Goal: Transaction & Acquisition: Purchase product/service

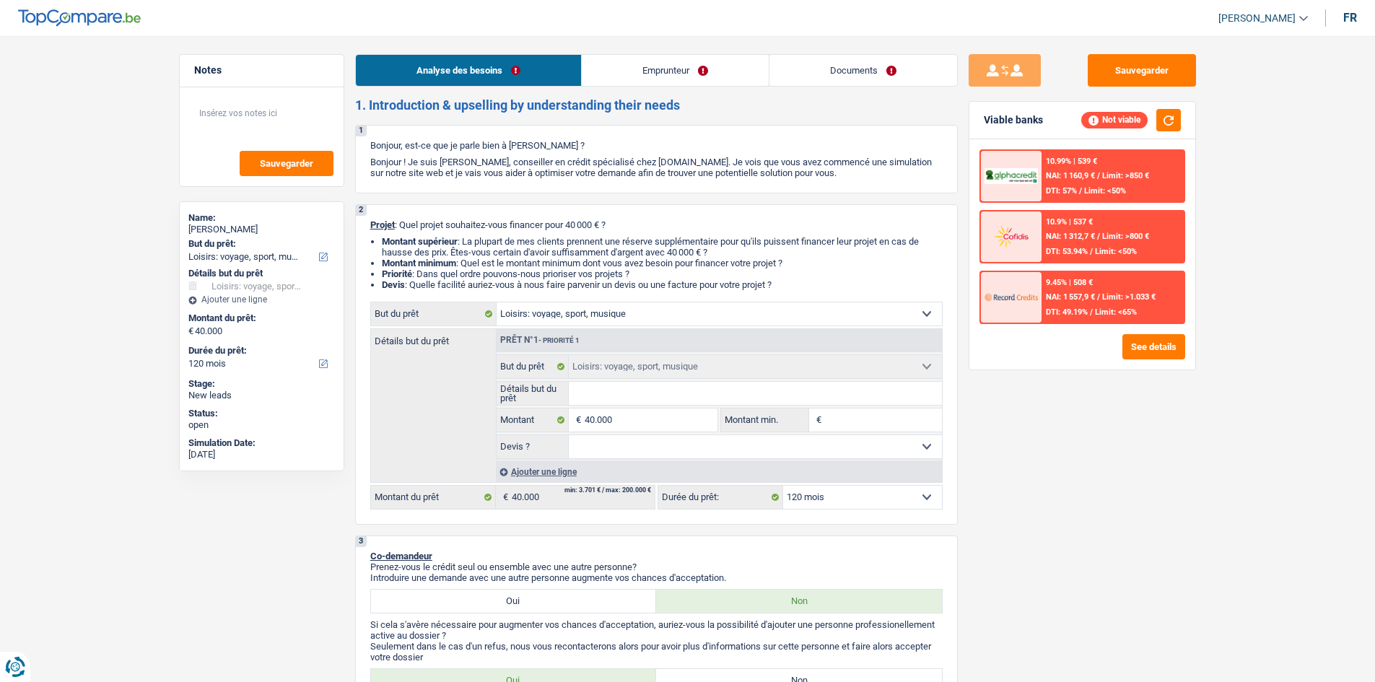
select select "hobbies"
select select "120"
select select "hobbies"
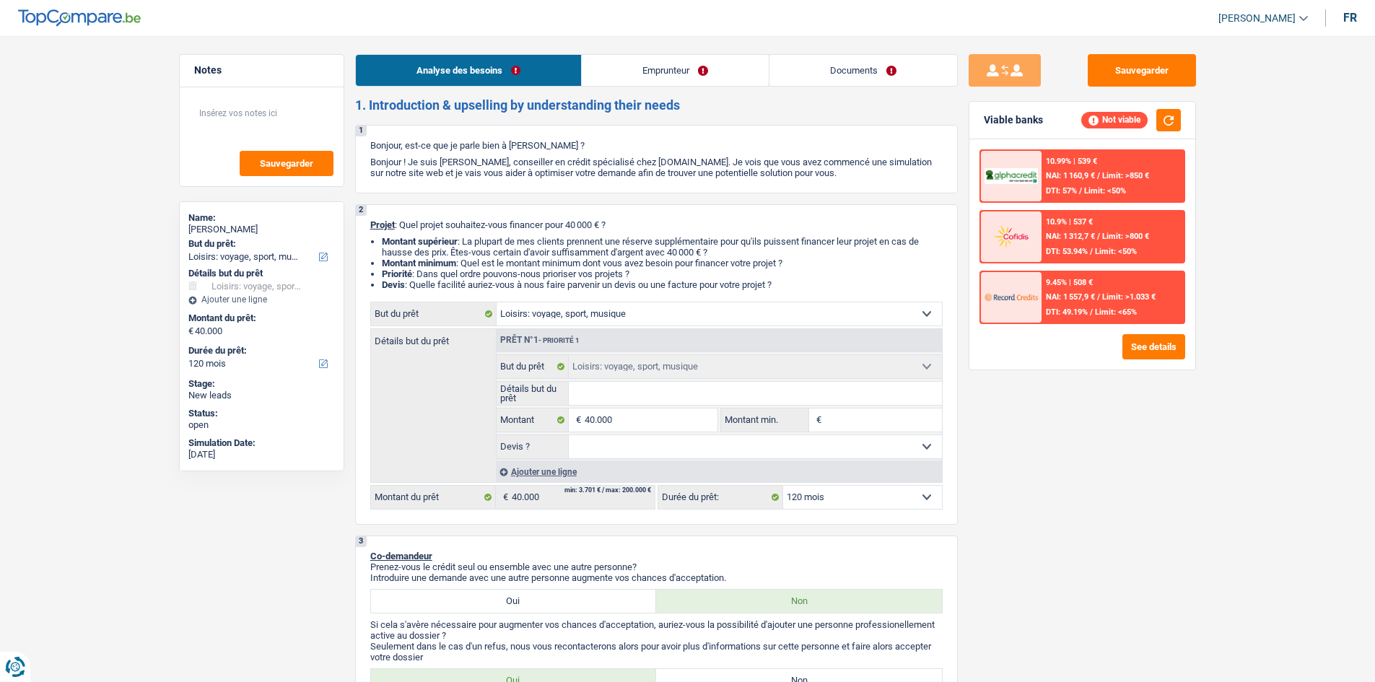
select select "120"
select select "publicEmployee"
select select "netSalary"
select select "mealVouchers"
select select "rents"
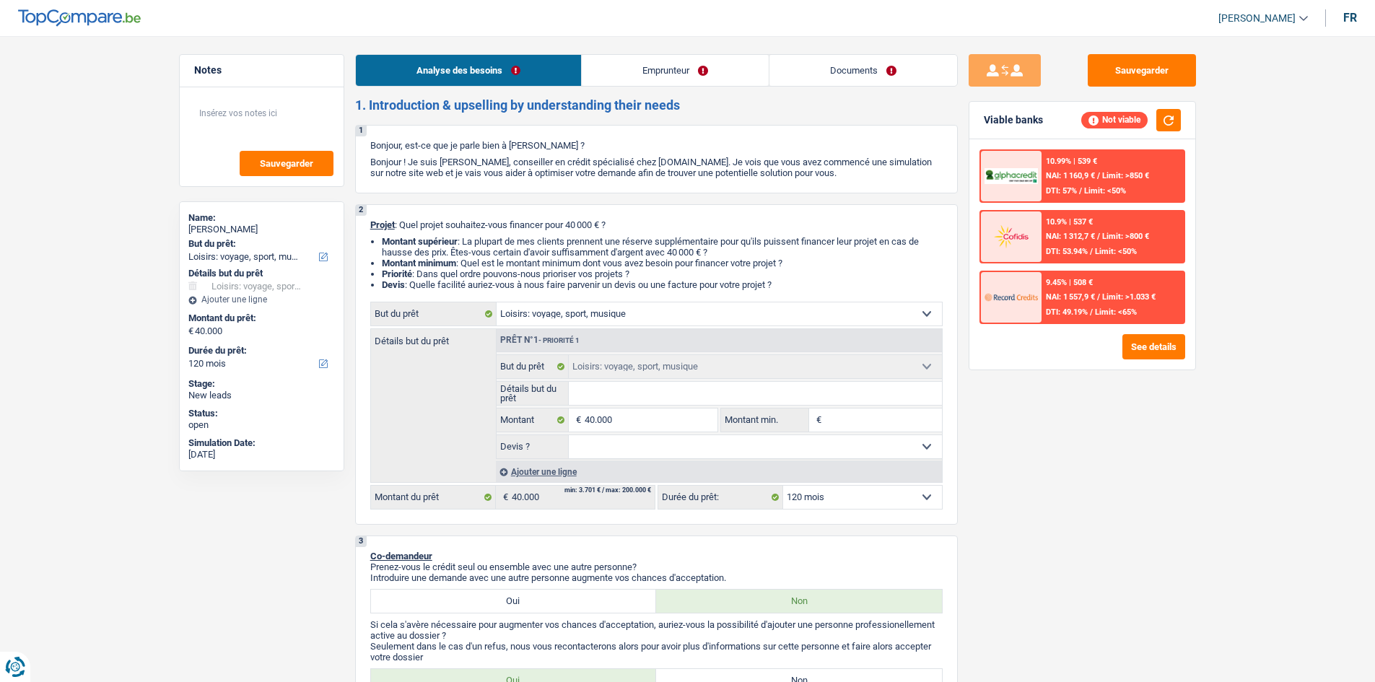
select select "hobbies"
select select "120"
click at [706, 56] on link "Emprunteur" at bounding box center [675, 70] width 187 height 31
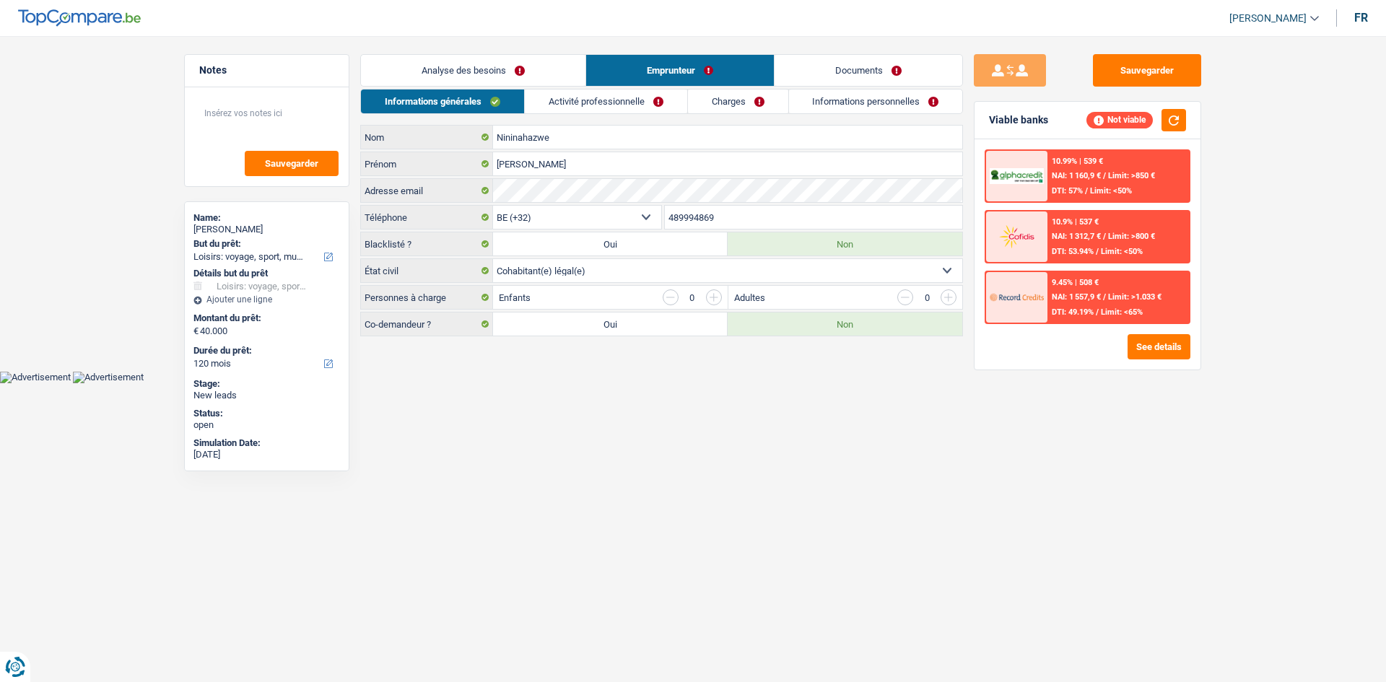
click at [652, 97] on link "Activité professionnelle" at bounding box center [606, 102] width 162 height 24
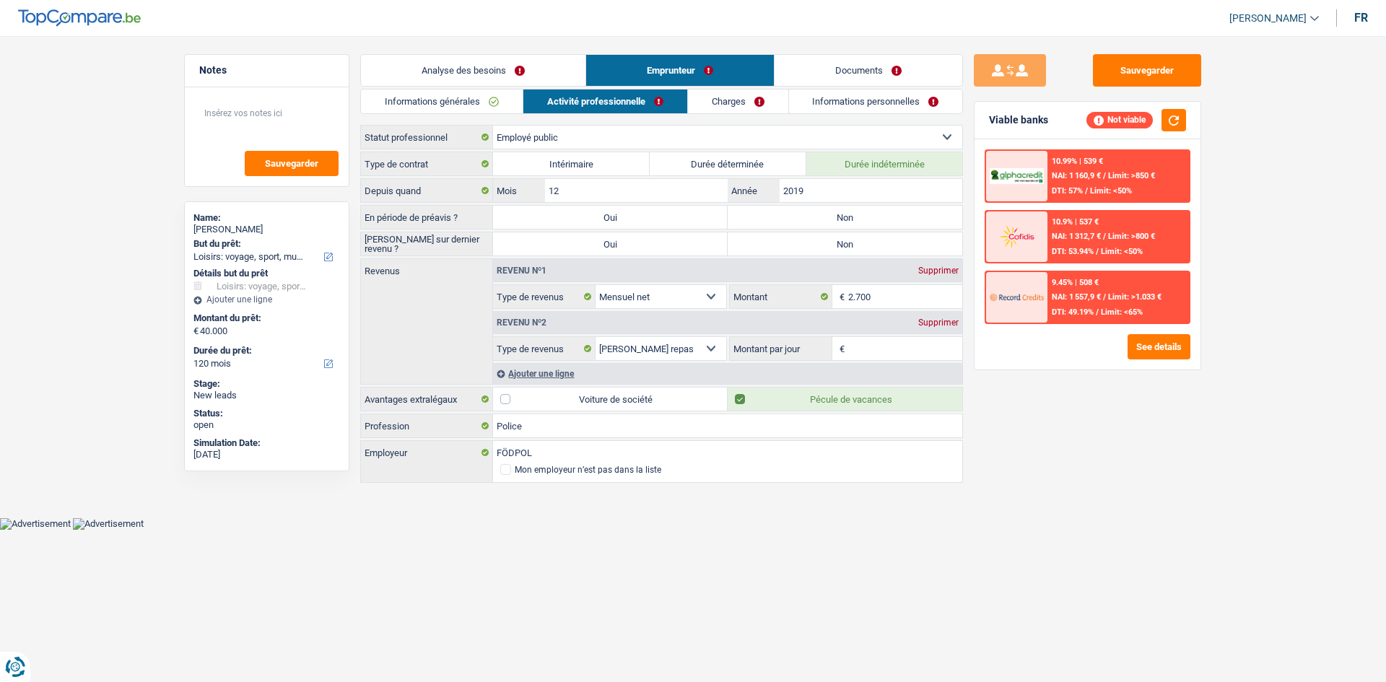
click at [698, 105] on link "Charges" at bounding box center [738, 102] width 100 height 24
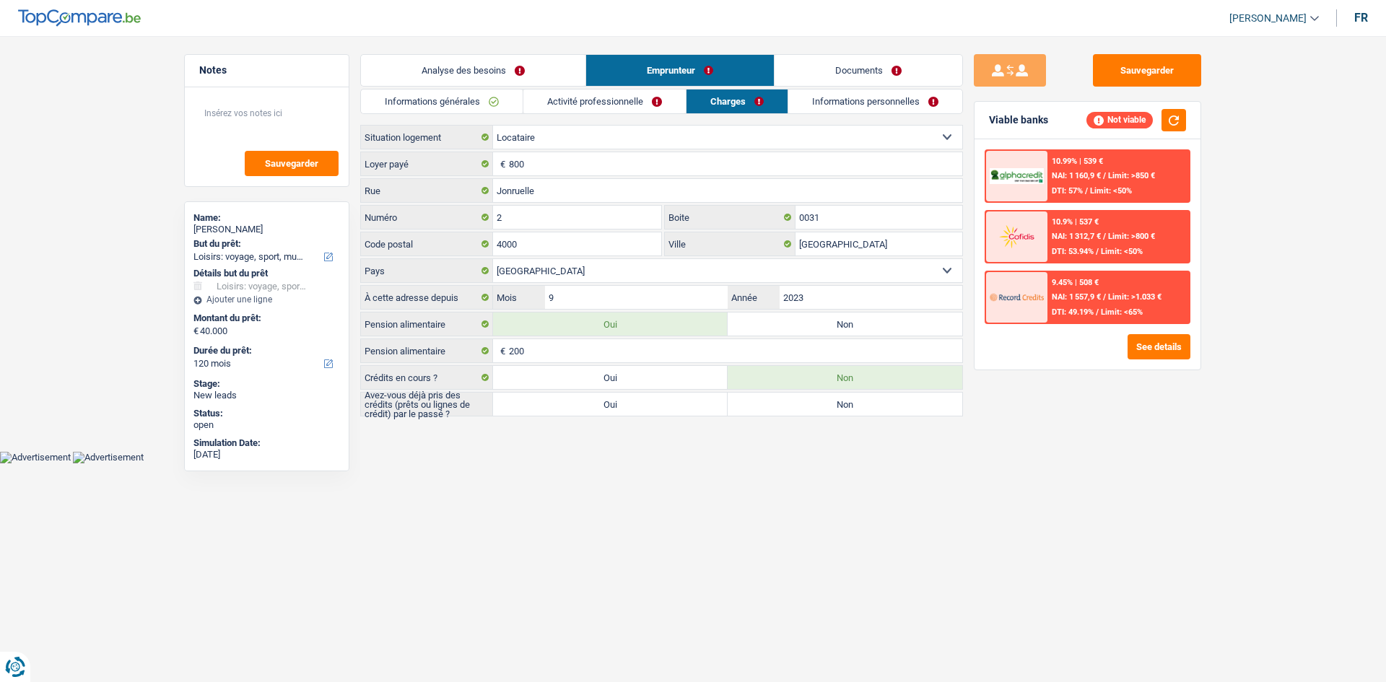
click at [880, 103] on link "Informations personnelles" at bounding box center [875, 102] width 174 height 24
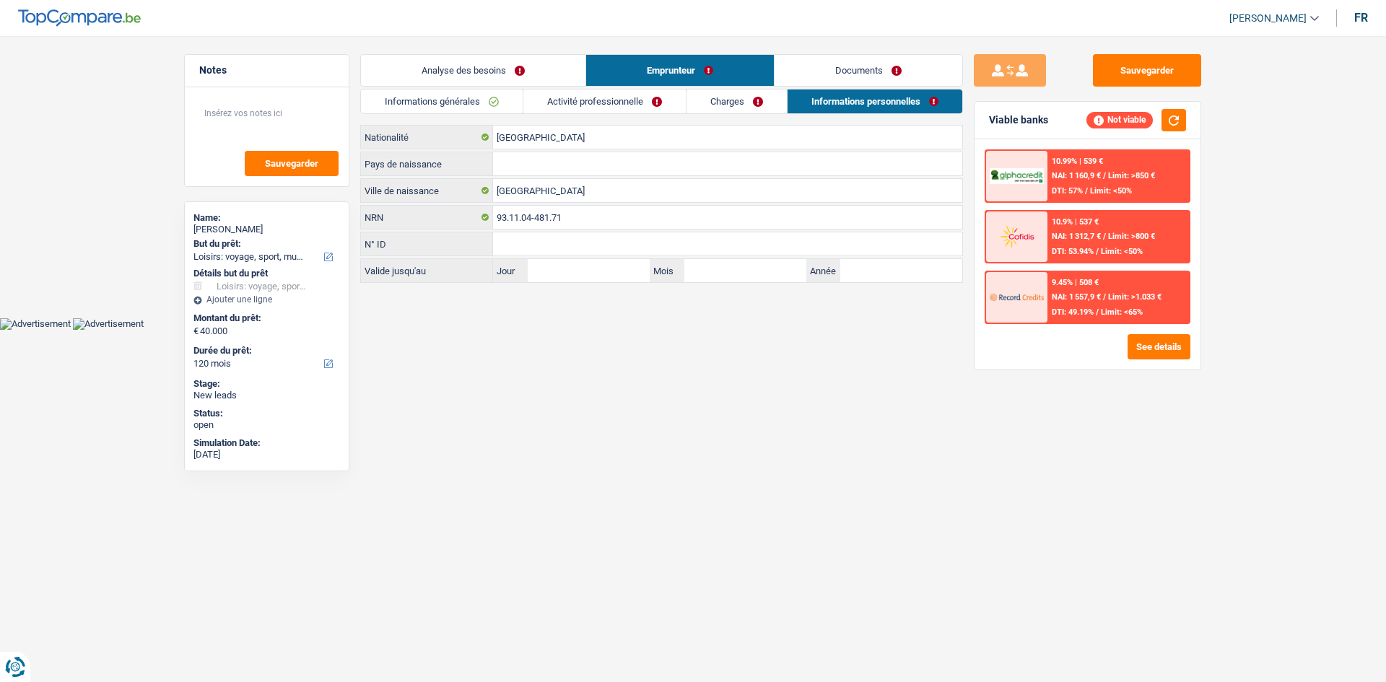
click at [513, 110] on link "Informations générales" at bounding box center [442, 102] width 162 height 24
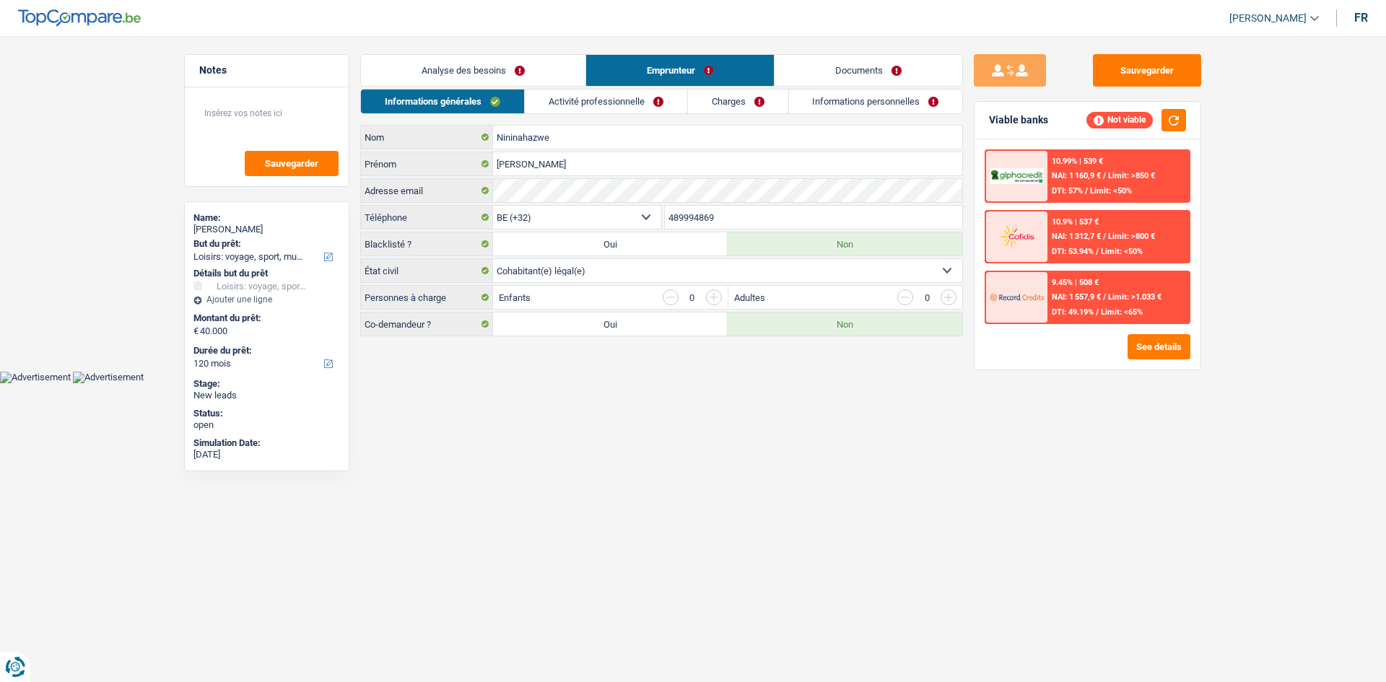
click at [478, 77] on link "Analyse des besoins" at bounding box center [473, 70] width 225 height 31
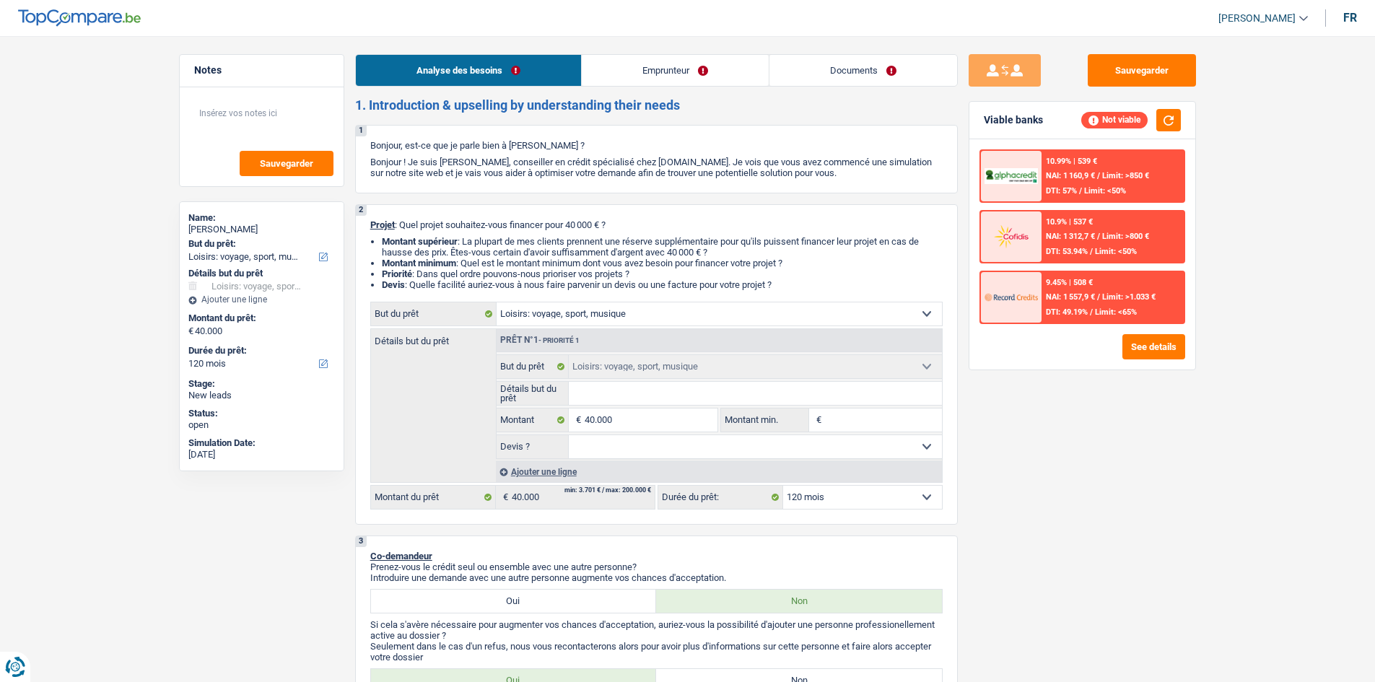
click at [677, 70] on link "Emprunteur" at bounding box center [675, 70] width 187 height 31
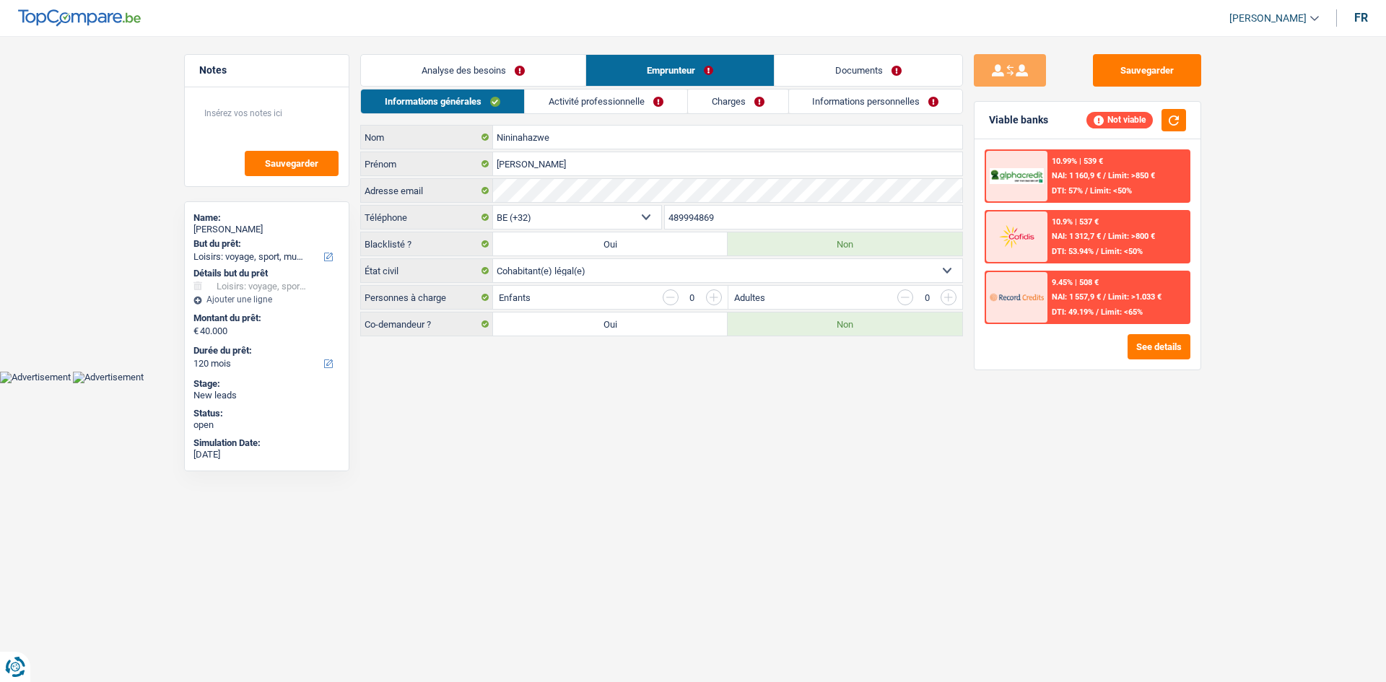
click at [593, 102] on link "Activité professionnelle" at bounding box center [606, 102] width 162 height 24
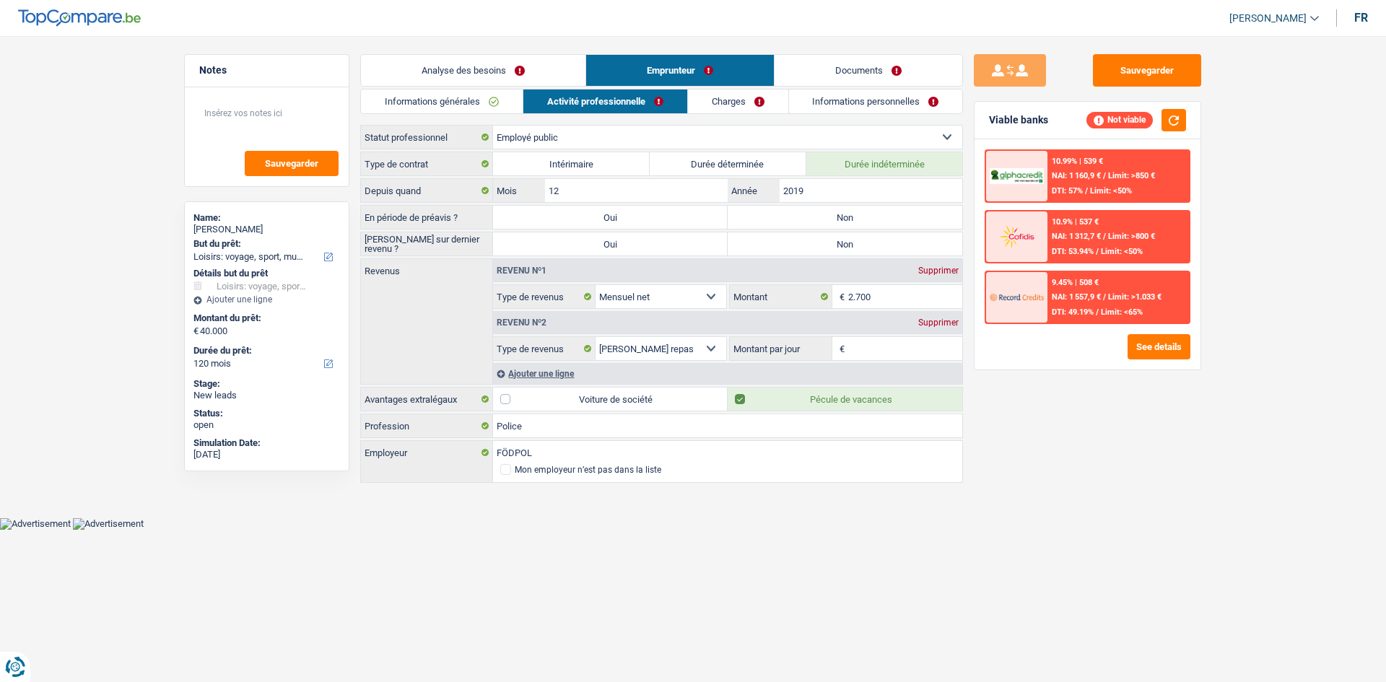
click at [749, 103] on link "Charges" at bounding box center [738, 102] width 100 height 24
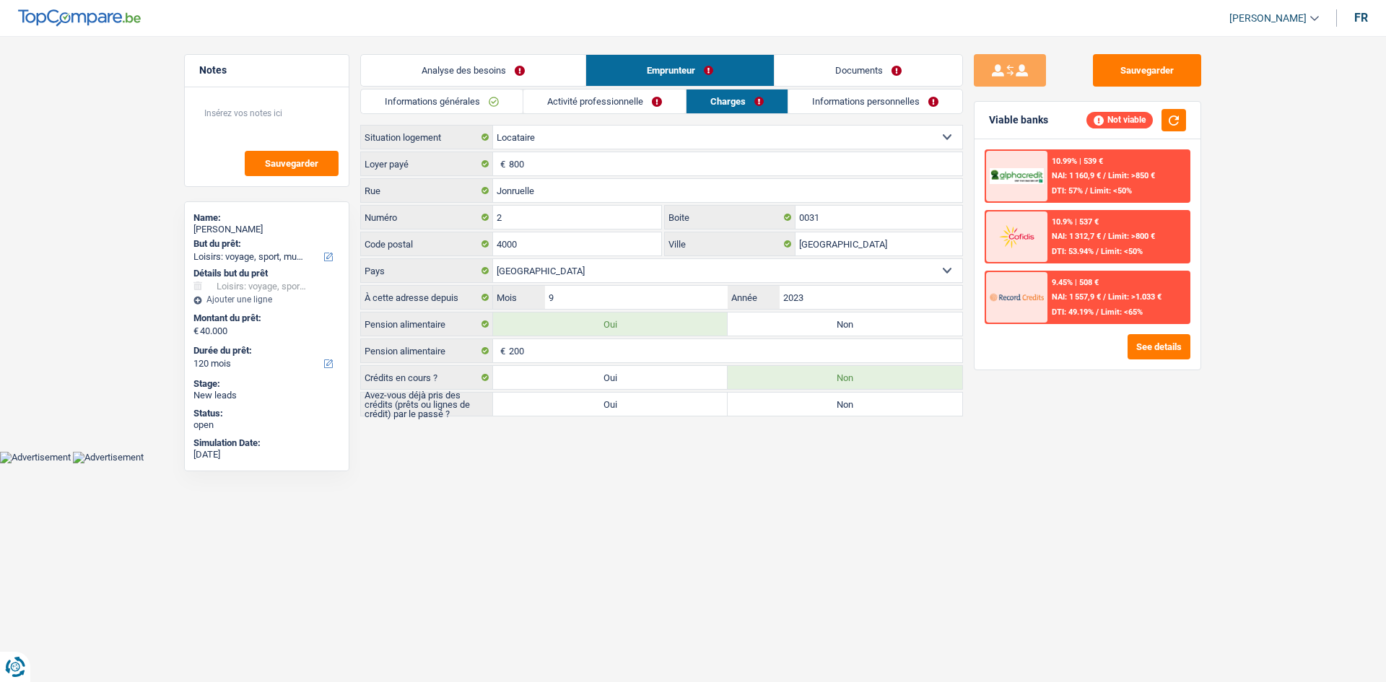
click at [847, 105] on link "Informations personnelles" at bounding box center [875, 102] width 174 height 24
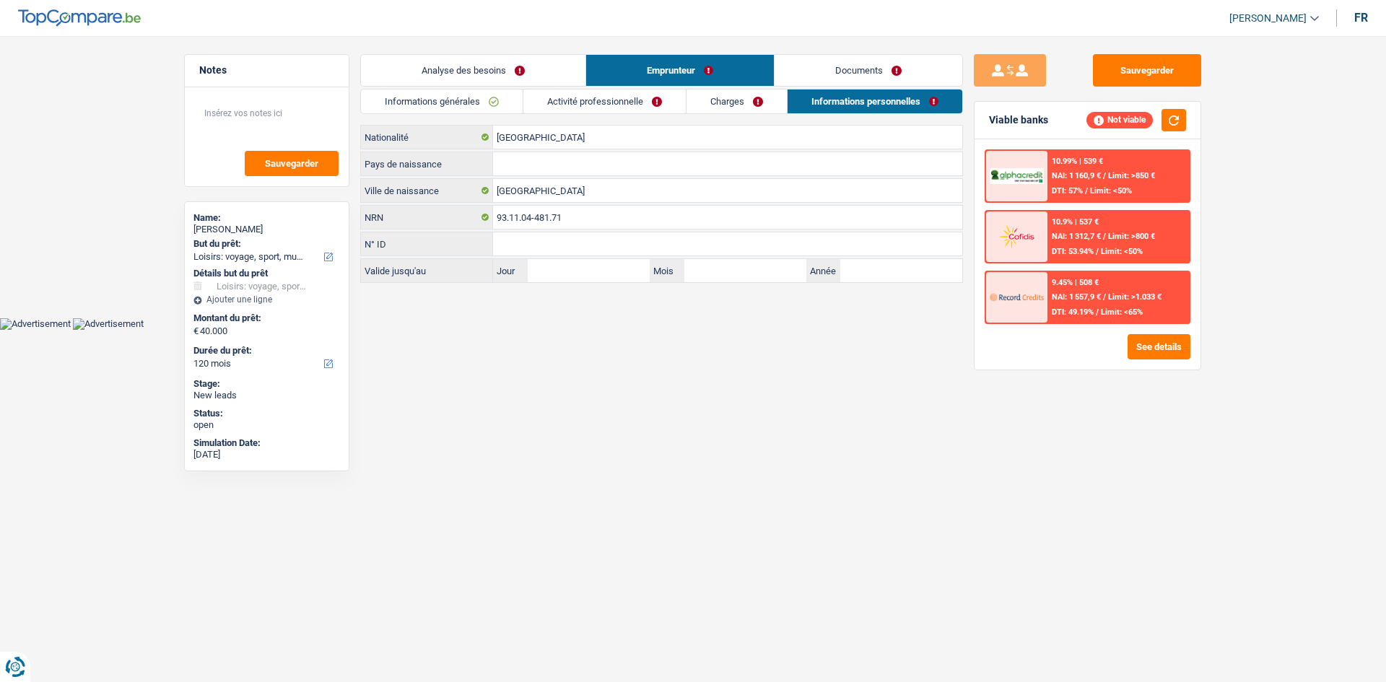
click at [442, 103] on link "Informations générales" at bounding box center [442, 102] width 162 height 24
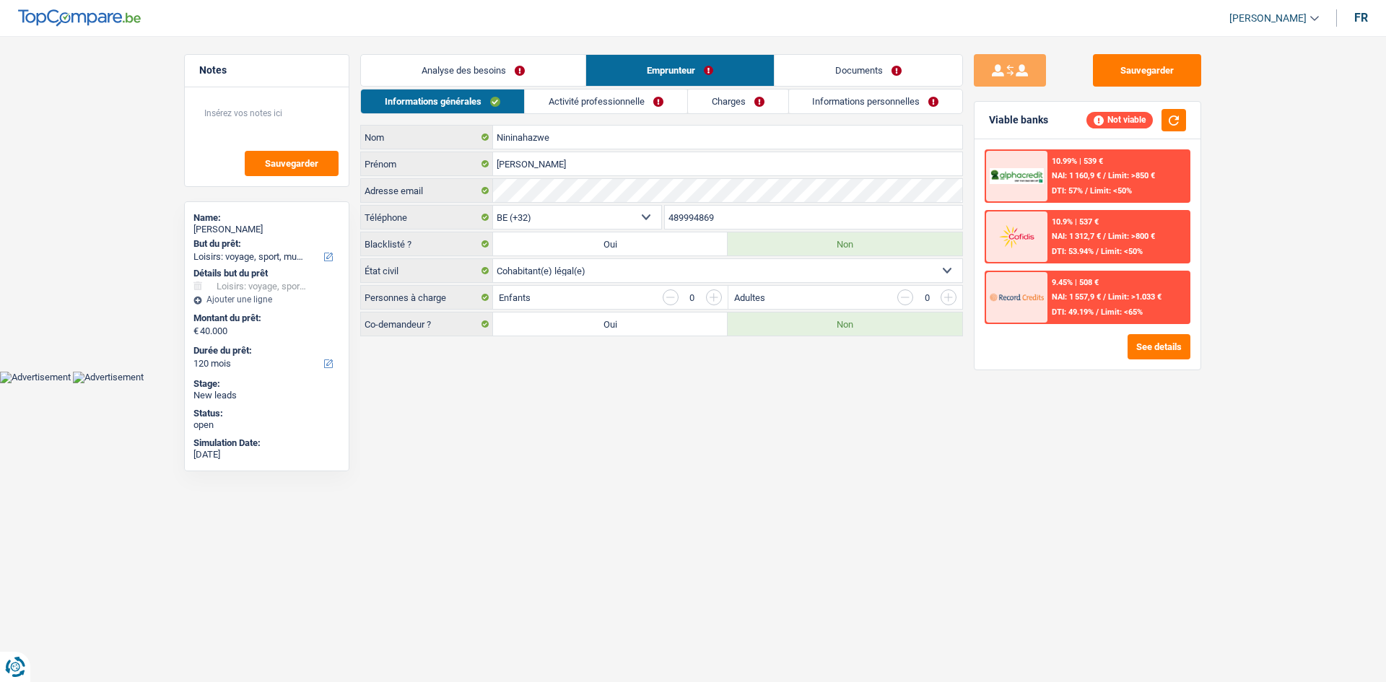
click at [522, 60] on link "Analyse des besoins" at bounding box center [473, 70] width 225 height 31
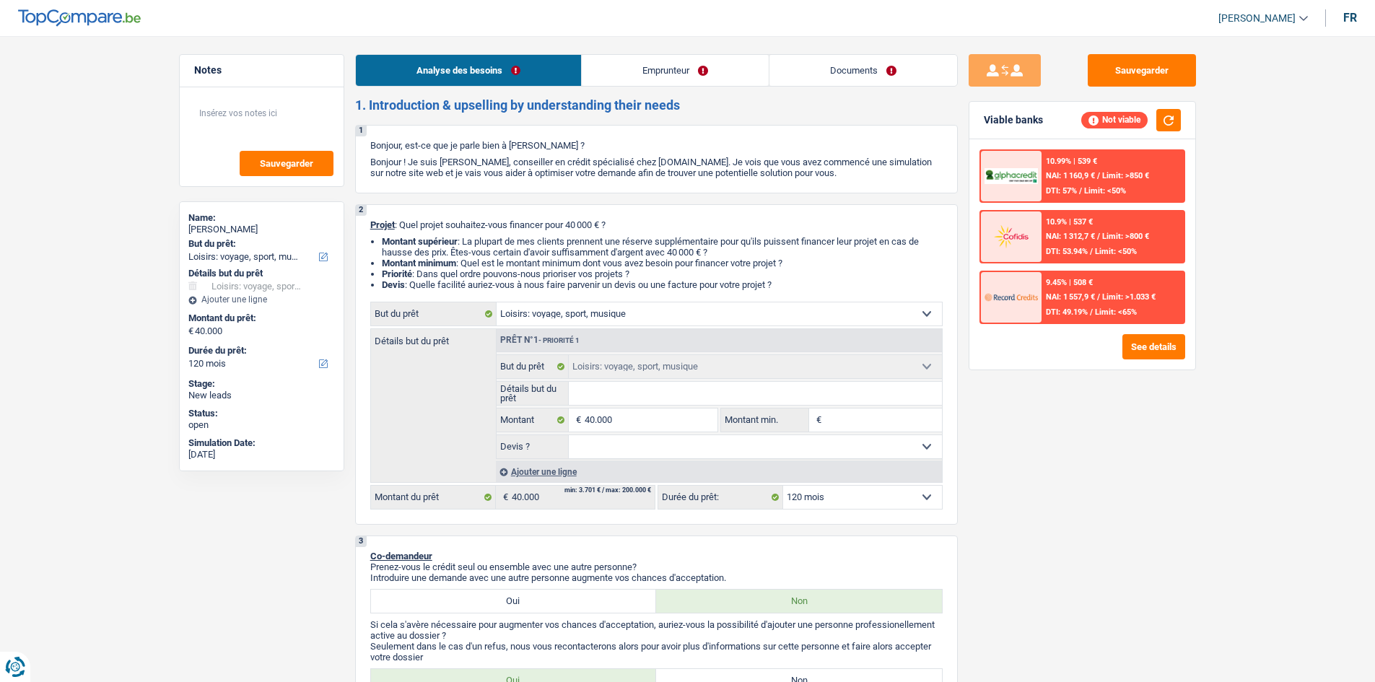
select select "hobbies"
select select "120"
select select "hobbies"
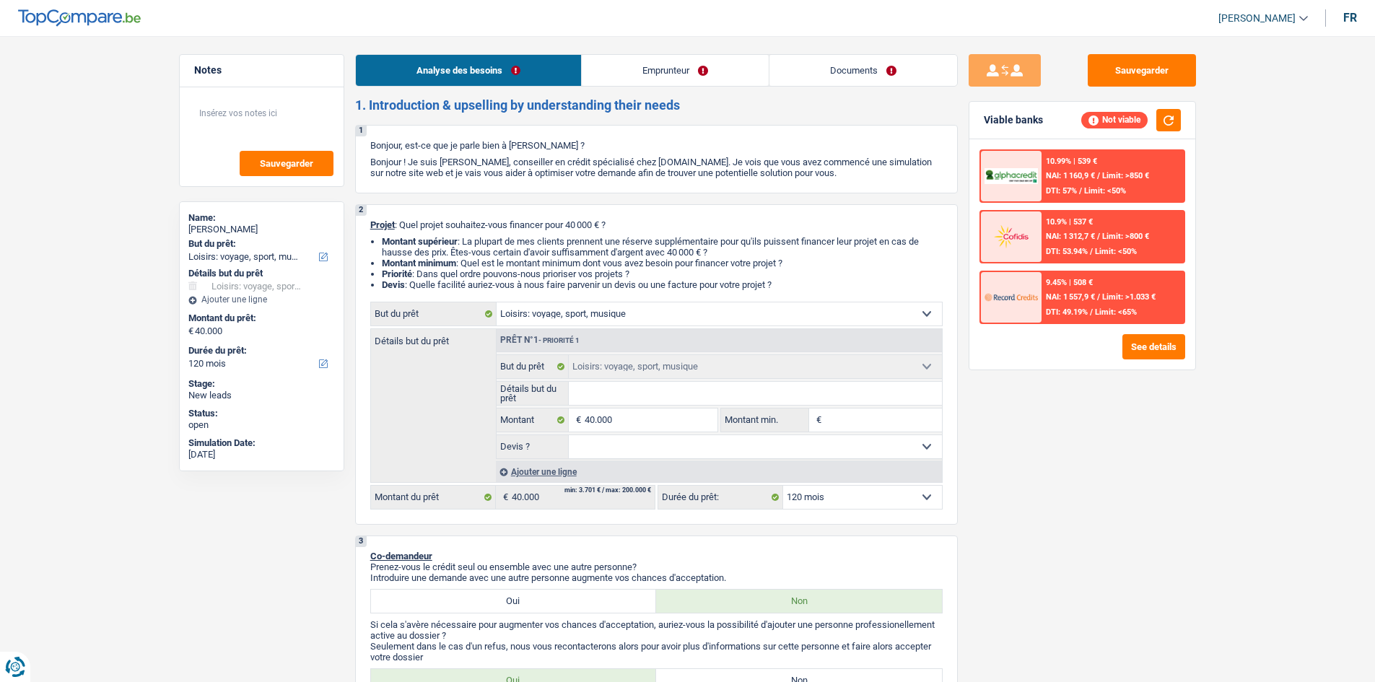
select select "120"
select select "publicEmployee"
select select "netSalary"
select select "mealVouchers"
select select "rents"
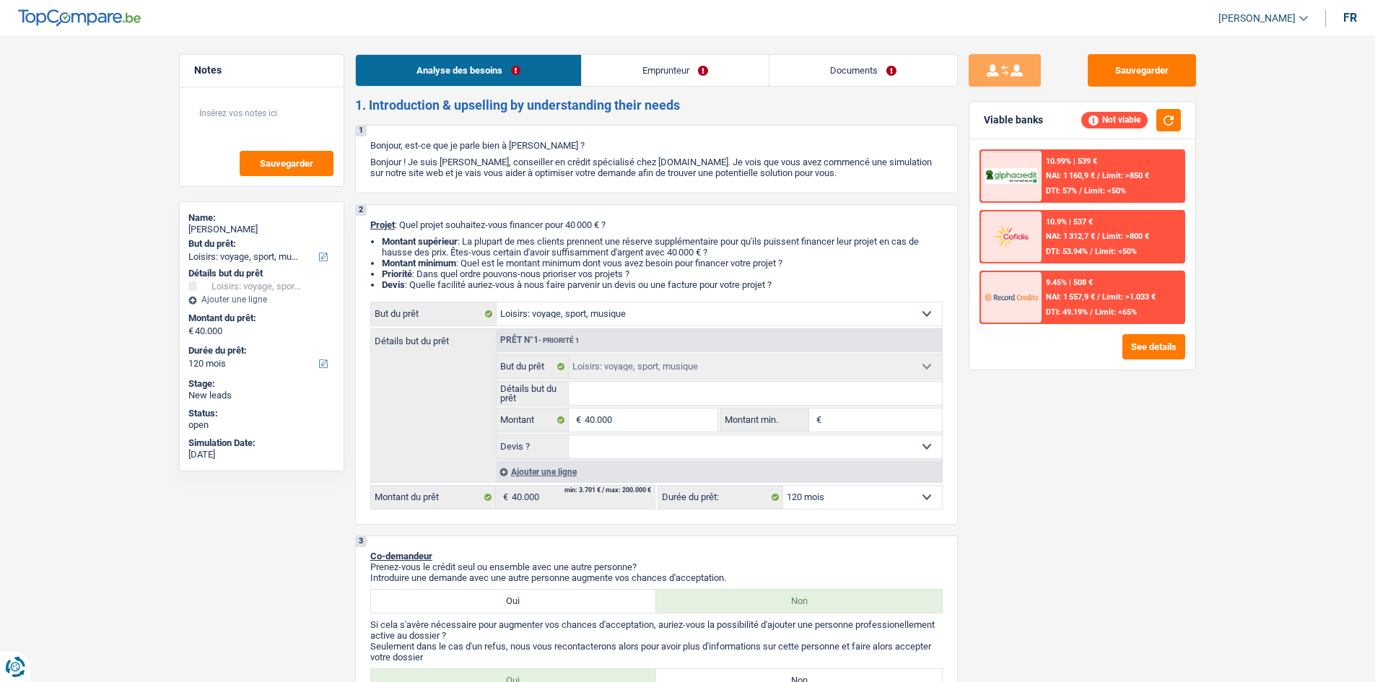
select select "hobbies"
select select "120"
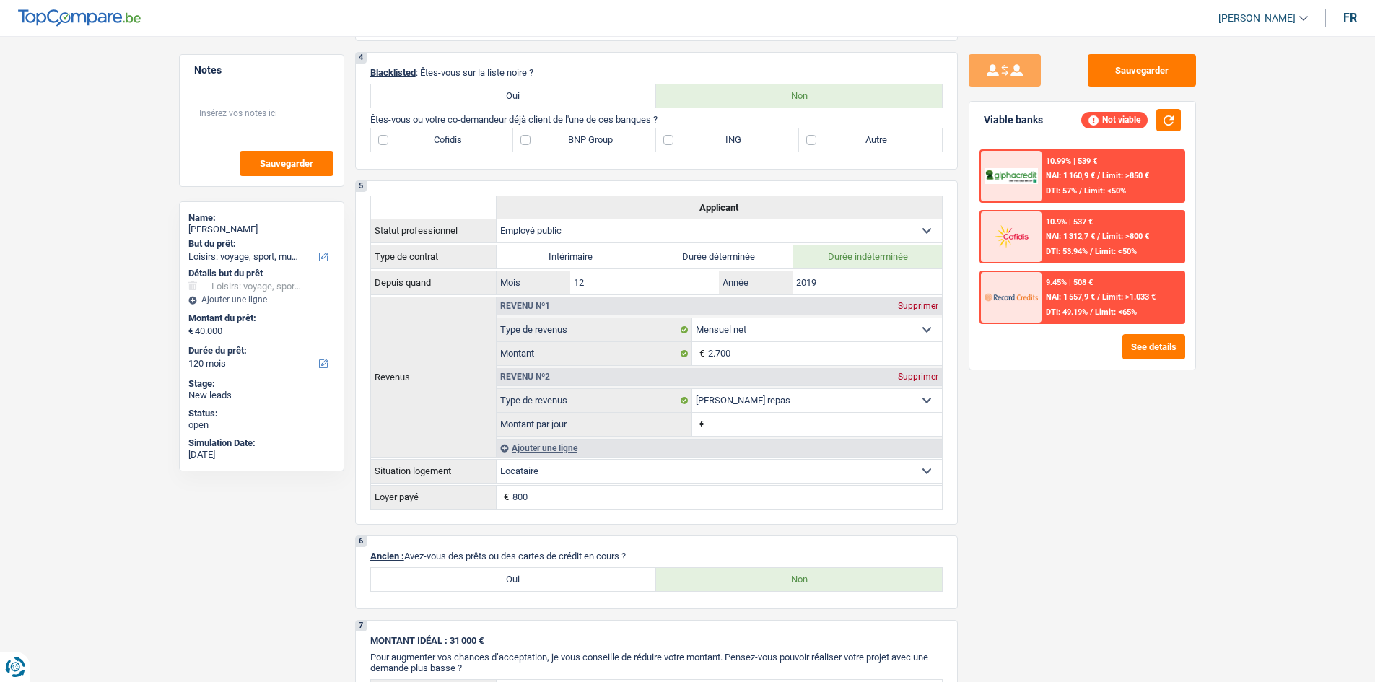
scroll to position [361, 0]
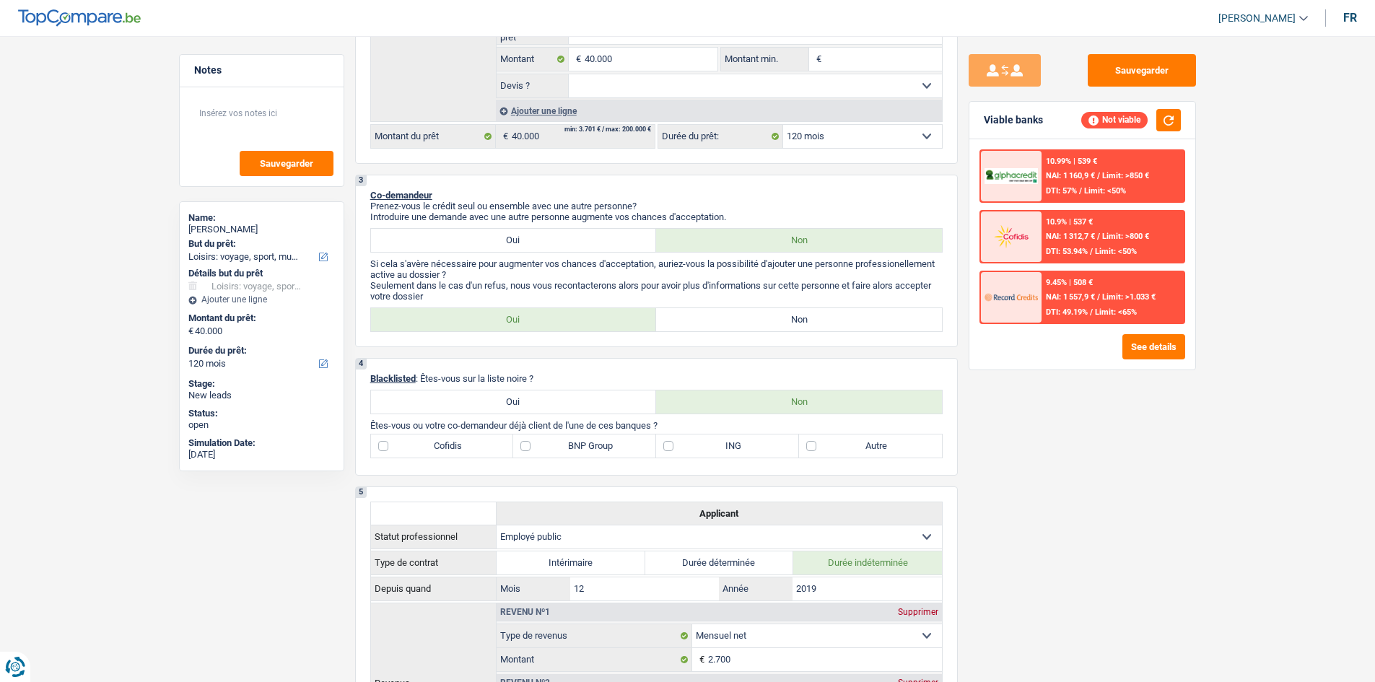
click at [1083, 282] on div "9.45% | 508 €" at bounding box center [1069, 282] width 47 height 9
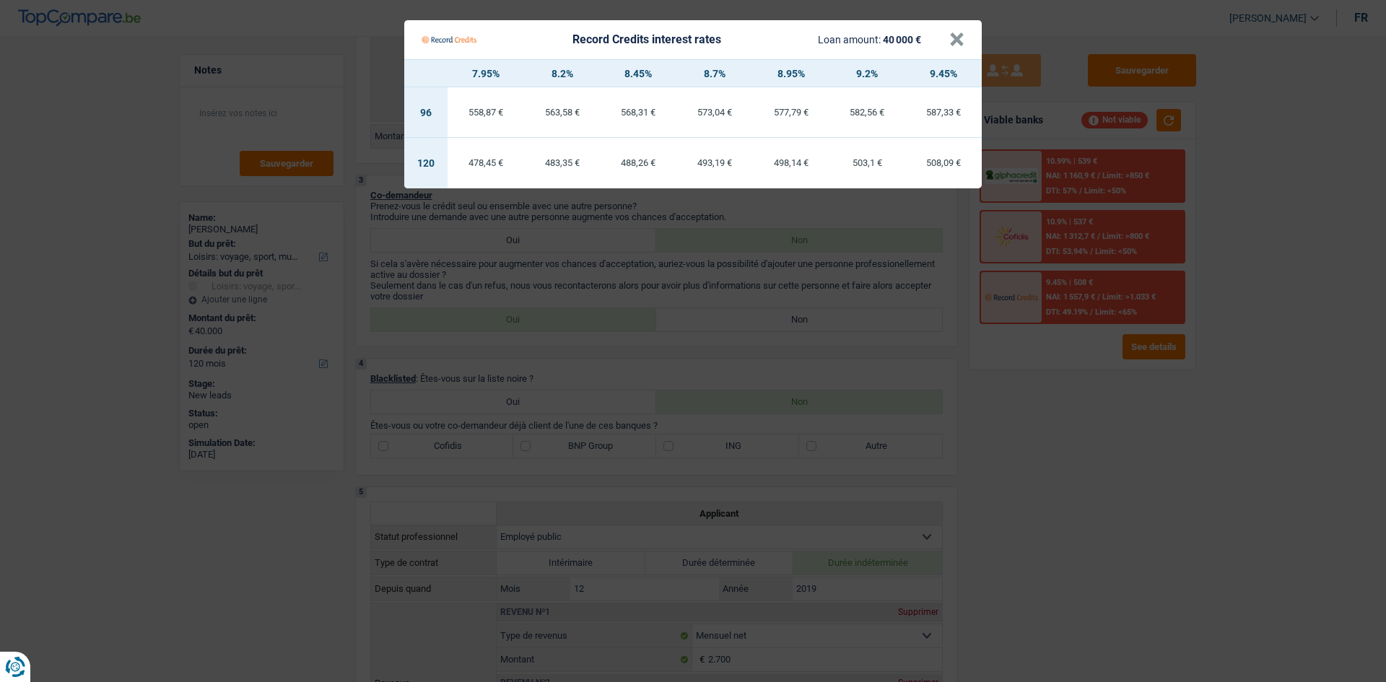
drag, startPoint x: 973, startPoint y: 414, endPoint x: 959, endPoint y: 411, distance: 14.2
click at [973, 415] on Credits "Record Credits interest rates Loan amount: 40 000 € × 7.95% 8.2% 8.45% 8.7% 8.9…" at bounding box center [693, 341] width 1386 height 682
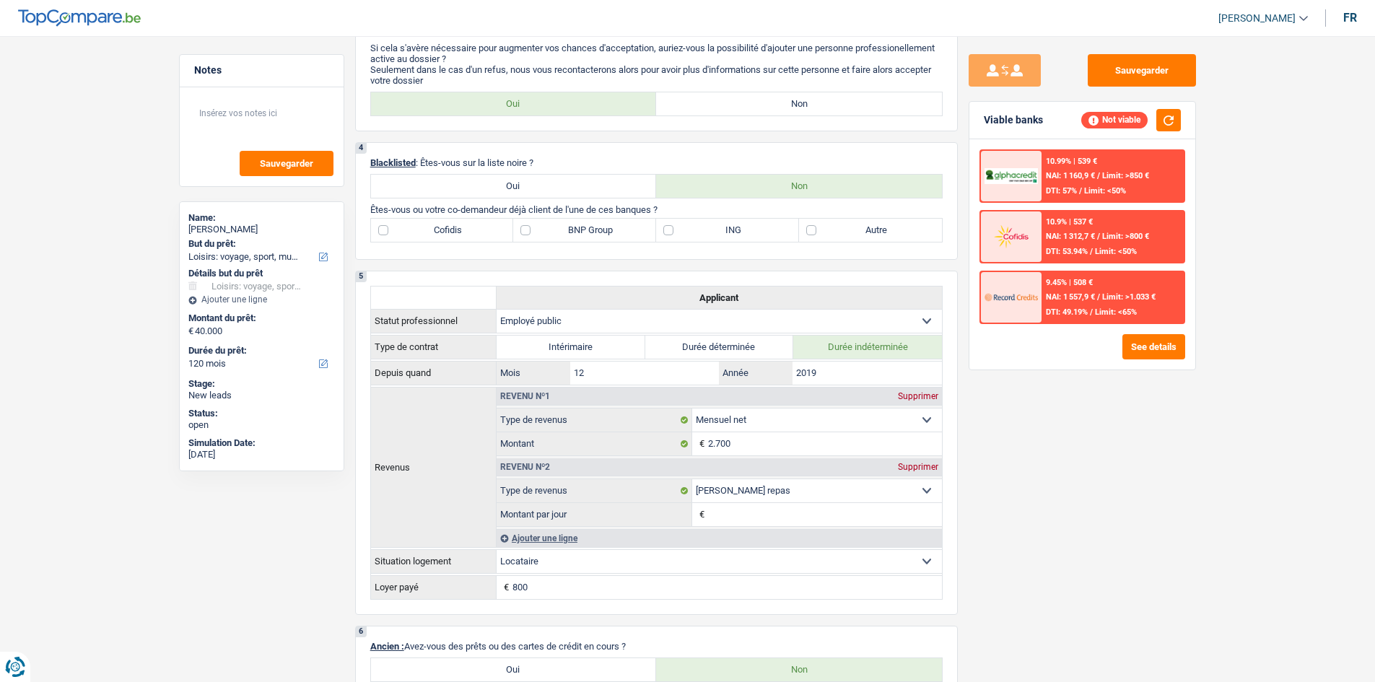
scroll to position [722, 0]
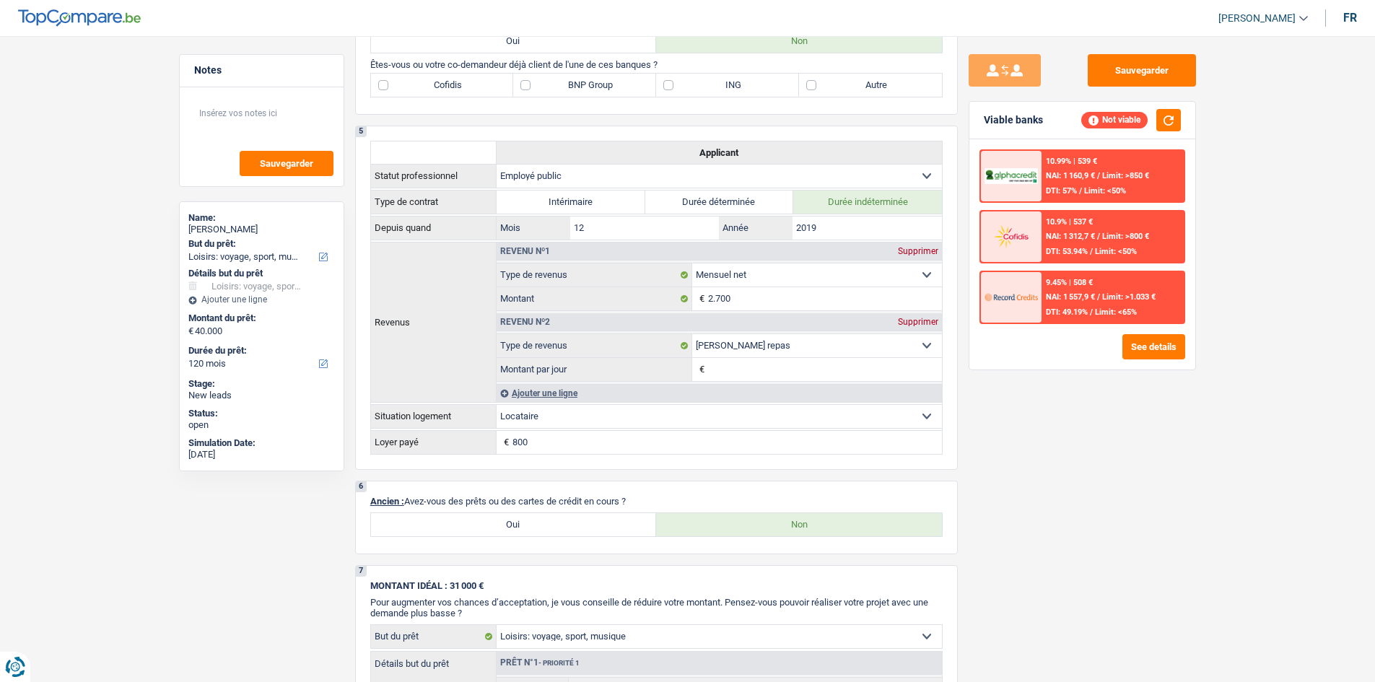
click at [1078, 308] on span "DTI: 49.19%" at bounding box center [1067, 312] width 42 height 9
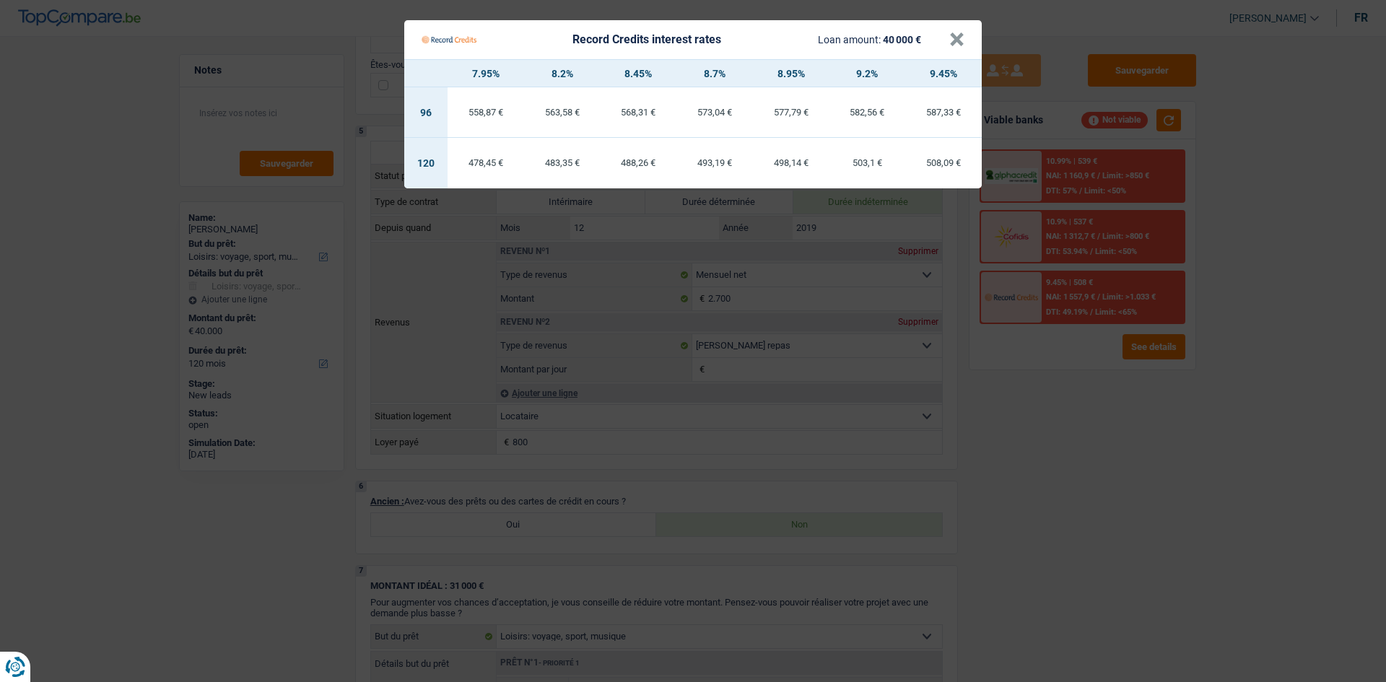
drag, startPoint x: 1029, startPoint y: 453, endPoint x: 1038, endPoint y: 350, distance: 102.9
click at [1029, 452] on Credits "Record Credits interest rates Loan amount: 40 000 € × 7.95% 8.2% 8.45% 8.7% 8.9…" at bounding box center [693, 341] width 1386 height 682
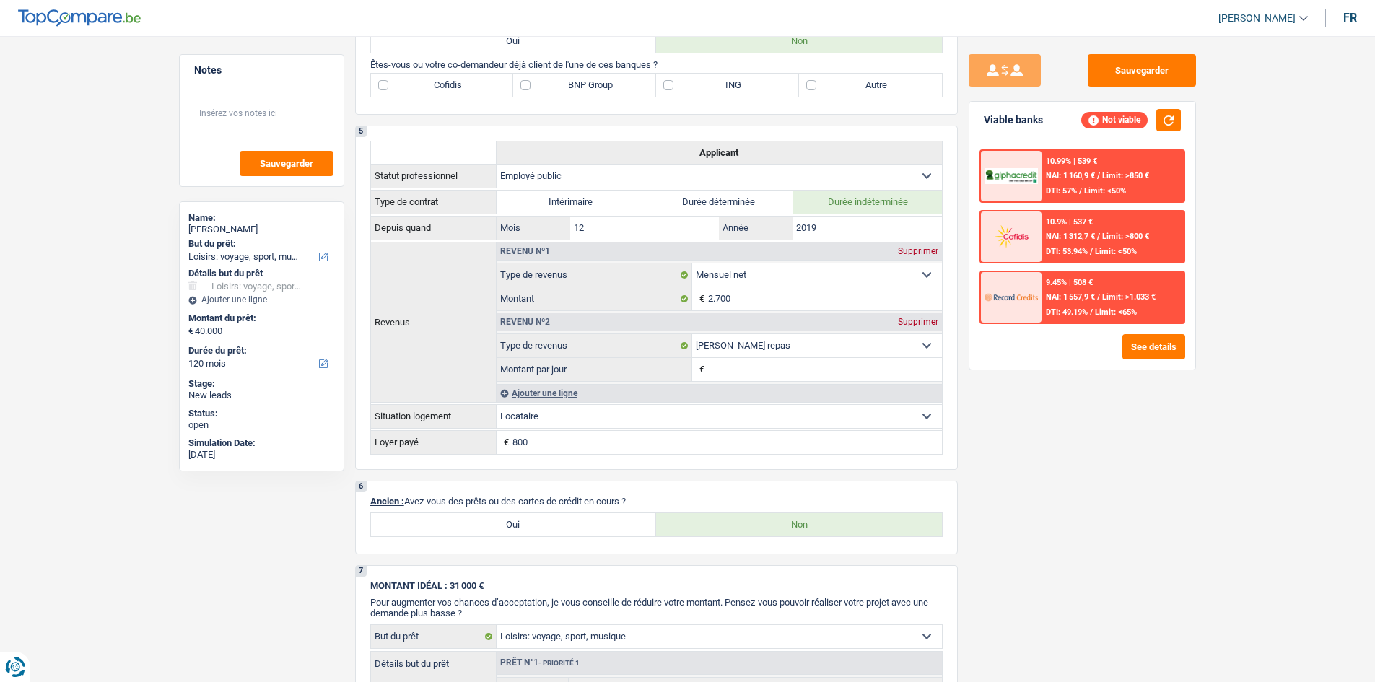
click at [1070, 166] on div "10.99% | 539 € NAI: 1 160,9 € / Limit: >850 € DTI: 57% / Limit: <50%" at bounding box center [1113, 176] width 142 height 51
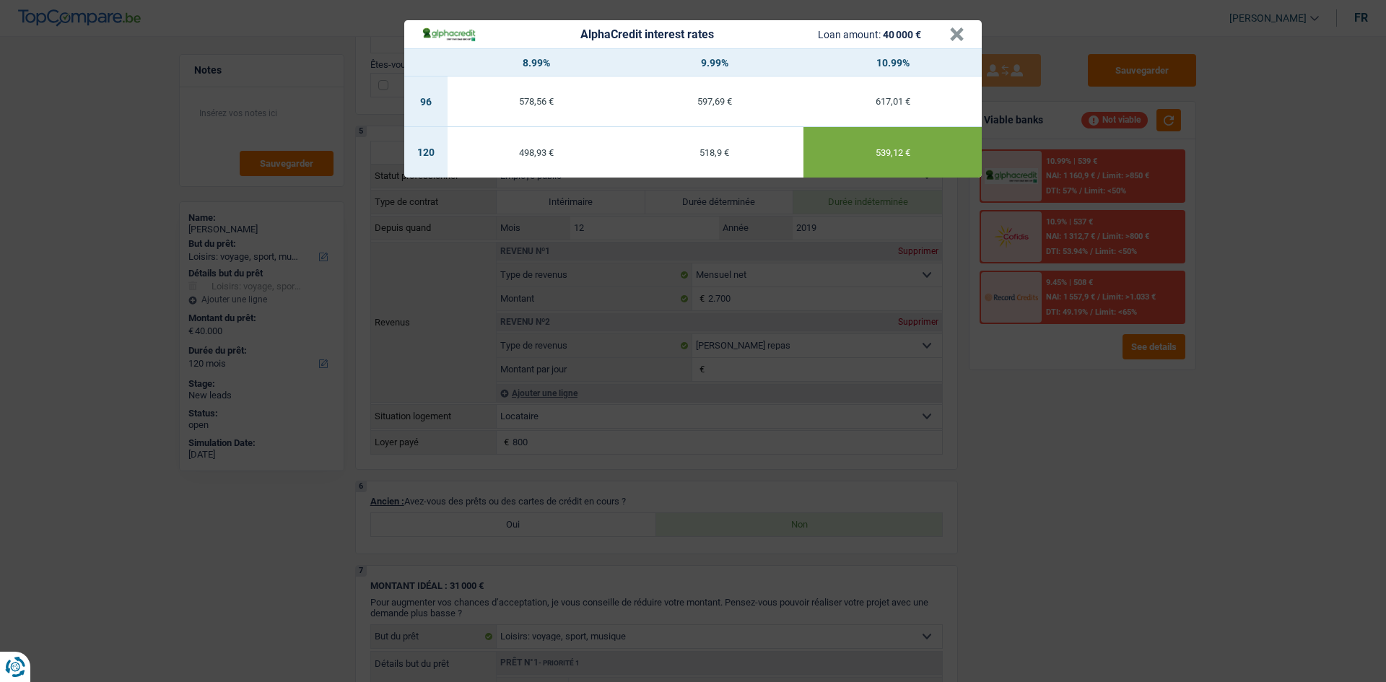
click at [1022, 503] on div "AlphaCredit interest rates Loan amount: 40 000 € × 8.99% 9.99% 10.99% 96 578,56…" at bounding box center [693, 341] width 1386 height 682
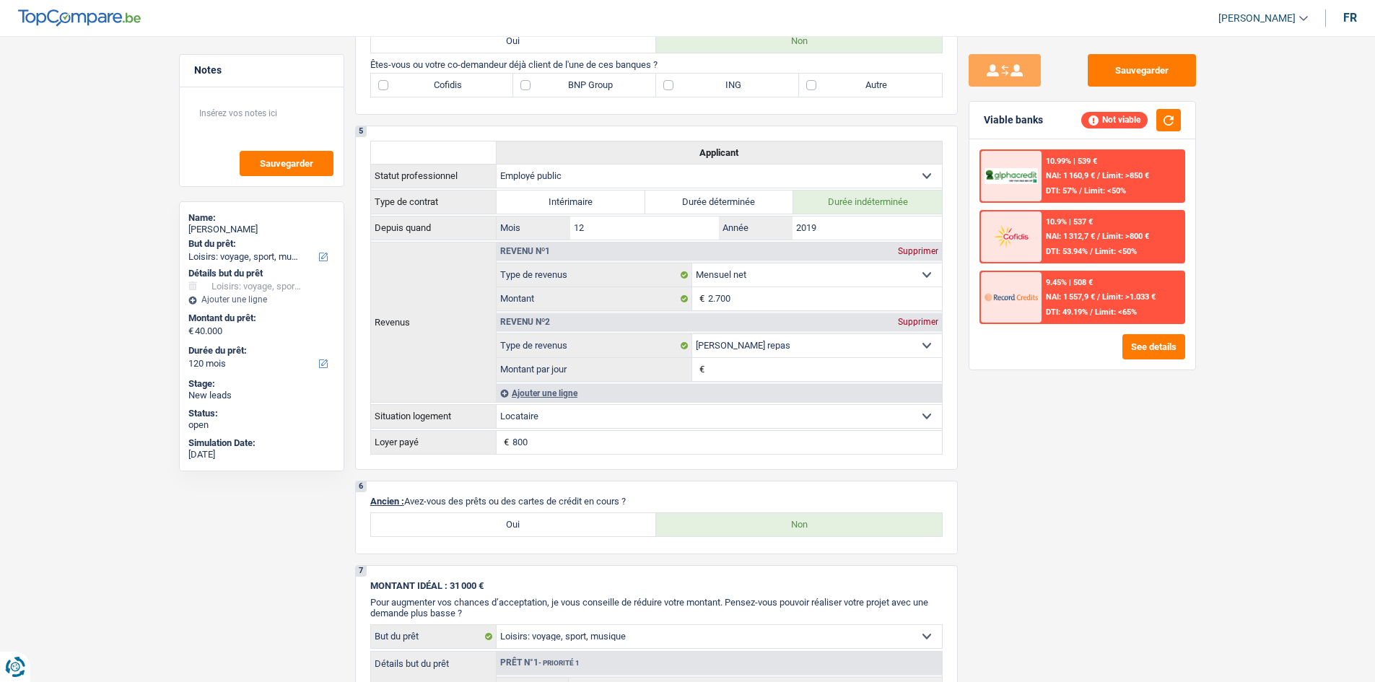
click at [1102, 165] on div "10.99% | 539 € NAI: 1 160,9 € / Limit: >850 € DTI: 57% / Limit: <50%" at bounding box center [1113, 176] width 142 height 51
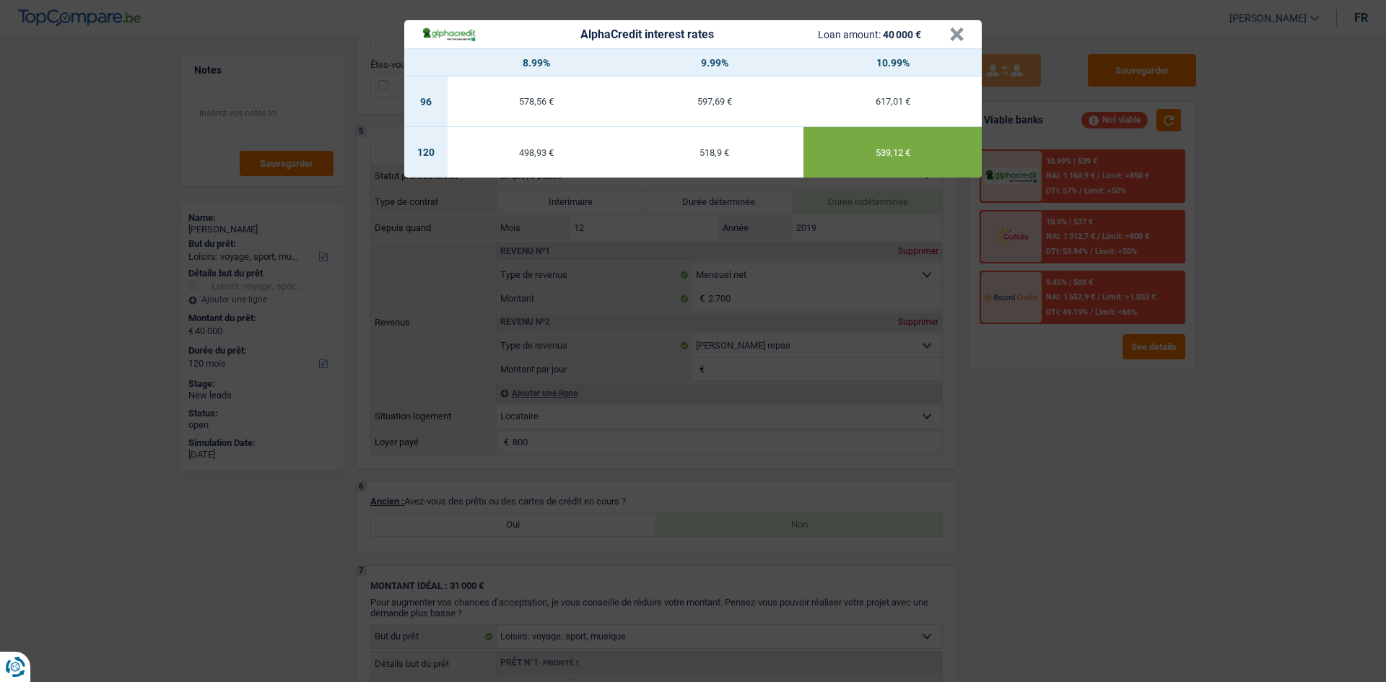
click at [1082, 380] on div "AlphaCredit interest rates Loan amount: 40 000 € × 8.99% 9.99% 10.99% 96 578,56…" at bounding box center [693, 341] width 1386 height 682
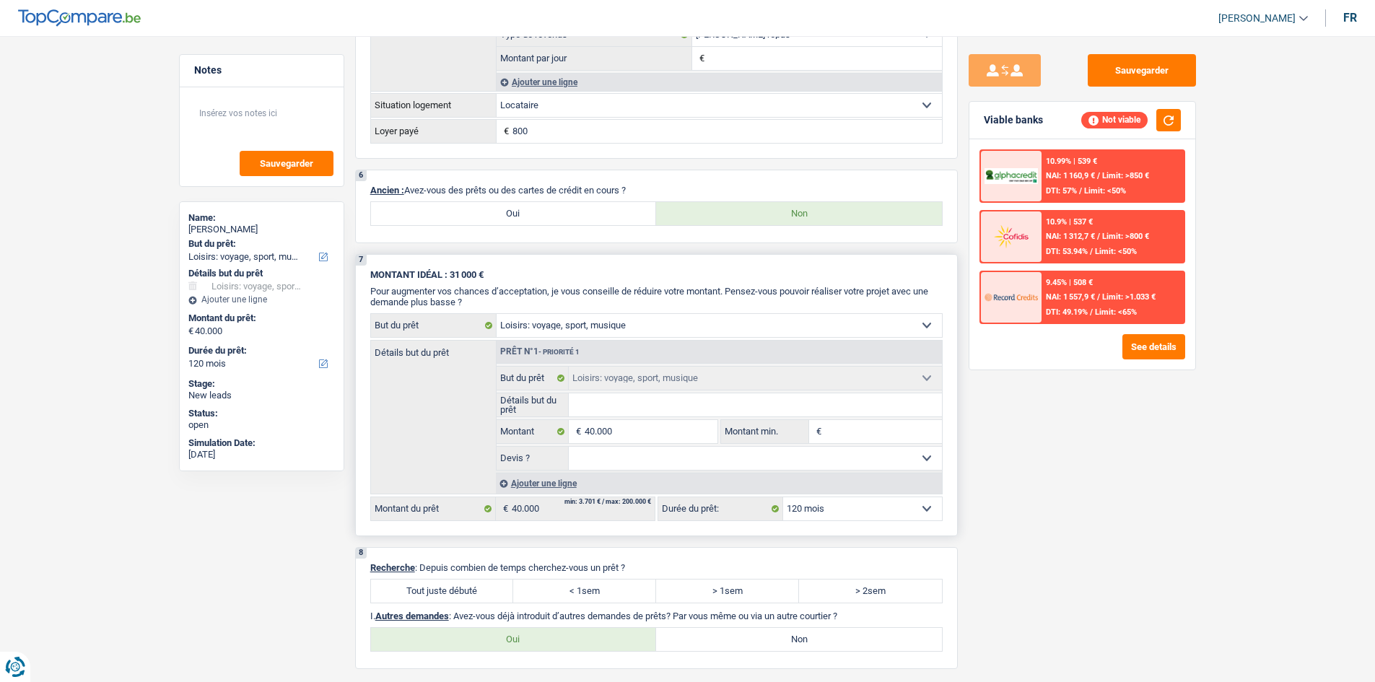
scroll to position [1146, 0]
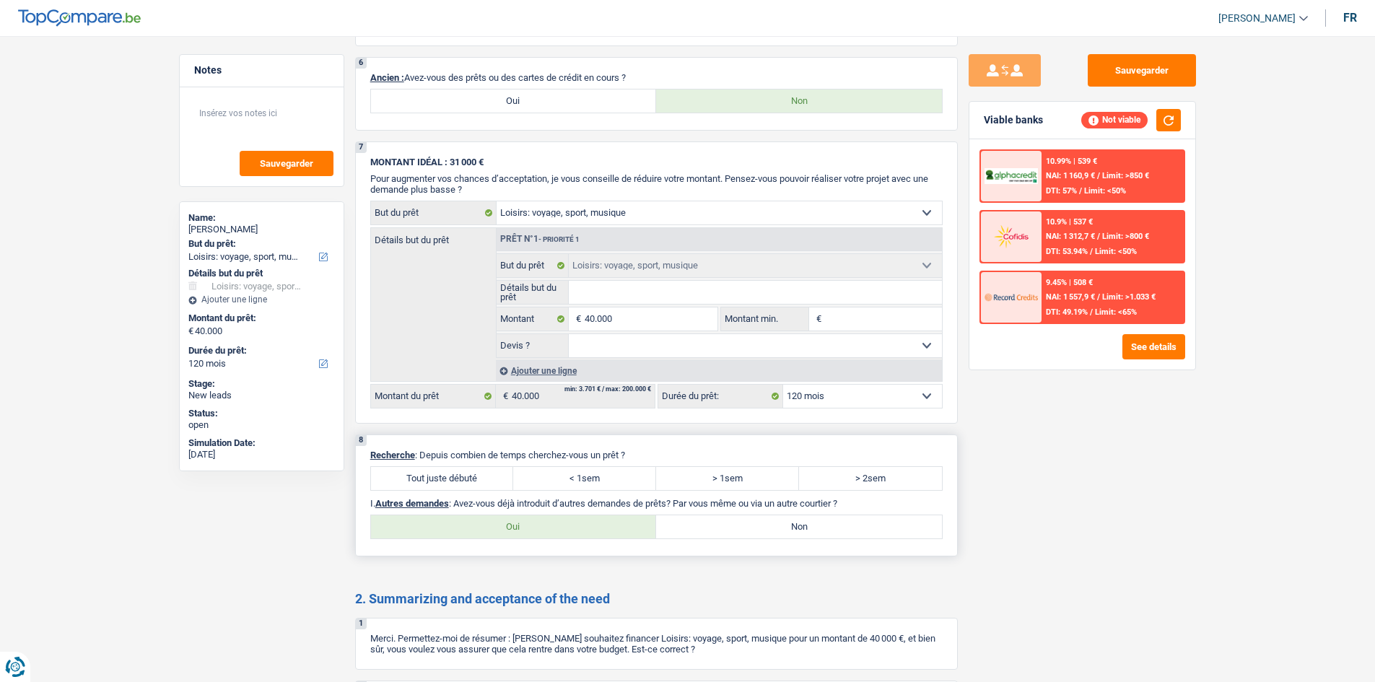
click at [499, 521] on label "Oui" at bounding box center [514, 526] width 286 height 23
click at [499, 521] on input "Oui" at bounding box center [514, 526] width 286 height 23
radio input "true"
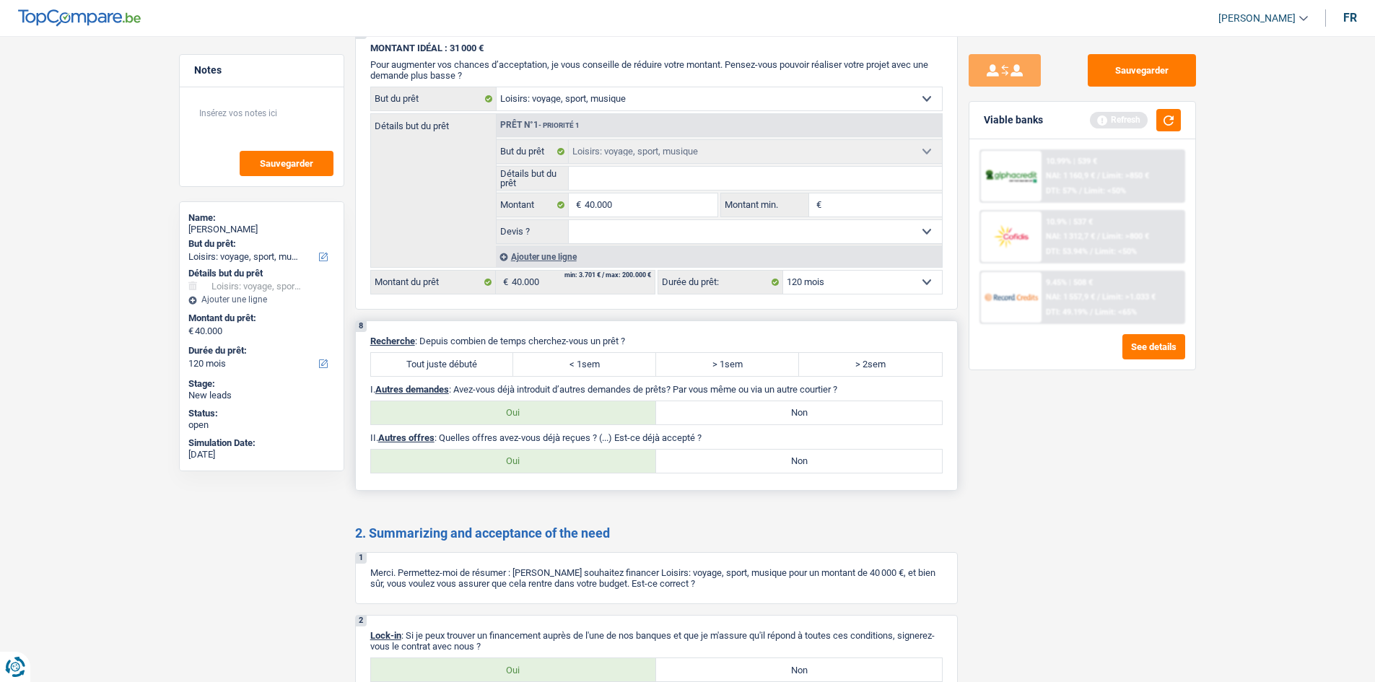
scroll to position [1362, 0]
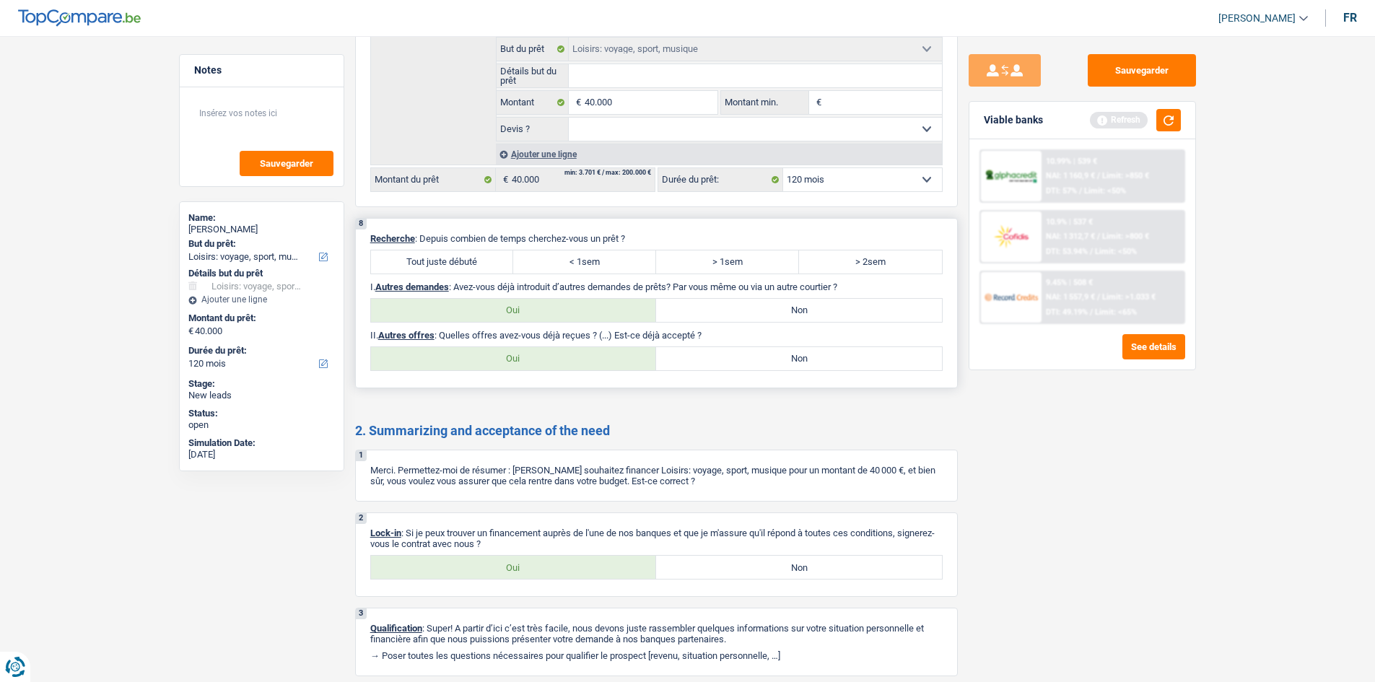
click at [802, 363] on label "Non" at bounding box center [799, 358] width 286 height 23
click at [802, 363] on input "Non" at bounding box center [799, 358] width 286 height 23
radio input "true"
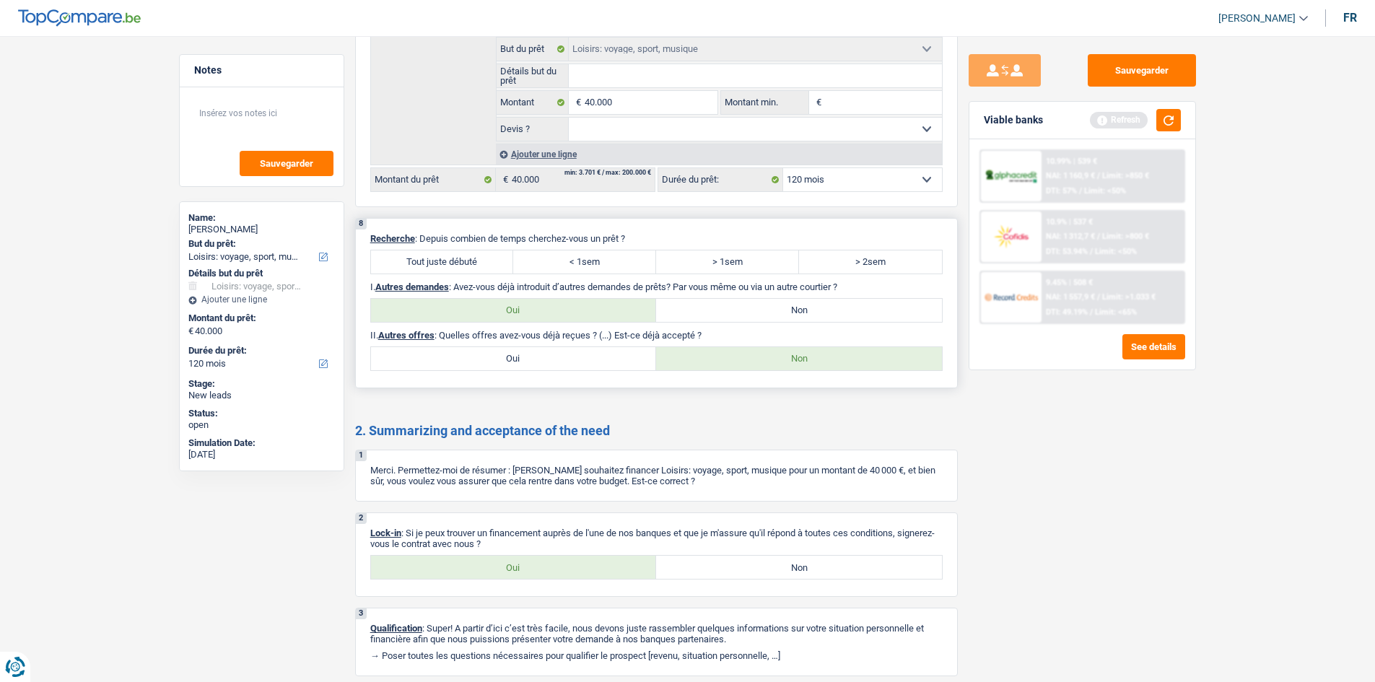
click at [484, 256] on label "Tout juste débuté" at bounding box center [442, 262] width 143 height 23
click at [484, 256] on input "Tout juste débuté" at bounding box center [442, 262] width 143 height 23
radio input "true"
drag, startPoint x: 558, startPoint y: 572, endPoint x: 605, endPoint y: 550, distance: 51.7
click at [558, 571] on label "Oui" at bounding box center [514, 567] width 286 height 23
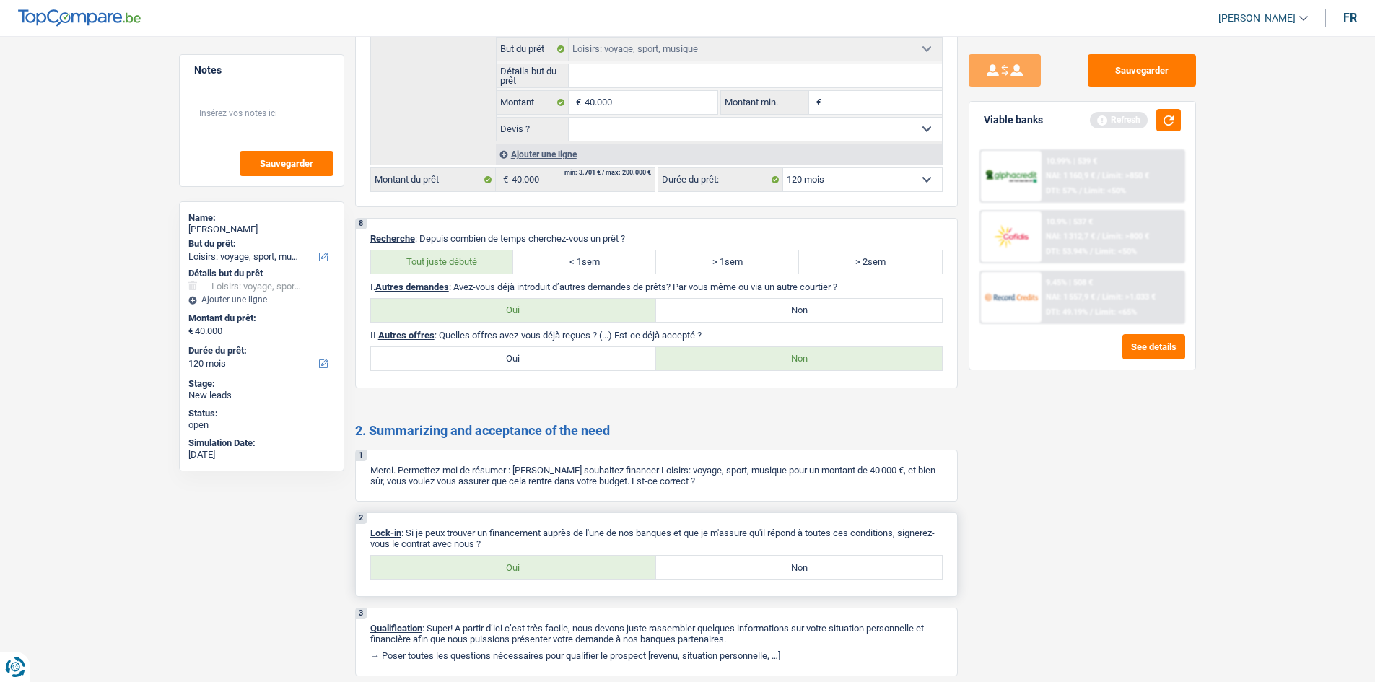
click at [558, 571] on input "Oui" at bounding box center [514, 567] width 286 height 23
radio input "true"
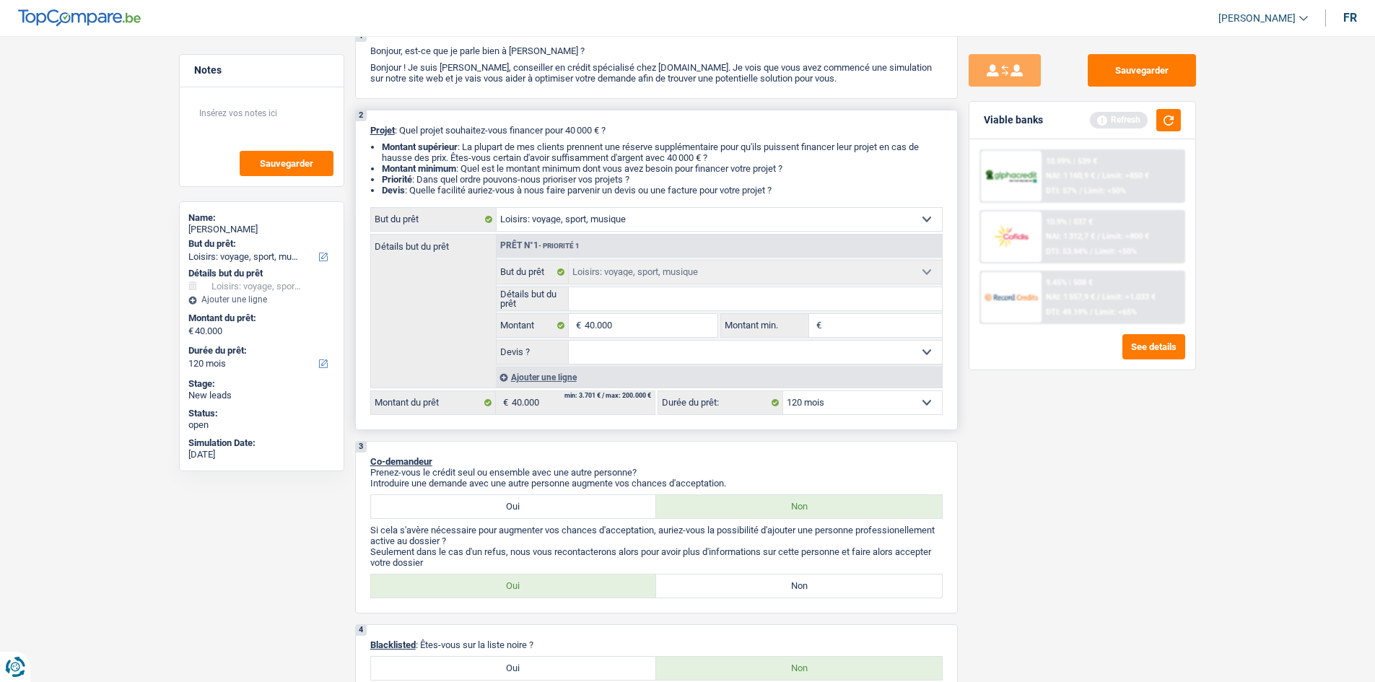
scroll to position [0, 0]
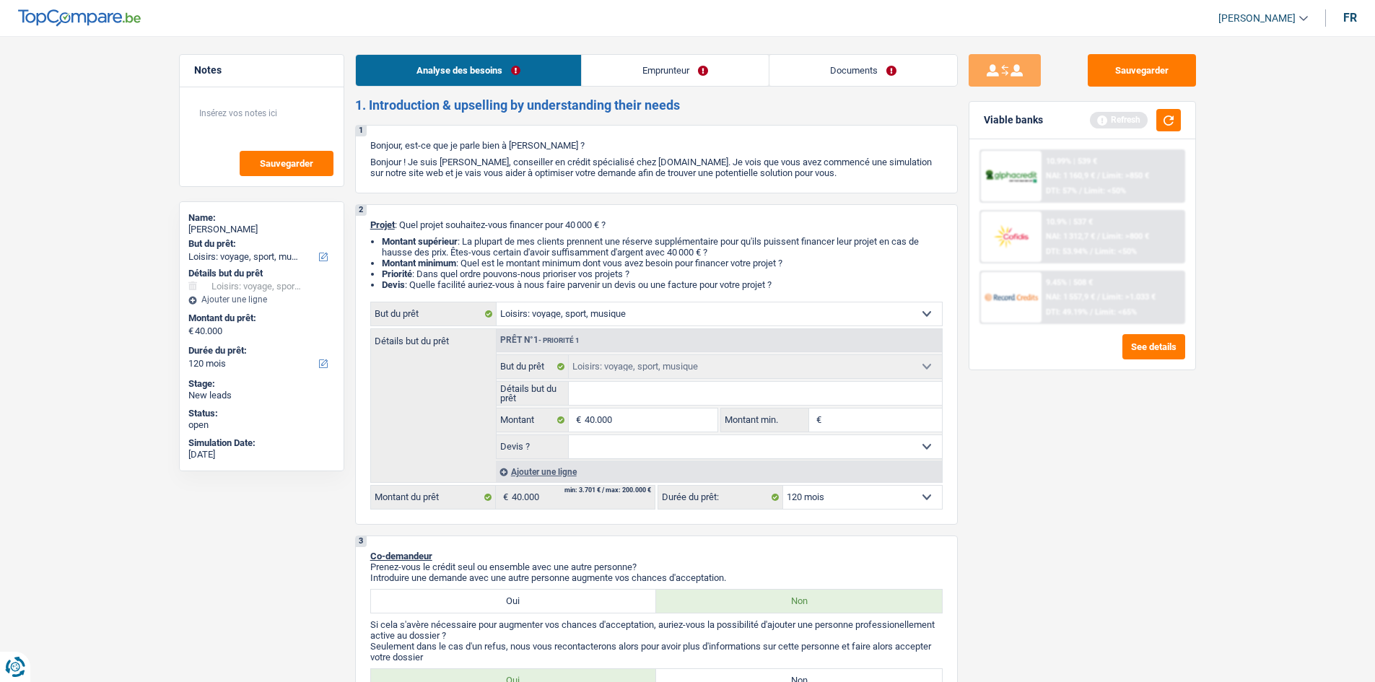
click at [658, 86] on li "Emprunteur" at bounding box center [675, 70] width 188 height 32
click at [661, 81] on link "Emprunteur" at bounding box center [675, 70] width 187 height 31
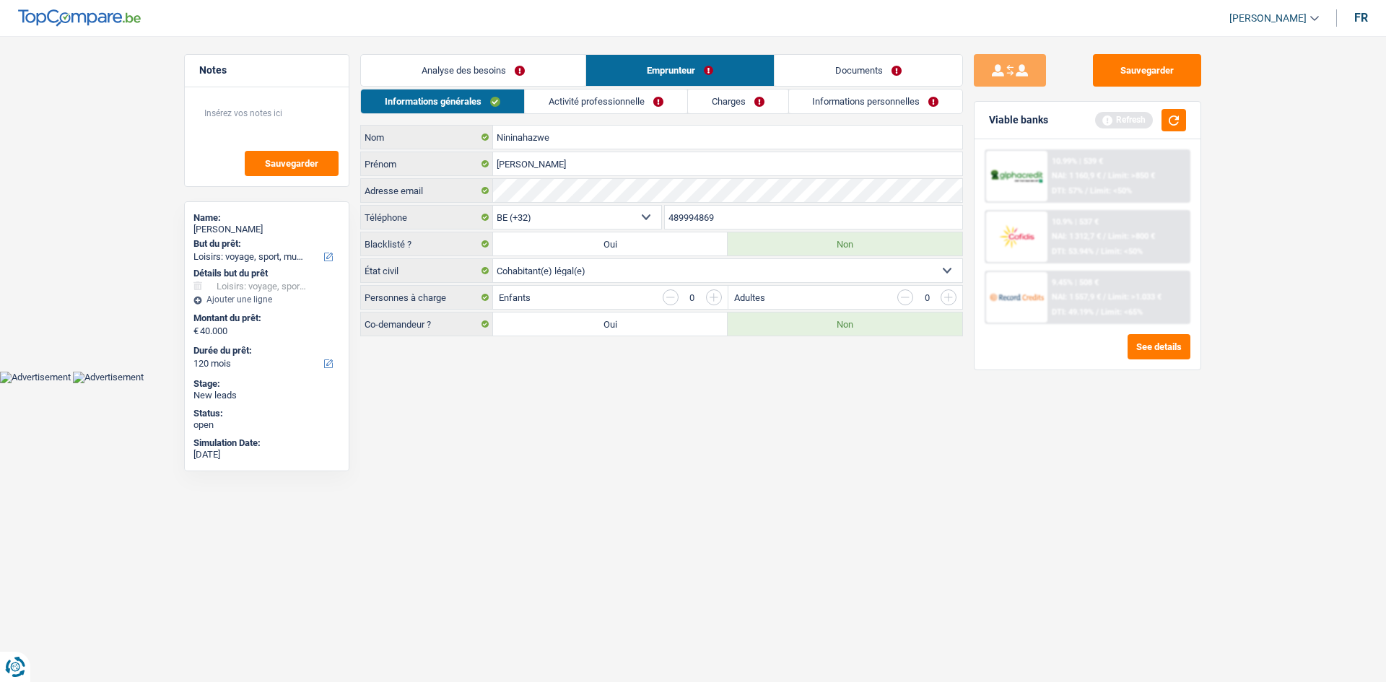
drag, startPoint x: 581, startPoint y: 102, endPoint x: 633, endPoint y: 101, distance: 52.0
click at [582, 101] on link "Activité professionnelle" at bounding box center [606, 102] width 162 height 24
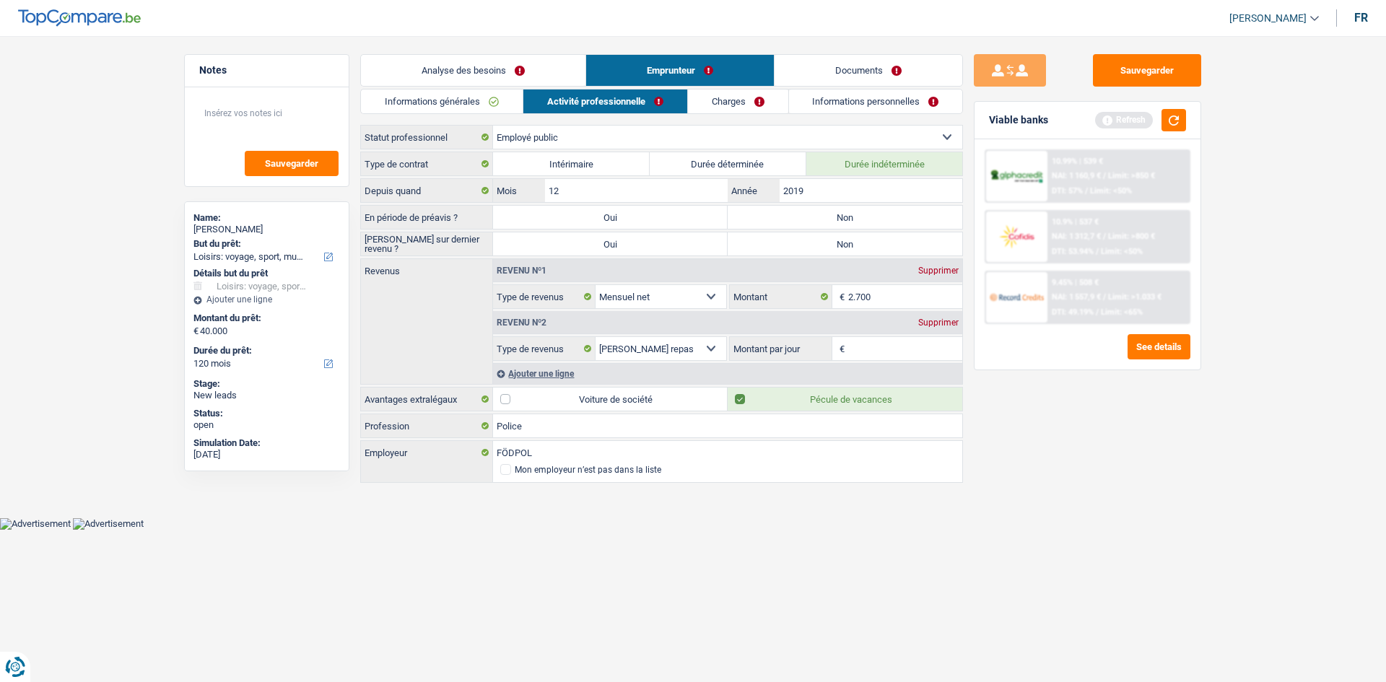
click at [700, 100] on link "Charges" at bounding box center [738, 102] width 100 height 24
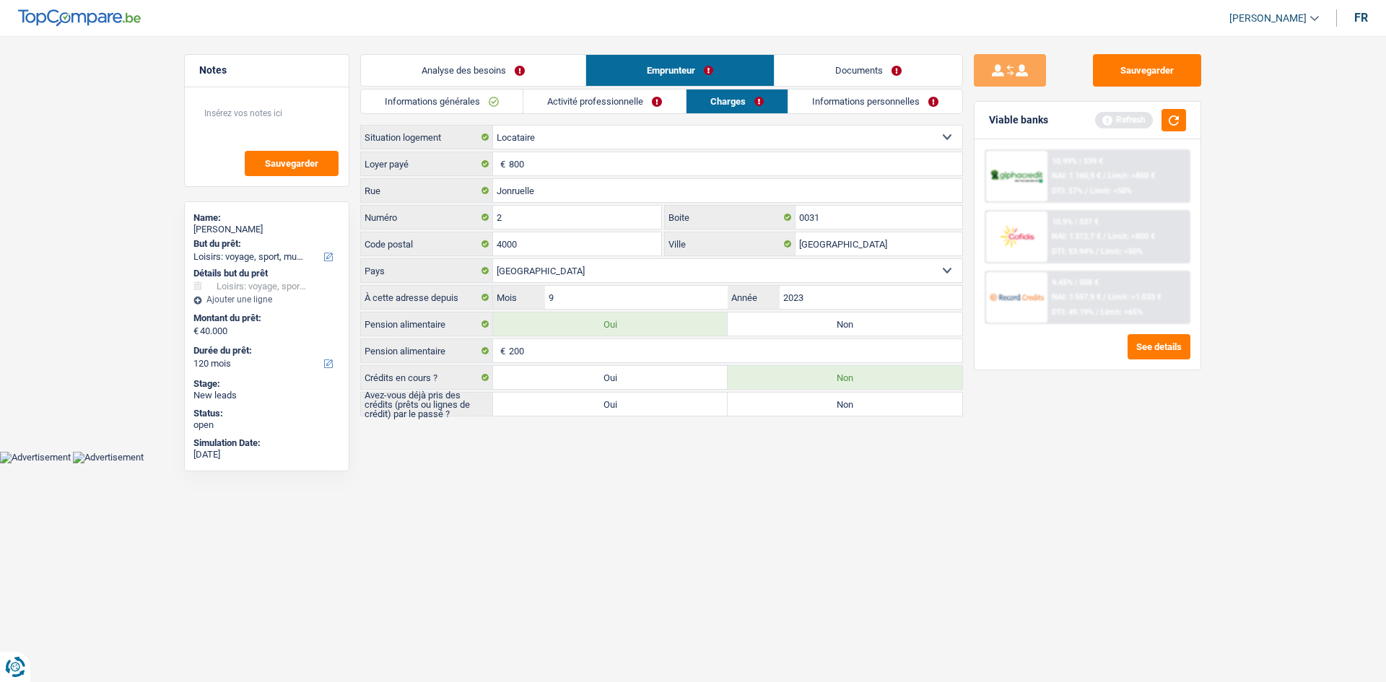
click at [828, 102] on link "Informations personnelles" at bounding box center [875, 102] width 174 height 24
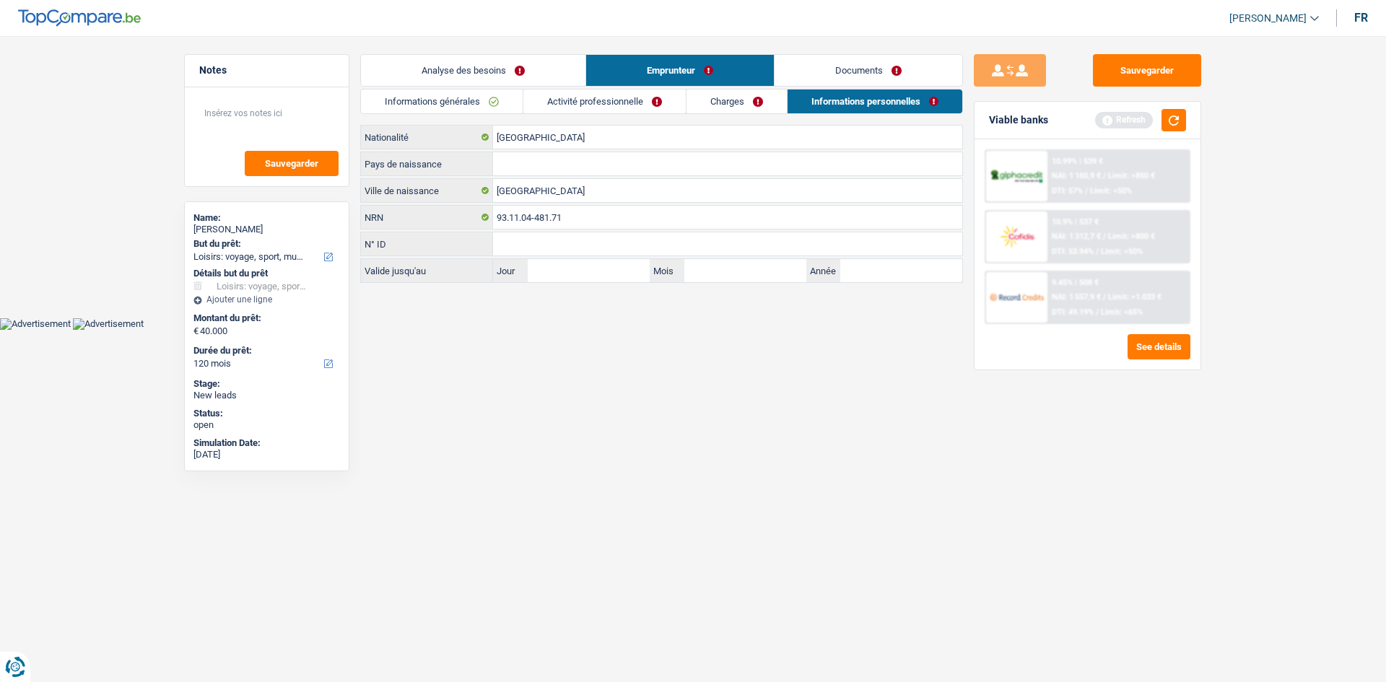
click at [723, 97] on link "Charges" at bounding box center [737, 102] width 100 height 24
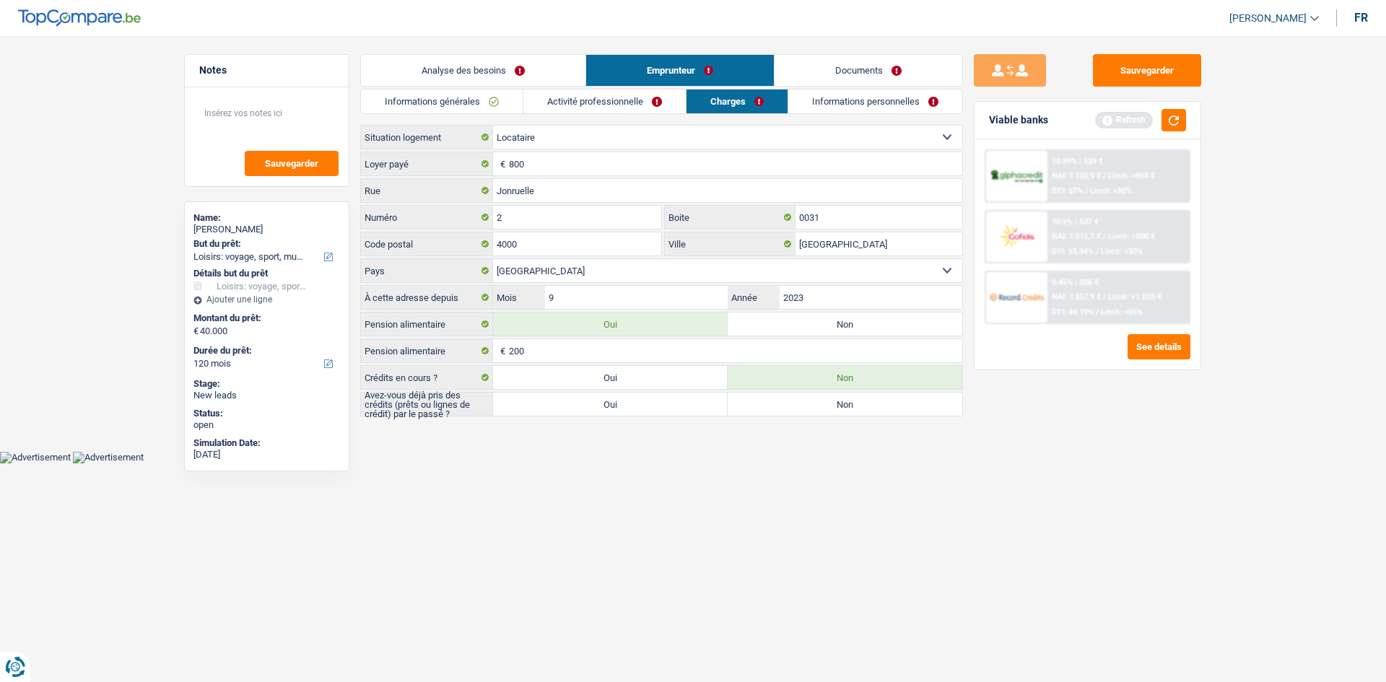
click at [640, 105] on link "Activité professionnelle" at bounding box center [604, 102] width 162 height 24
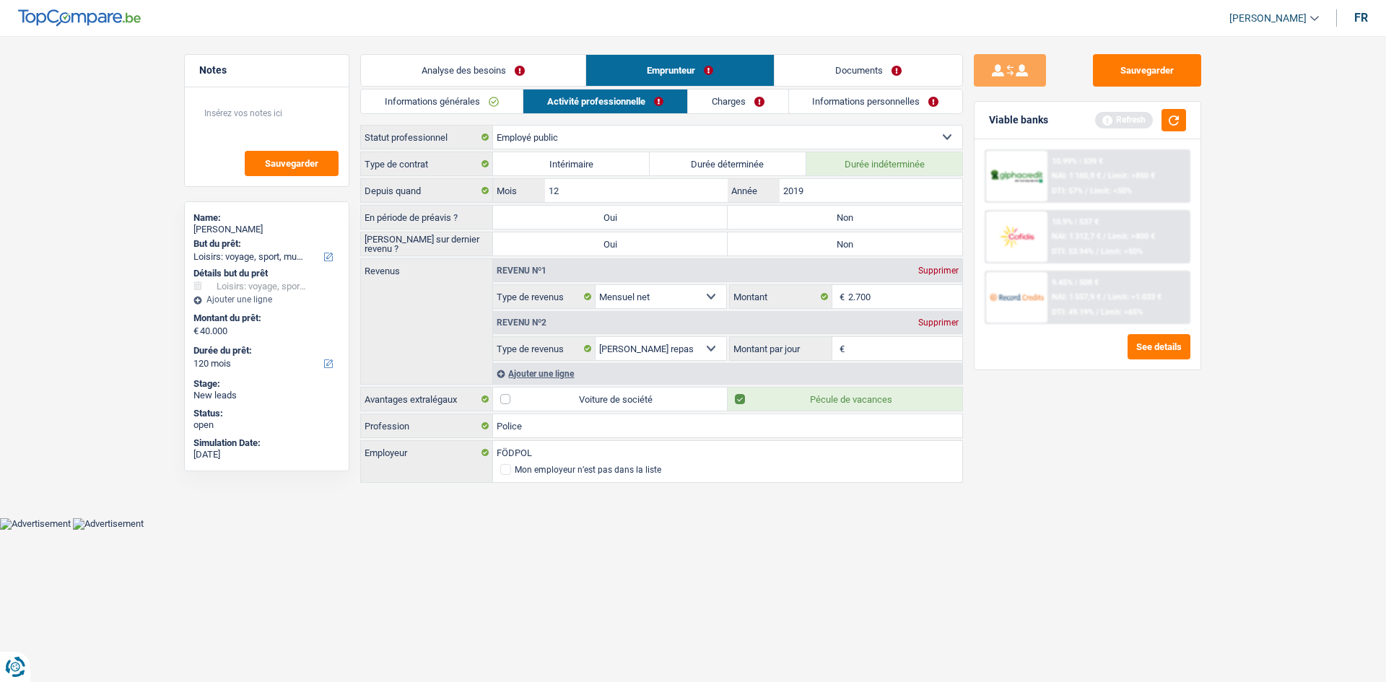
click at [416, 99] on link "Informations générales" at bounding box center [442, 102] width 162 height 24
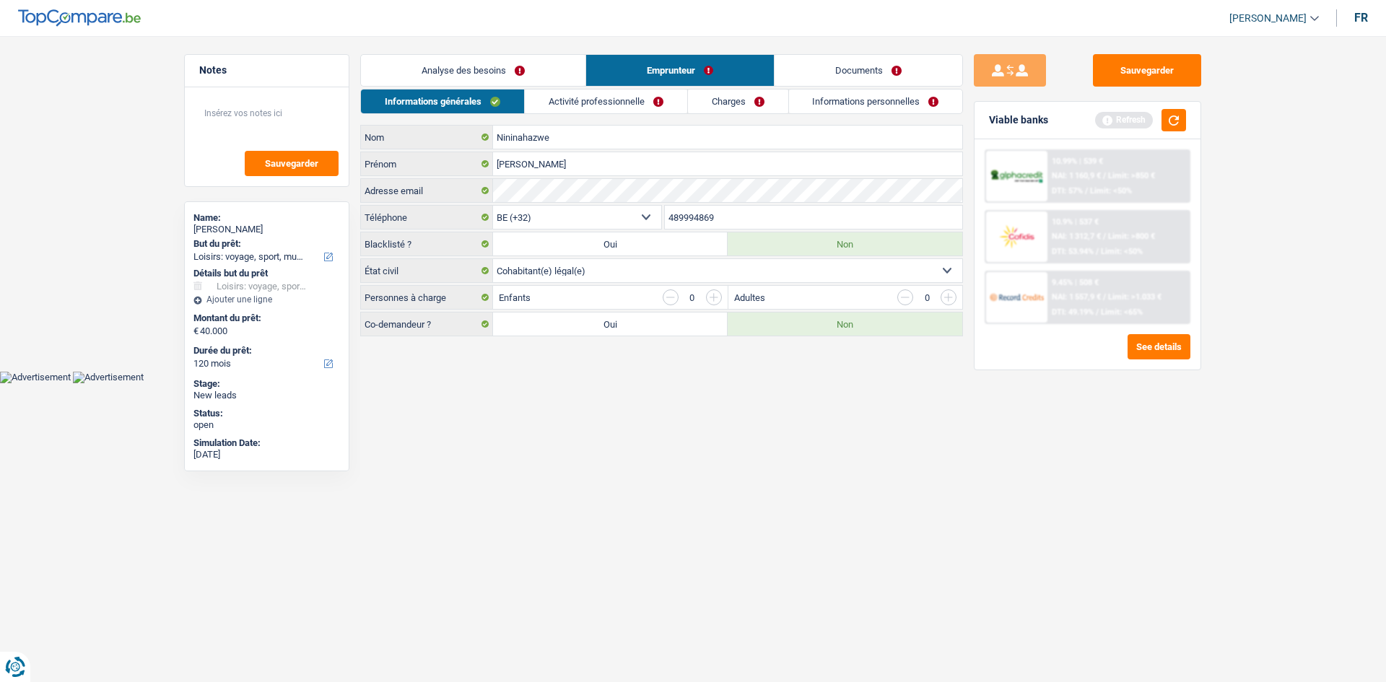
click at [467, 65] on link "Analyse des besoins" at bounding box center [473, 70] width 225 height 31
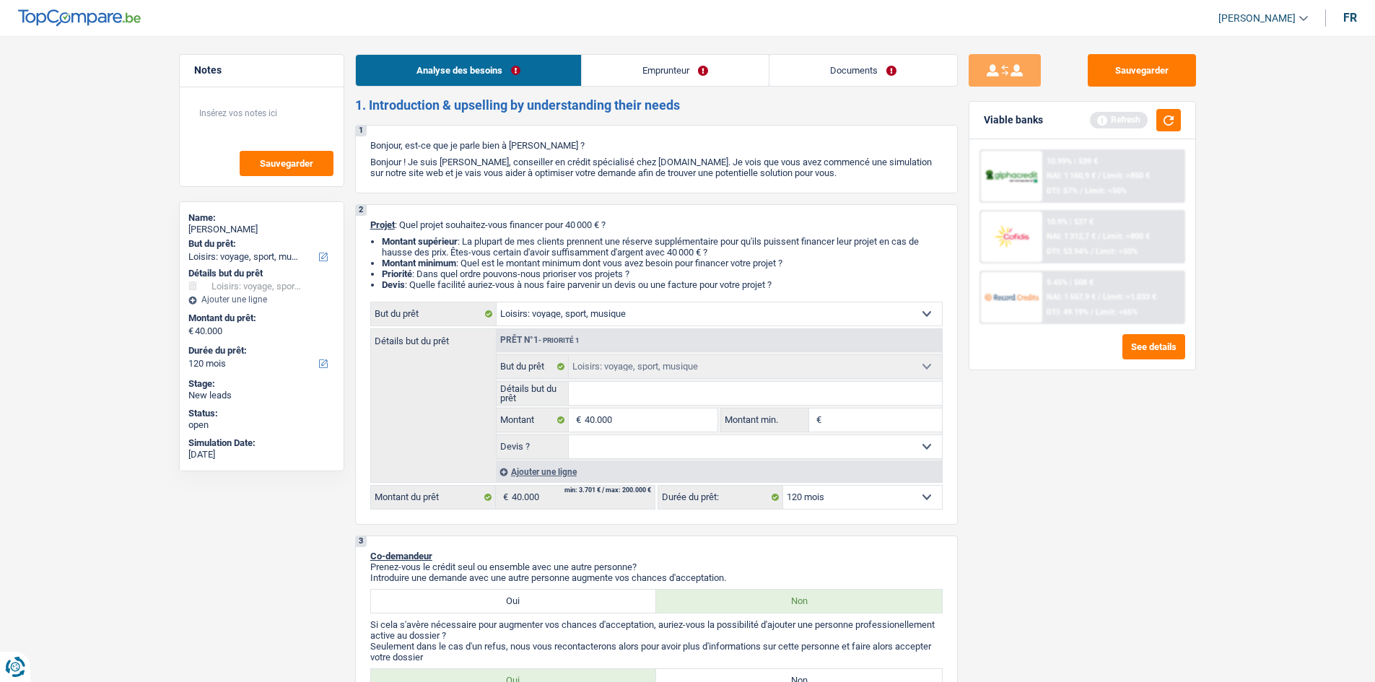
click at [674, 58] on link "Emprunteur" at bounding box center [675, 70] width 187 height 31
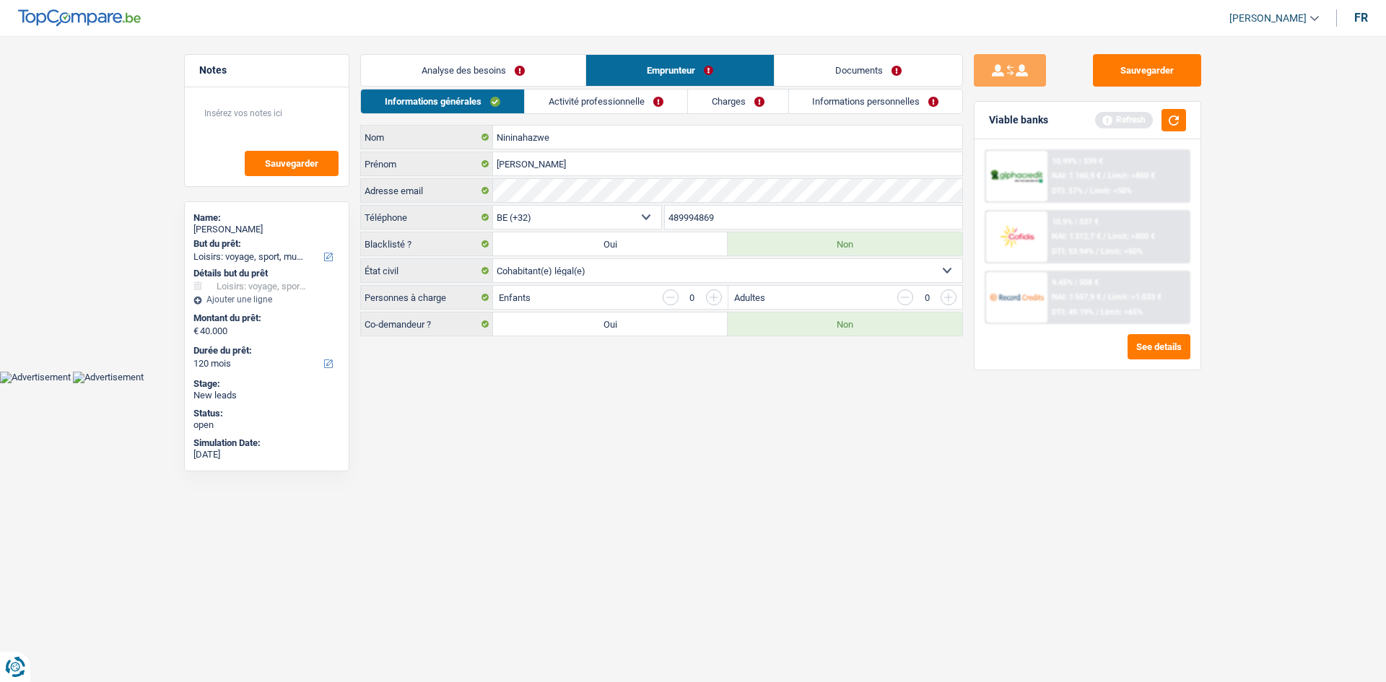
click at [892, 108] on link "Informations personnelles" at bounding box center [876, 102] width 174 height 24
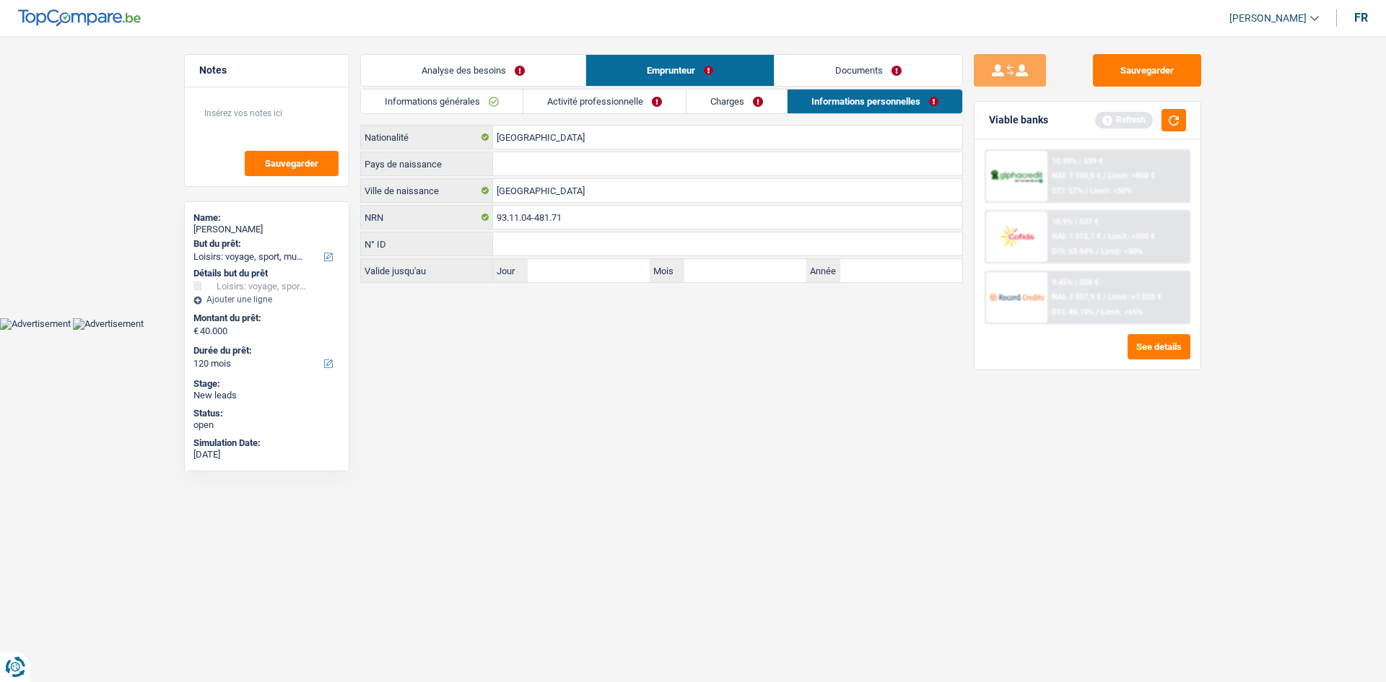
click at [759, 95] on link "Charges" at bounding box center [737, 102] width 100 height 24
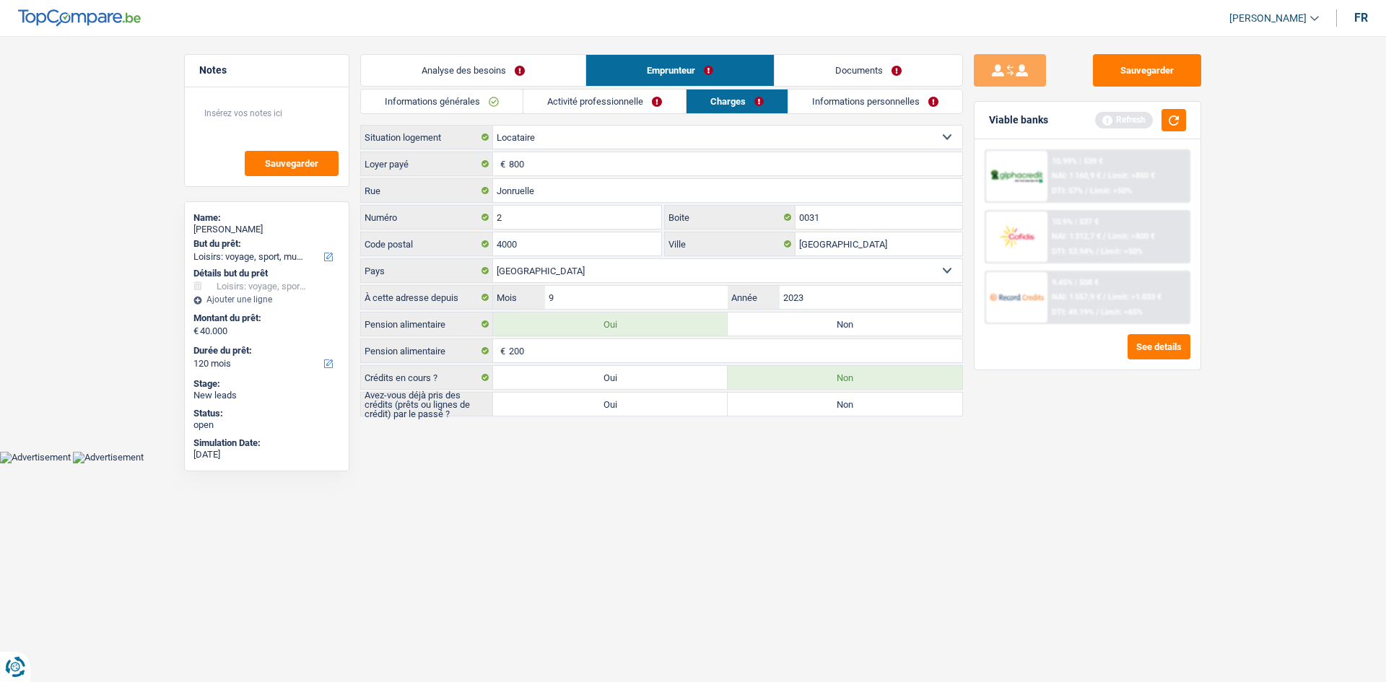
click at [850, 102] on link "Informations personnelles" at bounding box center [875, 102] width 174 height 24
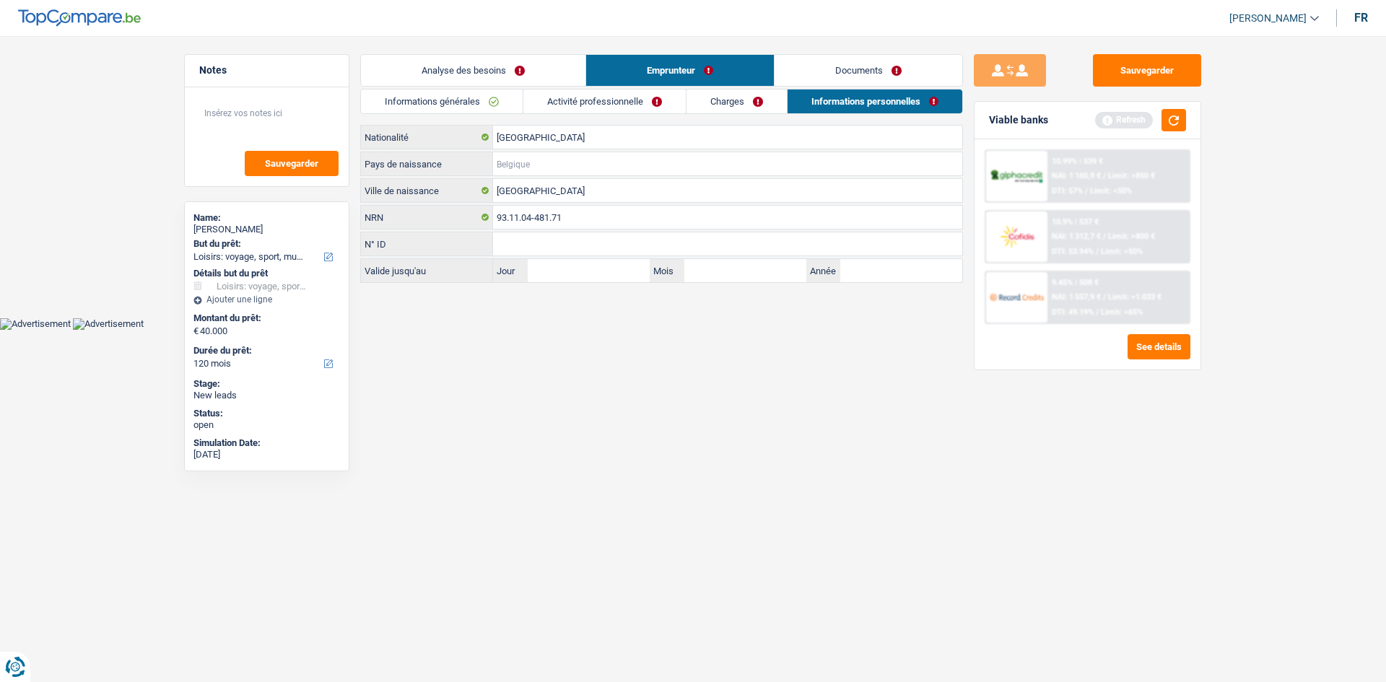
click at [552, 168] on input "Pays de naissance" at bounding box center [727, 163] width 469 height 23
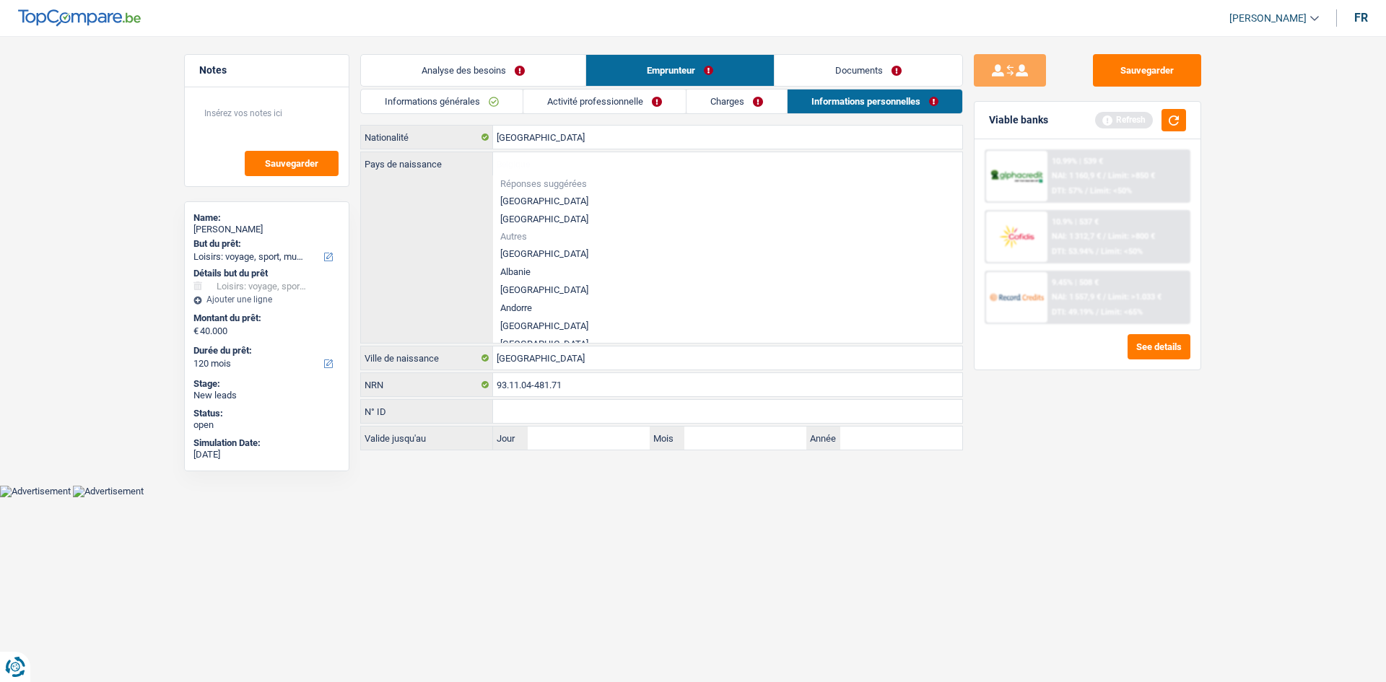
click at [565, 497] on html "Vous avez le contrôle de vos données Nous utilisons des cookies, tout comme nos…" at bounding box center [693, 248] width 1386 height 497
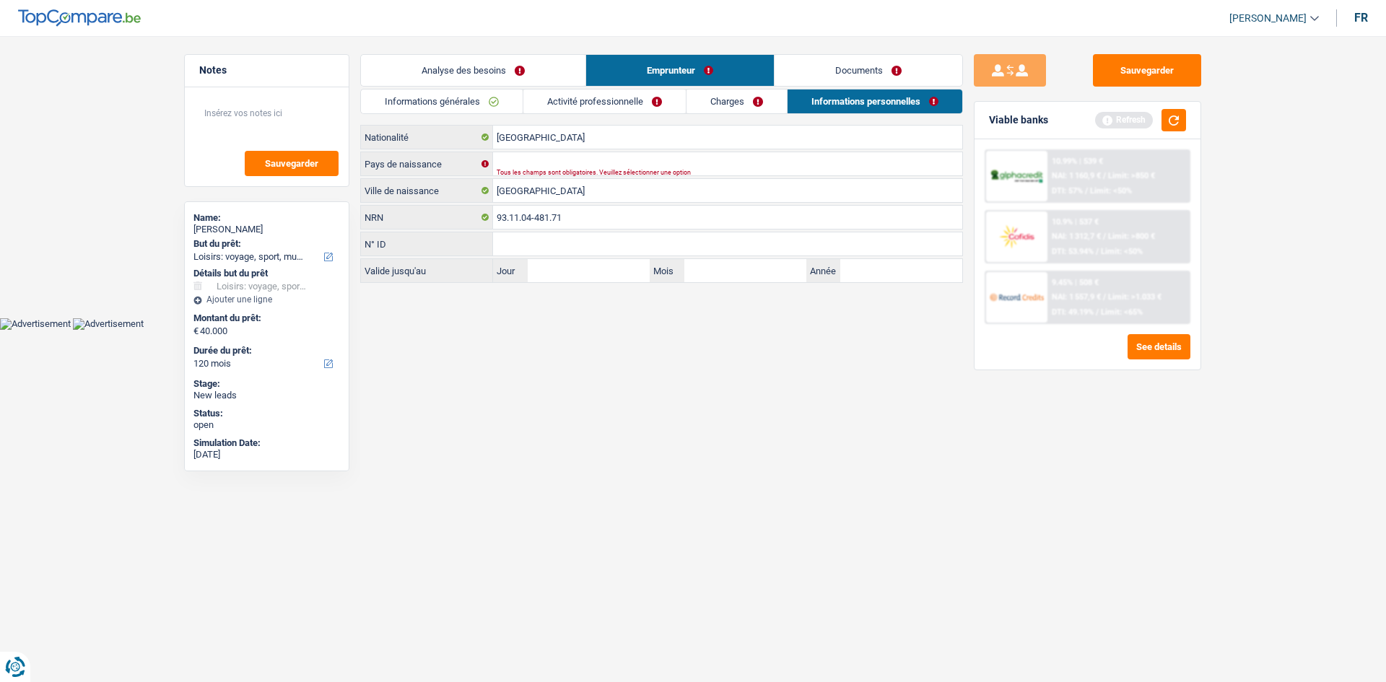
click at [740, 115] on div "Informations générales Activité professionnelle Charges Informations personnell…" at bounding box center [661, 186] width 603 height 194
click at [750, 103] on link "Charges" at bounding box center [737, 102] width 100 height 24
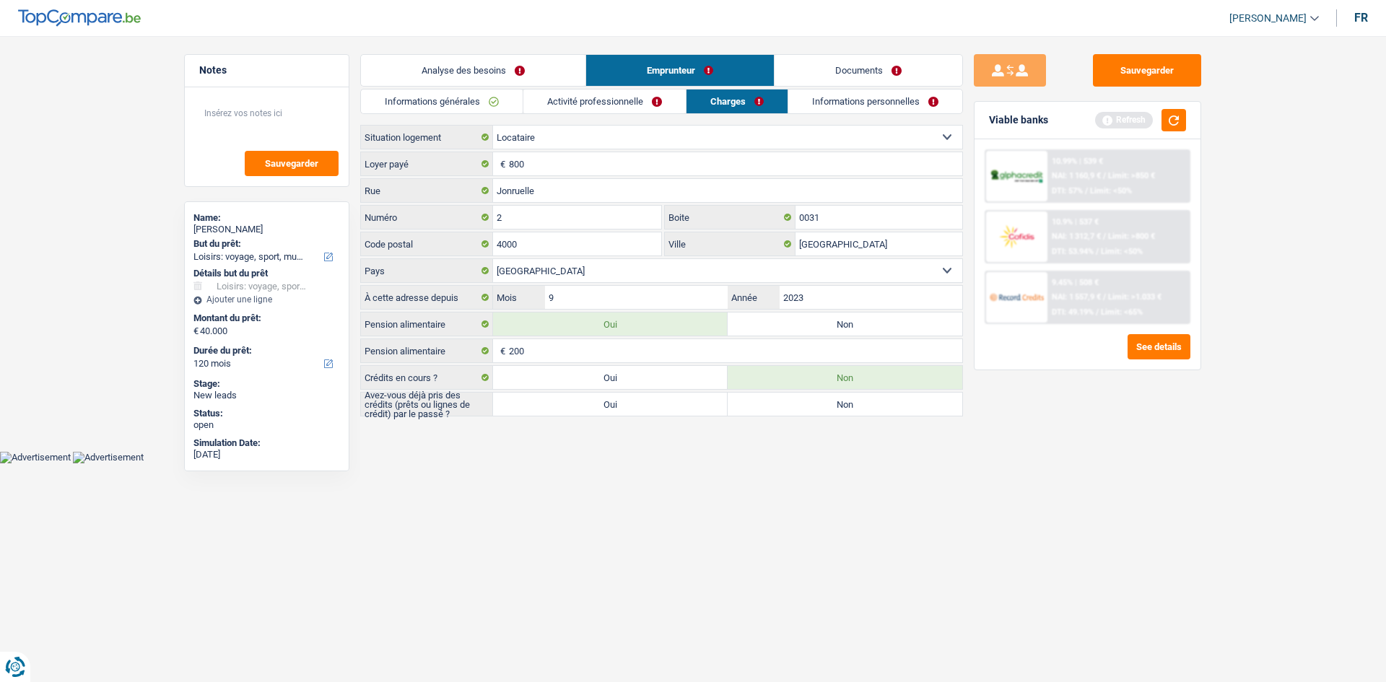
click at [634, 100] on link "Activité professionnelle" at bounding box center [604, 102] width 162 height 24
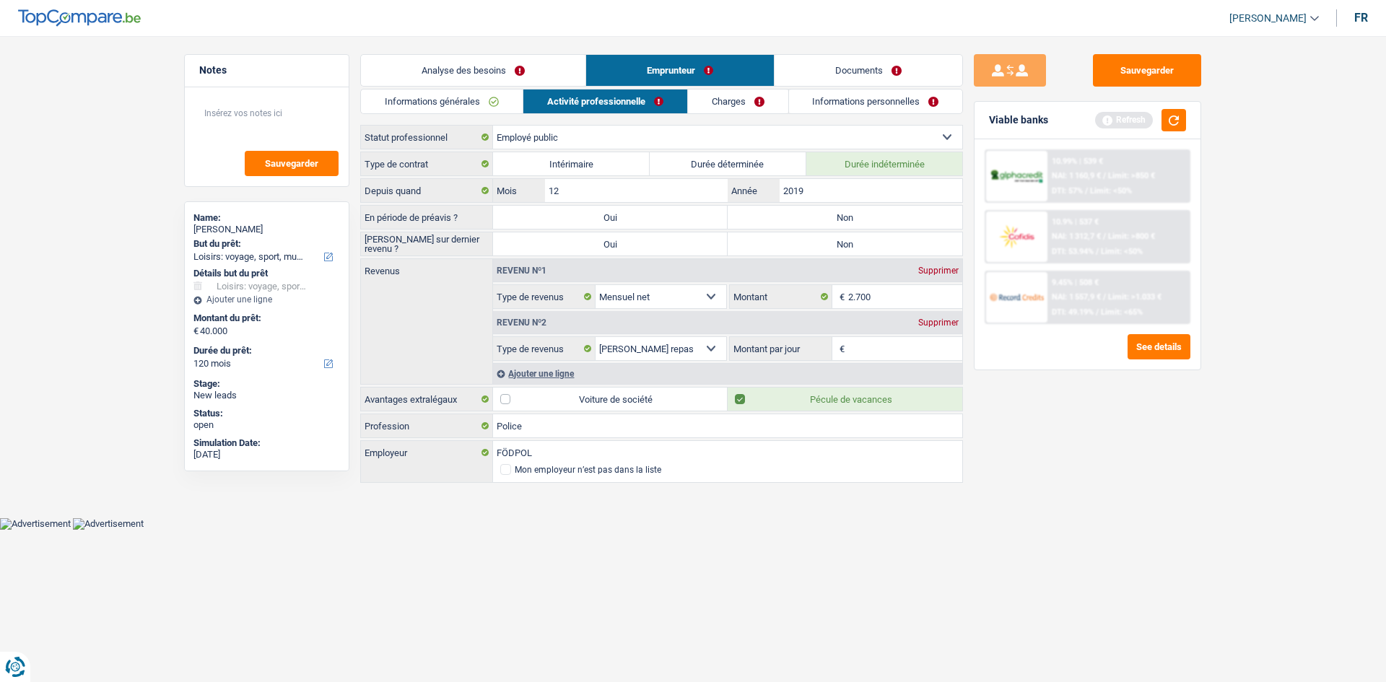
click at [752, 114] on div "Informations générales Activité professionnelle Charges Informations personnell…" at bounding box center [661, 287] width 603 height 396
click at [754, 111] on link "Charges" at bounding box center [738, 102] width 100 height 24
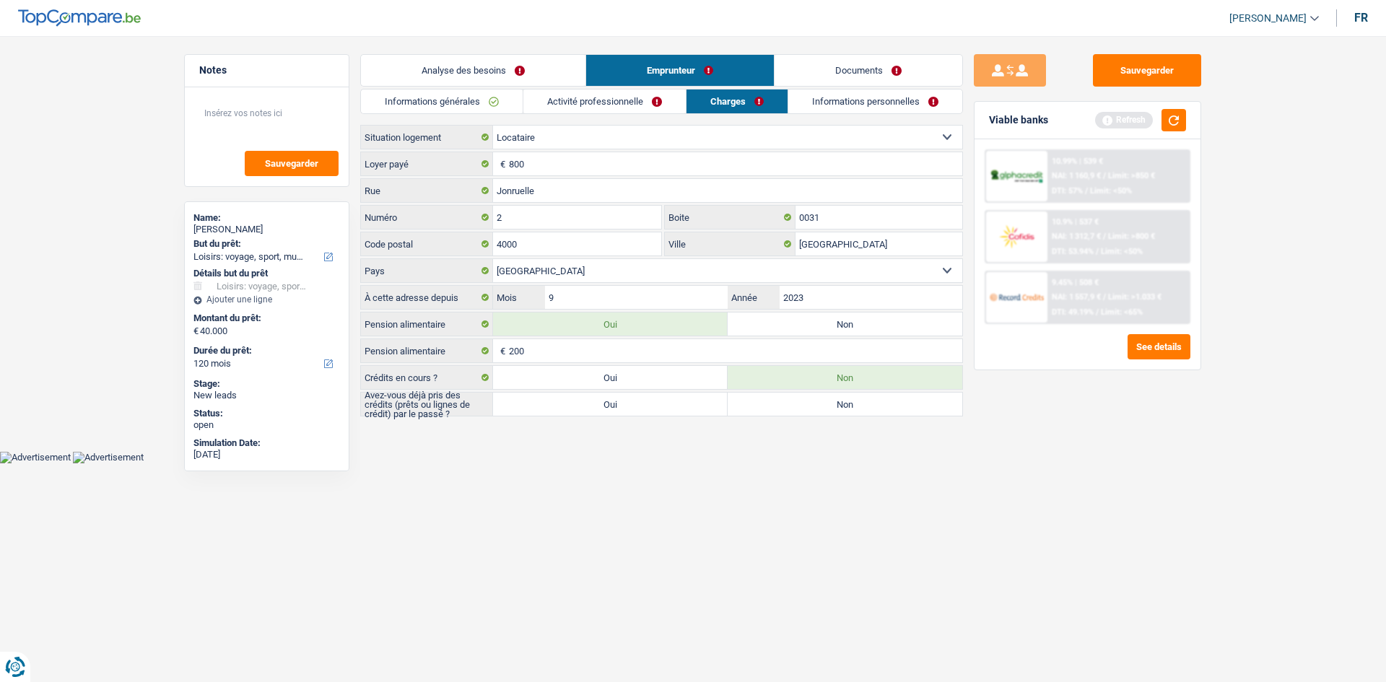
click at [837, 92] on link "Informations personnelles" at bounding box center [875, 102] width 174 height 24
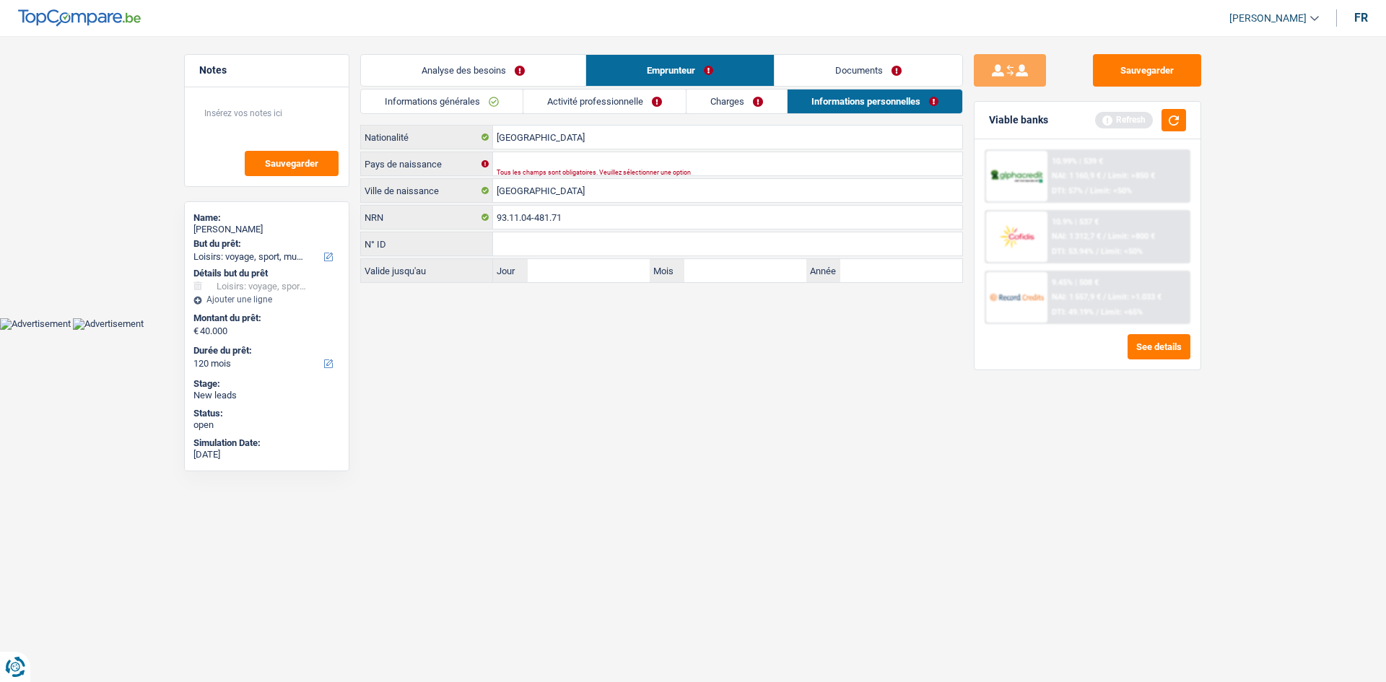
click at [726, 97] on link "Charges" at bounding box center [737, 102] width 100 height 24
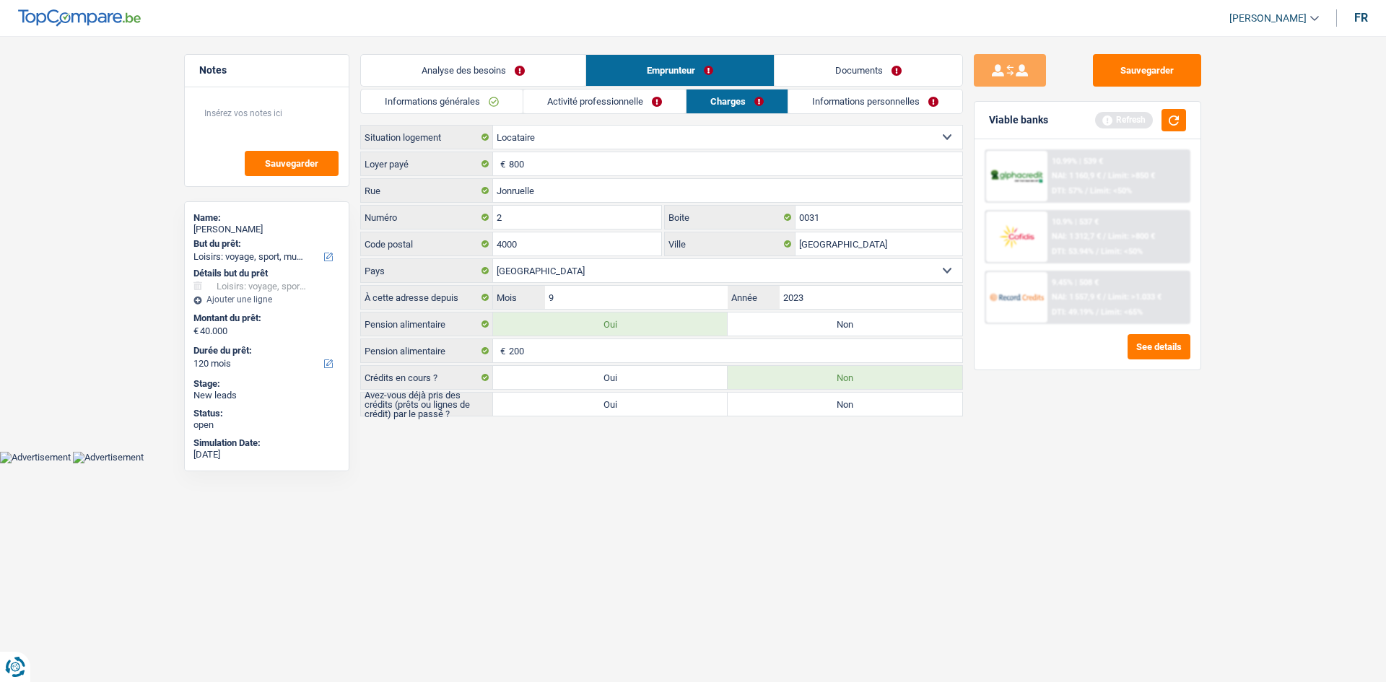
click at [639, 102] on link "Activité professionnelle" at bounding box center [604, 102] width 162 height 24
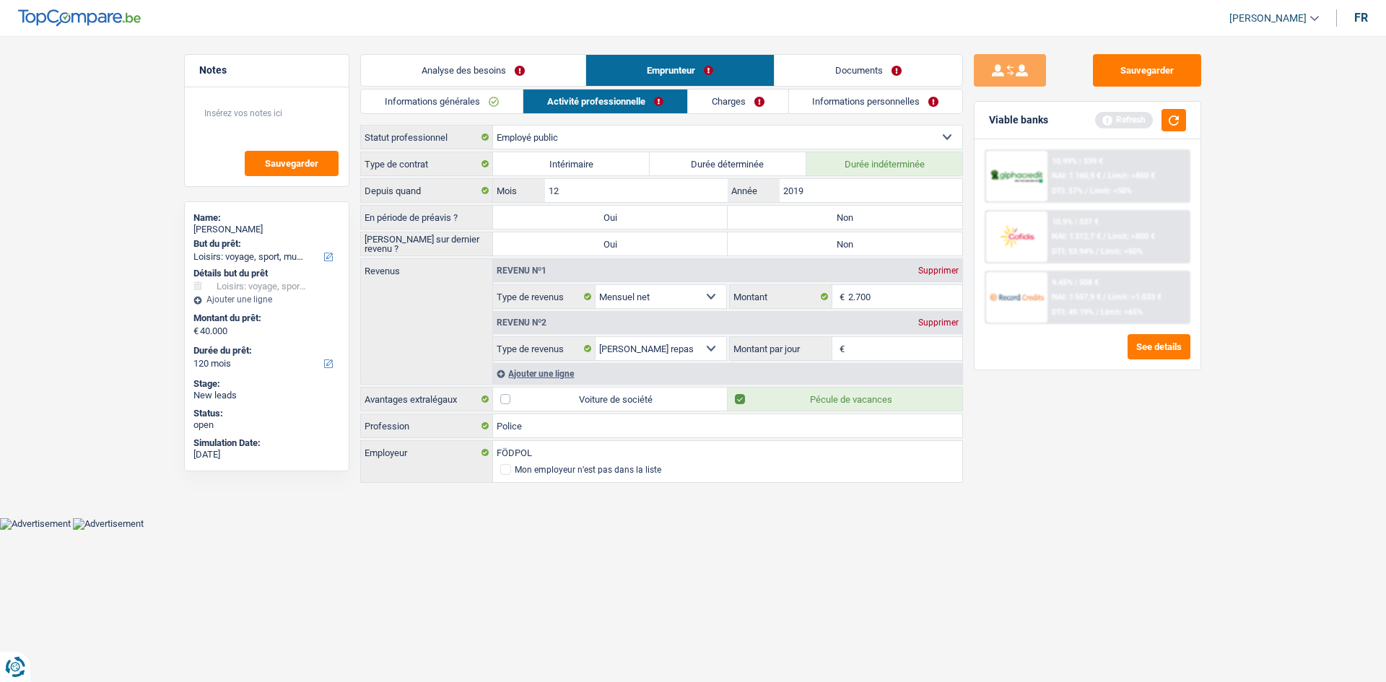
click at [470, 113] on li "Informations générales" at bounding box center [441, 101] width 162 height 25
click at [487, 95] on link "Informations générales" at bounding box center [442, 102] width 162 height 24
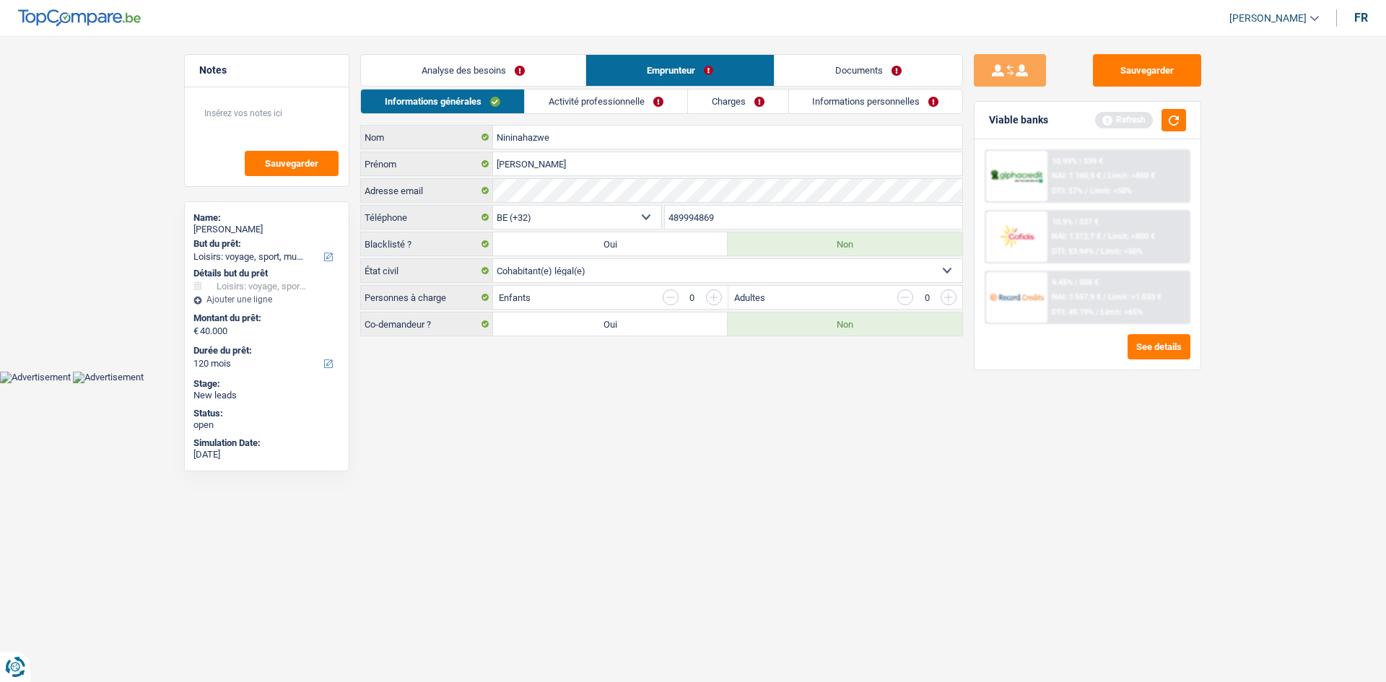
click at [507, 55] on link "Analyse des besoins" at bounding box center [473, 70] width 225 height 31
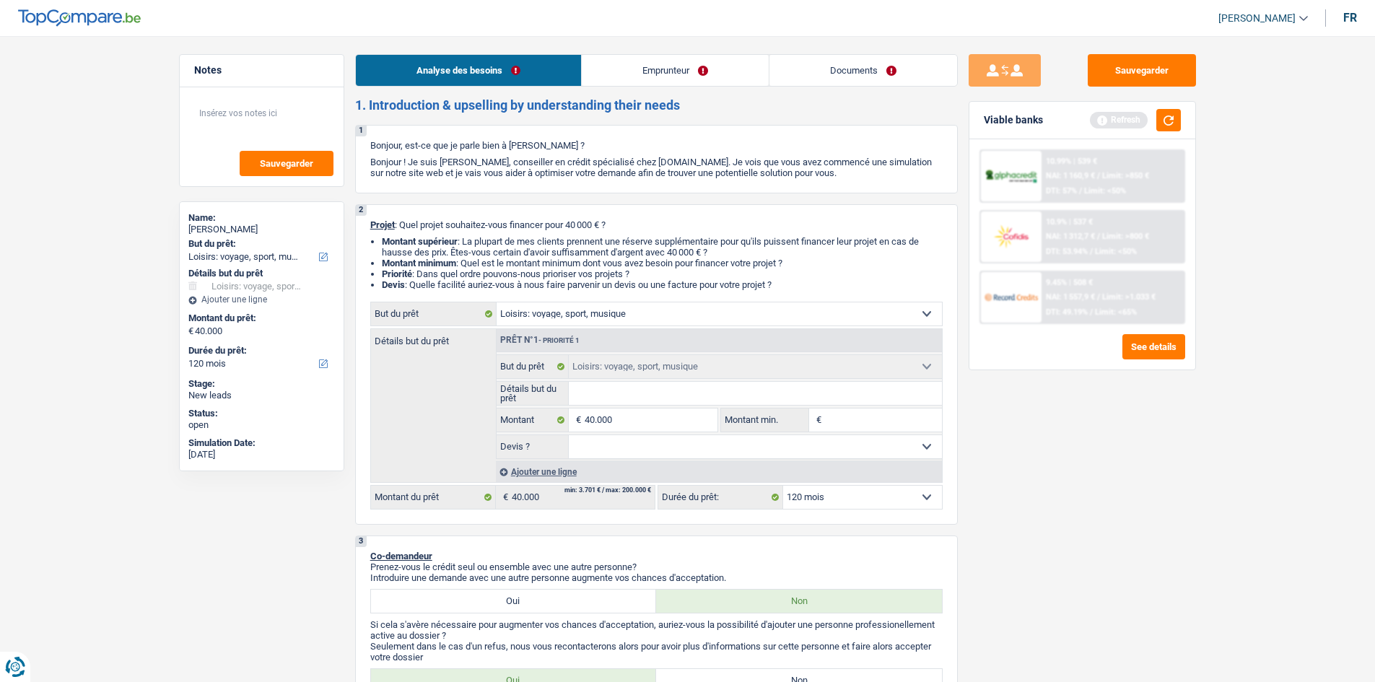
click at [713, 64] on link "Emprunteur" at bounding box center [675, 70] width 187 height 31
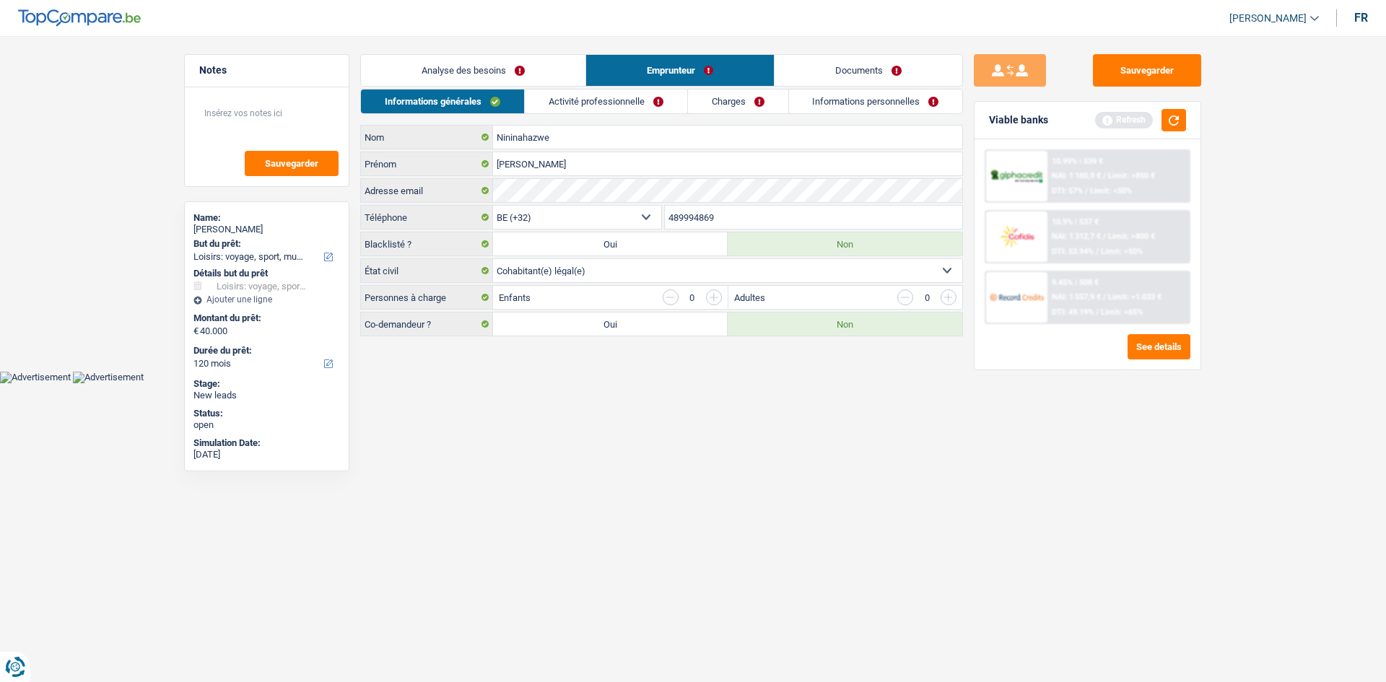
click at [830, 95] on link "Informations personnelles" at bounding box center [876, 102] width 174 height 24
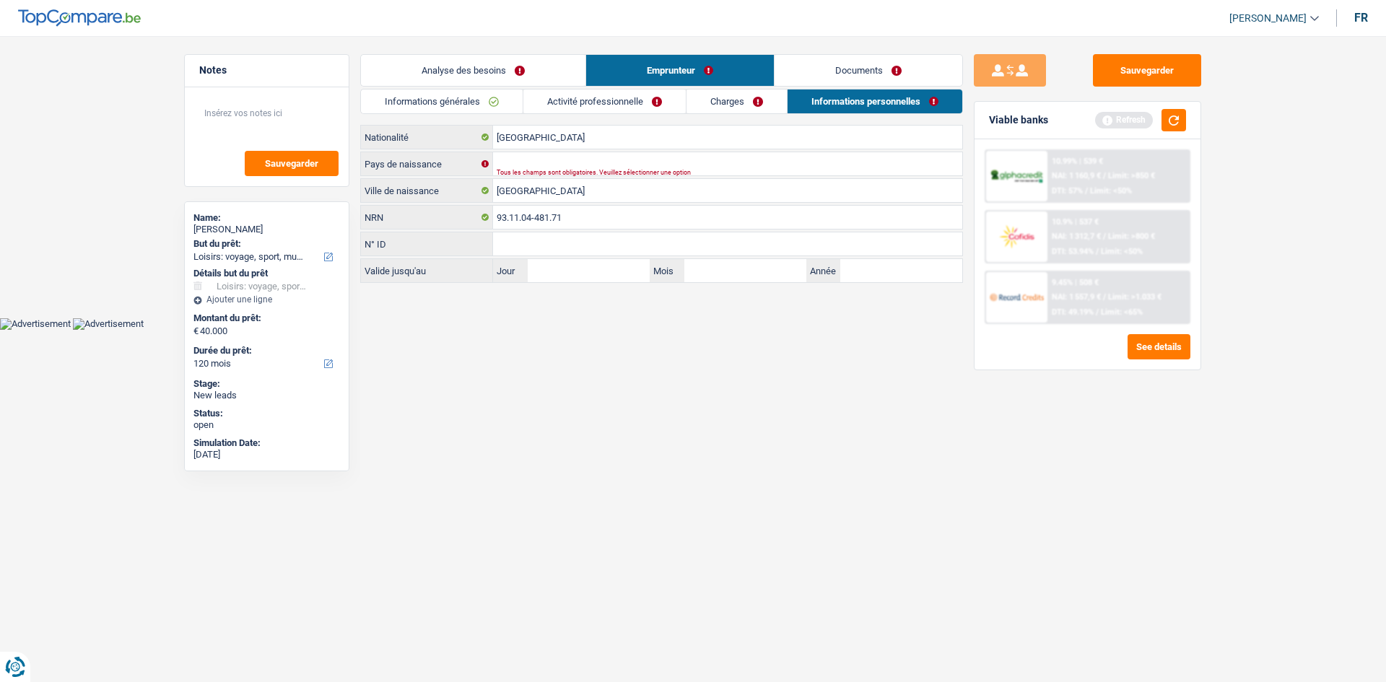
click at [761, 105] on link "Charges" at bounding box center [737, 102] width 100 height 24
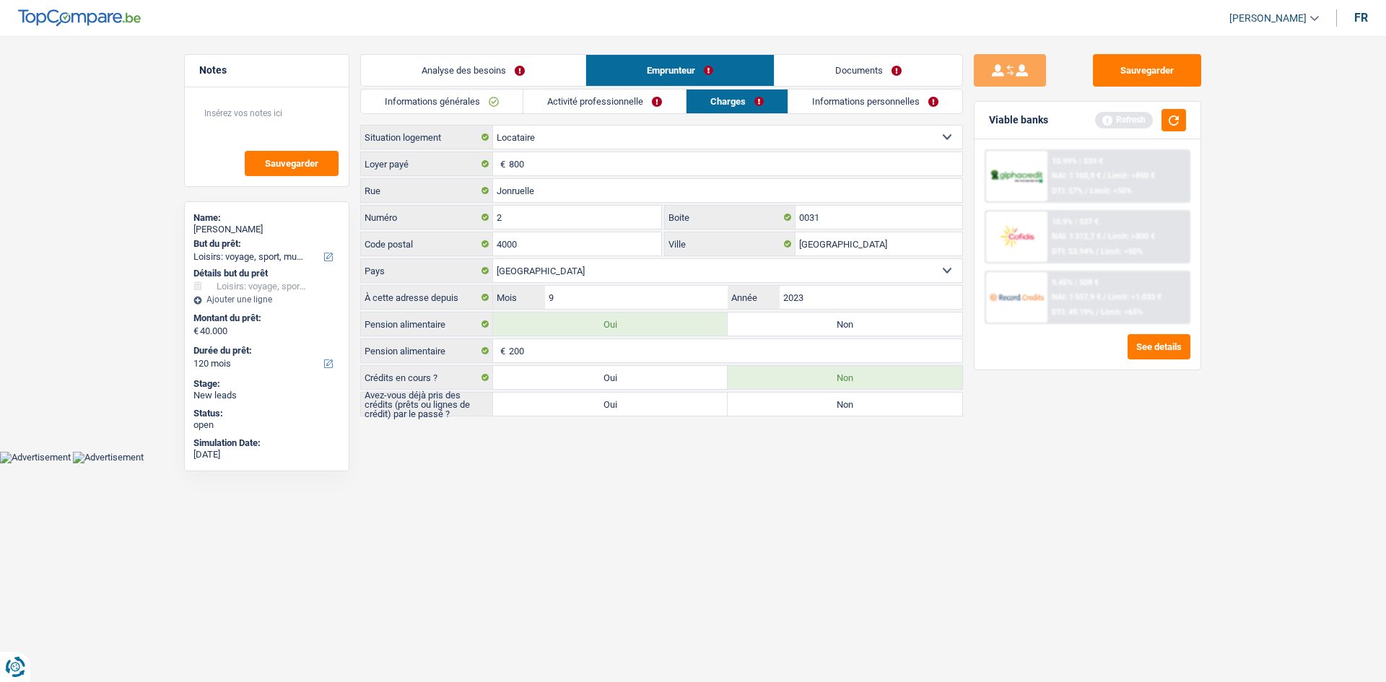
click at [634, 99] on link "Activité professionnelle" at bounding box center [604, 102] width 162 height 24
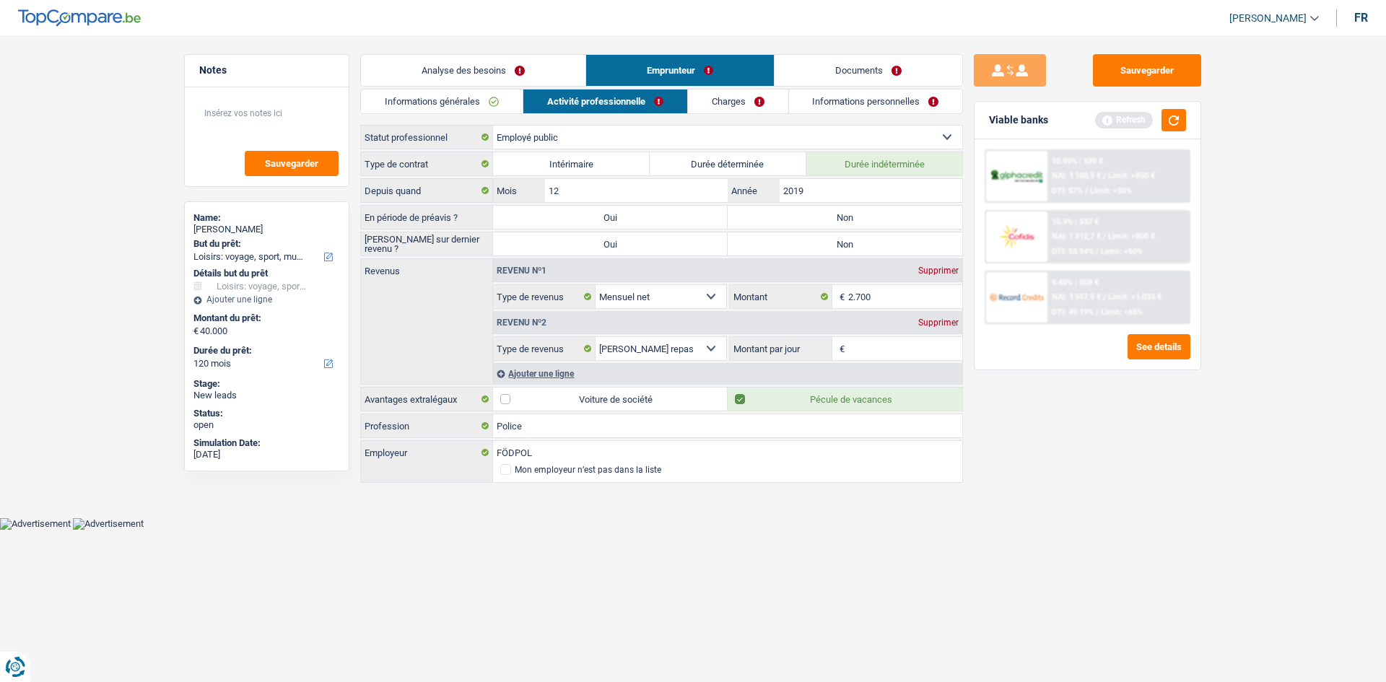
drag, startPoint x: 469, startPoint y: 109, endPoint x: 476, endPoint y: 108, distance: 8.1
click at [469, 110] on link "Informations générales" at bounding box center [442, 102] width 162 height 24
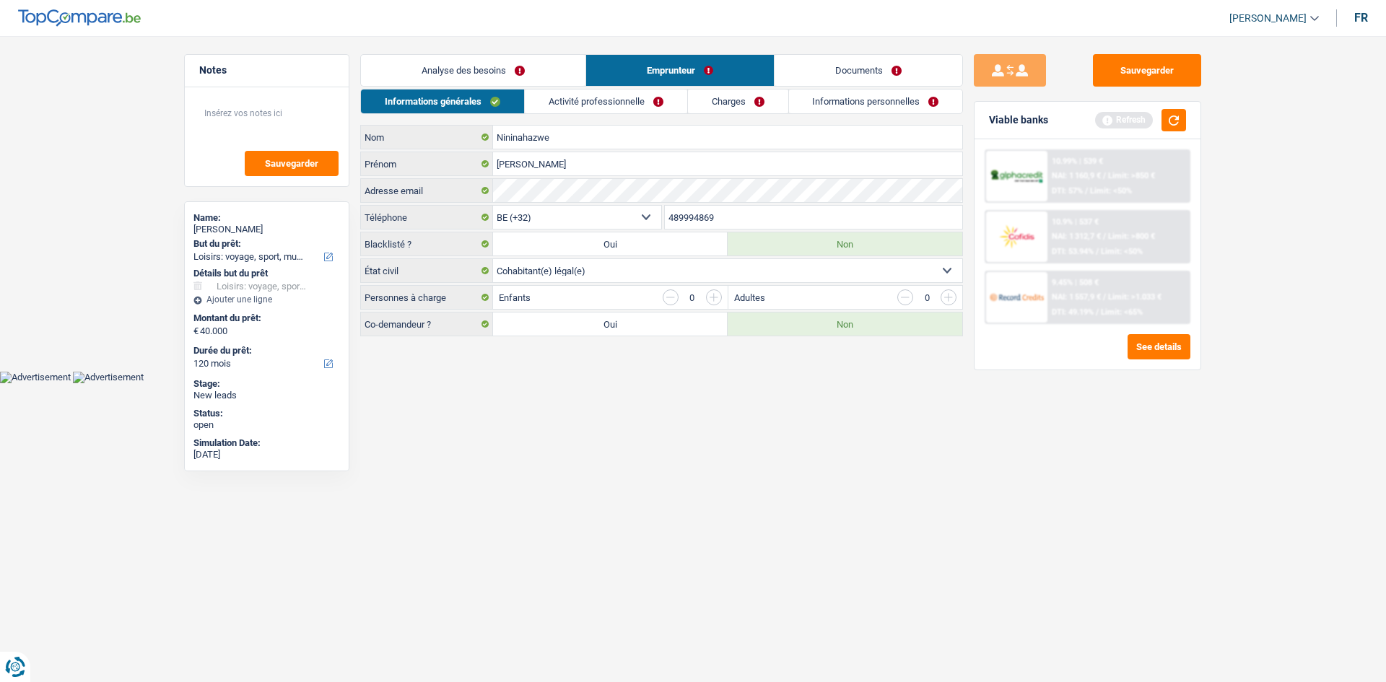
click at [959, 62] on link "Documents" at bounding box center [869, 70] width 188 height 31
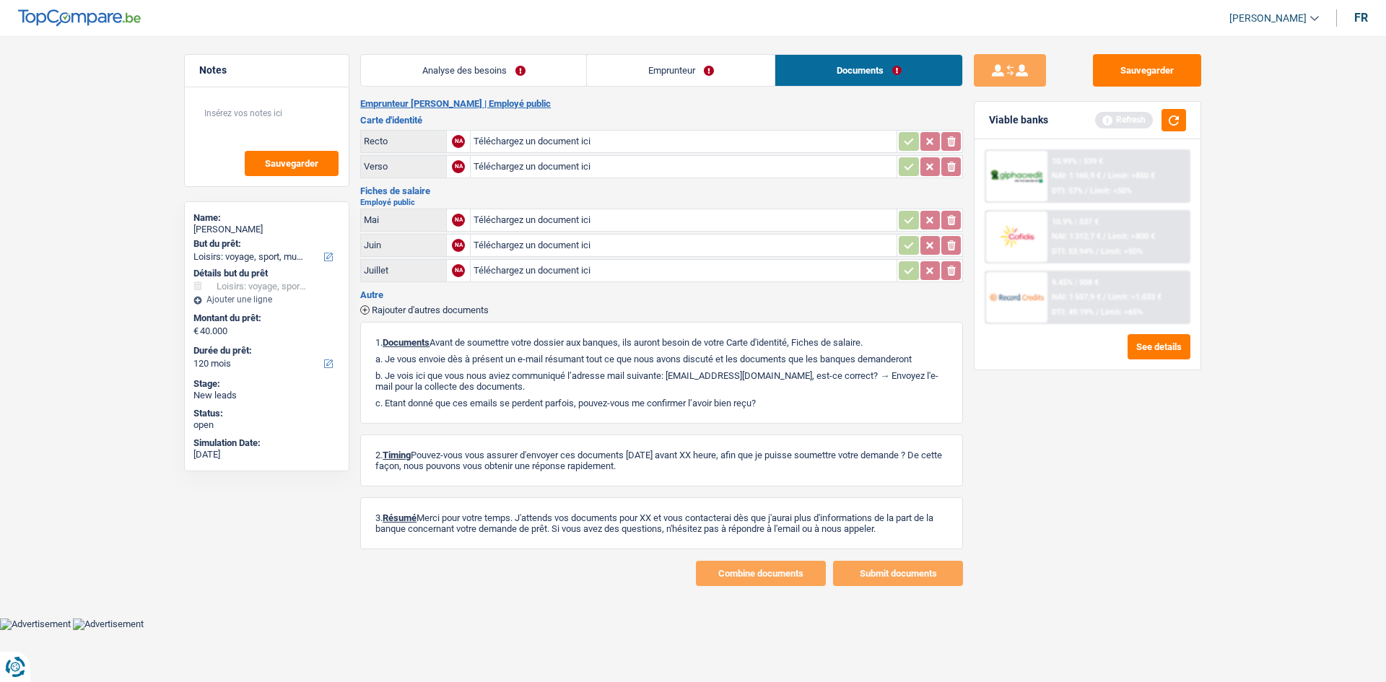
click at [531, 77] on link "Analyse des besoins" at bounding box center [473, 70] width 225 height 31
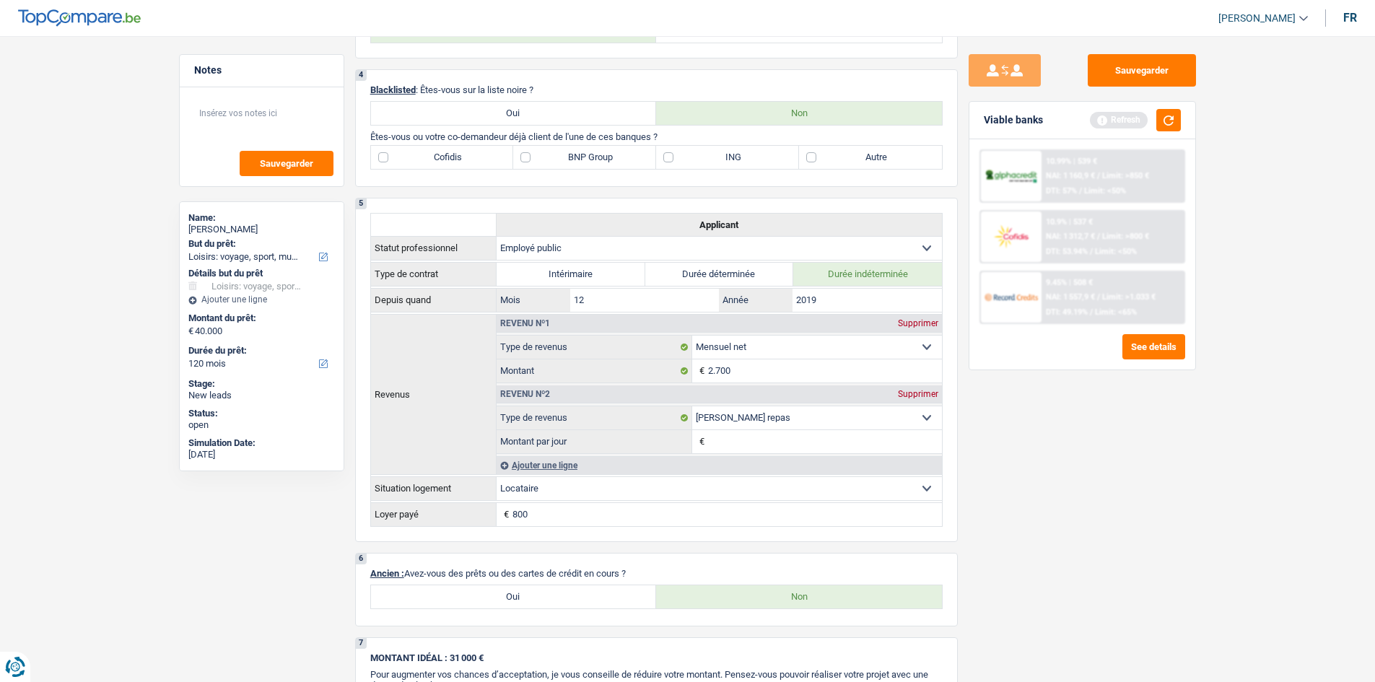
scroll to position [1011, 0]
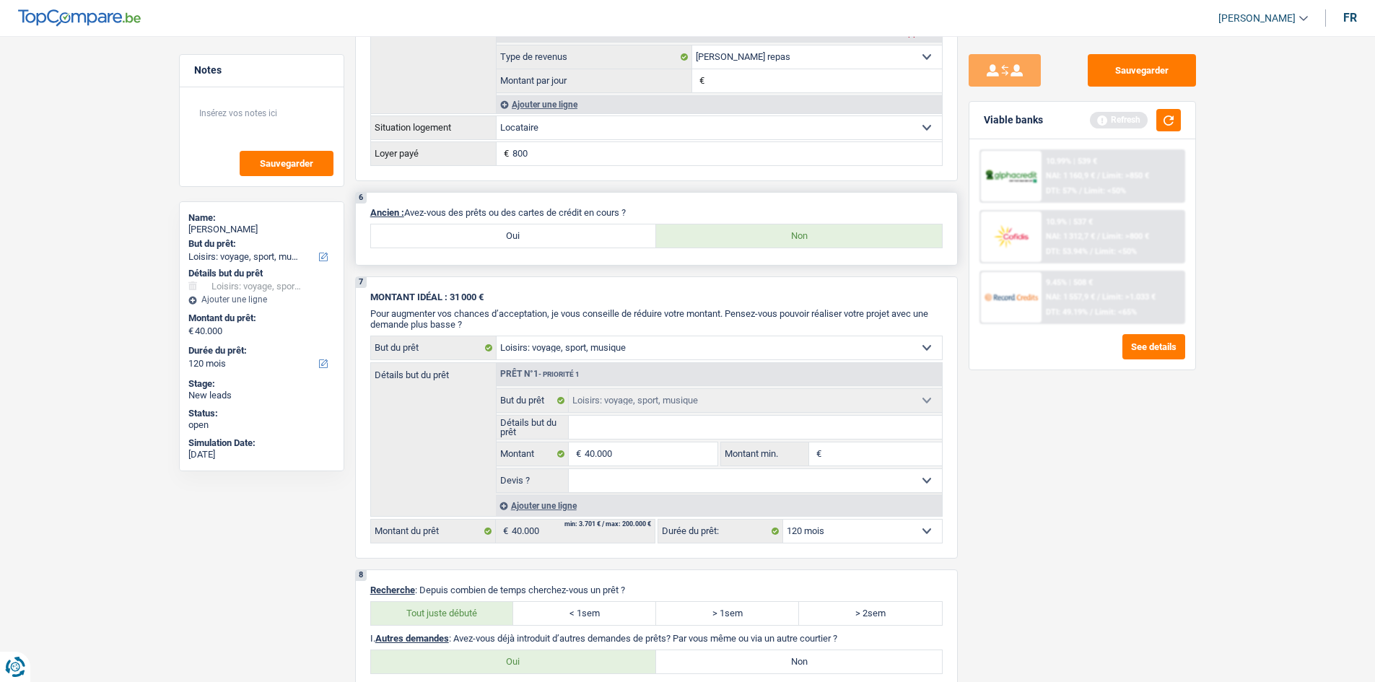
click at [491, 240] on label "Oui" at bounding box center [514, 236] width 286 height 23
click at [491, 240] on input "Oui" at bounding box center [514, 236] width 286 height 23
radio input "true"
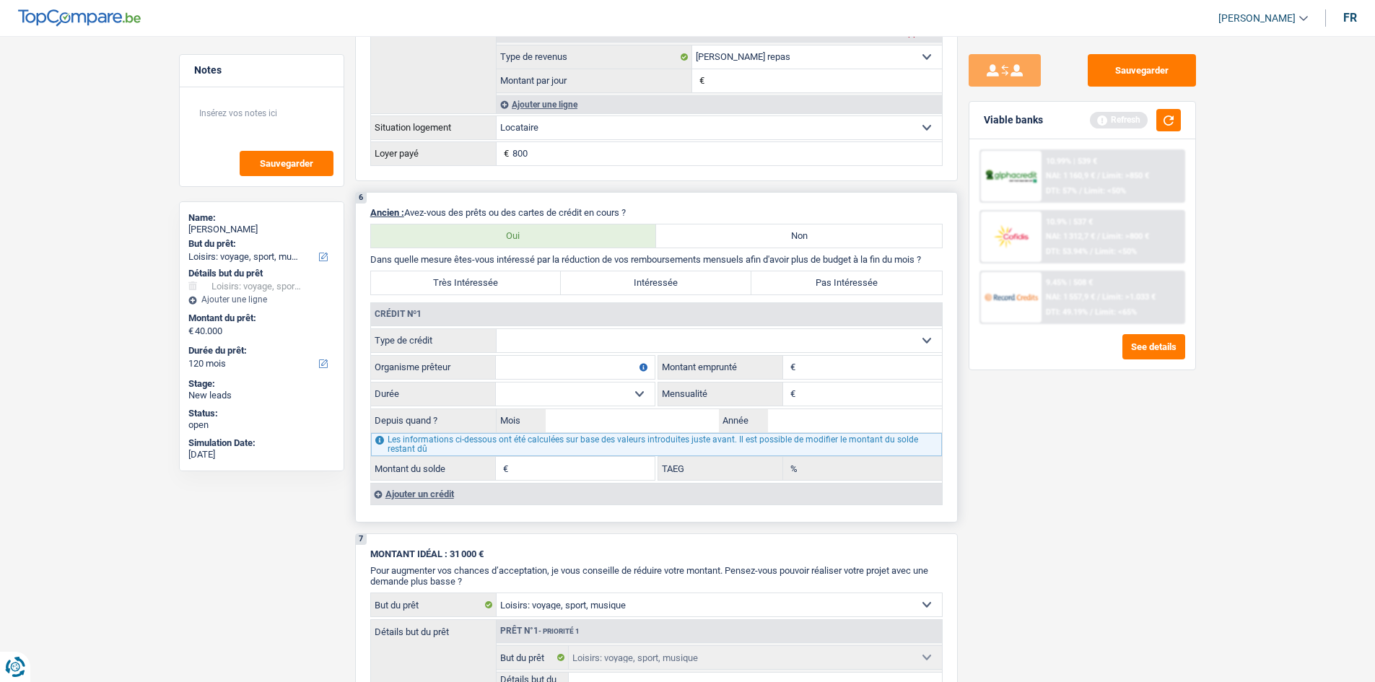
click at [539, 336] on select "Carte ou ouverture de crédit Prêt hypothécaire Vente à tempérament Prêt à tempé…" at bounding box center [719, 340] width 445 height 23
drag, startPoint x: 1051, startPoint y: 456, endPoint x: 1055, endPoint y: 448, distance: 8.7
click at [1052, 451] on div "Sauvegarder Viable banks Refresh 10.99% | 539 € NAI: 1 160,9 € / Limit: >850 € …" at bounding box center [1082, 354] width 249 height 601
click at [784, 243] on label "Non" at bounding box center [799, 236] width 286 height 23
click at [784, 243] on input "Non" at bounding box center [799, 236] width 286 height 23
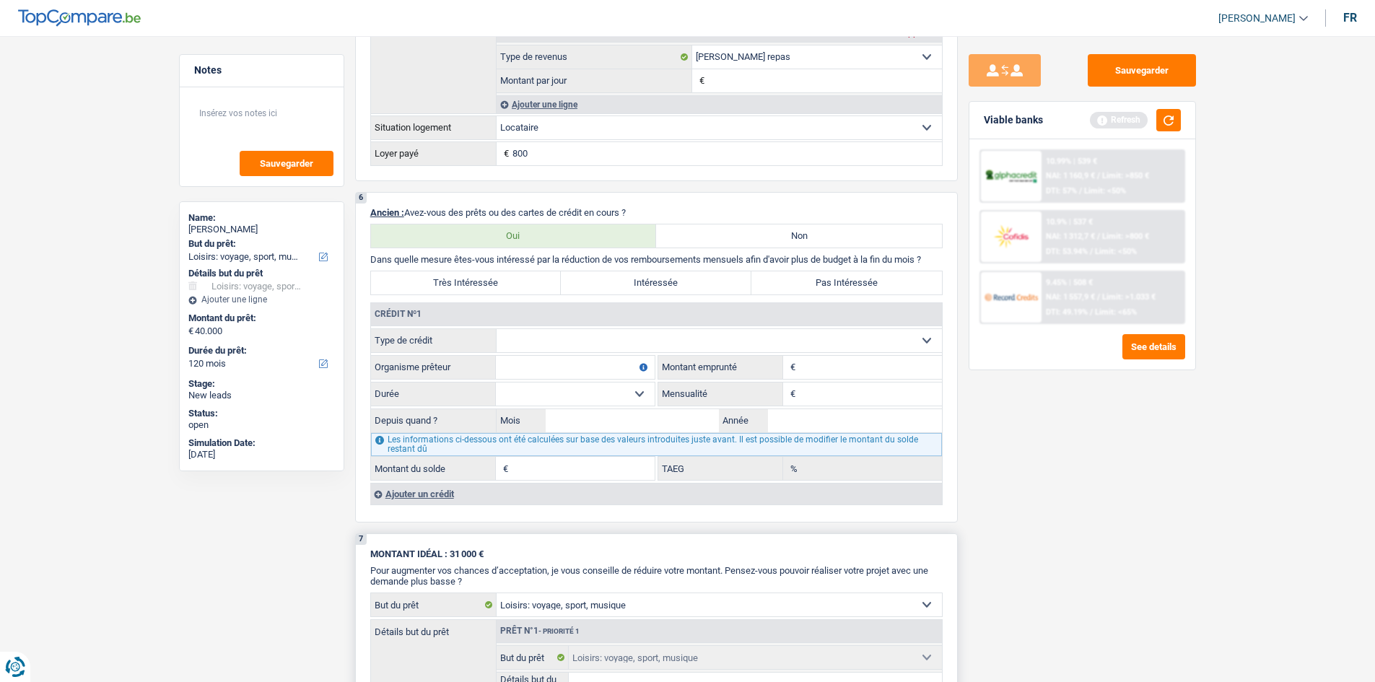
radio input "true"
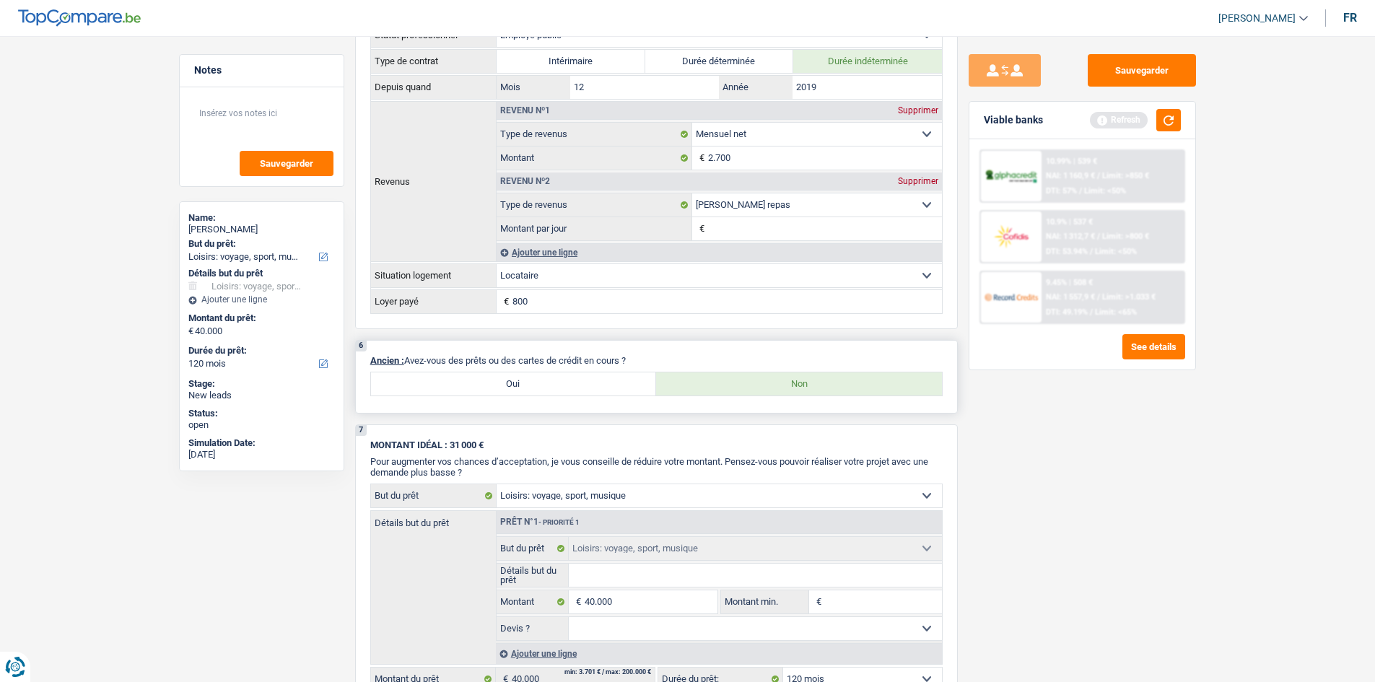
scroll to position [939, 0]
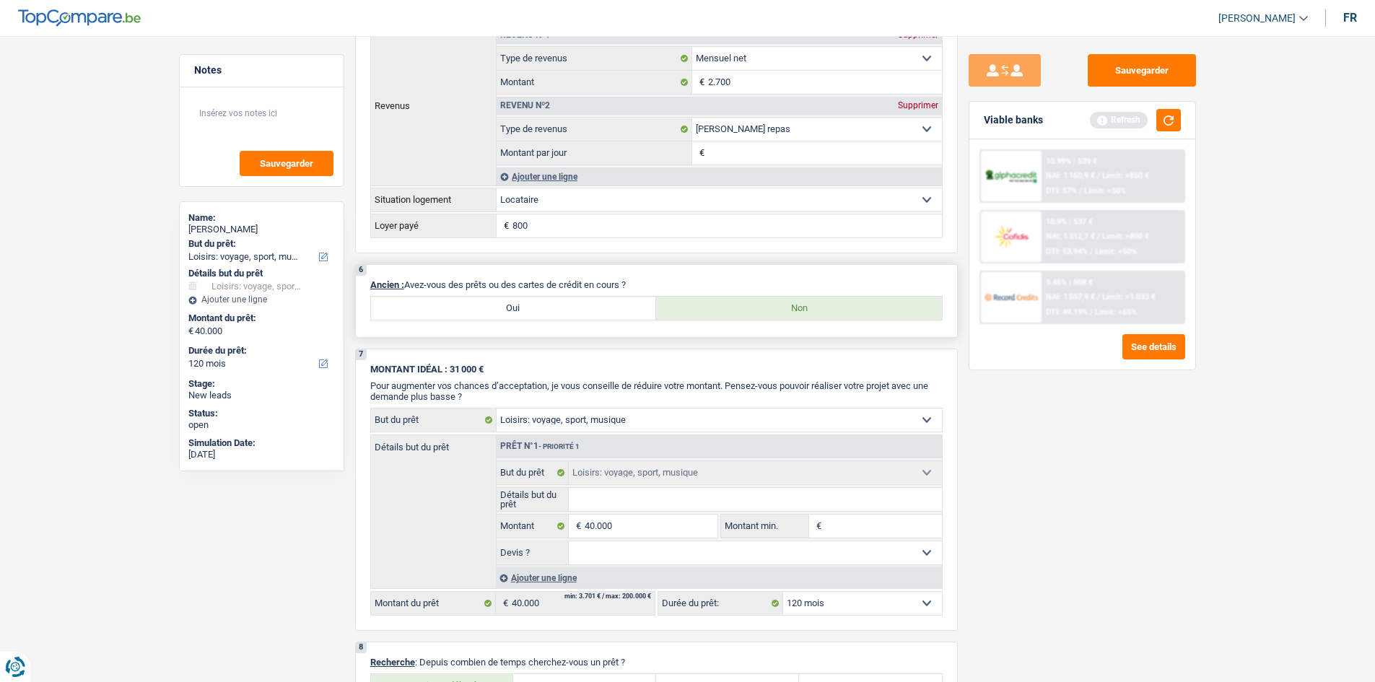
click at [523, 295] on div "6 Ancien : Avez-vous des prêts ou des cartes de crédit en cours ? Oui Non" at bounding box center [656, 301] width 603 height 74
click at [547, 308] on label "Oui" at bounding box center [514, 308] width 286 height 23
click at [547, 308] on input "Oui" at bounding box center [514, 308] width 286 height 23
radio input "true"
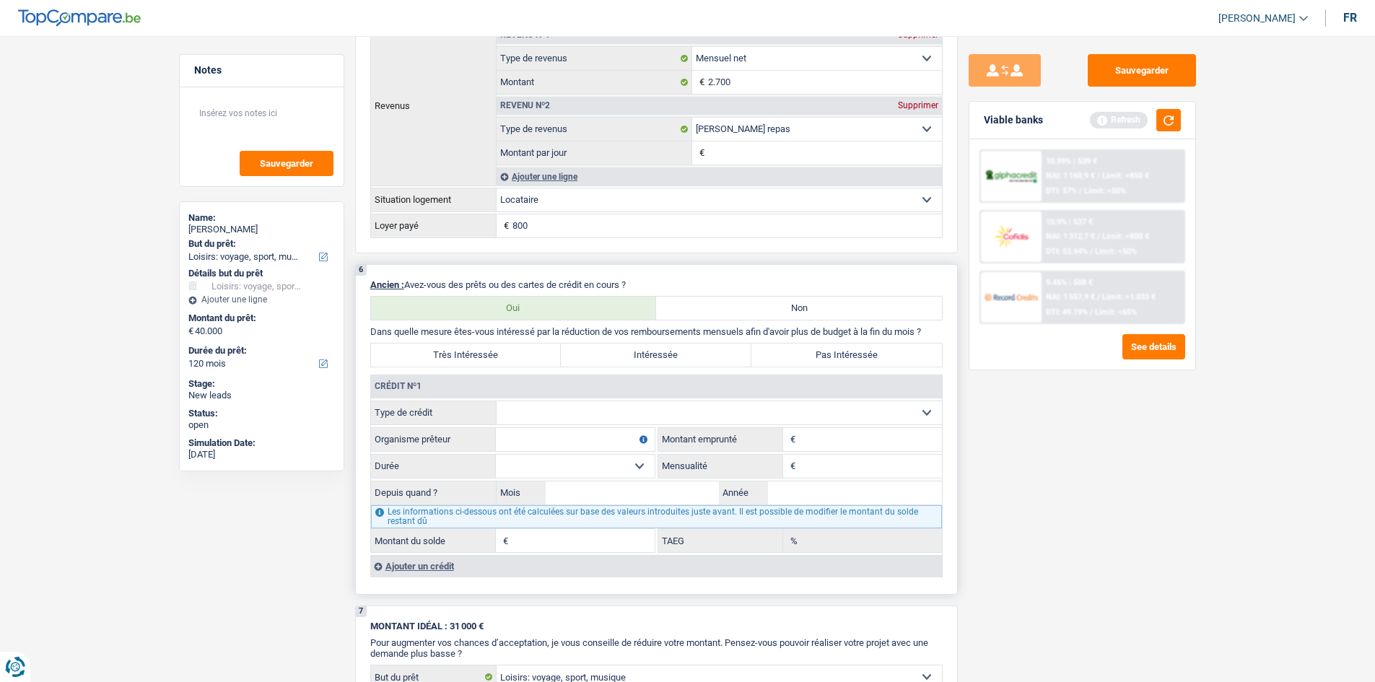
click at [556, 412] on select "Carte ou ouverture de crédit Prêt hypothécaire Vente à tempérament Prêt à tempé…" at bounding box center [719, 412] width 445 height 23
drag, startPoint x: 799, startPoint y: 298, endPoint x: 926, endPoint y: 337, distance: 132.2
click at [799, 298] on label "Non" at bounding box center [799, 308] width 286 height 23
click at [799, 298] on input "Non" at bounding box center [799, 308] width 286 height 23
radio input "true"
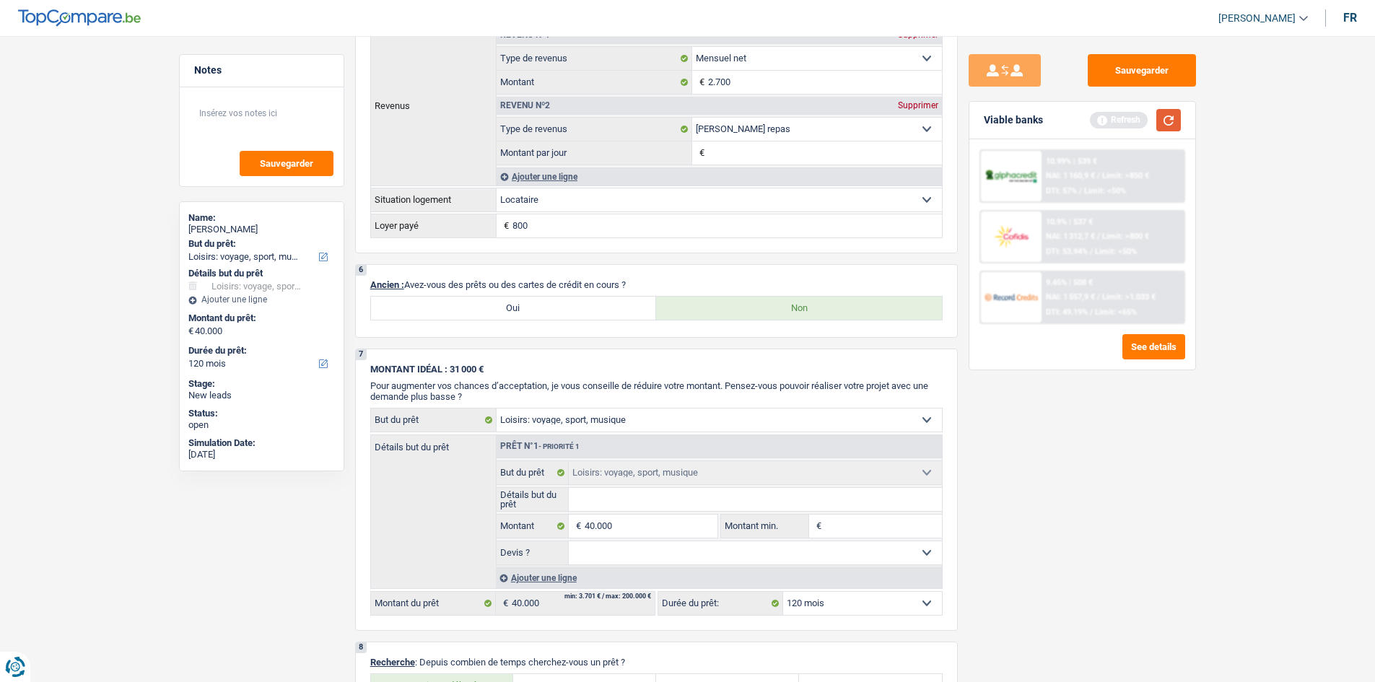
click at [1174, 121] on button "button" at bounding box center [1169, 120] width 25 height 22
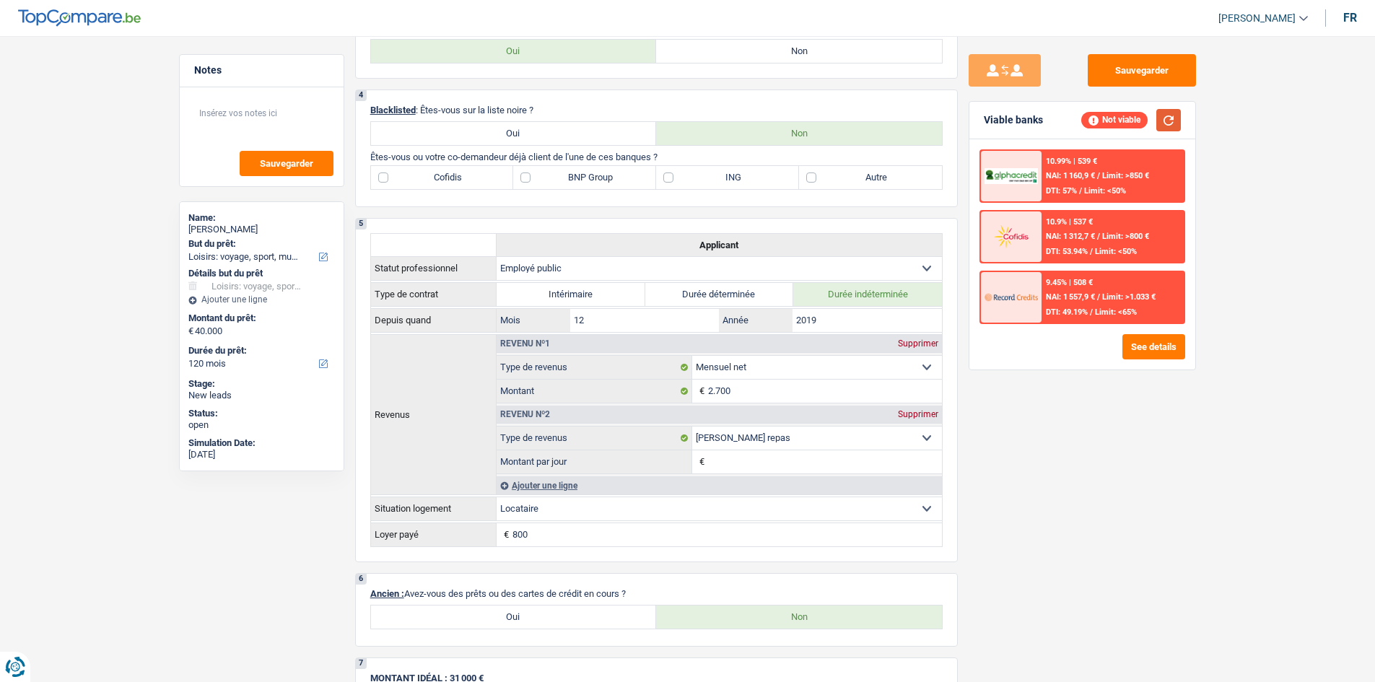
scroll to position [617, 0]
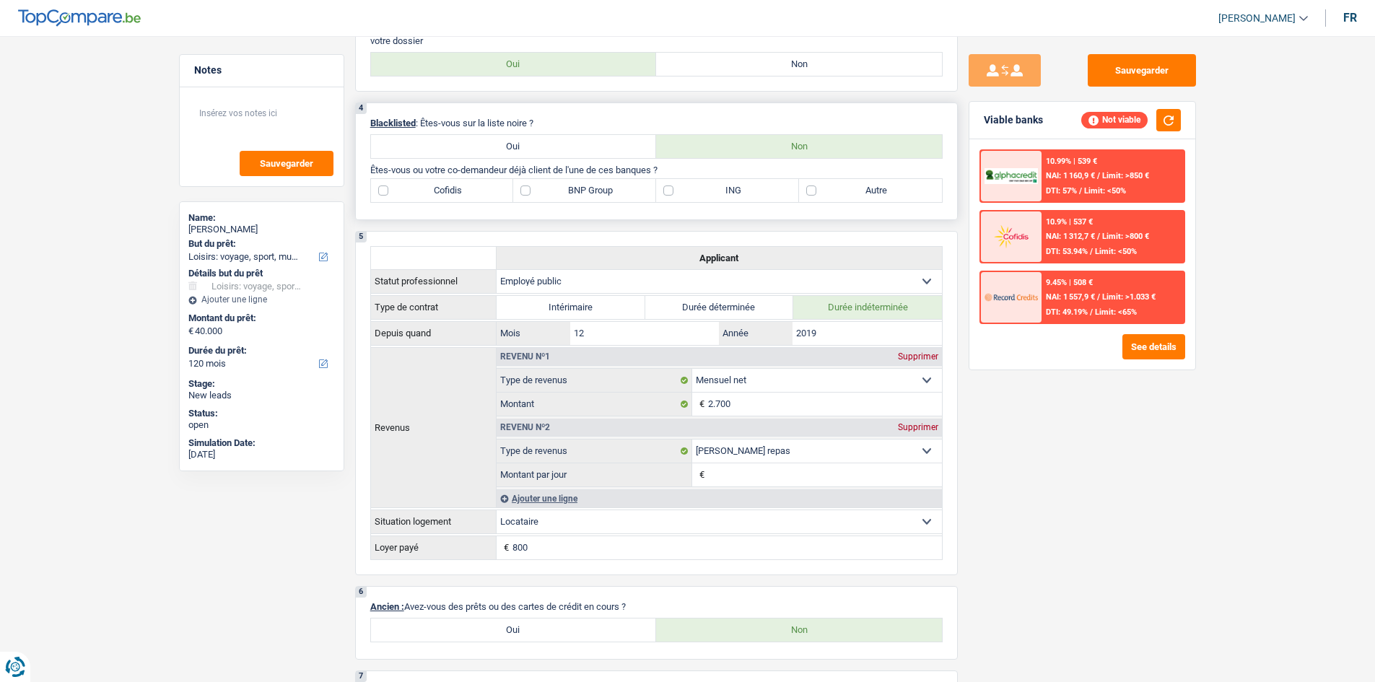
click at [552, 191] on label "BNP Group" at bounding box center [584, 190] width 143 height 23
click at [552, 191] on input "BNP Group" at bounding box center [584, 190] width 143 height 23
checkbox input "true"
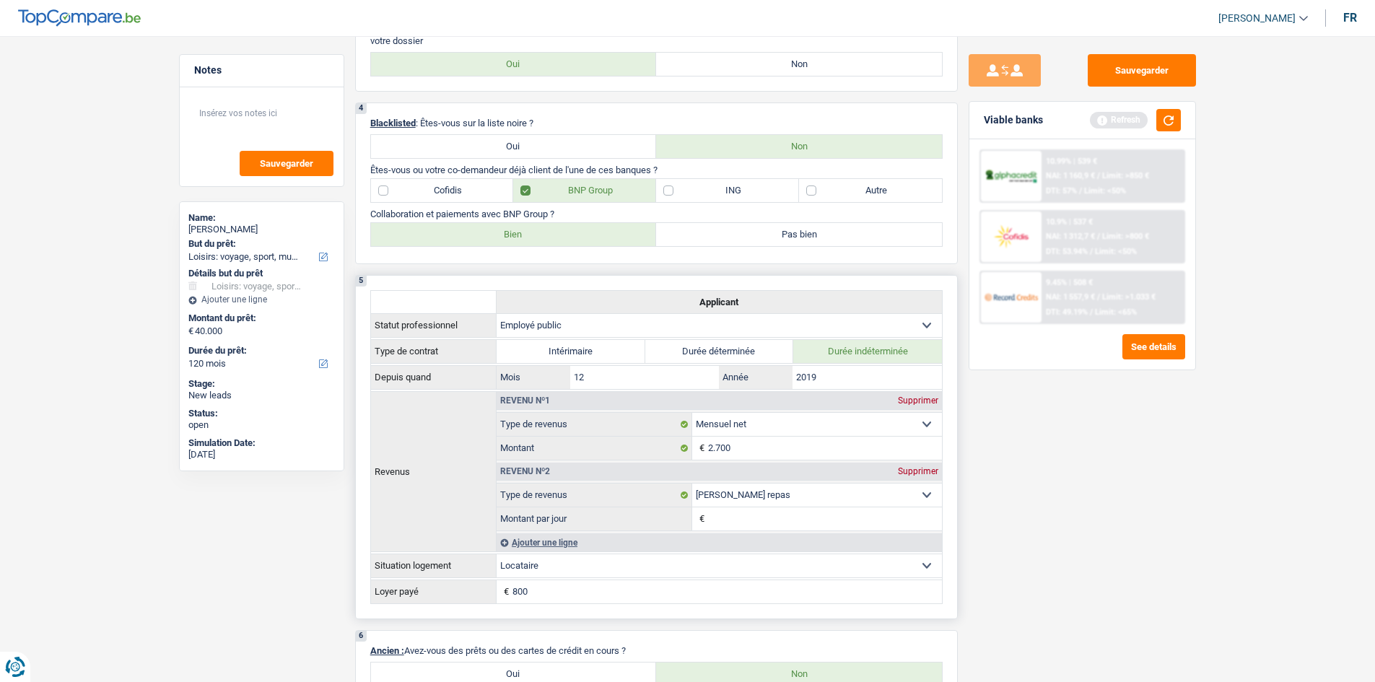
click at [528, 229] on label "Bien" at bounding box center [514, 234] width 286 height 23
click at [528, 229] on input "Bien" at bounding box center [514, 234] width 286 height 23
radio input "true"
click at [1157, 112] on button "button" at bounding box center [1169, 120] width 25 height 22
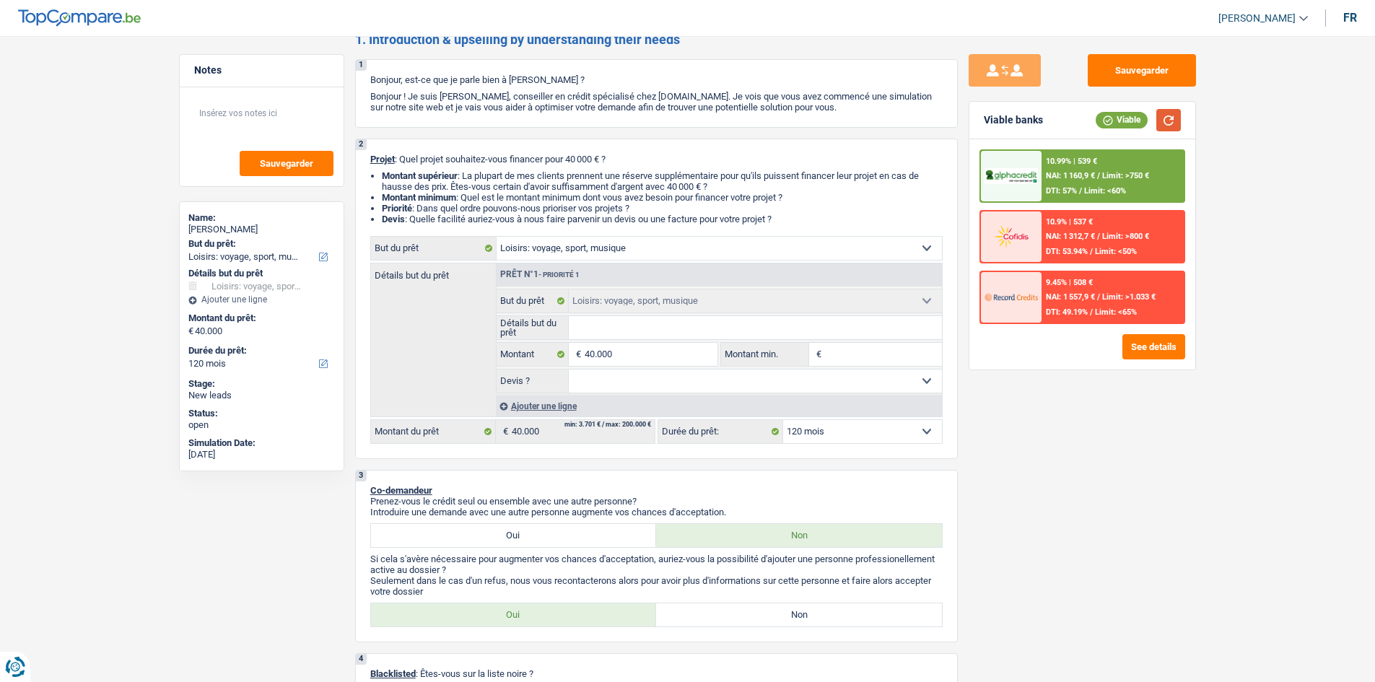
scroll to position [0, 0]
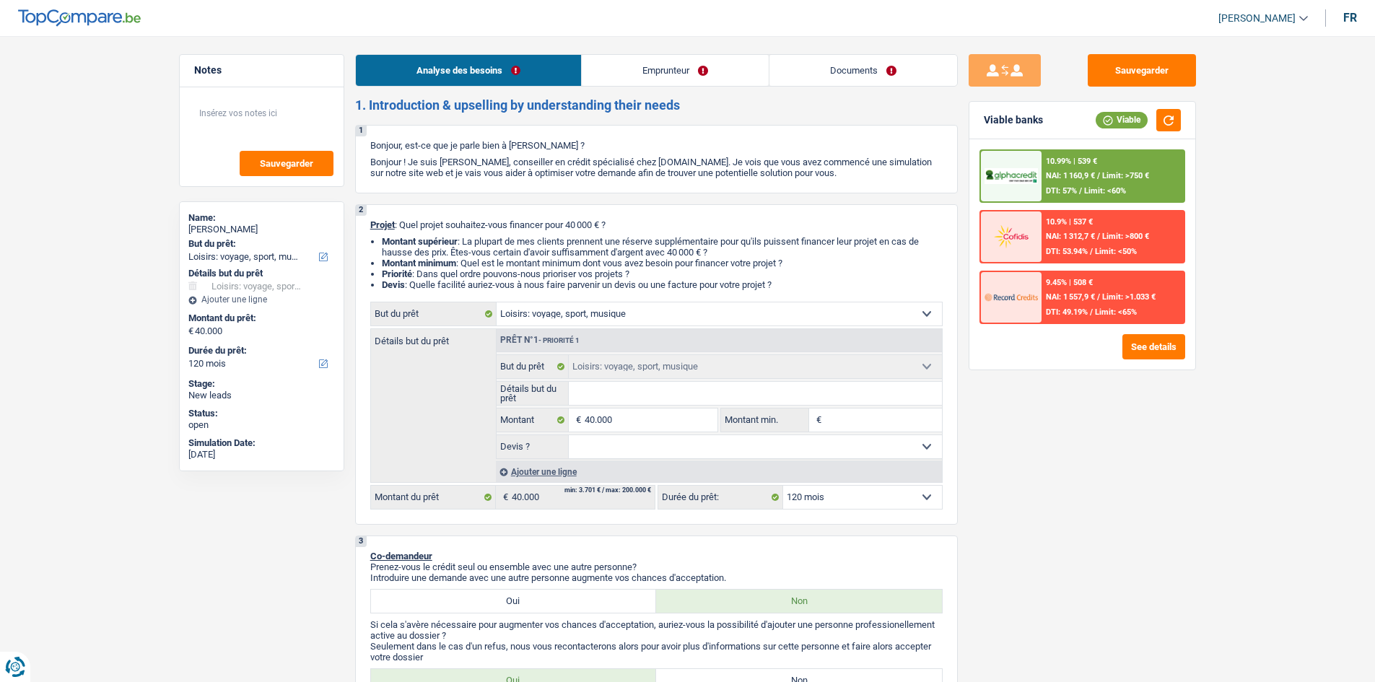
click at [681, 66] on link "Emprunteur" at bounding box center [675, 70] width 187 height 31
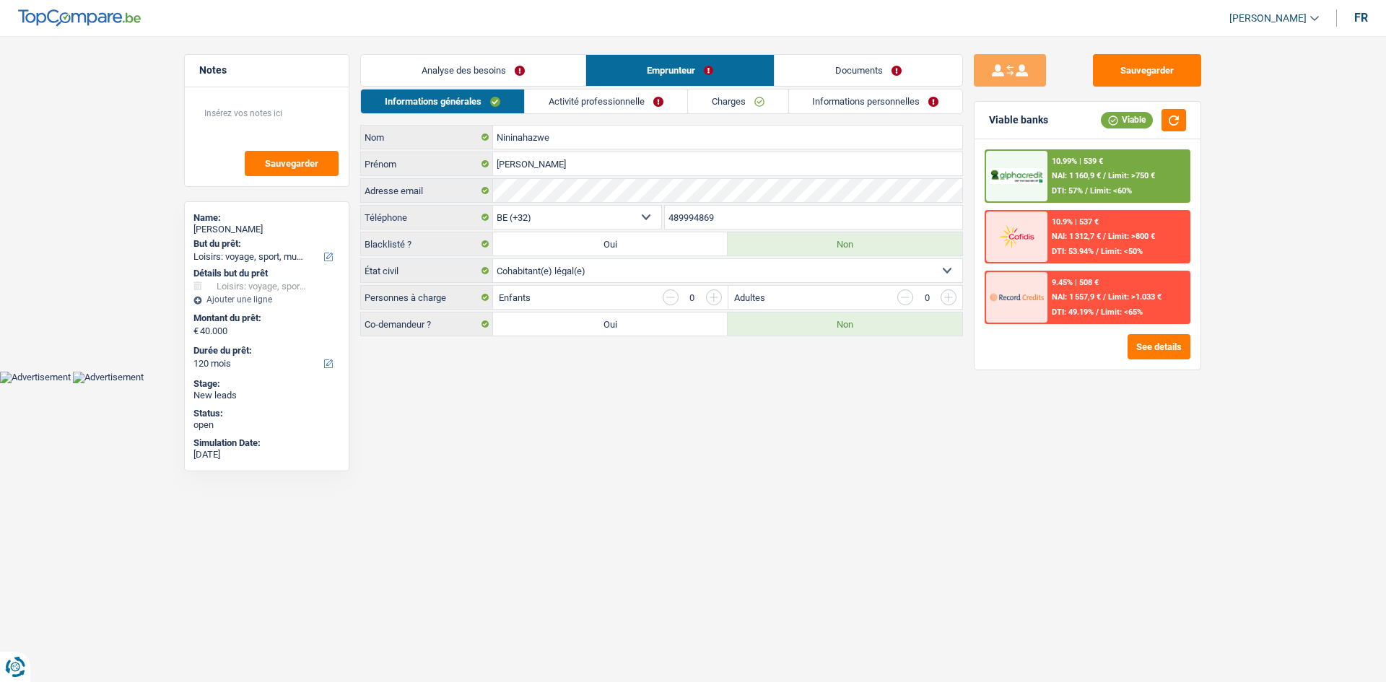
click at [508, 73] on link "Analyse des besoins" at bounding box center [473, 70] width 225 height 31
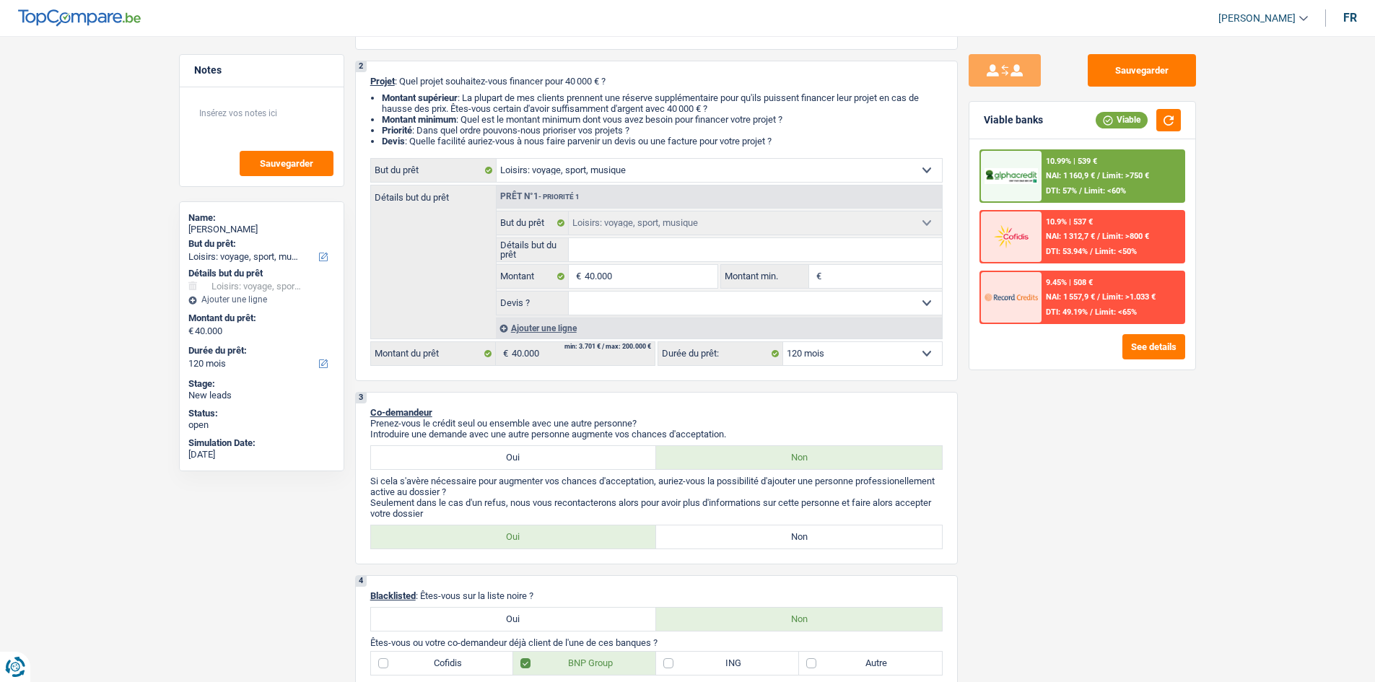
scroll to position [144, 0]
click at [873, 541] on label "Non" at bounding box center [799, 536] width 286 height 23
click at [873, 541] on input "Non" at bounding box center [799, 536] width 286 height 23
radio input "true"
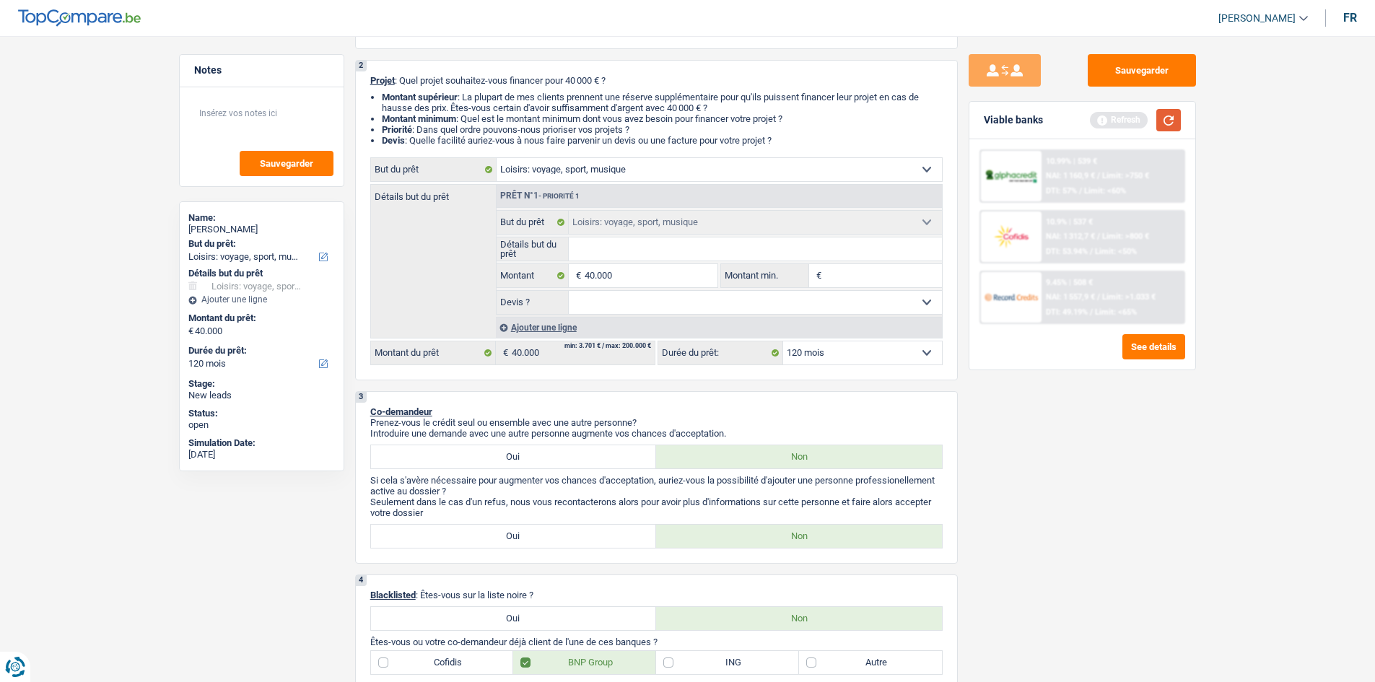
click at [1161, 117] on button "button" at bounding box center [1169, 120] width 25 height 22
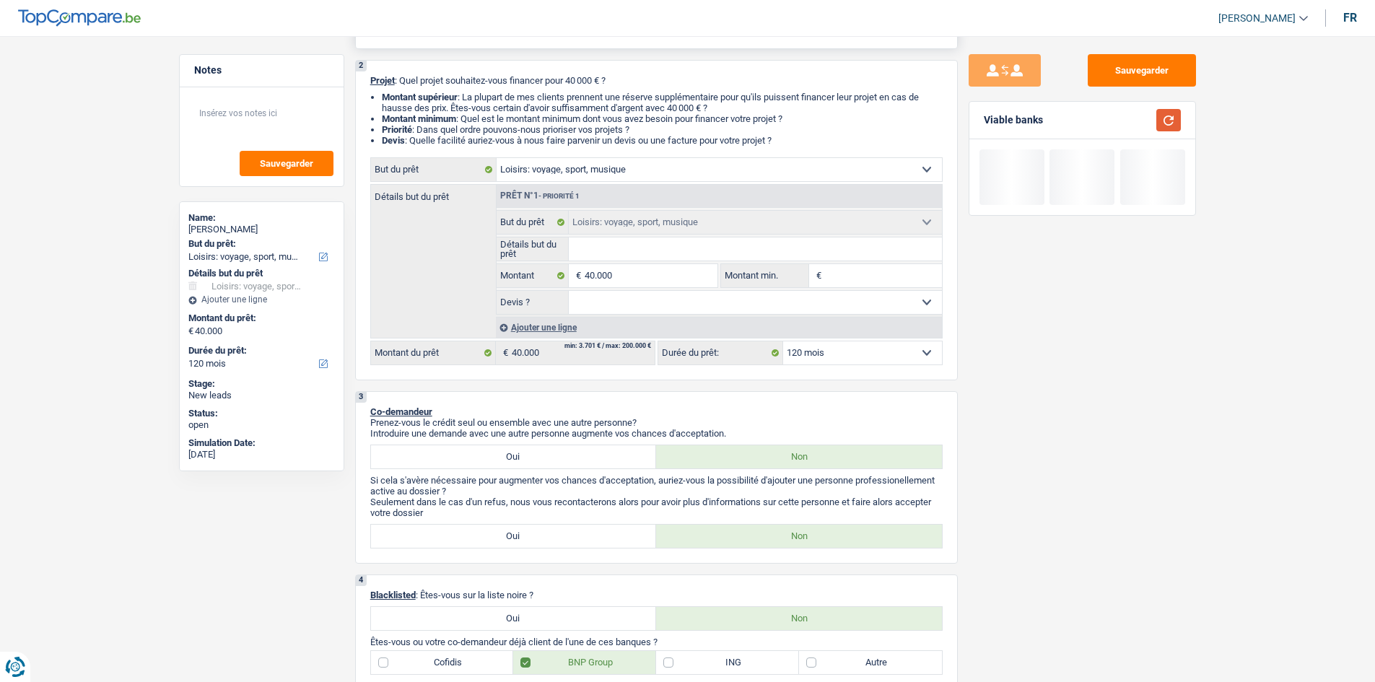
scroll to position [0, 0]
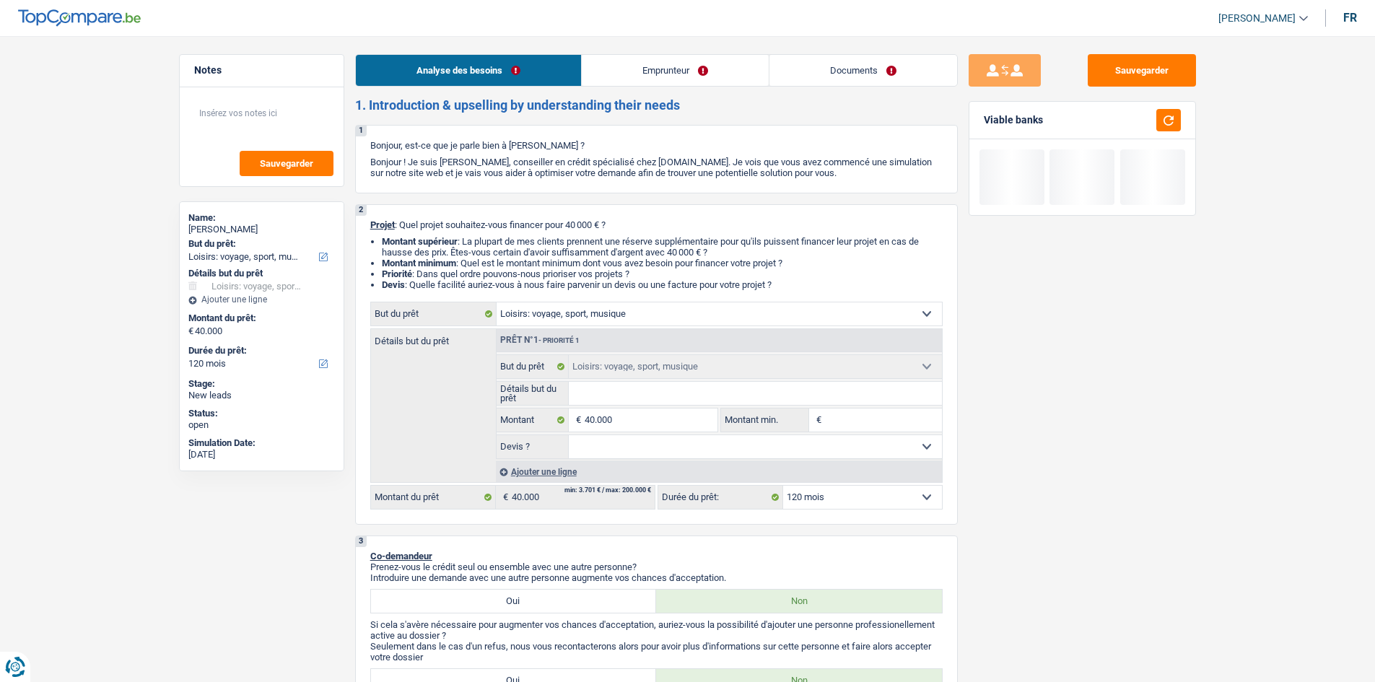
click at [651, 68] on link "Emprunteur" at bounding box center [675, 70] width 187 height 31
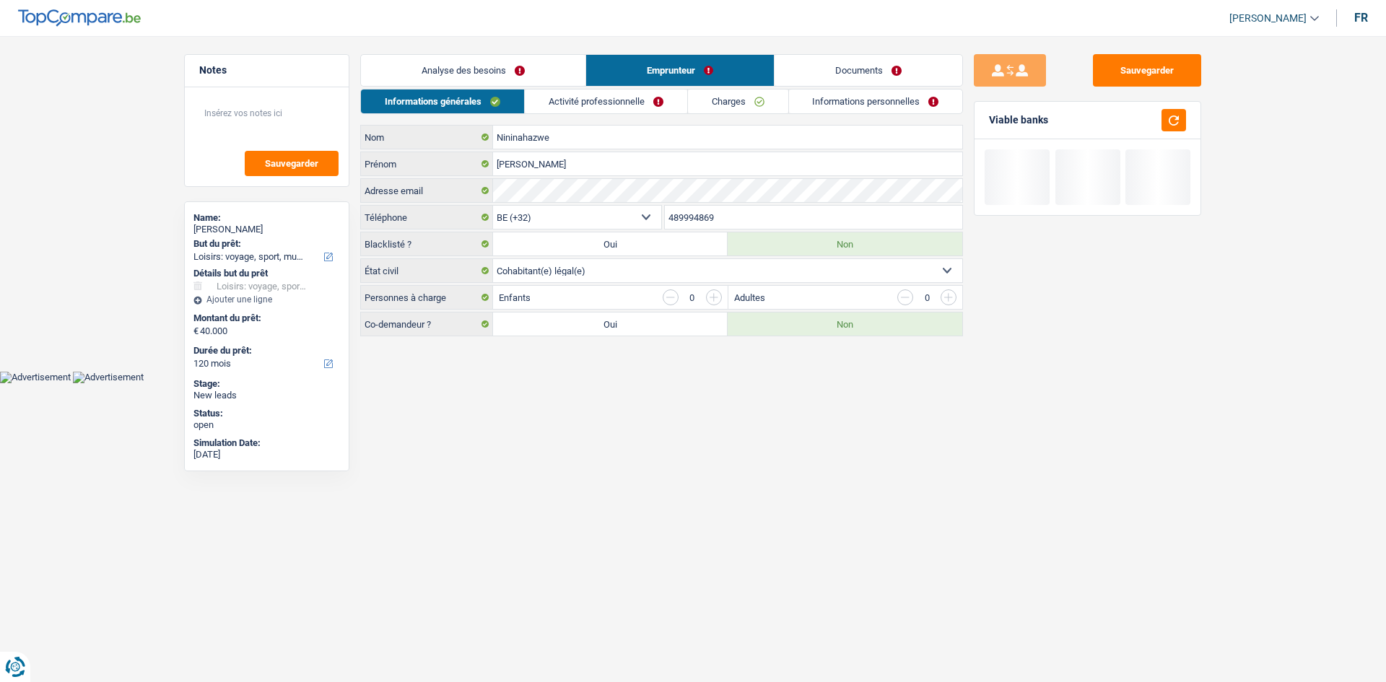
click at [645, 90] on link "Activité professionnelle" at bounding box center [606, 102] width 162 height 24
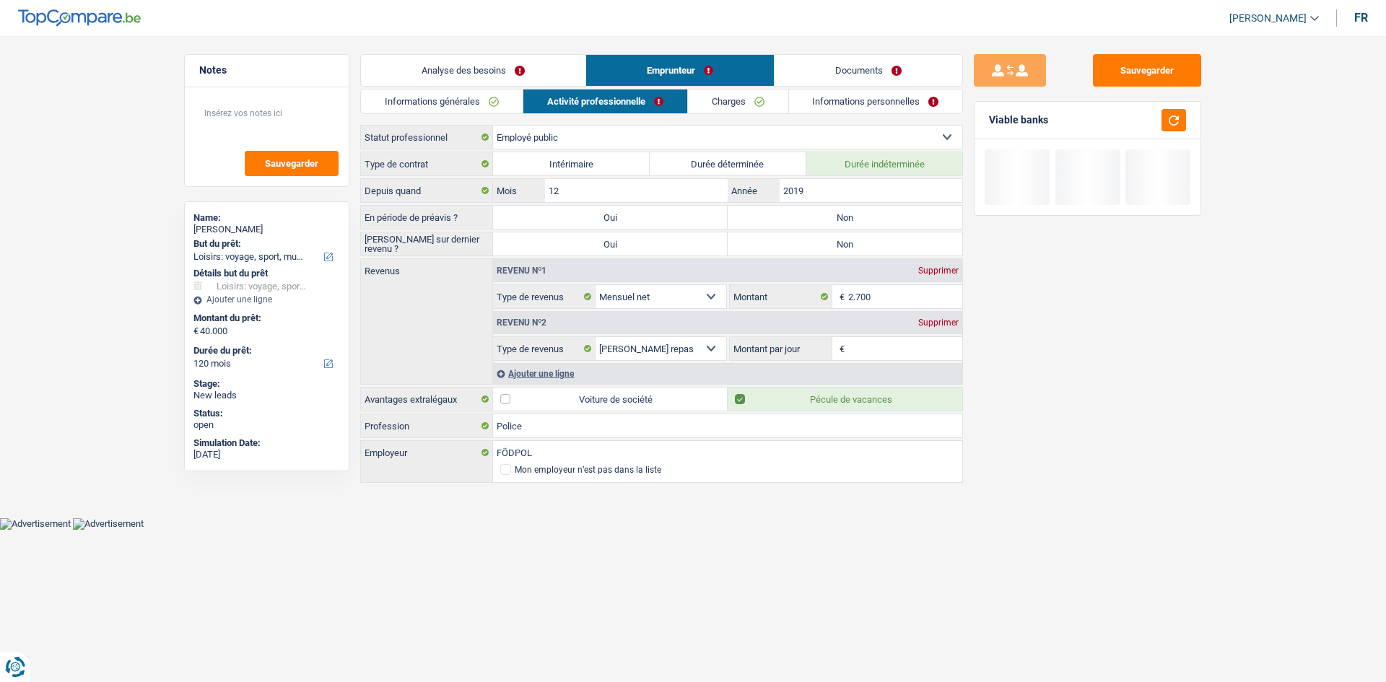
drag, startPoint x: 720, startPoint y: 106, endPoint x: 737, endPoint y: 118, distance: 20.8
click at [721, 105] on link "Charges" at bounding box center [738, 102] width 100 height 24
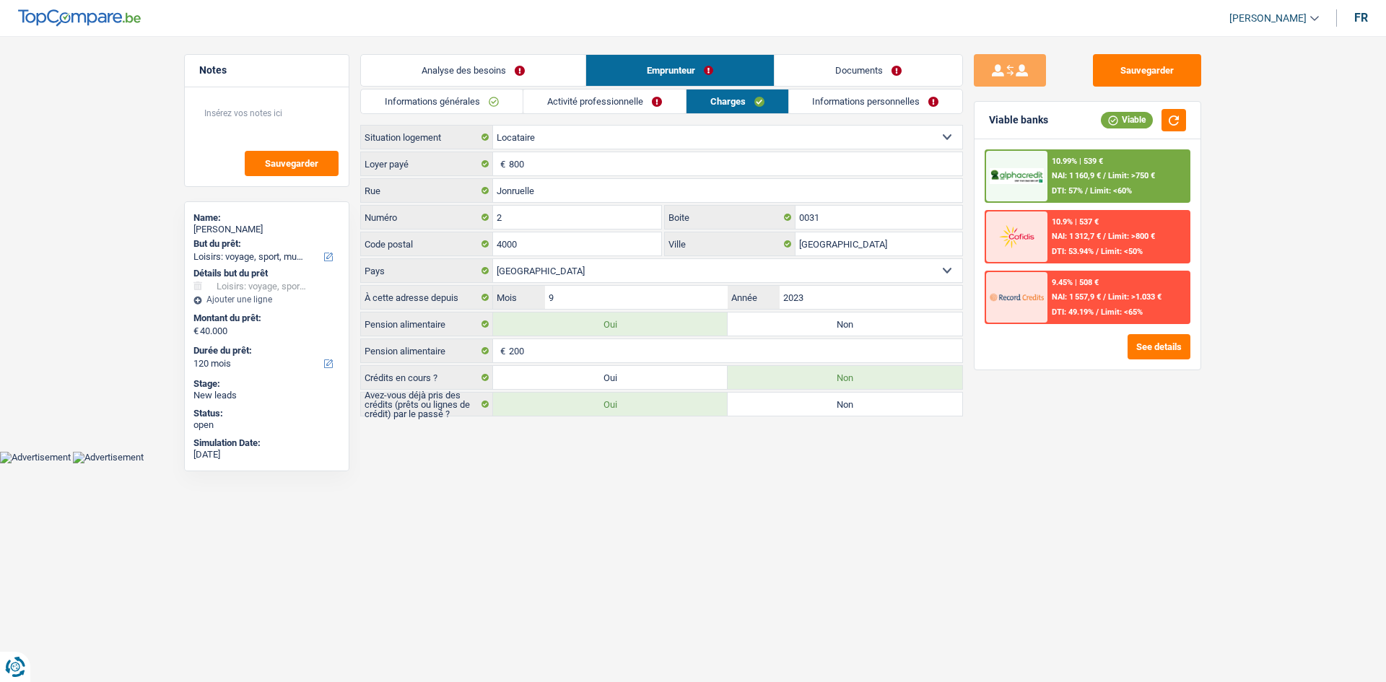
click at [814, 100] on link "Informations personnelles" at bounding box center [876, 102] width 174 height 24
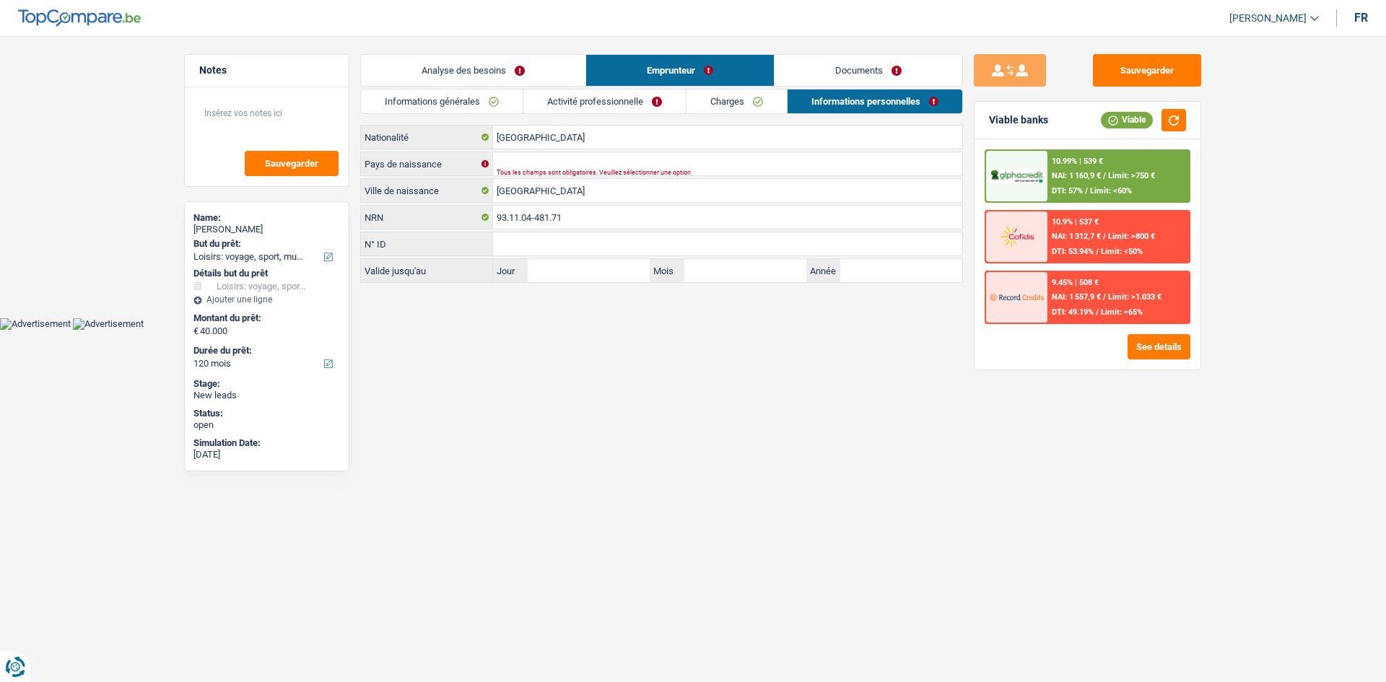
click at [463, 61] on link "Analyse des besoins" at bounding box center [473, 70] width 225 height 31
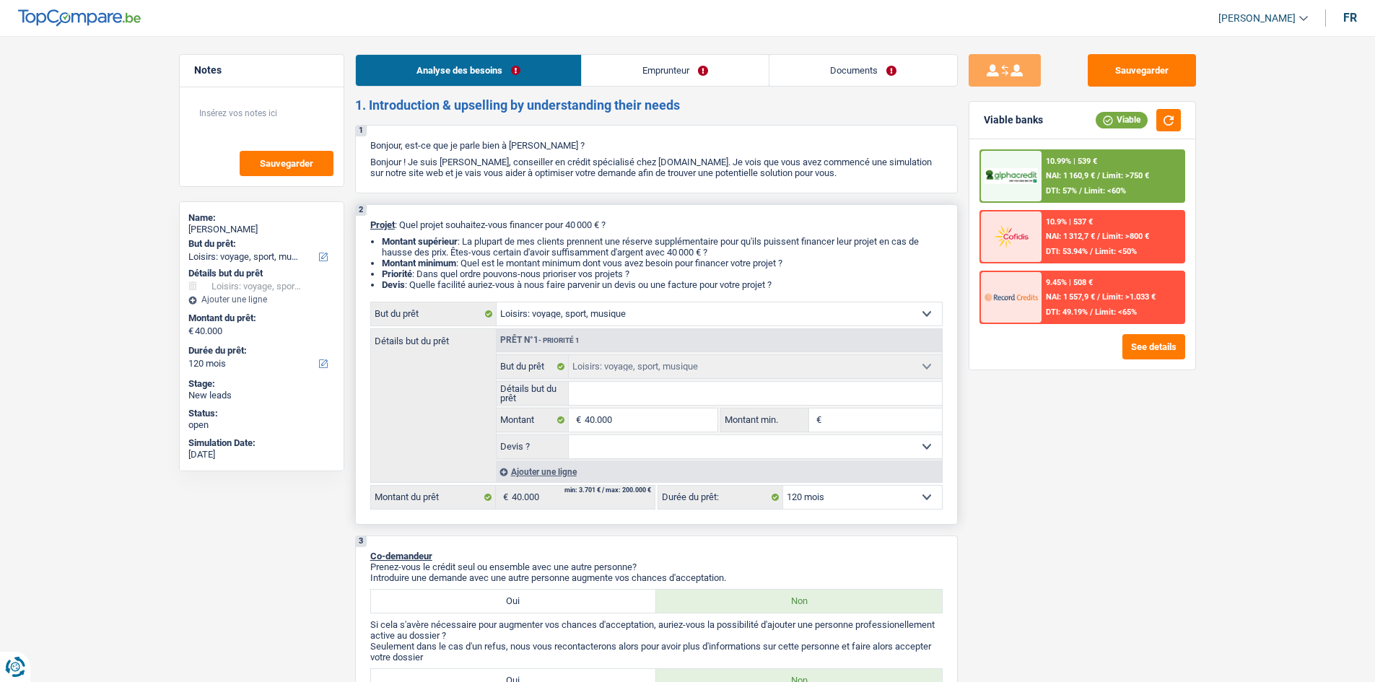
click at [650, 321] on select "Confort maison: meubles, textile, peinture, électroménager, outillage non-profe…" at bounding box center [719, 314] width 445 height 23
click at [655, 312] on select "Confort maison: meubles, textile, peinture, électroménager, outillage non-profe…" at bounding box center [719, 314] width 445 height 23
click at [634, 58] on link "Emprunteur" at bounding box center [675, 70] width 187 height 31
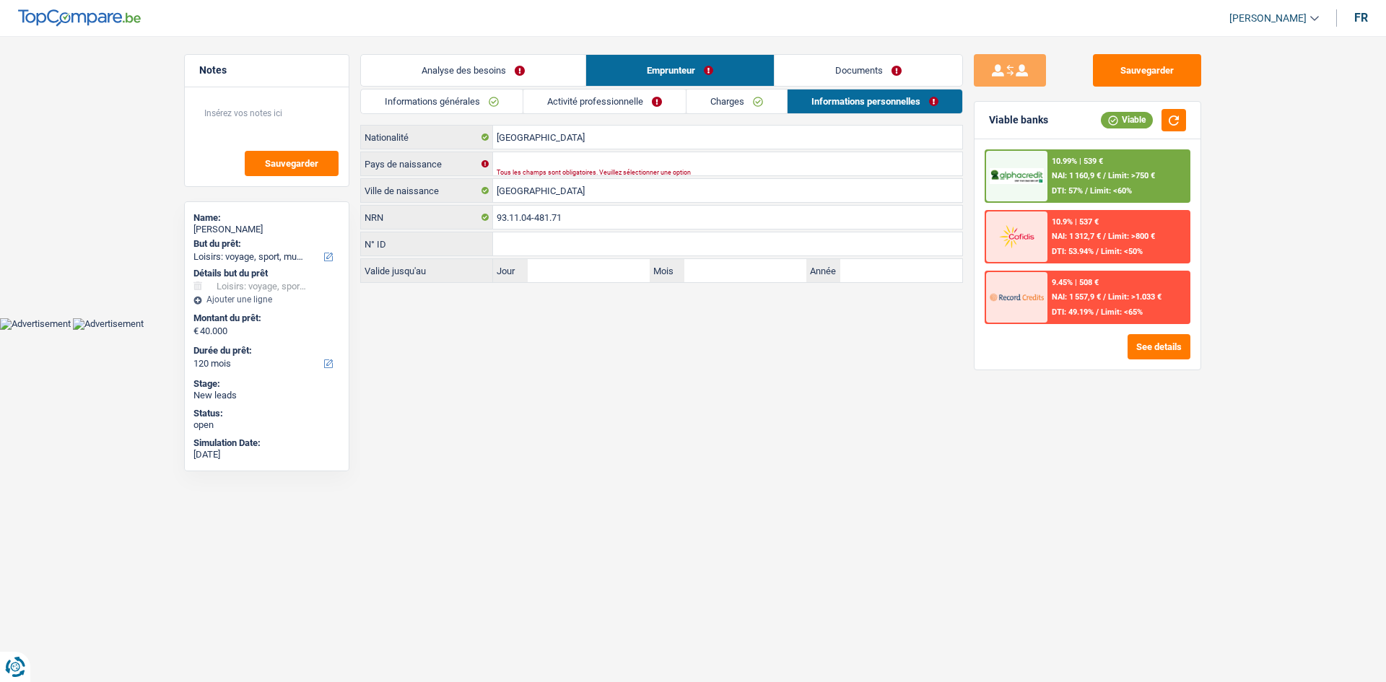
click at [591, 98] on link "Activité professionnelle" at bounding box center [604, 102] width 162 height 24
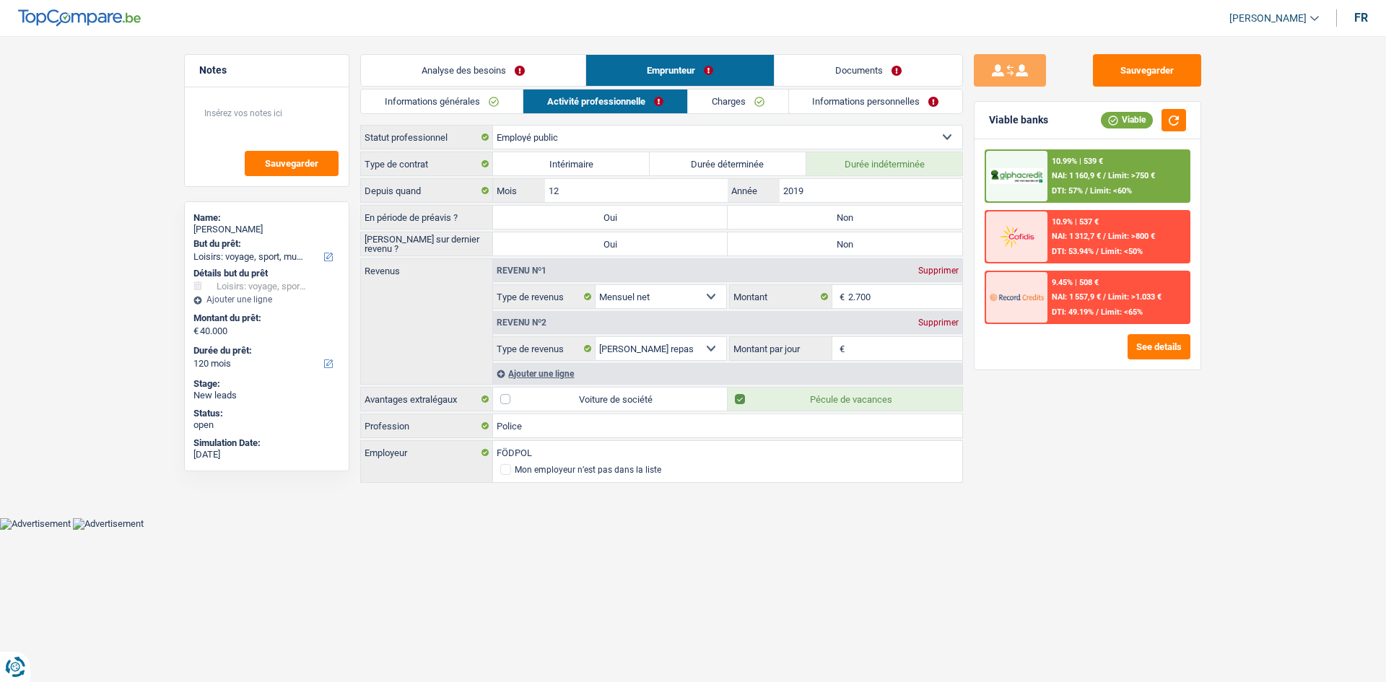
click at [442, 101] on link "Informations générales" at bounding box center [442, 102] width 162 height 24
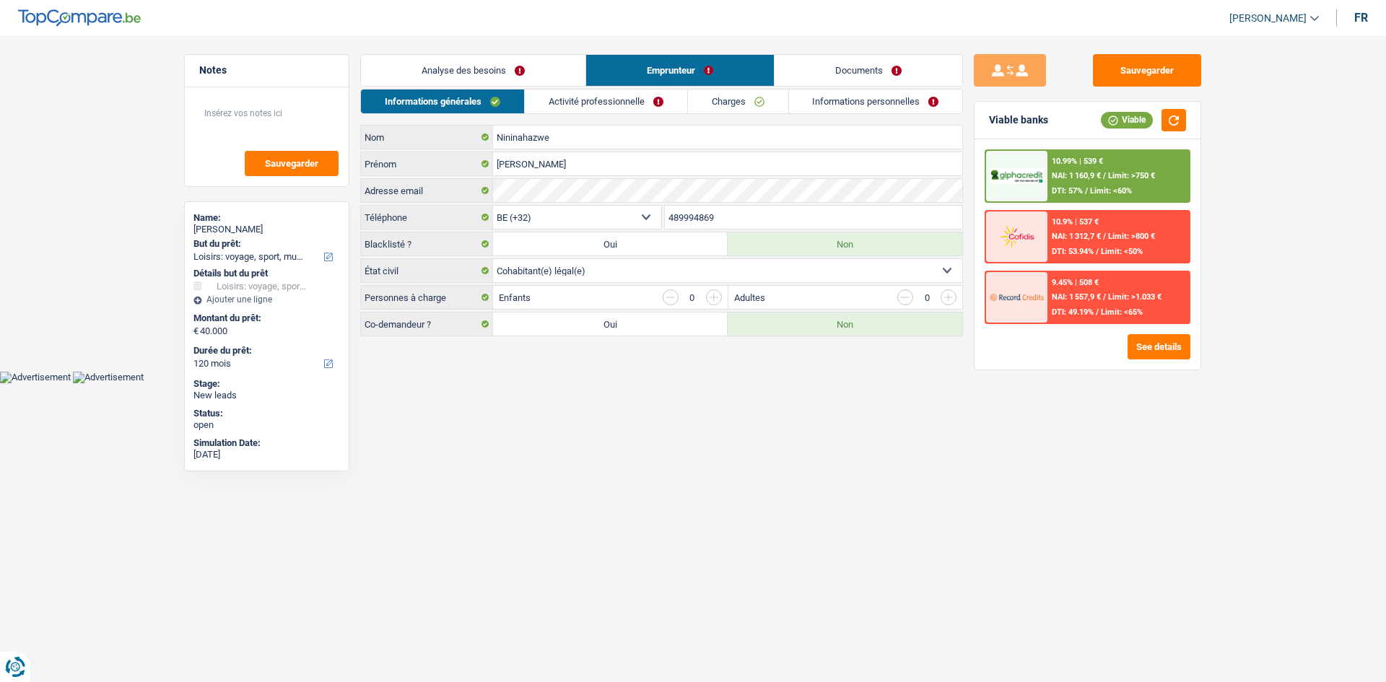
click at [490, 63] on link "Analyse des besoins" at bounding box center [473, 70] width 225 height 31
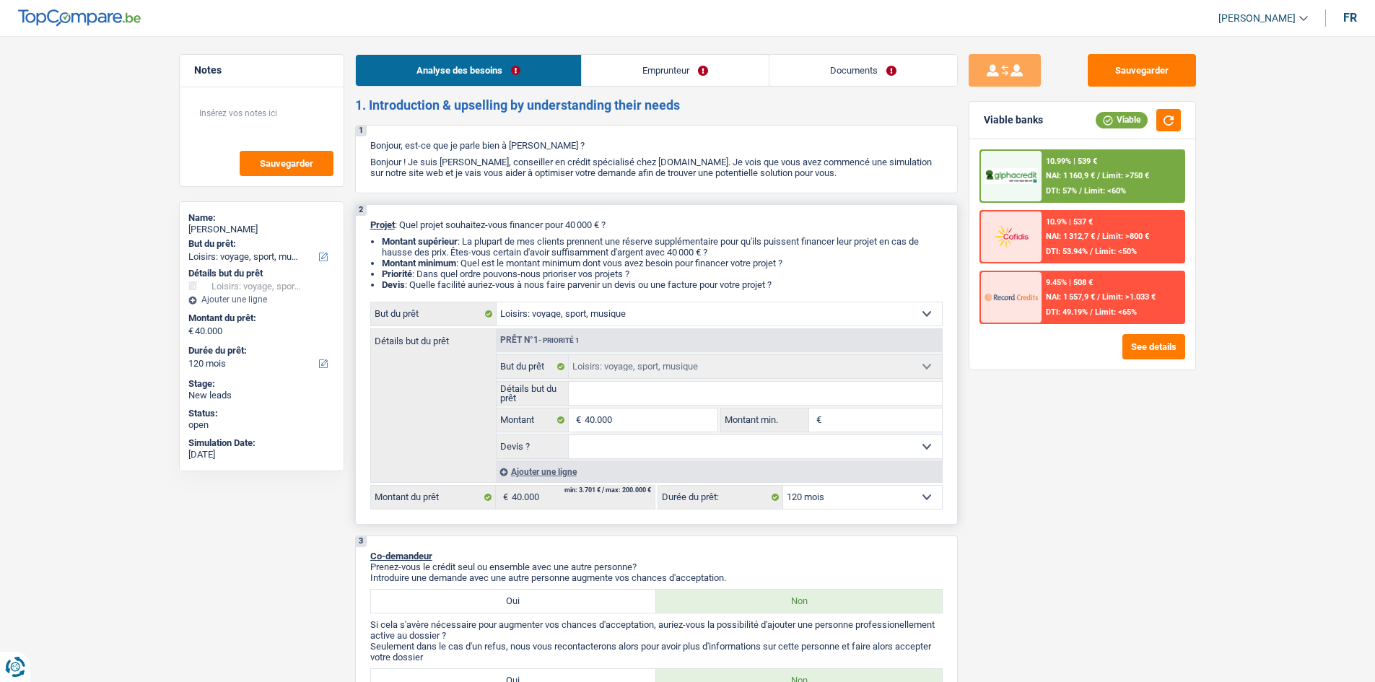
drag, startPoint x: 591, startPoint y: 386, endPoint x: 604, endPoint y: 387, distance: 13.0
click at [591, 387] on input "Détails but du prêt" at bounding box center [755, 393] width 373 height 23
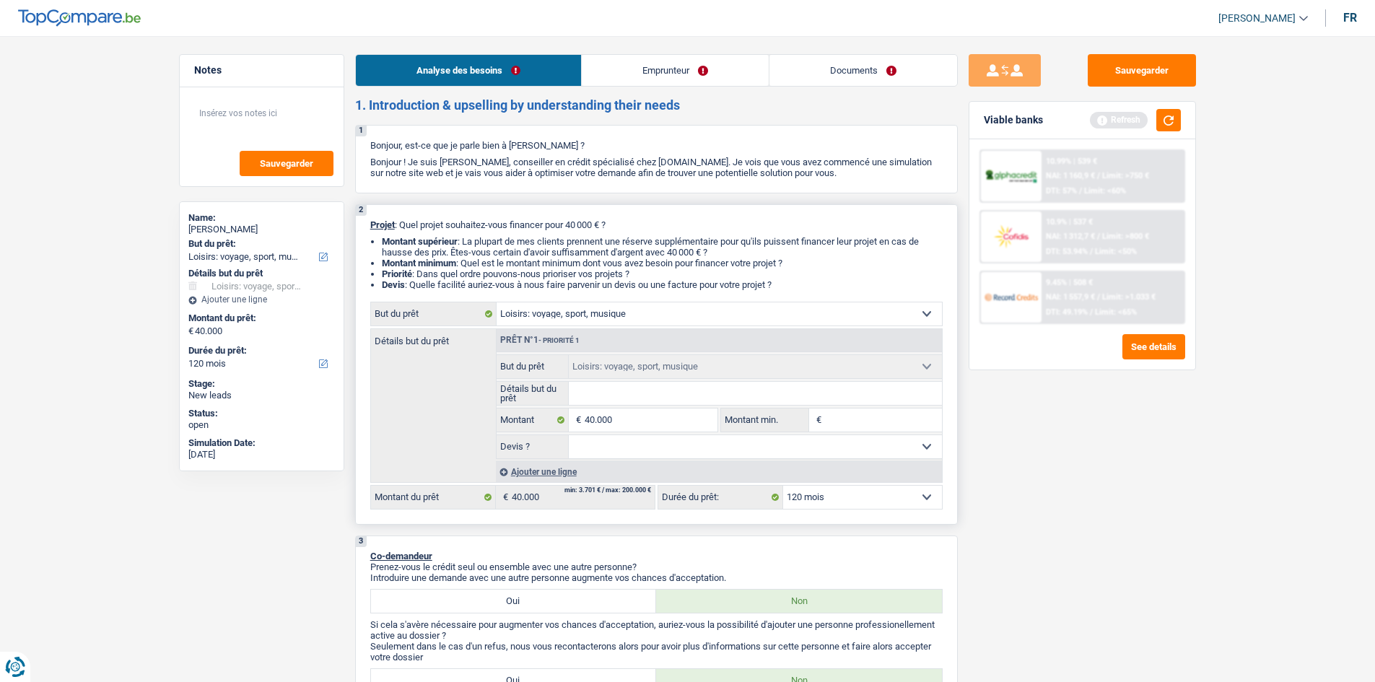
drag, startPoint x: 1148, startPoint y: 484, endPoint x: 814, endPoint y: 393, distance: 345.5
click at [1144, 479] on div "Sauvegarder Viable banks Refresh 10.99% | 539 € NAI: 1 160,9 € / Limit: >750 € …" at bounding box center [1082, 354] width 249 height 601
click at [662, 400] on input "Détails but du prêt" at bounding box center [755, 393] width 373 height 23
drag, startPoint x: 693, startPoint y: 68, endPoint x: 683, endPoint y: 68, distance: 10.1
click at [695, 67] on link "Emprunteur" at bounding box center [675, 70] width 187 height 31
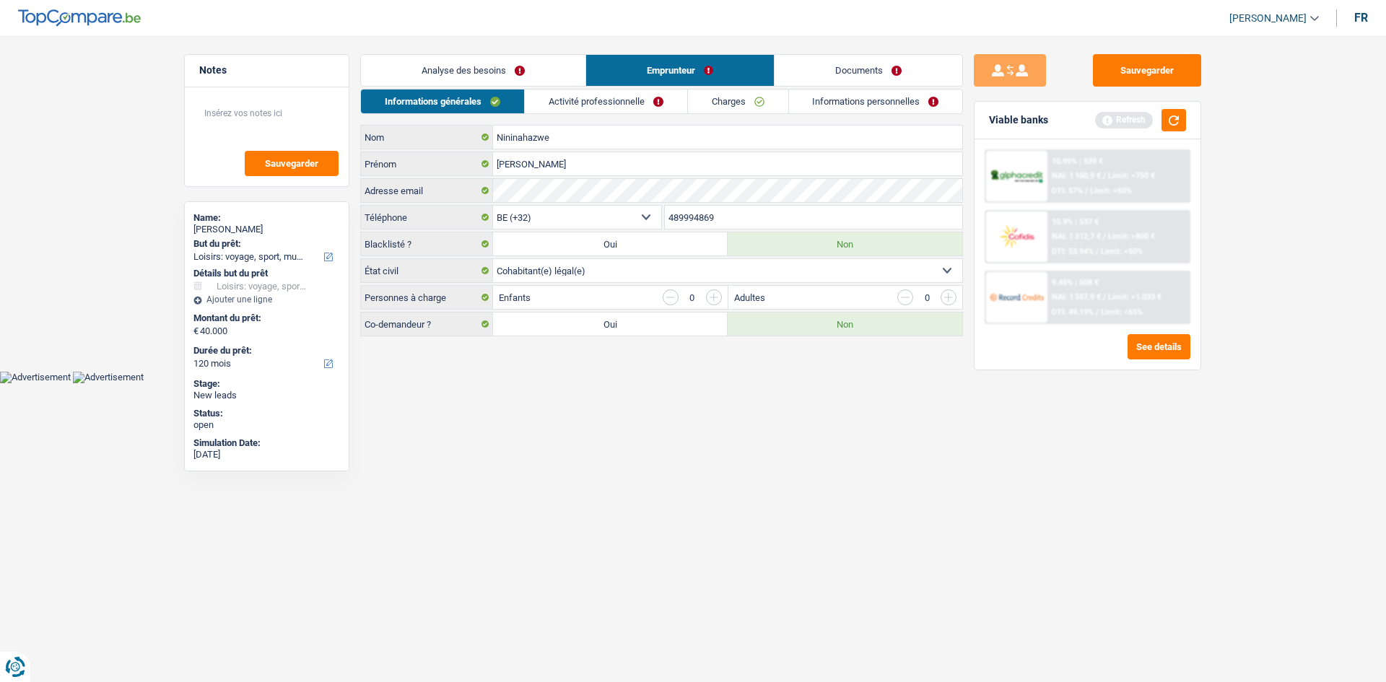
click at [508, 79] on link "Analyse des besoins" at bounding box center [473, 70] width 225 height 31
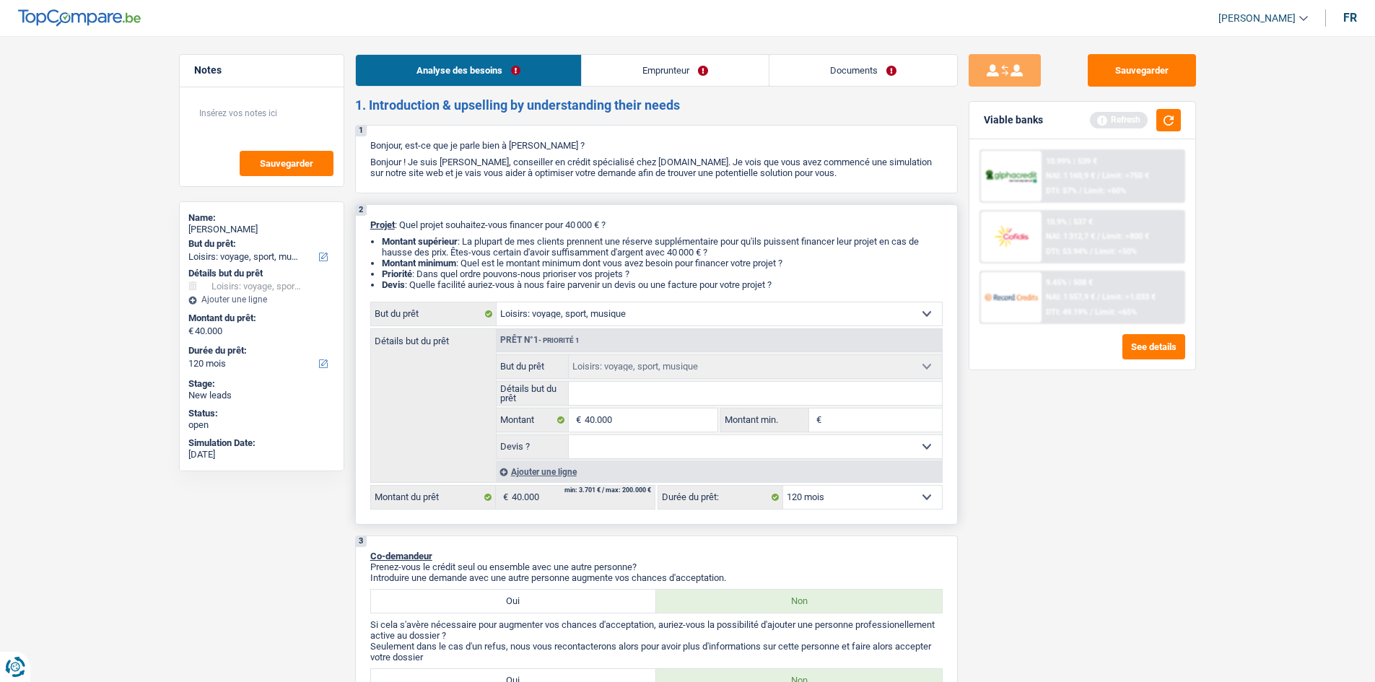
type input "B"
type input "Ba"
type input "Bal"
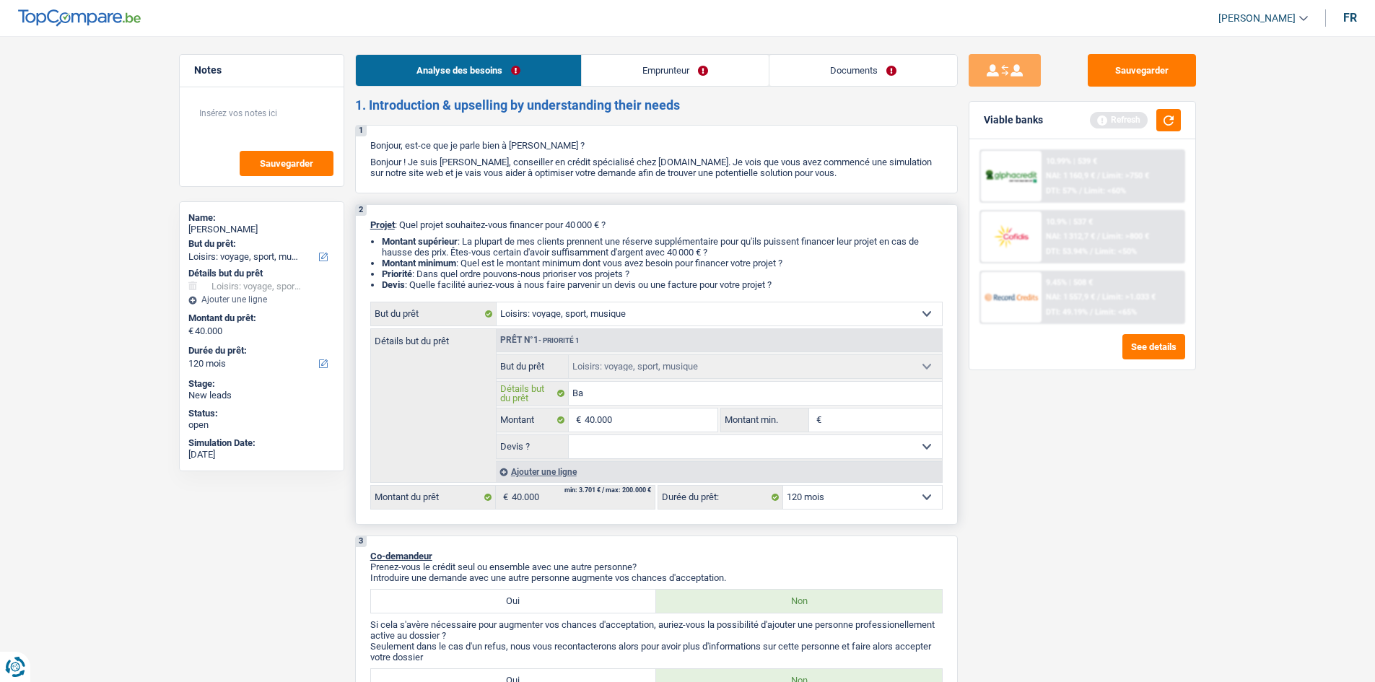
type input "Bal"
type input "Bali"
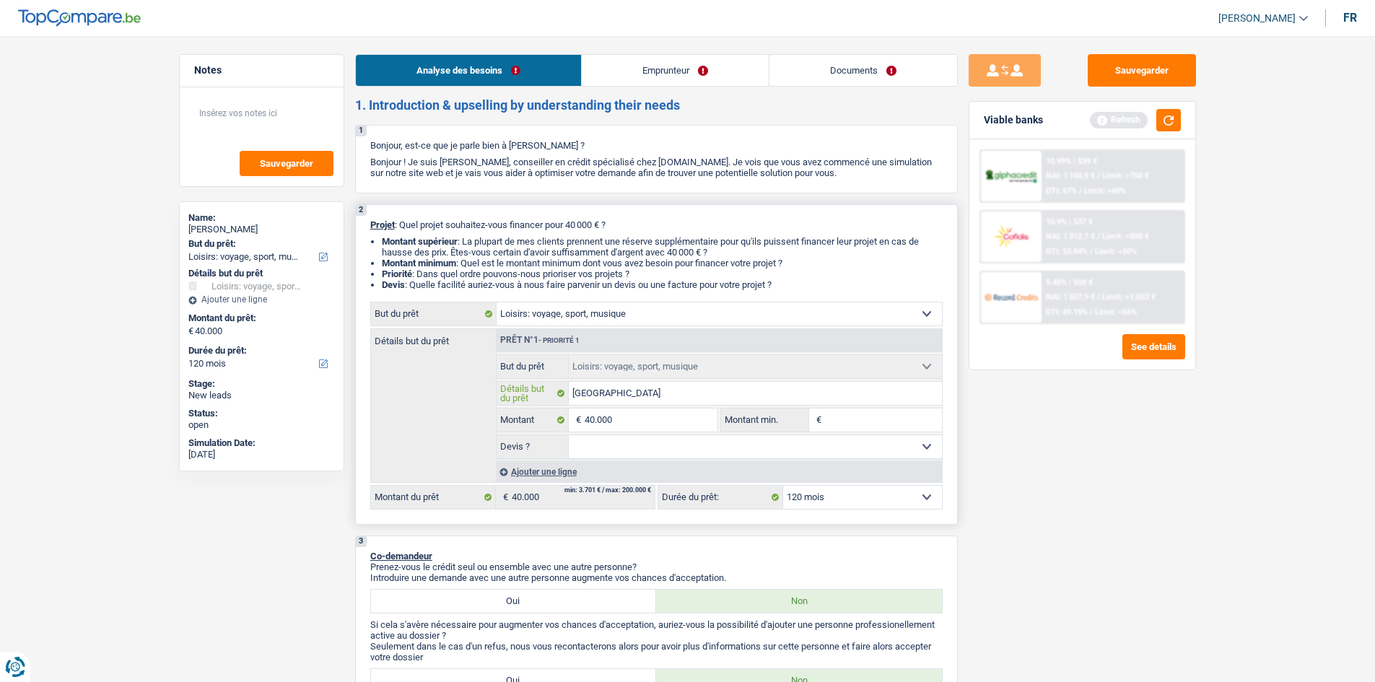
type input "Bali"
type input "Bali,"
type input "Bali,,"
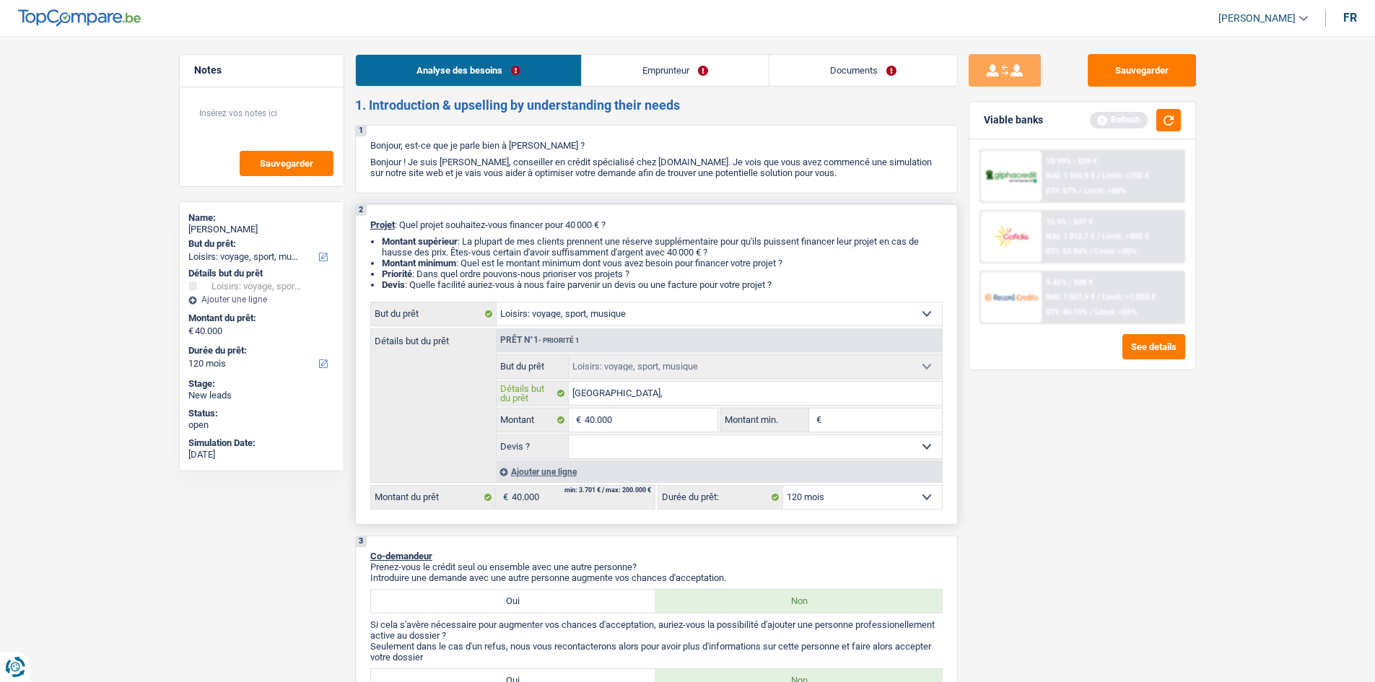
type input "Bali,,"
type input "Bali,, P"
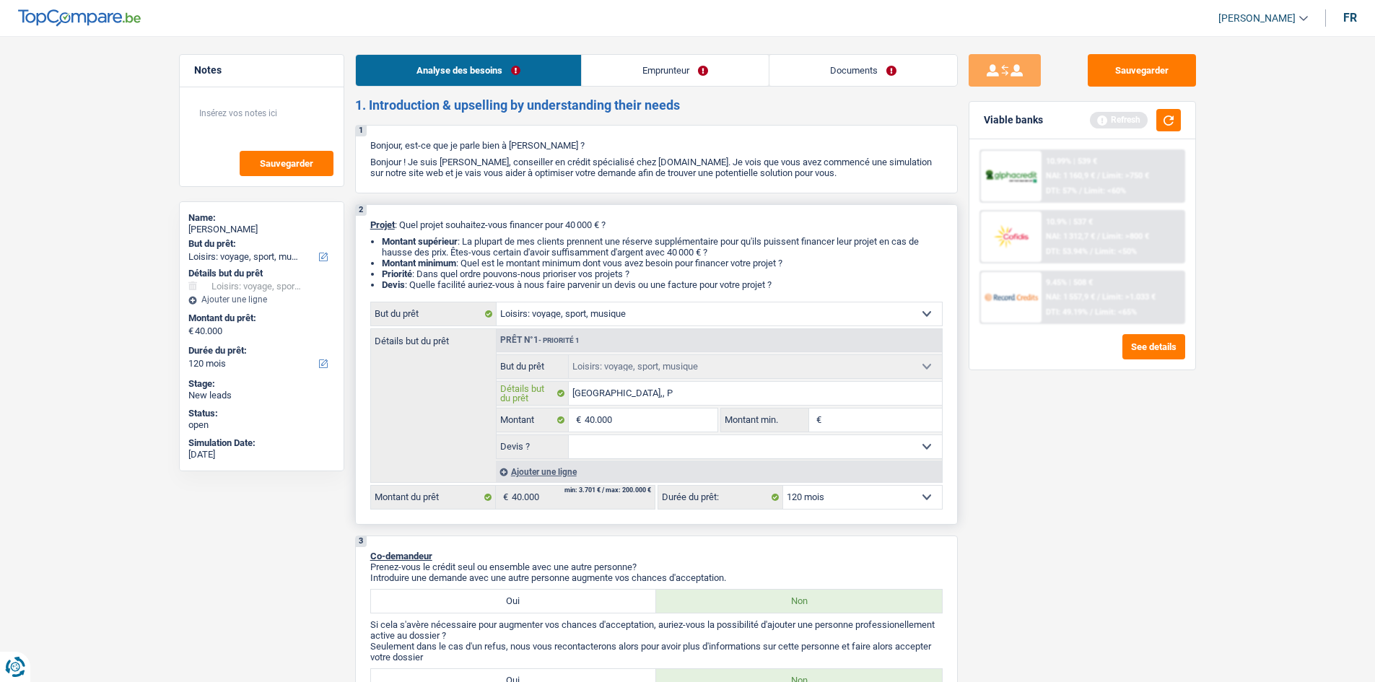
type input "Bali,, Pe"
type input "Bali,, Per"
type input "Bali,, Pero"
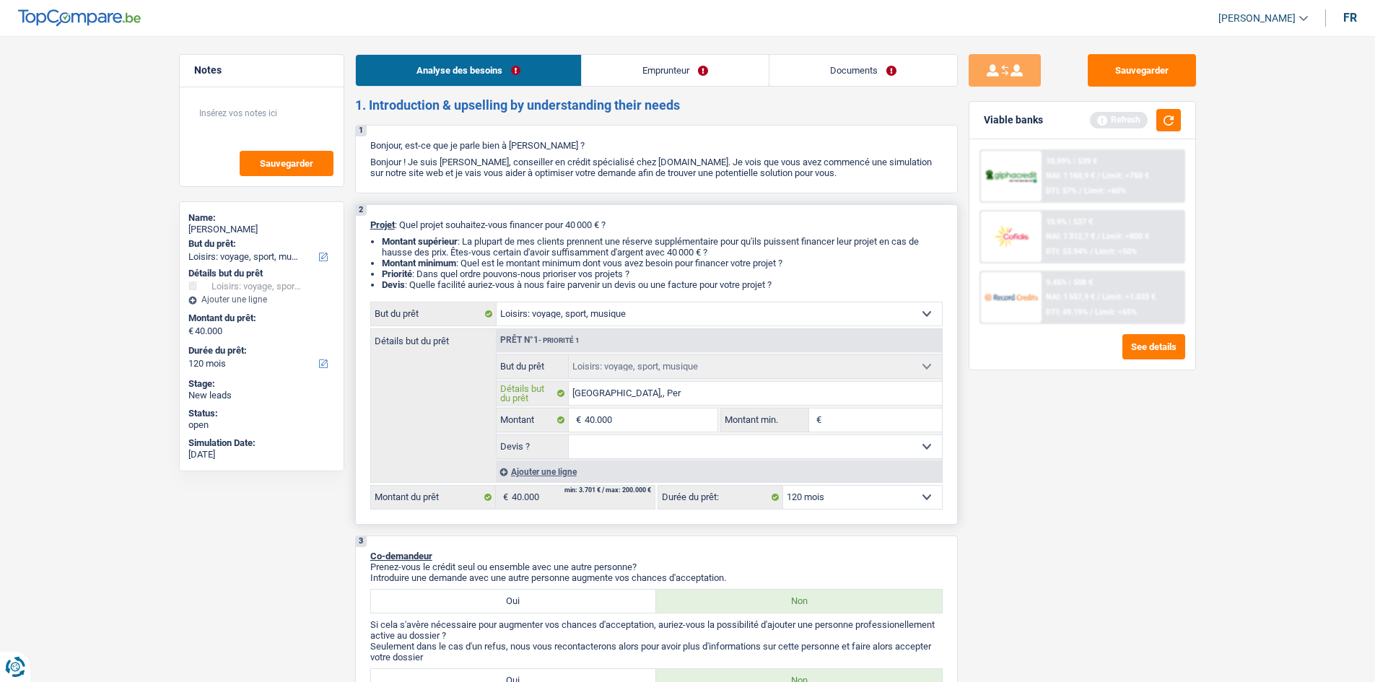
type input "Bali,, Pero"
type input "Bali,, Perou"
type input "Bali,, Perou,"
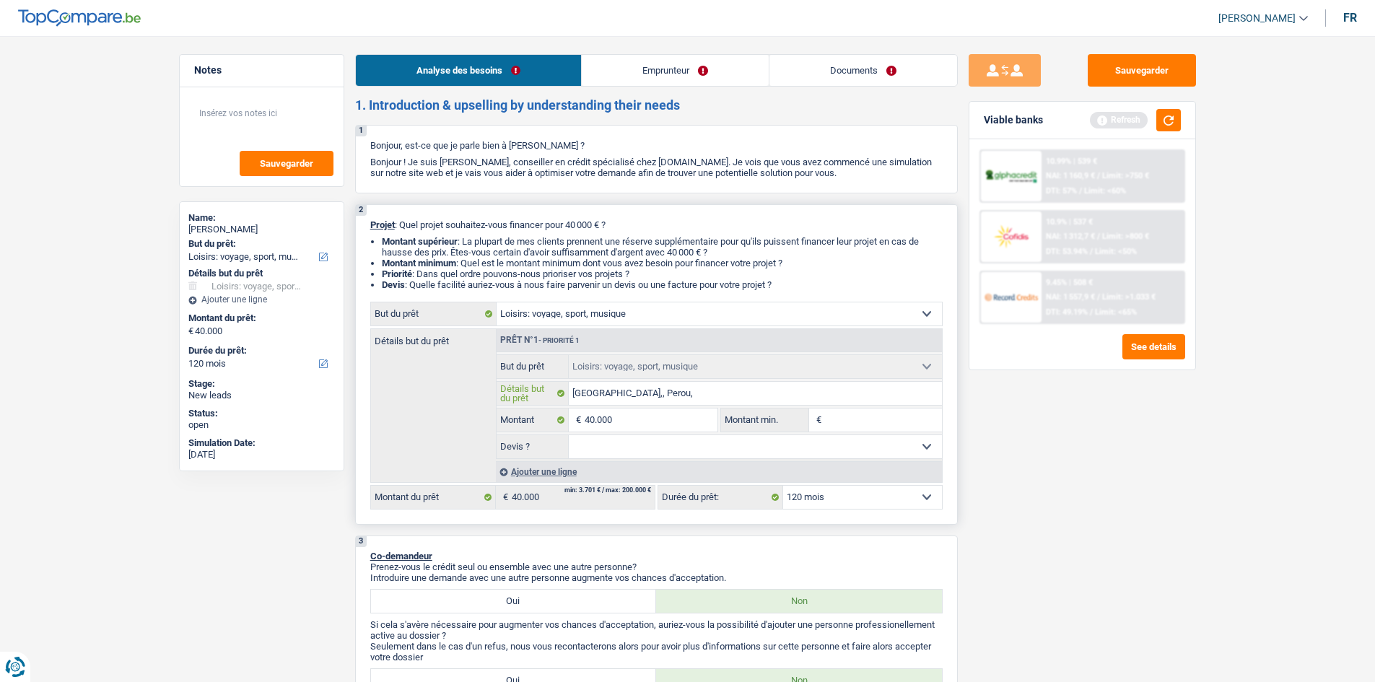
type input "Bali,, Perou,"
type input "Bali,, Perou, M"
type input "Bali,, Perou, Mo"
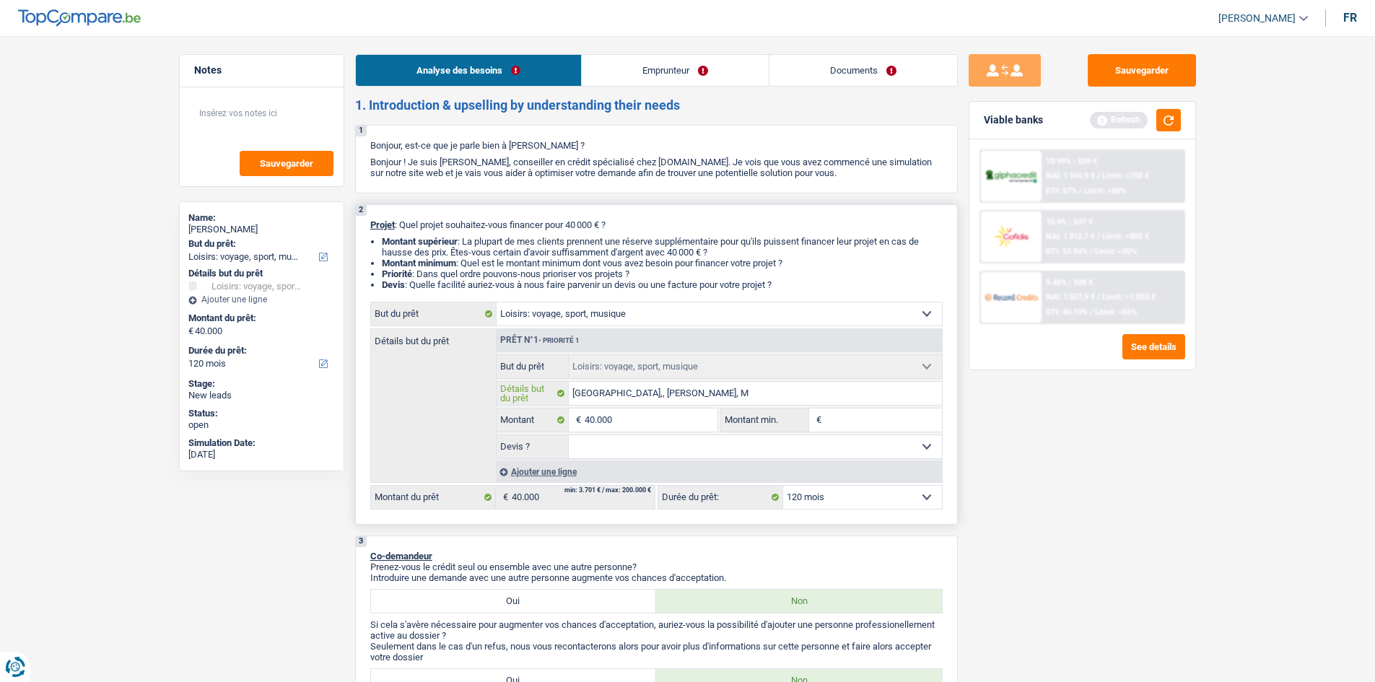
type input "Bali,, Perou, Mo"
type input "Bali,, Perou, Mon"
type input "Bali,, Perou, Mong"
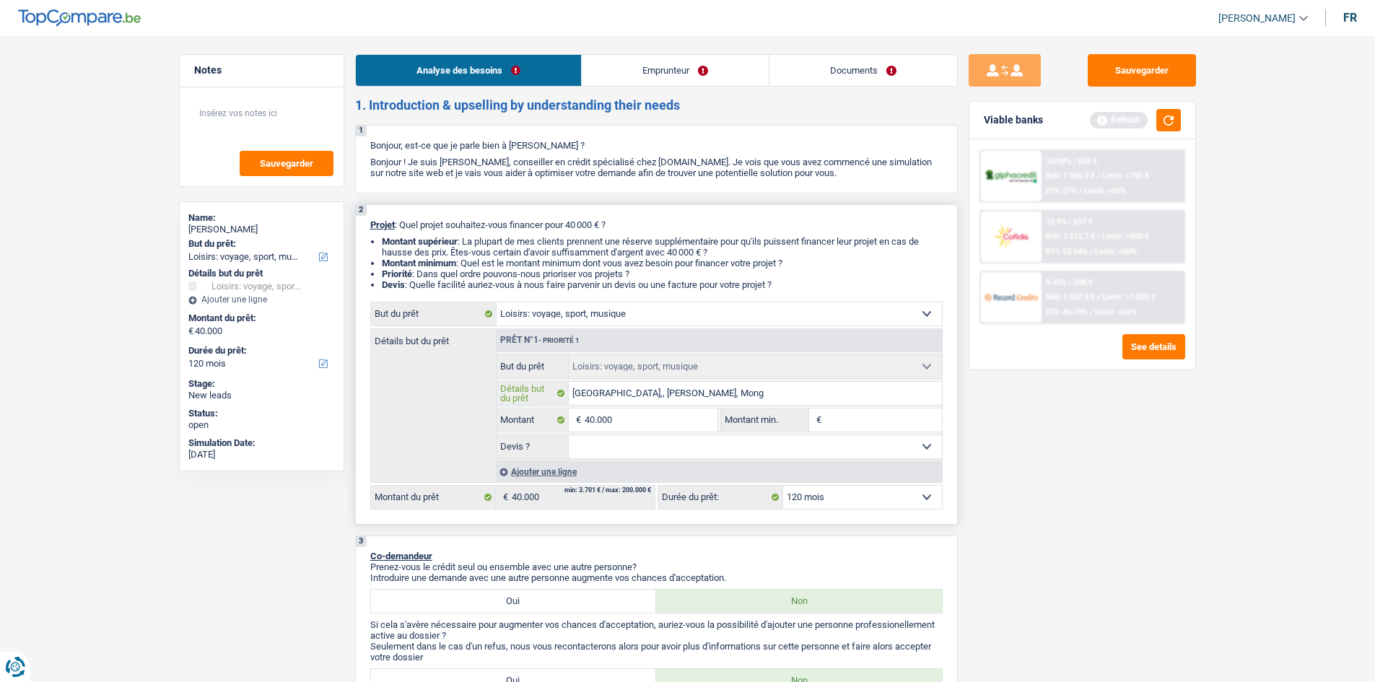
type input "Bali,, Perou, Mongo"
type input "Bali,, Perou, Mongol"
type input "Bali,, Perou, Mongoli"
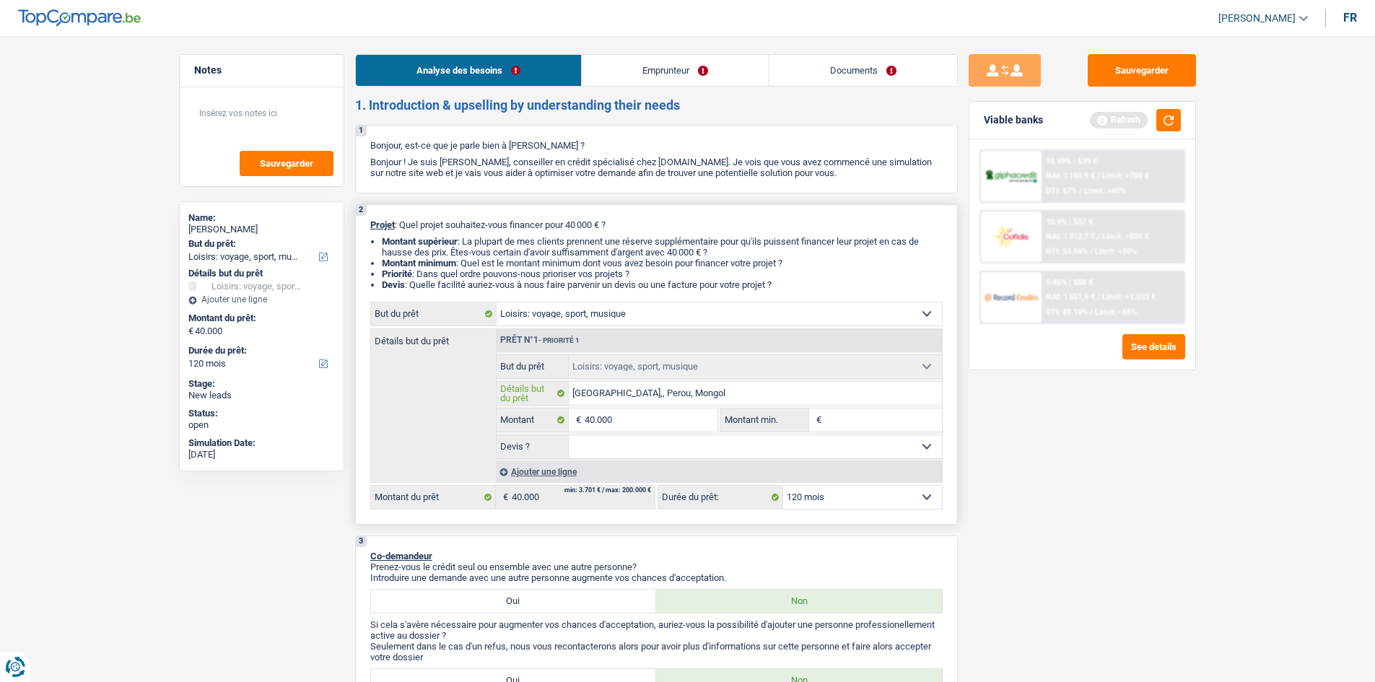
type input "Bali,, Perou, Mongoli"
type input "Bali,, Perou, Mongolie"
type input "Bali,, Perou, Mongolie,"
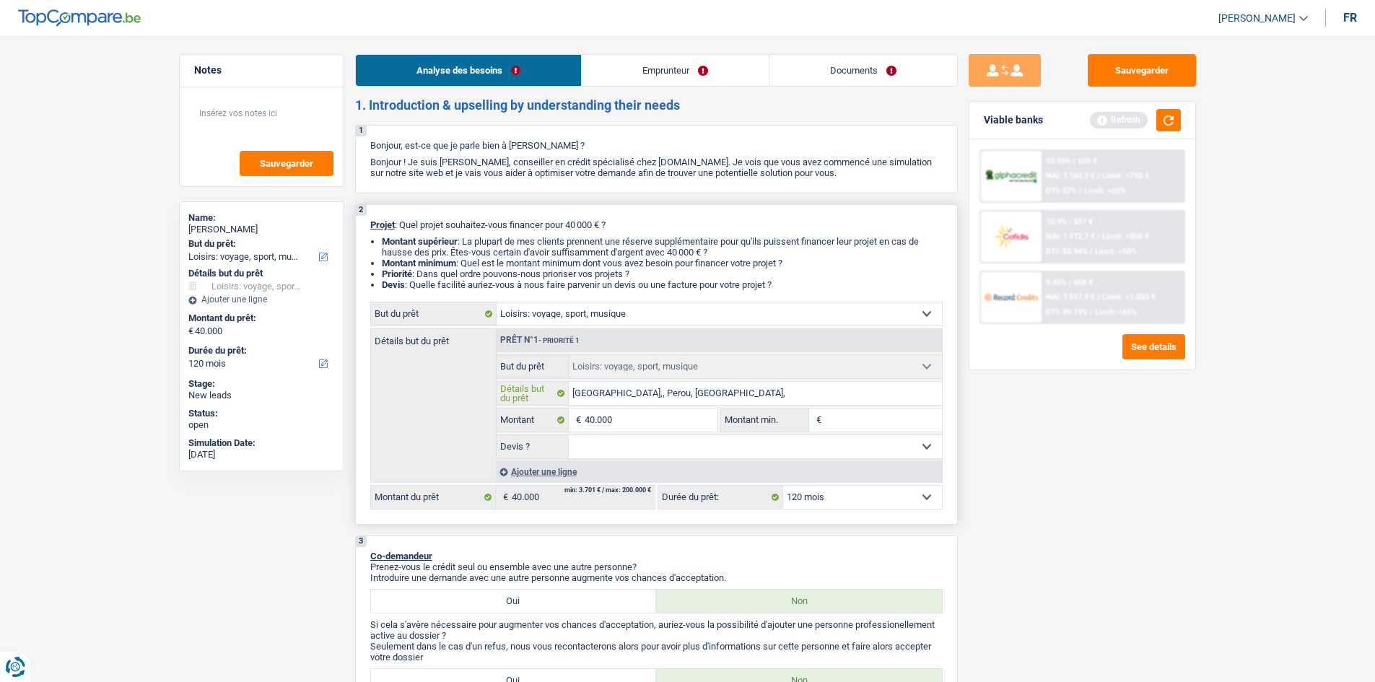
type input "Bali,, Perou, Mongolie,"
type input "Bali,, Perou, Mongolie, T"
type input "Bali,, Perou, Mongolie, Th"
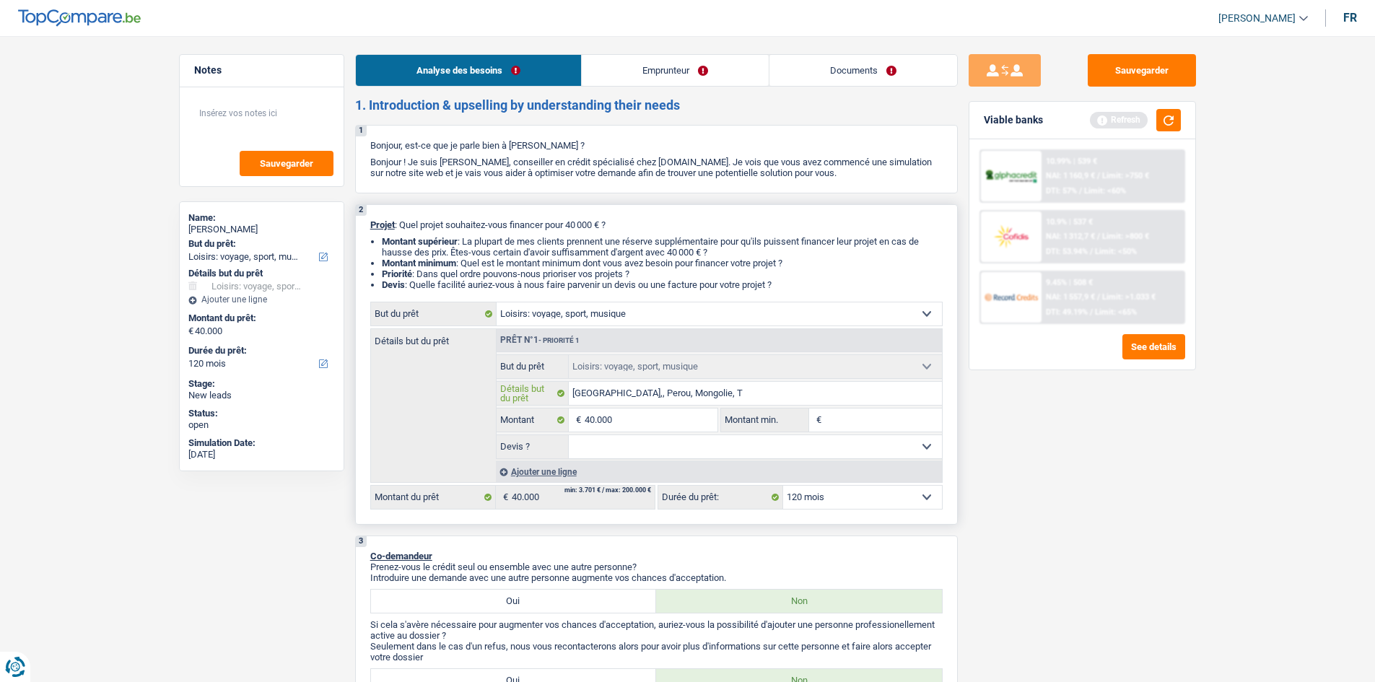
type input "Bali,, Perou, Mongolie, Th"
type input "Bali,, Perou, Mongolie, Tha"
type input "Bali,, Perou, Mongolie, Thai"
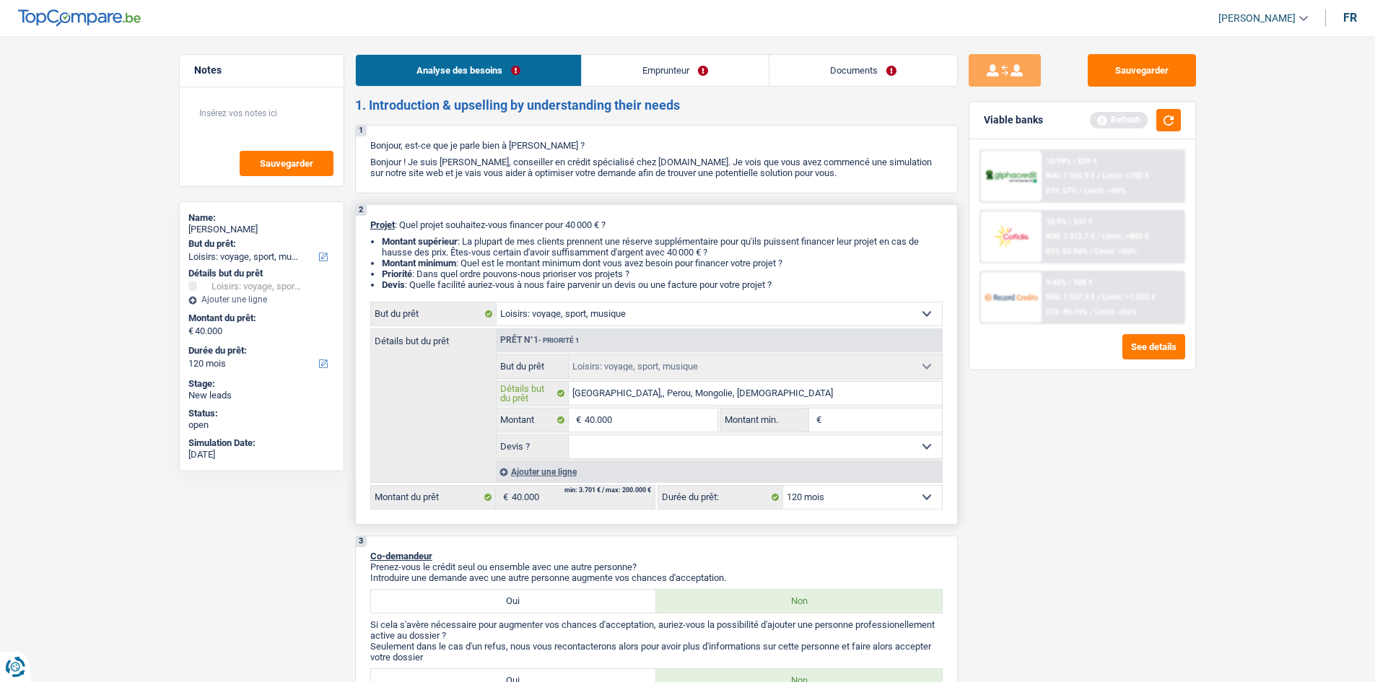
type input "Bali,, Perou, Mongolie, Thaia"
type input "Bali,, Perou, Mongolie, Thaial"
type input "Bali,, Perou, Mongolie, Thaialn"
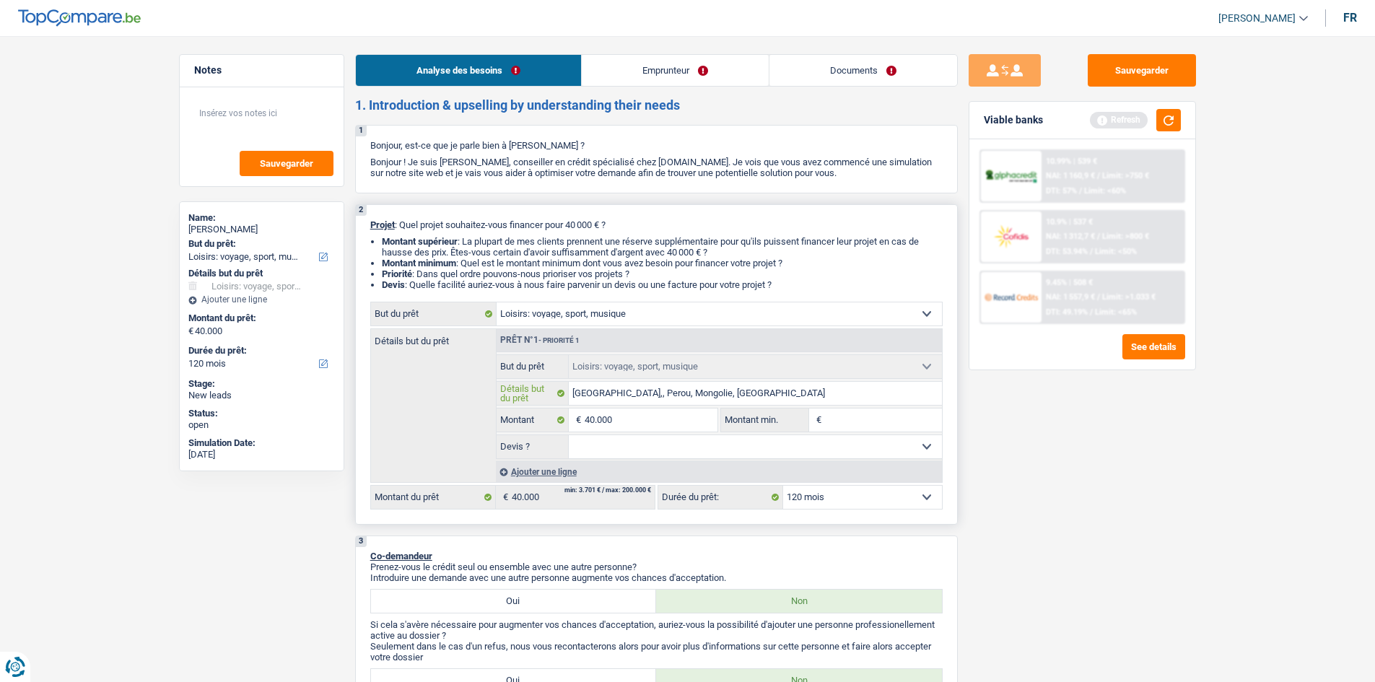
type input "Bali,, Perou, Mongolie, Thaialn"
type input "Bali,, Perou, Mongolie, Thaialnd"
type input "Bali,, Perou, Mongolie, Thaialnde"
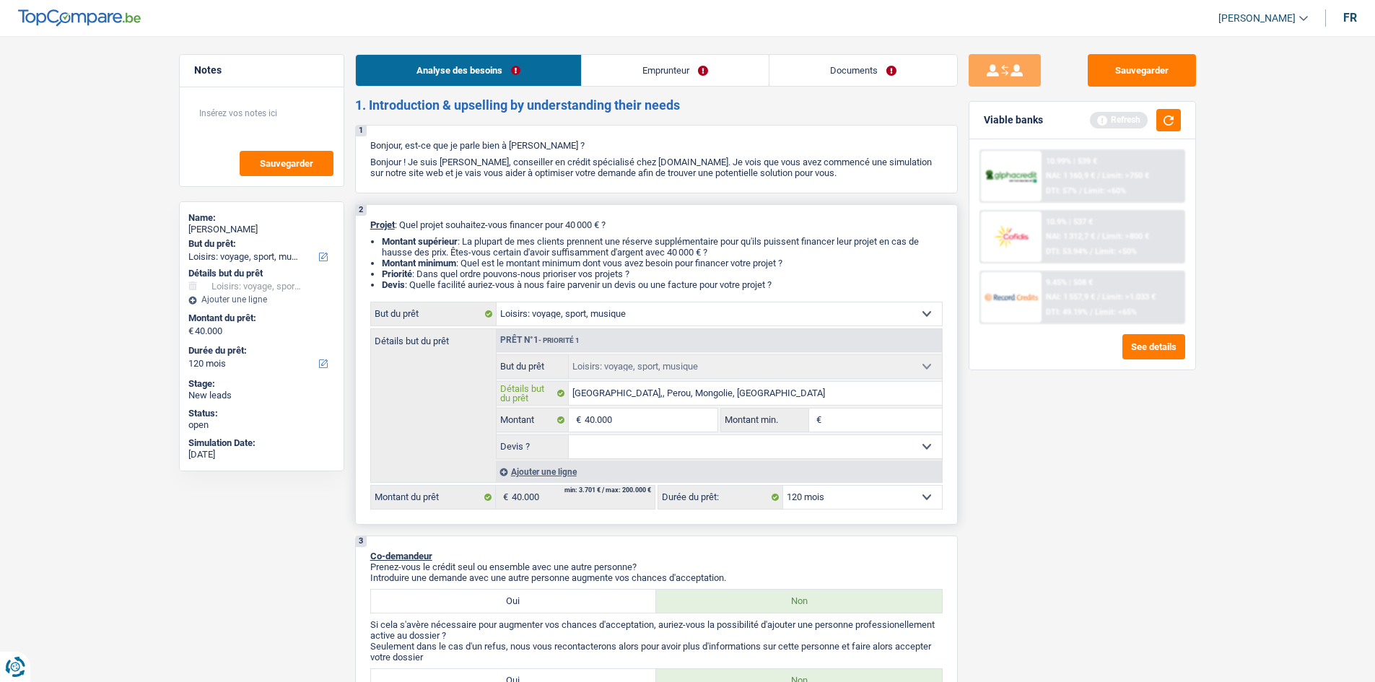
type input "Bali,, Perou, Mongolie, Thaialnd"
type input "Bali,, Perou, Mongolie, Thaialn"
type input "Bali,, Perou, Mongolie, Thaial"
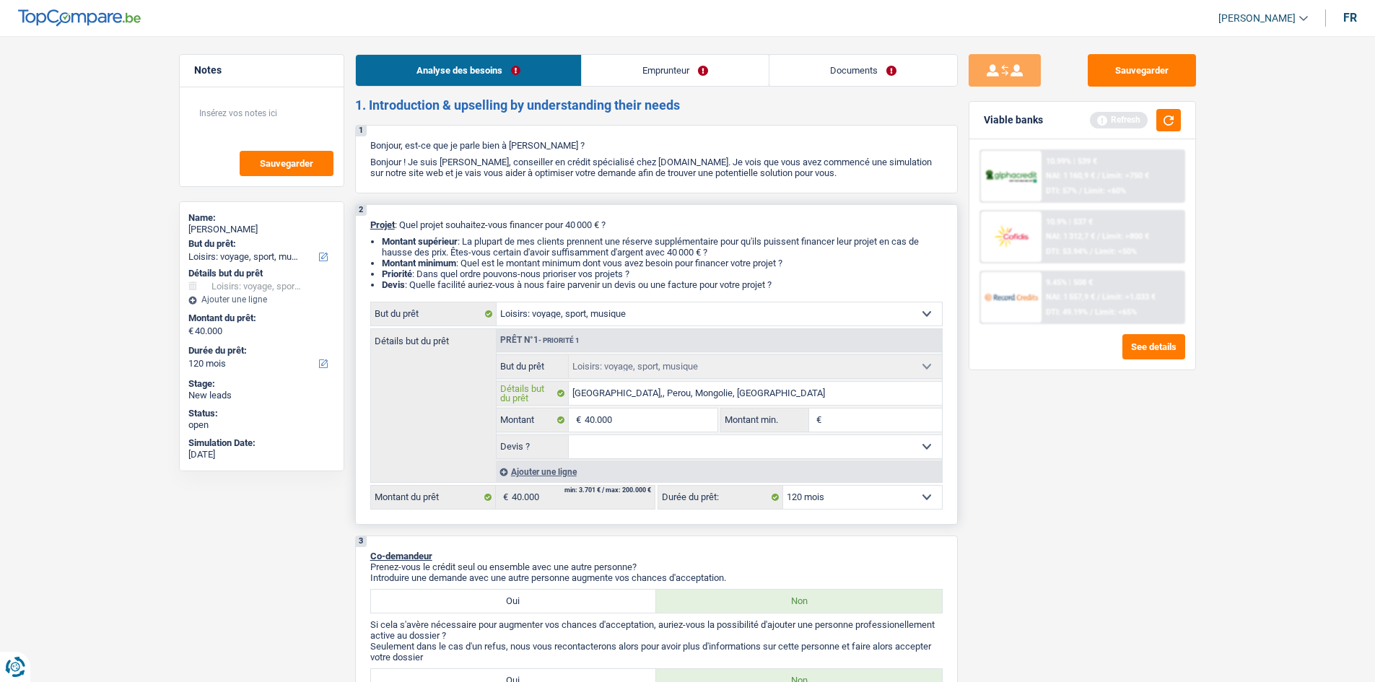
type input "Bali,, Perou, Mongolie, Thaial"
type input "Bali,, Perou, Mongolie, Thaia"
type input "Bali,, Perou, Mongolie, Thai"
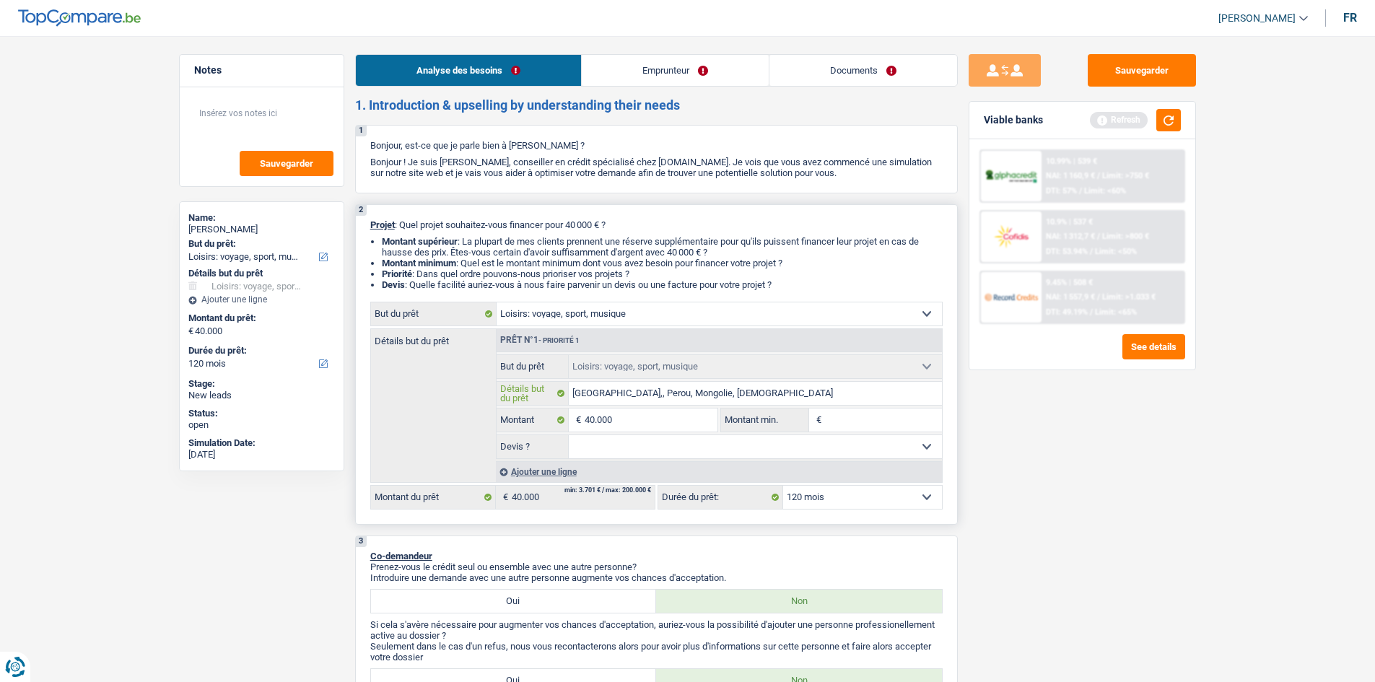
type input "Bali,, Perou, Mongolie, Thail"
type input "Bali,, Perou, Mongolie, Thaila"
type input "Bali,, Perou, Mongolie, Thailan"
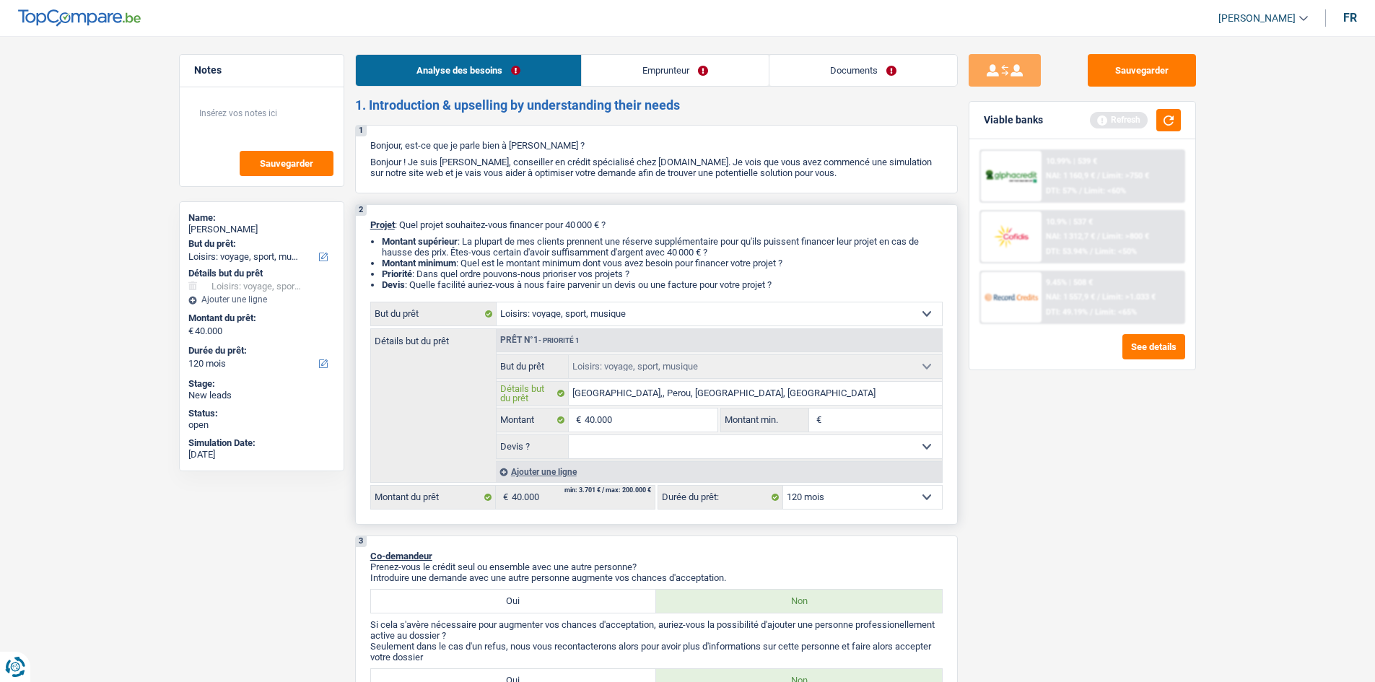
type input "Bali,, Perou, Mongolie, Thailan"
type input "Bali,, Perou, Mongolie, Thailand"
type input "Bali,, Perou, Mongolie, Thailande"
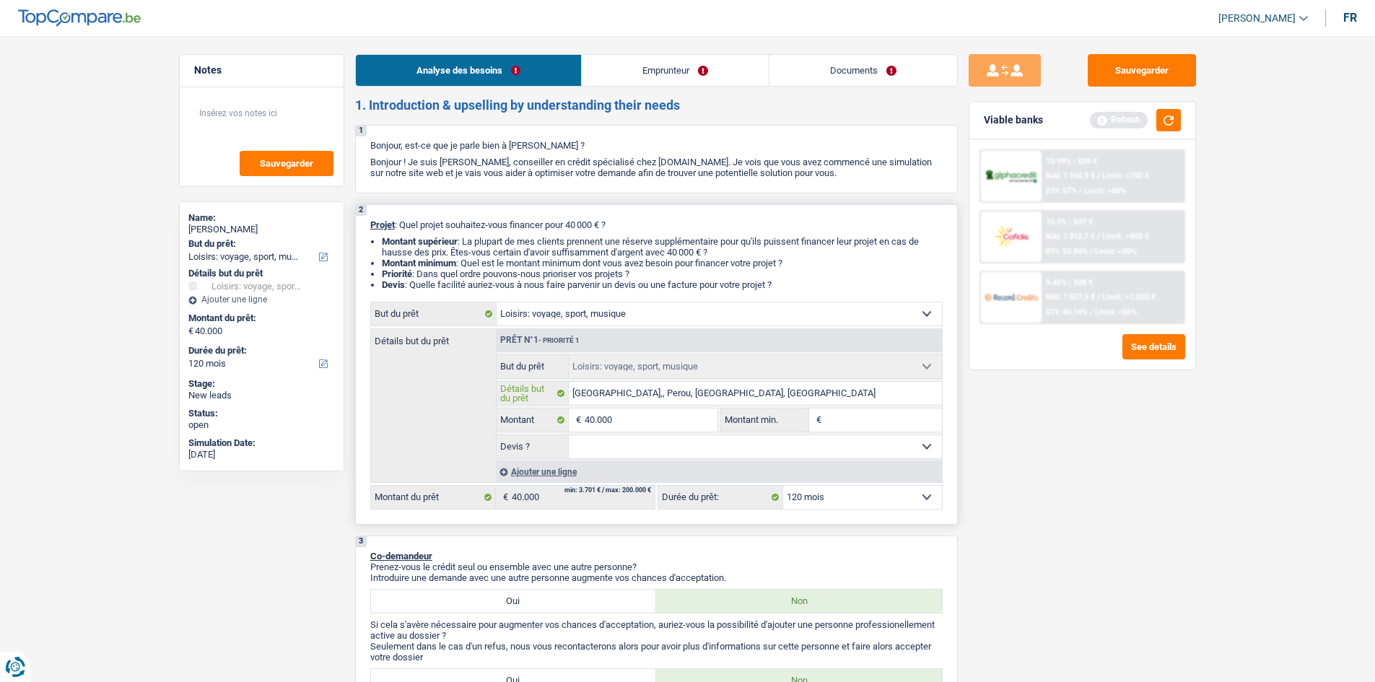
type input "Bali,, Perou, Mongolie, Thailande"
type input "Bali,, Perou, Mongolie, Thailande."
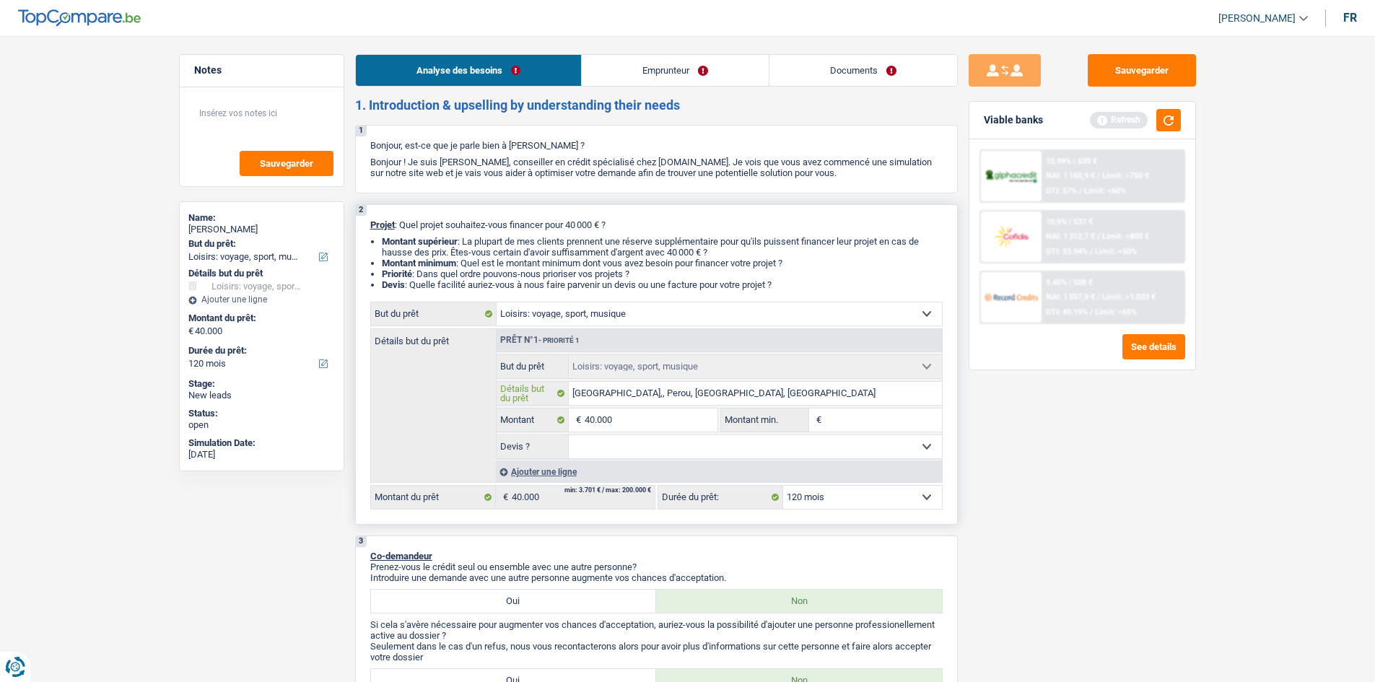
type input "Bali,, Perou, Mongolie, Thailande."
click at [995, 477] on div "Sauvegarder Viable banks Refresh 10.99% | 539 € NAI: 1 160,9 € / Limit: >750 € …" at bounding box center [1082, 354] width 249 height 601
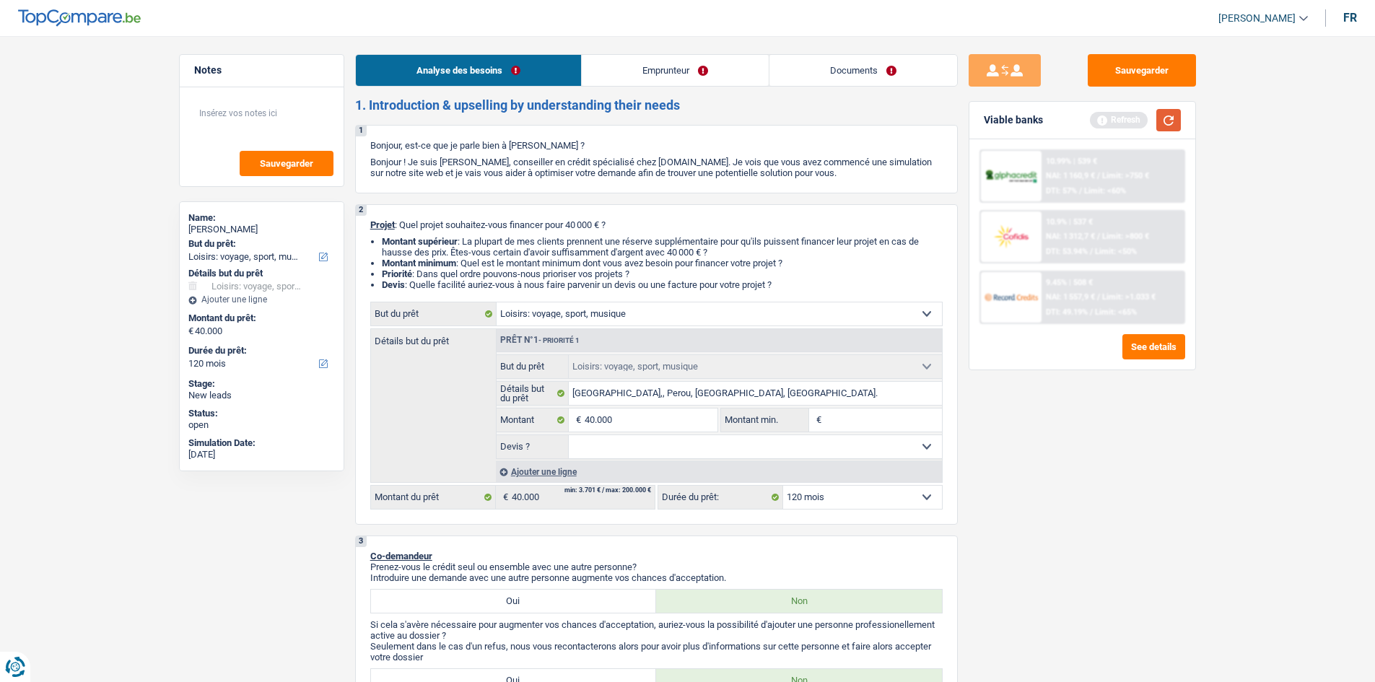
click at [1171, 123] on button "button" at bounding box center [1169, 120] width 25 height 22
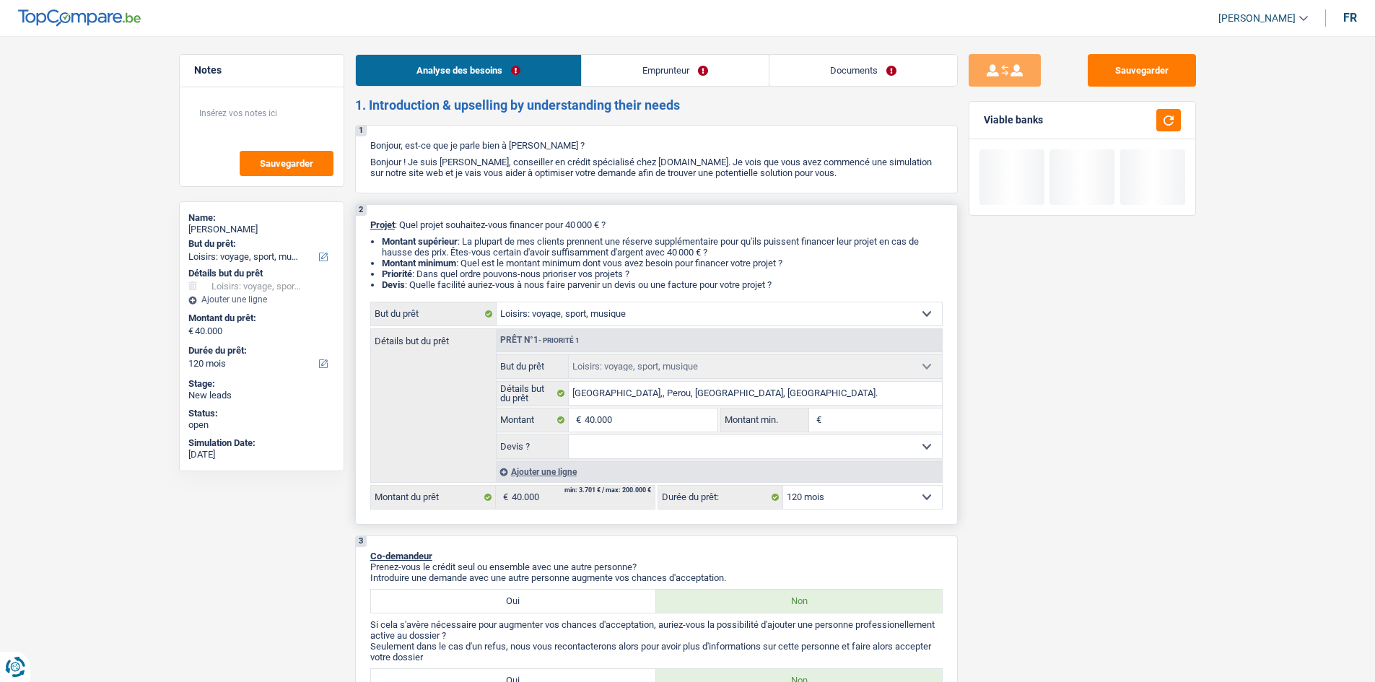
click at [635, 444] on select "Oui Non Non répondu Sélectionner une option" at bounding box center [755, 446] width 373 height 23
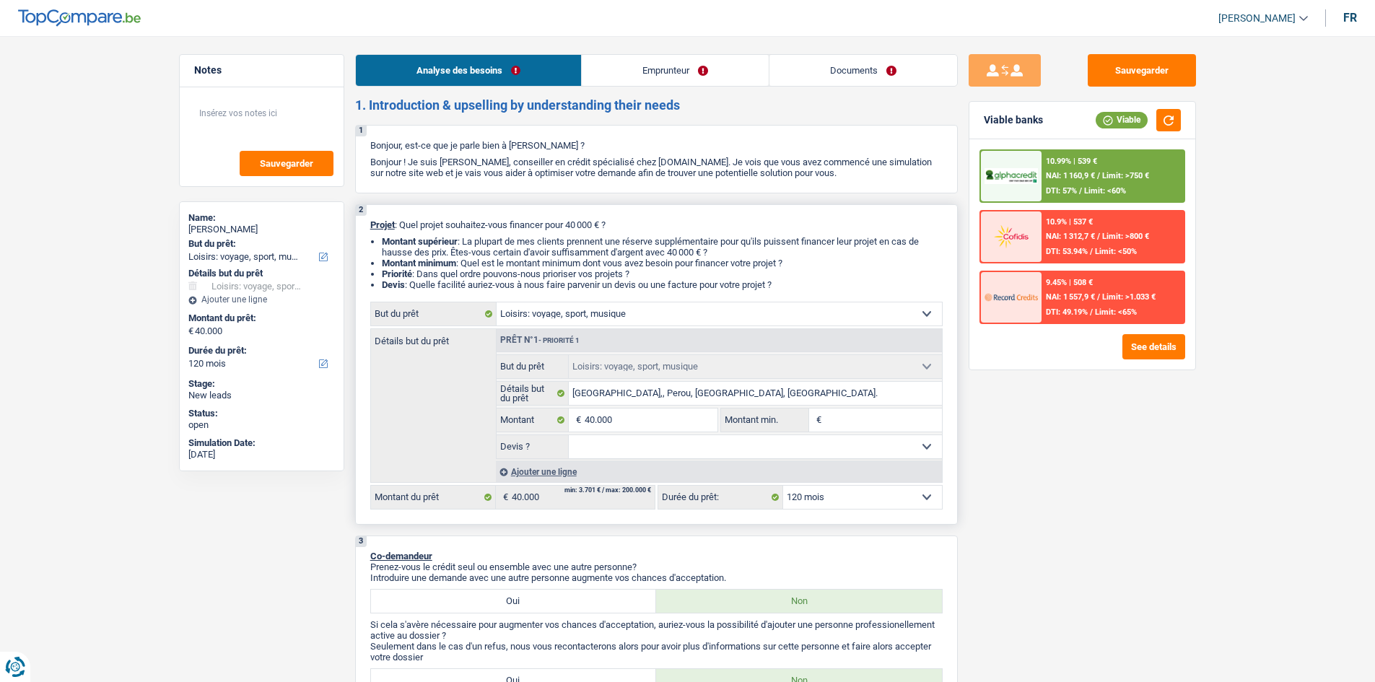
select select "yes"
click at [569, 435] on select "Oui Non Non répondu Sélectionner une option" at bounding box center [755, 446] width 373 height 23
select select "yes"
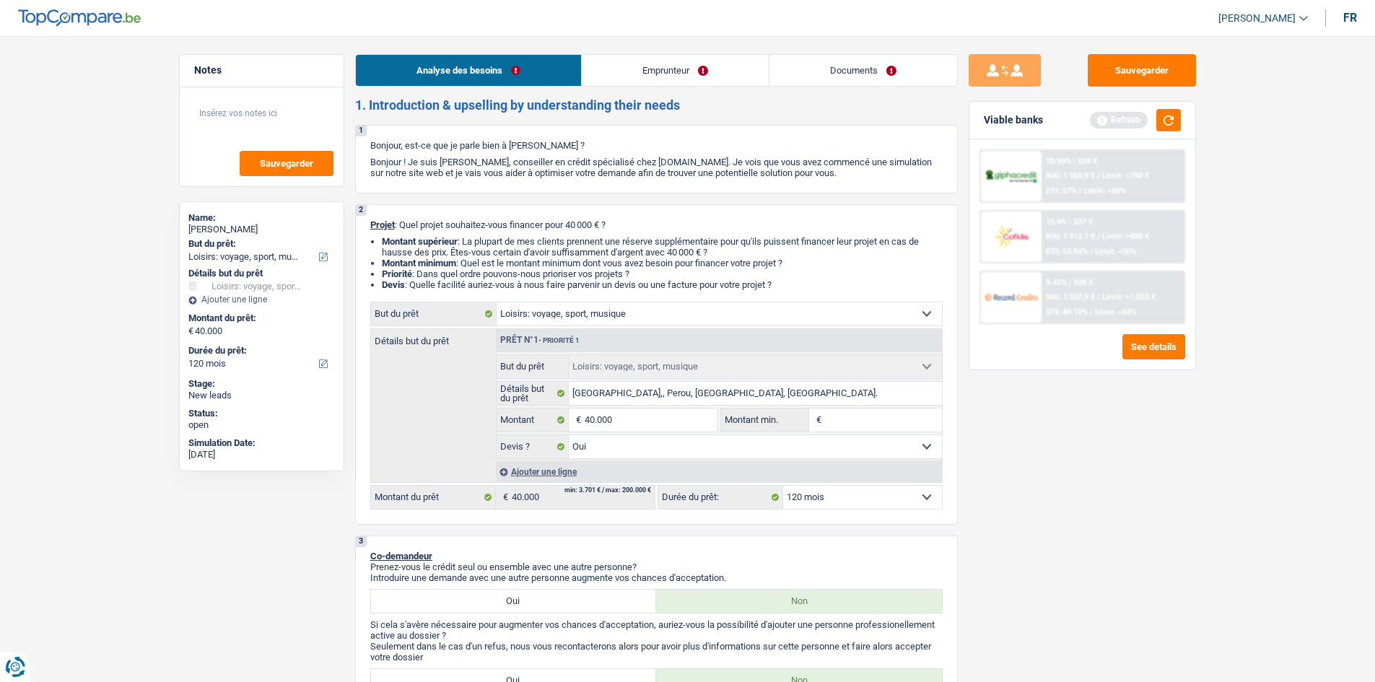
drag, startPoint x: 873, startPoint y: 61, endPoint x: 866, endPoint y: 64, distance: 7.5
click at [873, 61] on link "Documents" at bounding box center [864, 70] width 188 height 31
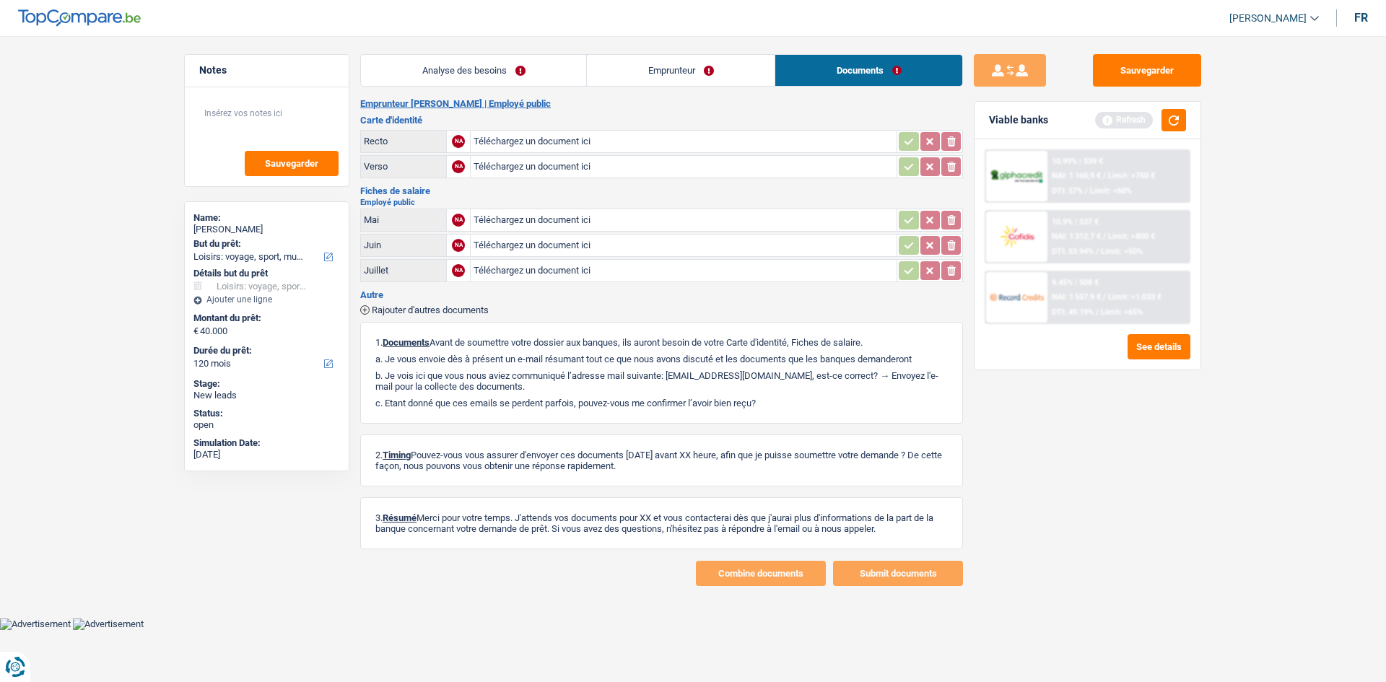
click at [676, 58] on link "Emprunteur" at bounding box center [681, 70] width 188 height 31
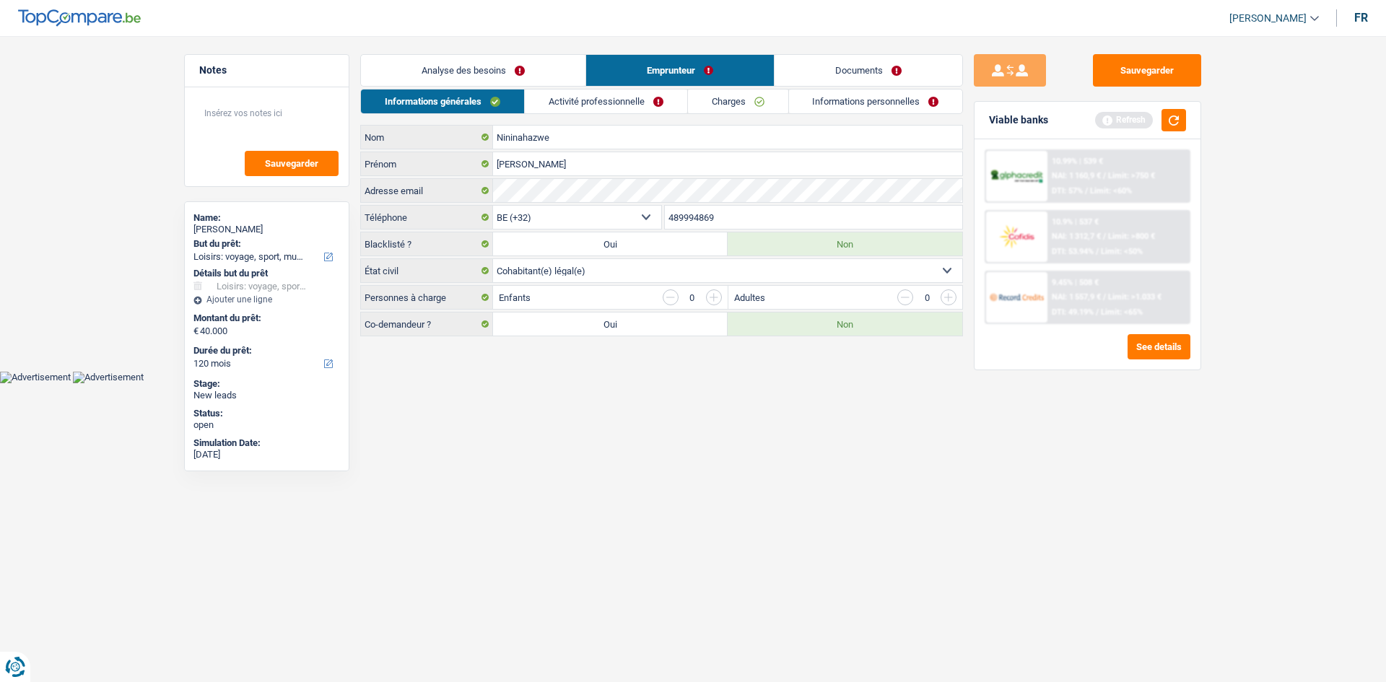
click at [724, 104] on link "Charges" at bounding box center [738, 102] width 100 height 24
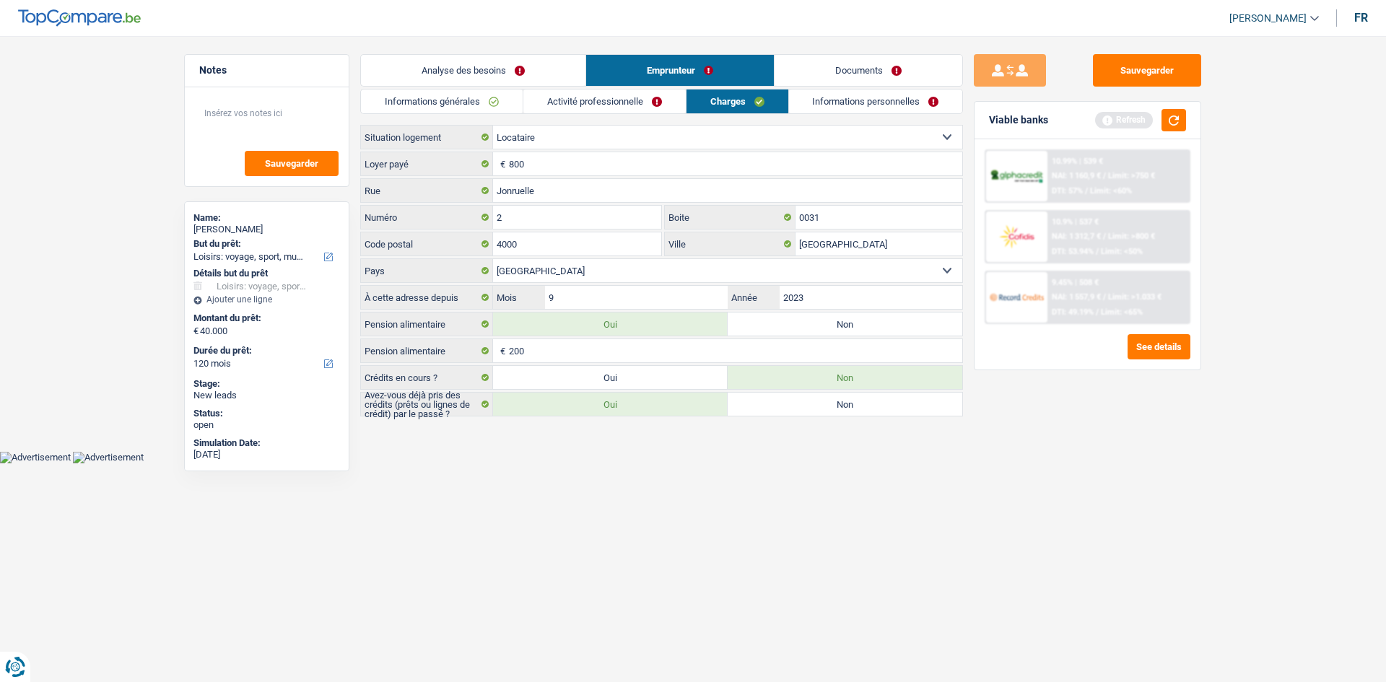
click at [866, 90] on link "Informations personnelles" at bounding box center [876, 102] width 174 height 24
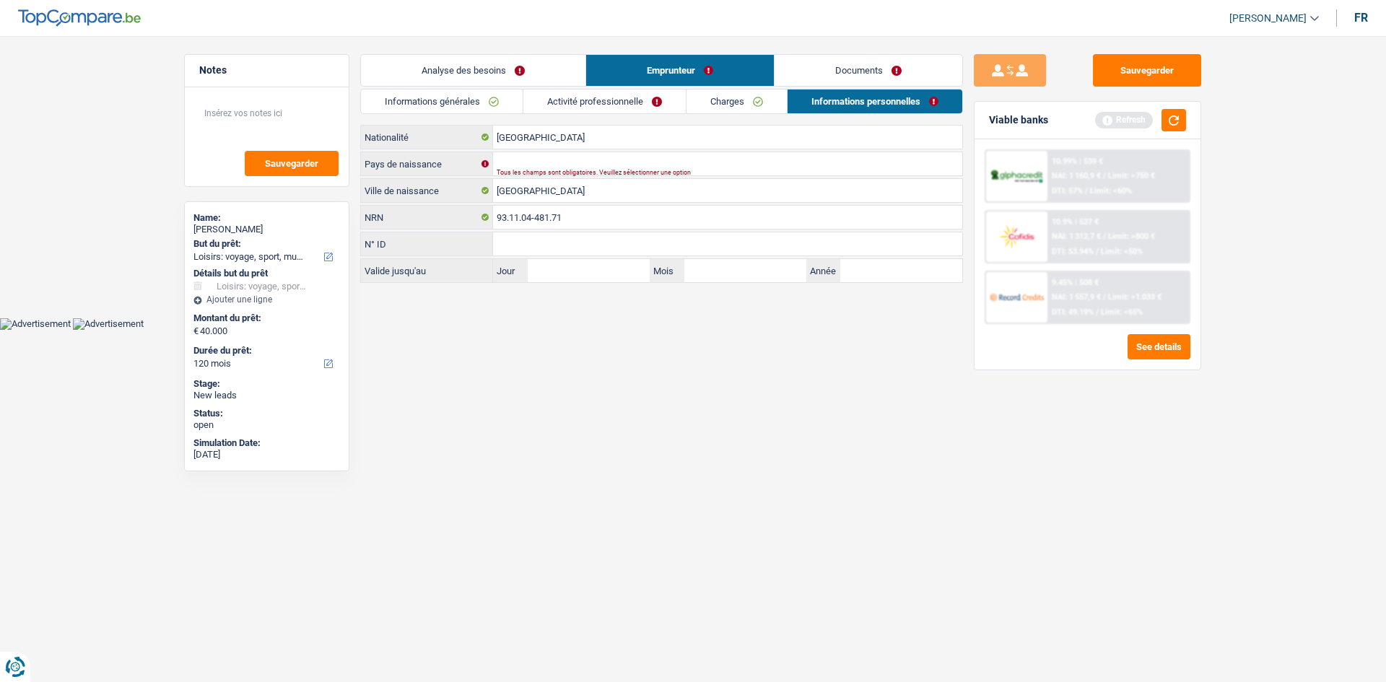
click at [759, 113] on link "Charges" at bounding box center [737, 102] width 100 height 24
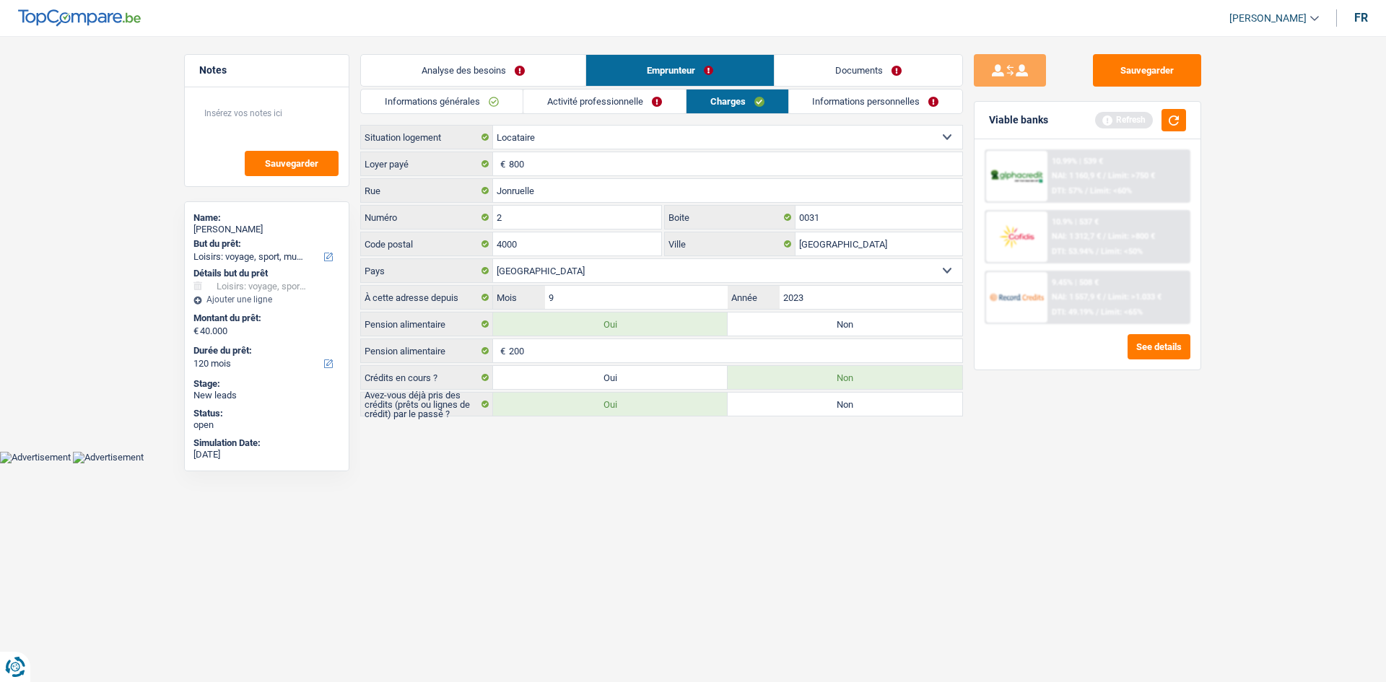
click at [630, 109] on link "Activité professionnelle" at bounding box center [604, 102] width 162 height 24
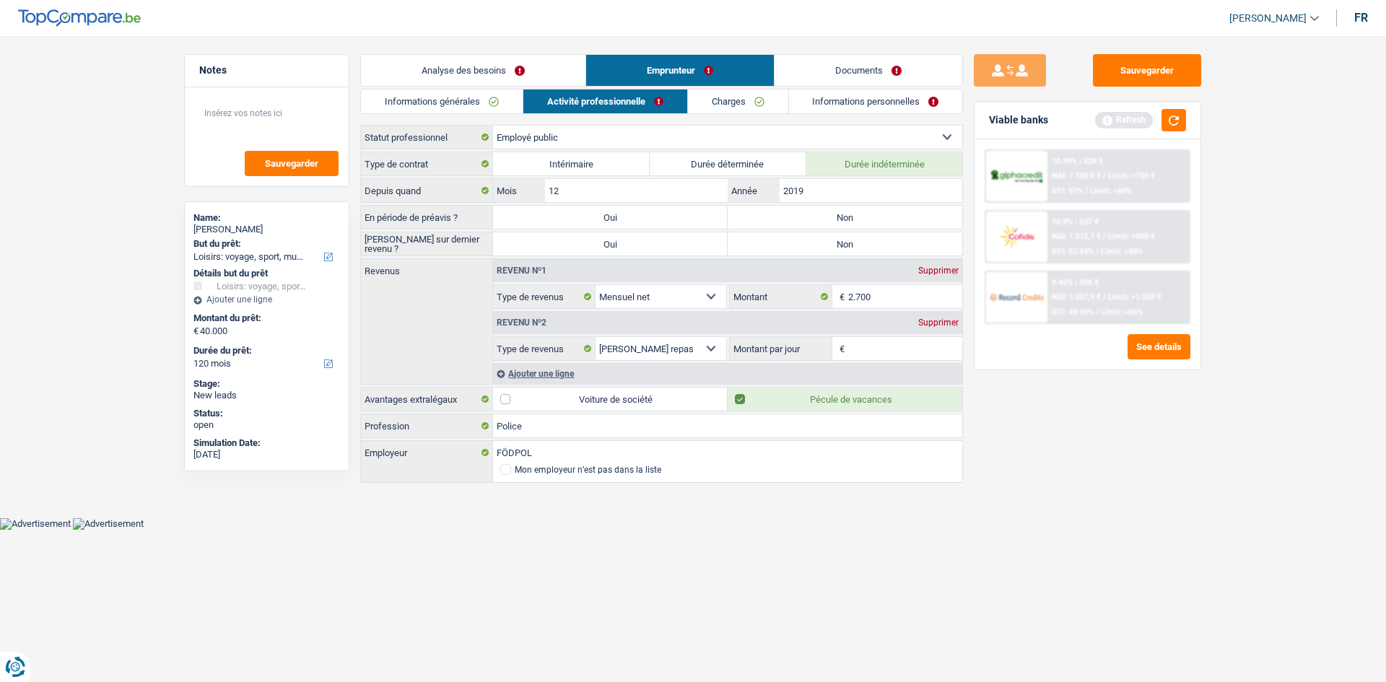
click at [498, 95] on link "Informations générales" at bounding box center [442, 102] width 162 height 24
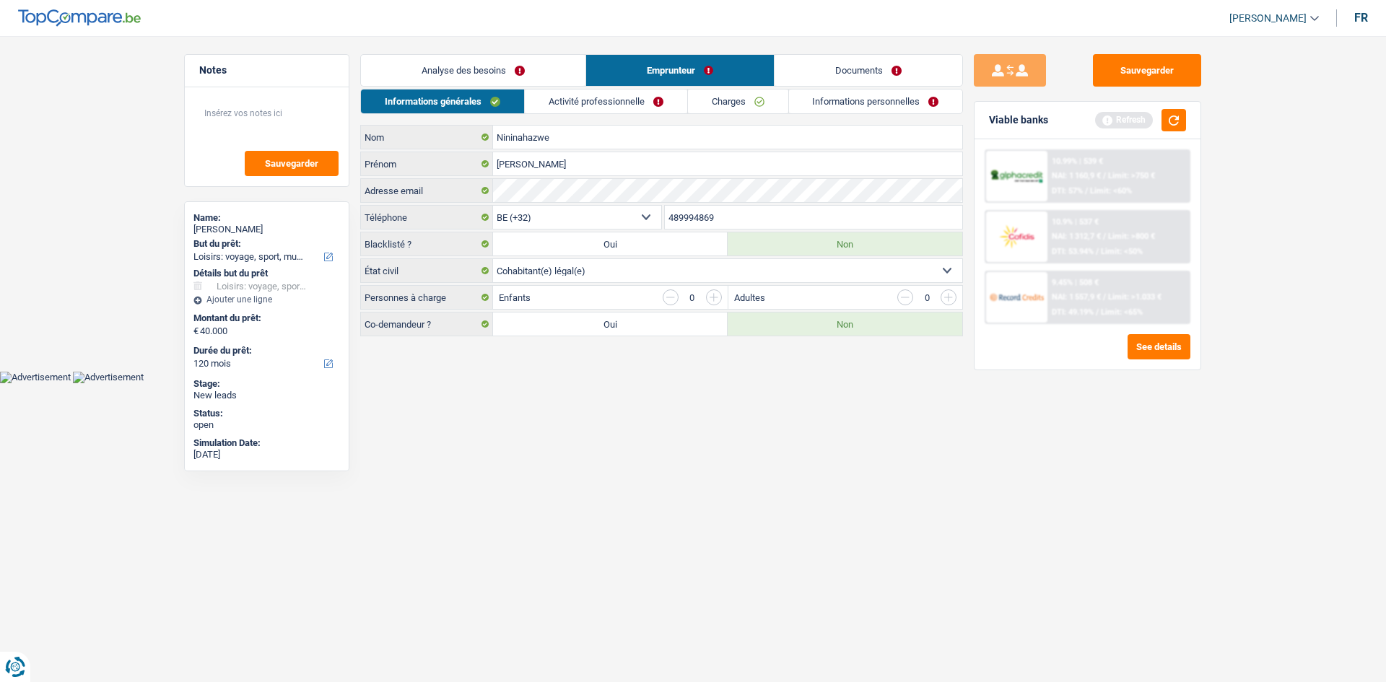
click at [537, 68] on link "Analyse des besoins" at bounding box center [473, 70] width 225 height 31
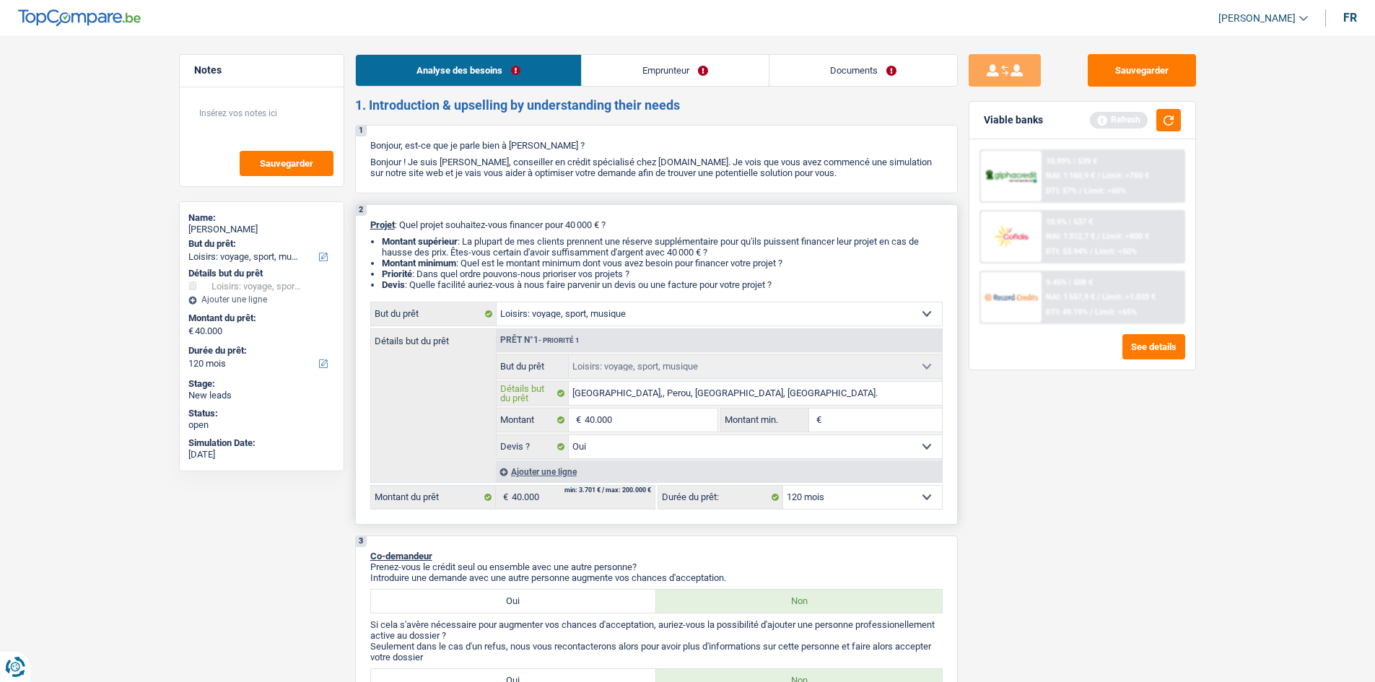
click at [590, 395] on input "Bali,, Perou, Mongolie, Thailande." at bounding box center [755, 393] width 373 height 23
type input "Bali, Perou, Mongolie, Thailande."
click at [1191, 496] on div "Sauvegarder Viable banks Refresh 10.99% | 539 € NAI: 1 160,9 € / Limit: >750 € …" at bounding box center [1082, 354] width 249 height 601
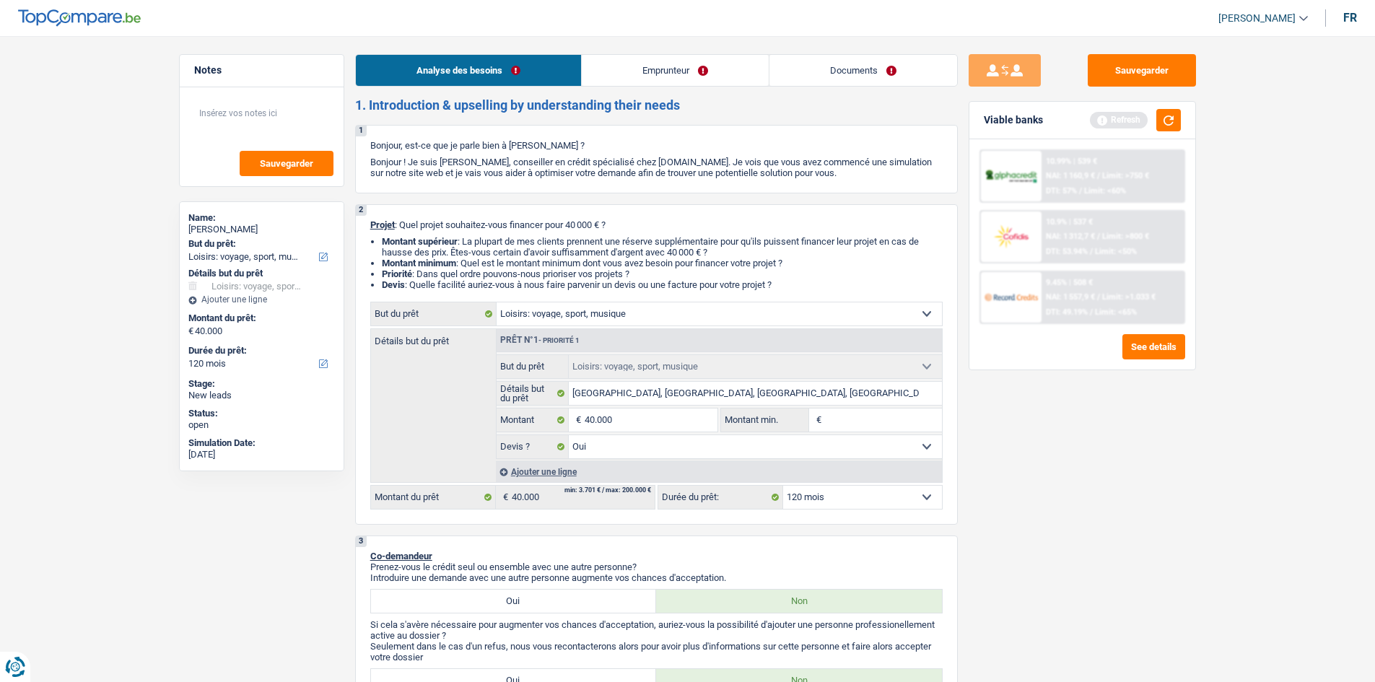
click at [661, 66] on link "Emprunteur" at bounding box center [675, 70] width 187 height 31
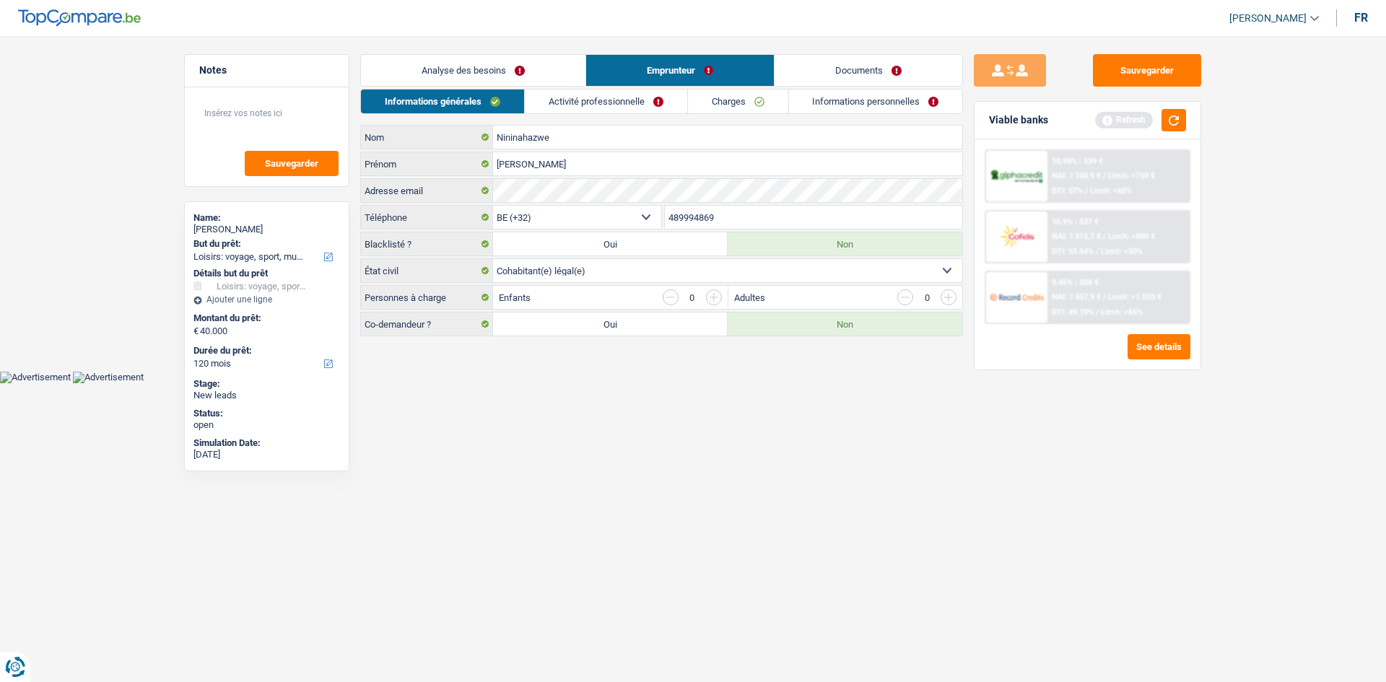
click at [742, 103] on link "Charges" at bounding box center [738, 102] width 100 height 24
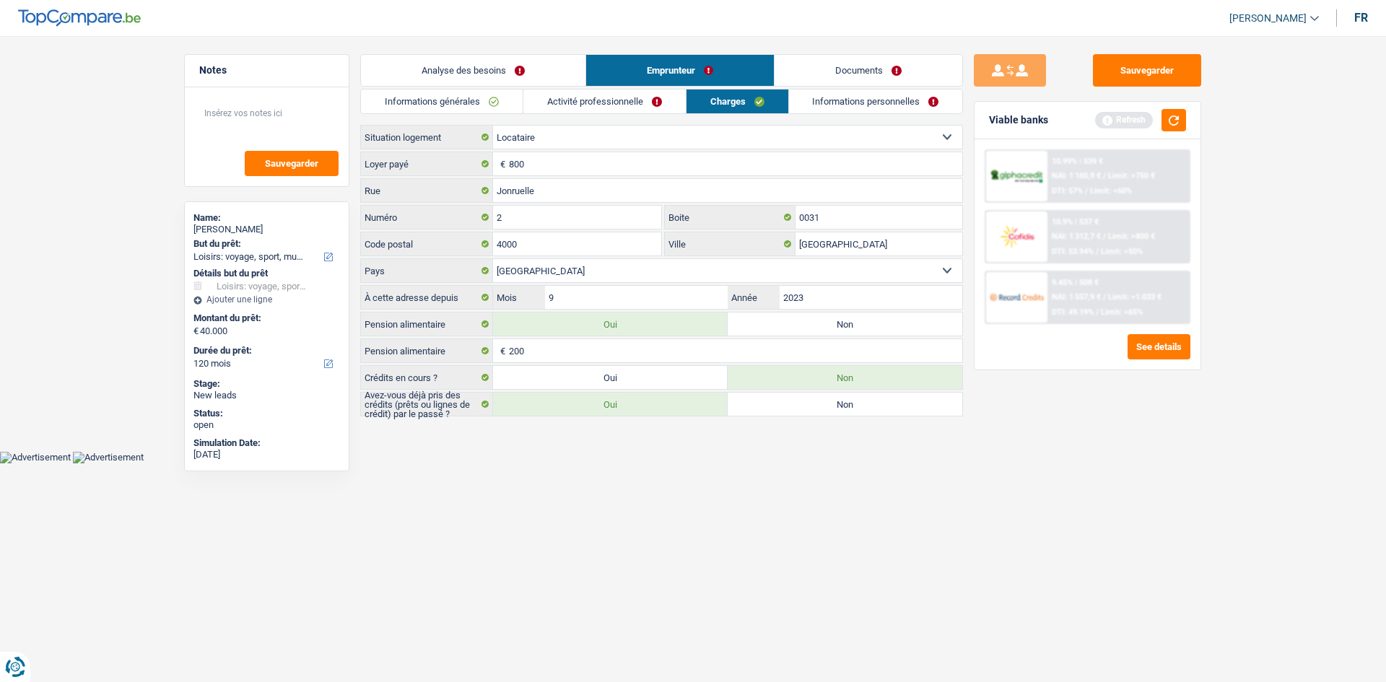
click at [886, 99] on link "Informations personnelles" at bounding box center [876, 102] width 174 height 24
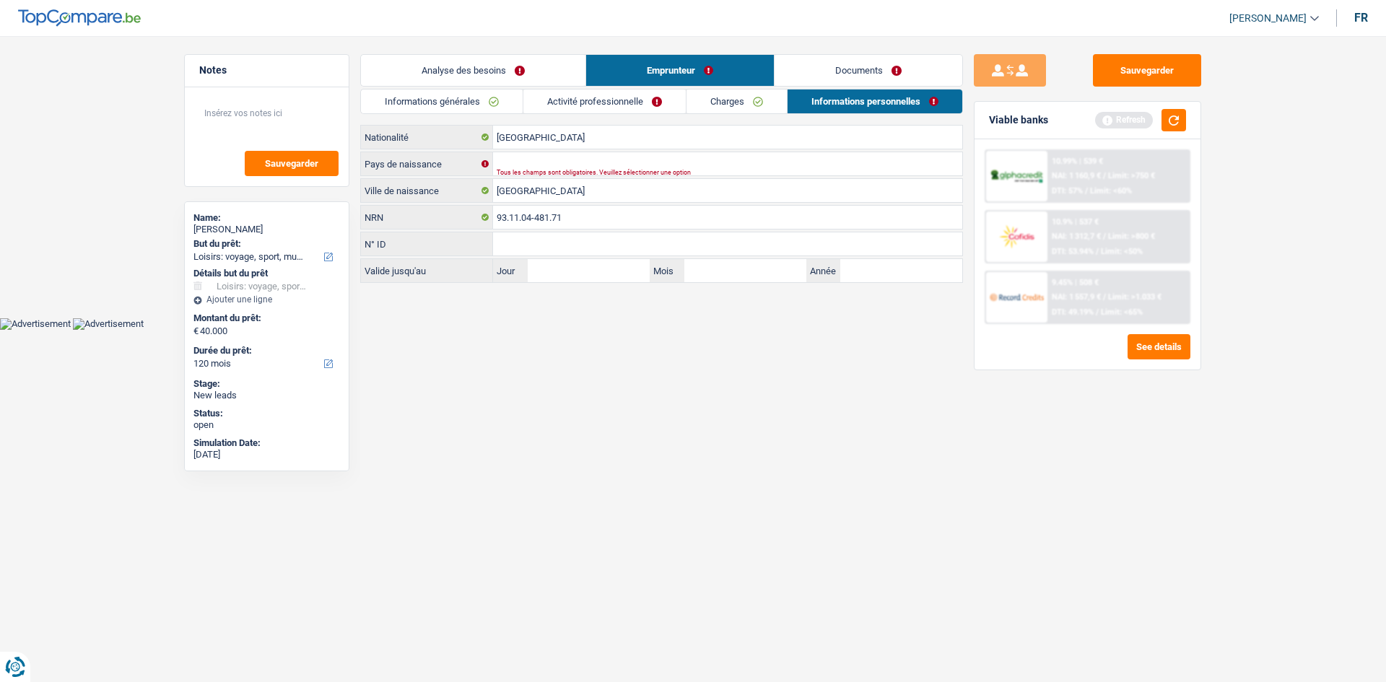
click at [632, 106] on link "Activité professionnelle" at bounding box center [604, 102] width 162 height 24
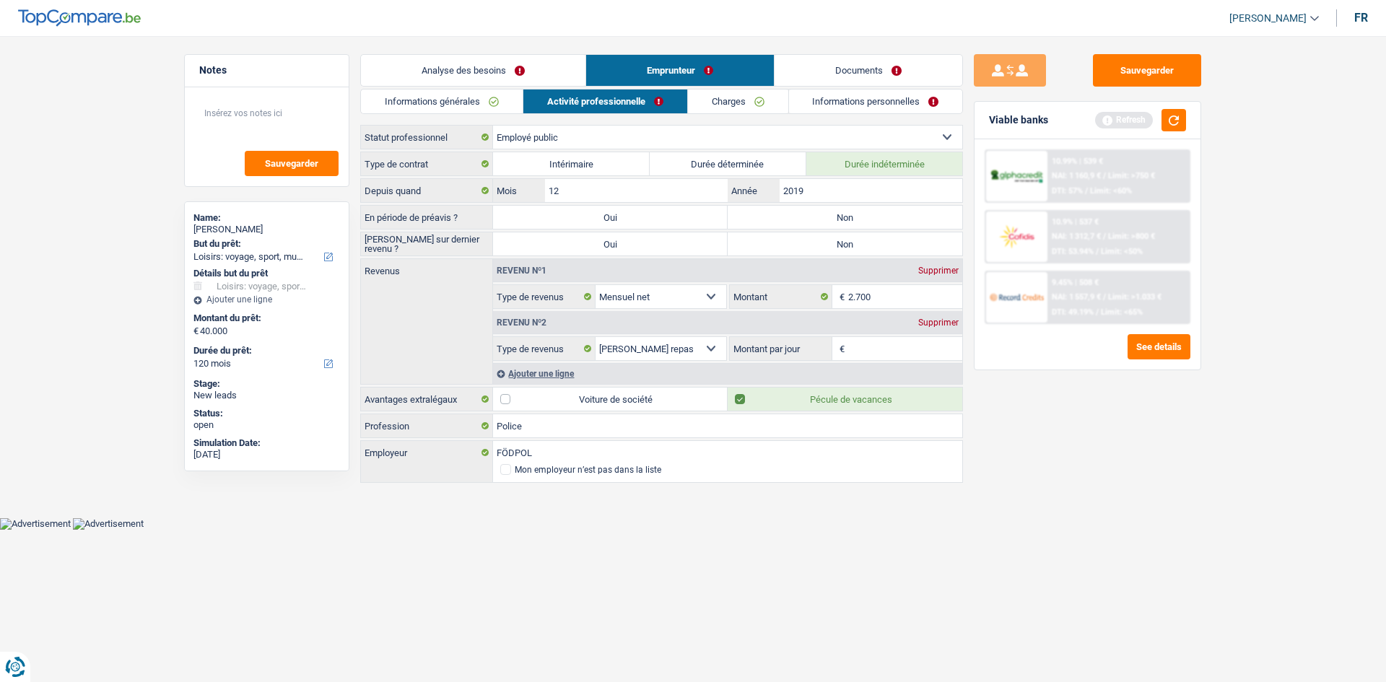
click at [463, 97] on link "Informations générales" at bounding box center [442, 102] width 162 height 24
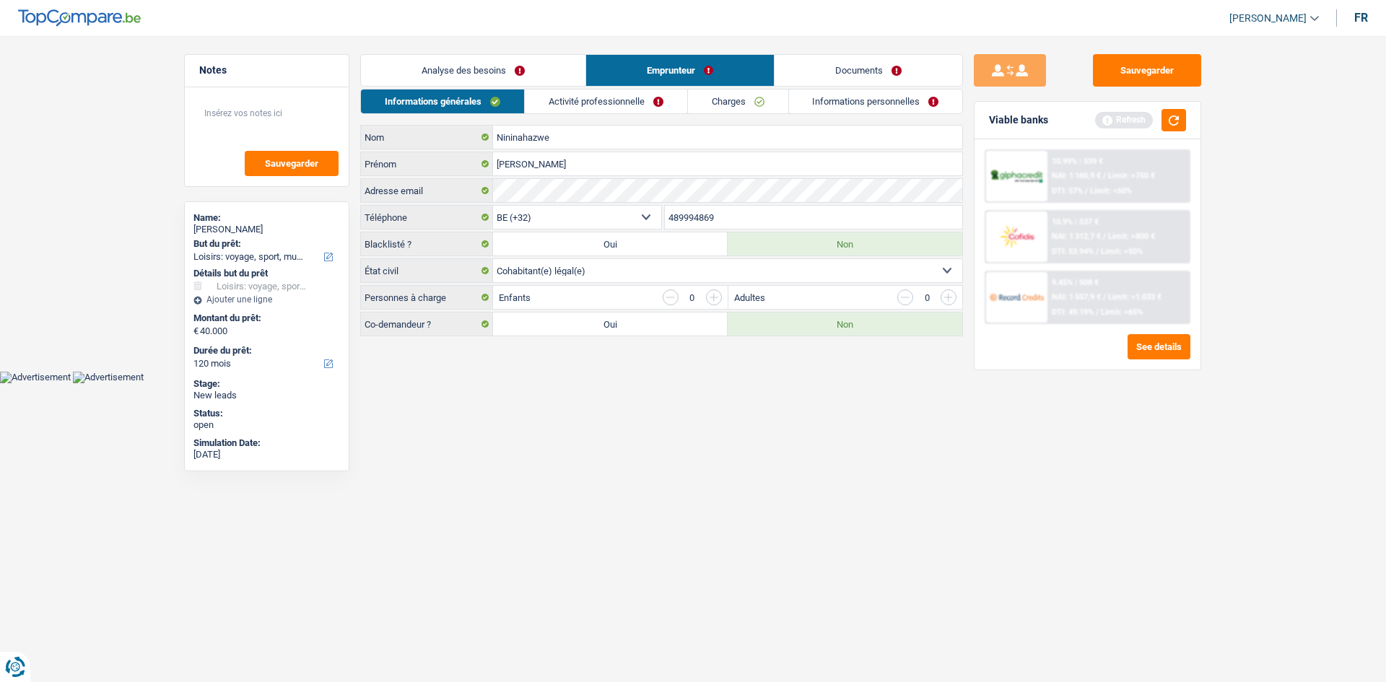
click at [523, 58] on link "Analyse des besoins" at bounding box center [473, 70] width 225 height 31
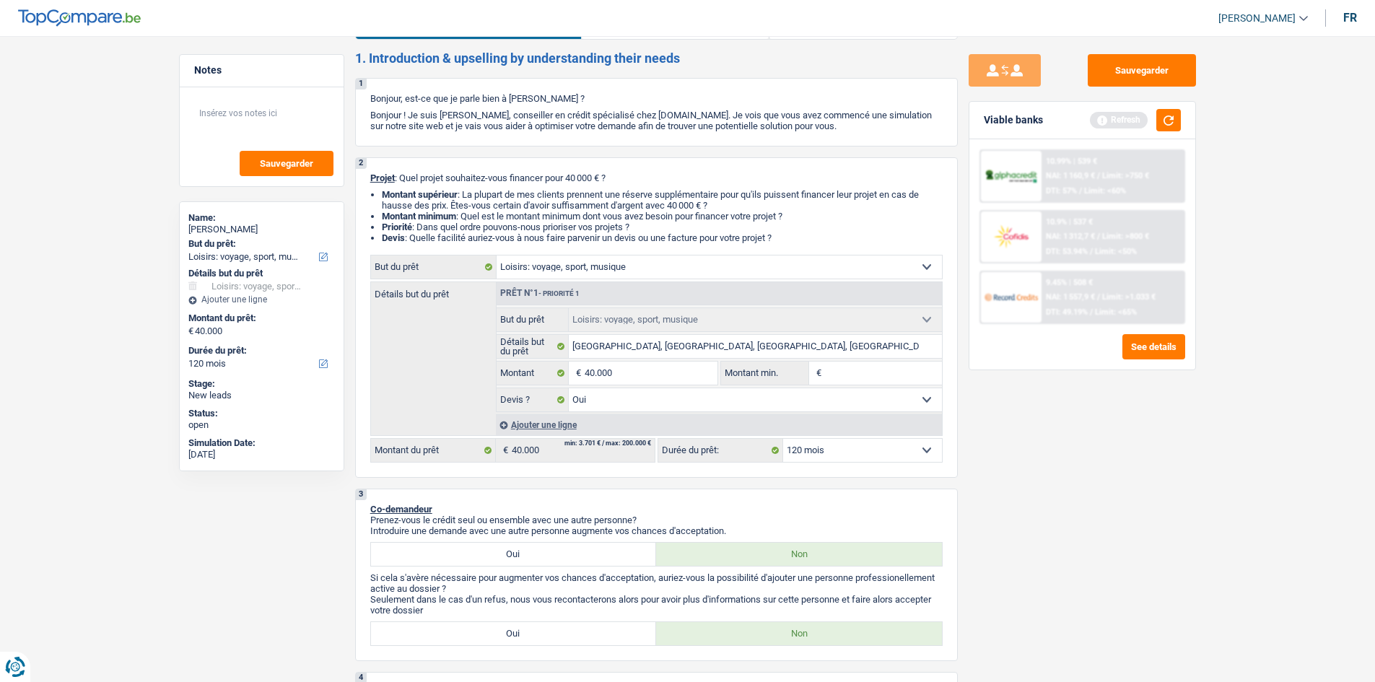
scroll to position [72, 0]
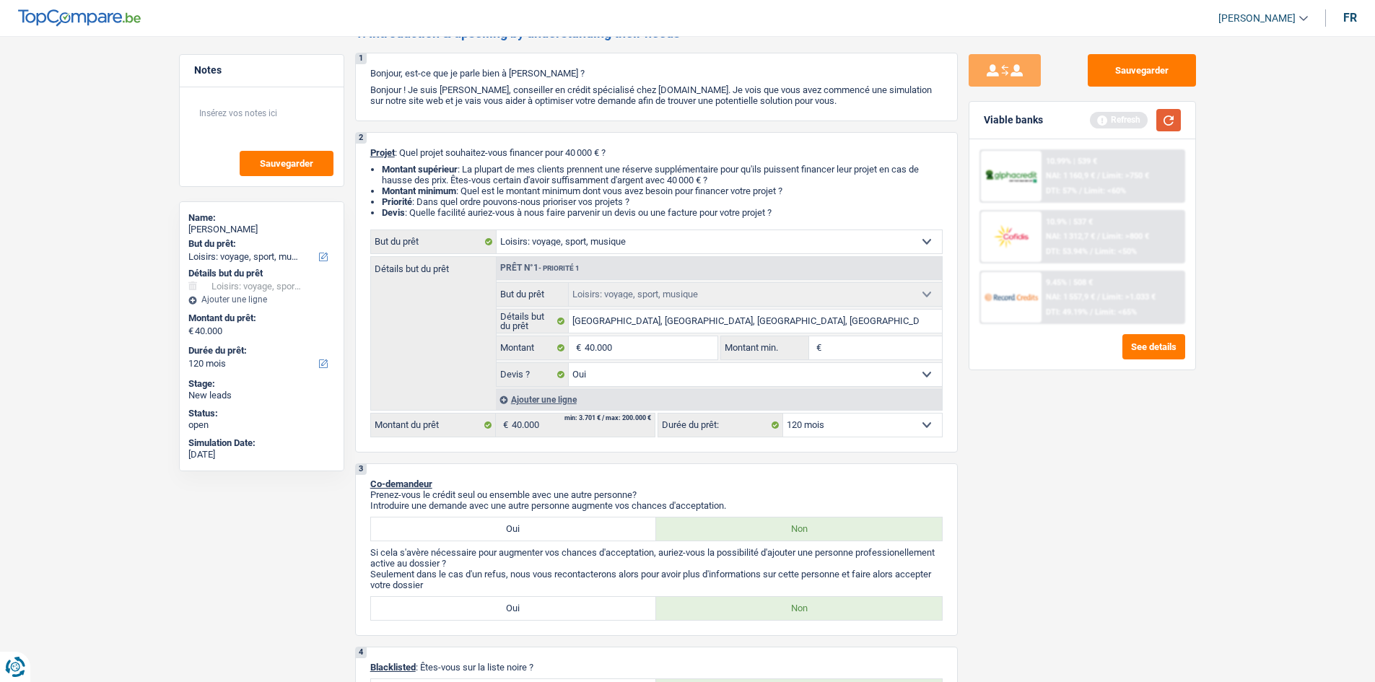
click at [1162, 117] on button "button" at bounding box center [1169, 120] width 25 height 22
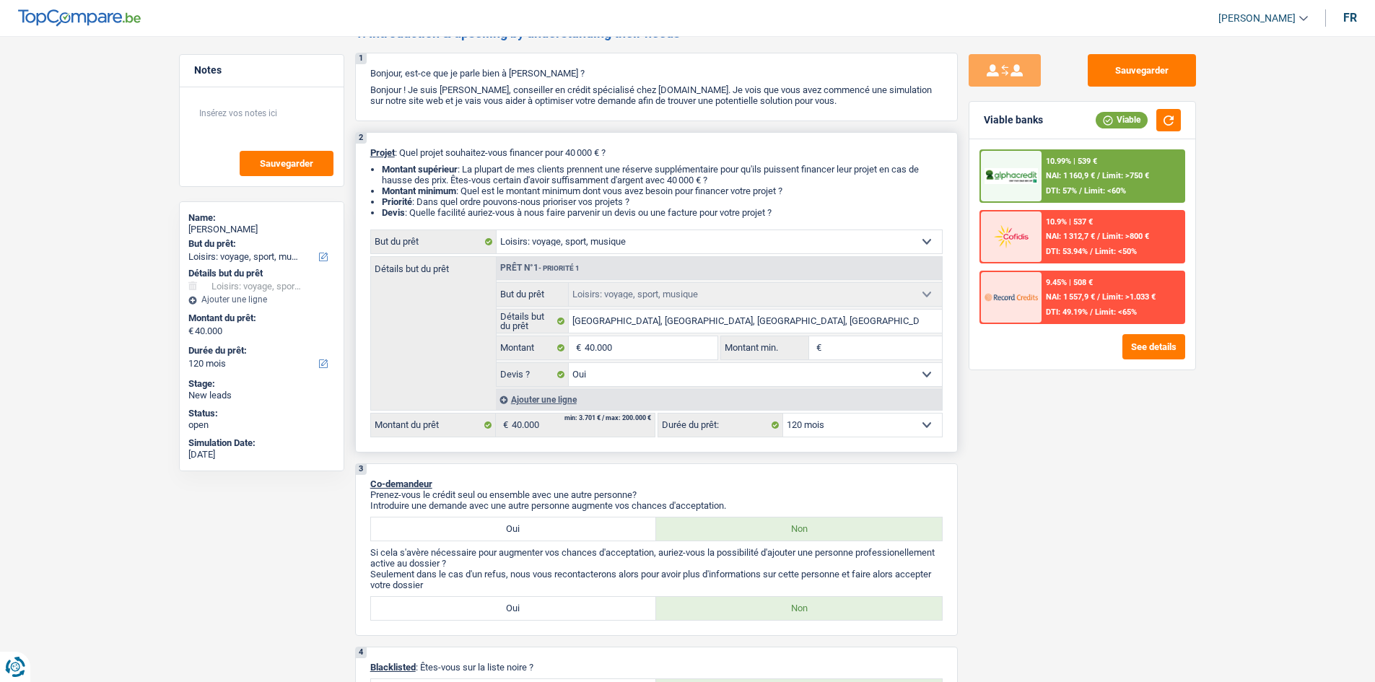
click at [575, 401] on div "Ajouter une ligne" at bounding box center [719, 399] width 446 height 21
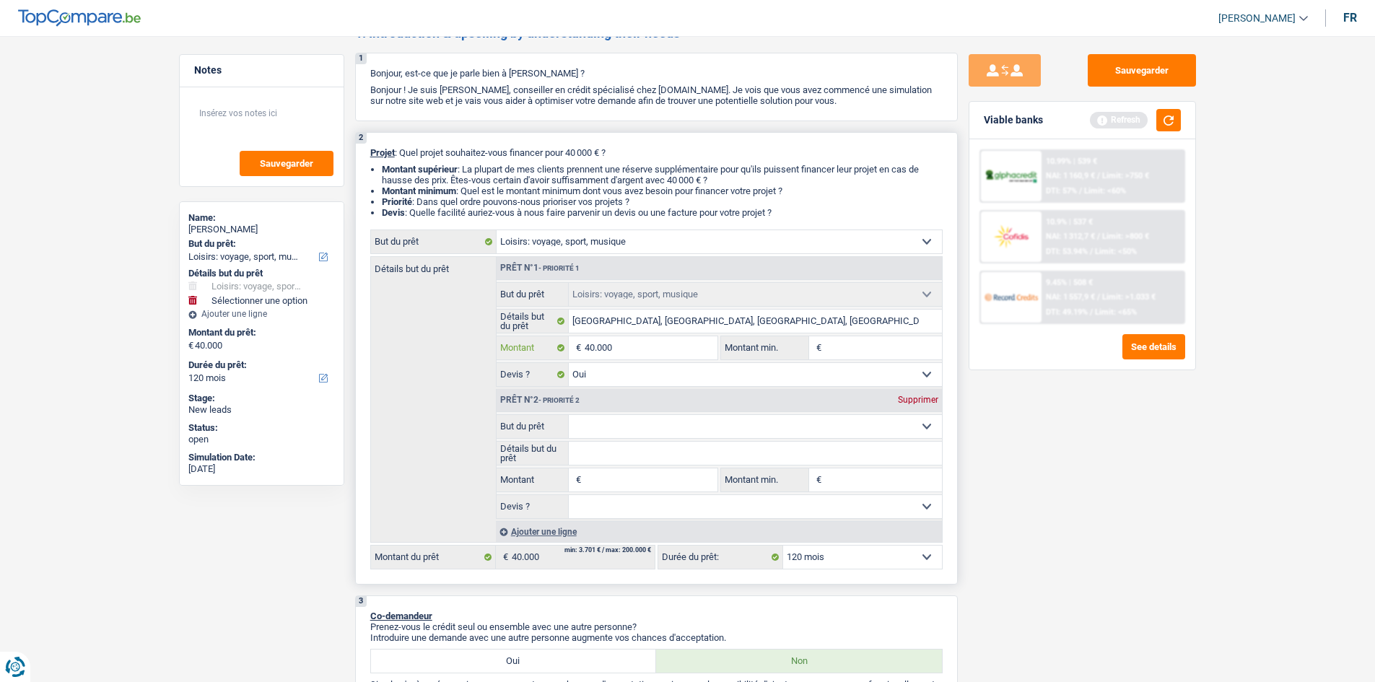
click at [694, 354] on input "40.000" at bounding box center [651, 347] width 132 height 23
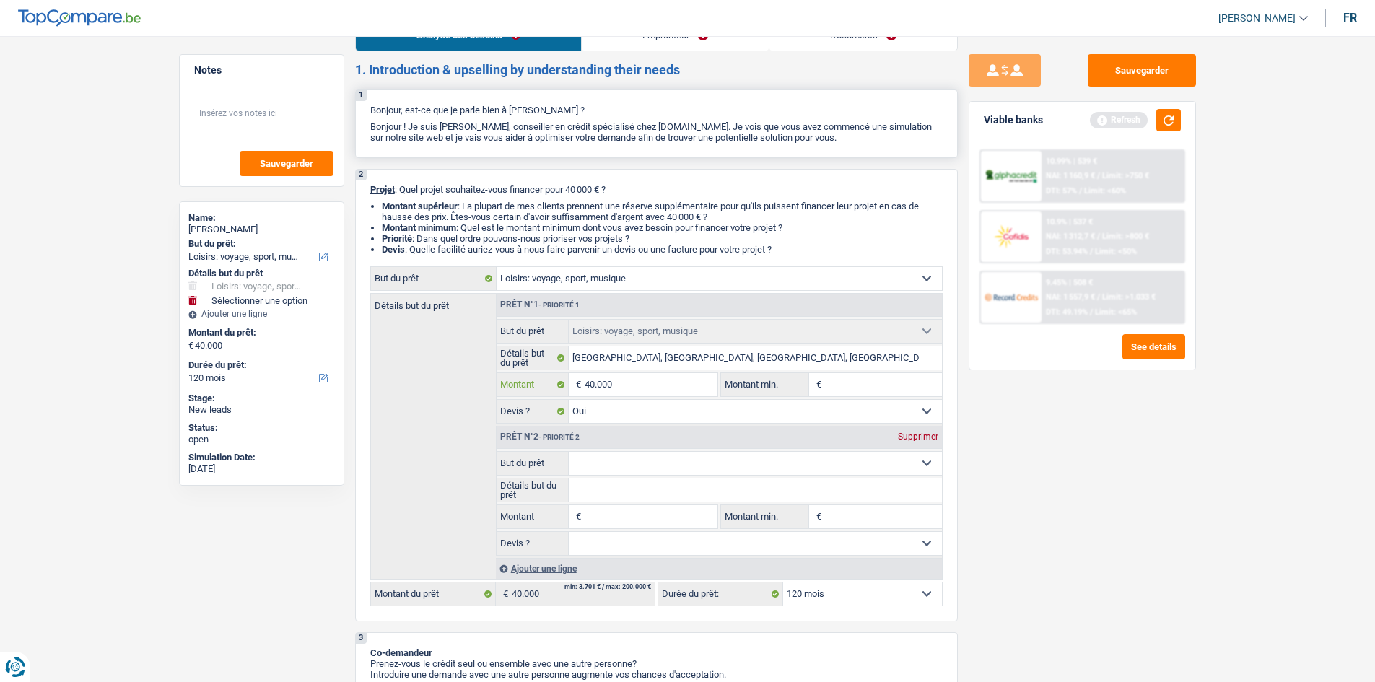
scroll to position [0, 0]
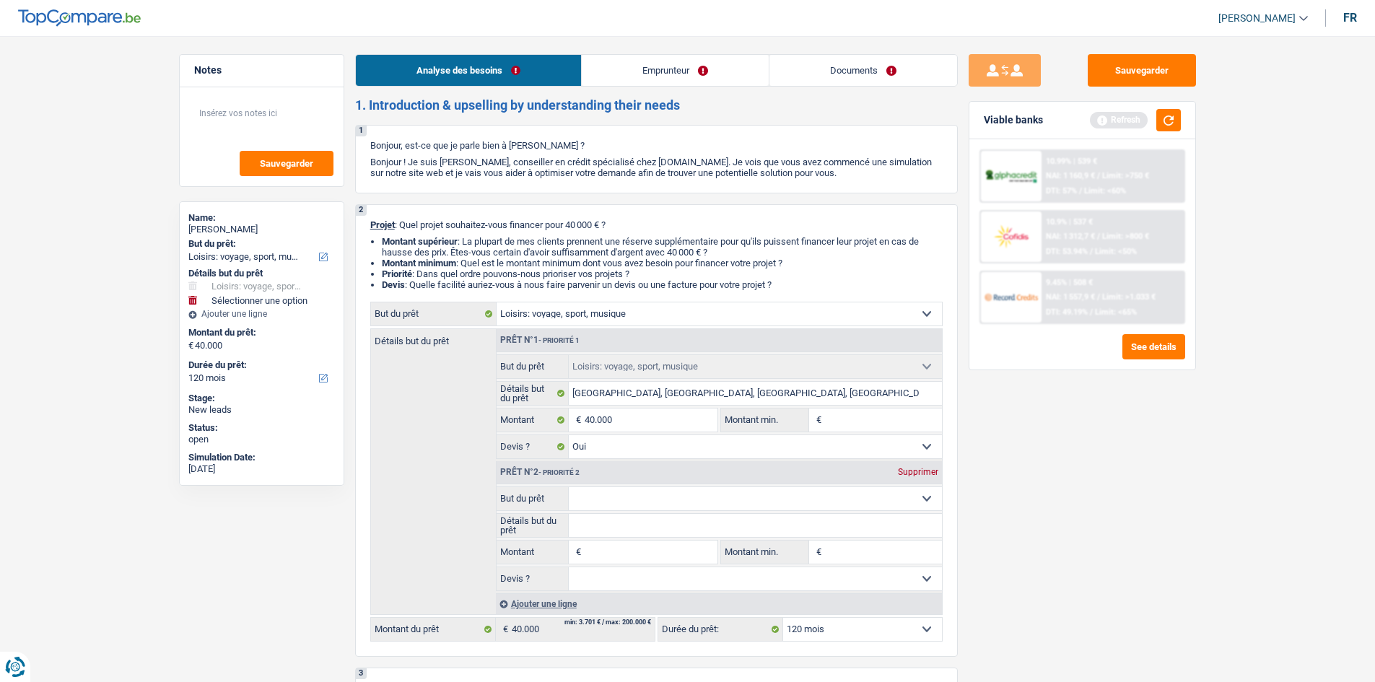
drag, startPoint x: 643, startPoint y: 69, endPoint x: 626, endPoint y: 79, distance: 19.7
click at [643, 70] on link "Emprunteur" at bounding box center [675, 70] width 187 height 31
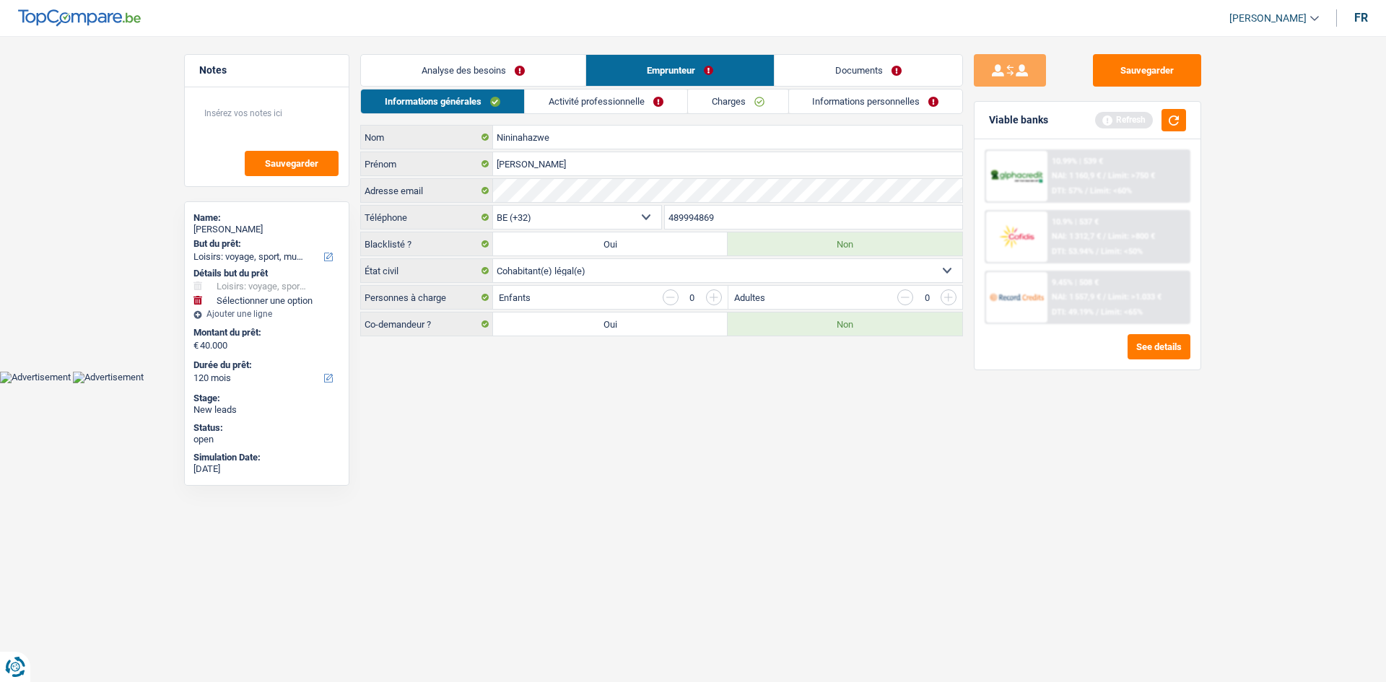
click at [614, 104] on link "Activité professionnelle" at bounding box center [606, 102] width 162 height 24
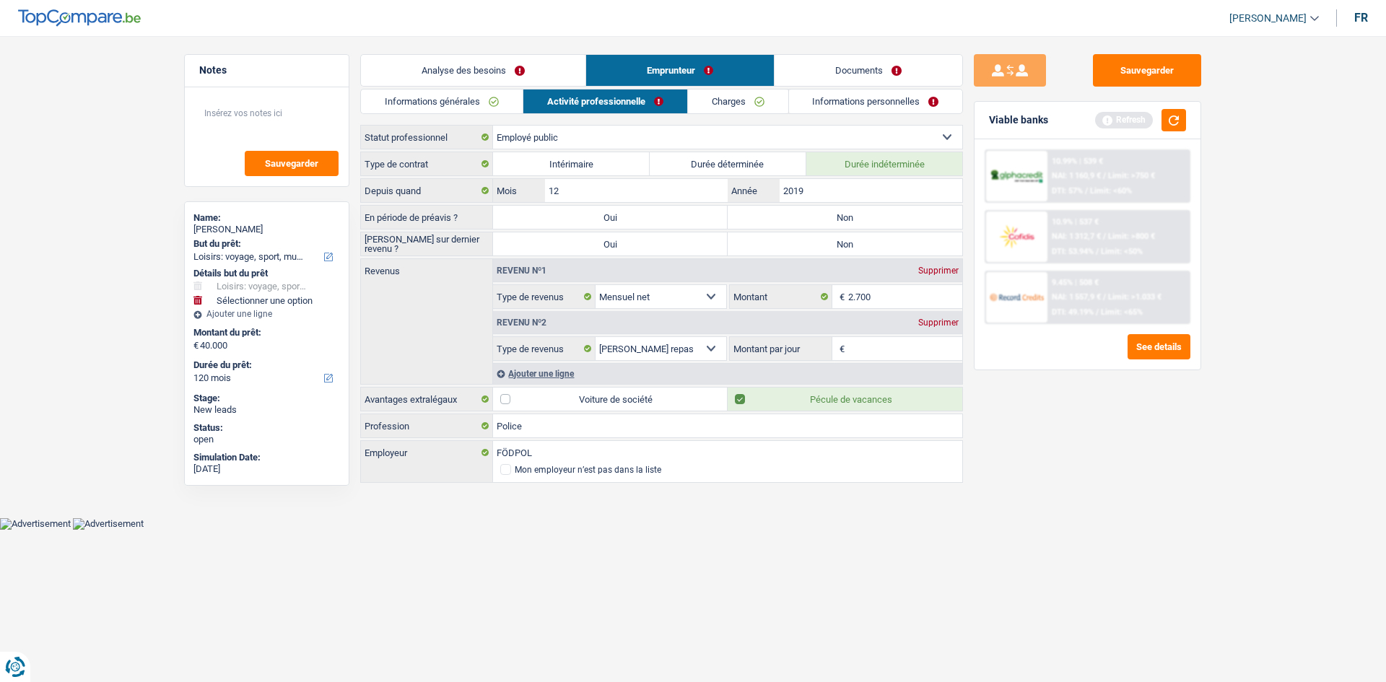
click at [763, 110] on link "Charges" at bounding box center [738, 102] width 100 height 24
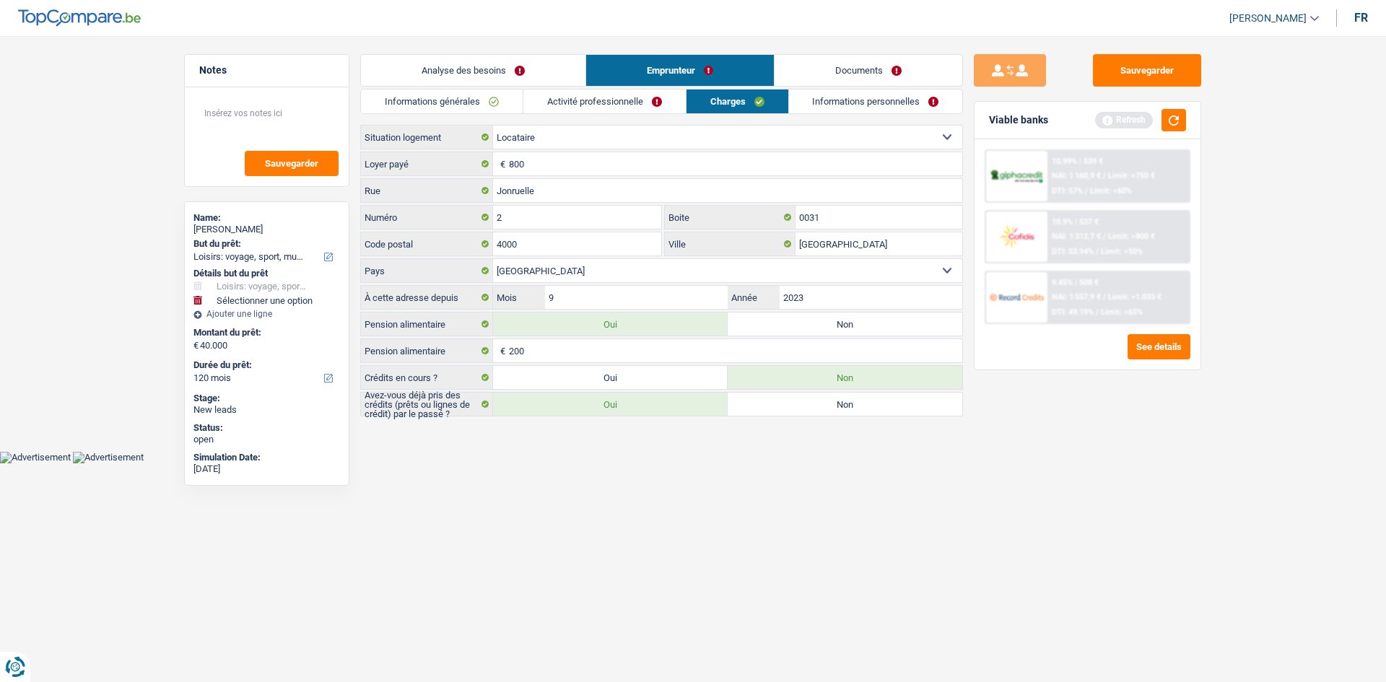
click at [895, 109] on link "Informations personnelles" at bounding box center [876, 102] width 174 height 24
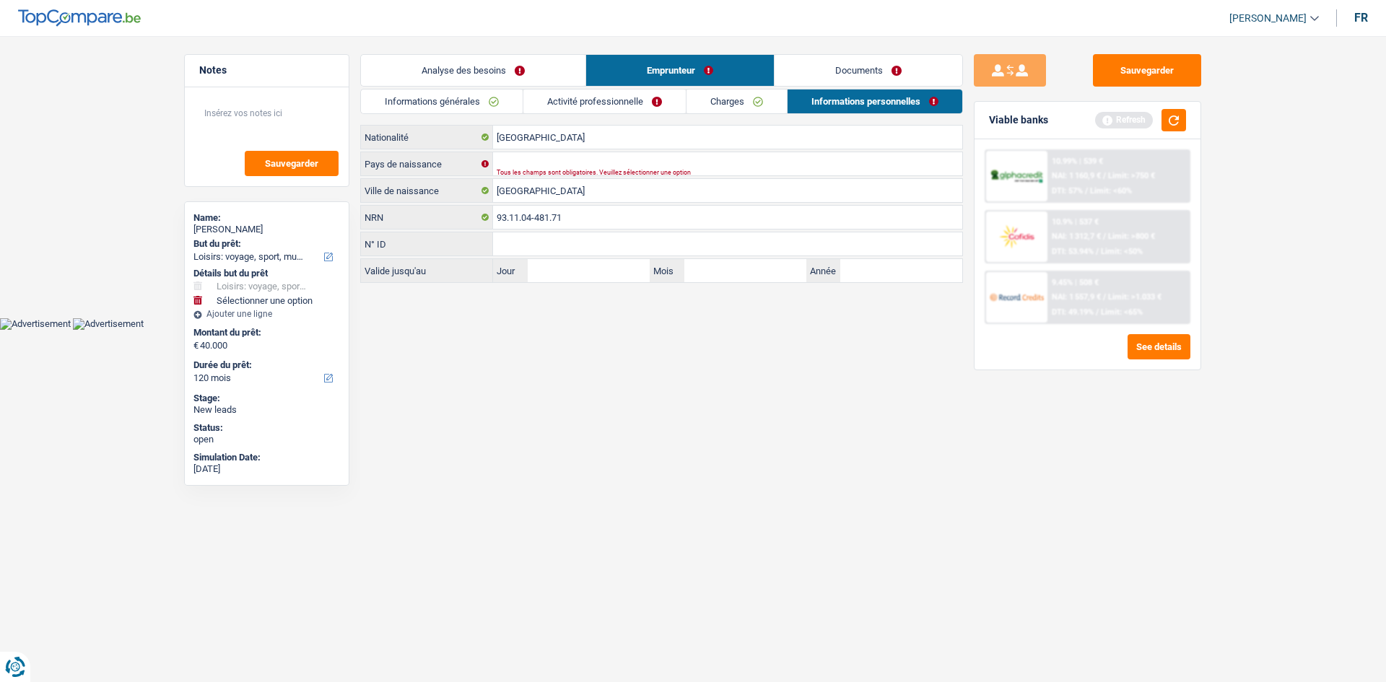
click at [746, 103] on link "Charges" at bounding box center [737, 102] width 100 height 24
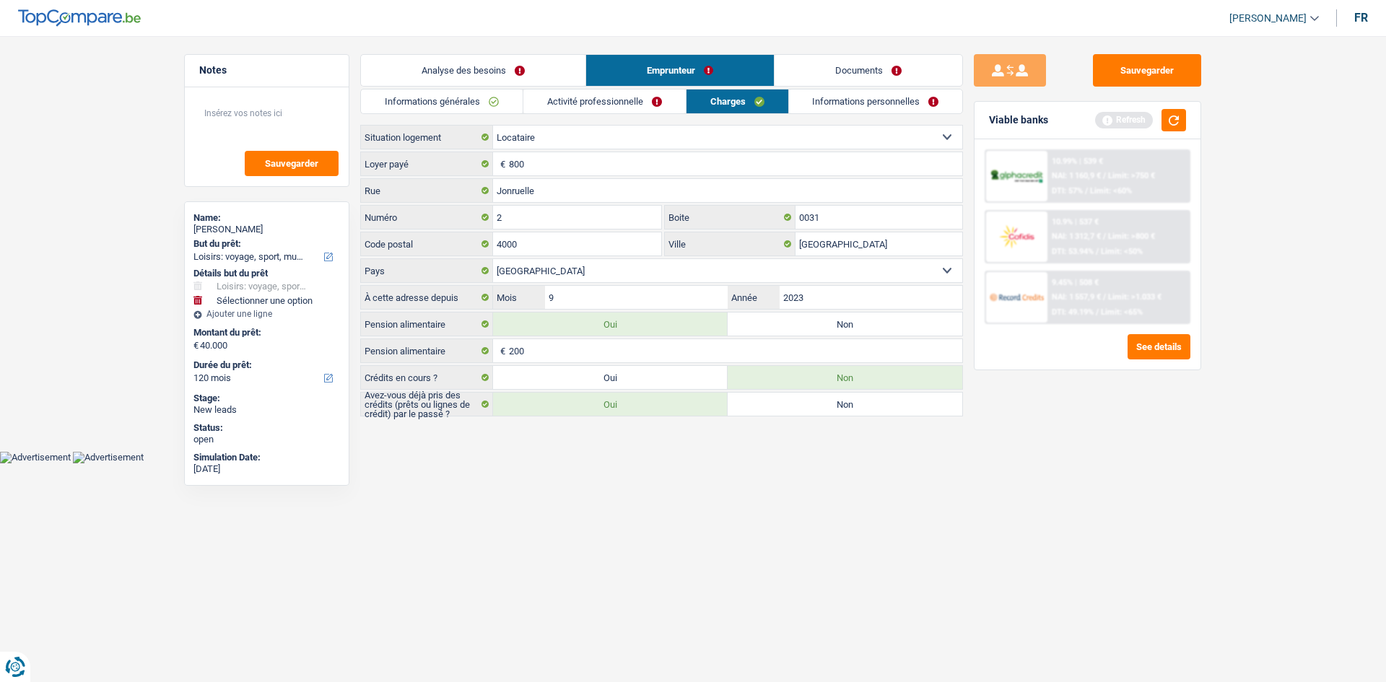
click at [640, 98] on link "Activité professionnelle" at bounding box center [604, 102] width 162 height 24
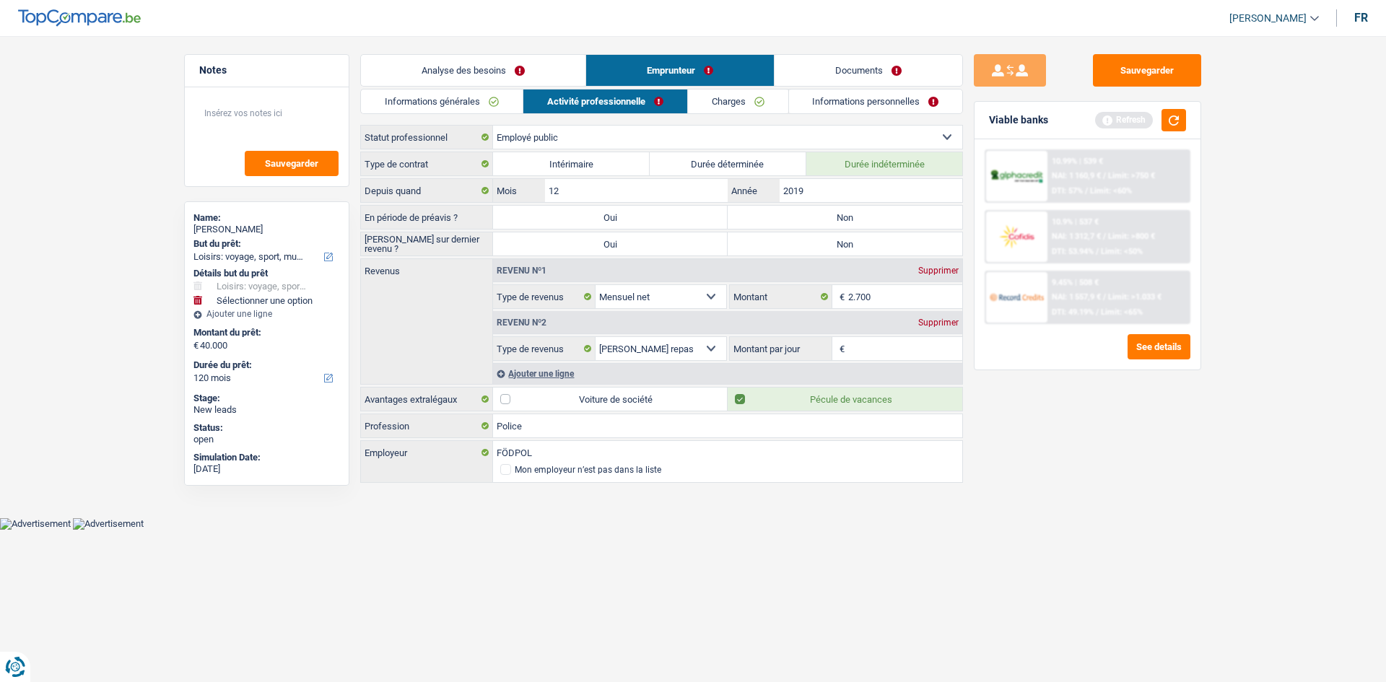
click at [389, 101] on link "Informations générales" at bounding box center [442, 102] width 162 height 24
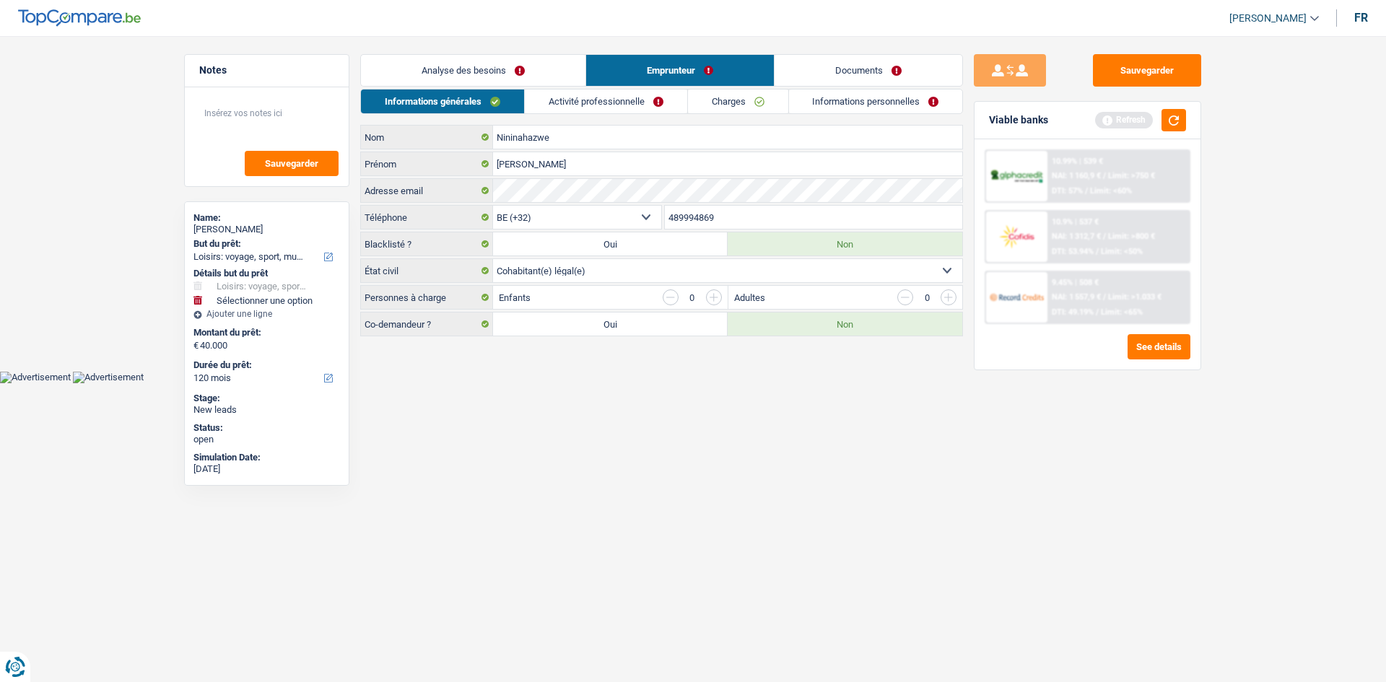
click at [499, 70] on link "Analyse des besoins" at bounding box center [473, 70] width 225 height 31
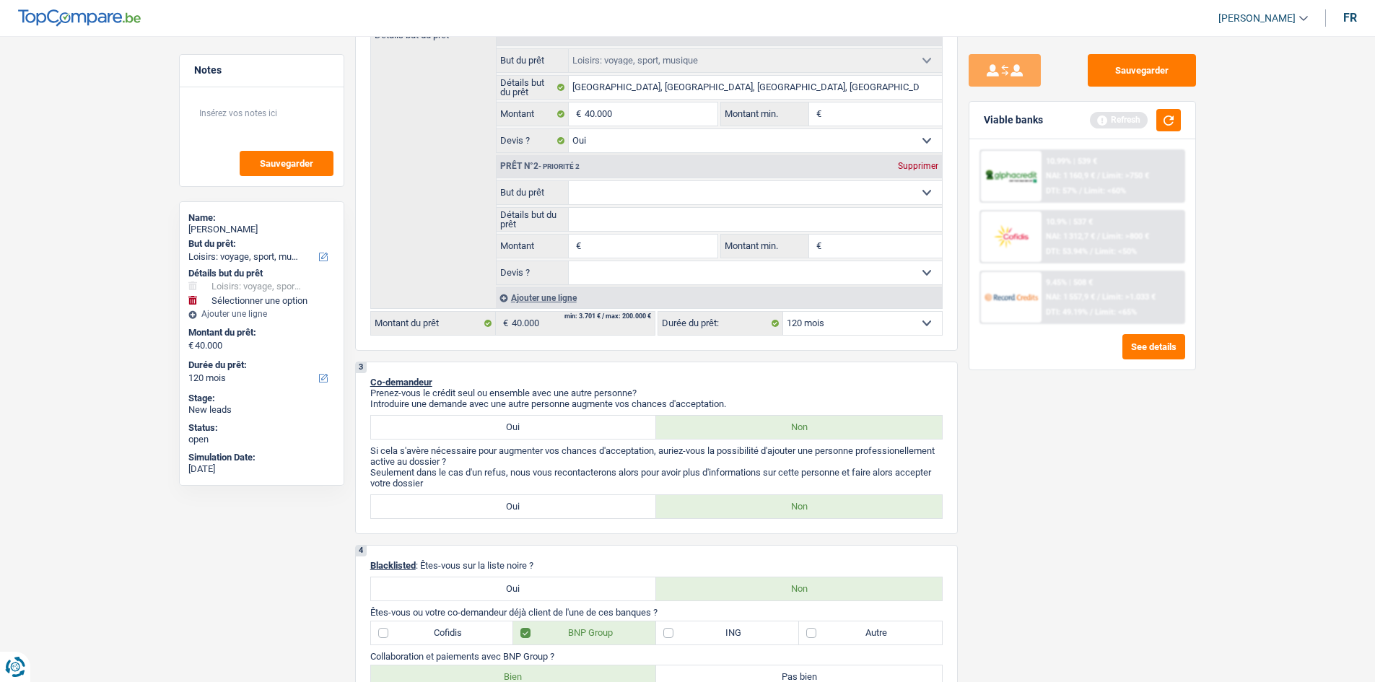
scroll to position [217, 0]
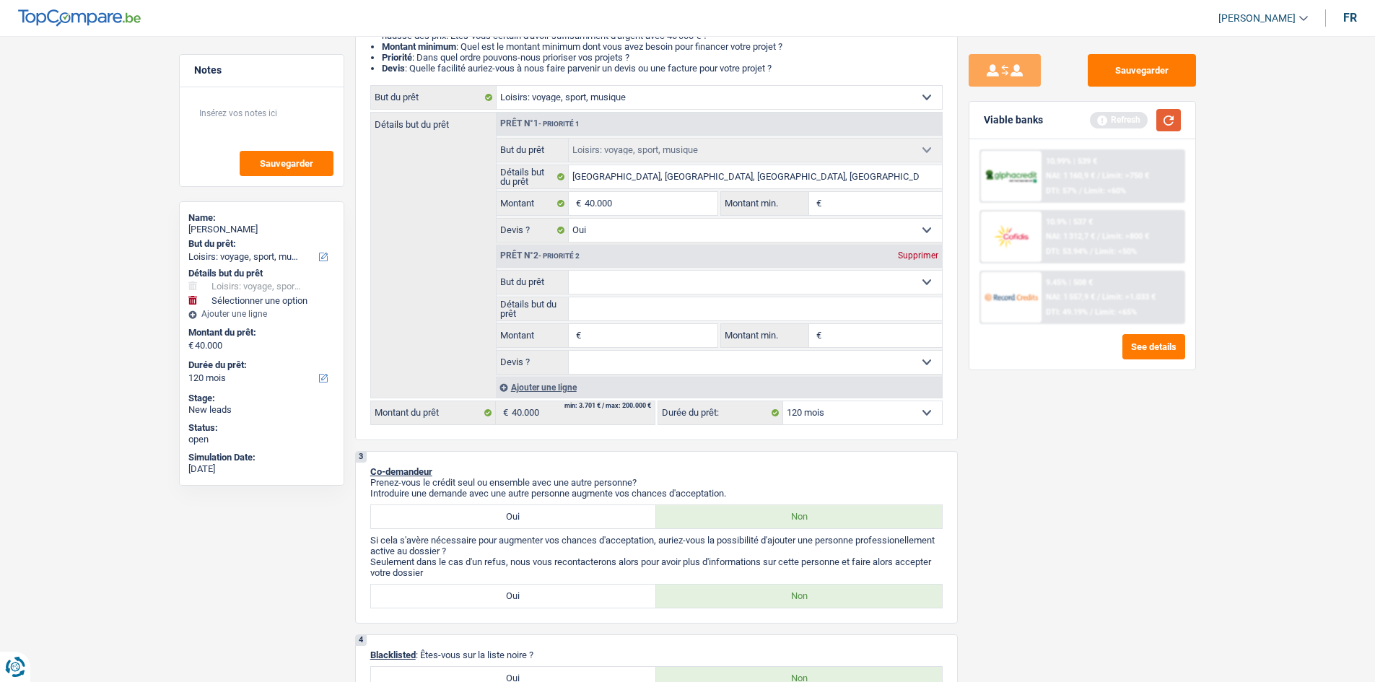
click at [1166, 115] on button "button" at bounding box center [1169, 120] width 25 height 22
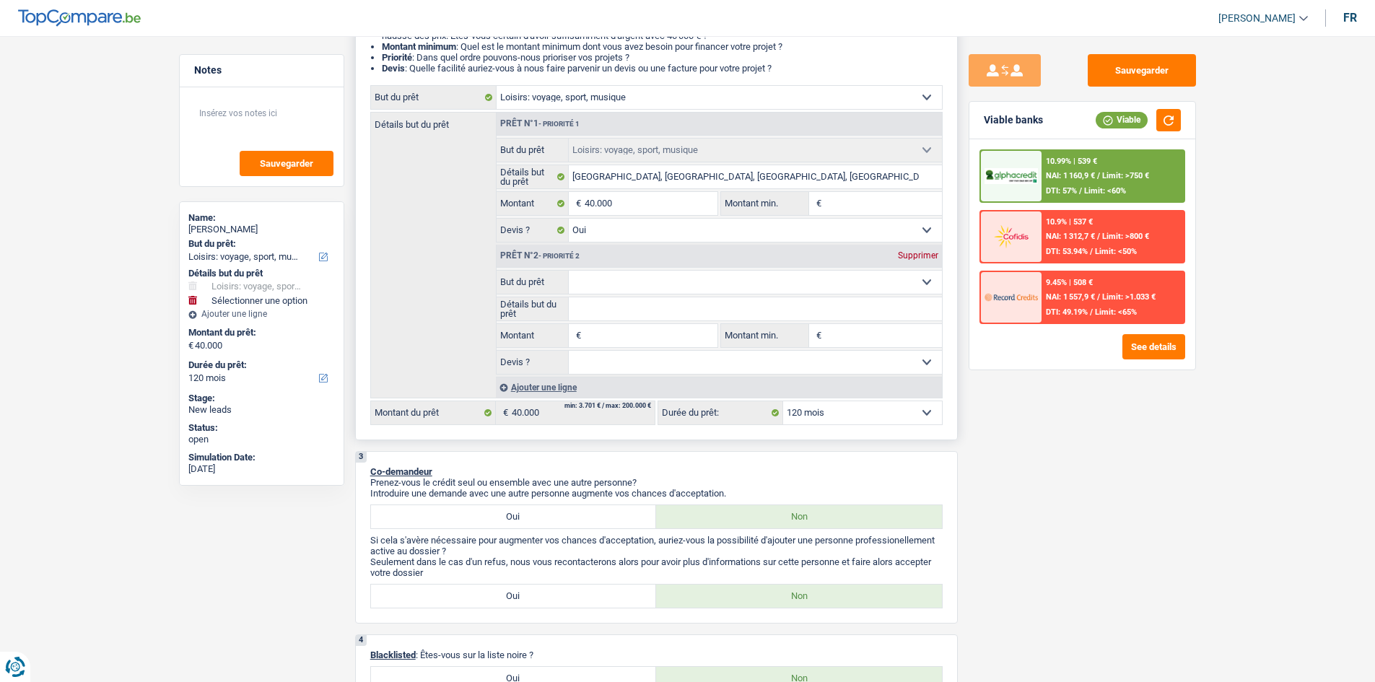
click at [656, 264] on div "Prêt n°2 - Priorité 2 Supprimer" at bounding box center [719, 256] width 445 height 23
click at [601, 267] on div "Prêt n°2 - Priorité 2 Supprimer" at bounding box center [719, 256] width 445 height 23
click at [591, 277] on select "Confort maison: meubles, textile, peinture, électroménager, outillage non-profe…" at bounding box center [755, 282] width 373 height 23
click at [499, 295] on fieldset "Confort maison: meubles, textile, peinture, électroménager, outillage non-profe…" at bounding box center [719, 322] width 445 height 105
click at [661, 291] on select "Confort maison: meubles, textile, peinture, électroménager, outillage non-profe…" at bounding box center [755, 282] width 373 height 23
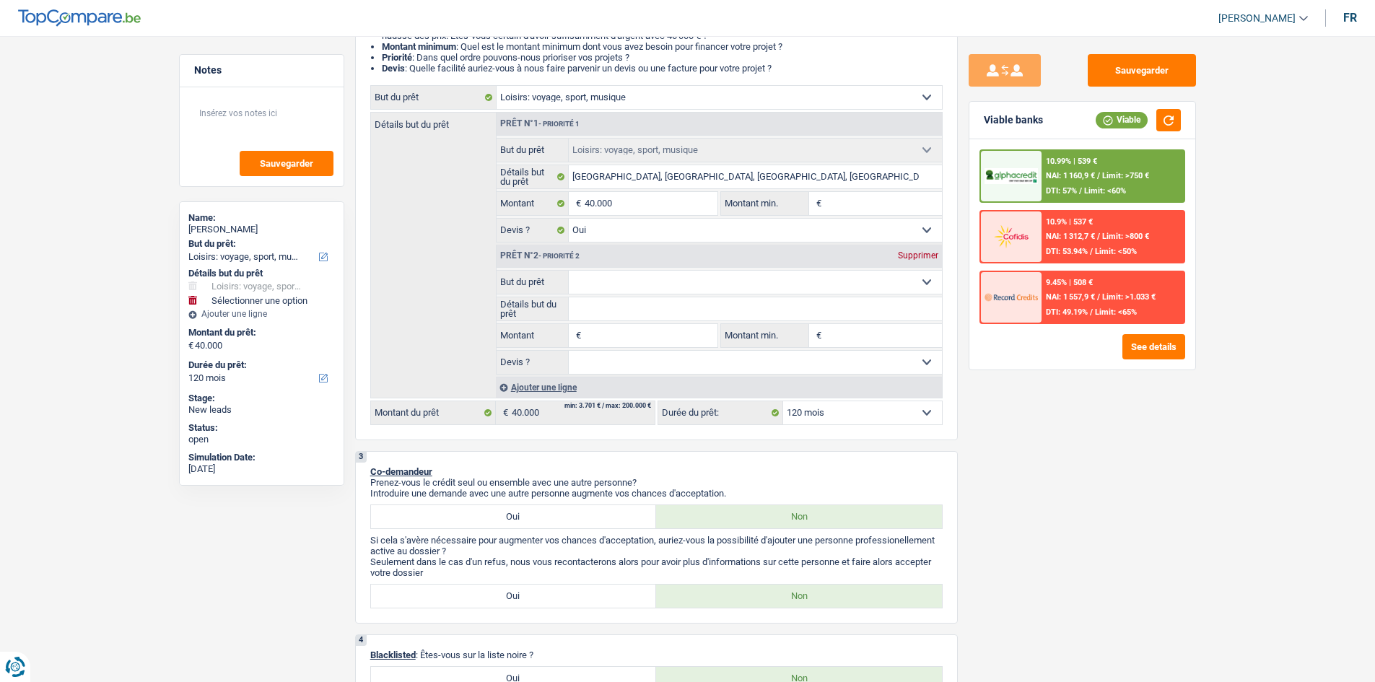
drag, startPoint x: 1233, startPoint y: 486, endPoint x: 1253, endPoint y: 451, distance: 39.8
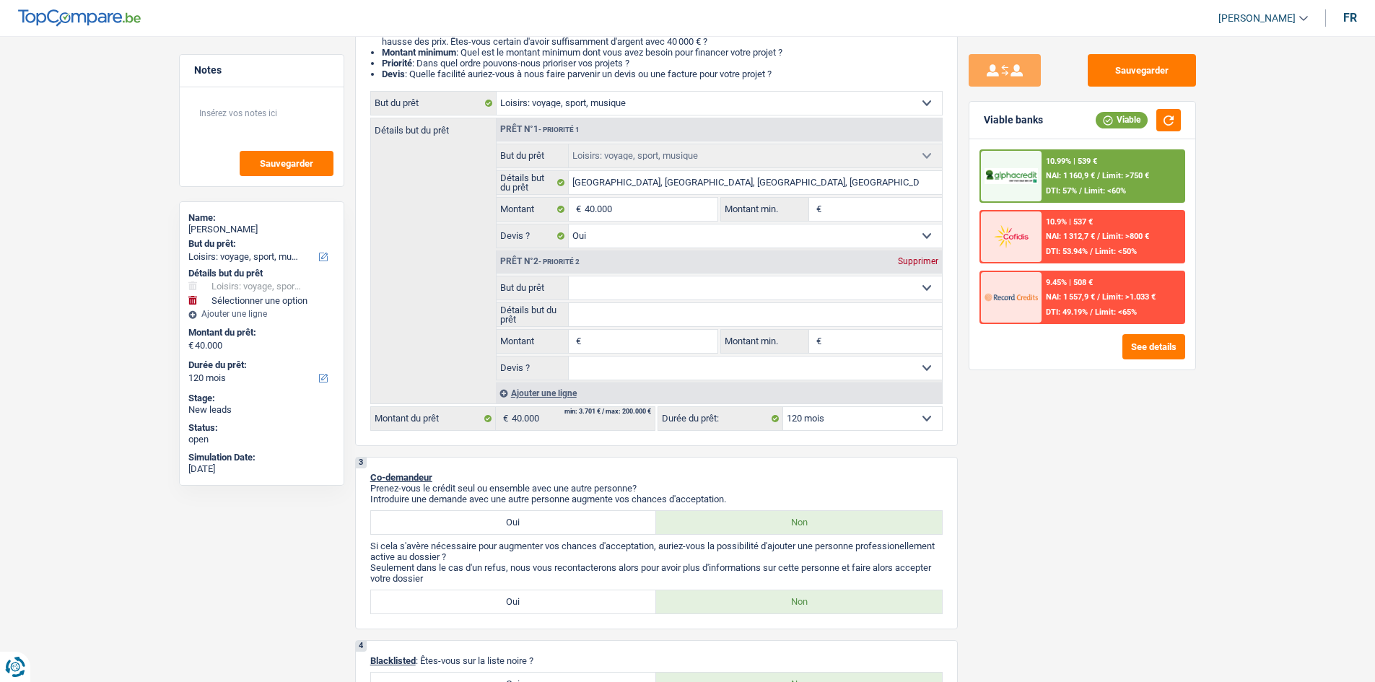
scroll to position [0, 0]
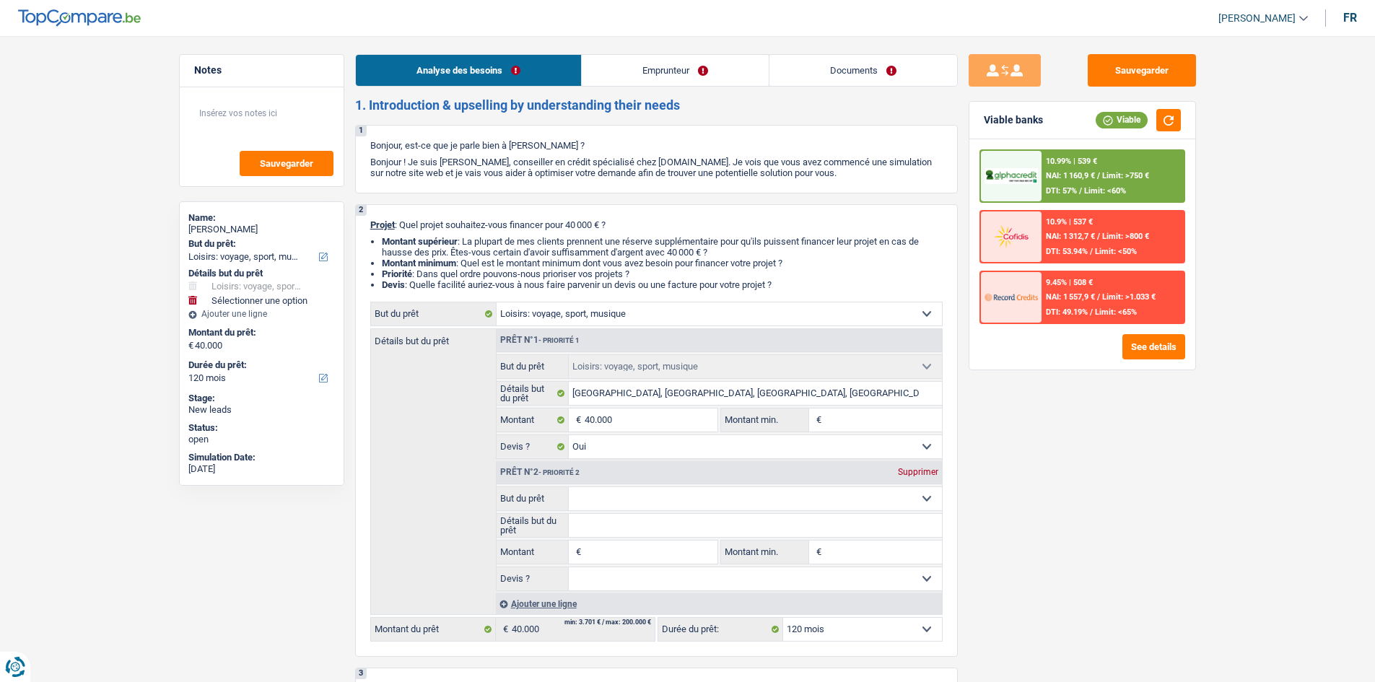
click at [711, 73] on link "Emprunteur" at bounding box center [675, 70] width 187 height 31
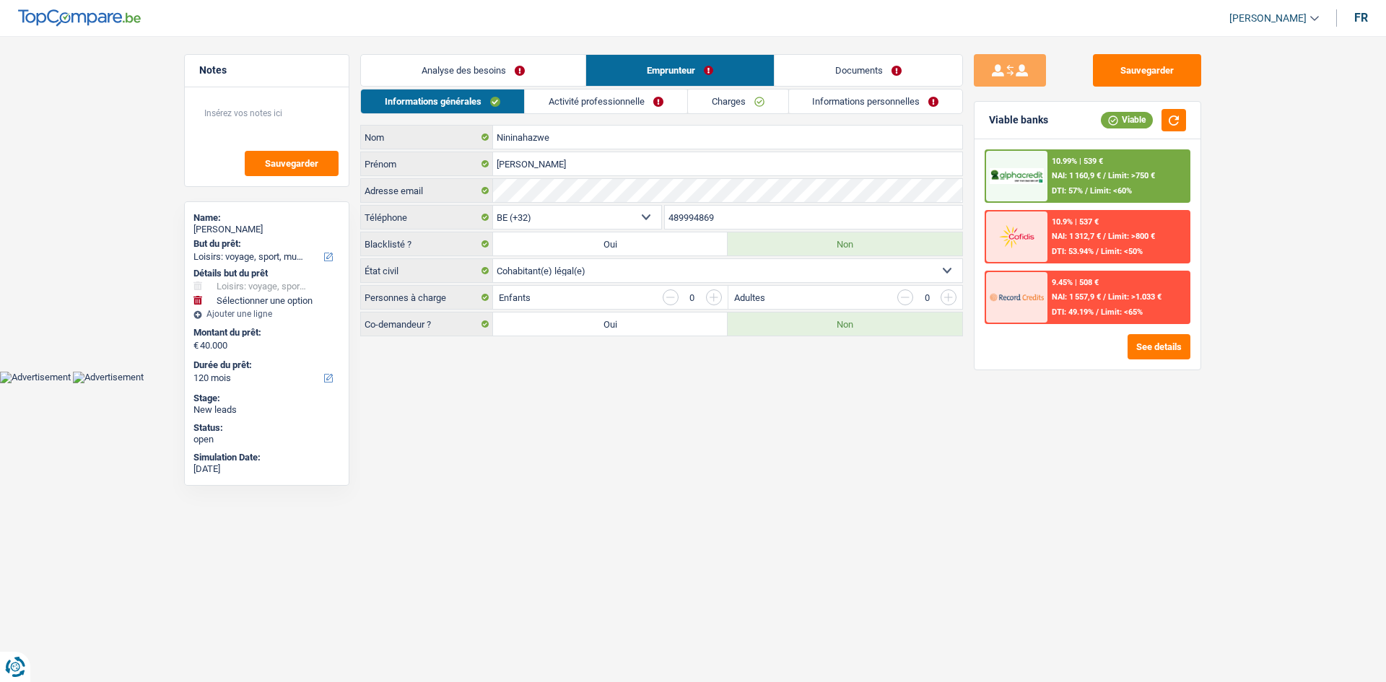
click at [682, 103] on link "Activité professionnelle" at bounding box center [606, 102] width 162 height 24
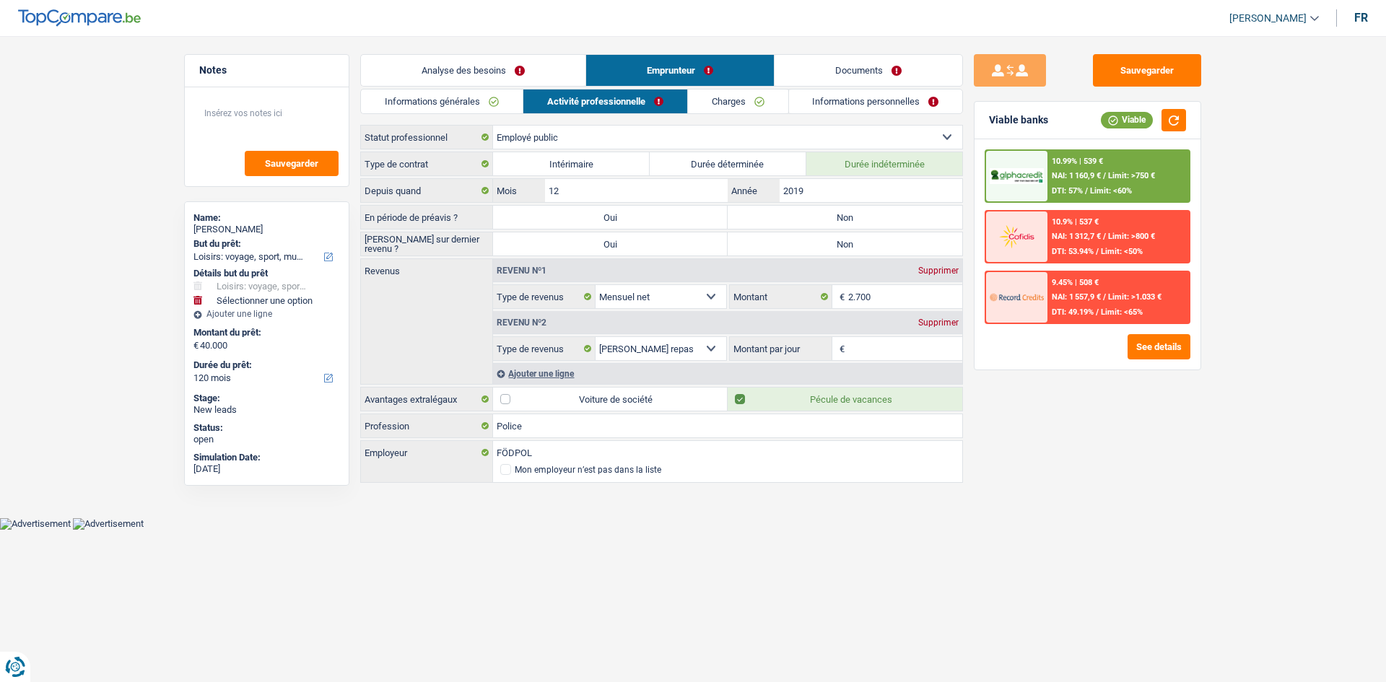
click at [735, 100] on link "Charges" at bounding box center [738, 102] width 100 height 24
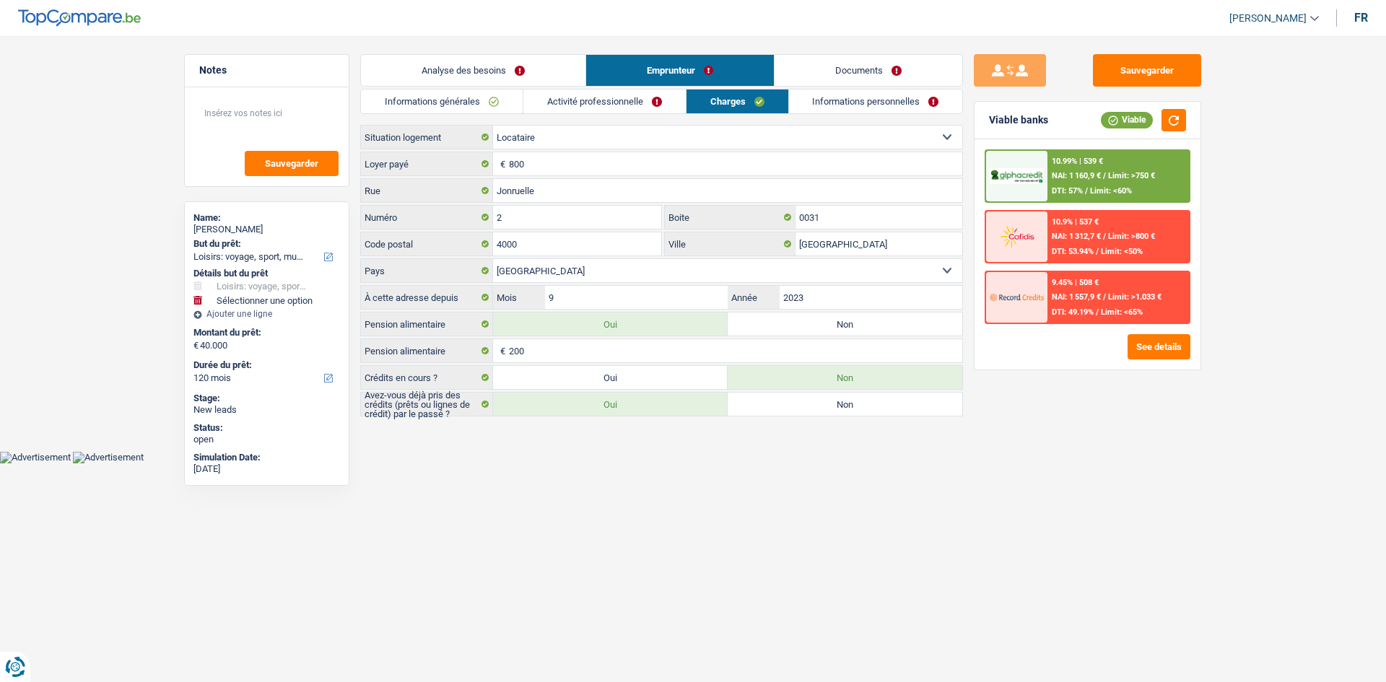
click at [875, 102] on link "Informations personnelles" at bounding box center [876, 102] width 174 height 24
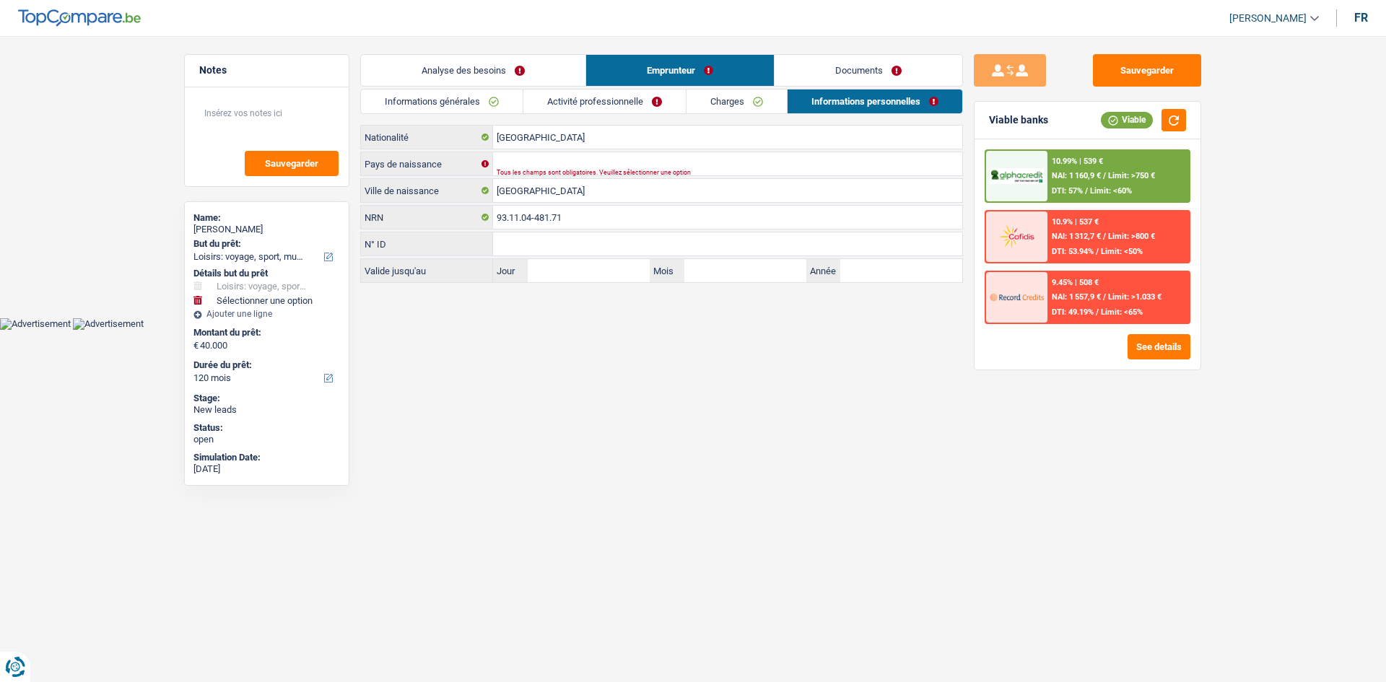
click at [637, 100] on link "Activité professionnelle" at bounding box center [604, 102] width 162 height 24
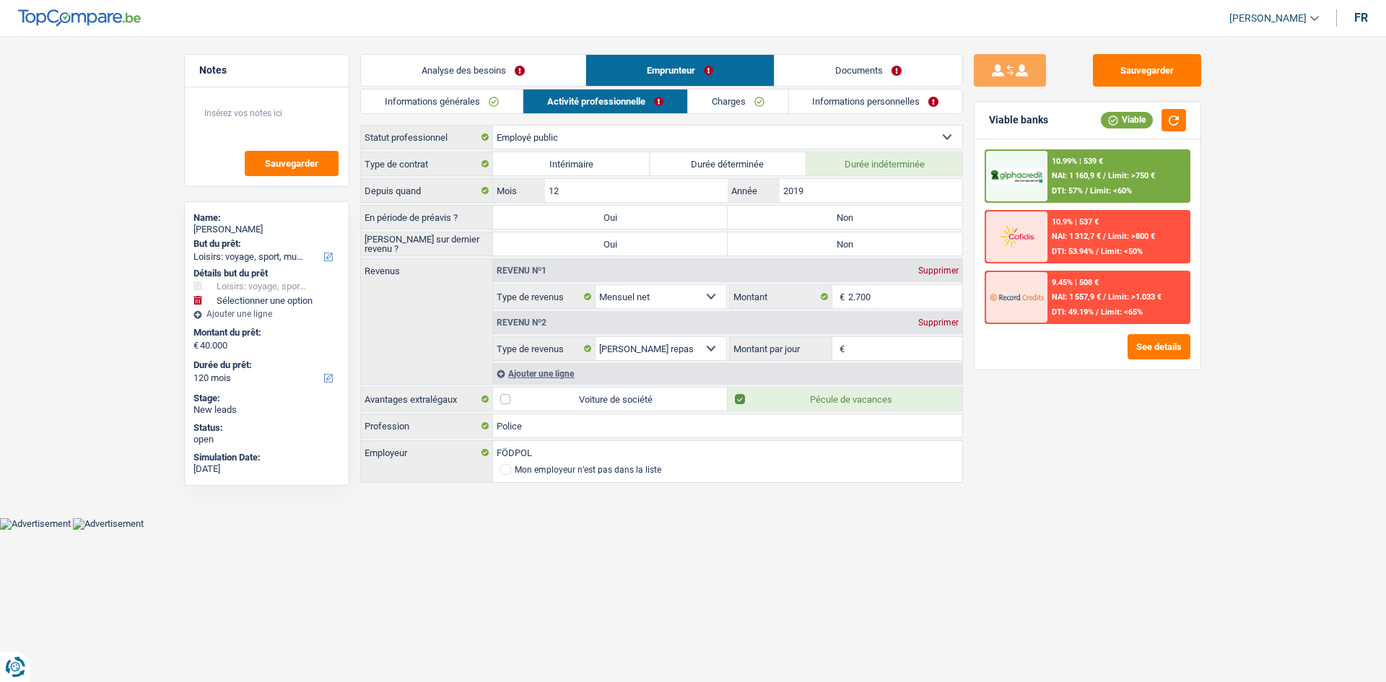
click at [505, 109] on link "Informations générales" at bounding box center [442, 102] width 162 height 24
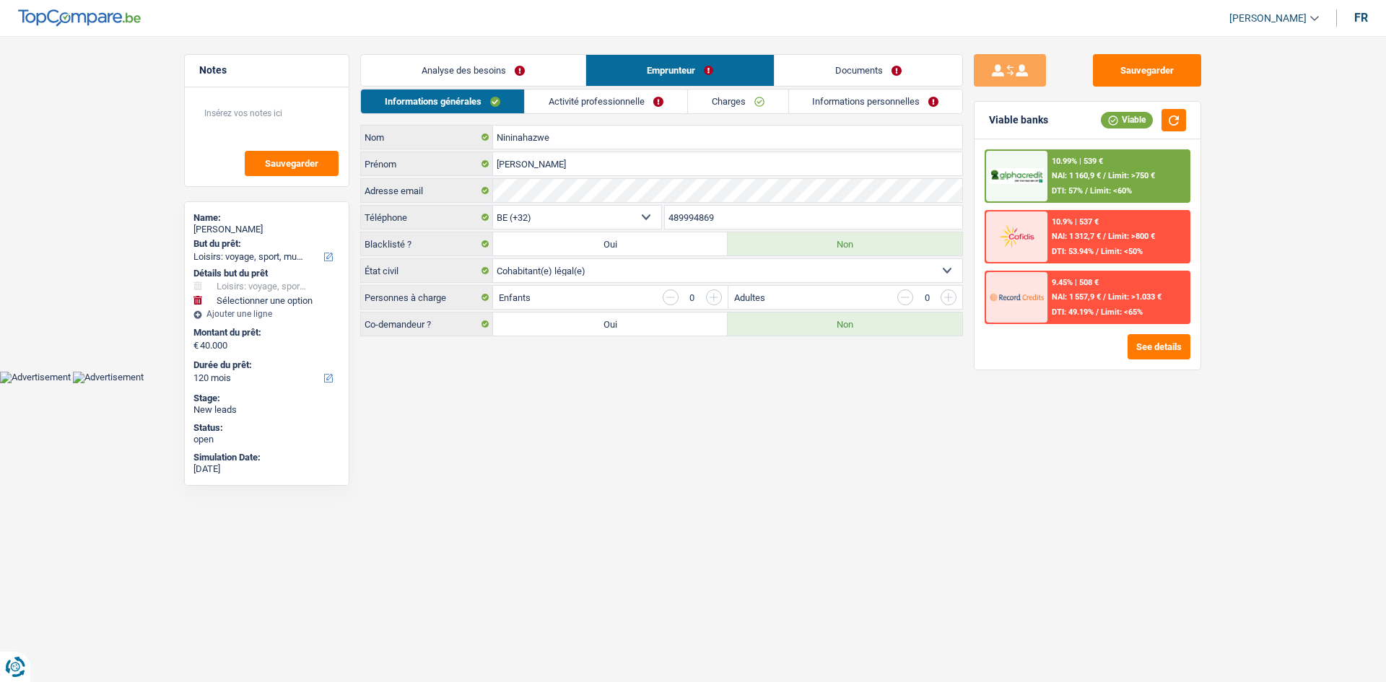
click at [589, 100] on link "Activité professionnelle" at bounding box center [606, 102] width 162 height 24
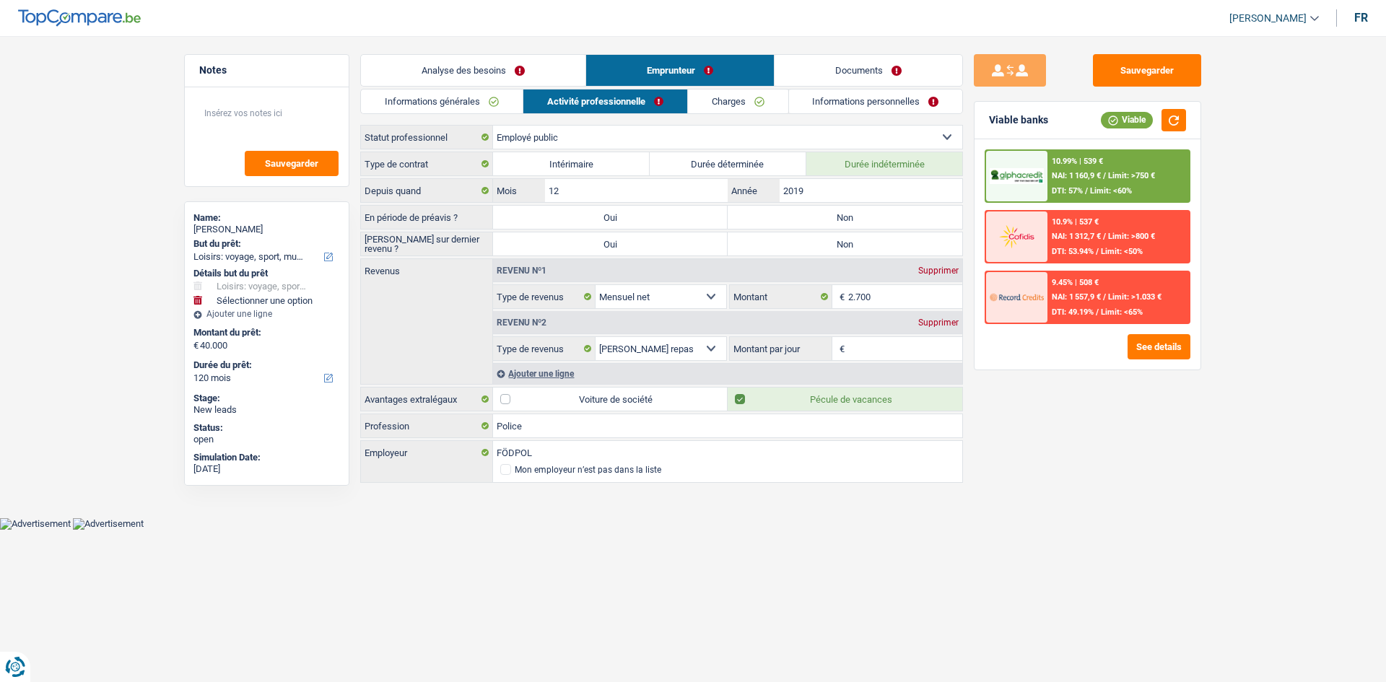
click at [469, 113] on link "Informations générales" at bounding box center [442, 102] width 162 height 24
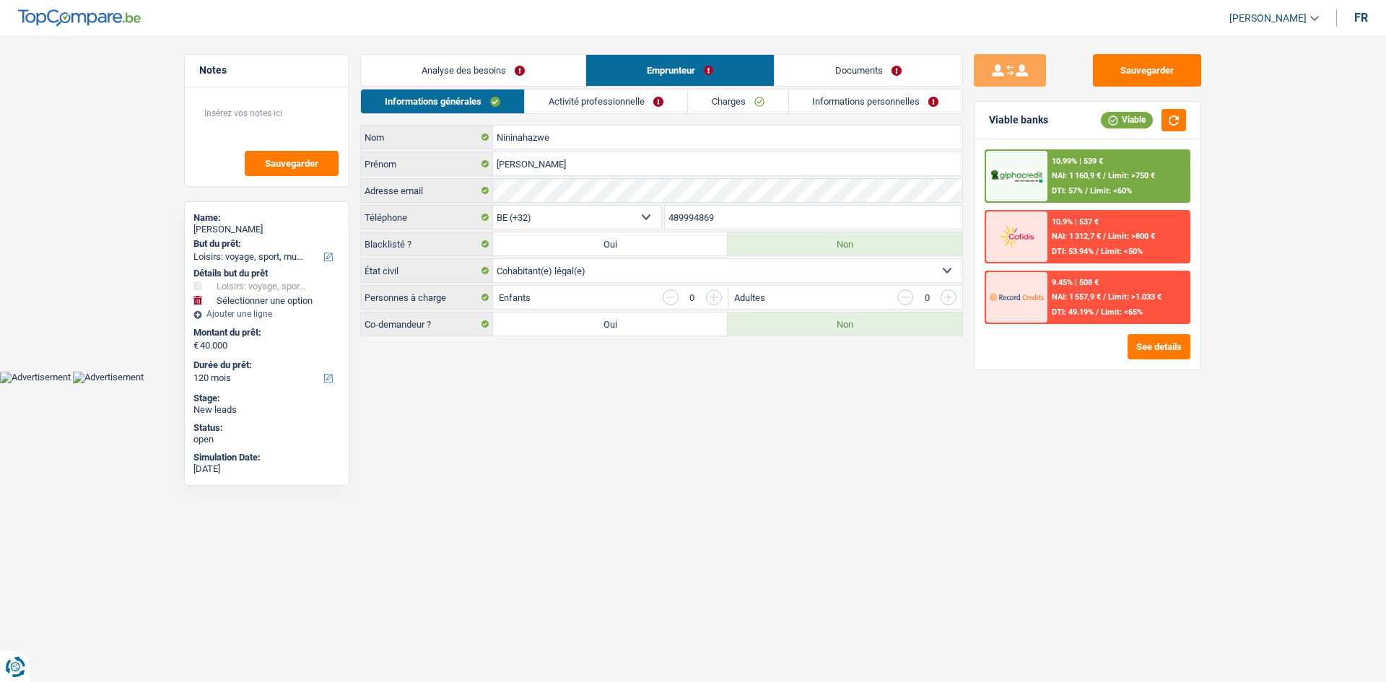
click at [524, 81] on link "Analyse des besoins" at bounding box center [473, 70] width 225 height 31
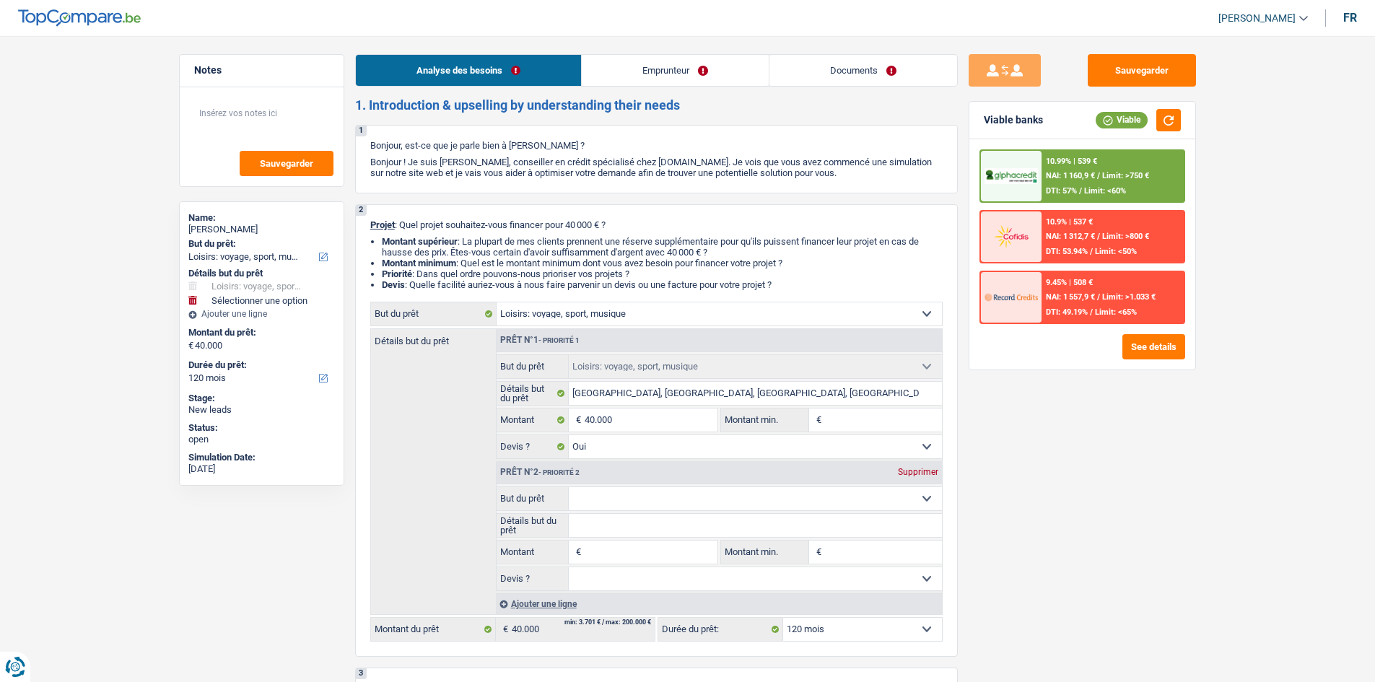
click at [628, 62] on link "Emprunteur" at bounding box center [675, 70] width 187 height 31
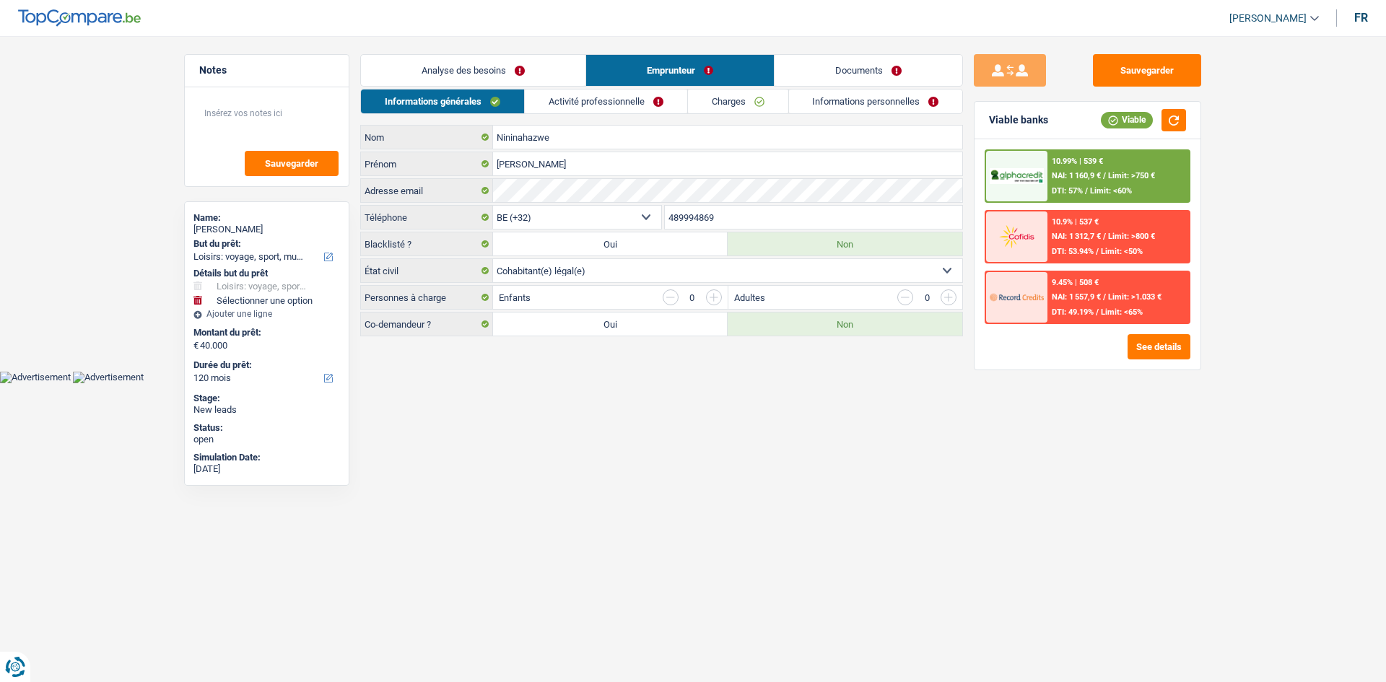
click at [642, 115] on div "Informations générales Activité professionnelle Charges Informations personnell…" at bounding box center [661, 213] width 603 height 248
click at [650, 101] on link "Activité professionnelle" at bounding box center [606, 102] width 162 height 24
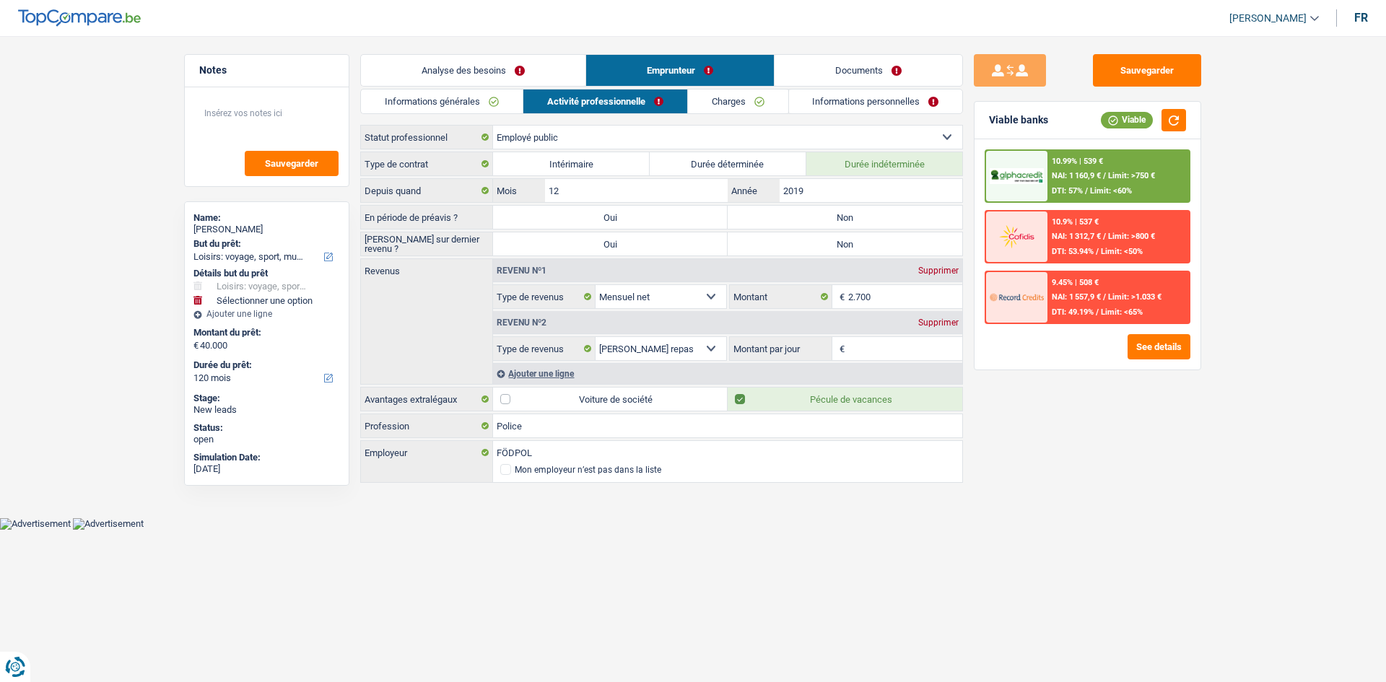
click at [785, 220] on label "Non" at bounding box center [845, 217] width 235 height 23
click at [785, 220] on input "Non" at bounding box center [845, 217] width 235 height 23
radio input "true"
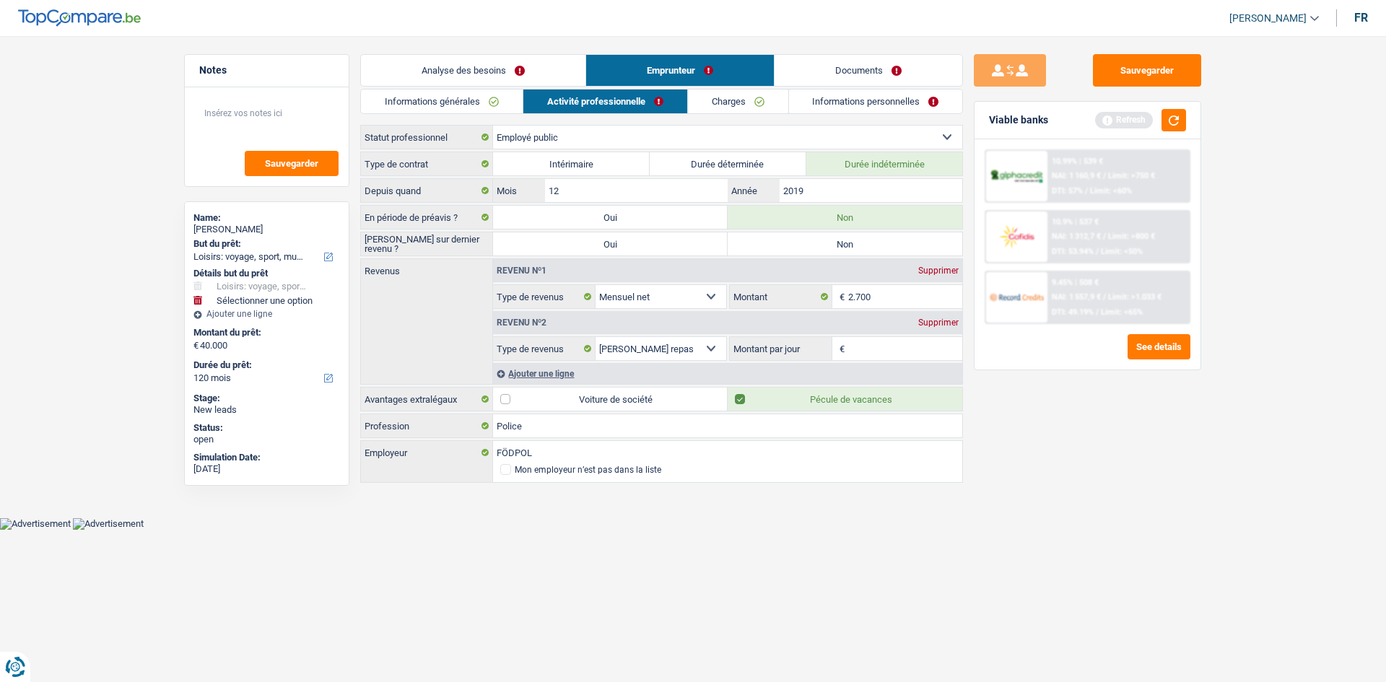
click at [785, 242] on label "Non" at bounding box center [845, 243] width 235 height 23
click at [785, 242] on input "Non" at bounding box center [845, 243] width 235 height 23
radio input "true"
click at [540, 77] on link "Analyse des besoins" at bounding box center [473, 70] width 225 height 31
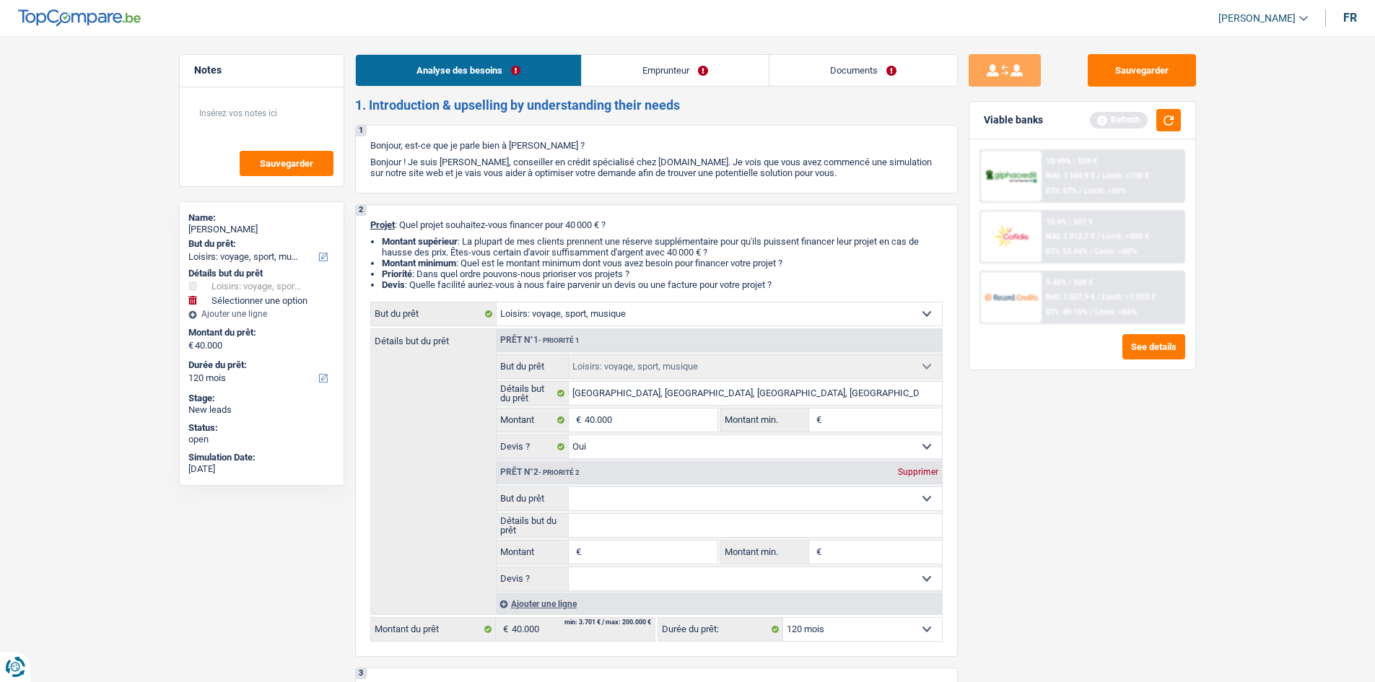
click at [688, 68] on link "Emprunteur" at bounding box center [675, 70] width 187 height 31
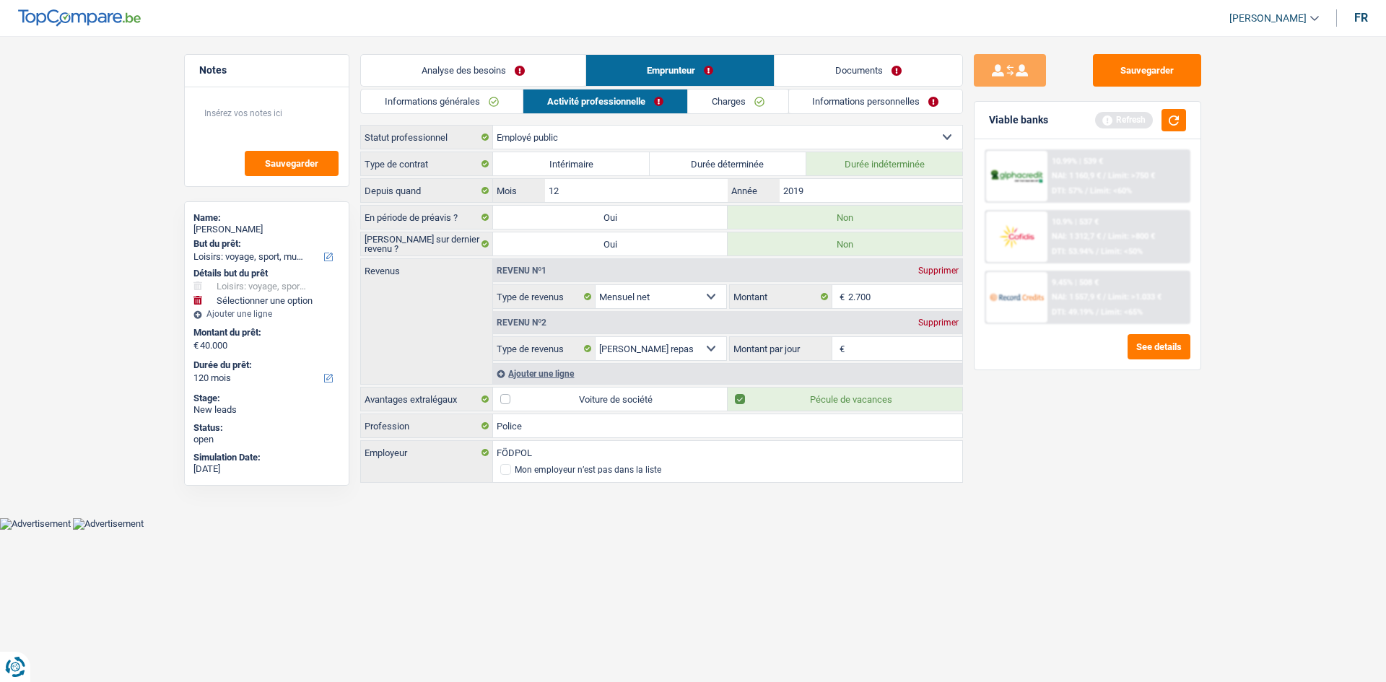
click at [732, 90] on link "Charges" at bounding box center [738, 102] width 100 height 24
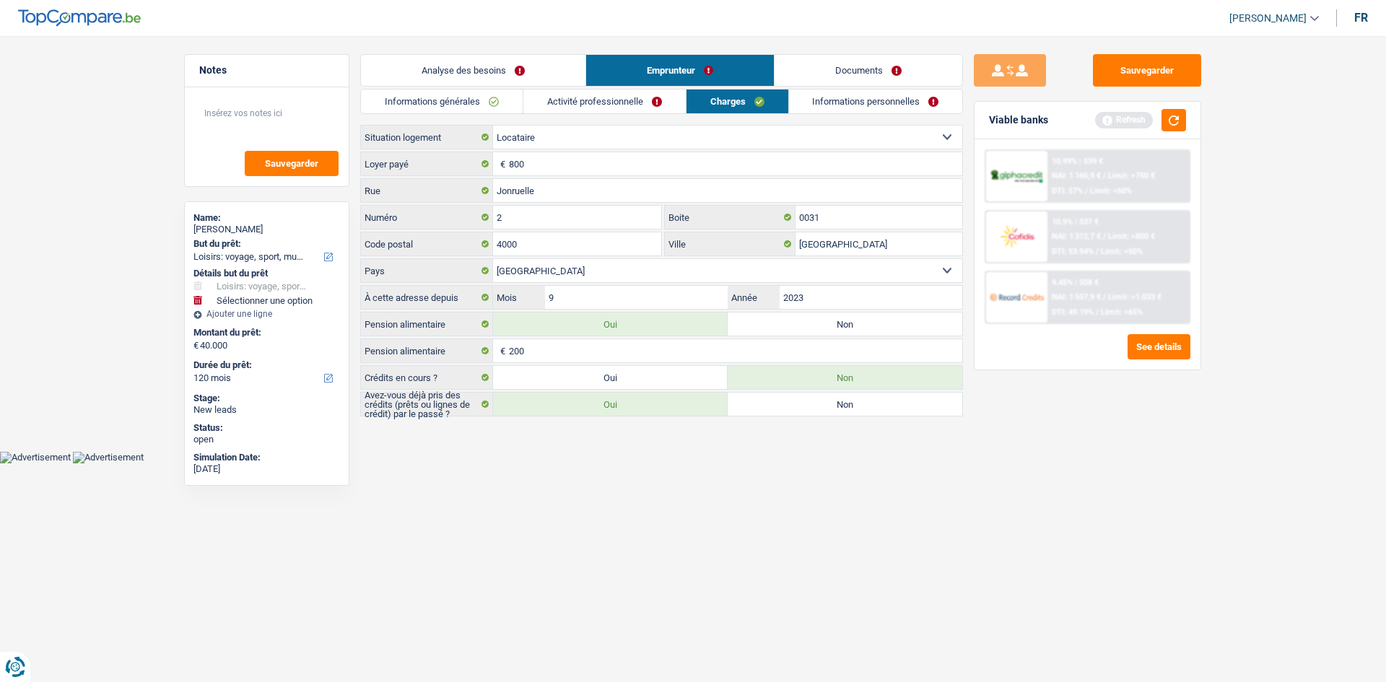
click at [864, 100] on link "Informations personnelles" at bounding box center [876, 102] width 174 height 24
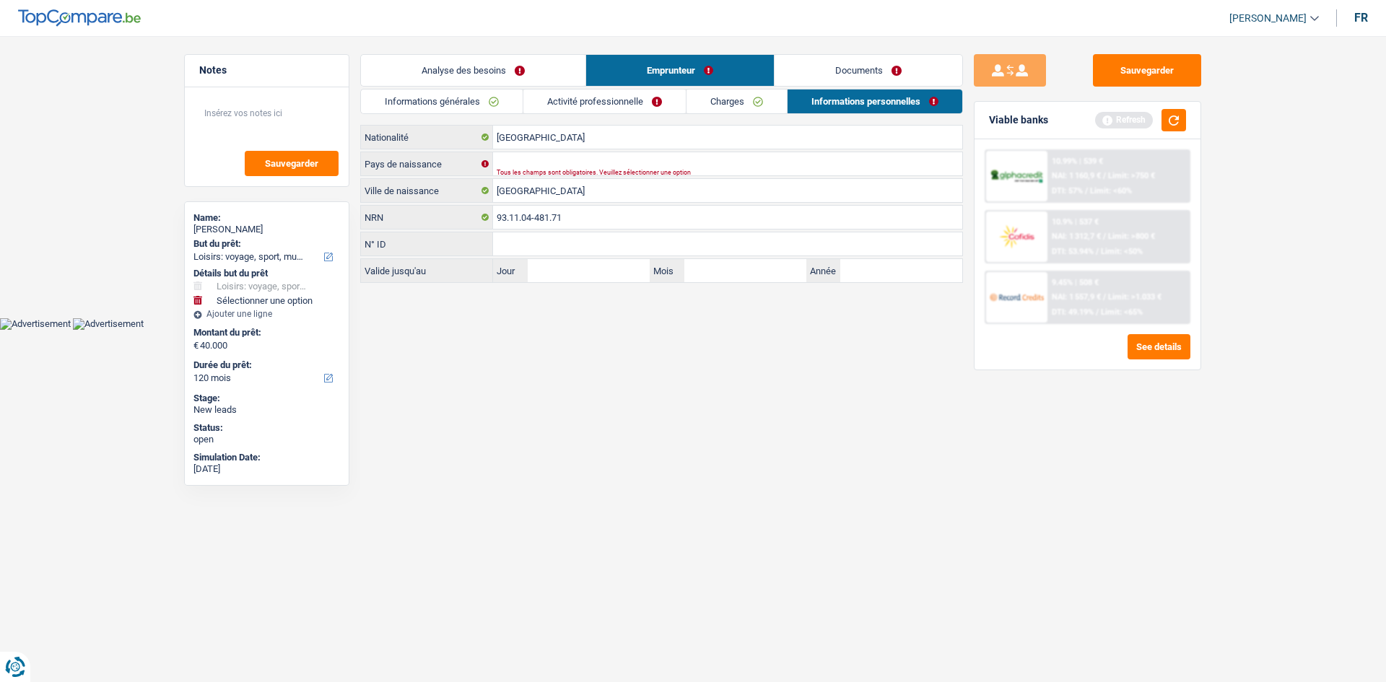
click at [866, 69] on link "Documents" at bounding box center [869, 70] width 188 height 31
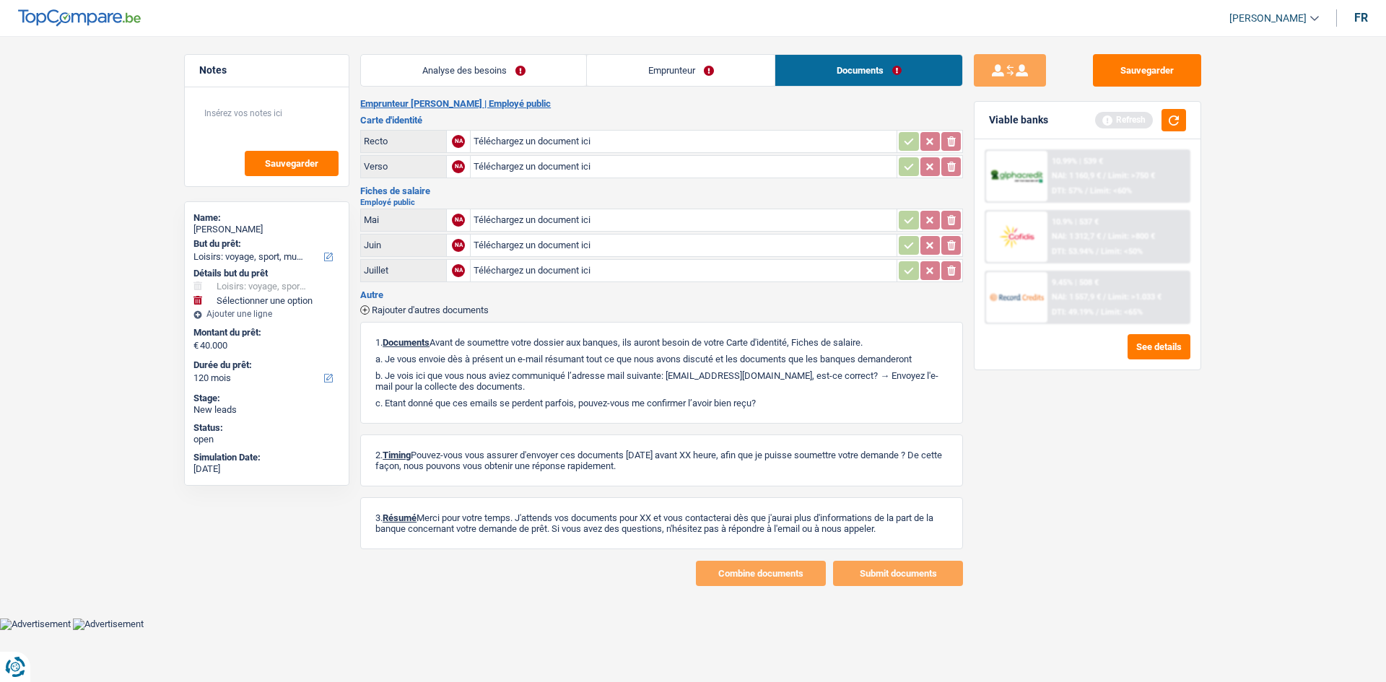
click at [567, 78] on link "Analyse des besoins" at bounding box center [473, 70] width 225 height 31
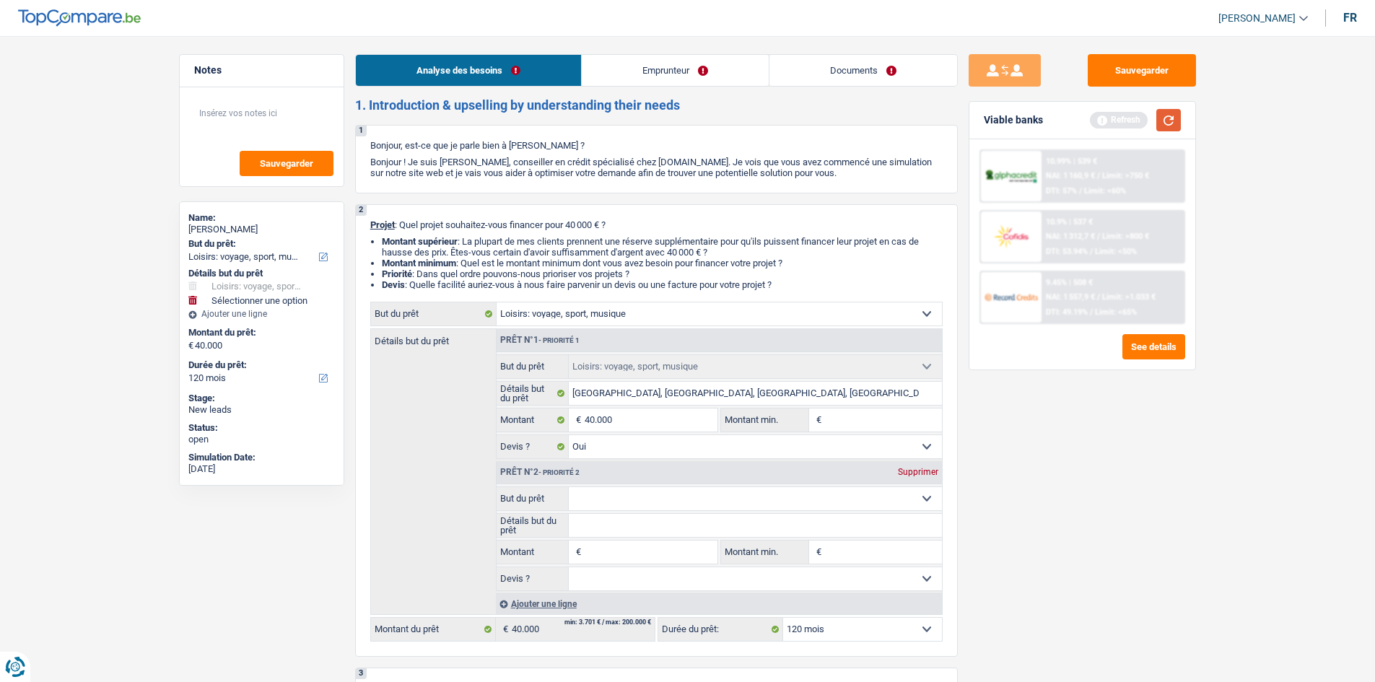
click at [1167, 124] on button "button" at bounding box center [1169, 120] width 25 height 22
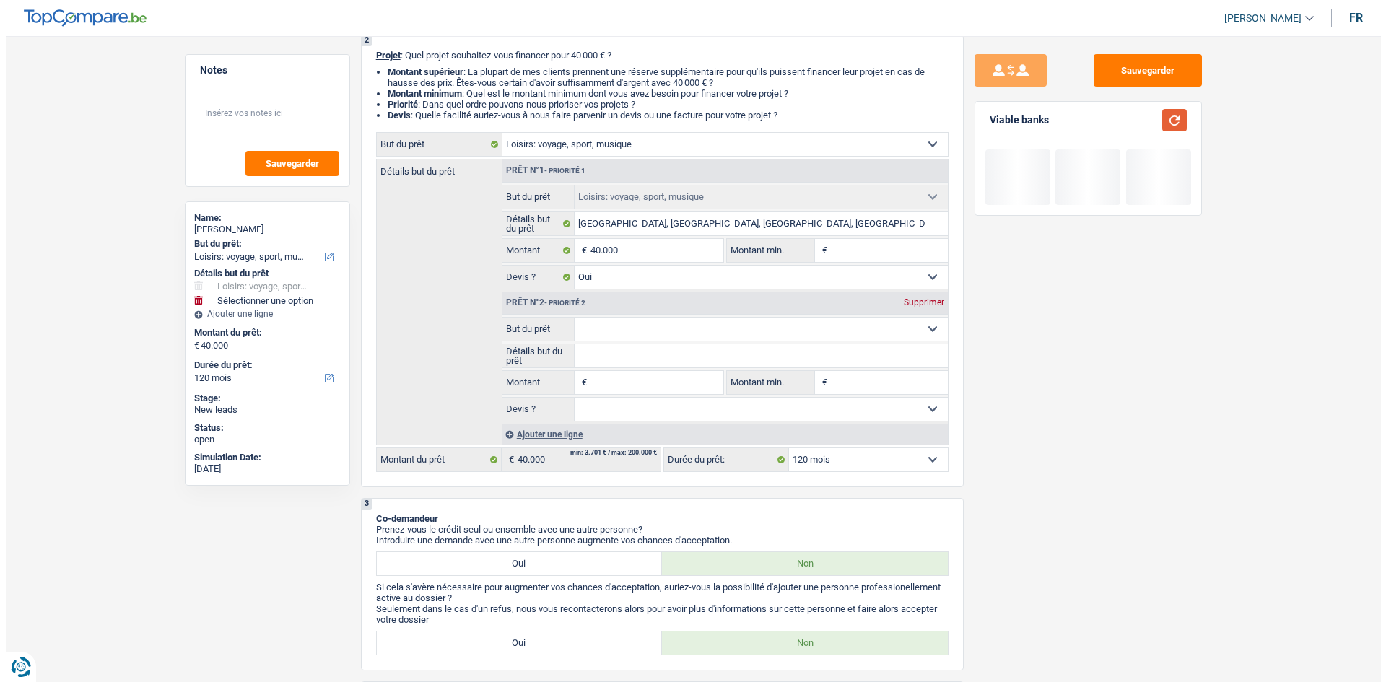
scroll to position [144, 0]
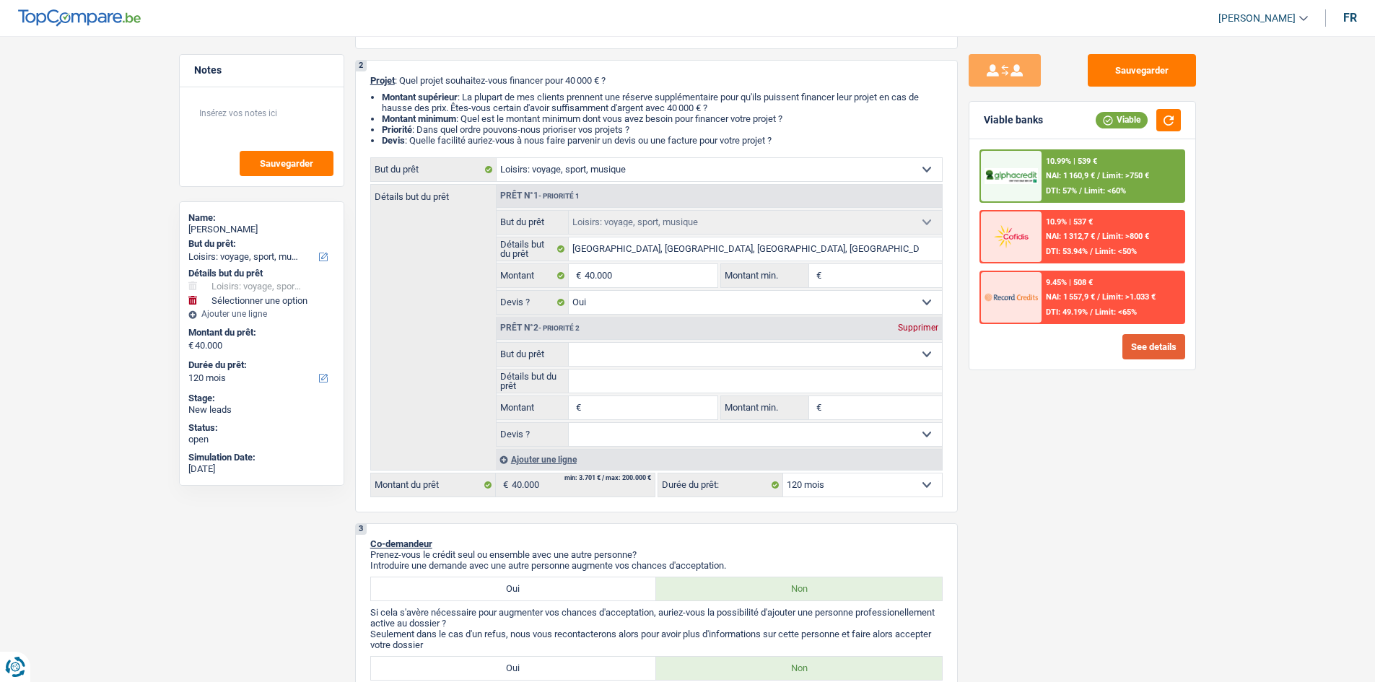
click at [1180, 353] on button "See details" at bounding box center [1154, 346] width 63 height 25
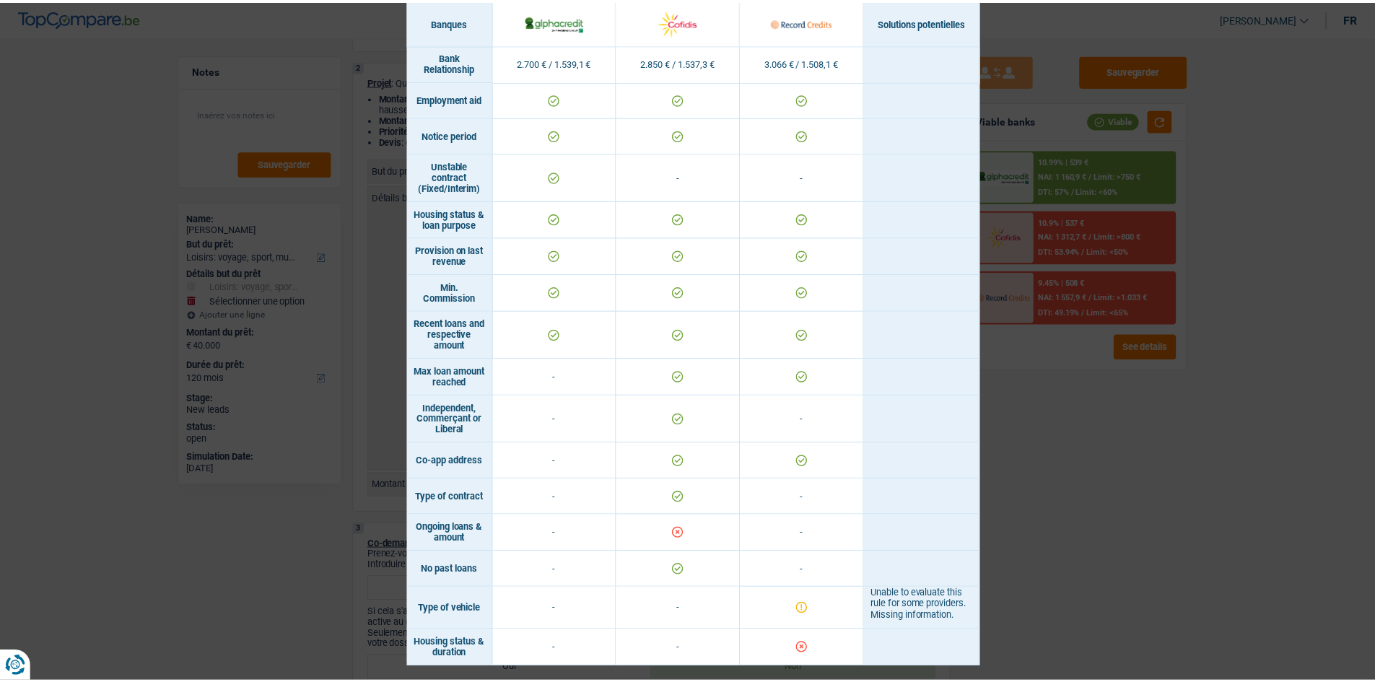
scroll to position [859, 0]
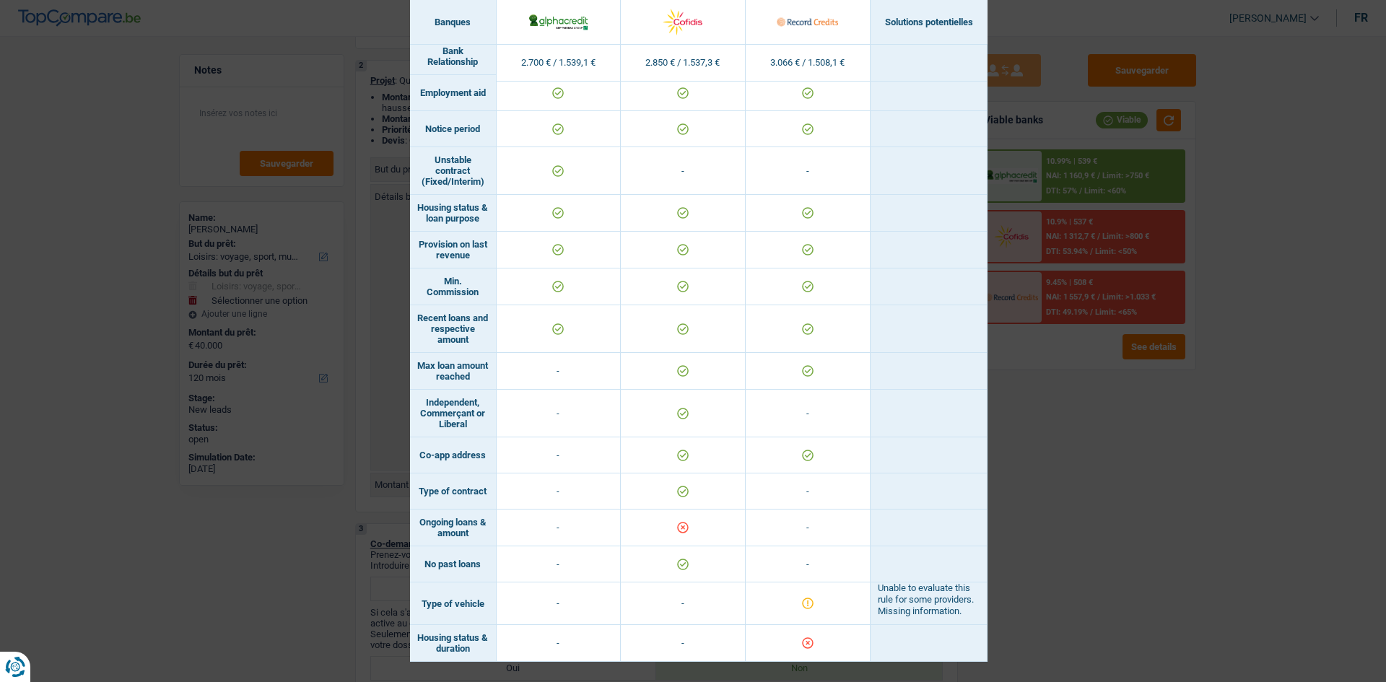
drag, startPoint x: 1073, startPoint y: 479, endPoint x: 1061, endPoint y: 484, distance: 12.6
click at [1071, 476] on div "Banks conditions × Banques Solutions potentielles Revenus / Charges 2.700 € / 1…" at bounding box center [693, 341] width 1386 height 682
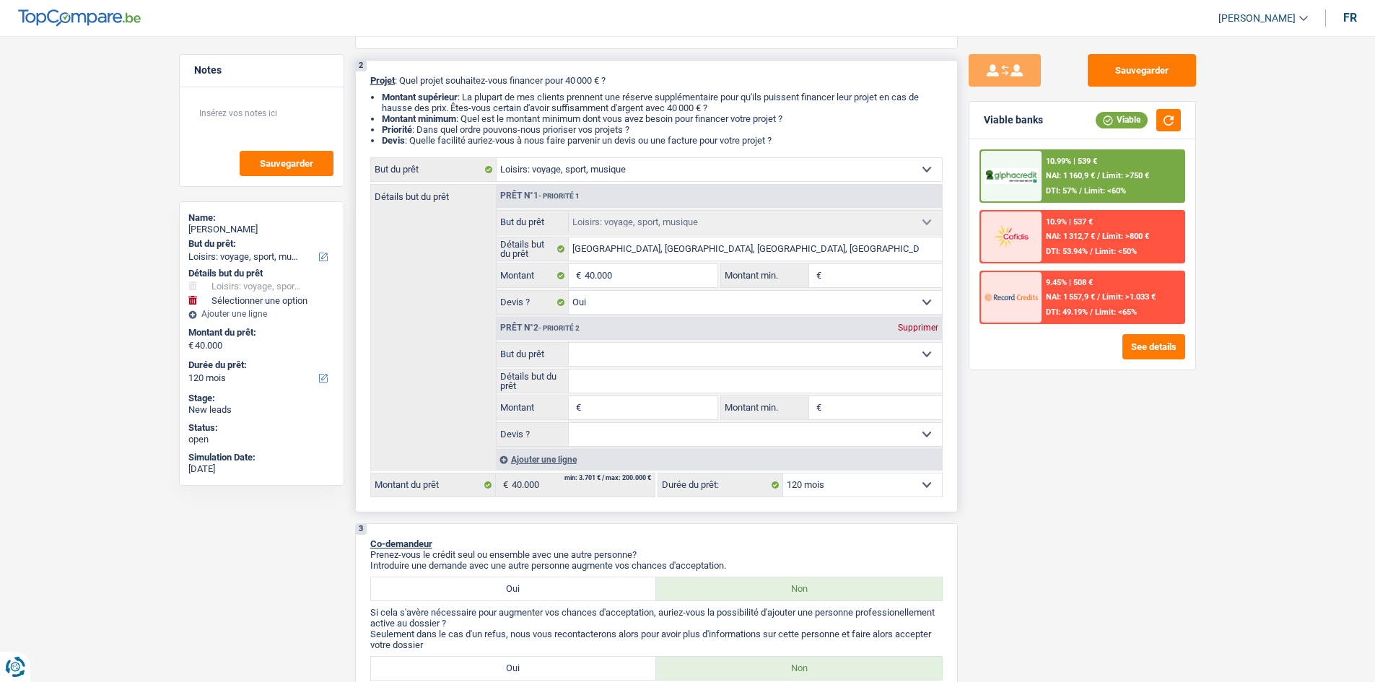
click at [933, 327] on div "Supprimer" at bounding box center [919, 327] width 48 height 9
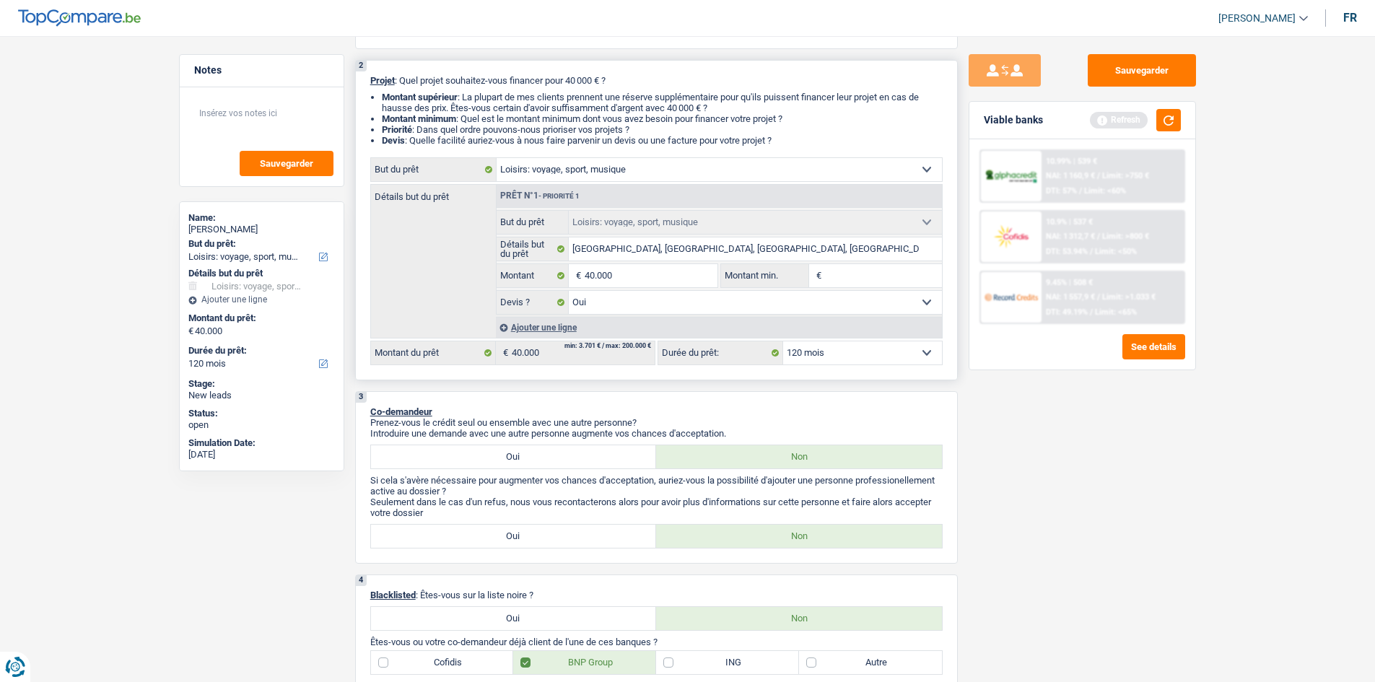
drag, startPoint x: 1062, startPoint y: 409, endPoint x: 1077, endPoint y: 414, distance: 15.8
click at [1072, 414] on div "Sauvegarder Viable banks Refresh 10.99% | 539 € NAI: 1 160,9 € / Limit: >750 € …" at bounding box center [1082, 354] width 249 height 601
click at [666, 267] on input "40.000" at bounding box center [651, 275] width 132 height 23
click at [1172, 121] on button "button" at bounding box center [1169, 120] width 25 height 22
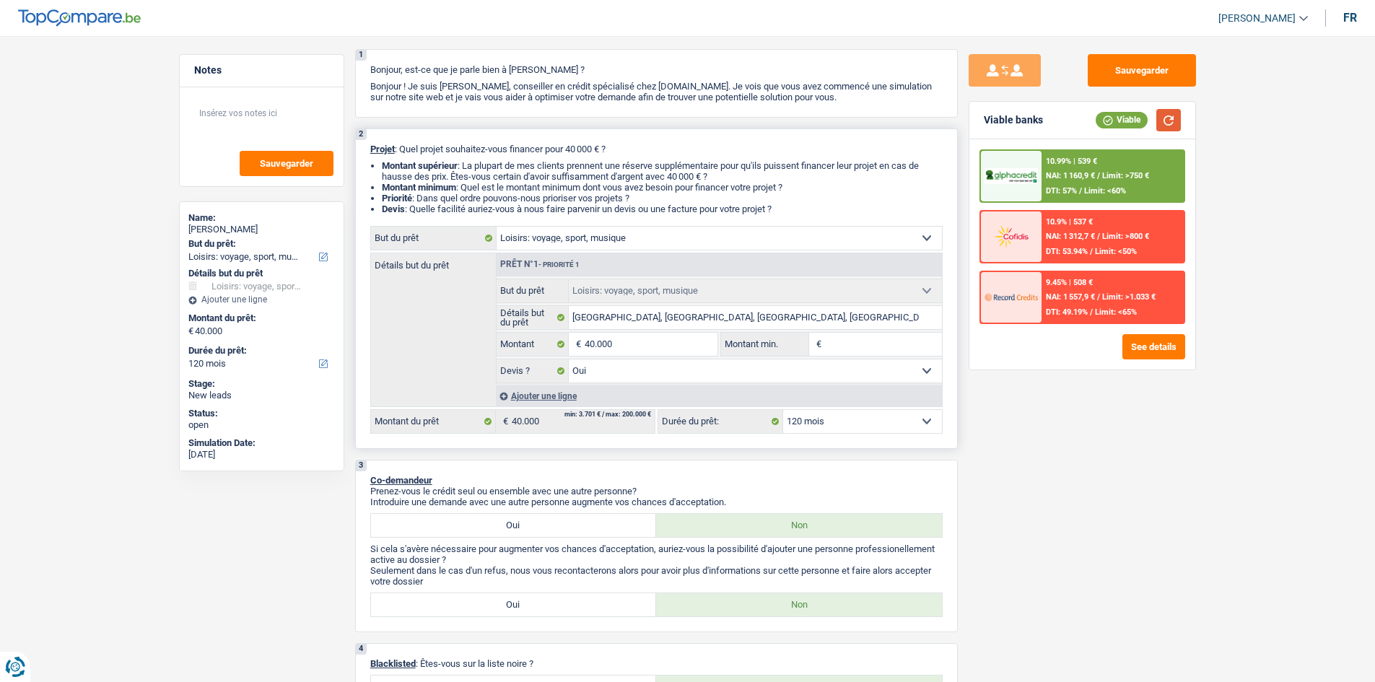
scroll to position [0, 0]
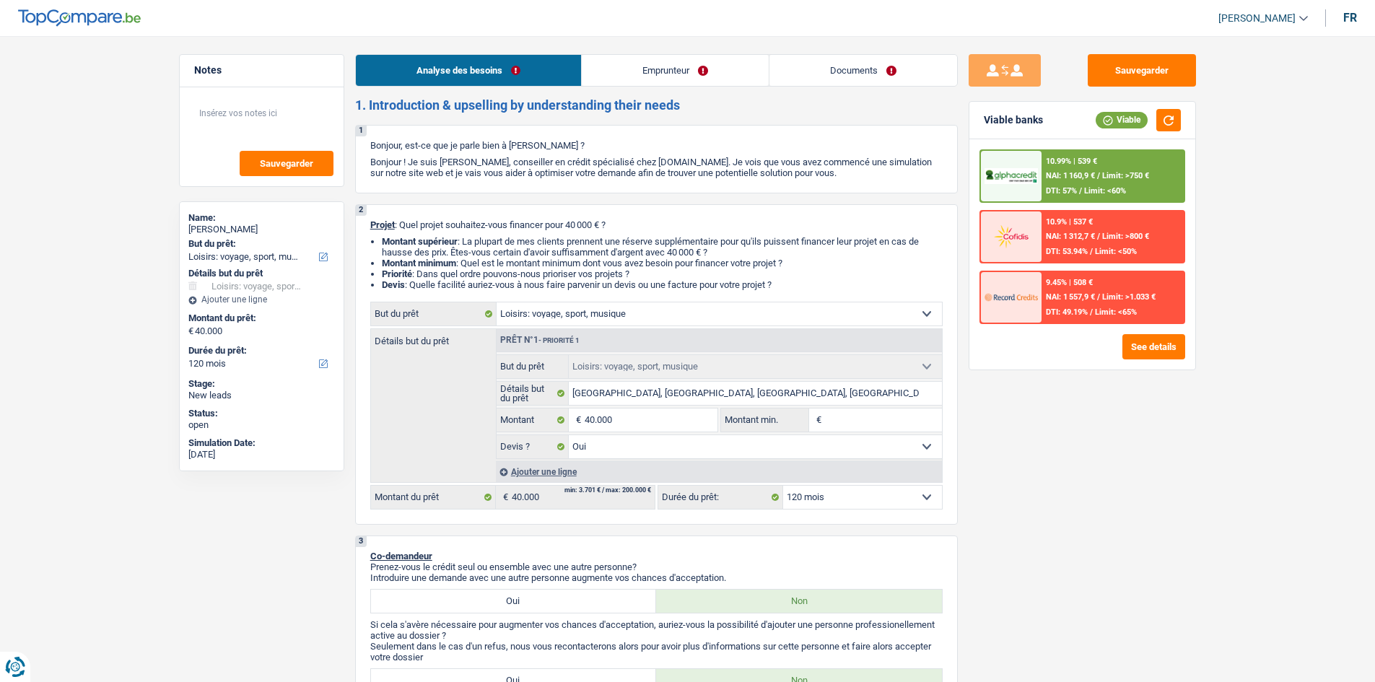
click at [697, 84] on link "Emprunteur" at bounding box center [675, 70] width 187 height 31
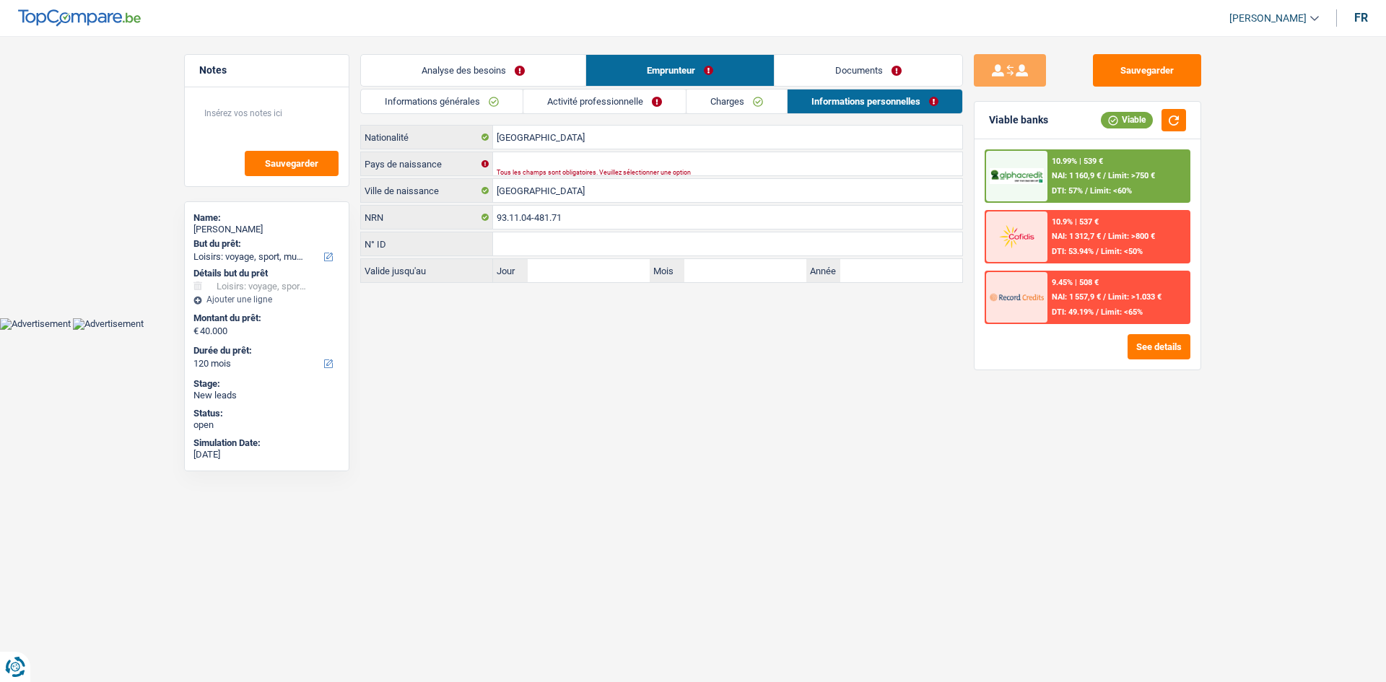
click at [670, 103] on link "Activité professionnelle" at bounding box center [604, 102] width 162 height 24
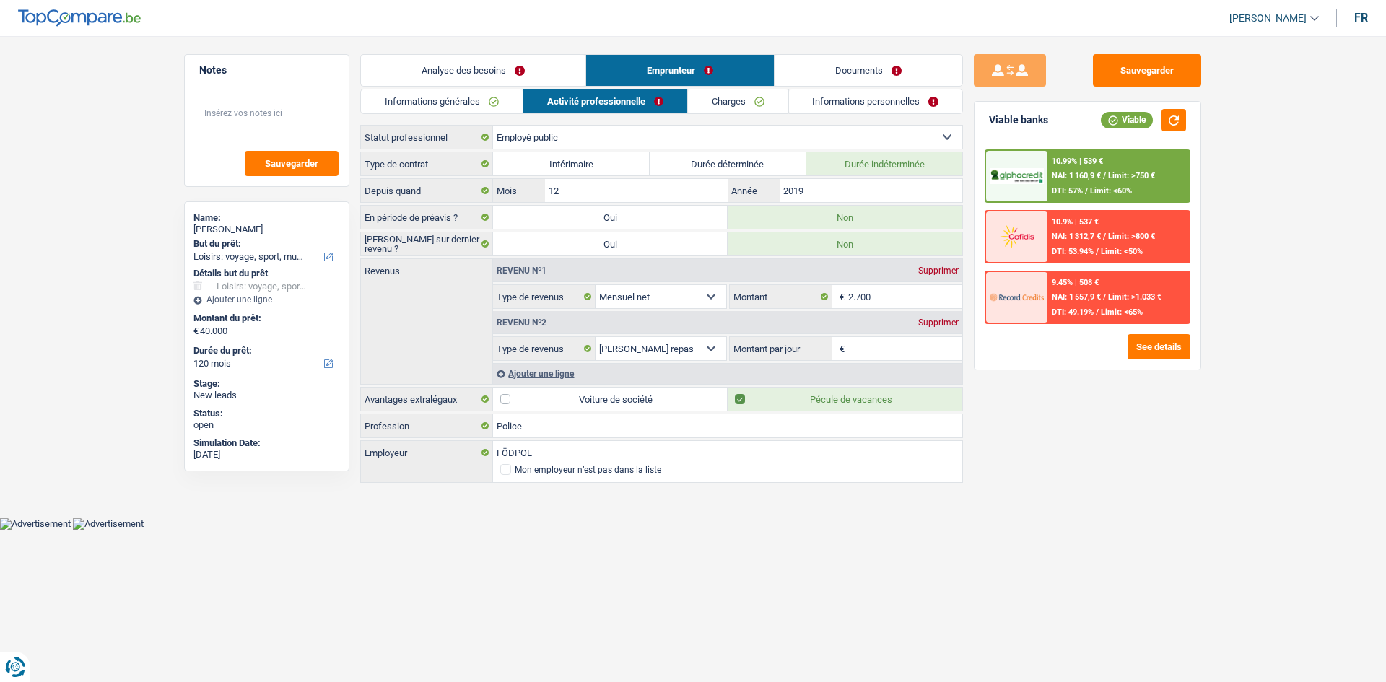
click at [464, 96] on link "Informations générales" at bounding box center [442, 102] width 162 height 24
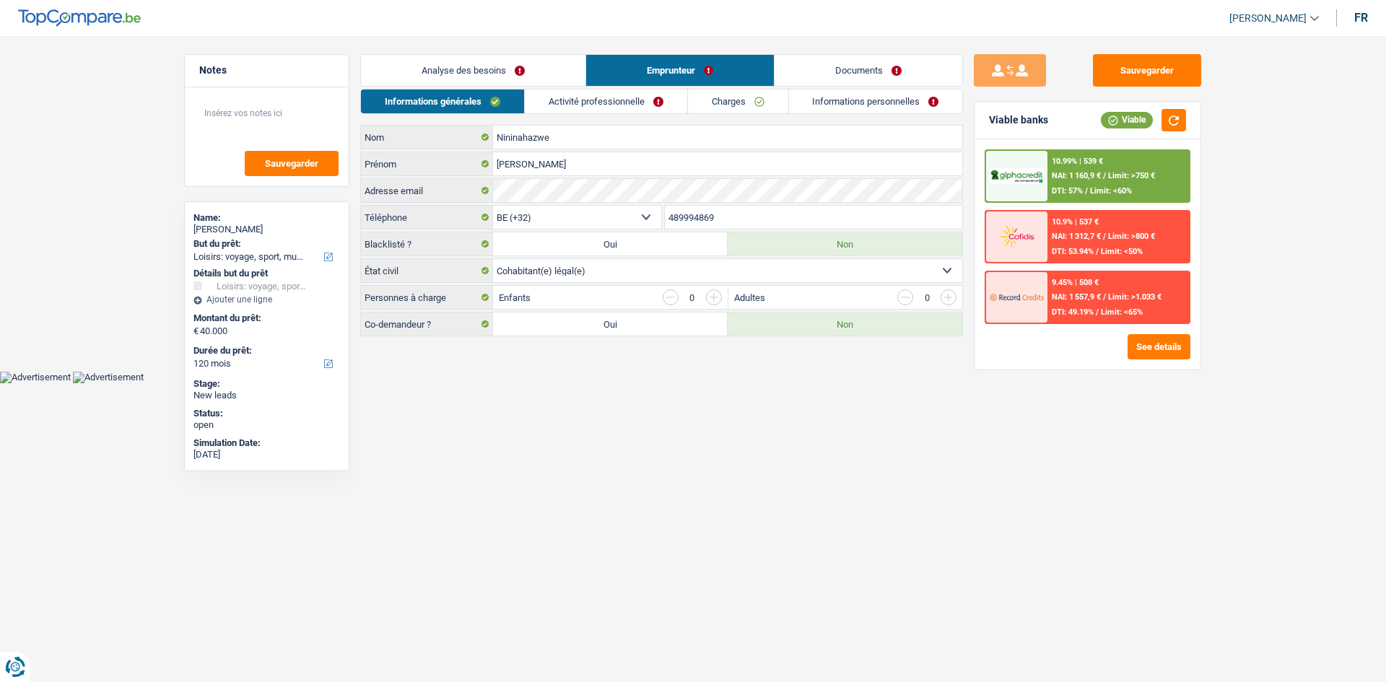
click at [509, 70] on link "Analyse des besoins" at bounding box center [473, 70] width 225 height 31
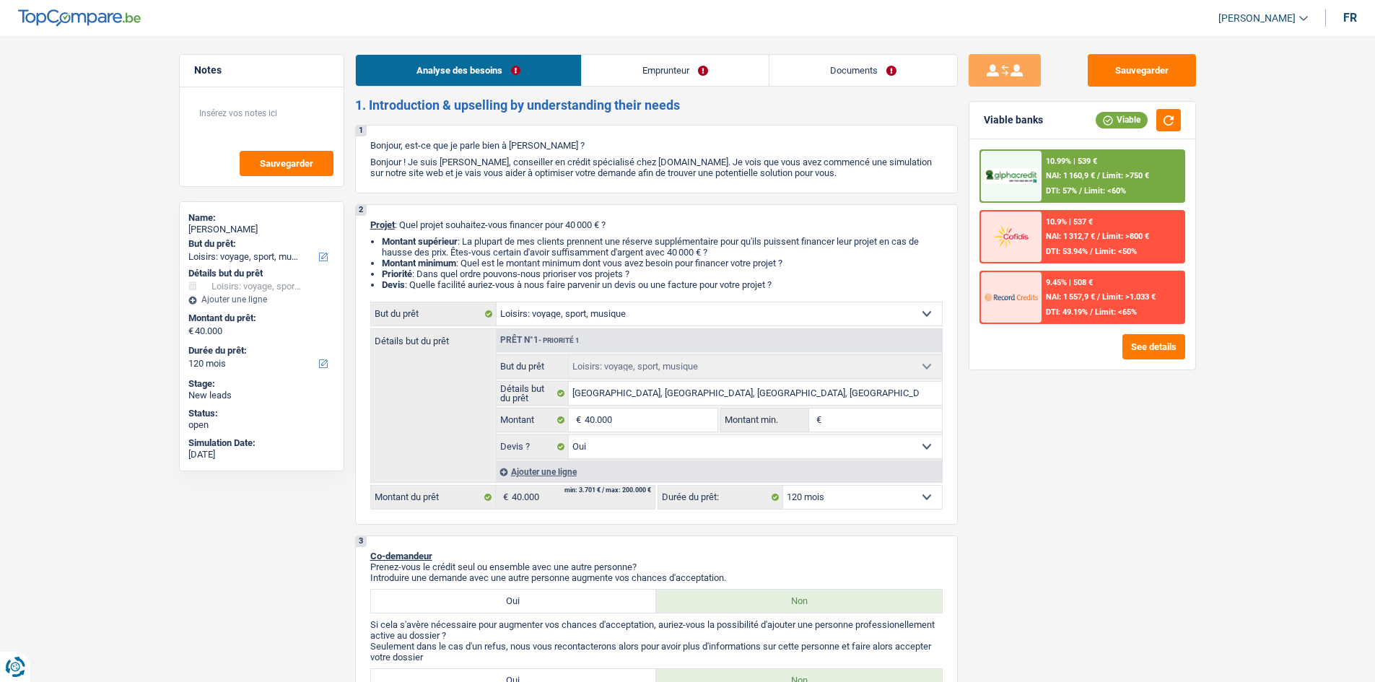
click at [644, 71] on link "Emprunteur" at bounding box center [675, 70] width 187 height 31
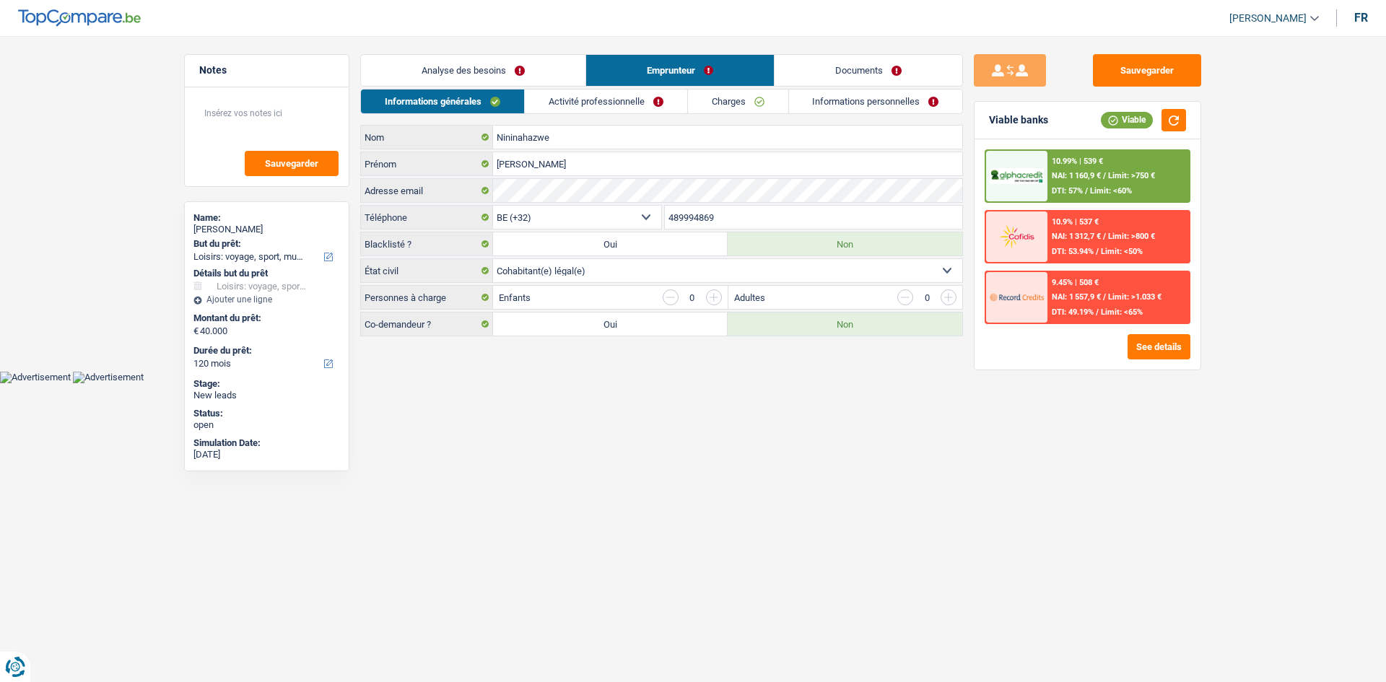
click at [630, 102] on link "Activité professionnelle" at bounding box center [606, 102] width 162 height 24
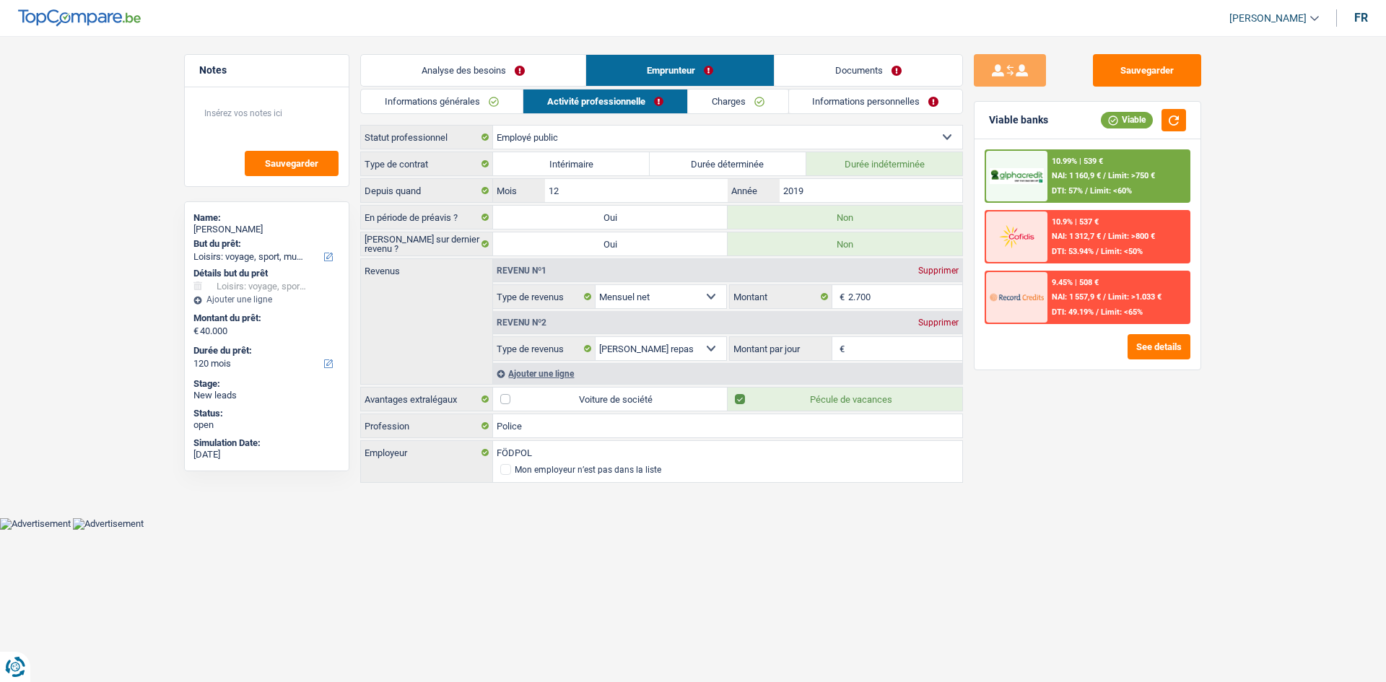
click at [699, 92] on link "Charges" at bounding box center [738, 102] width 100 height 24
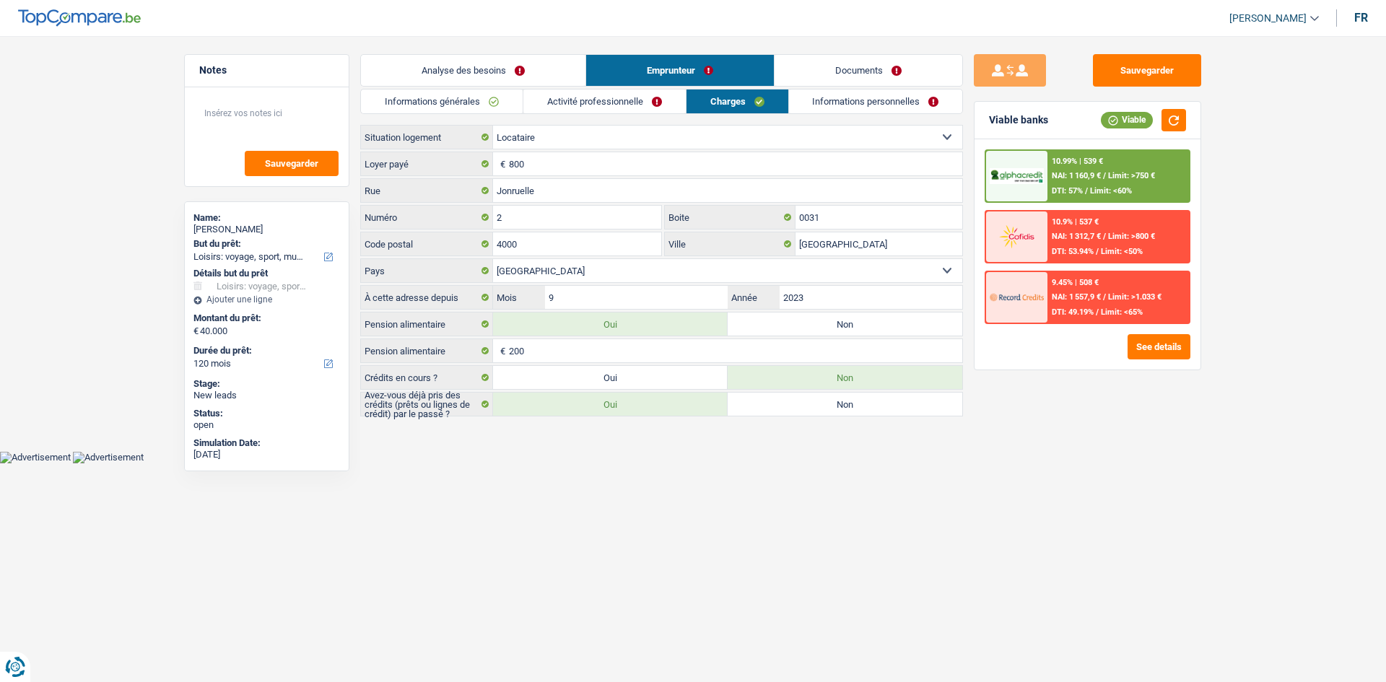
click at [811, 103] on link "Informations personnelles" at bounding box center [876, 102] width 174 height 24
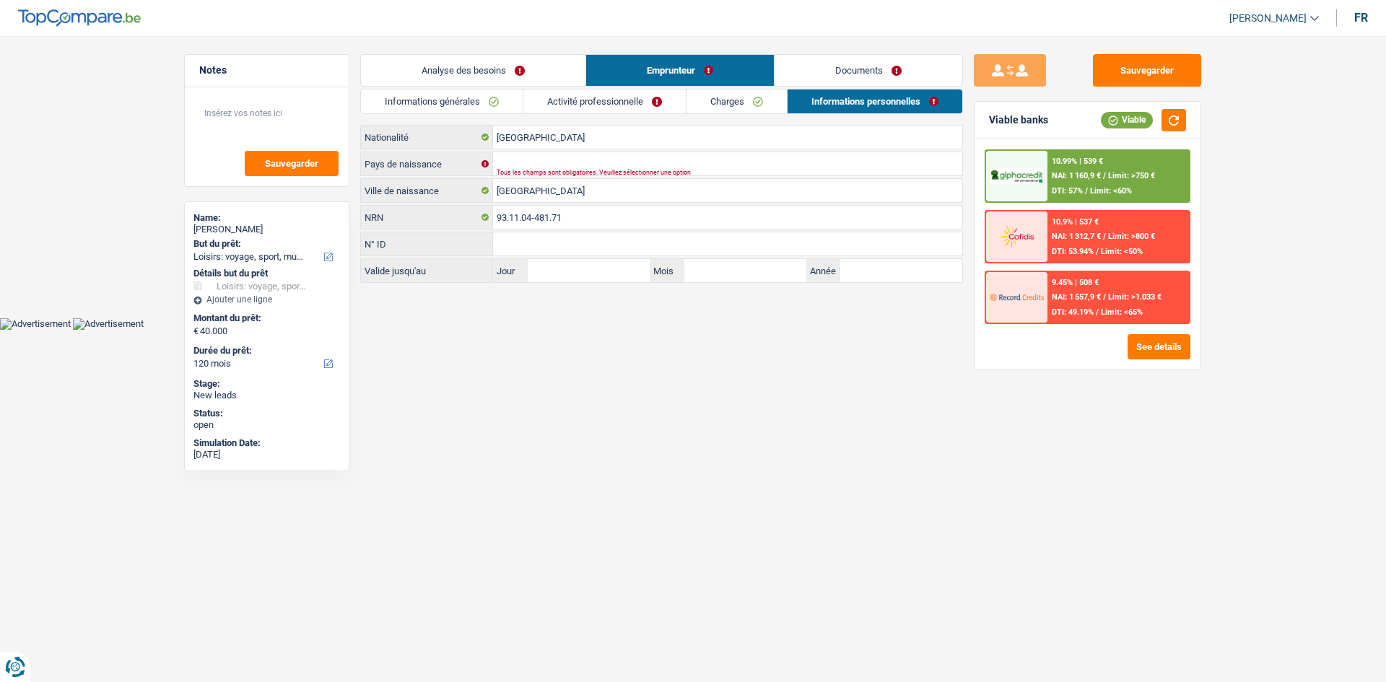
click at [594, 92] on link "Activité professionnelle" at bounding box center [604, 102] width 162 height 24
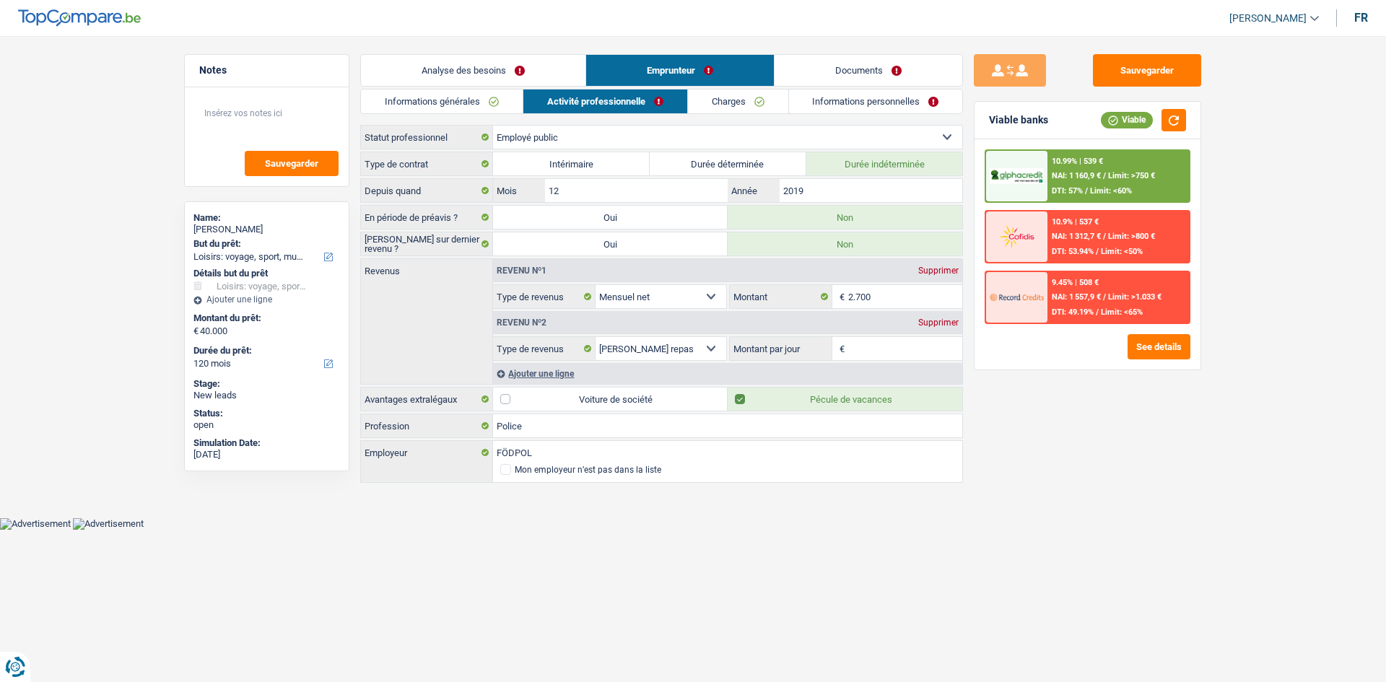
click at [521, 63] on link "Analyse des besoins" at bounding box center [473, 70] width 225 height 31
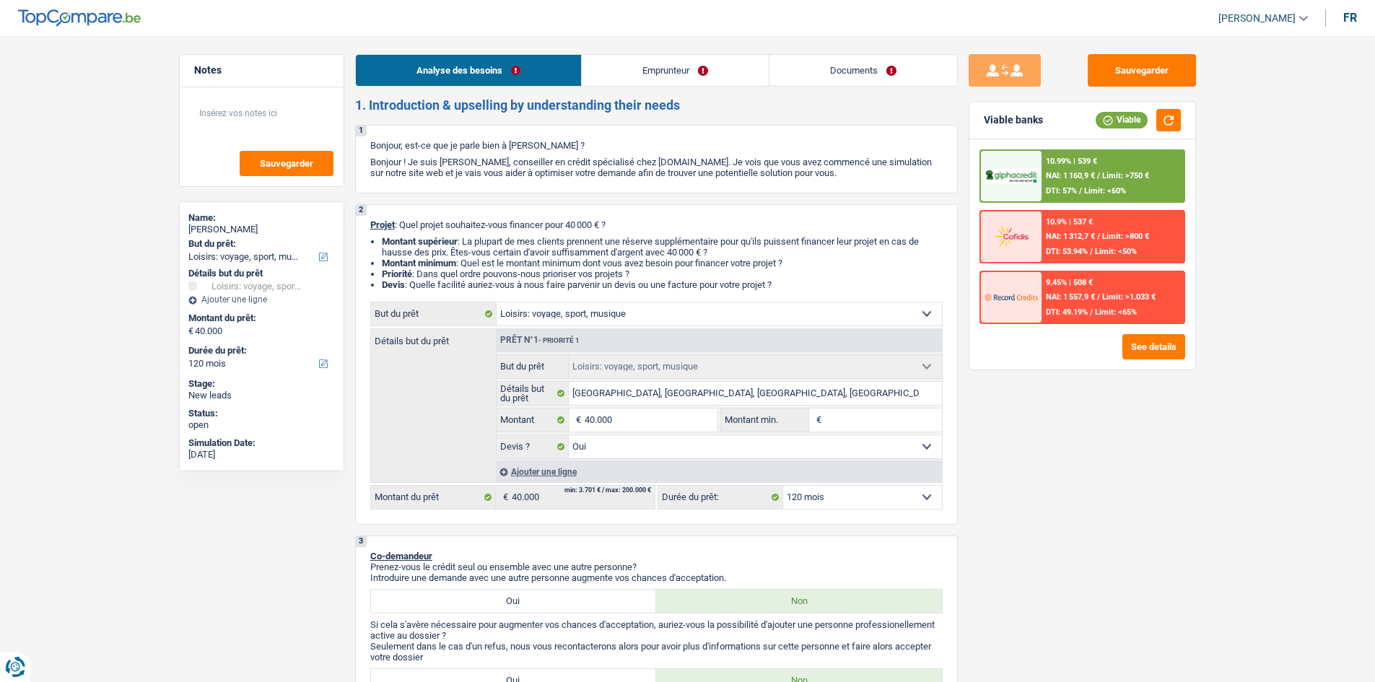
click at [620, 58] on link "Emprunteur" at bounding box center [675, 70] width 187 height 31
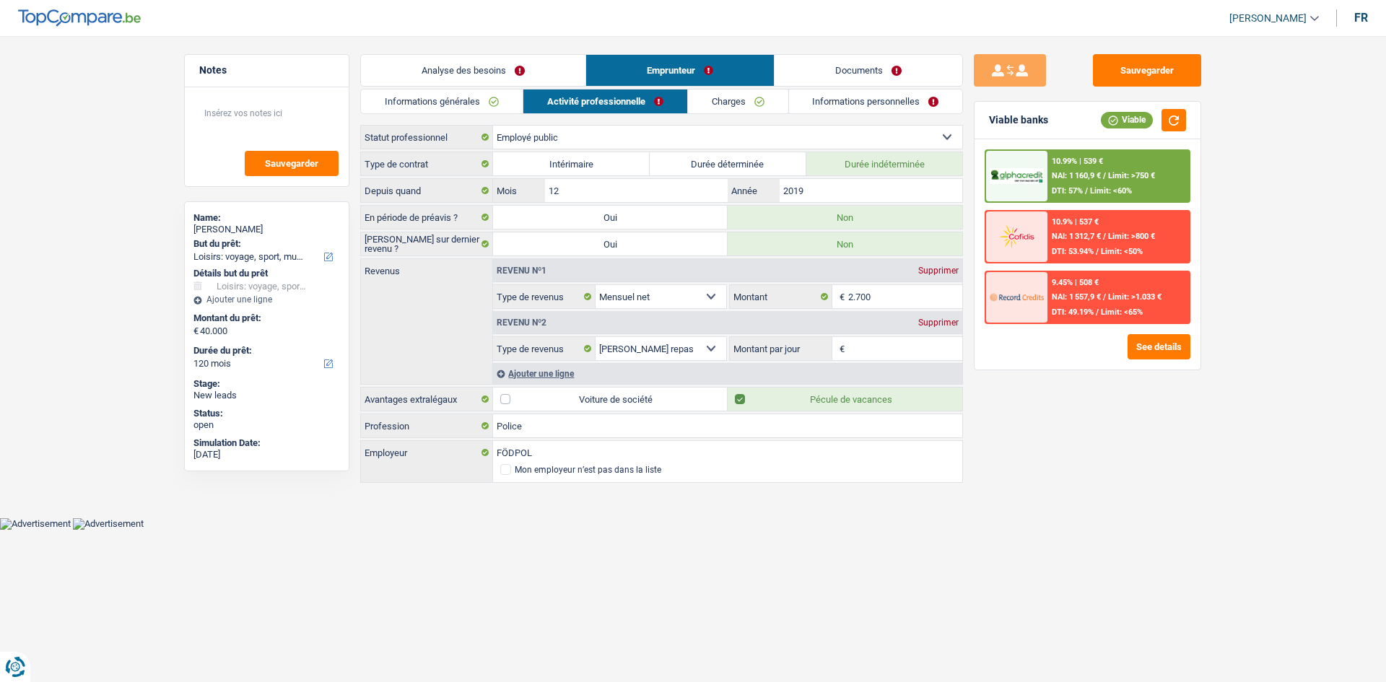
click at [726, 95] on link "Charges" at bounding box center [738, 102] width 100 height 24
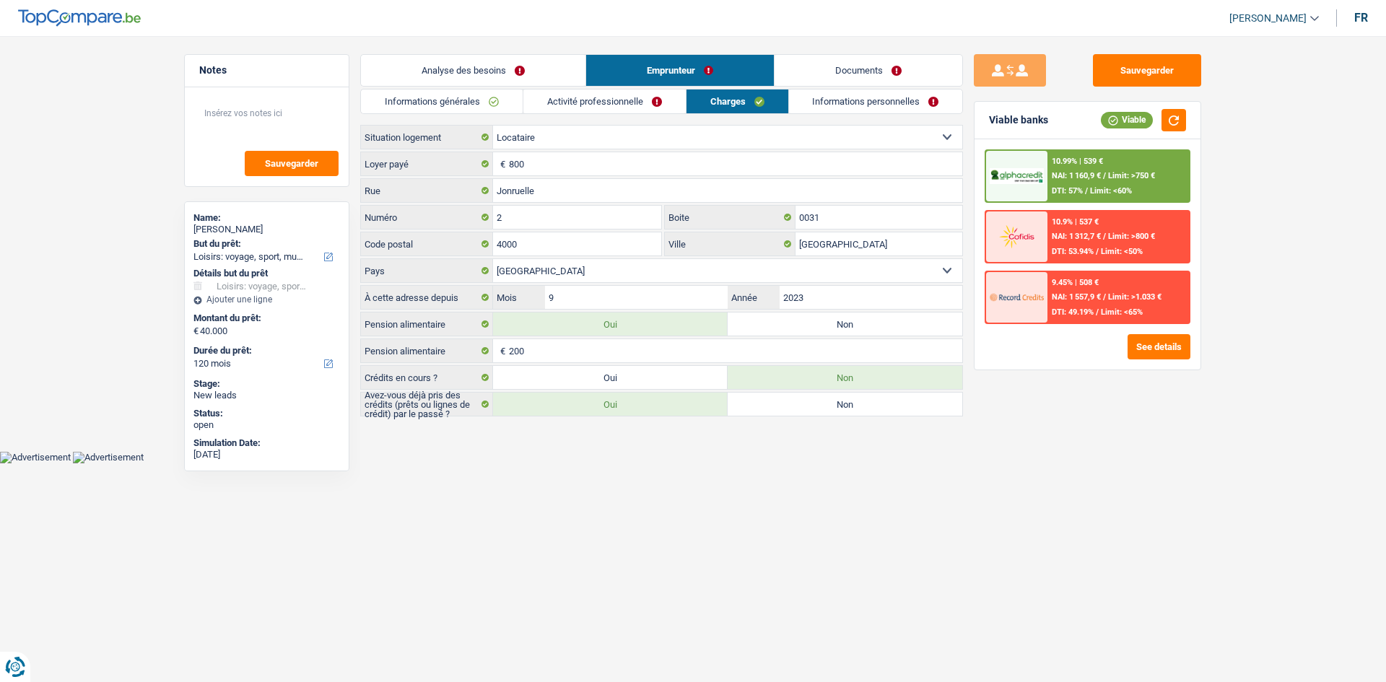
click at [869, 97] on link "Informations personnelles" at bounding box center [876, 102] width 174 height 24
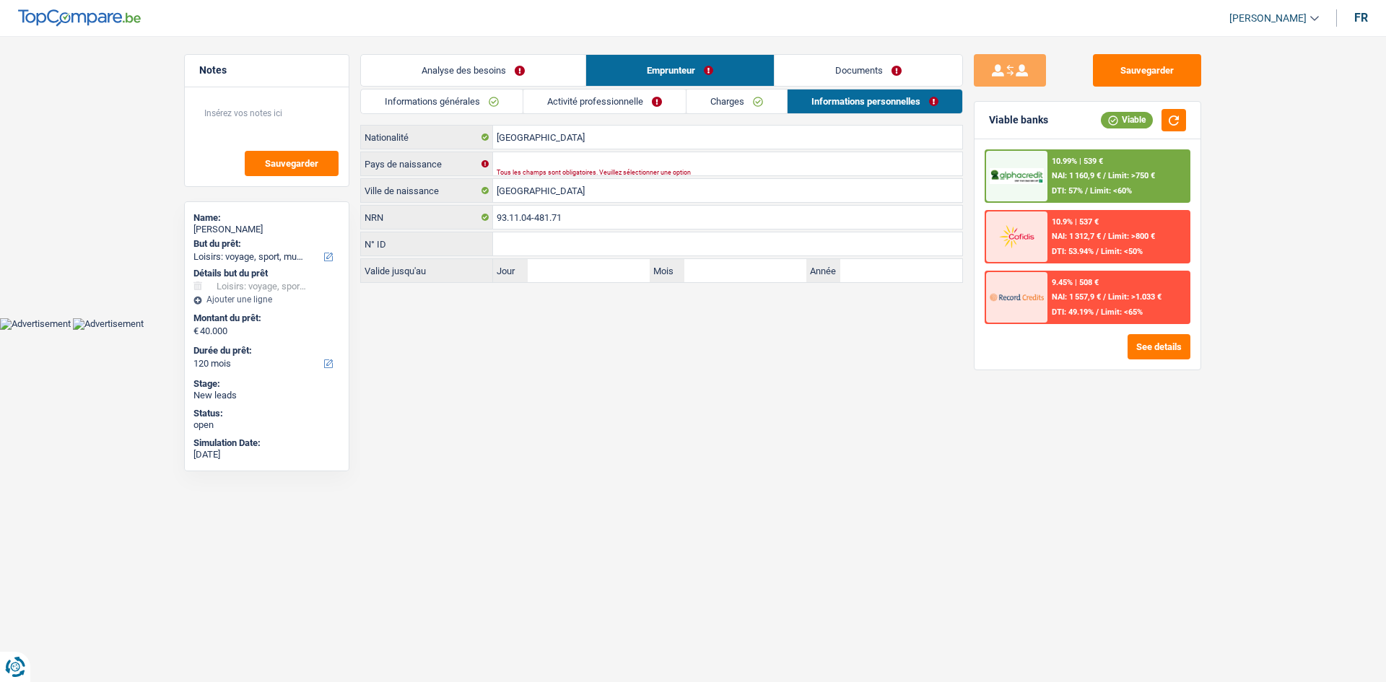
drag, startPoint x: 718, startPoint y: 103, endPoint x: 612, endPoint y: 126, distance: 109.5
click at [717, 103] on link "Charges" at bounding box center [737, 102] width 100 height 24
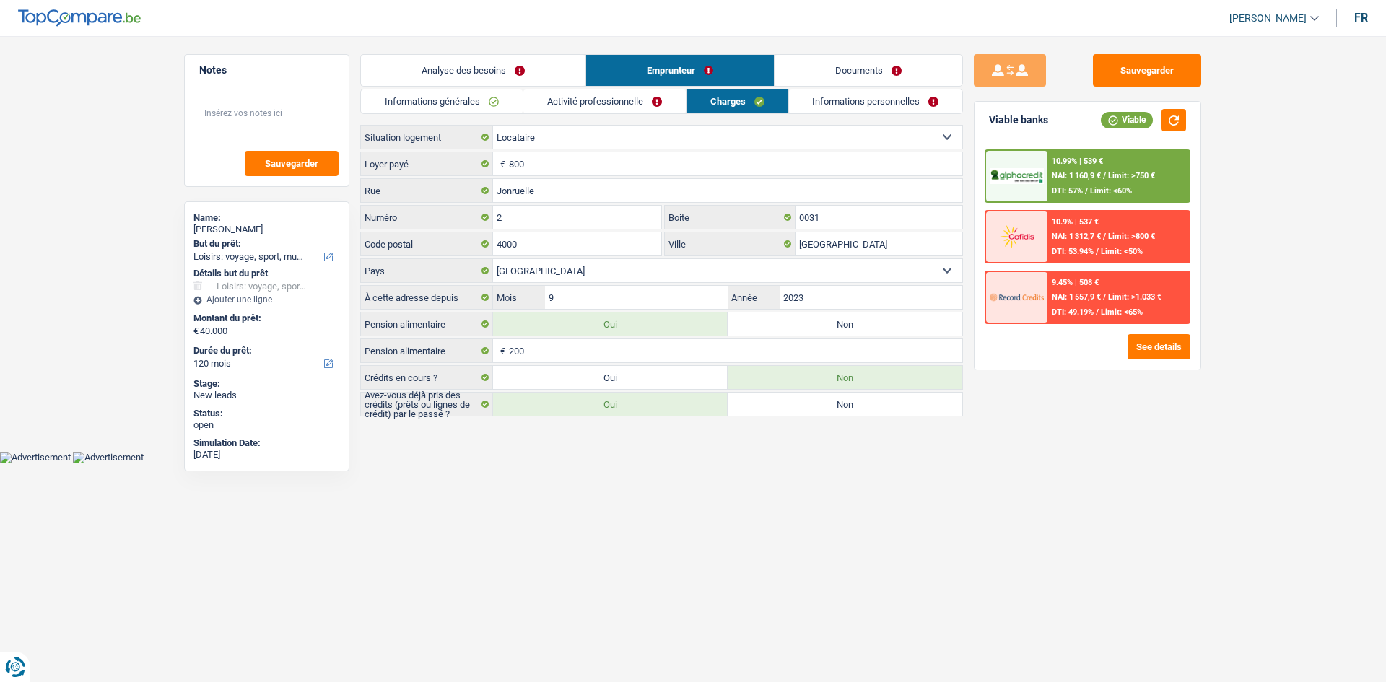
click at [624, 108] on link "Activité professionnelle" at bounding box center [604, 102] width 162 height 24
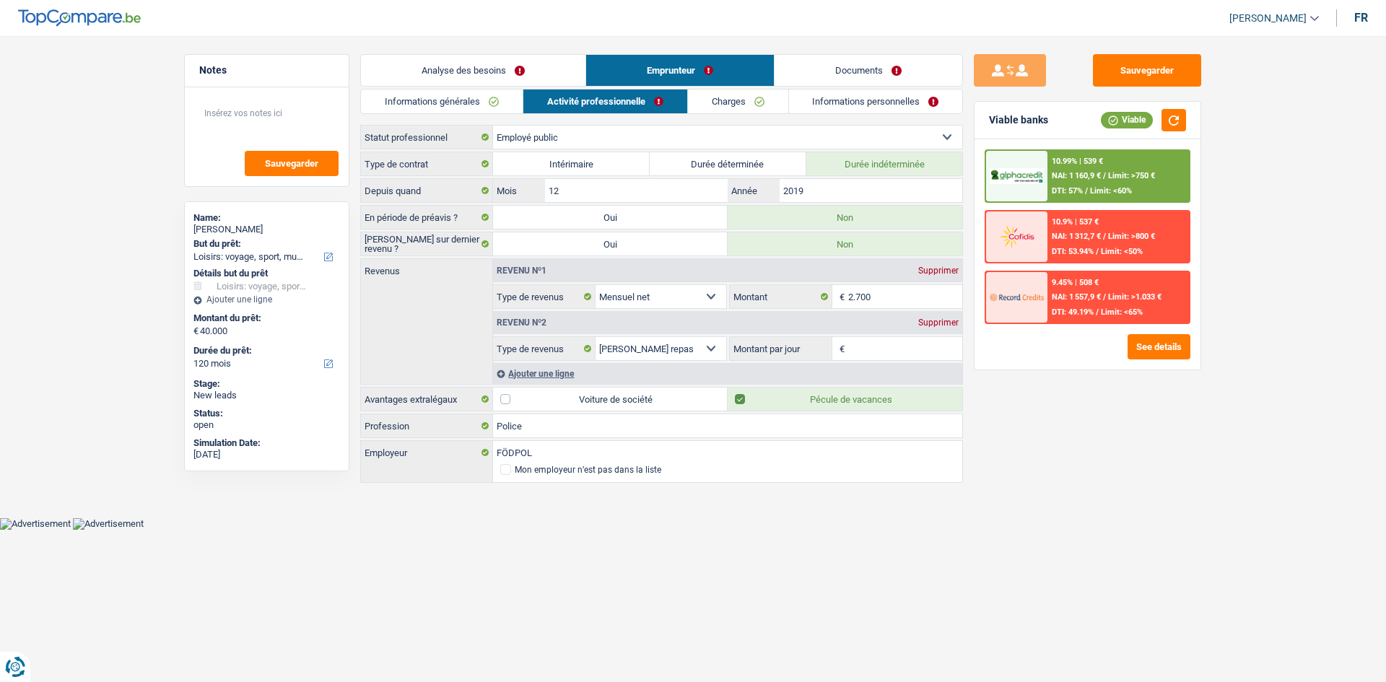
click at [471, 97] on link "Informations générales" at bounding box center [442, 102] width 162 height 24
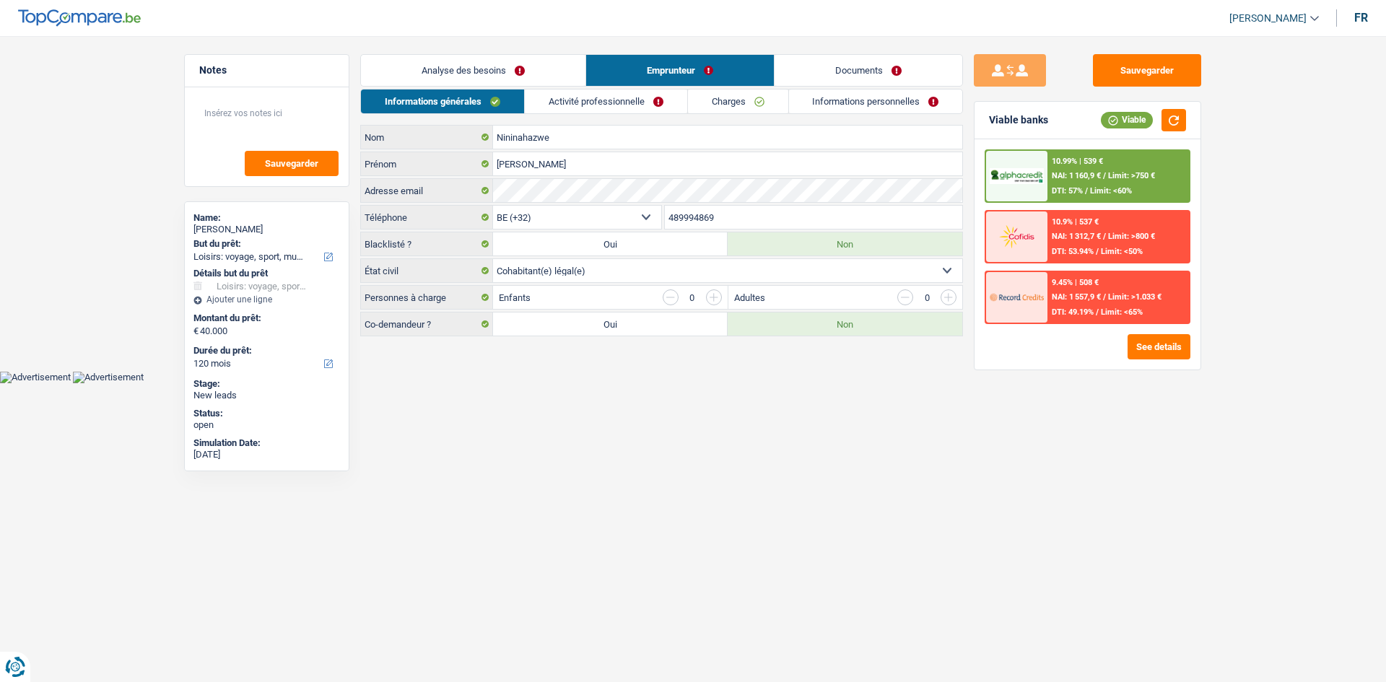
click at [608, 95] on link "Activité professionnelle" at bounding box center [606, 102] width 162 height 24
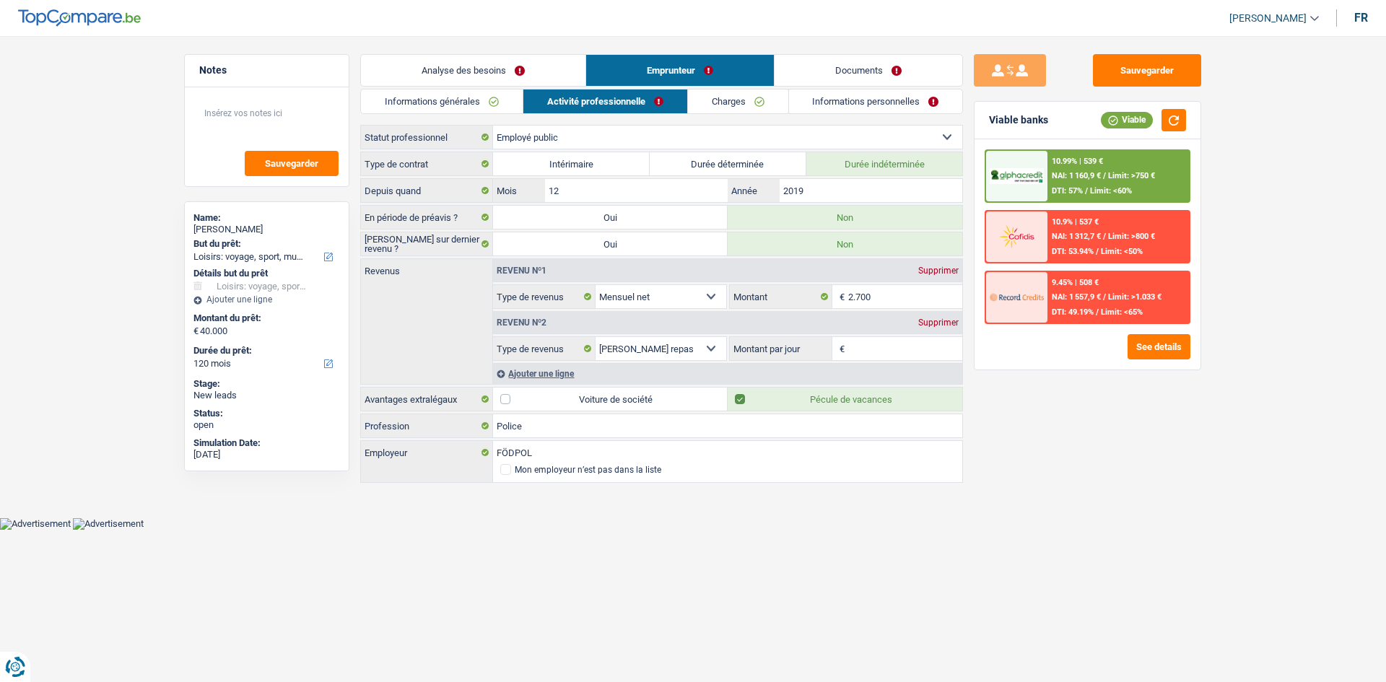
click at [749, 107] on link "Charges" at bounding box center [738, 102] width 100 height 24
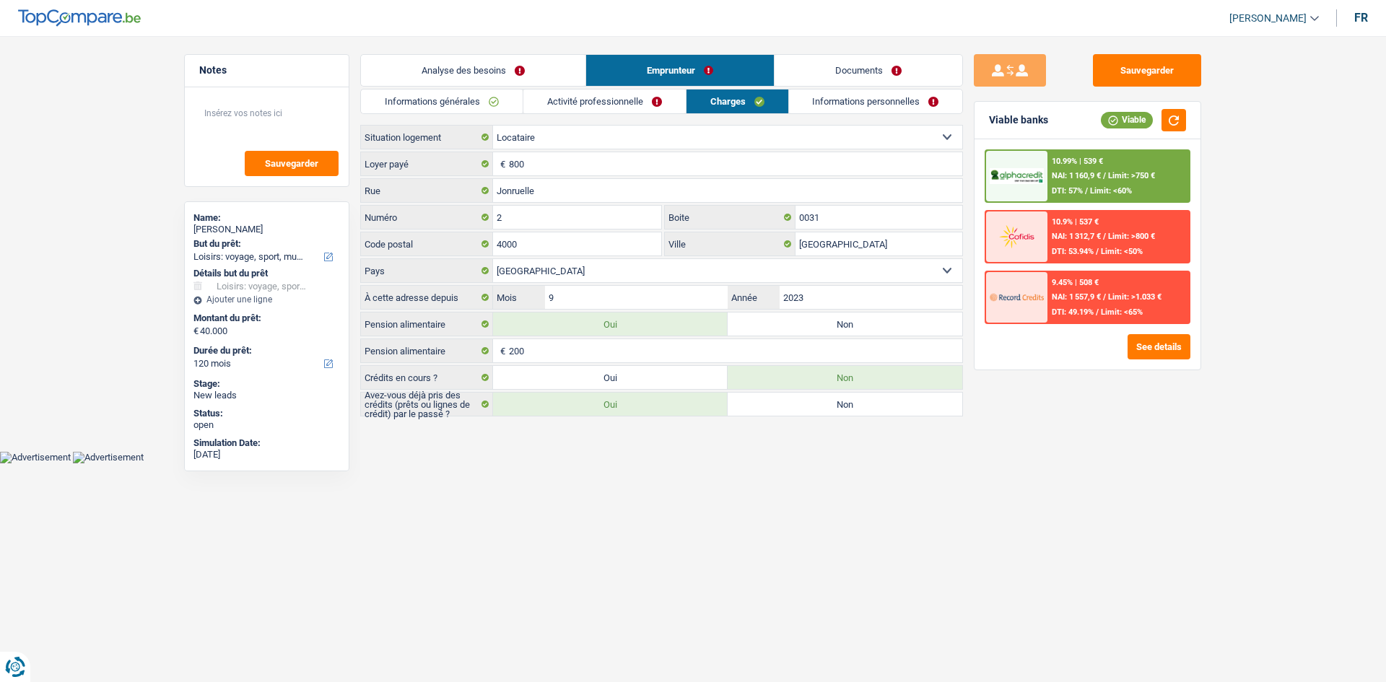
click at [848, 107] on link "Informations personnelles" at bounding box center [876, 102] width 174 height 24
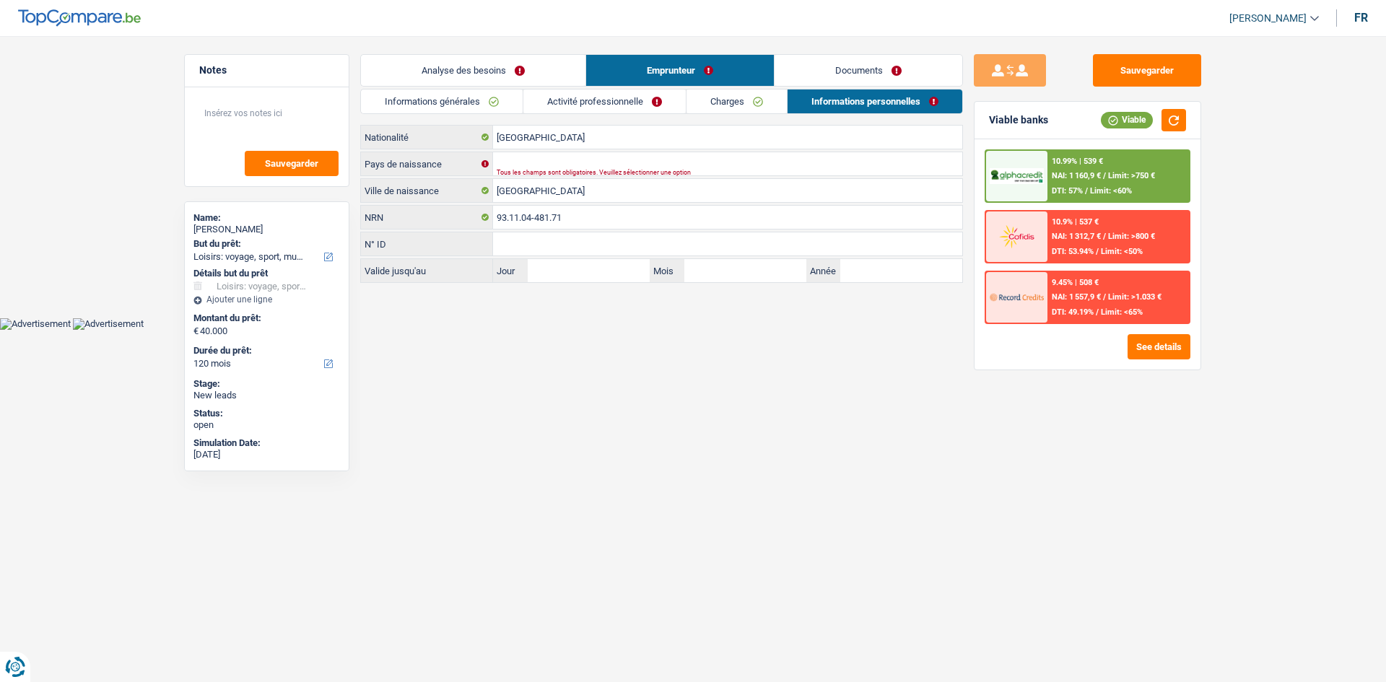
drag, startPoint x: 778, startPoint y: 104, endPoint x: 766, endPoint y: 103, distance: 12.4
click at [779, 102] on link "Charges" at bounding box center [737, 102] width 100 height 24
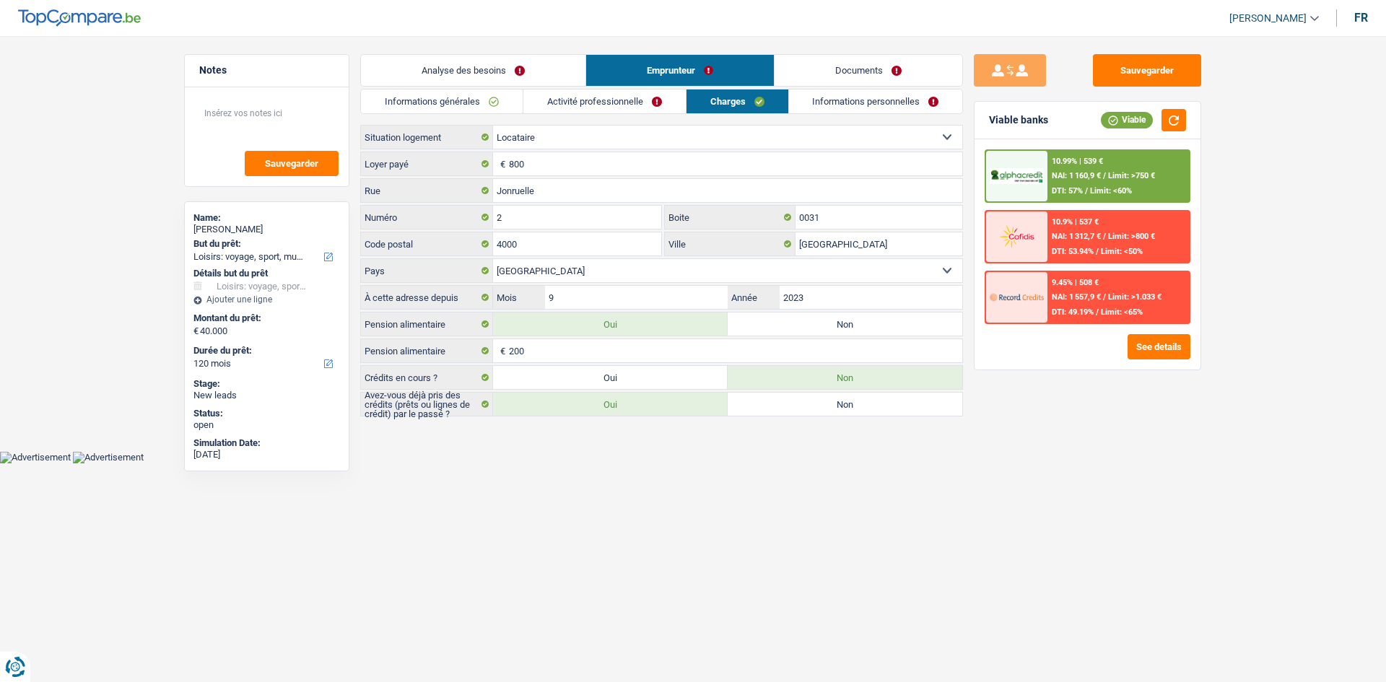
click at [645, 103] on link "Activité professionnelle" at bounding box center [604, 102] width 162 height 24
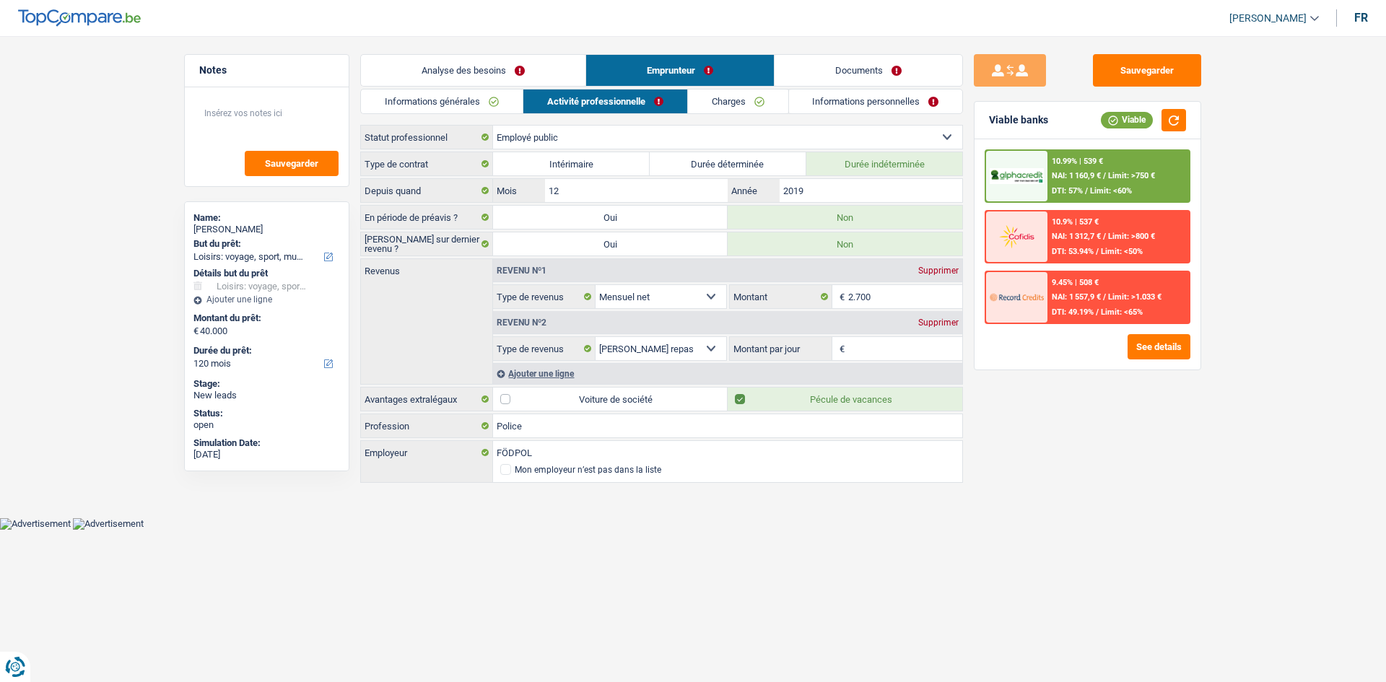
click at [749, 98] on link "Charges" at bounding box center [738, 102] width 100 height 24
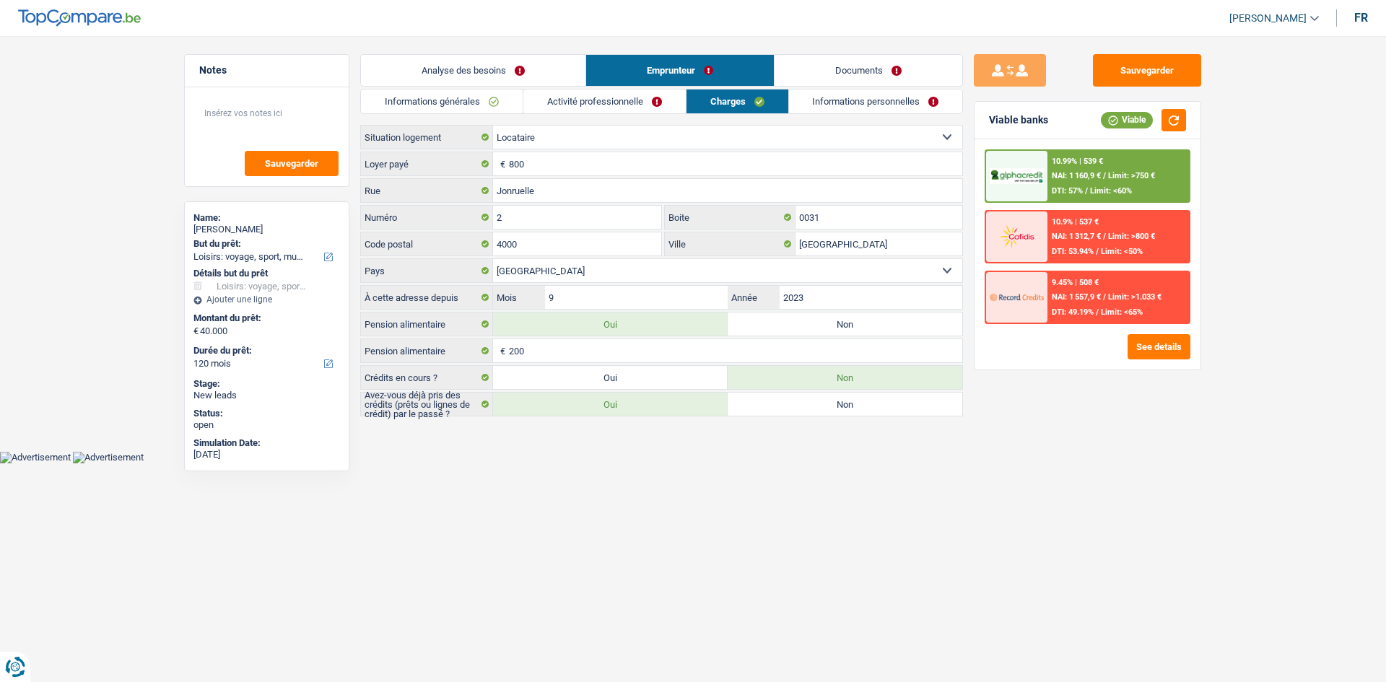
click at [851, 105] on link "Informations personnelles" at bounding box center [876, 102] width 174 height 24
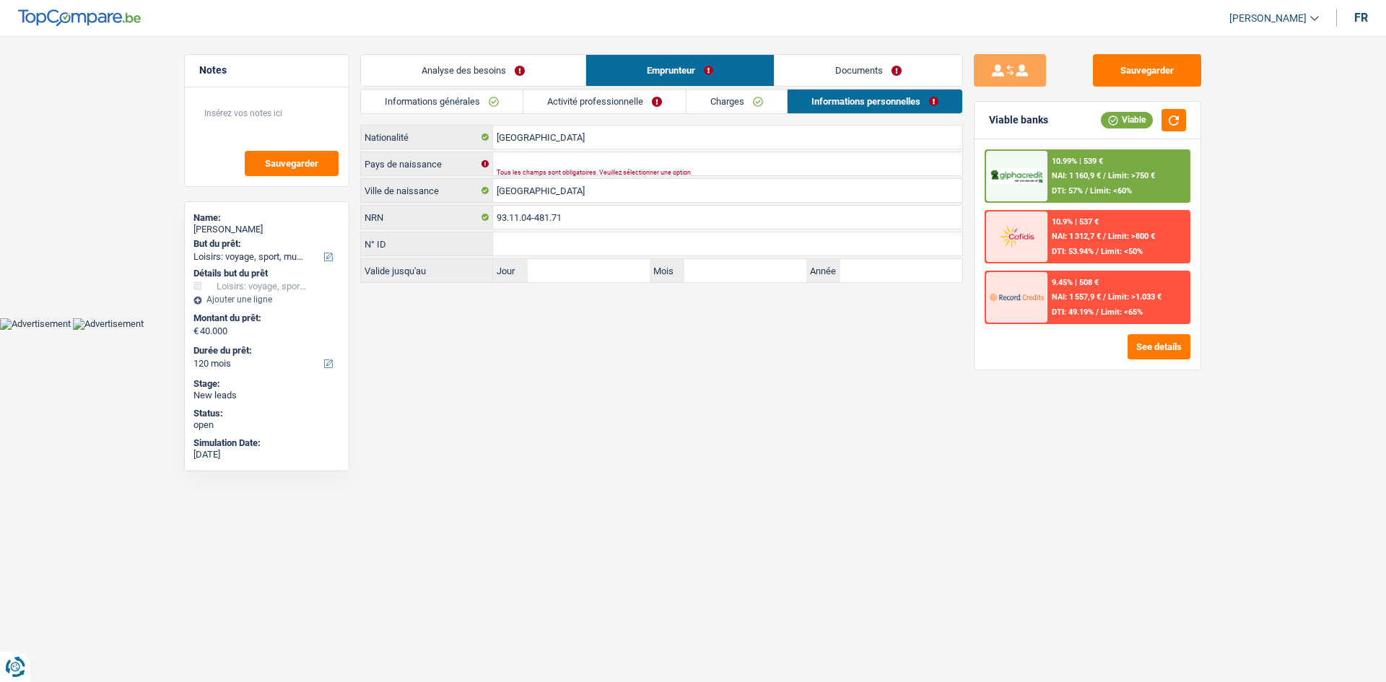
click at [620, 95] on link "Activité professionnelle" at bounding box center [604, 102] width 162 height 24
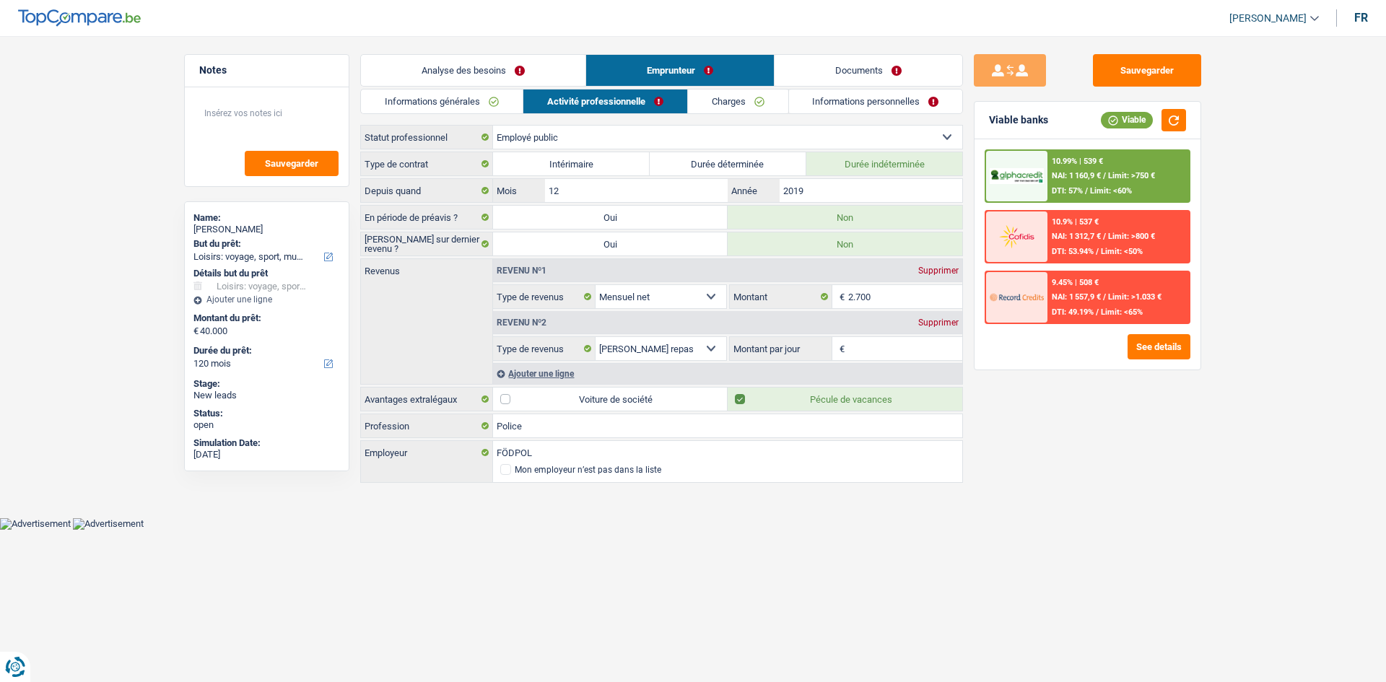
click at [451, 94] on link "Informations générales" at bounding box center [442, 102] width 162 height 24
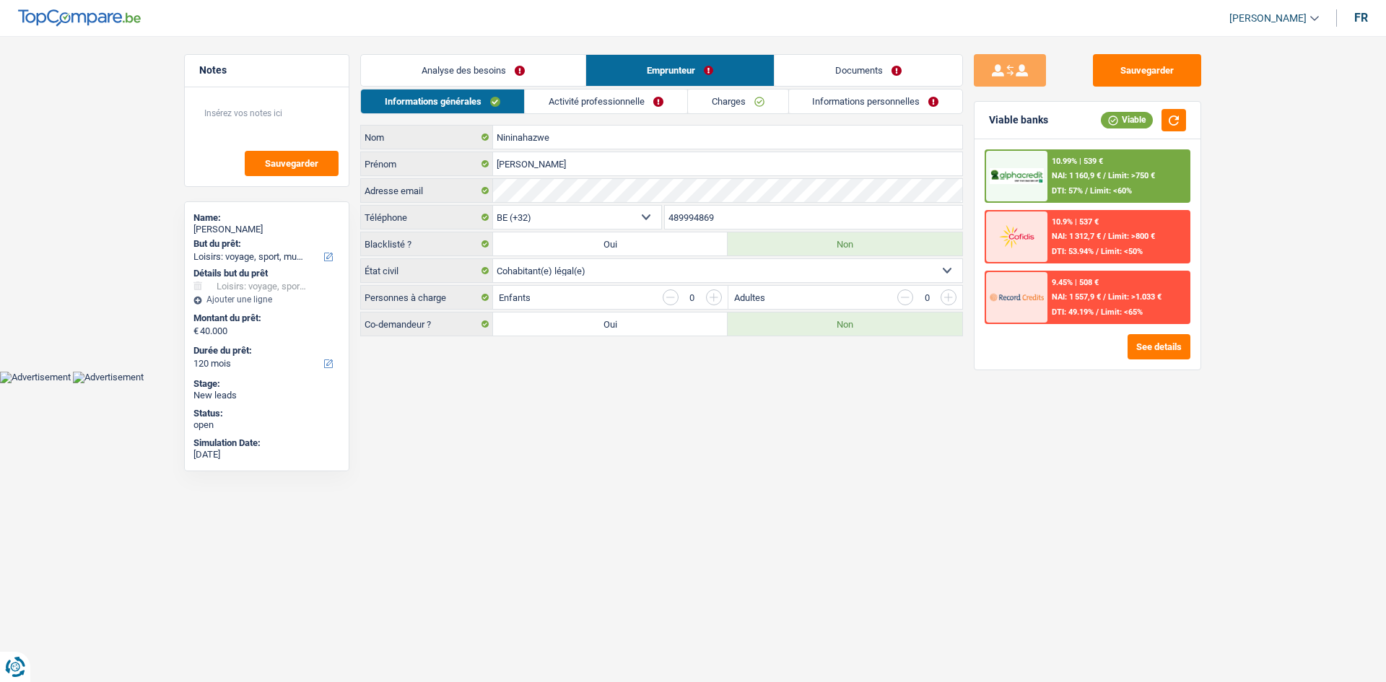
click at [498, 71] on link "Analyse des besoins" at bounding box center [473, 70] width 225 height 31
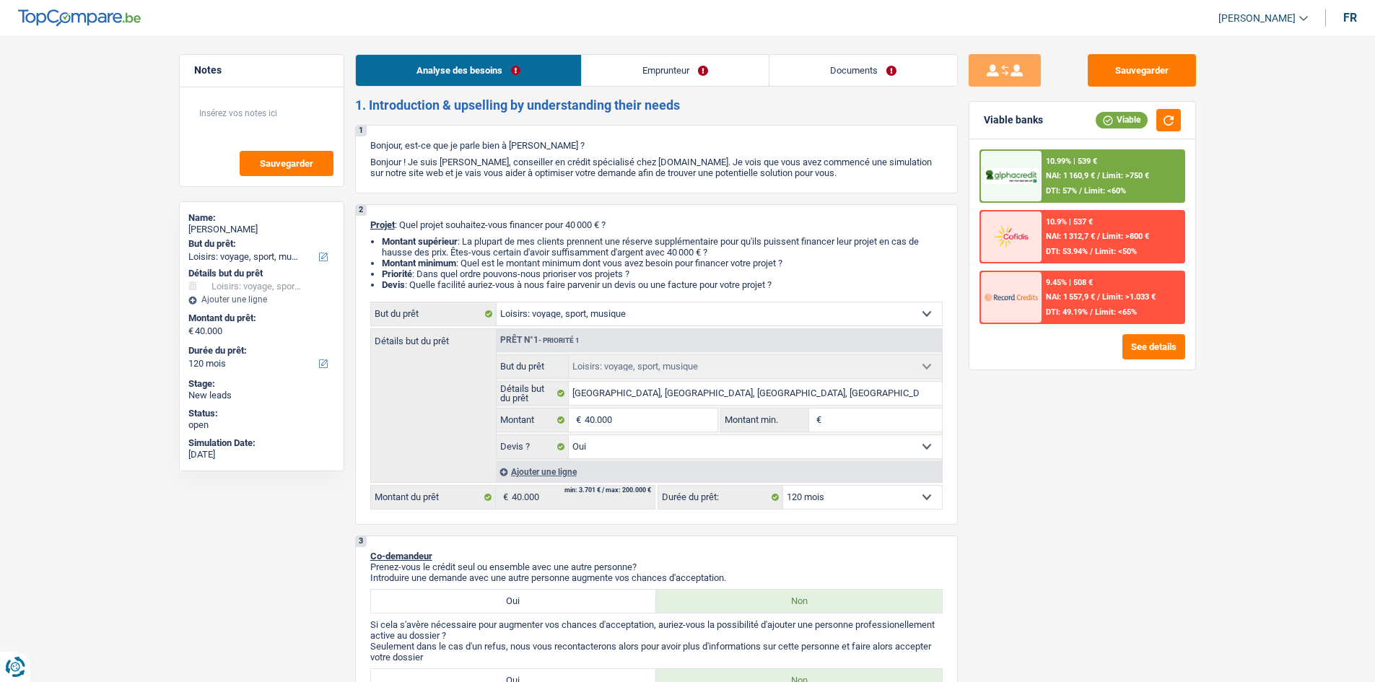
click at [695, 77] on link "Emprunteur" at bounding box center [675, 70] width 187 height 31
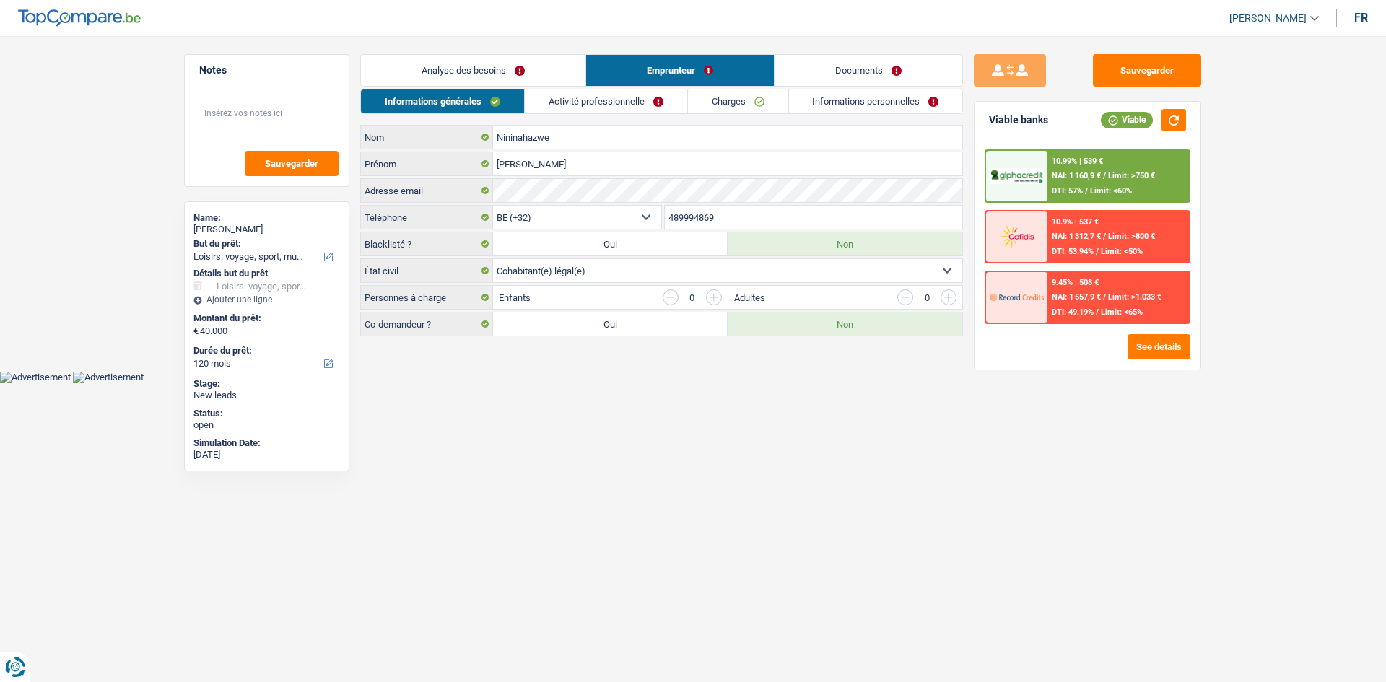
click at [638, 99] on link "Activité professionnelle" at bounding box center [606, 102] width 162 height 24
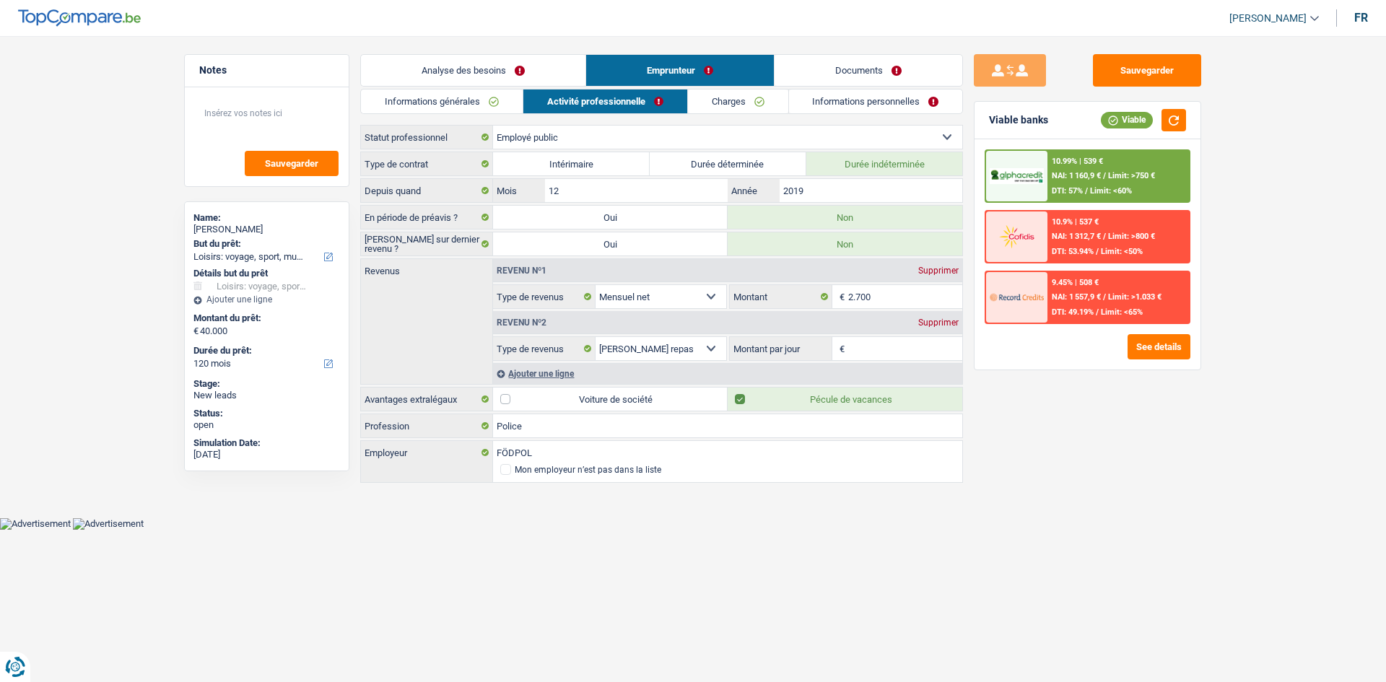
click at [765, 100] on link "Charges" at bounding box center [738, 102] width 100 height 24
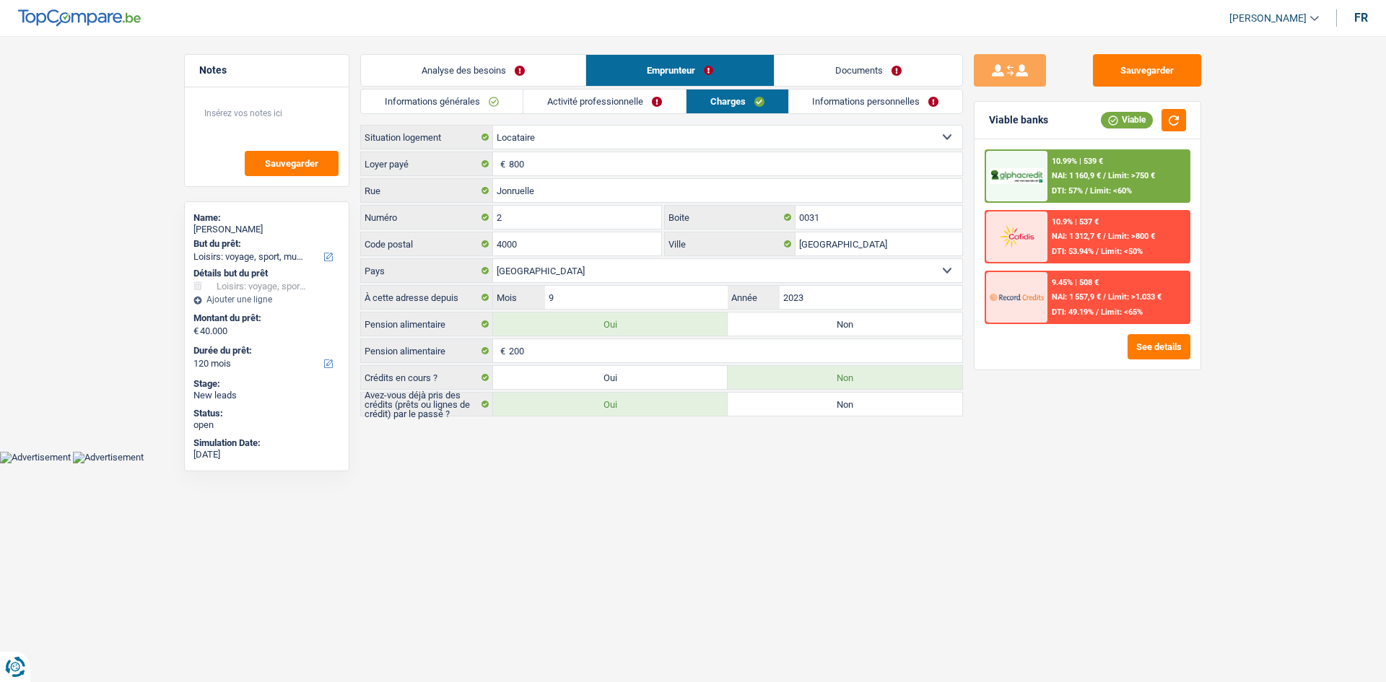
click at [877, 100] on link "Informations personnelles" at bounding box center [876, 102] width 174 height 24
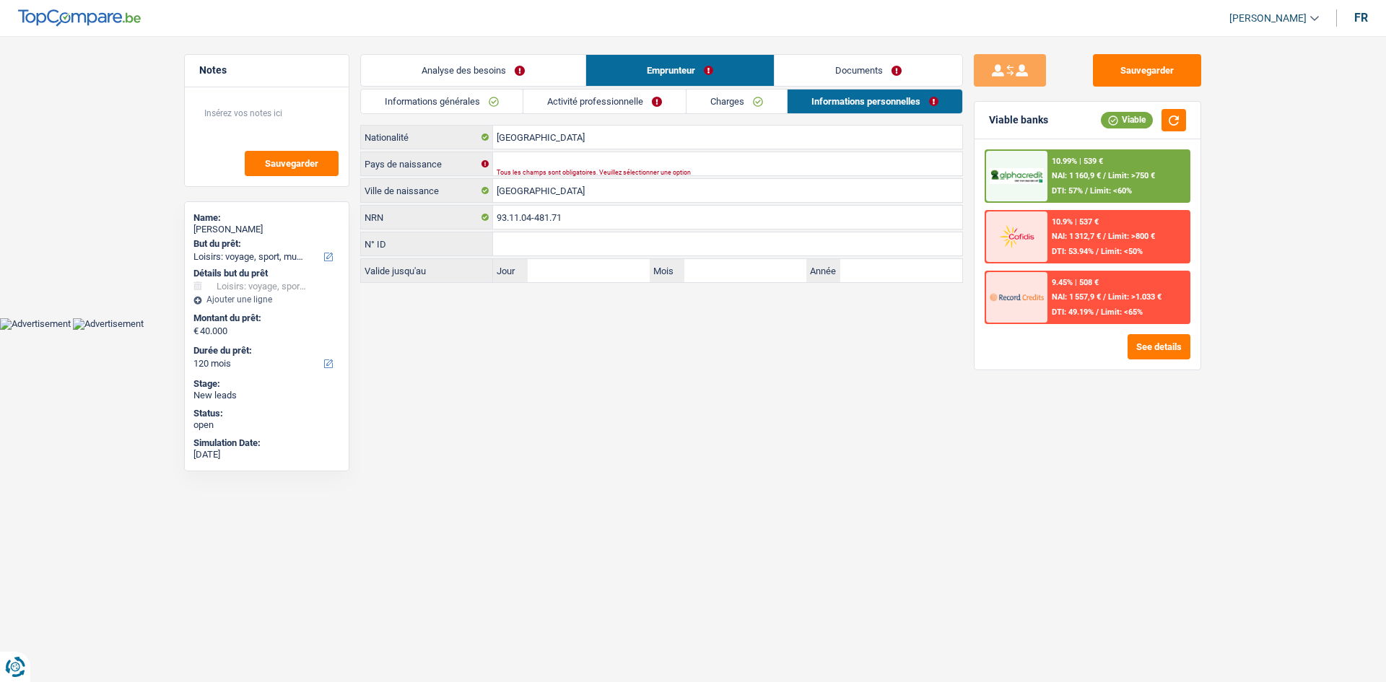
click at [747, 99] on link "Charges" at bounding box center [737, 102] width 100 height 24
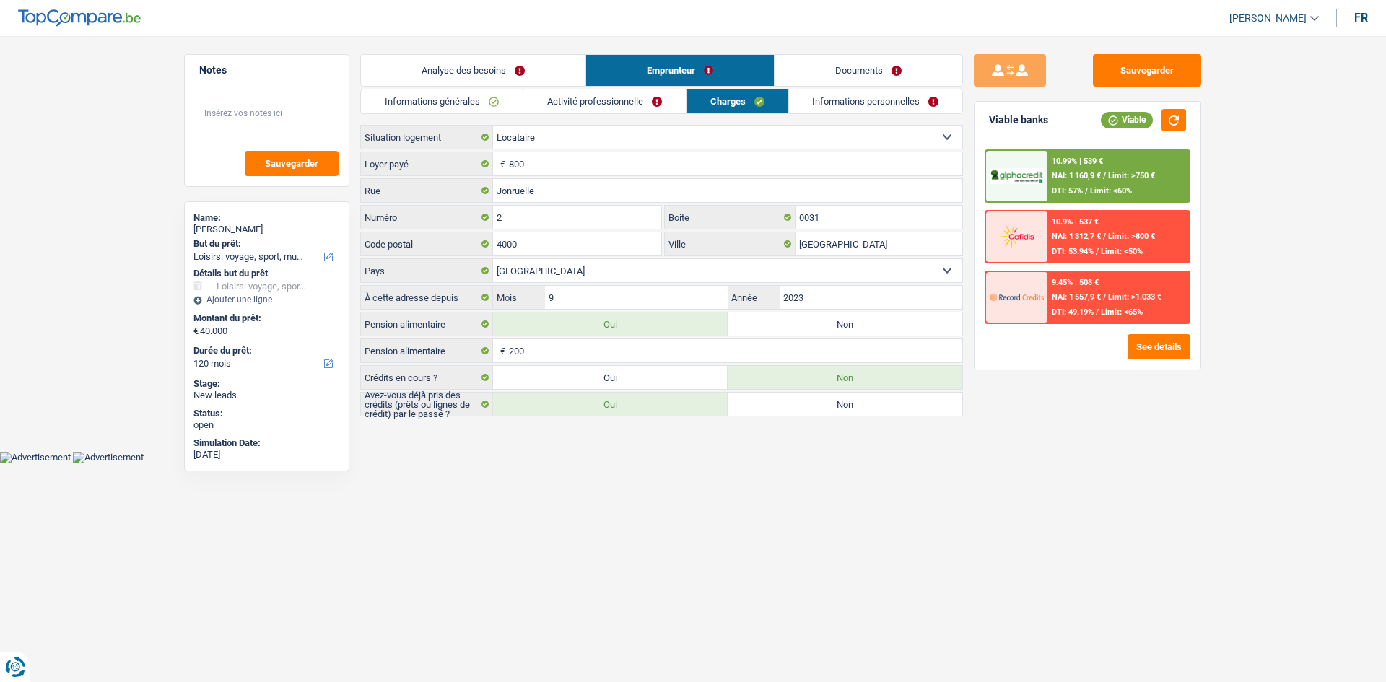
click at [616, 97] on link "Activité professionnelle" at bounding box center [604, 102] width 162 height 24
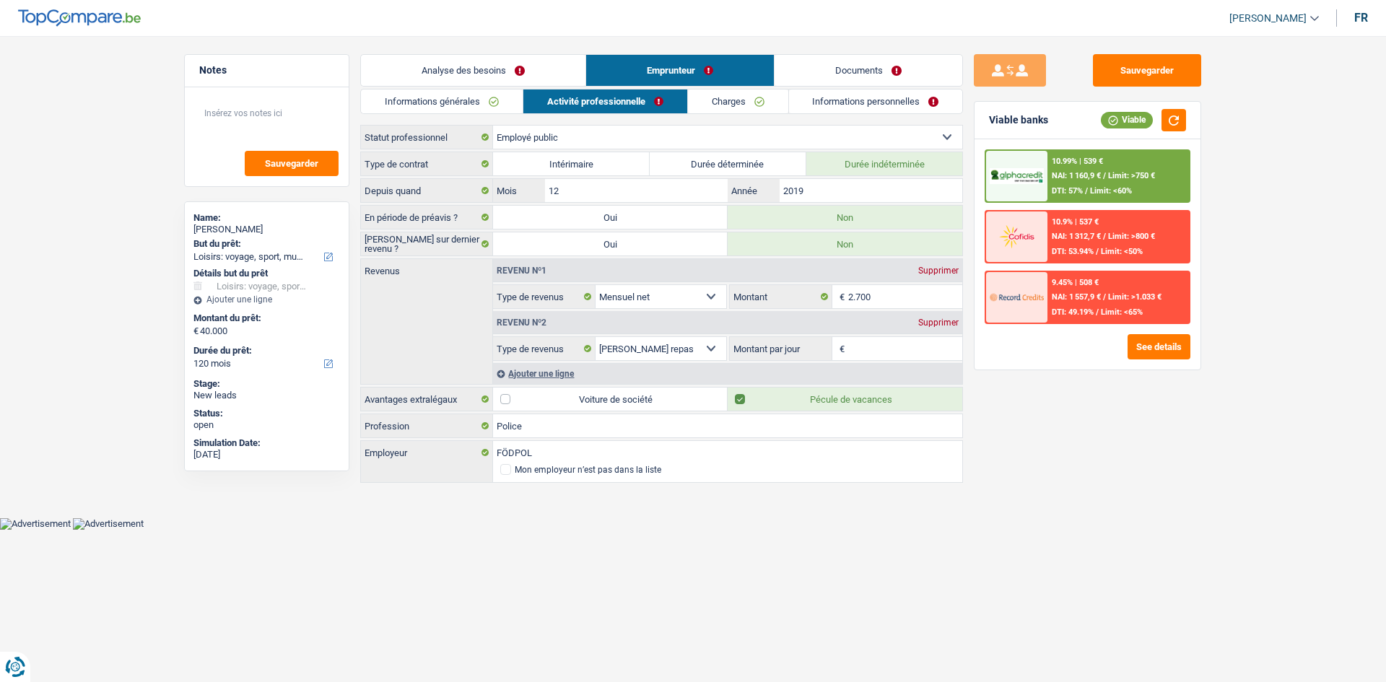
click at [474, 97] on link "Informations générales" at bounding box center [442, 102] width 162 height 24
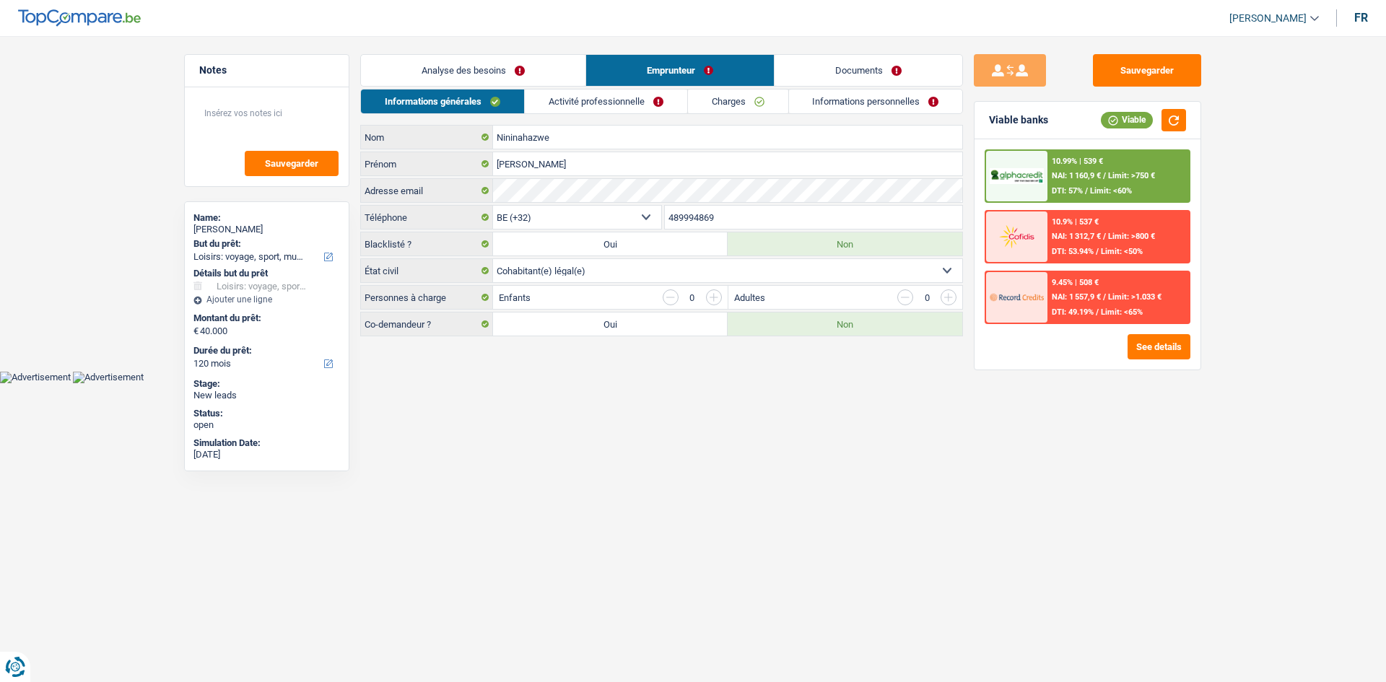
click at [508, 66] on link "Analyse des besoins" at bounding box center [473, 70] width 225 height 31
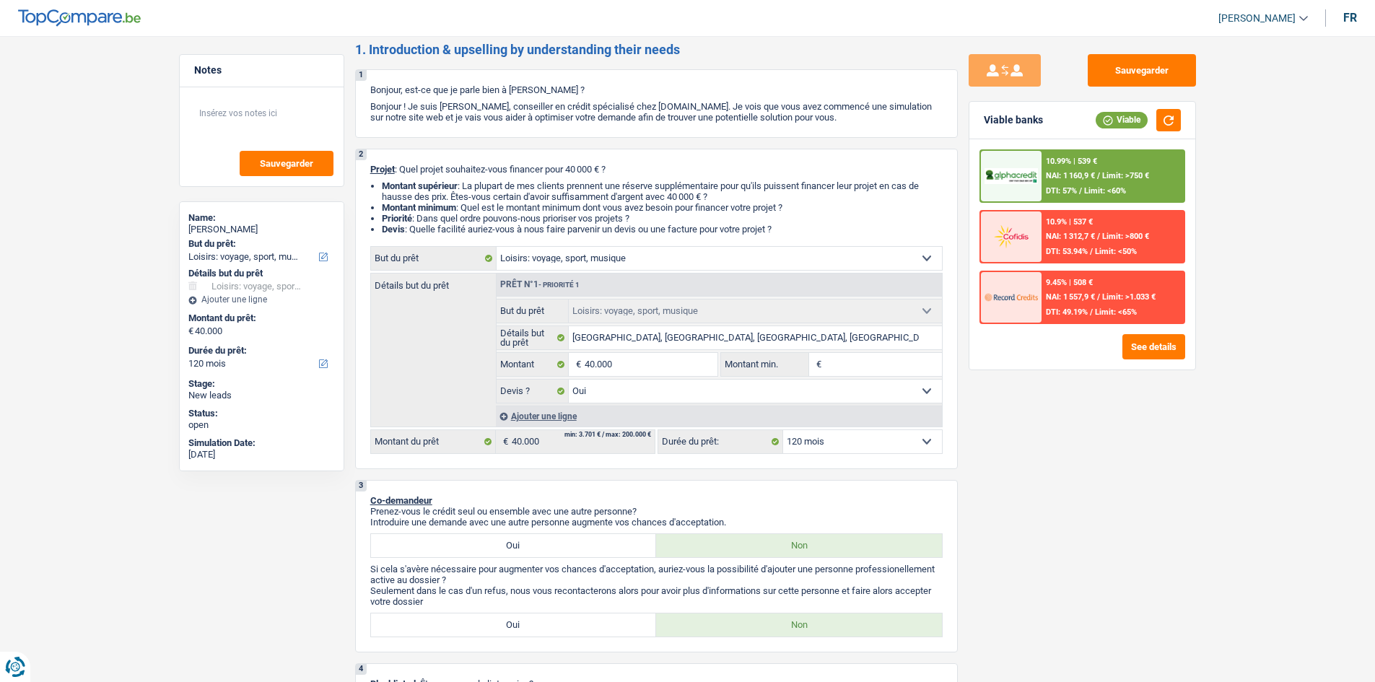
scroll to position [289, 0]
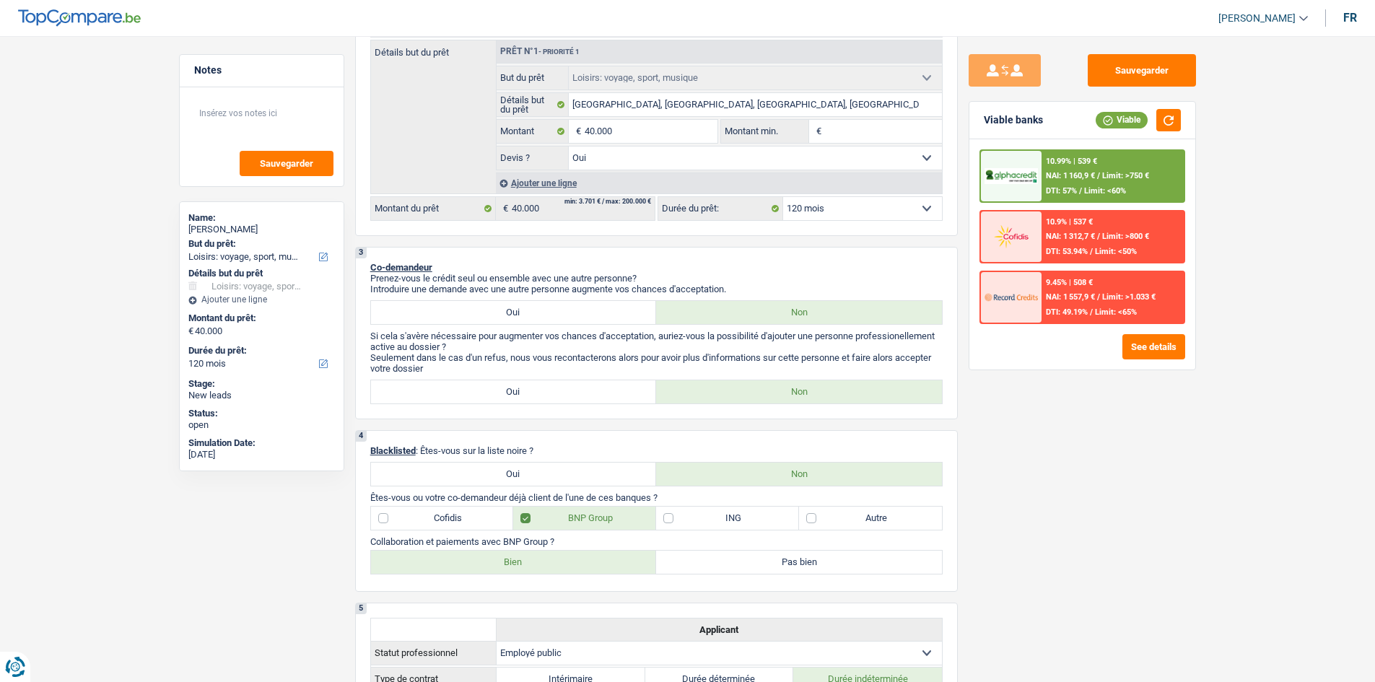
click at [1020, 328] on div "10.99% | 539 € NAI: 1 160,9 € / Limit: >750 € DTI: 57% / Limit: <60% 10.9% | 53…" at bounding box center [1083, 254] width 226 height 230
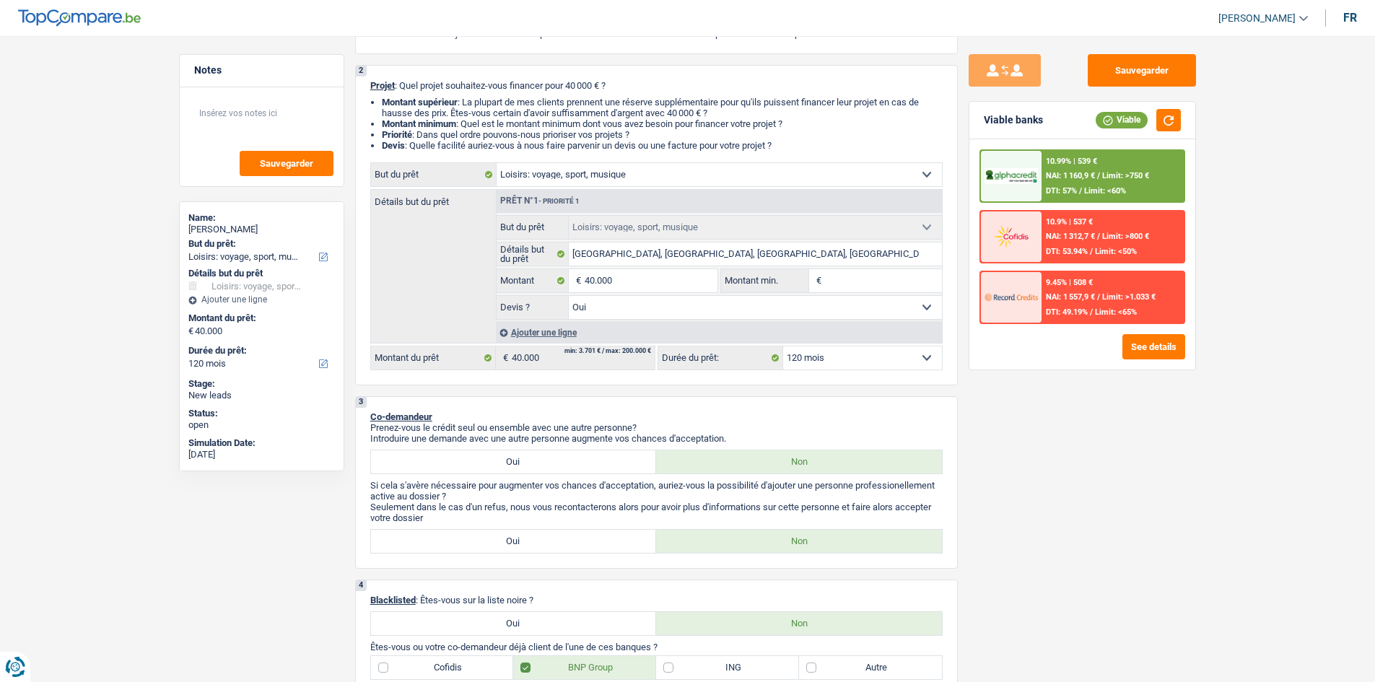
scroll to position [0, 0]
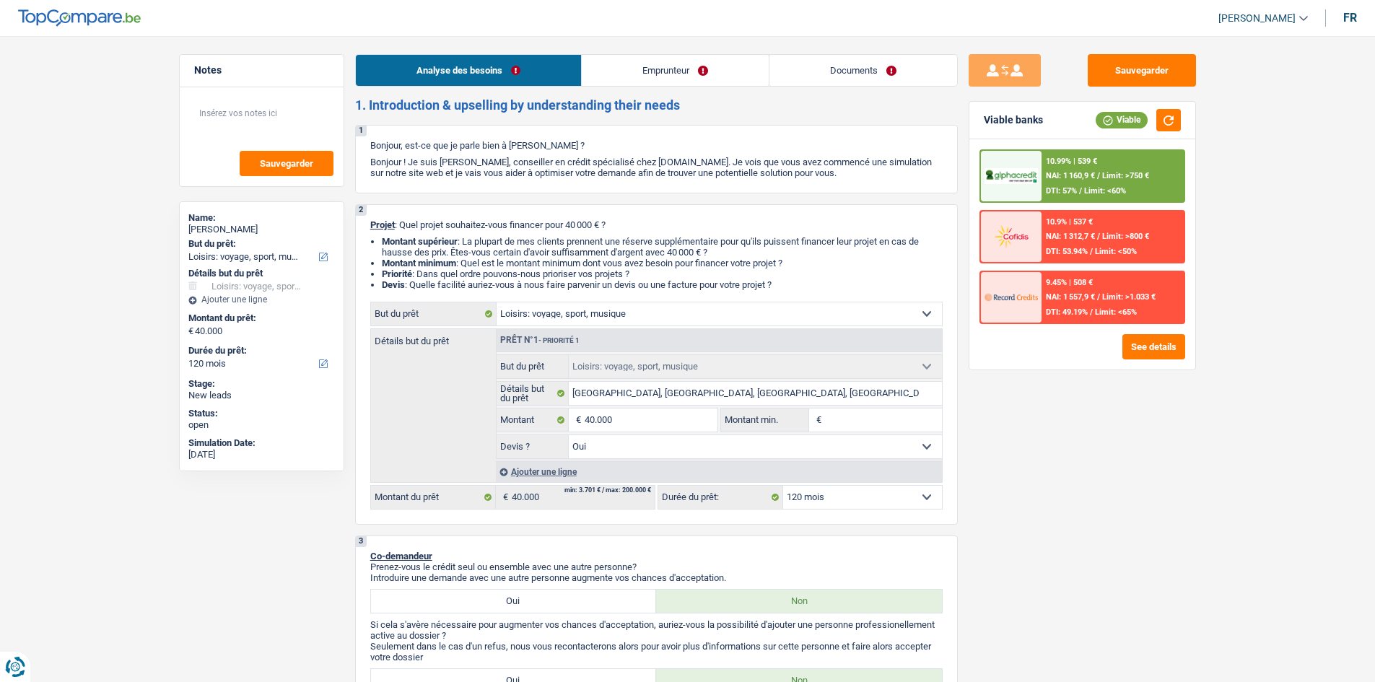
click at [684, 56] on link "Emprunteur" at bounding box center [675, 70] width 187 height 31
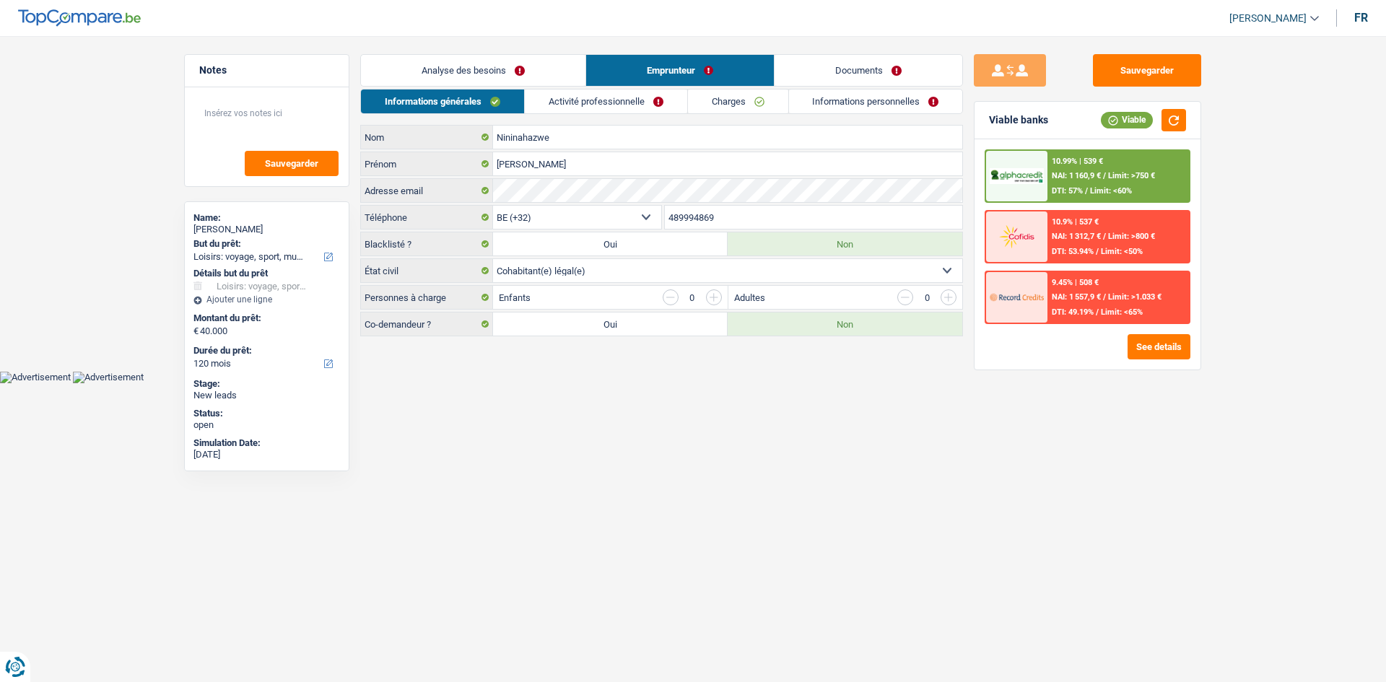
click at [651, 98] on link "Activité professionnelle" at bounding box center [606, 102] width 162 height 24
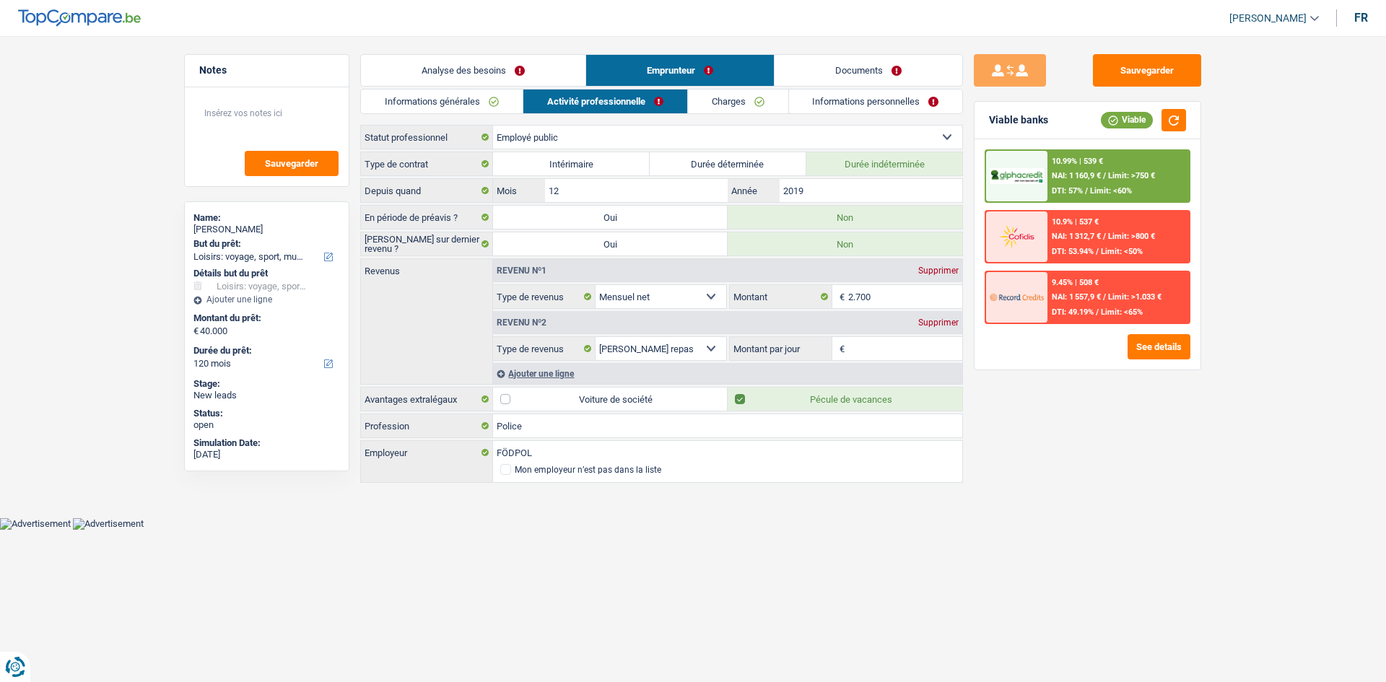
click at [760, 110] on link "Charges" at bounding box center [738, 102] width 100 height 24
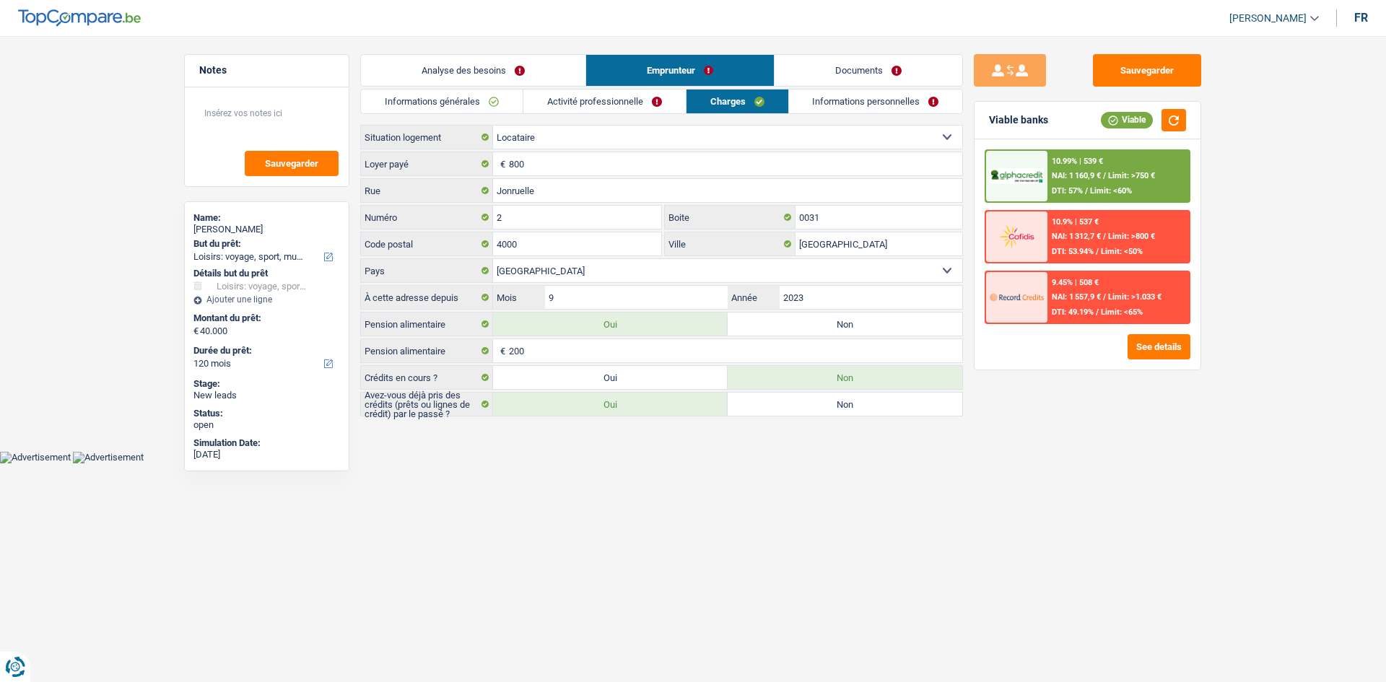
click at [874, 101] on link "Informations personnelles" at bounding box center [876, 102] width 174 height 24
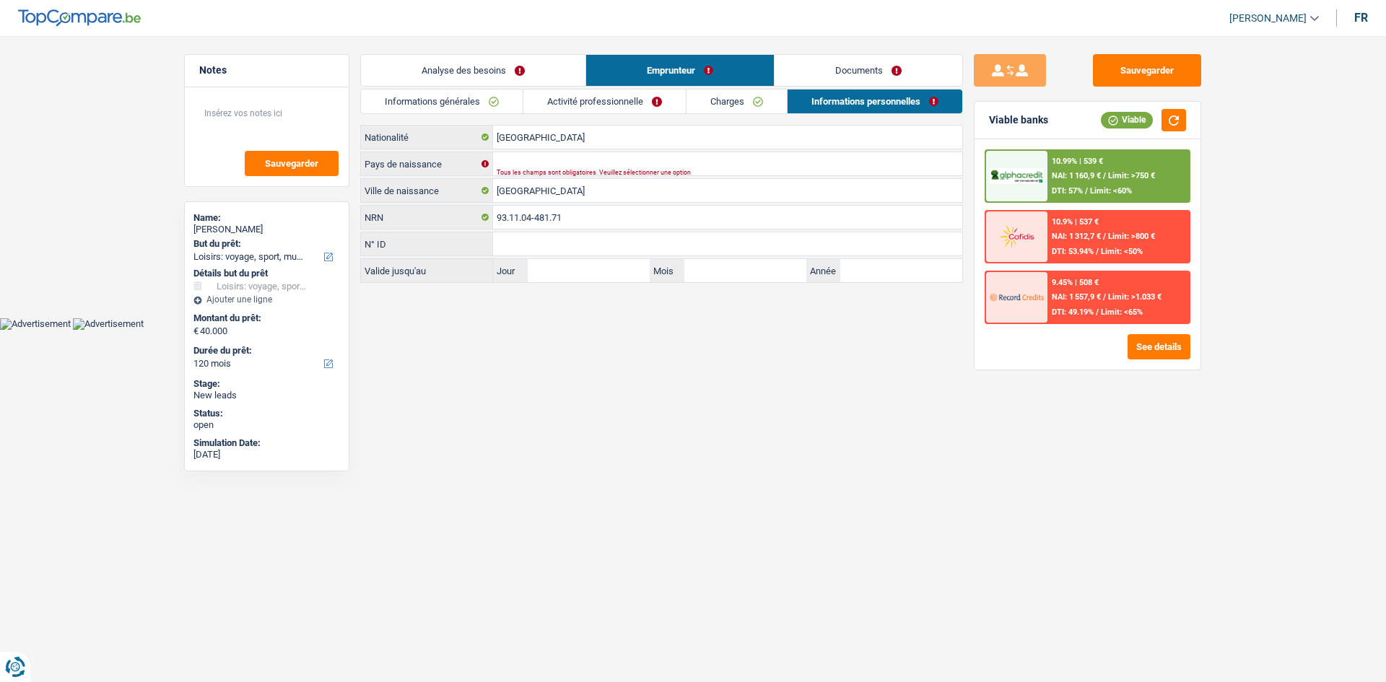
click at [639, 102] on link "Activité professionnelle" at bounding box center [604, 102] width 162 height 24
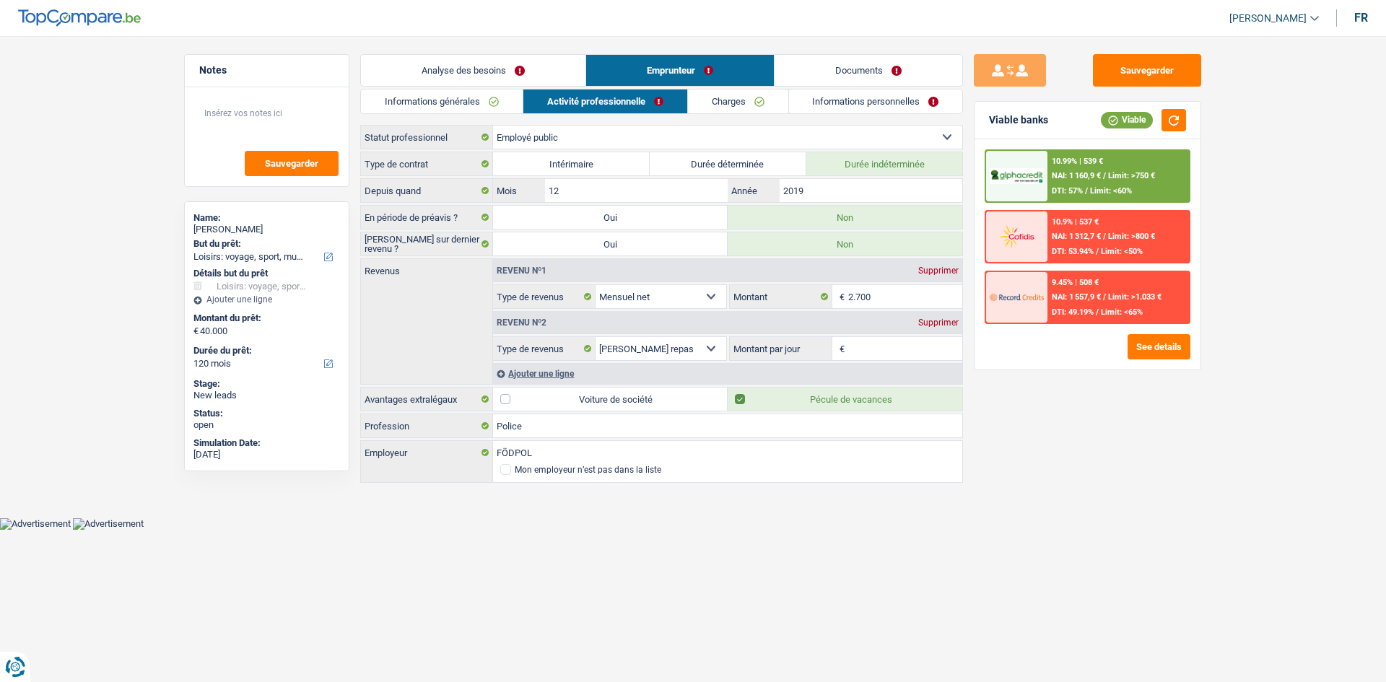
click at [476, 109] on link "Informations générales" at bounding box center [442, 102] width 162 height 24
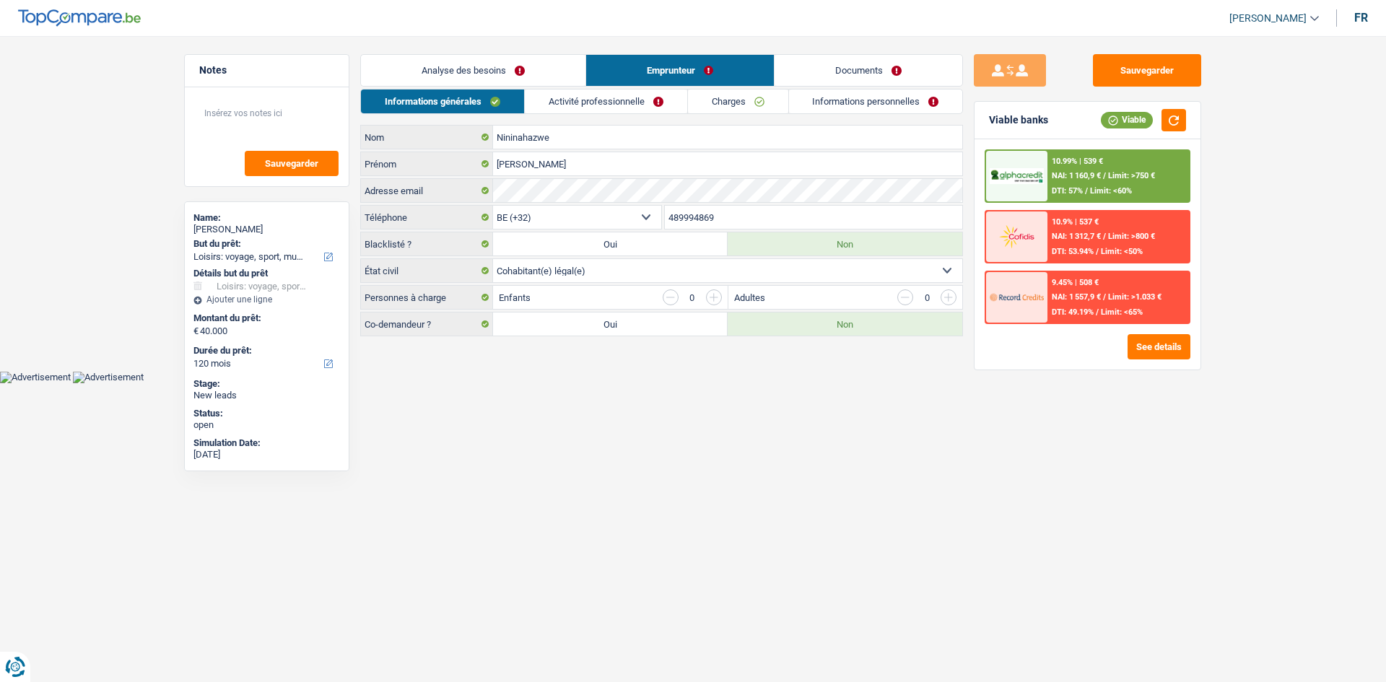
click at [539, 76] on link "Analyse des besoins" at bounding box center [473, 70] width 225 height 31
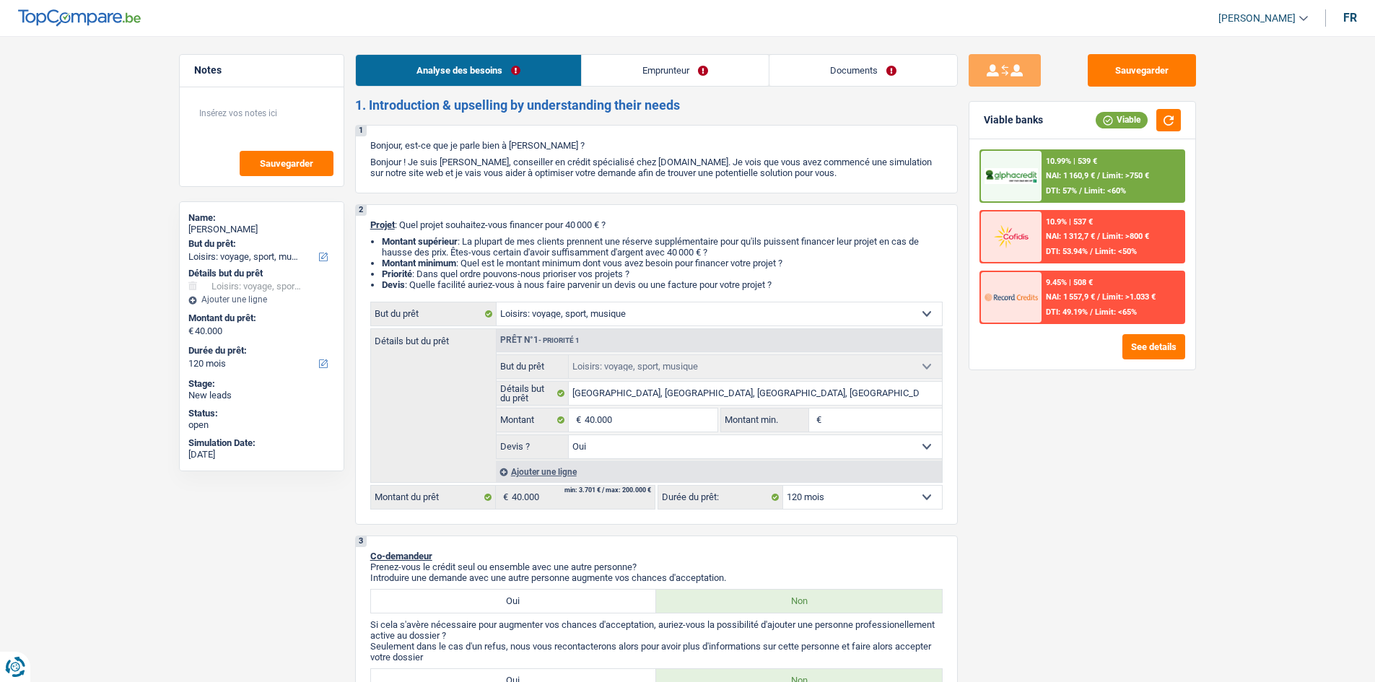
click at [1087, 181] on div "10.99% | 539 € NAI: 1 160,9 € / Limit: >750 € DTI: 57% / Limit: <60%" at bounding box center [1113, 176] width 142 height 51
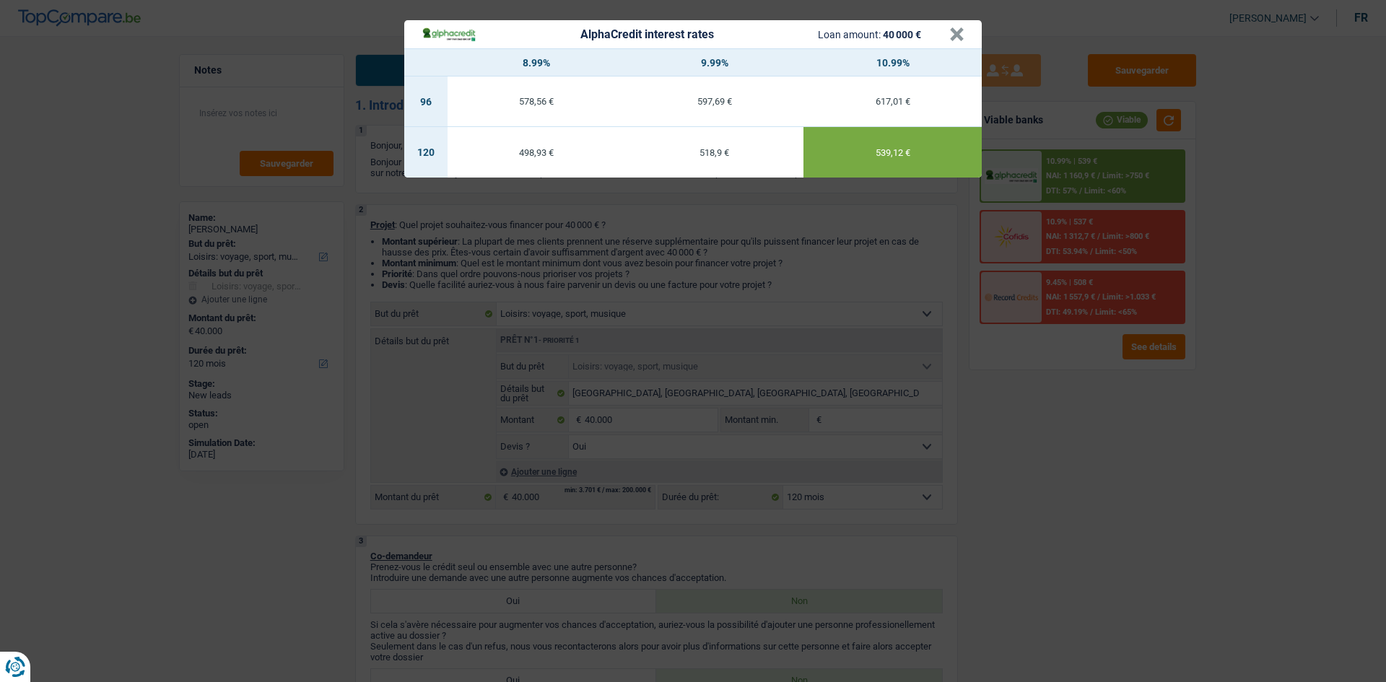
click at [1066, 553] on div "AlphaCredit interest rates Loan amount: 40 000 € × 8.99% 9.99% 10.99% 96 578,56…" at bounding box center [693, 341] width 1386 height 682
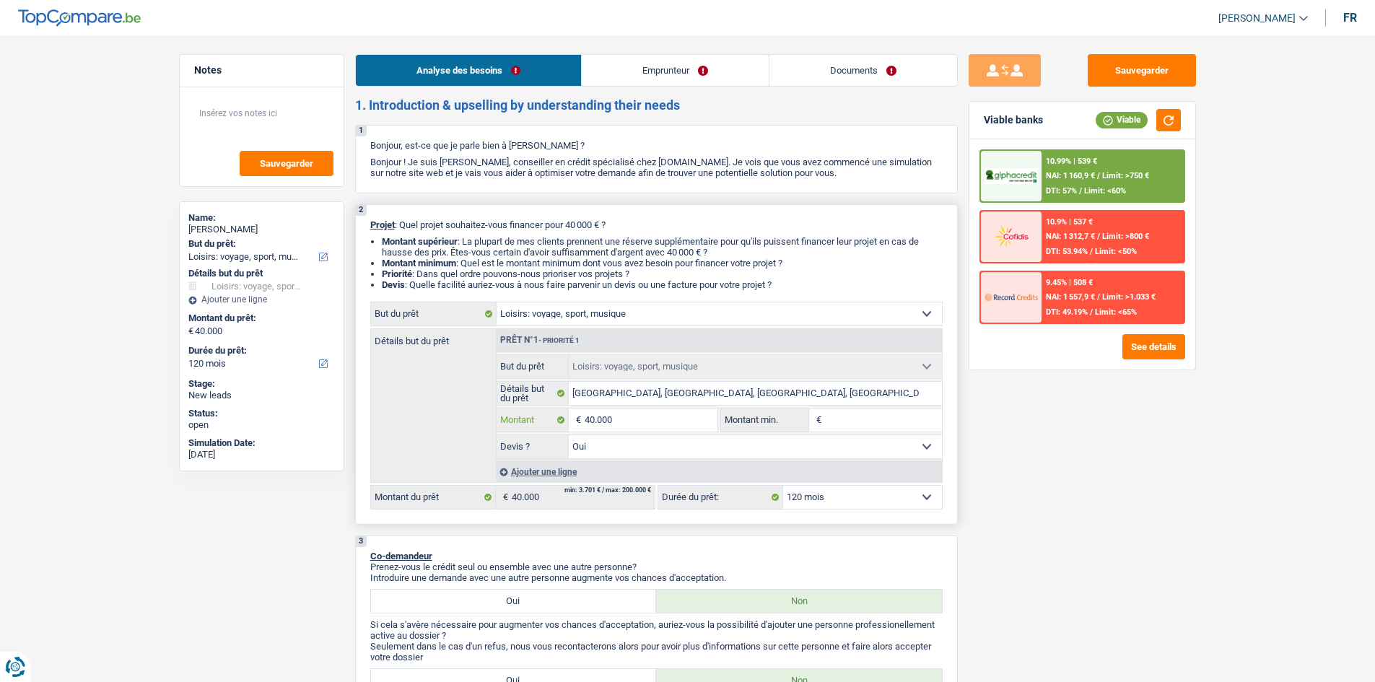
click at [626, 421] on input "40.000" at bounding box center [651, 420] width 132 height 23
click at [700, 59] on link "Emprunteur" at bounding box center [675, 70] width 187 height 31
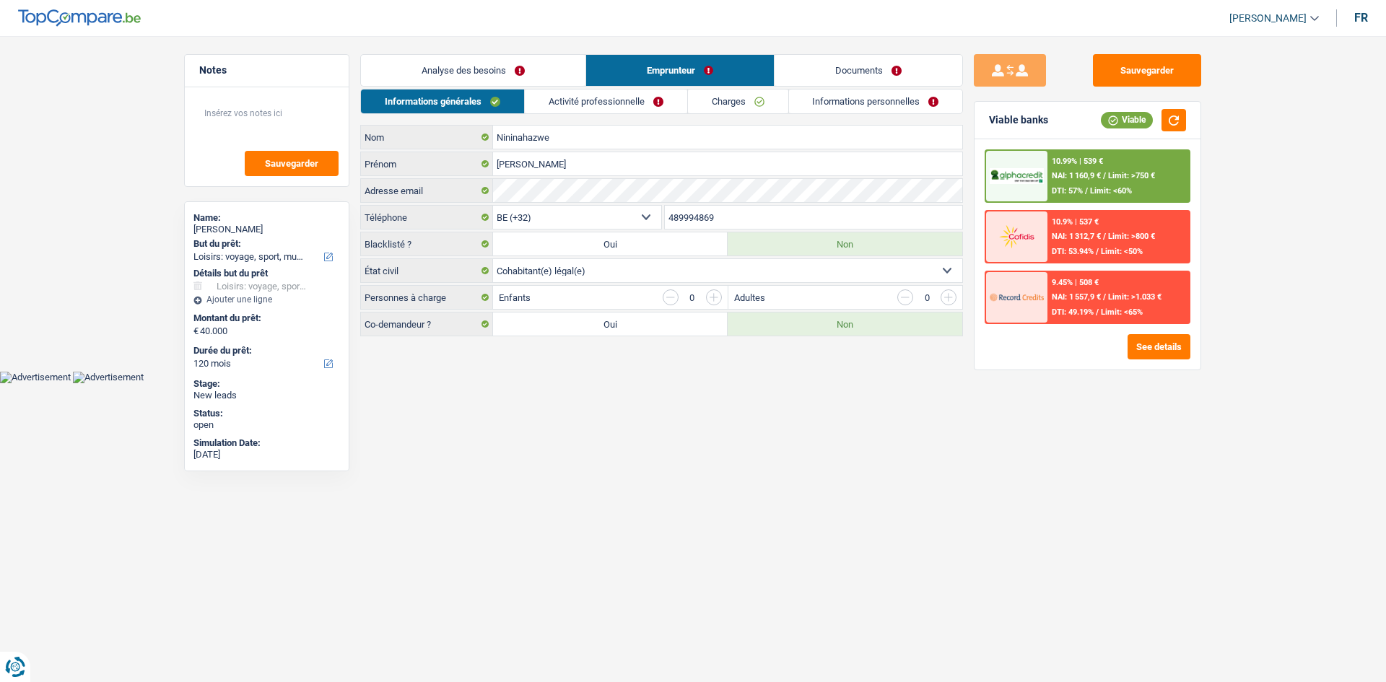
click at [586, 93] on link "Activité professionnelle" at bounding box center [606, 102] width 162 height 24
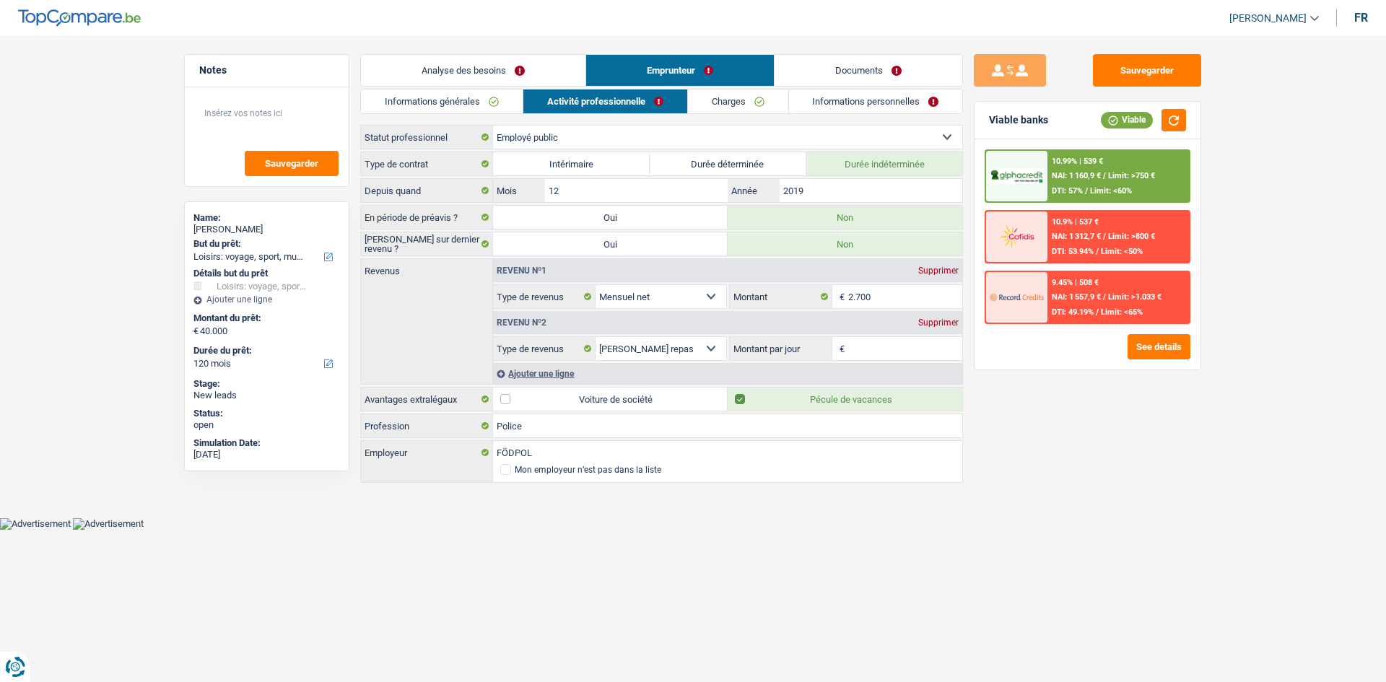
click at [529, 110] on link "Activité professionnelle" at bounding box center [605, 102] width 164 height 24
click at [510, 100] on link "Informations générales" at bounding box center [442, 102] width 162 height 24
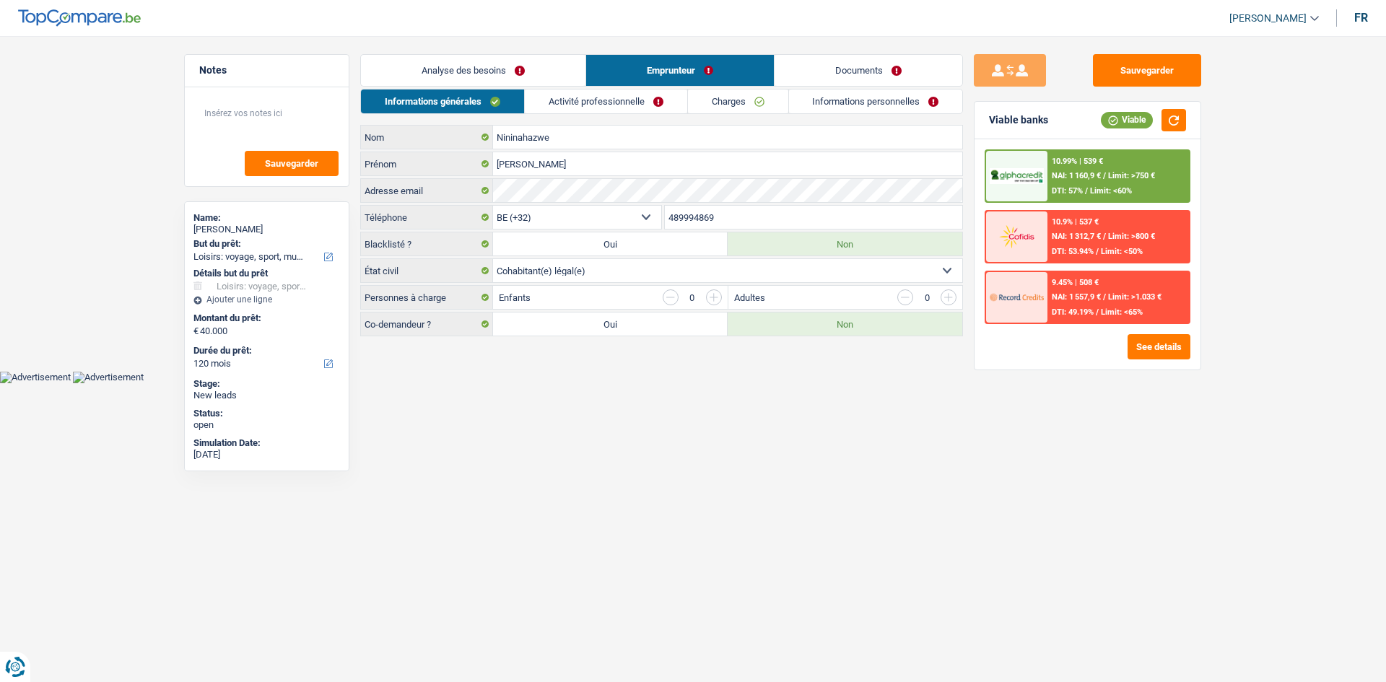
click at [539, 66] on link "Analyse des besoins" at bounding box center [473, 70] width 225 height 31
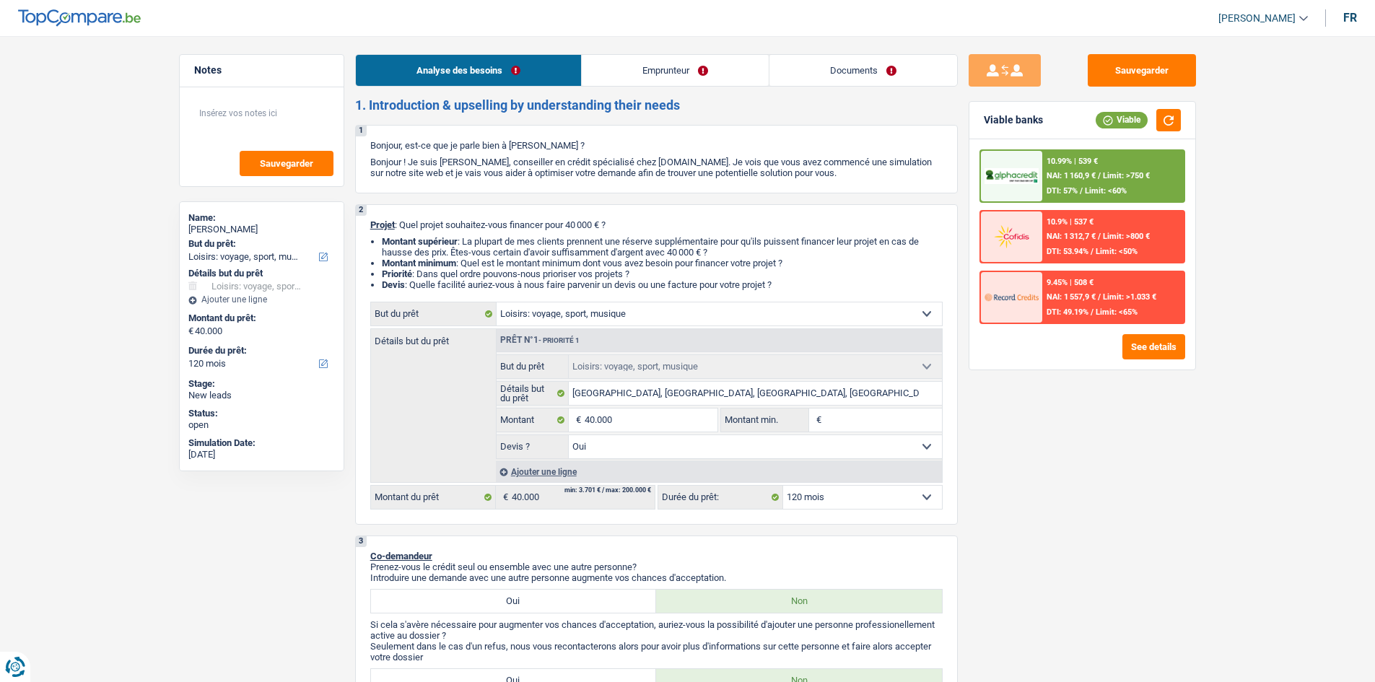
click at [645, 56] on link "Emprunteur" at bounding box center [675, 70] width 187 height 31
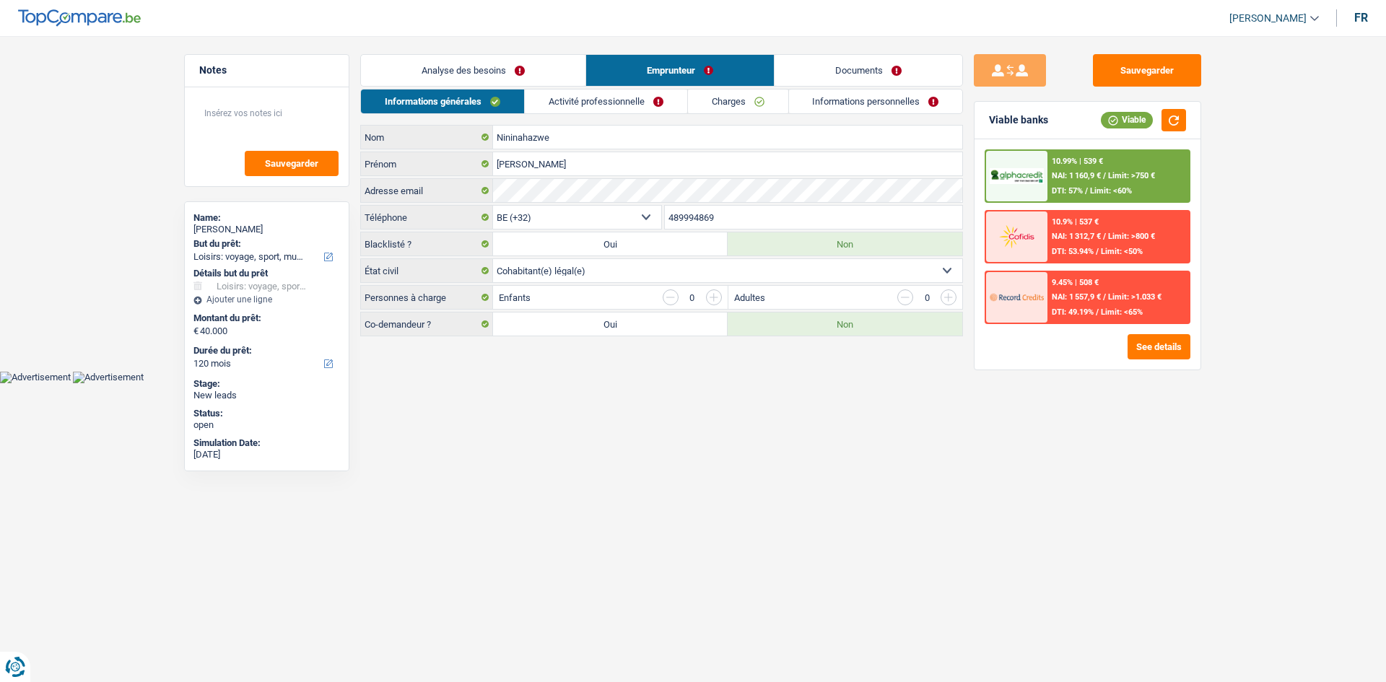
click at [591, 117] on div "Informations générales Activité professionnelle Charges Informations personnell…" at bounding box center [661, 213] width 603 height 248
click at [609, 99] on link "Activité professionnelle" at bounding box center [606, 102] width 162 height 24
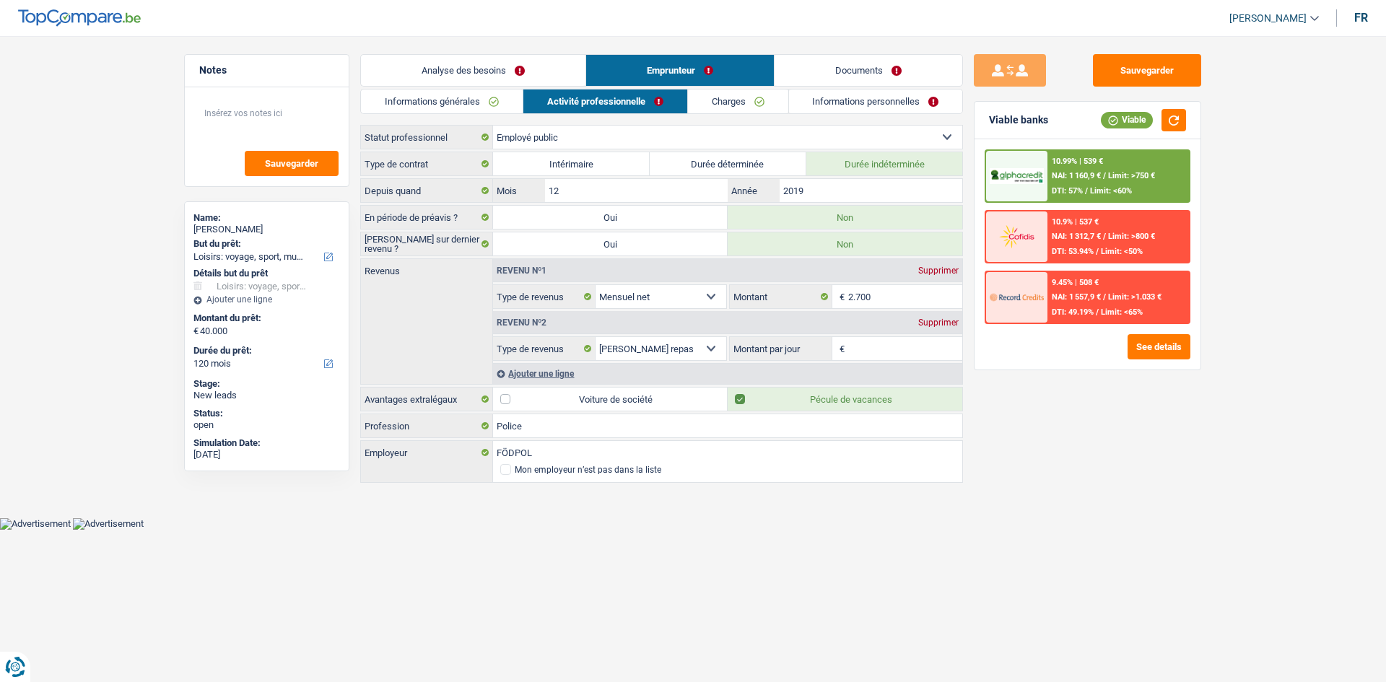
click at [1091, 478] on div "Sauvegarder Viable banks Viable 10.99% | 539 € NAI: 1 160,9 € / Limit: >750 € D…" at bounding box center [1087, 354] width 249 height 601
click at [884, 193] on input "2019" at bounding box center [871, 190] width 183 height 23
click at [895, 292] on input "2.700" at bounding box center [905, 296] width 115 height 23
click at [866, 349] on input "Montant par jour" at bounding box center [905, 348] width 115 height 23
click at [1242, 502] on main "Notes Sauvegarder Name: Nicolas Nininahazwe But du prêt: Confort maison: meuble…" at bounding box center [693, 270] width 1386 height 496
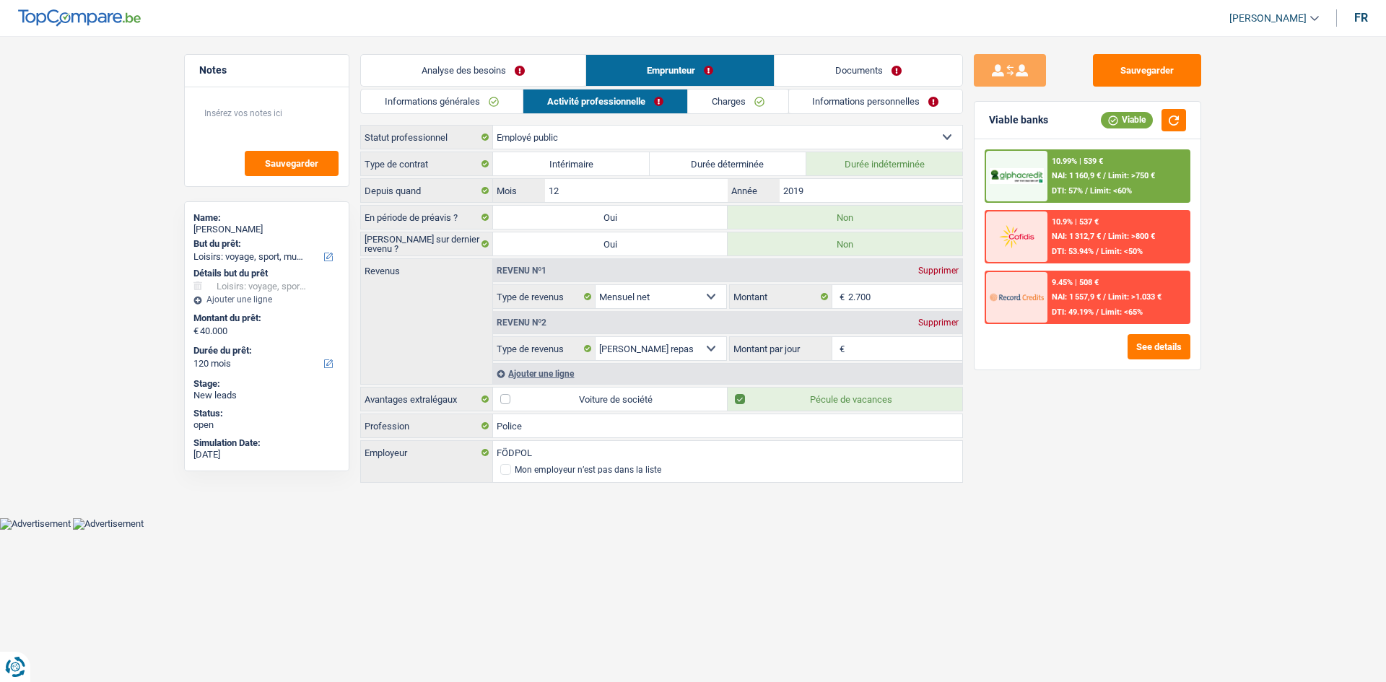
click at [863, 349] on input "Montant par jour" at bounding box center [905, 348] width 115 height 23
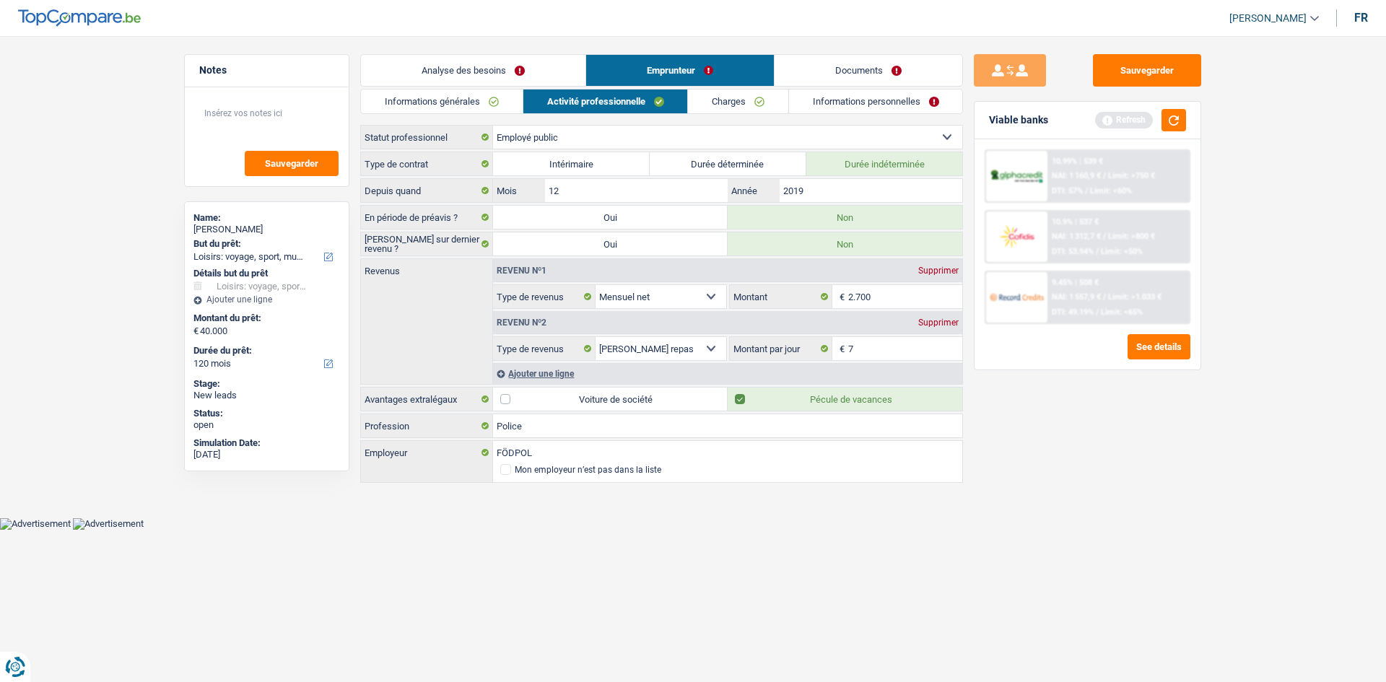
type input "7,0"
click at [757, 101] on link "Charges" at bounding box center [738, 102] width 100 height 24
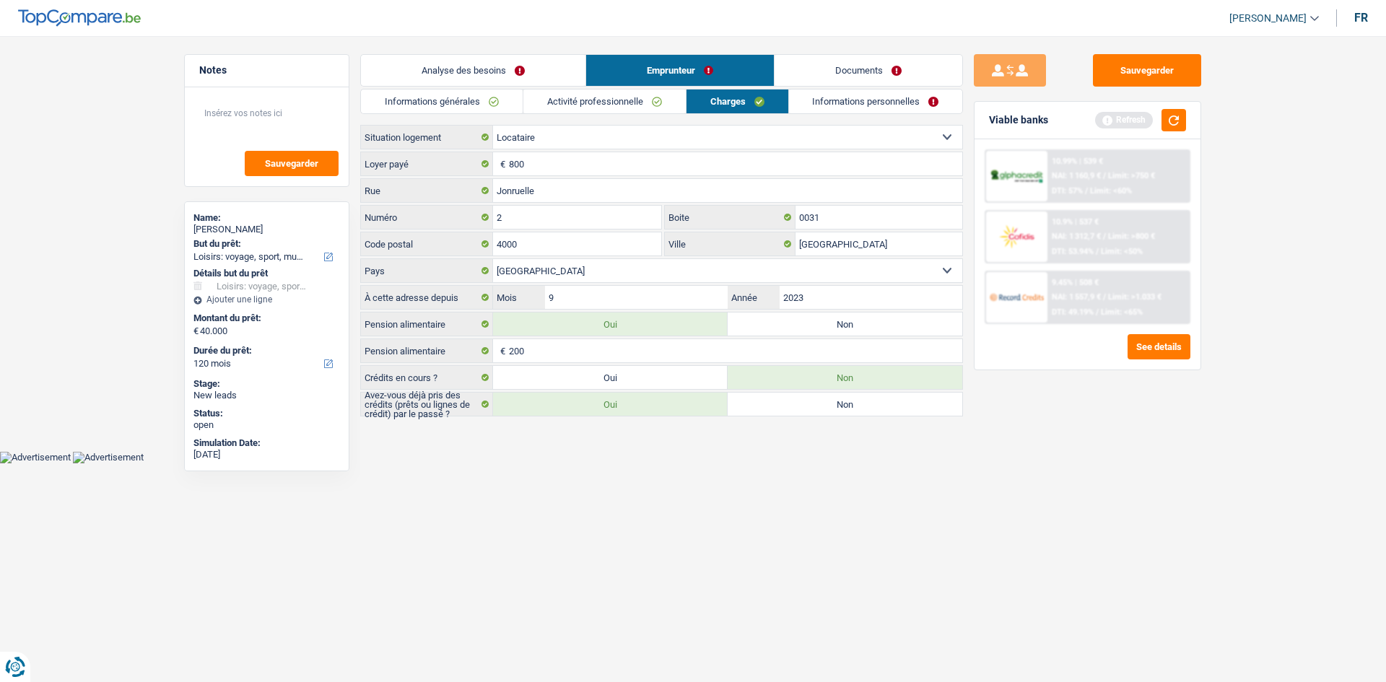
click at [653, 111] on link "Activité professionnelle" at bounding box center [604, 102] width 162 height 24
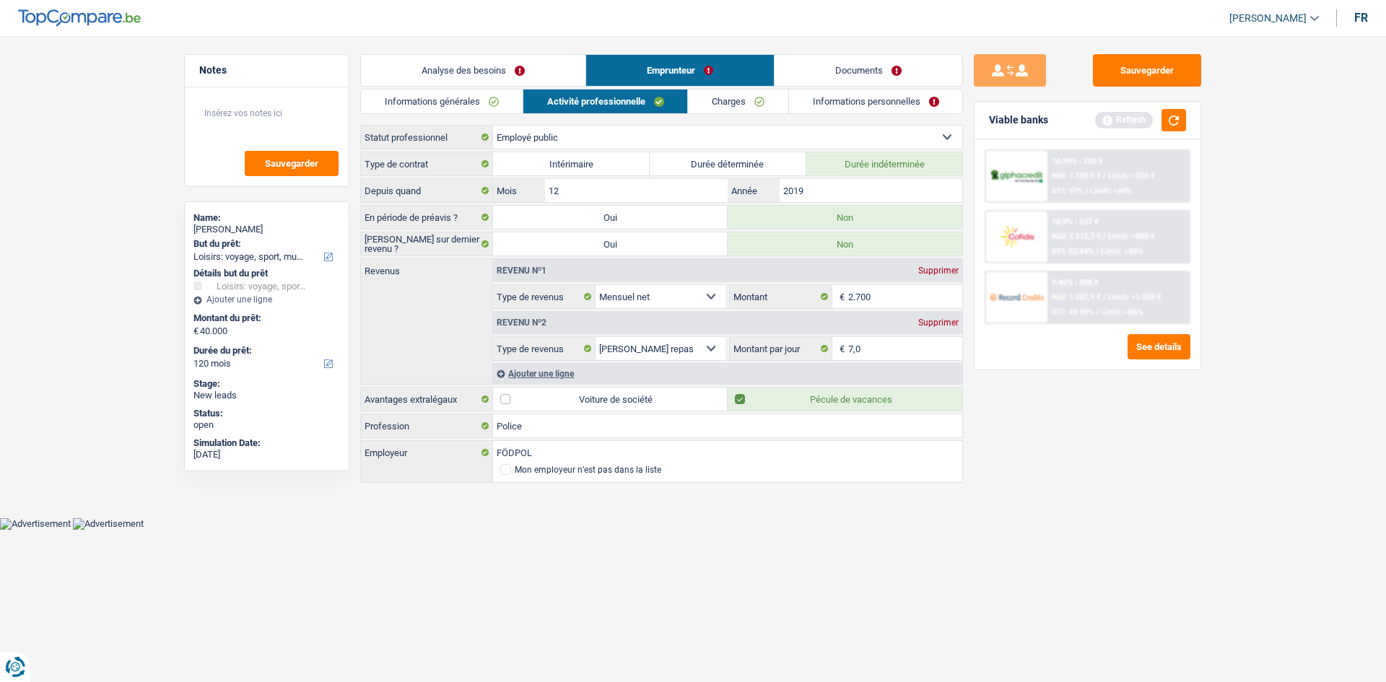
click at [708, 103] on link "Charges" at bounding box center [738, 102] width 100 height 24
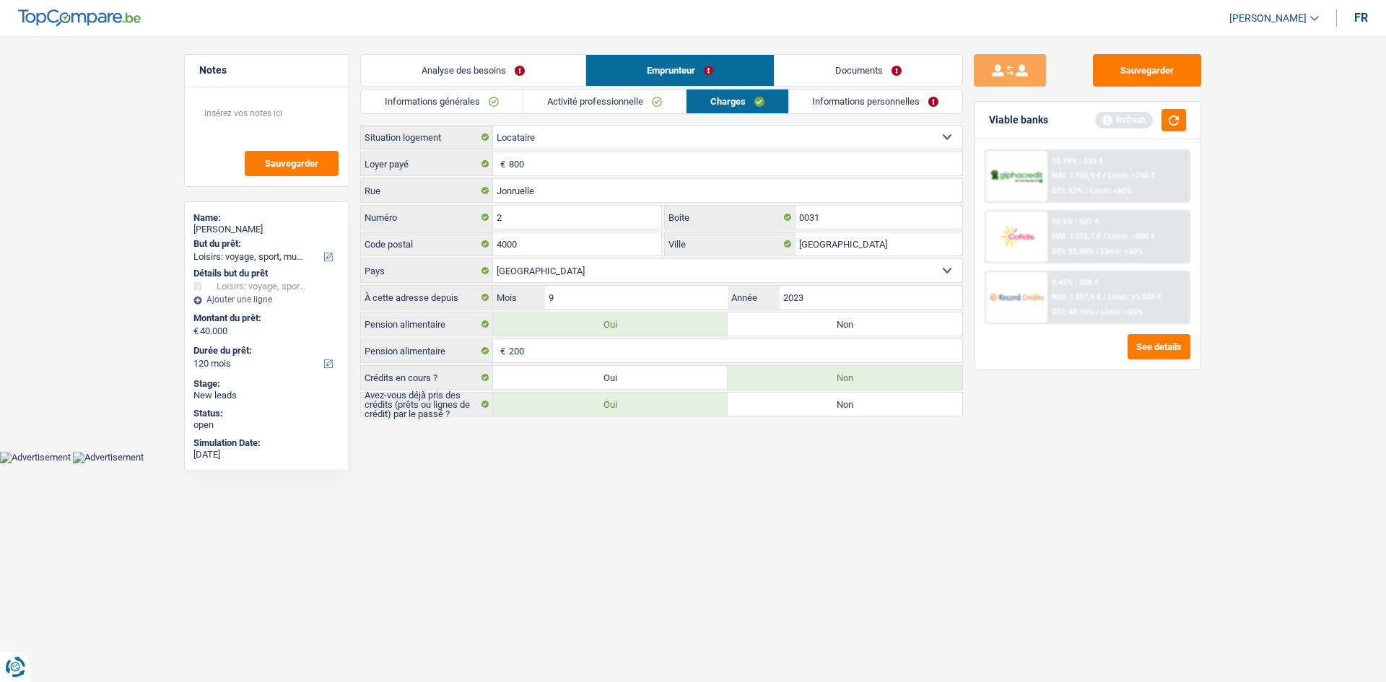
click at [822, 96] on link "Informations personnelles" at bounding box center [876, 102] width 174 height 24
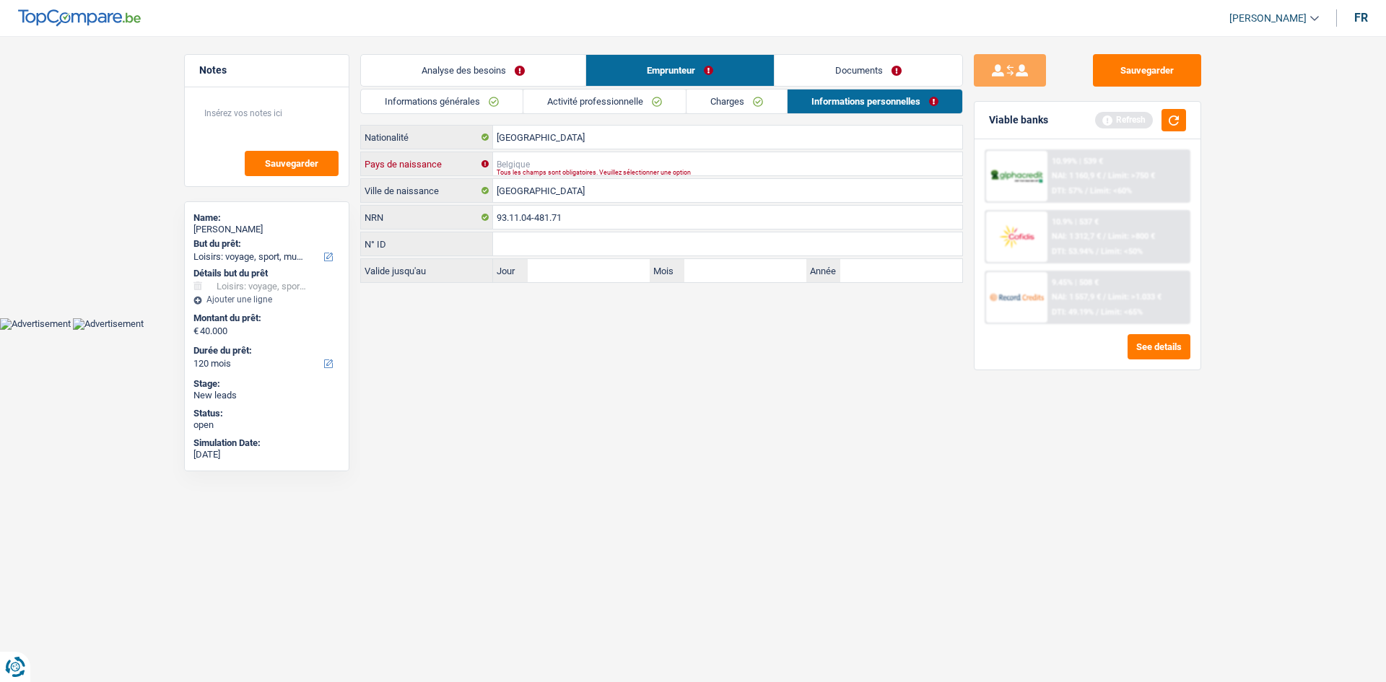
click at [591, 152] on input "Pays de naissance" at bounding box center [727, 163] width 469 height 23
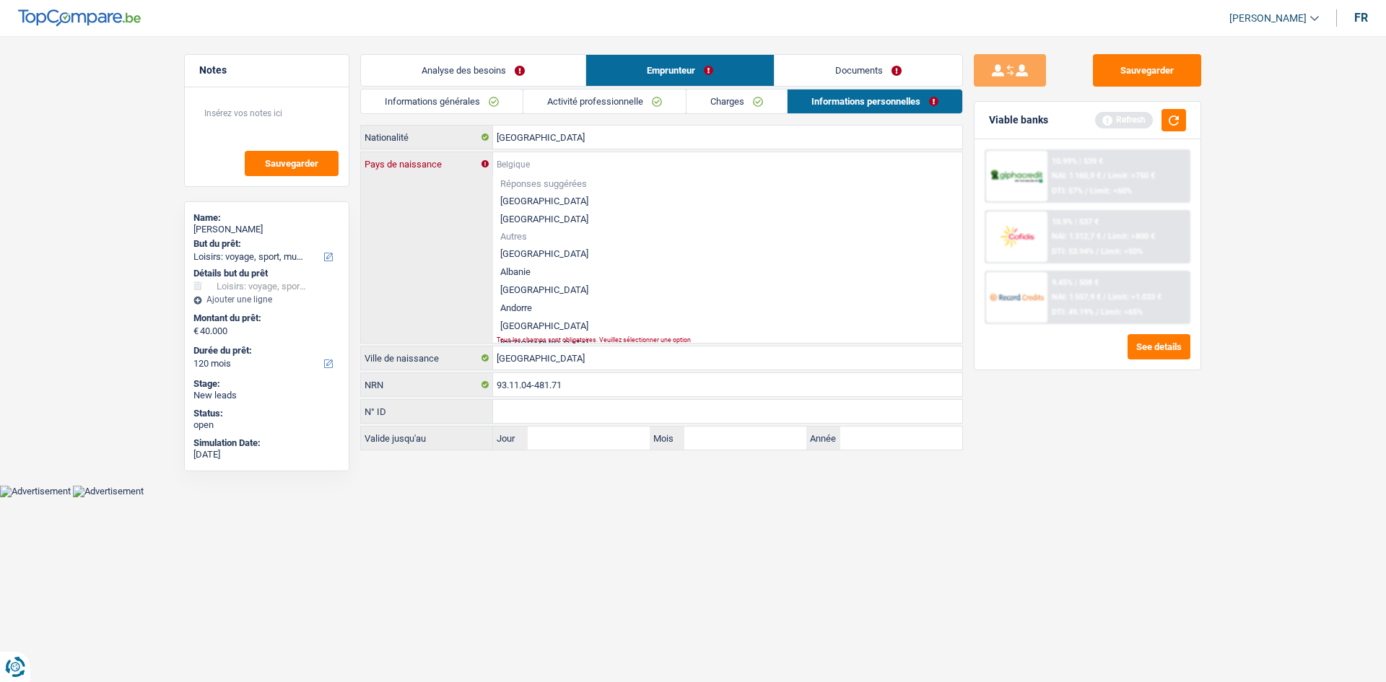
type input "b"
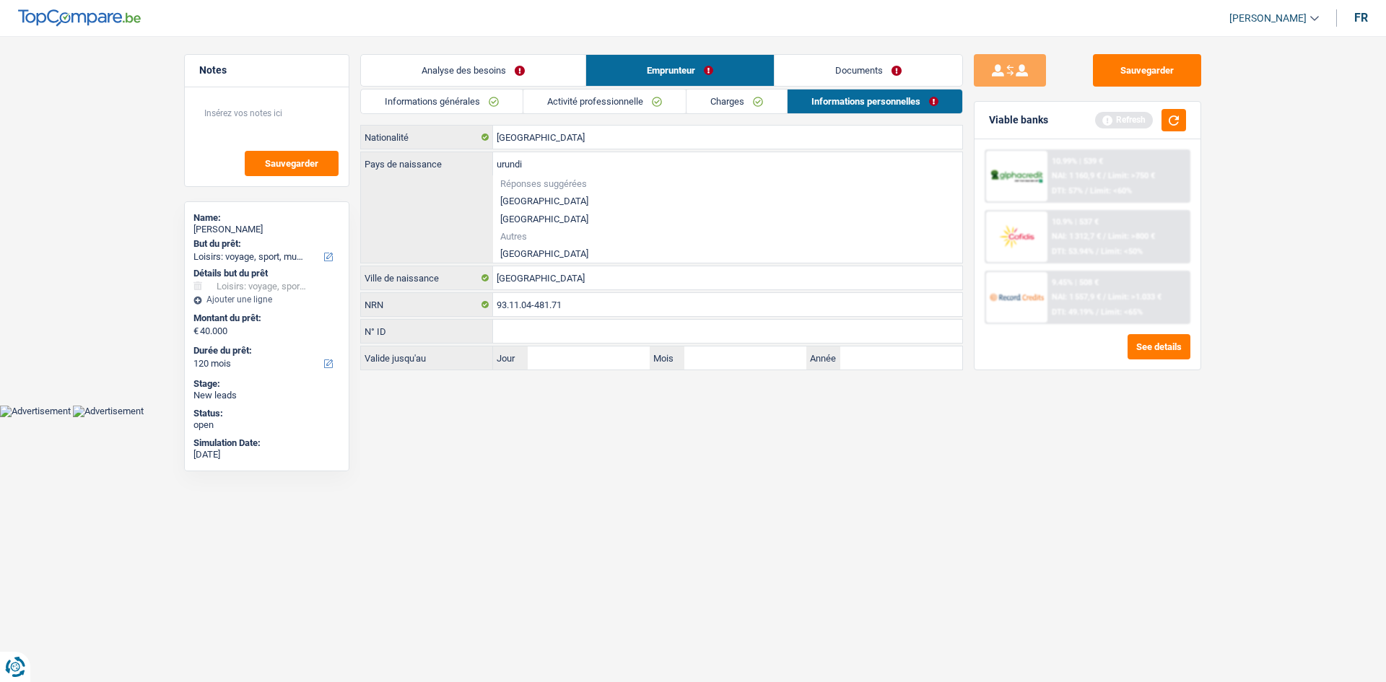
click at [534, 252] on li "[GEOGRAPHIC_DATA]" at bounding box center [727, 254] width 469 height 18
type input "[GEOGRAPHIC_DATA]"
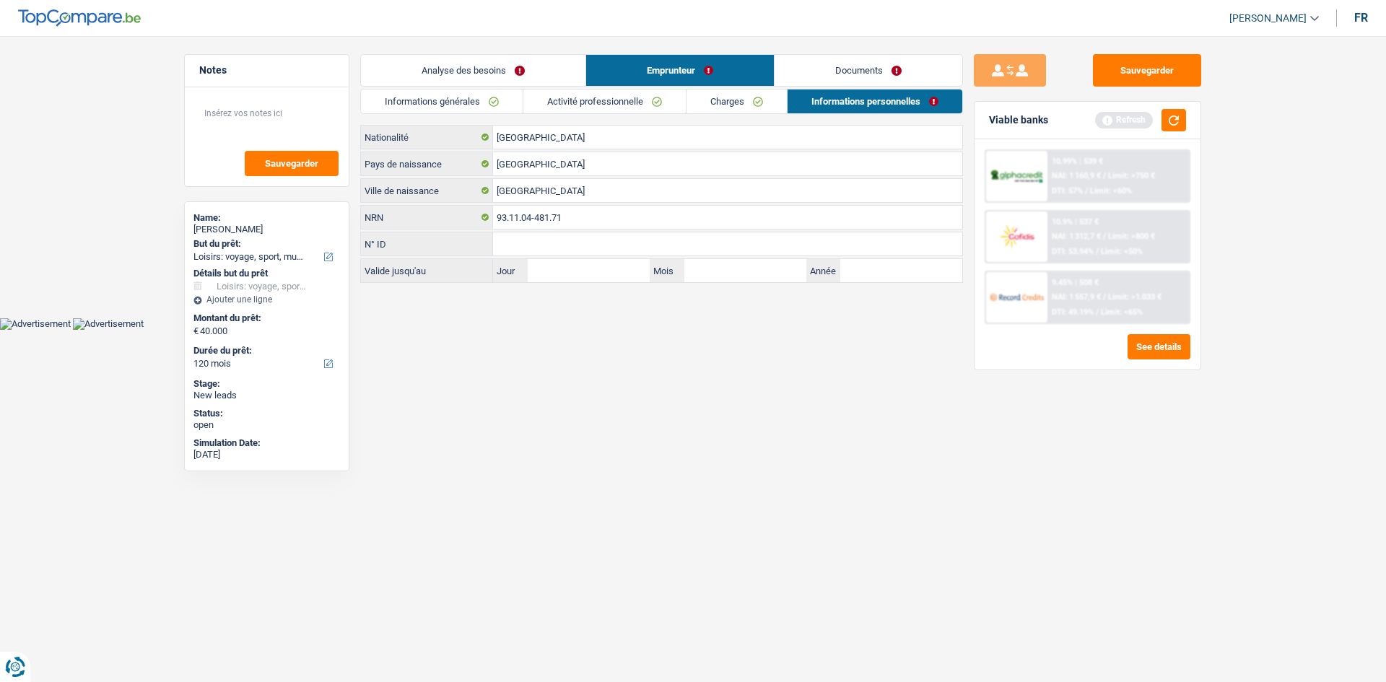
click at [889, 61] on link "Documents" at bounding box center [869, 70] width 188 height 31
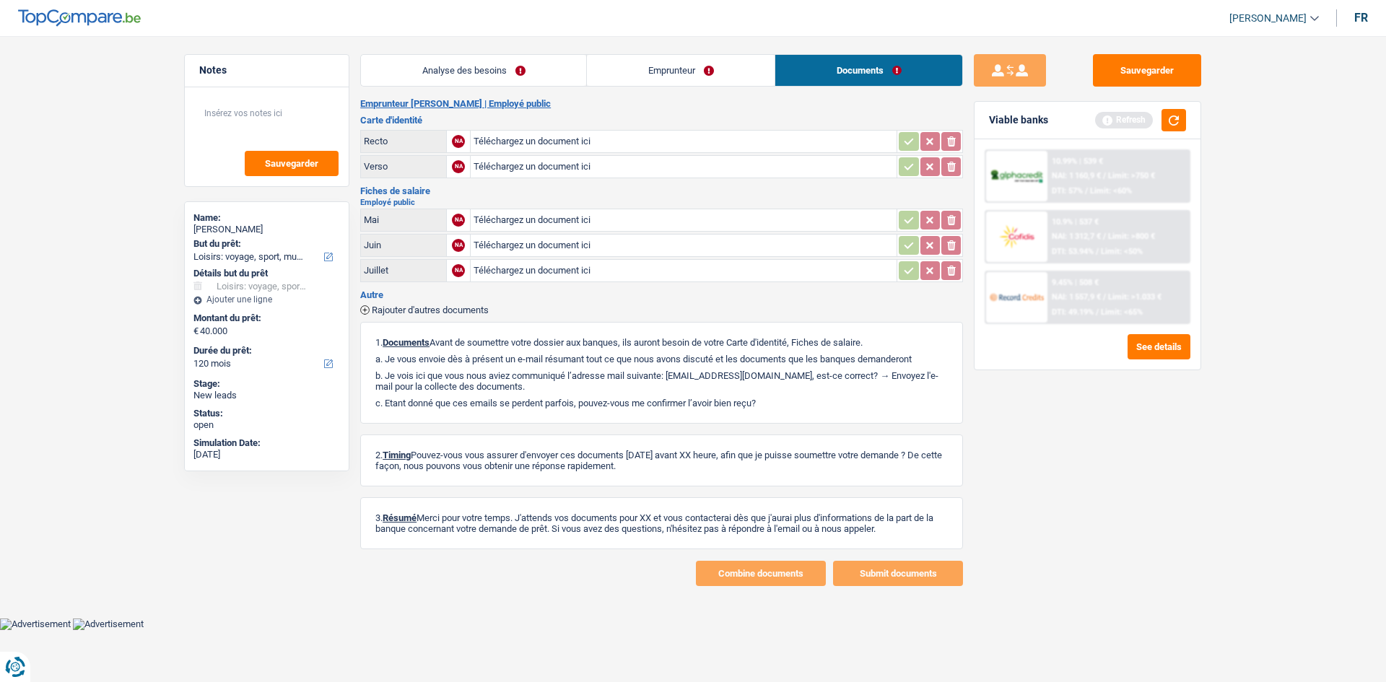
click at [702, 58] on link "Emprunteur" at bounding box center [681, 70] width 188 height 31
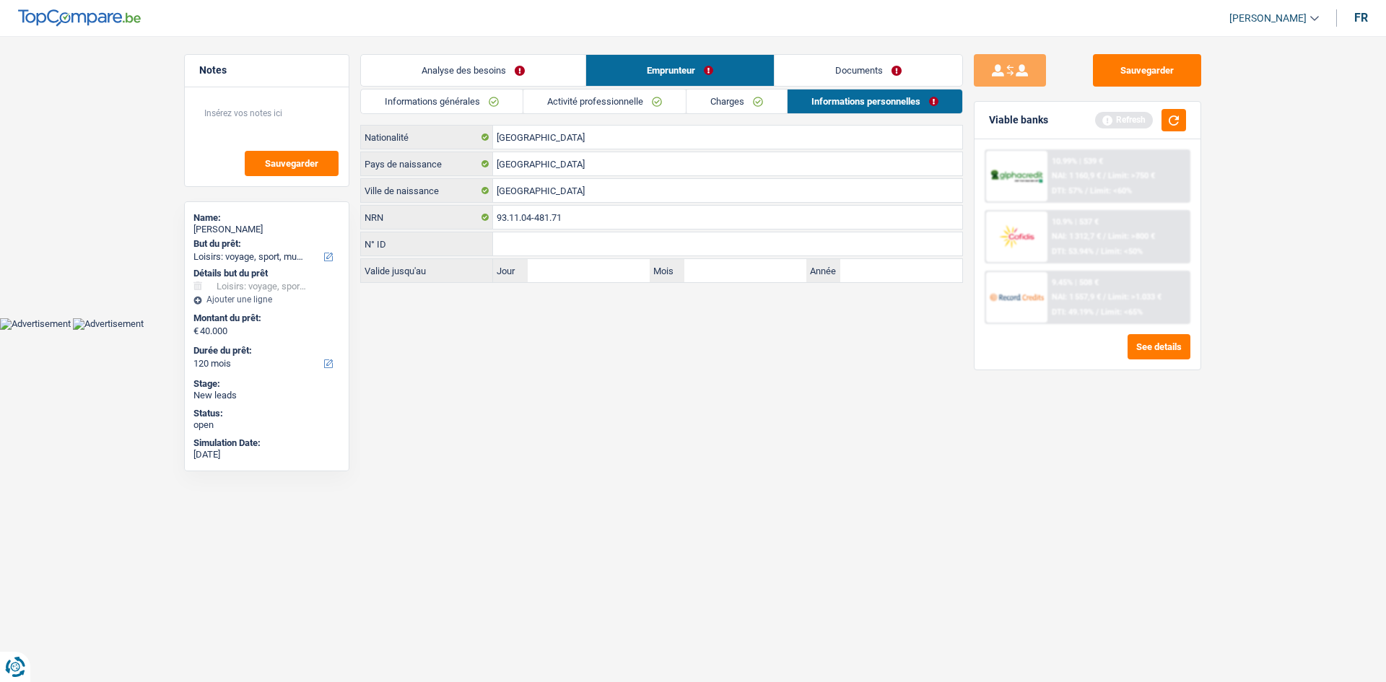
drag, startPoint x: 764, startPoint y: 105, endPoint x: 809, endPoint y: 92, distance: 46.6
click at [765, 105] on link "Charges" at bounding box center [737, 102] width 100 height 24
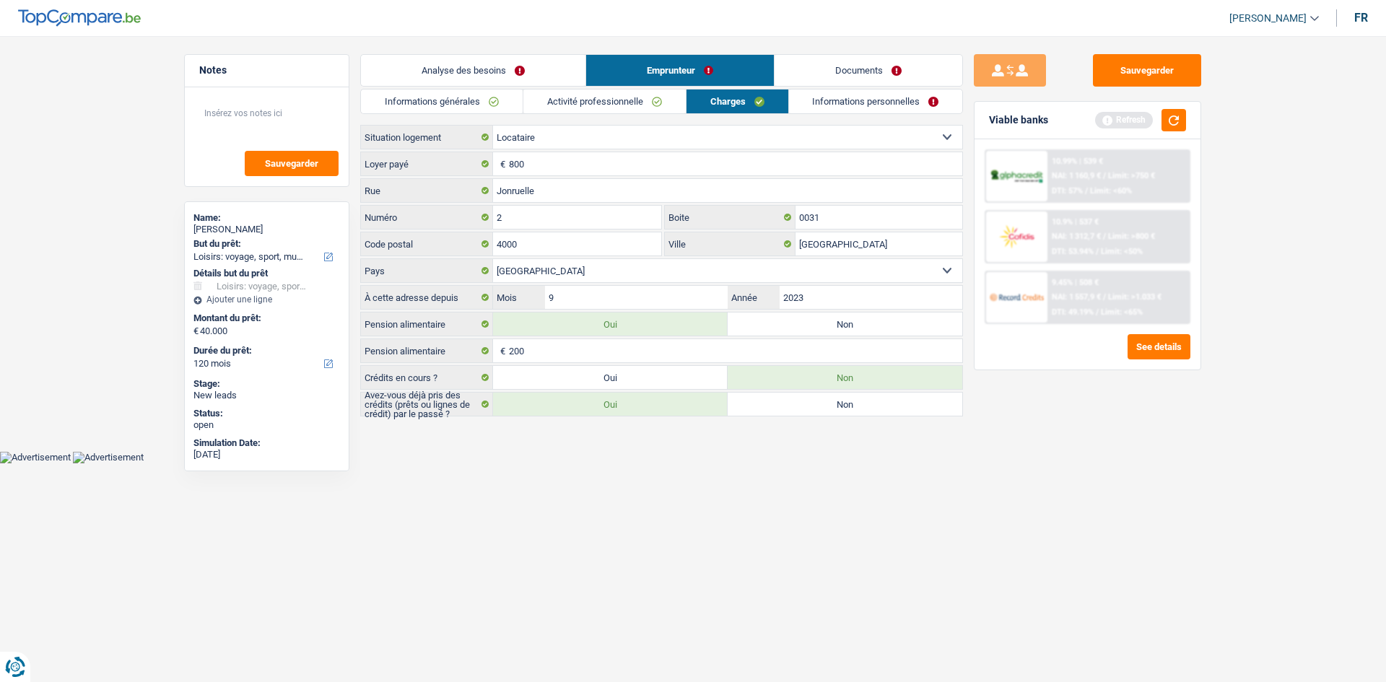
click at [893, 66] on link "Documents" at bounding box center [869, 70] width 188 height 31
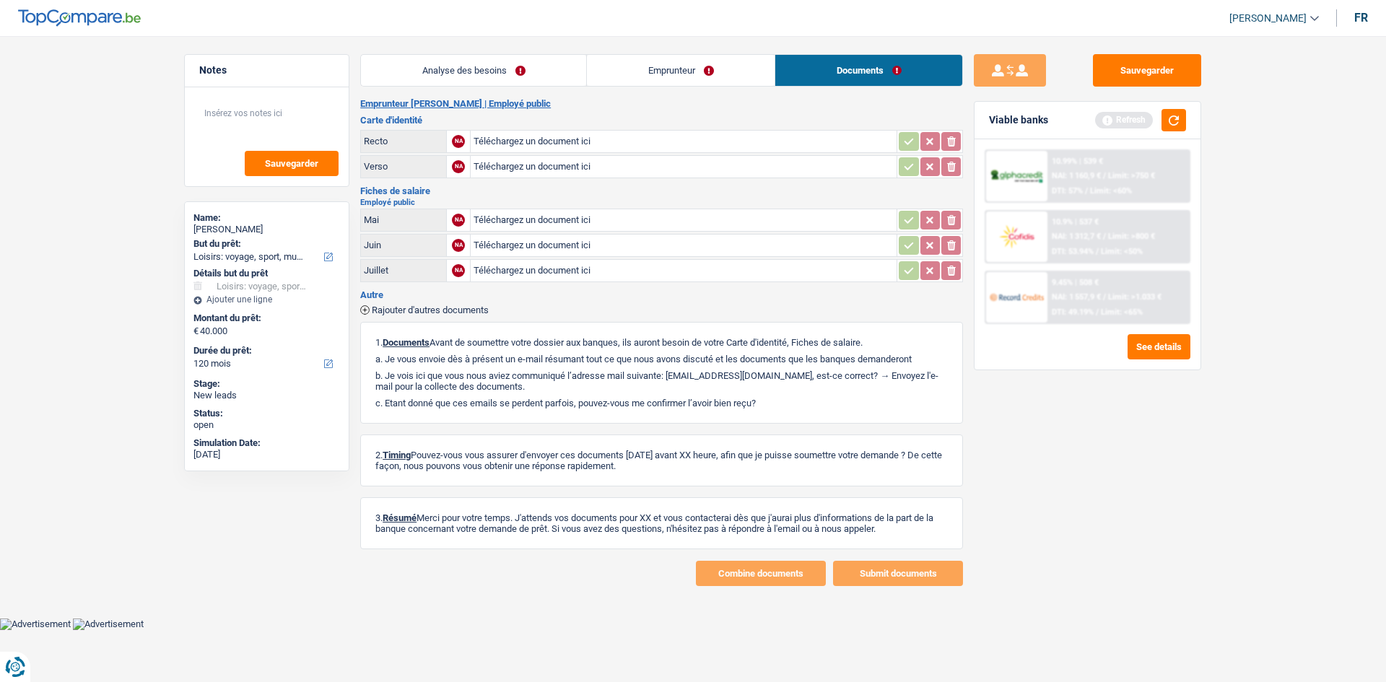
click at [756, 89] on div "Analyse des besoins Emprunteur Documents 1. Introduction & upselling by underst…" at bounding box center [661, 320] width 603 height 532
click at [747, 77] on link "Emprunteur" at bounding box center [681, 70] width 188 height 31
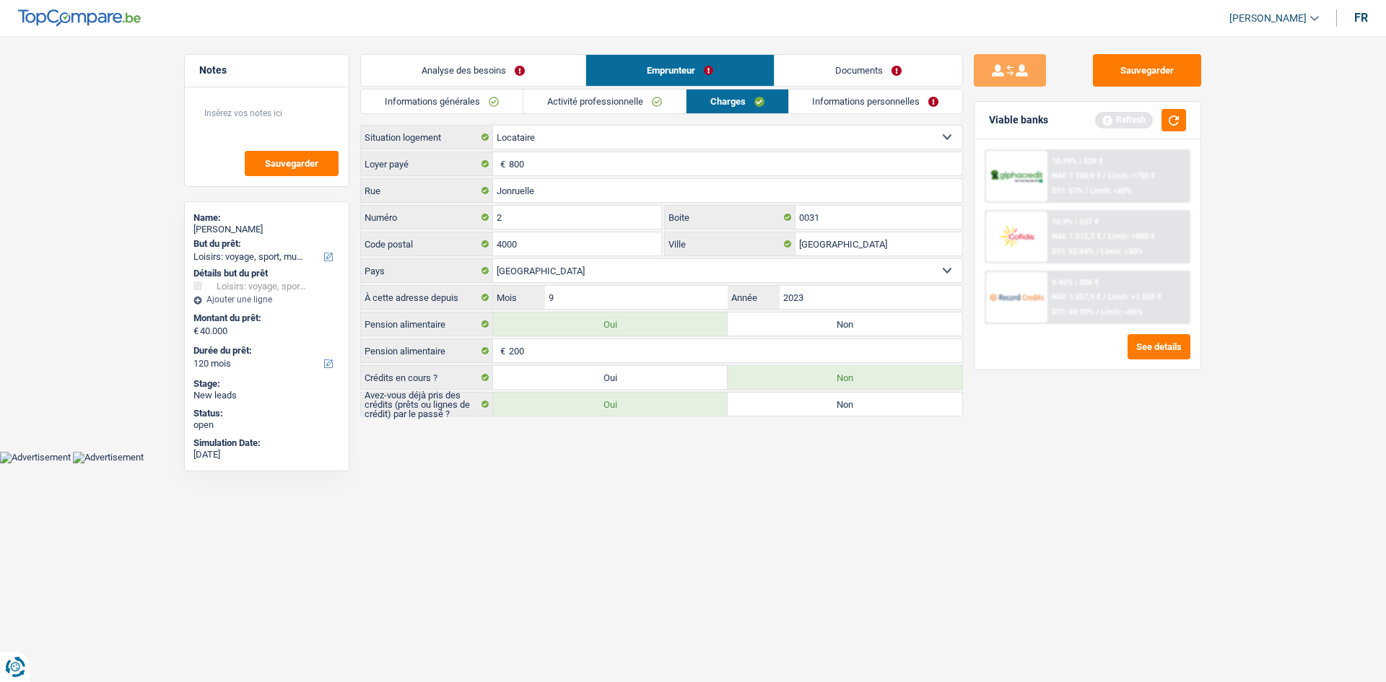
click at [1176, 131] on div "Viable banks Refresh" at bounding box center [1088, 121] width 226 height 38
click at [1172, 126] on button "button" at bounding box center [1174, 120] width 25 height 22
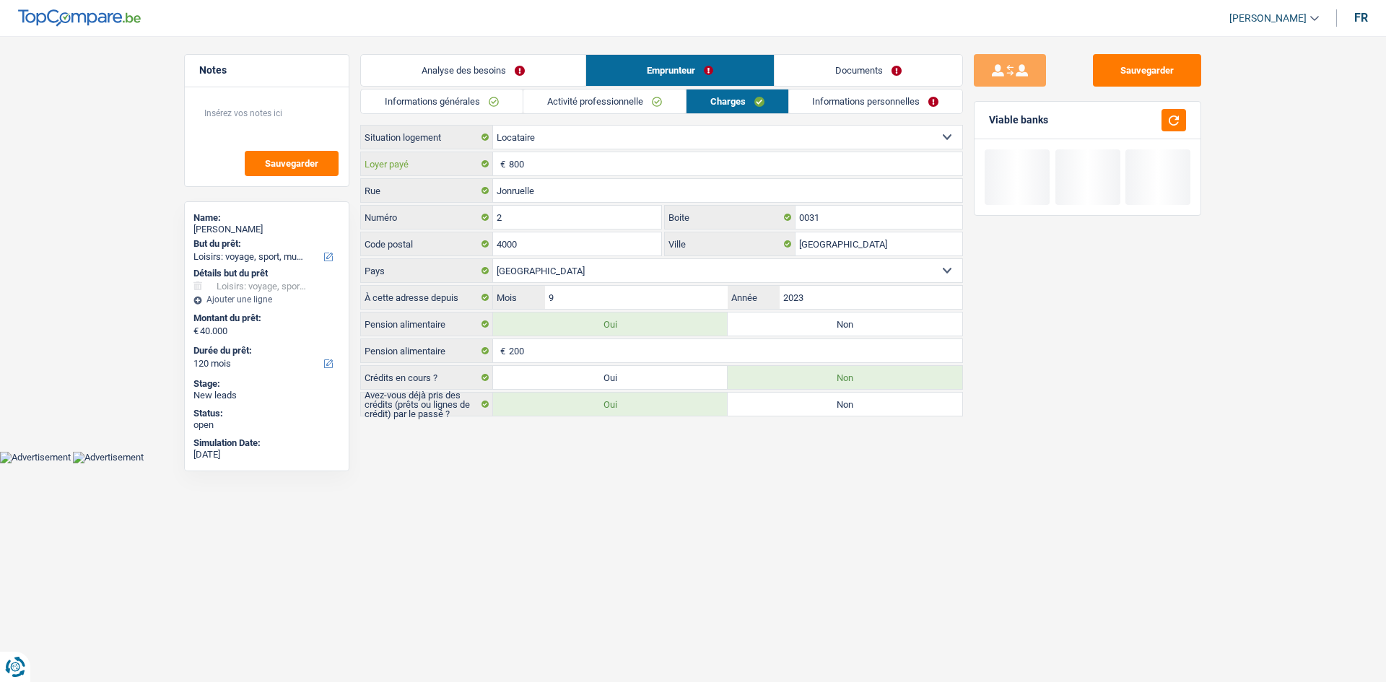
click at [568, 159] on input "800" at bounding box center [735, 163] width 453 height 23
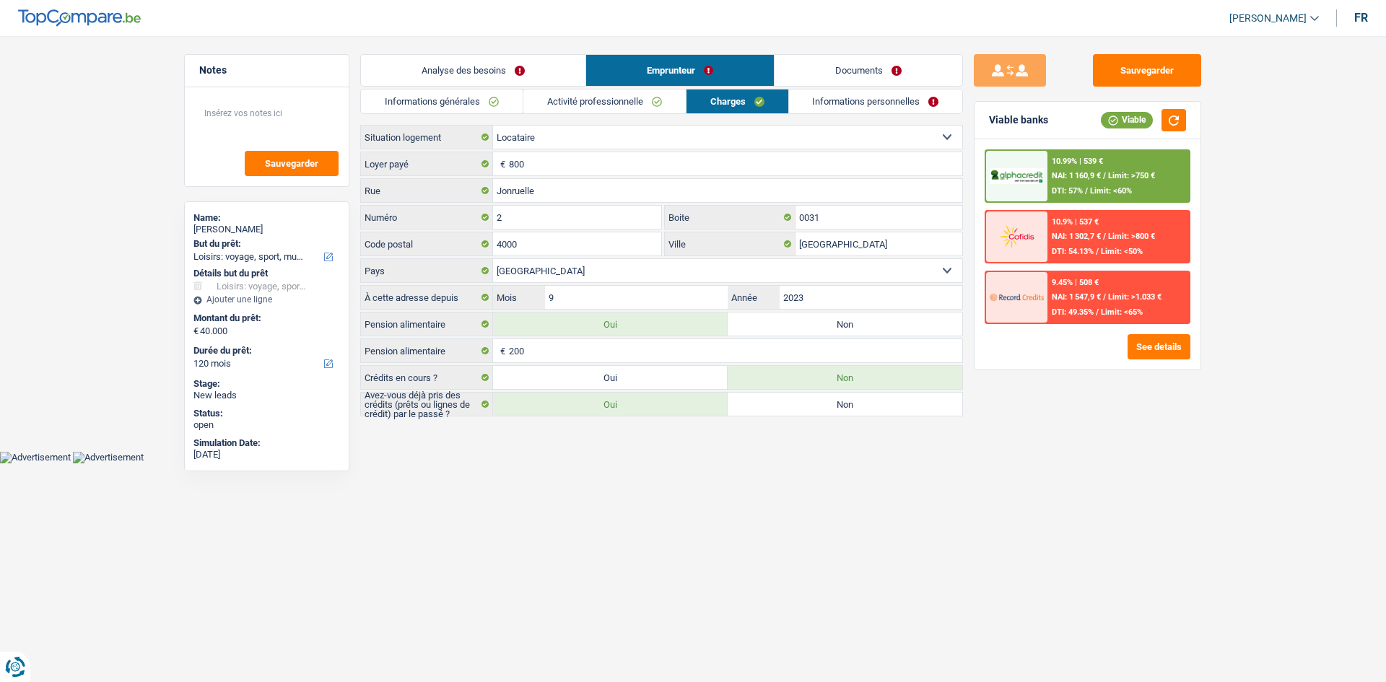
click at [506, 349] on span "€" at bounding box center [501, 350] width 16 height 23
drag, startPoint x: 530, startPoint y: 352, endPoint x: 583, endPoint y: 352, distance: 52.7
click at [534, 350] on input "200" at bounding box center [735, 350] width 453 height 23
click at [858, 97] on link "Informations personnelles" at bounding box center [876, 102] width 174 height 24
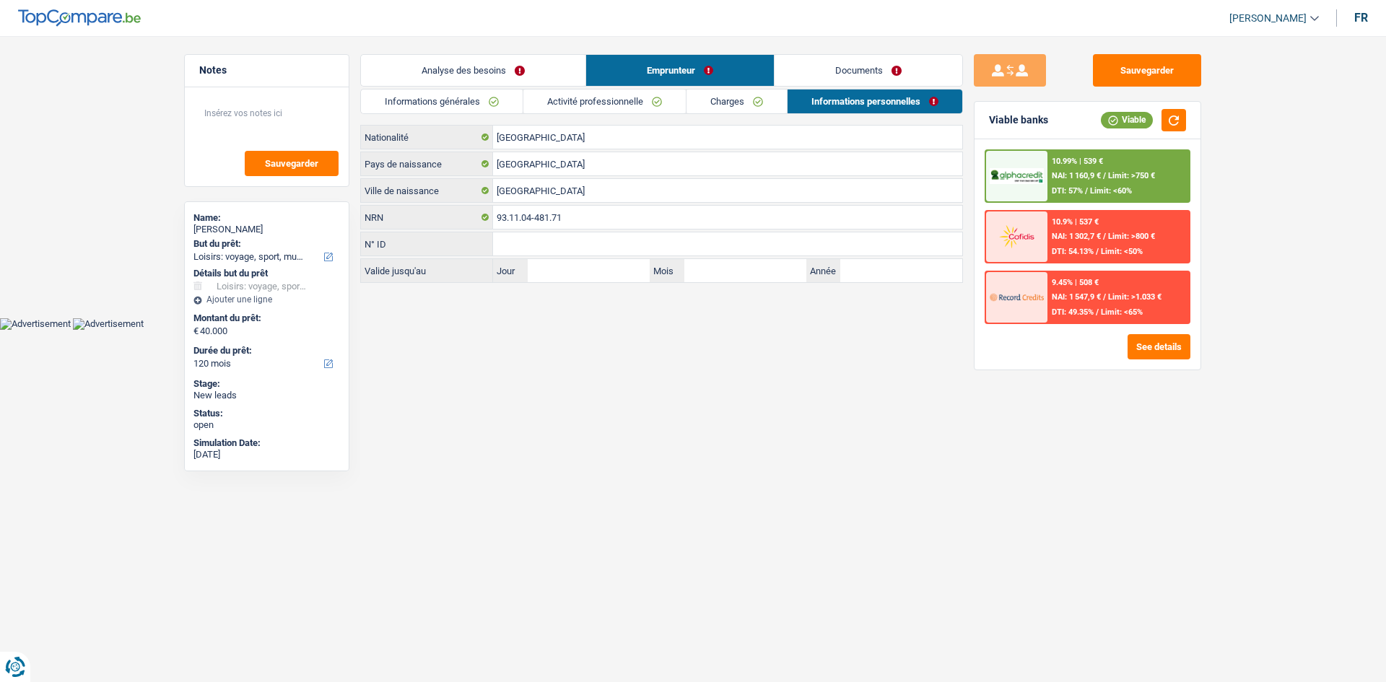
click at [871, 61] on link "Documents" at bounding box center [869, 70] width 188 height 31
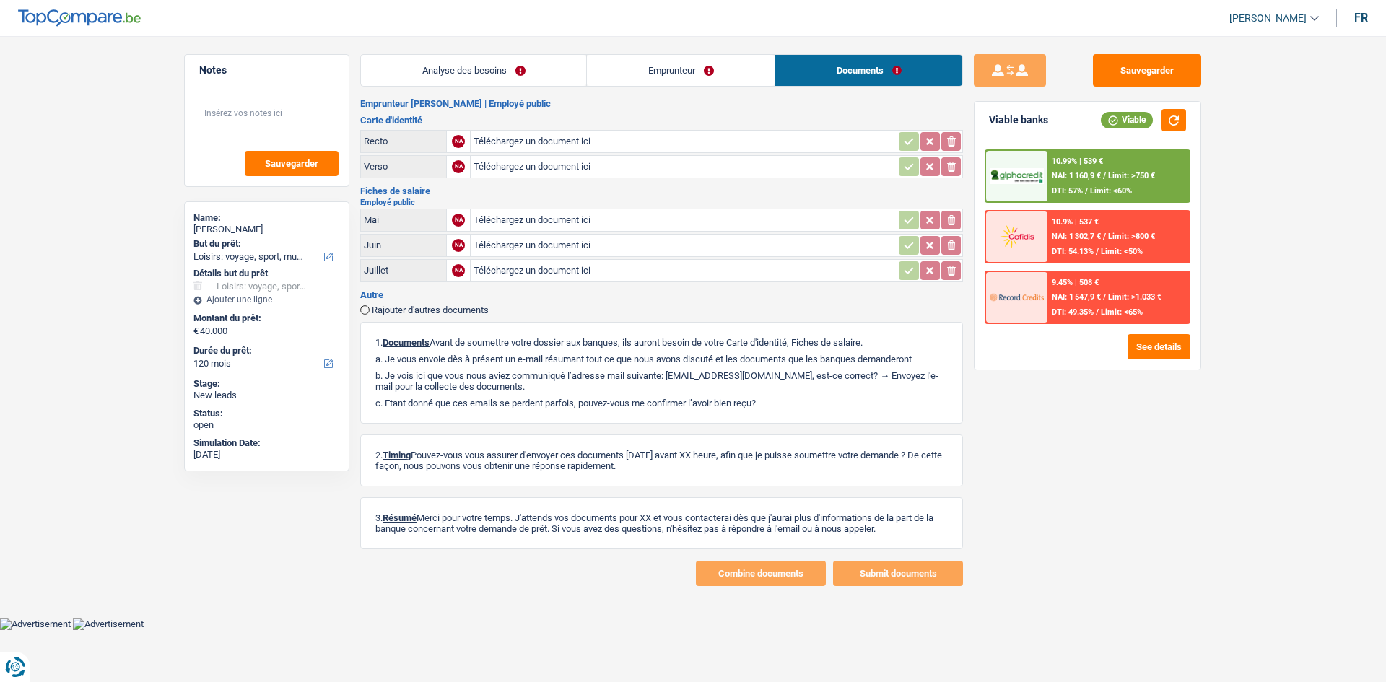
click at [488, 78] on link "Analyse des besoins" at bounding box center [473, 70] width 225 height 31
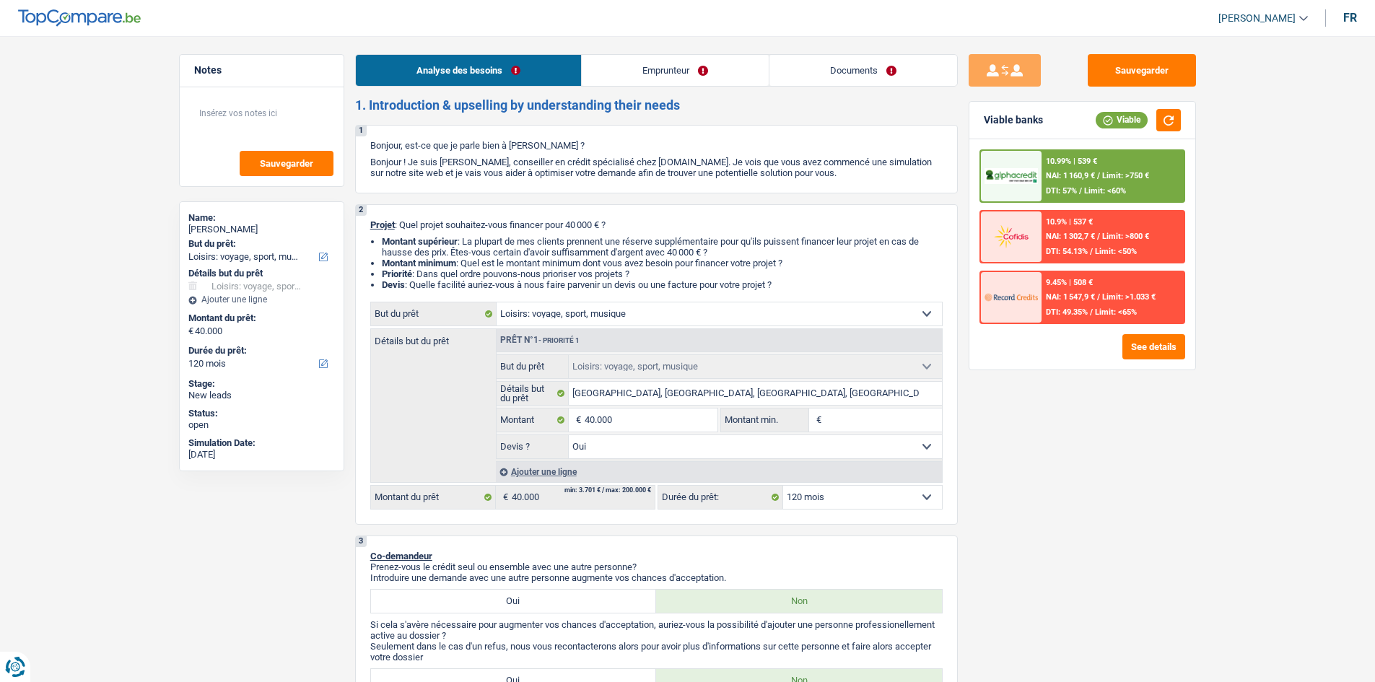
click at [1092, 165] on div "10.99% | 539 €" at bounding box center [1071, 161] width 51 height 9
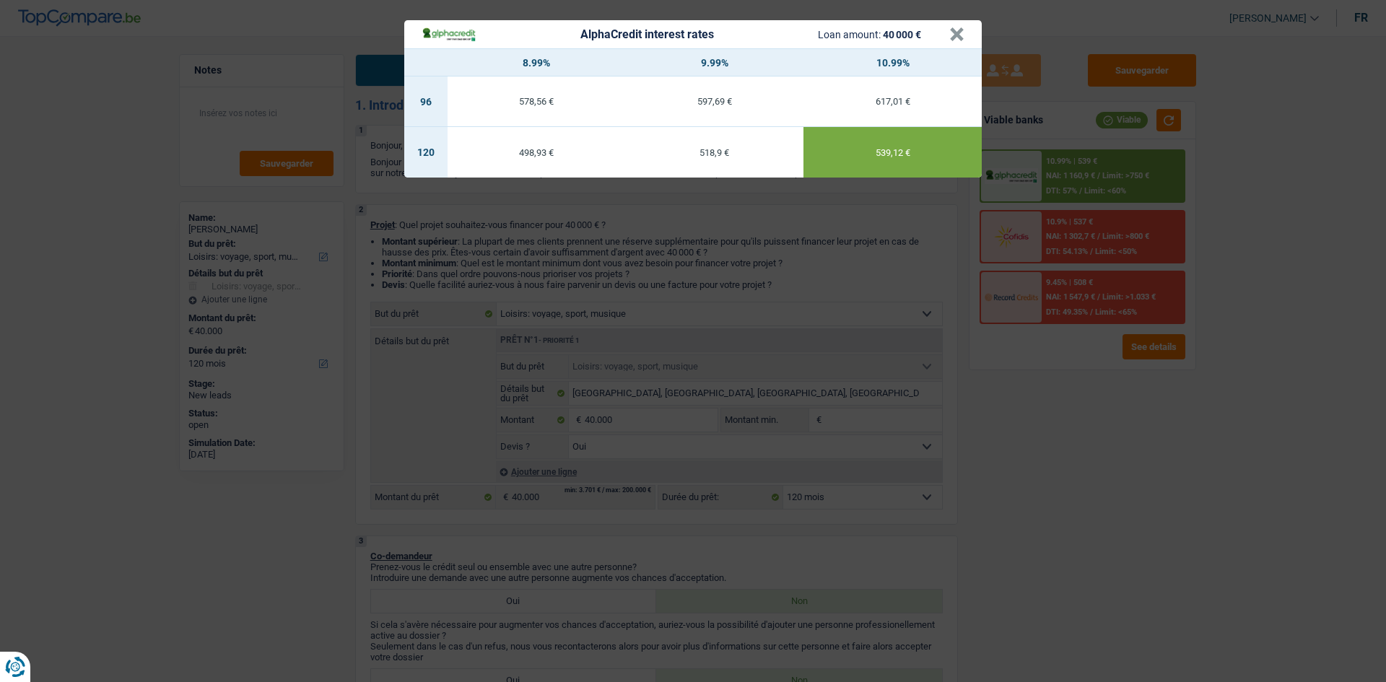
drag, startPoint x: 1126, startPoint y: 452, endPoint x: 1134, endPoint y: 451, distance: 8.7
click at [1126, 451] on div "AlphaCredit interest rates Loan amount: 40 000 € × 8.99% 9.99% 10.99% 96 578,56…" at bounding box center [693, 341] width 1386 height 682
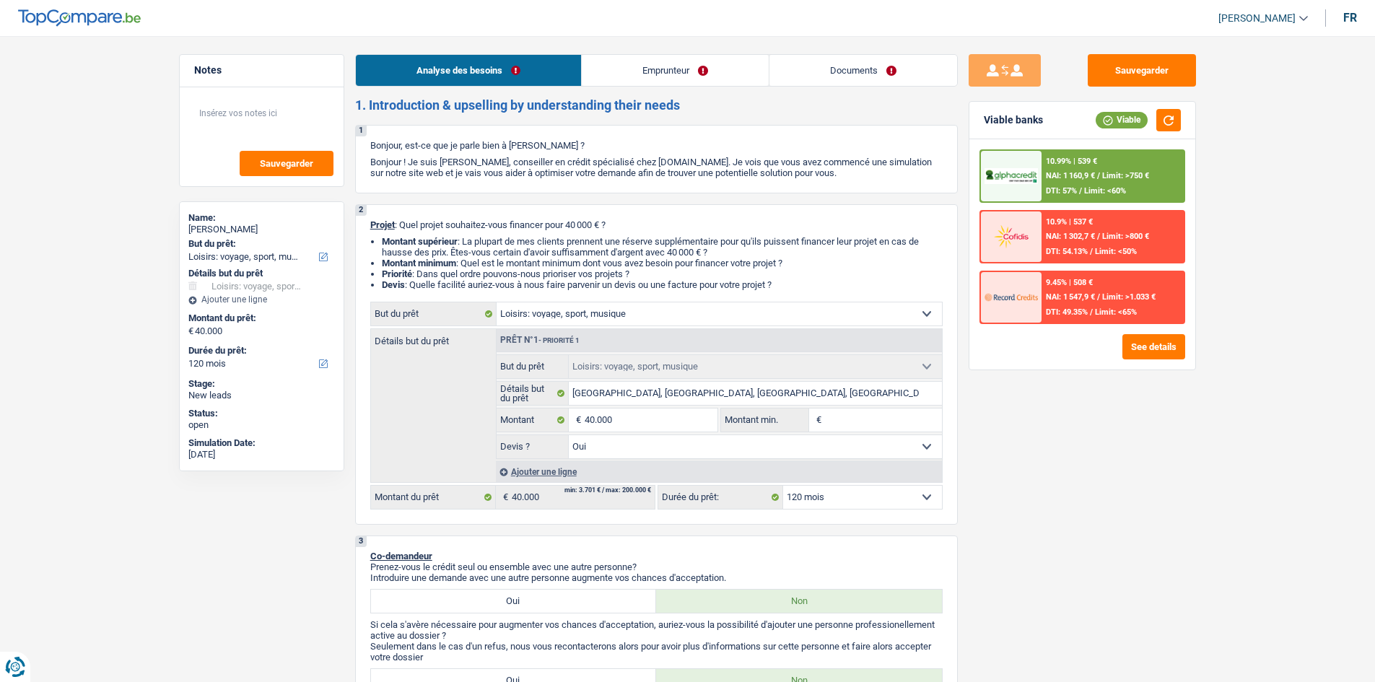
click at [876, 71] on link "Documents" at bounding box center [864, 70] width 188 height 31
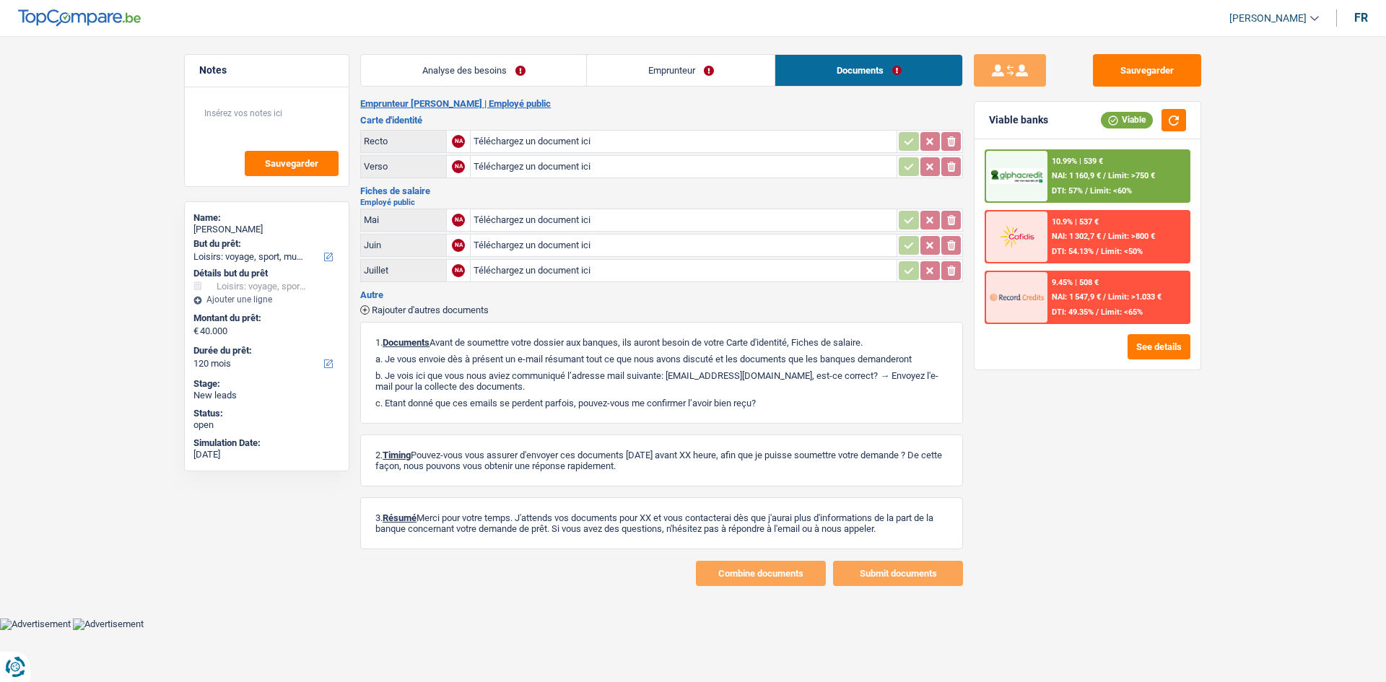
click at [656, 77] on link "Emprunteur" at bounding box center [681, 70] width 188 height 31
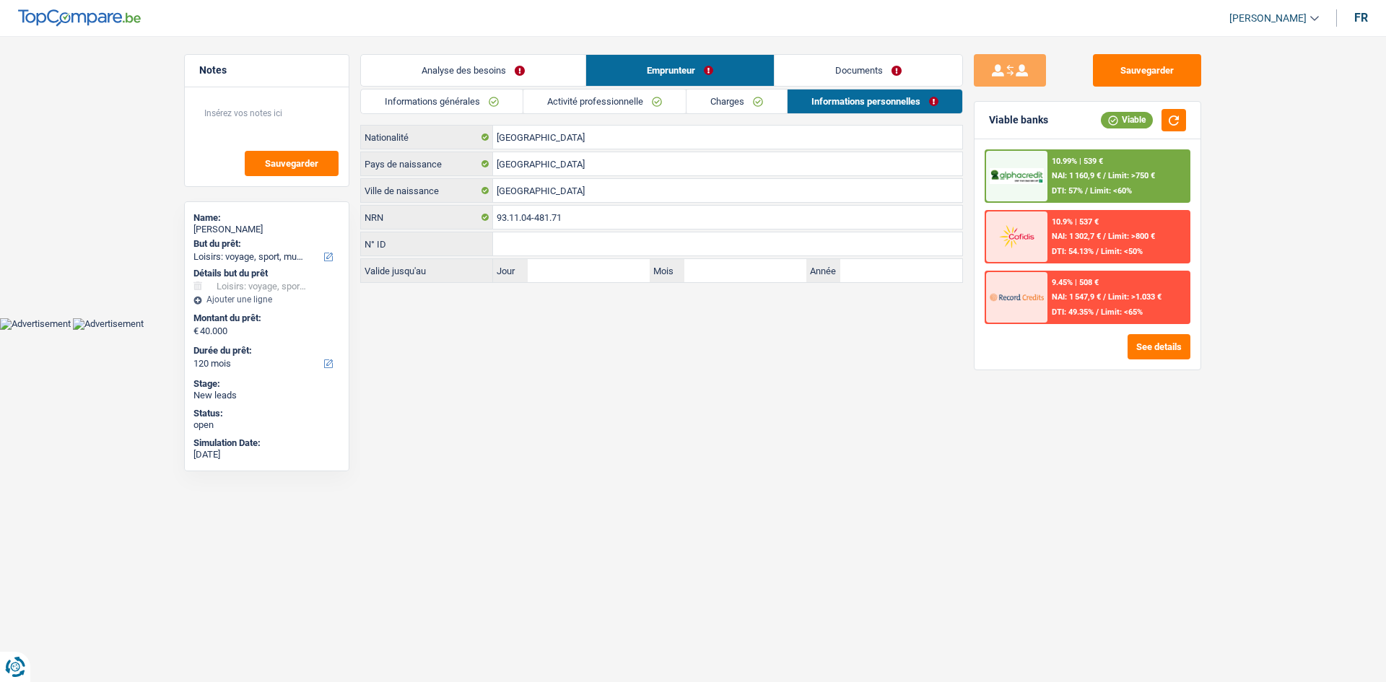
click at [515, 64] on link "Analyse des besoins" at bounding box center [473, 70] width 225 height 31
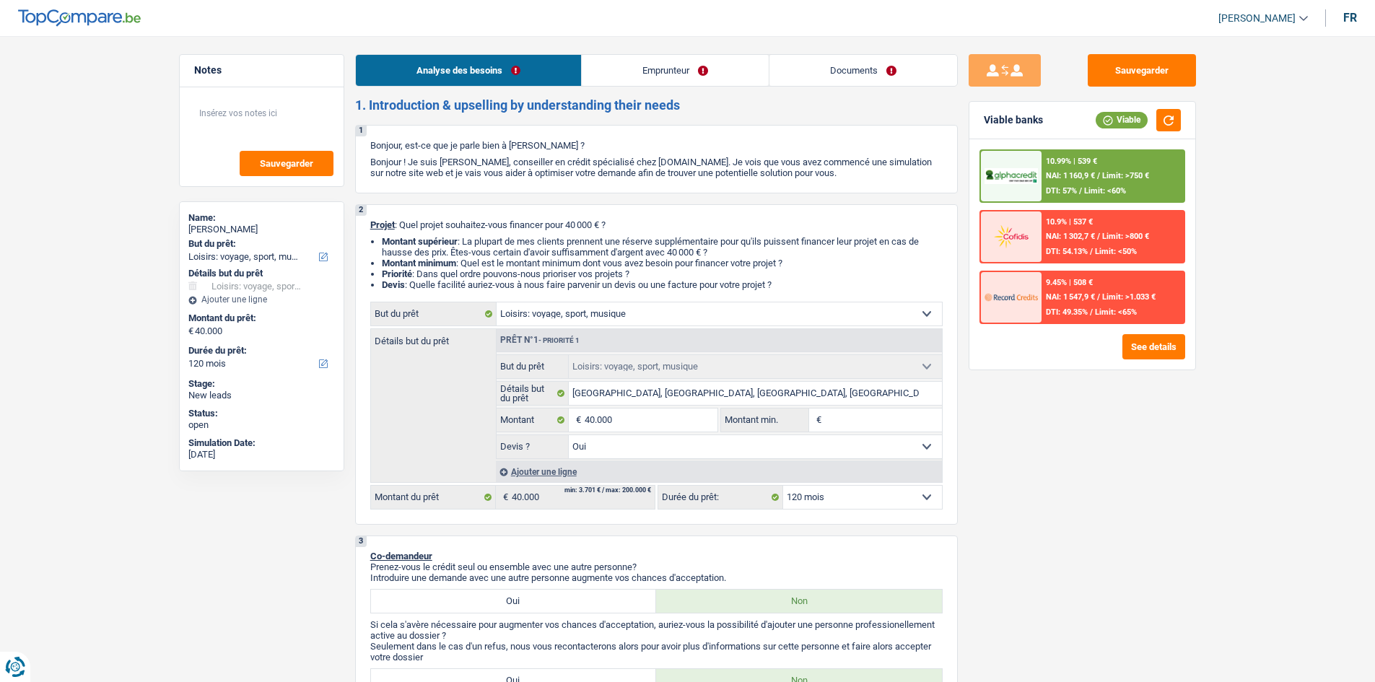
click at [1093, 172] on span "NAI: 1 160,9 €" at bounding box center [1070, 175] width 49 height 9
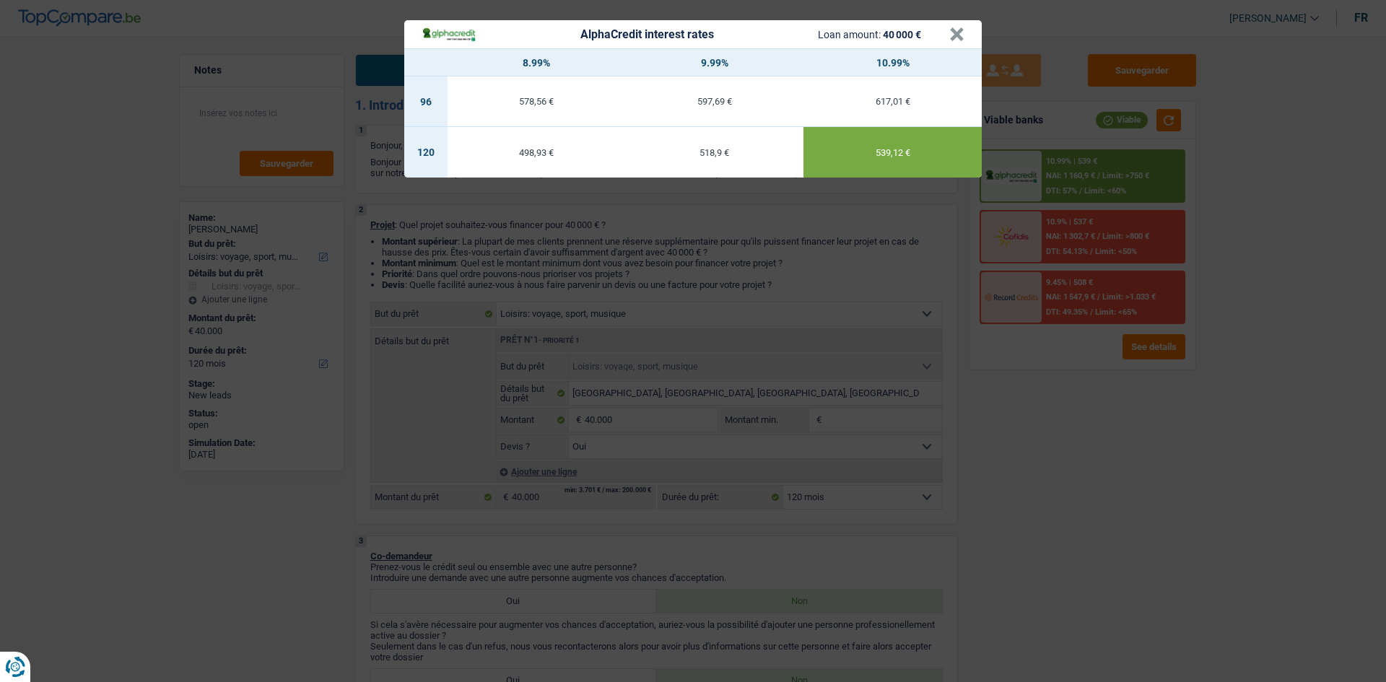
click at [1088, 508] on div "AlphaCredit interest rates Loan amount: 40 000 € × 8.99% 9.99% 10.99% 96 578,56…" at bounding box center [693, 341] width 1386 height 682
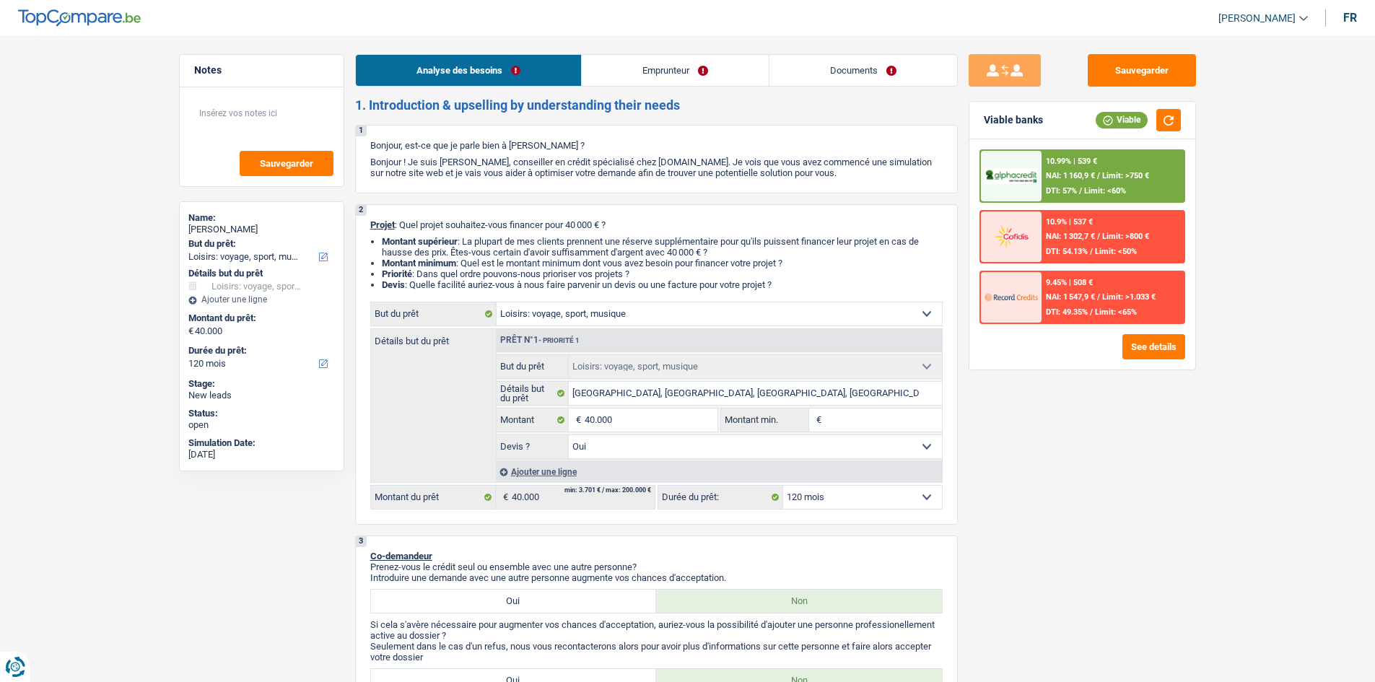
click at [1097, 143] on div "10.99% | 539 € NAI: 1 160,9 € / Limit: >750 € DTI: 57% / Limit: <60% 10.9% | 53…" at bounding box center [1083, 254] width 226 height 230
click at [1087, 157] on div "10.99% | 539 €" at bounding box center [1071, 161] width 51 height 9
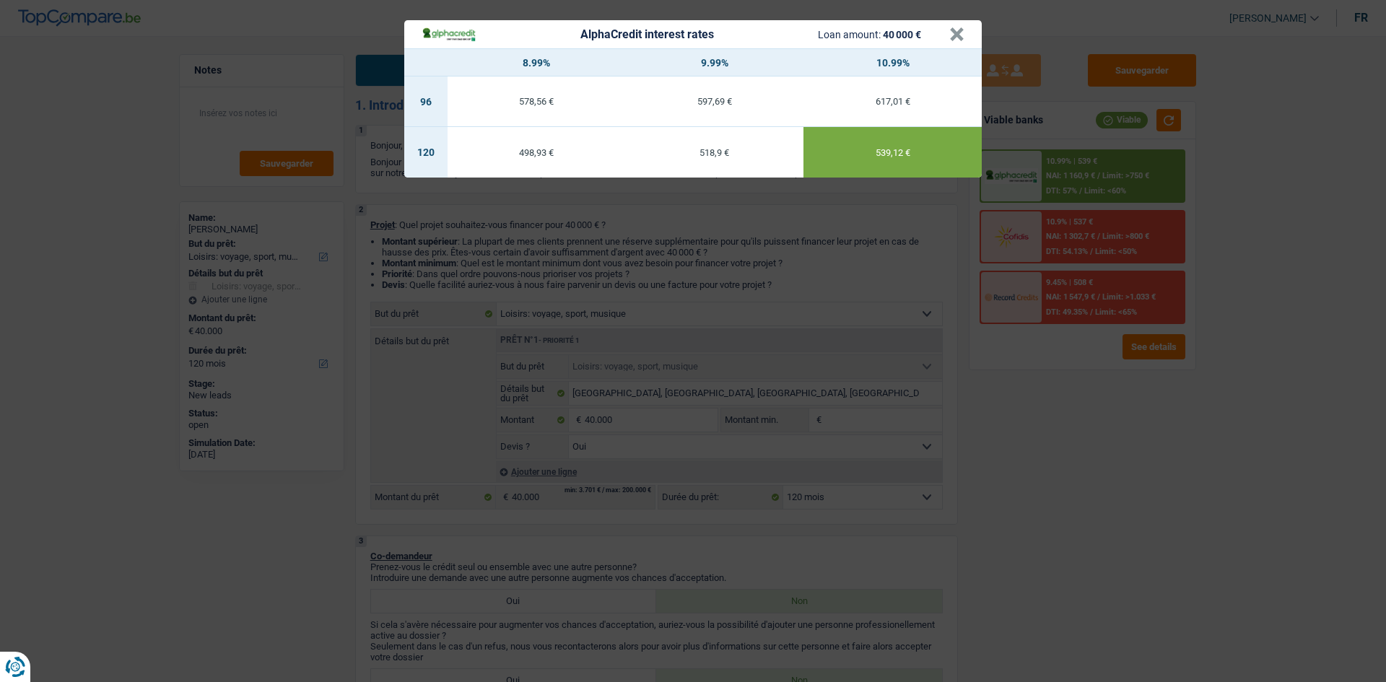
click at [1076, 489] on div "AlphaCredit interest rates Loan amount: 40 000 € × 8.99% 9.99% 10.99% 96 578,56…" at bounding box center [693, 341] width 1386 height 682
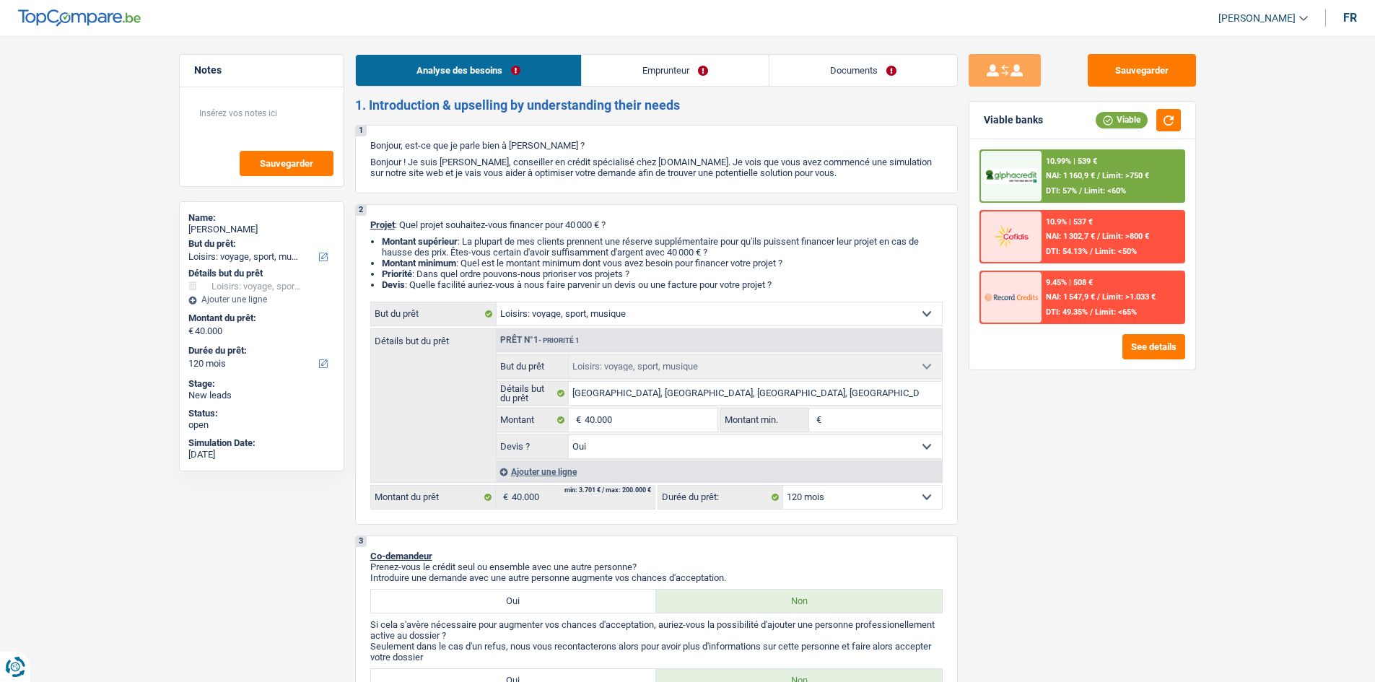
click at [611, 69] on link "Emprunteur" at bounding box center [675, 70] width 187 height 31
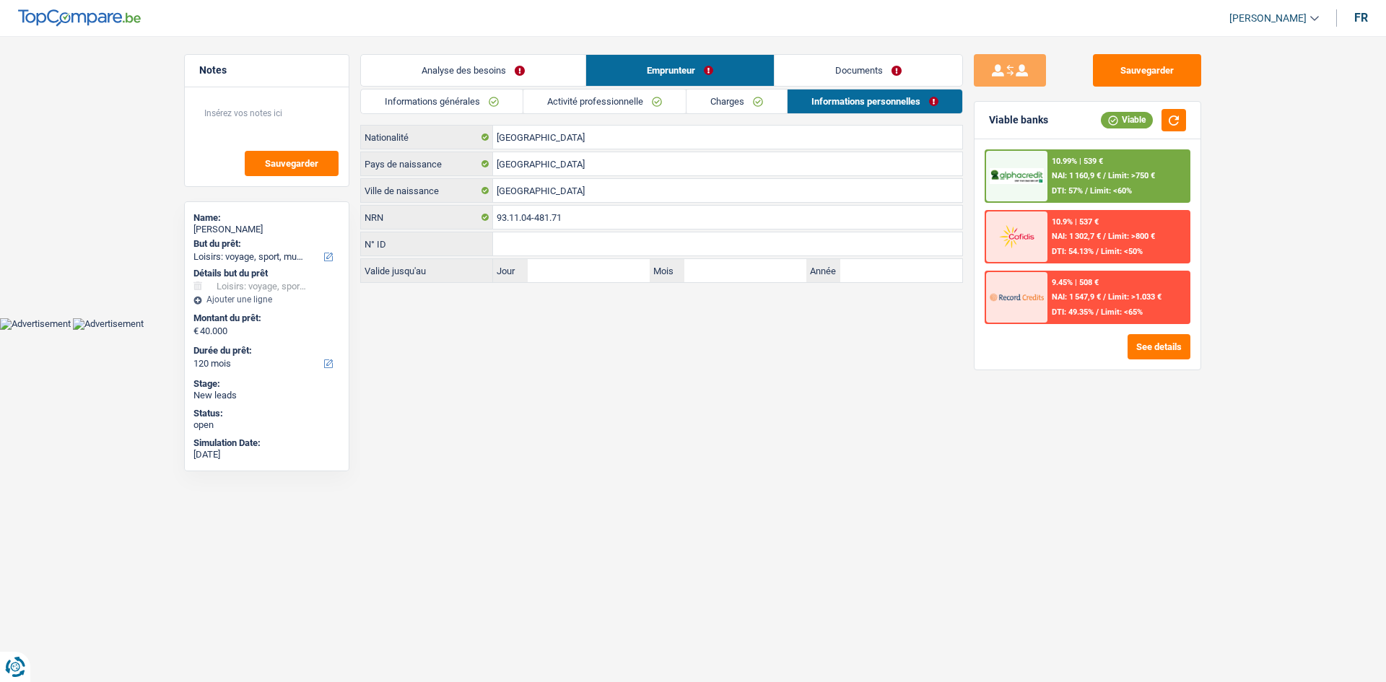
click at [469, 85] on link "Analyse des besoins" at bounding box center [473, 70] width 225 height 31
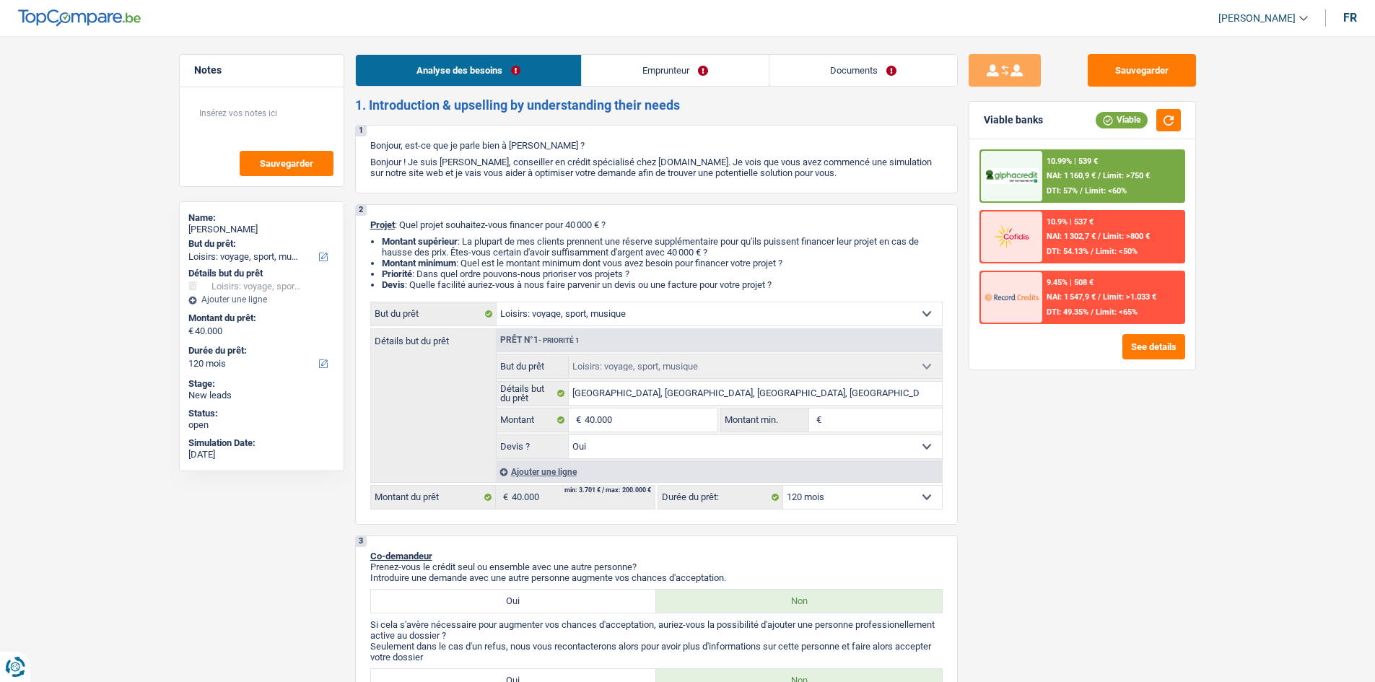
click at [647, 67] on link "Emprunteur" at bounding box center [675, 70] width 187 height 31
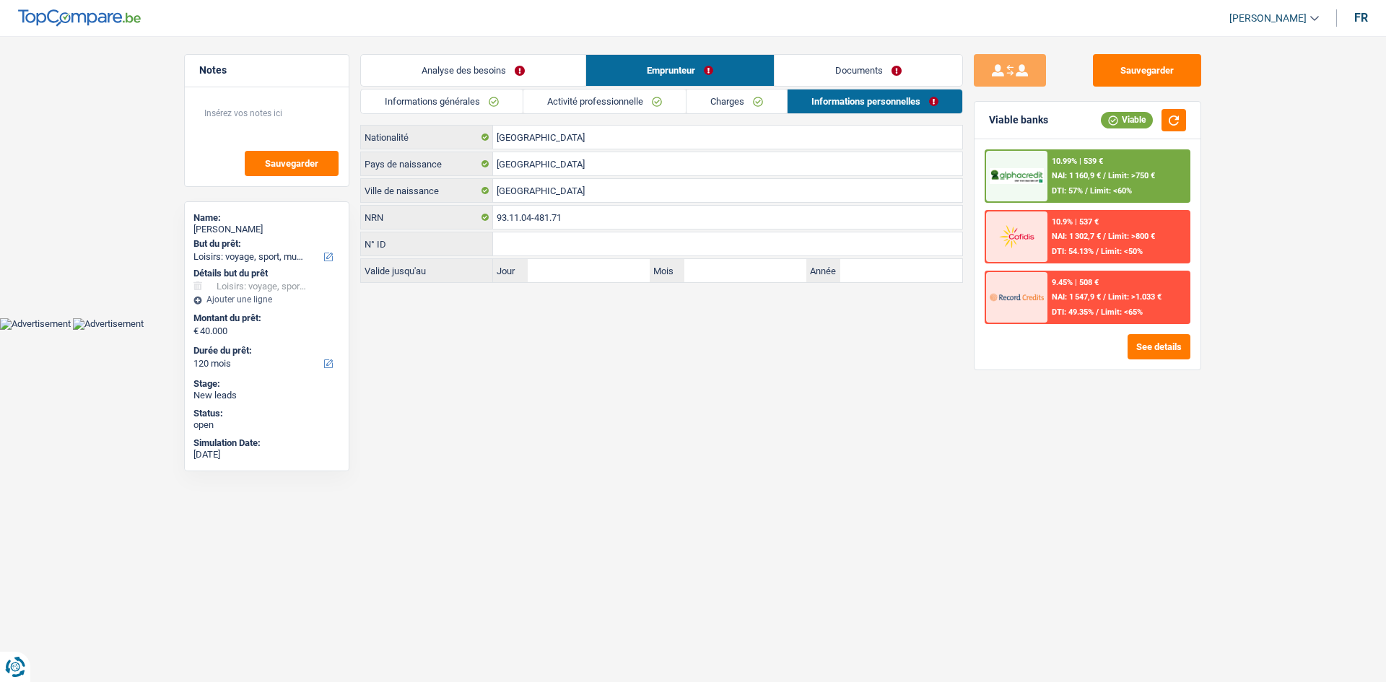
click at [443, 90] on link "Informations générales" at bounding box center [442, 102] width 162 height 24
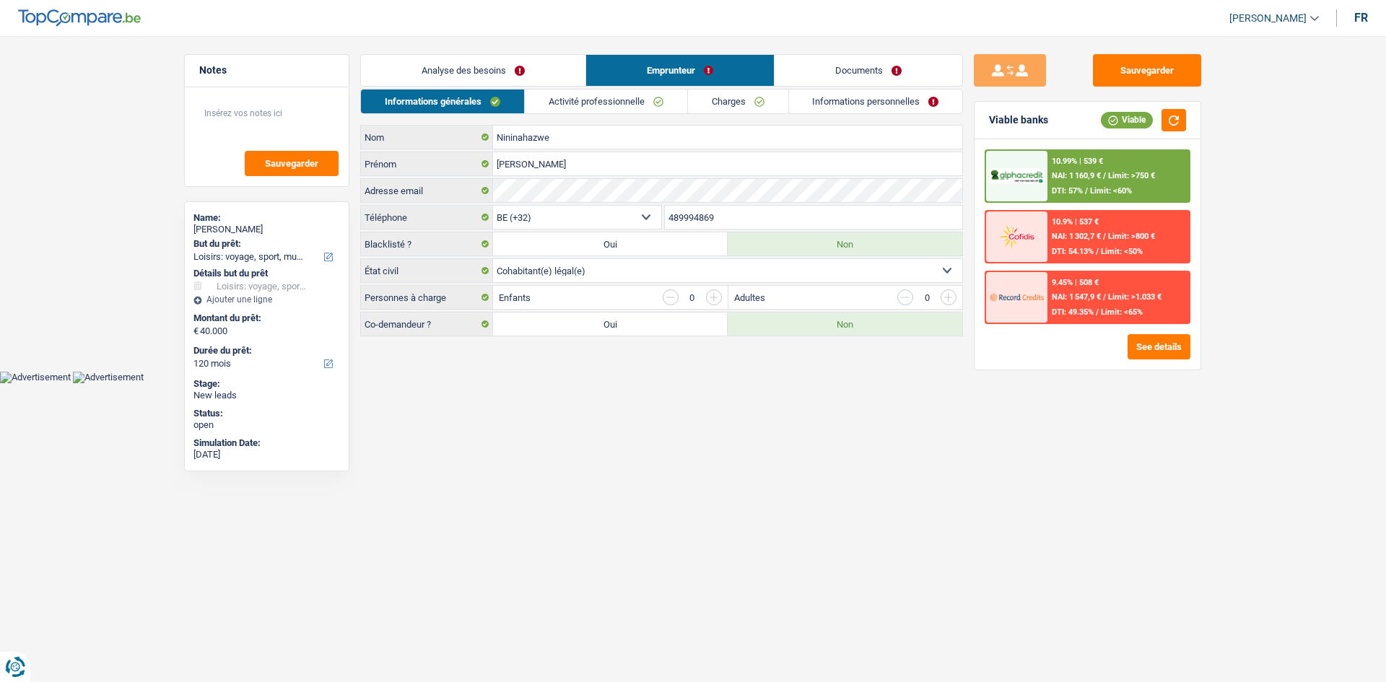
click at [479, 72] on link "Analyse des besoins" at bounding box center [473, 70] width 225 height 31
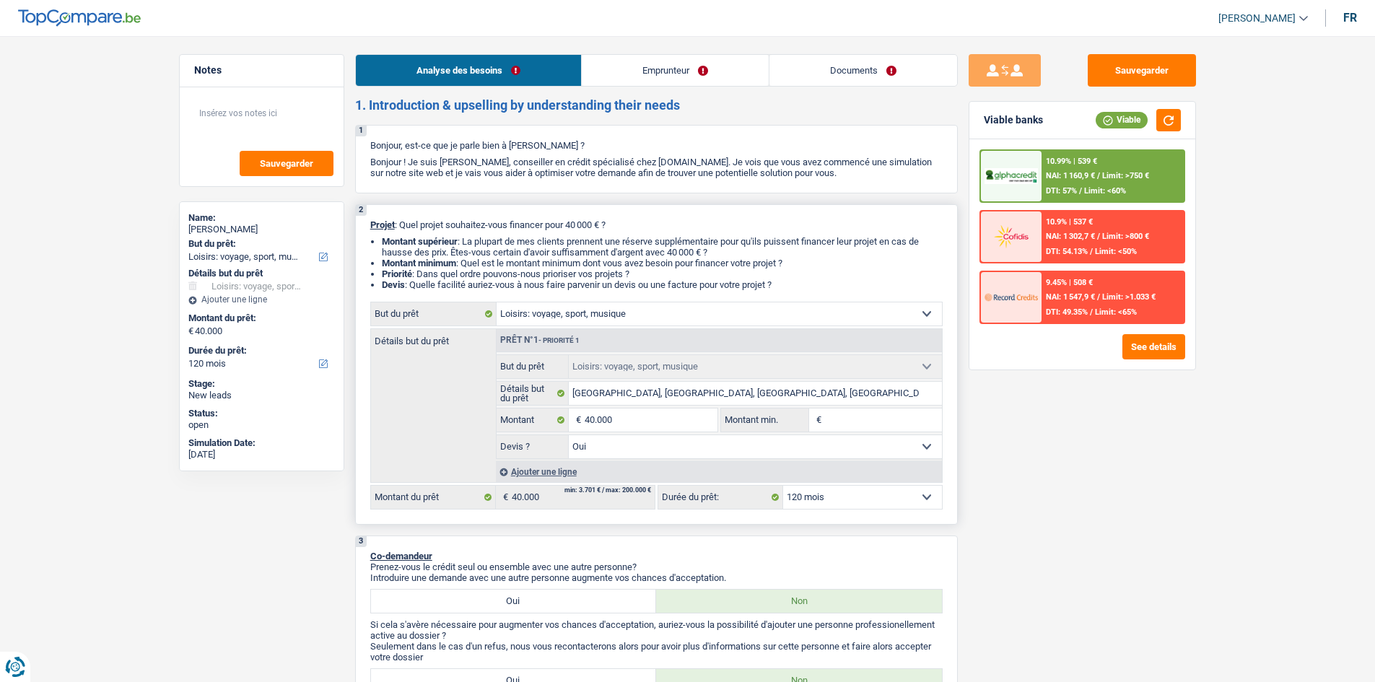
drag, startPoint x: 619, startPoint y: 451, endPoint x: 627, endPoint y: 453, distance: 7.5
click at [626, 442] on select "Oui Non Non répondu Sélectionner une option" at bounding box center [755, 446] width 373 height 23
drag, startPoint x: 1119, startPoint y: 471, endPoint x: 1113, endPoint y: 462, distance: 11.4
click at [1116, 471] on div "Sauvegarder Viable banks Viable 10.99% | 539 € NAI: 1 160,9 € / Limit: >750 € D…" at bounding box center [1082, 354] width 249 height 601
click at [691, 65] on link "Emprunteur" at bounding box center [675, 70] width 187 height 31
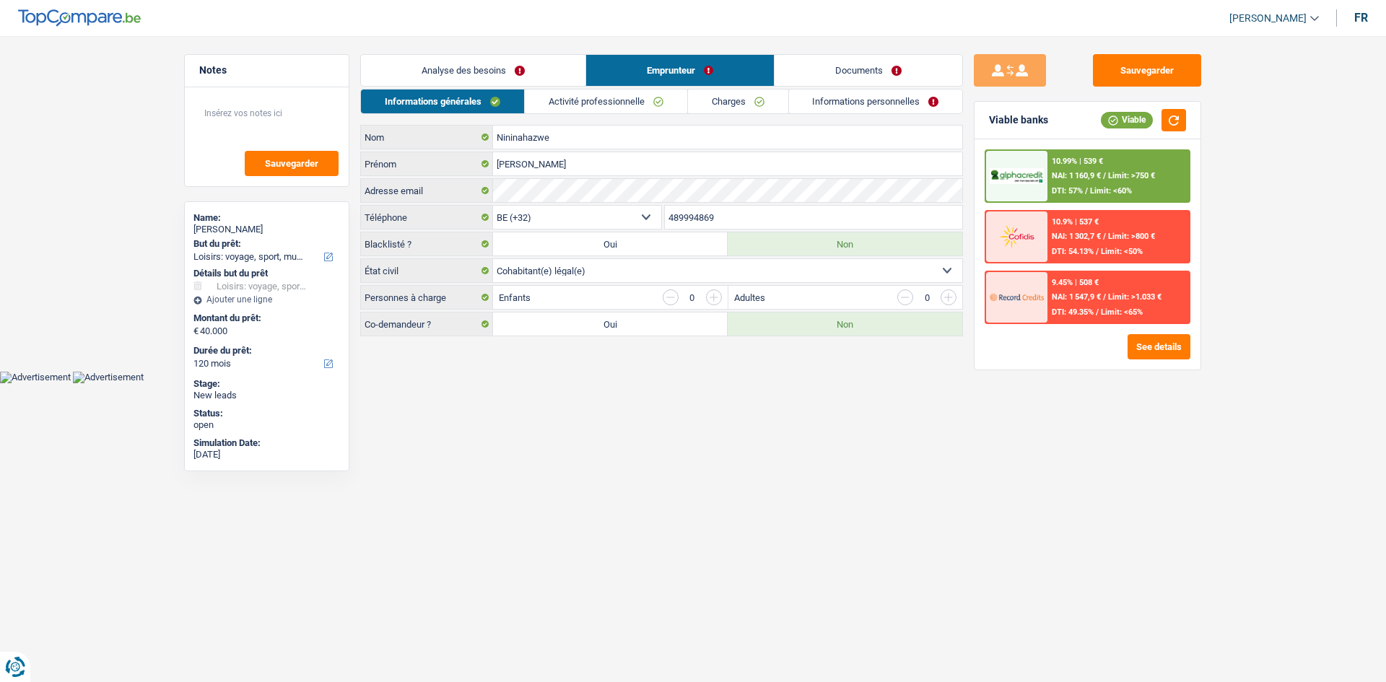
click at [880, 70] on link "Documents" at bounding box center [869, 70] width 188 height 31
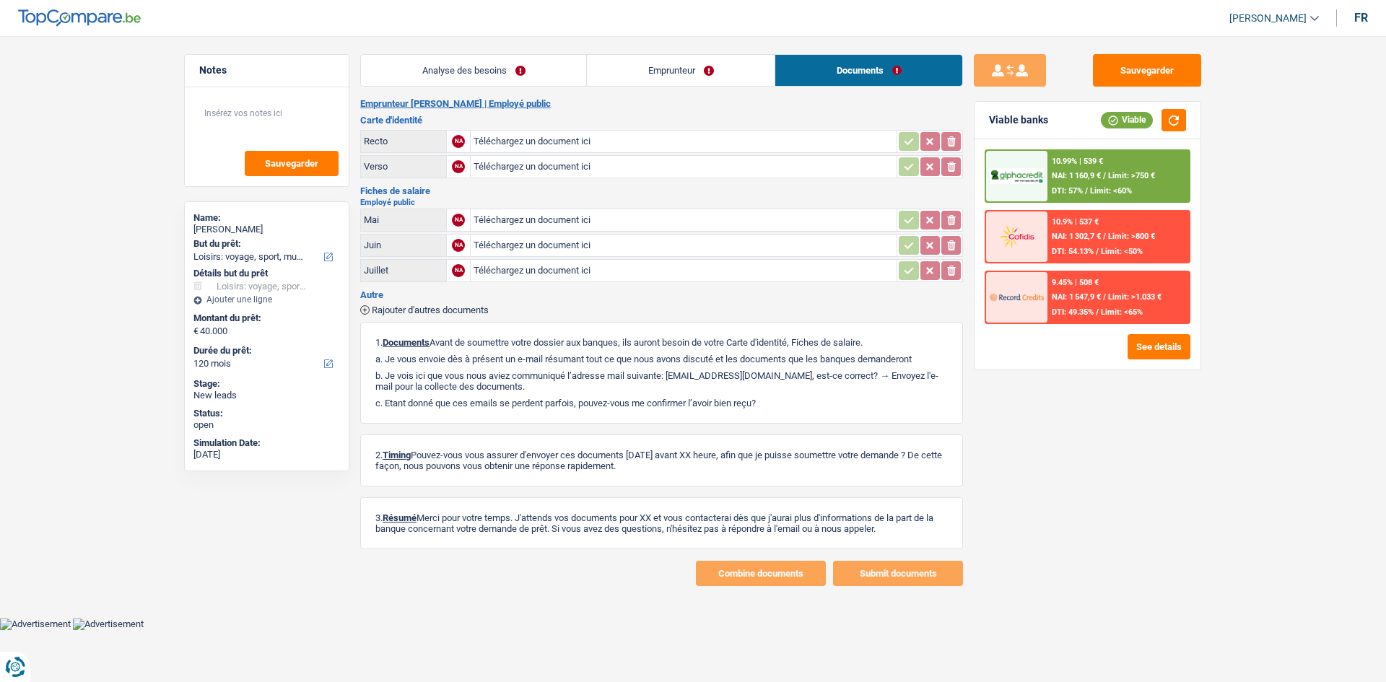
click at [736, 82] on link "Emprunteur" at bounding box center [681, 70] width 188 height 31
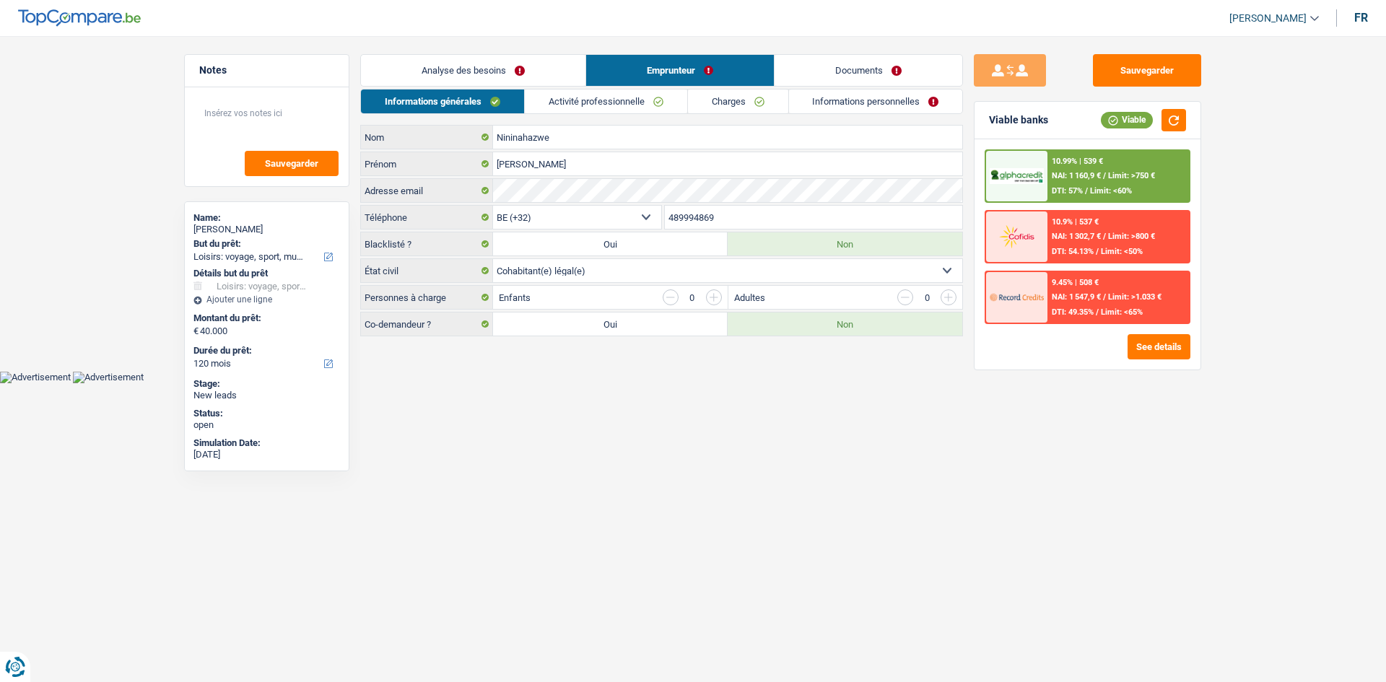
click at [854, 92] on link "Informations personnelles" at bounding box center [876, 102] width 174 height 24
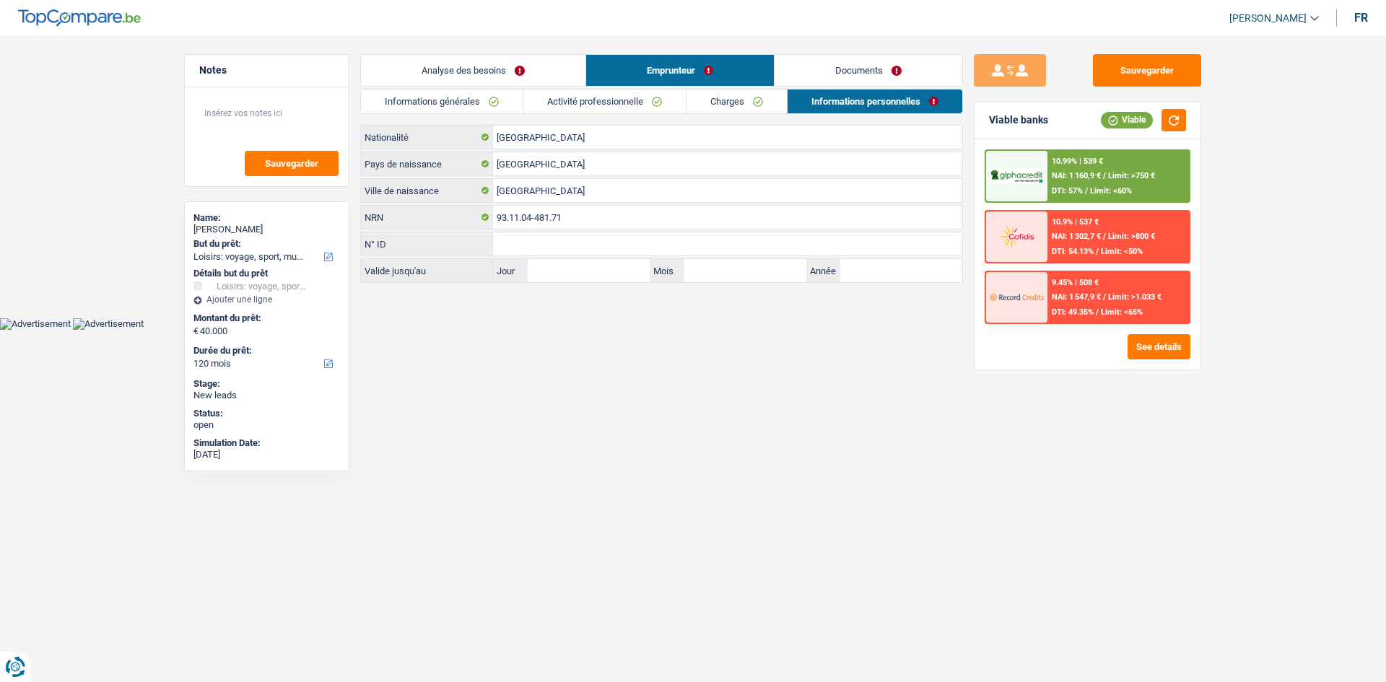
click at [858, 71] on link "Documents" at bounding box center [869, 70] width 188 height 31
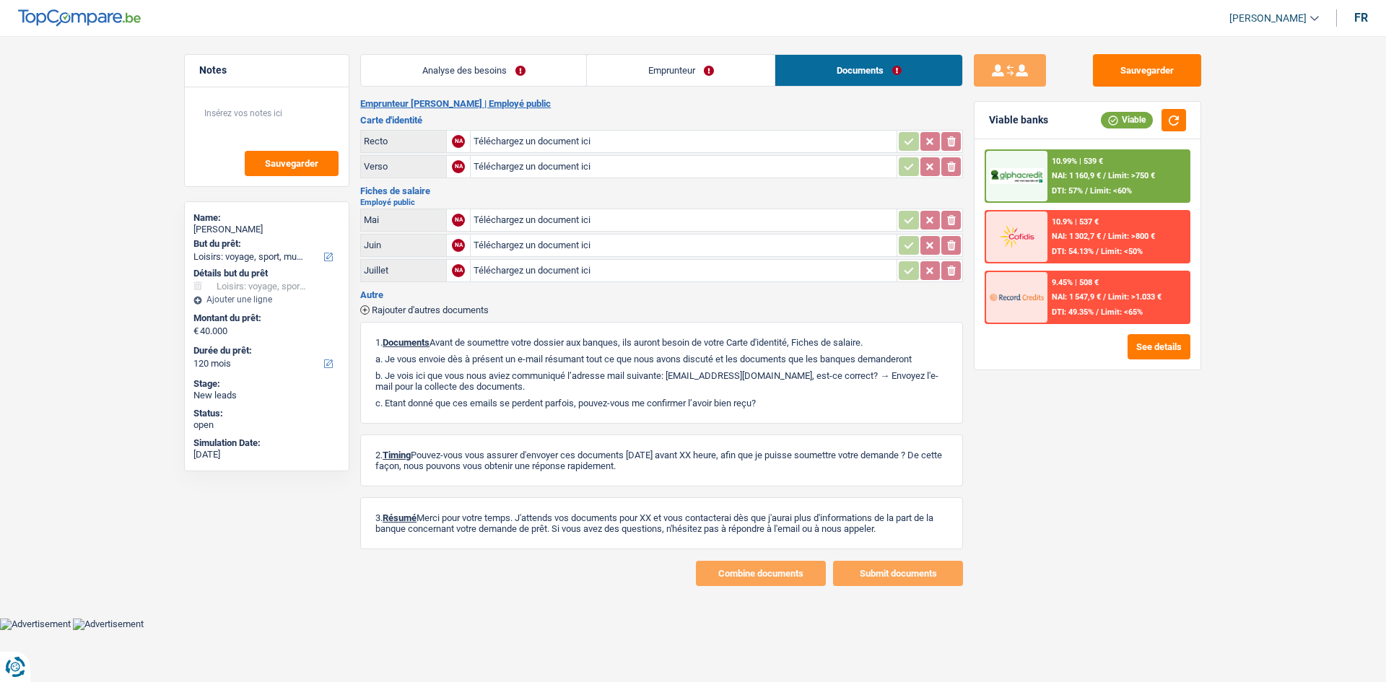
click at [487, 51] on main "Notes Sauvegarder Name: Nicolas Nininahazwe But du prêt: Confort maison: meuble…" at bounding box center [693, 320] width 1386 height 597
click at [491, 58] on link "Analyse des besoins" at bounding box center [473, 70] width 225 height 31
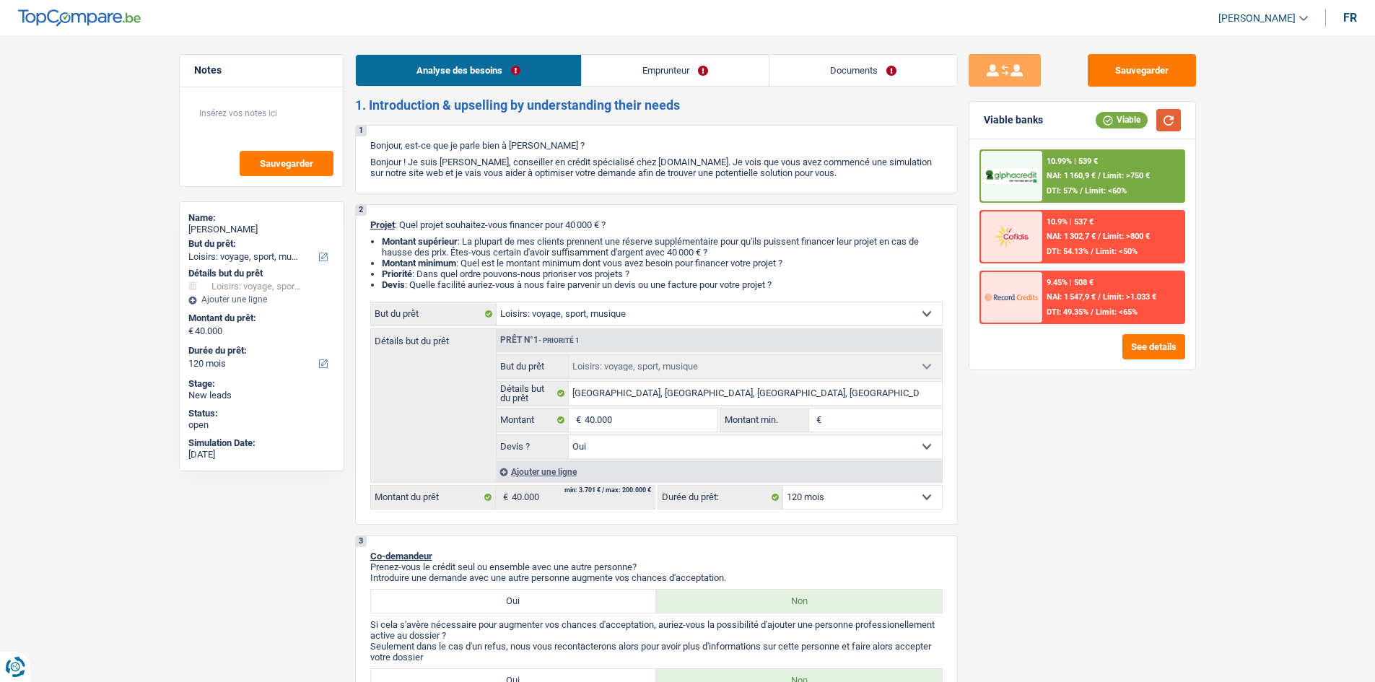
click at [1179, 113] on button "button" at bounding box center [1169, 120] width 25 height 22
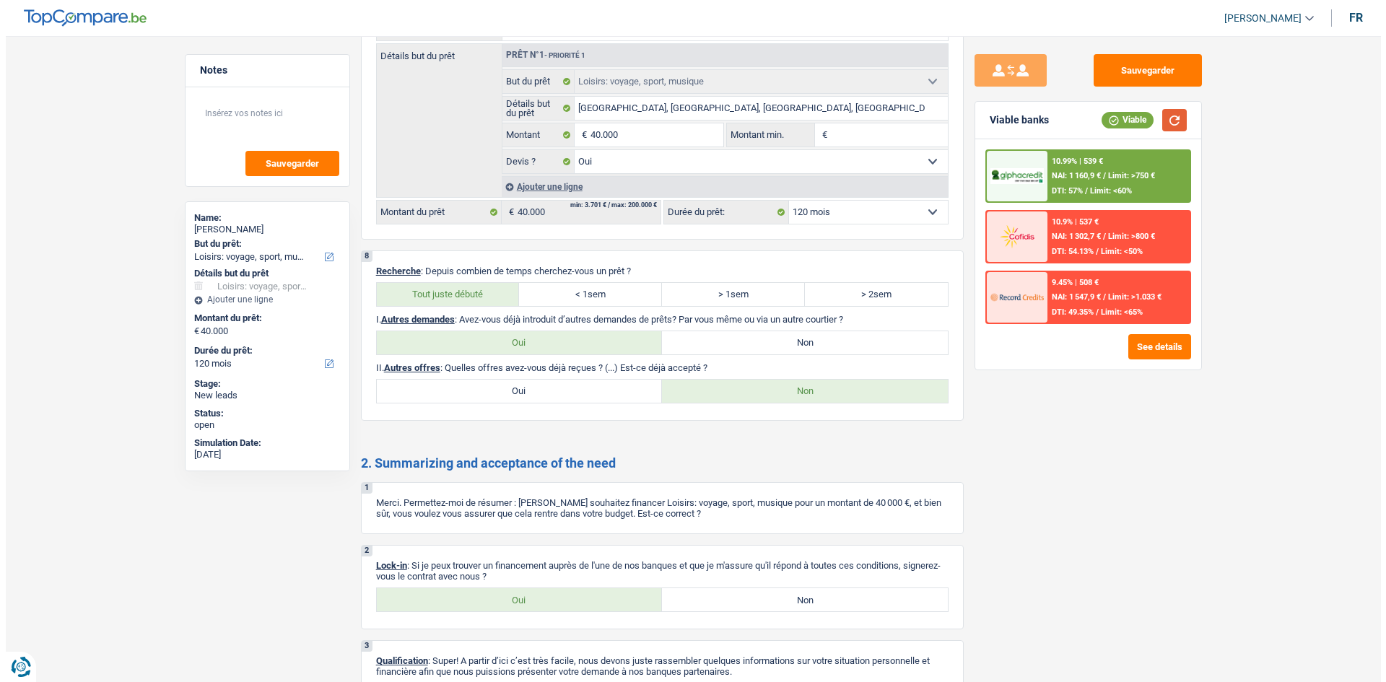
scroll to position [1455, 0]
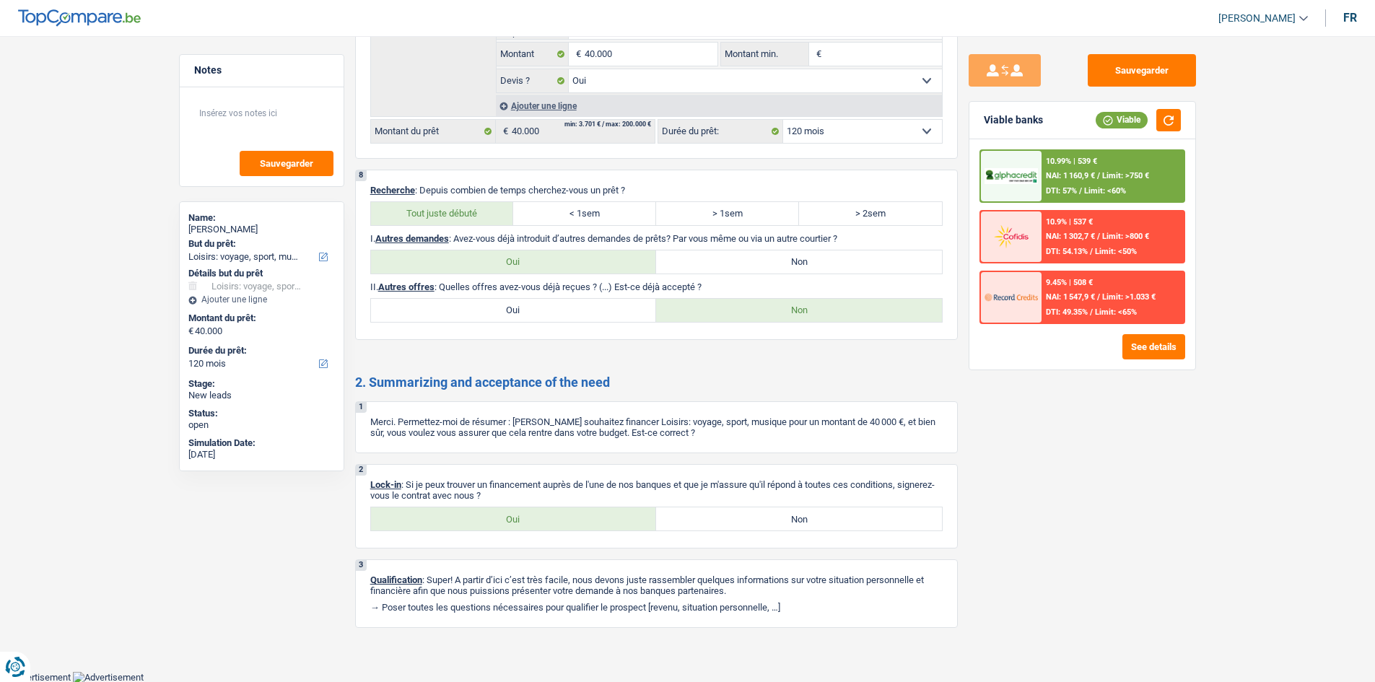
click at [1108, 170] on div "10.99% | 539 € NAI: 1 160,9 € / Limit: >750 € DTI: 57% / Limit: <60%" at bounding box center [1113, 176] width 142 height 51
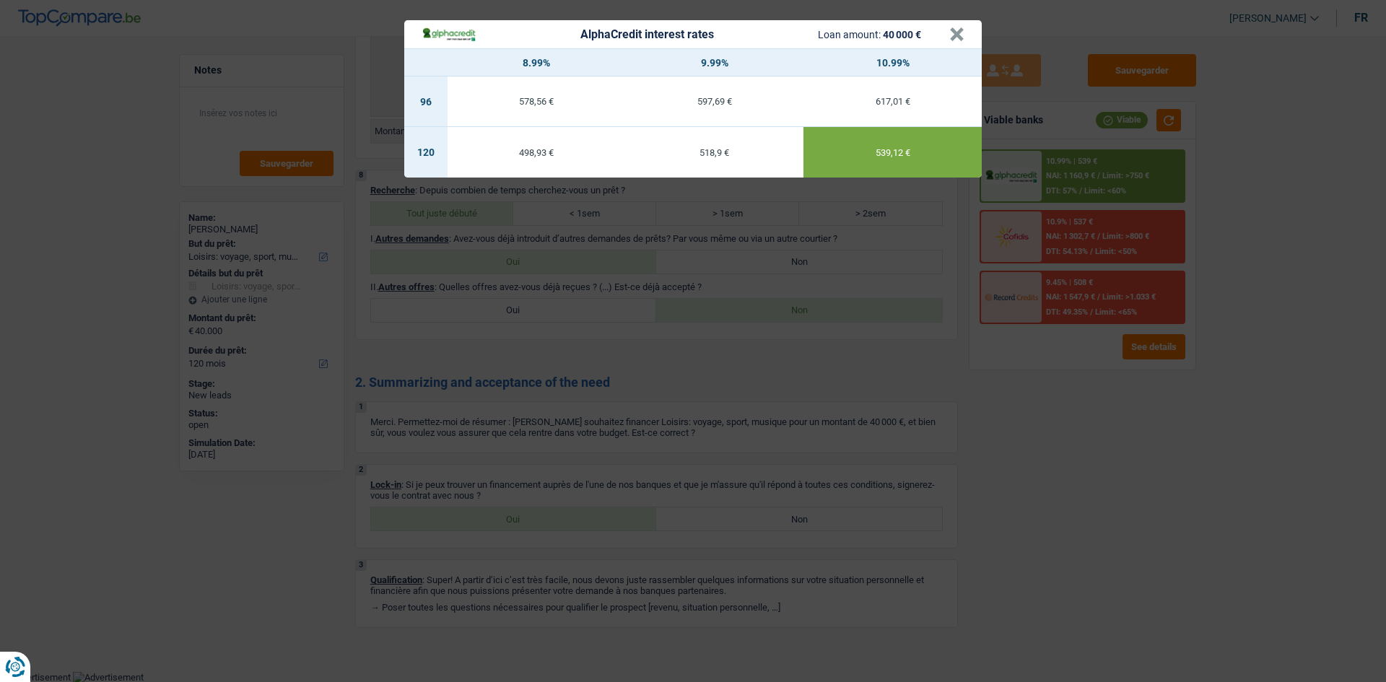
drag, startPoint x: 1224, startPoint y: 504, endPoint x: 1204, endPoint y: 500, distance: 20.0
click at [1223, 504] on div "AlphaCredit interest rates Loan amount: 40 000 € × 8.99% 9.99% 10.99% 96 578,56…" at bounding box center [693, 341] width 1386 height 682
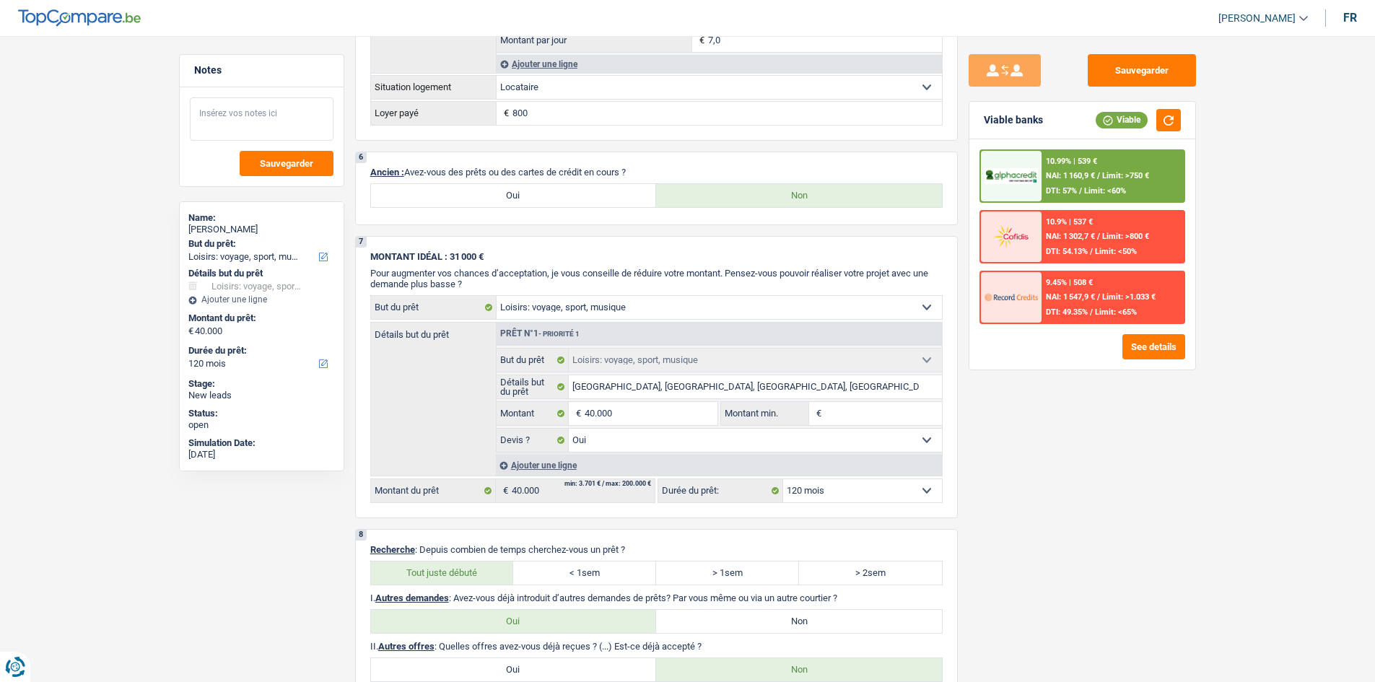
scroll to position [1094, 0]
click at [262, 125] on textarea at bounding box center [262, 118] width 144 height 43
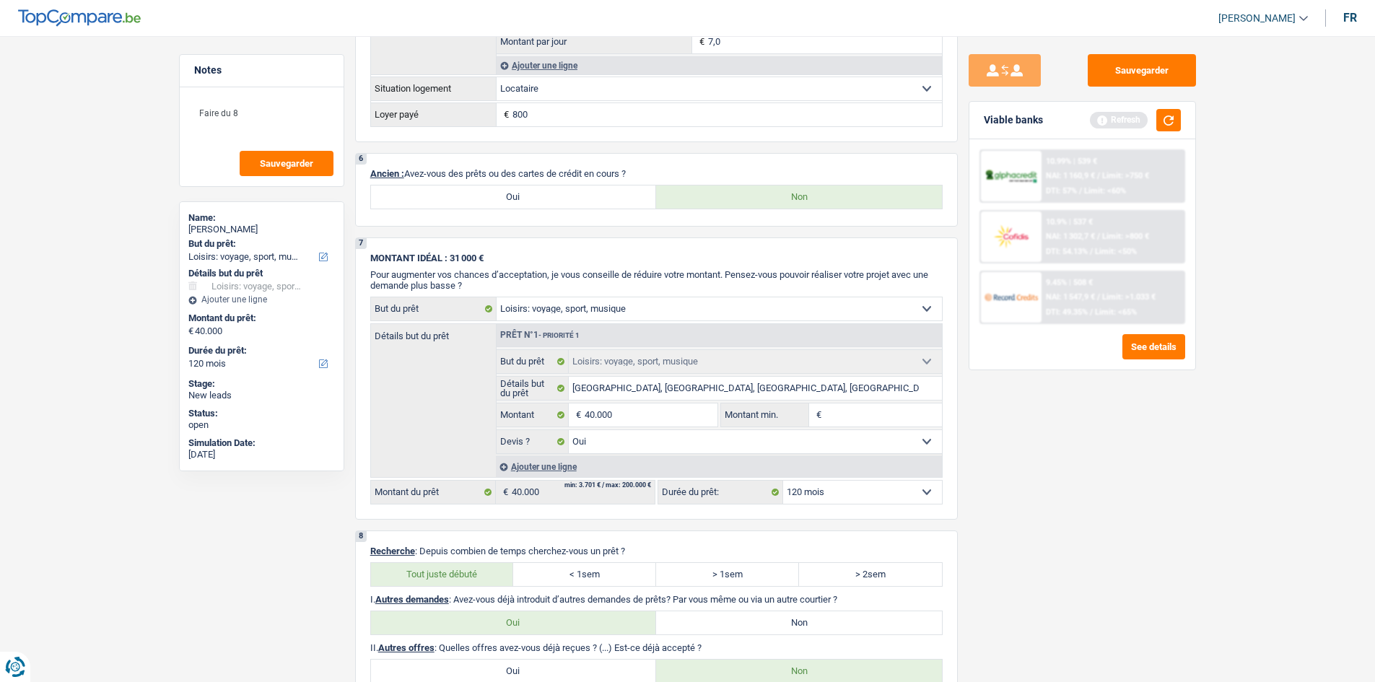
click at [1118, 187] on span "Limit: <60%" at bounding box center [1105, 190] width 42 height 9
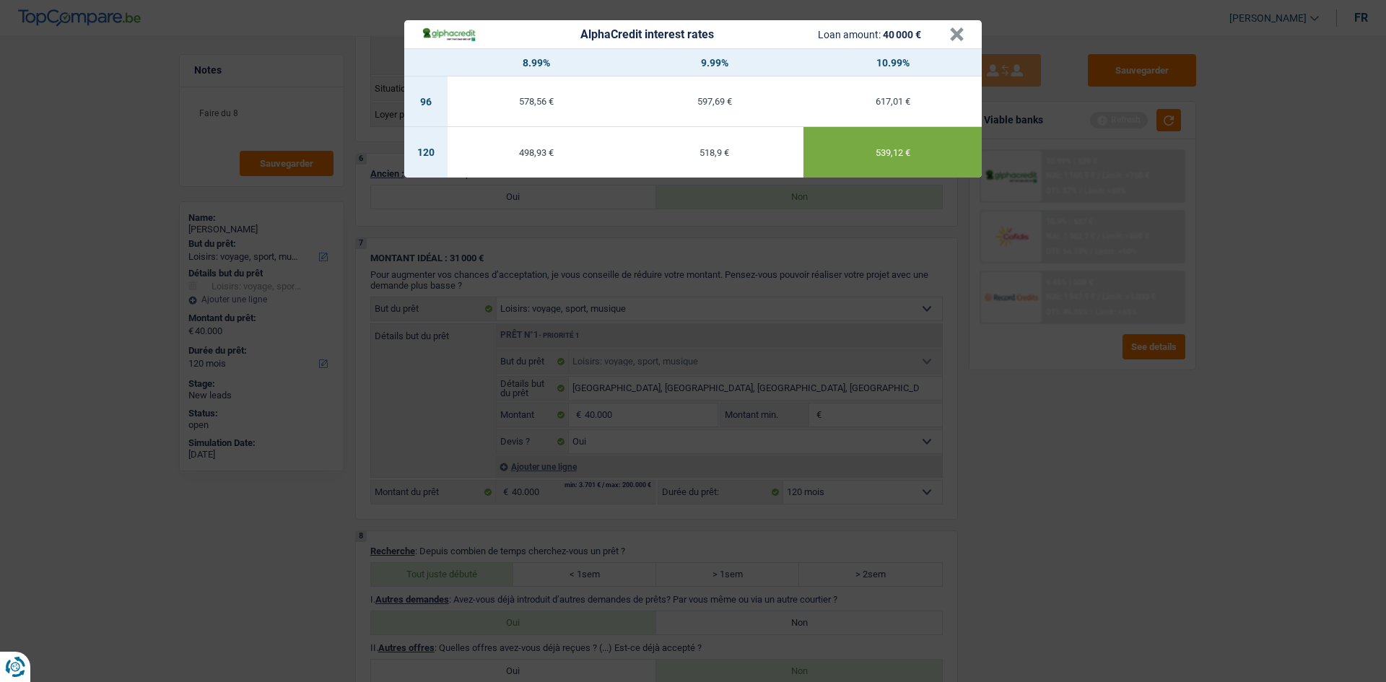
drag, startPoint x: 1060, startPoint y: 404, endPoint x: 676, endPoint y: 298, distance: 397.6
click at [1059, 401] on div "AlphaCredit interest rates Loan amount: 40 000 € × 8.99% 9.99% 10.99% 96 578,56…" at bounding box center [693, 341] width 1386 height 682
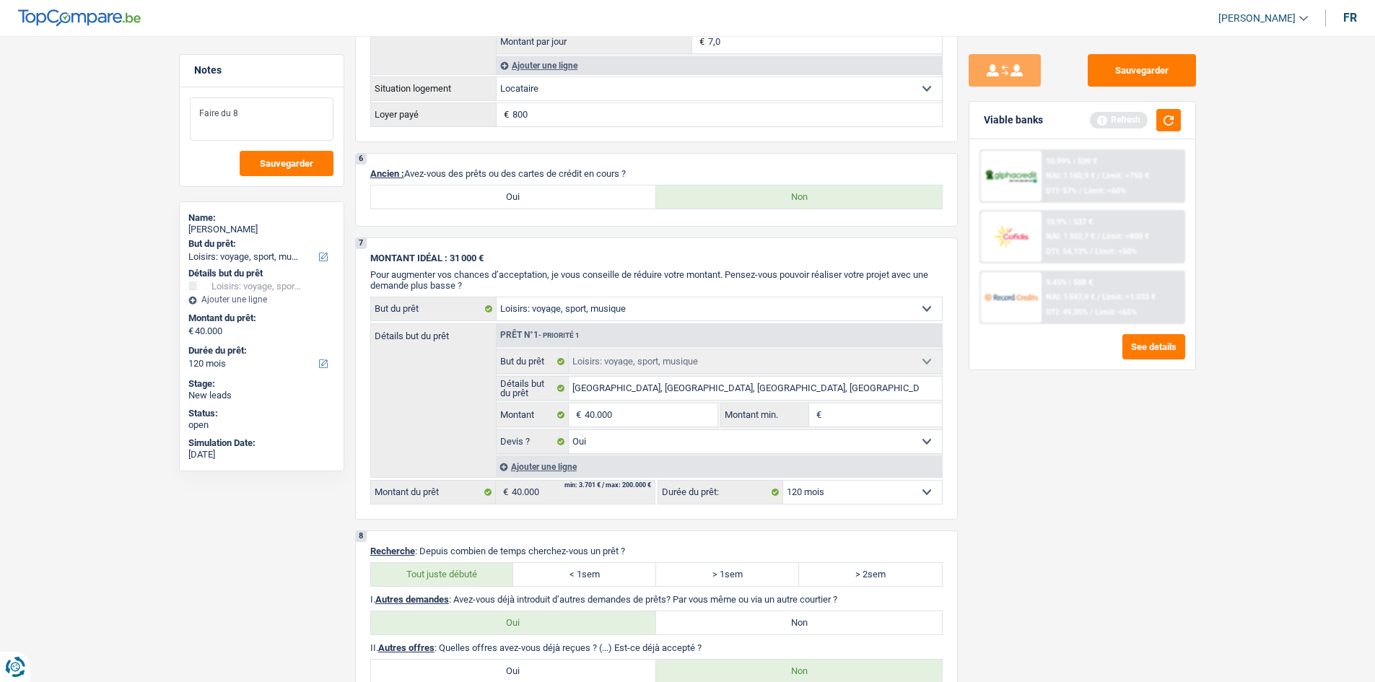
click at [266, 113] on textarea "Faire du 8" at bounding box center [262, 118] width 144 height 43
type textarea "Faire du 8.99%"
click at [315, 170] on button "Sauvegarder" at bounding box center [287, 163] width 94 height 25
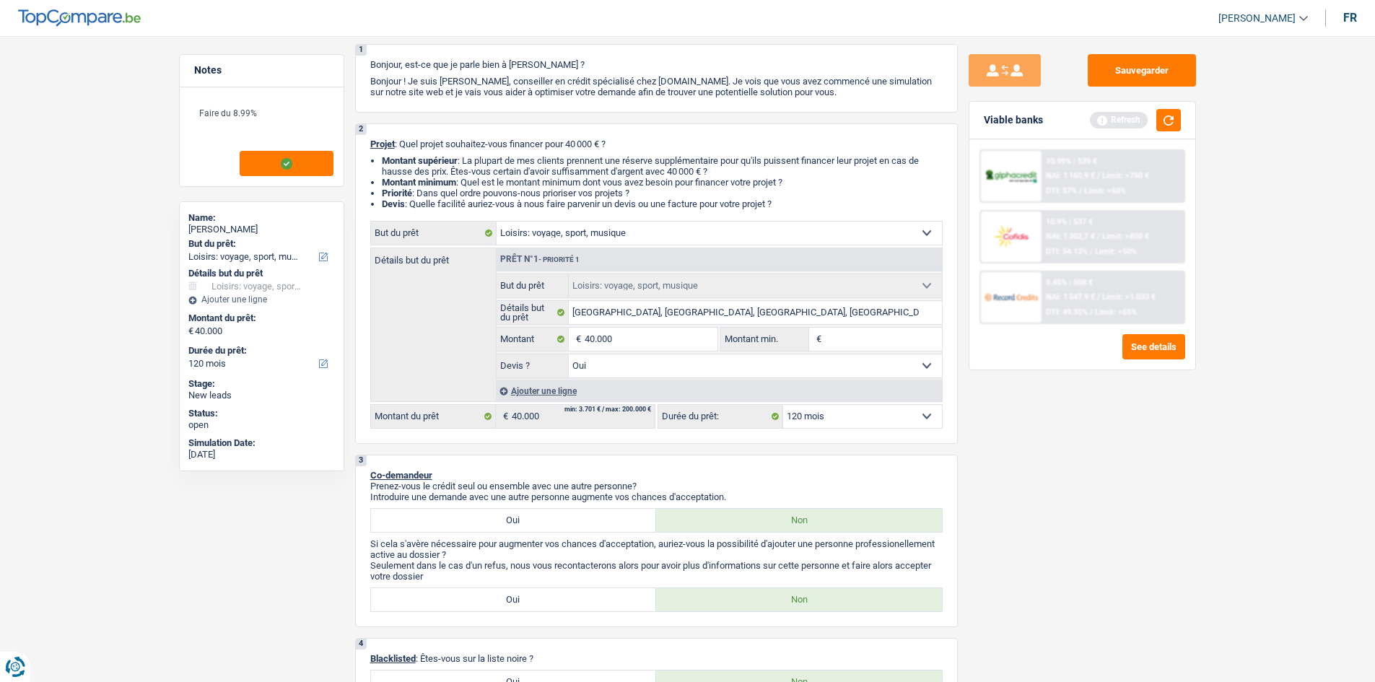
scroll to position [0, 0]
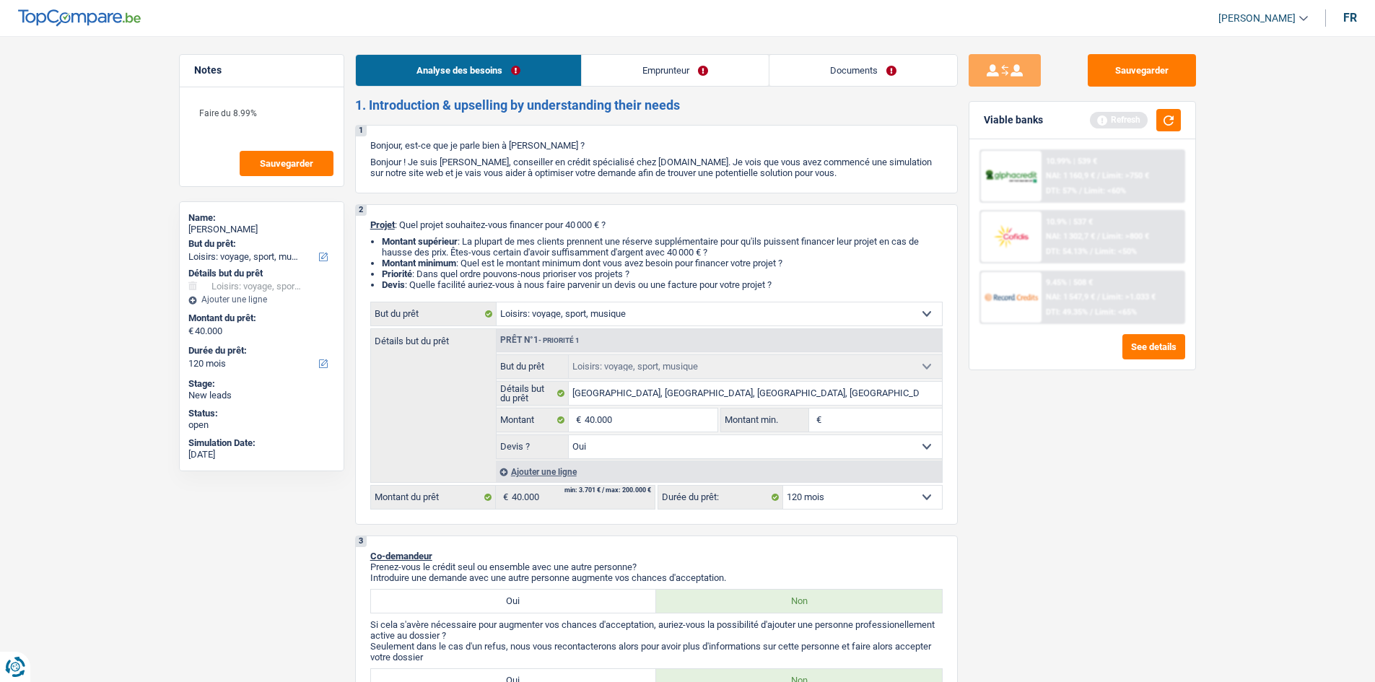
click at [667, 60] on link "Emprunteur" at bounding box center [675, 70] width 187 height 31
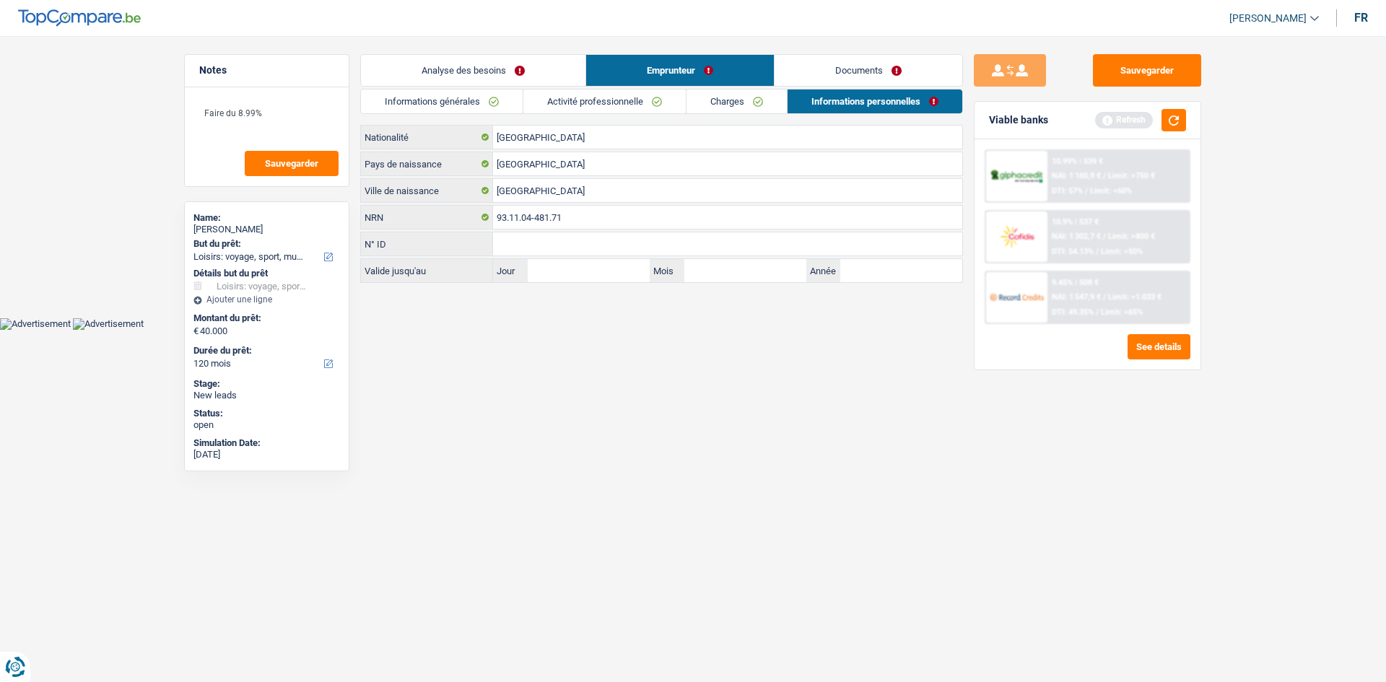
drag, startPoint x: 860, startPoint y: 82, endPoint x: 1040, endPoint y: 129, distance: 185.8
click at [860, 82] on link "Documents" at bounding box center [869, 70] width 188 height 31
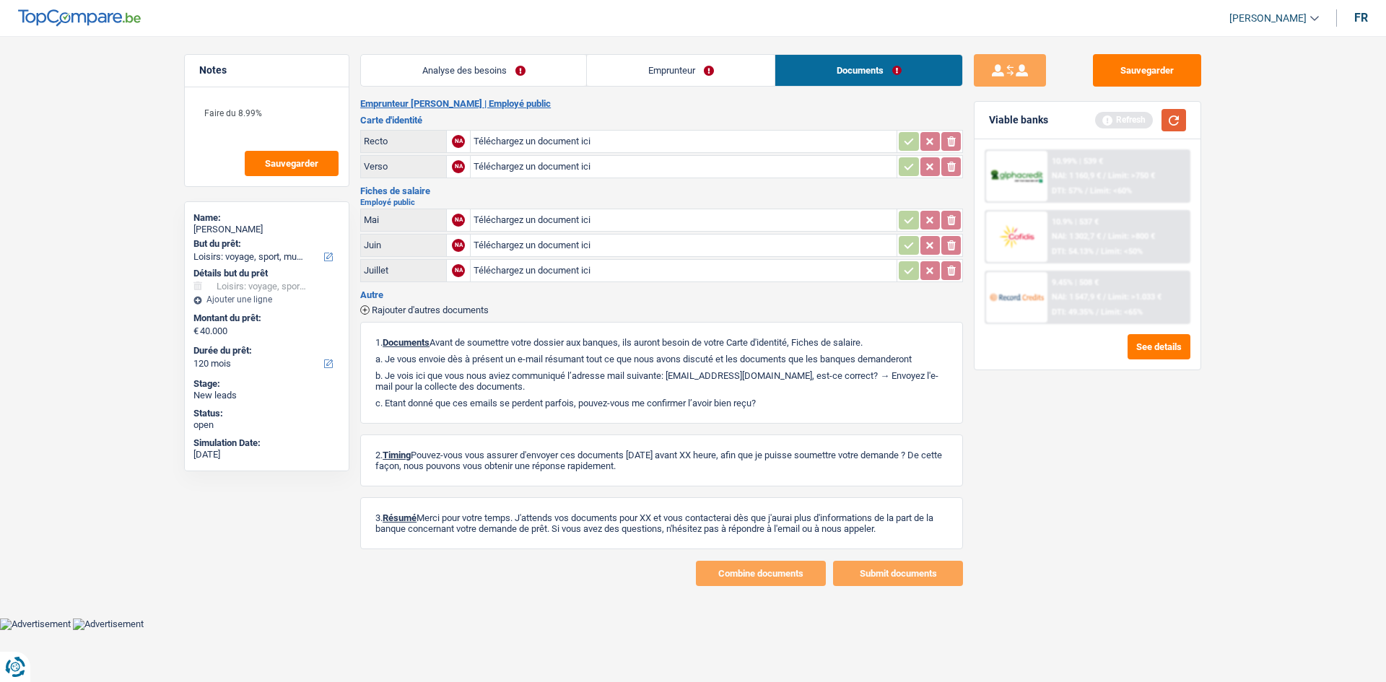
click at [1172, 121] on button "button" at bounding box center [1174, 120] width 25 height 22
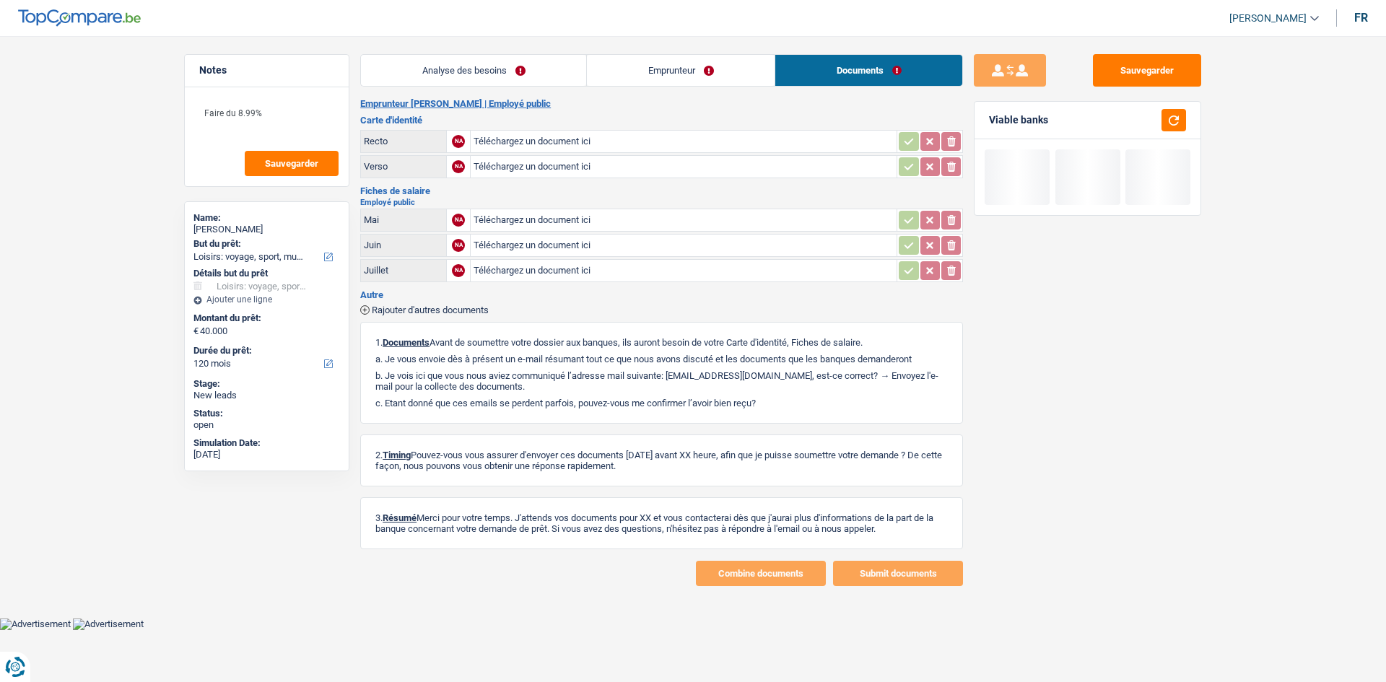
click at [690, 68] on link "Emprunteur" at bounding box center [681, 70] width 188 height 31
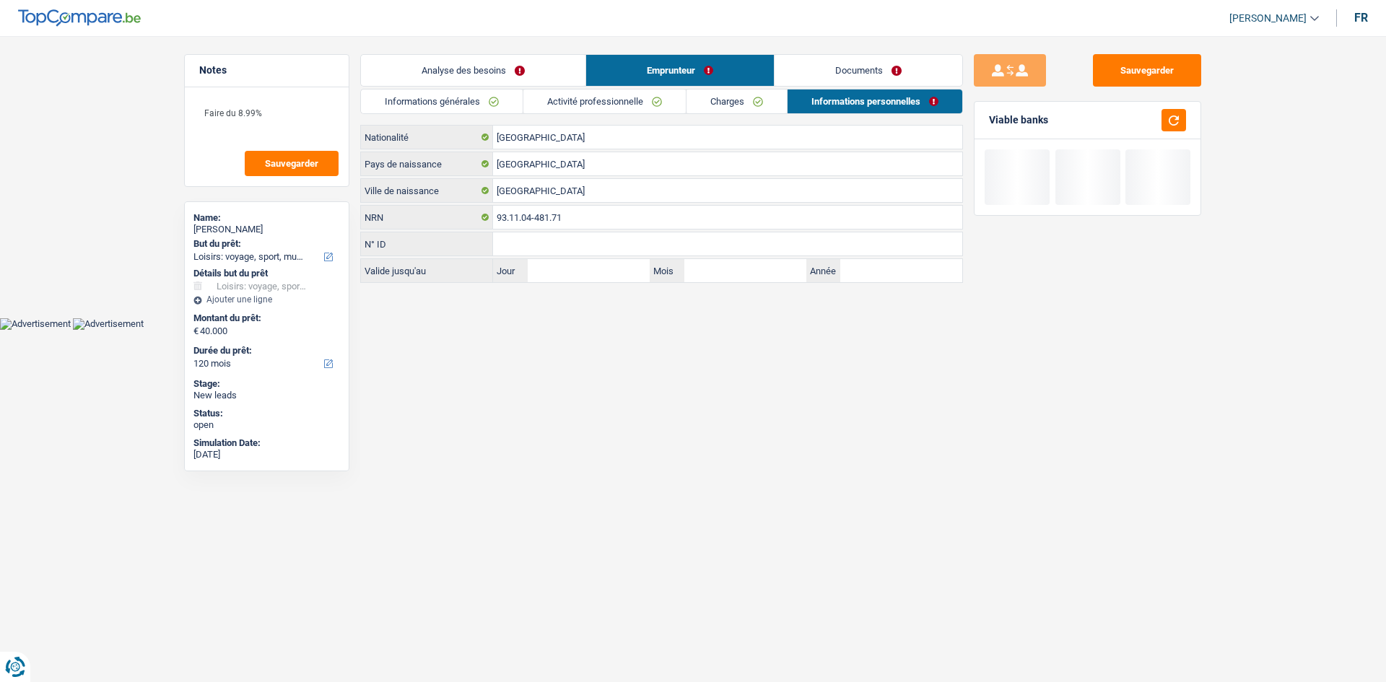
click at [725, 97] on link "Charges" at bounding box center [737, 102] width 100 height 24
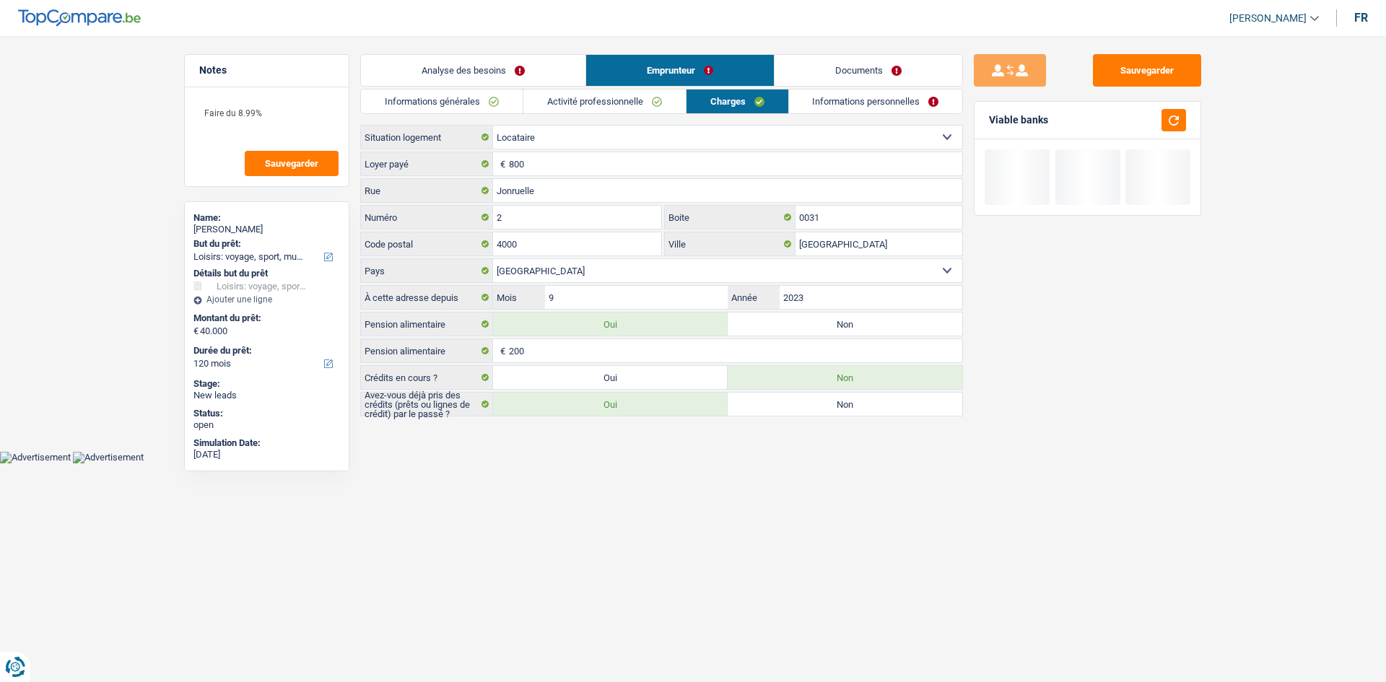
click at [586, 95] on link "Activité professionnelle" at bounding box center [604, 102] width 162 height 24
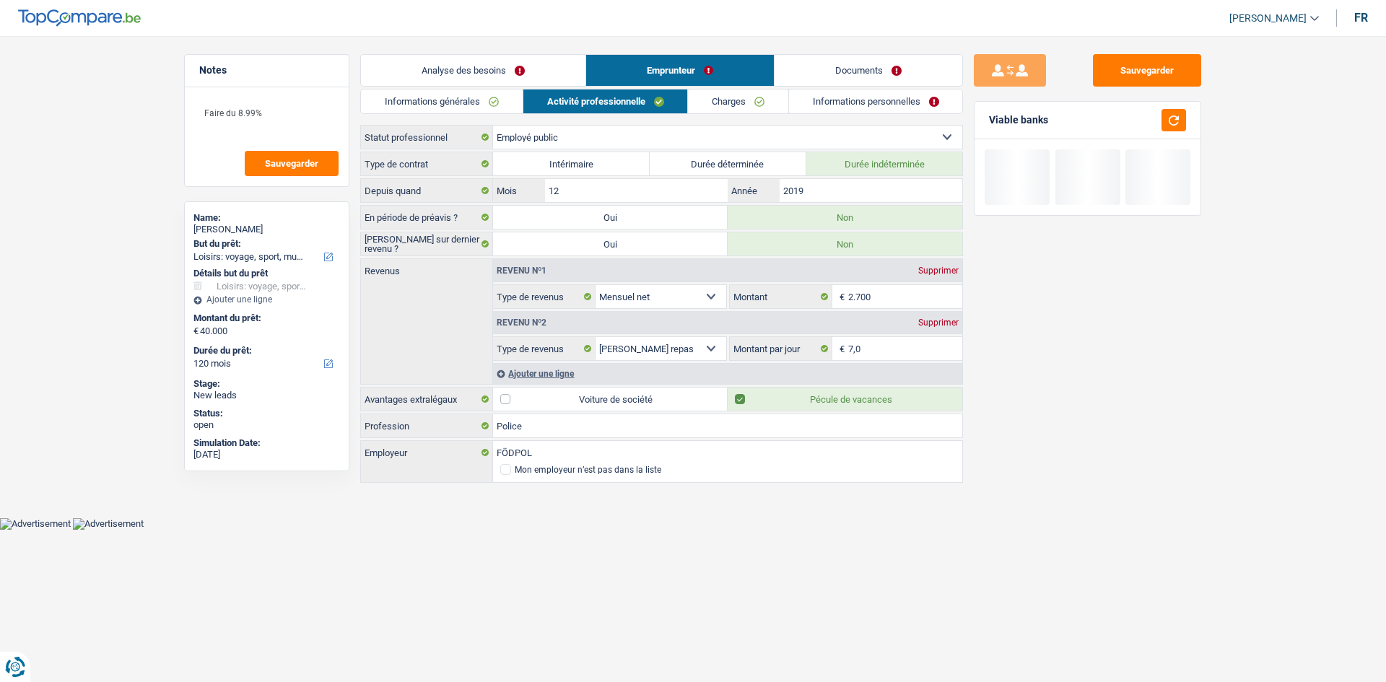
click at [492, 97] on link "Informations générales" at bounding box center [442, 102] width 162 height 24
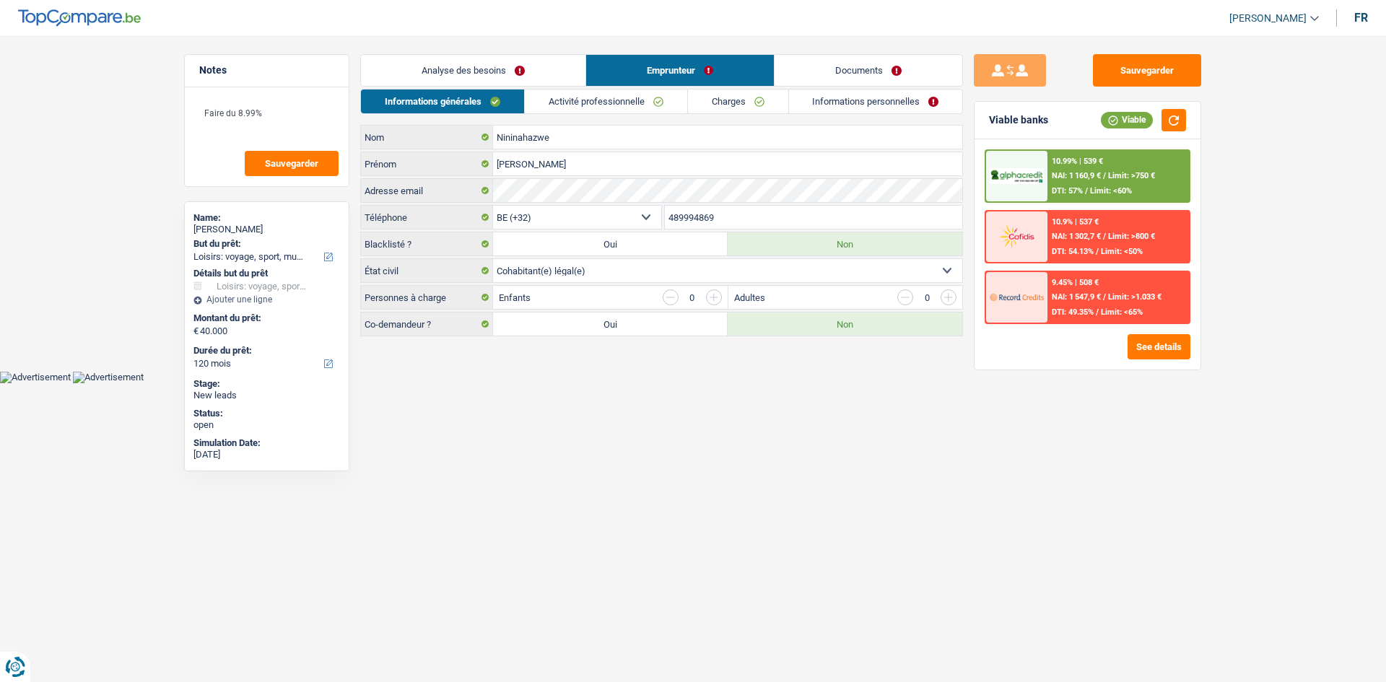
click at [536, 70] on link "Analyse des besoins" at bounding box center [473, 70] width 225 height 31
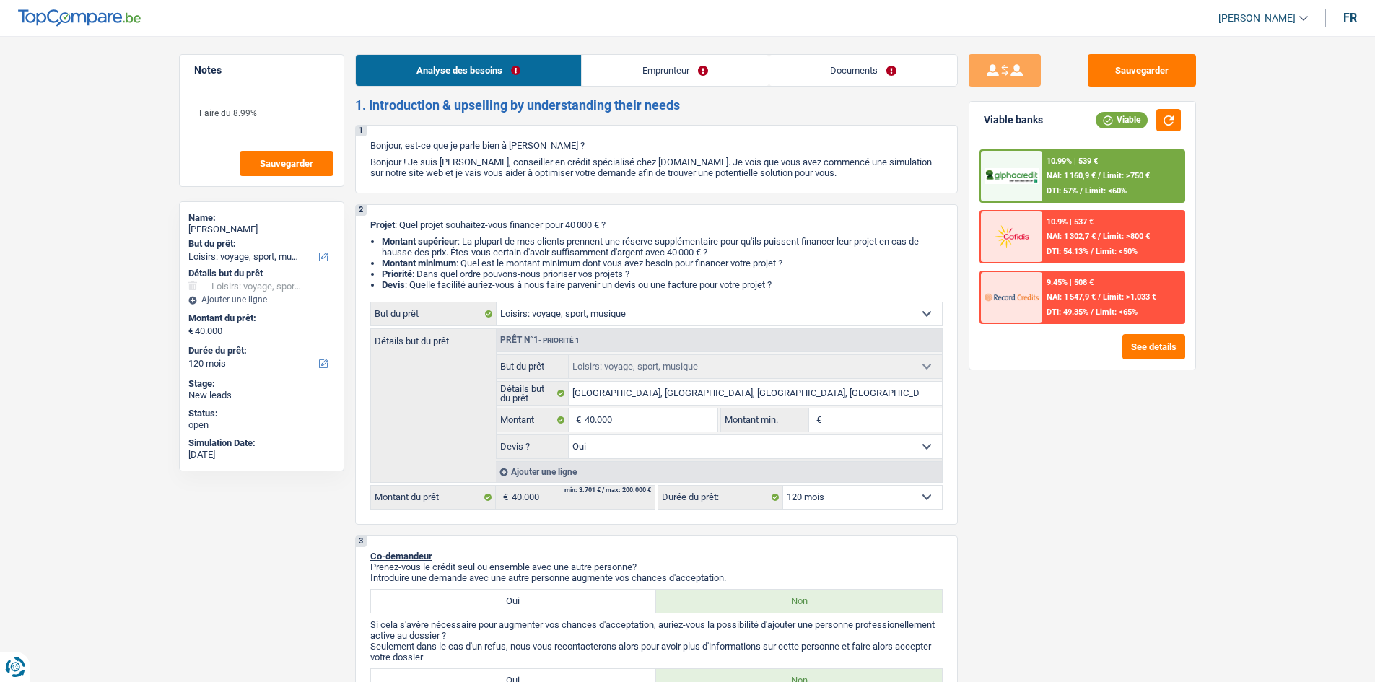
click at [660, 79] on link "Emprunteur" at bounding box center [675, 70] width 187 height 31
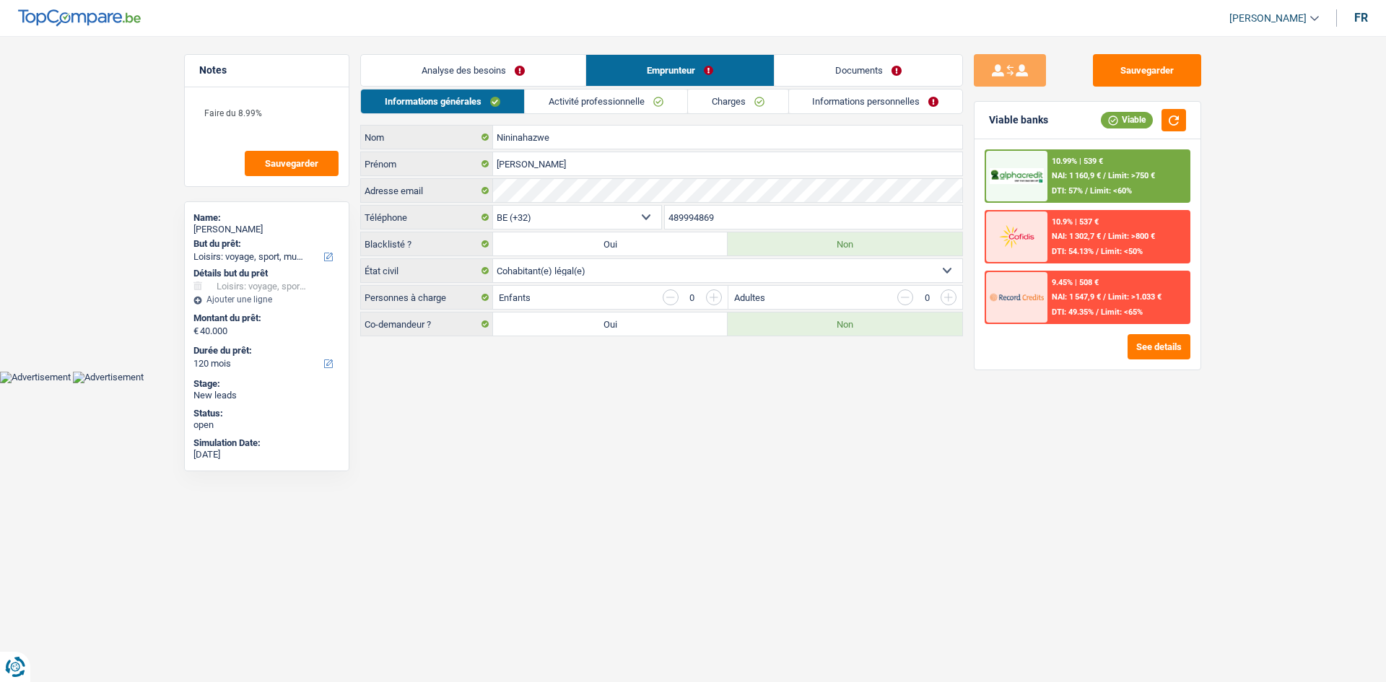
click at [864, 106] on link "Informations personnelles" at bounding box center [876, 102] width 174 height 24
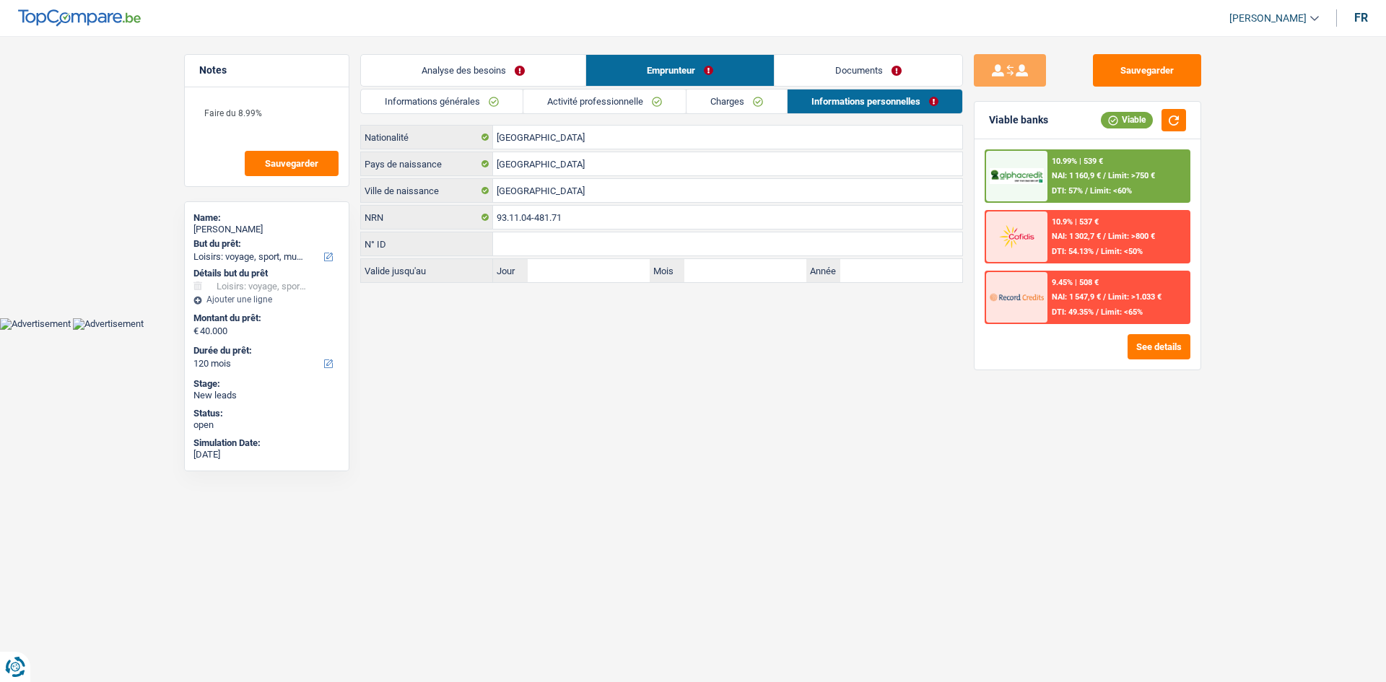
click at [656, 113] on li "Activité professionnelle" at bounding box center [604, 101] width 163 height 25
drag, startPoint x: 682, startPoint y: 109, endPoint x: 689, endPoint y: 108, distance: 7.4
click at [682, 109] on link "Activité professionnelle" at bounding box center [604, 102] width 162 height 24
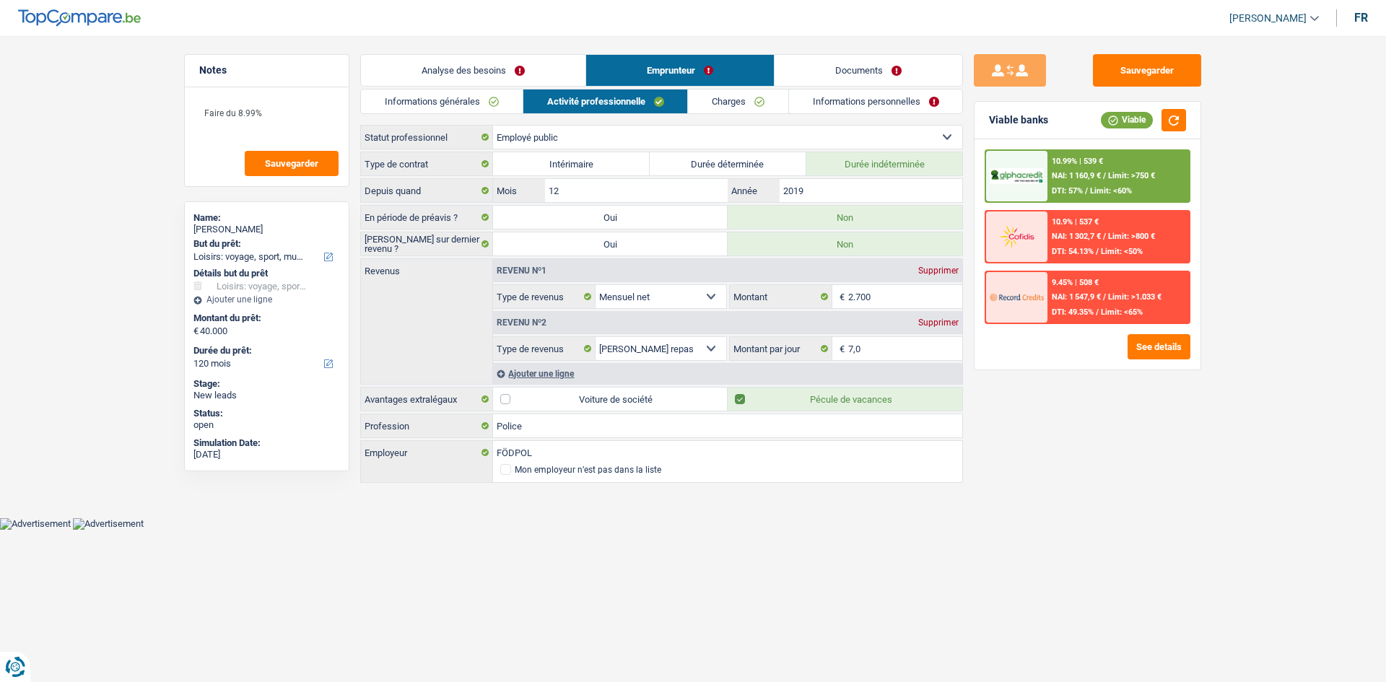
click at [741, 108] on link "Charges" at bounding box center [738, 102] width 100 height 24
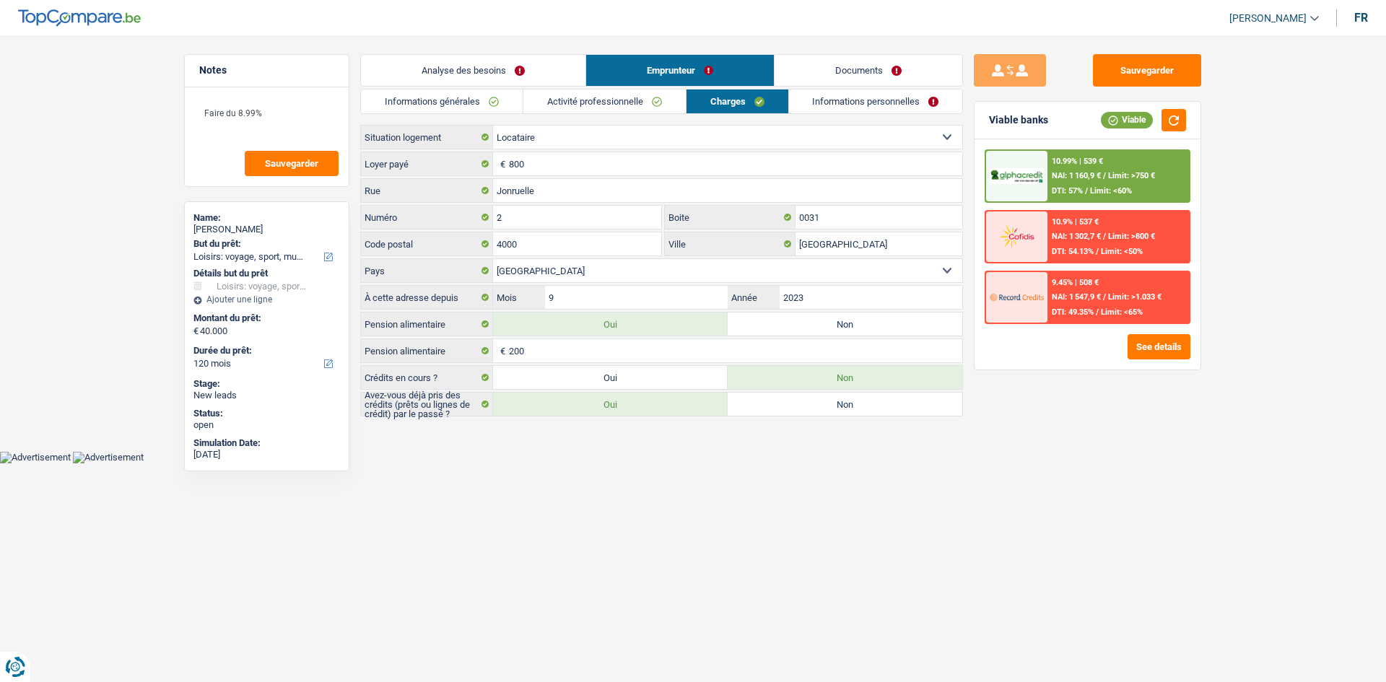
click at [469, 104] on link "Informations générales" at bounding box center [442, 102] width 162 height 24
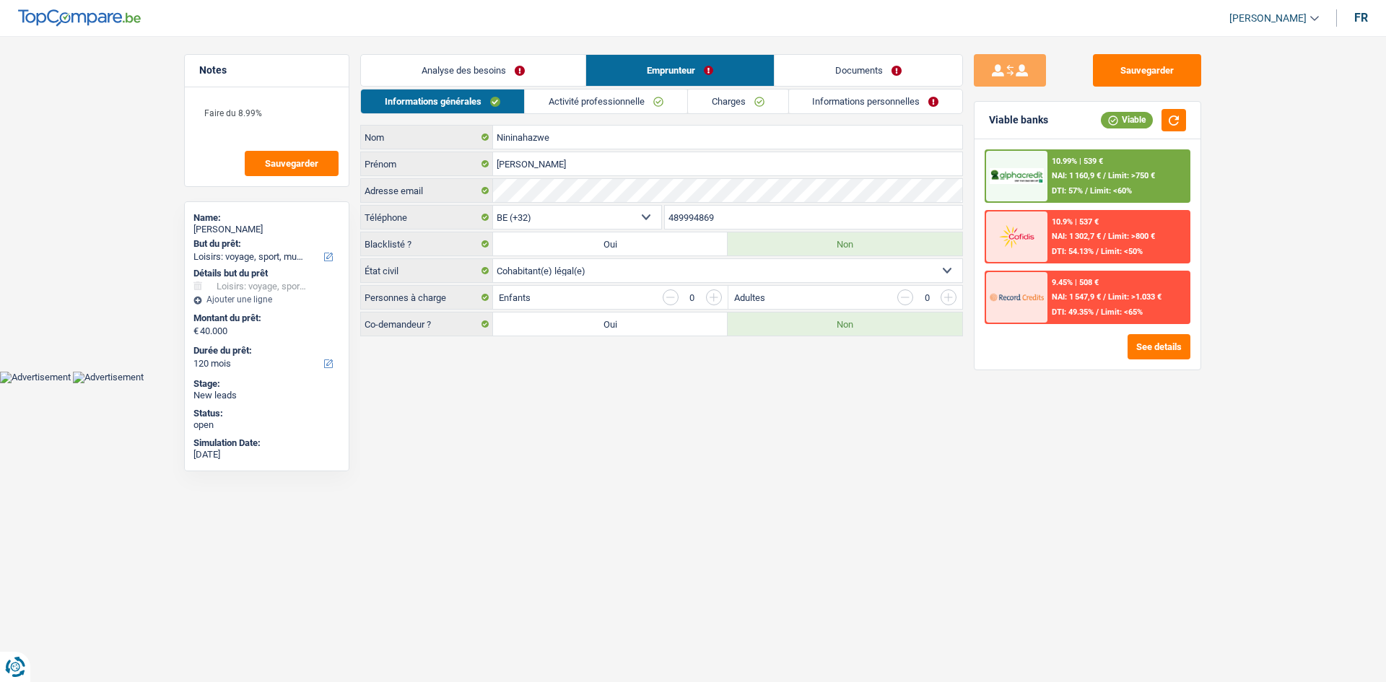
click at [514, 79] on link "Analyse des besoins" at bounding box center [473, 70] width 225 height 31
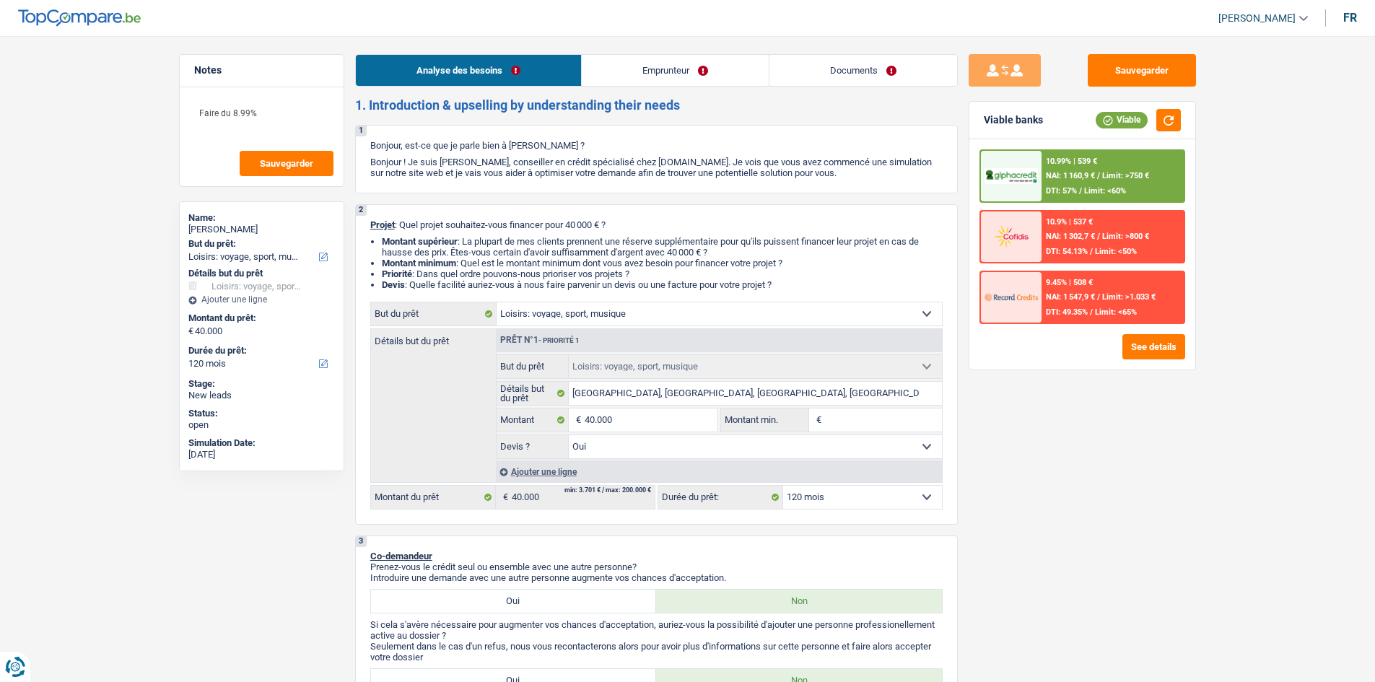
click at [1040, 165] on div at bounding box center [1011, 176] width 61 height 51
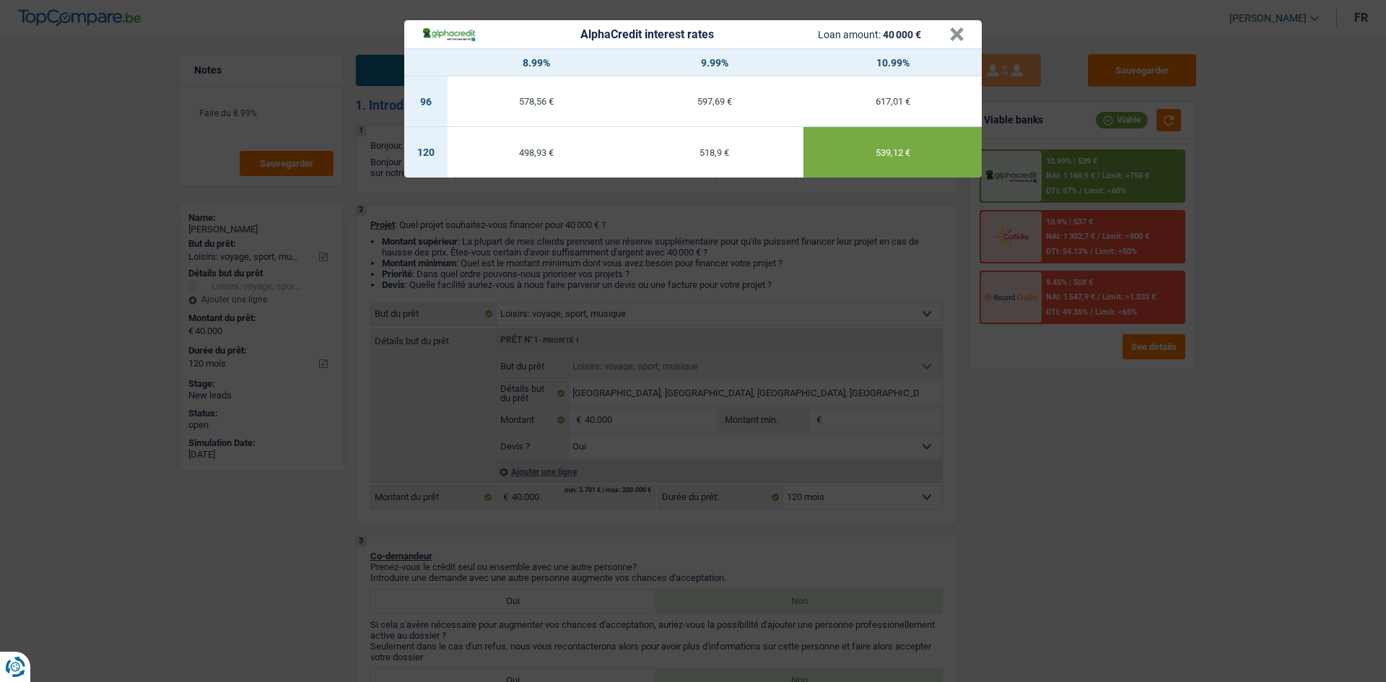
click at [1102, 447] on div "AlphaCredit interest rates Loan amount: 40 000 € × 8.99% 9.99% 10.99% 96 578,56…" at bounding box center [693, 341] width 1386 height 682
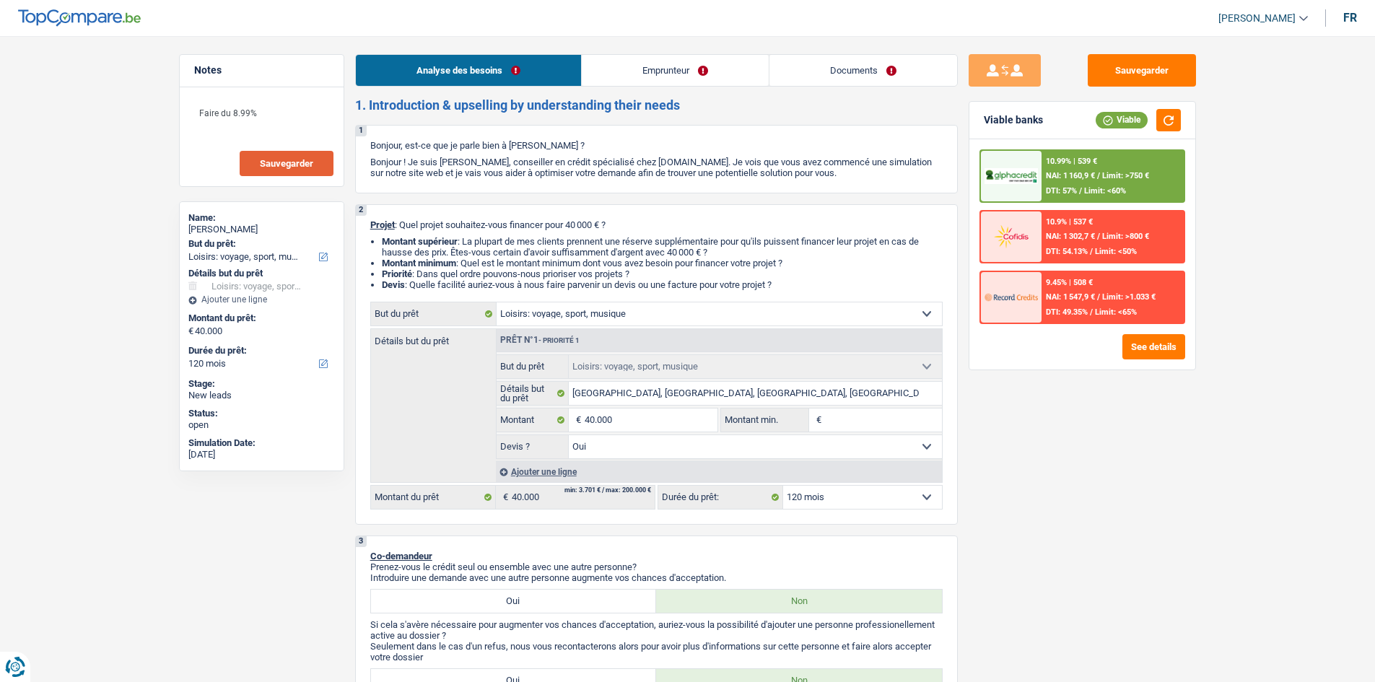
click at [284, 160] on span "Sauvegarder" at bounding box center [286, 163] width 53 height 9
click at [700, 85] on link "Emprunteur" at bounding box center [675, 70] width 187 height 31
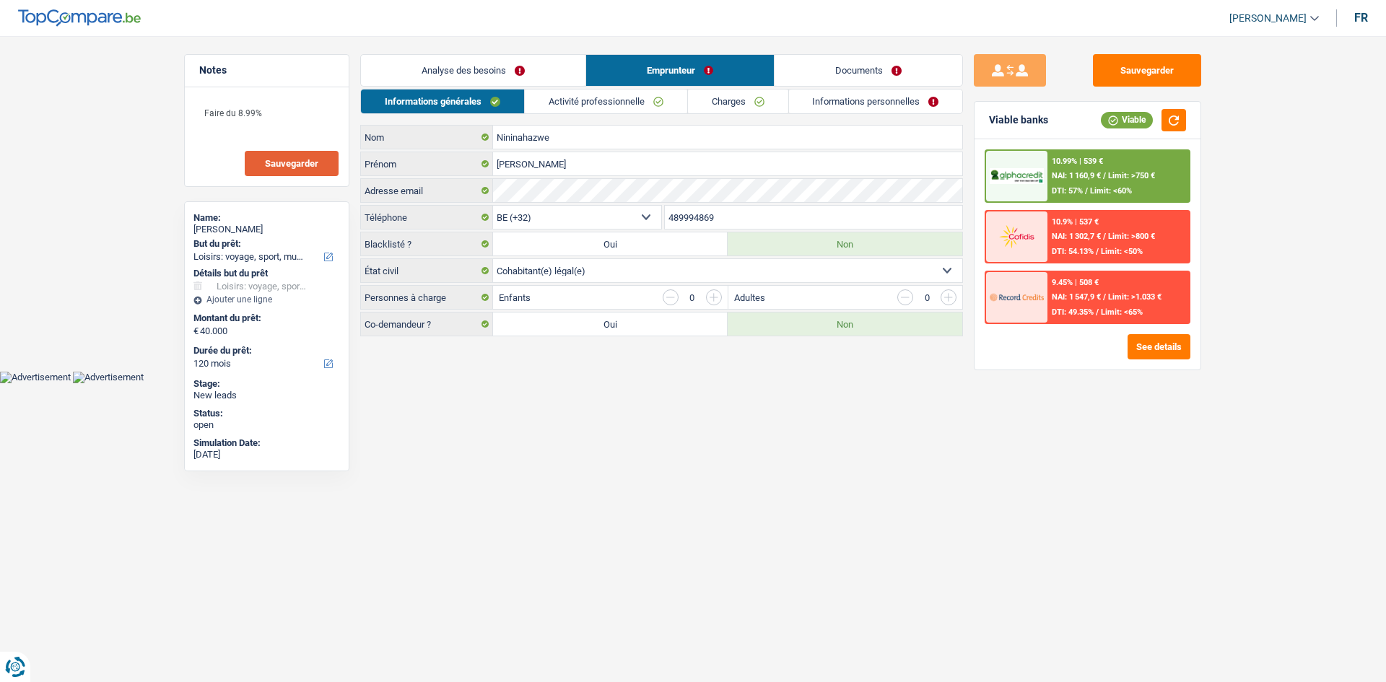
drag, startPoint x: 671, startPoint y: 103, endPoint x: 708, endPoint y: 113, distance: 38.4
click at [670, 103] on link "Activité professionnelle" at bounding box center [606, 102] width 162 height 24
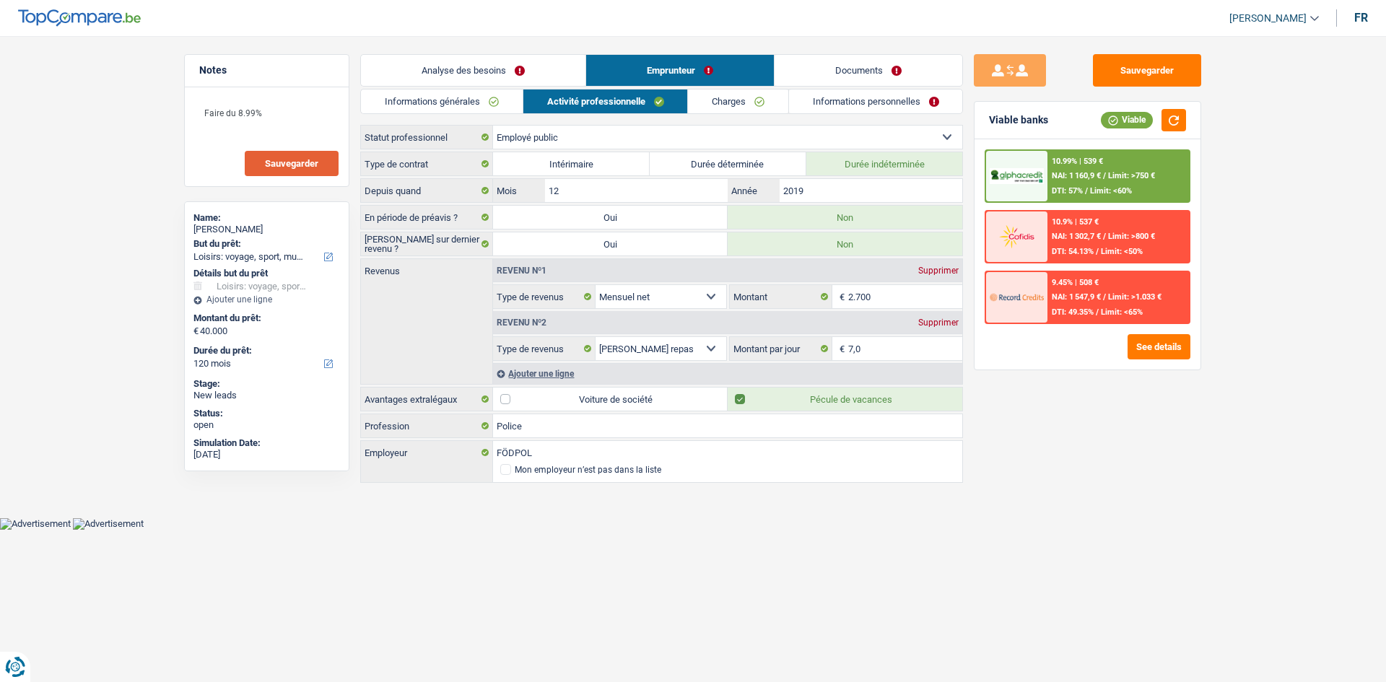
click at [770, 110] on link "Charges" at bounding box center [738, 102] width 100 height 24
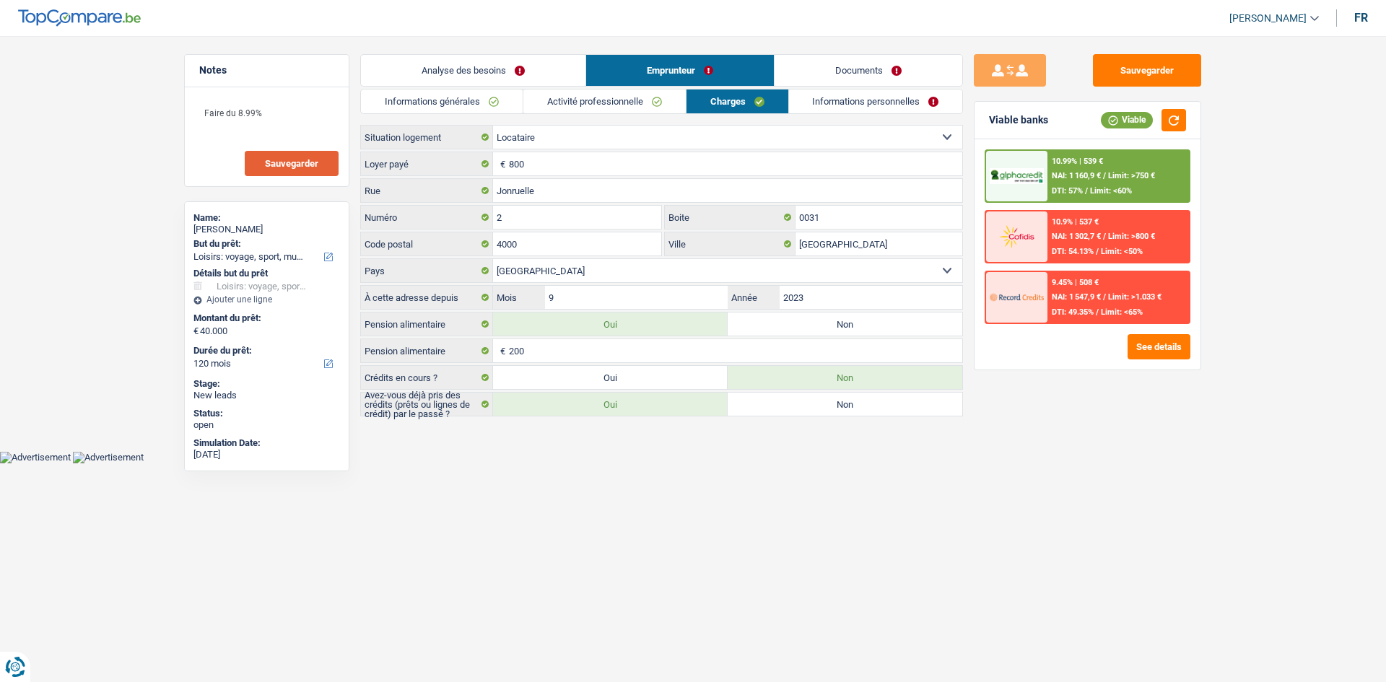
click at [863, 119] on div "Informations générales Activité professionnelle Charges Informations personnell…" at bounding box center [661, 253] width 603 height 328
click at [856, 101] on link "Informations personnelles" at bounding box center [876, 102] width 174 height 24
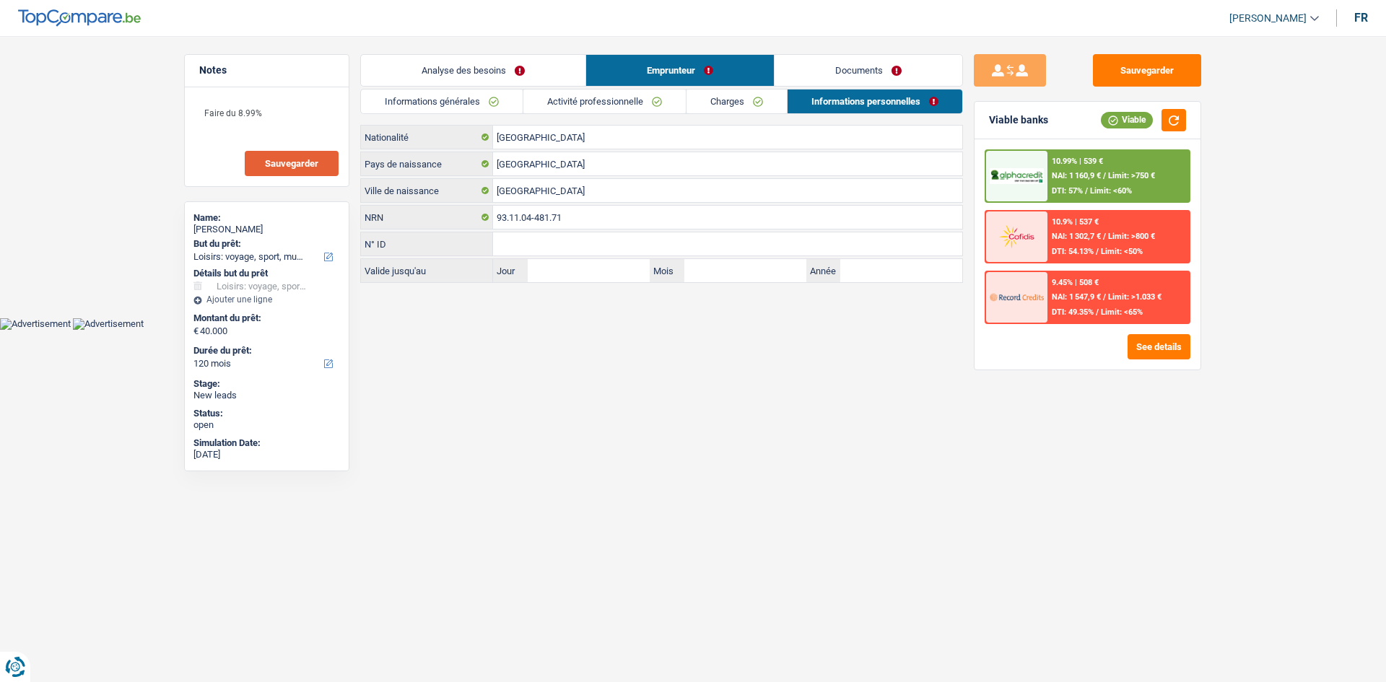
click at [729, 110] on link "Charges" at bounding box center [737, 102] width 100 height 24
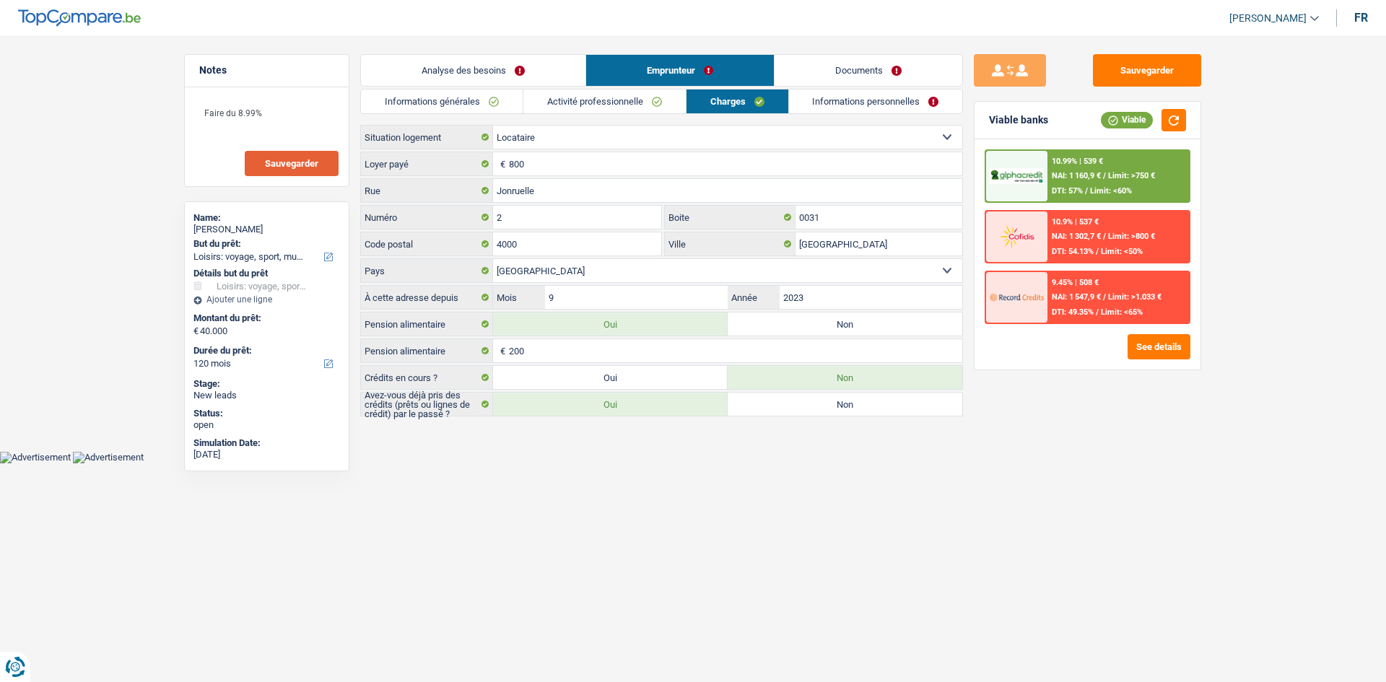
drag, startPoint x: 624, startPoint y: 113, endPoint x: 591, endPoint y: 113, distance: 33.2
click at [624, 113] on li "Activité professionnelle" at bounding box center [604, 101] width 163 height 25
click at [586, 110] on link "Activité professionnelle" at bounding box center [604, 102] width 162 height 24
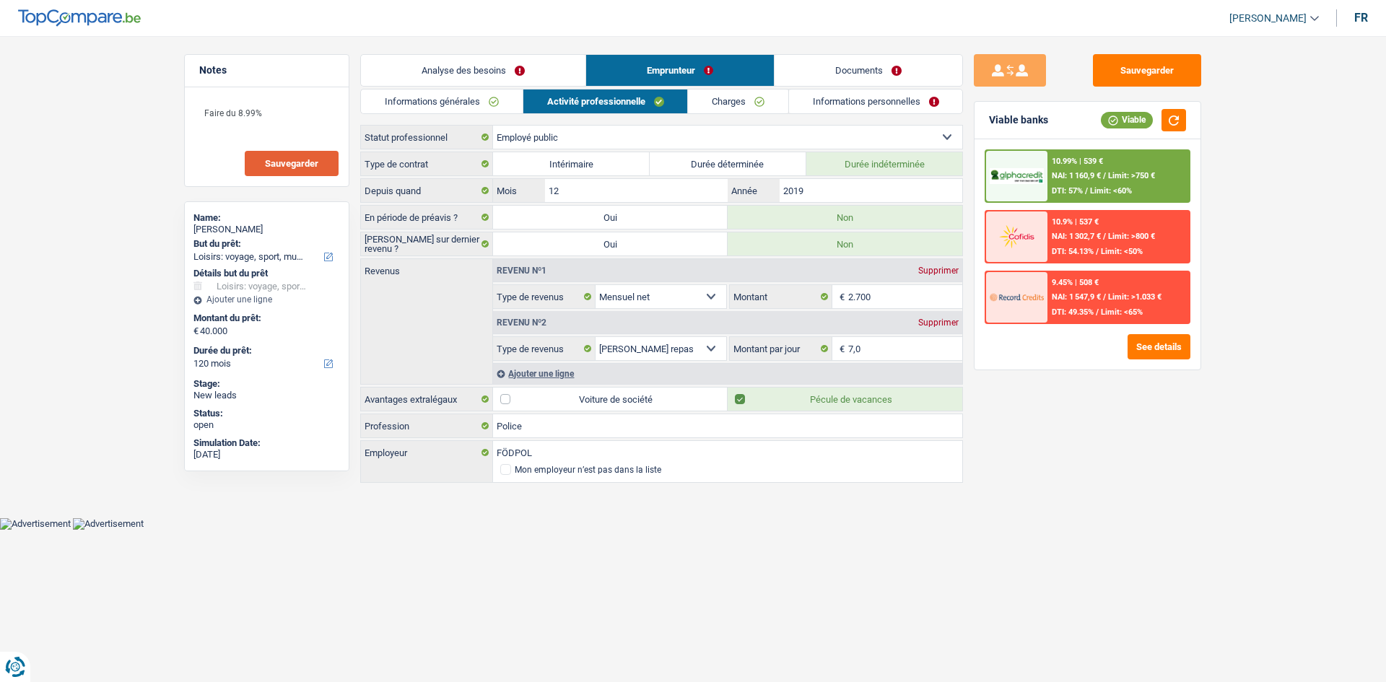
click at [455, 116] on div "Informations générales Activité professionnelle Charges Informations personnell…" at bounding box center [661, 287] width 603 height 396
click at [476, 106] on link "Informations générales" at bounding box center [442, 102] width 162 height 24
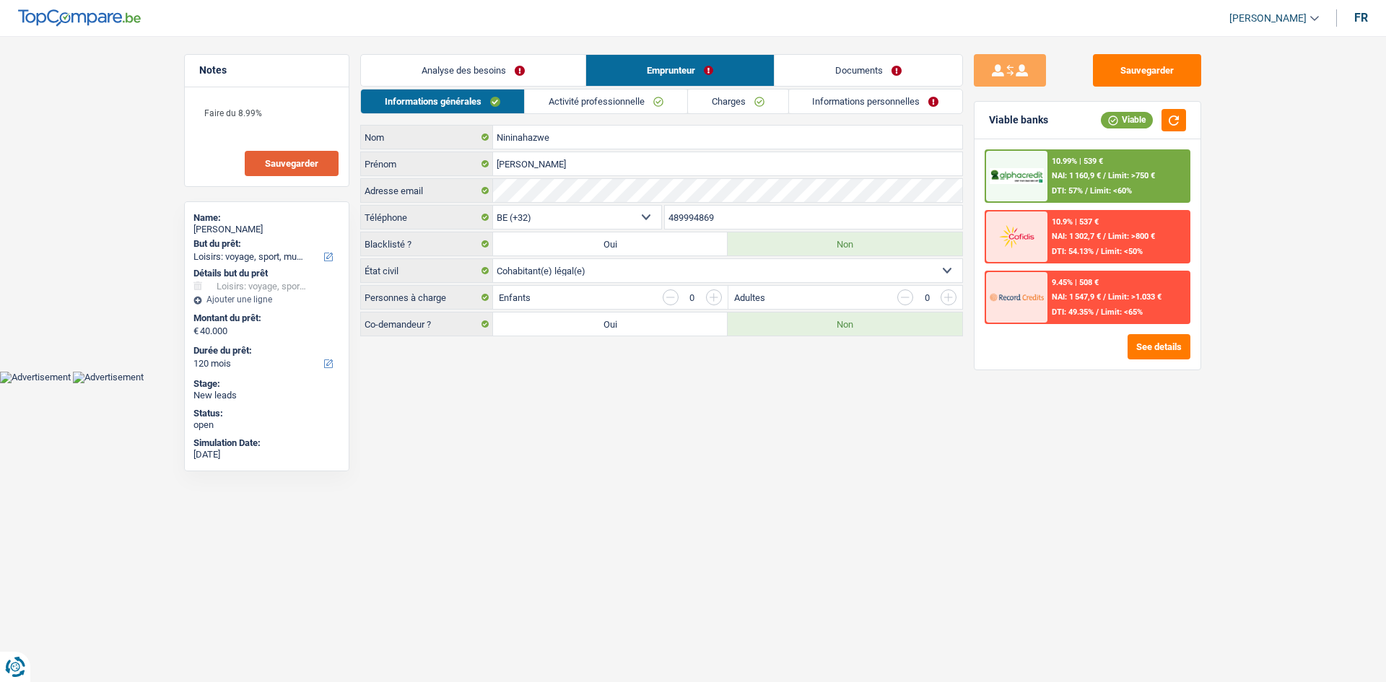
click at [513, 84] on link "Analyse des besoins" at bounding box center [473, 70] width 225 height 31
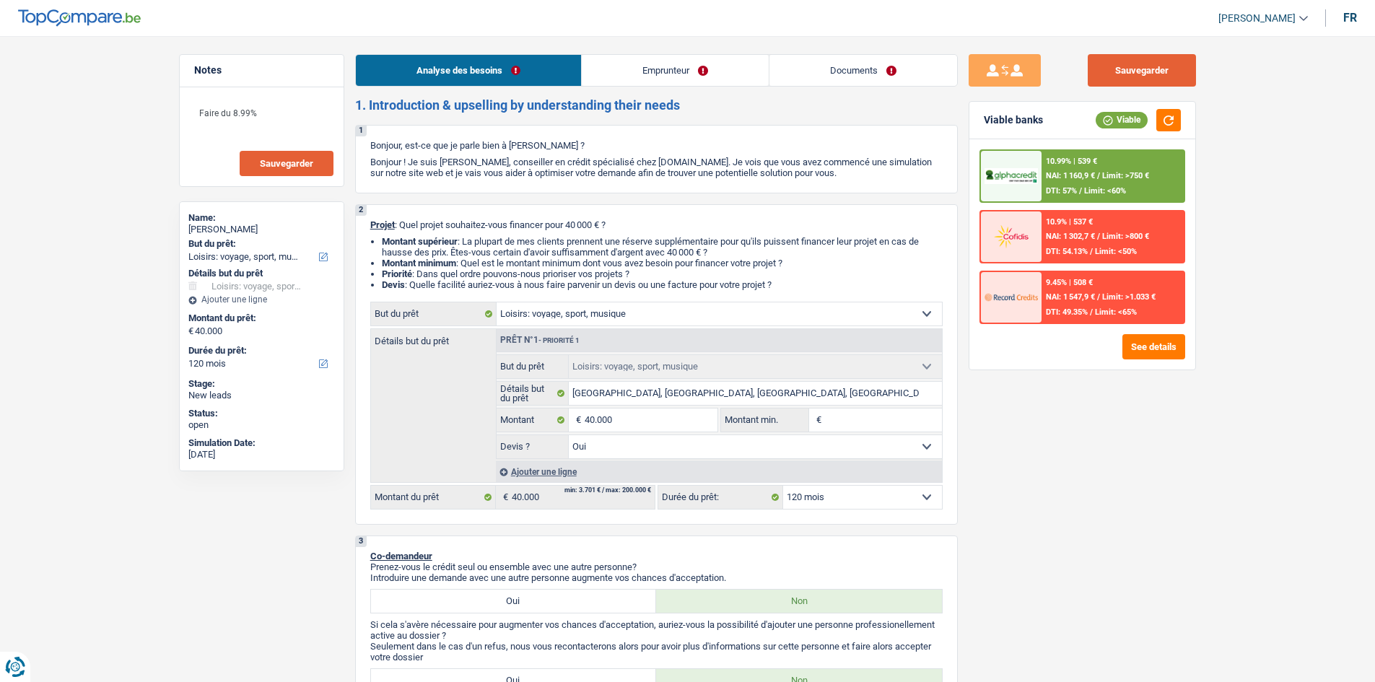
click at [1139, 65] on button "Sauvegarder" at bounding box center [1142, 70] width 108 height 32
click at [1076, 170] on div "10.99% | 539 € NAI: 1 160,9 € / Limit: >750 € DTI: 57% / Limit: <60%" at bounding box center [1113, 176] width 142 height 51
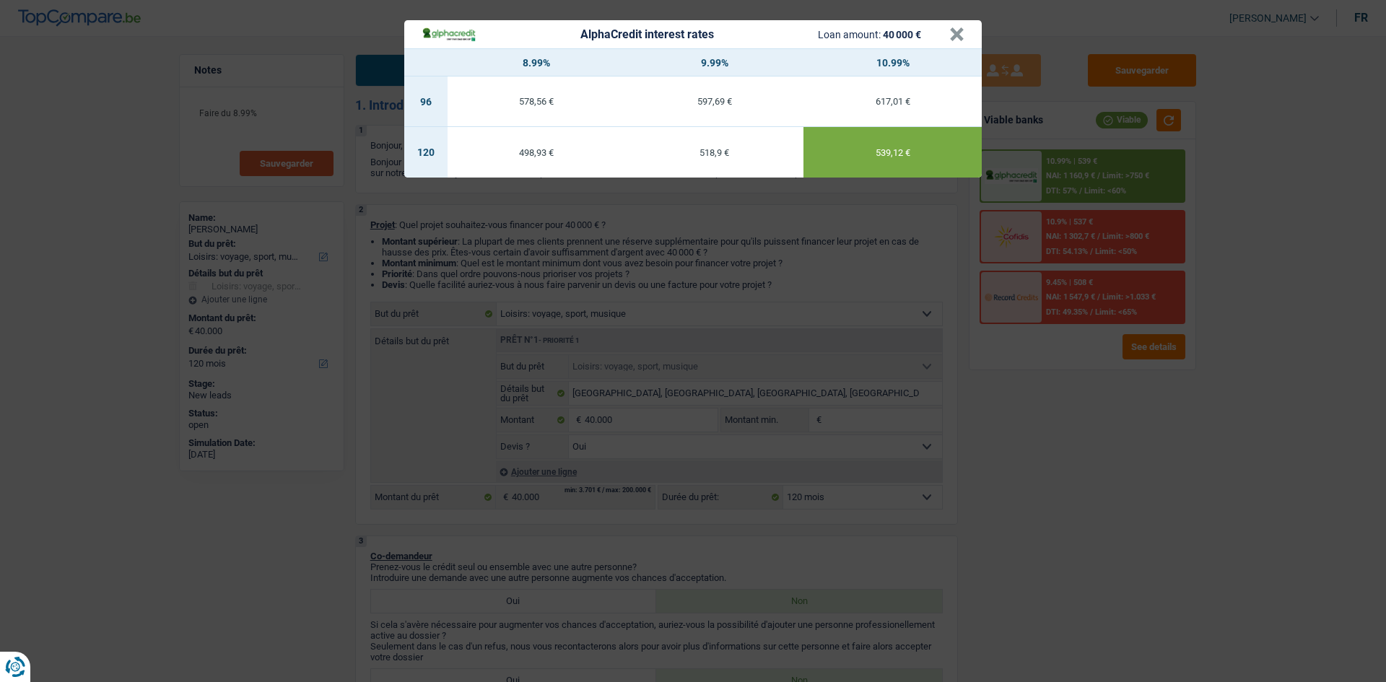
click at [525, 156] on div "498,93 €" at bounding box center [537, 152] width 178 height 9
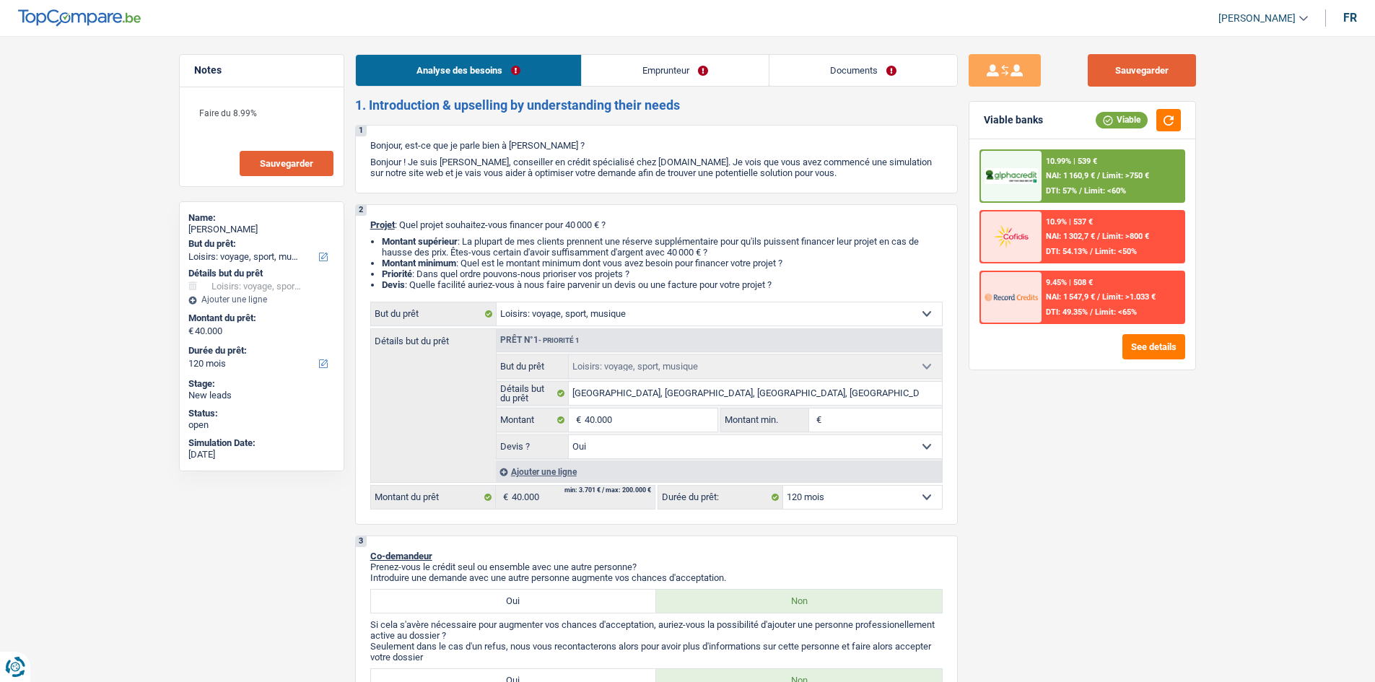
click at [1123, 79] on button "Sauvegarder" at bounding box center [1142, 70] width 108 height 32
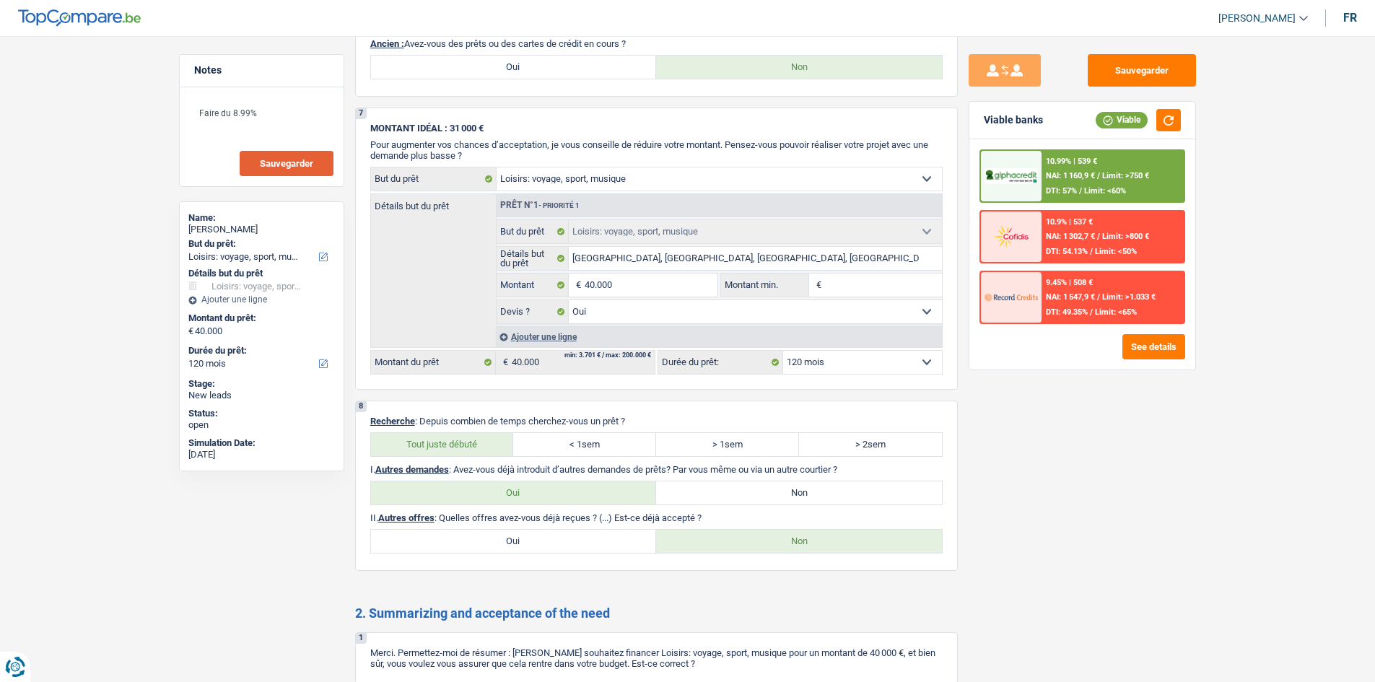
scroll to position [1372, 0]
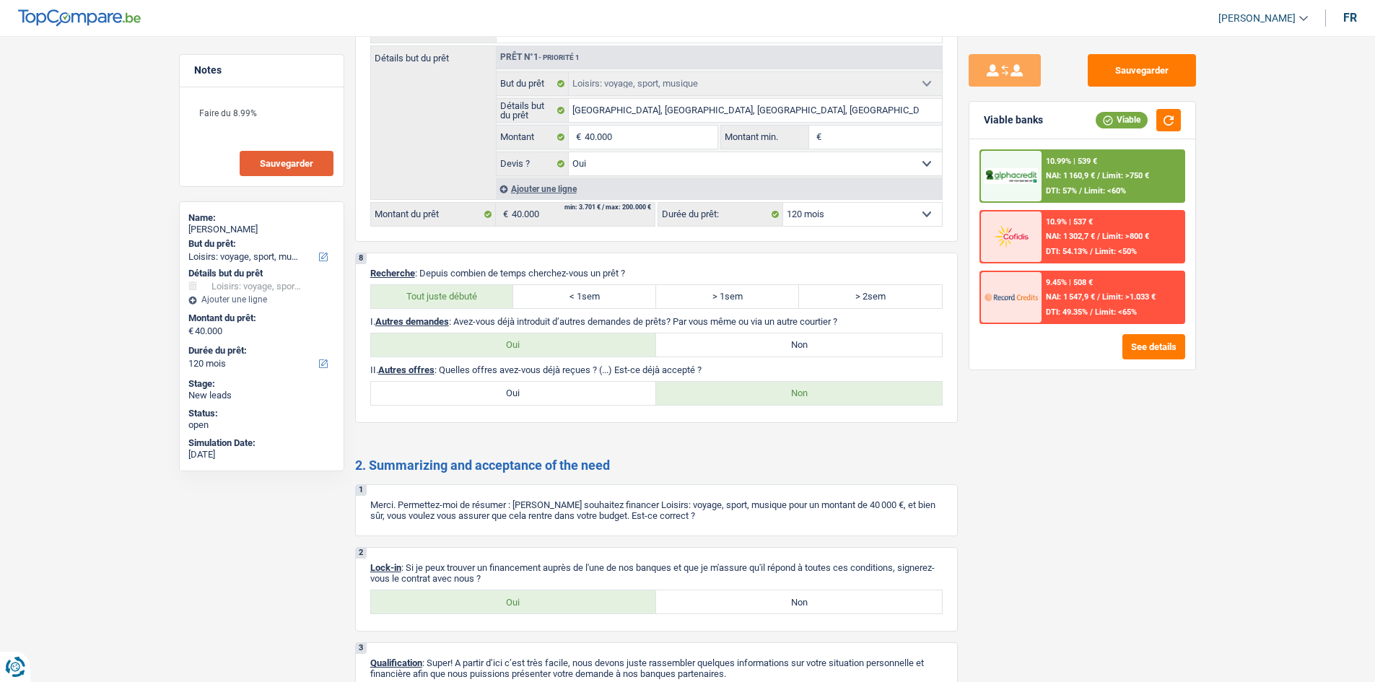
click at [1132, 187] on div "10.99% | 539 € NAI: 1 160,9 € / Limit: >750 € DTI: 57% / Limit: <60%" at bounding box center [1113, 176] width 142 height 51
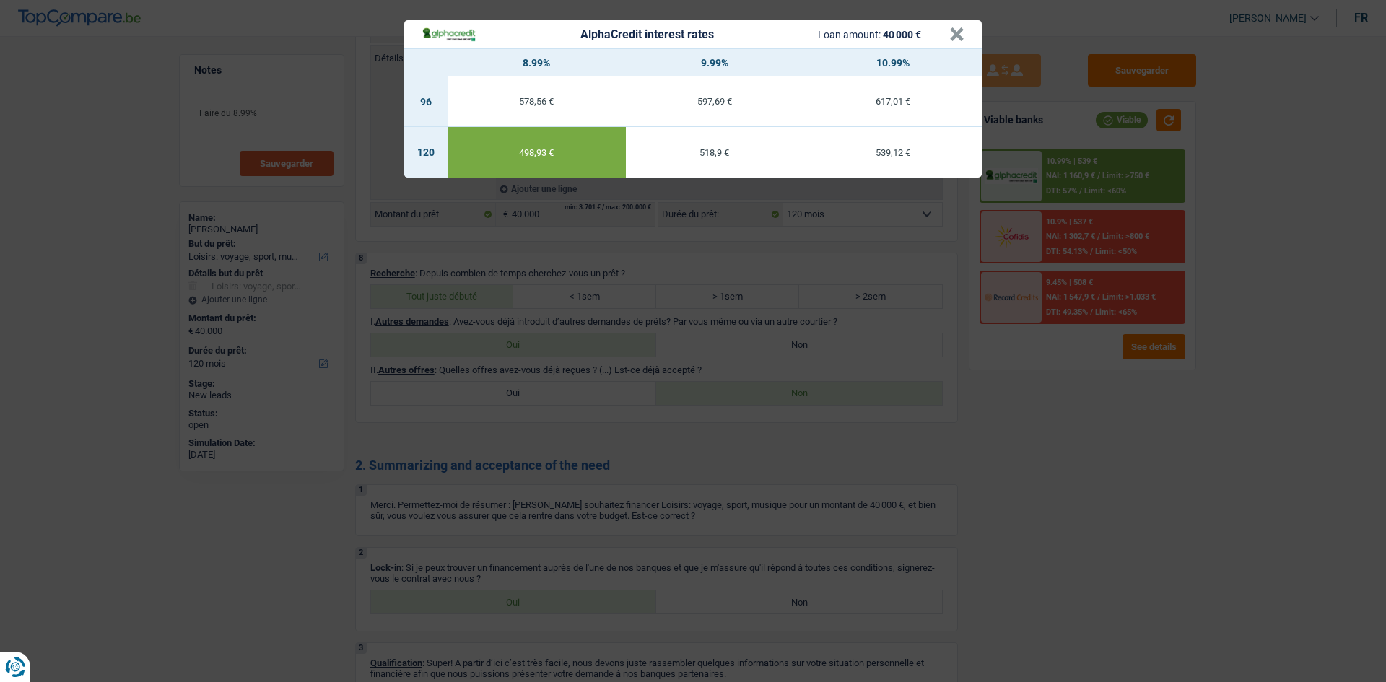
click at [1042, 518] on div "AlphaCredit interest rates Loan amount: 40 000 € × 8.99% 9.99% 10.99% 96 578,56…" at bounding box center [693, 341] width 1386 height 682
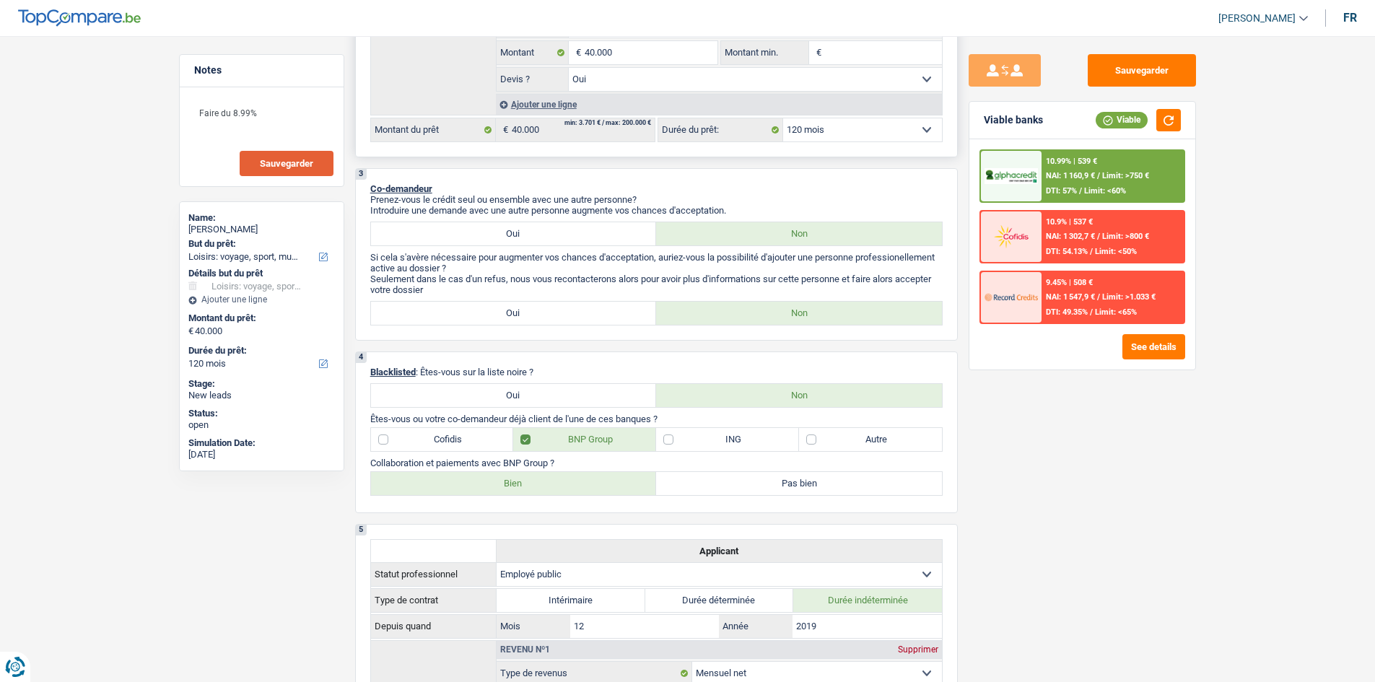
scroll to position [144, 0]
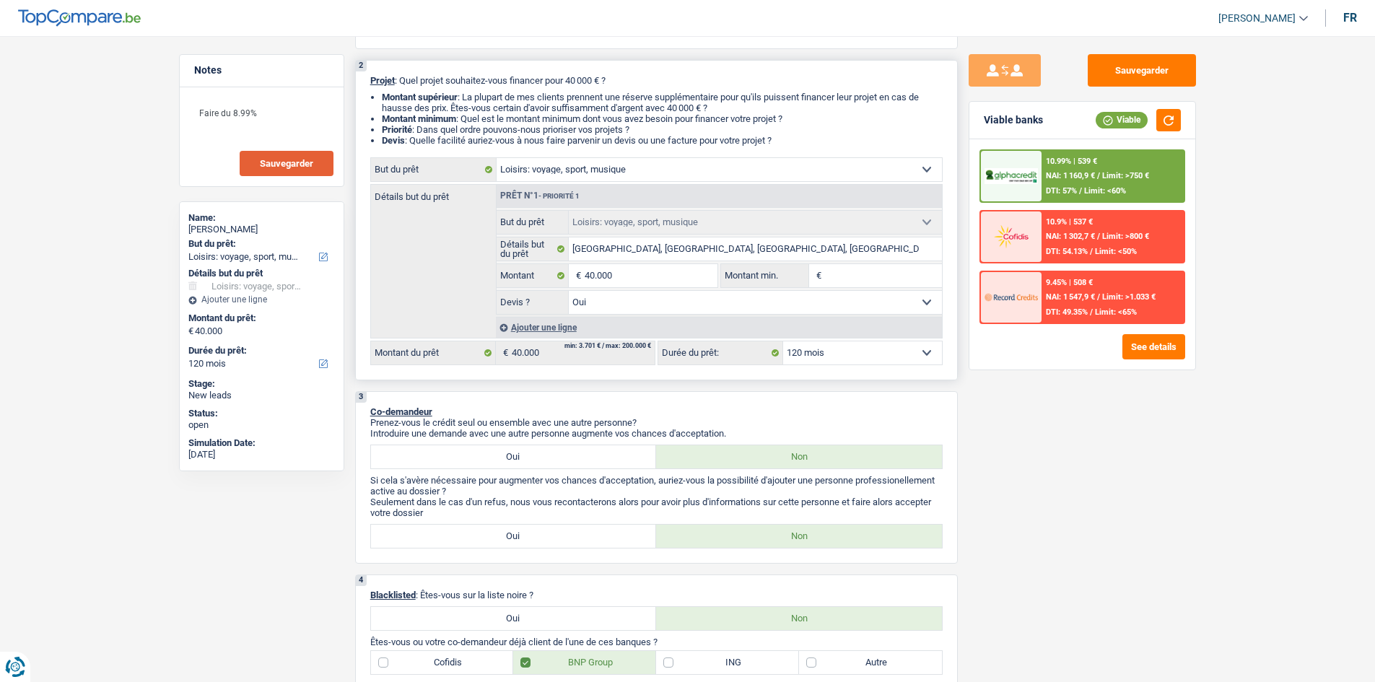
click at [856, 280] on input "Montant min." at bounding box center [883, 275] width 117 height 23
type input "3"
type input "30"
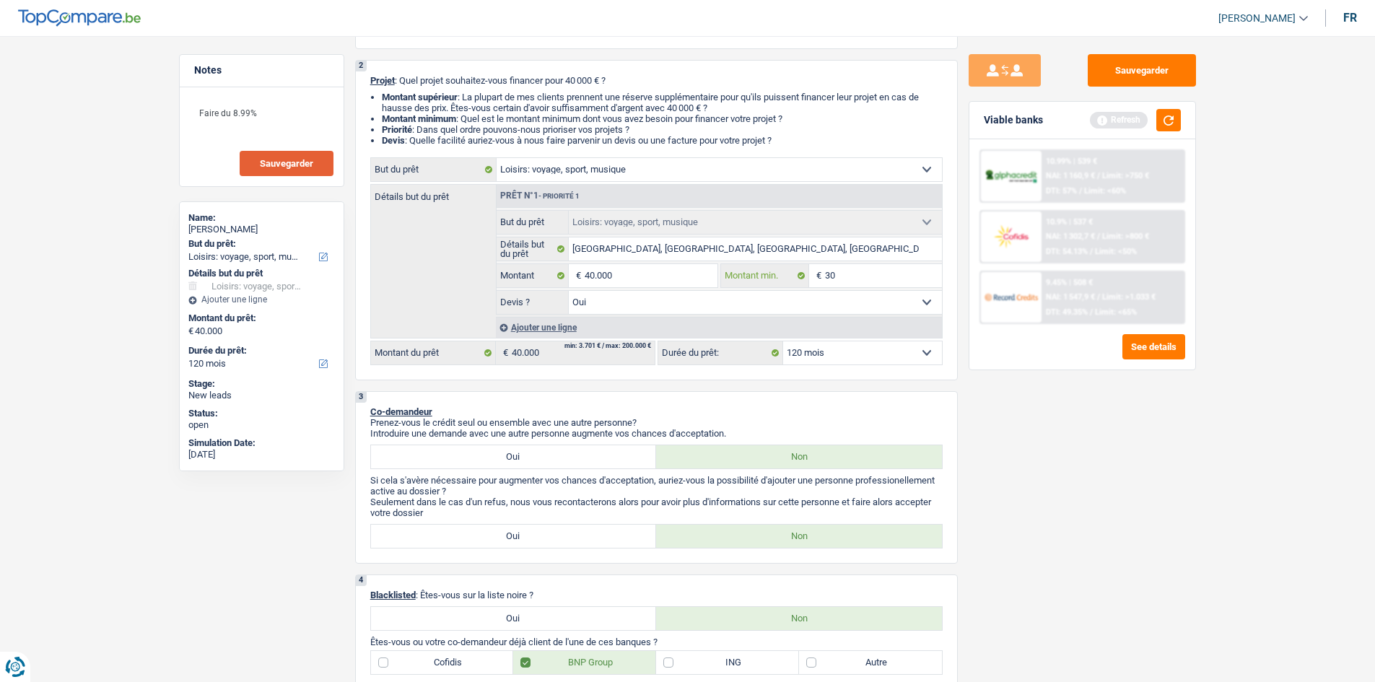
type input "300"
type input "3.000"
type input "30.000"
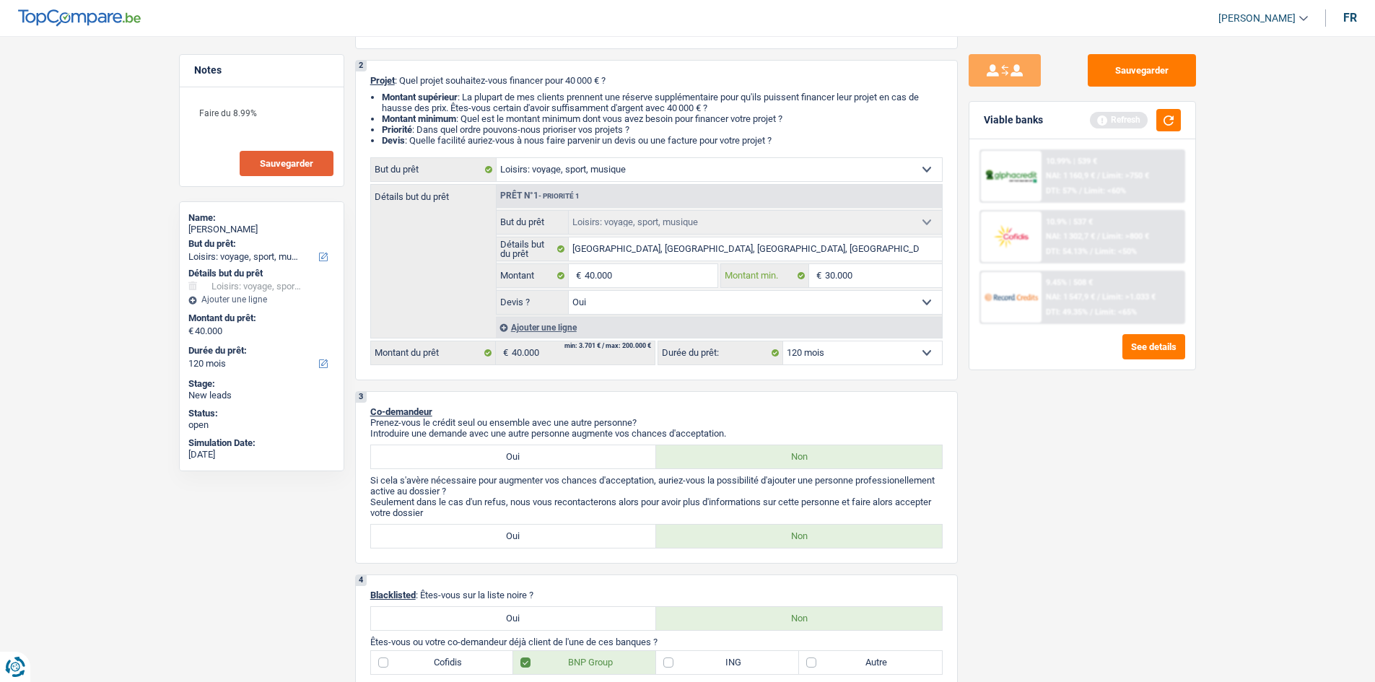
type input "30.000"
click at [1026, 440] on div "Sauvegarder Viable banks Refresh 10.99% | 539 € NAI: 1 160,9 € / Limit: >750 € …" at bounding box center [1082, 354] width 249 height 601
click at [1166, 121] on button "button" at bounding box center [1169, 120] width 25 height 22
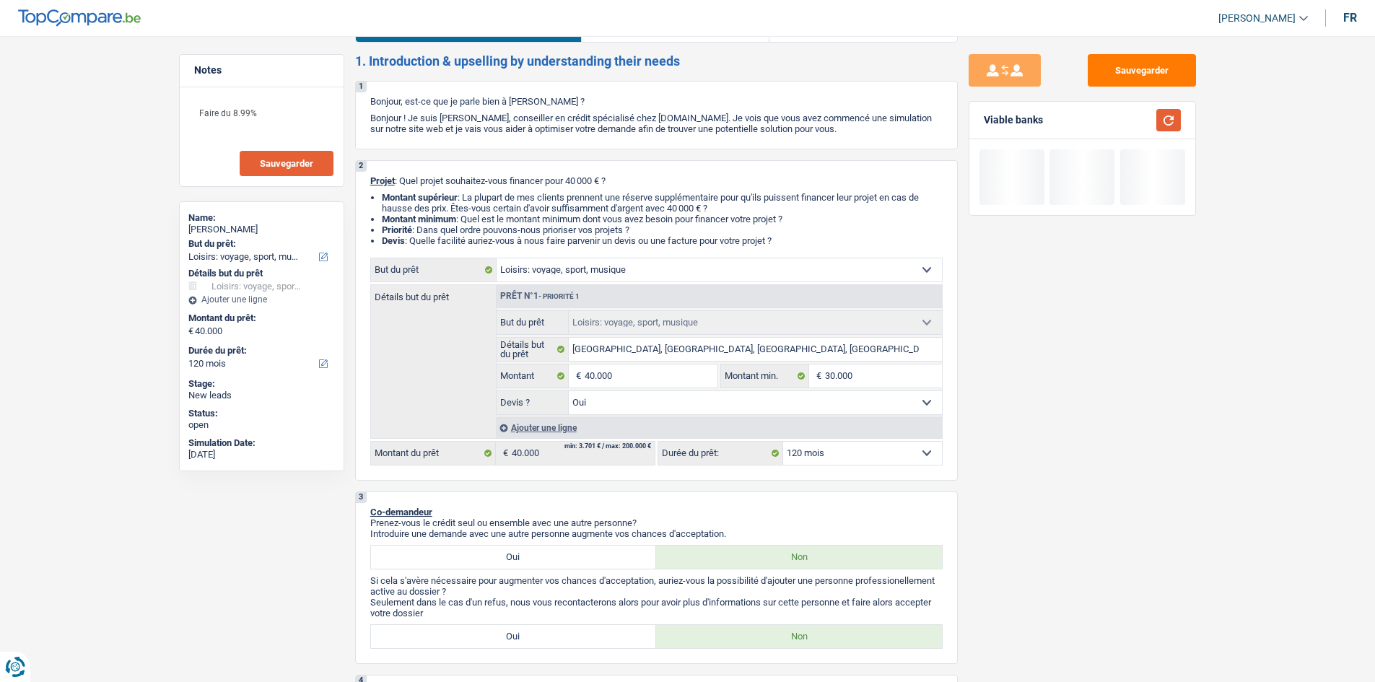
scroll to position [0, 0]
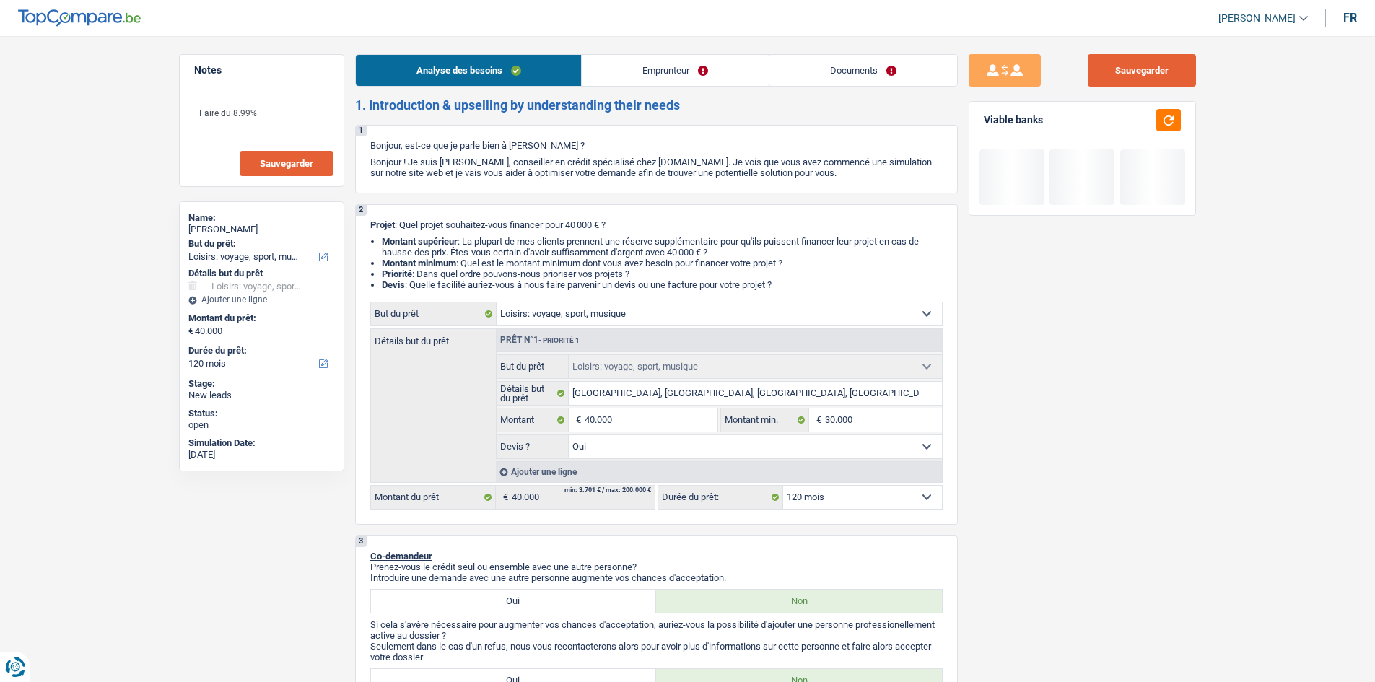
drag, startPoint x: 1159, startPoint y: 75, endPoint x: 1186, endPoint y: 71, distance: 27.7
click at [1167, 73] on button "Sauvegarder" at bounding box center [1142, 70] width 108 height 32
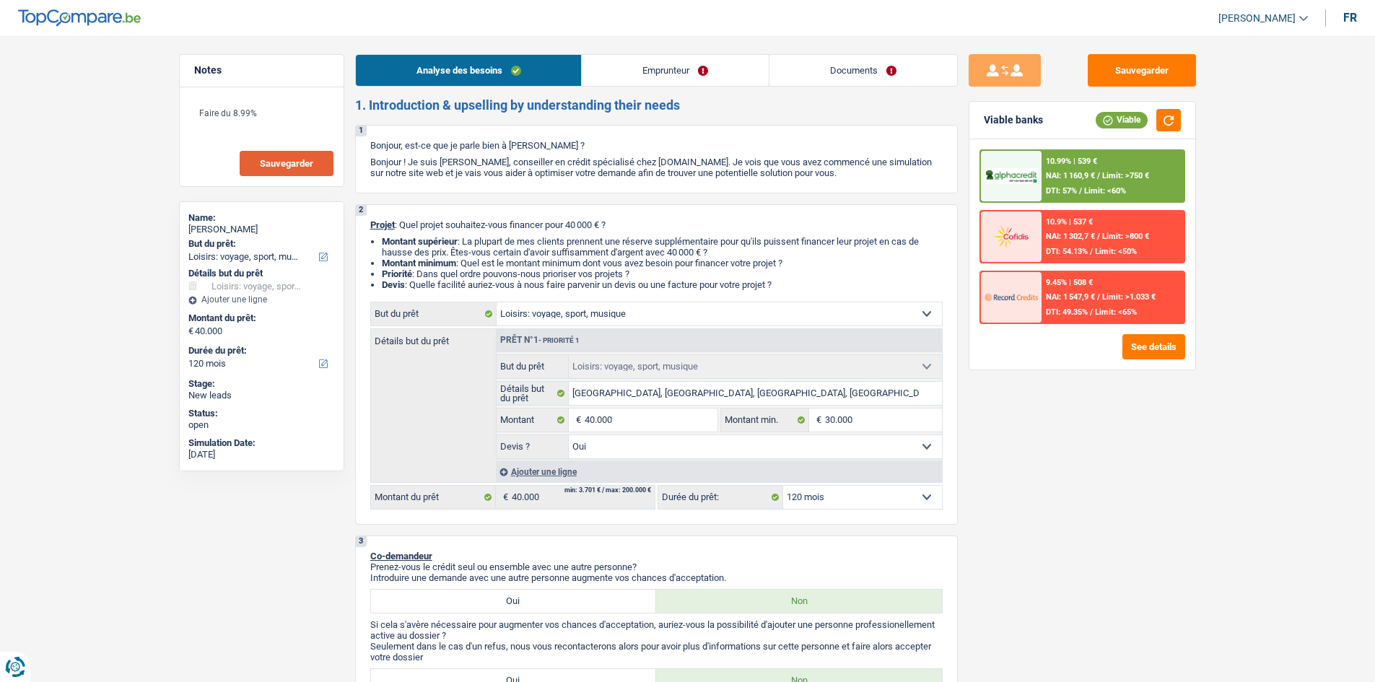
click at [871, 61] on link "Documents" at bounding box center [864, 70] width 188 height 31
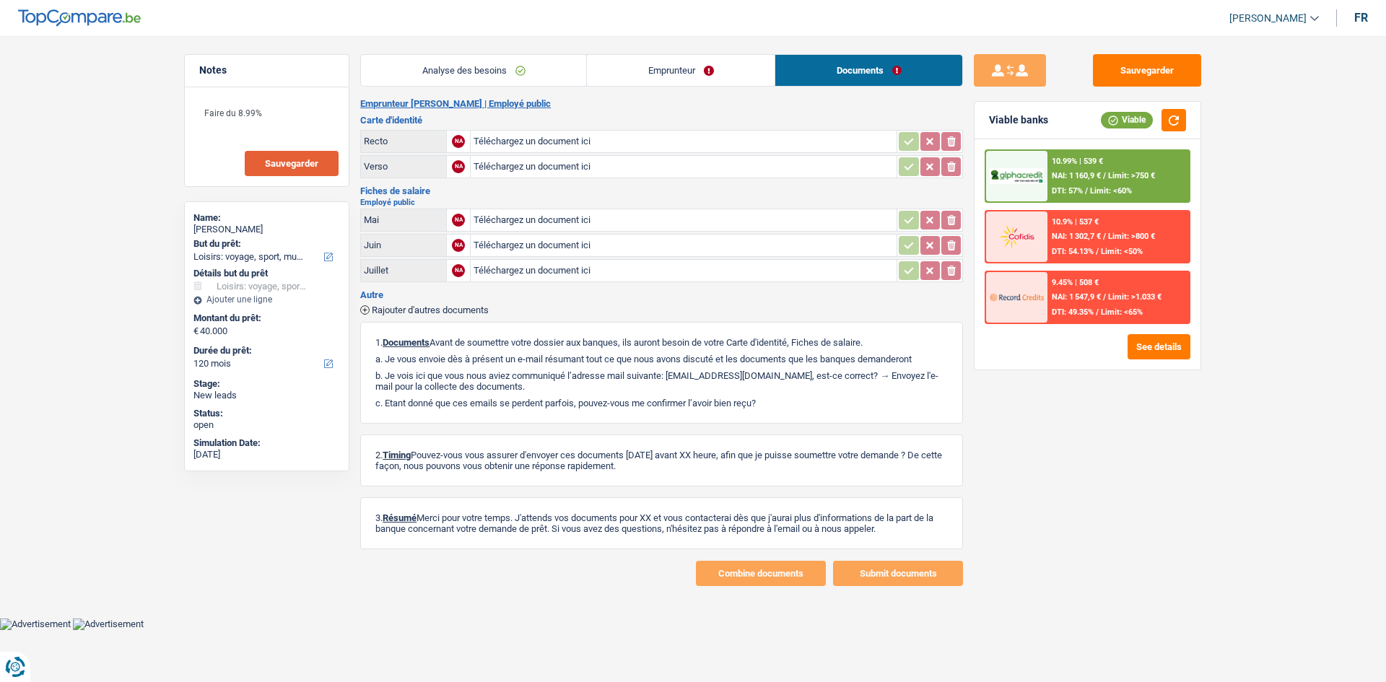
click at [508, 53] on main "Notes Faire du 8.99% Sauvegarder Name: Nicolas Nininahazwe But du prêt: Confort…" at bounding box center [693, 320] width 1386 height 597
click at [499, 62] on link "Analyse des besoins" at bounding box center [473, 70] width 225 height 31
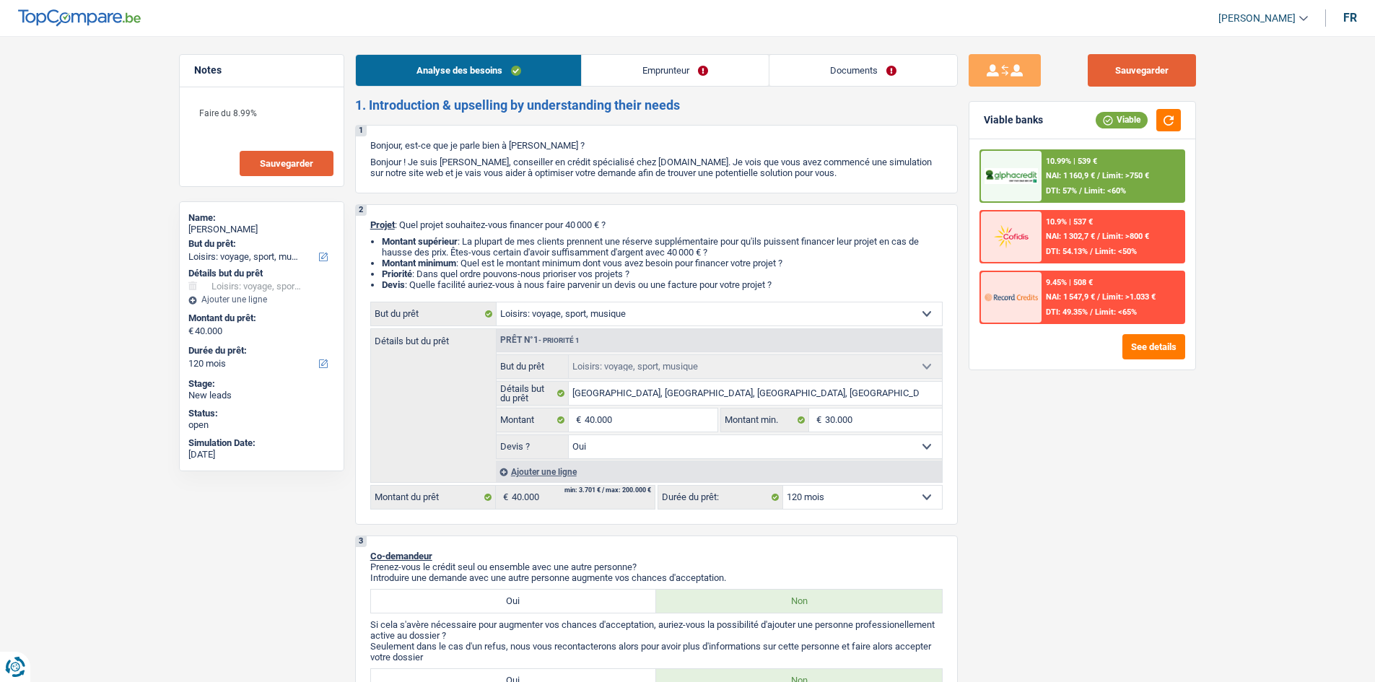
click at [1163, 66] on button "Sauvegarder" at bounding box center [1142, 70] width 108 height 32
drag, startPoint x: 323, startPoint y: 170, endPoint x: 823, endPoint y: 521, distance: 610.7
click at [323, 170] on button "Sauvegarder" at bounding box center [287, 163] width 94 height 25
click at [848, 73] on link "Documents" at bounding box center [864, 70] width 188 height 31
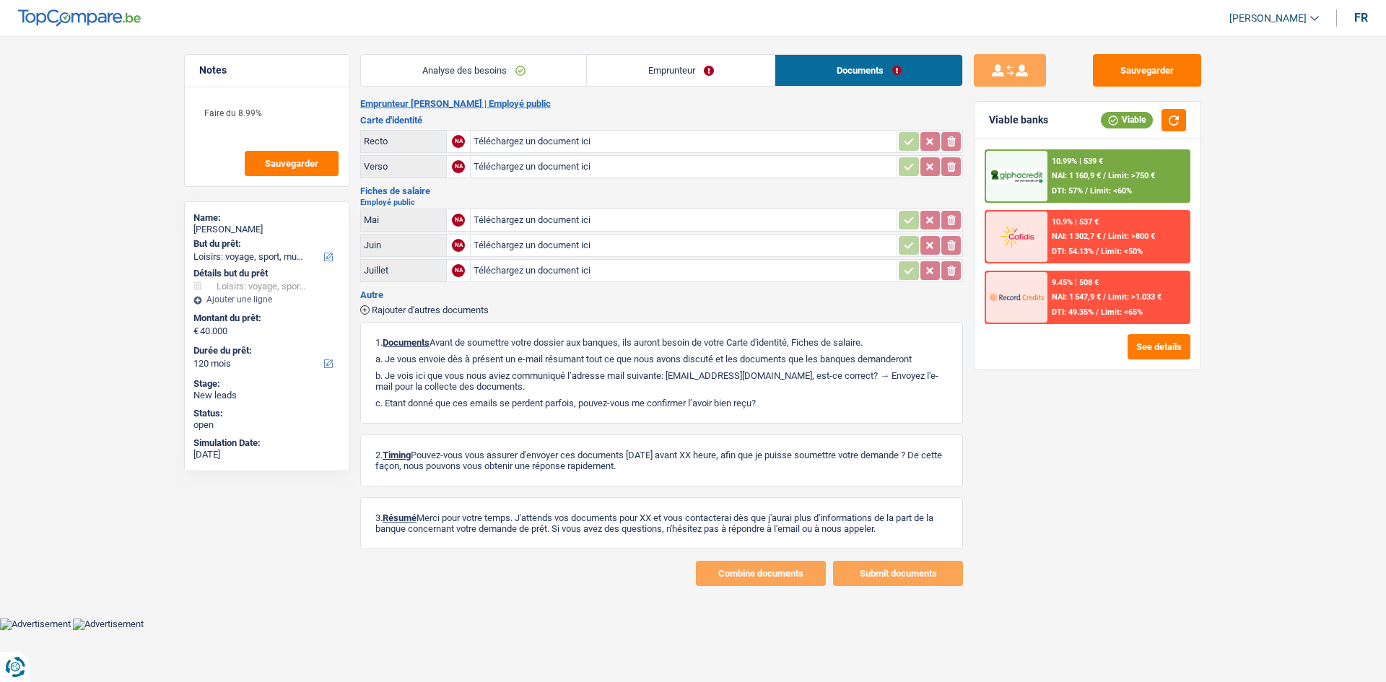
click at [682, 66] on link "Emprunteur" at bounding box center [681, 70] width 188 height 31
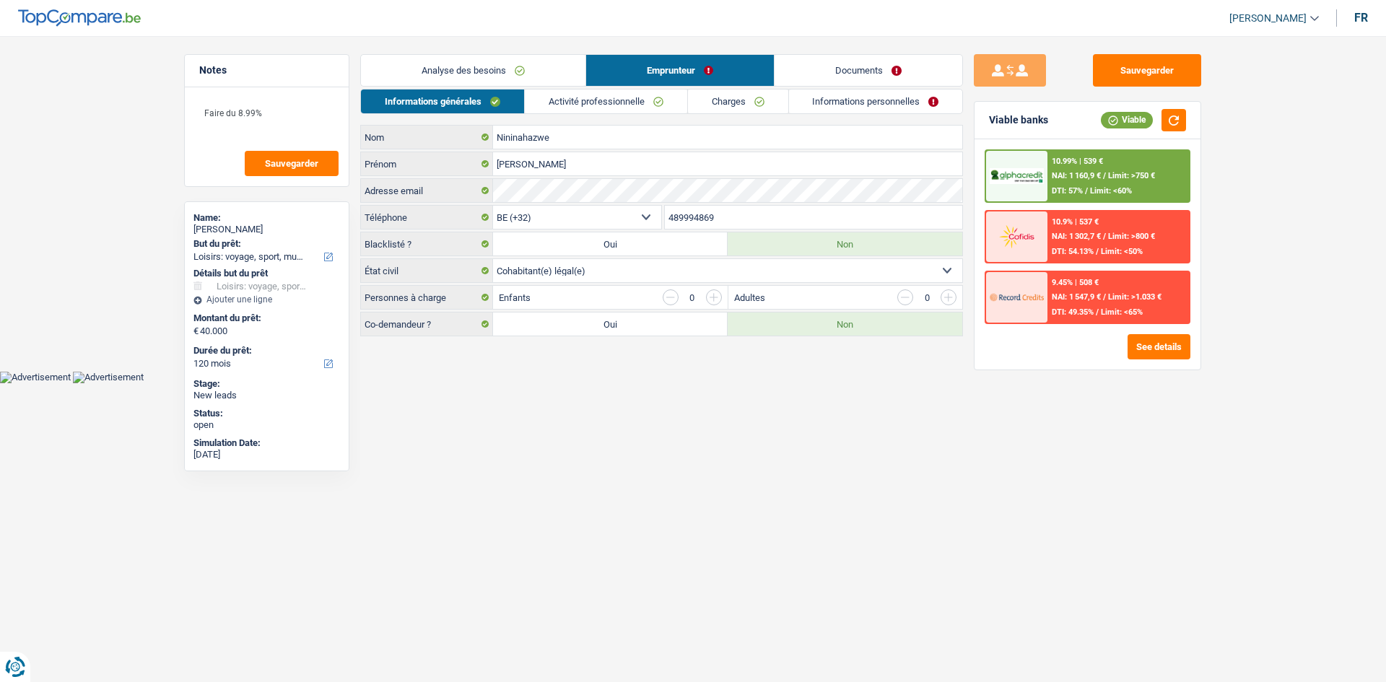
click at [817, 105] on link "Informations personnelles" at bounding box center [876, 102] width 174 height 24
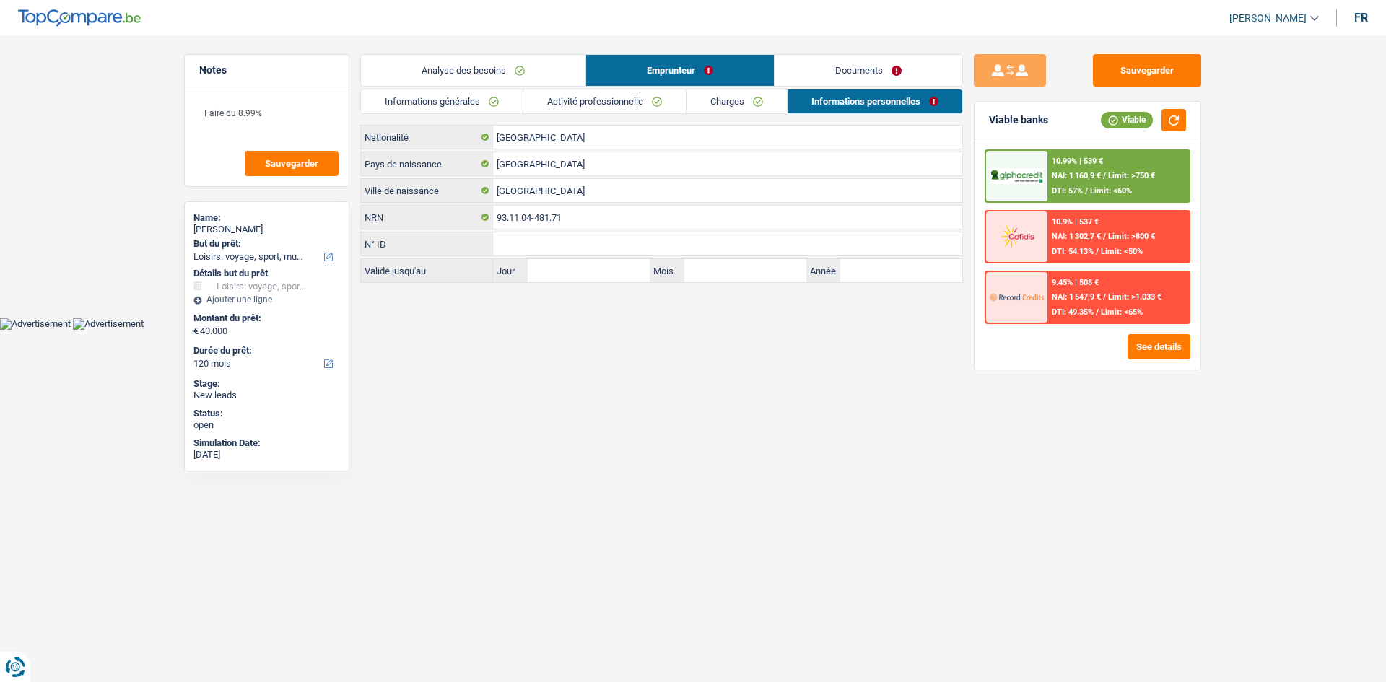
click at [840, 64] on link "Documents" at bounding box center [869, 70] width 188 height 31
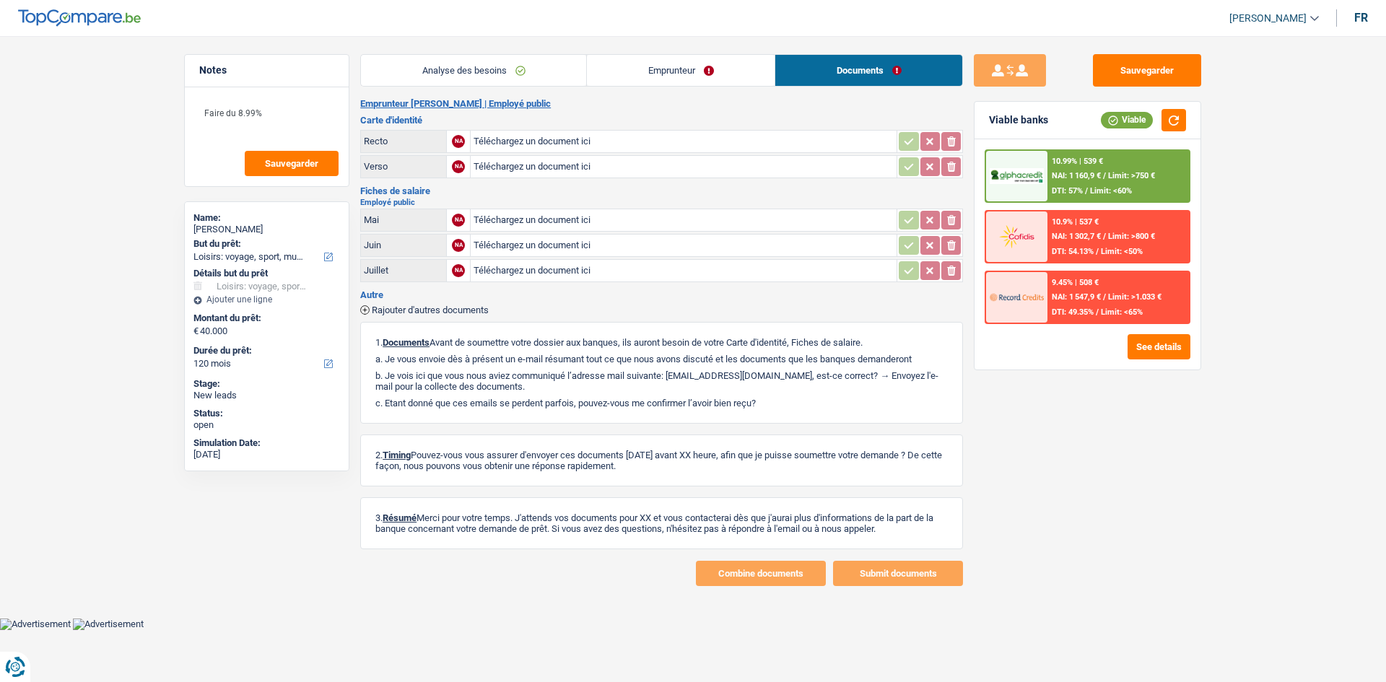
click at [656, 60] on link "Emprunteur" at bounding box center [681, 70] width 188 height 31
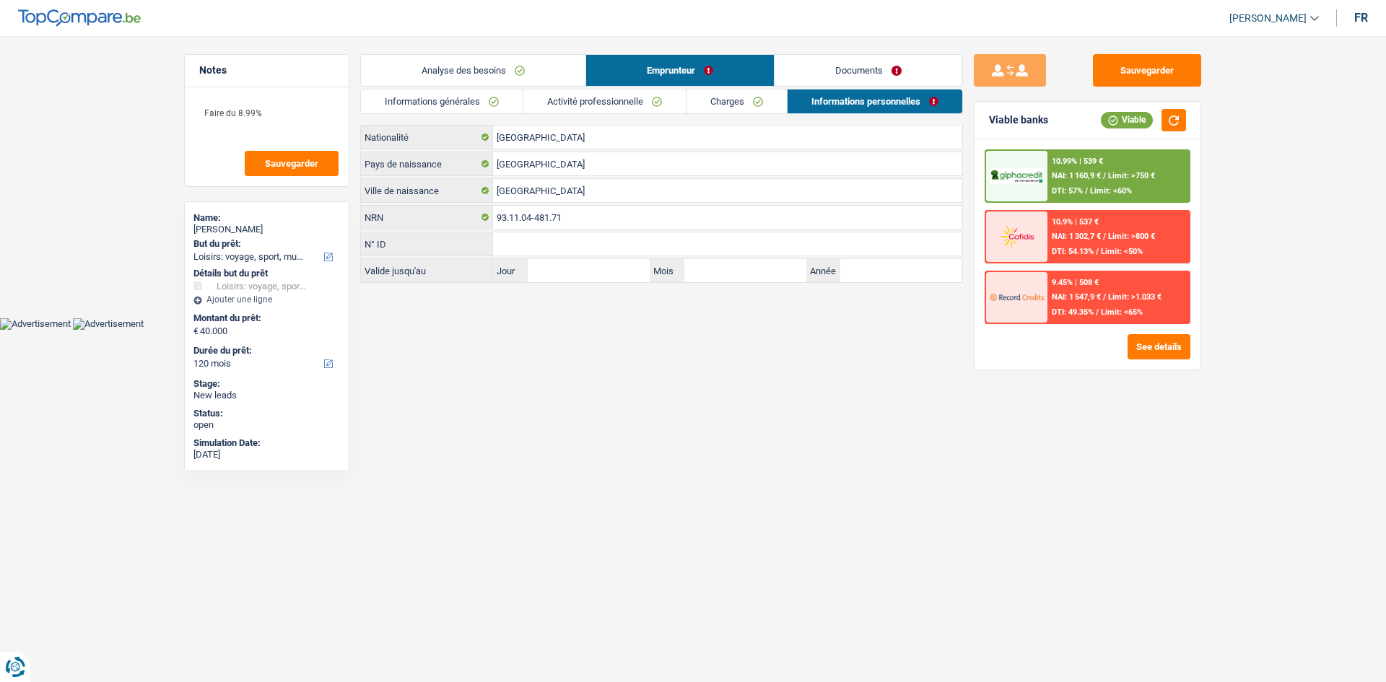
click at [819, 89] on li "Informations personnelles" at bounding box center [875, 101] width 176 height 25
click at [510, 56] on link "Analyse des besoins" at bounding box center [473, 70] width 225 height 31
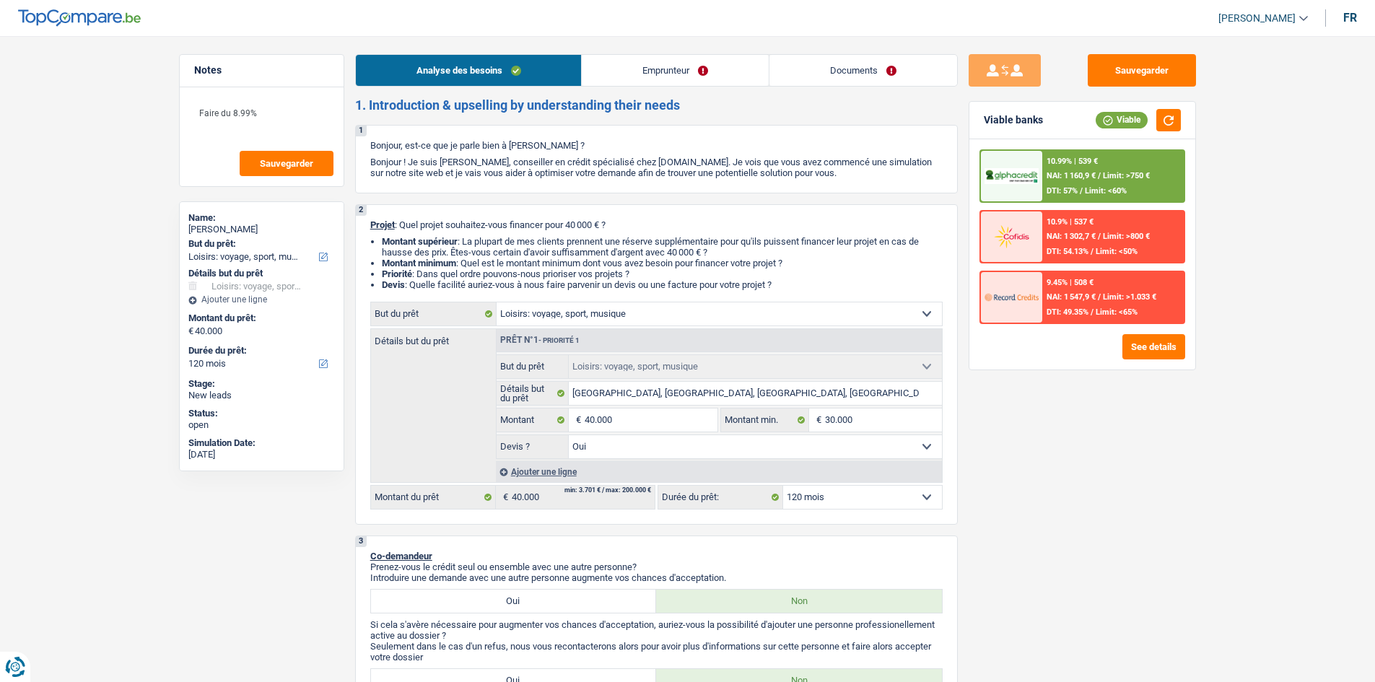
click at [861, 78] on link "Documents" at bounding box center [864, 70] width 188 height 31
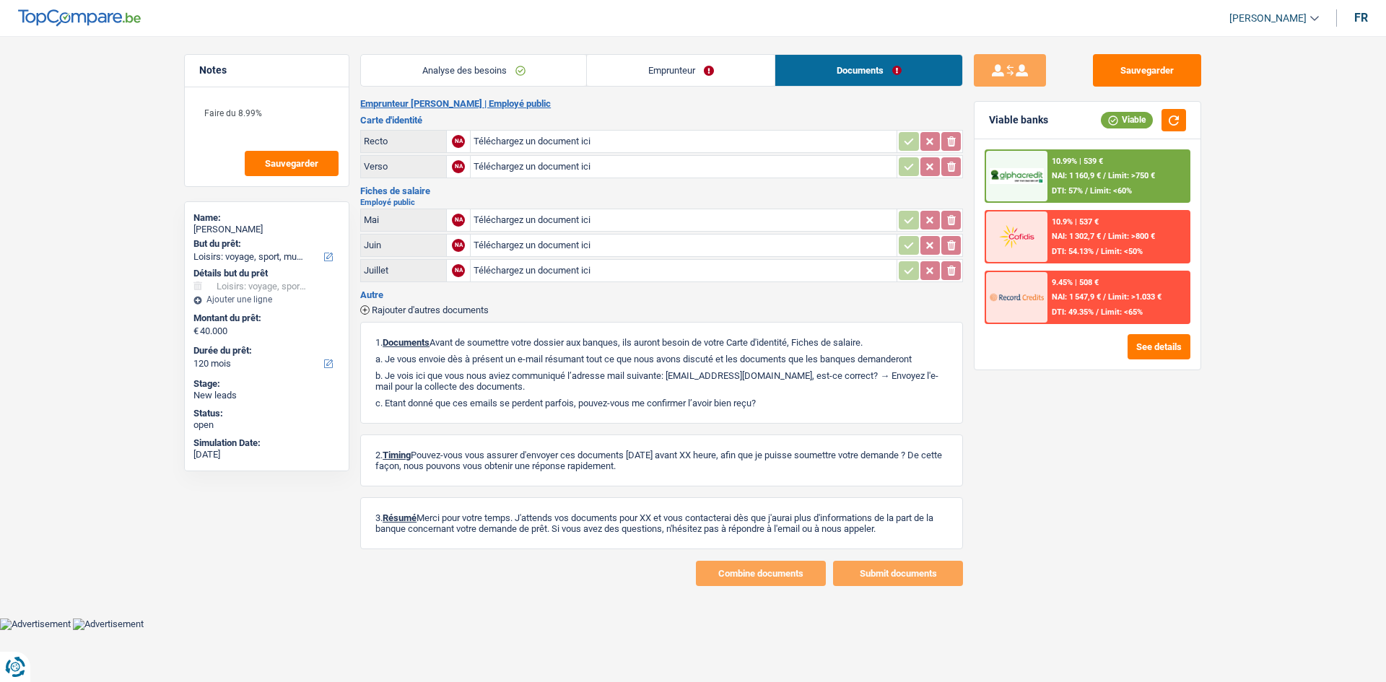
click at [727, 64] on link "Emprunteur" at bounding box center [681, 70] width 188 height 31
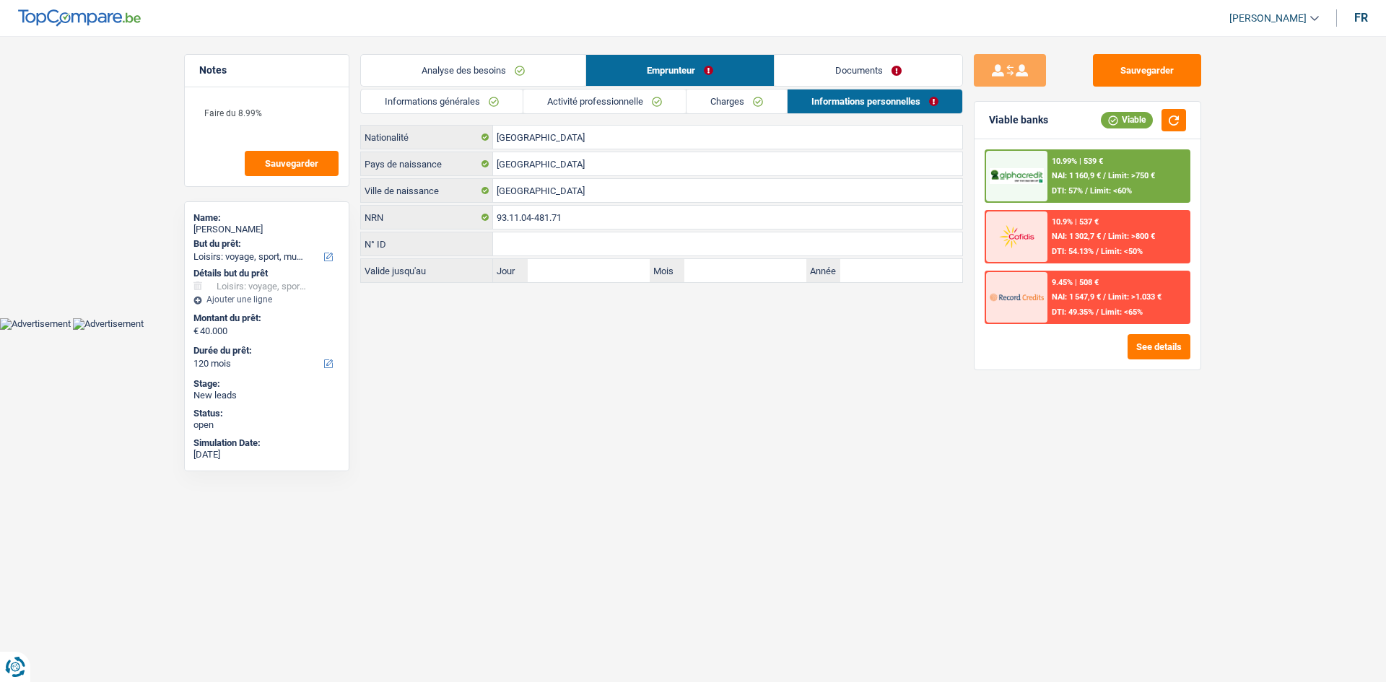
click at [716, 92] on link "Charges" at bounding box center [737, 102] width 100 height 24
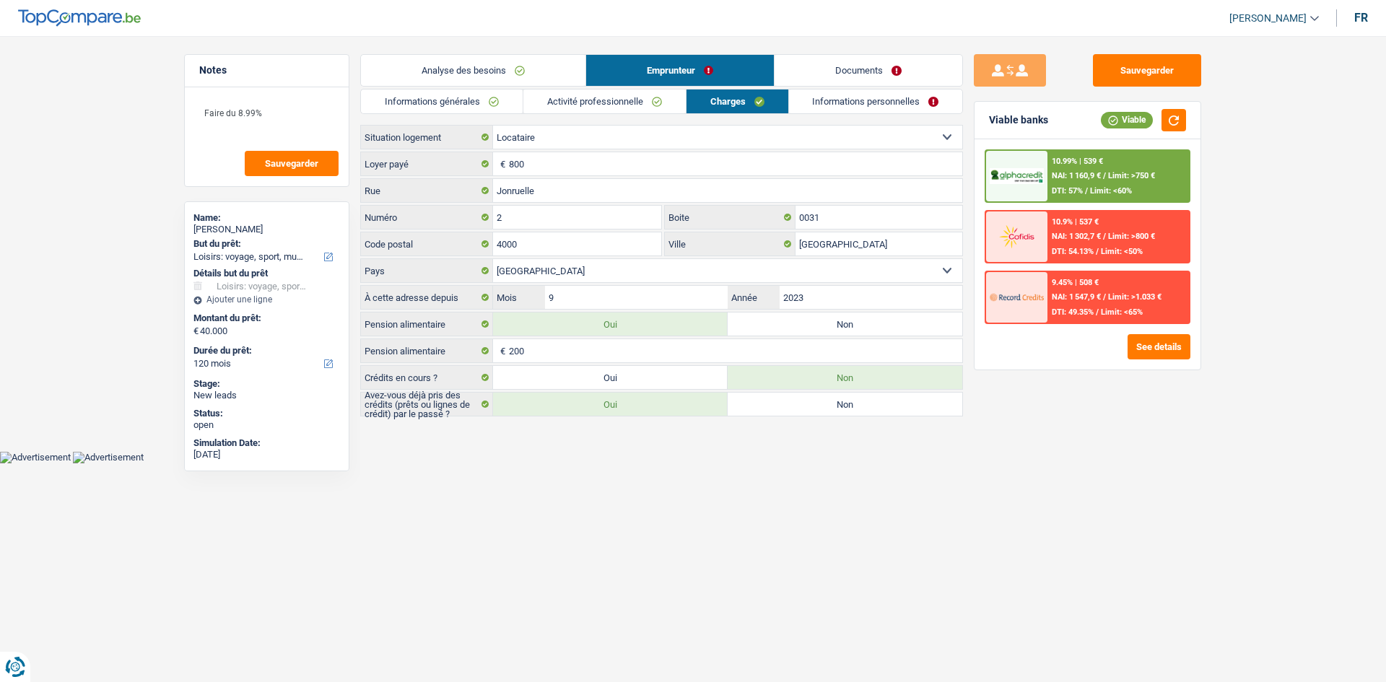
click at [656, 104] on link "Activité professionnelle" at bounding box center [604, 102] width 162 height 24
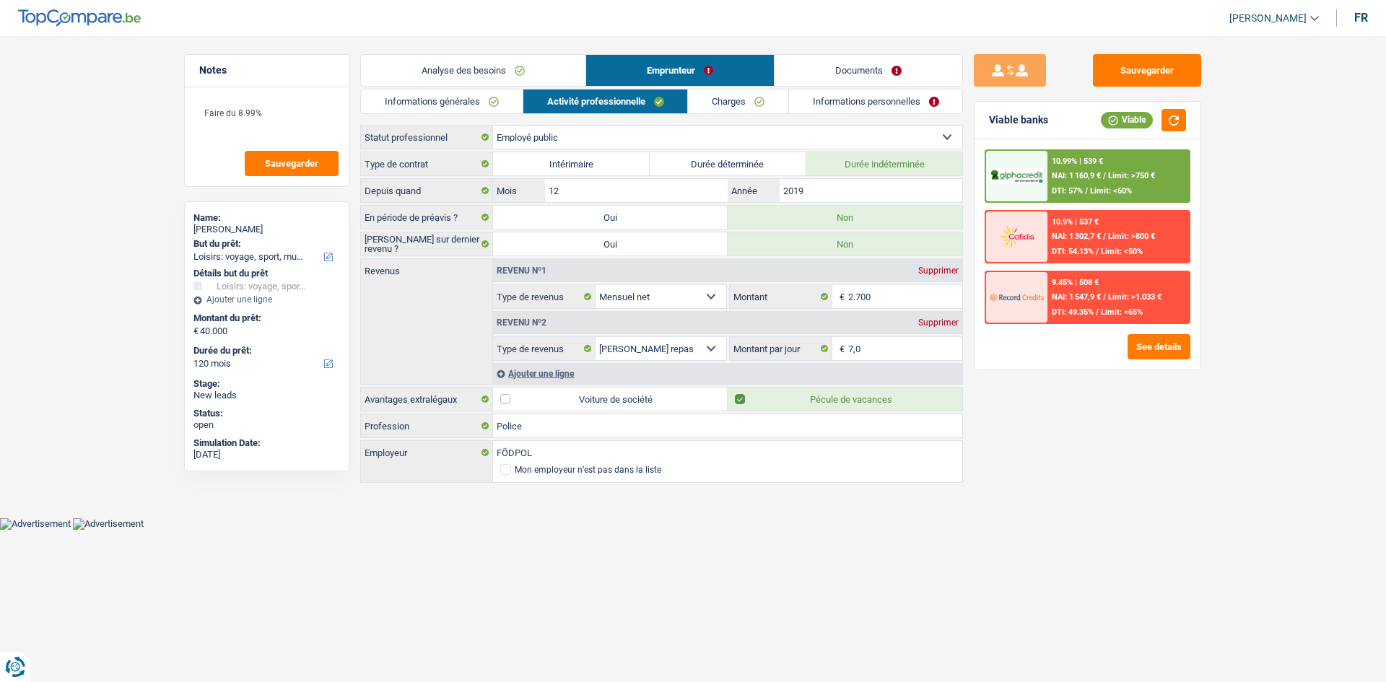
click at [441, 77] on link "Analyse des besoins" at bounding box center [473, 70] width 225 height 31
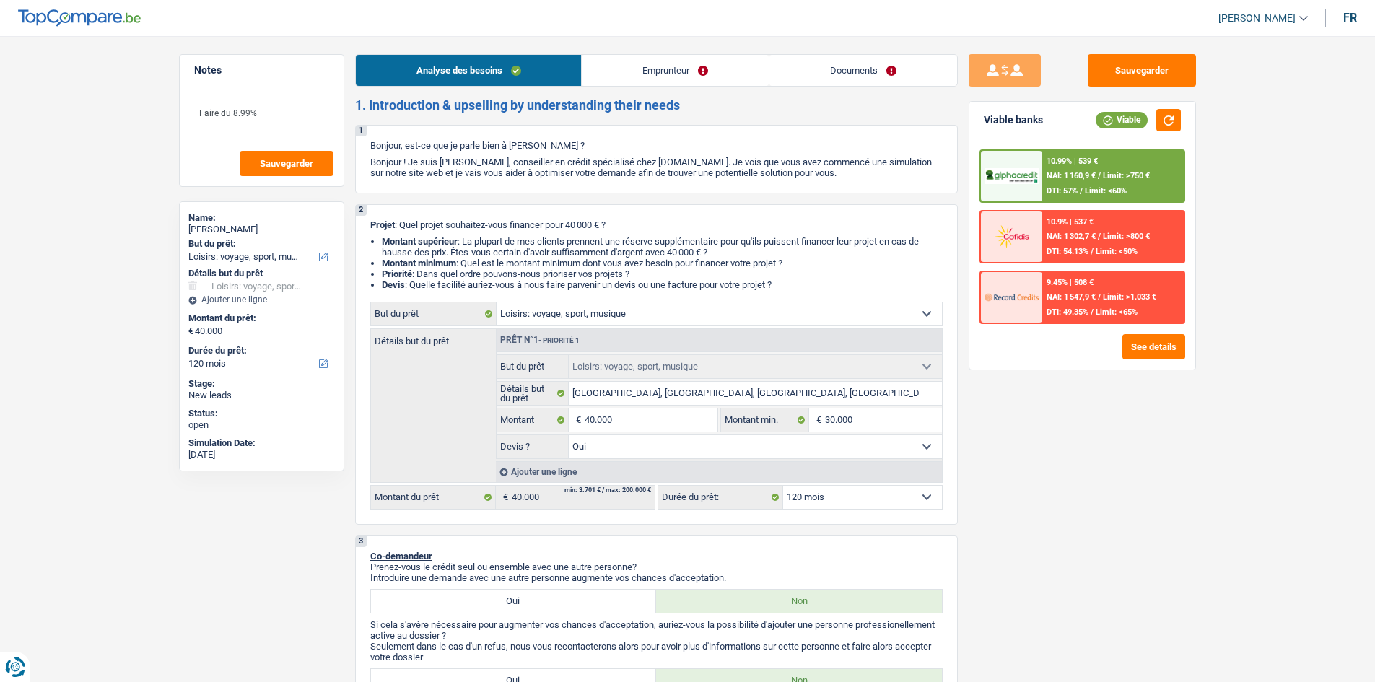
click at [762, 79] on link "Emprunteur" at bounding box center [675, 70] width 187 height 31
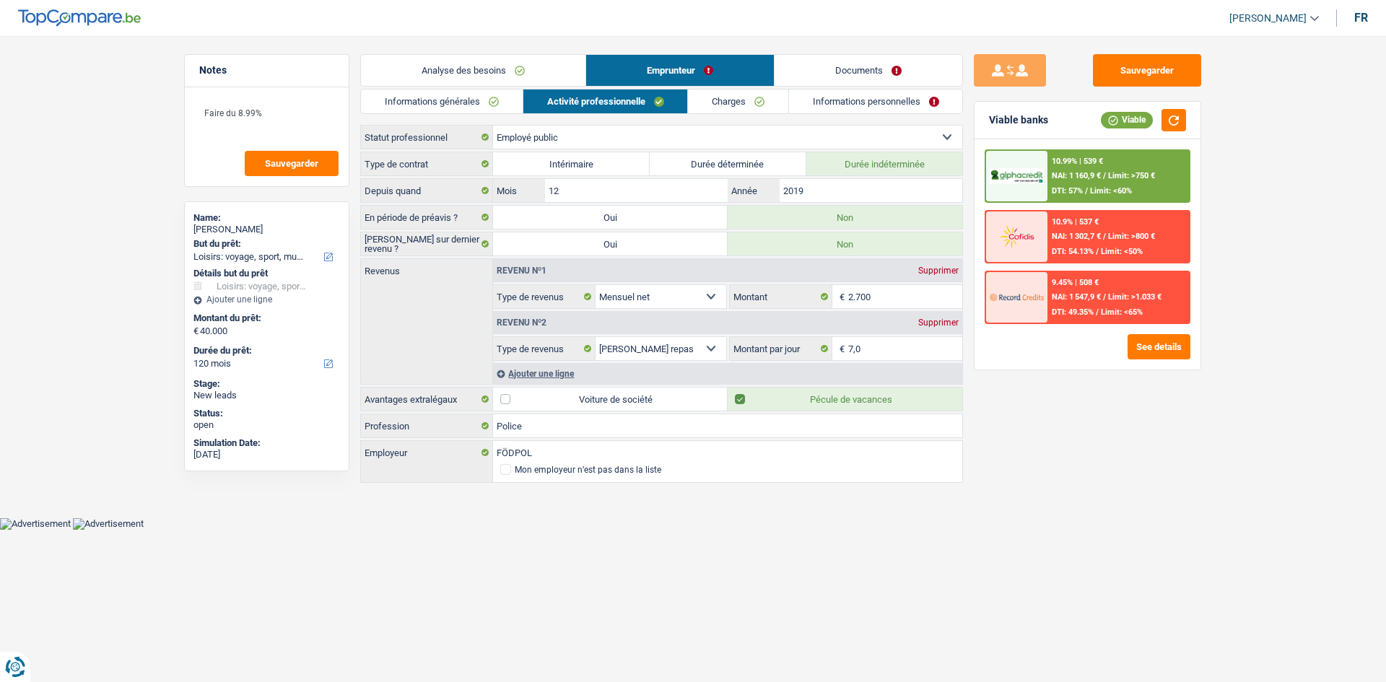
click at [852, 95] on link "Informations personnelles" at bounding box center [876, 102] width 174 height 24
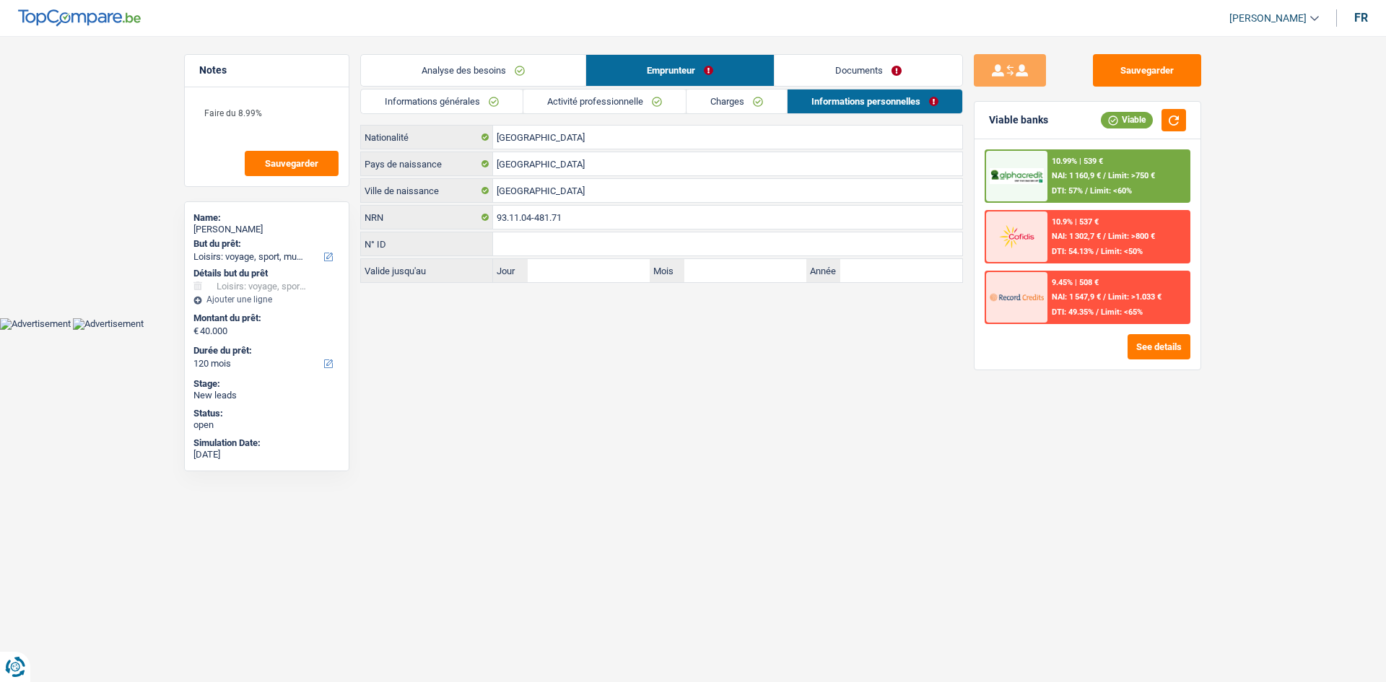
click at [873, 77] on link "Documents" at bounding box center [869, 70] width 188 height 31
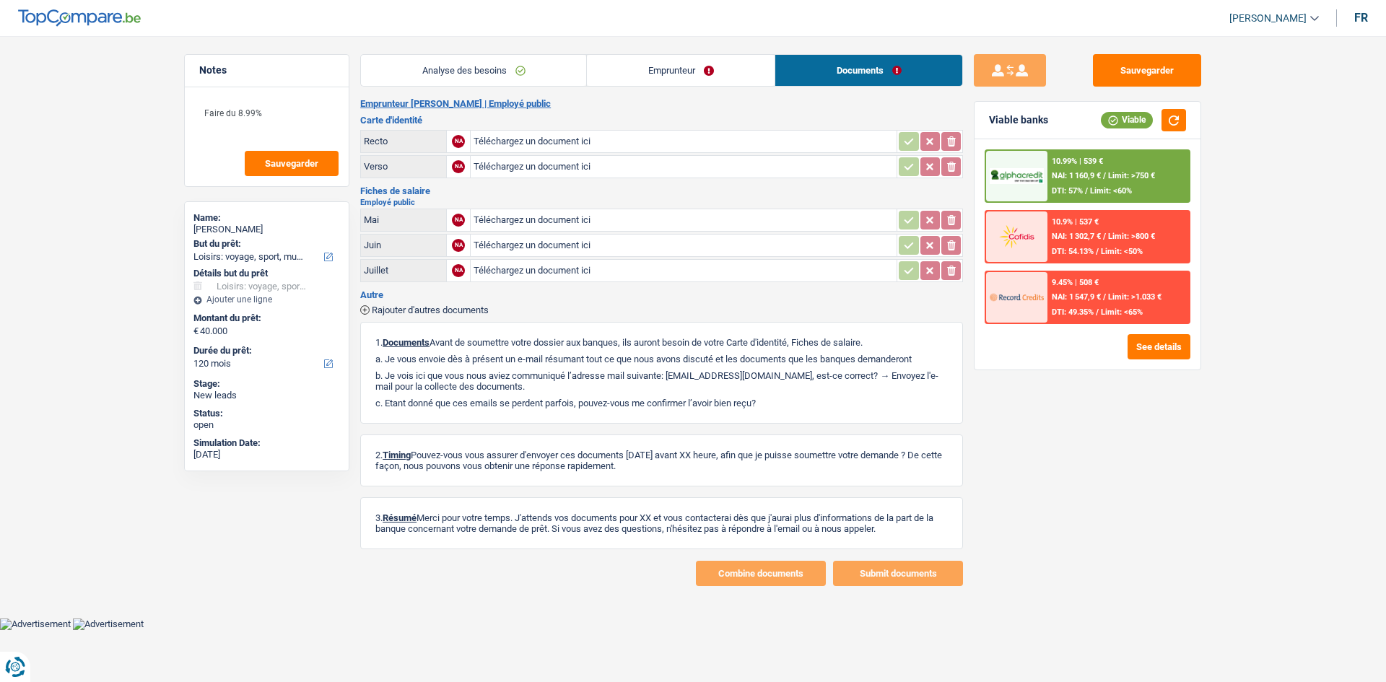
click at [722, 69] on link "Emprunteur" at bounding box center [681, 70] width 188 height 31
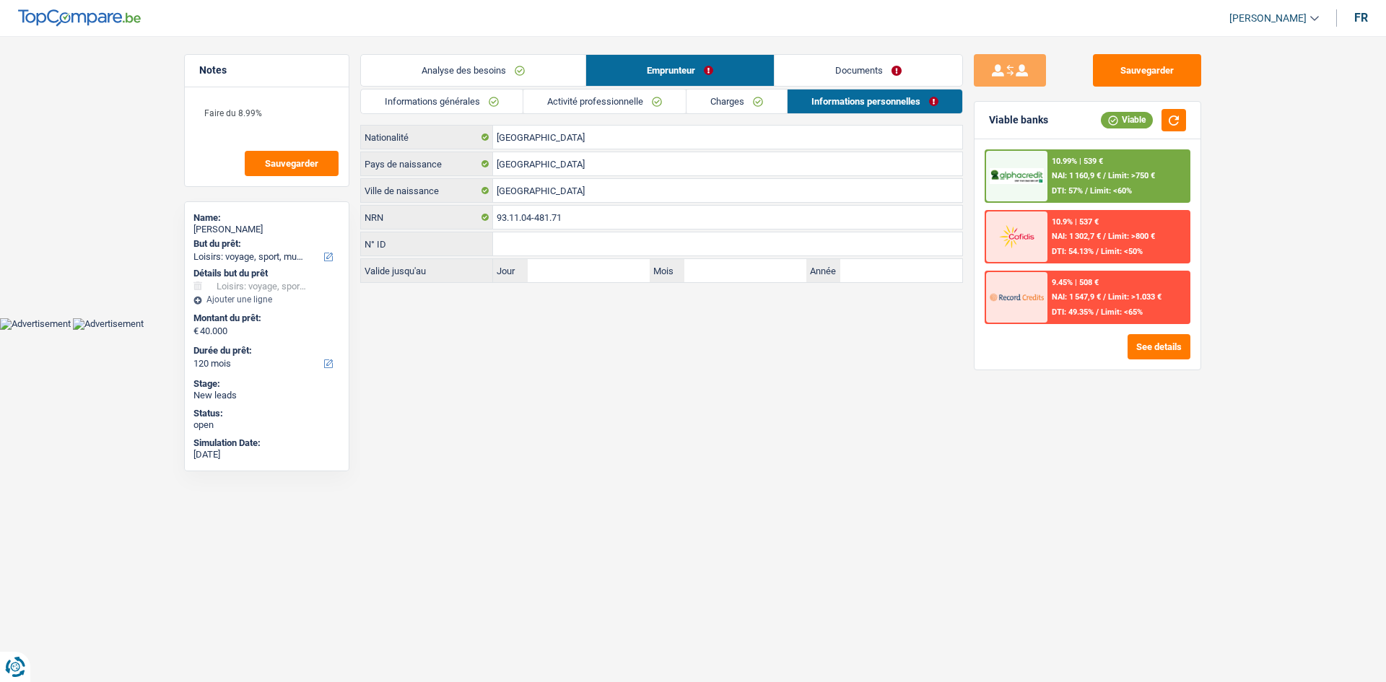
drag, startPoint x: 471, startPoint y: 82, endPoint x: 482, endPoint y: 85, distance: 10.5
click at [471, 83] on link "Analyse des besoins" at bounding box center [473, 70] width 225 height 31
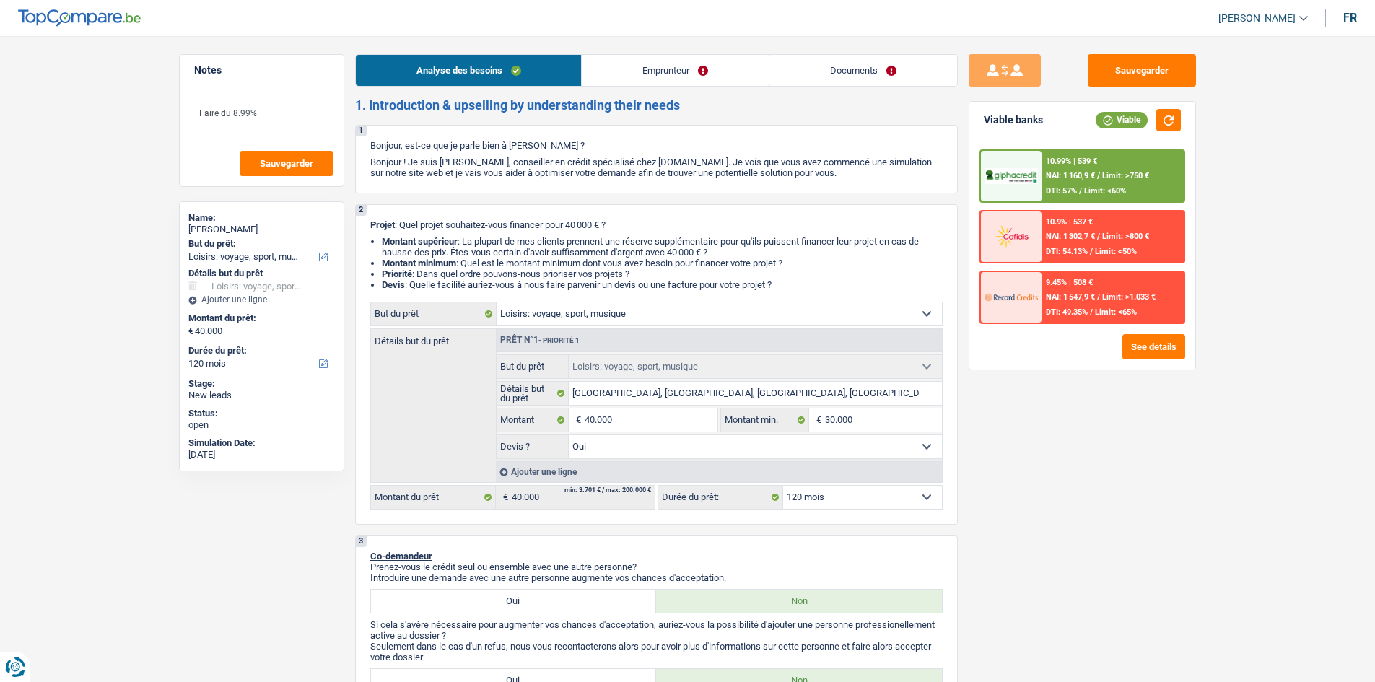
click at [817, 67] on link "Documents" at bounding box center [864, 70] width 188 height 31
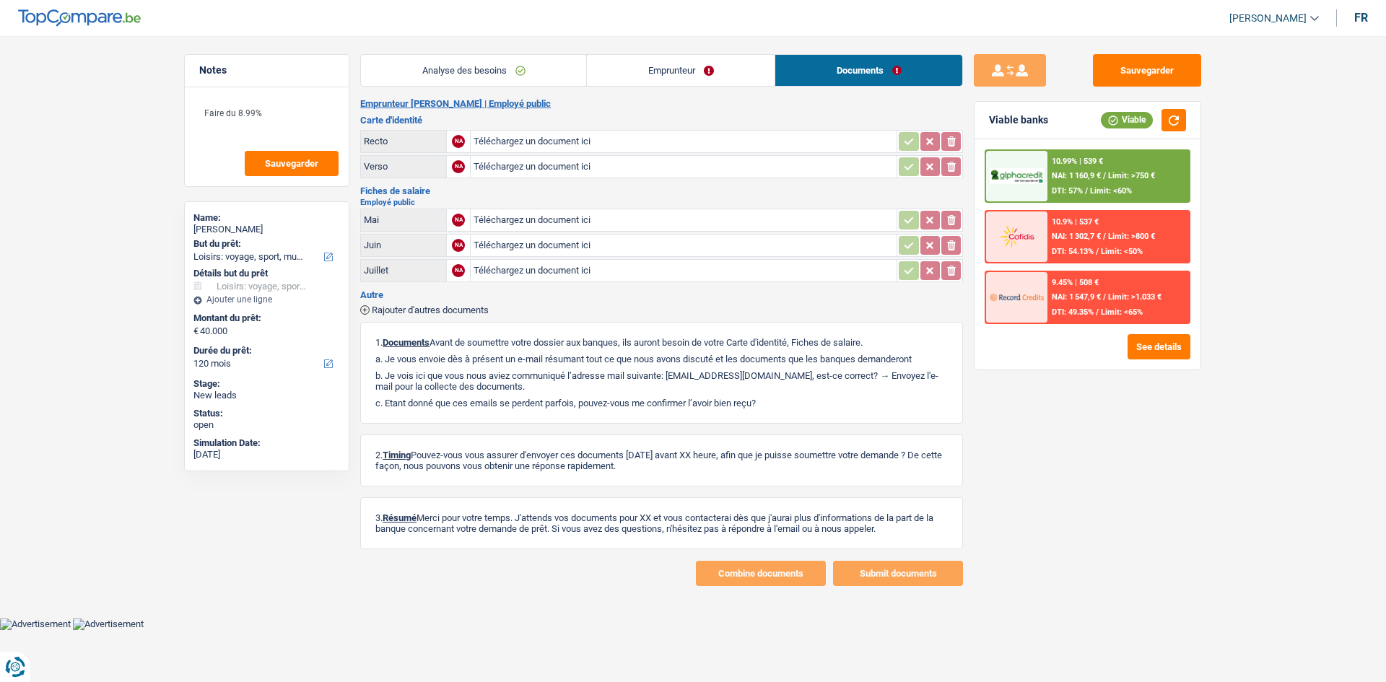
click at [716, 74] on link "Emprunteur" at bounding box center [681, 70] width 188 height 31
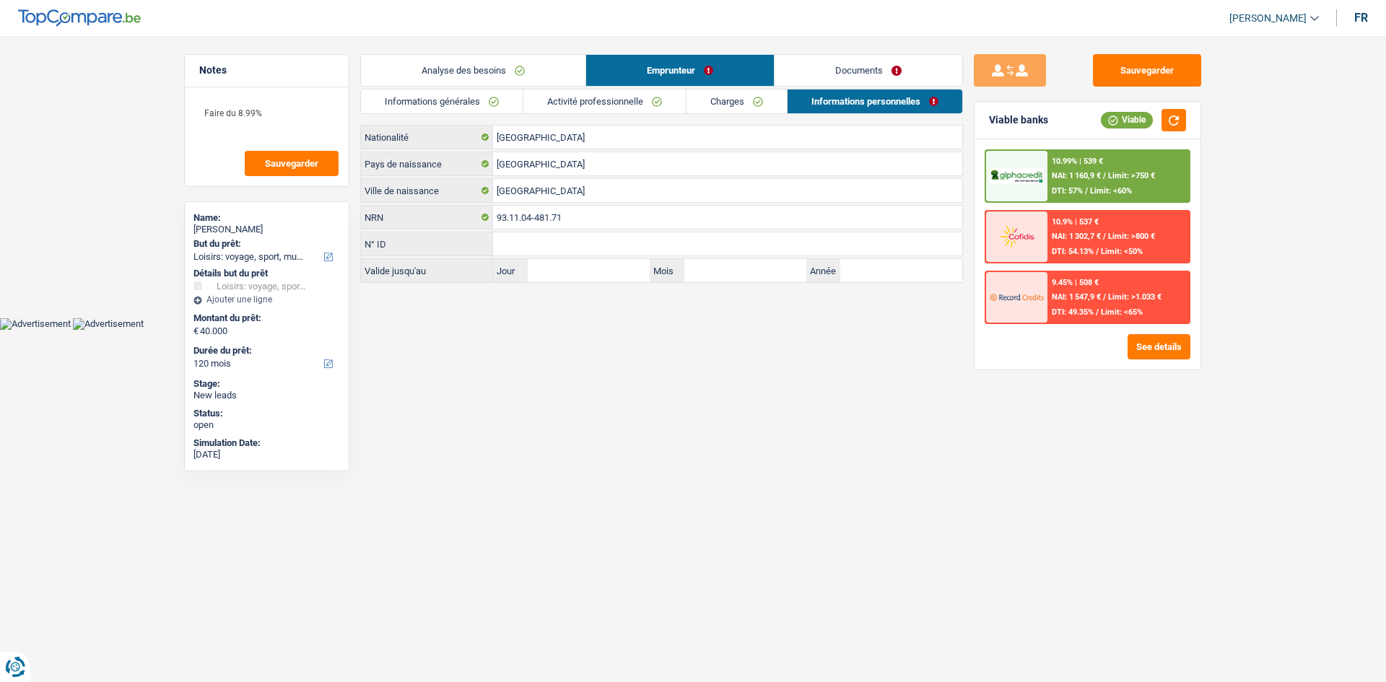
click at [561, 69] on link "Analyse des besoins" at bounding box center [473, 70] width 225 height 31
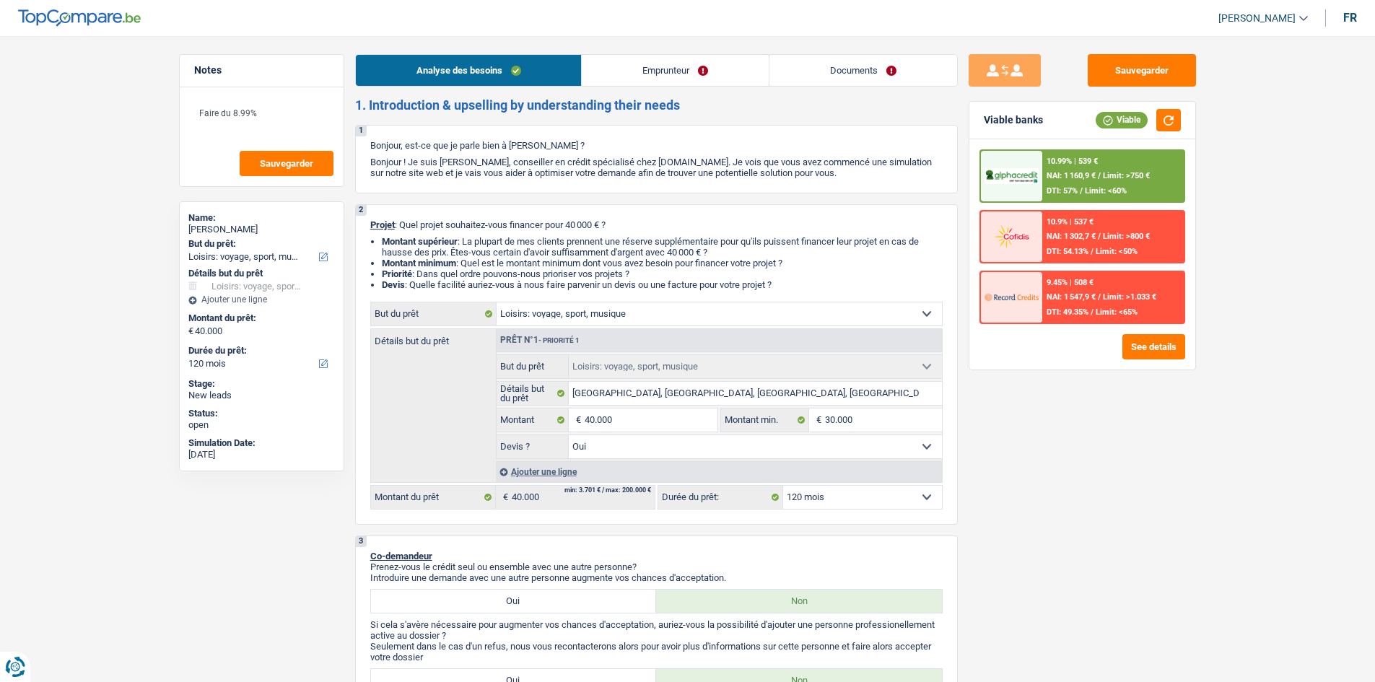
click at [866, 82] on link "Documents" at bounding box center [864, 70] width 188 height 31
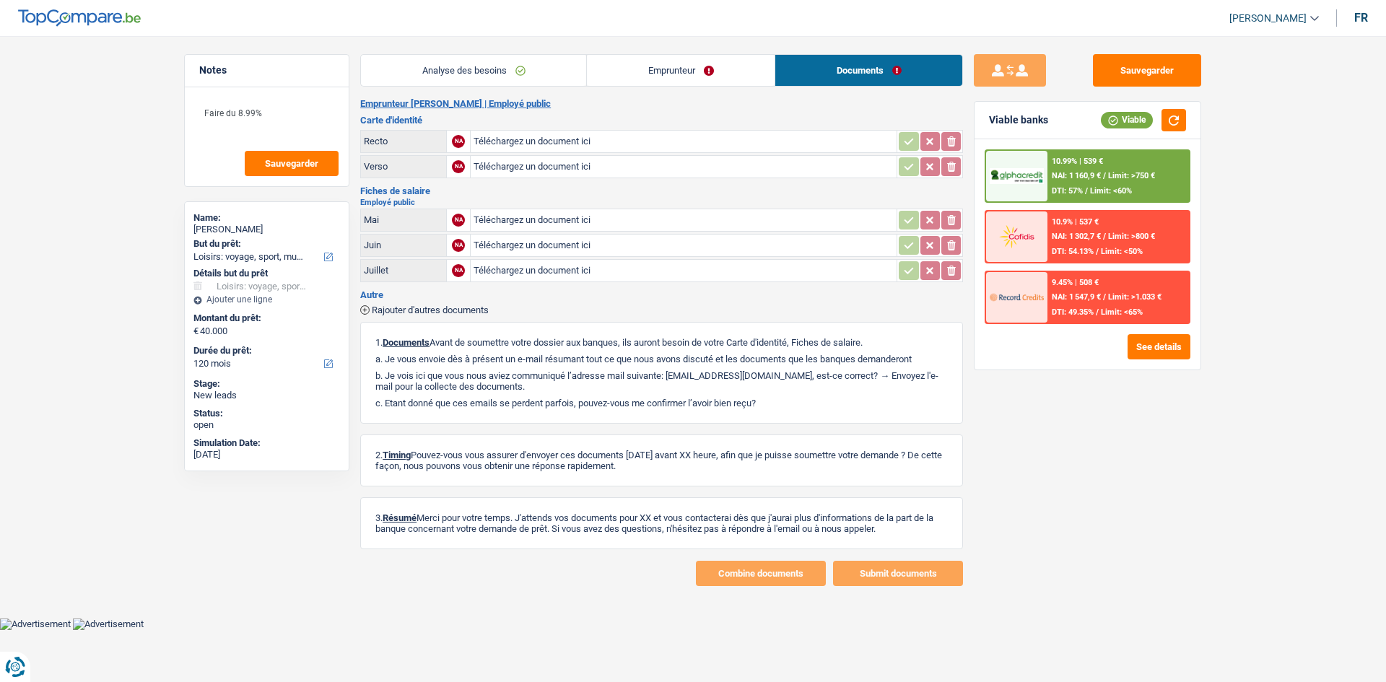
click at [700, 77] on link "Emprunteur" at bounding box center [681, 70] width 188 height 31
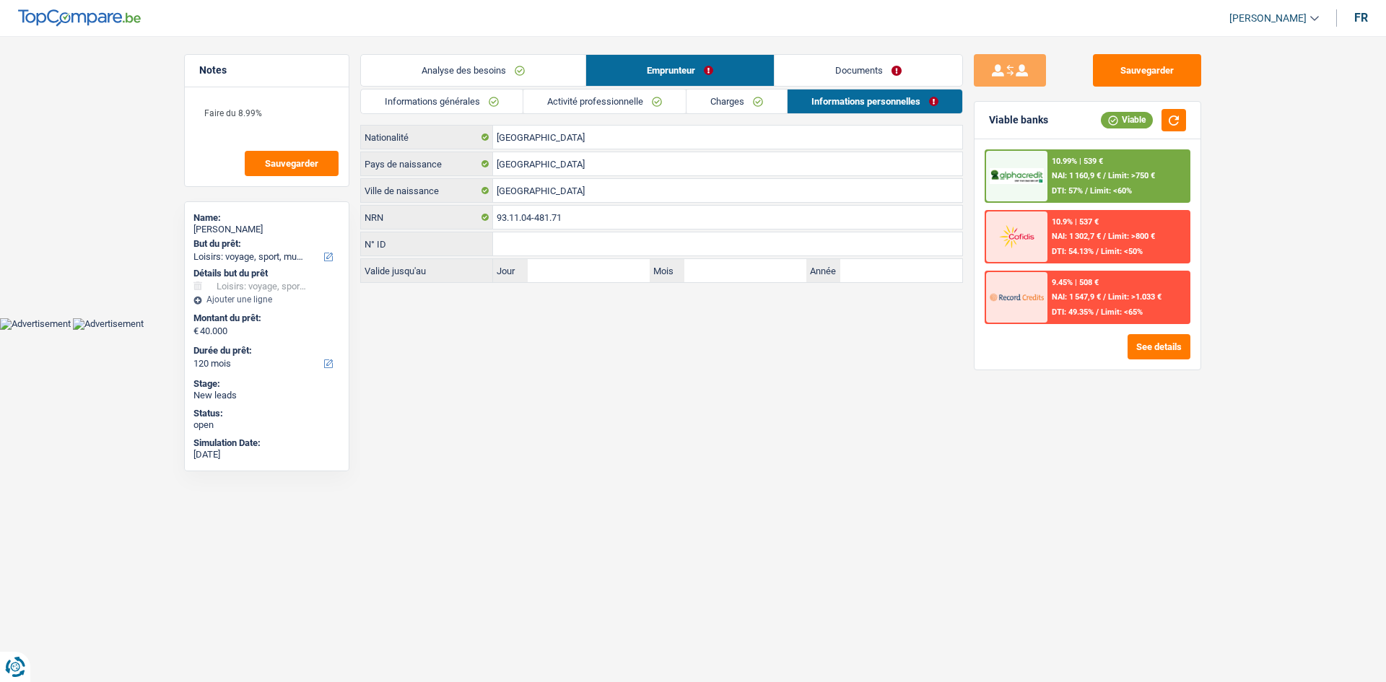
click at [845, 75] on link "Documents" at bounding box center [869, 70] width 188 height 31
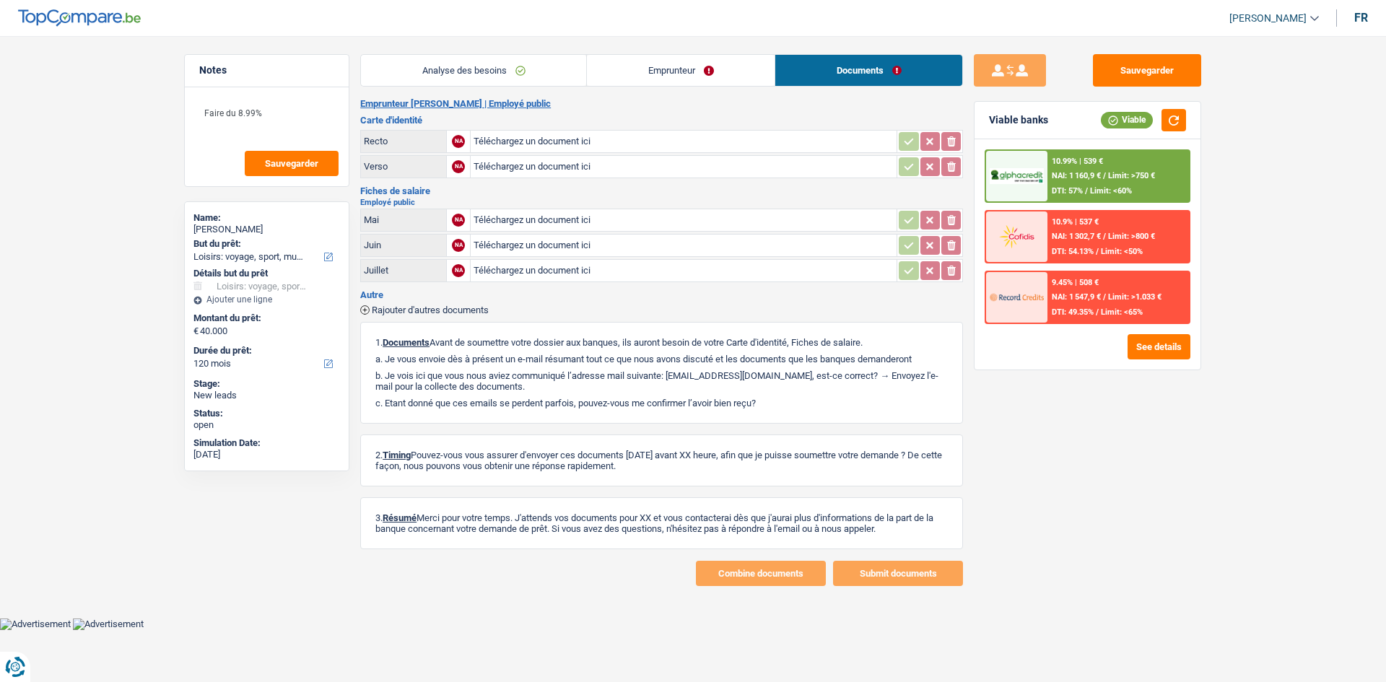
click at [526, 64] on link "Analyse des besoins" at bounding box center [473, 70] width 225 height 31
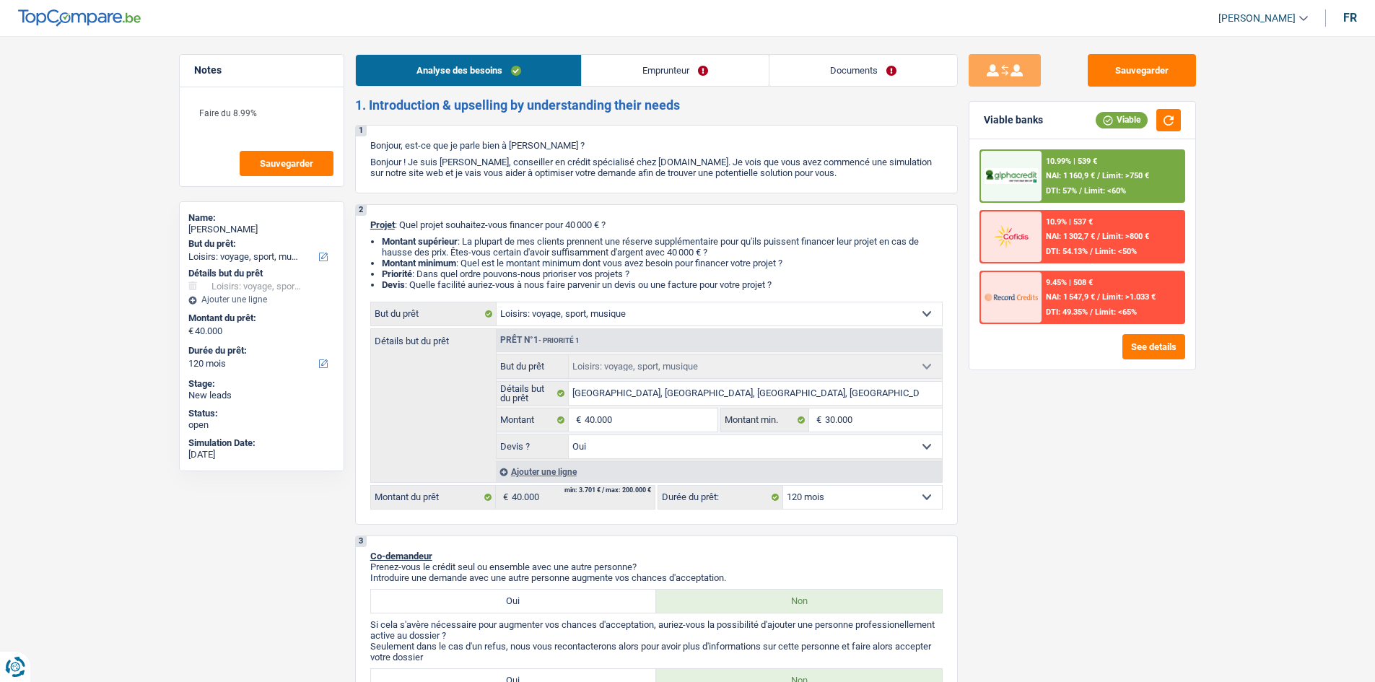
click at [892, 84] on link "Documents" at bounding box center [864, 70] width 188 height 31
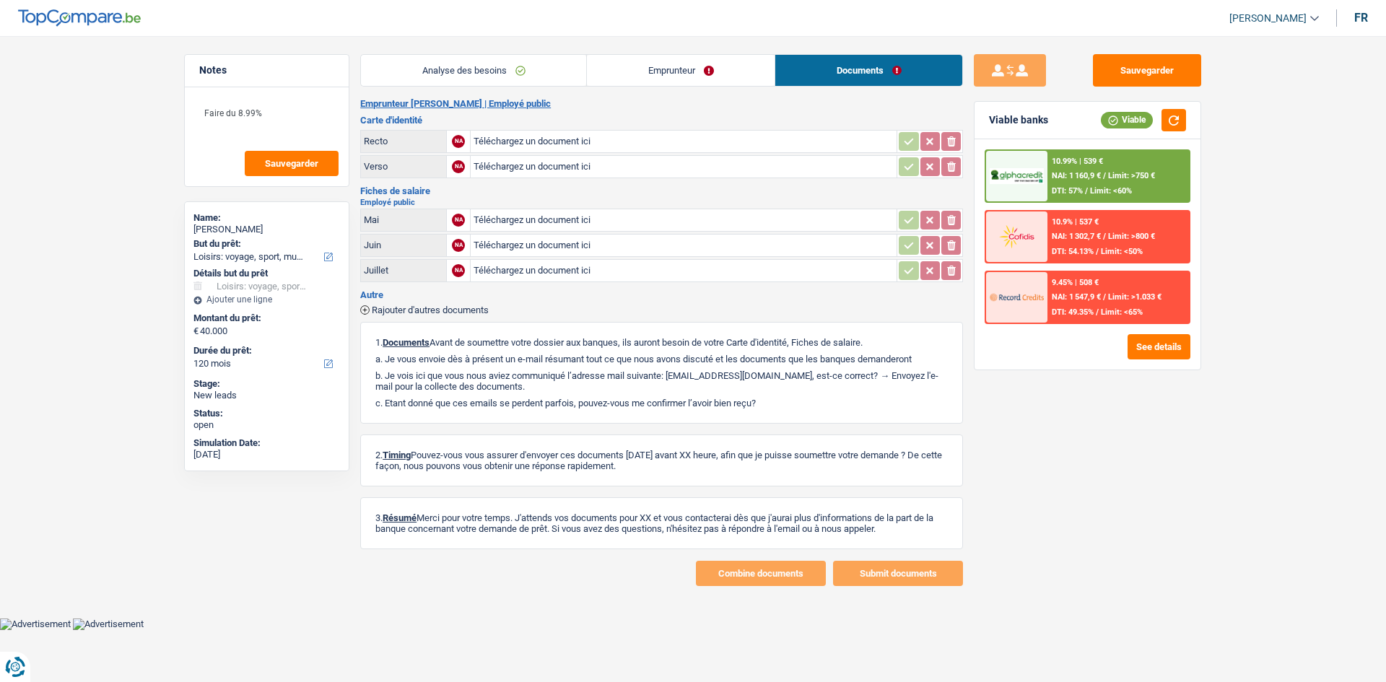
drag, startPoint x: 425, startPoint y: 61, endPoint x: 486, endPoint y: 86, distance: 66.4
click at [425, 61] on link "Analyse des besoins" at bounding box center [473, 70] width 225 height 31
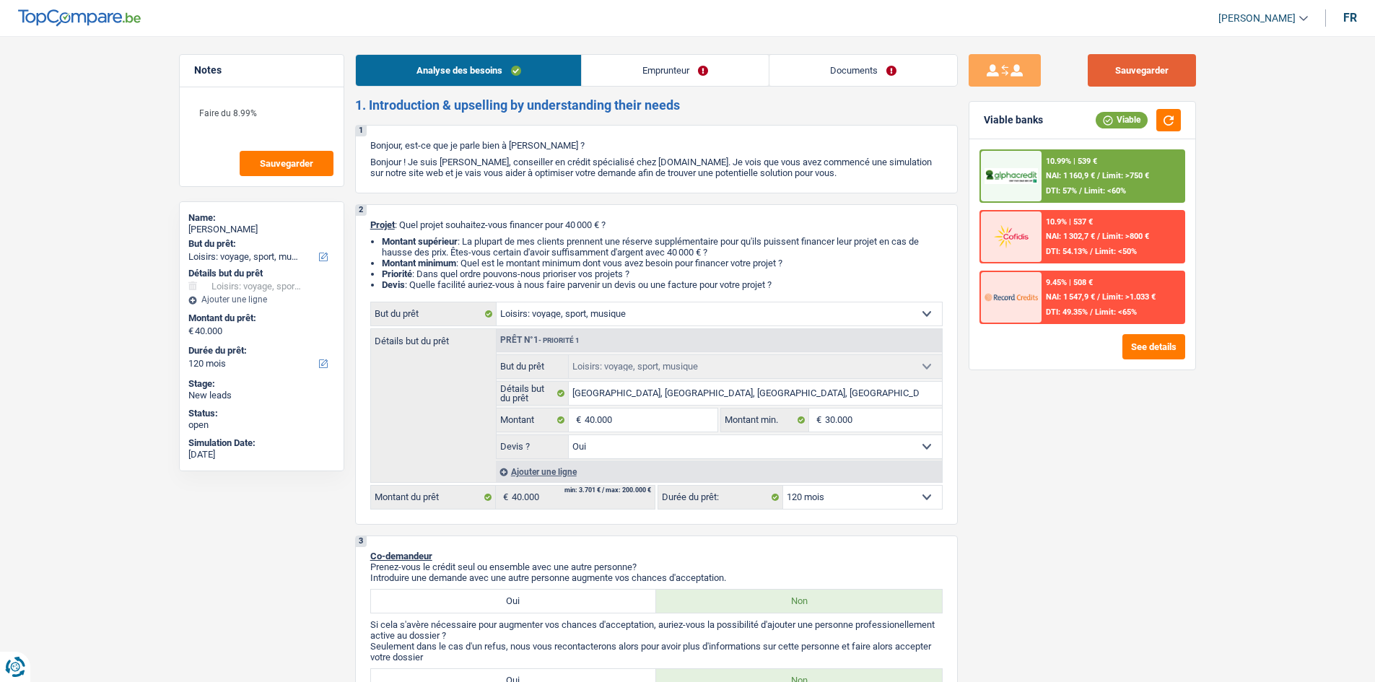
click at [1149, 80] on button "Sauvegarder" at bounding box center [1142, 70] width 108 height 32
click at [848, 69] on link "Documents" at bounding box center [864, 70] width 188 height 31
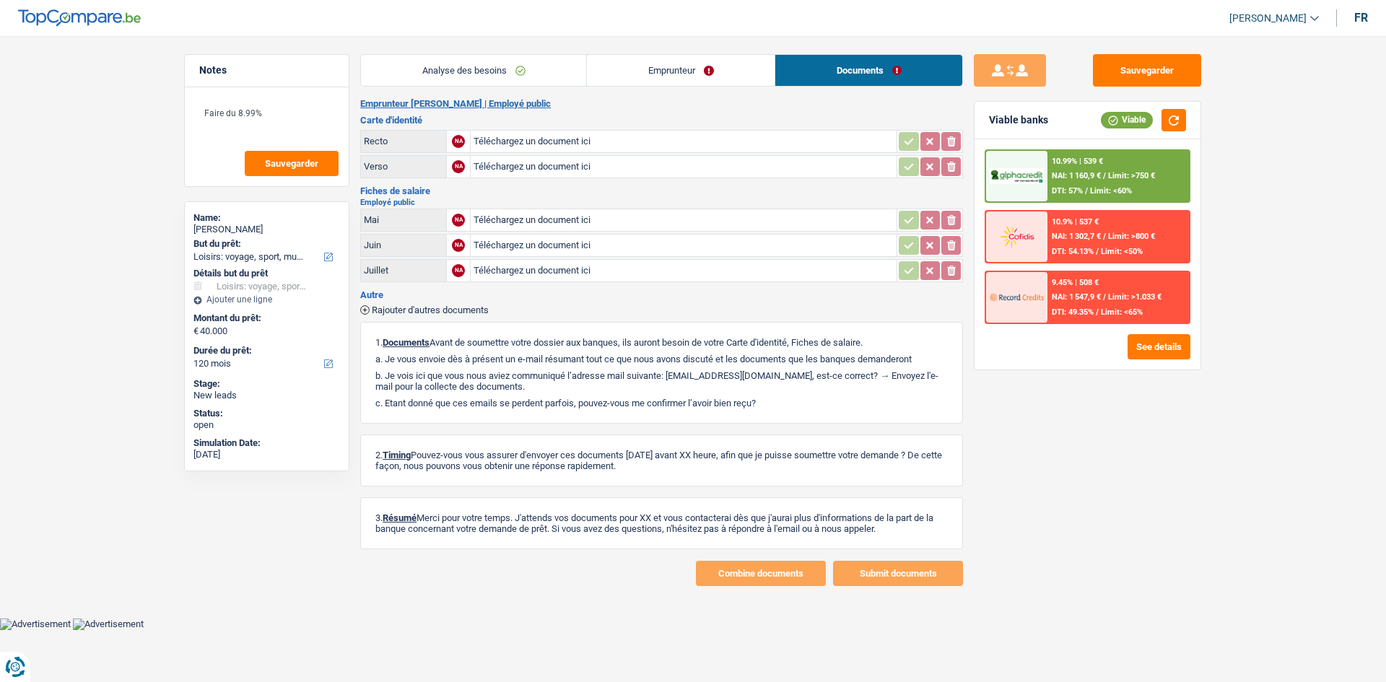
click at [526, 66] on link "Analyse des besoins" at bounding box center [473, 70] width 225 height 31
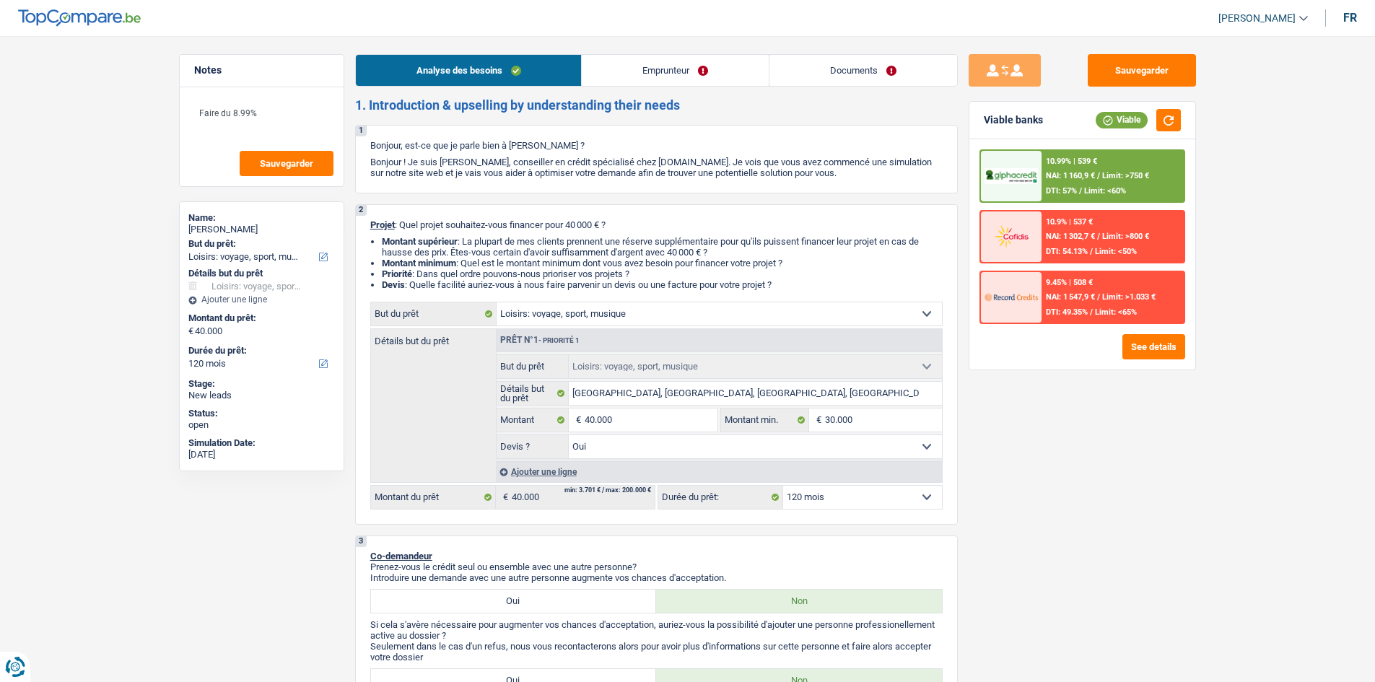
click at [848, 78] on link "Documents" at bounding box center [864, 70] width 188 height 31
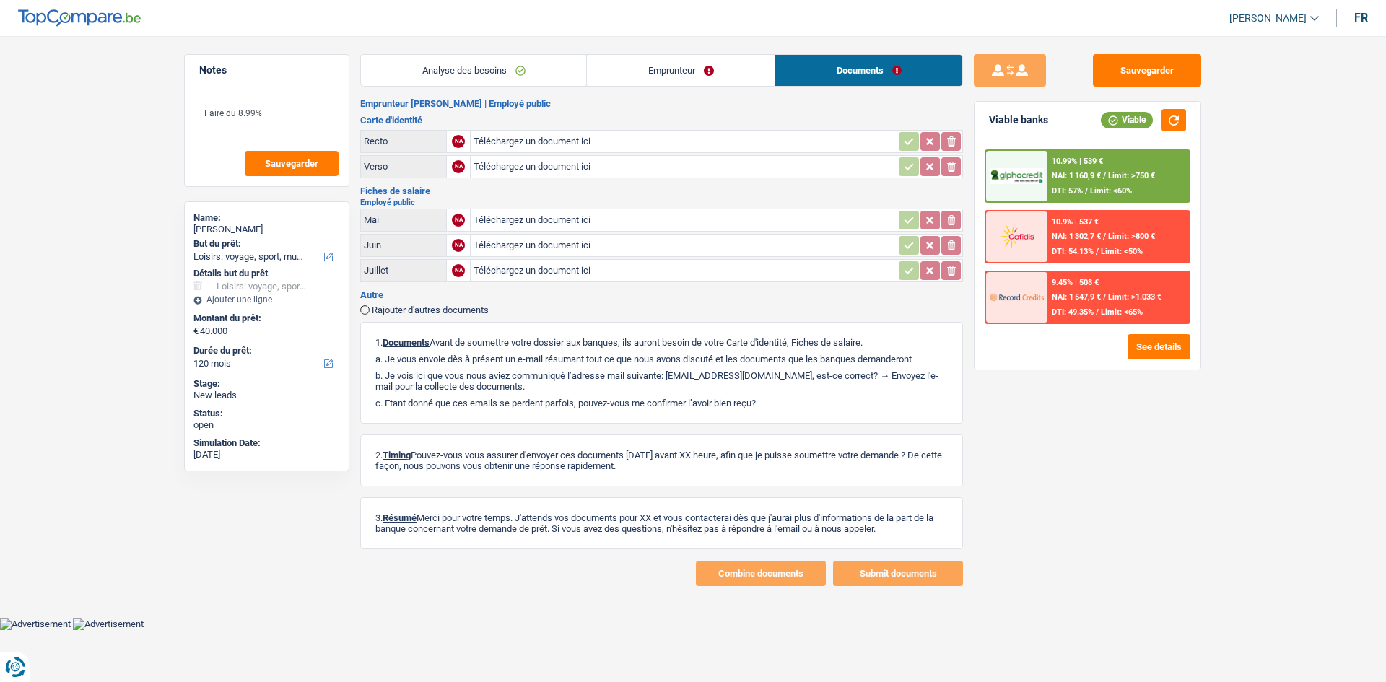
click at [506, 80] on link "Analyse des besoins" at bounding box center [473, 70] width 225 height 31
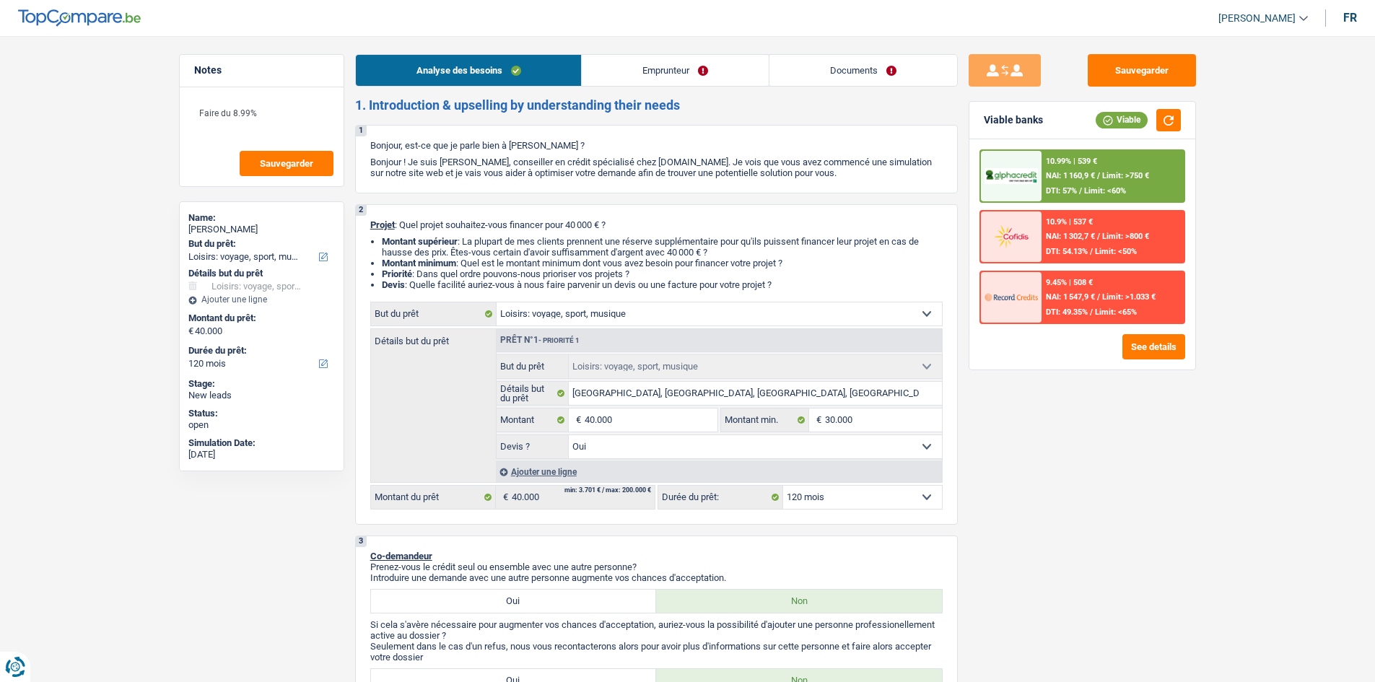
click at [870, 74] on link "Documents" at bounding box center [864, 70] width 188 height 31
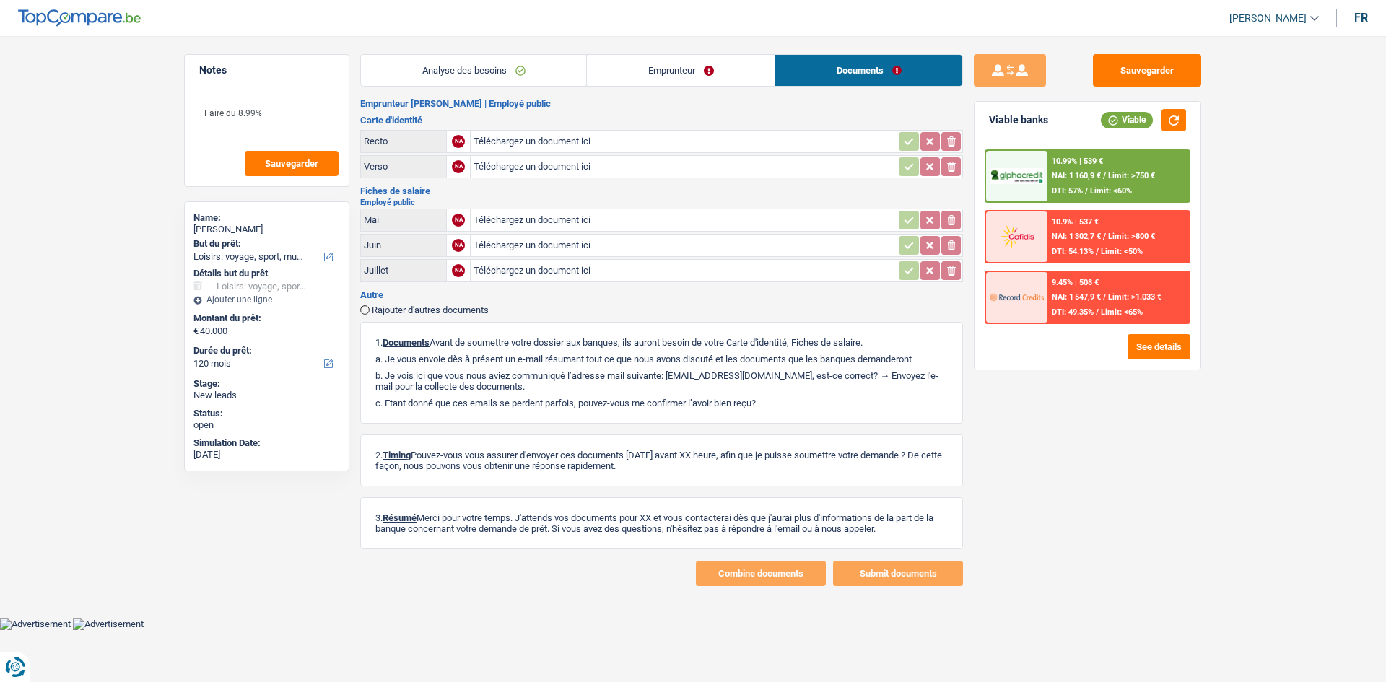
click at [465, 53] on main "Notes Faire du 8.99% Sauvegarder Name: Nicolas Nininahazwe But du prêt: Confort…" at bounding box center [693, 320] width 1386 height 597
click at [474, 69] on link "Analyse des besoins" at bounding box center [473, 70] width 225 height 31
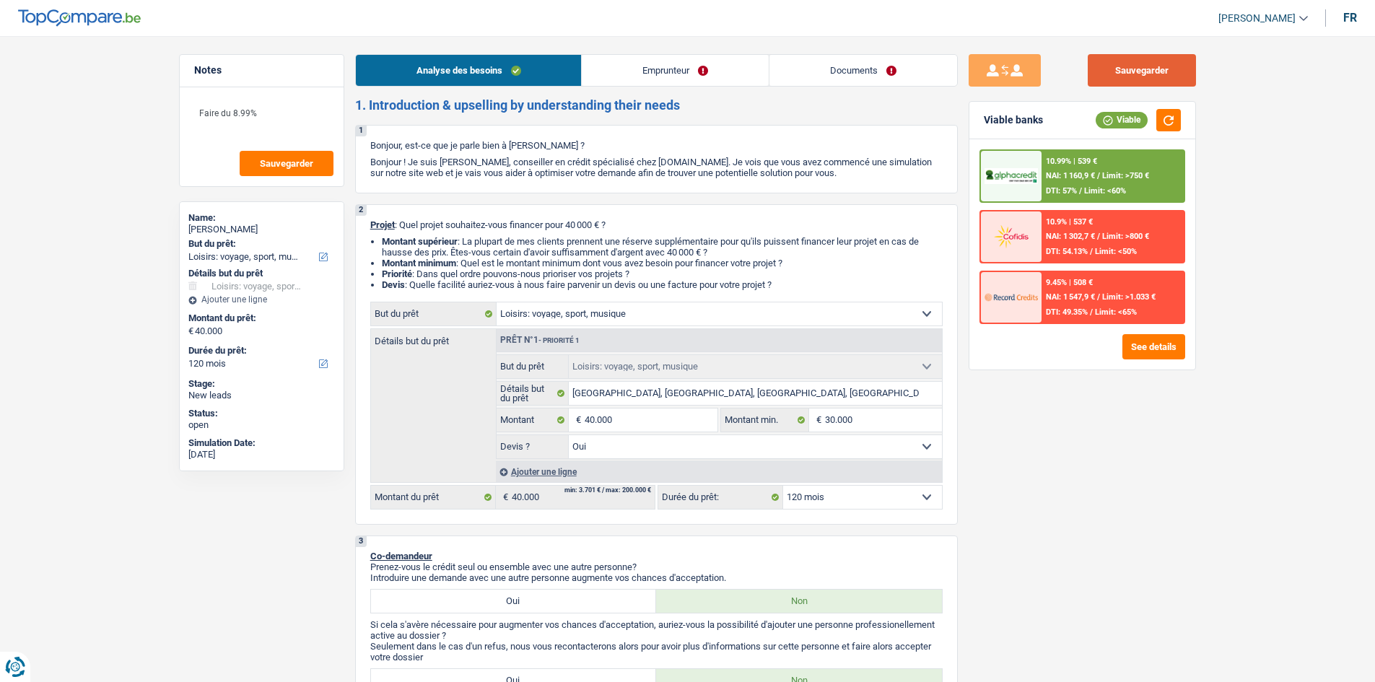
click at [1176, 58] on button "Sauvegarder" at bounding box center [1142, 70] width 108 height 32
click at [266, 167] on span "Sauvegarder" at bounding box center [286, 163] width 53 height 9
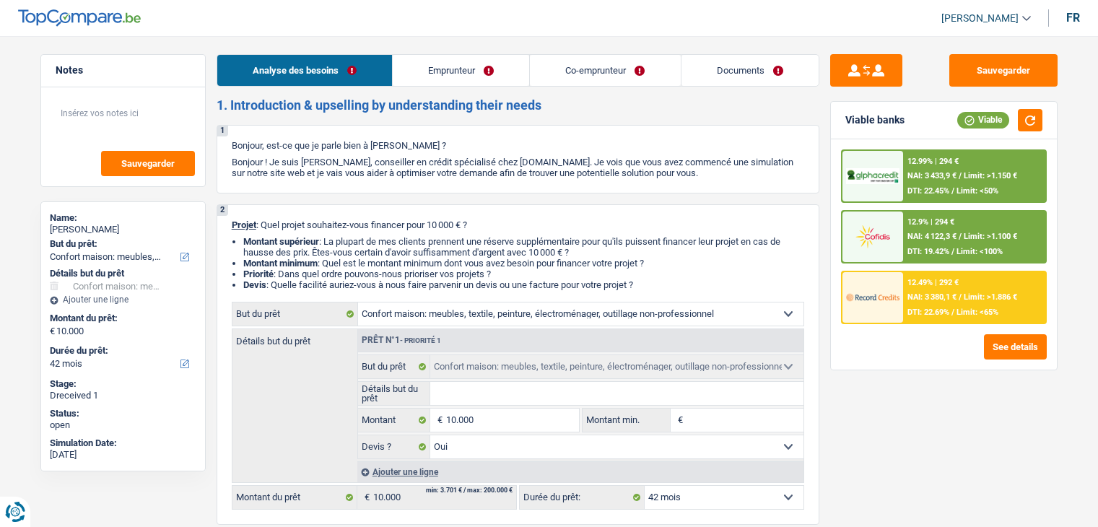
select select "household"
select select "42"
select select "household"
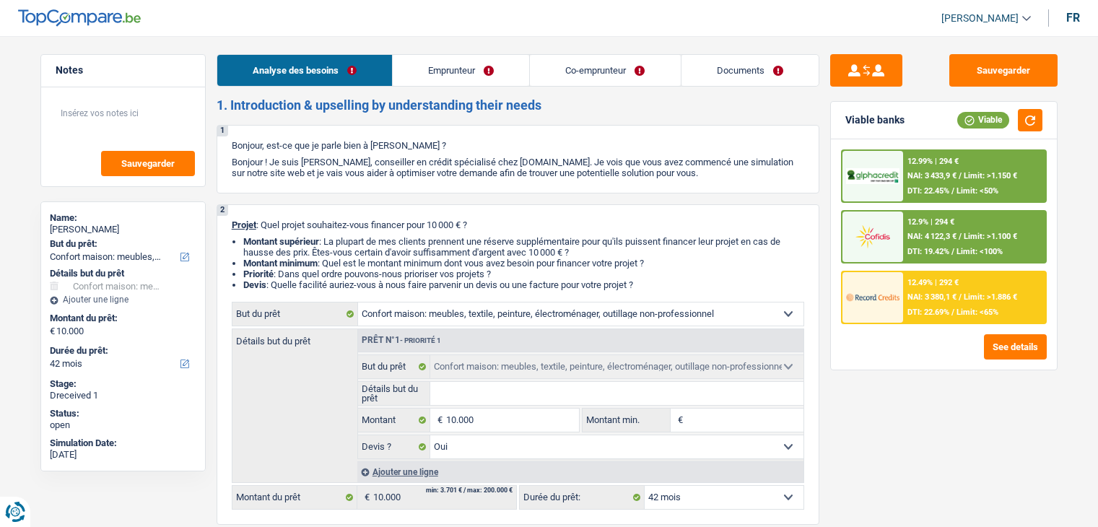
select select "yes"
select select "42"
select select "worker"
select select "privateEmployee"
select select "familyAllowances"
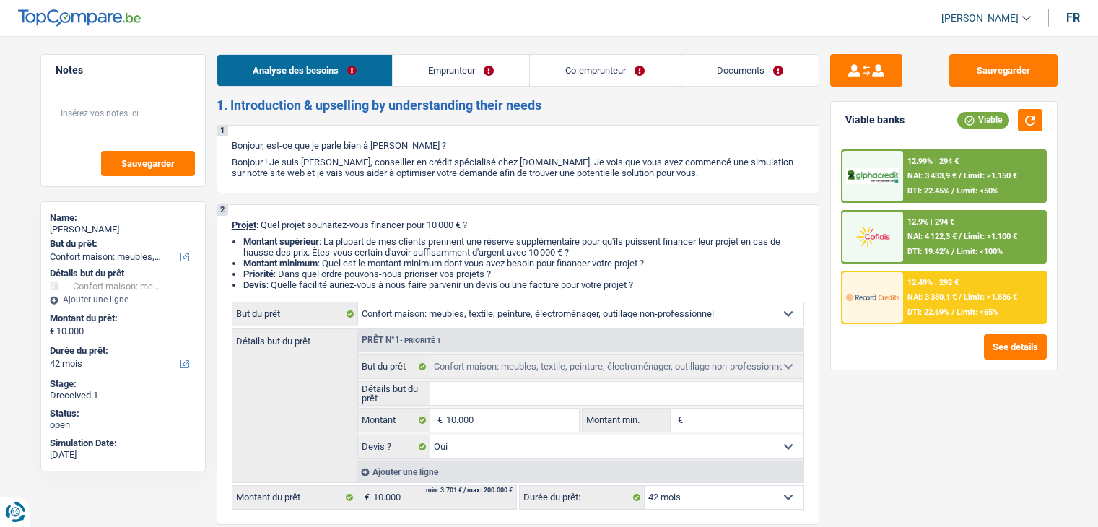
select select "mealVouchers"
select select "netSalary"
select select "mealVouchers"
select select "rents"
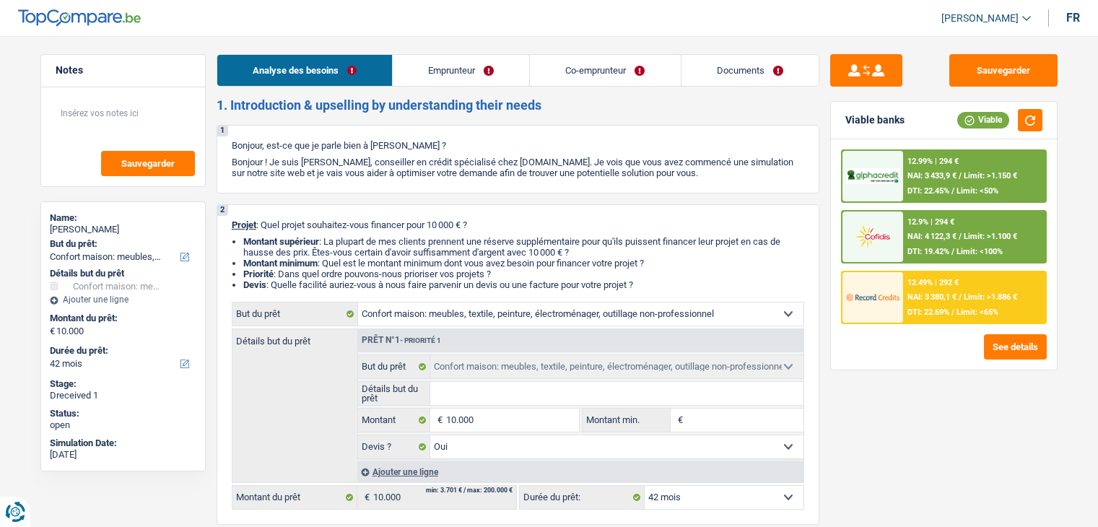
select select "household"
select select "yes"
select select "42"
drag, startPoint x: 0, startPoint y: 0, endPoint x: 735, endPoint y: 51, distance: 736.7
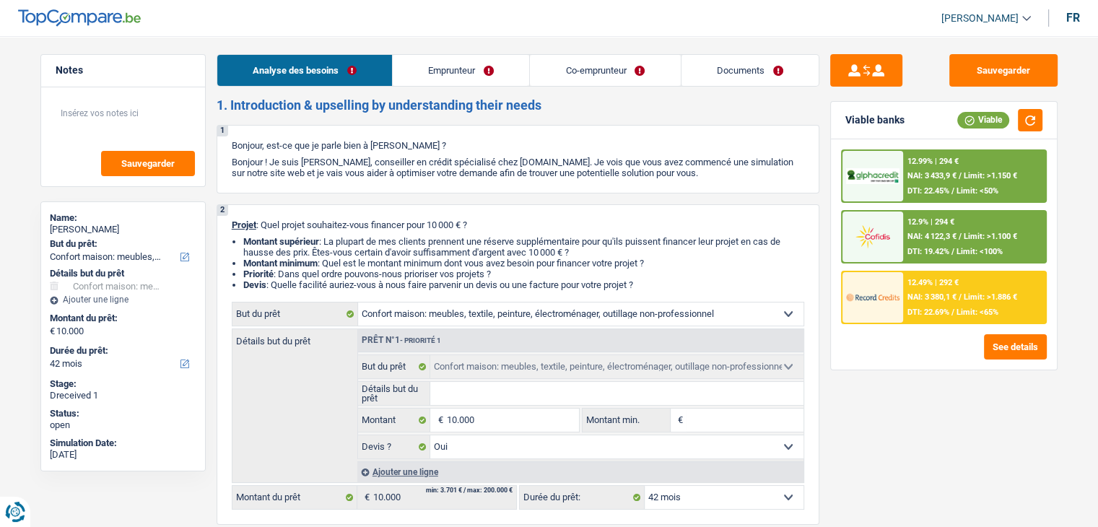
click at [741, 66] on link "Documents" at bounding box center [750, 70] width 137 height 31
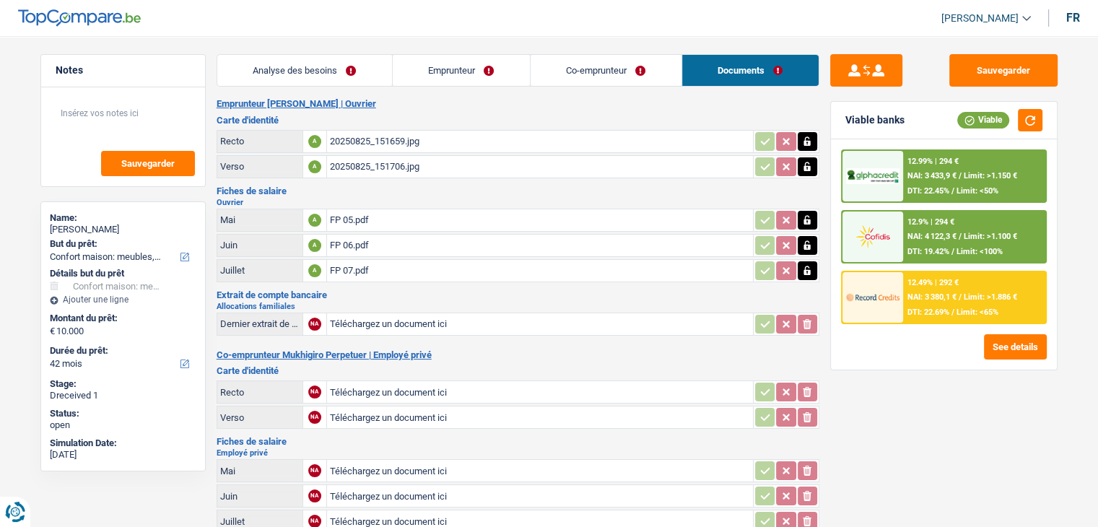
click at [592, 72] on link "Co-emprunteur" at bounding box center [606, 70] width 151 height 31
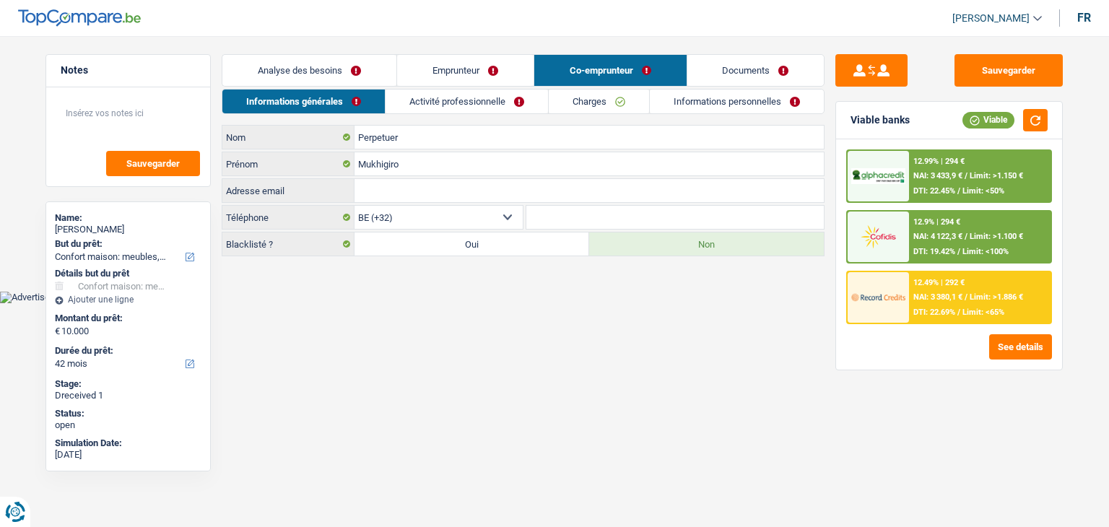
click at [495, 105] on link "Activité professionnelle" at bounding box center [467, 102] width 162 height 24
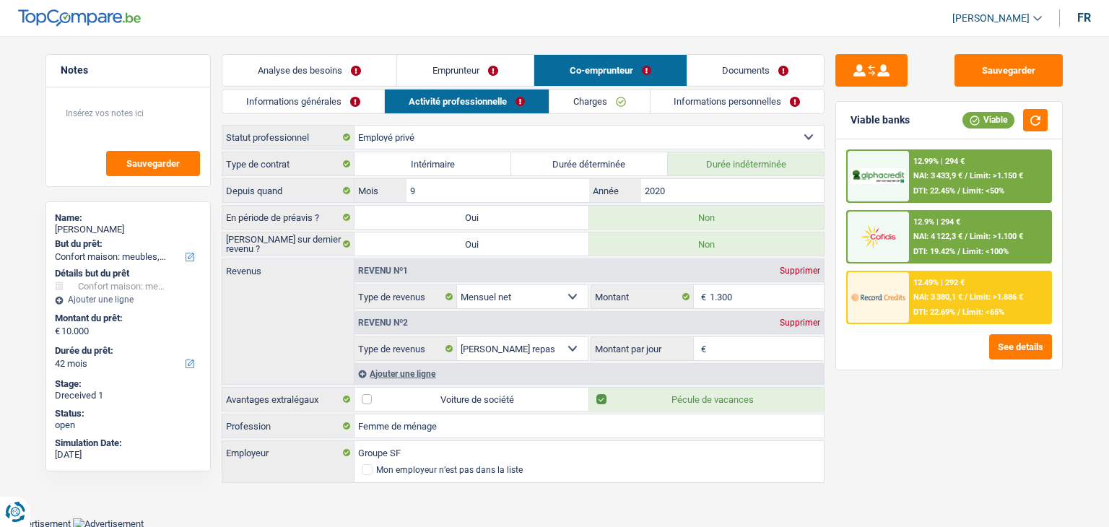
click at [596, 105] on link "Charges" at bounding box center [599, 102] width 100 height 24
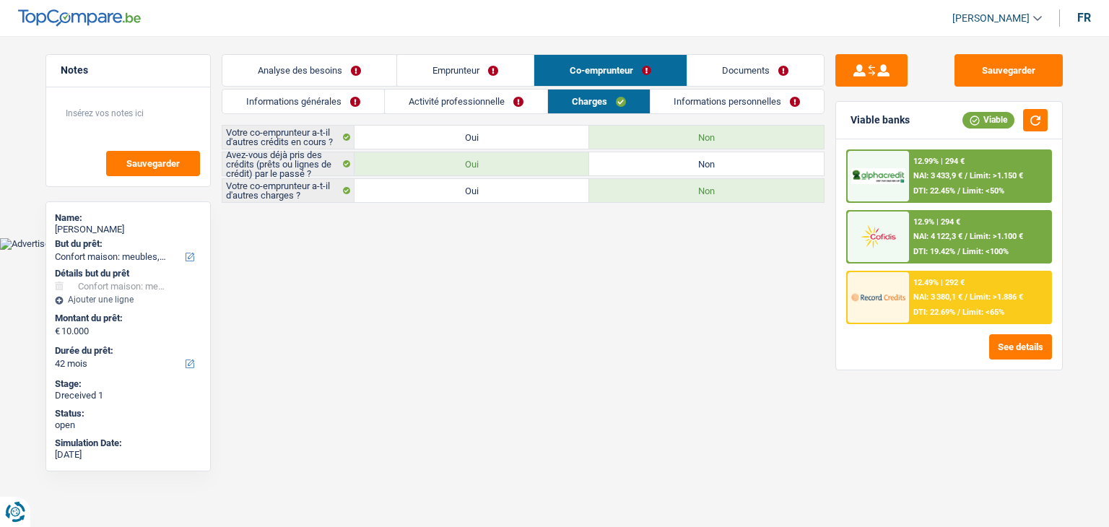
click at [682, 100] on link "Informations personnelles" at bounding box center [737, 102] width 174 height 24
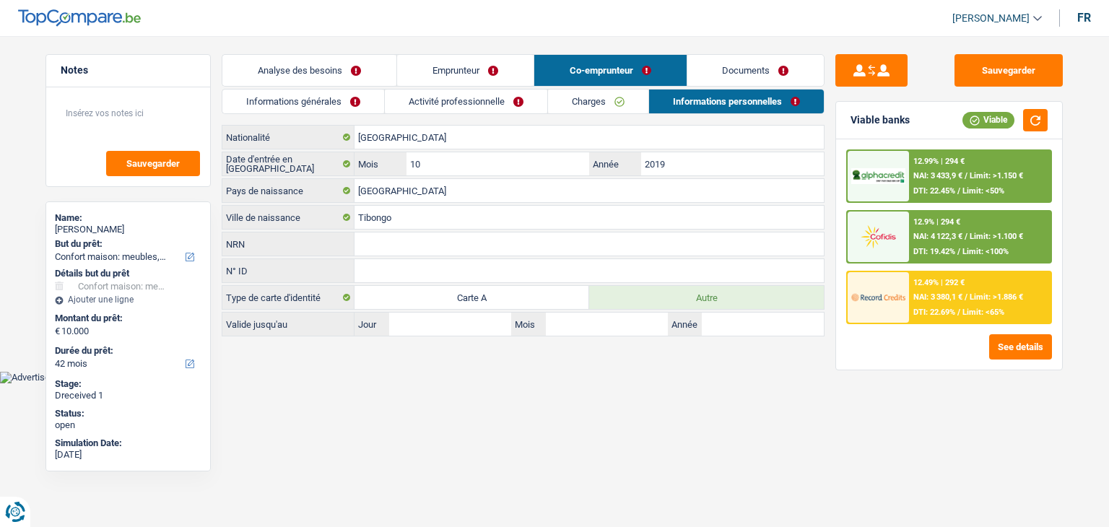
click at [506, 105] on link "Activité professionnelle" at bounding box center [466, 102] width 162 height 24
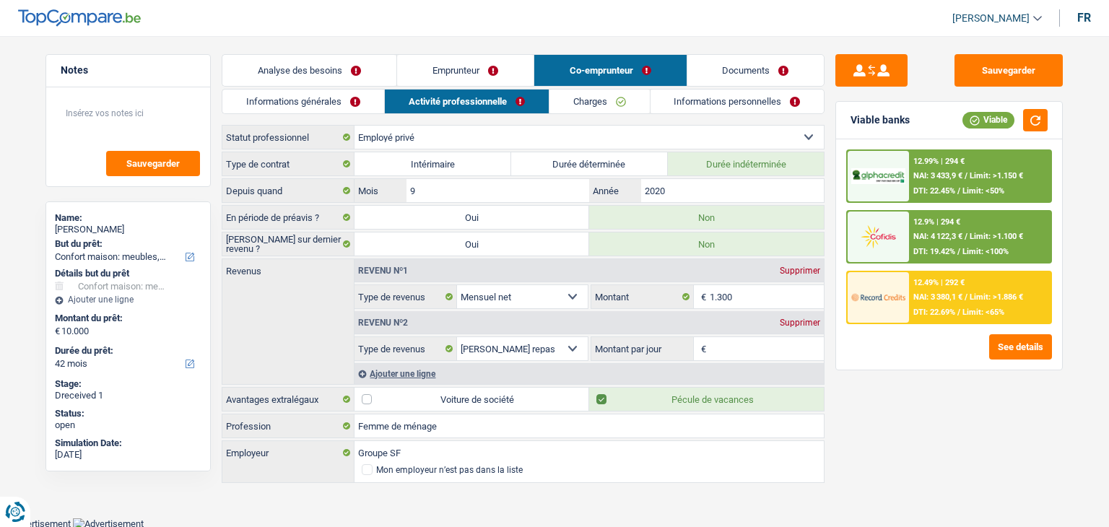
click at [341, 73] on link "Analyse des besoins" at bounding box center [309, 70] width 174 height 31
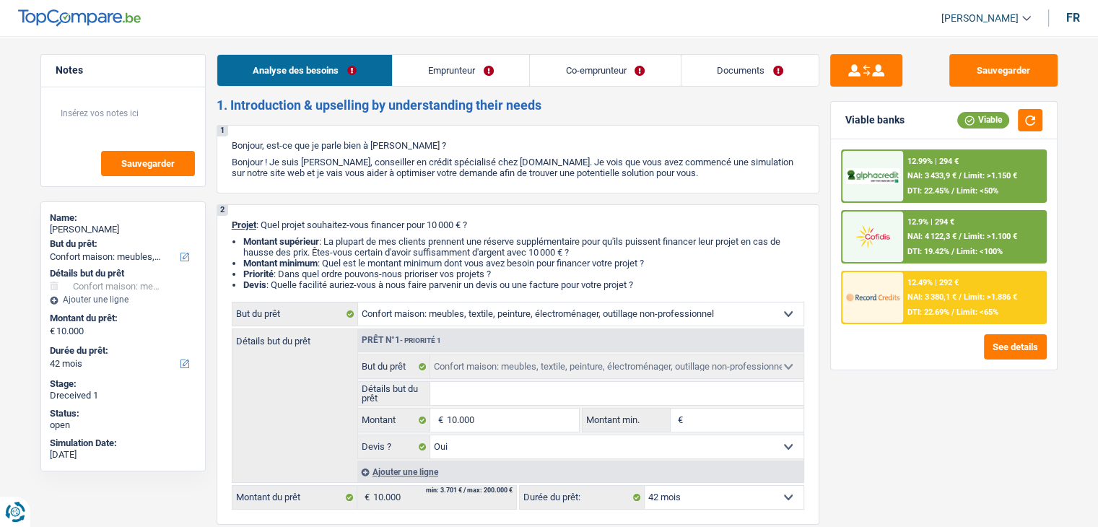
click at [508, 83] on link "Emprunteur" at bounding box center [461, 70] width 136 height 31
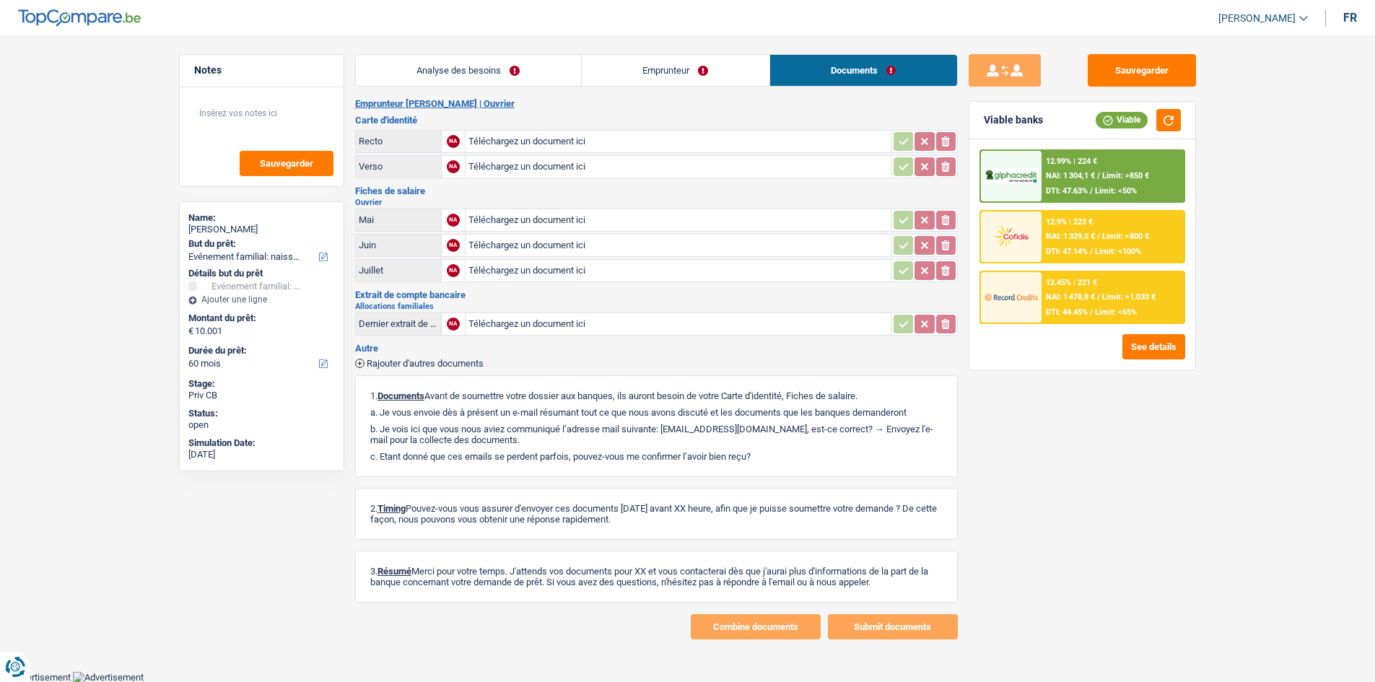
select select "familyEvent"
select select "60"
select select "familyEvent"
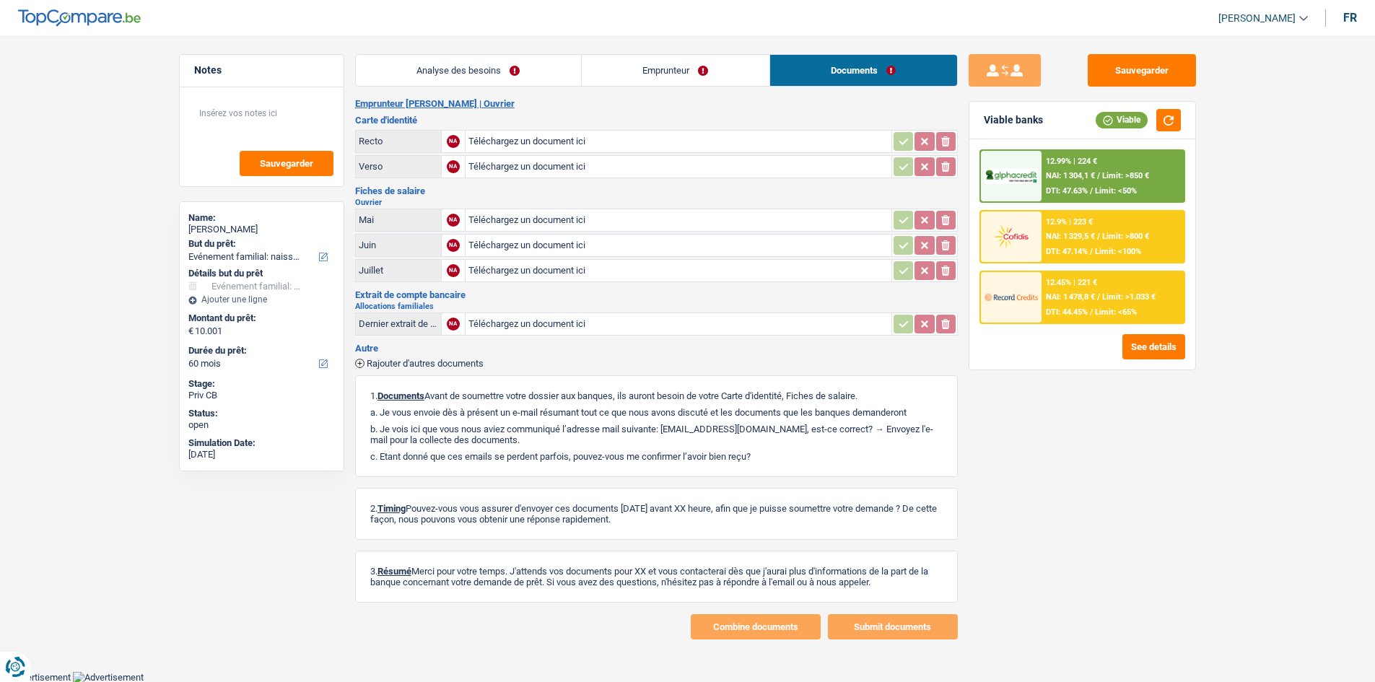
select select "60"
select select "worker"
select select "familyAllowances"
select select "netSalary"
select select "rents"
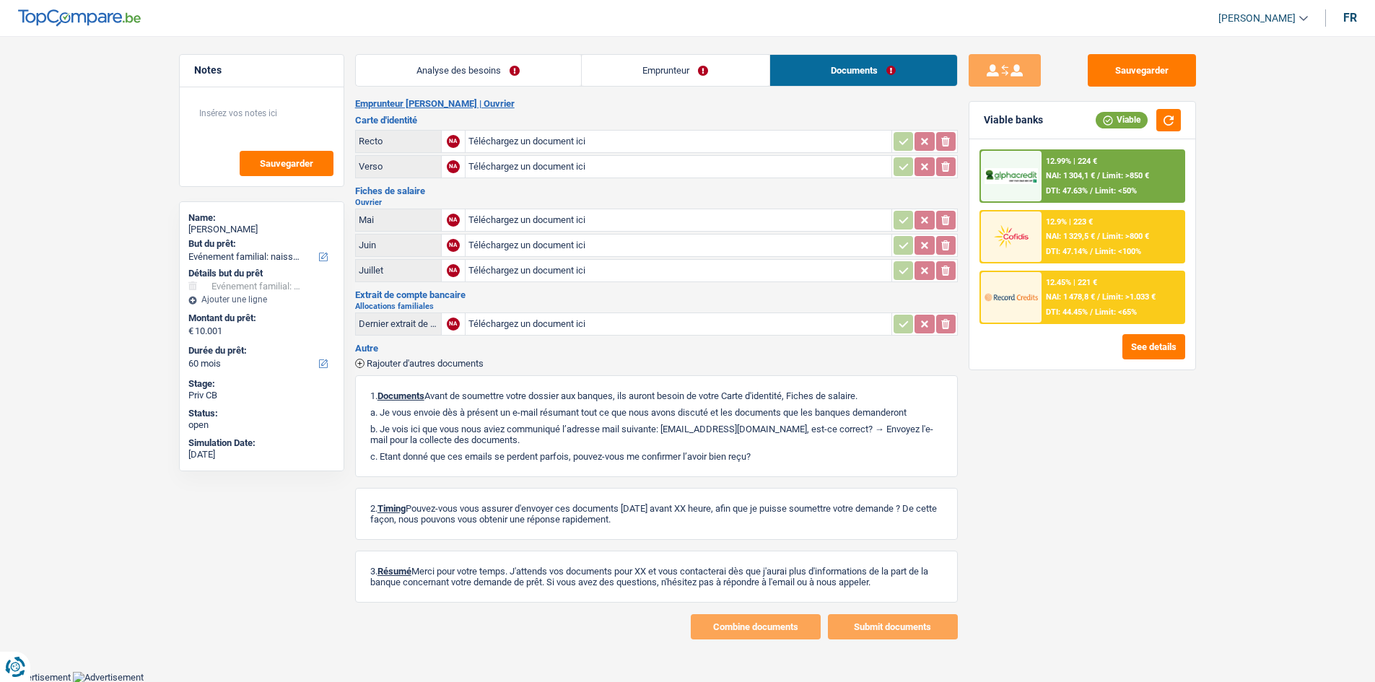
select select "carLoan"
select select "72"
select select "familyEvent"
select select "60"
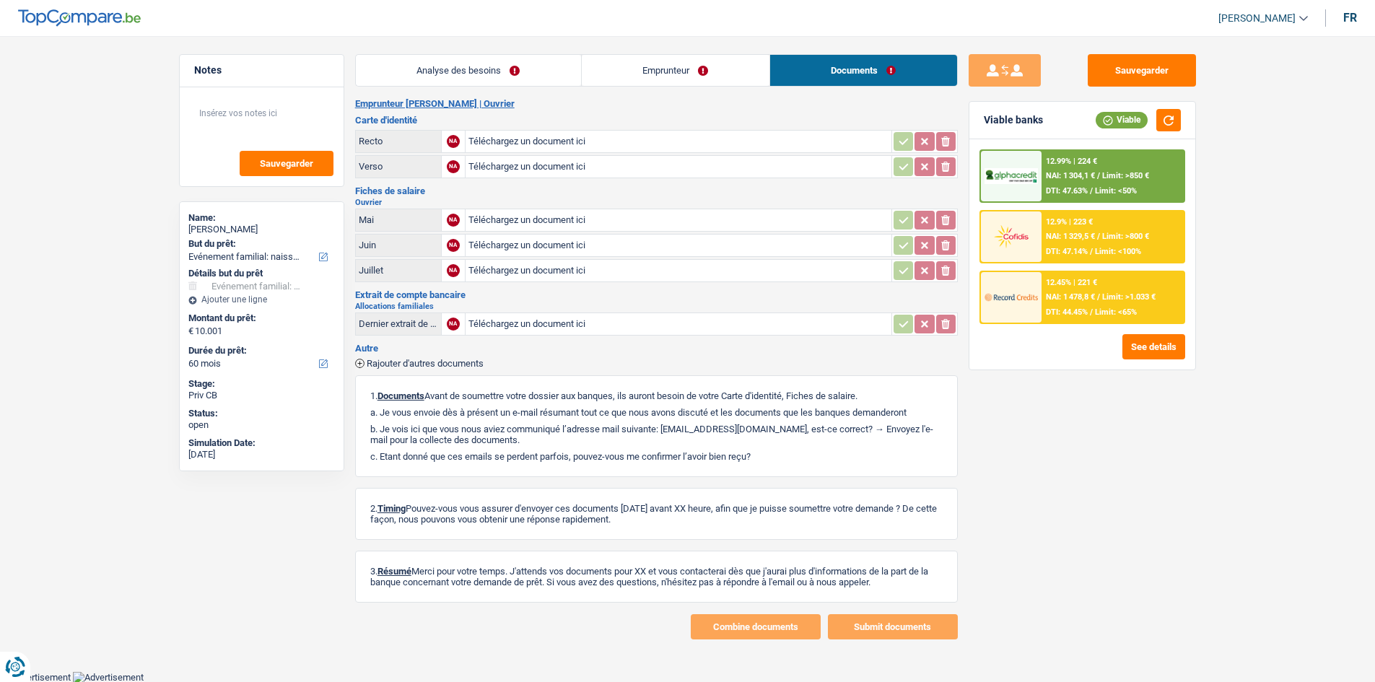
click at [525, 71] on link "Analyse des besoins" at bounding box center [468, 70] width 225 height 31
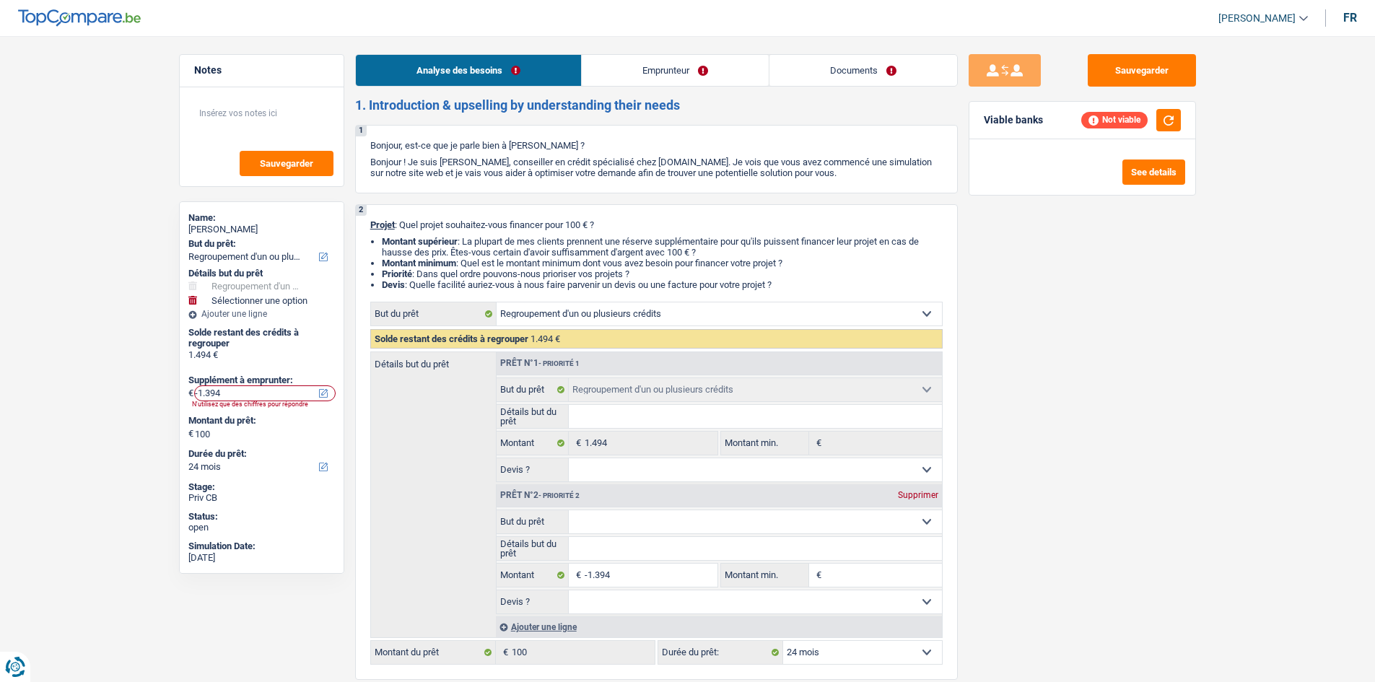
select select "refinancing"
select select "24"
select select "refinancing"
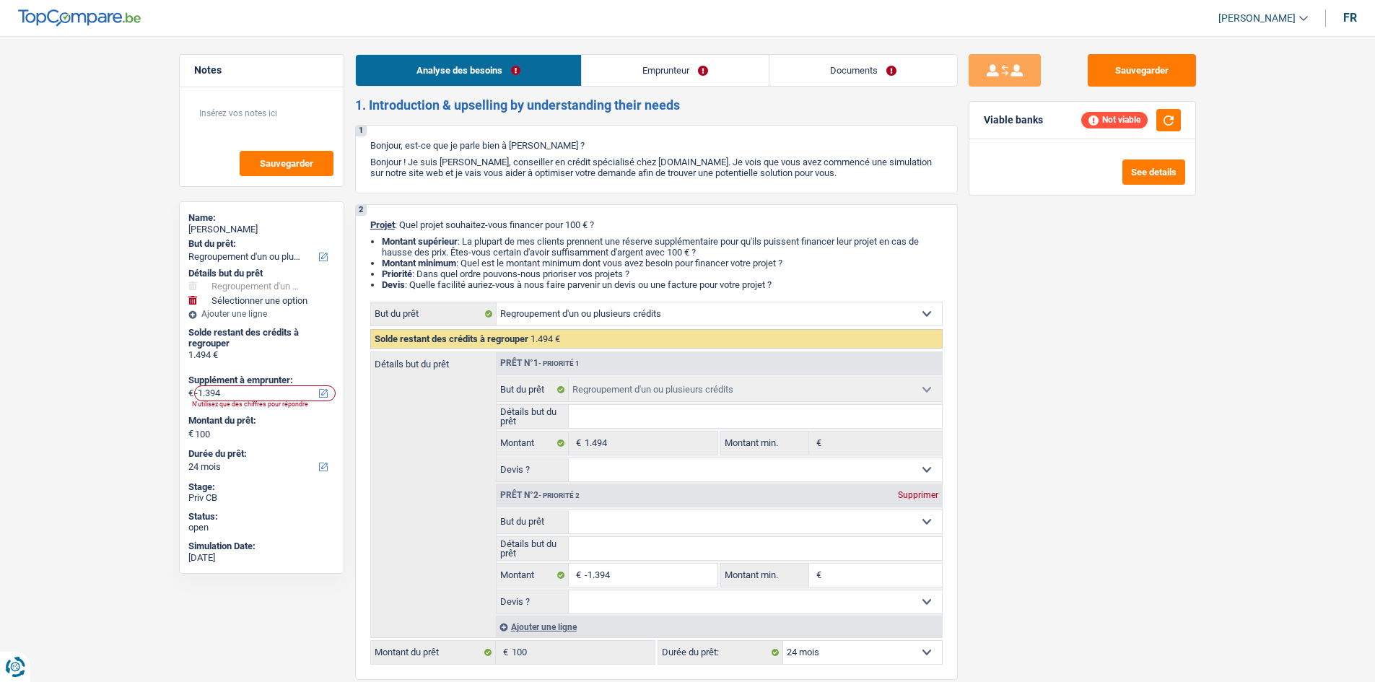
select select "24"
select select "invalid"
select select "familyAllowances"
select select "disabilityPension"
select select "rents"
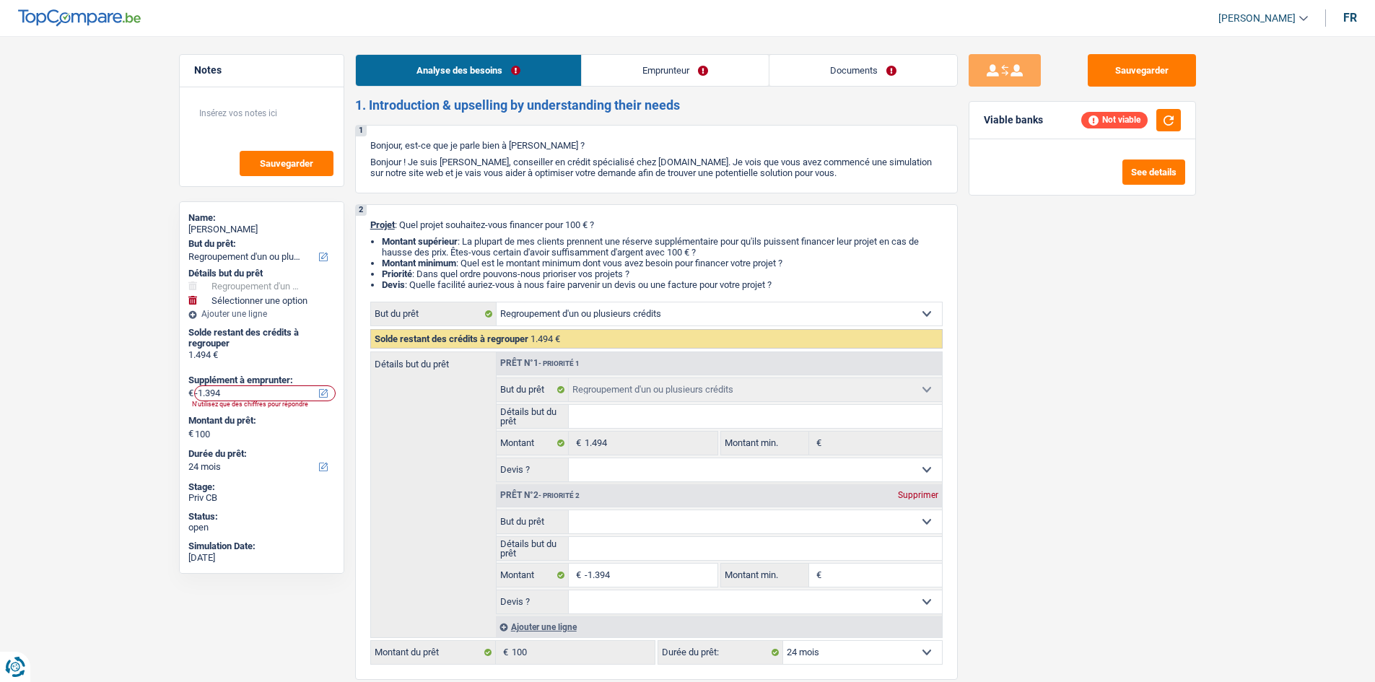
select select "carLoan"
select select "48"
select select "refinancing"
select select "24"
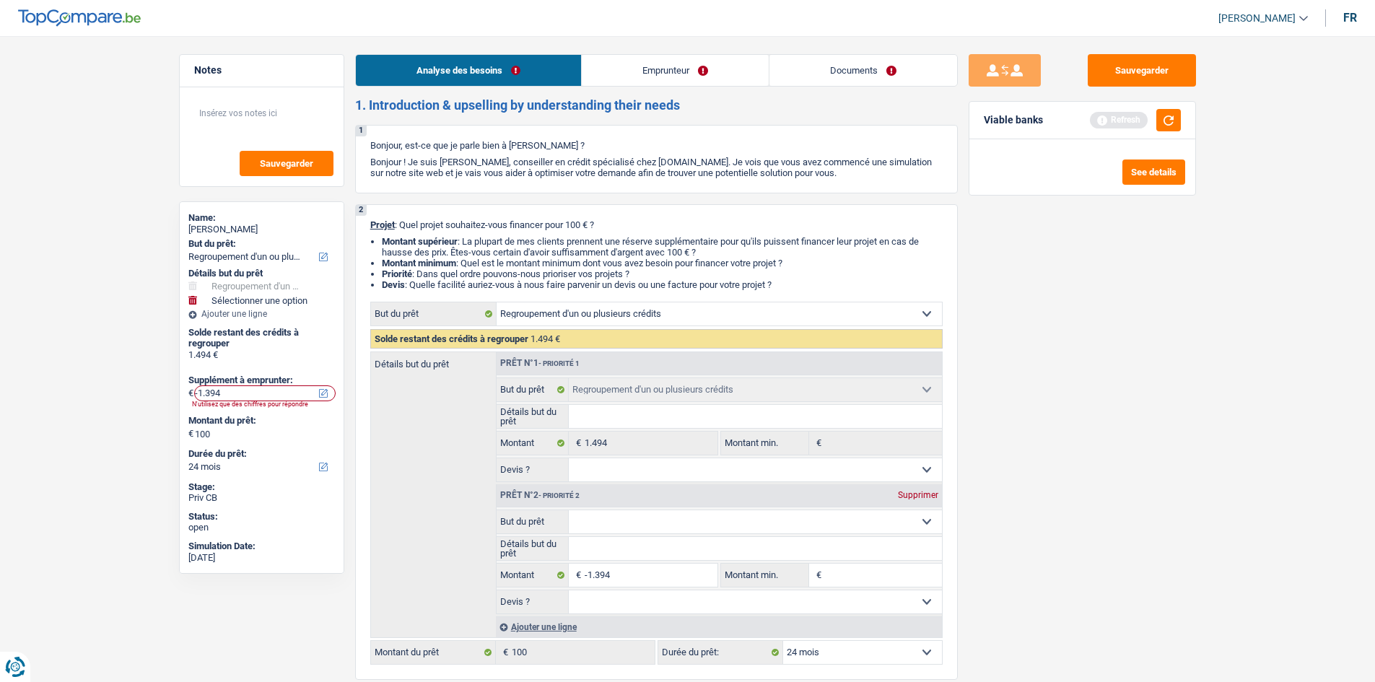
click at [710, 64] on link "Emprunteur" at bounding box center [675, 70] width 187 height 31
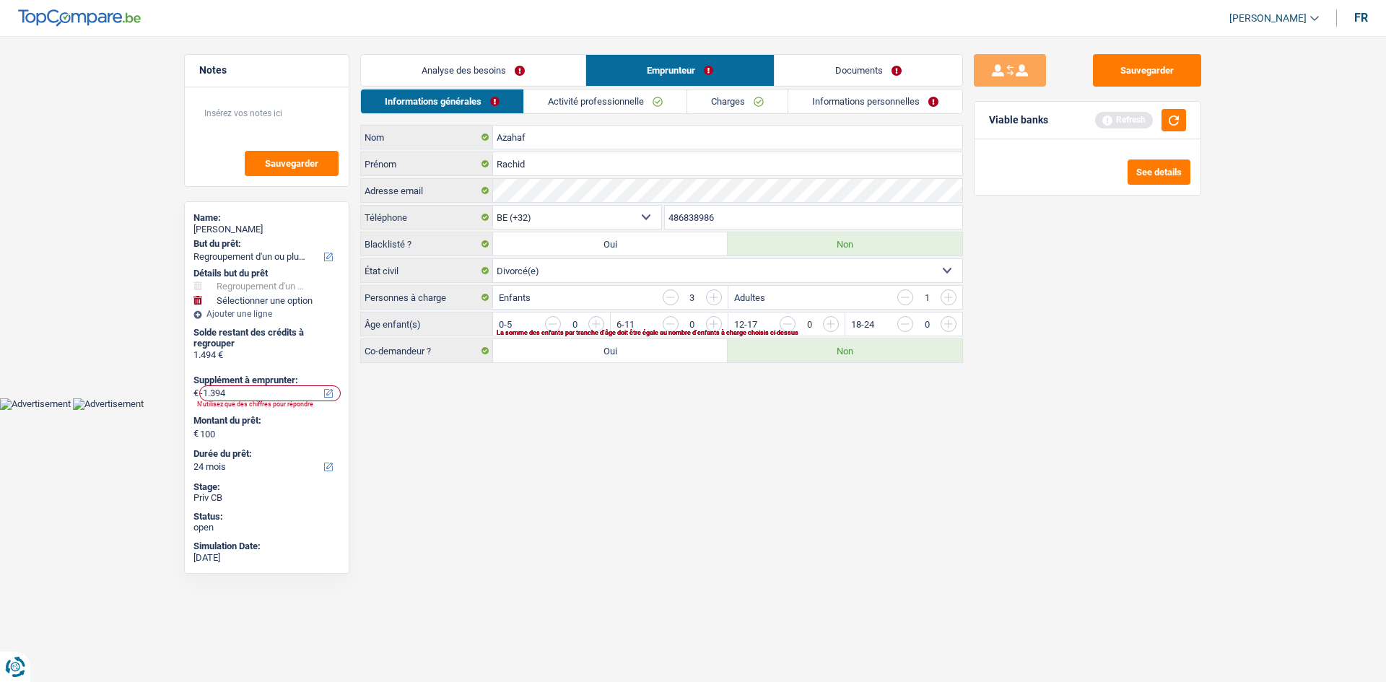
drag, startPoint x: 588, startPoint y: 98, endPoint x: 642, endPoint y: 103, distance: 54.3
click at [588, 97] on link "Activité professionnelle" at bounding box center [605, 102] width 162 height 24
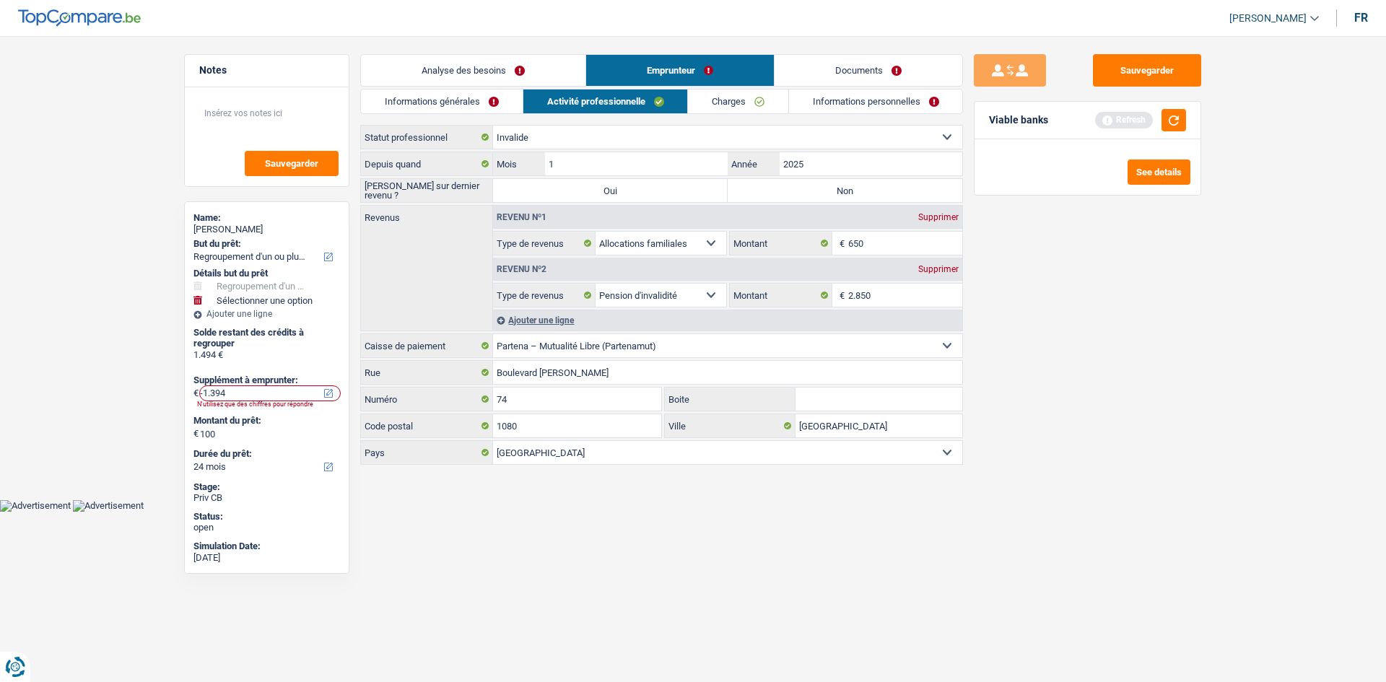
click at [526, 82] on link "Analyse des besoins" at bounding box center [473, 70] width 225 height 31
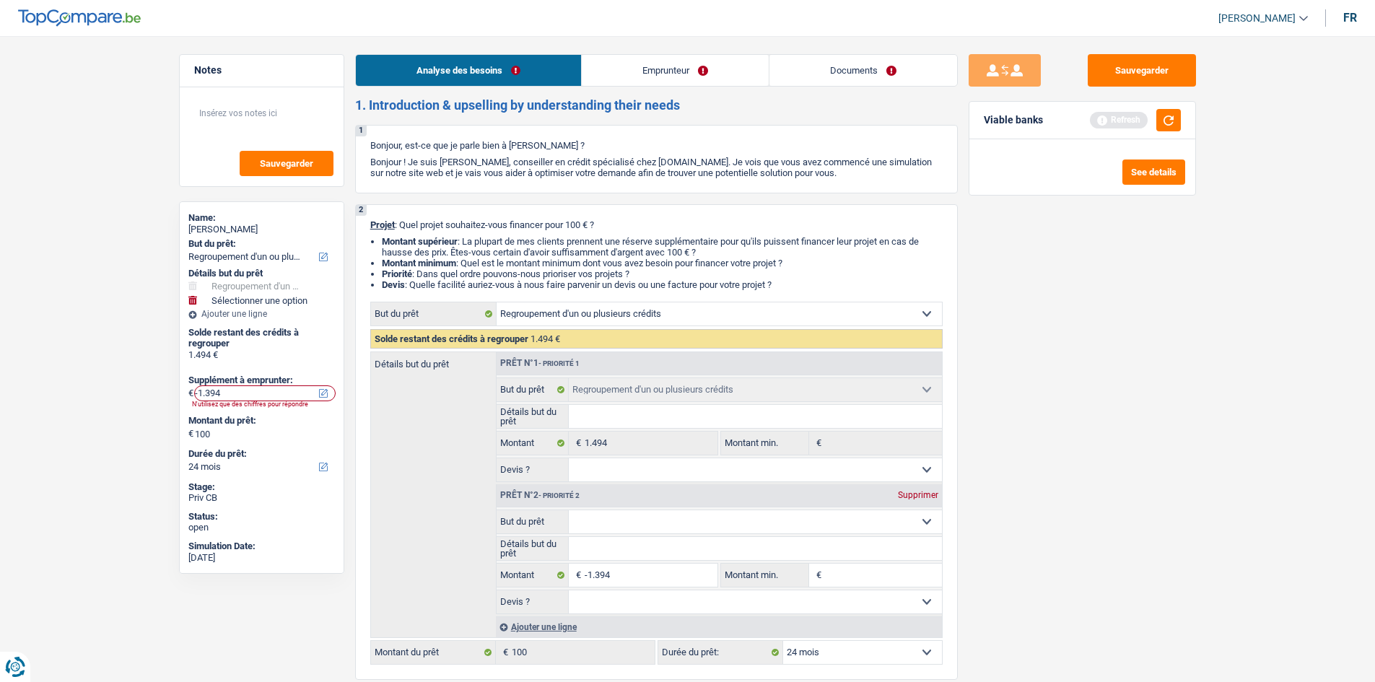
click at [677, 82] on link "Emprunteur" at bounding box center [675, 70] width 187 height 31
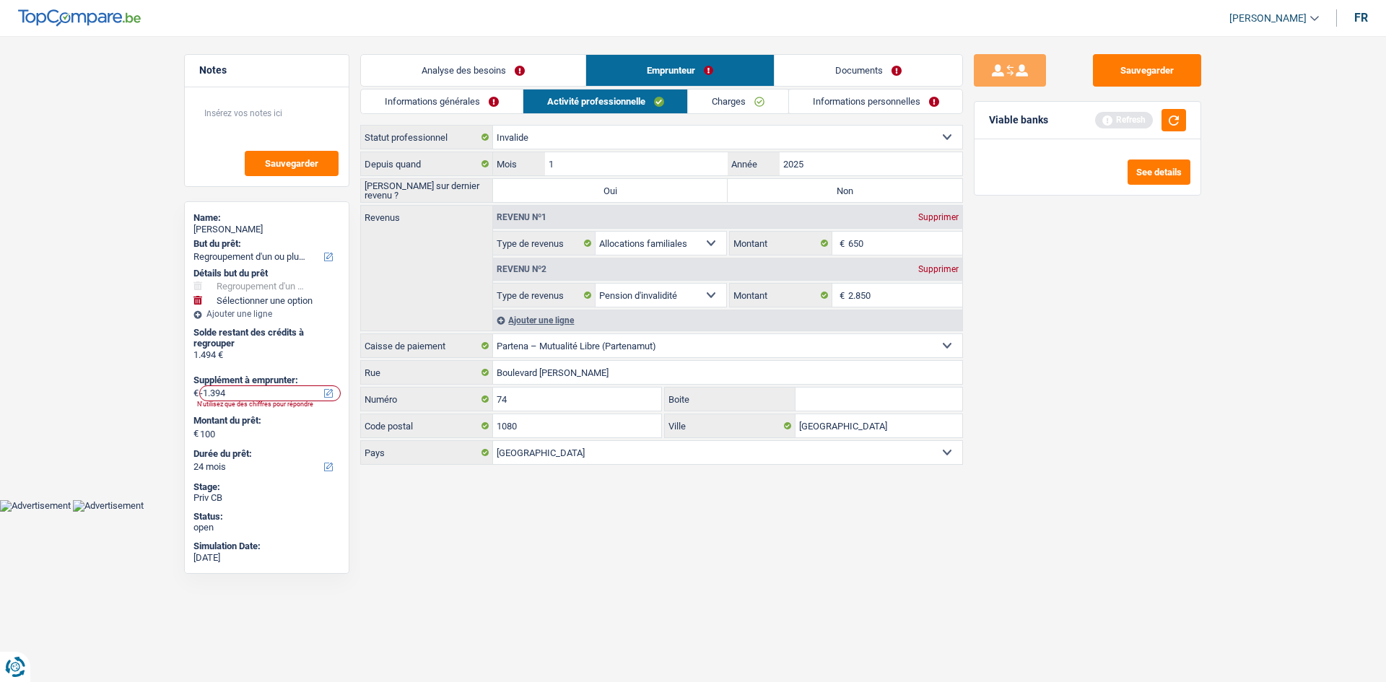
click at [700, 103] on link "Charges" at bounding box center [738, 102] width 100 height 24
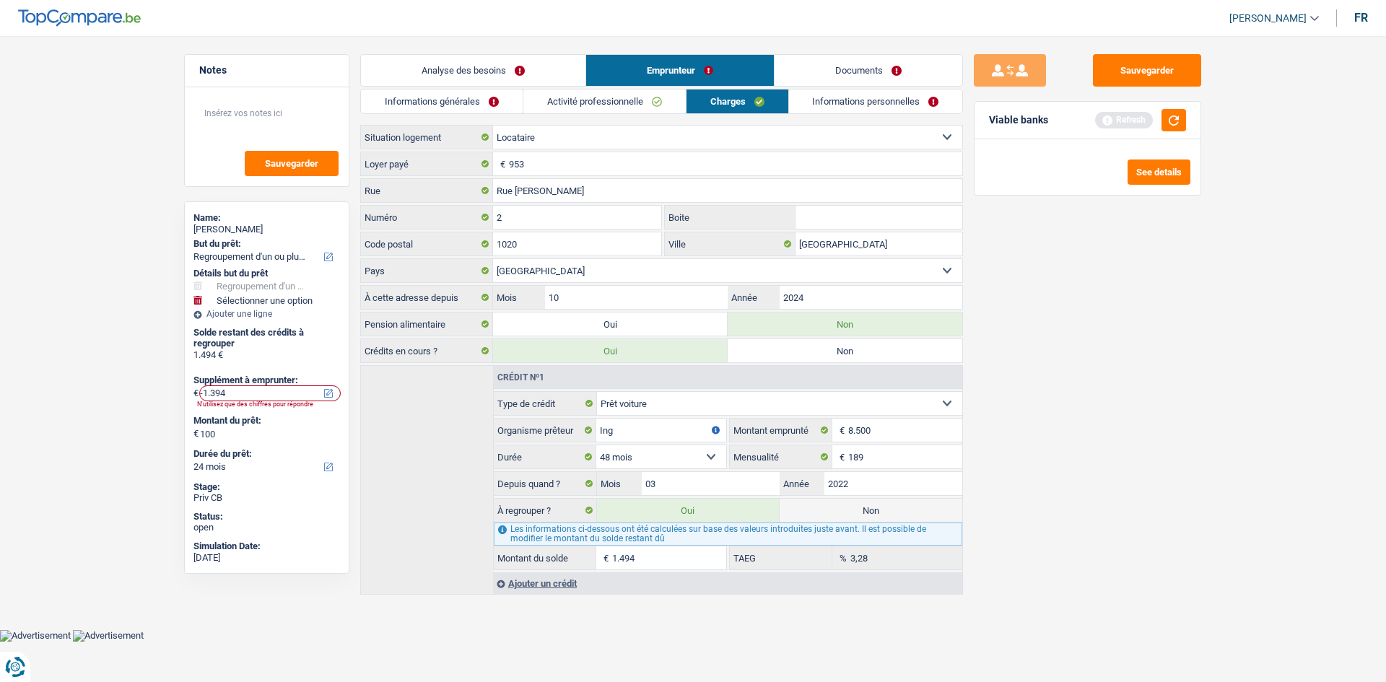
click at [805, 104] on link "Informations personnelles" at bounding box center [876, 102] width 174 height 24
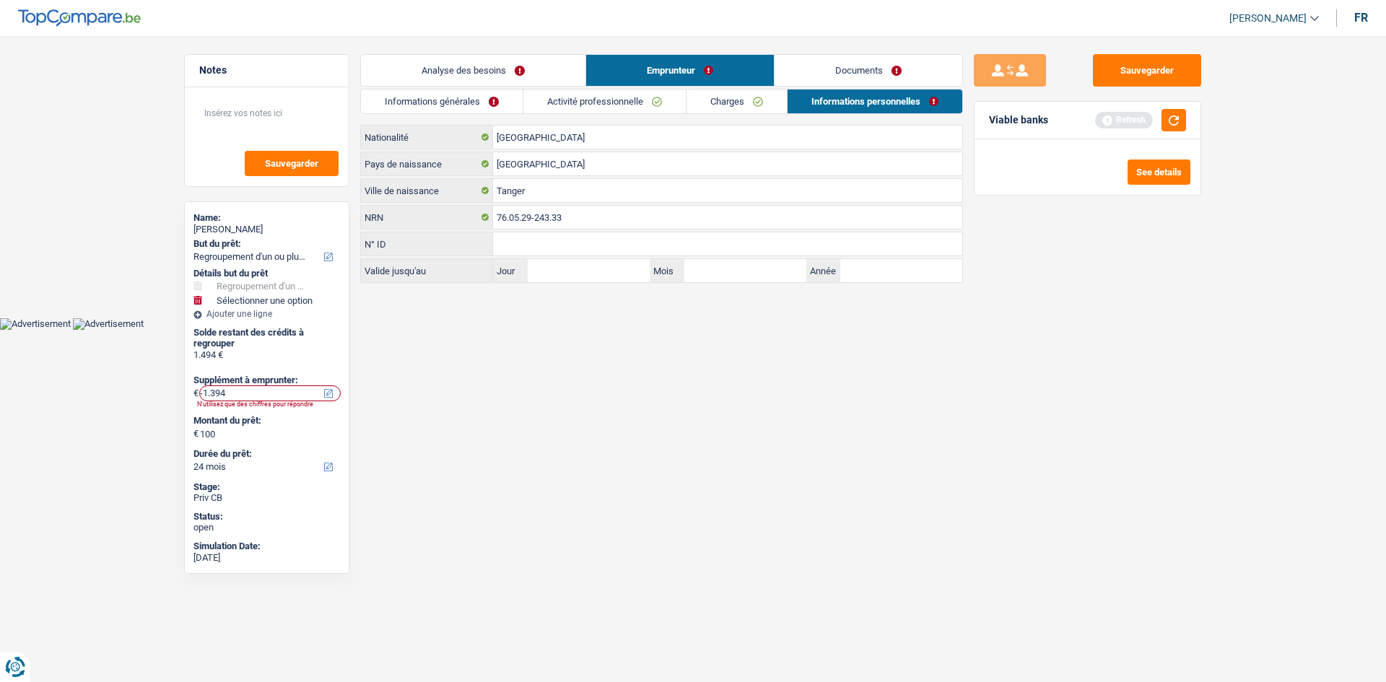
click at [651, 111] on link "Activité professionnelle" at bounding box center [604, 102] width 162 height 24
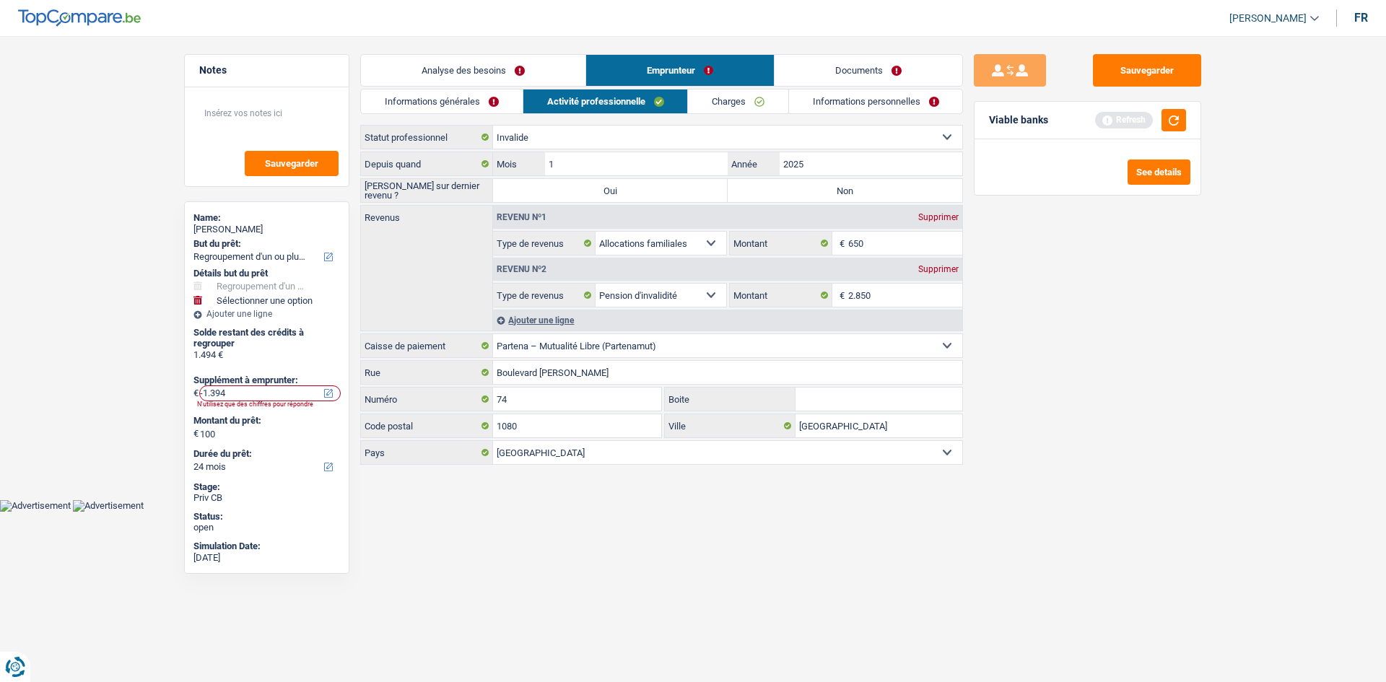
click at [508, 96] on link "Informations générales" at bounding box center [442, 102] width 162 height 24
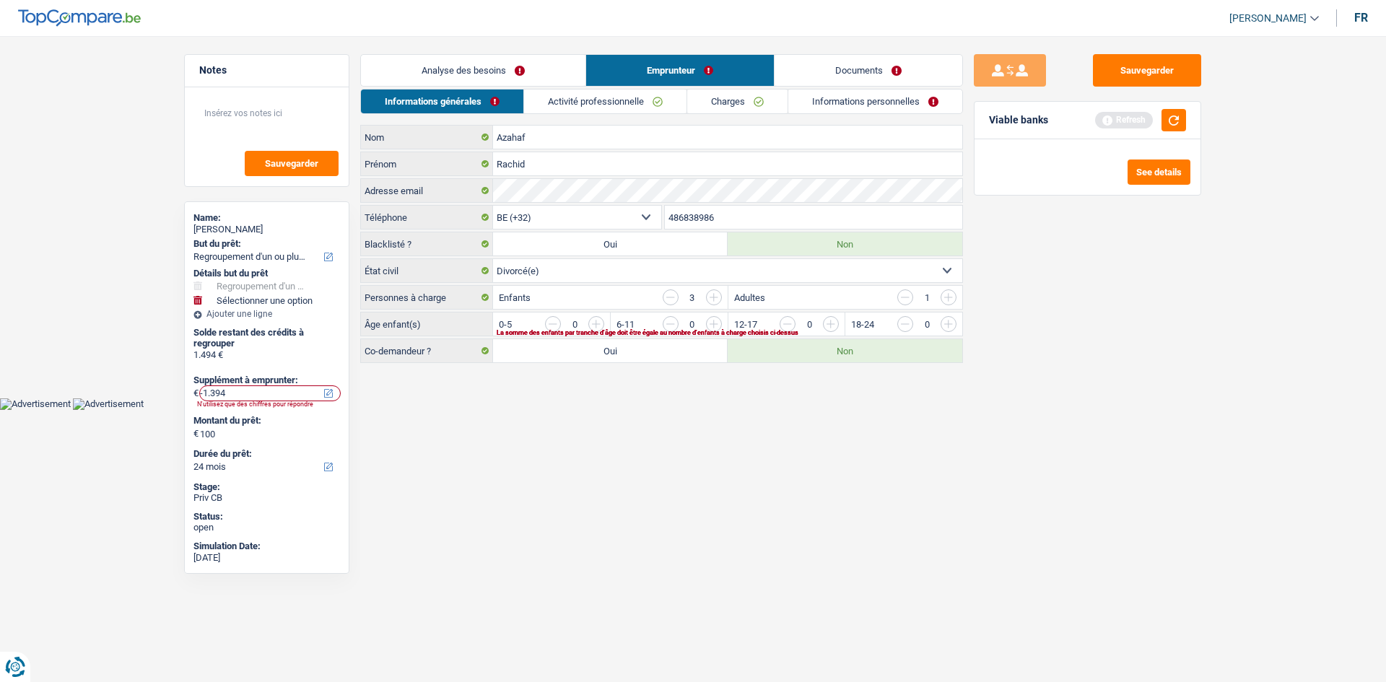
click at [513, 79] on link "Analyse des besoins" at bounding box center [473, 70] width 225 height 31
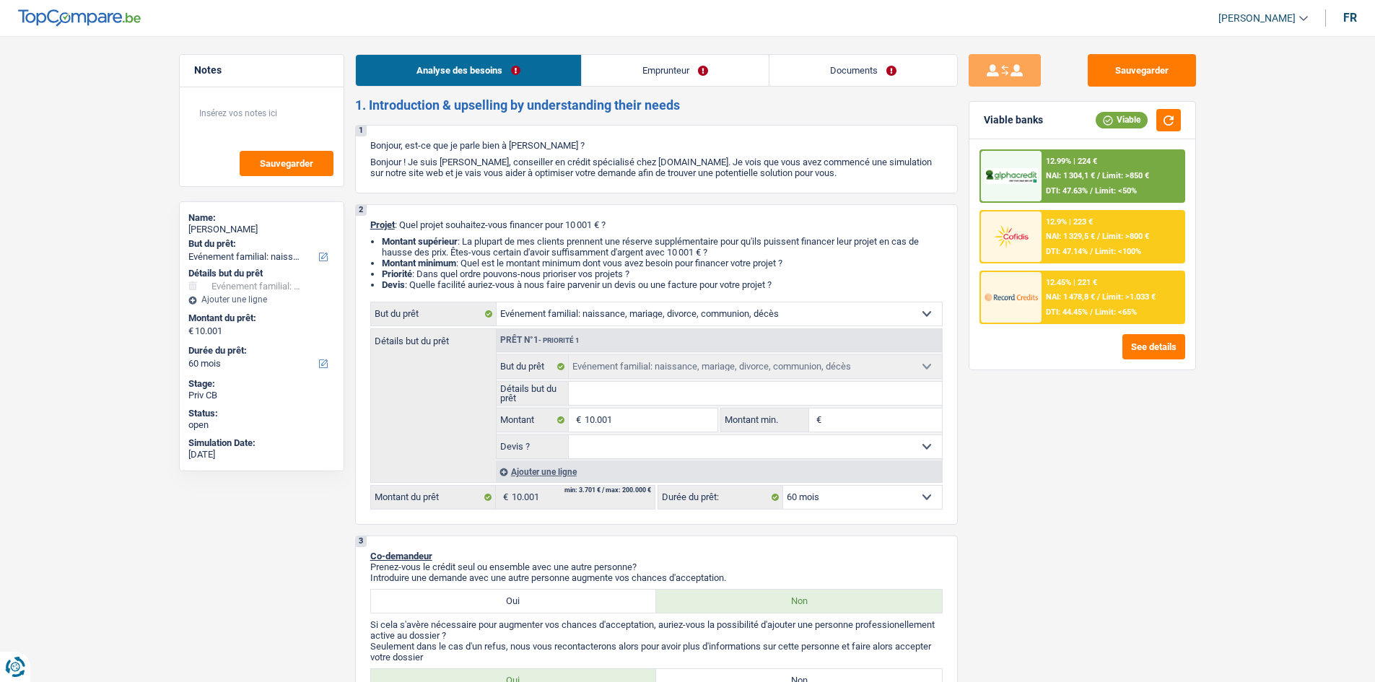
select select "familyEvent"
select select "60"
select select "familyEvent"
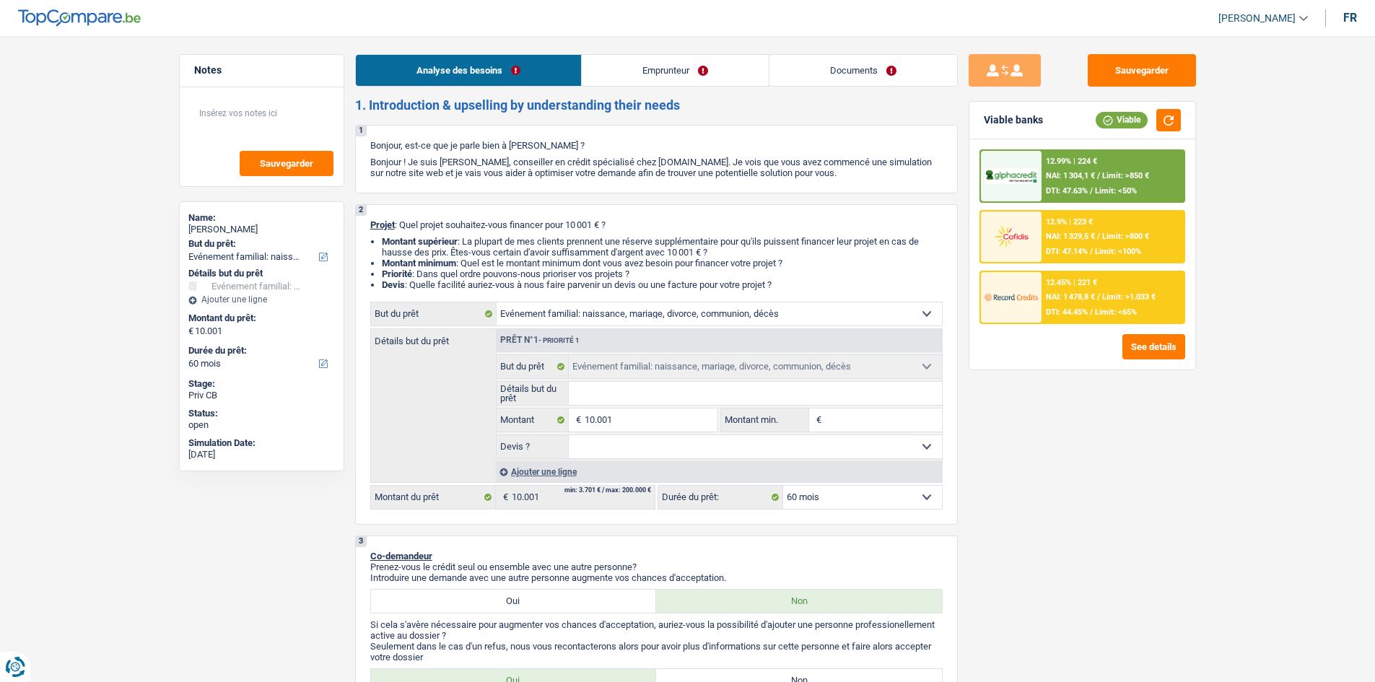
select select "60"
select select "worker"
select select "familyAllowances"
select select "netSalary"
select select "rents"
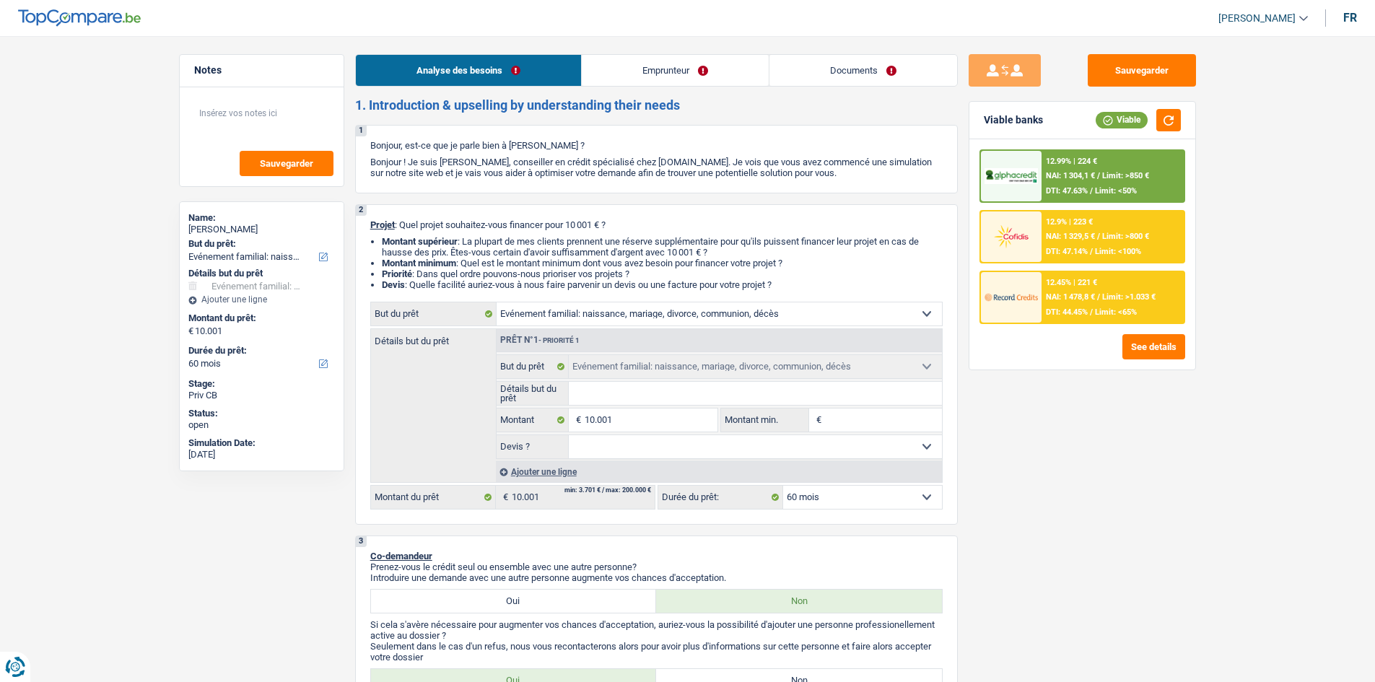
select select "carLoan"
select select "72"
select select "familyEvent"
select select "60"
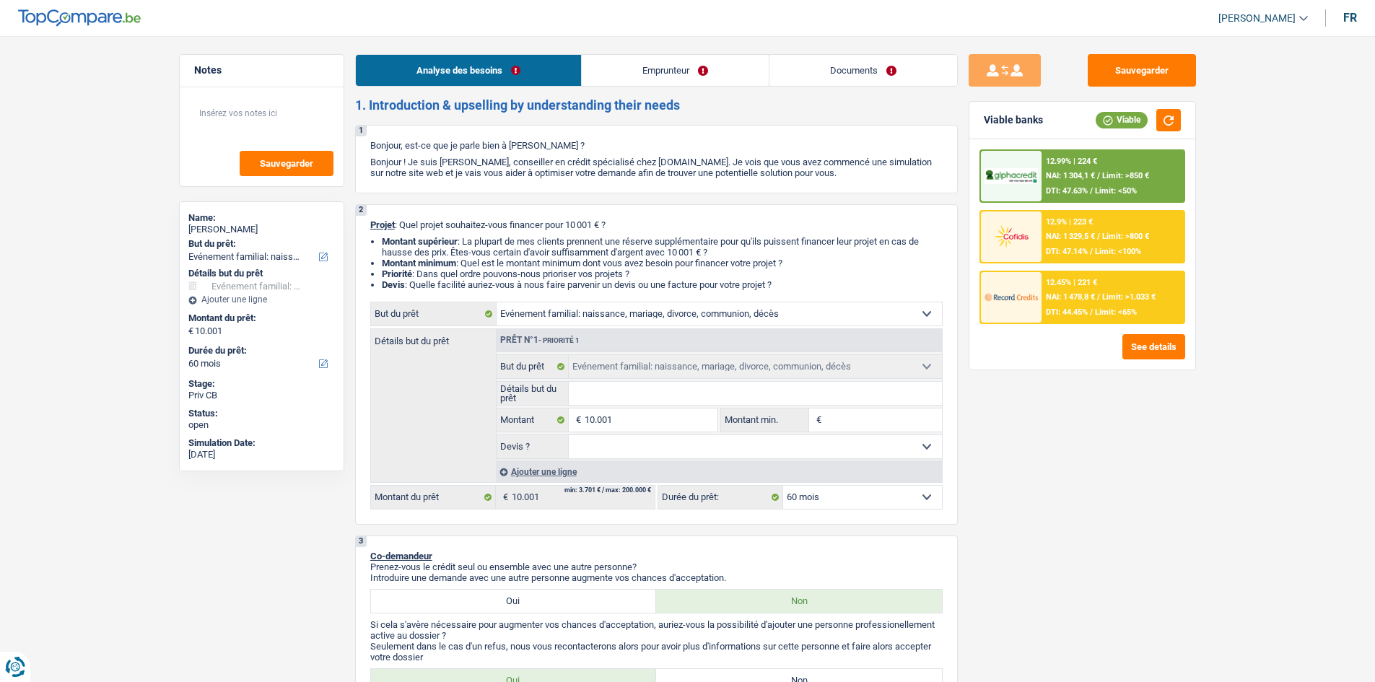
drag, startPoint x: 867, startPoint y: 78, endPoint x: 855, endPoint y: 74, distance: 12.8
click at [867, 78] on link "Documents" at bounding box center [864, 70] width 188 height 31
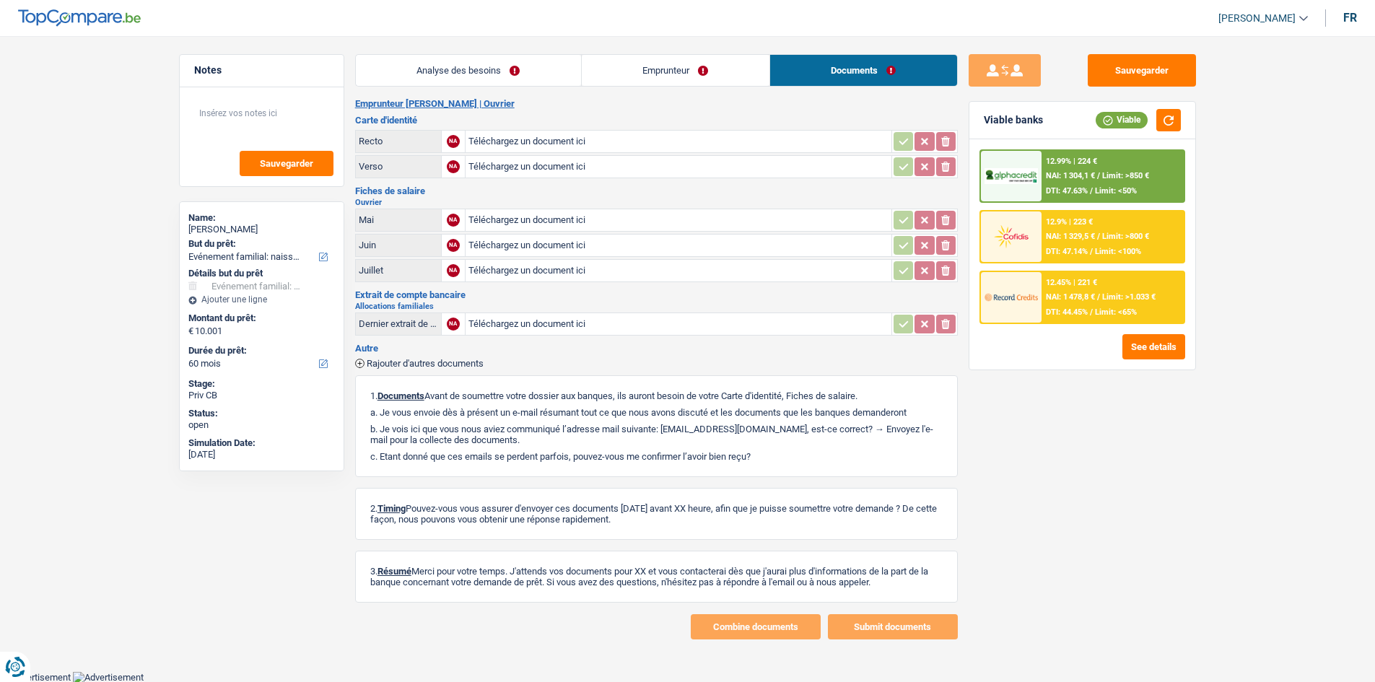
click at [476, 61] on link "Analyse des besoins" at bounding box center [468, 70] width 225 height 31
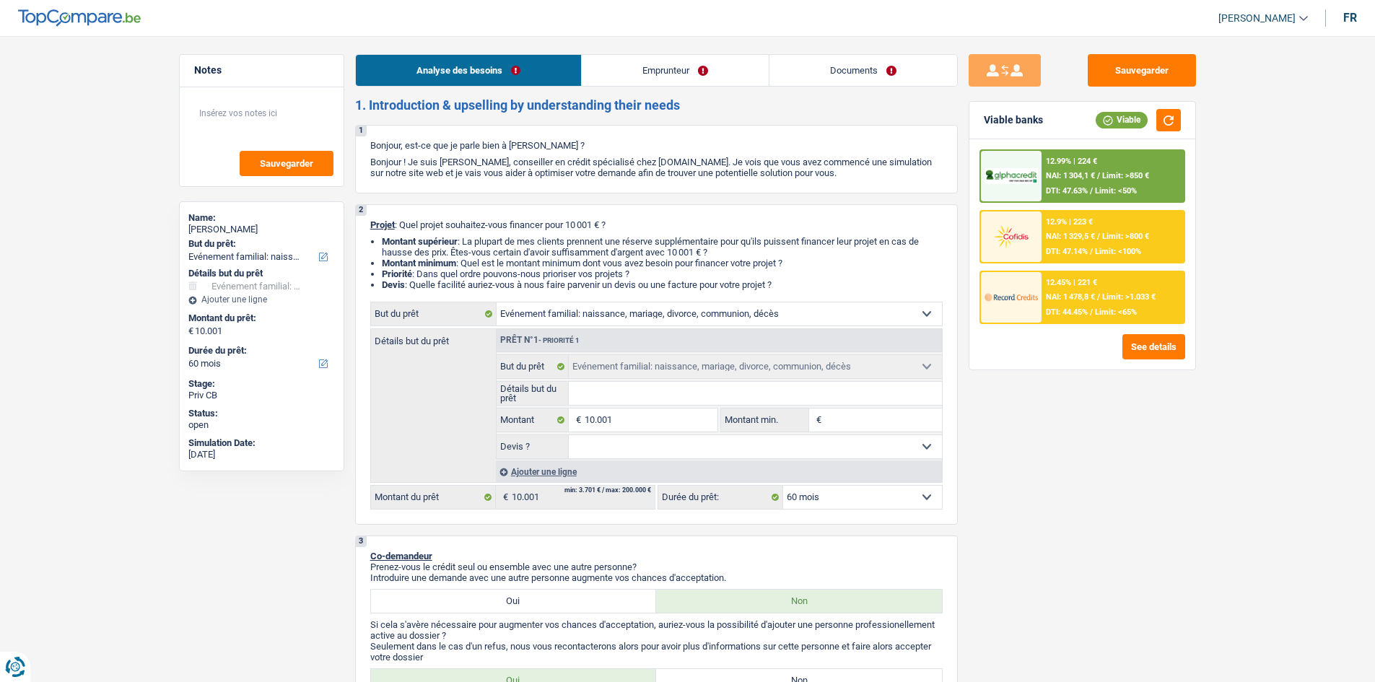
click at [844, 74] on link "Documents" at bounding box center [864, 70] width 188 height 31
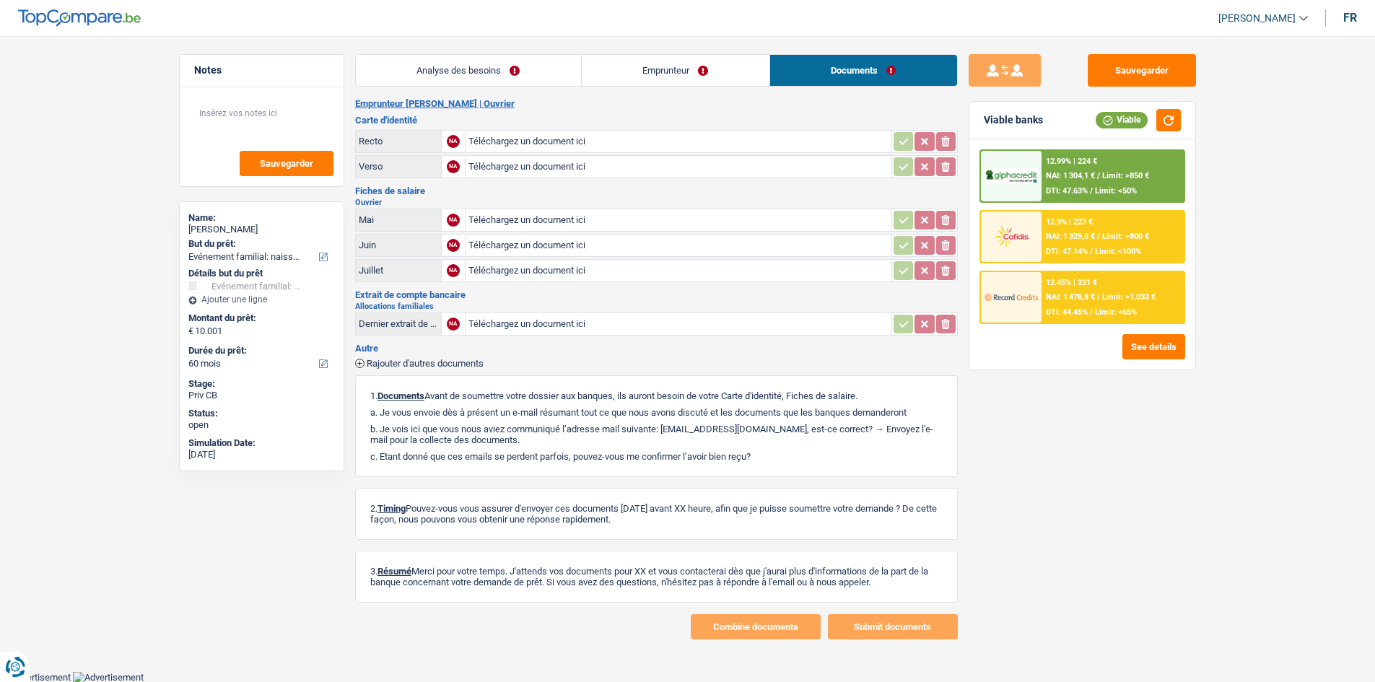
click at [671, 90] on div "Analyse des besoins Emprunteur Documents 1. Introduction & upselling by underst…" at bounding box center [656, 347] width 603 height 586
click at [703, 78] on link "Emprunteur" at bounding box center [676, 70] width 188 height 31
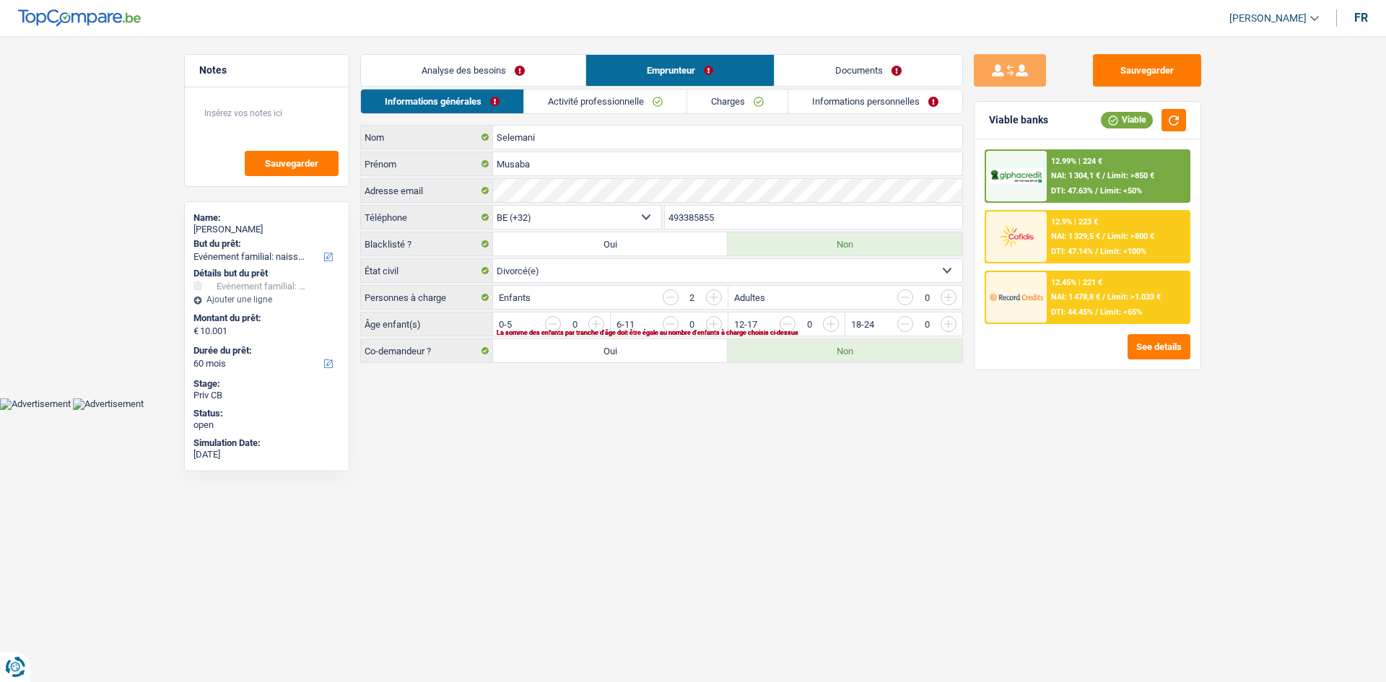
click at [889, 107] on link "Informations personnelles" at bounding box center [875, 102] width 174 height 24
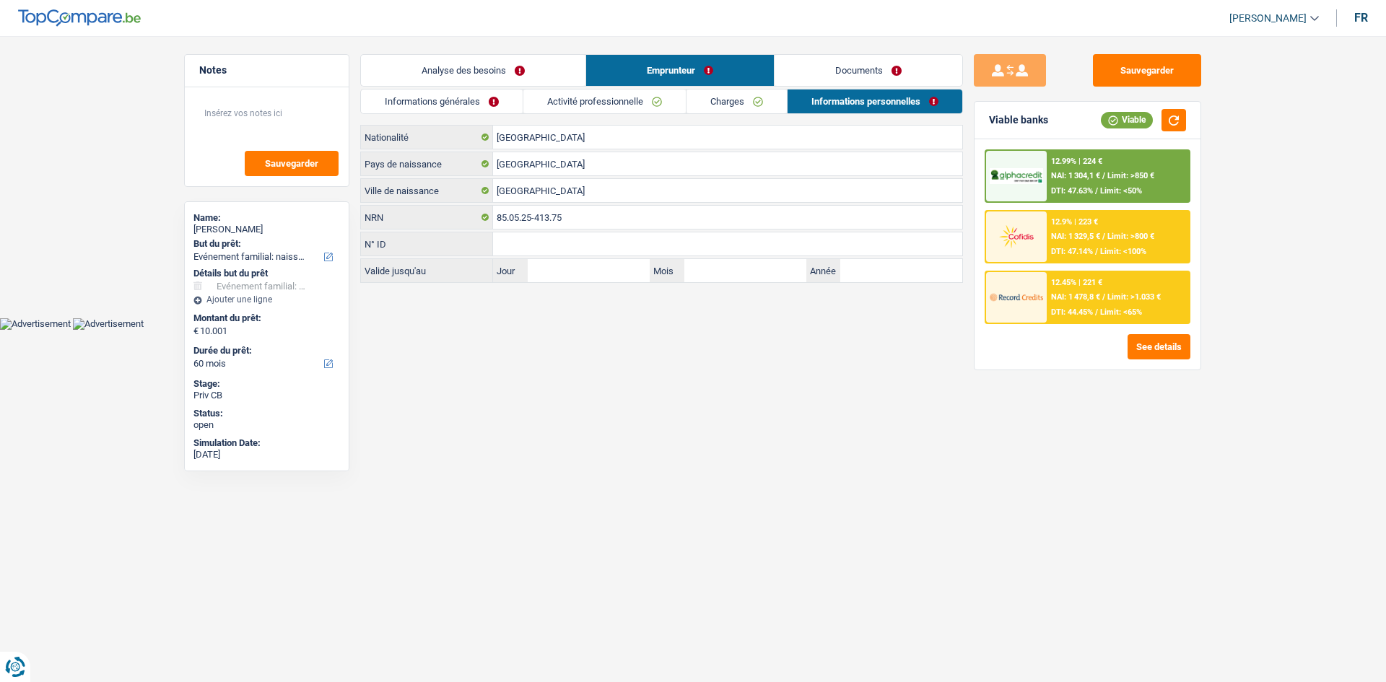
click at [749, 107] on link "Charges" at bounding box center [737, 102] width 100 height 24
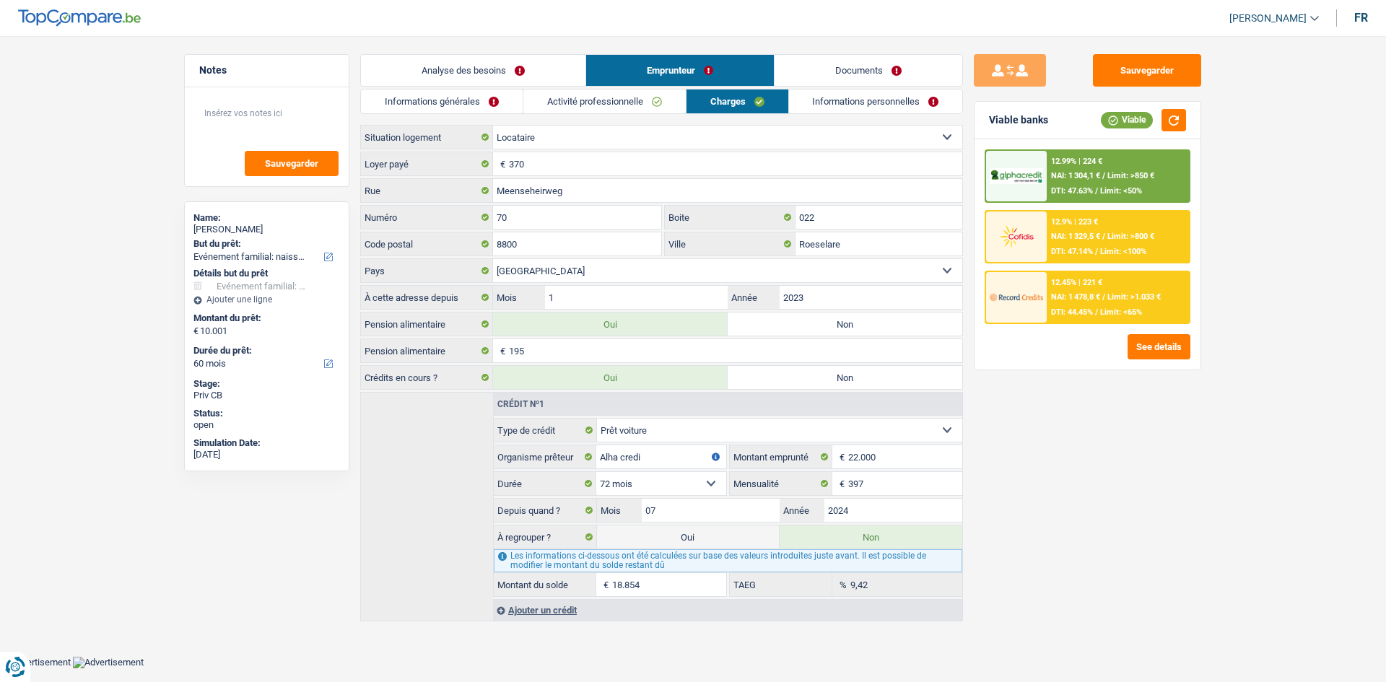
click at [627, 92] on link "Activité professionnelle" at bounding box center [604, 102] width 162 height 24
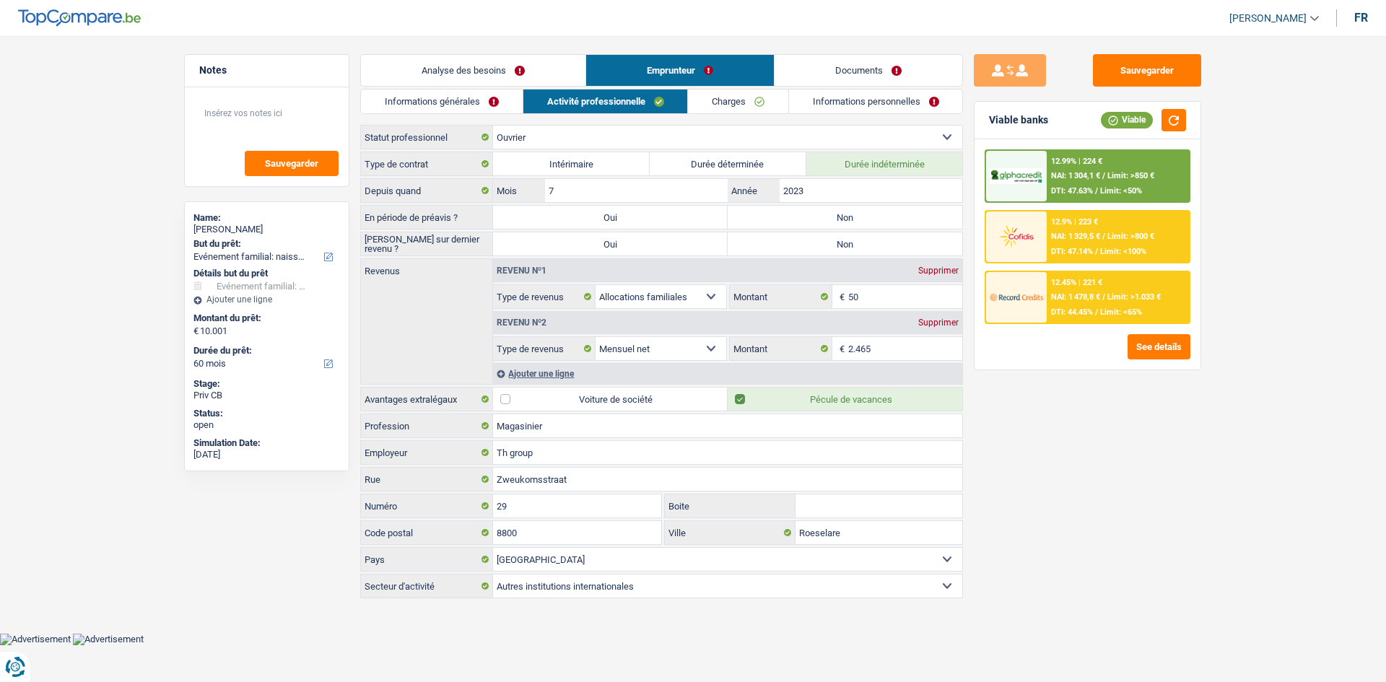
click at [484, 99] on link "Informations générales" at bounding box center [442, 102] width 162 height 24
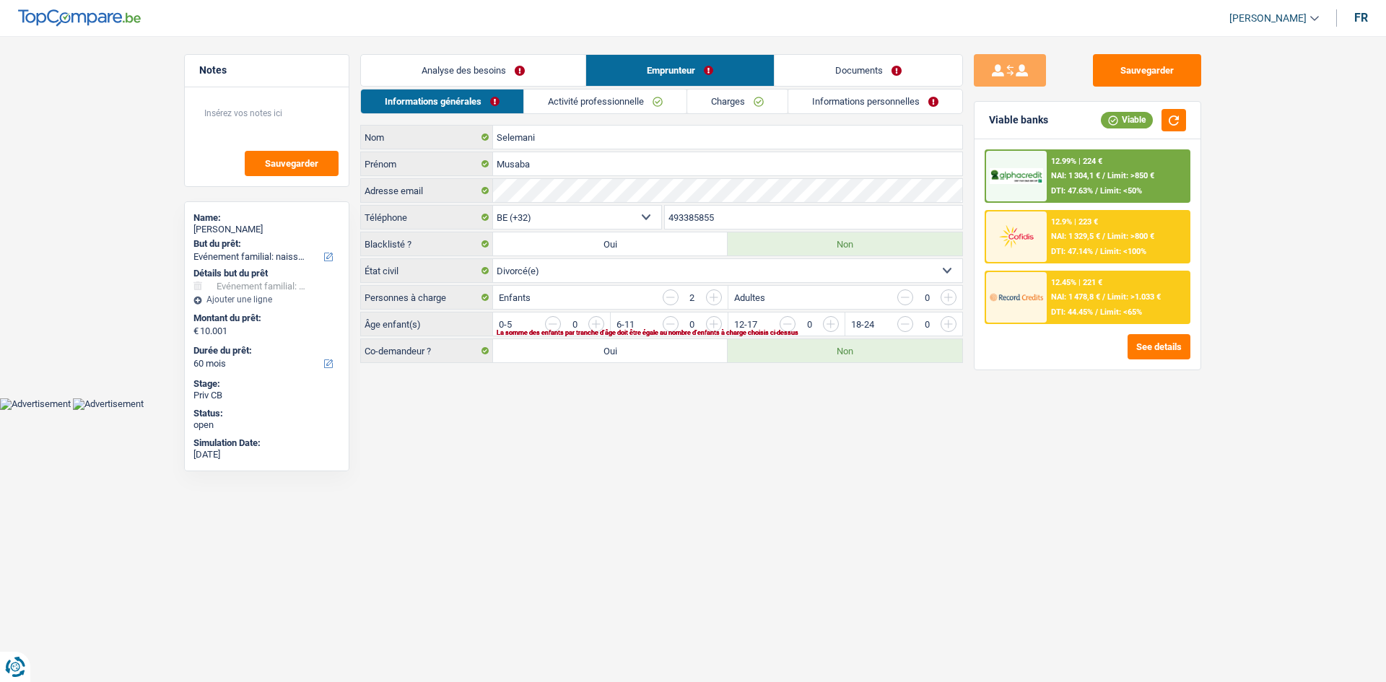
click at [536, 70] on link "Analyse des besoins" at bounding box center [473, 70] width 225 height 31
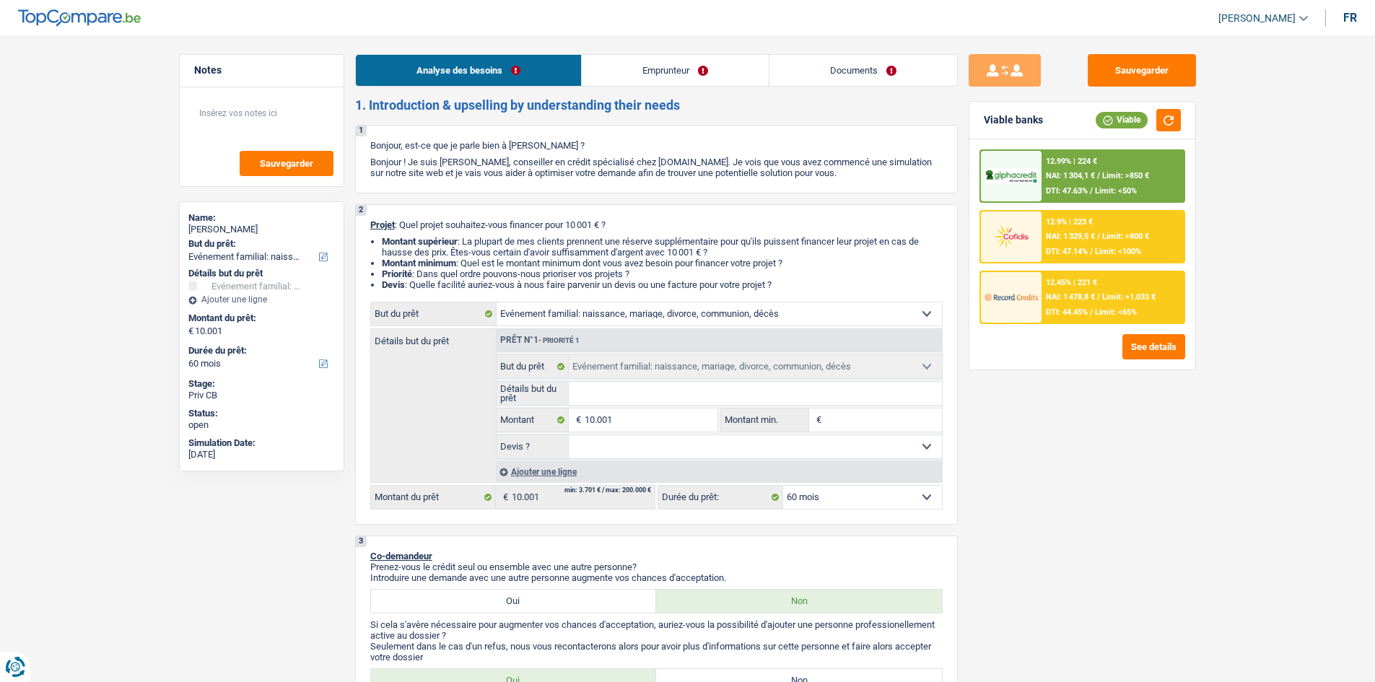
click at [626, 58] on link "Emprunteur" at bounding box center [675, 70] width 187 height 31
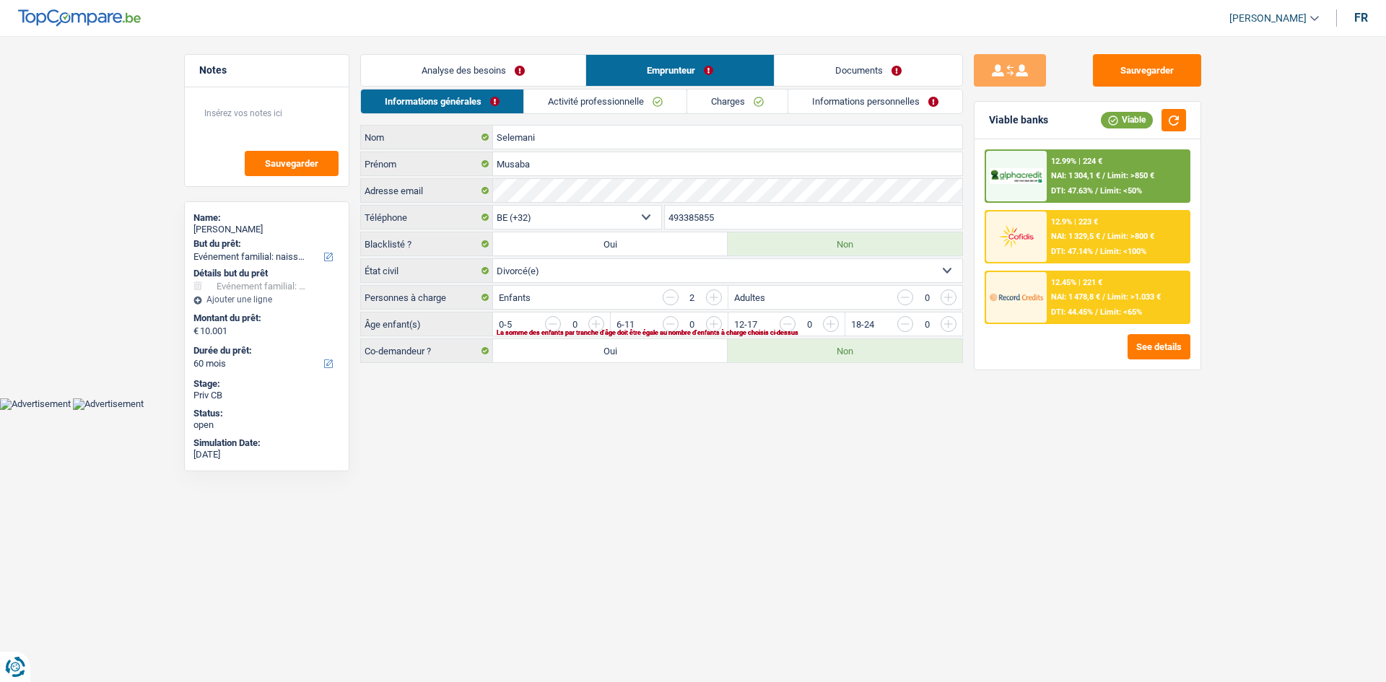
click at [519, 89] on li "Informations générales" at bounding box center [441, 101] width 163 height 25
drag, startPoint x: 554, startPoint y: 70, endPoint x: 563, endPoint y: 73, distance: 9.8
click at [553, 69] on link "Analyse des besoins" at bounding box center [473, 70] width 225 height 31
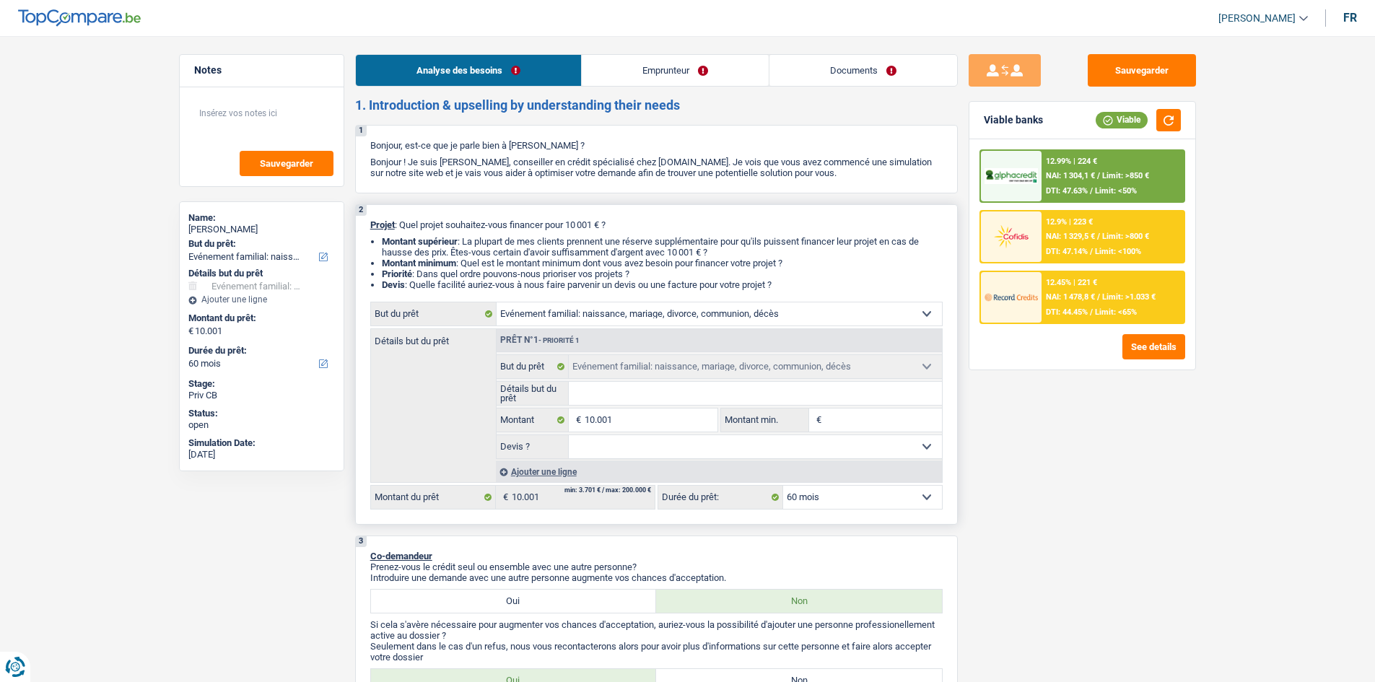
click at [624, 393] on input "Détails but du prêt" at bounding box center [755, 393] width 373 height 23
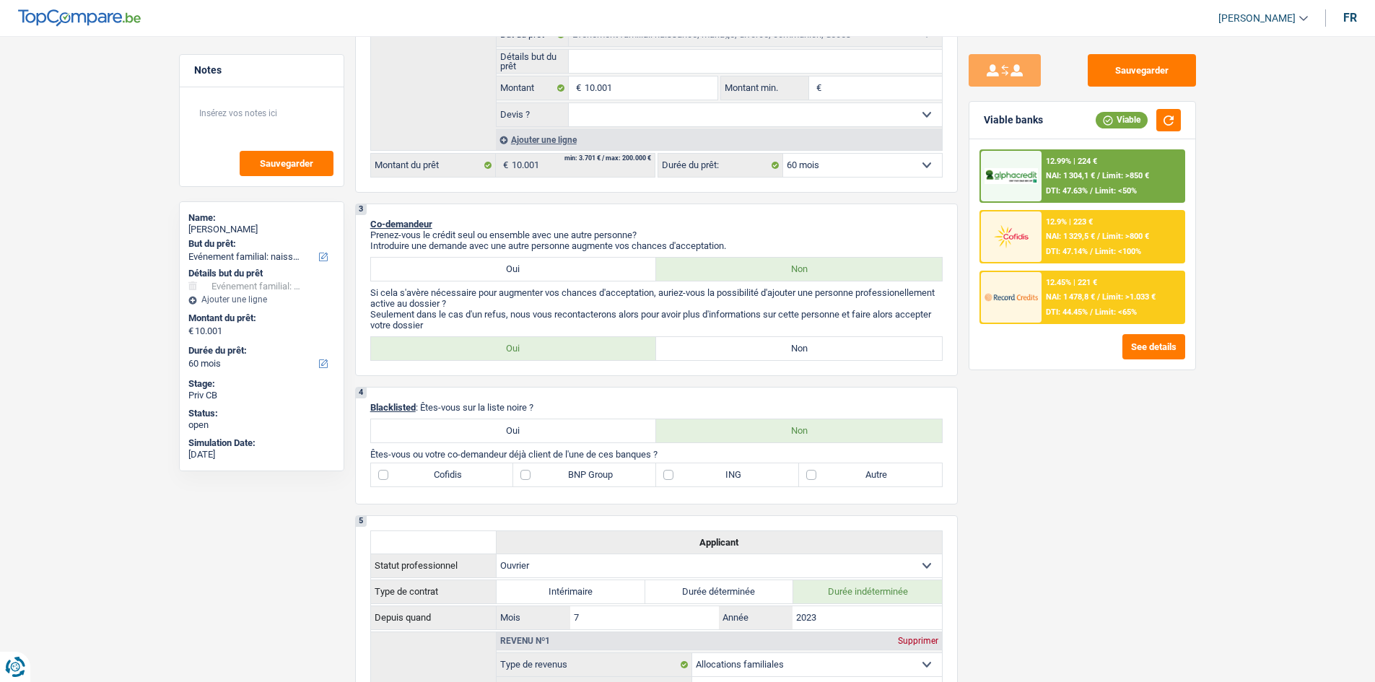
scroll to position [72, 0]
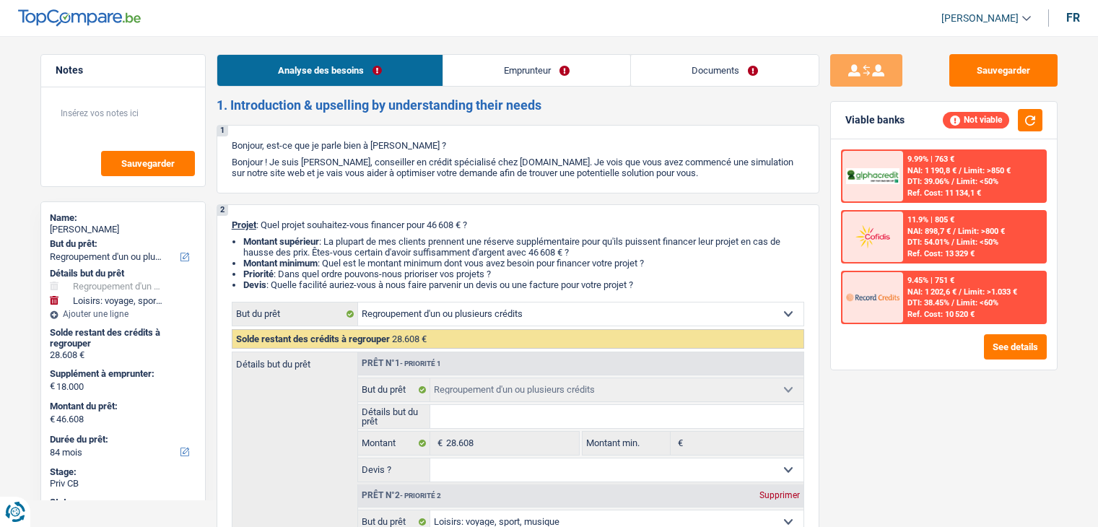
select select "refinancing"
select select "hobbies"
select select "84"
select select "refinancing"
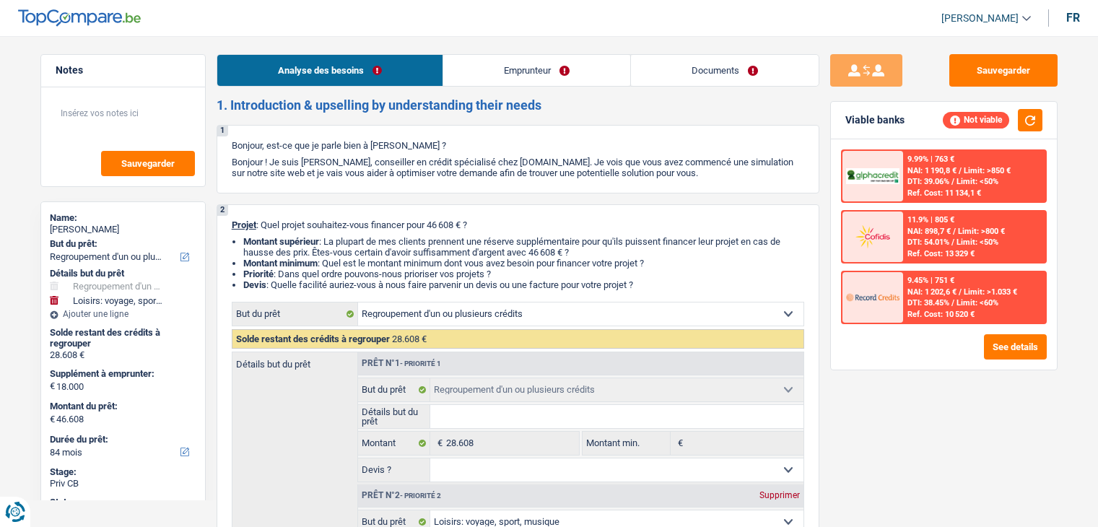
select select "refinancing"
select select "hobbies"
select select "84"
select select "retired"
select select "pension"
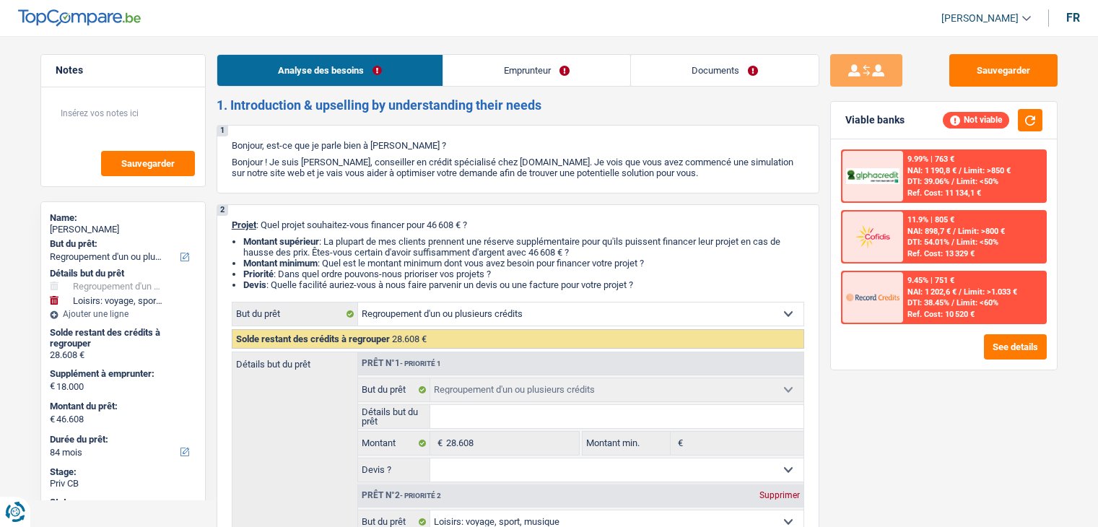
select select "handicapAllowance"
select select "liveWithParents"
select select "personalLoan"
select select "loanRepayment"
select select "84"
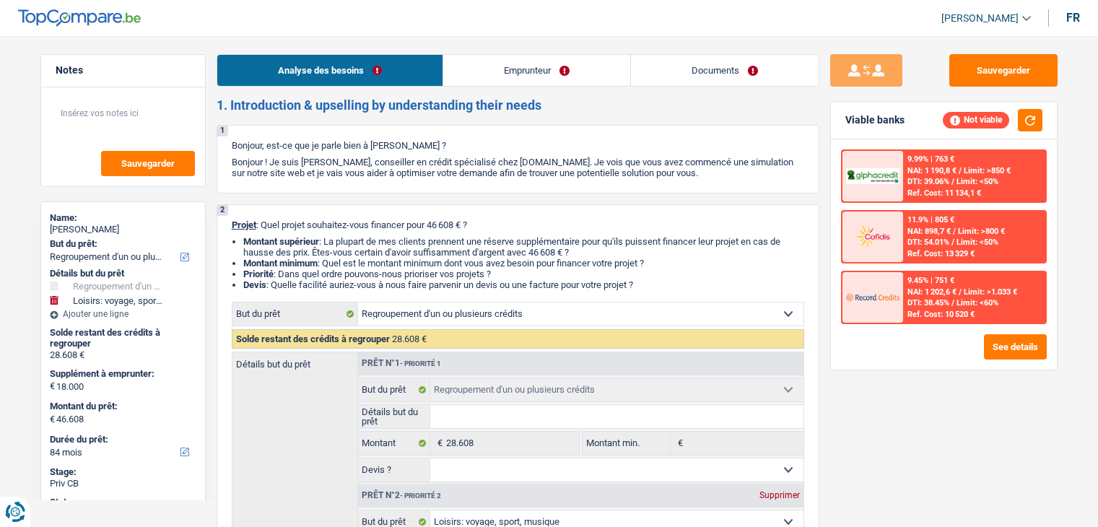
select select "personalLoan"
select select "other"
select select "60"
select select "refinancing"
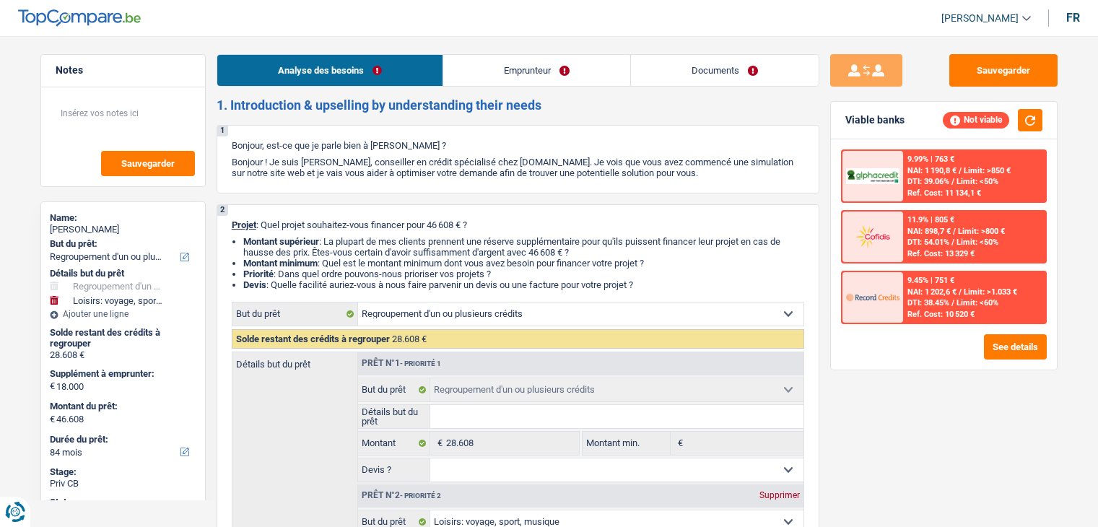
select select "hobbies"
select select "84"
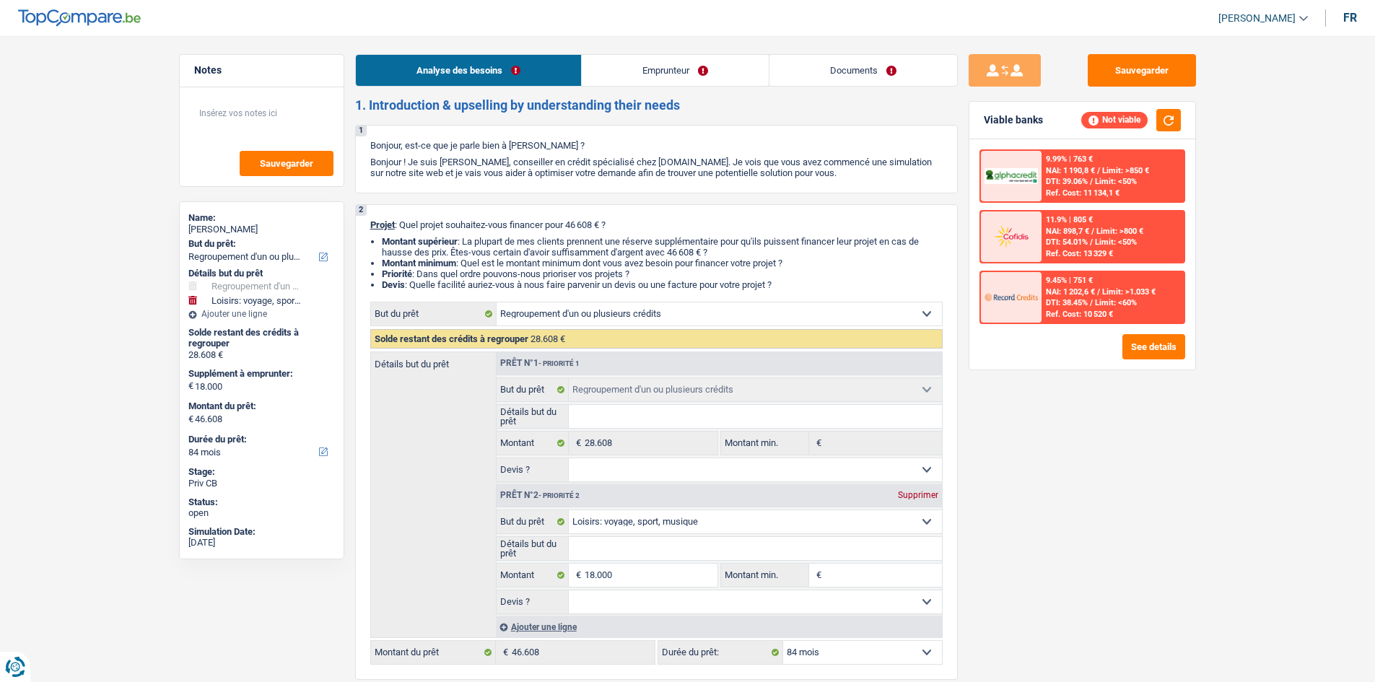
click at [661, 68] on link "Emprunteur" at bounding box center [675, 70] width 187 height 31
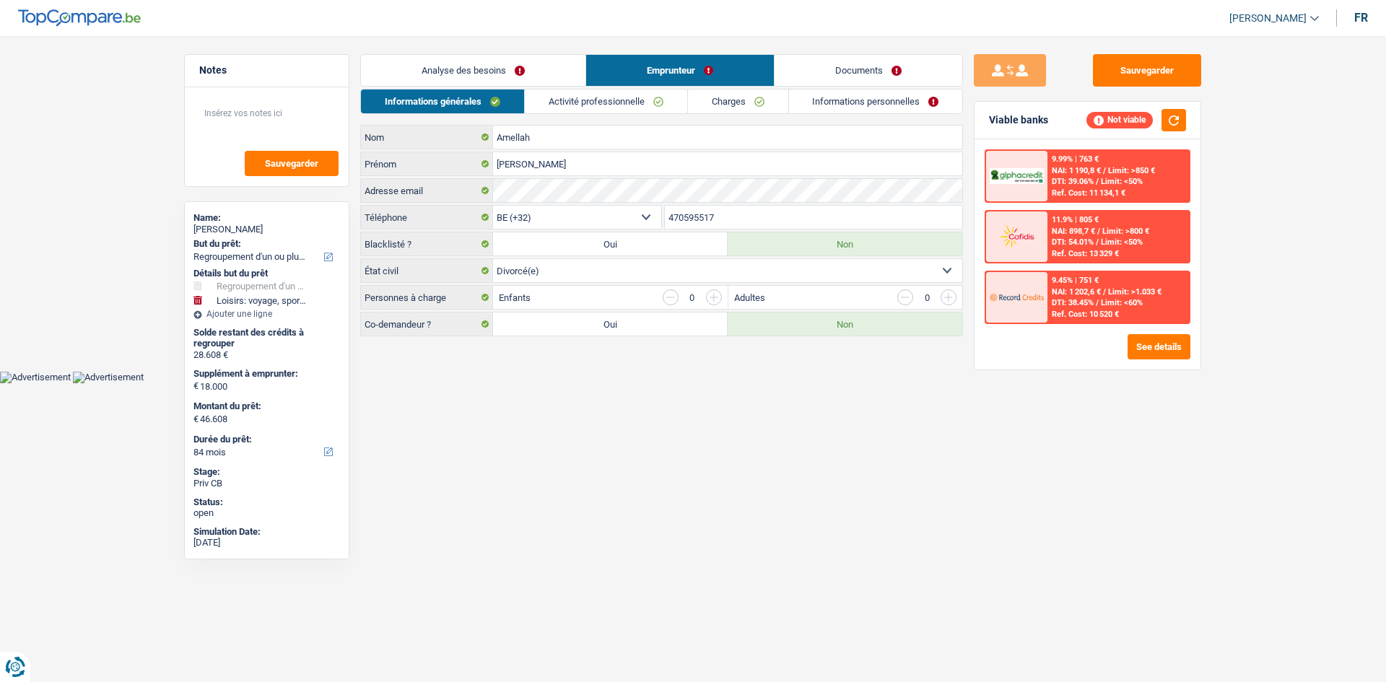
click at [676, 95] on link "Activité professionnelle" at bounding box center [606, 102] width 162 height 24
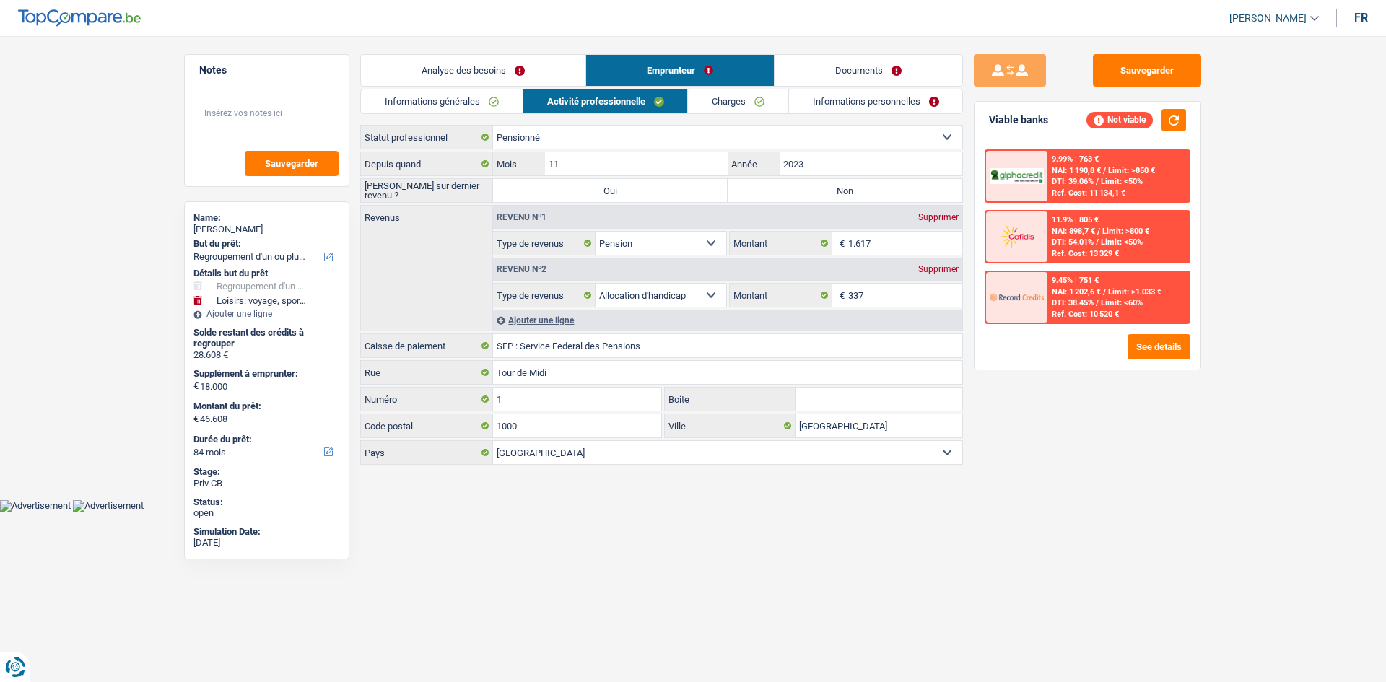
click at [781, 105] on link "Charges" at bounding box center [738, 102] width 100 height 24
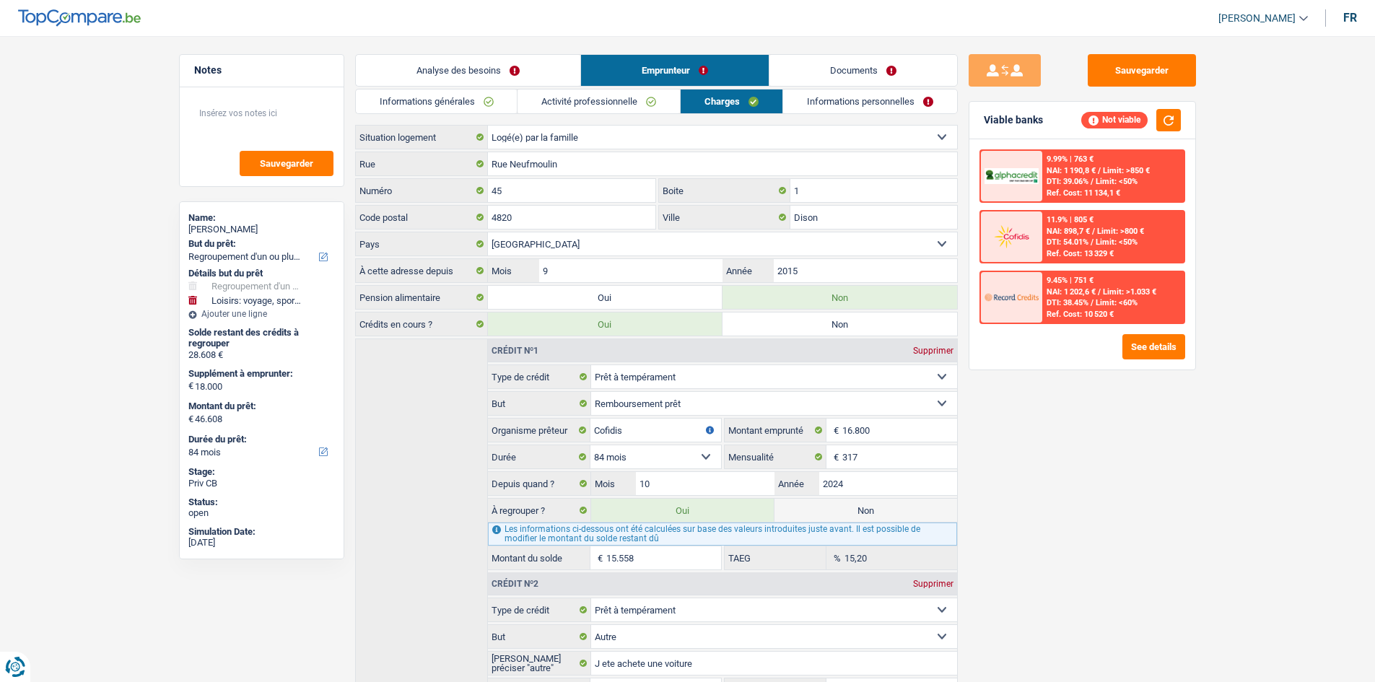
click at [905, 103] on link "Informations personnelles" at bounding box center [870, 102] width 174 height 24
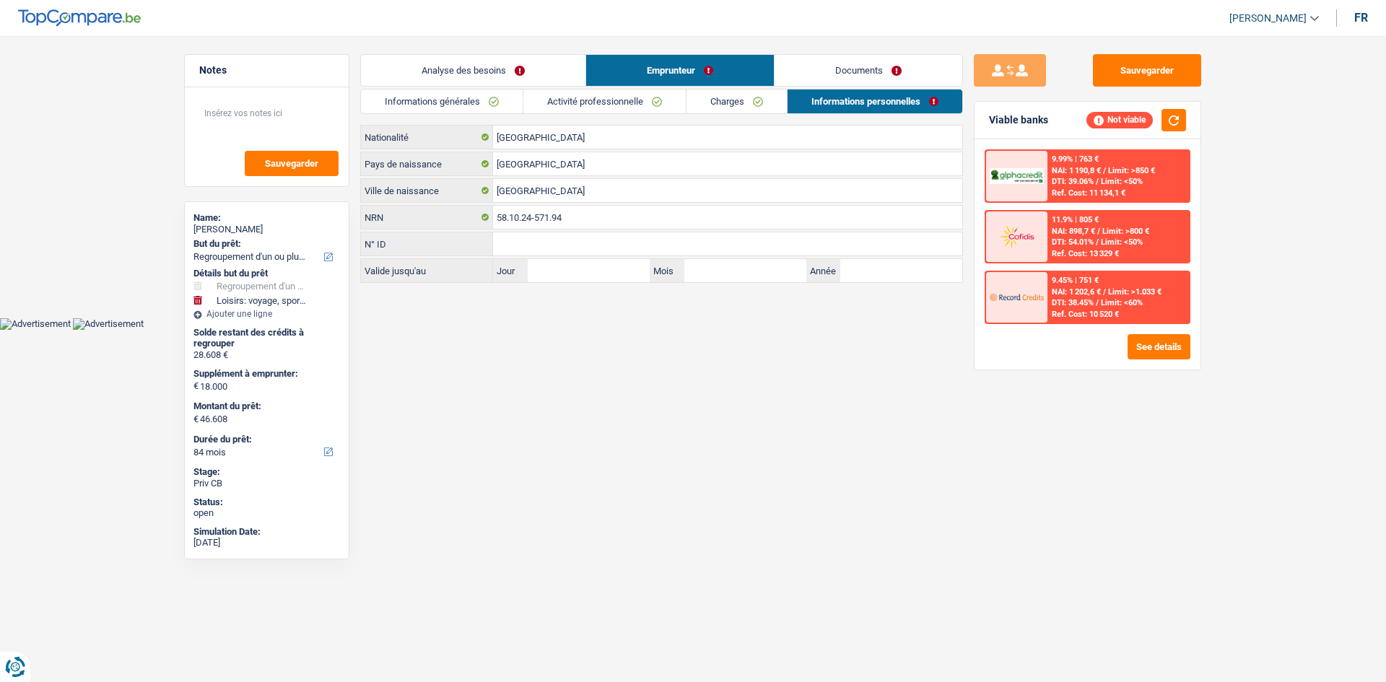
click at [887, 58] on link "Documents" at bounding box center [869, 70] width 188 height 31
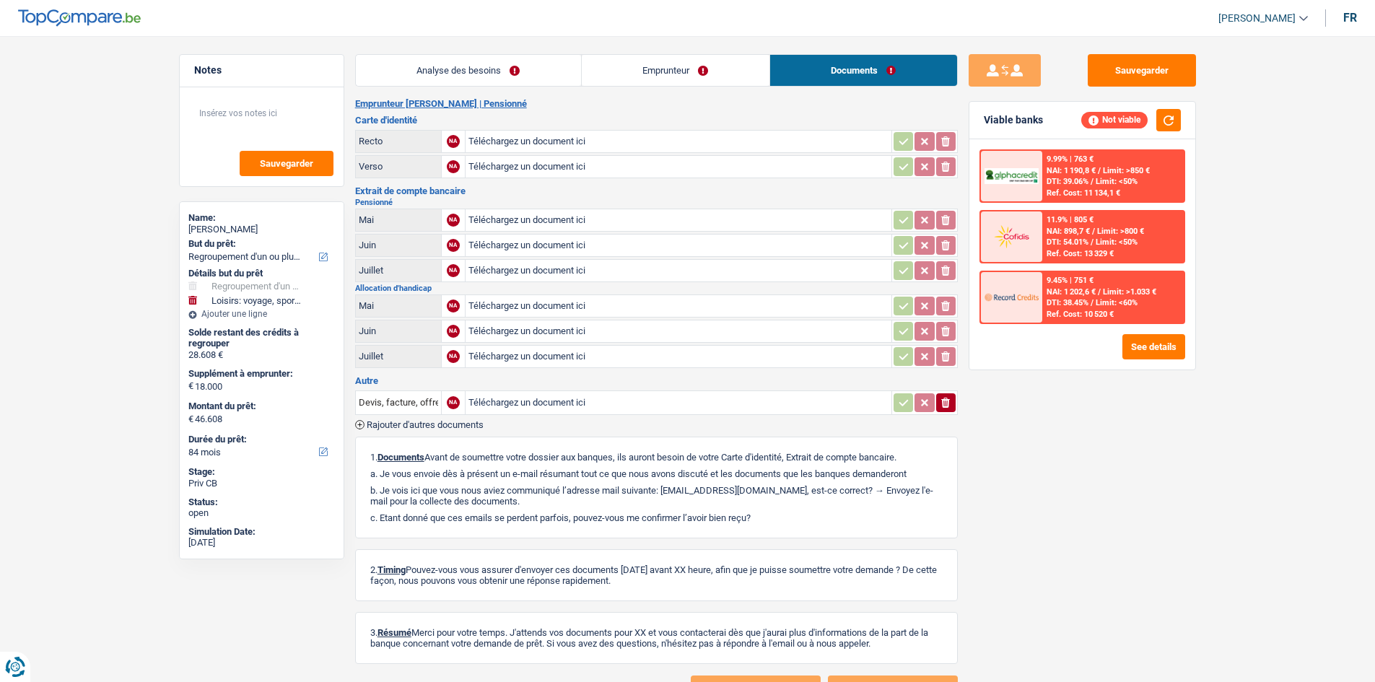
click at [653, 69] on link "Emprunteur" at bounding box center [676, 70] width 188 height 31
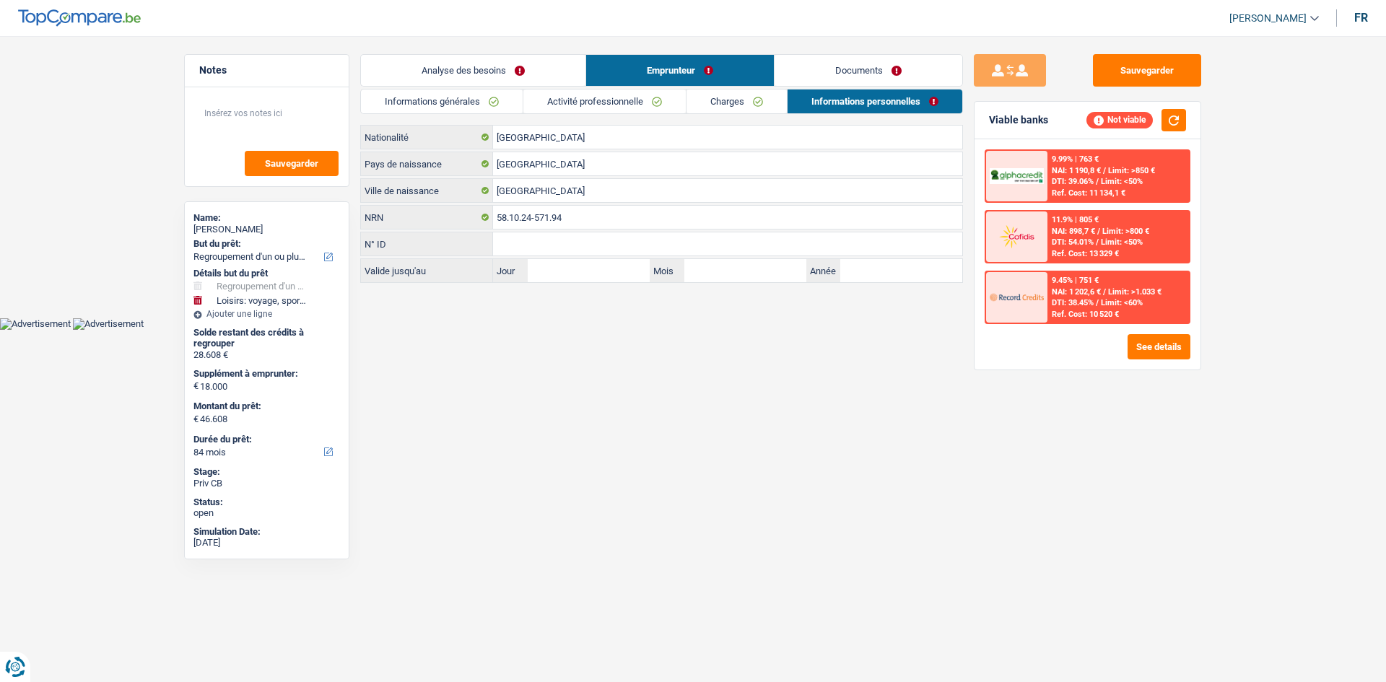
click at [626, 98] on link "Activité professionnelle" at bounding box center [604, 102] width 162 height 24
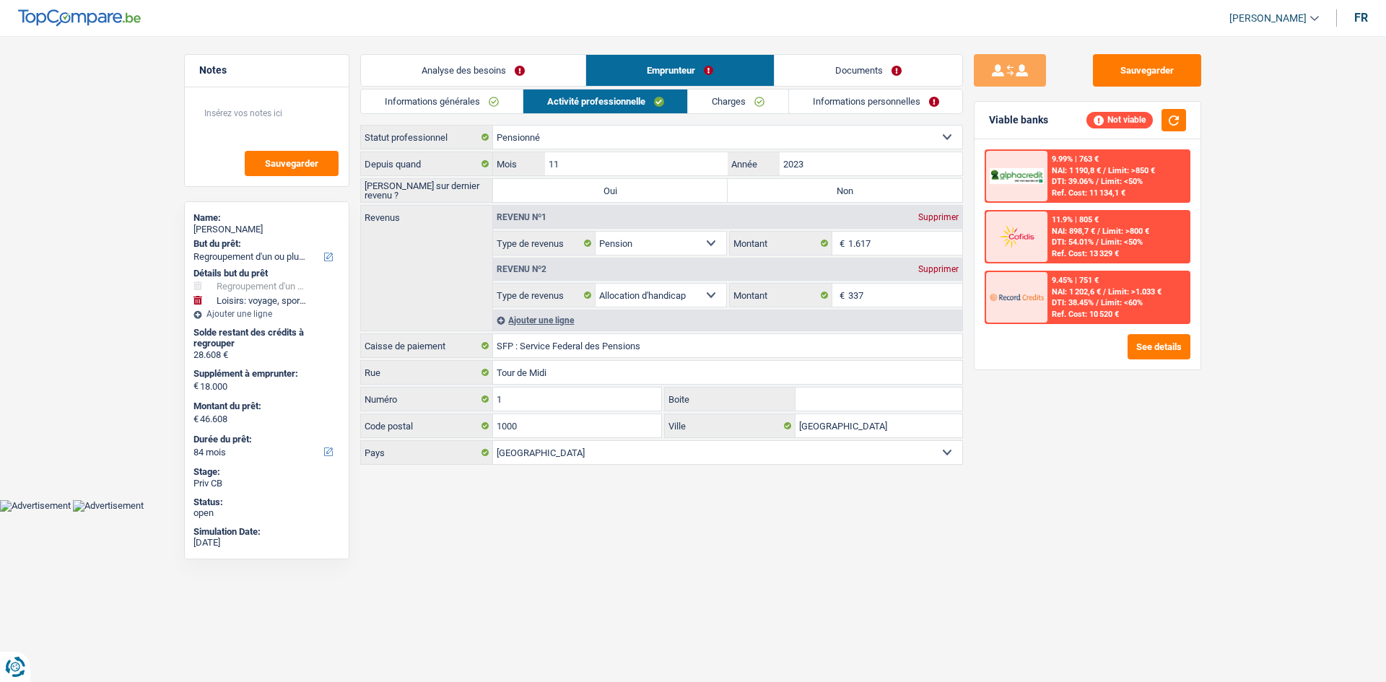
click at [447, 105] on link "Informations générales" at bounding box center [442, 102] width 162 height 24
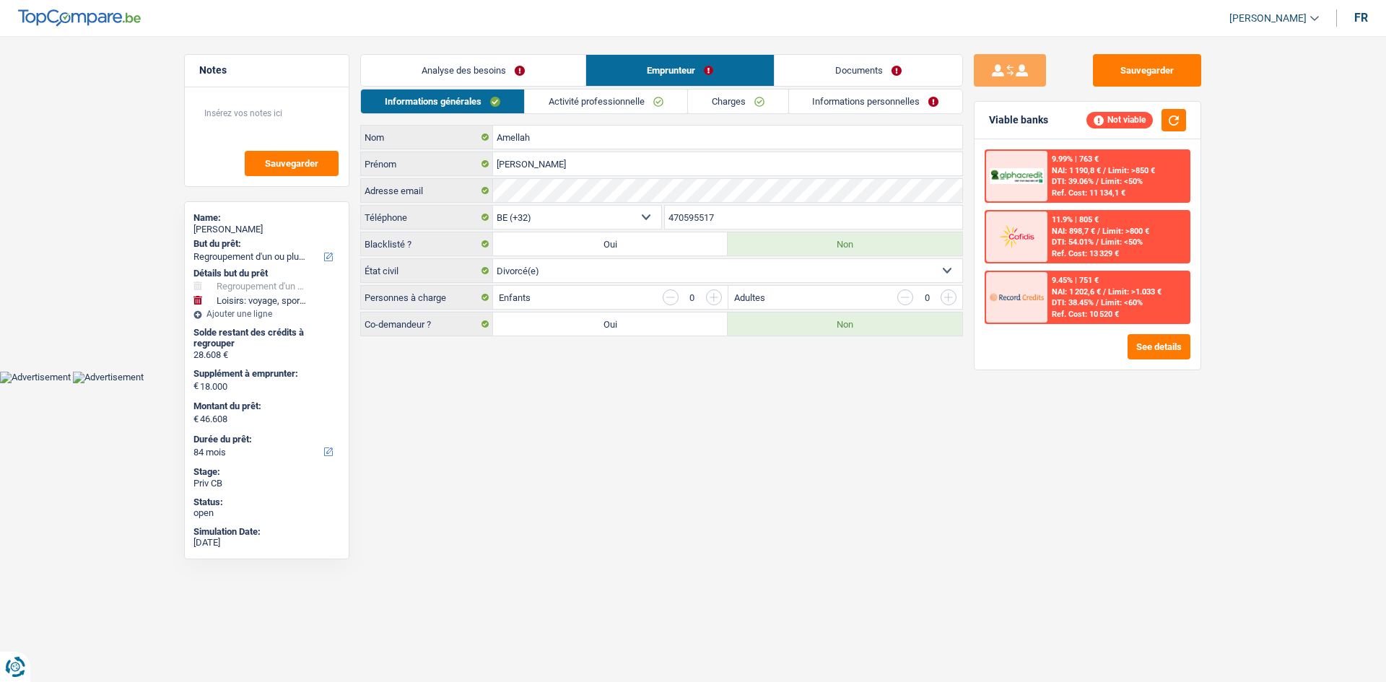
click at [508, 75] on link "Analyse des besoins" at bounding box center [473, 70] width 225 height 31
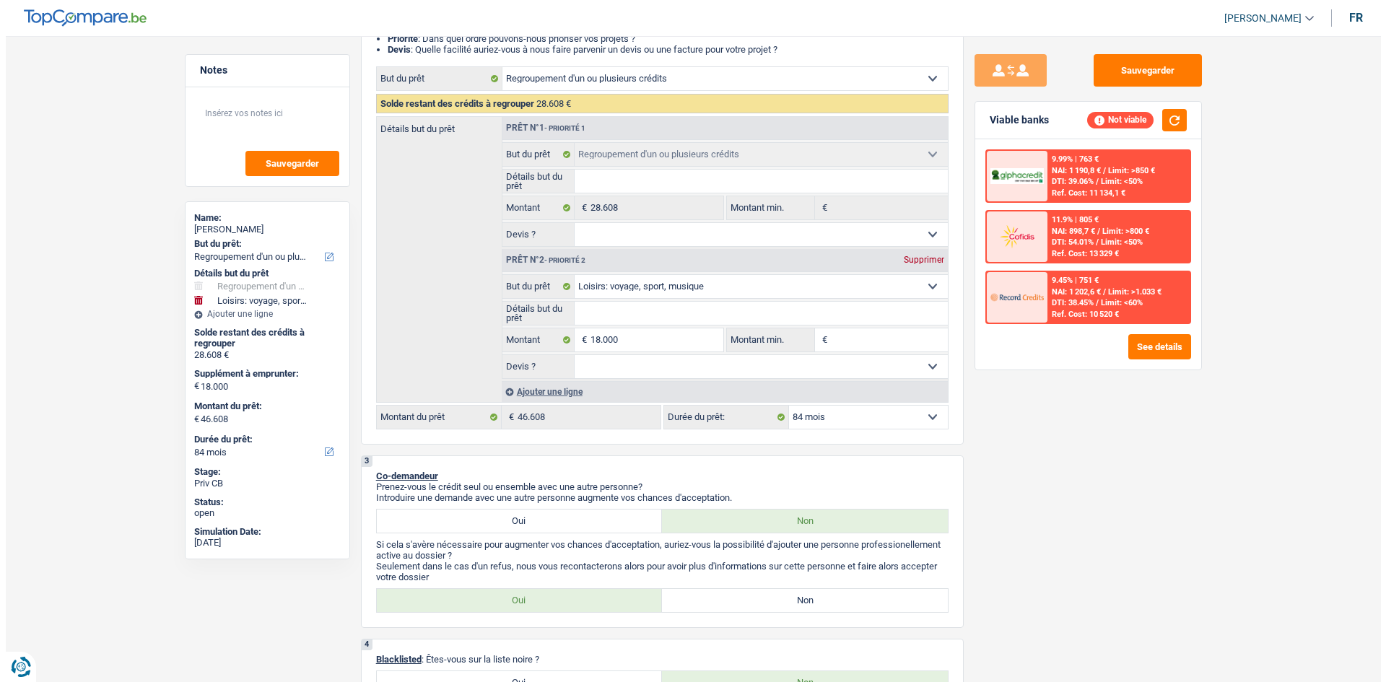
scroll to position [217, 0]
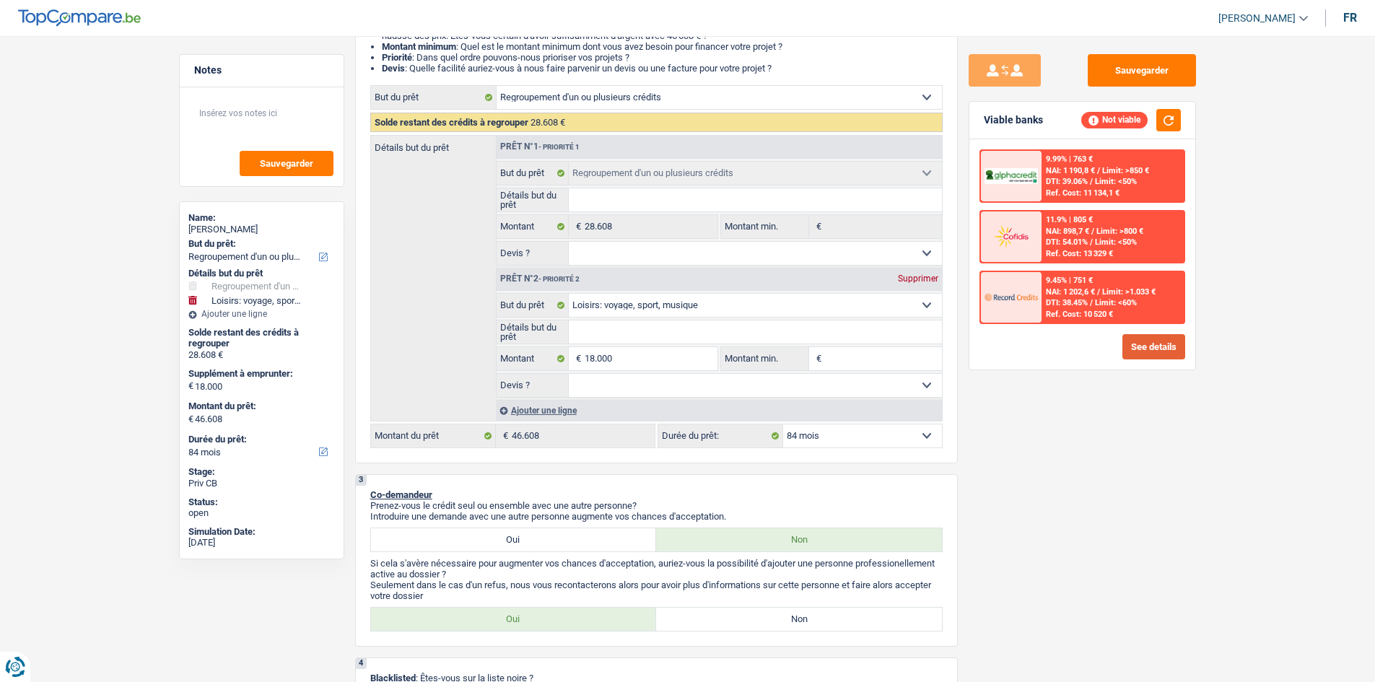
click at [1097, 341] on button "See details" at bounding box center [1154, 346] width 63 height 25
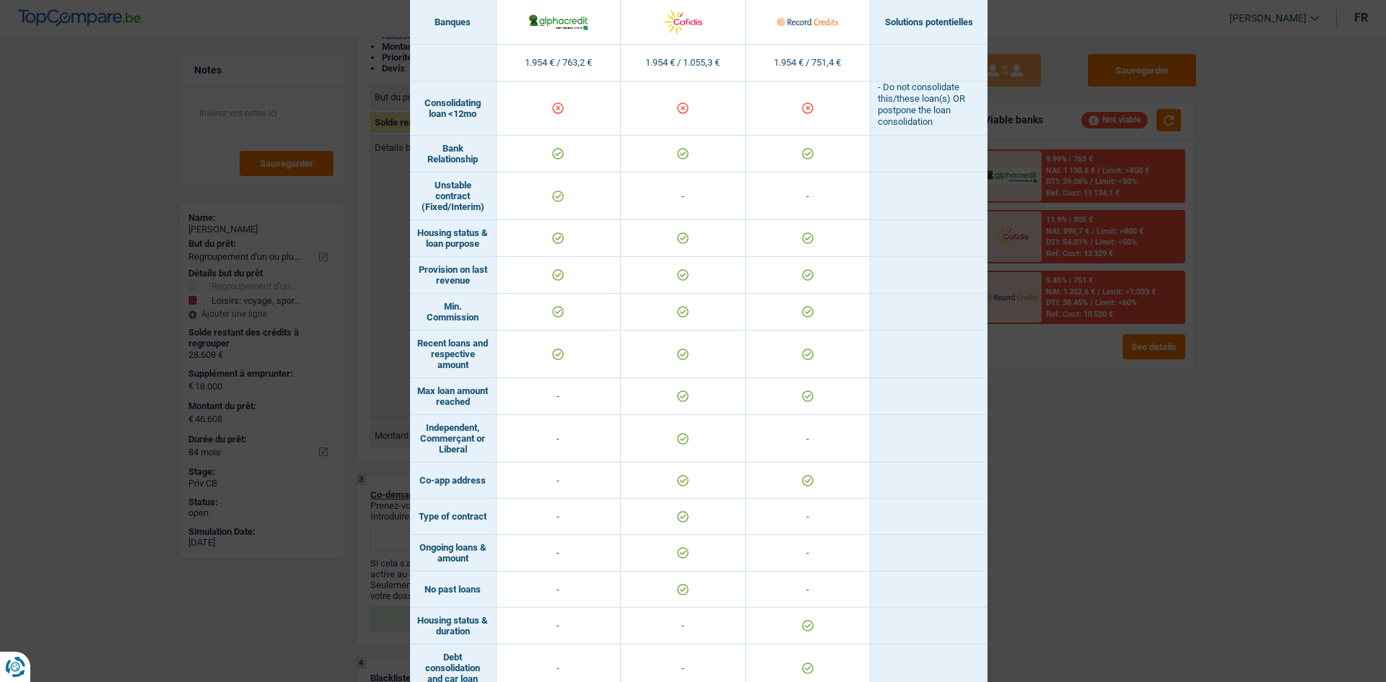
scroll to position [849, 0]
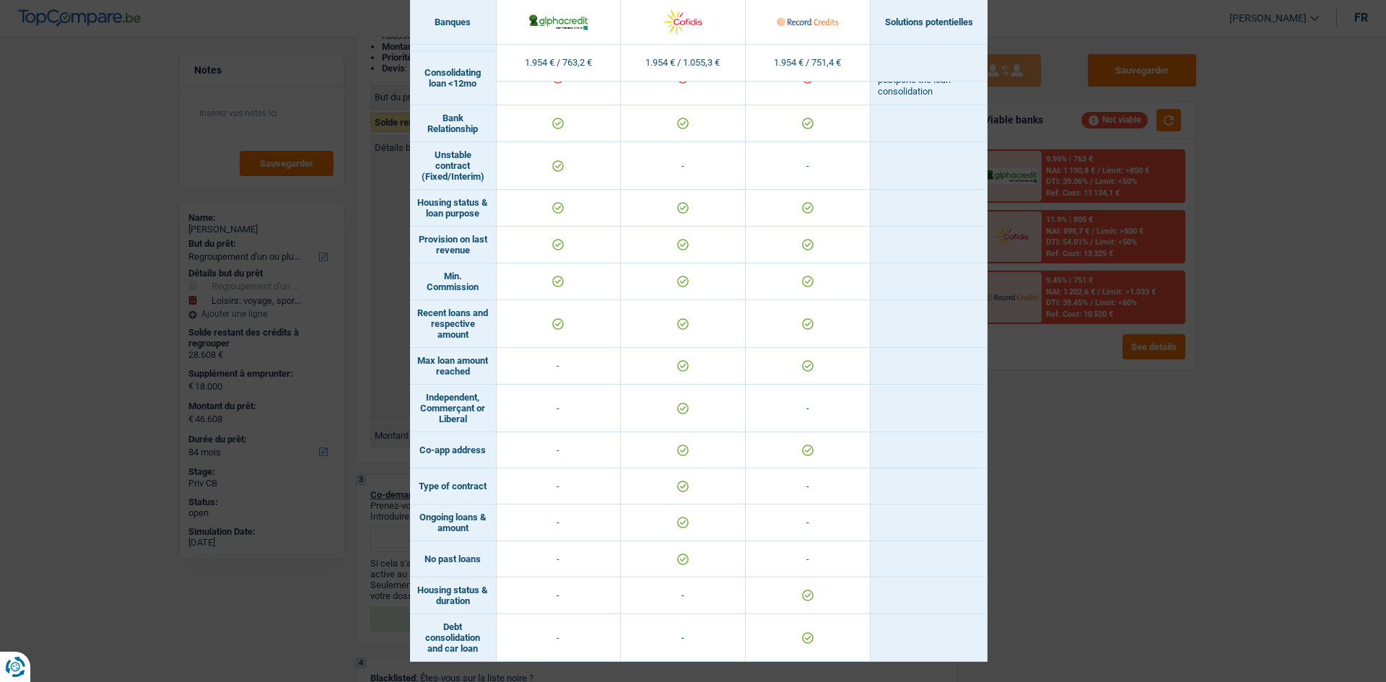
click at [1069, 448] on div "Banks conditions × Banques Solutions potentielles Revenus / Charges 1.954 € / 7…" at bounding box center [693, 341] width 1386 height 682
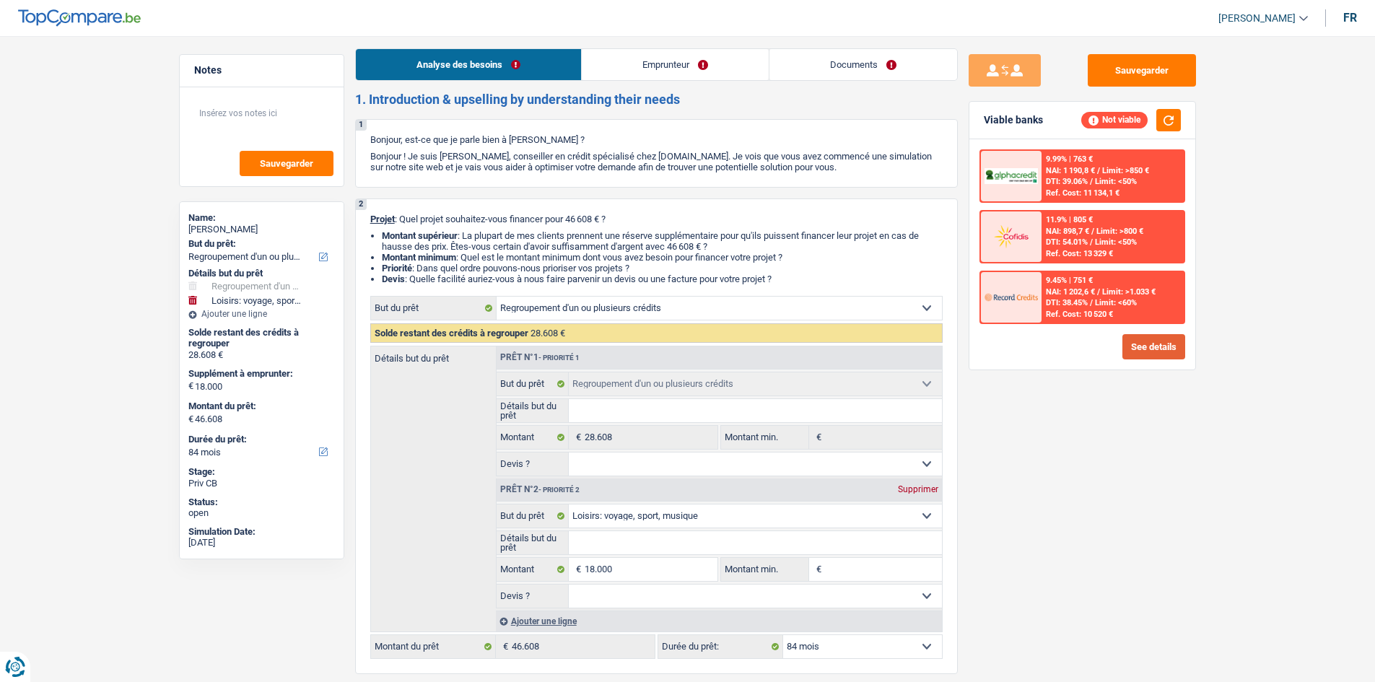
scroll to position [0, 0]
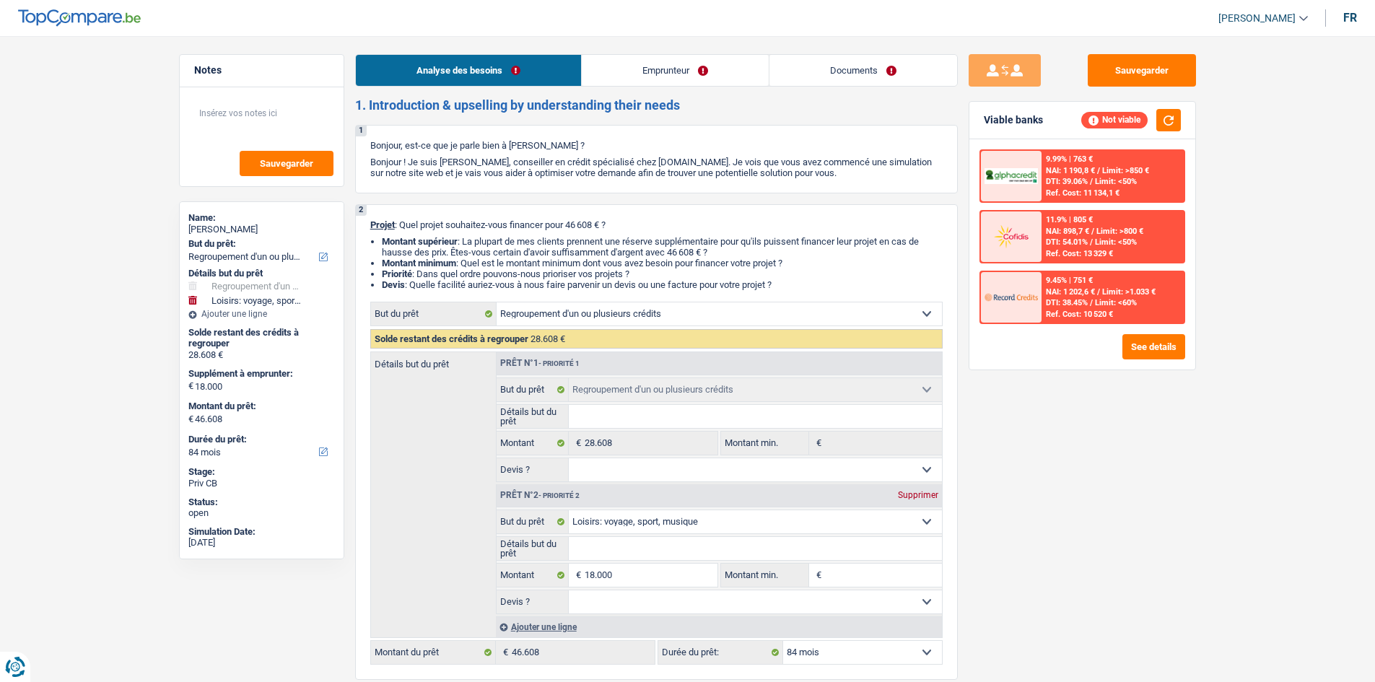
click at [868, 61] on link "Documents" at bounding box center [864, 70] width 188 height 31
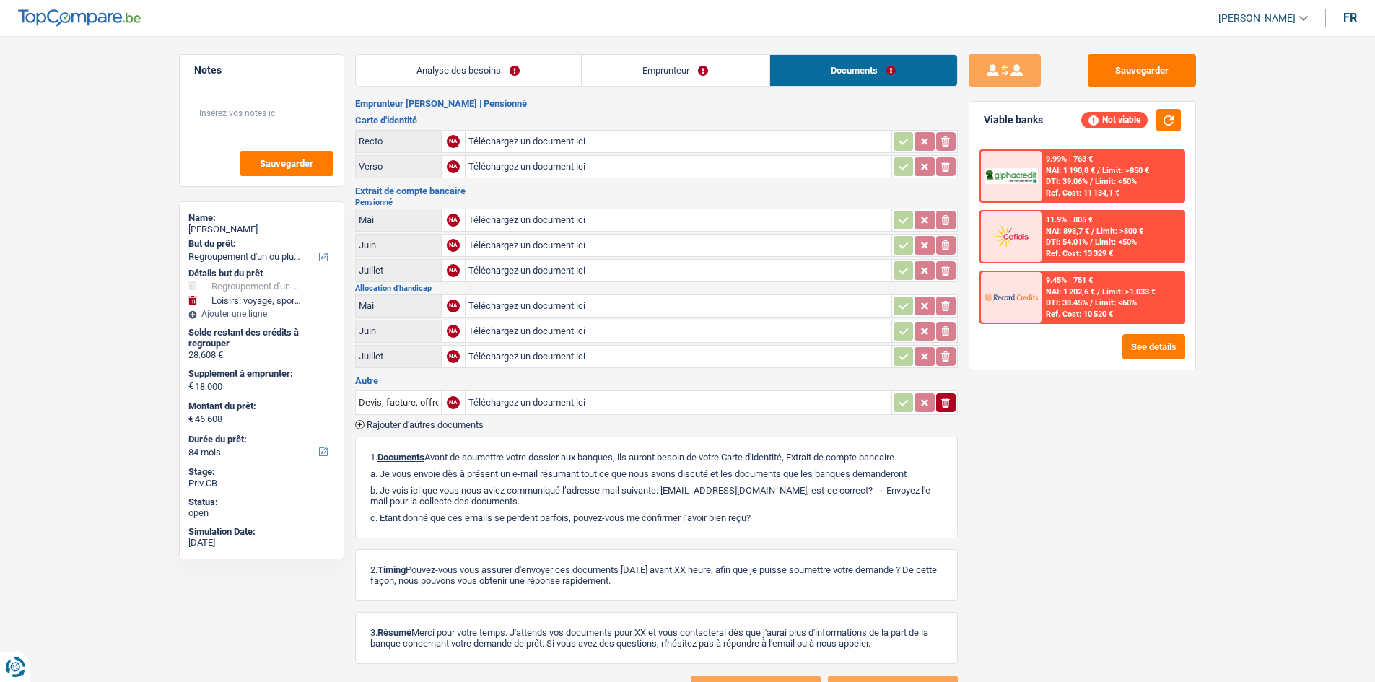
click at [710, 83] on link "Emprunteur" at bounding box center [676, 70] width 188 height 31
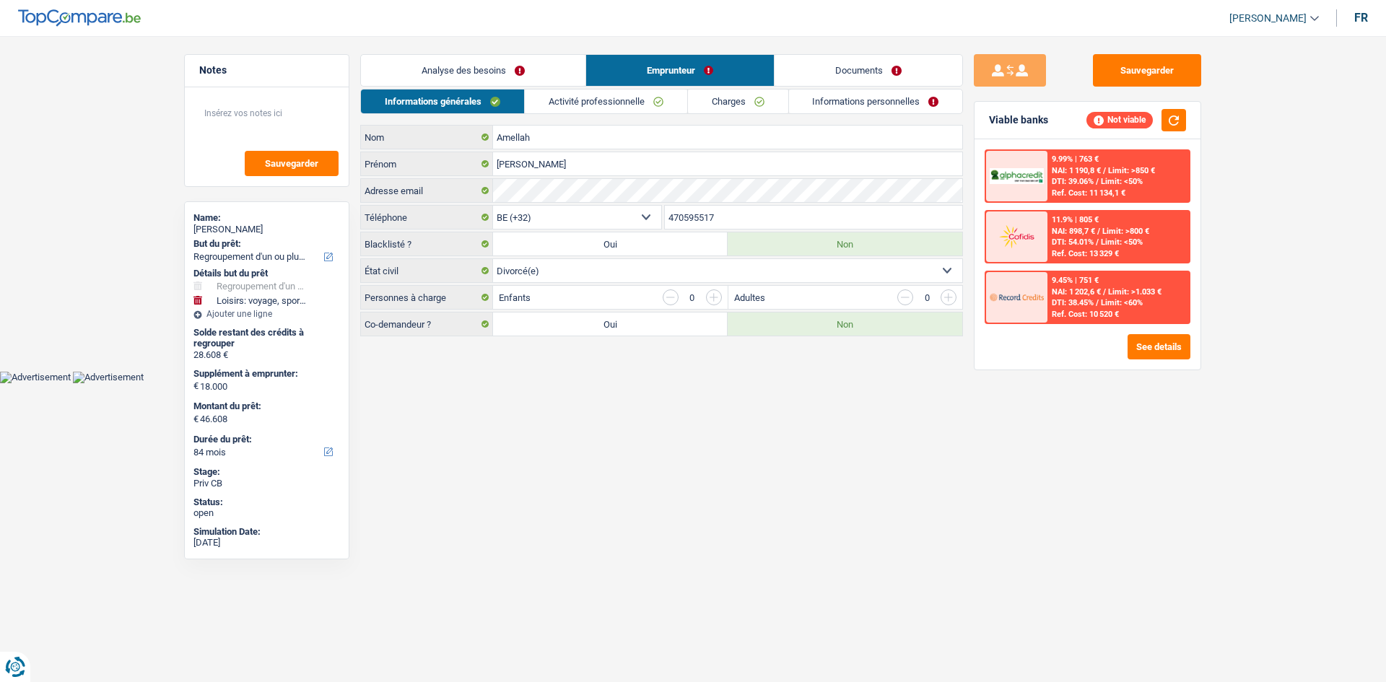
click at [879, 88] on div "Analyse des besoins Emprunteur Documents 1. Introduction & upselling by underst…" at bounding box center [661, 195] width 603 height 282
click at [866, 97] on link "Informations personnelles" at bounding box center [876, 102] width 174 height 24
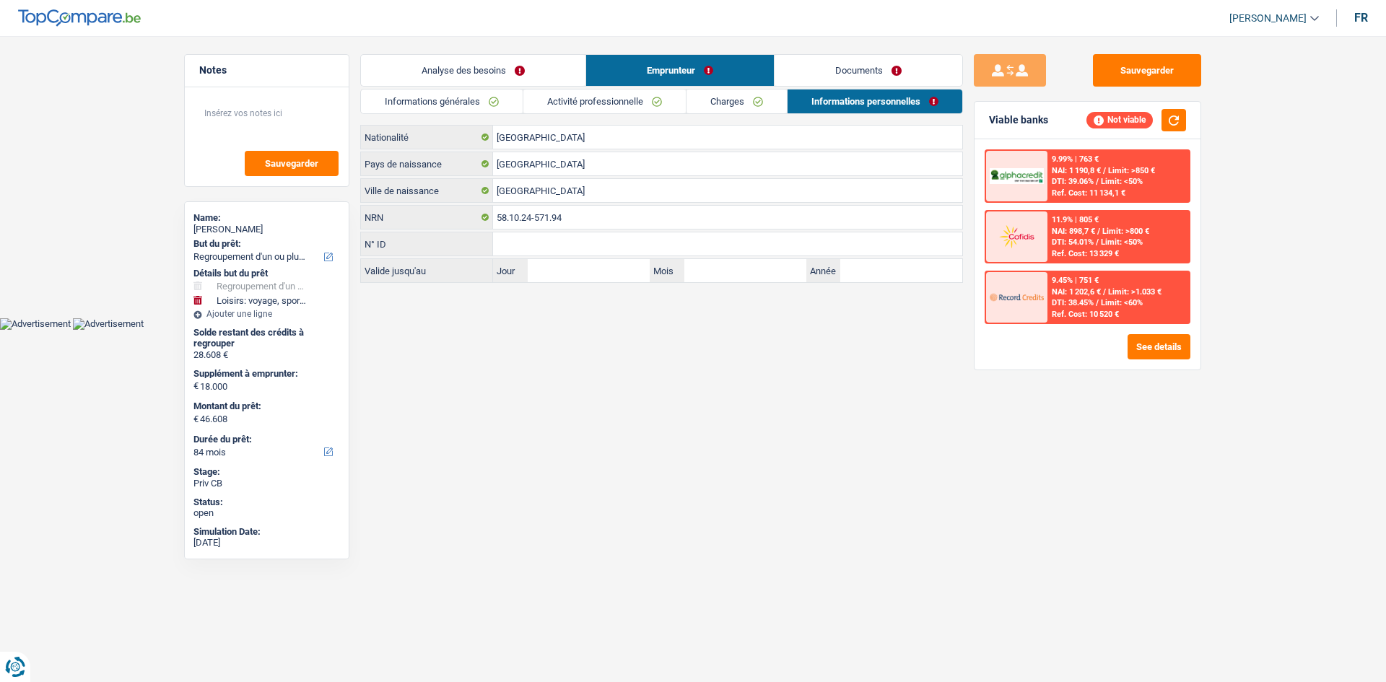
click at [752, 104] on link "Charges" at bounding box center [737, 102] width 100 height 24
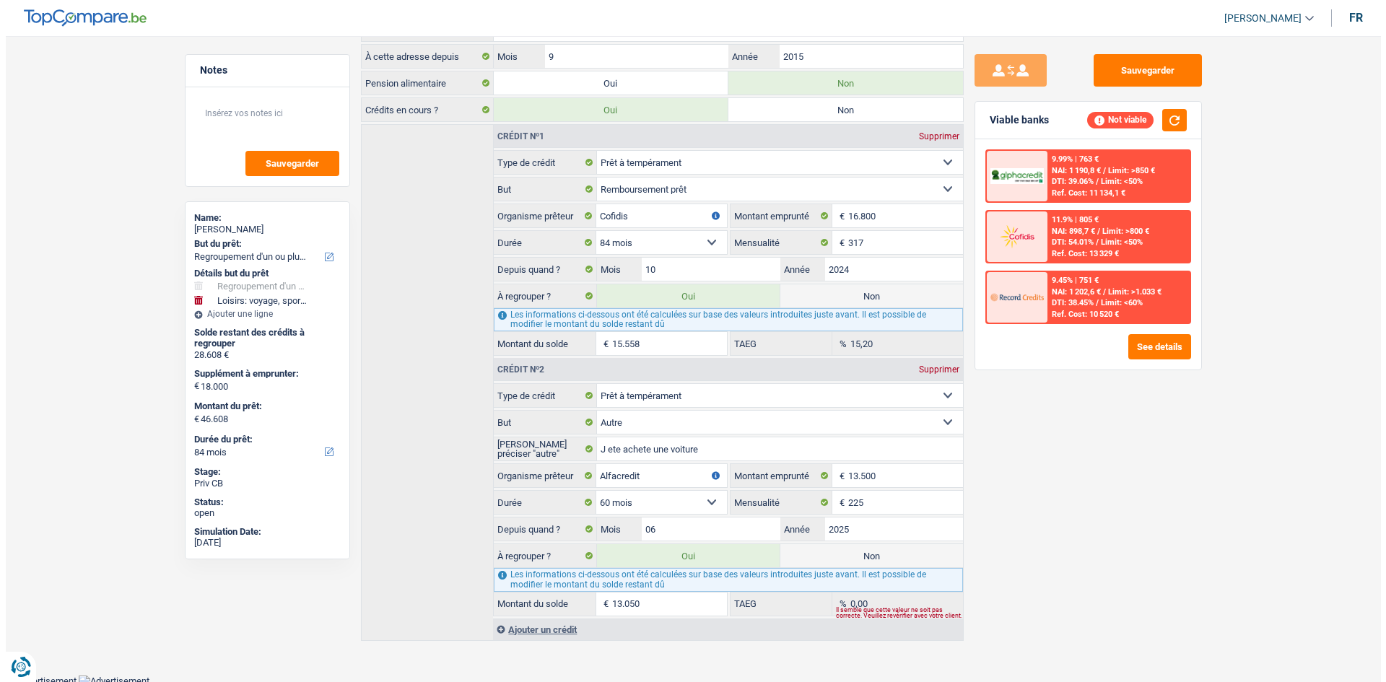
scroll to position [219, 0]
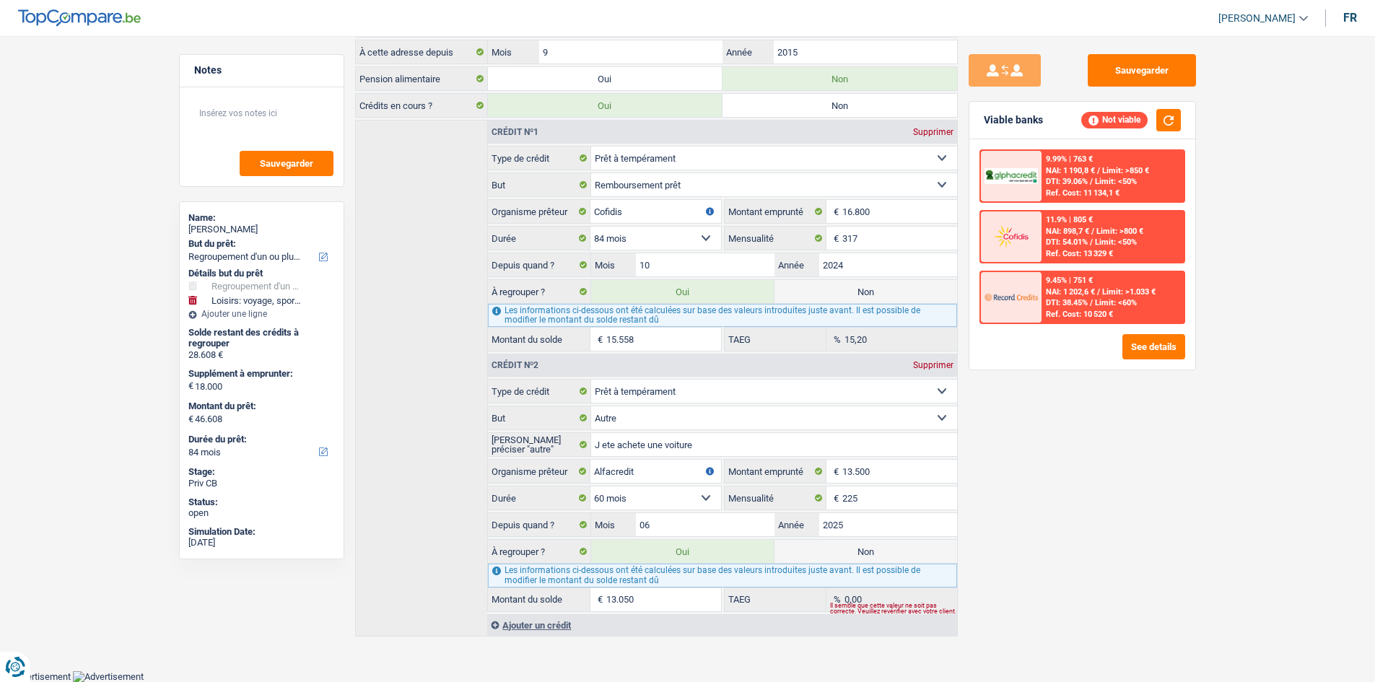
click at [934, 526] on label "Non" at bounding box center [866, 551] width 183 height 23
click at [934, 526] on input "Non" at bounding box center [866, 551] width 183 height 23
radio input "true"
type input "33.558"
select select "120"
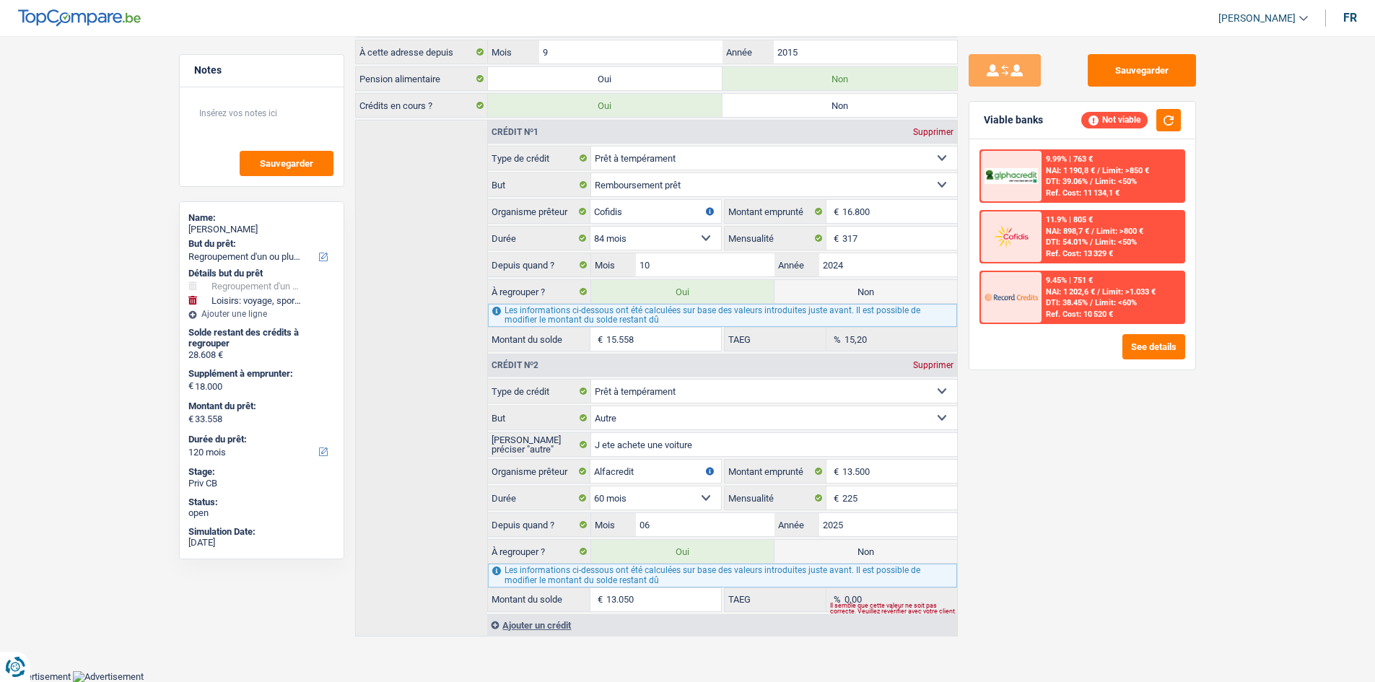
radio input "false"
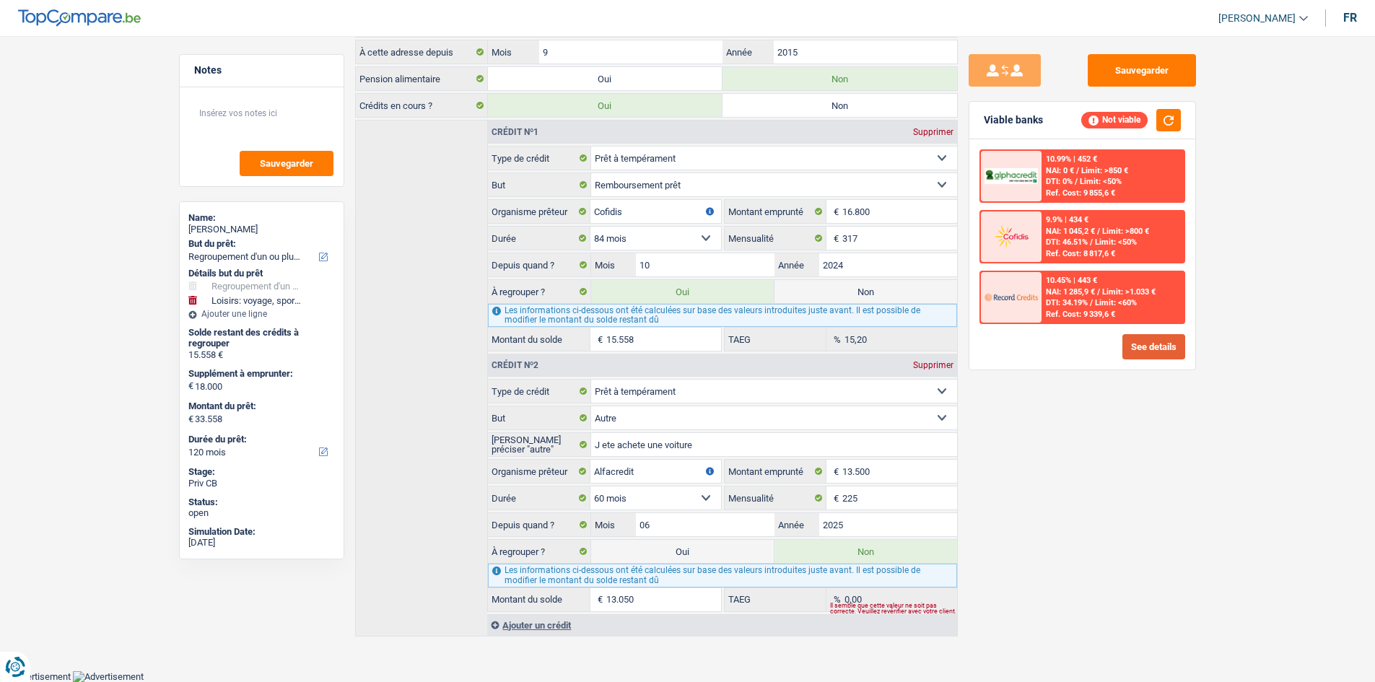
click at [1097, 343] on button "See details" at bounding box center [1154, 346] width 63 height 25
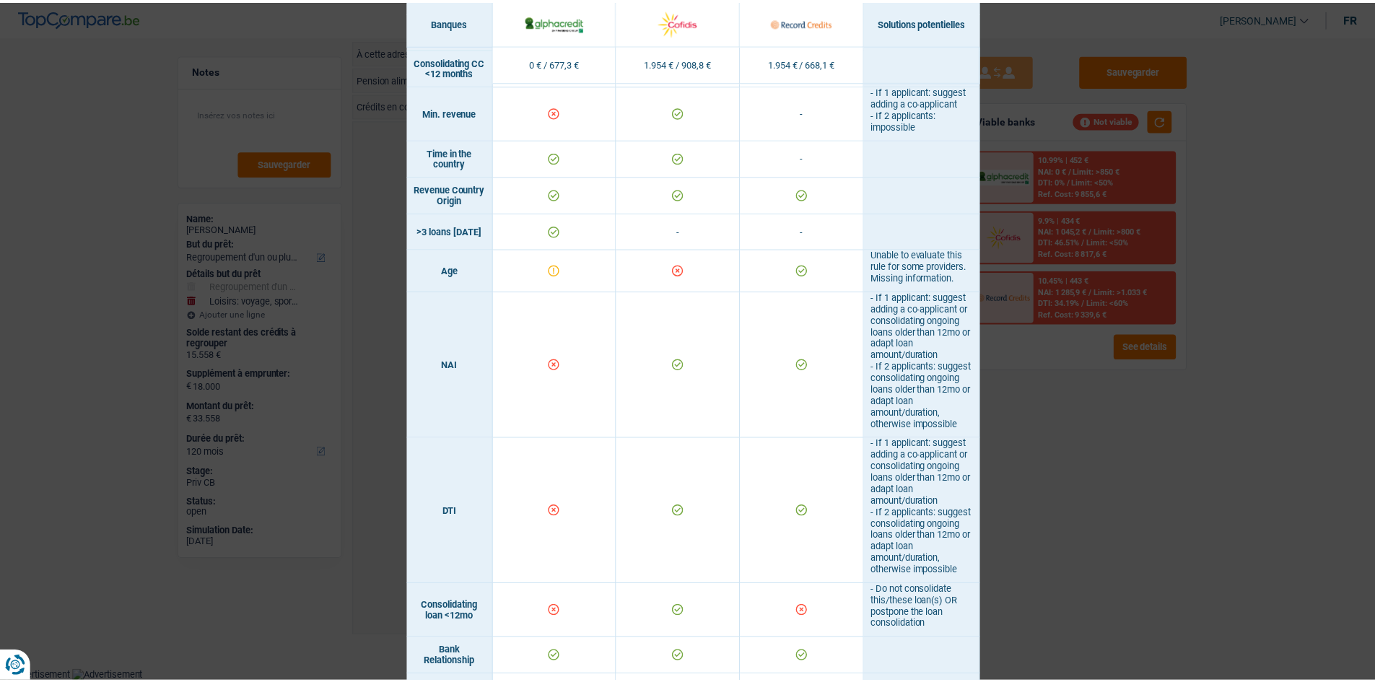
scroll to position [149, 0]
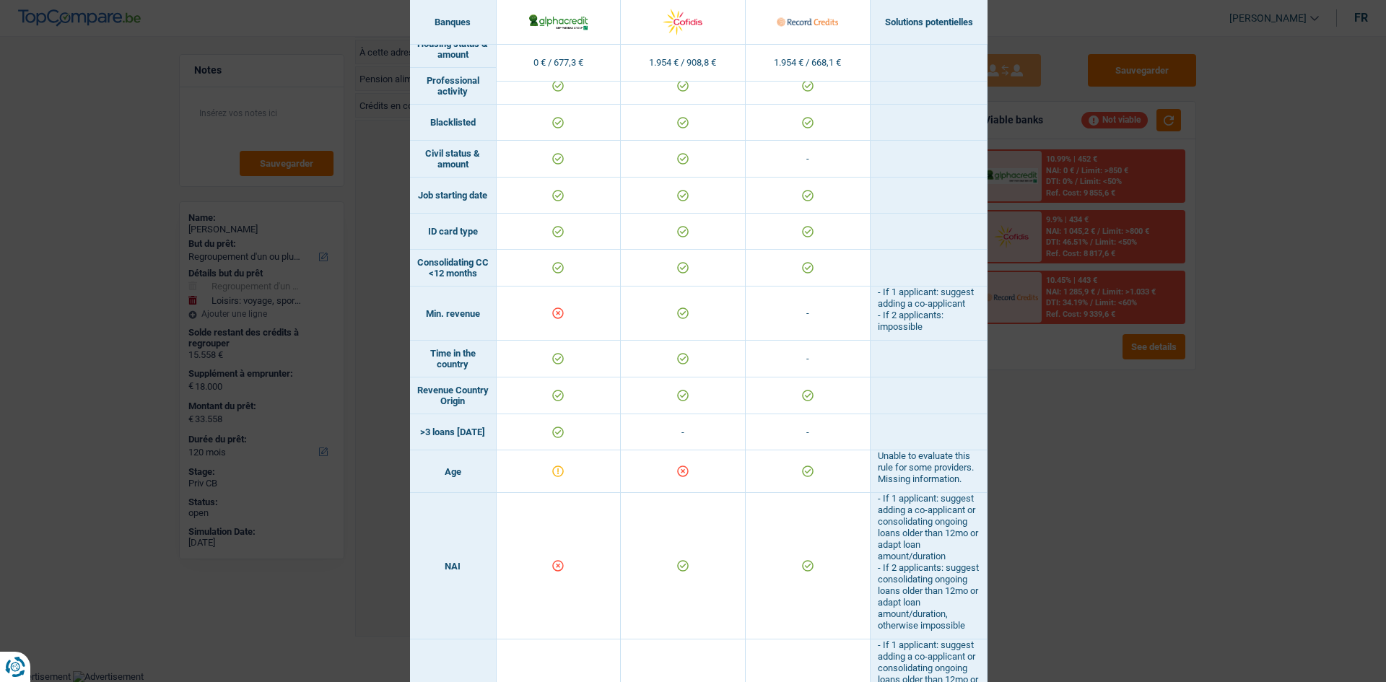
click at [1097, 463] on div "Banks conditions × Banques Solutions potentielles Revenus / Charges 0 € / 677,3…" at bounding box center [693, 341] width 1386 height 682
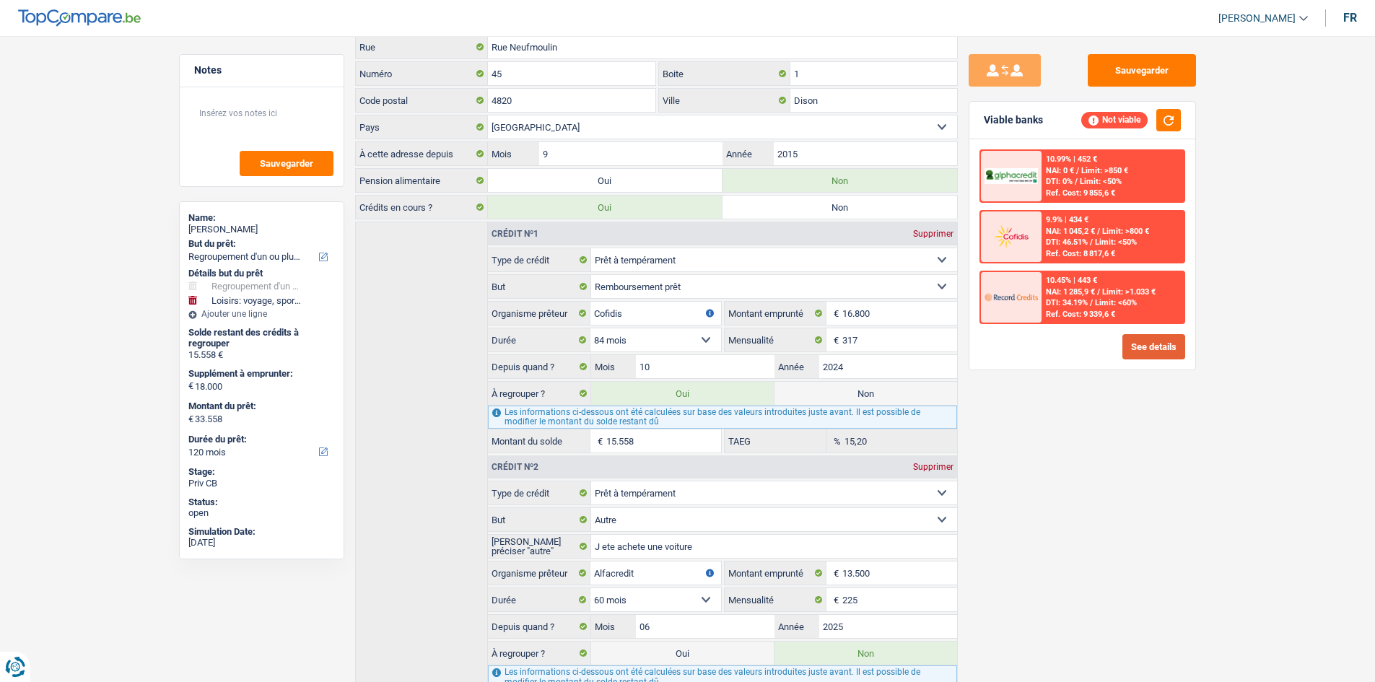
scroll to position [0, 0]
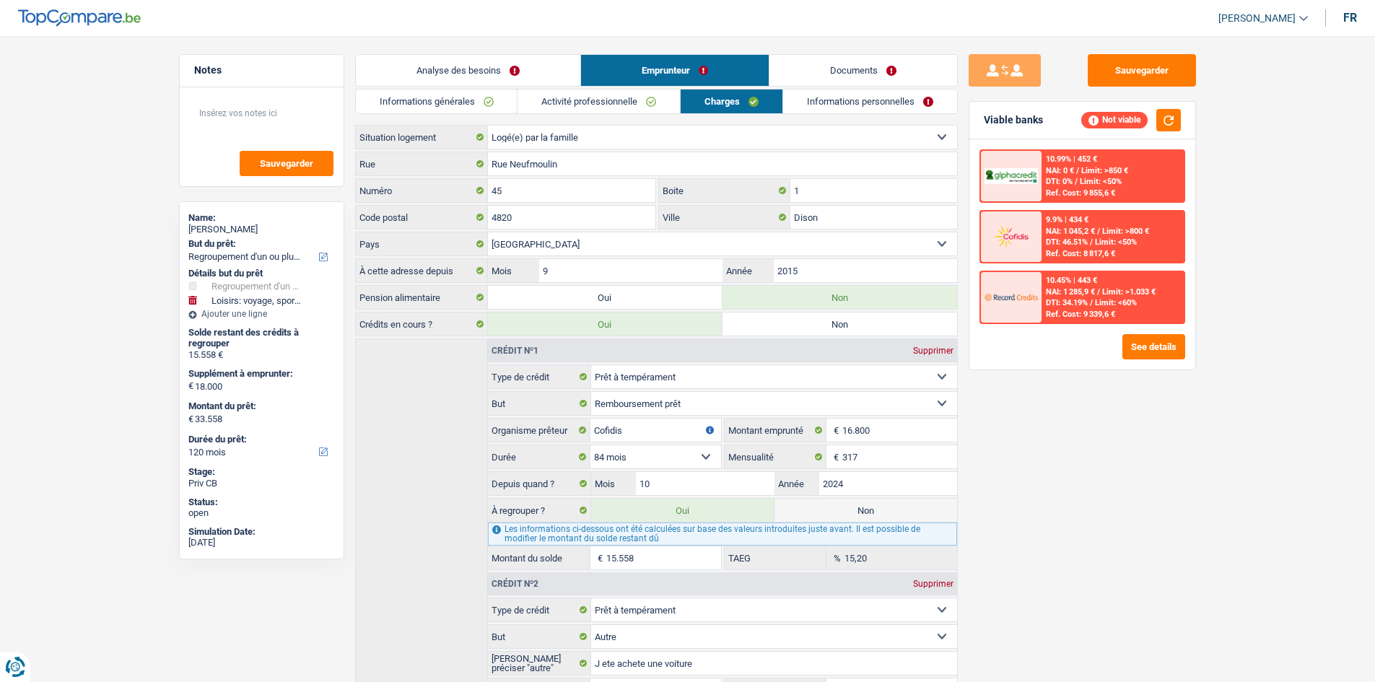
drag, startPoint x: 490, startPoint y: 74, endPoint x: 492, endPoint y: 84, distance: 11.0
click at [490, 74] on link "Analyse des besoins" at bounding box center [468, 70] width 225 height 31
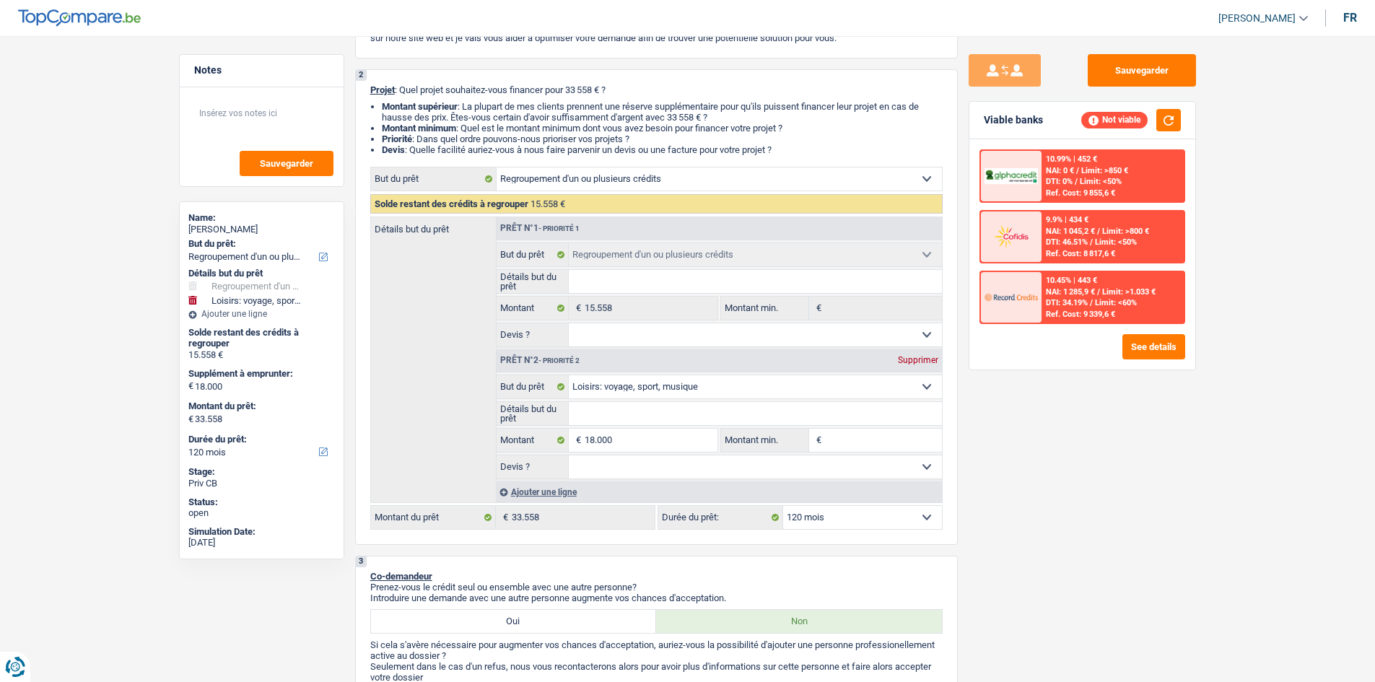
scroll to position [217, 0]
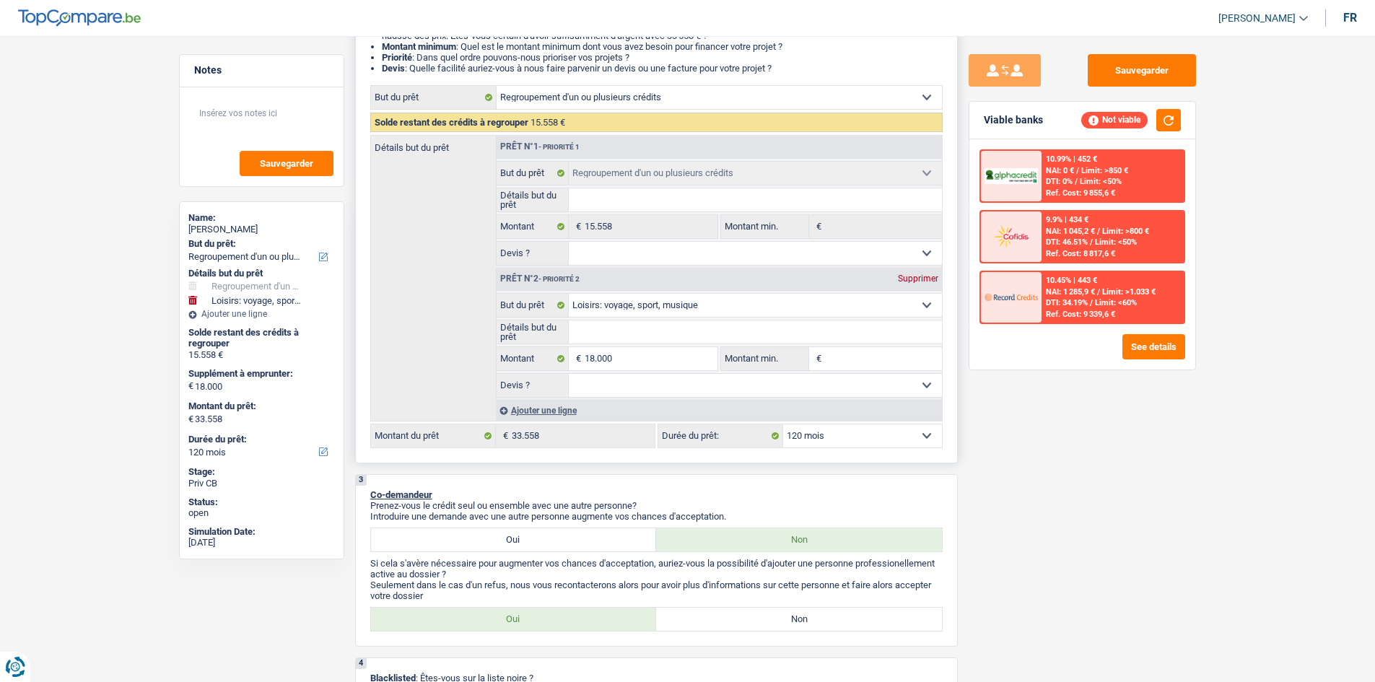
click at [846, 441] on select "12 mois 18 mois 24 mois 30 mois 36 mois 42 mois 48 mois 60 mois 72 mois 84 mois…" at bounding box center [862, 436] width 159 height 23
select select "84"
click at [783, 425] on select "12 mois 18 mois 24 mois 30 mois 36 mois 42 mois 48 mois 60 mois 72 mois 84 mois…" at bounding box center [862, 436] width 159 height 23
select select "84"
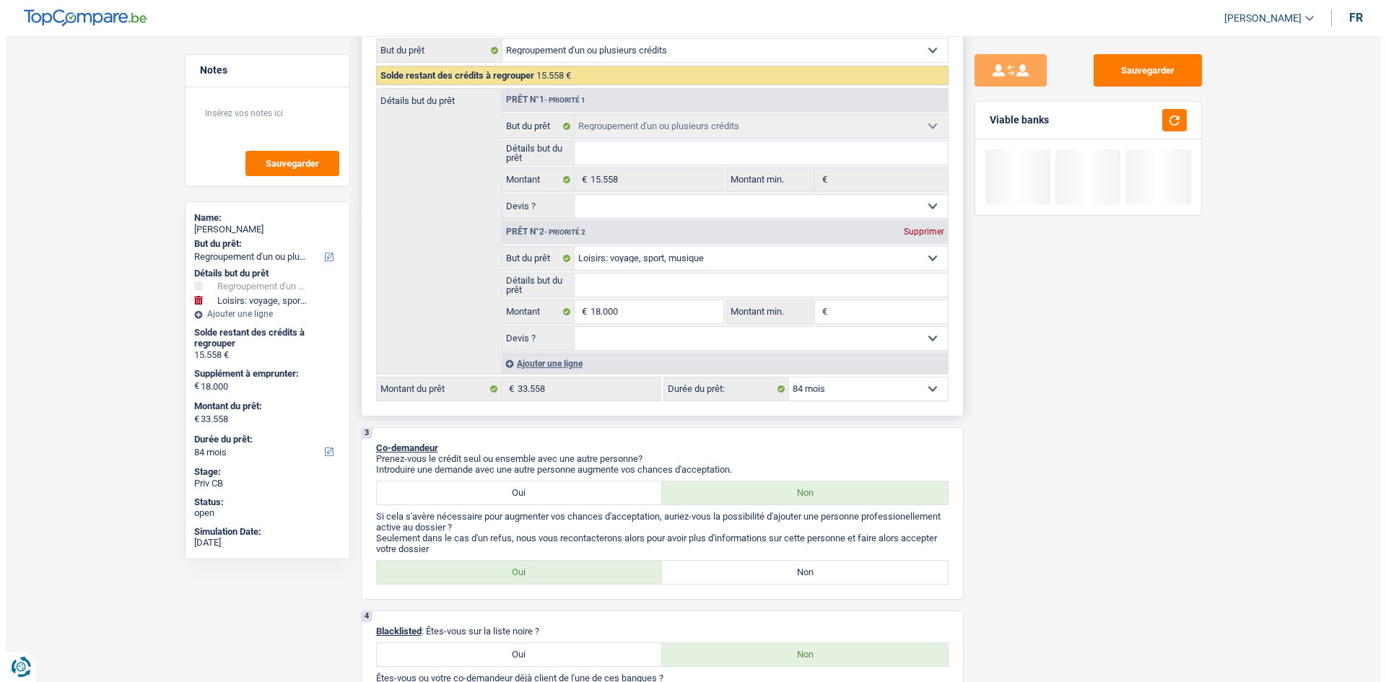
scroll to position [289, 0]
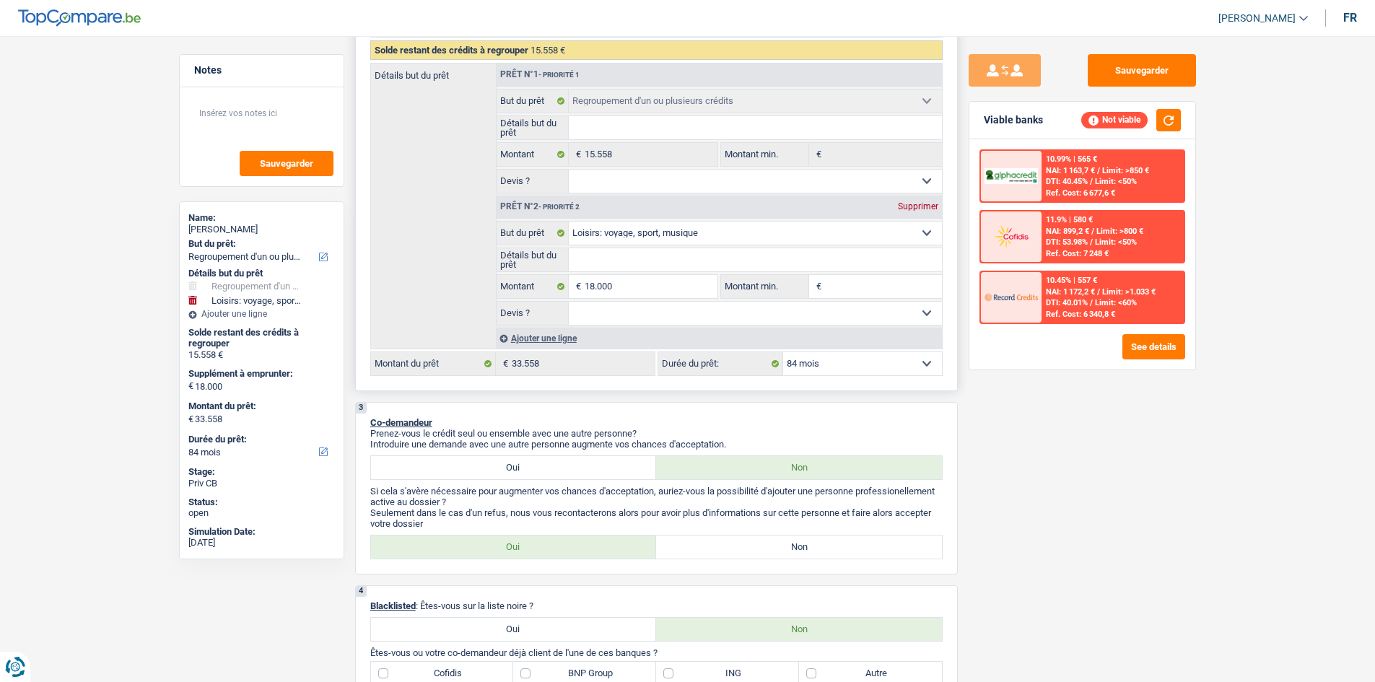
drag, startPoint x: 816, startPoint y: 361, endPoint x: 823, endPoint y: 375, distance: 15.5
click at [816, 361] on select "12 mois 18 mois 24 mois 30 mois 36 mois 42 mois 48 mois 60 mois 72 mois 84 mois…" at bounding box center [862, 363] width 159 height 23
select select "60"
click at [783, 352] on select "12 mois 18 mois 24 mois 30 mois 36 mois 42 mois 48 mois 60 mois 72 mois 84 mois…" at bounding box center [862, 363] width 159 height 23
select select "60"
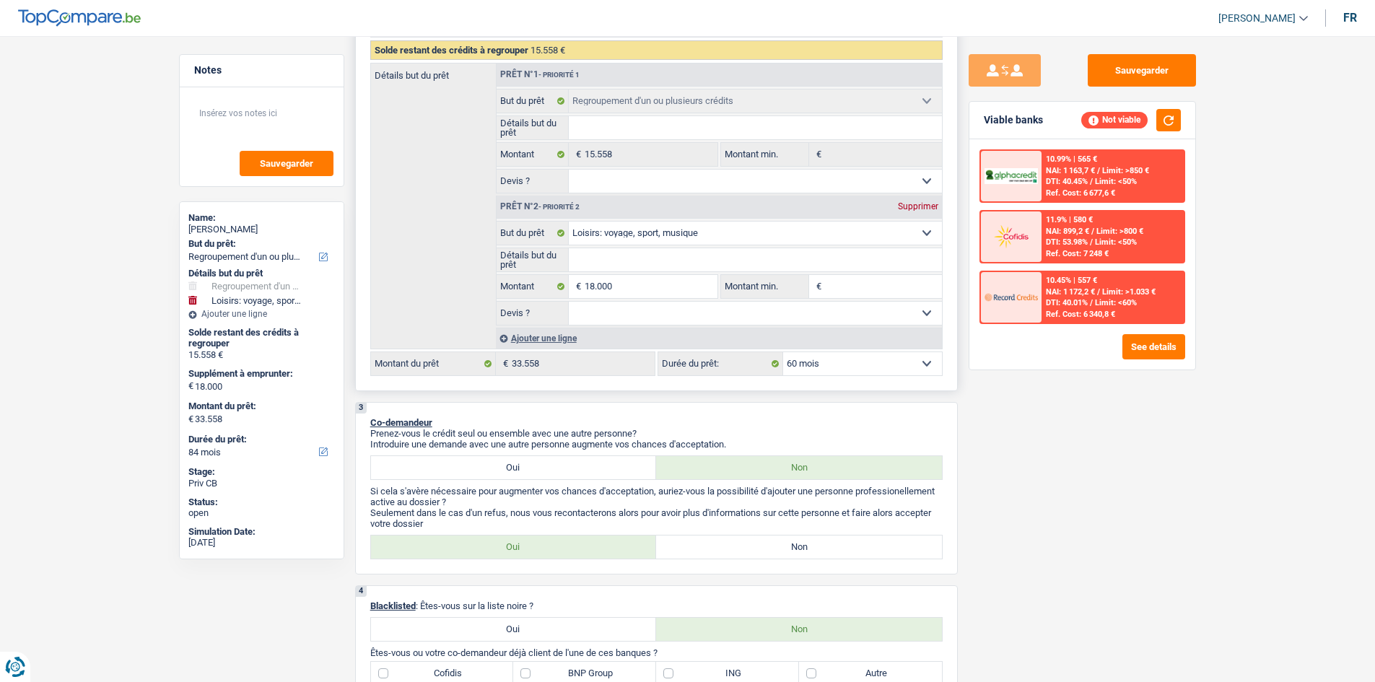
select select "60"
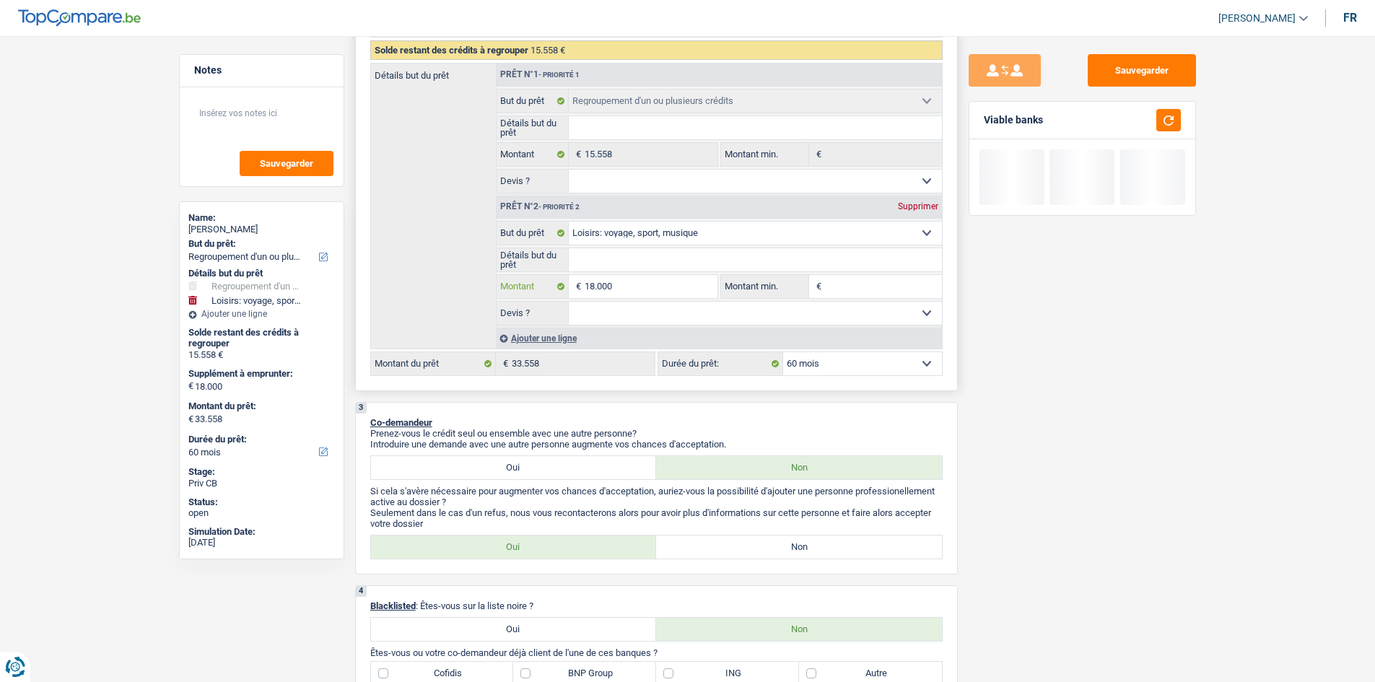
click at [627, 290] on input "18.000" at bounding box center [651, 286] width 132 height 23
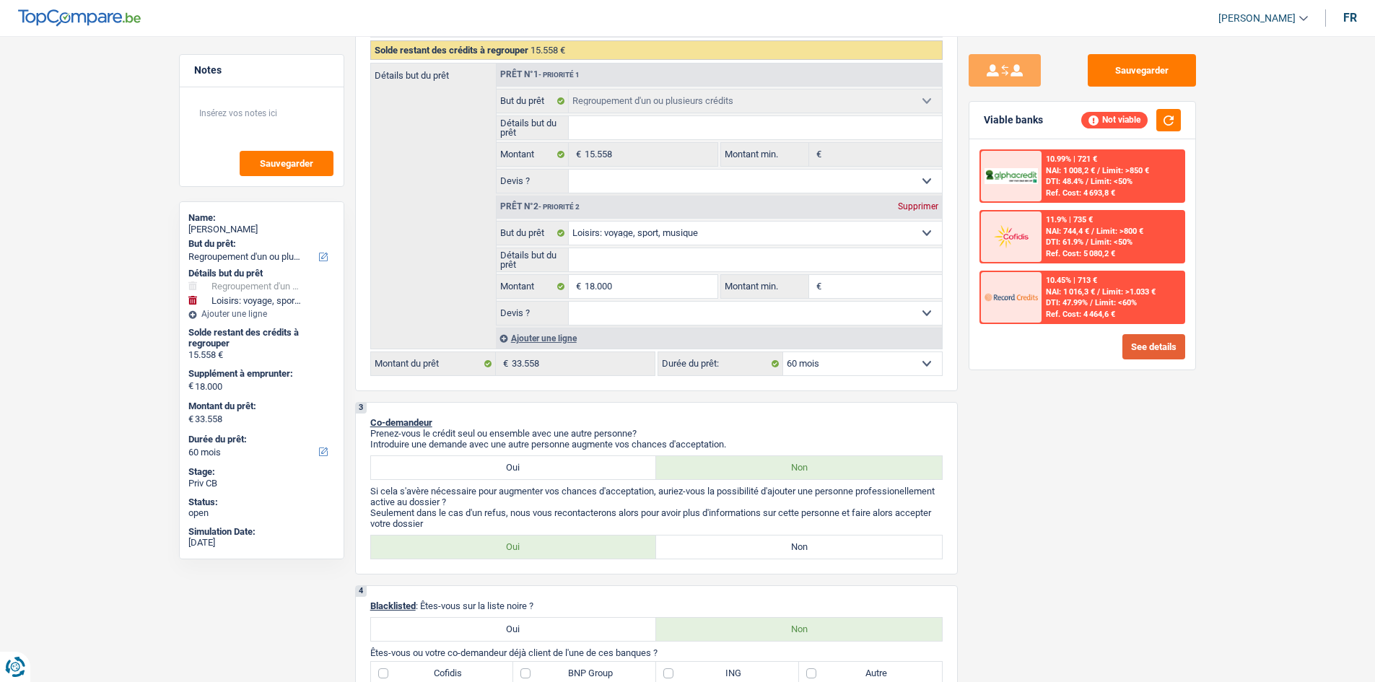
click at [1097, 345] on button "See details" at bounding box center [1154, 346] width 63 height 25
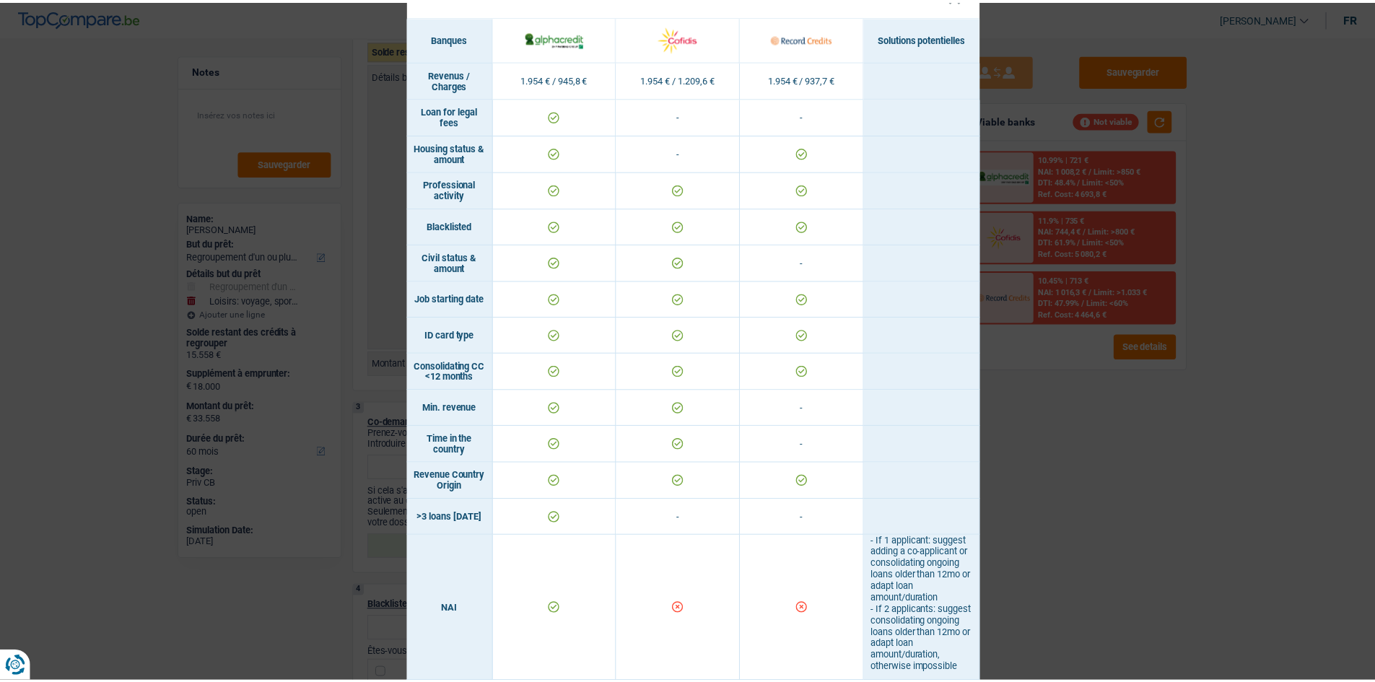
scroll to position [0, 0]
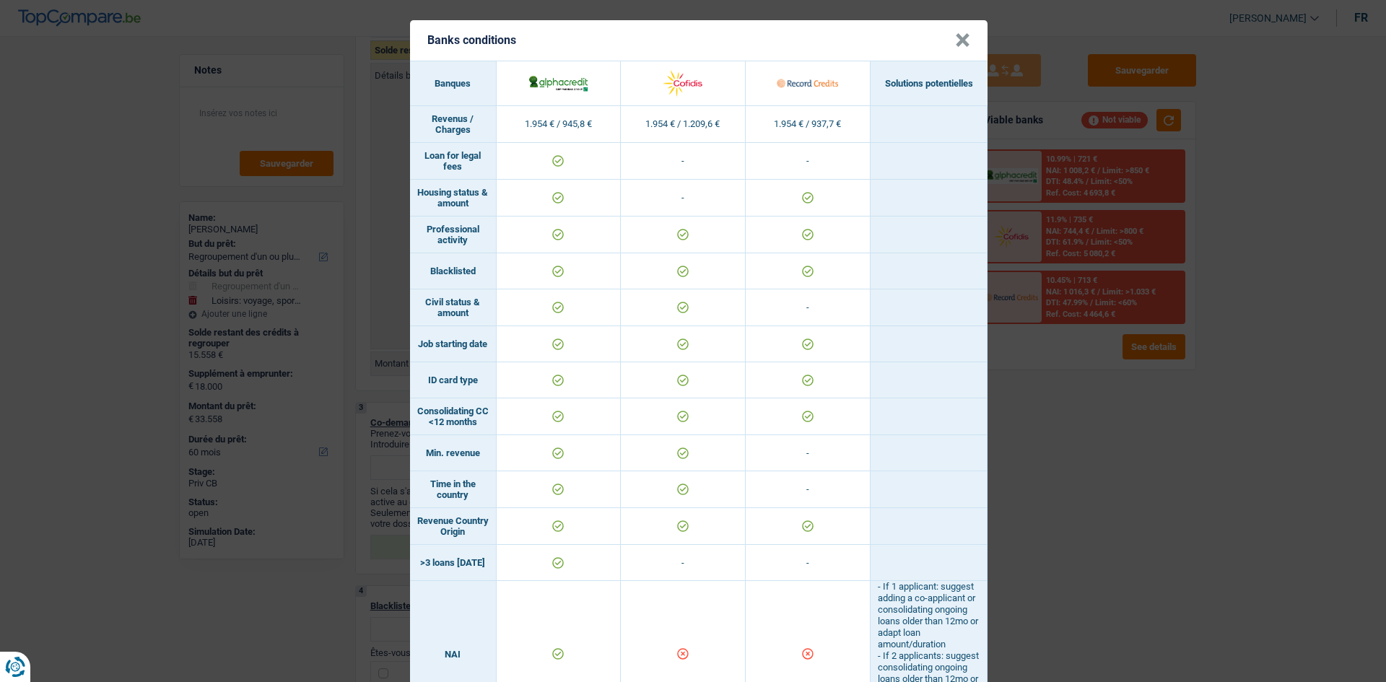
click at [1097, 467] on div "Banks conditions × Banques Solutions potentielles Revenus / Charges 1.954 € / 9…" at bounding box center [693, 341] width 1386 height 682
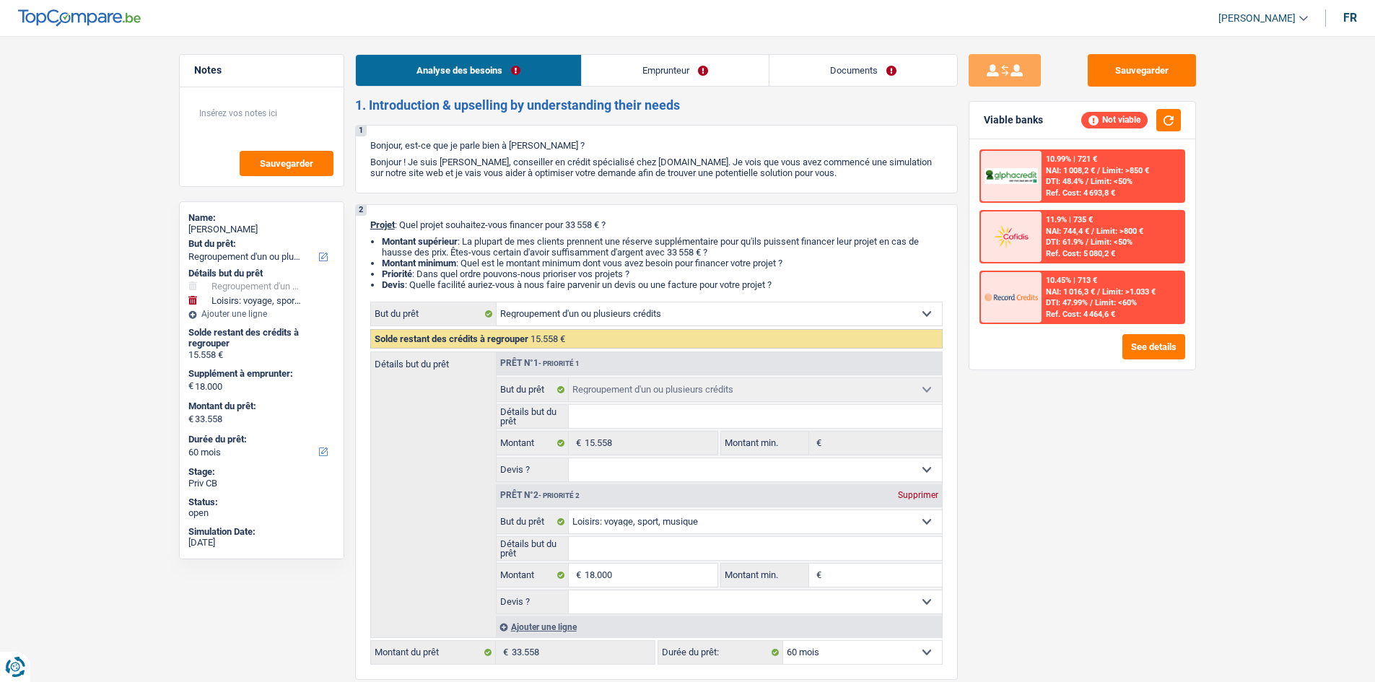
click at [645, 75] on link "Emprunteur" at bounding box center [675, 70] width 187 height 31
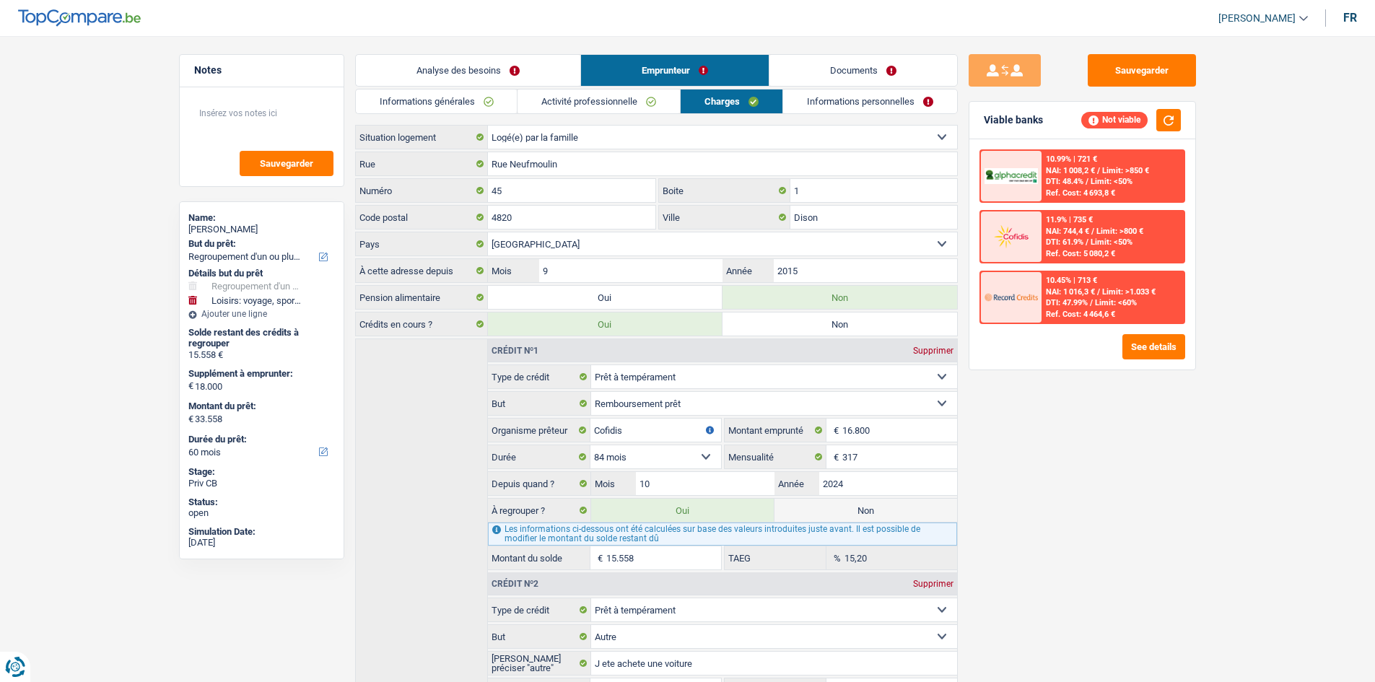
click at [485, 99] on link "Informations générales" at bounding box center [437, 102] width 162 height 24
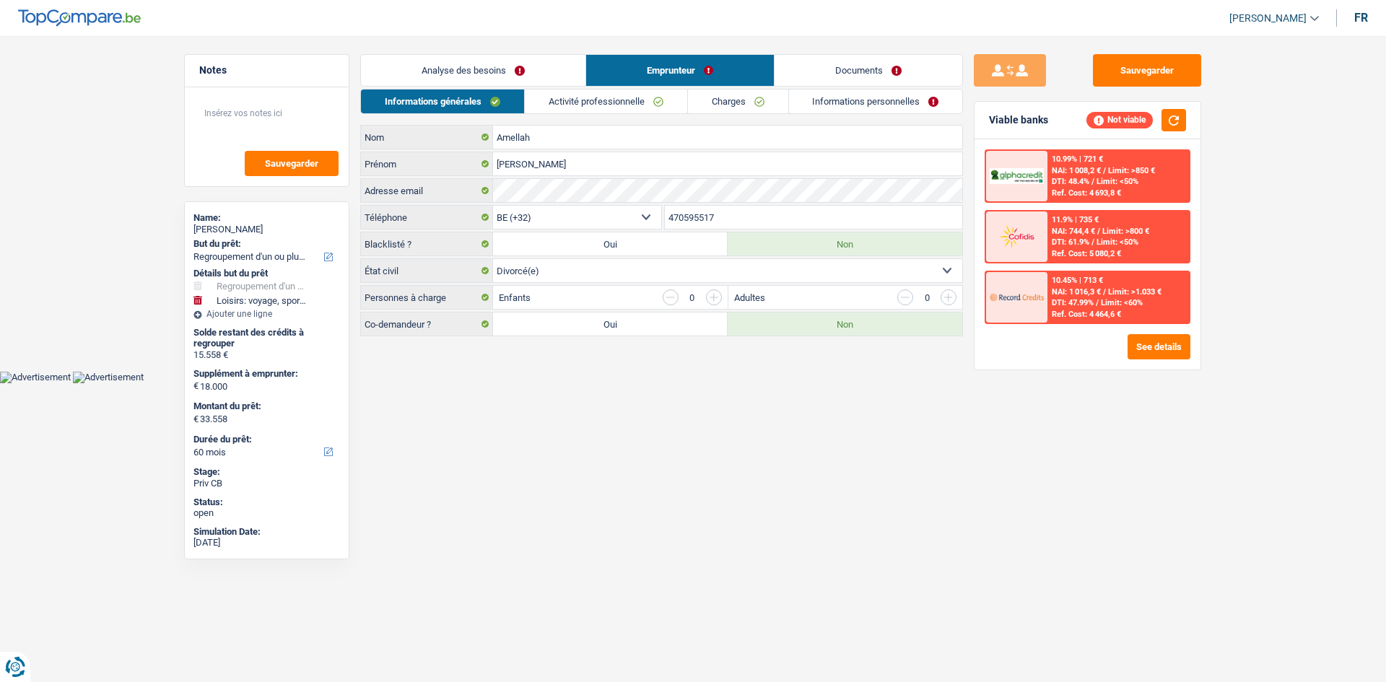
click at [529, 82] on link "Analyse des besoins" at bounding box center [473, 70] width 225 height 31
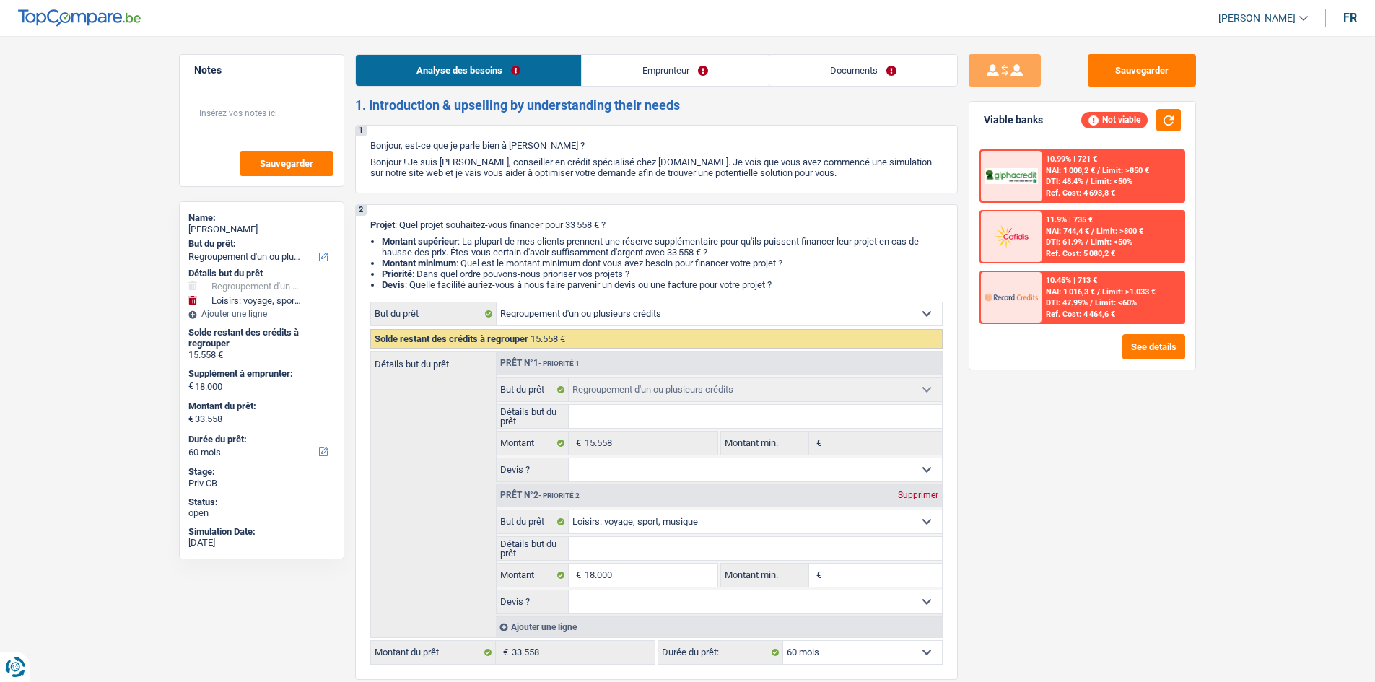
click at [627, 54] on li "Emprunteur" at bounding box center [675, 70] width 188 height 32
click at [633, 77] on link "Emprunteur" at bounding box center [675, 70] width 187 height 31
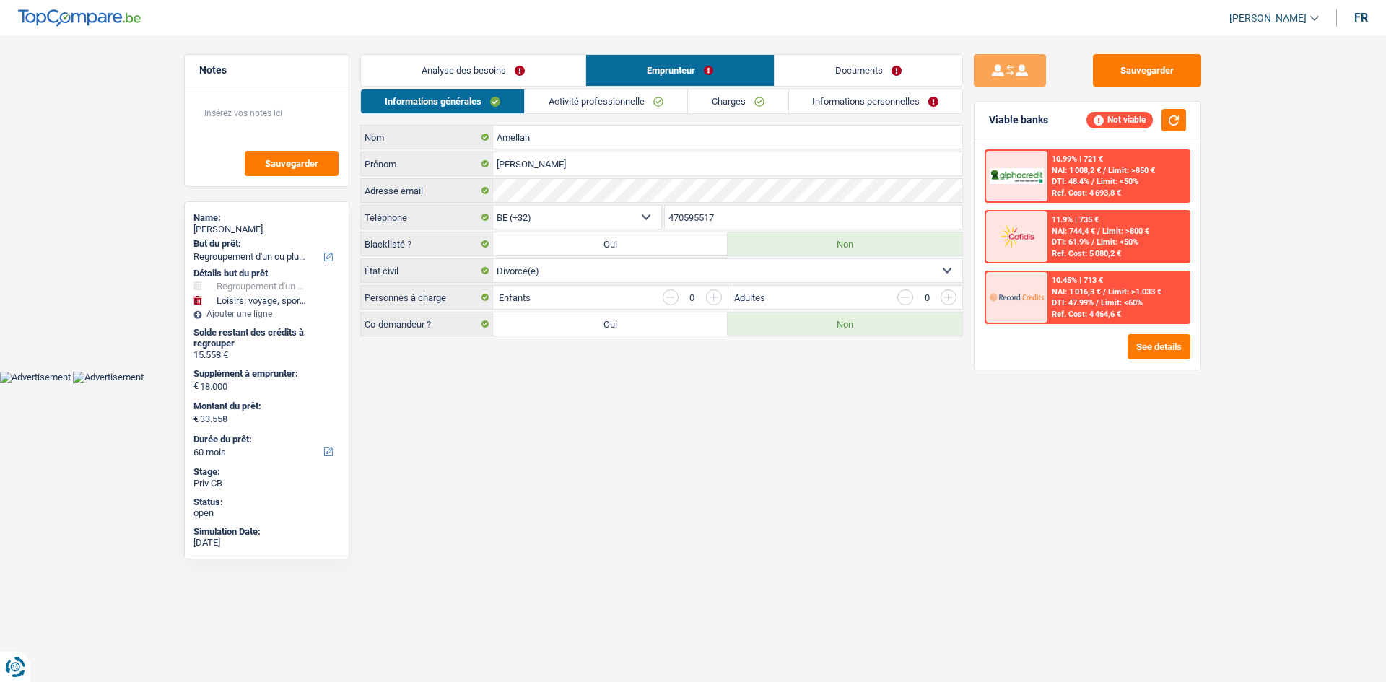
click at [497, 104] on link "Informations générales" at bounding box center [442, 102] width 163 height 24
click at [527, 81] on link "Analyse des besoins" at bounding box center [473, 70] width 225 height 31
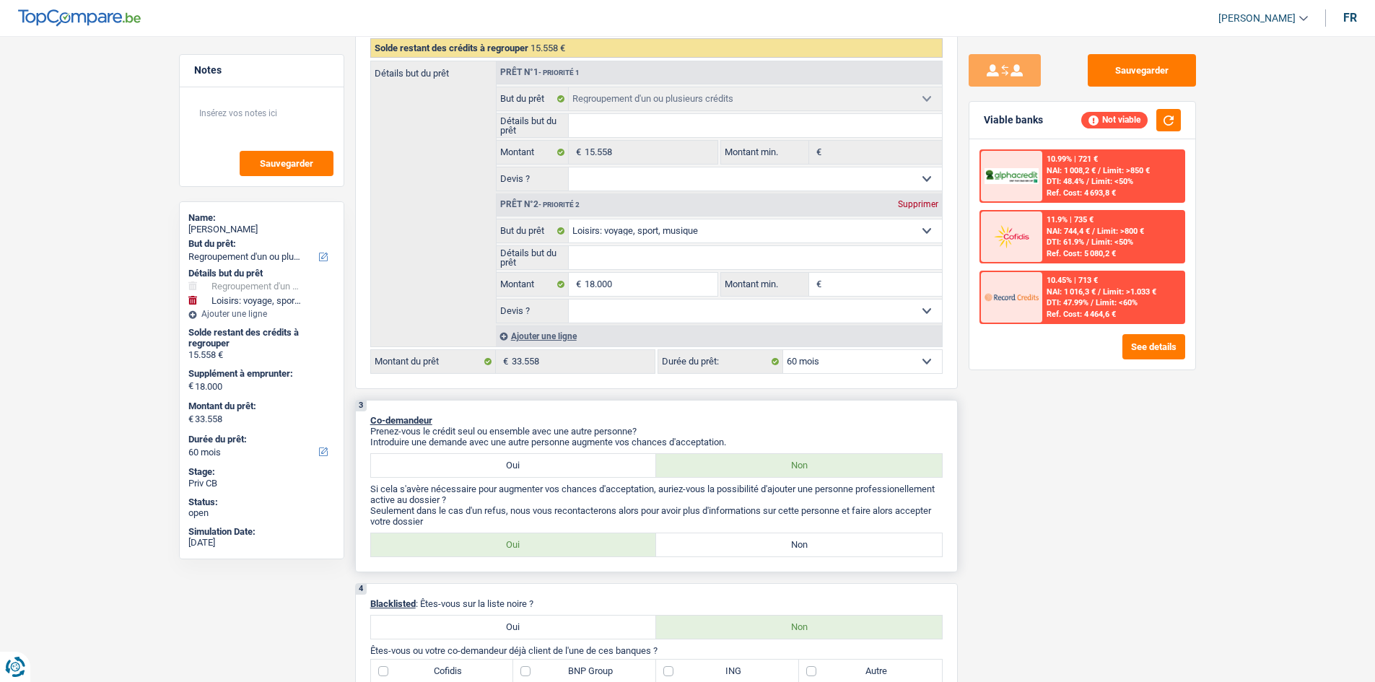
scroll to position [361, 0]
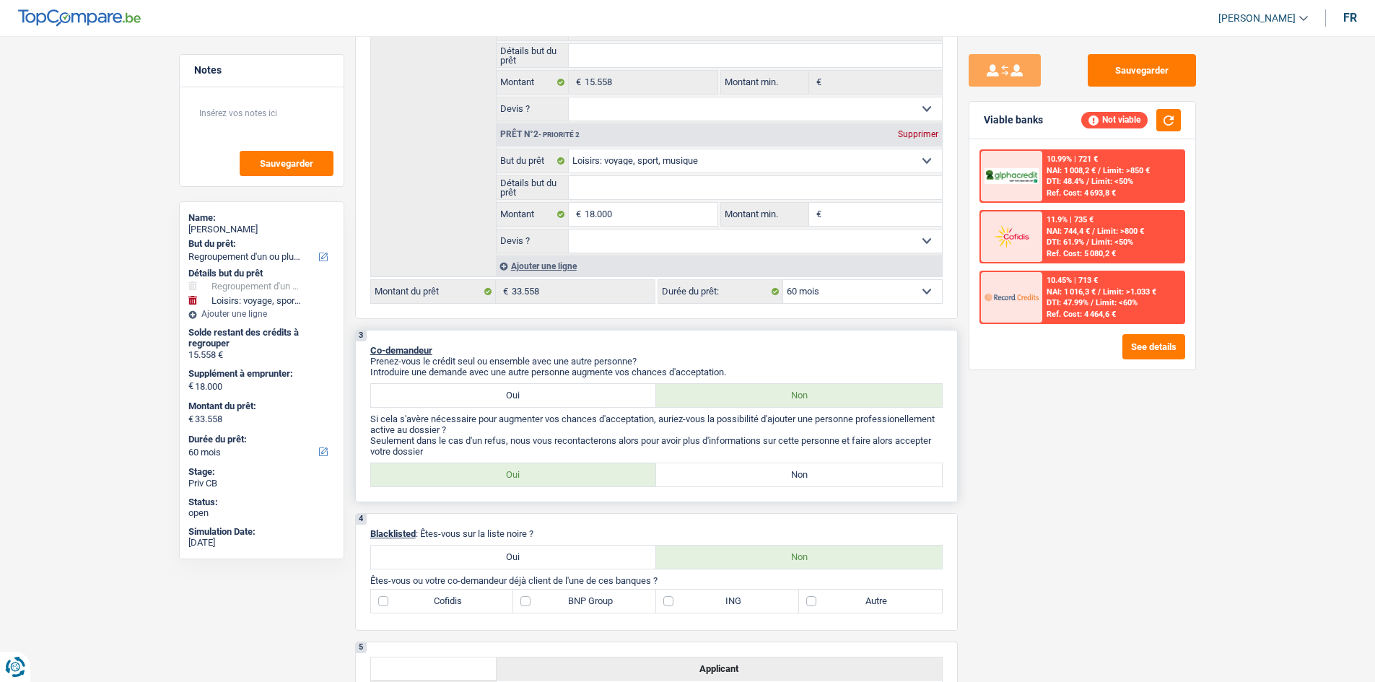
click at [829, 482] on label "Non" at bounding box center [799, 475] width 286 height 23
click at [829, 482] on input "Non" at bounding box center [799, 475] width 286 height 23
radio input "true"
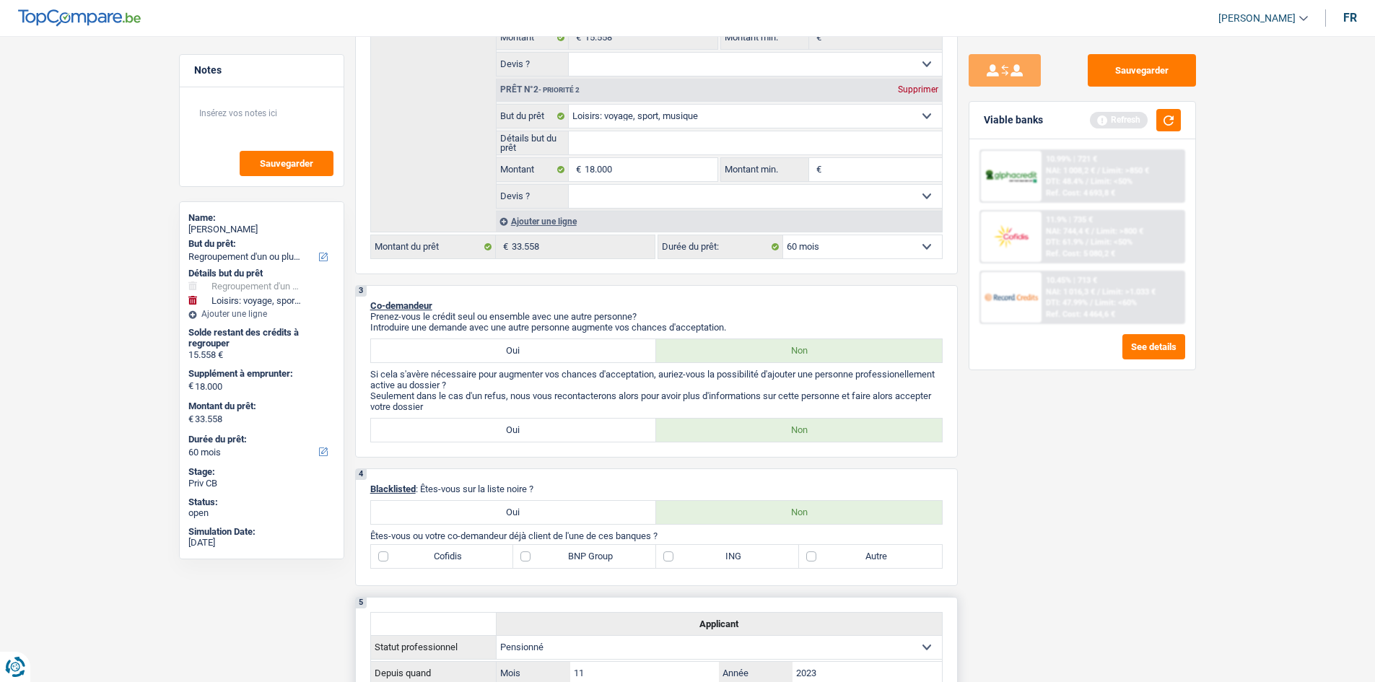
scroll to position [650, 0]
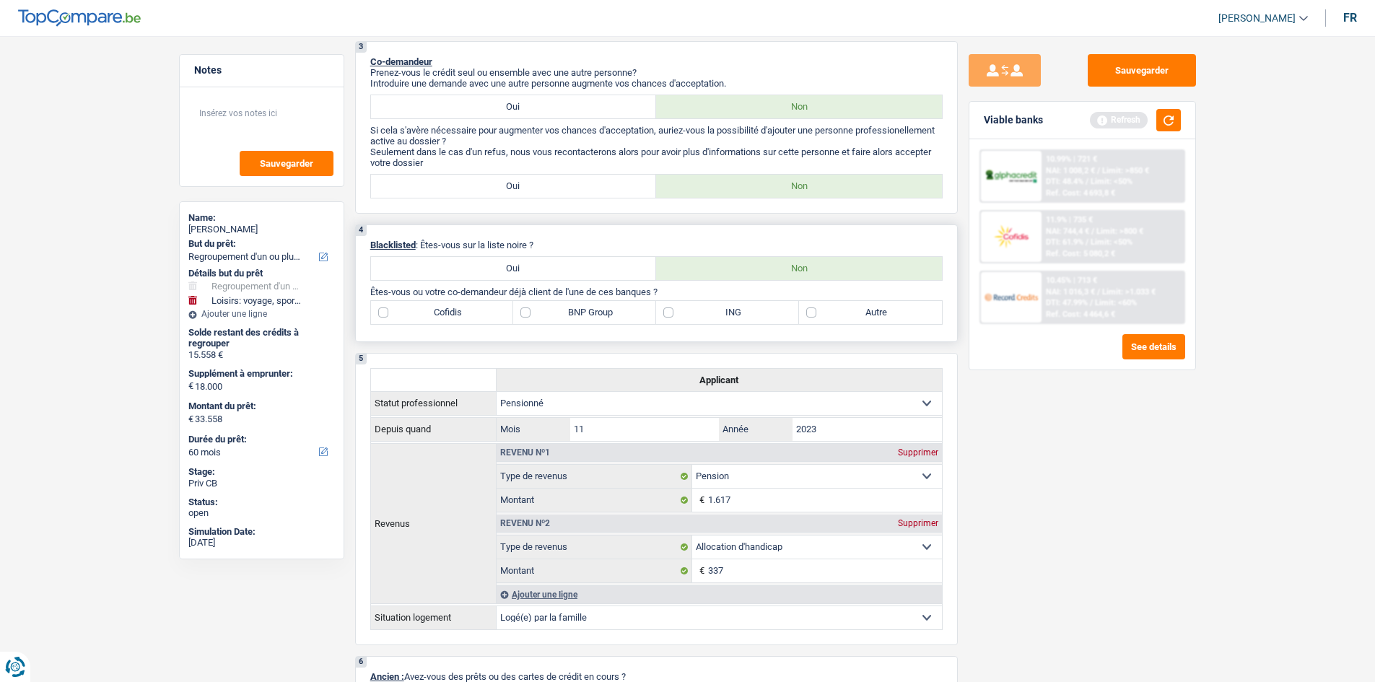
click at [457, 310] on label "Cofidis" at bounding box center [442, 312] width 143 height 23
click at [457, 310] on input "Cofidis" at bounding box center [442, 312] width 143 height 23
checkbox input "true"
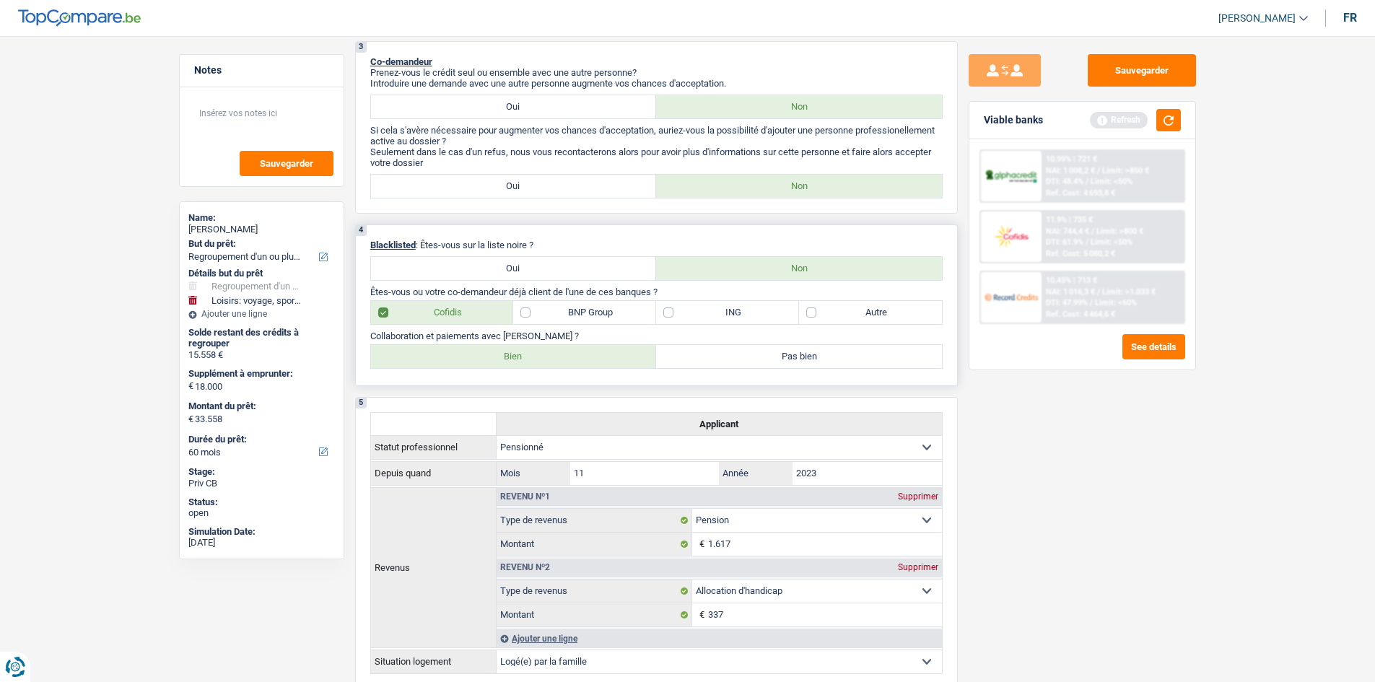
click at [491, 369] on div "4 Blacklisted : Êtes-vous sur la liste noire ? Oui Non Êtes-vous ou votre co-de…" at bounding box center [656, 306] width 603 height 162
click at [515, 354] on label "Bien" at bounding box center [514, 356] width 286 height 23
click at [515, 354] on input "Bien" at bounding box center [514, 356] width 286 height 23
radio input "true"
click at [580, 313] on label "BNP Group" at bounding box center [584, 312] width 143 height 23
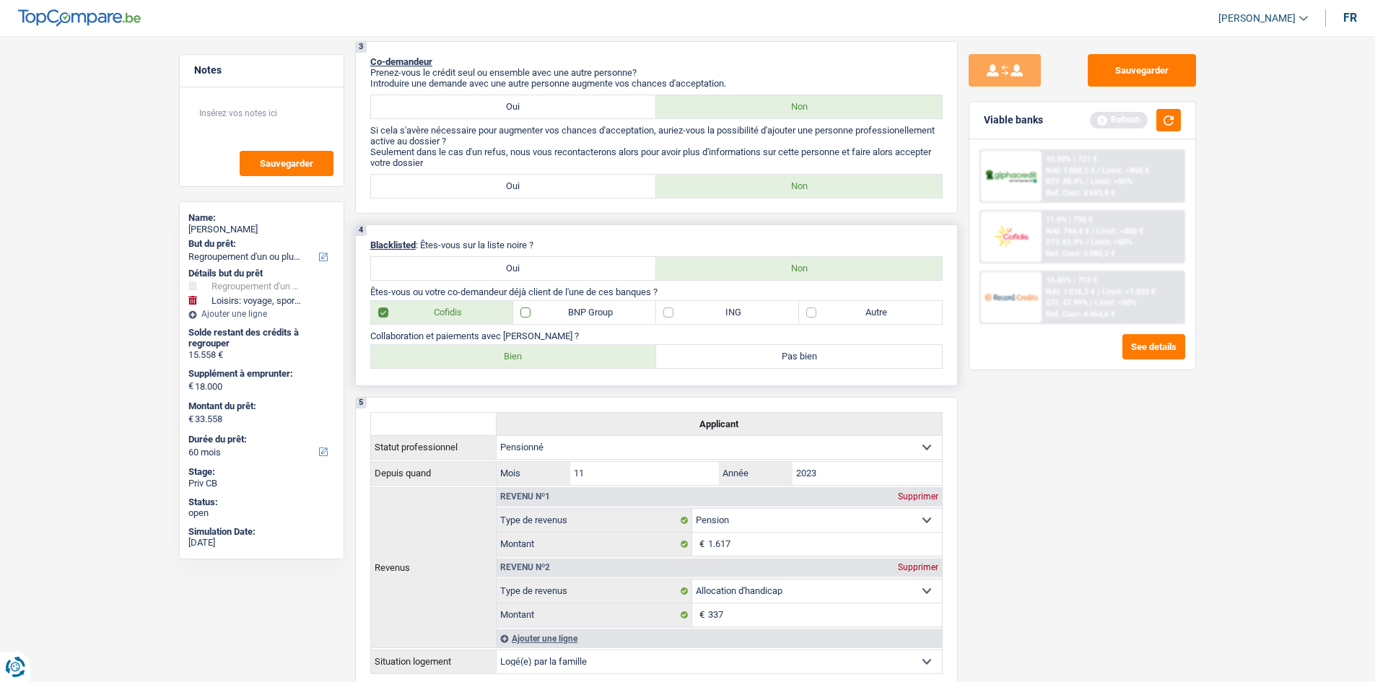
click at [580, 313] on input "BNP Group" at bounding box center [584, 312] width 143 height 23
checkbox input "true"
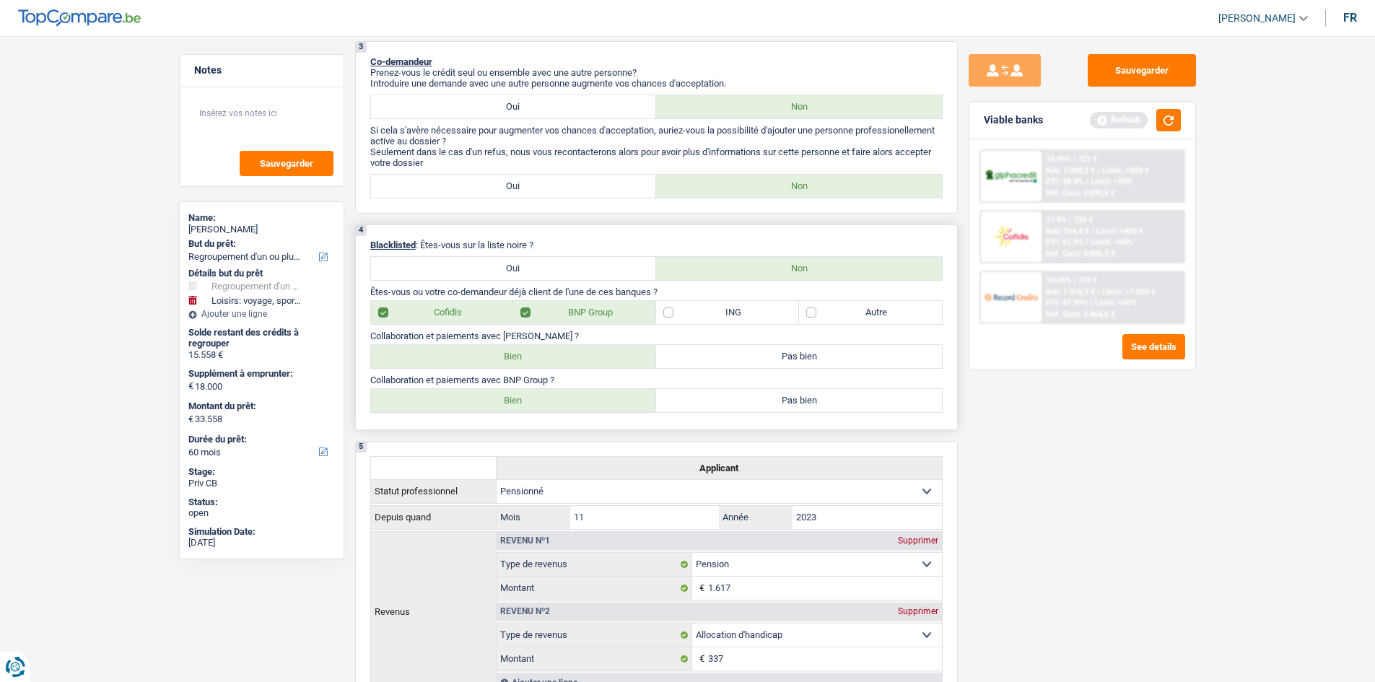
click at [510, 394] on label "Bien" at bounding box center [514, 400] width 286 height 23
click at [510, 394] on input "Bien" at bounding box center [514, 400] width 286 height 23
radio input "true"
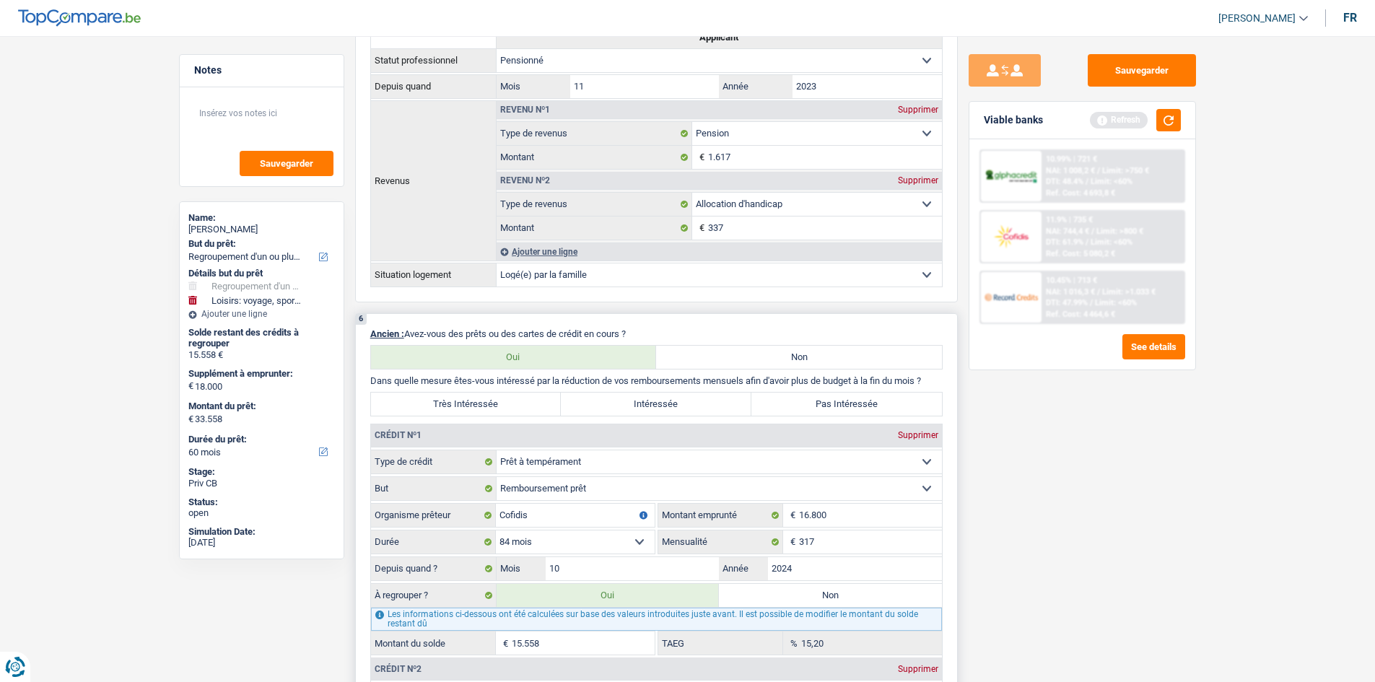
scroll to position [1227, 0]
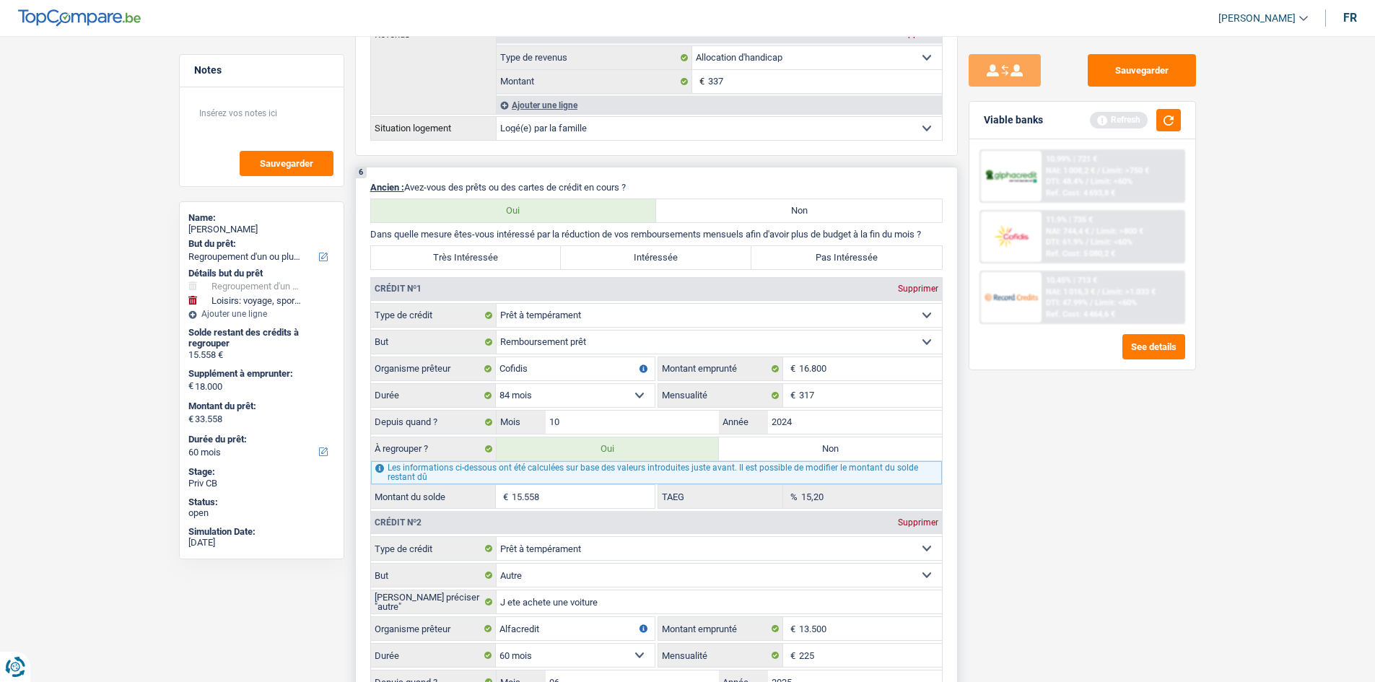
click at [517, 265] on label "Très Intéressée" at bounding box center [466, 257] width 191 height 23
click at [517, 265] on input "Très Intéressée" at bounding box center [466, 257] width 191 height 23
radio input "true"
click at [862, 418] on input "2024" at bounding box center [855, 422] width 174 height 23
drag, startPoint x: 1154, startPoint y: 504, endPoint x: 974, endPoint y: 431, distance: 194.7
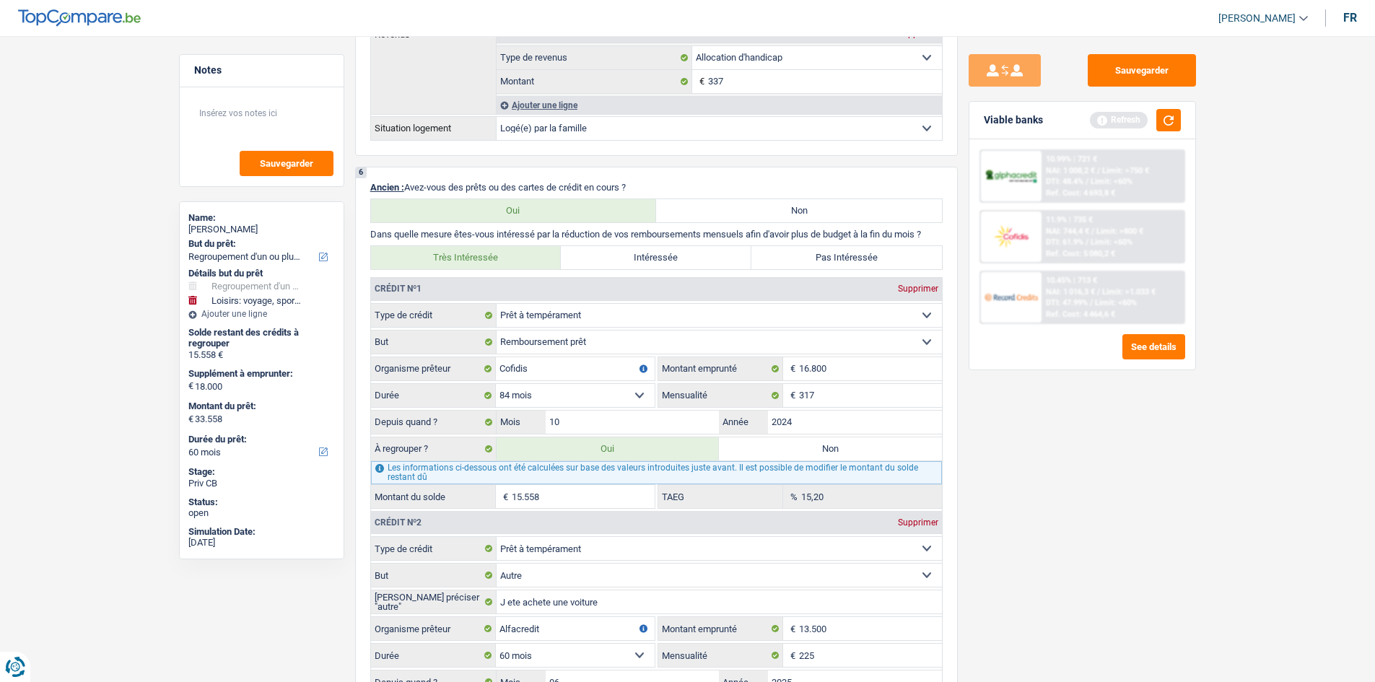
click at [1097, 503] on div "Sauvegarder Viable banks Refresh 10.99% | 721 € NAI: 1 008,2 € / Limit: >750 € …" at bounding box center [1082, 354] width 249 height 601
click at [866, 402] on input "317" at bounding box center [870, 395] width 143 height 23
drag, startPoint x: 1116, startPoint y: 483, endPoint x: 1103, endPoint y: 457, distance: 29.1
click at [1097, 476] on div "Sauvegarder Viable banks Refresh 10.99% | 721 € NAI: 1 008,2 € / Limit: >750 € …" at bounding box center [1082, 354] width 249 height 601
click at [849, 419] on input "2024" at bounding box center [855, 422] width 174 height 23
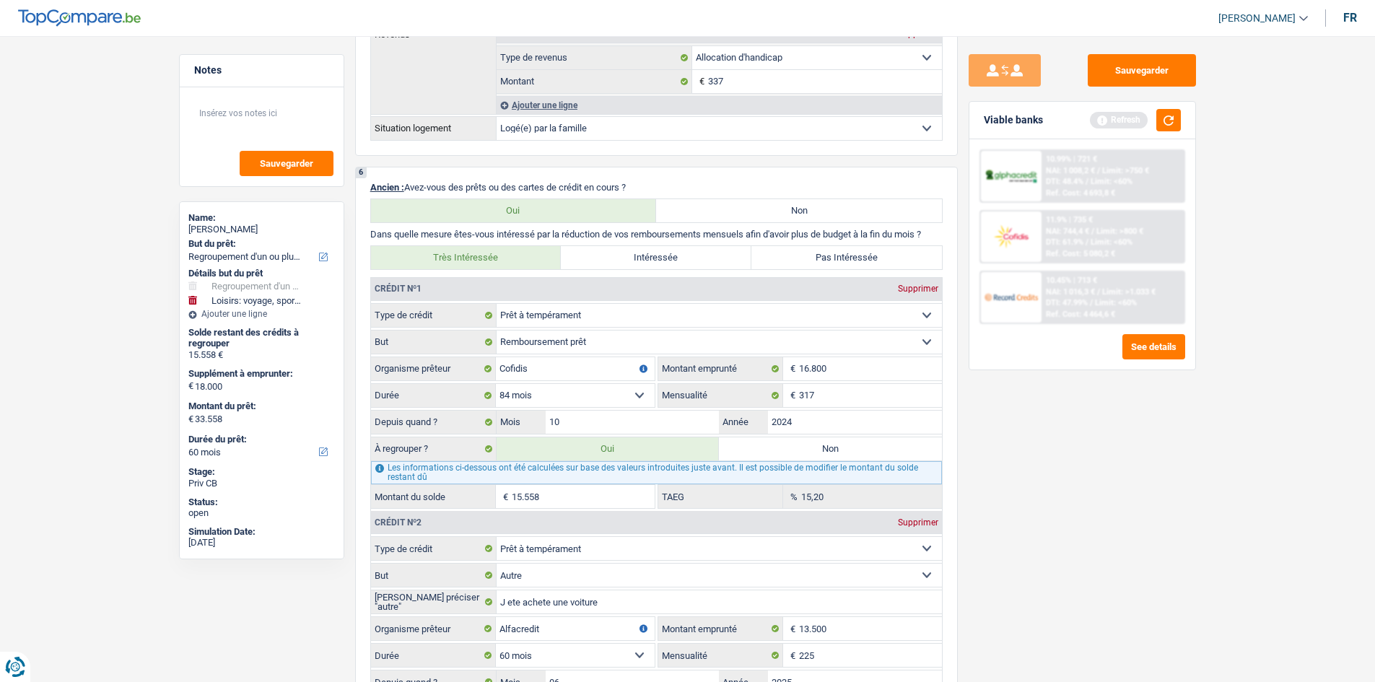
click at [1071, 526] on div "Sauvegarder Viable banks Refresh 10.99% | 721 € NAI: 1 008,2 € / Limit: >750 € …" at bounding box center [1082, 354] width 249 height 601
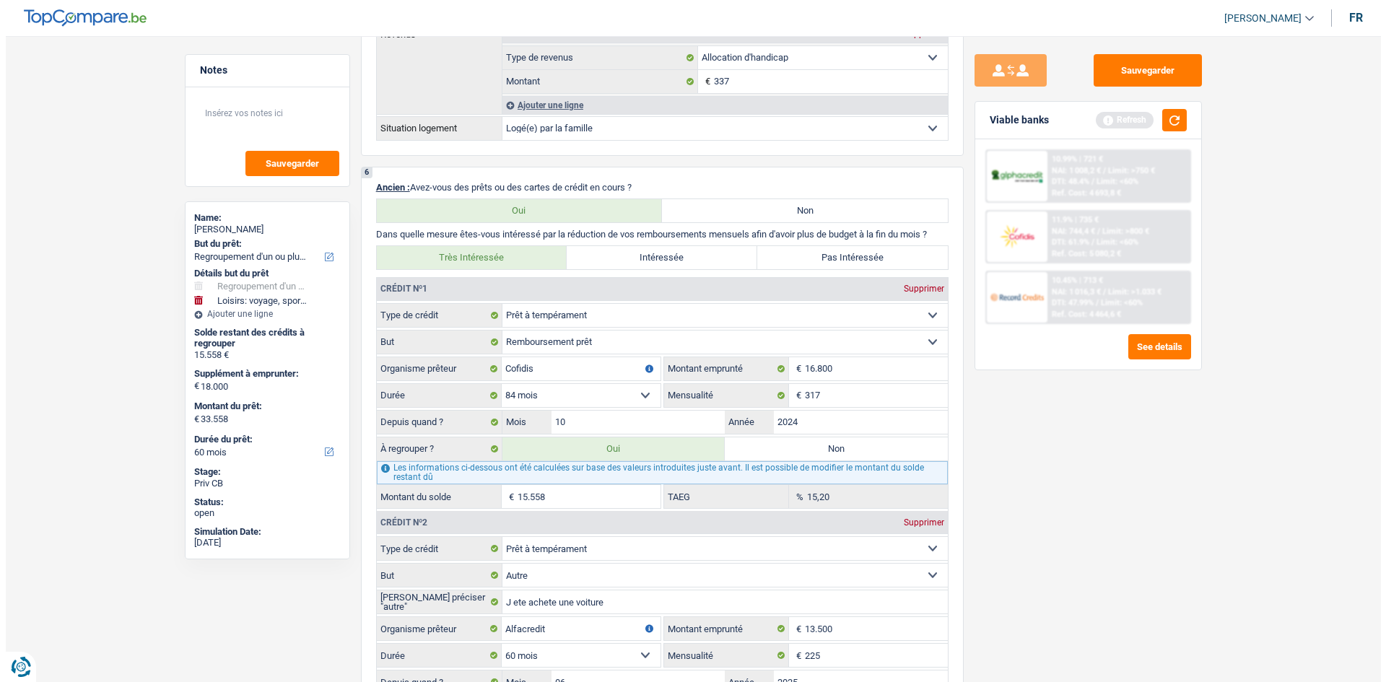
scroll to position [1588, 0]
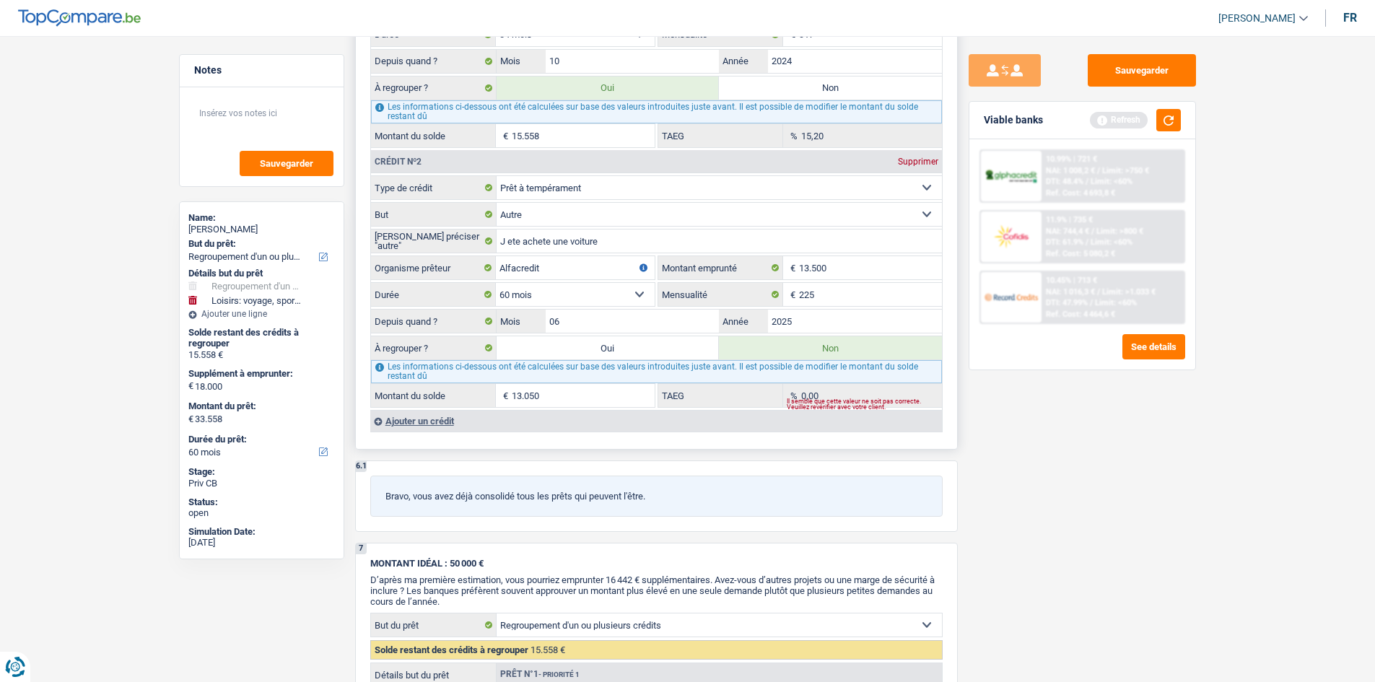
click at [552, 389] on input "13.050" at bounding box center [583, 395] width 143 height 23
click at [596, 323] on input "06" at bounding box center [633, 321] width 174 height 23
click at [1097, 453] on div "Sauvegarder Viable banks Refresh 10.99% | 721 € NAI: 1 008,2 € / Limit: >750 € …" at bounding box center [1082, 354] width 249 height 601
click at [1097, 122] on button "button" at bounding box center [1169, 120] width 25 height 22
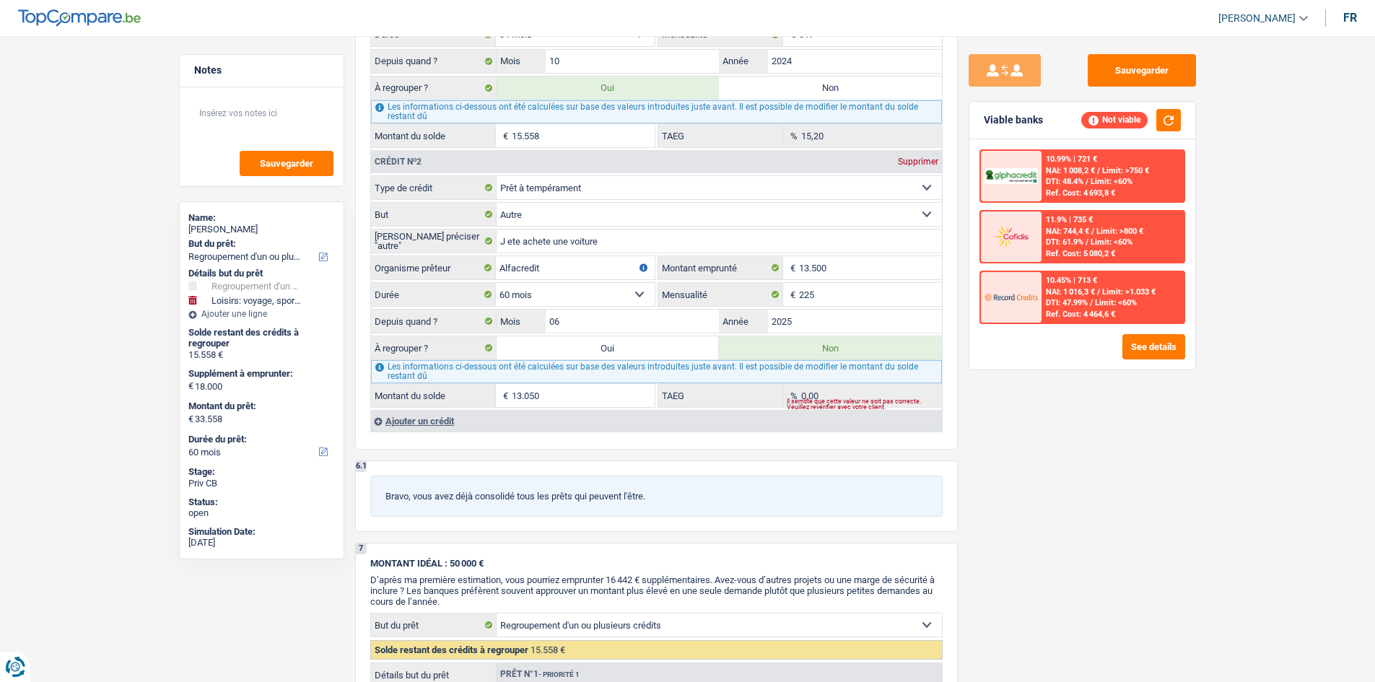
click at [1097, 330] on div "10.99% | 721 € NAI: 1 008,2 € / Limit: >750 € DTI: 48.4% / Limit: <60% Ref. Cos…" at bounding box center [1083, 254] width 226 height 230
click at [1097, 345] on button "See details" at bounding box center [1154, 346] width 63 height 25
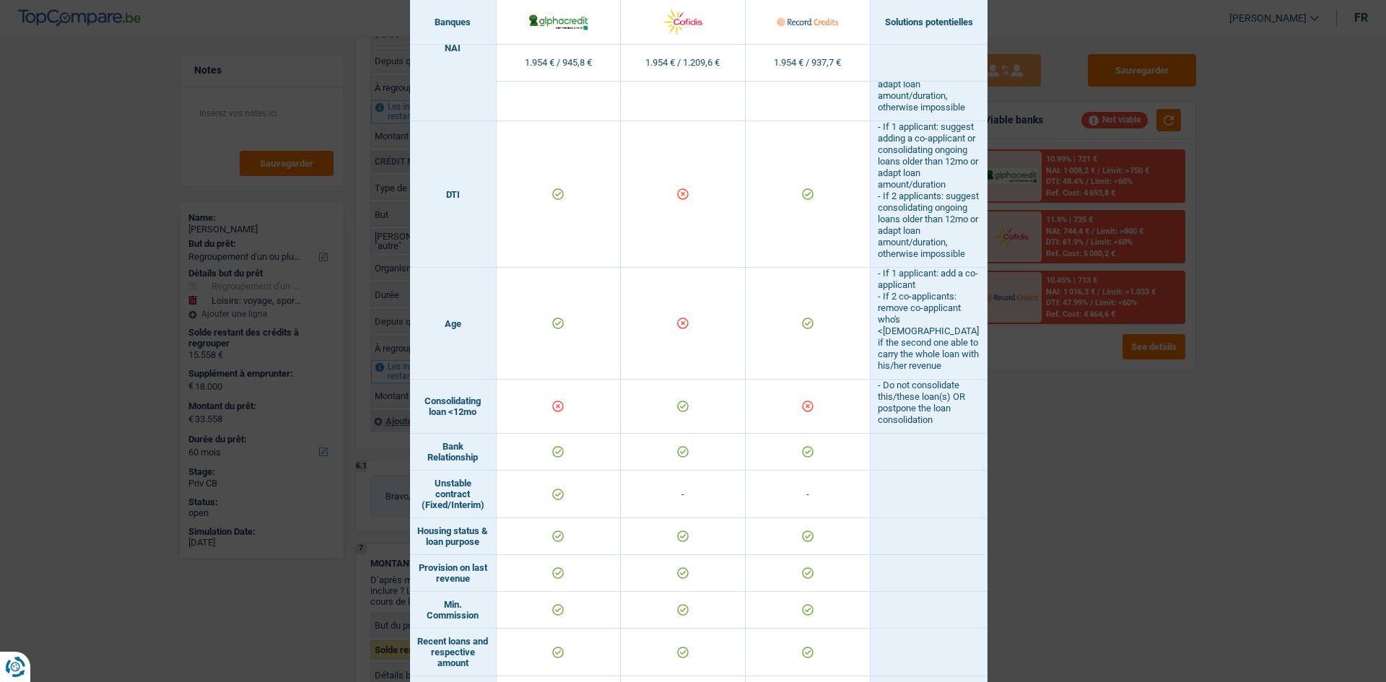
scroll to position [794, 0]
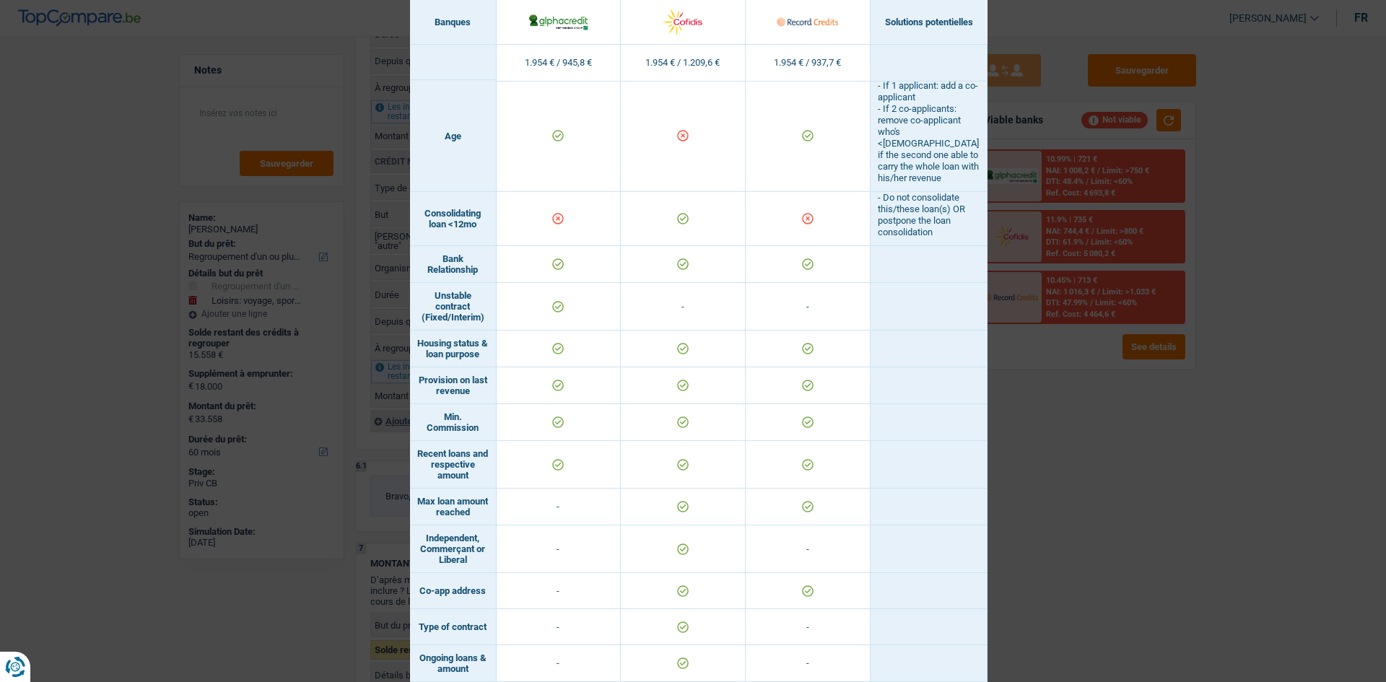
drag, startPoint x: 1084, startPoint y: 508, endPoint x: 1073, endPoint y: 514, distance: 12.3
click at [1087, 508] on div "Banks conditions × Banques Solutions potentielles Revenus / Charges 1.954 € / 9…" at bounding box center [693, 341] width 1386 height 682
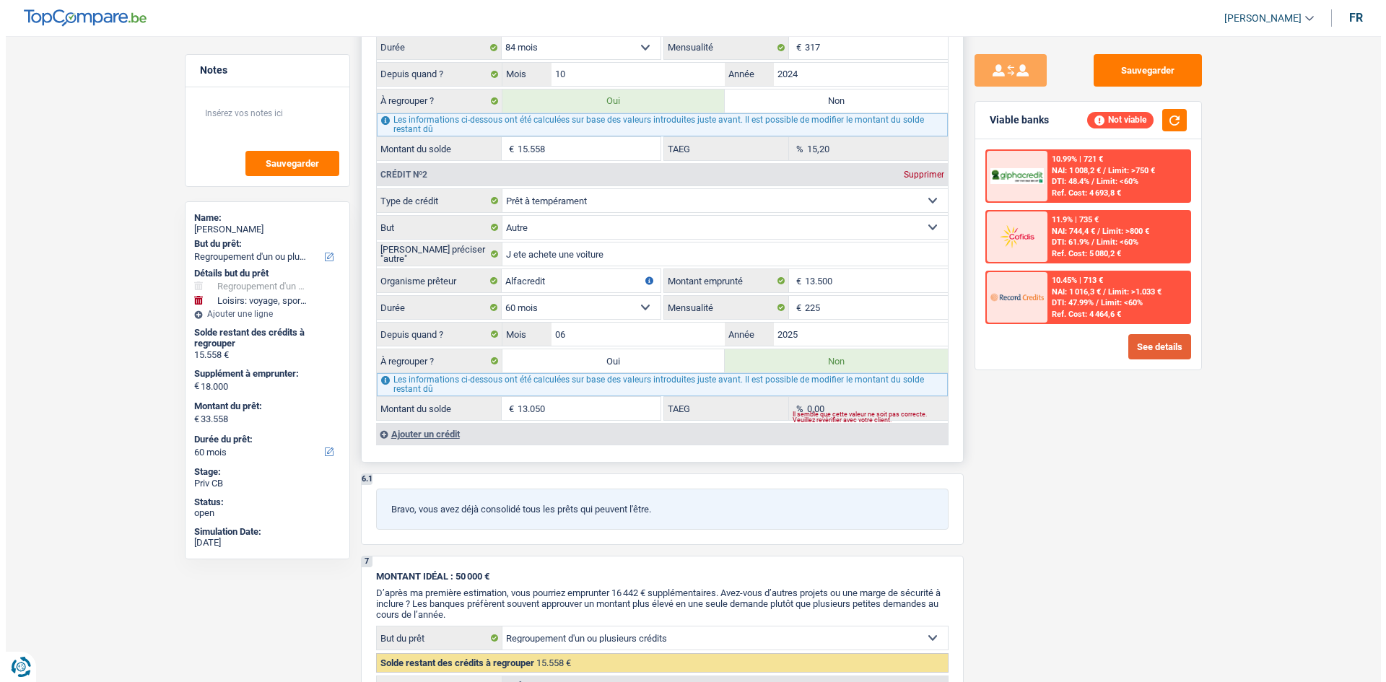
scroll to position [1300, 0]
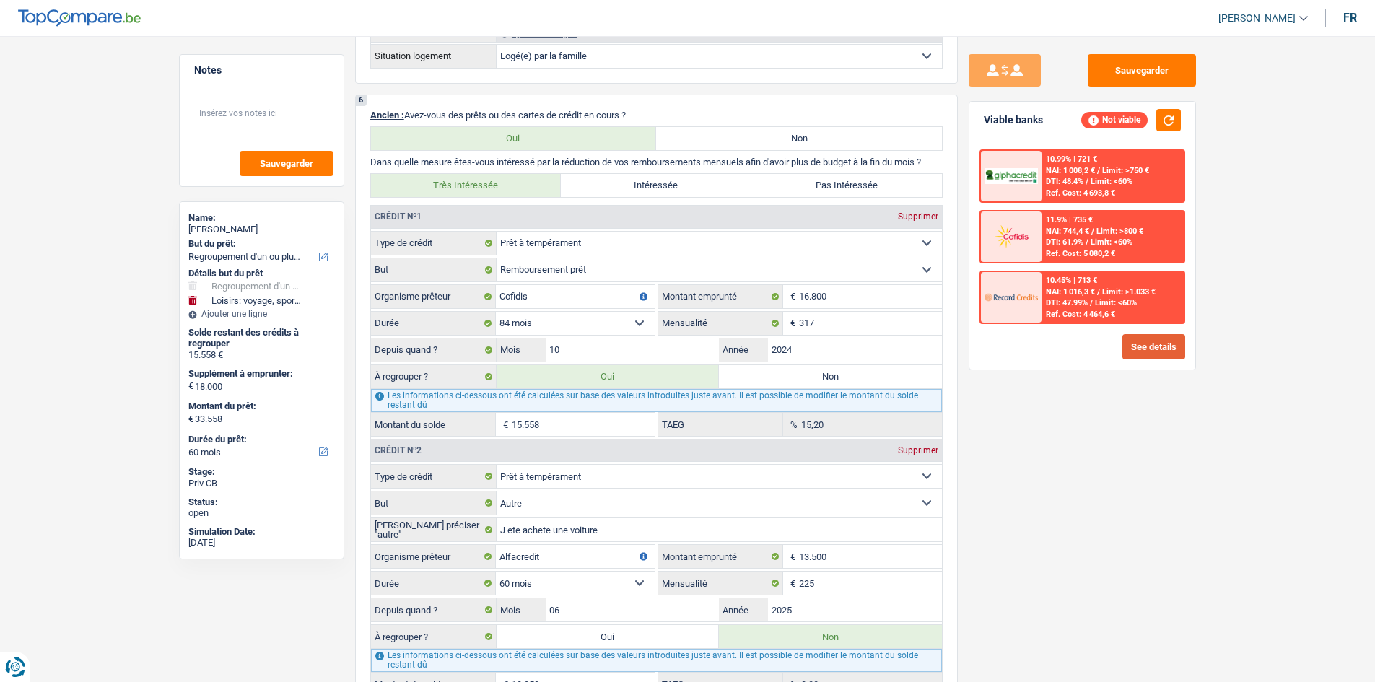
click at [1097, 352] on button "See details" at bounding box center [1154, 346] width 63 height 25
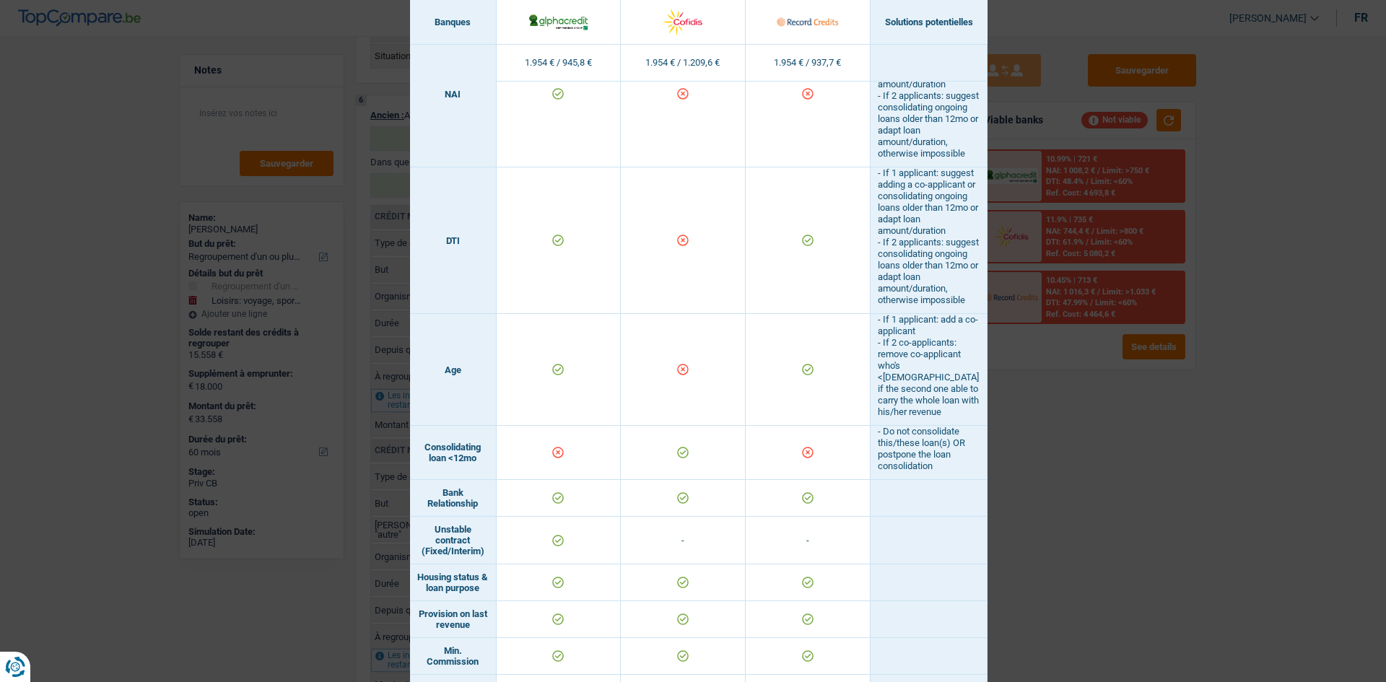
scroll to position [794, 0]
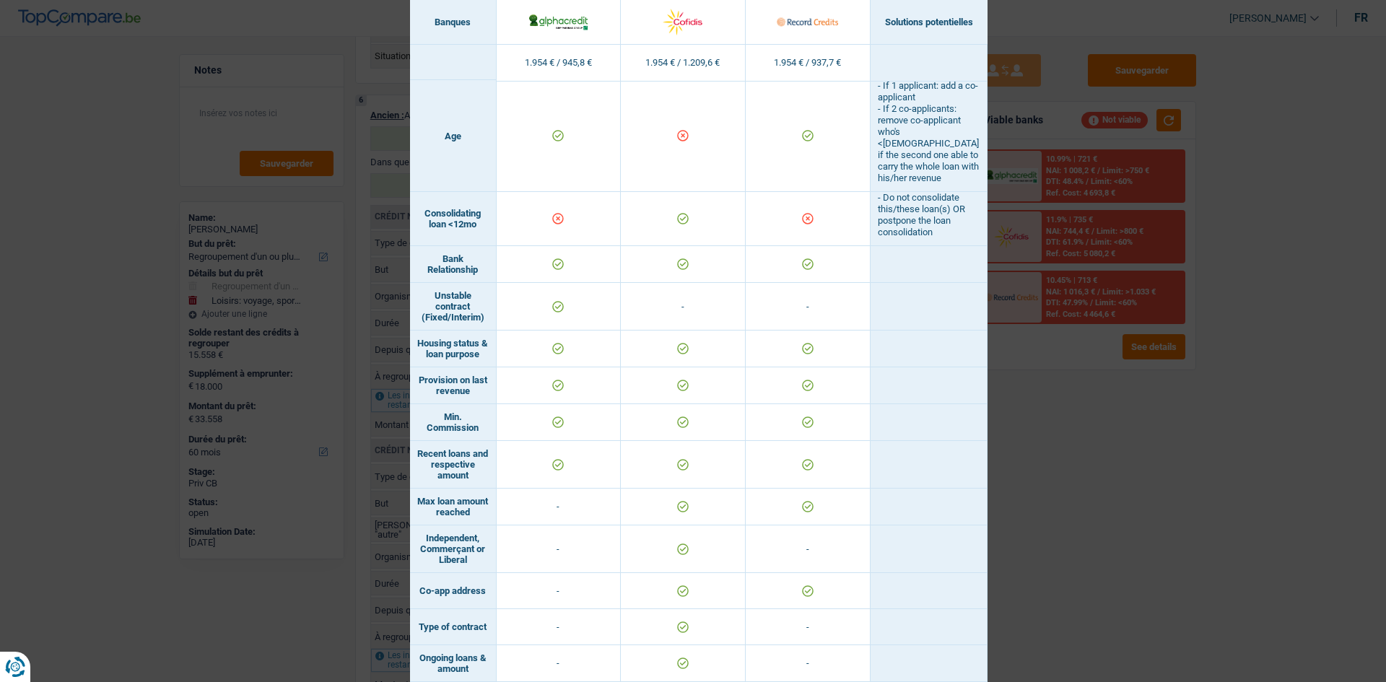
click at [1097, 430] on div "Banks conditions × Banques Solutions potentielles Revenus / Charges 1.954 € / 9…" at bounding box center [693, 341] width 1386 height 682
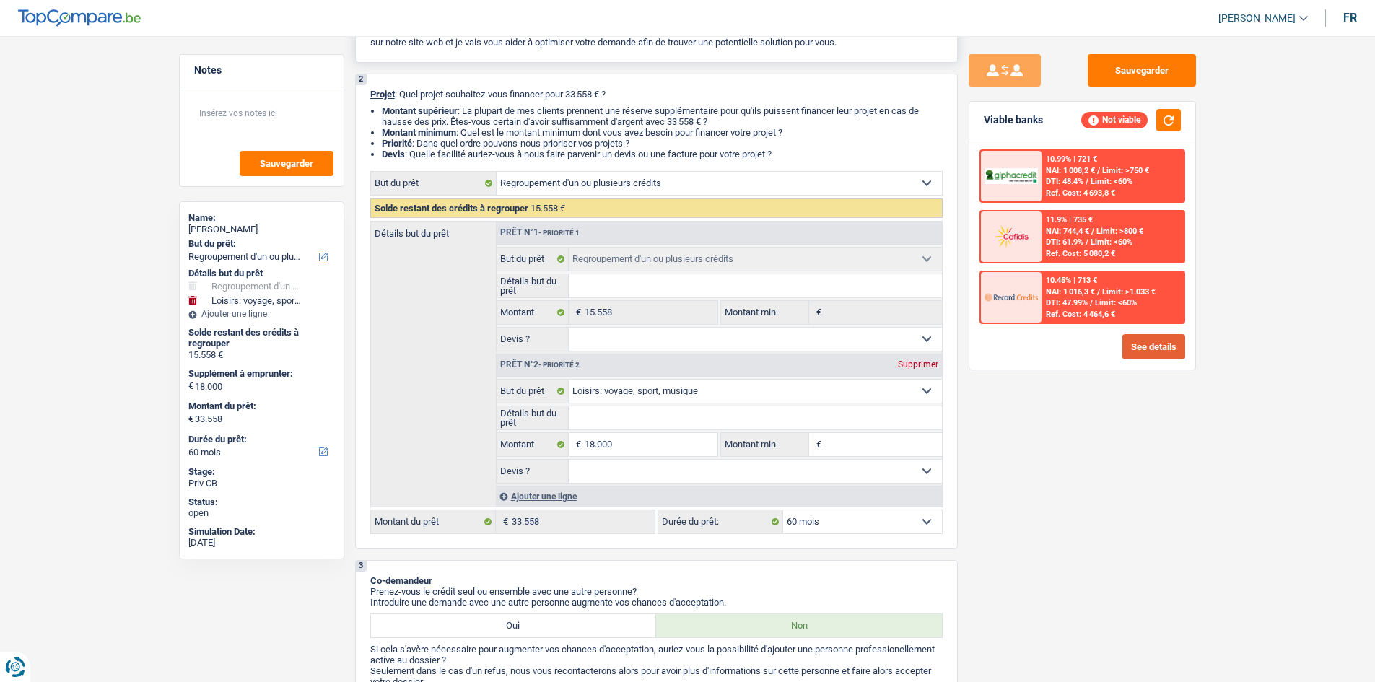
scroll to position [0, 0]
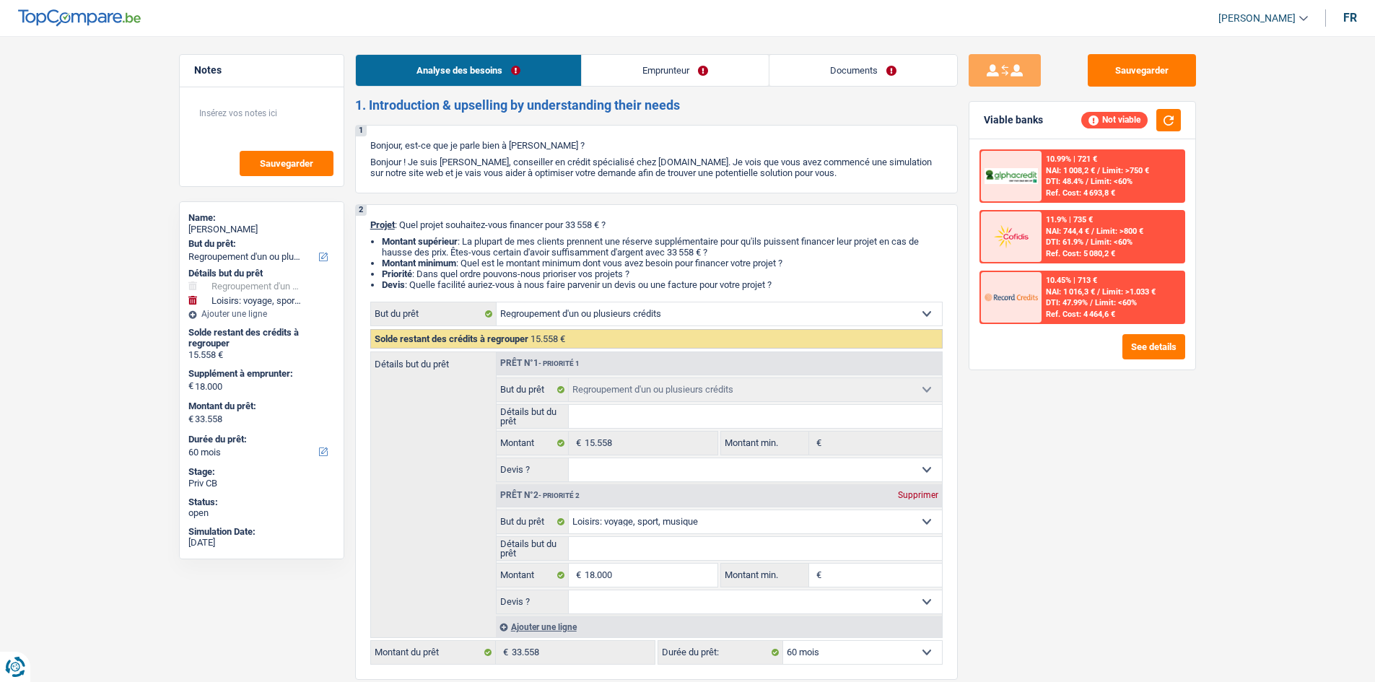
click at [676, 79] on link "Emprunteur" at bounding box center [675, 70] width 187 height 31
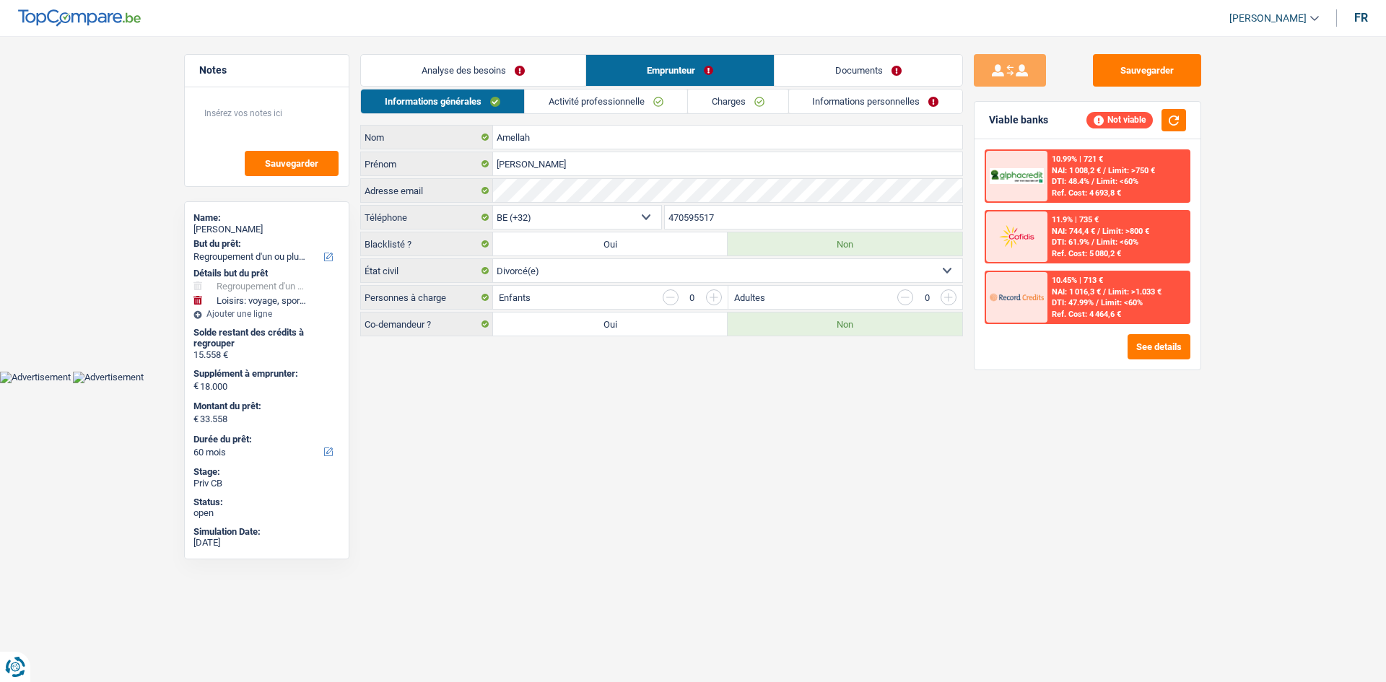
click at [710, 91] on link "Charges" at bounding box center [738, 102] width 100 height 24
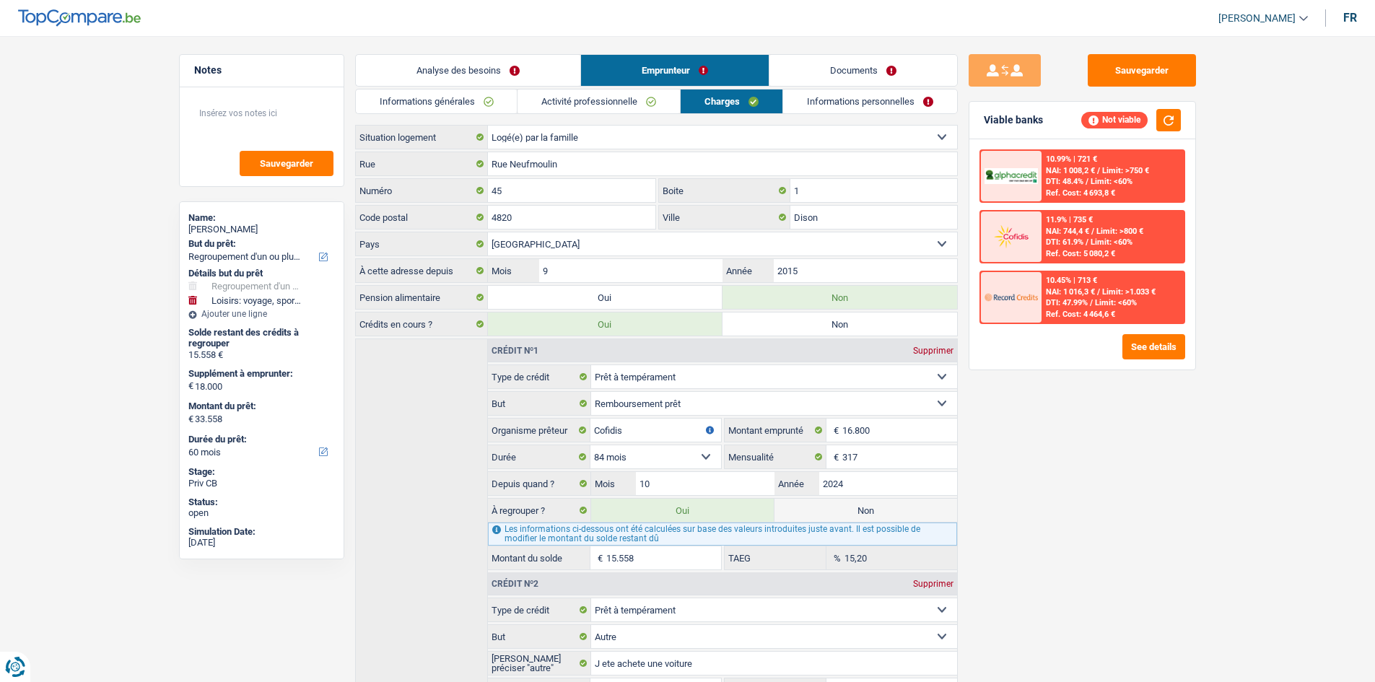
click at [870, 106] on link "Informations personnelles" at bounding box center [870, 102] width 174 height 24
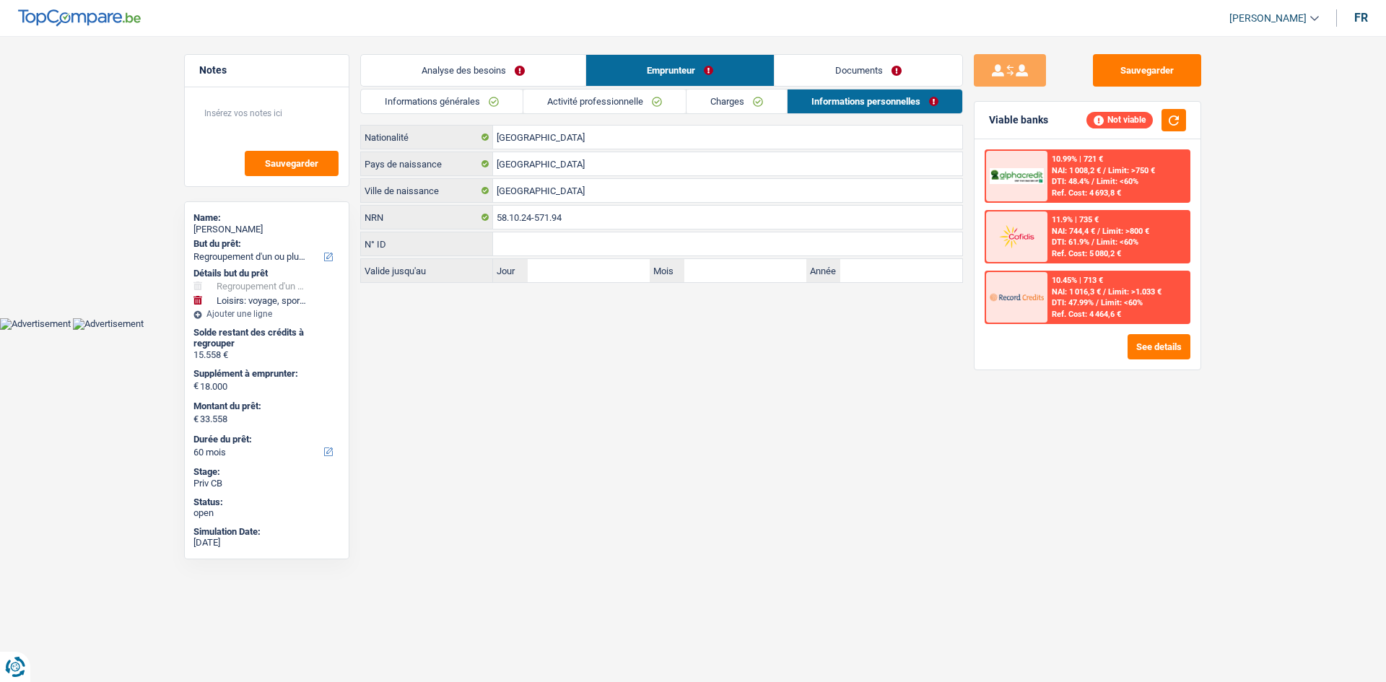
click at [752, 104] on link "Charges" at bounding box center [737, 102] width 100 height 24
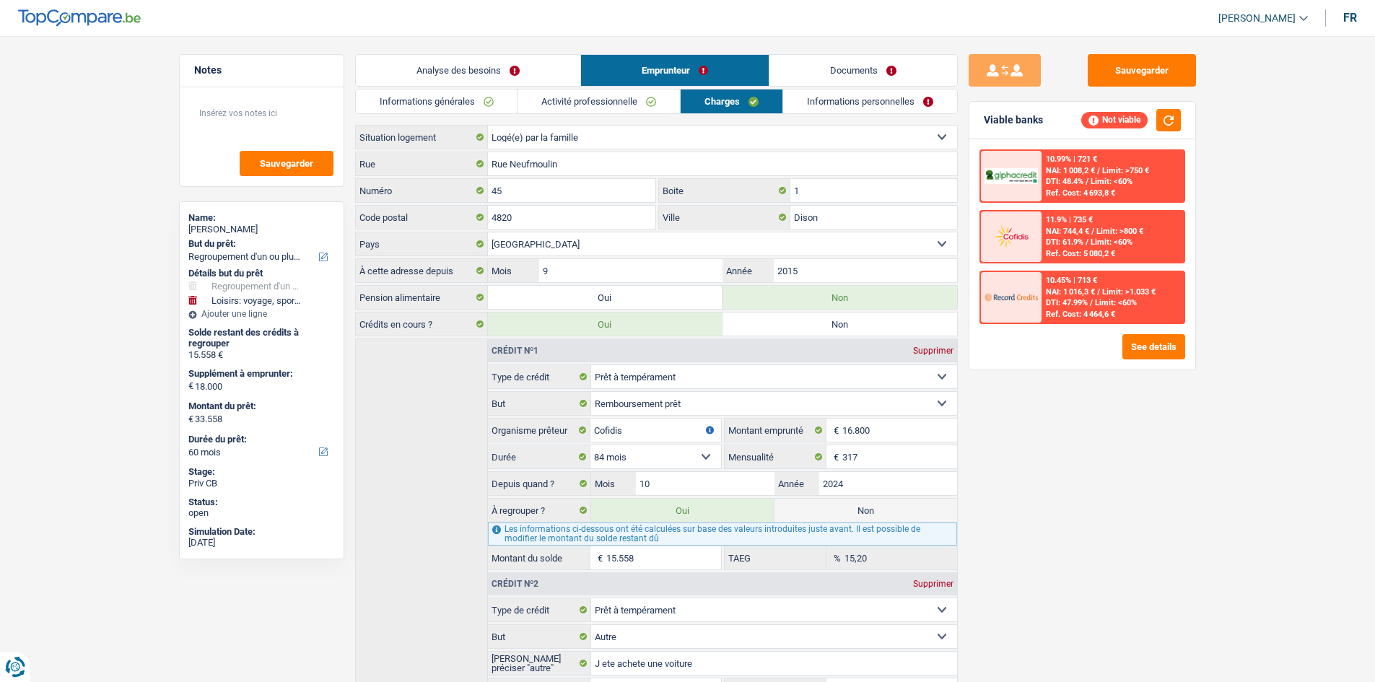
click at [612, 110] on link "Activité professionnelle" at bounding box center [599, 102] width 162 height 24
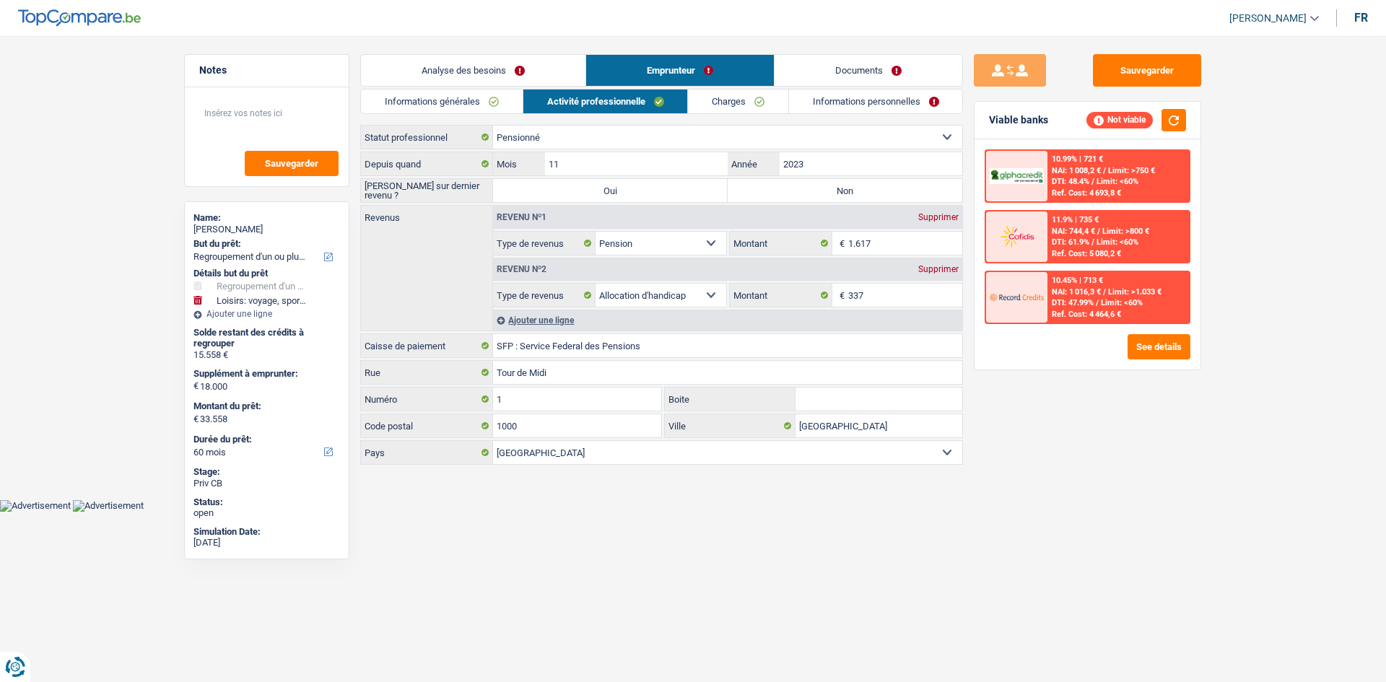
click at [752, 115] on div "Informations générales Activité professionnelle Charges Informations personnell…" at bounding box center [661, 278] width 603 height 378
click at [763, 108] on link "Charges" at bounding box center [738, 102] width 100 height 24
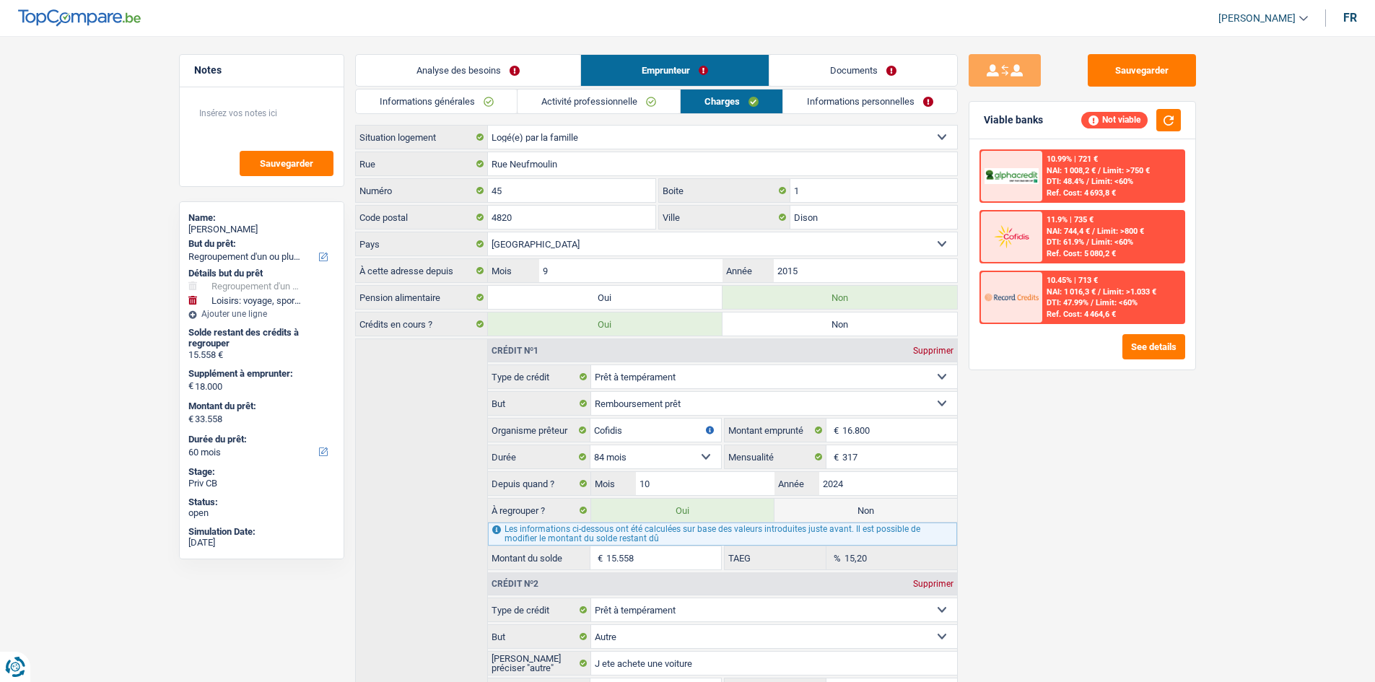
click at [825, 108] on link "Informations personnelles" at bounding box center [870, 102] width 174 height 24
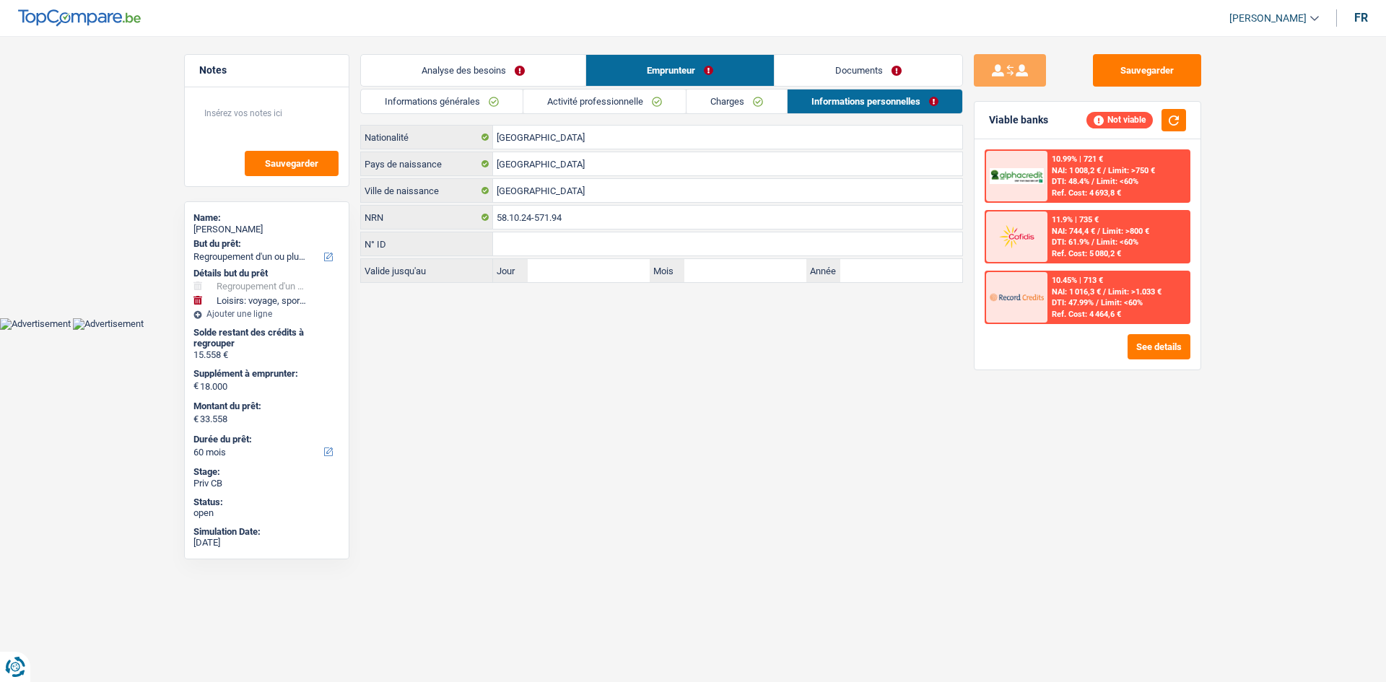
click at [647, 110] on link "Activité professionnelle" at bounding box center [604, 102] width 162 height 24
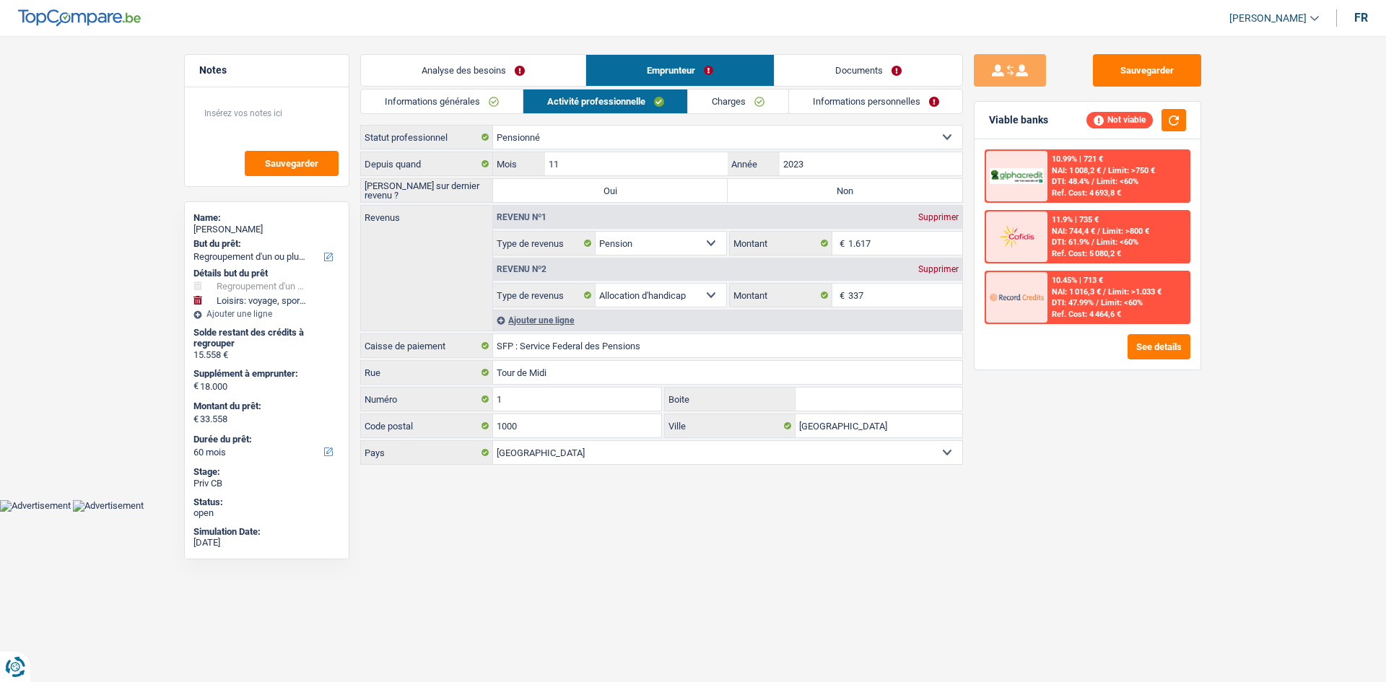
click at [713, 108] on link "Charges" at bounding box center [738, 102] width 100 height 24
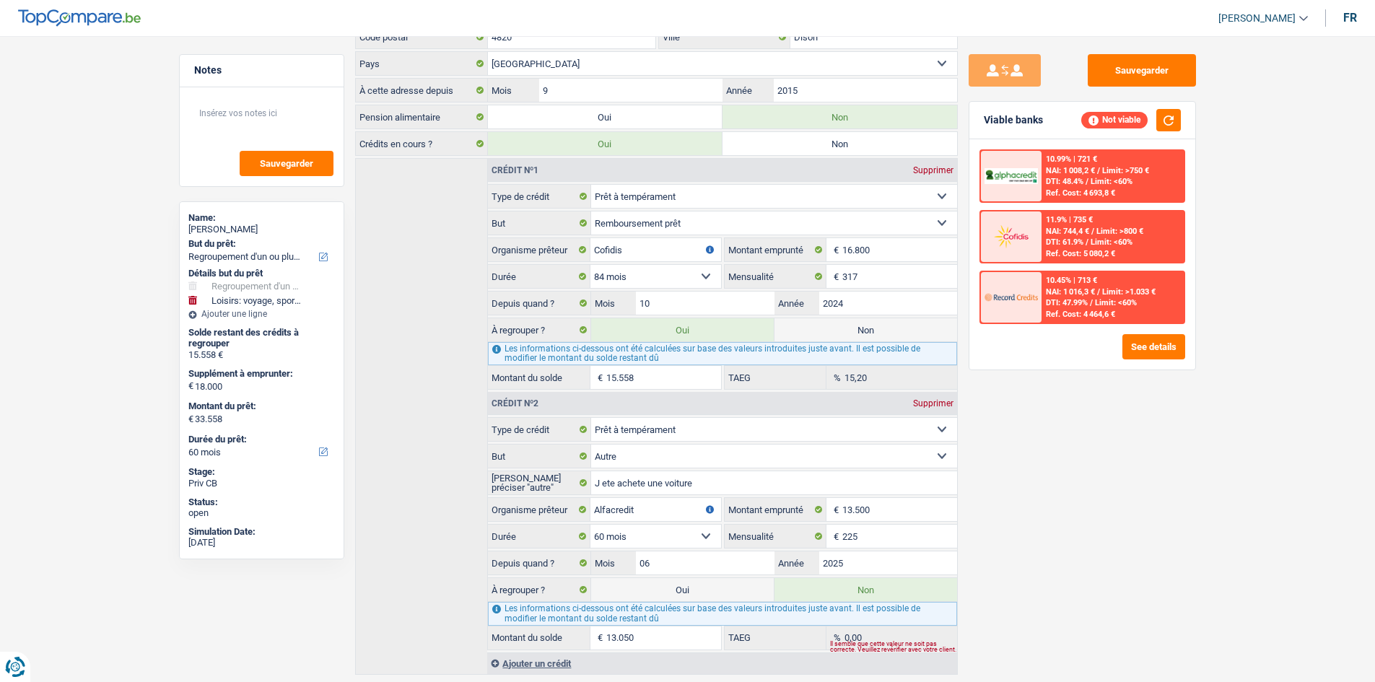
scroll to position [147, 0]
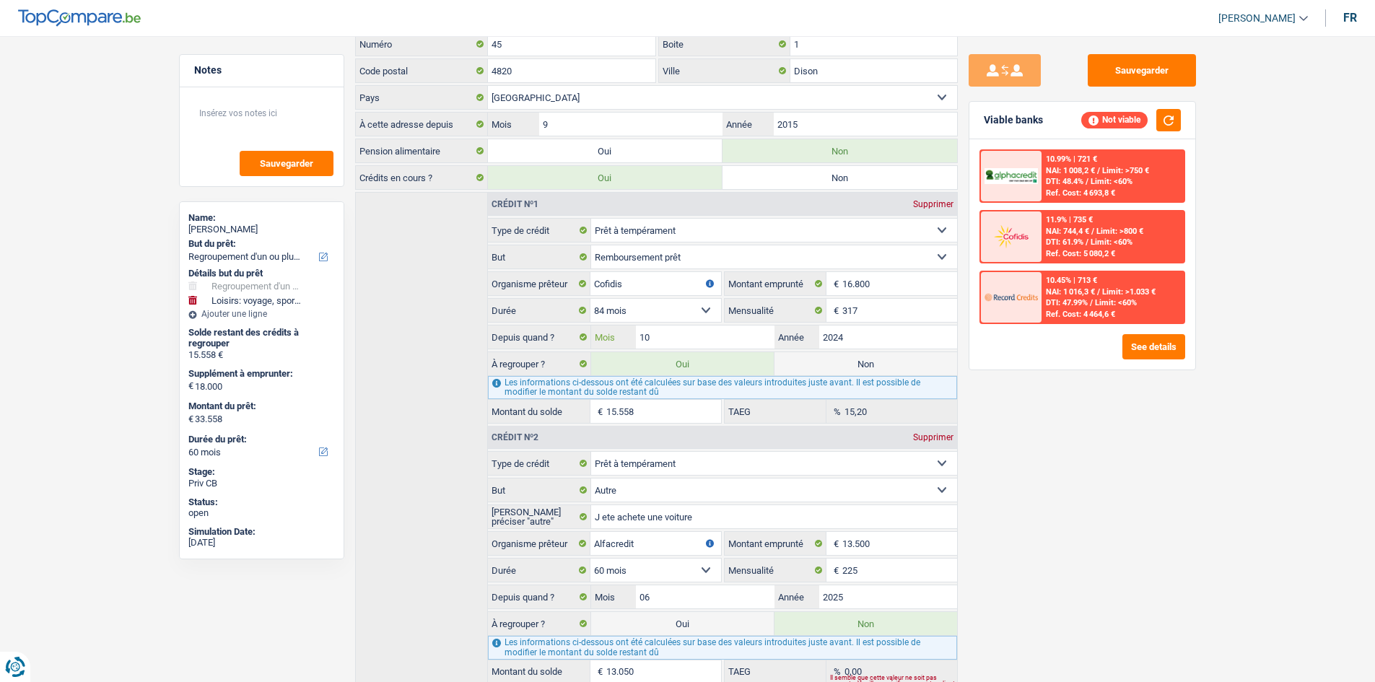
click at [654, 338] on input "10" at bounding box center [705, 337] width 138 height 23
click at [846, 331] on input "2024" at bounding box center [888, 337] width 138 height 23
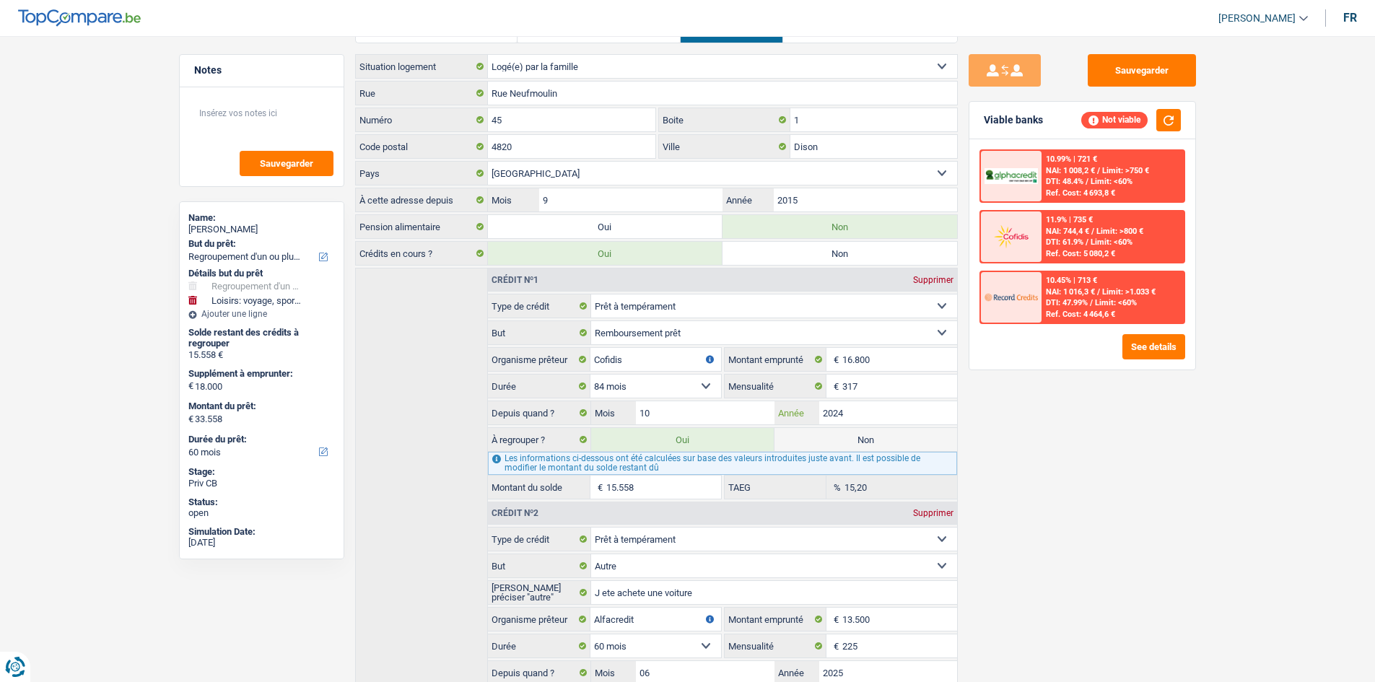
scroll to position [0, 0]
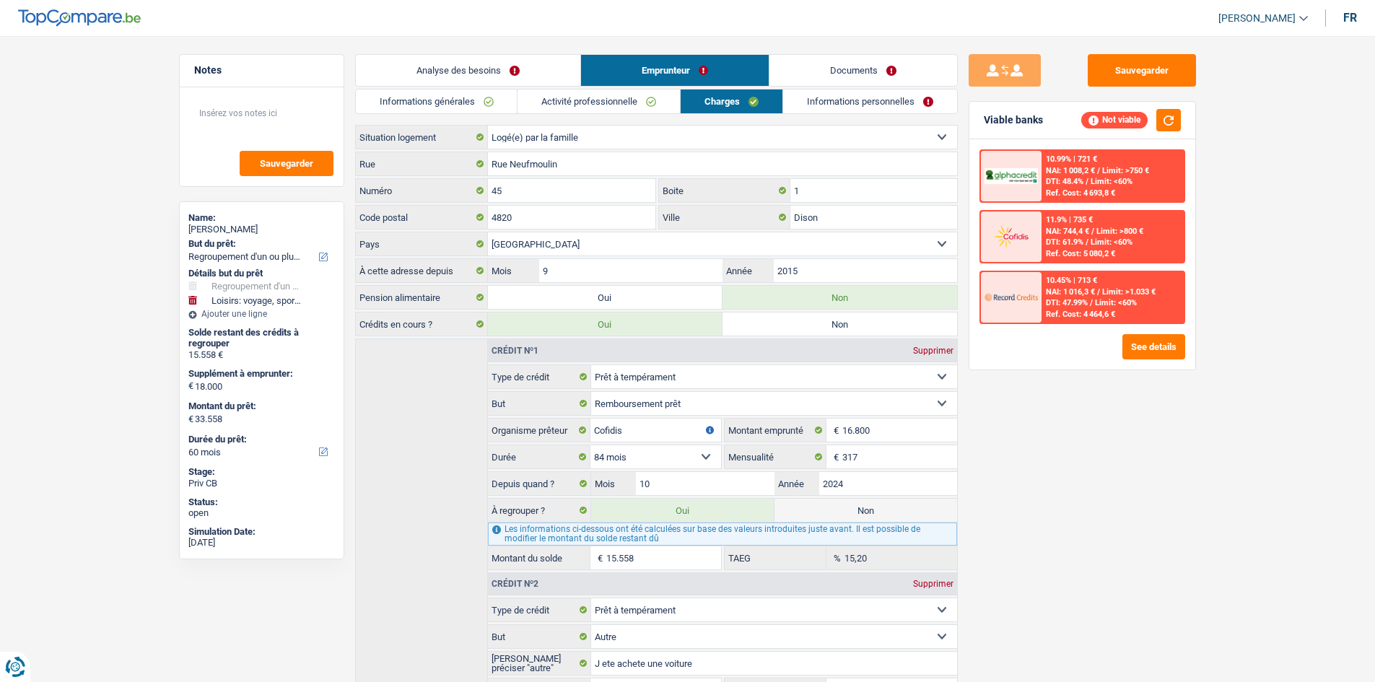
click at [832, 104] on link "Informations personnelles" at bounding box center [870, 102] width 174 height 24
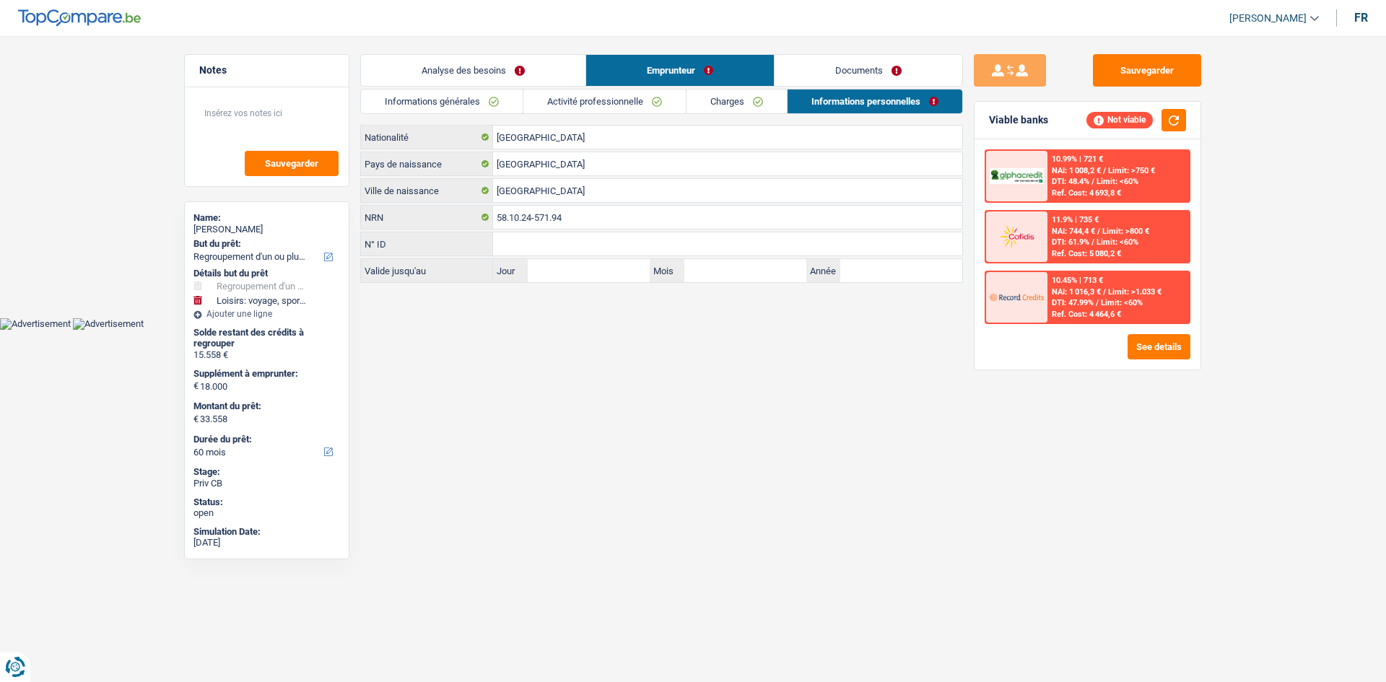
click at [573, 110] on link "Activité professionnelle" at bounding box center [604, 102] width 162 height 24
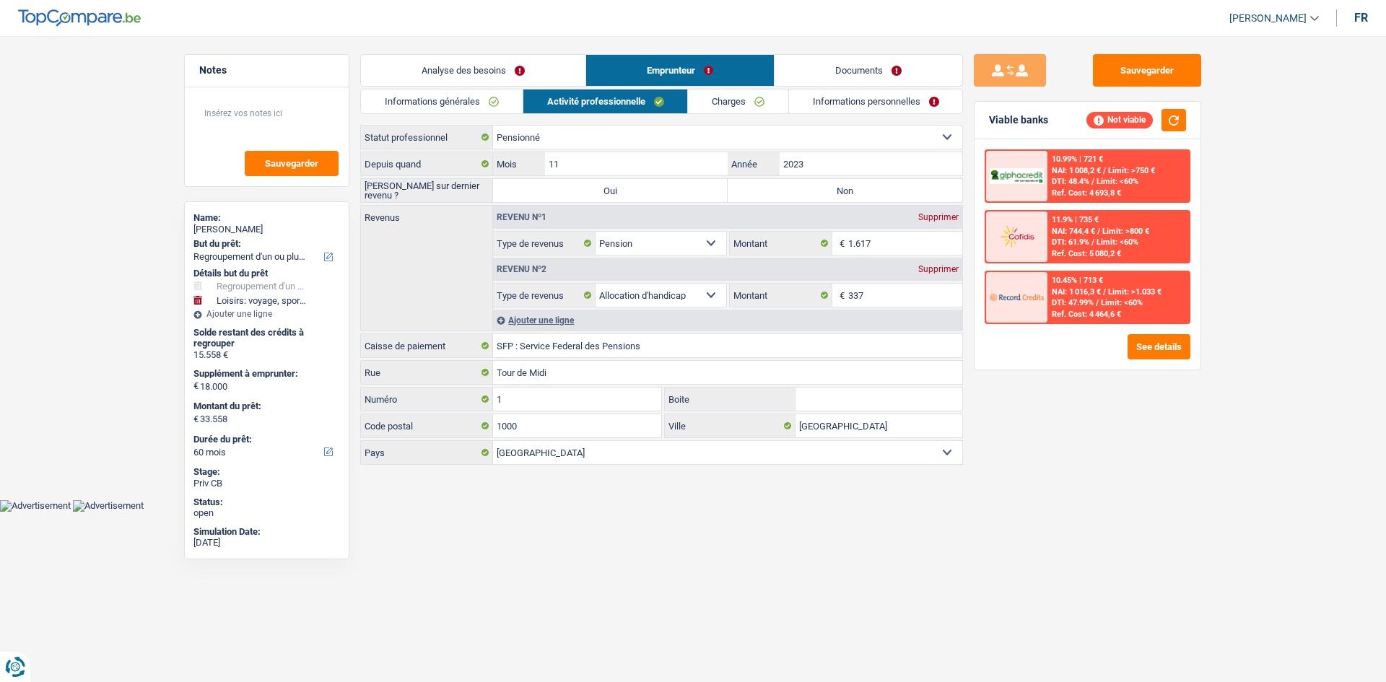
click at [722, 103] on link "Charges" at bounding box center [738, 102] width 100 height 24
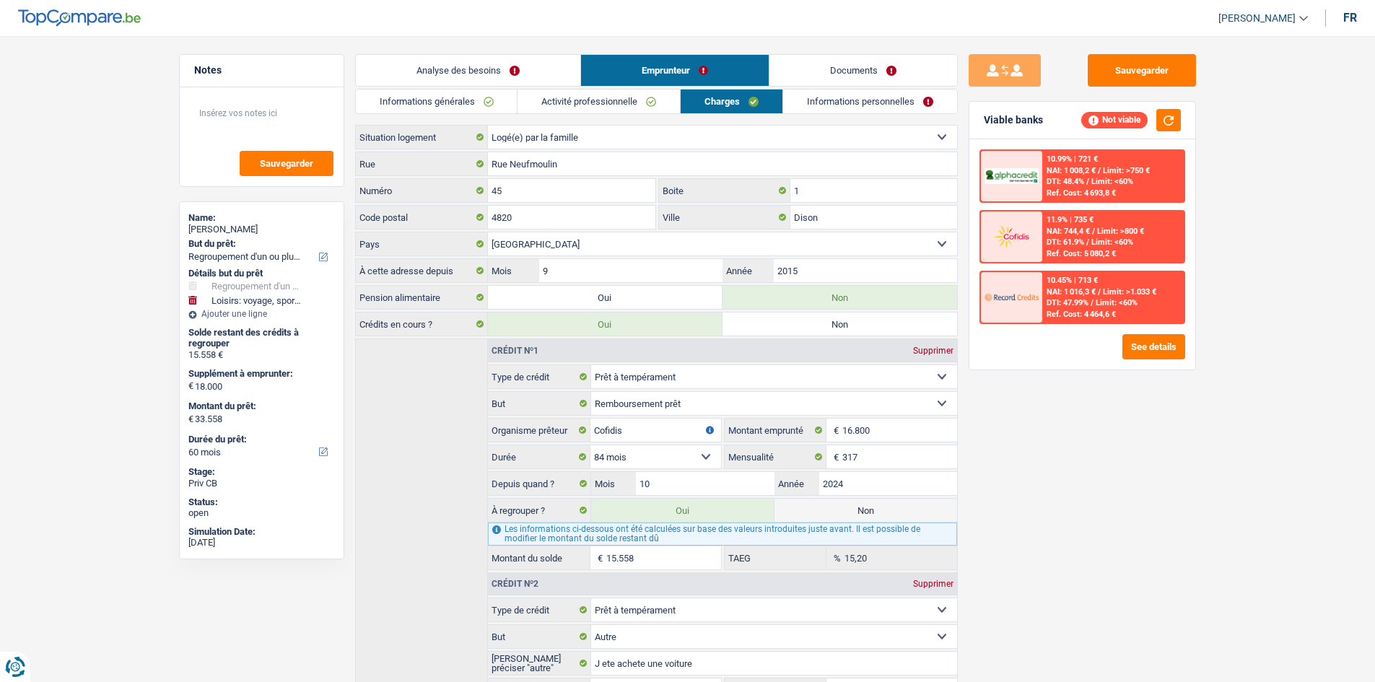
click at [817, 100] on link "Informations personnelles" at bounding box center [870, 102] width 174 height 24
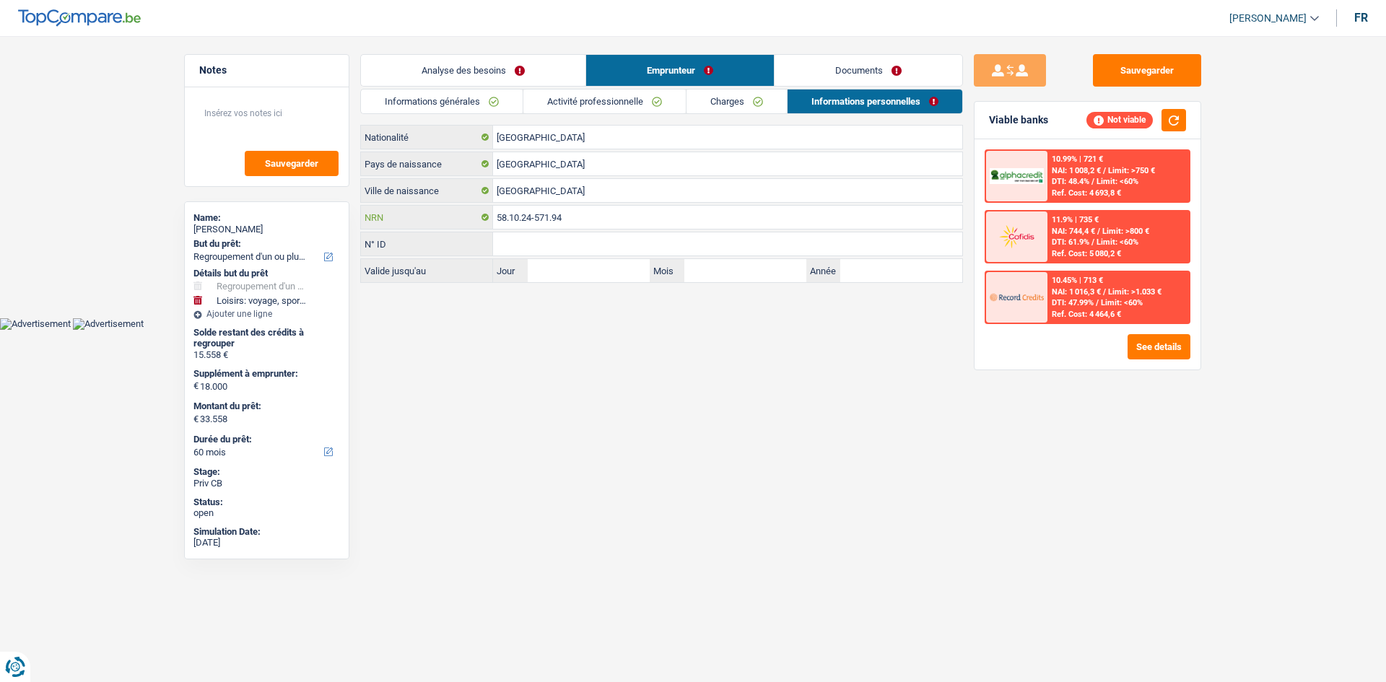
click at [568, 219] on input "58.10.24-571.94" at bounding box center [727, 217] width 469 height 23
click at [741, 103] on link "Charges" at bounding box center [737, 102] width 100 height 24
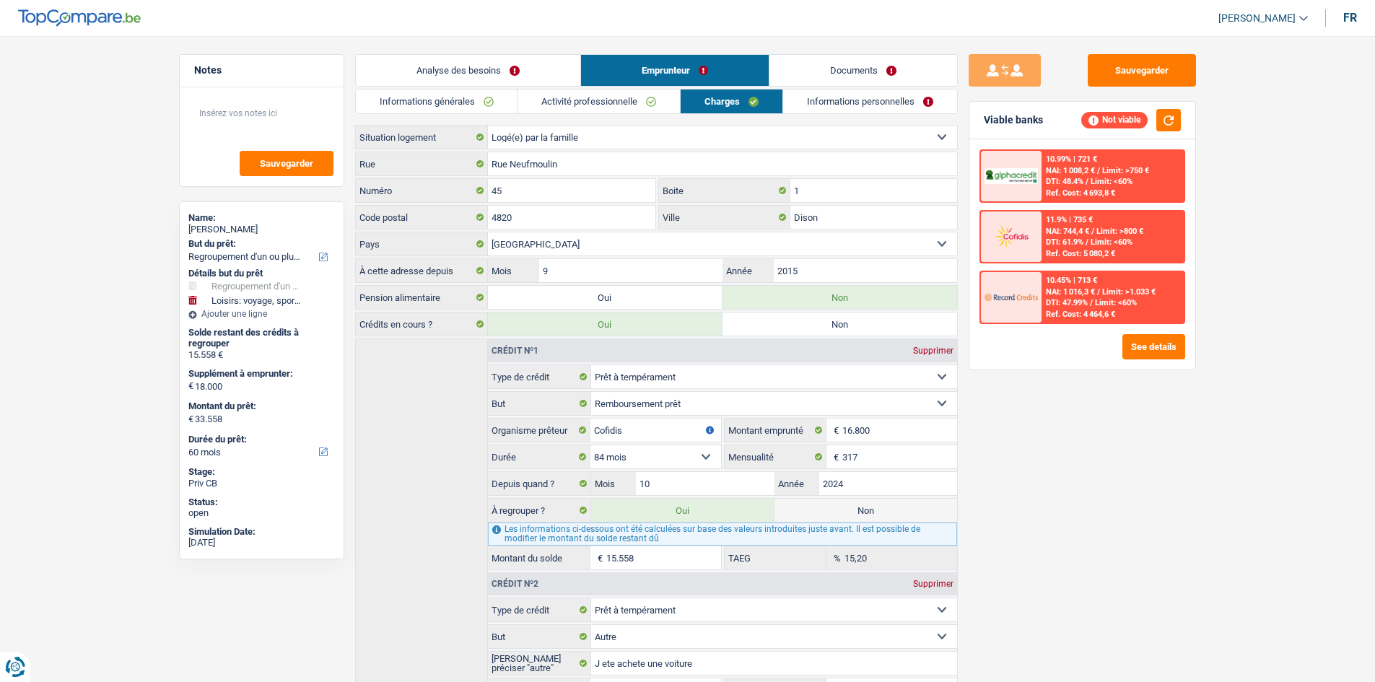
click at [607, 127] on select "Locataire Propriétaire avec prêt hypothécaire Propriétaire sans prêt hypothécai…" at bounding box center [722, 137] width 469 height 23
click at [606, 128] on select "Locataire Propriétaire avec prêt hypothécaire Propriétaire sans prêt hypothécai…" at bounding box center [722, 137] width 469 height 23
click at [601, 97] on link "Activité professionnelle" at bounding box center [599, 102] width 162 height 24
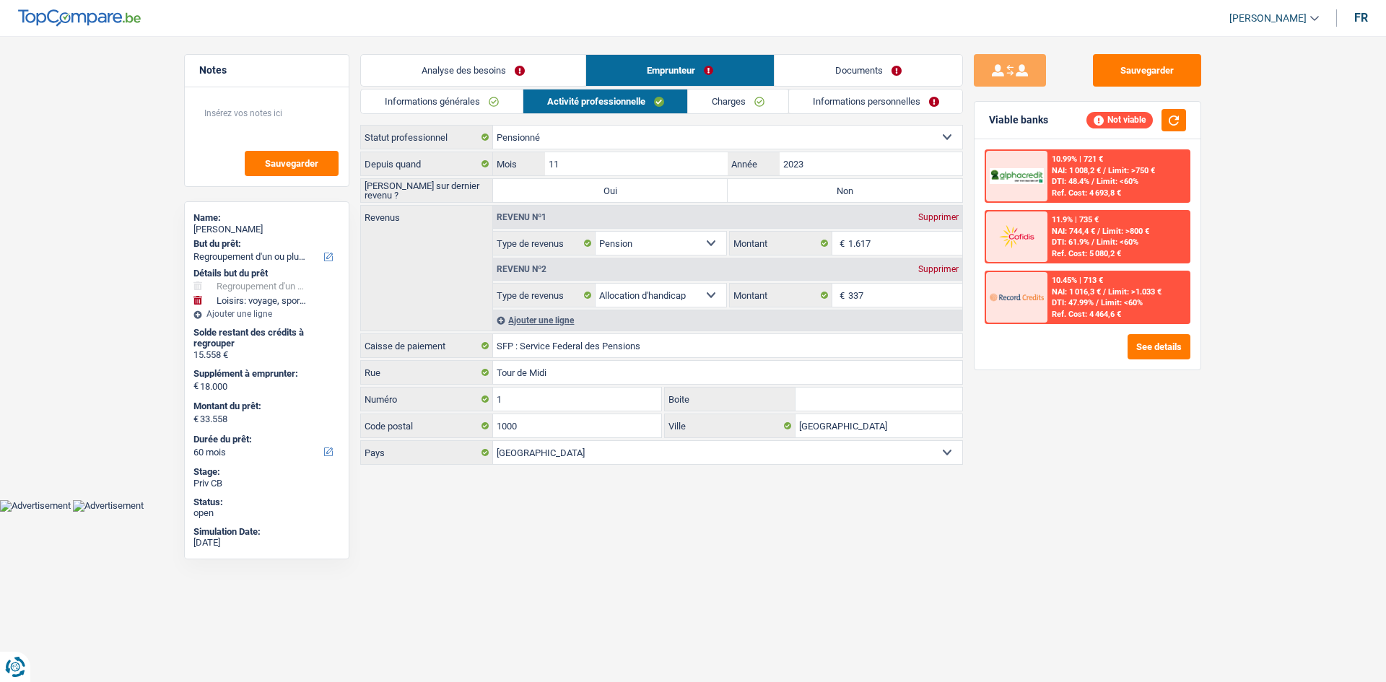
click at [455, 105] on link "Informations générales" at bounding box center [442, 102] width 162 height 24
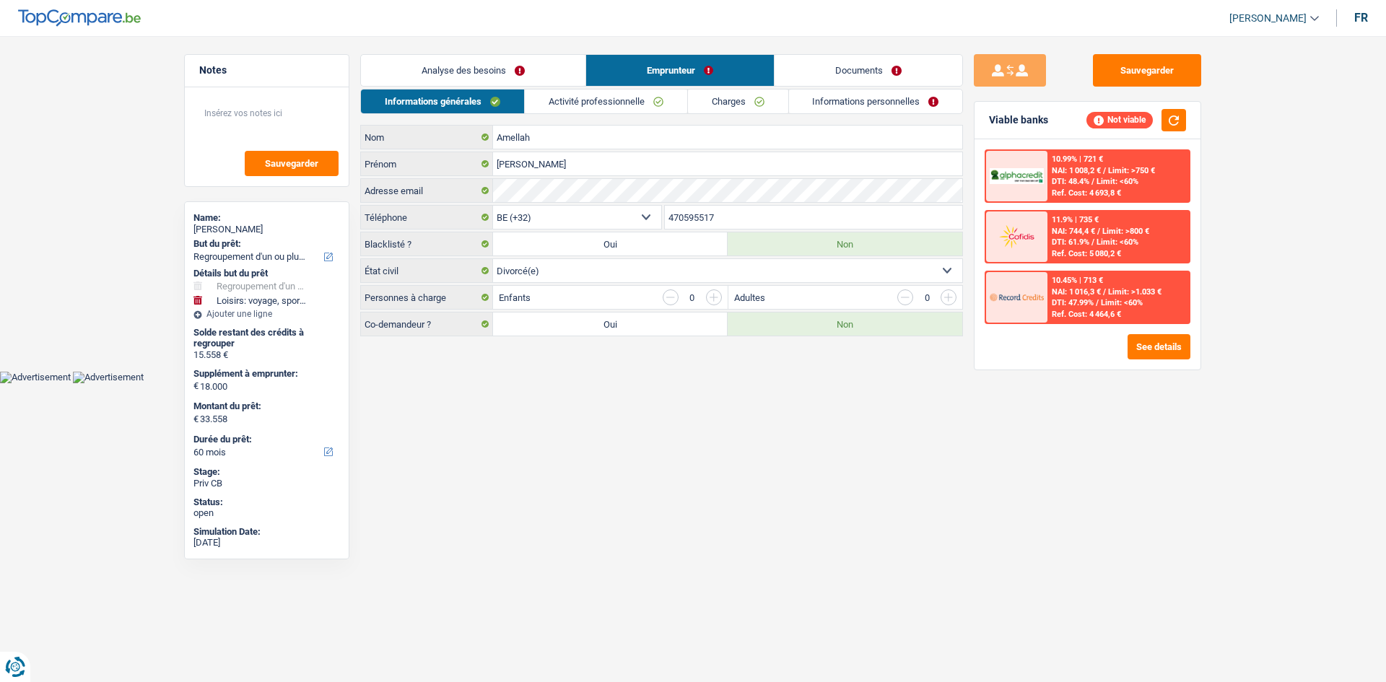
click at [531, 62] on link "Analyse des besoins" at bounding box center [473, 70] width 225 height 31
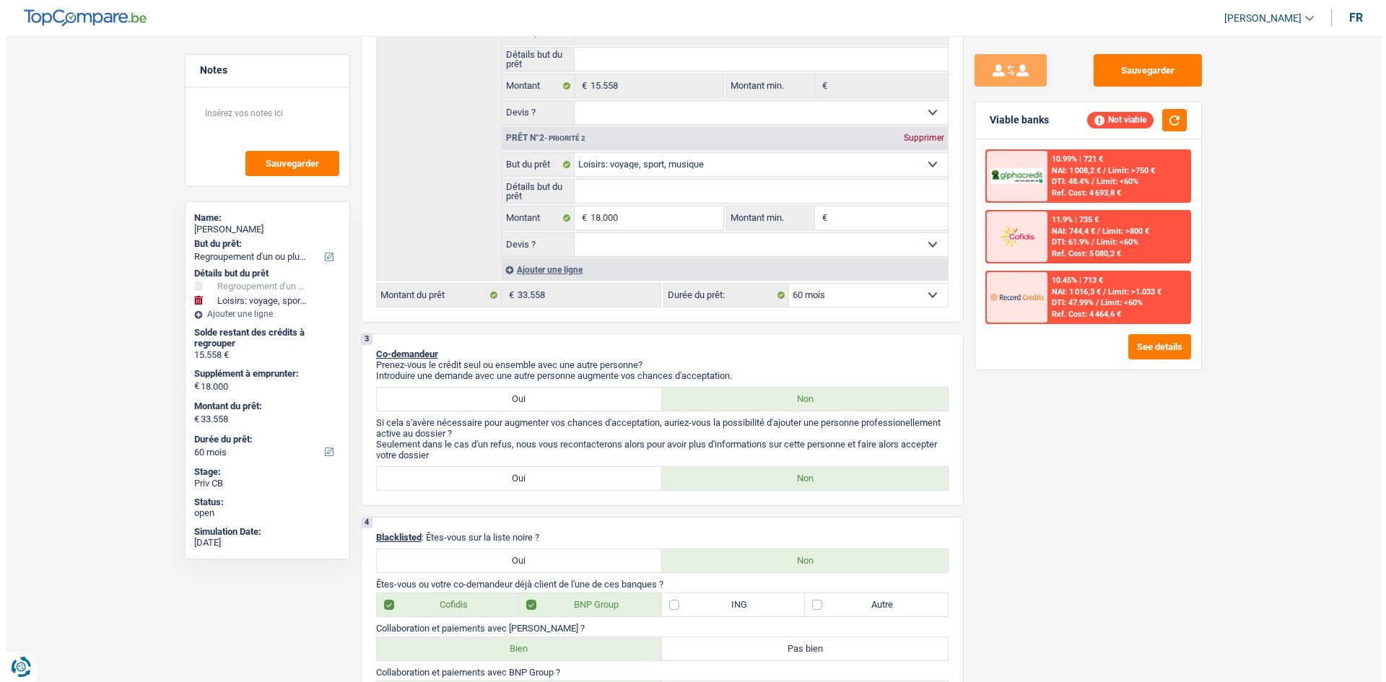
scroll to position [361, 0]
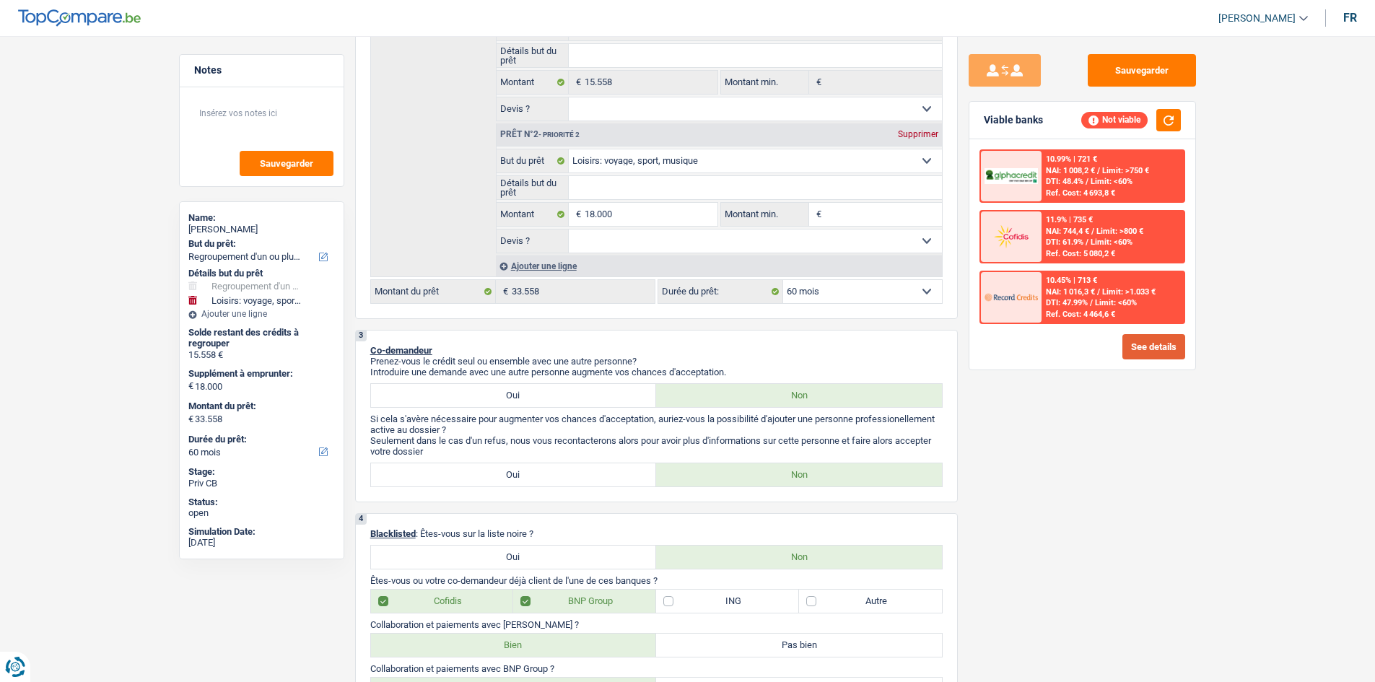
click at [1097, 334] on button "See details" at bounding box center [1154, 346] width 63 height 25
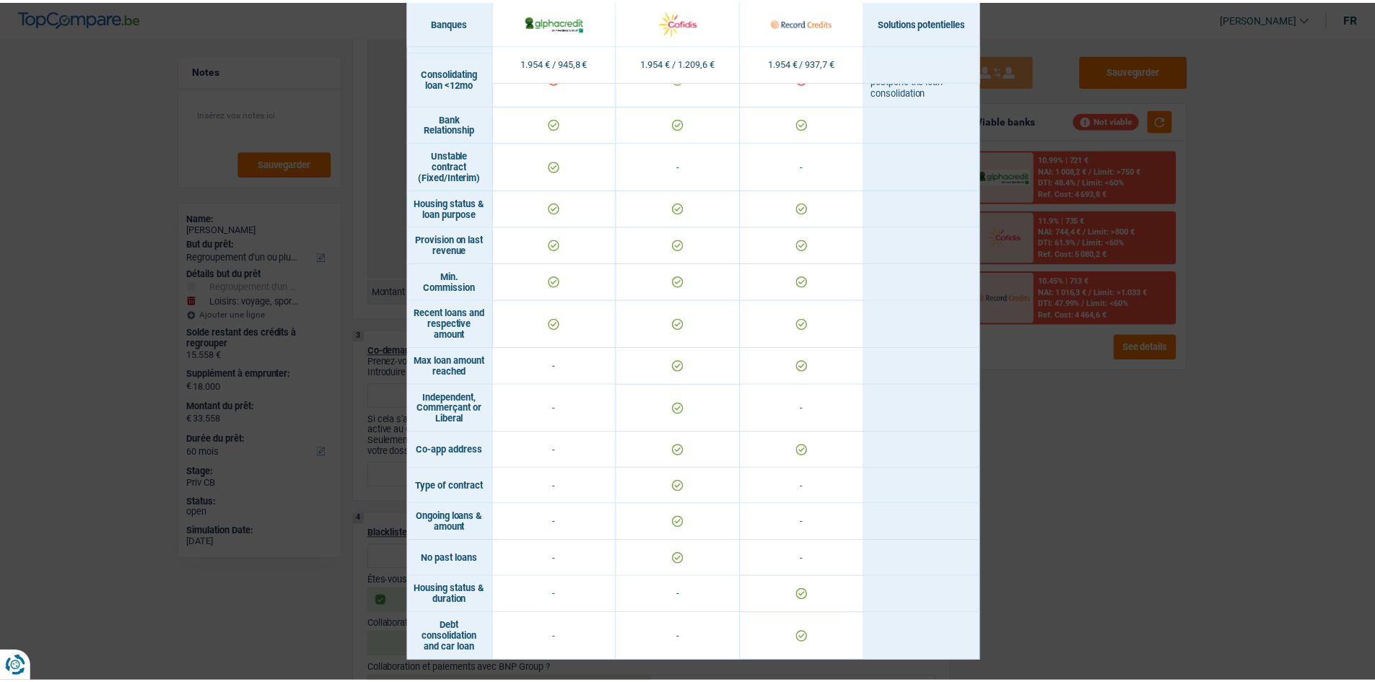
scroll to position [971, 0]
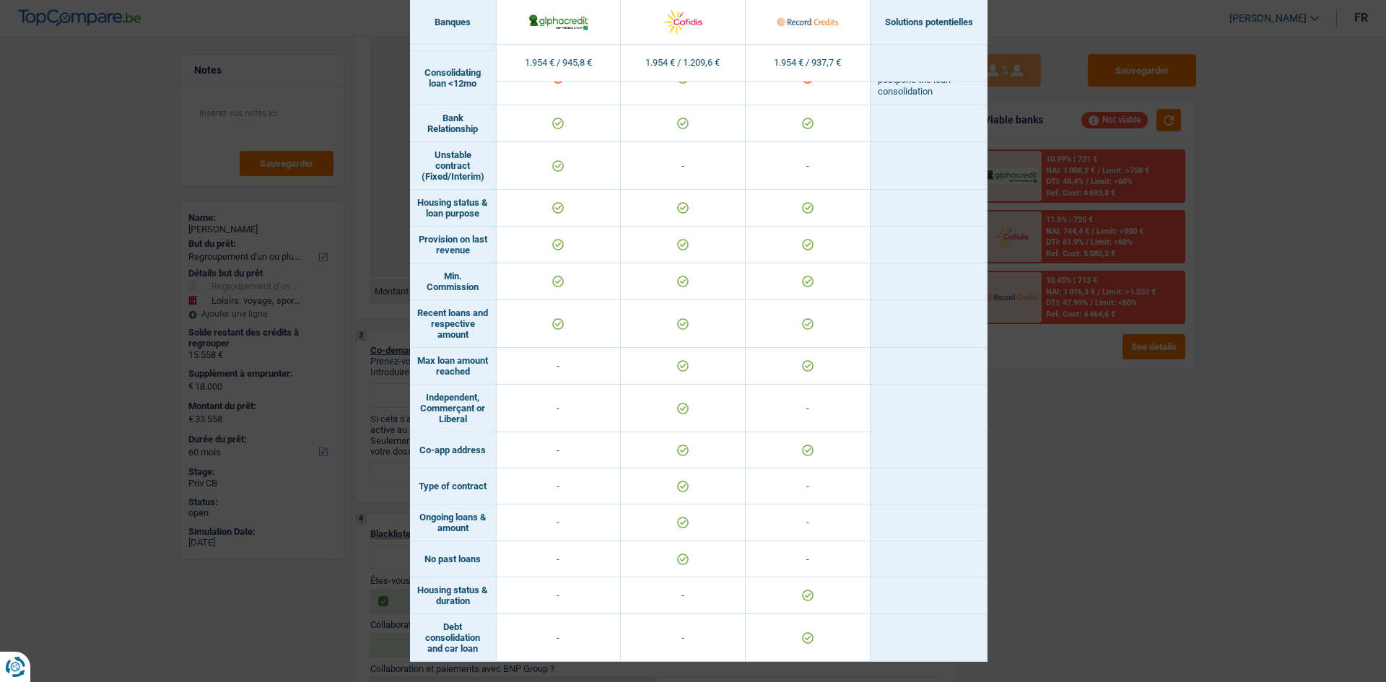
click at [1050, 434] on div "Banks conditions × Banques Solutions potentielles Revenus / Charges 1.954 € / 9…" at bounding box center [693, 341] width 1386 height 682
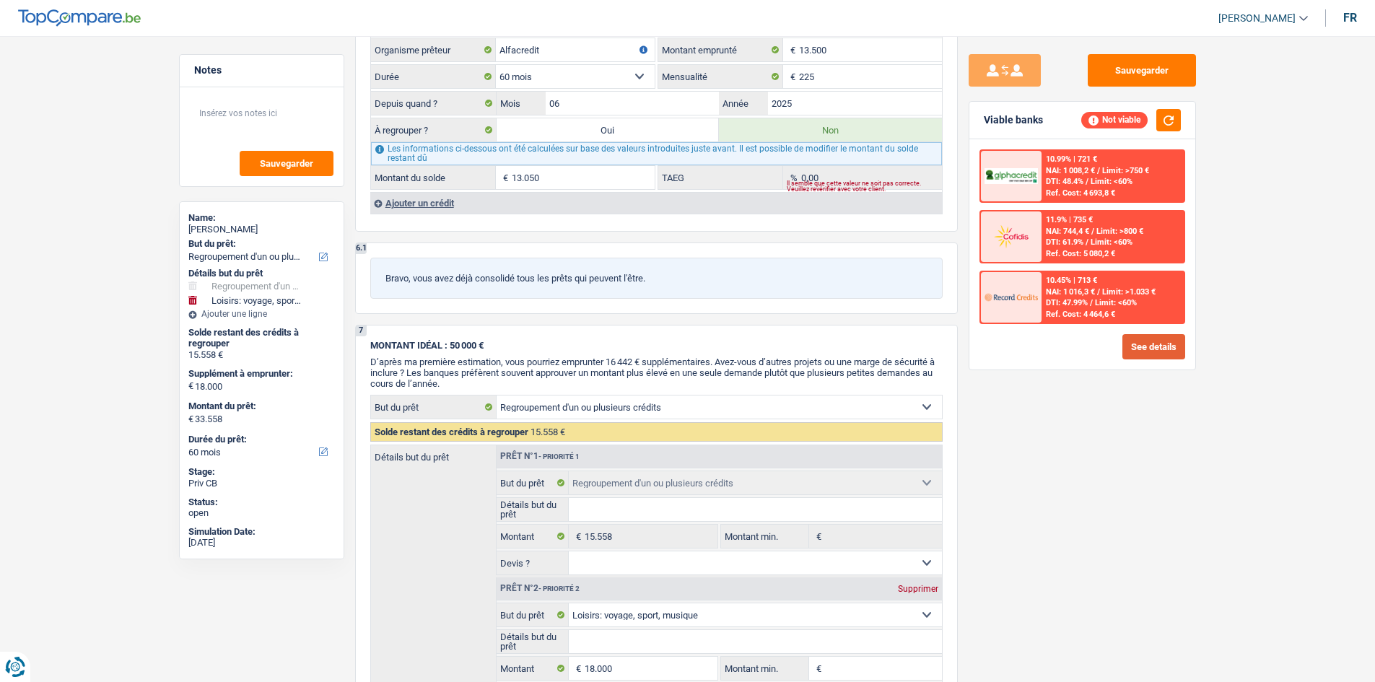
scroll to position [1877, 0]
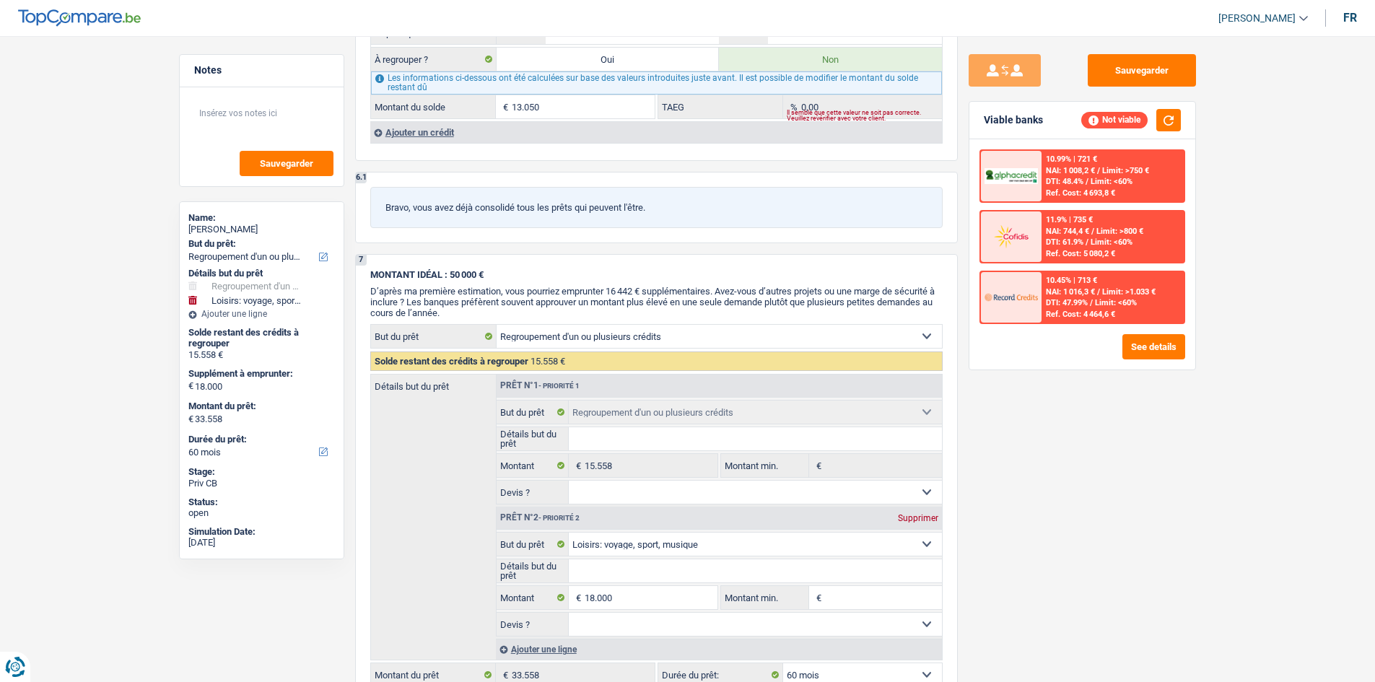
click at [1097, 64] on button "Sauvegarder" at bounding box center [1142, 70] width 108 height 32
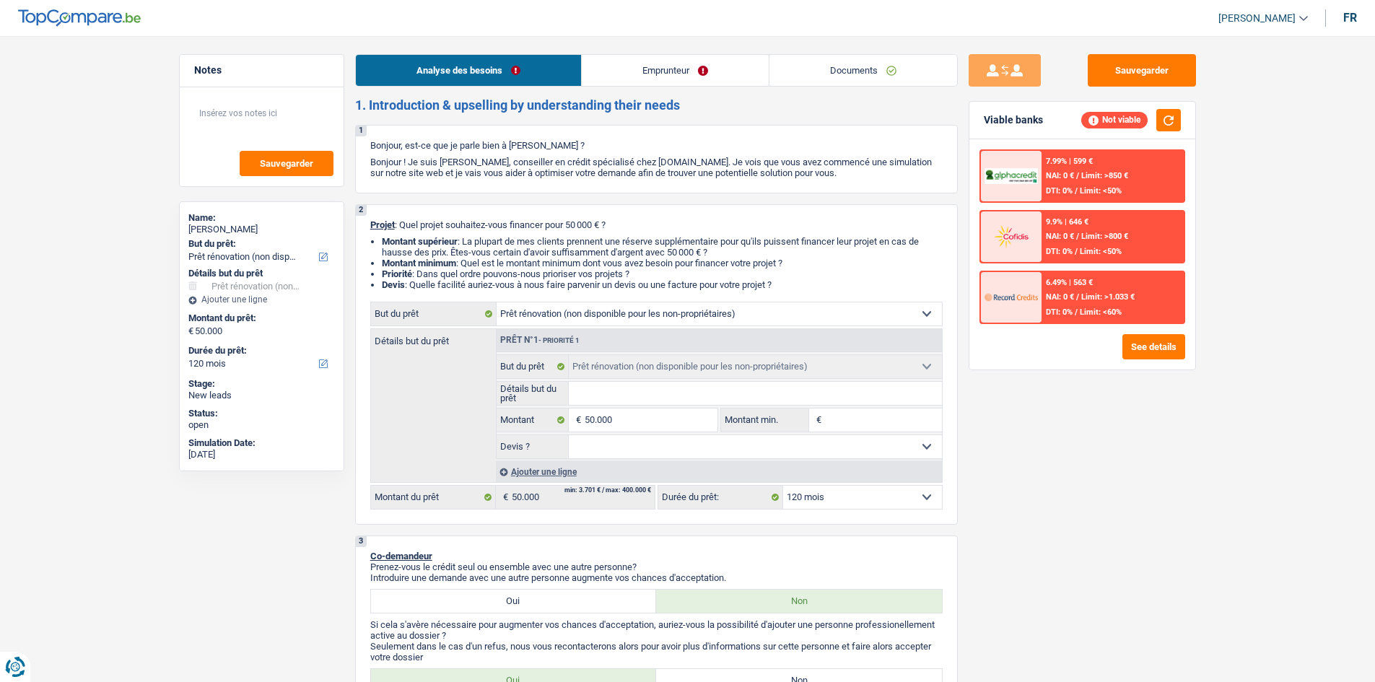
select select "renovation"
select select "120"
select select "renovation"
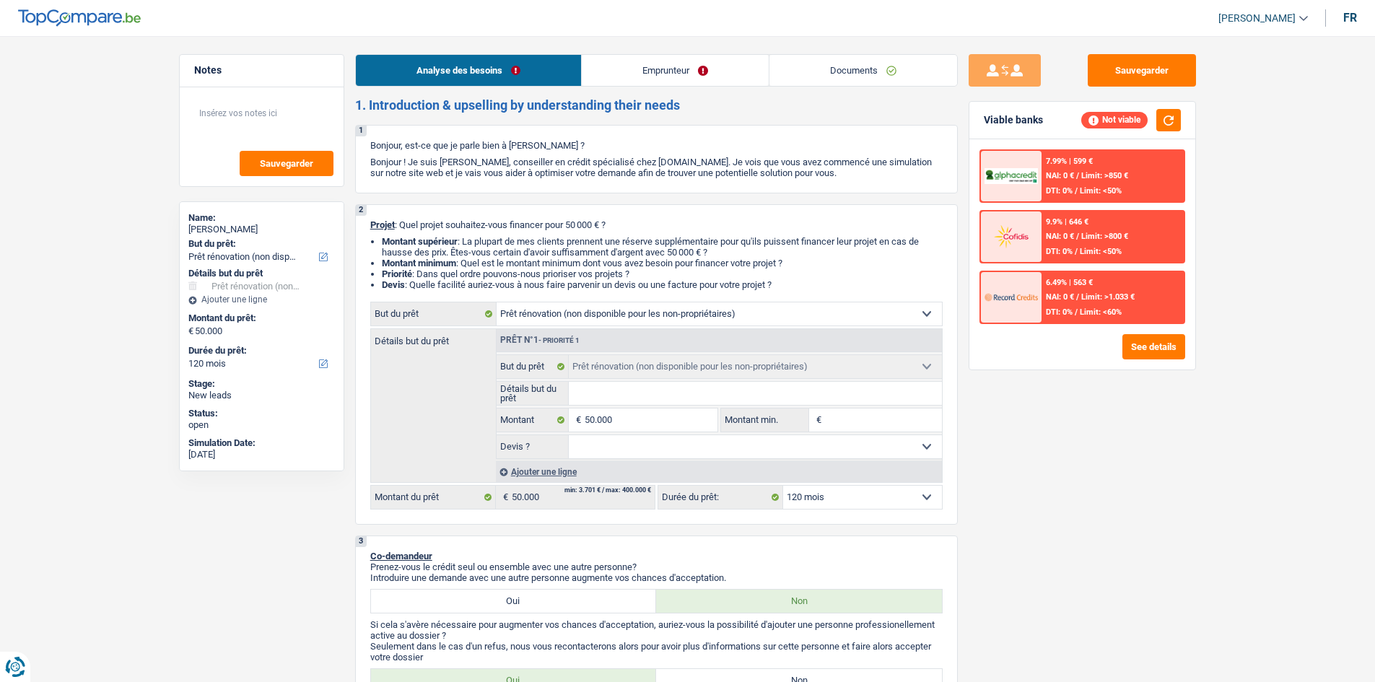
select select "120"
select select "renovation"
select select "120"
click at [702, 72] on link "Emprunteur" at bounding box center [675, 70] width 187 height 31
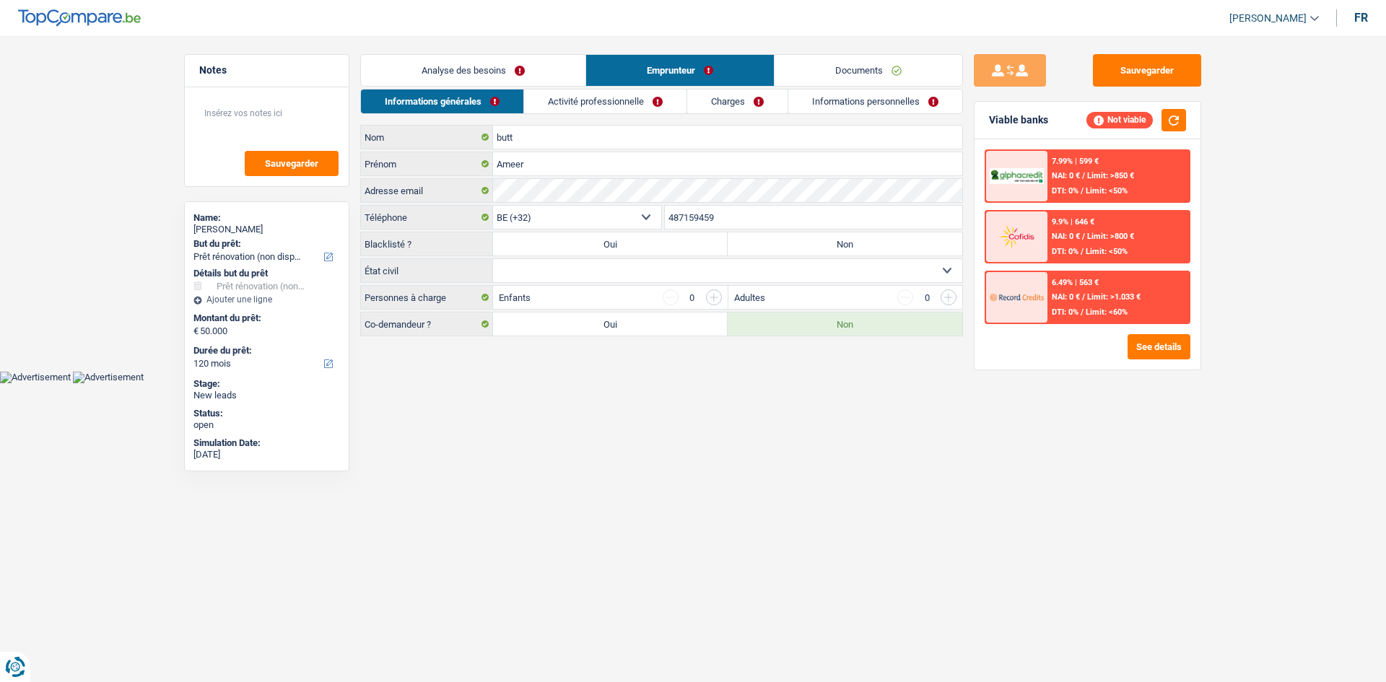
click at [718, 92] on link "Charges" at bounding box center [737, 102] width 100 height 24
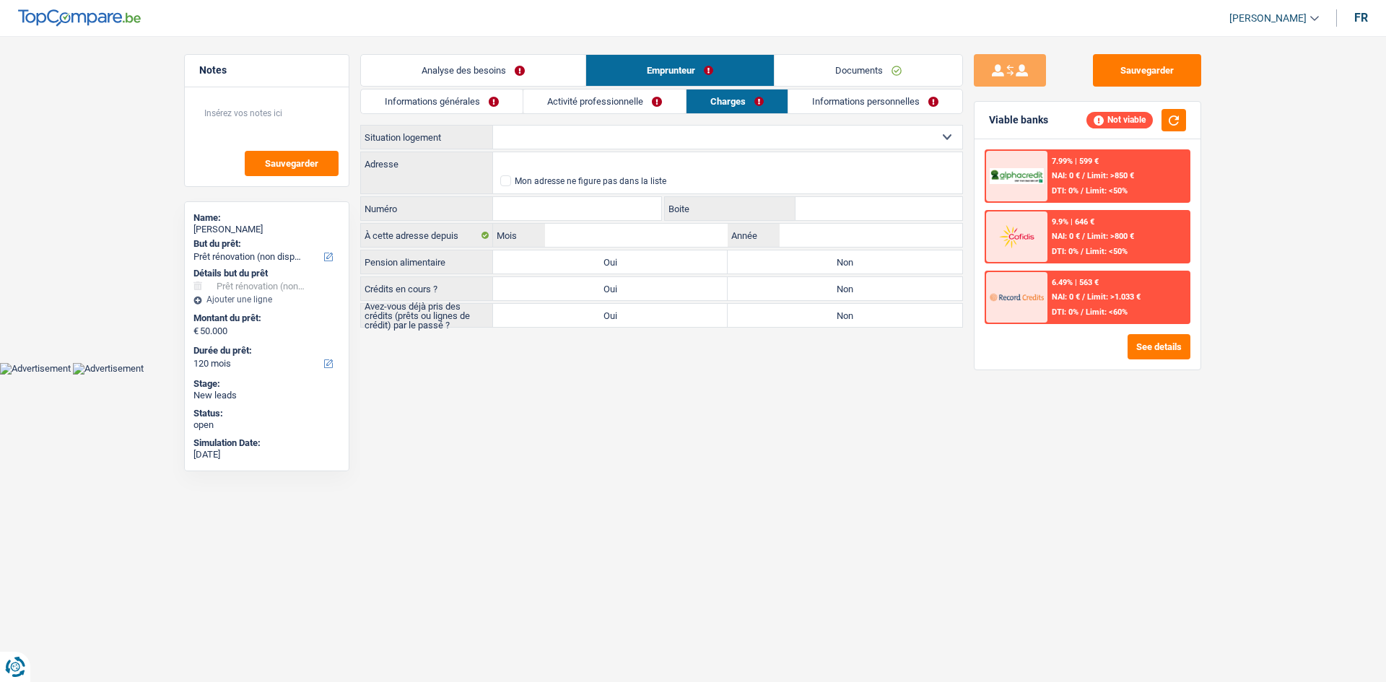
click at [638, 91] on link "Activité professionnelle" at bounding box center [604, 102] width 162 height 24
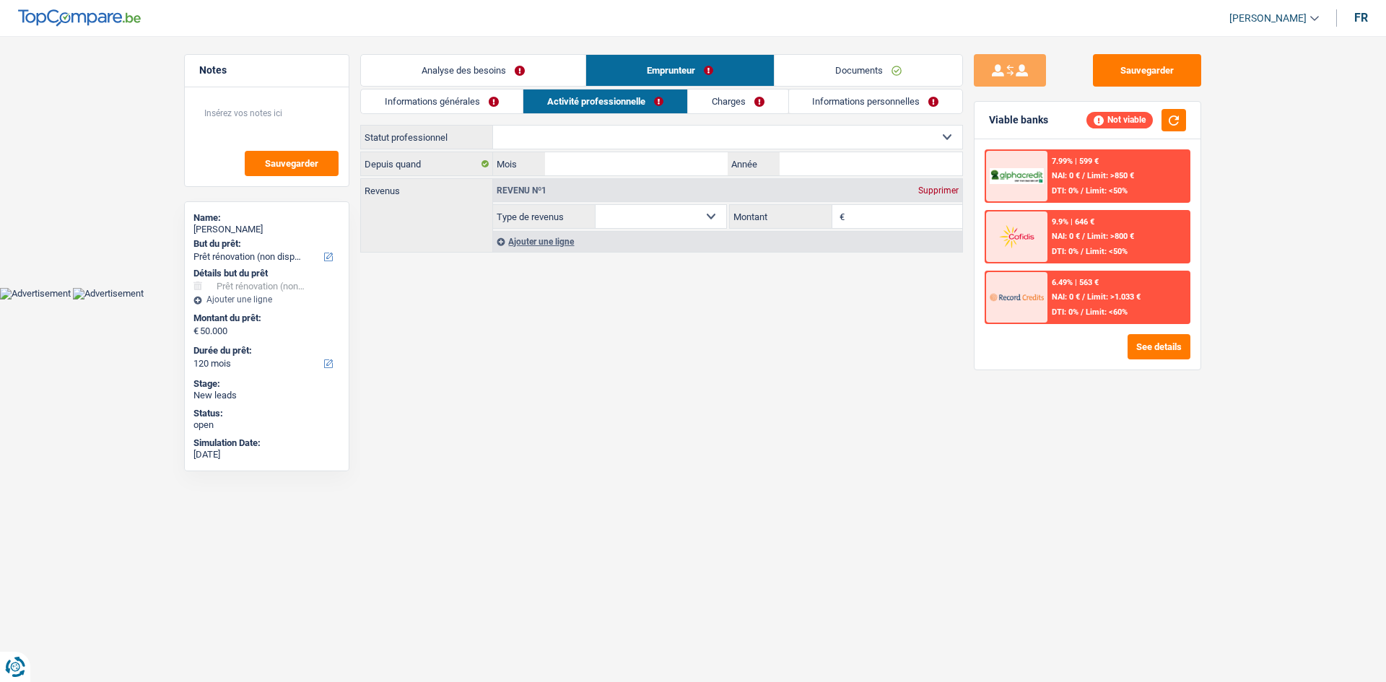
click at [439, 94] on link "Informations générales" at bounding box center [442, 102] width 162 height 24
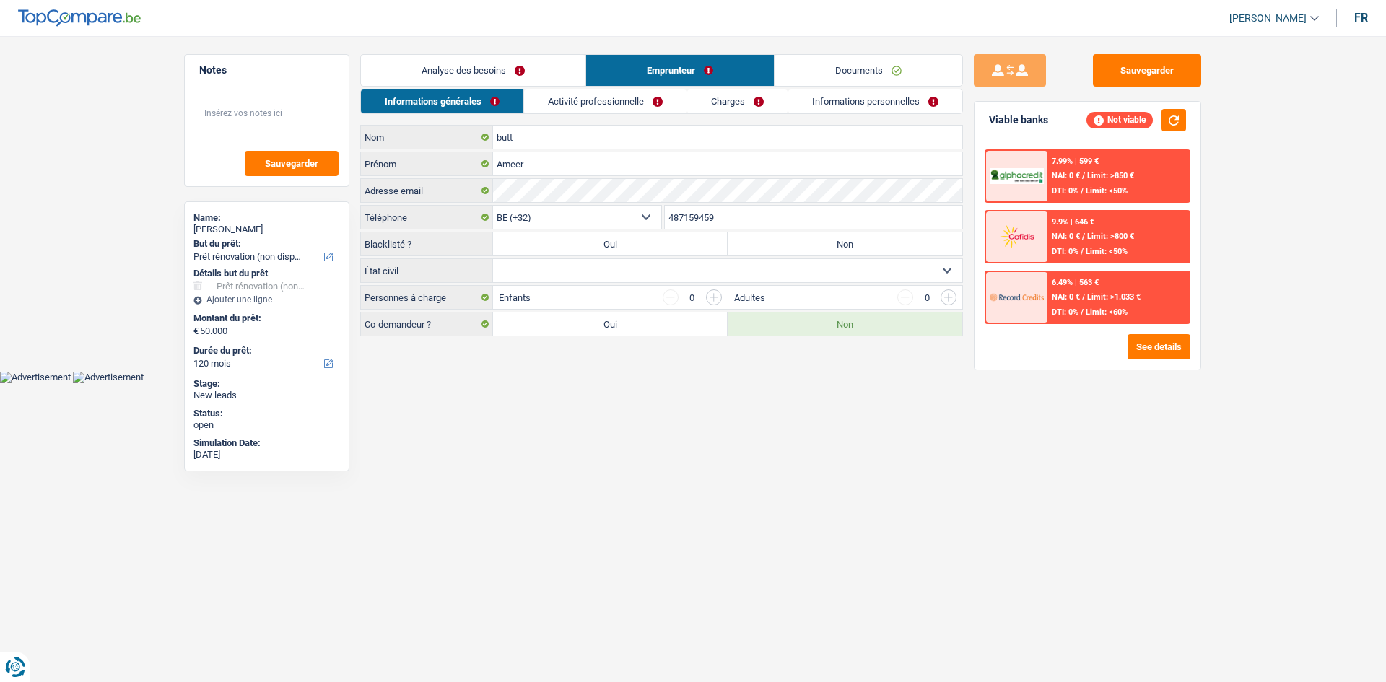
click at [497, 66] on link "Analyse des besoins" at bounding box center [473, 70] width 225 height 31
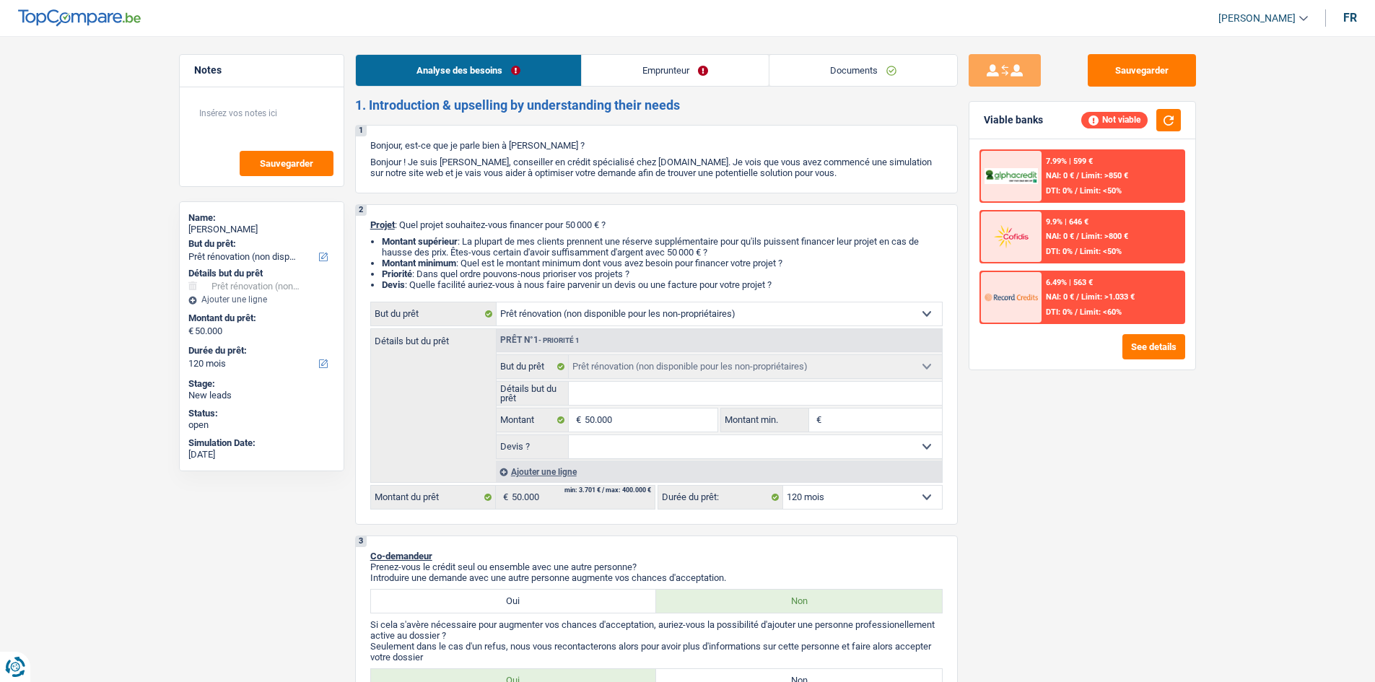
click at [699, 71] on link "Emprunteur" at bounding box center [675, 70] width 187 height 31
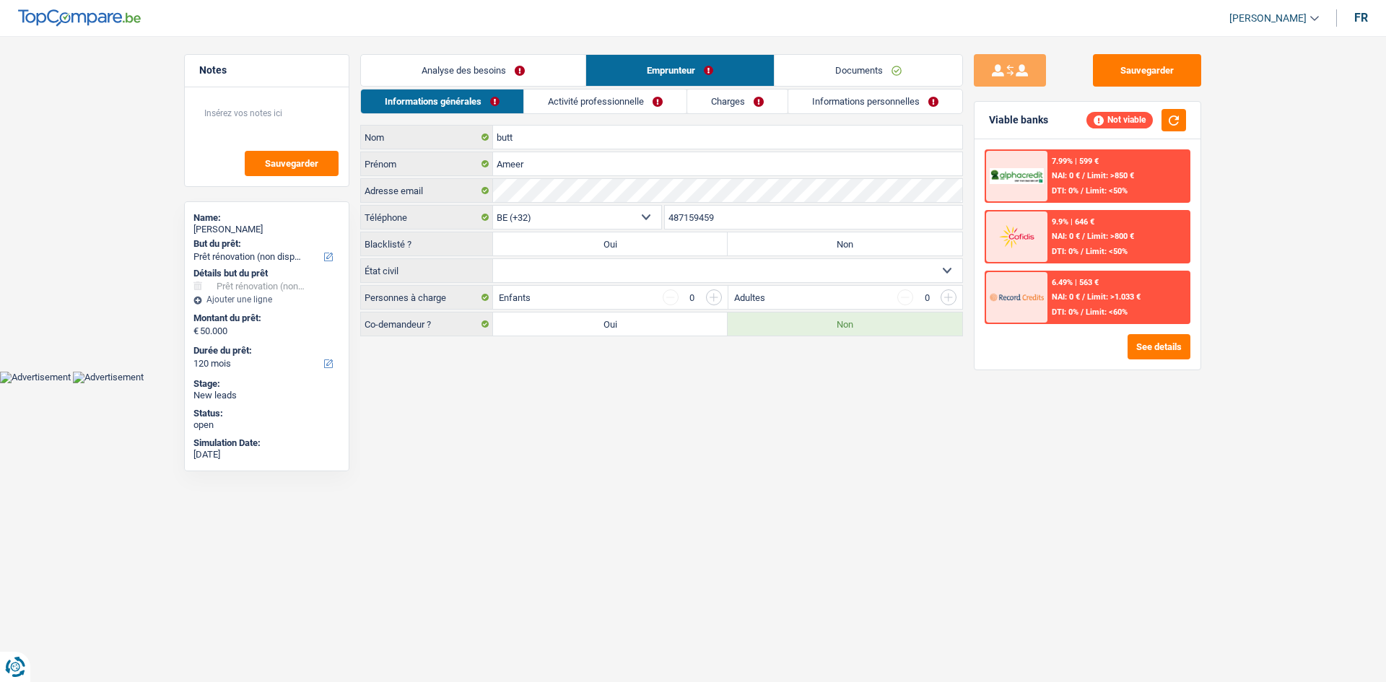
click at [745, 88] on div "Analyse des besoins Emprunteur Documents 1. Introduction & upselling by underst…" at bounding box center [661, 195] width 603 height 282
click at [747, 92] on link "Charges" at bounding box center [737, 102] width 100 height 24
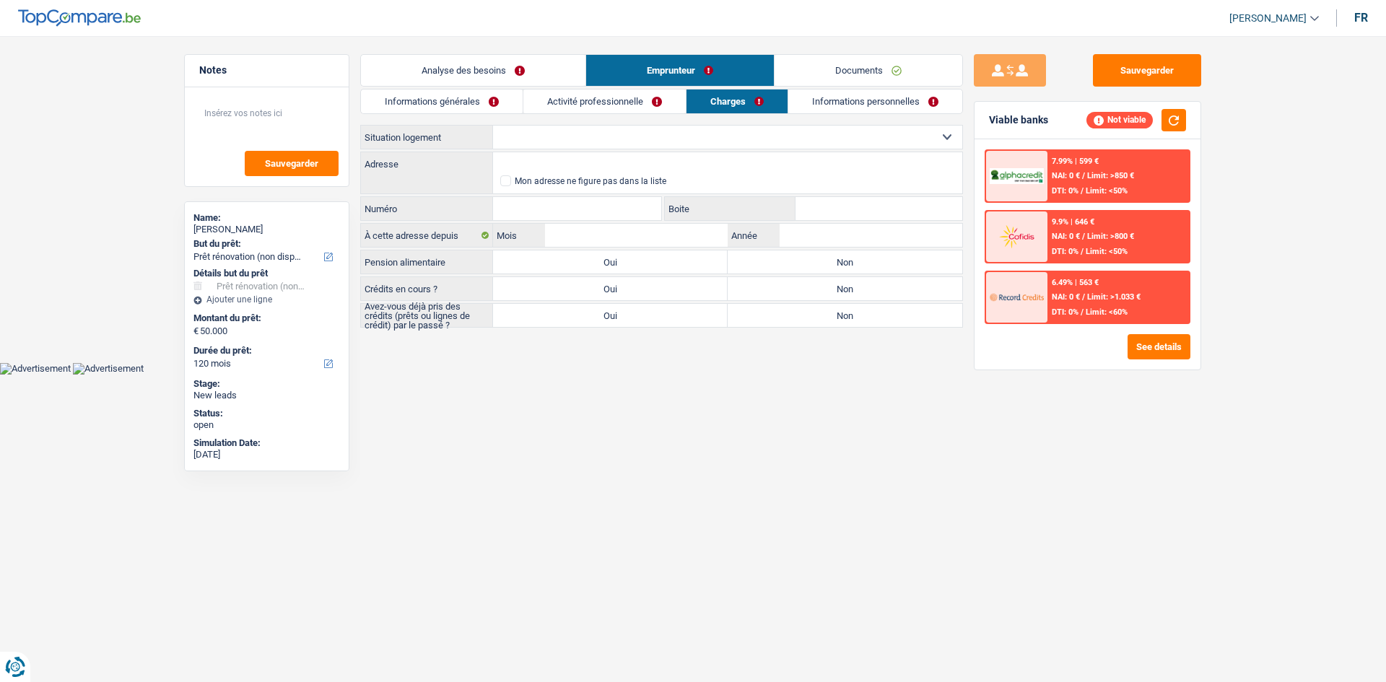
click at [743, 116] on div "Informations générales Activité professionnelle Charges Informations personnell…" at bounding box center [661, 208] width 603 height 239
click at [739, 125] on div "Locataire Propriétaire avec prêt hypothécaire Propriétaire sans prêt hypothécai…" at bounding box center [661, 137] width 603 height 25
click at [738, 133] on select "Locataire Propriétaire avec prêt hypothécaire Propriétaire sans prêt hypothécai…" at bounding box center [727, 137] width 469 height 23
select select "ownerWithMortgage"
click at [493, 126] on select "Locataire Propriétaire avec prêt hypothécaire Propriétaire sans prêt hypothécai…" at bounding box center [727, 137] width 469 height 23
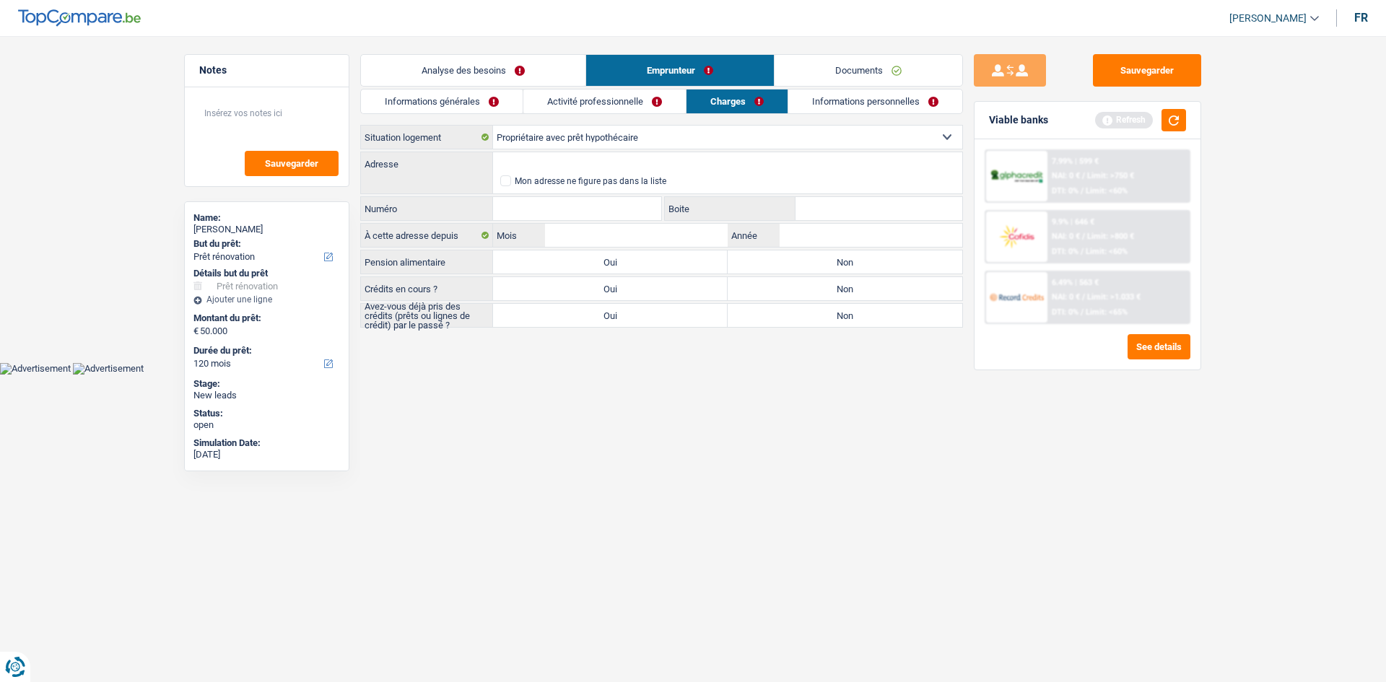
select select "ownerWithMortgage"
click at [638, 107] on link "Activité professionnelle" at bounding box center [604, 102] width 162 height 24
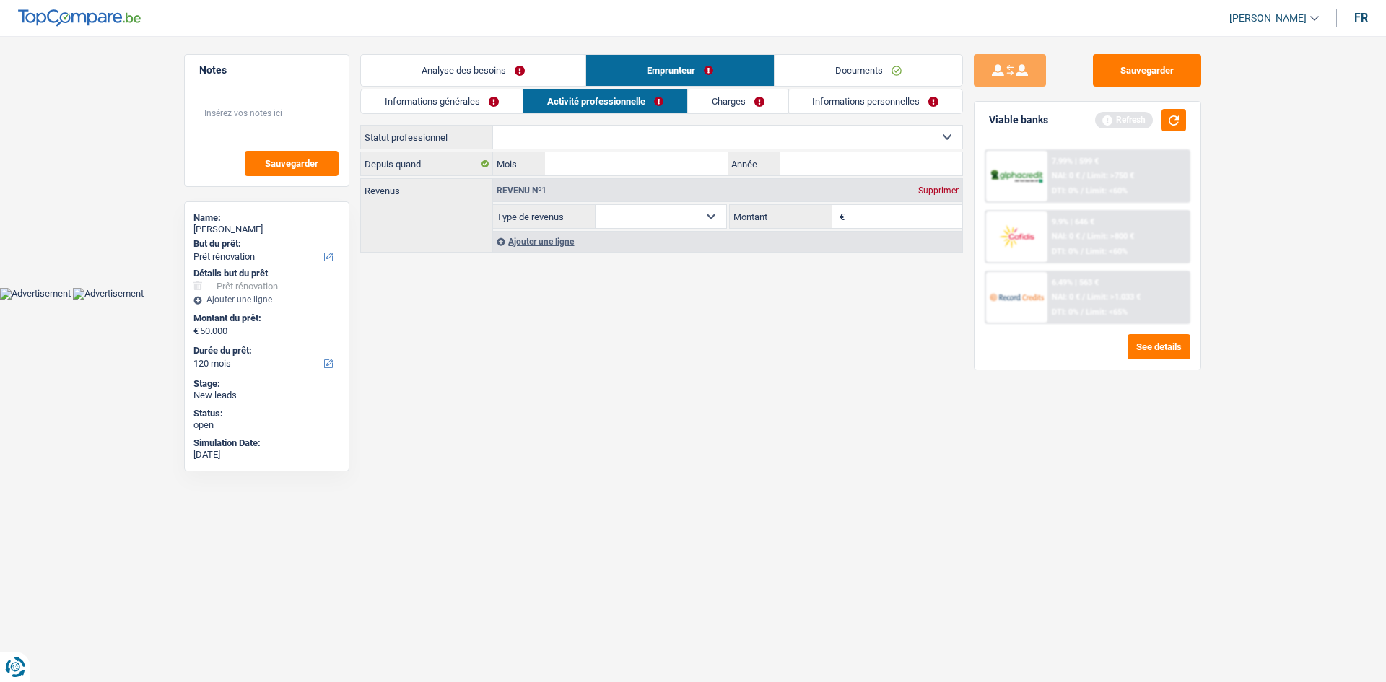
click at [492, 109] on link "Informations générales" at bounding box center [442, 102] width 162 height 24
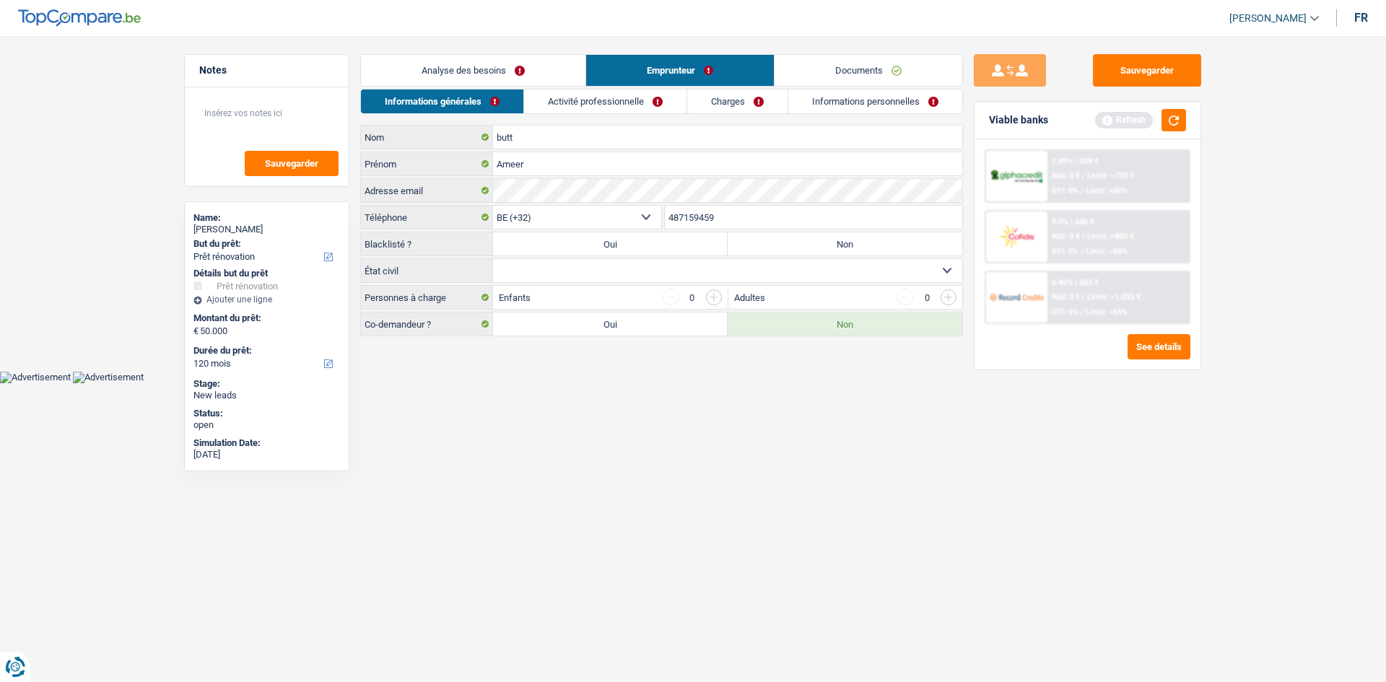
click at [536, 71] on link "Analyse des besoins" at bounding box center [473, 70] width 225 height 31
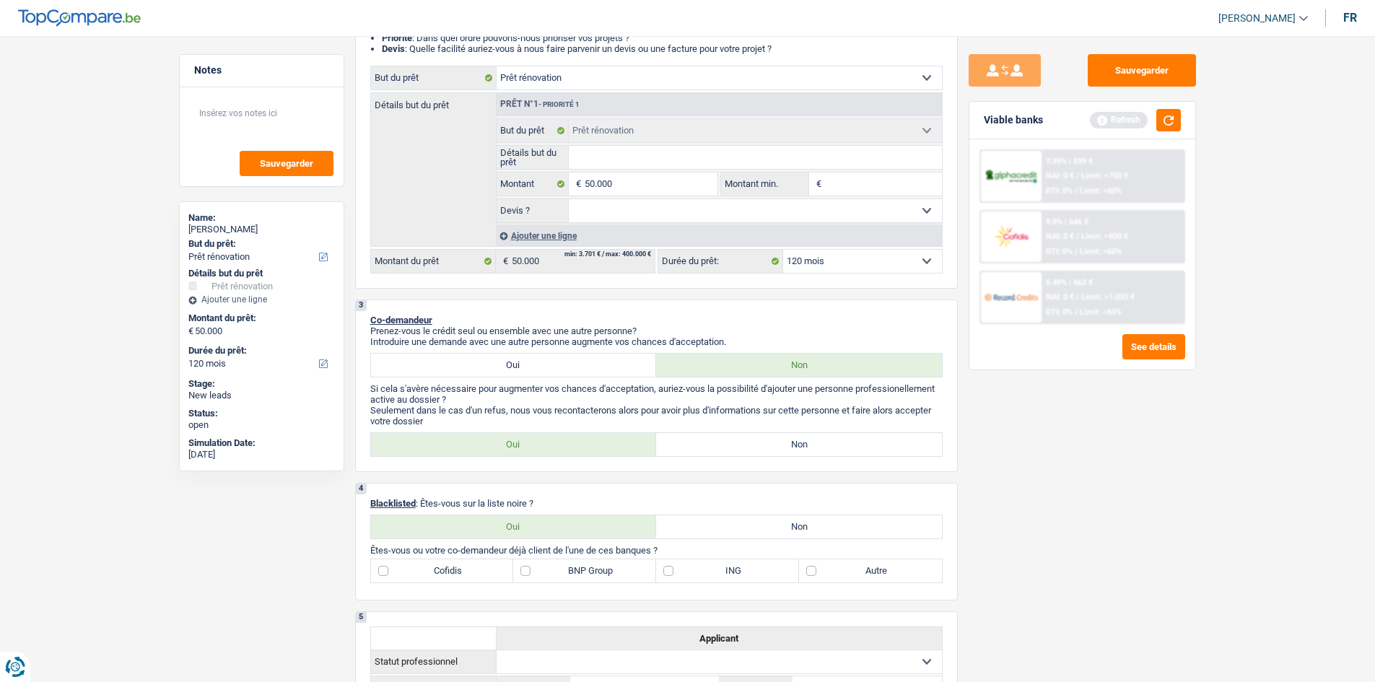
scroll to position [289, 0]
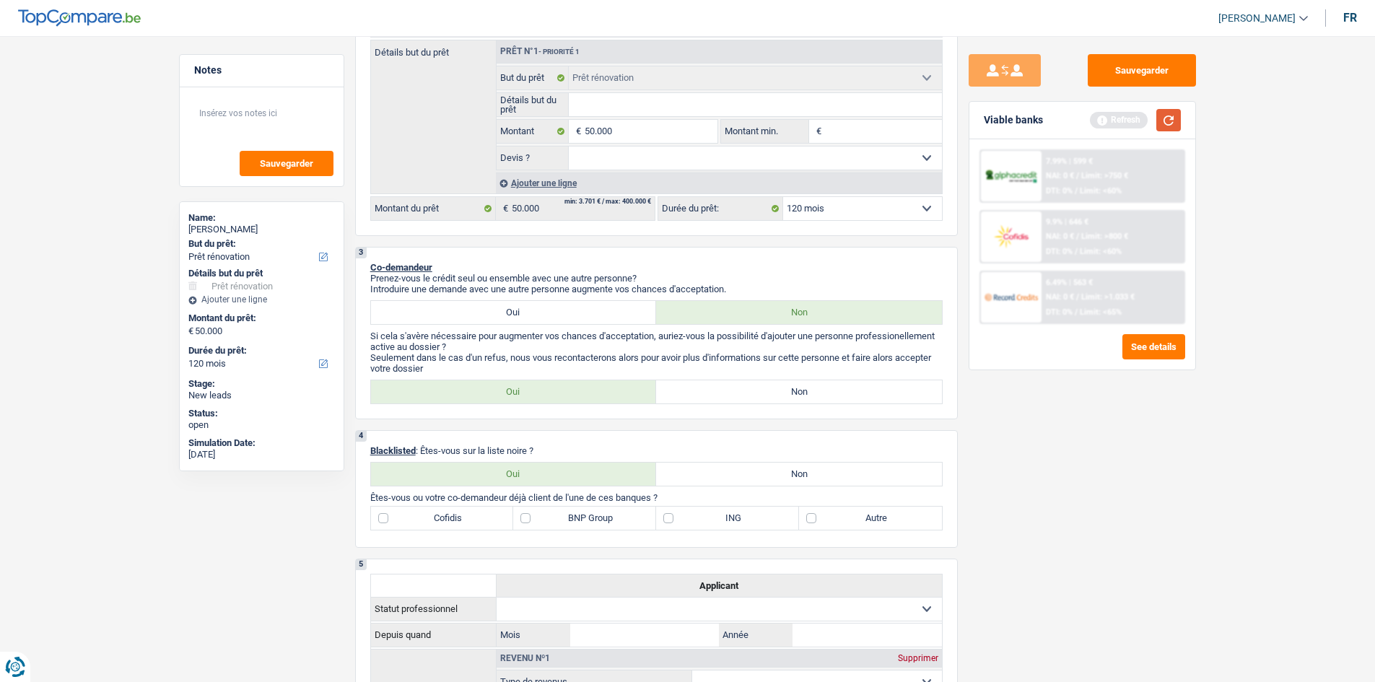
click at [1180, 126] on button "button" at bounding box center [1169, 120] width 25 height 22
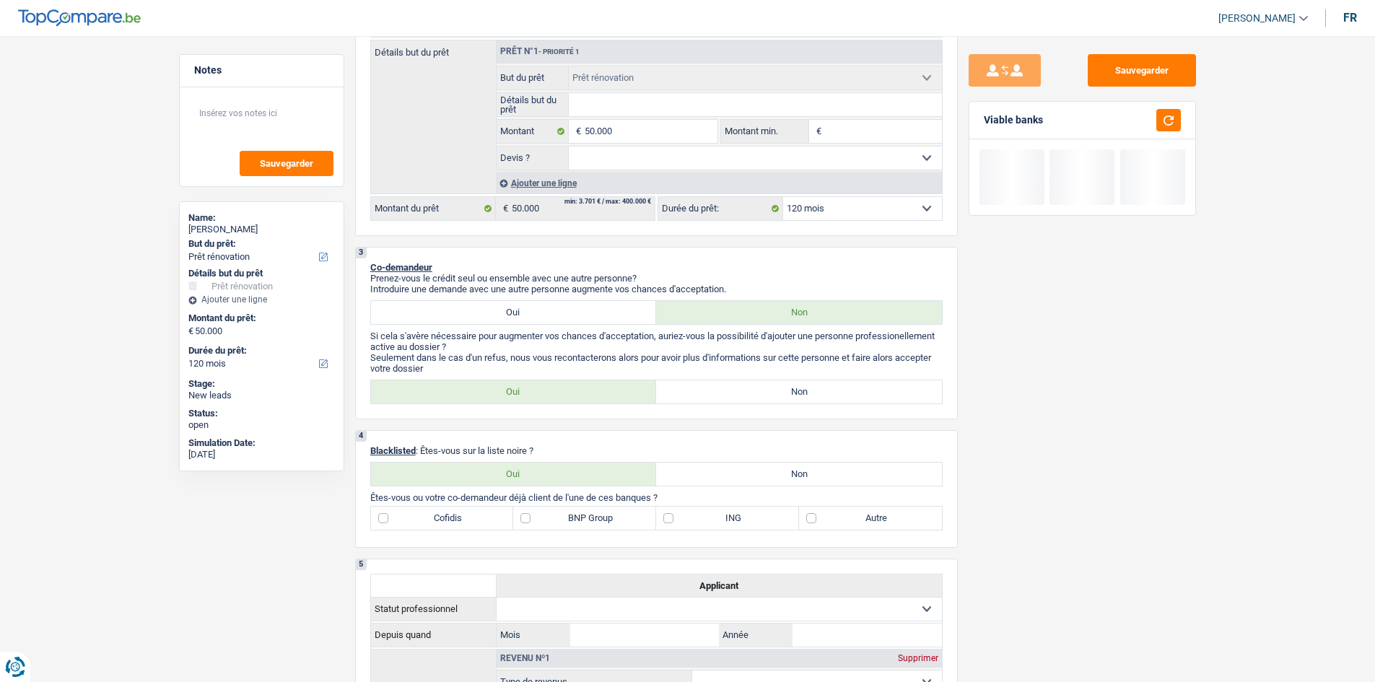
type input "A"
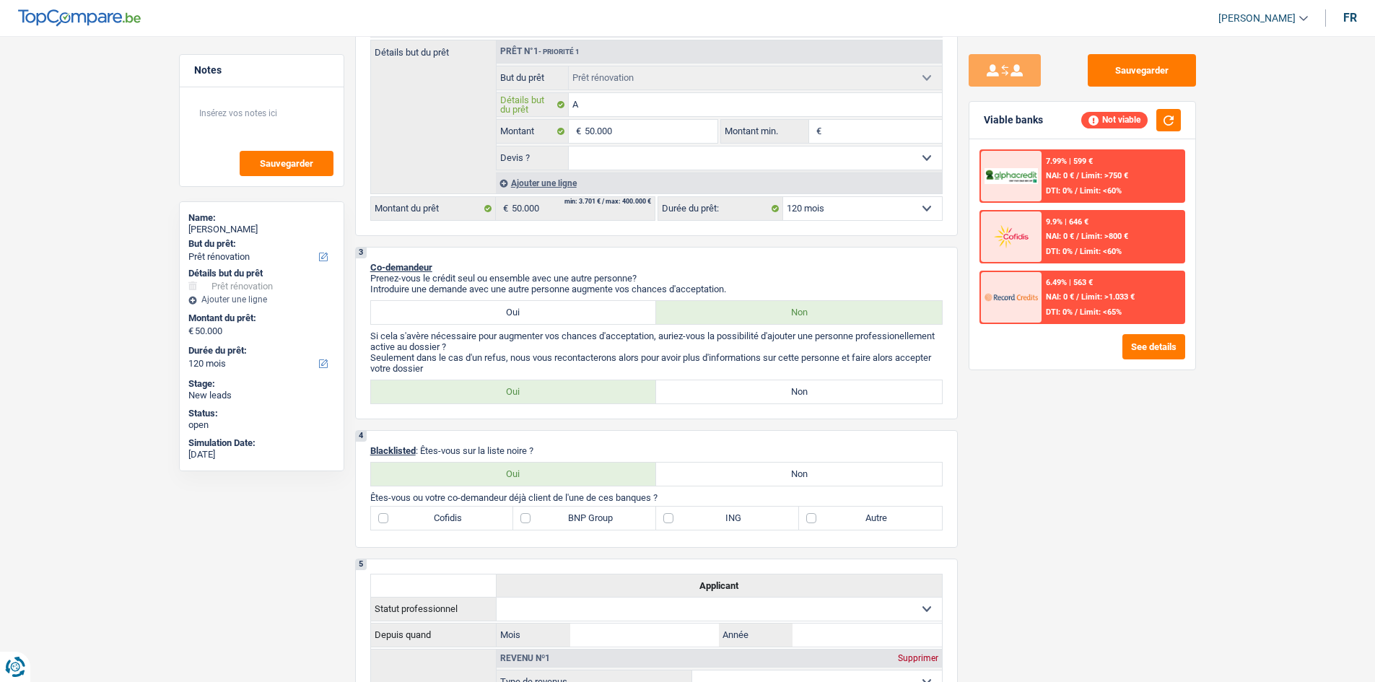
type input "Am"
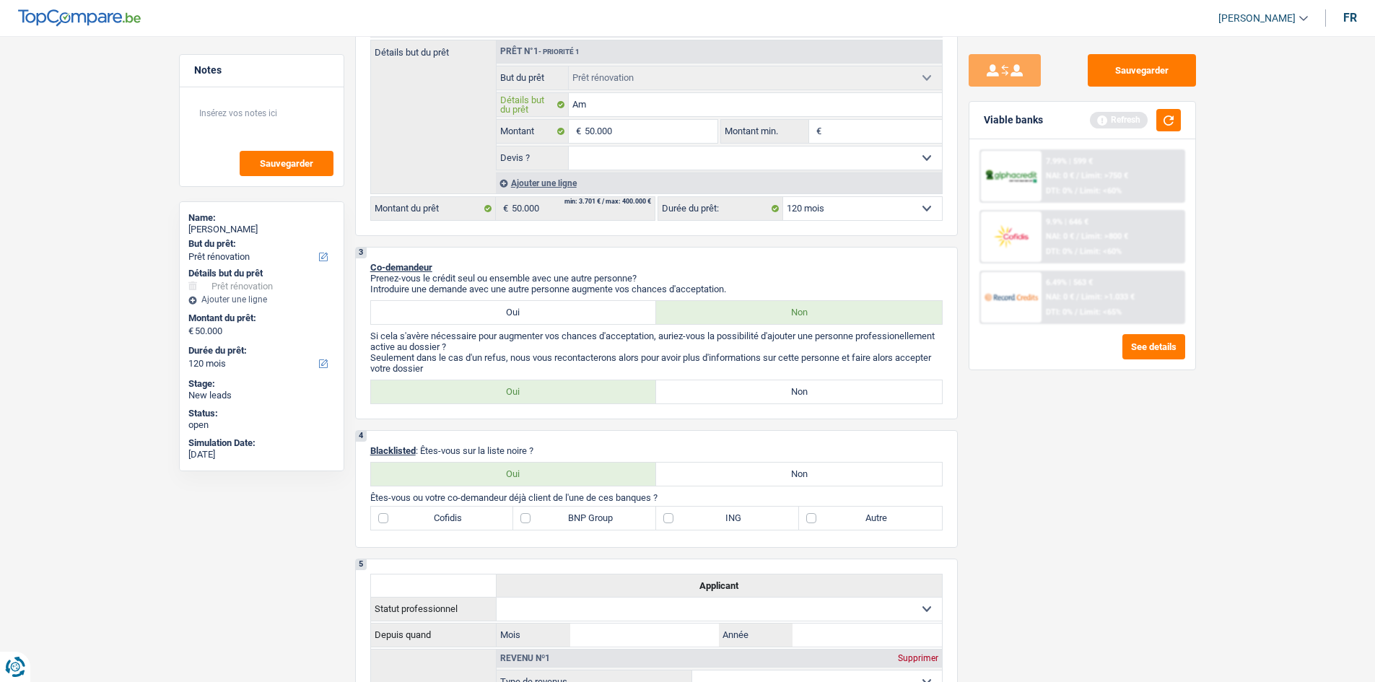
type input "Amé"
type input "Amén"
type input "Aména"
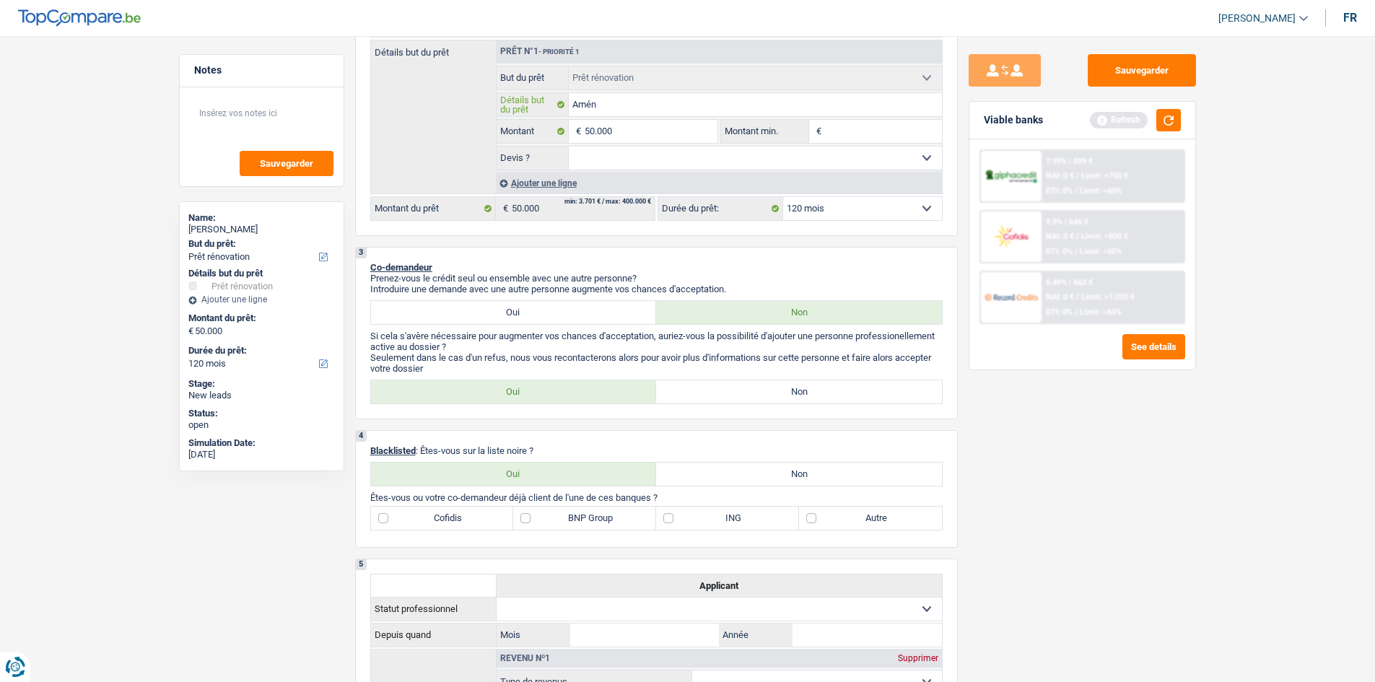
type input "Aména"
type input "Aménag"
type input "Aménage"
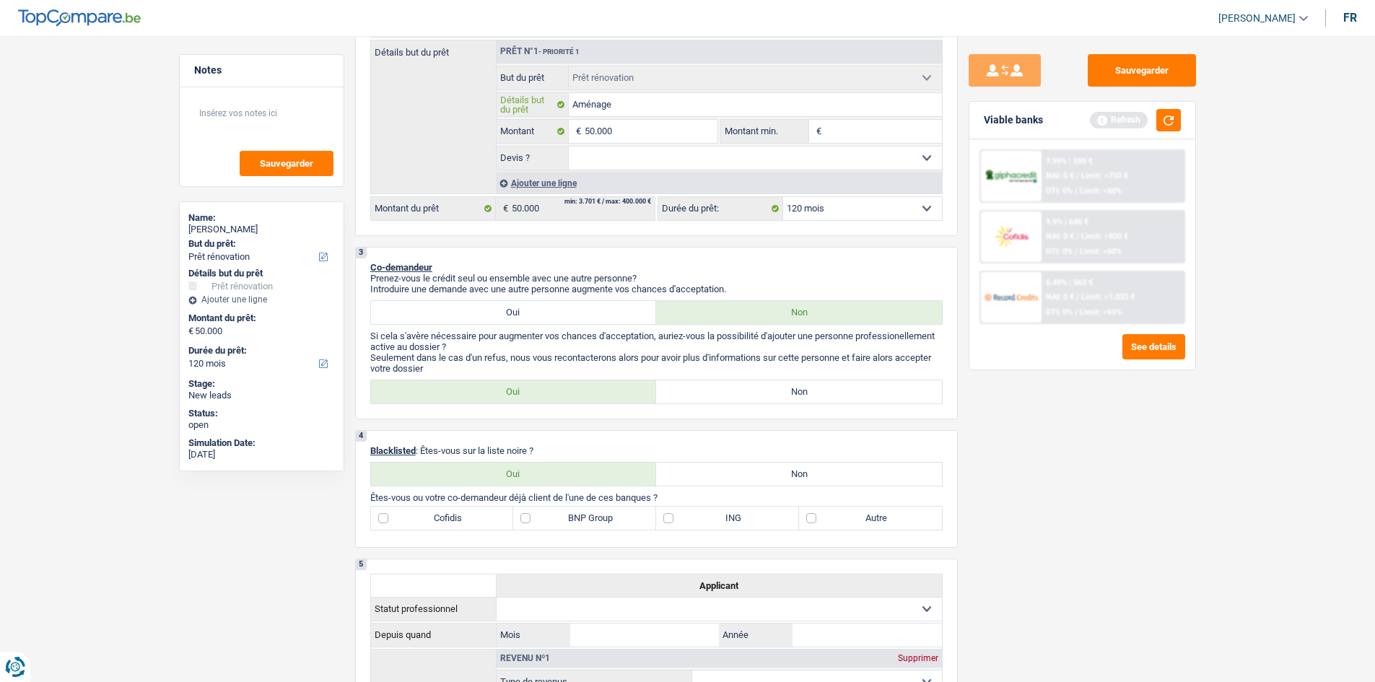
type input "Aménager"
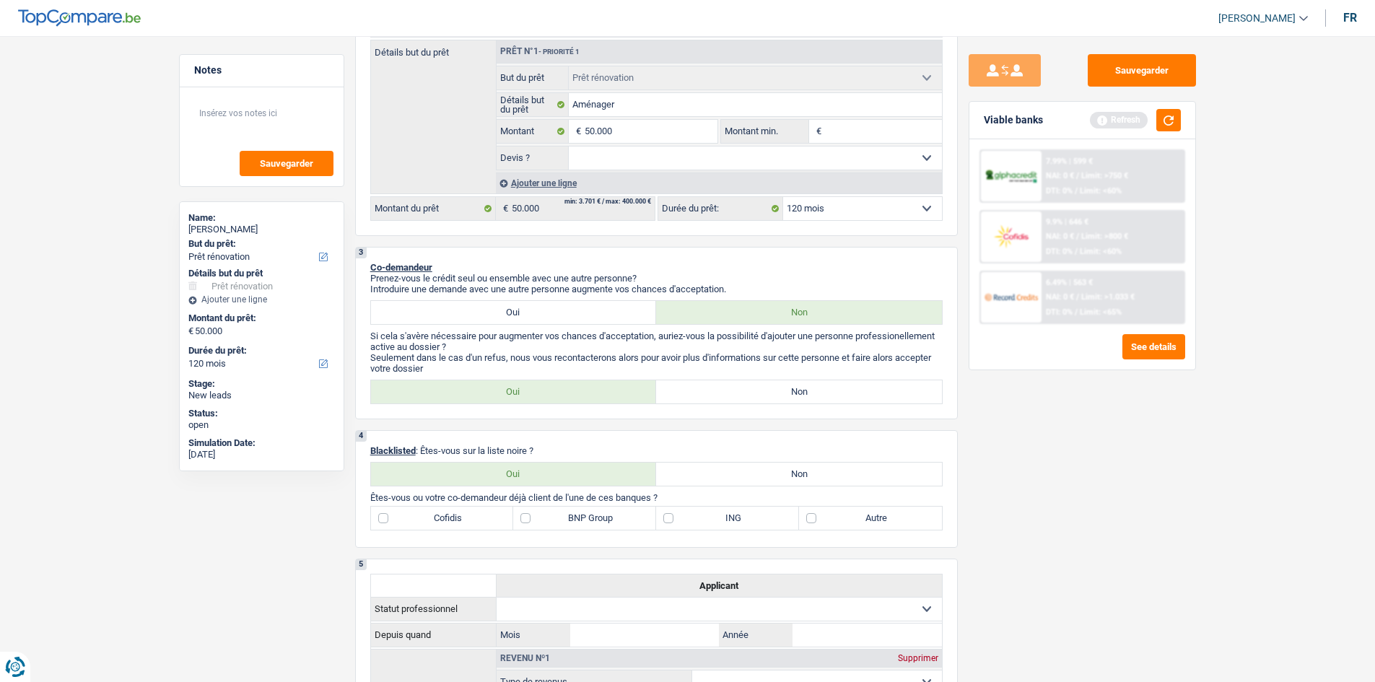
click at [1165, 474] on div "Sauvegarder Viable banks Refresh 7.99% | 599 € NAI: 0 € / Limit: >750 € DTI: 0%…" at bounding box center [1082, 354] width 249 height 601
click at [649, 160] on select "Oui Non Non répondu Sélectionner une option" at bounding box center [755, 158] width 373 height 23
select select "yes"
click at [569, 147] on select "Oui Non Non répondu Sélectionner une option" at bounding box center [755, 158] width 373 height 23
select select "yes"
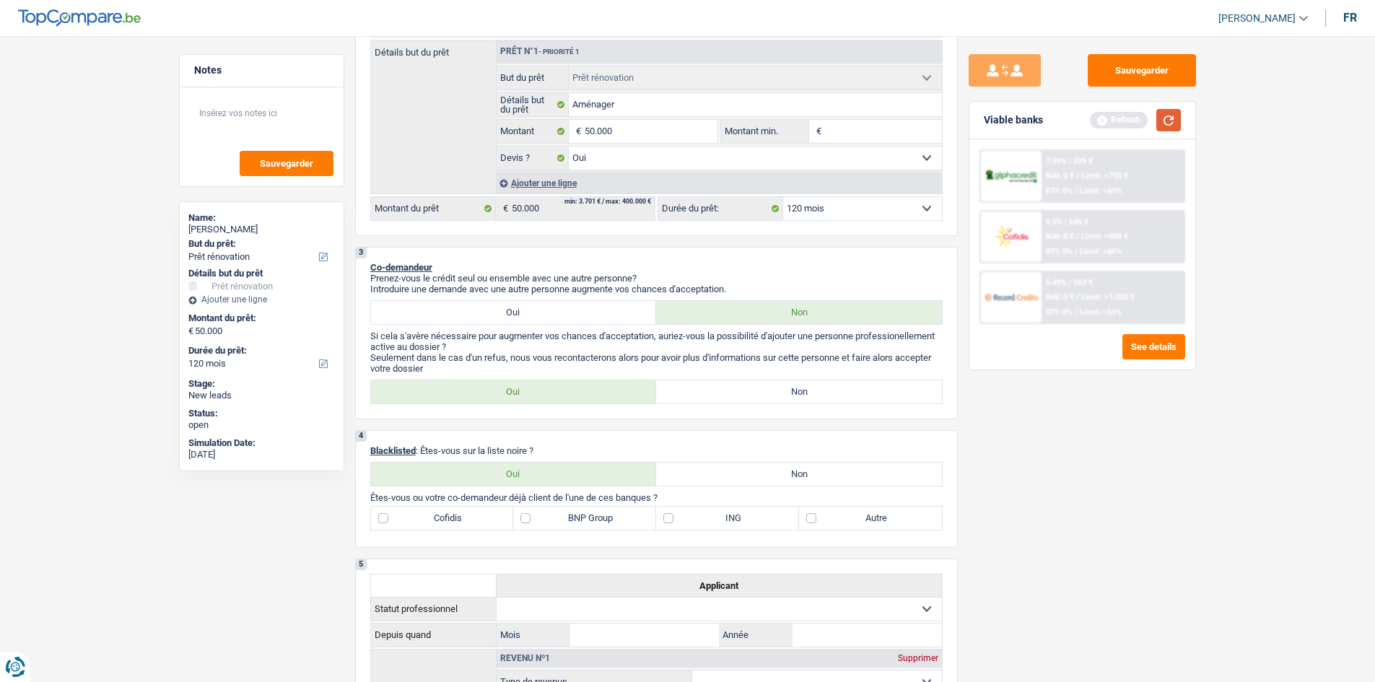
click at [1170, 121] on button "button" at bounding box center [1169, 120] width 25 height 22
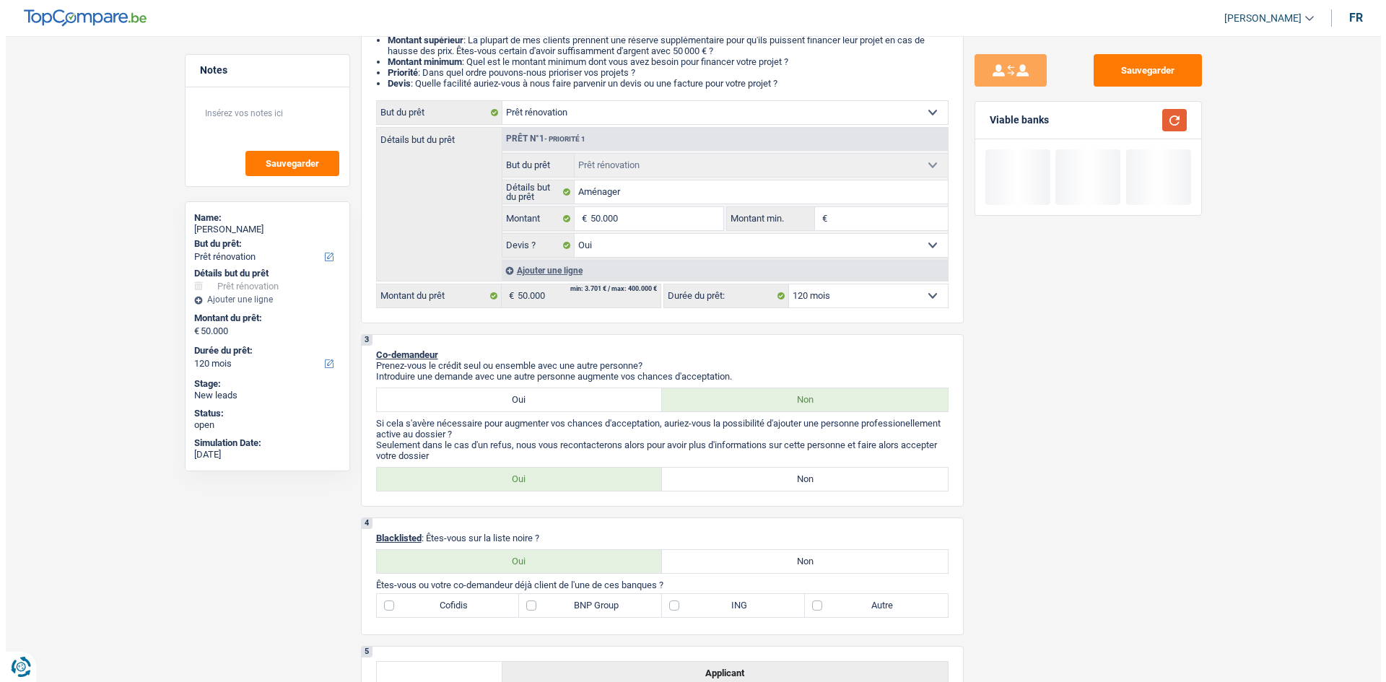
scroll to position [0, 0]
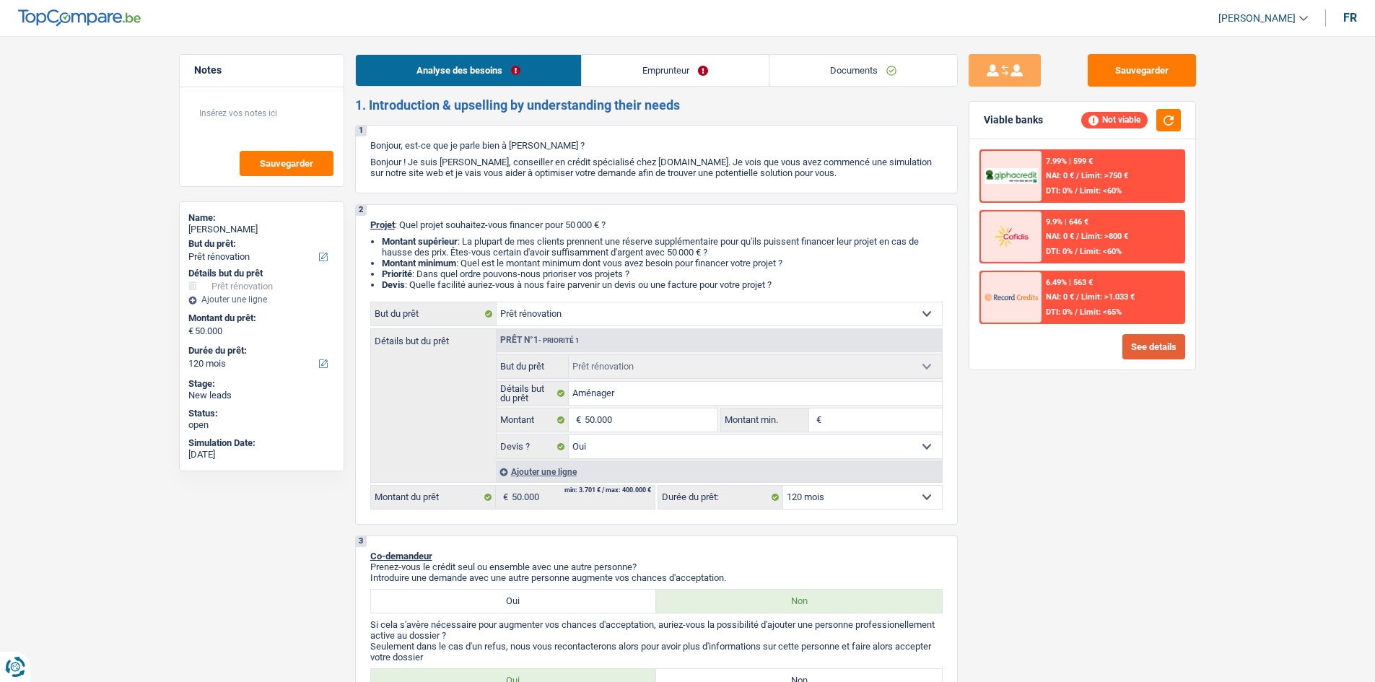
click at [1152, 344] on button "See details" at bounding box center [1154, 346] width 63 height 25
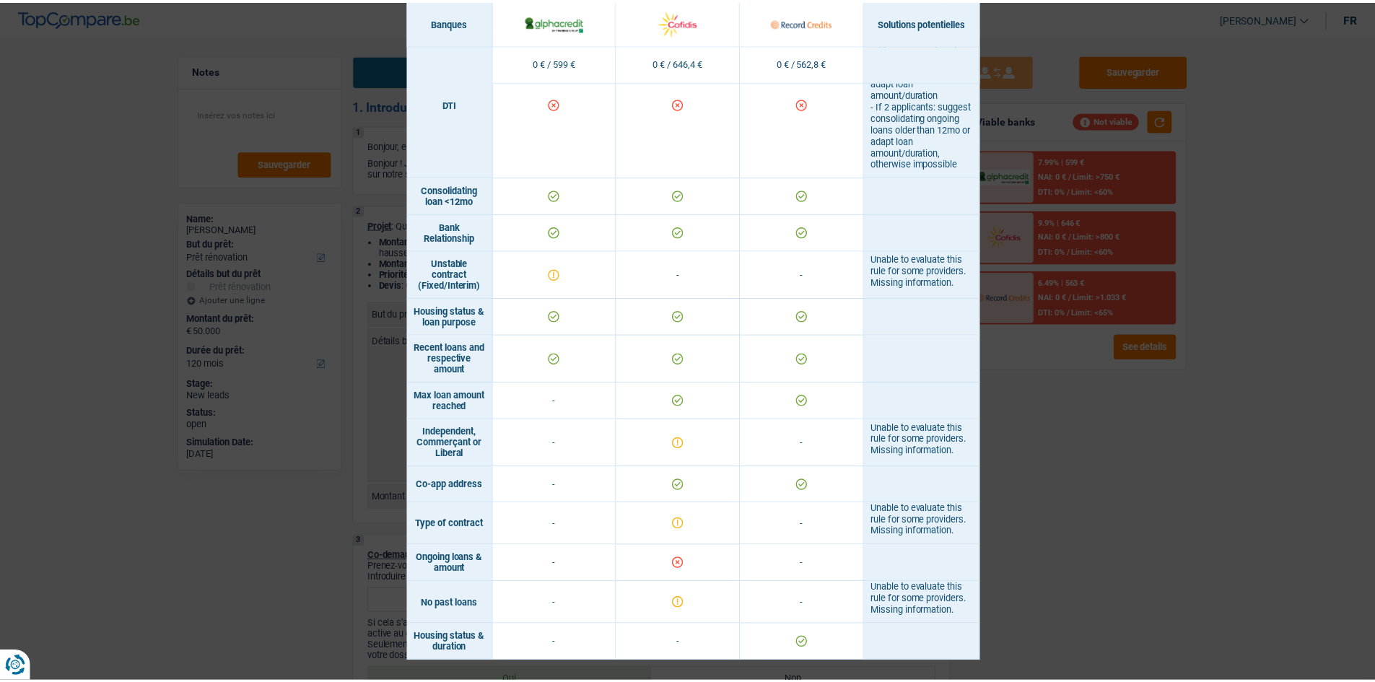
scroll to position [645, 0]
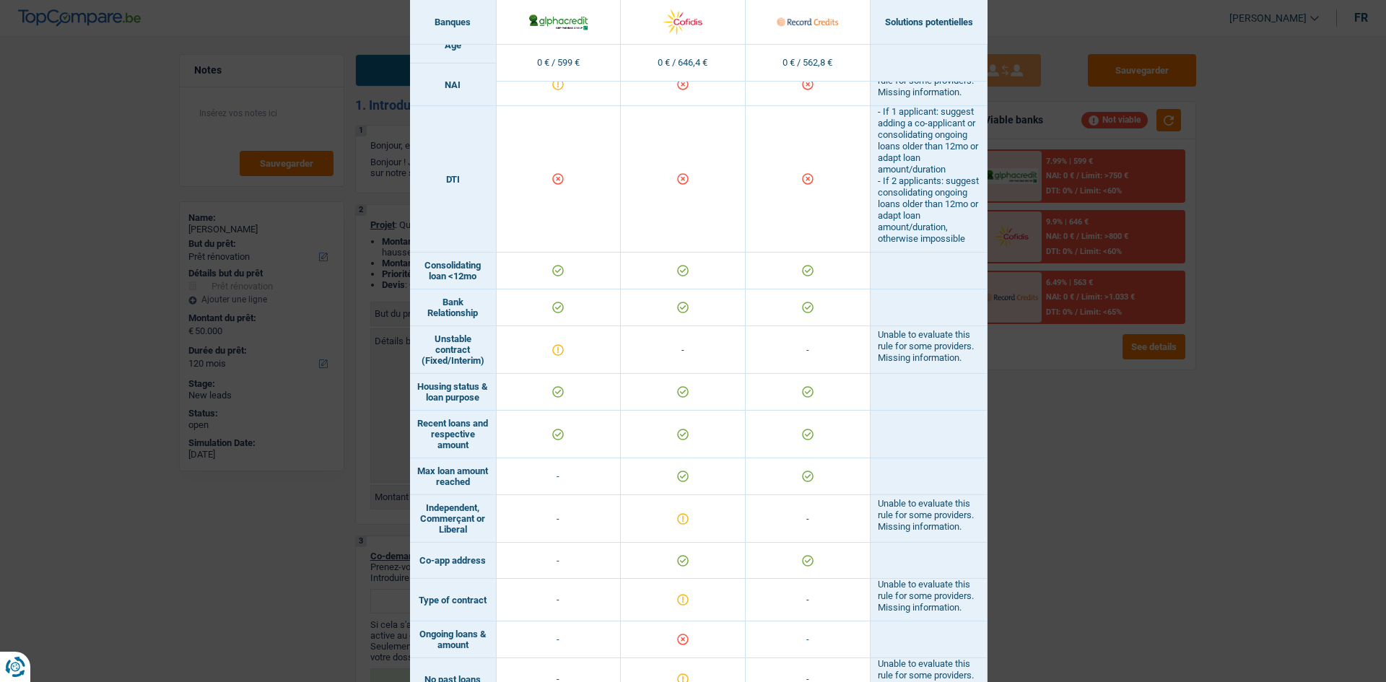
click at [1092, 431] on div "Banks conditions × Banques Solutions potentielles Revenus / Charges 0 € / 599 €…" at bounding box center [693, 341] width 1386 height 682
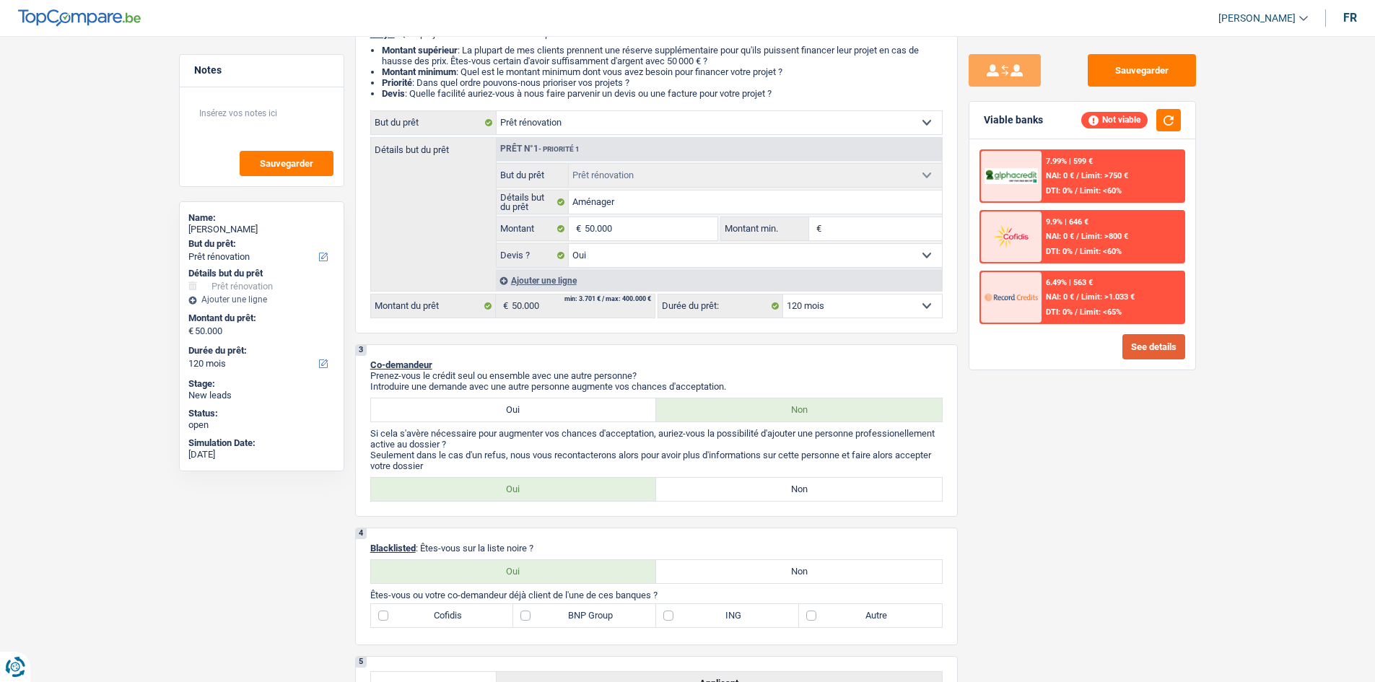
scroll to position [289, 0]
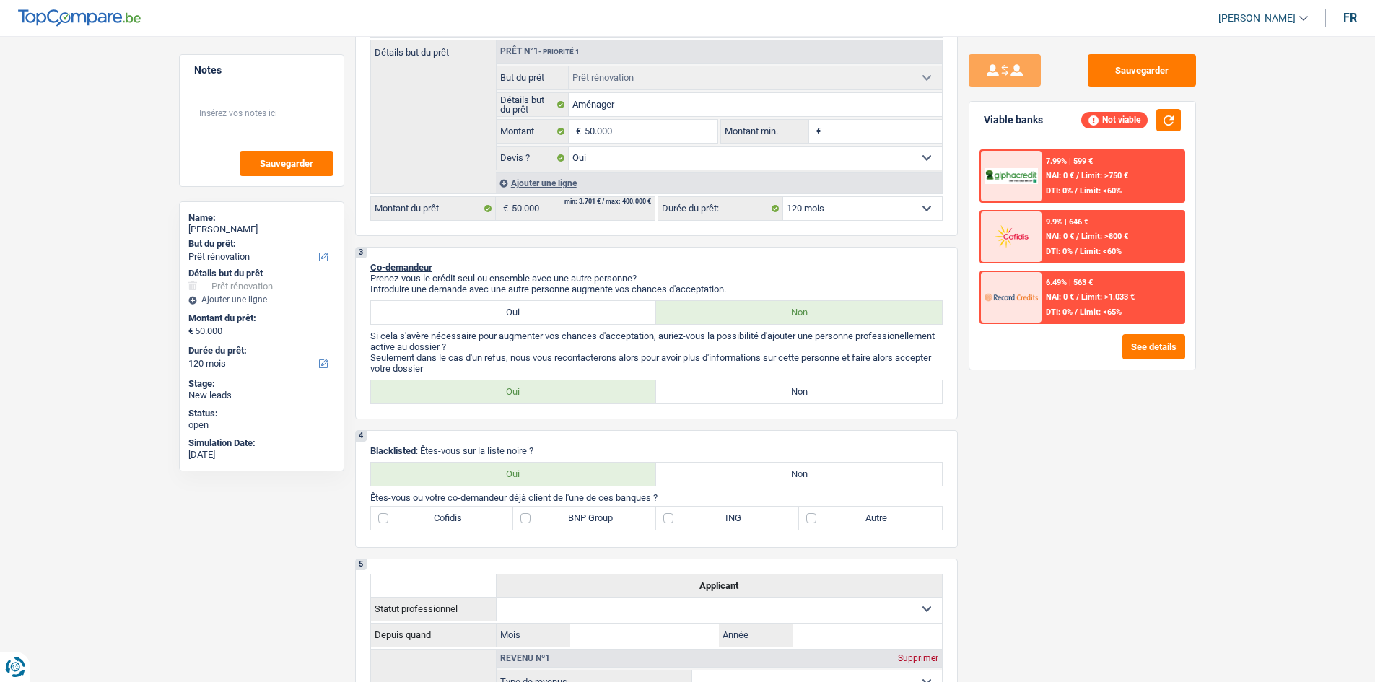
click at [1066, 290] on div "6.49% | 563 € NAI: 0 € / Limit: >1.033 € DTI: 0% / Limit: <65%" at bounding box center [1113, 297] width 142 height 51
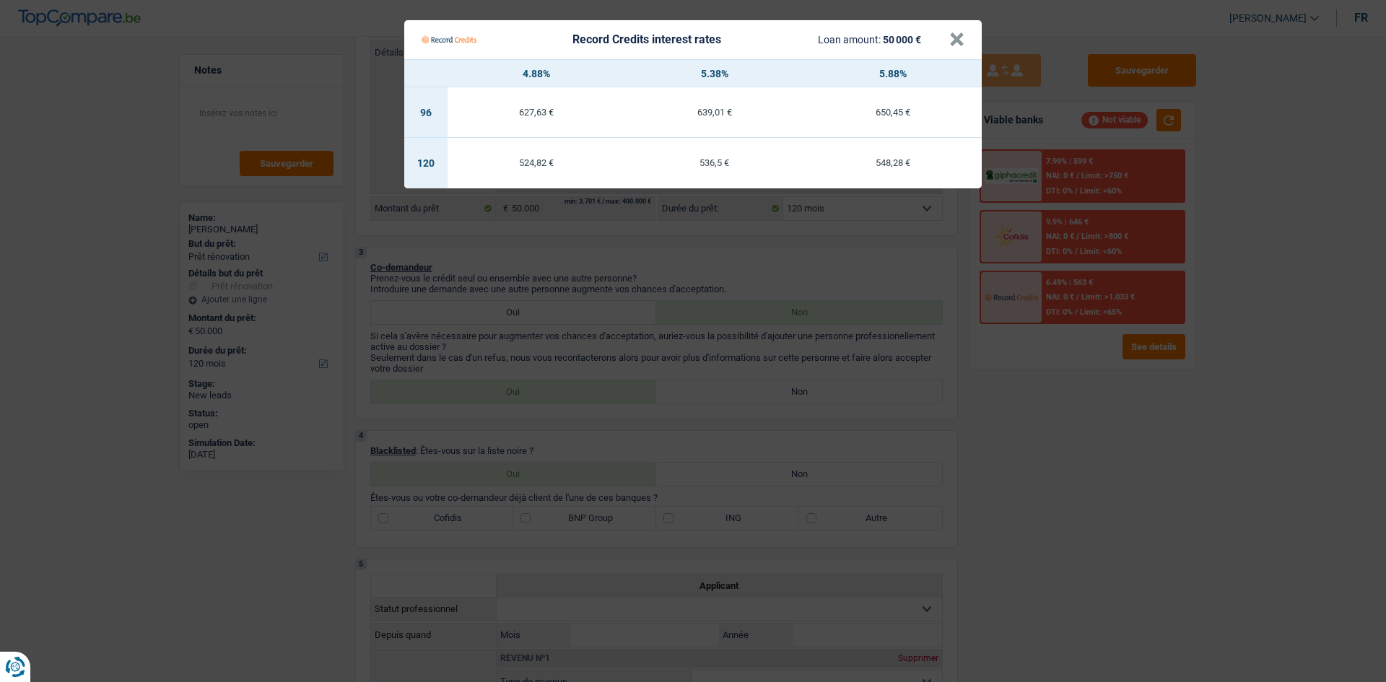
click at [1105, 453] on Credits "Record Credits interest rates Loan amount: 50 000 € × 4.88% 5.38% 5.88% 96 627,…" at bounding box center [693, 341] width 1386 height 682
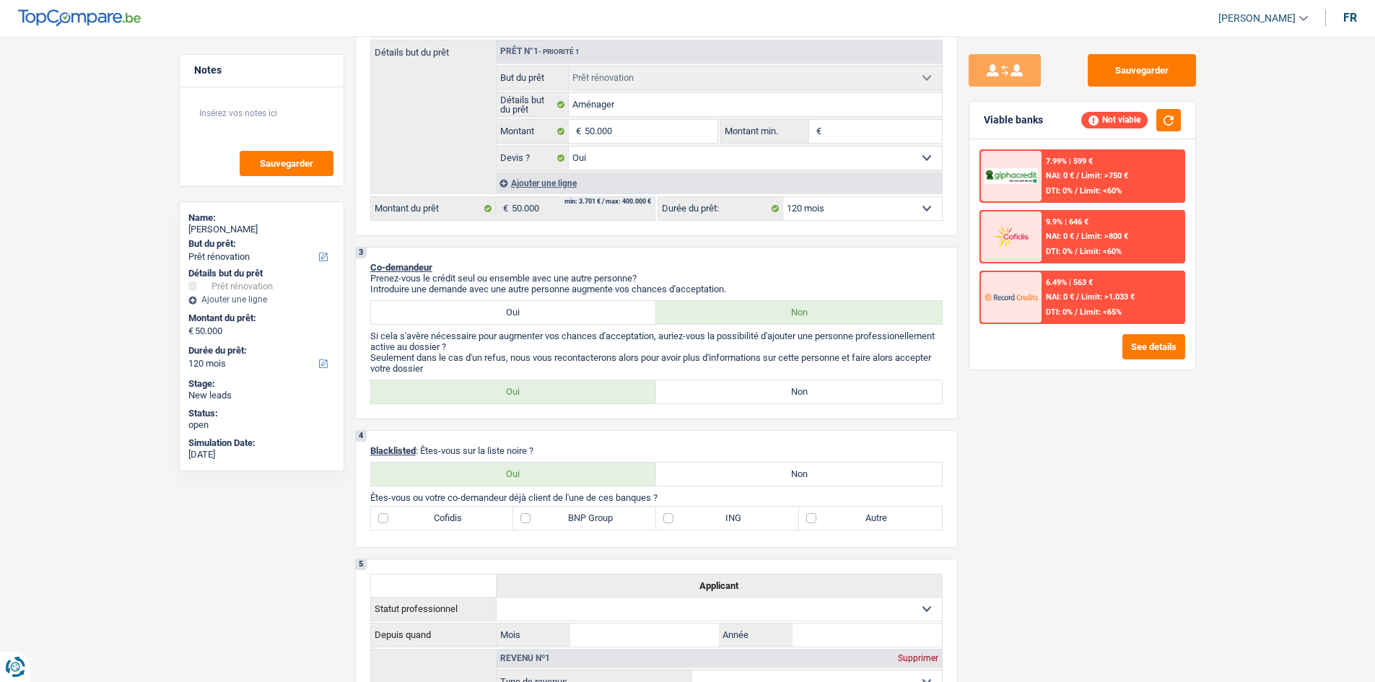
drag, startPoint x: 1094, startPoint y: 302, endPoint x: 1099, endPoint y: 295, distance: 8.4
click at [1099, 295] on span "Limit: >1.033 €" at bounding box center [1108, 296] width 53 height 9
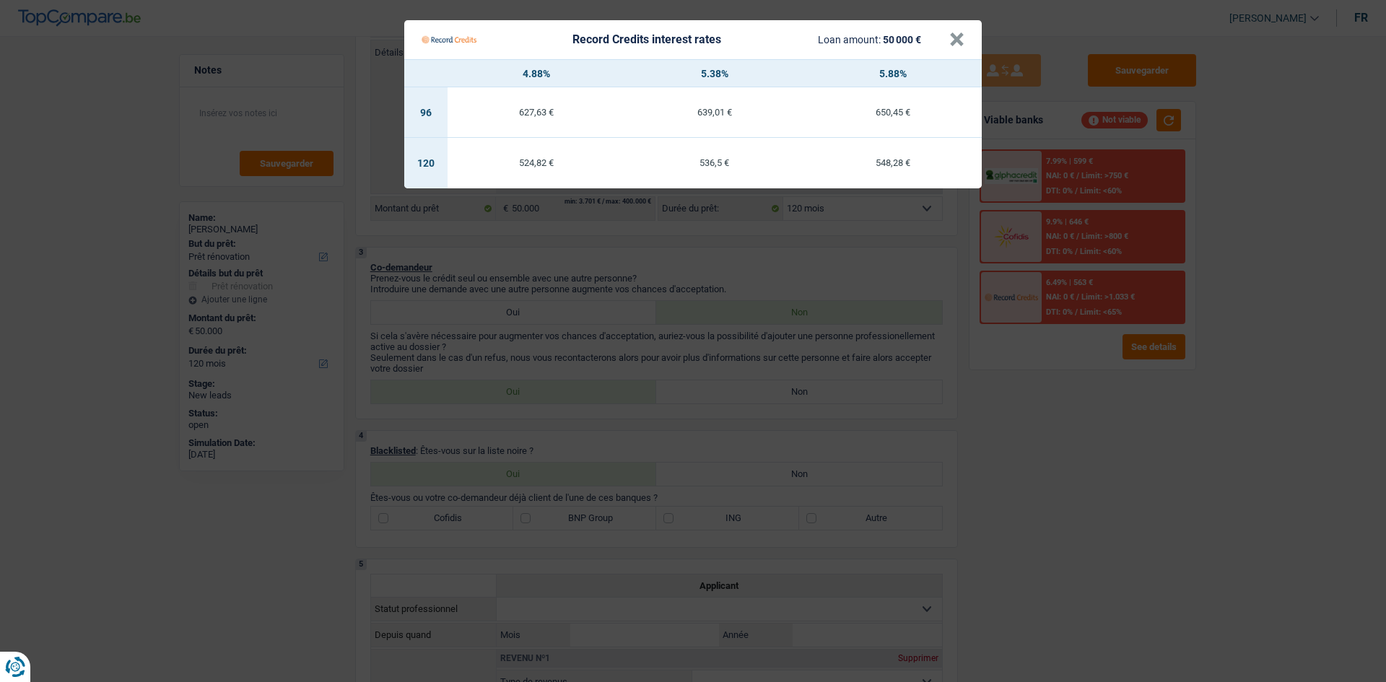
click at [1115, 484] on Credits "Record Credits interest rates Loan amount: 50 000 € × 4.88% 5.38% 5.88% 96 627,…" at bounding box center [693, 341] width 1386 height 682
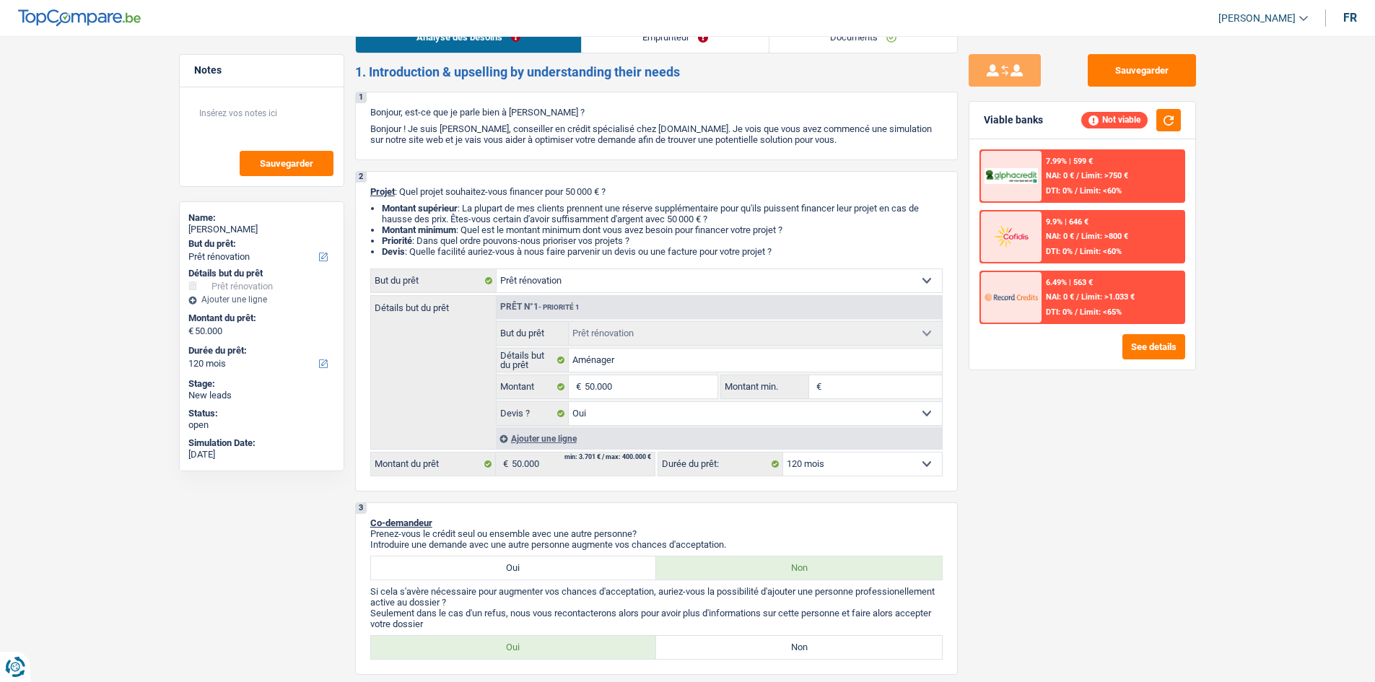
scroll to position [0, 0]
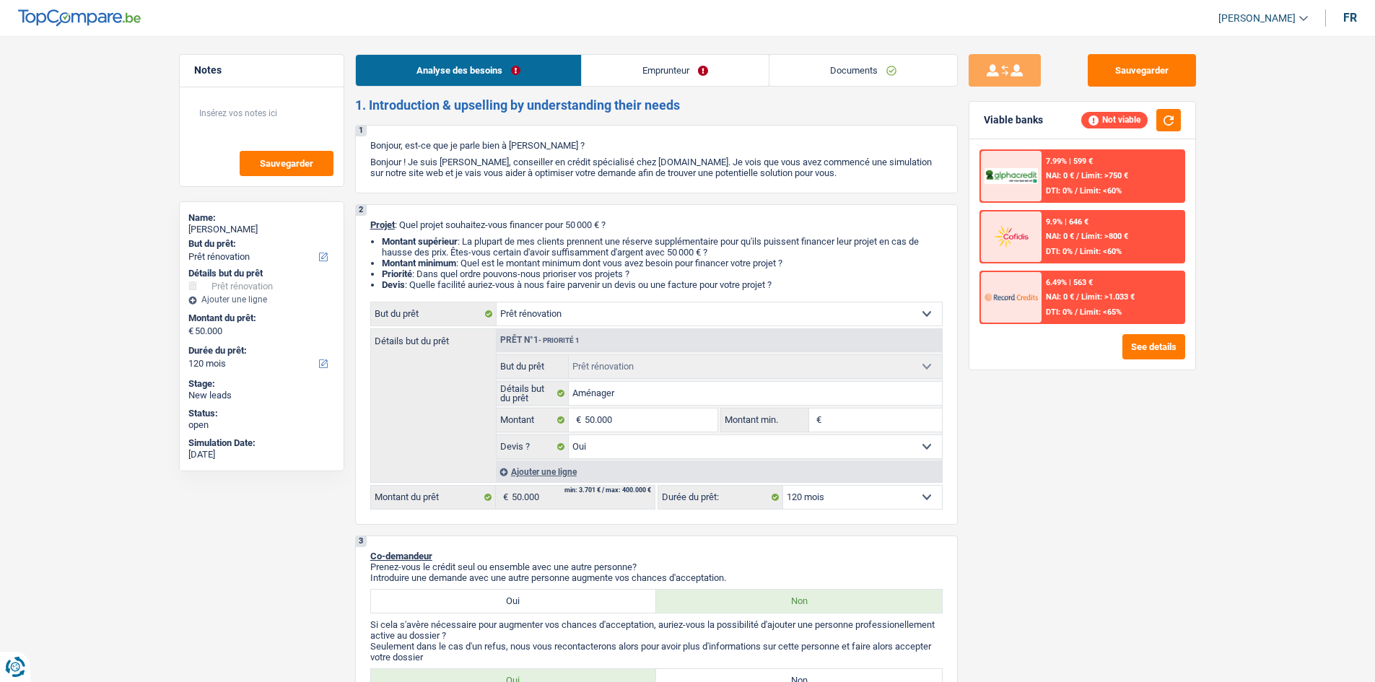
click at [718, 75] on link "Emprunteur" at bounding box center [675, 70] width 187 height 31
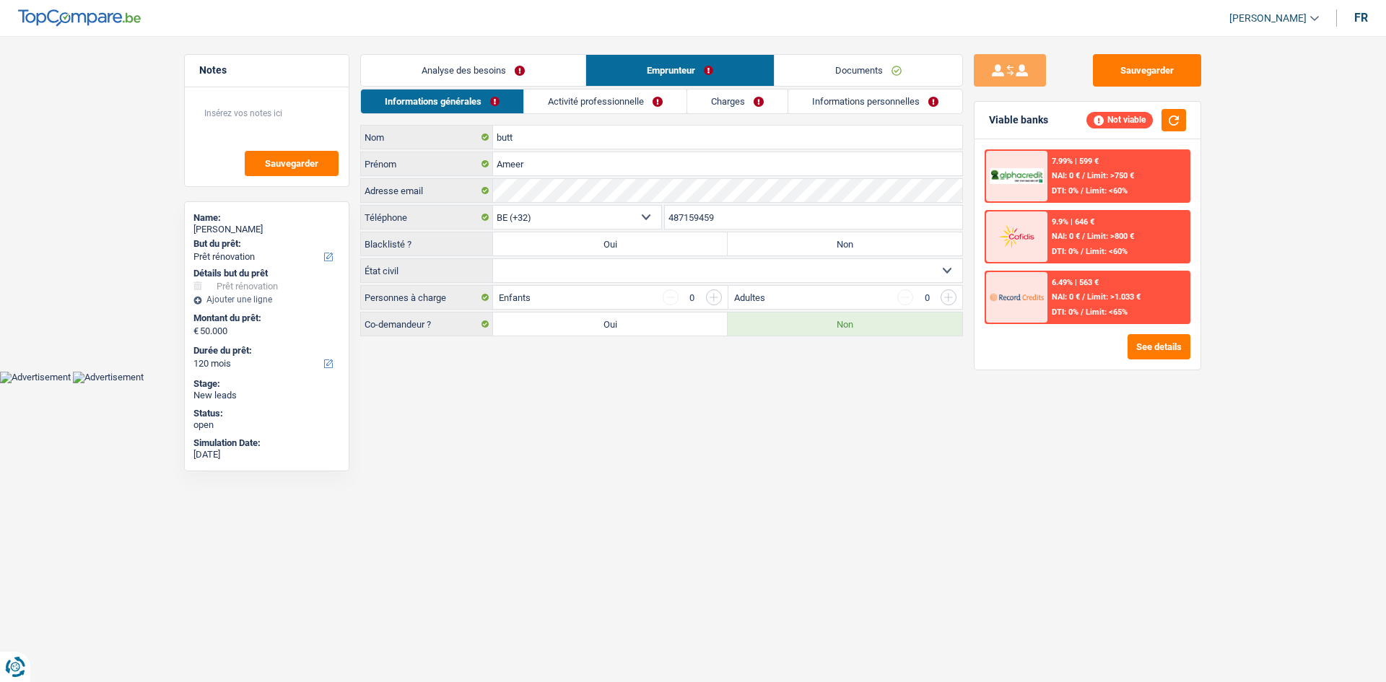
click at [682, 105] on link "Activité professionnelle" at bounding box center [605, 102] width 162 height 24
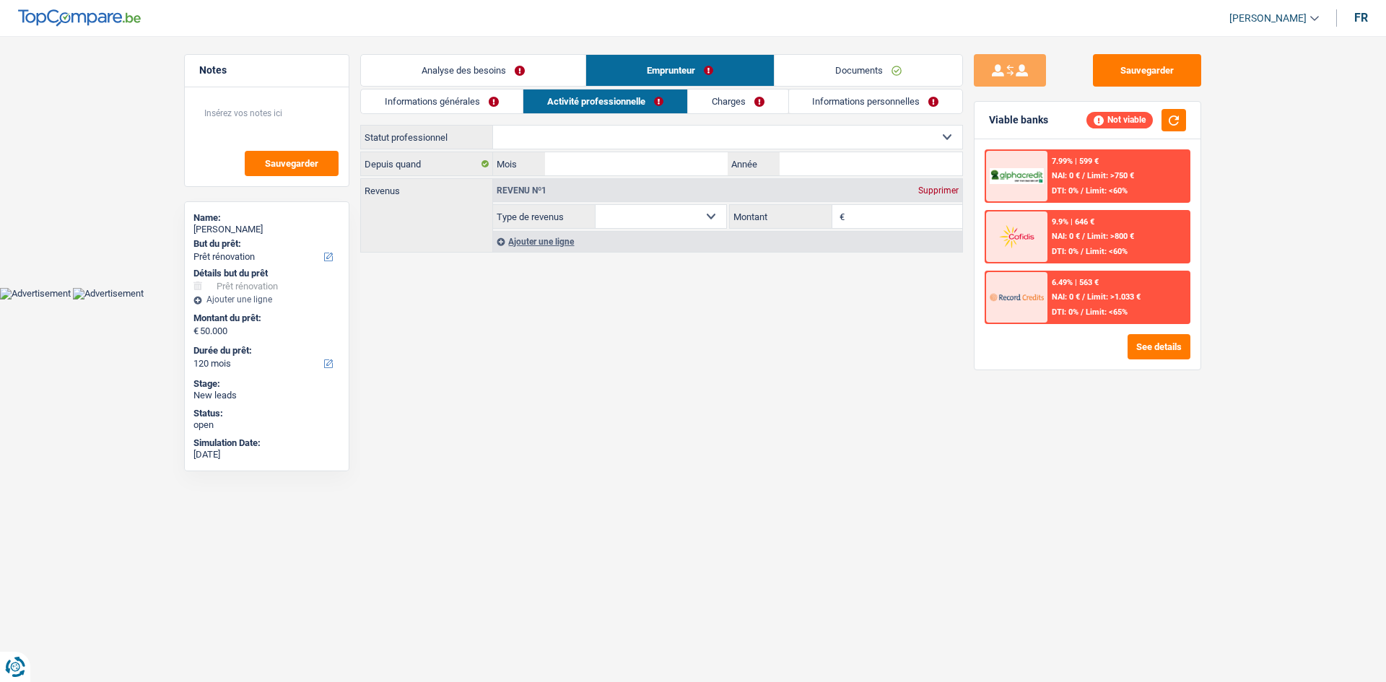
click at [762, 99] on link "Charges" at bounding box center [738, 102] width 100 height 24
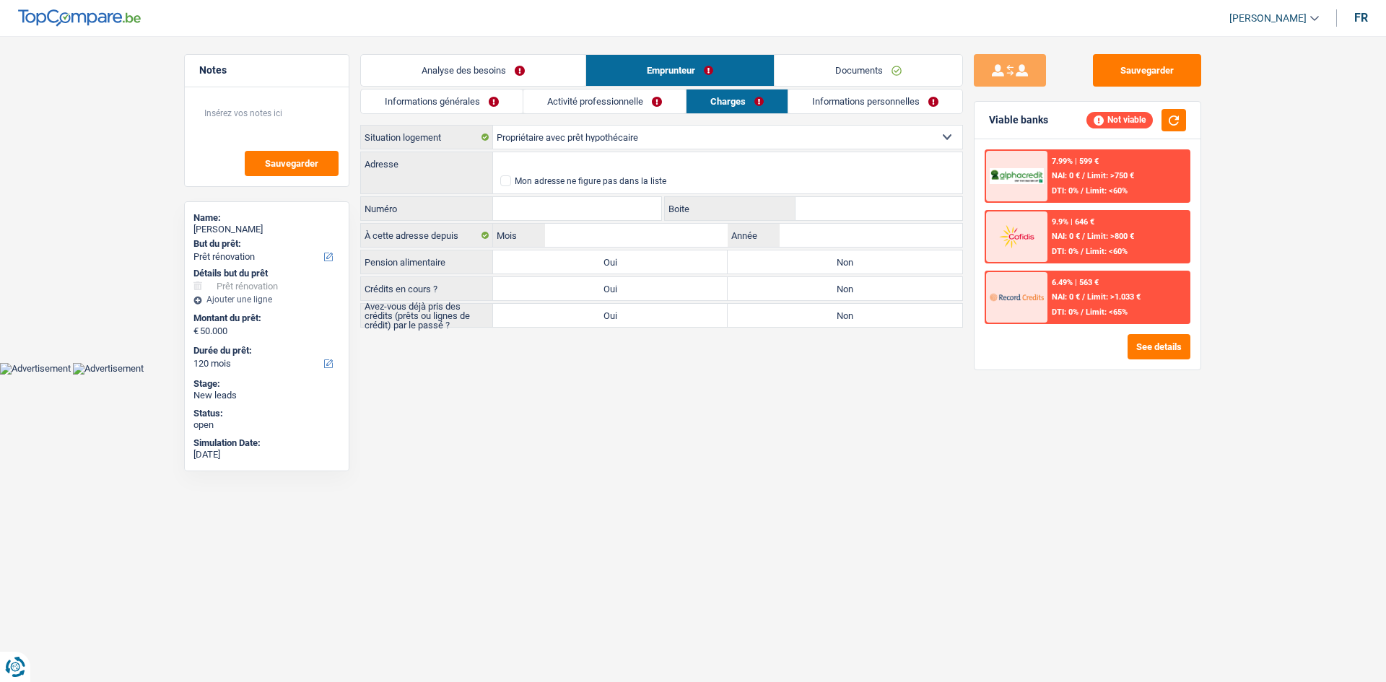
click at [497, 68] on link "Analyse des besoins" at bounding box center [473, 70] width 225 height 31
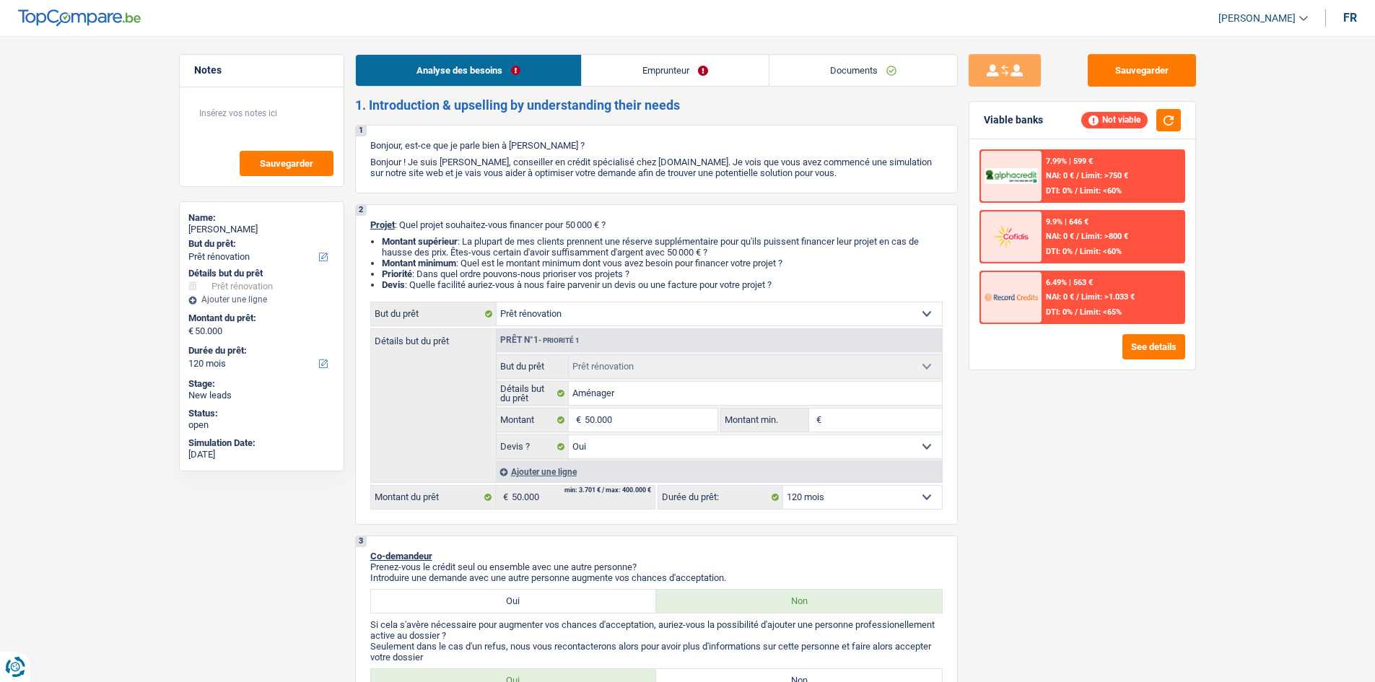
click at [646, 61] on link "Emprunteur" at bounding box center [675, 70] width 187 height 31
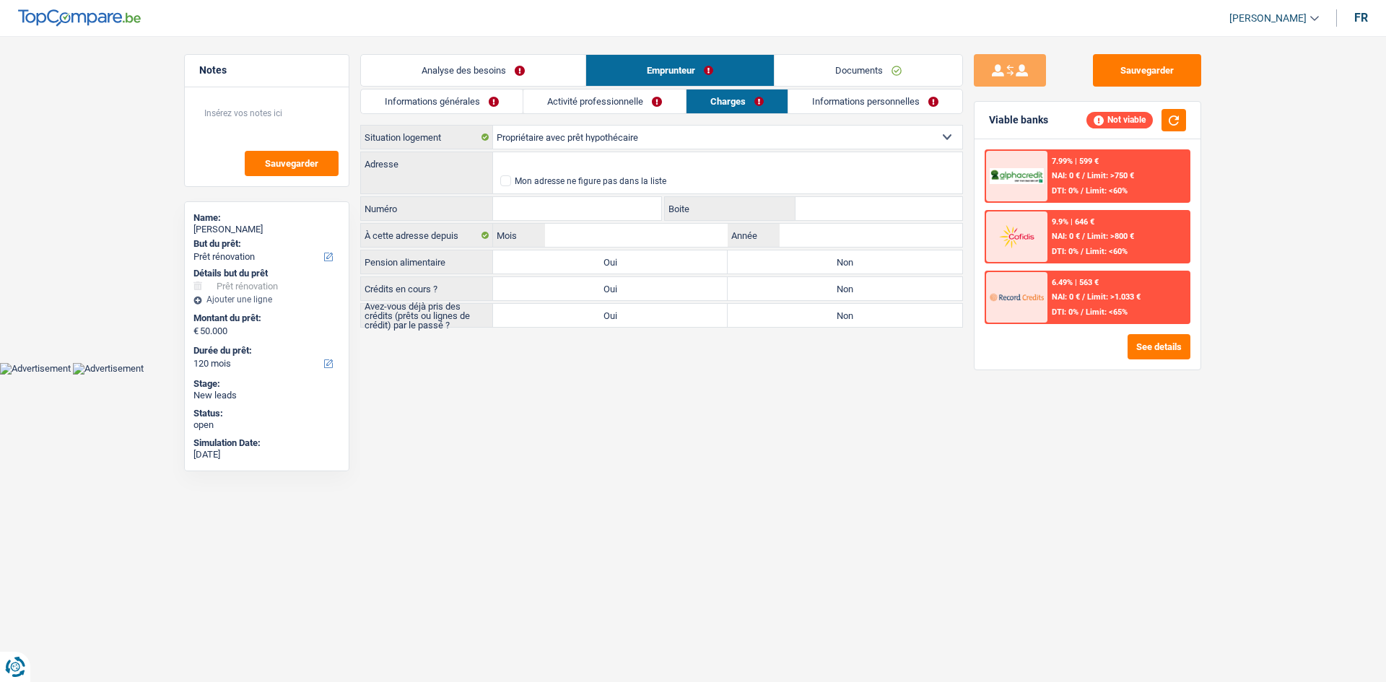
click at [616, 95] on link "Activité professionnelle" at bounding box center [604, 102] width 162 height 24
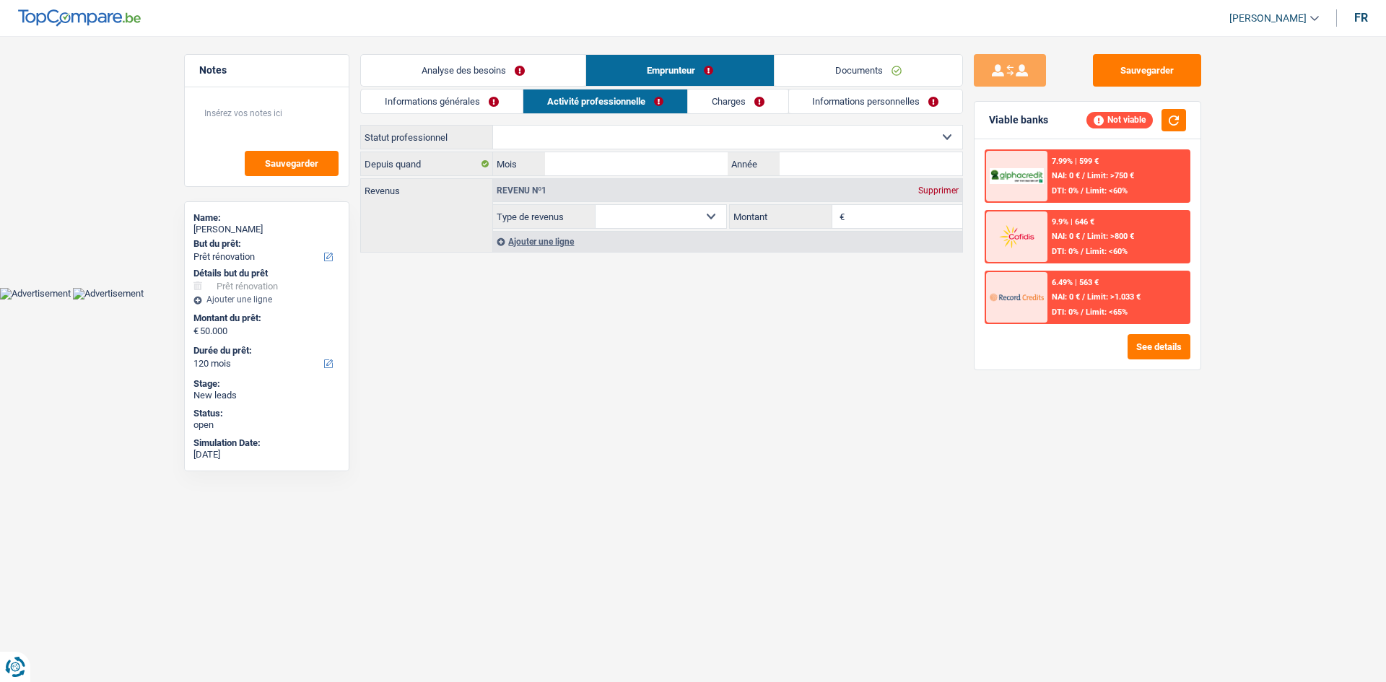
click at [479, 104] on link "Informations générales" at bounding box center [442, 102] width 162 height 24
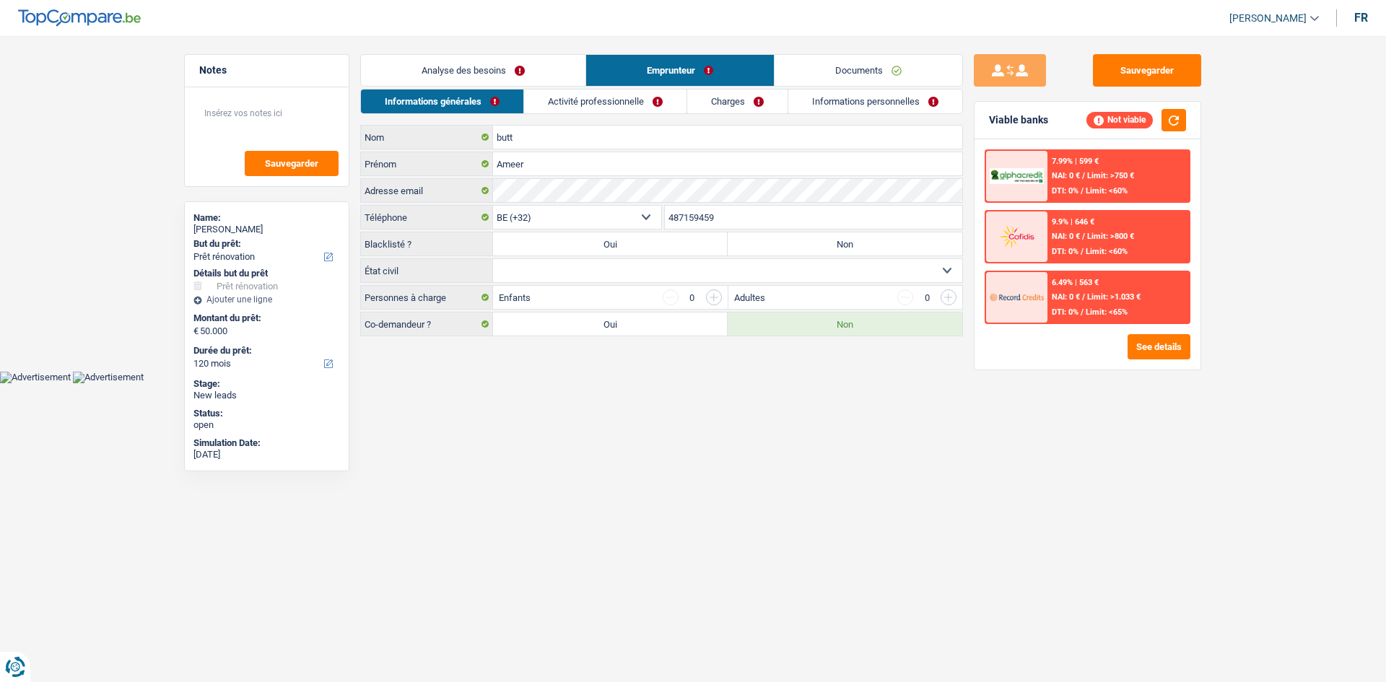
click at [532, 65] on link "Analyse des besoins" at bounding box center [473, 70] width 225 height 31
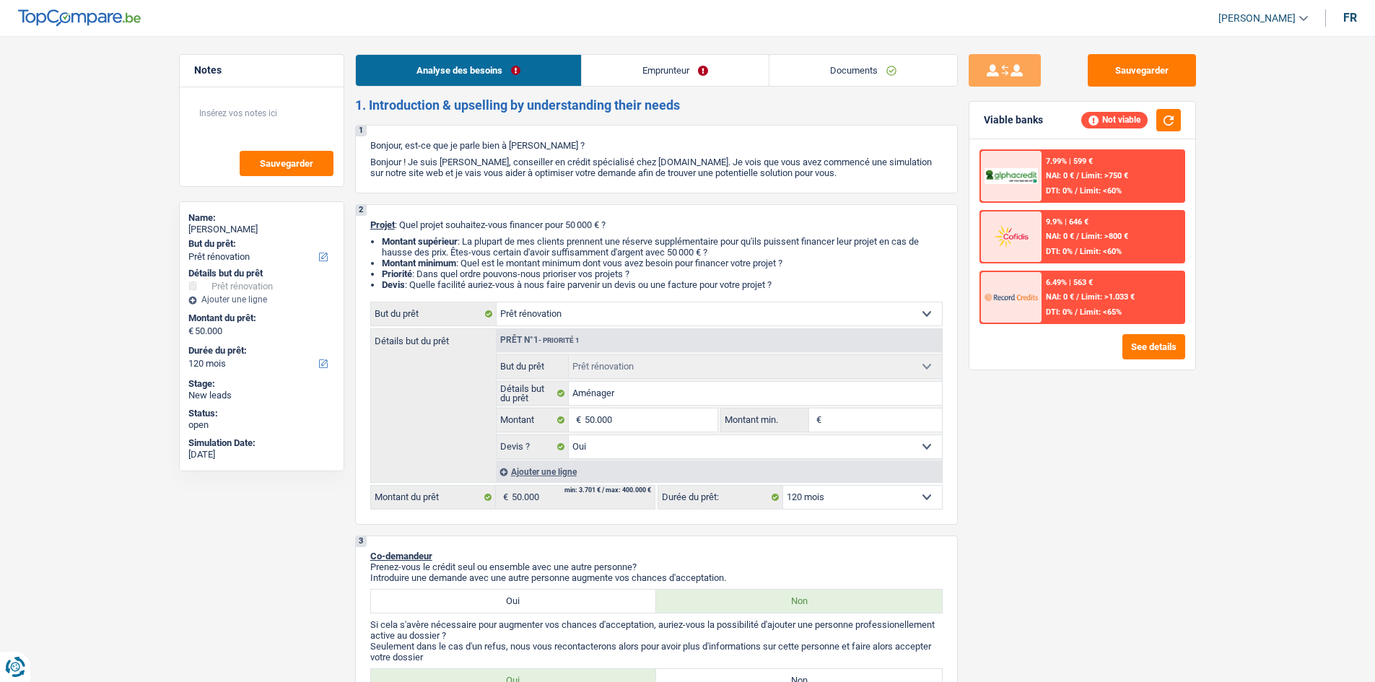
click at [695, 62] on link "Emprunteur" at bounding box center [675, 70] width 187 height 31
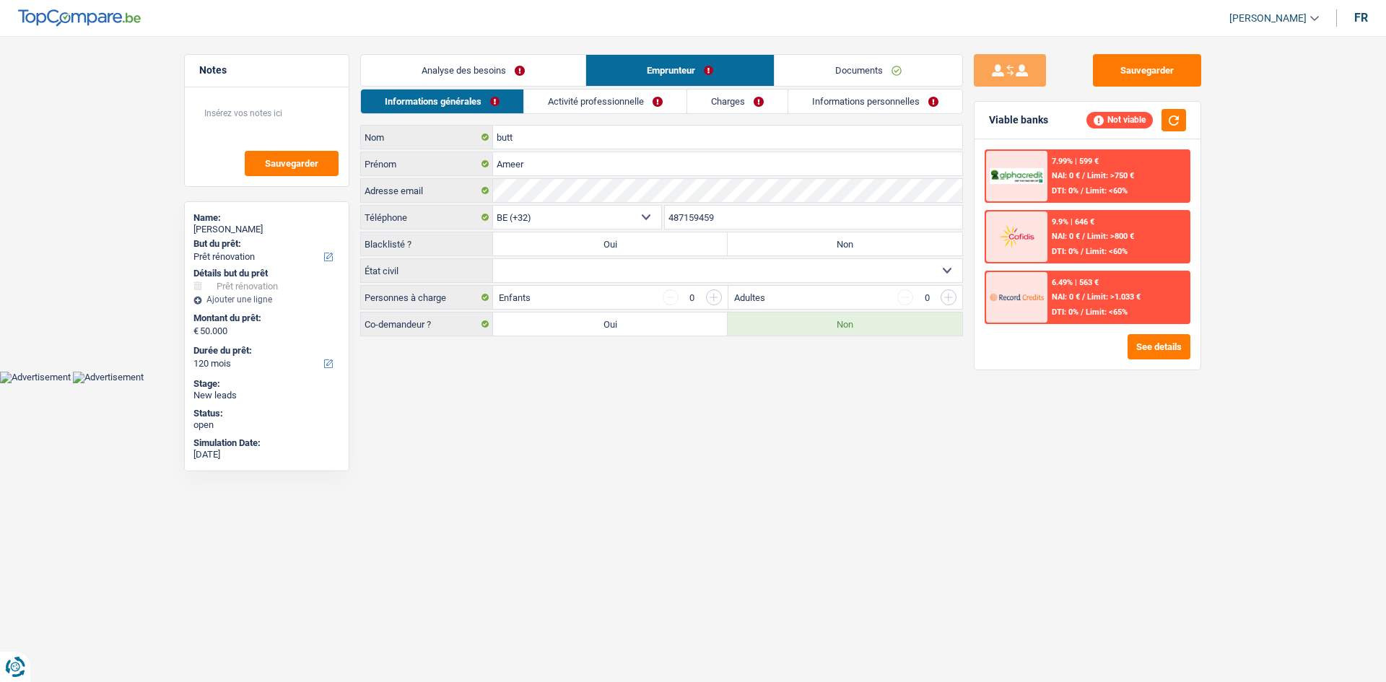
click at [850, 61] on link "Documents" at bounding box center [869, 70] width 188 height 31
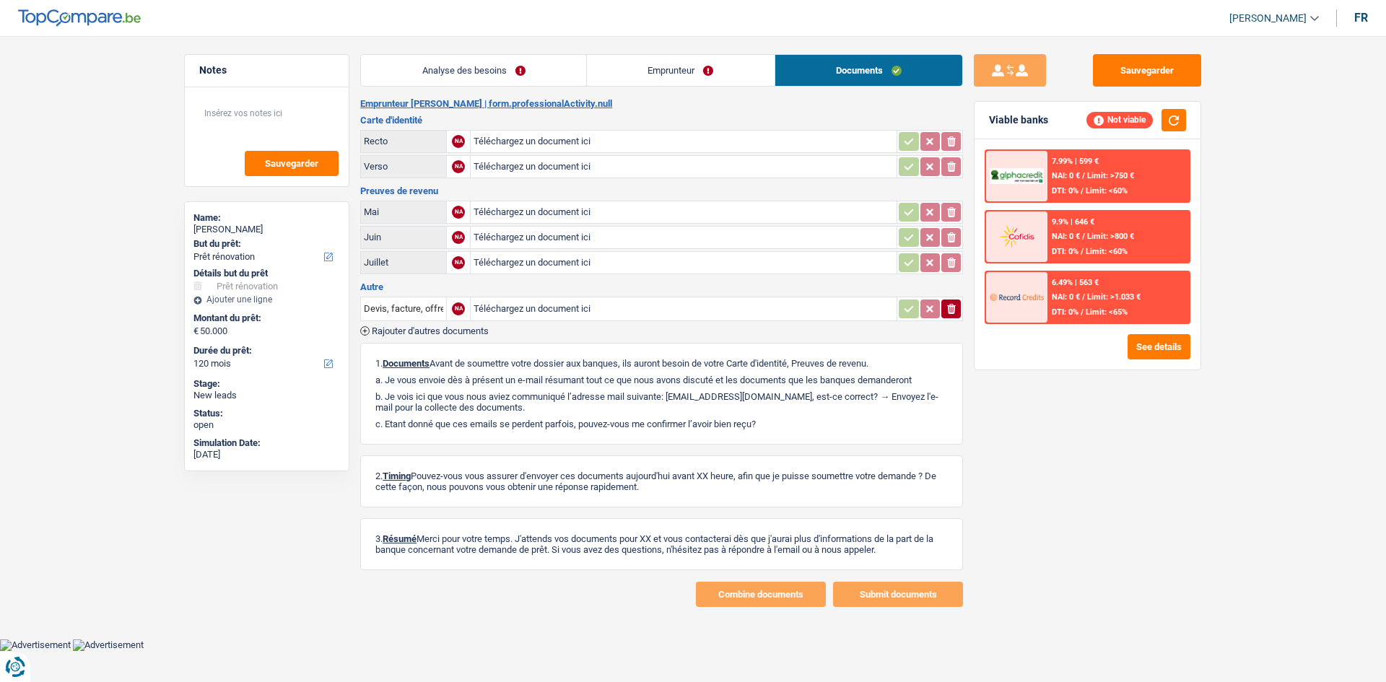
click at [723, 69] on link "Emprunteur" at bounding box center [681, 70] width 188 height 31
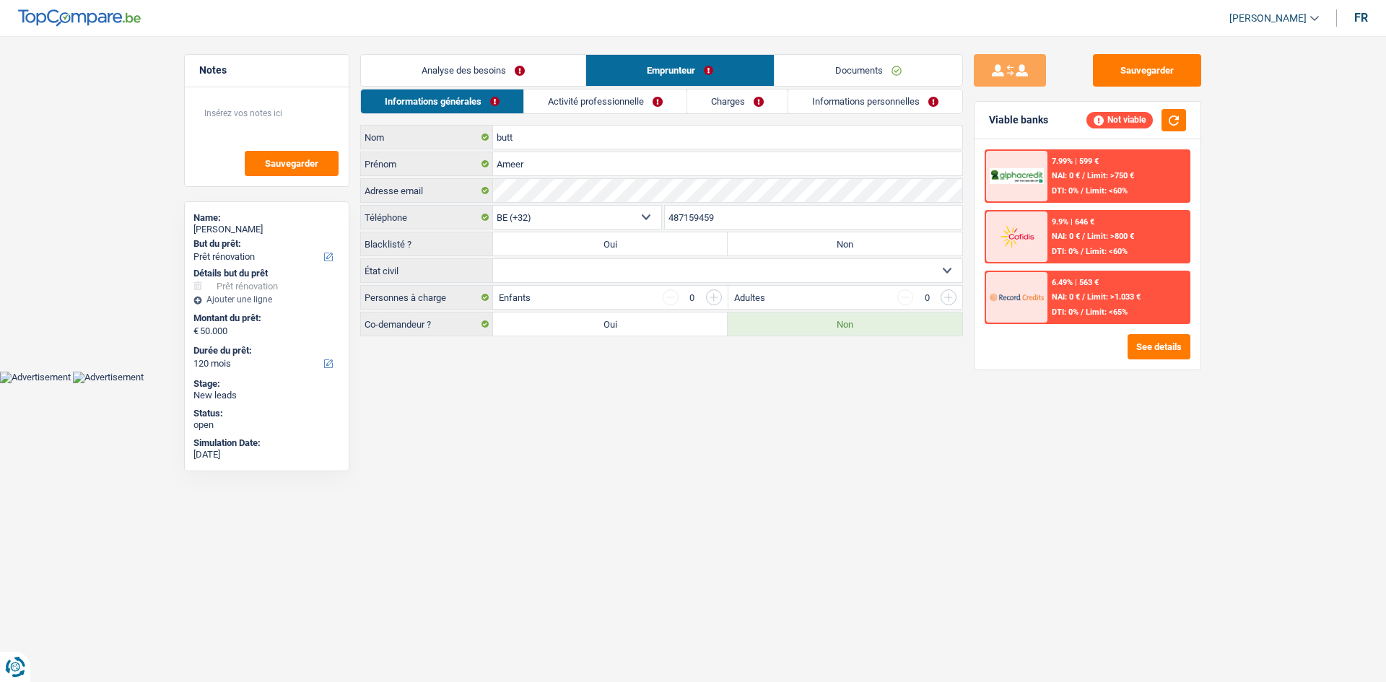
click at [760, 100] on link "Charges" at bounding box center [737, 102] width 100 height 24
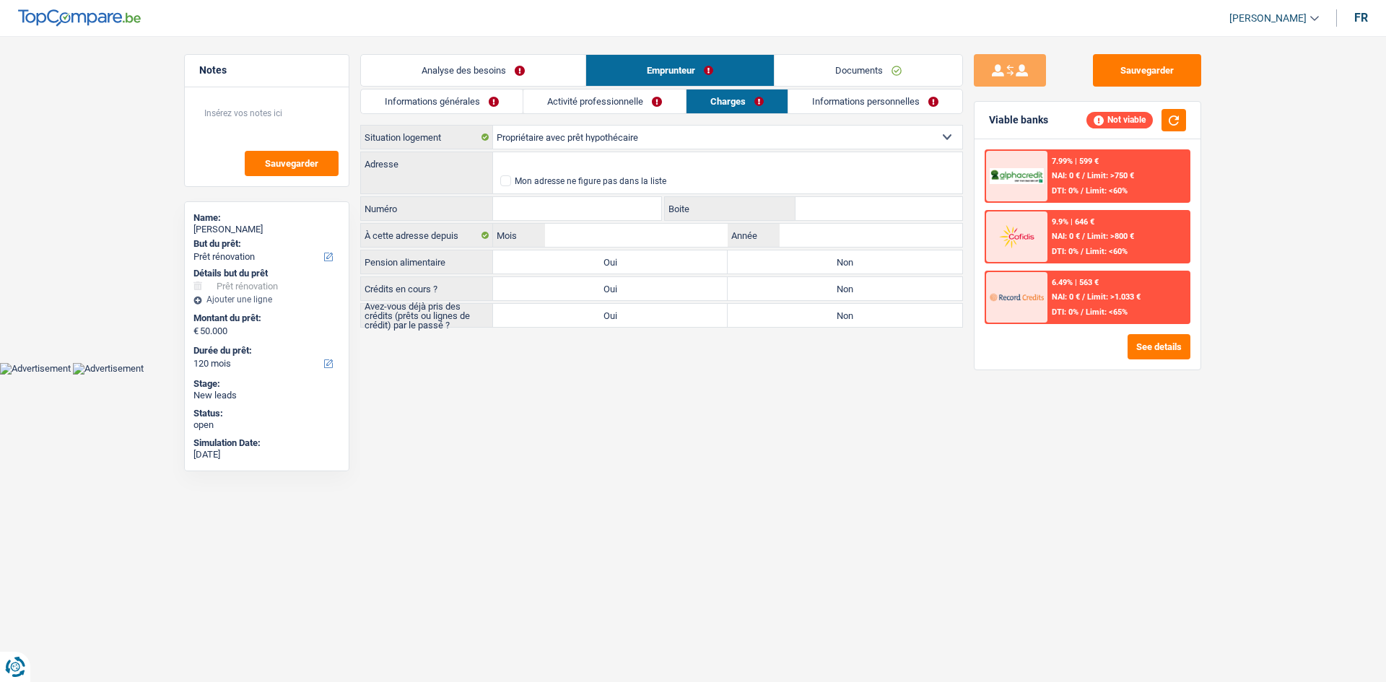
click at [840, 97] on link "Informations personnelles" at bounding box center [875, 102] width 174 height 24
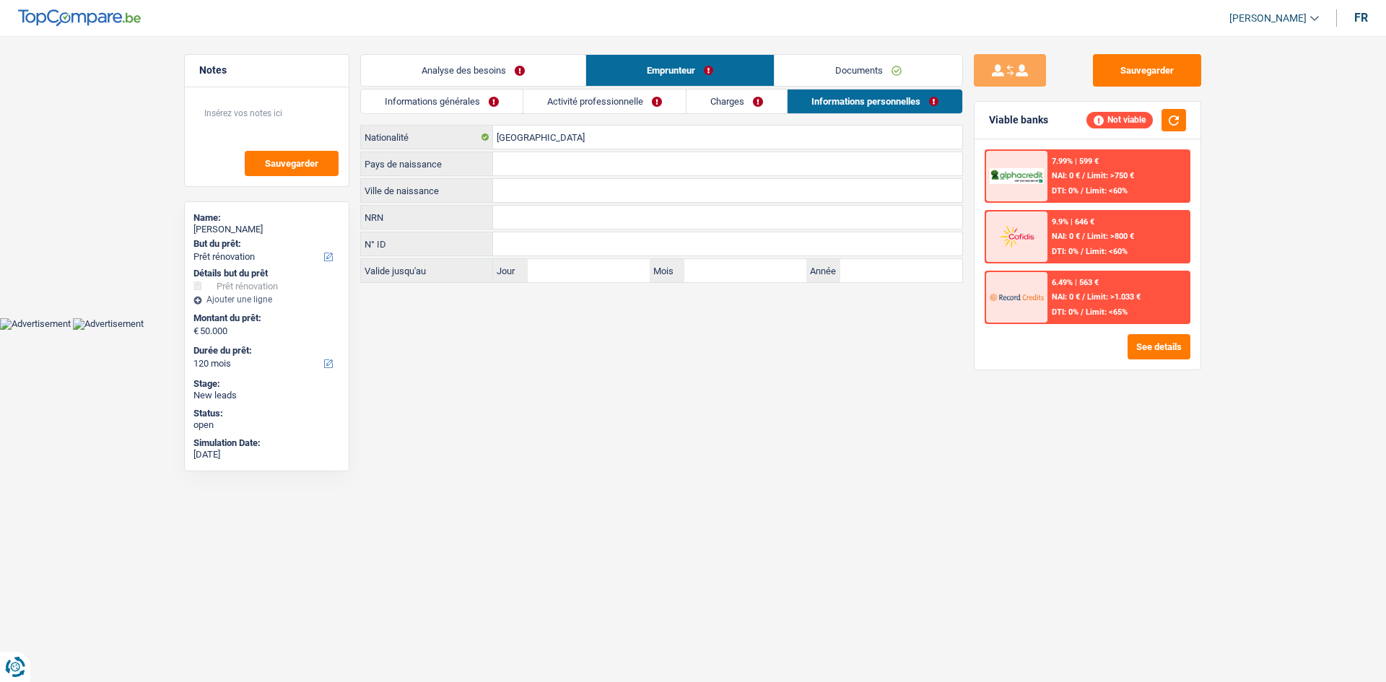
click at [749, 105] on link "Charges" at bounding box center [737, 102] width 100 height 24
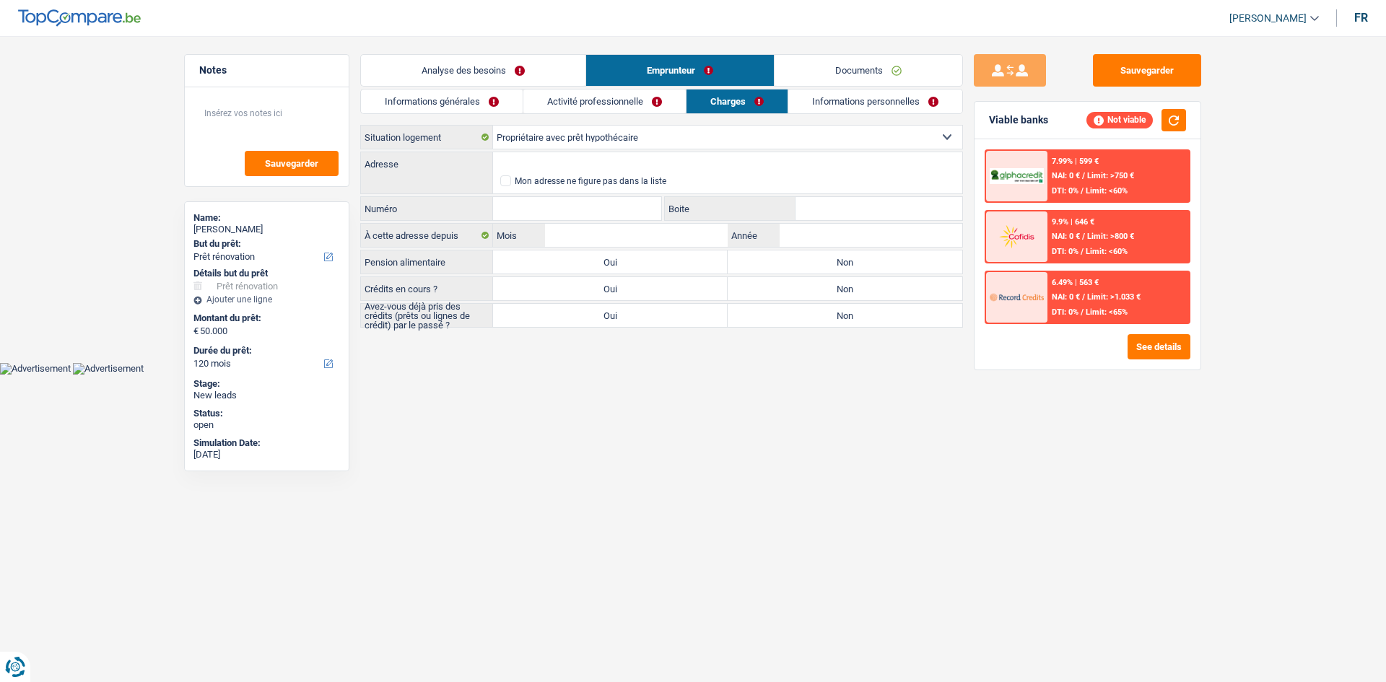
click at [636, 106] on link "Activité professionnelle" at bounding box center [604, 102] width 162 height 24
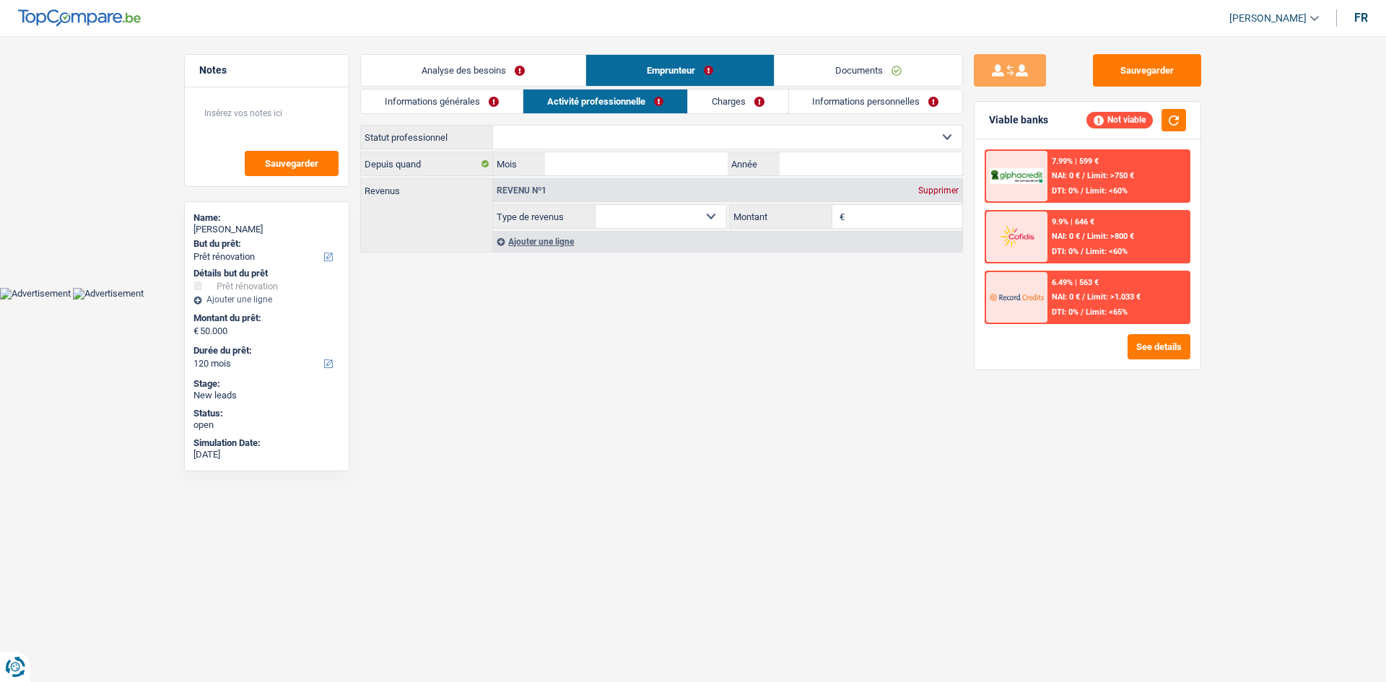
click at [481, 103] on link "Informations générales" at bounding box center [442, 102] width 162 height 24
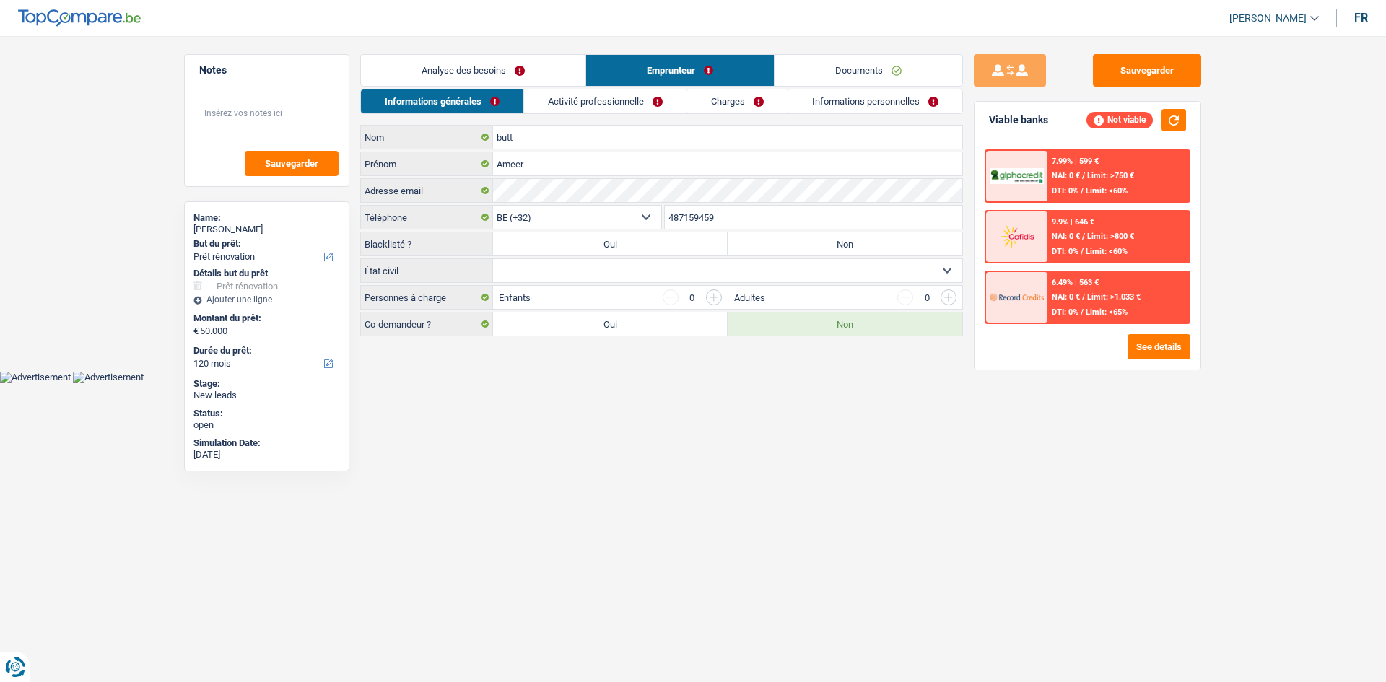
click at [532, 68] on link "Analyse des besoins" at bounding box center [473, 70] width 225 height 31
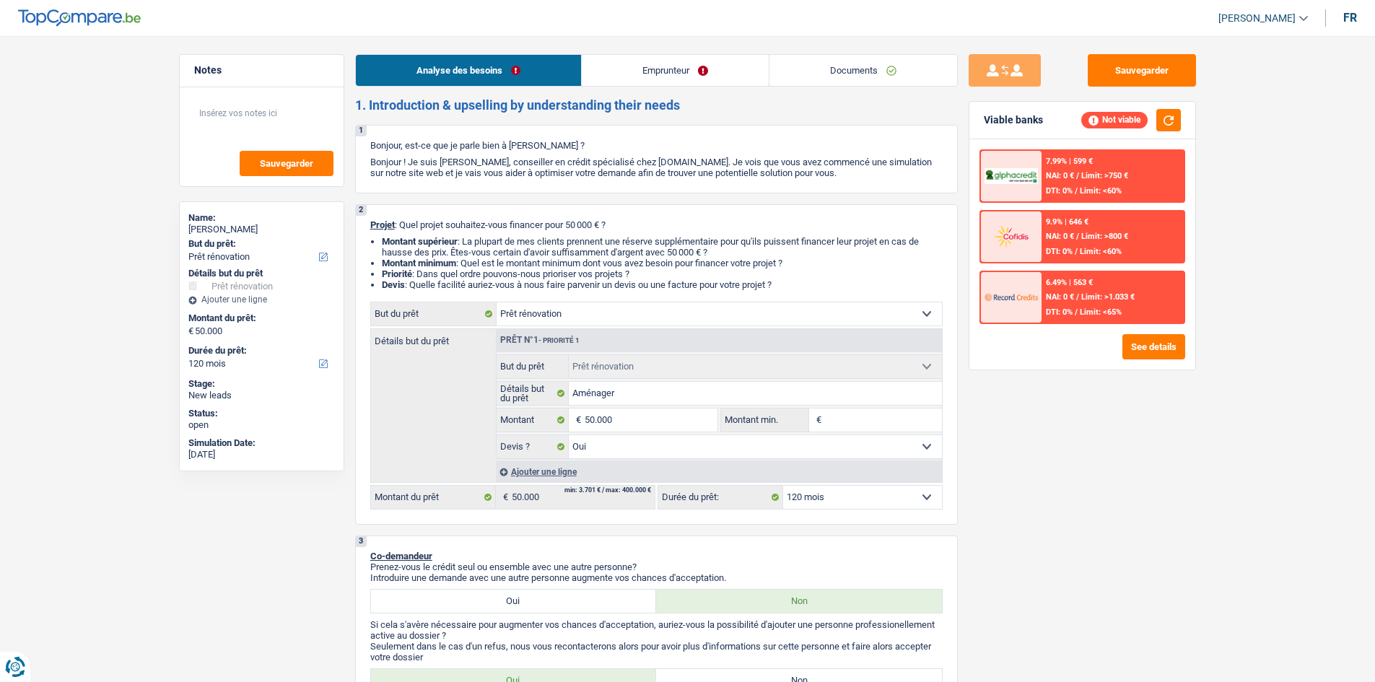
click at [1082, 298] on span "Limit: >1.033 €" at bounding box center [1108, 296] width 53 height 9
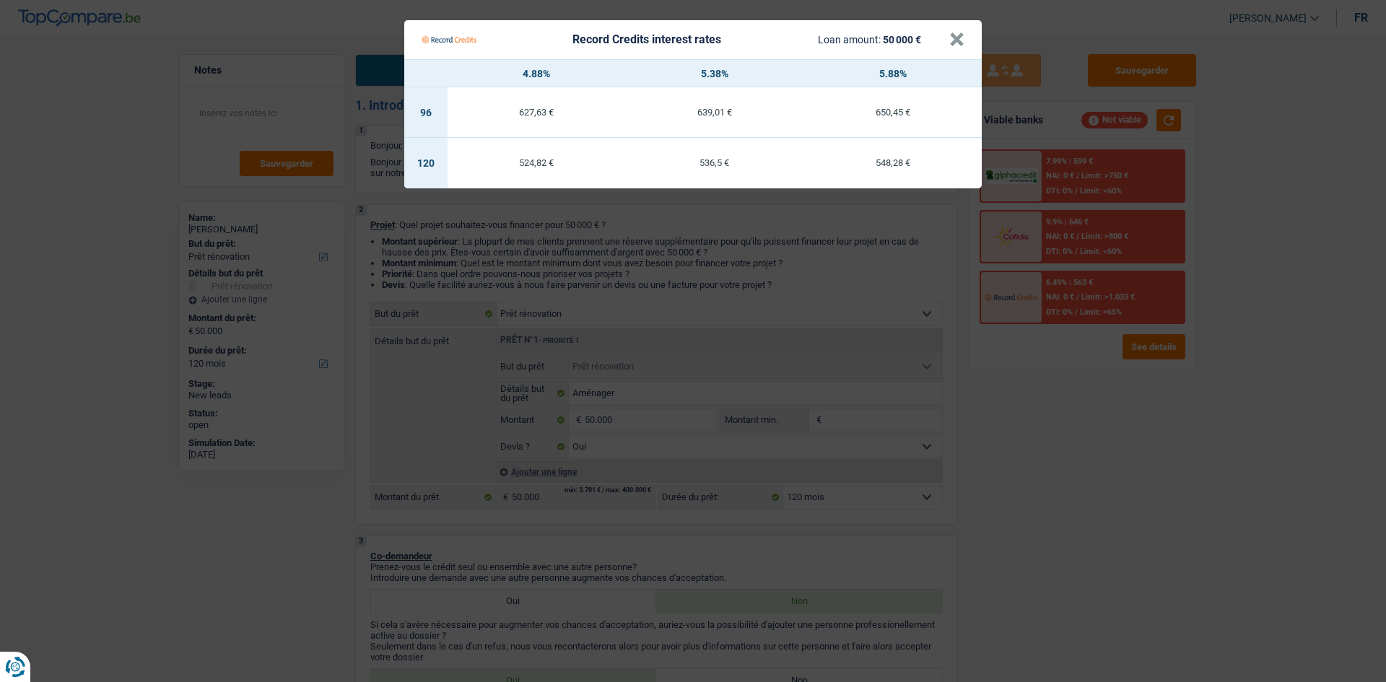
click at [1094, 448] on Credits "Record Credits interest rates Loan amount: 50 000 € × 4.88% 5.38% 5.88% 96 627,…" at bounding box center [693, 341] width 1386 height 682
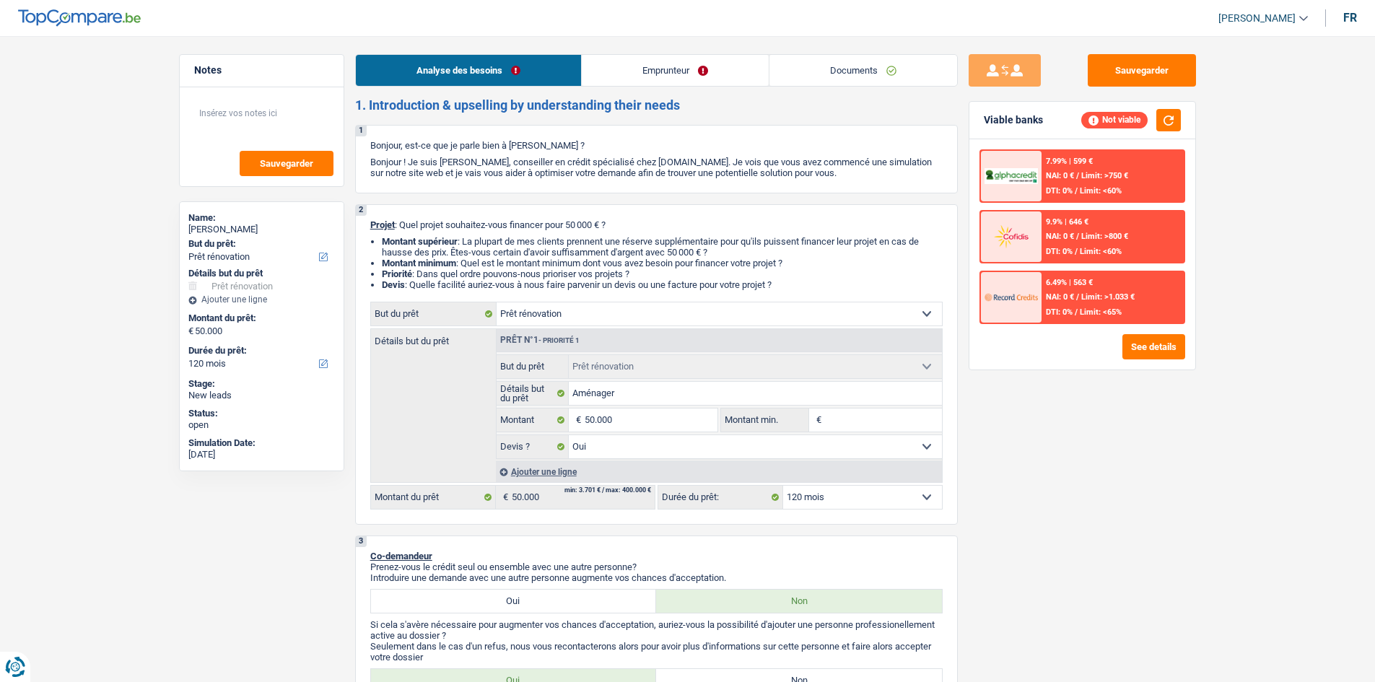
click at [656, 71] on link "Emprunteur" at bounding box center [675, 70] width 187 height 31
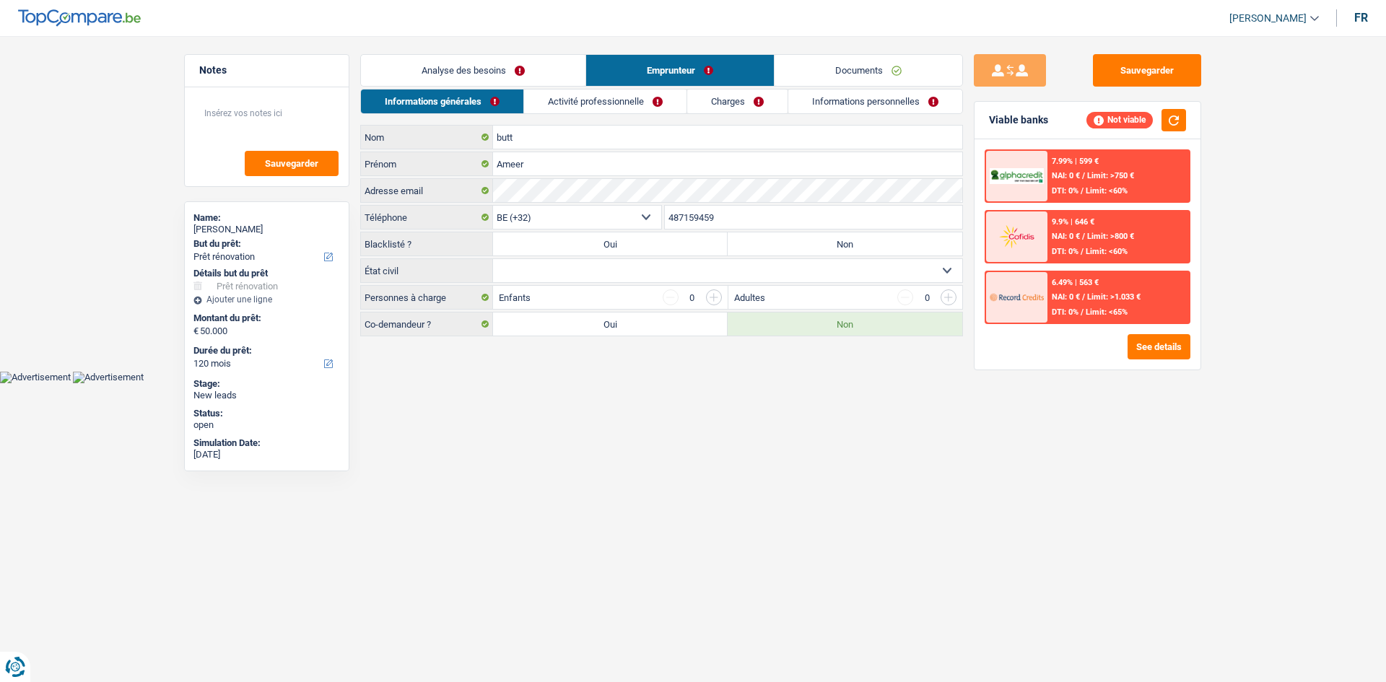
click at [586, 266] on select "Célibataire Marié(e) Cohabitant(e) légal(e) Divorcé(e) Veuf(ve) Séparé (de fait…" at bounding box center [727, 270] width 469 height 23
select select "married"
click at [493, 259] on select "Célibataire Marié(e) Cohabitant(e) légal(e) Divorcé(e) Veuf(ve) Séparé (de fait…" at bounding box center [727, 270] width 469 height 23
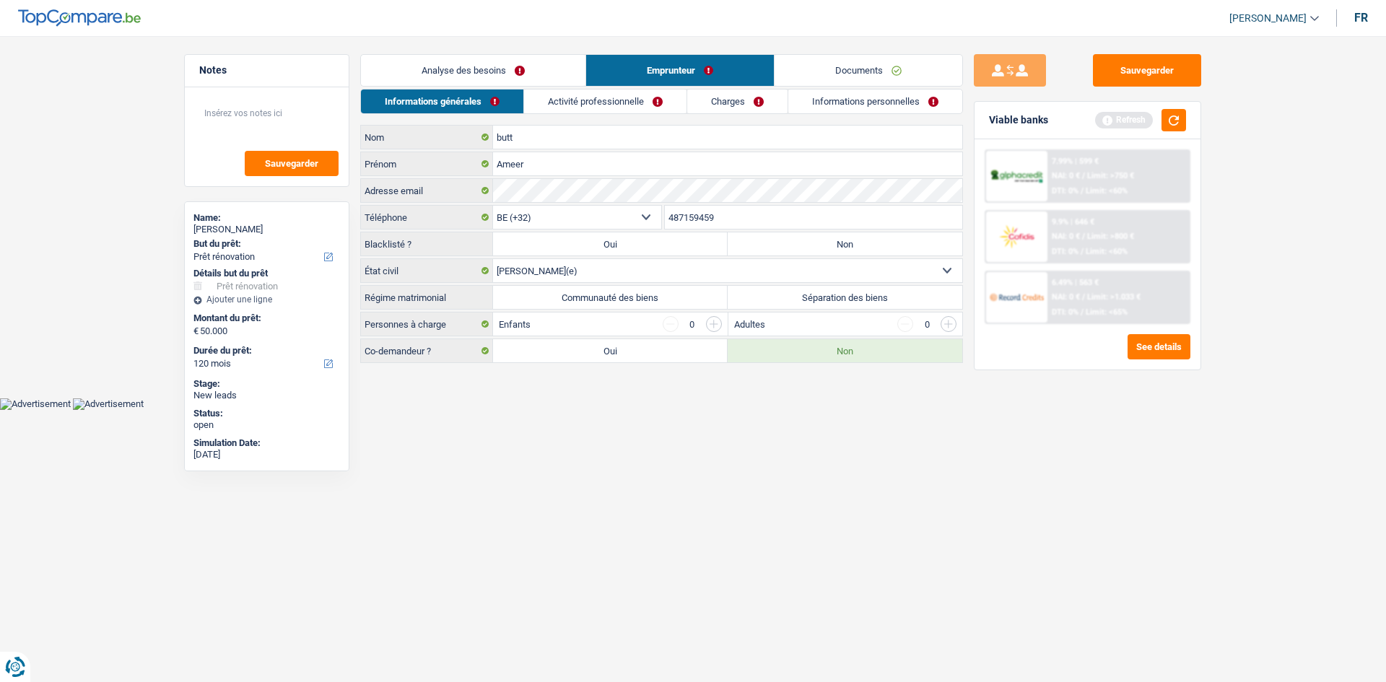
click at [857, 296] on label "Séparation des biens" at bounding box center [845, 297] width 235 height 23
click at [857, 296] on input "Séparation des biens" at bounding box center [845, 297] width 235 height 23
radio input "true"
click at [928, 410] on html "Vous avez le contrôle de vos données Nous utilisons des cookies, tout comme nos…" at bounding box center [693, 205] width 1386 height 410
click at [527, 79] on link "Analyse des besoins" at bounding box center [473, 70] width 225 height 31
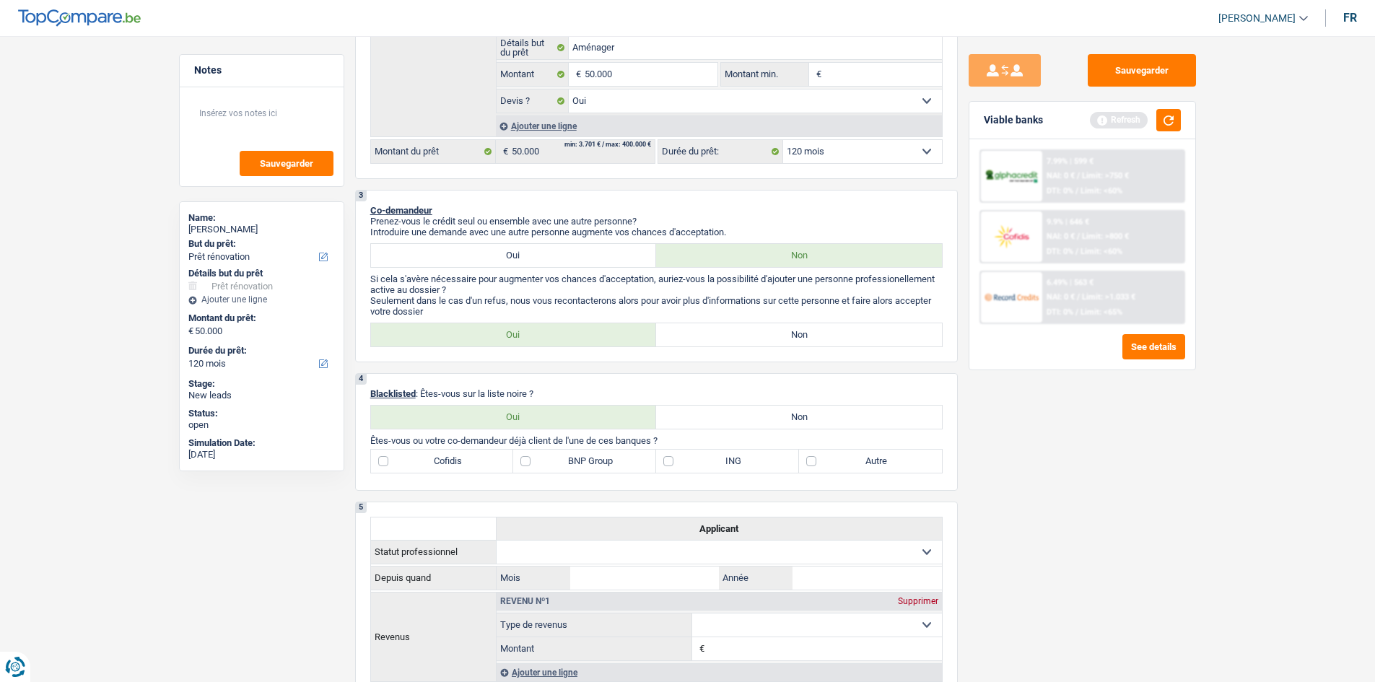
scroll to position [361, 0]
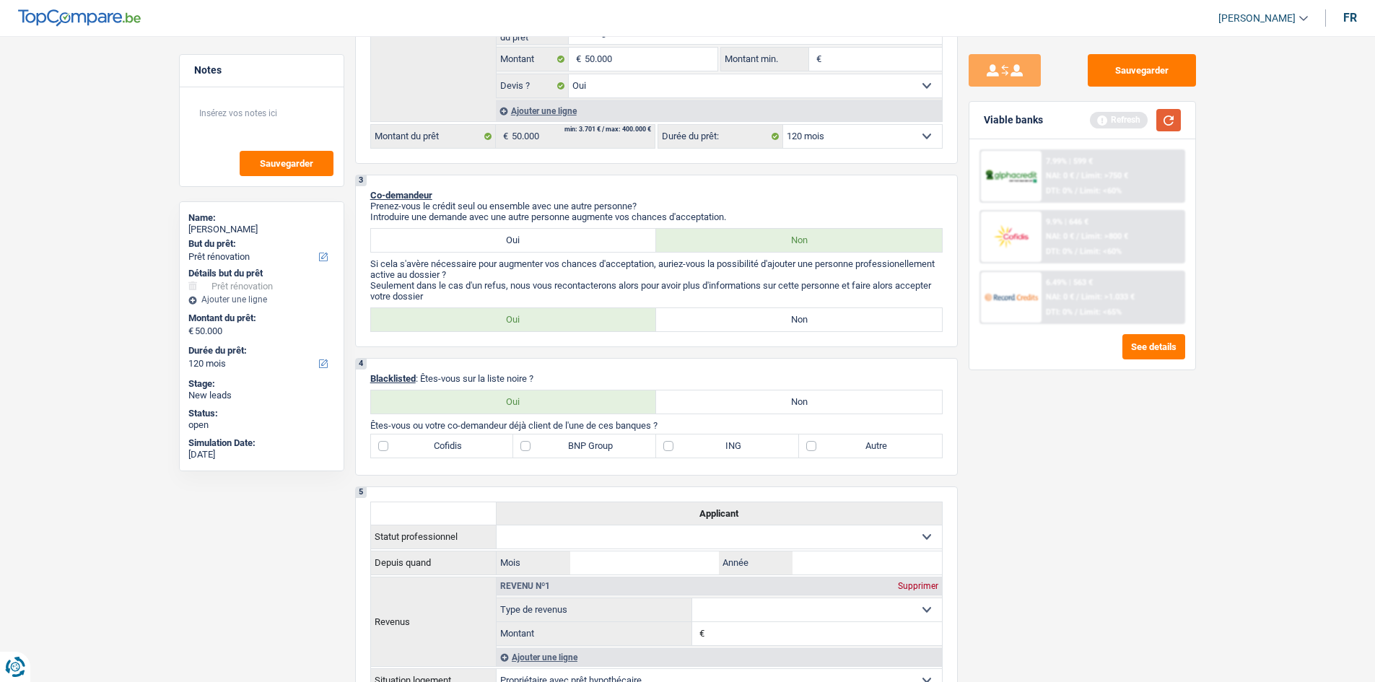
click at [1161, 120] on button "button" at bounding box center [1169, 120] width 25 height 22
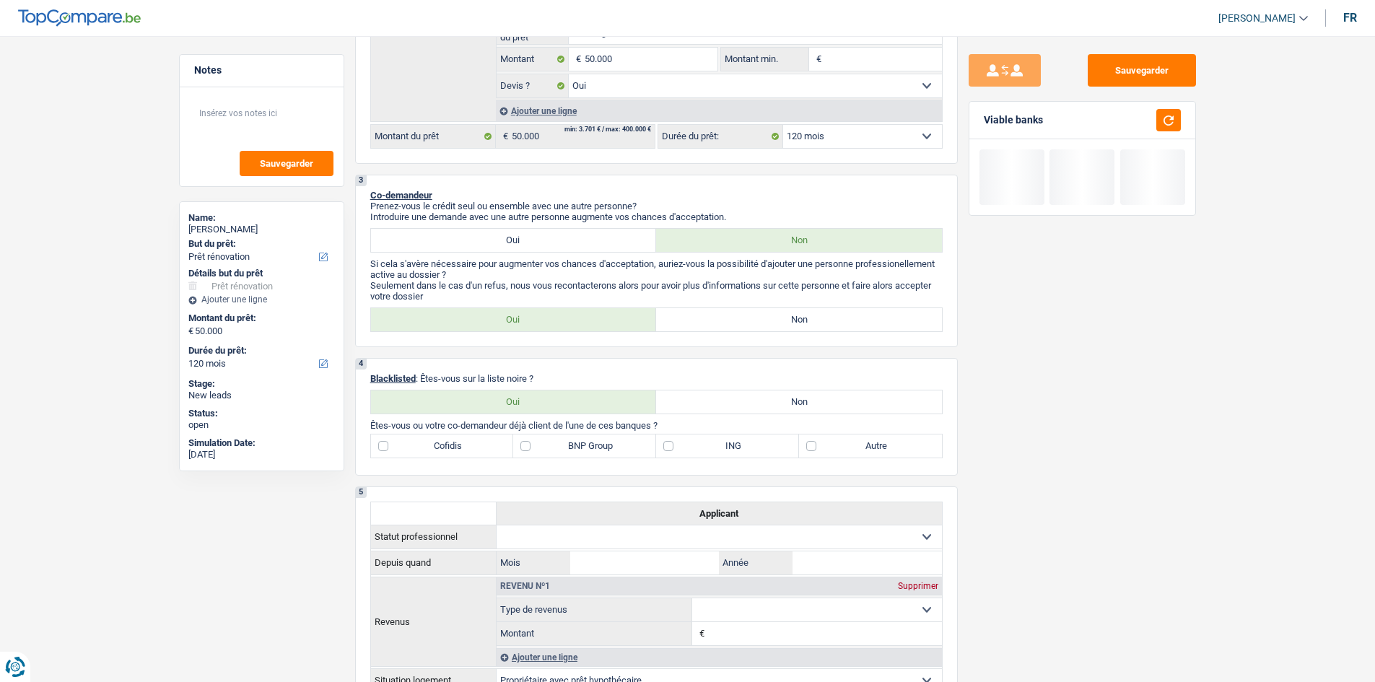
click at [617, 314] on label "Oui" at bounding box center [514, 319] width 286 height 23
click at [617, 314] on input "Oui" at bounding box center [514, 319] width 286 height 23
radio input "true"
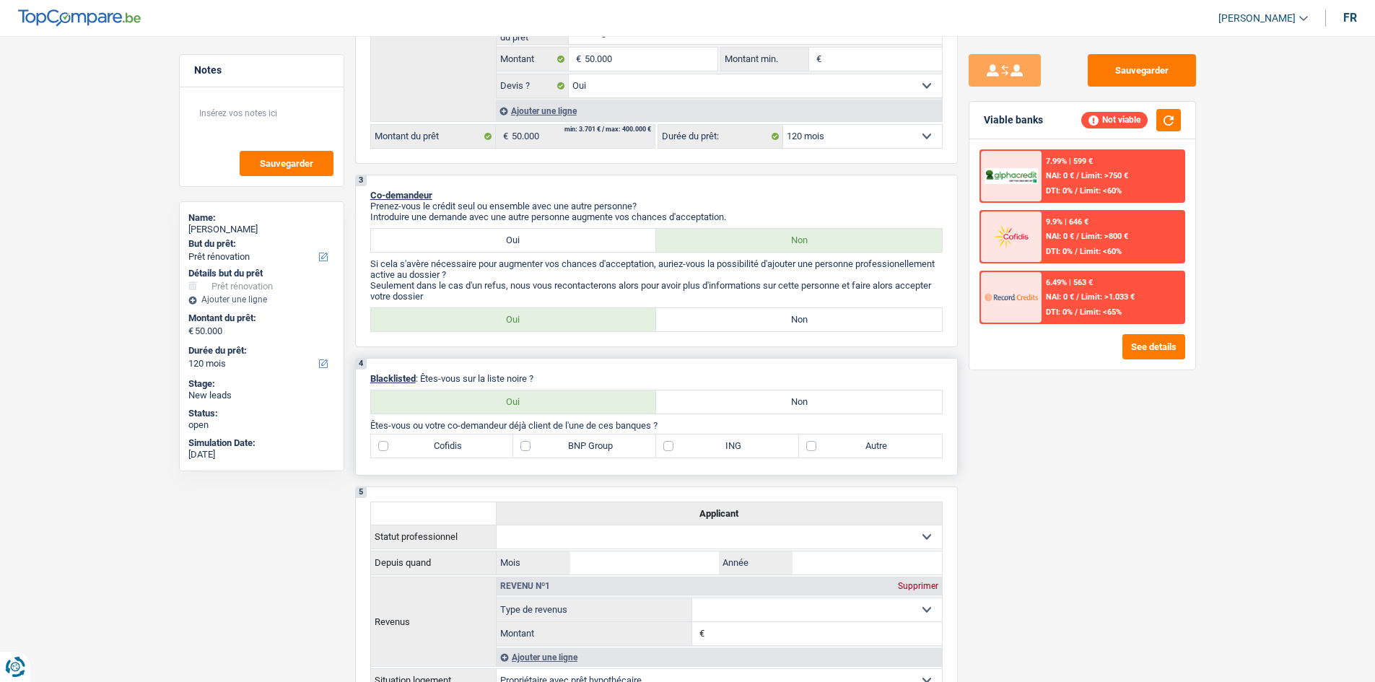
click at [806, 403] on label "Non" at bounding box center [799, 402] width 286 height 23
click at [806, 403] on input "Non" at bounding box center [799, 402] width 286 height 23
radio input "true"
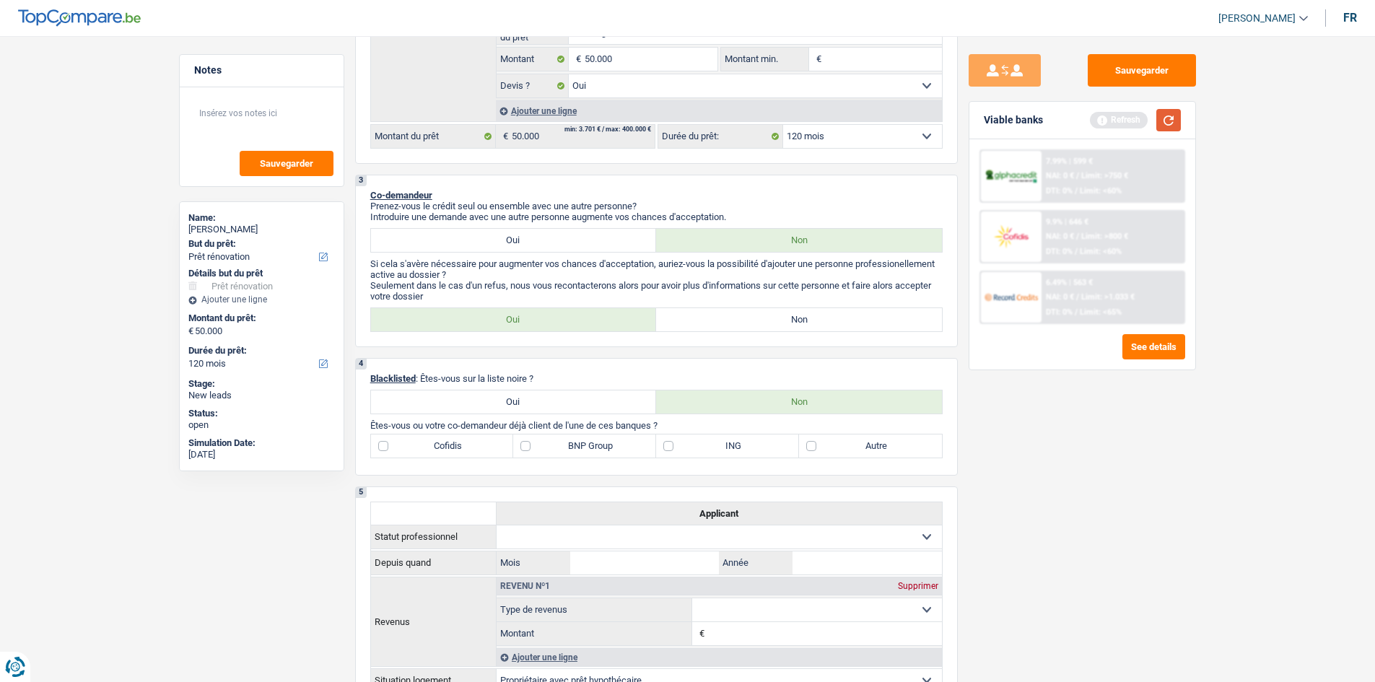
click at [1176, 111] on button "button" at bounding box center [1169, 120] width 25 height 22
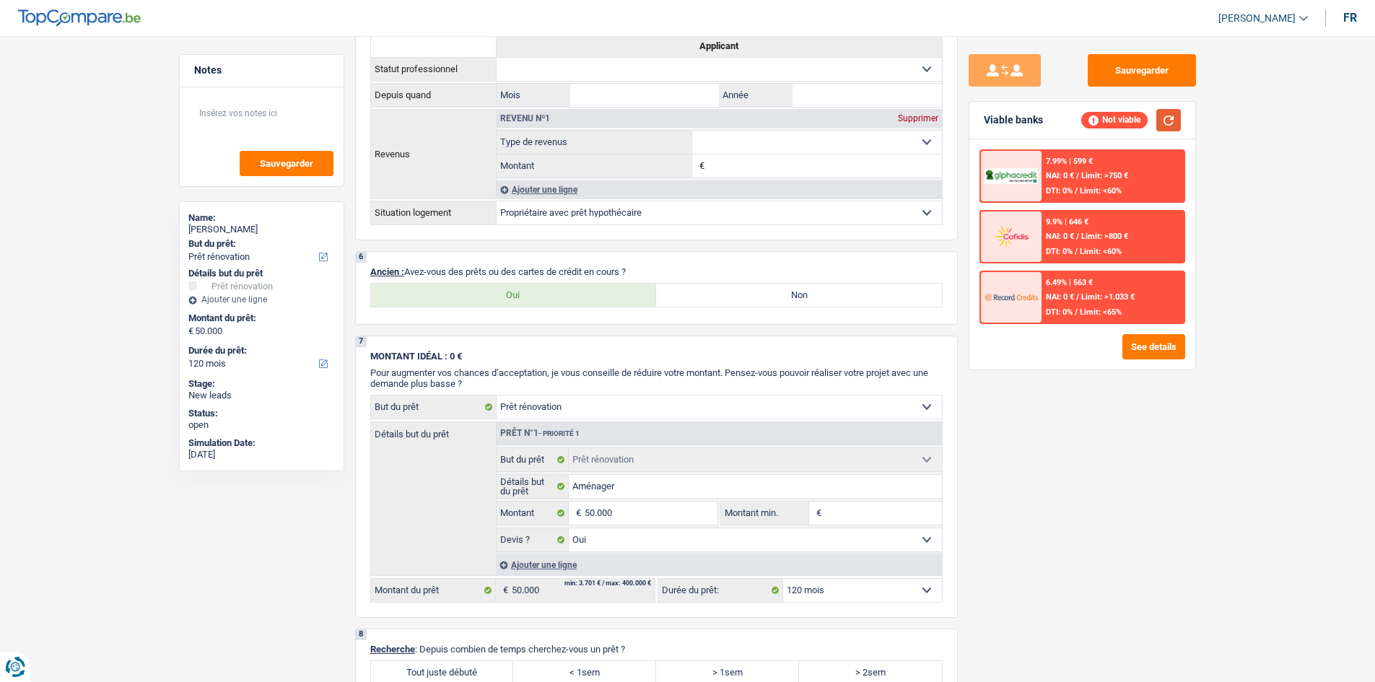
scroll to position [939, 0]
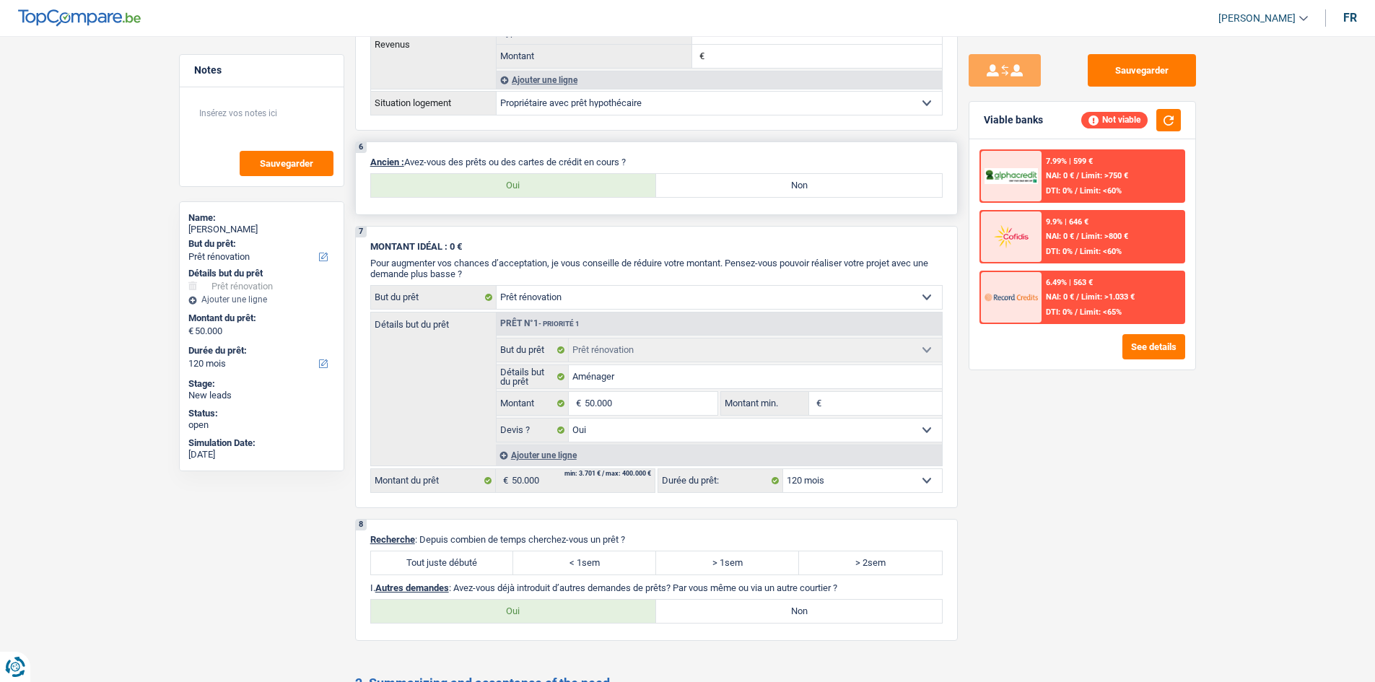
click at [601, 191] on label "Oui" at bounding box center [514, 185] width 286 height 23
click at [601, 191] on input "Oui" at bounding box center [514, 185] width 286 height 23
radio input "true"
select select "mortgage"
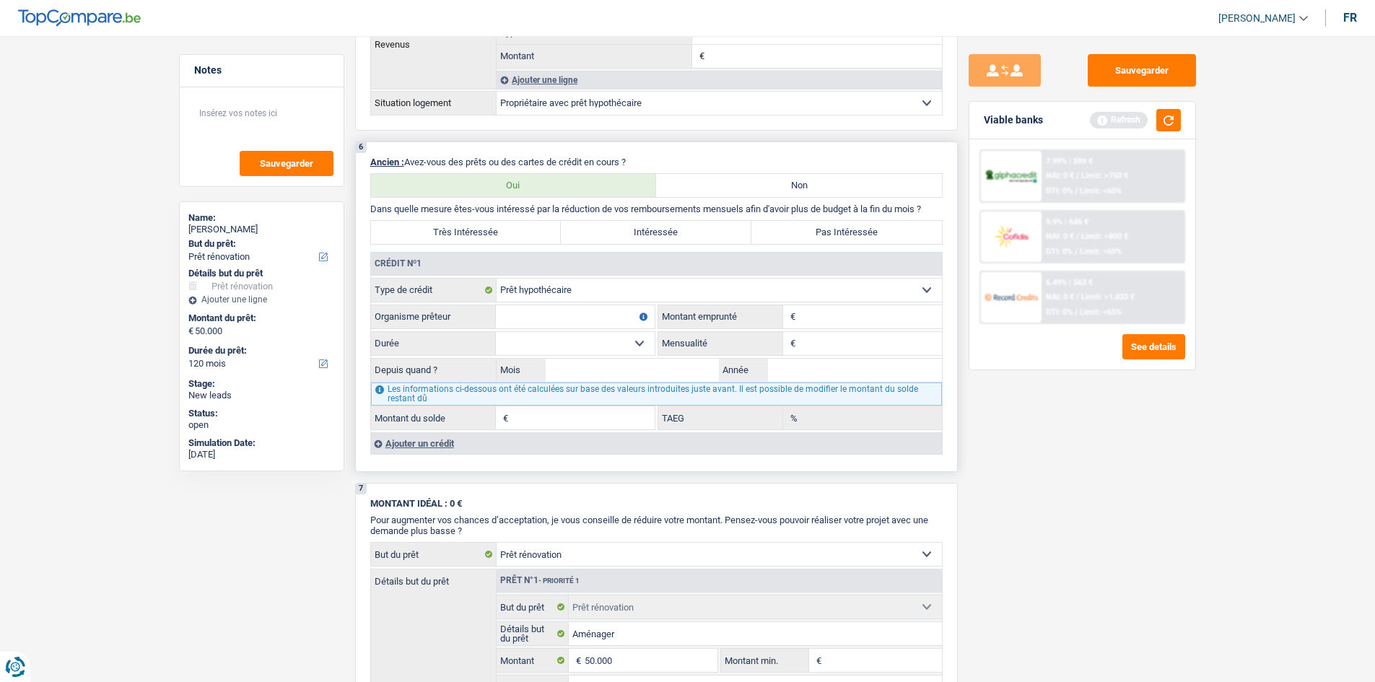
click at [723, 189] on label "Non" at bounding box center [799, 185] width 286 height 23
click at [723, 189] on input "Non" at bounding box center [799, 185] width 286 height 23
radio input "true"
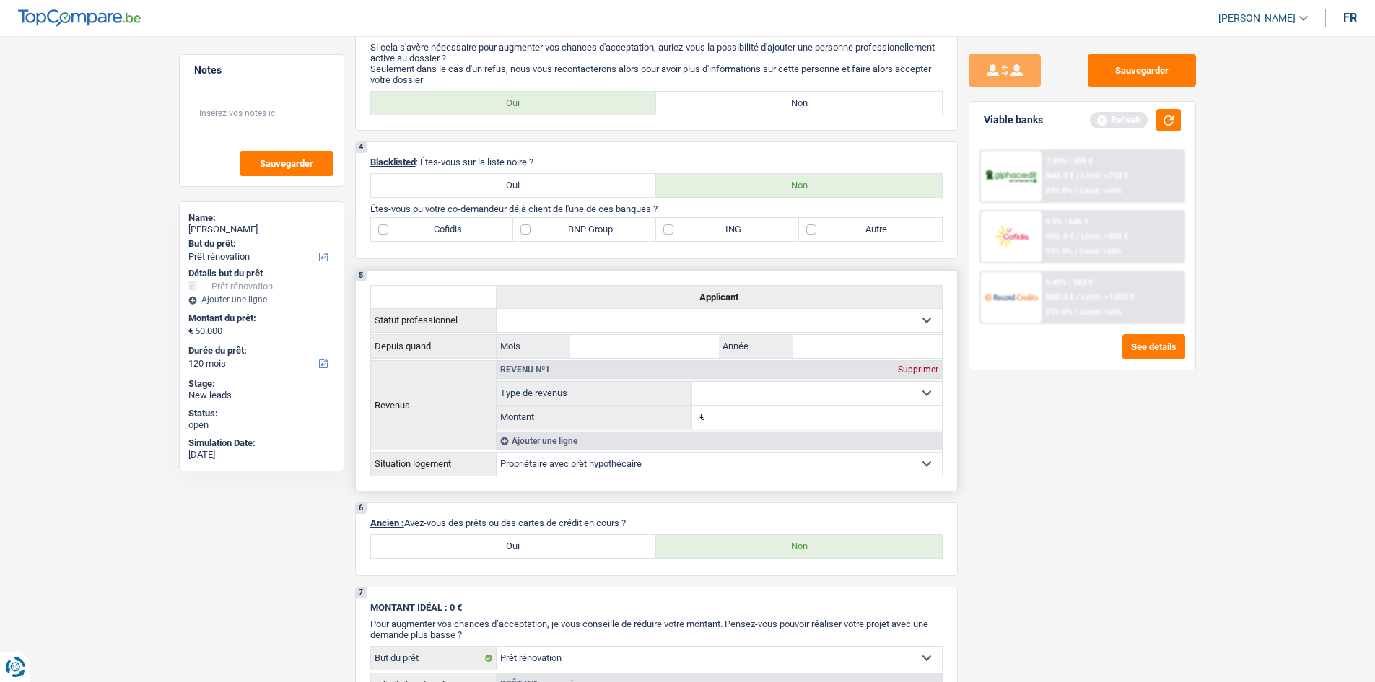
scroll to position [722, 0]
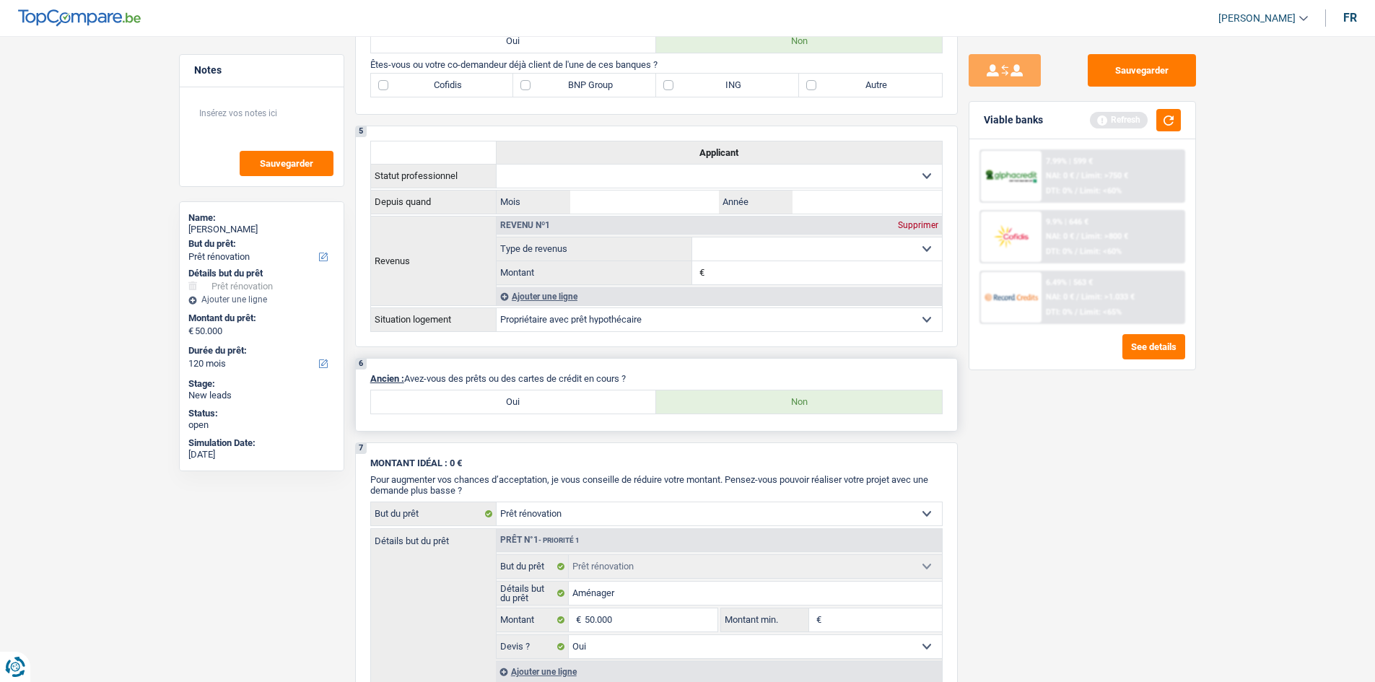
click at [512, 403] on label "Oui" at bounding box center [514, 402] width 286 height 23
click at [512, 403] on input "Oui" at bounding box center [514, 402] width 286 height 23
radio input "true"
select select "mortgage"
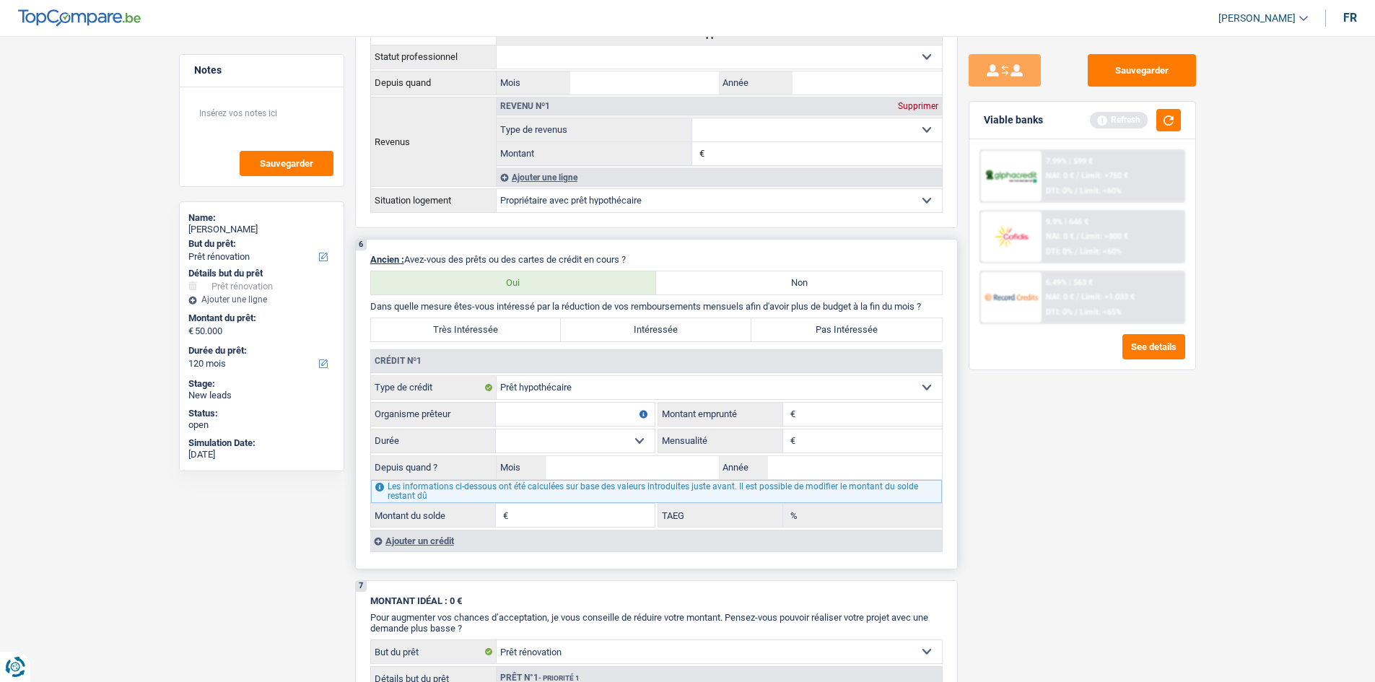
scroll to position [1011, 0]
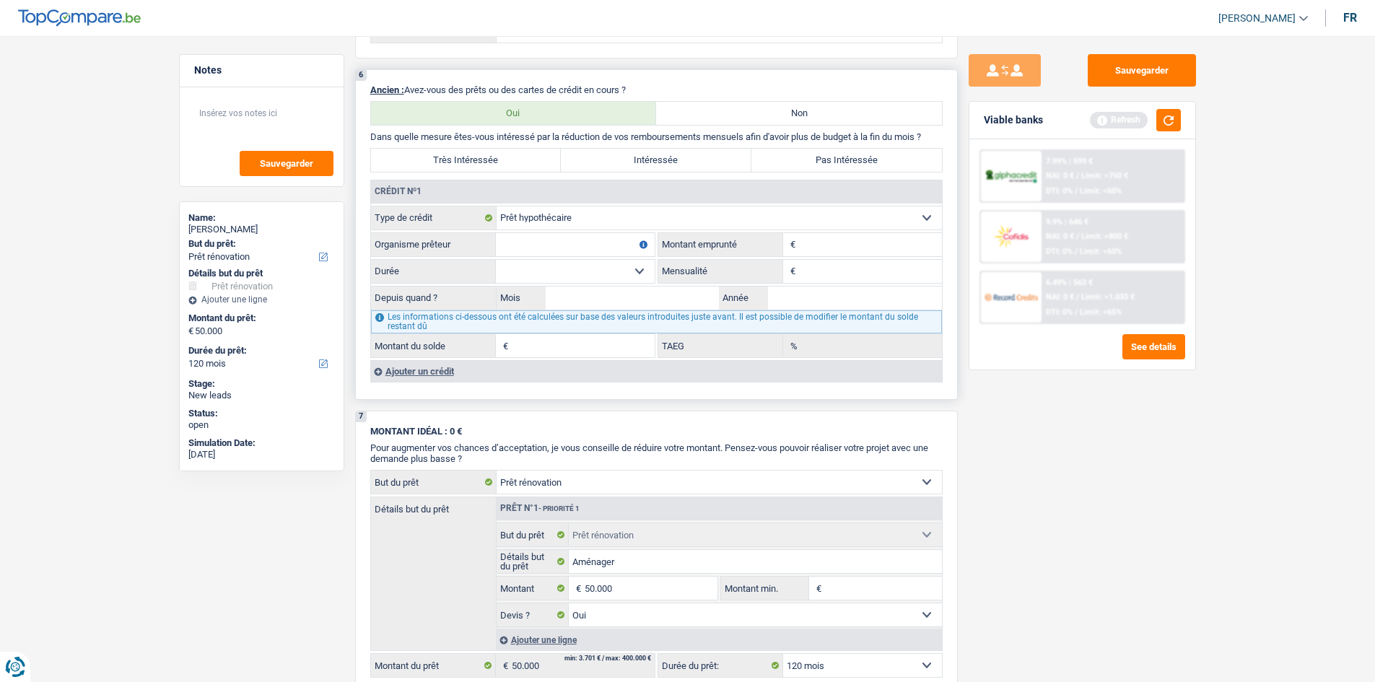
drag, startPoint x: 814, startPoint y: 251, endPoint x: 929, endPoint y: 283, distance: 119.3
click at [817, 251] on input "Montant" at bounding box center [870, 244] width 143 height 23
click at [829, 310] on div "Les informations ci-dessous ont été calculées sur base des valeurs introduites …" at bounding box center [656, 321] width 571 height 23
click at [837, 252] on input "30.000" at bounding box center [870, 244] width 143 height 23
type input "300.000"
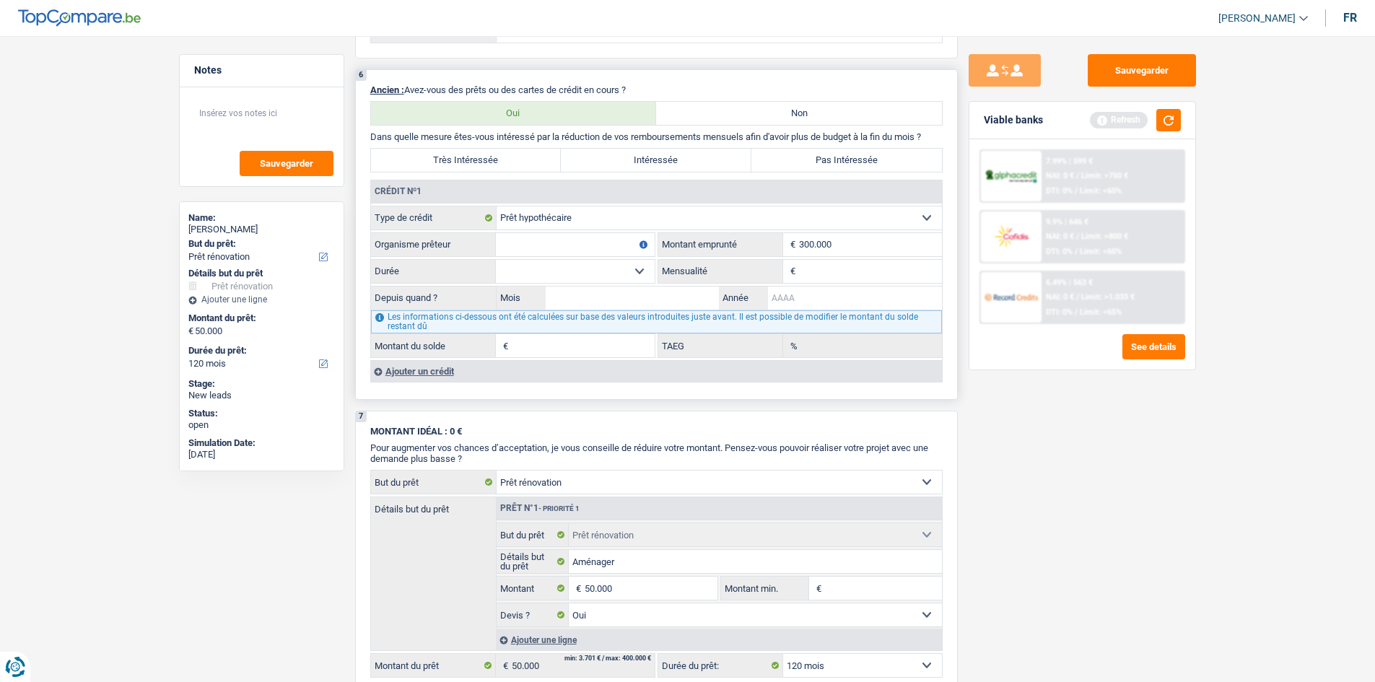
click at [819, 291] on input "Année" at bounding box center [855, 298] width 174 height 23
type input "2008"
click at [676, 304] on input "Mois" at bounding box center [633, 298] width 174 height 23
click at [591, 271] on select "120 mois 132 mois 144 mois 180 mois 240 mois 300 mois 360 mois 420 mois Sélecti…" at bounding box center [575, 271] width 159 height 23
select select "300"
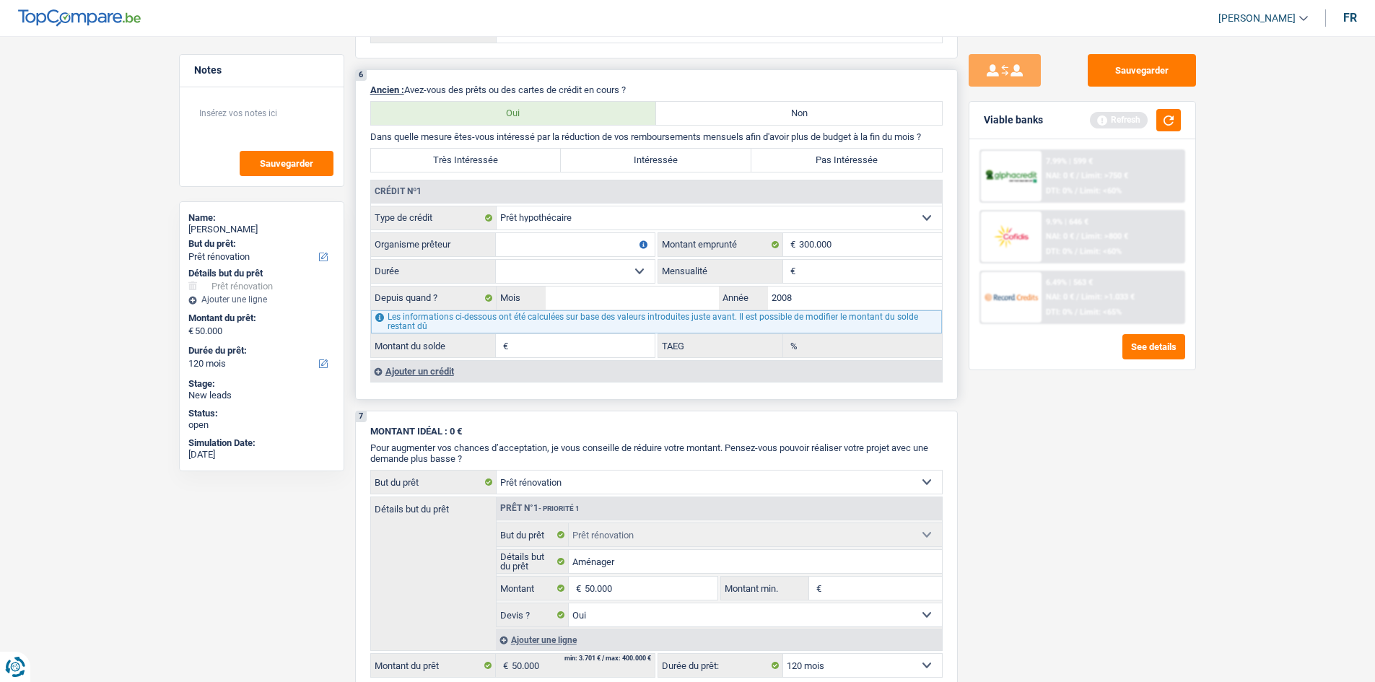
click at [496, 260] on select "120 mois 132 mois 144 mois 180 mois 240 mois 300 mois 360 mois 420 mois Sélecti…" at bounding box center [575, 271] width 159 height 23
click at [606, 307] on input "Mois" at bounding box center [633, 298] width 174 height 23
type input "8"
drag, startPoint x: 1056, startPoint y: 414, endPoint x: 1008, endPoint y: 399, distance: 50.5
click at [1052, 412] on div "Sauvegarder Viable banks Refresh 7.99% | 599 € NAI: 0 € / Limit: >750 € DTI: 0%…" at bounding box center [1082, 354] width 249 height 601
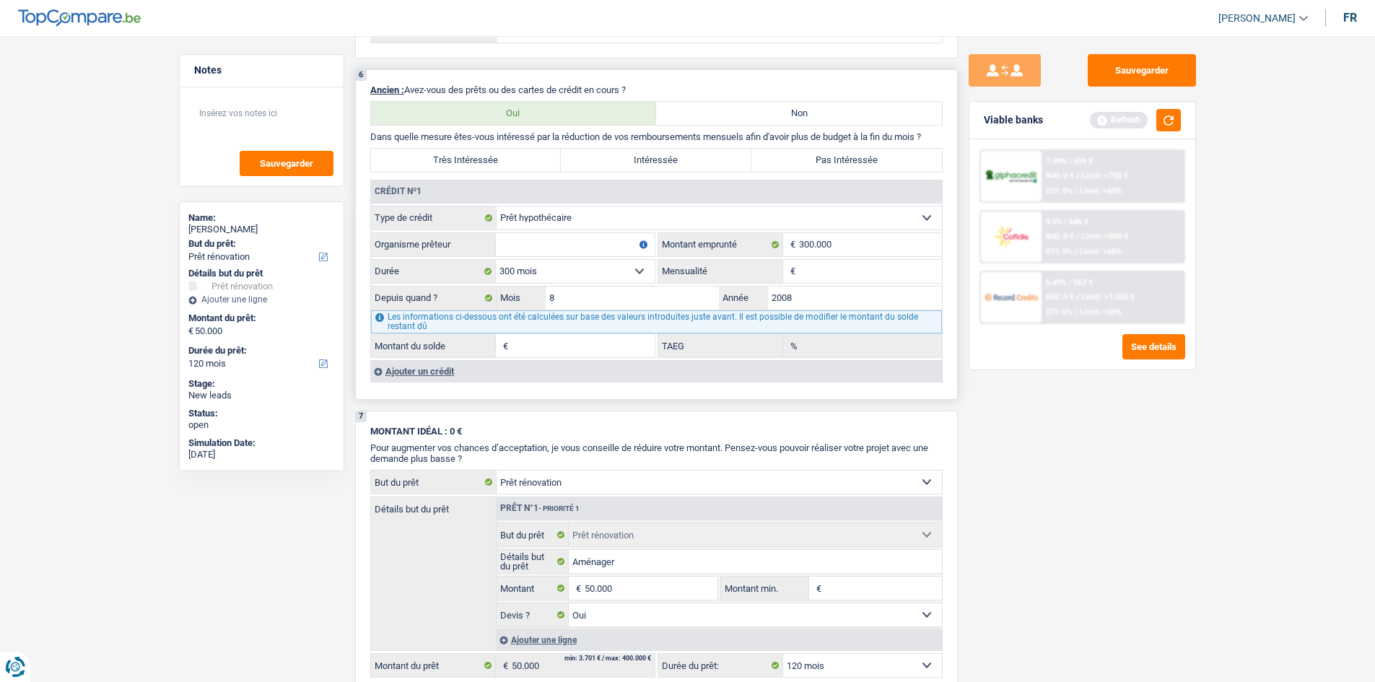
click at [830, 266] on input "Mensualité" at bounding box center [870, 271] width 143 height 23
type input "1.712"
click at [617, 255] on input "Organisme prêteur" at bounding box center [575, 244] width 159 height 23
type input "136.461"
type input "4,86"
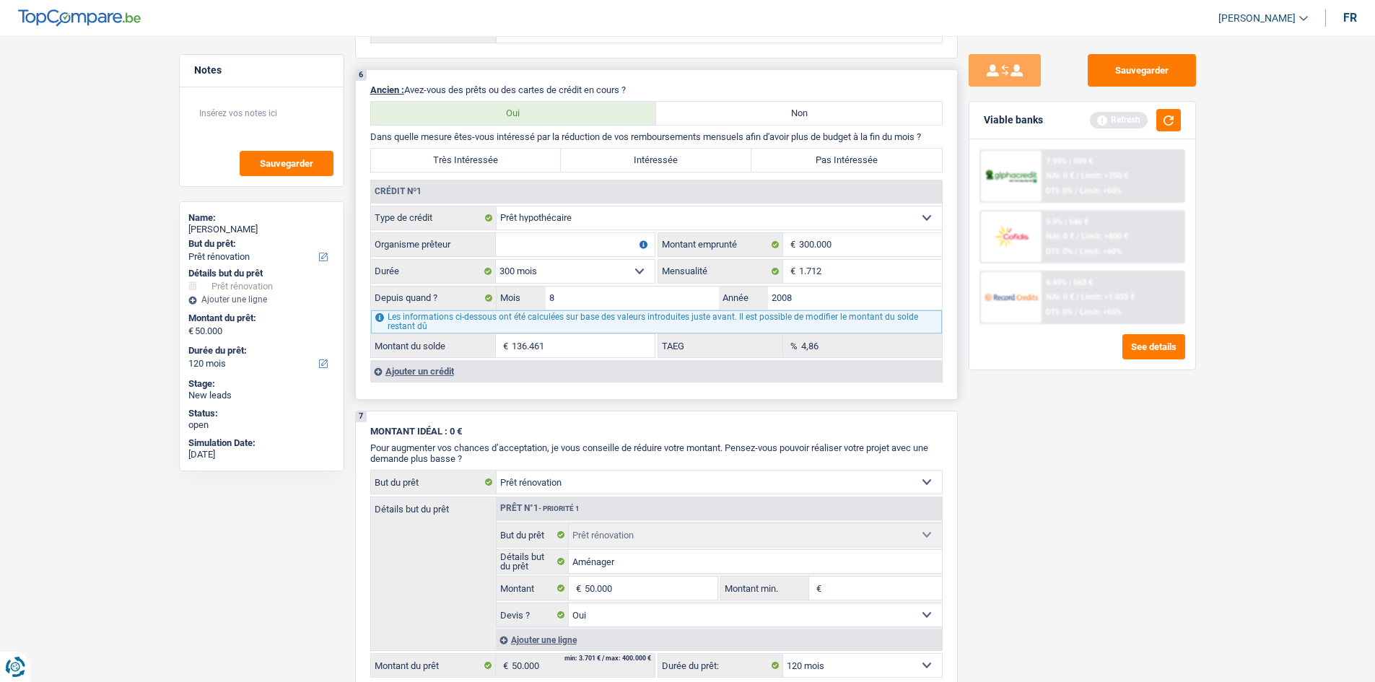
click at [827, 167] on label "Pas Intéressée" at bounding box center [847, 160] width 191 height 23
click at [827, 167] on input "Pas Intéressée" at bounding box center [847, 160] width 191 height 23
radio input "true"
click at [629, 240] on input "Organisme prêteur" at bounding box center [575, 244] width 159 height 23
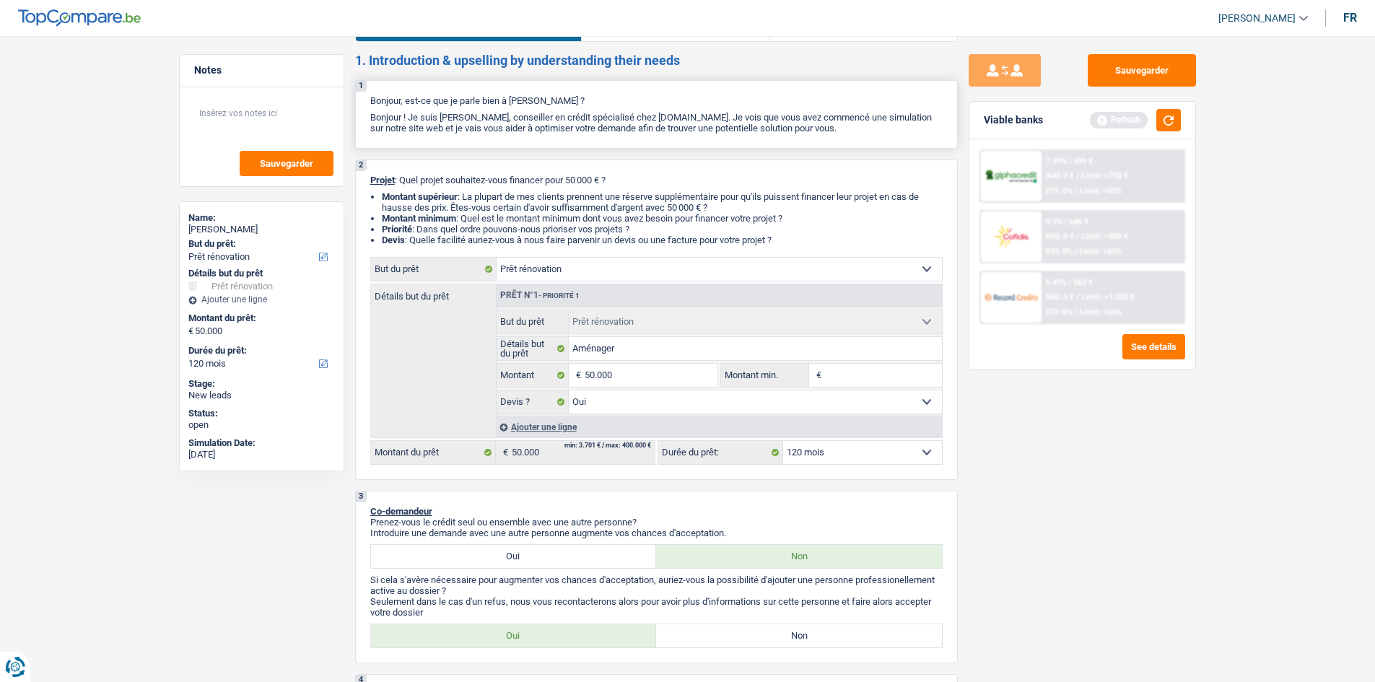
scroll to position [0, 0]
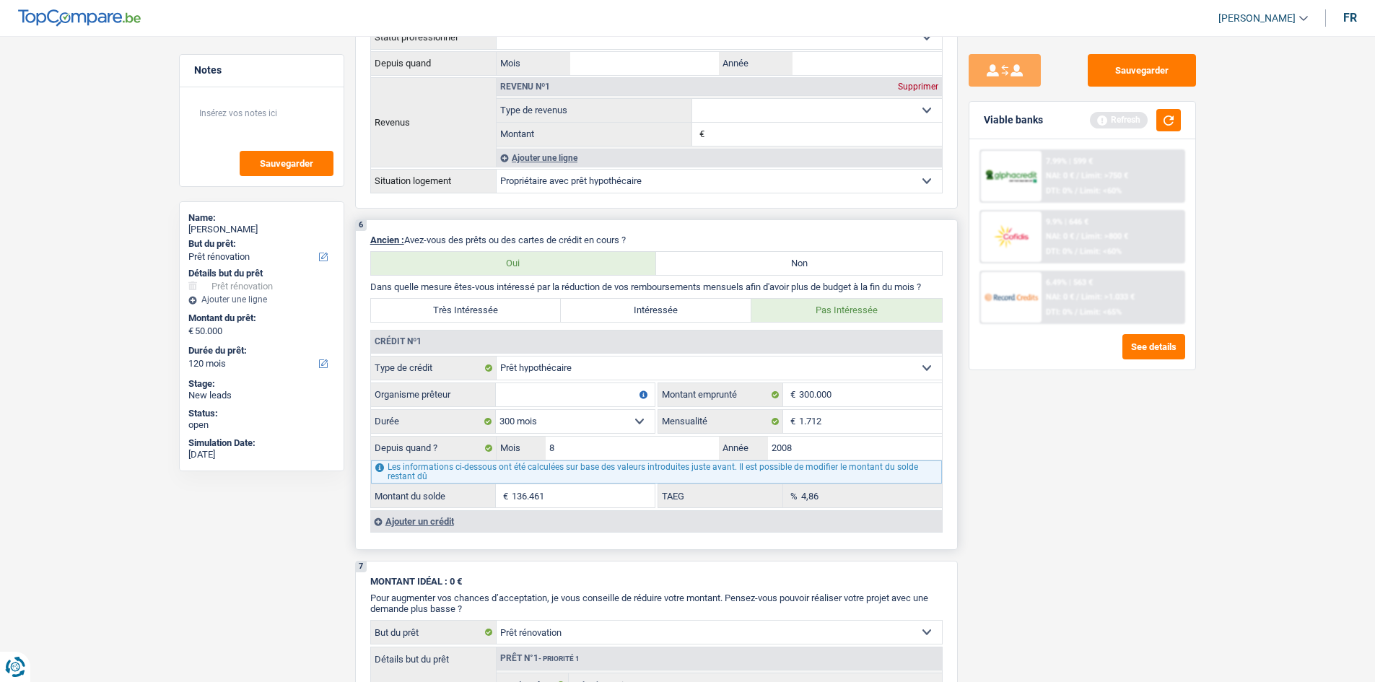
scroll to position [939, 0]
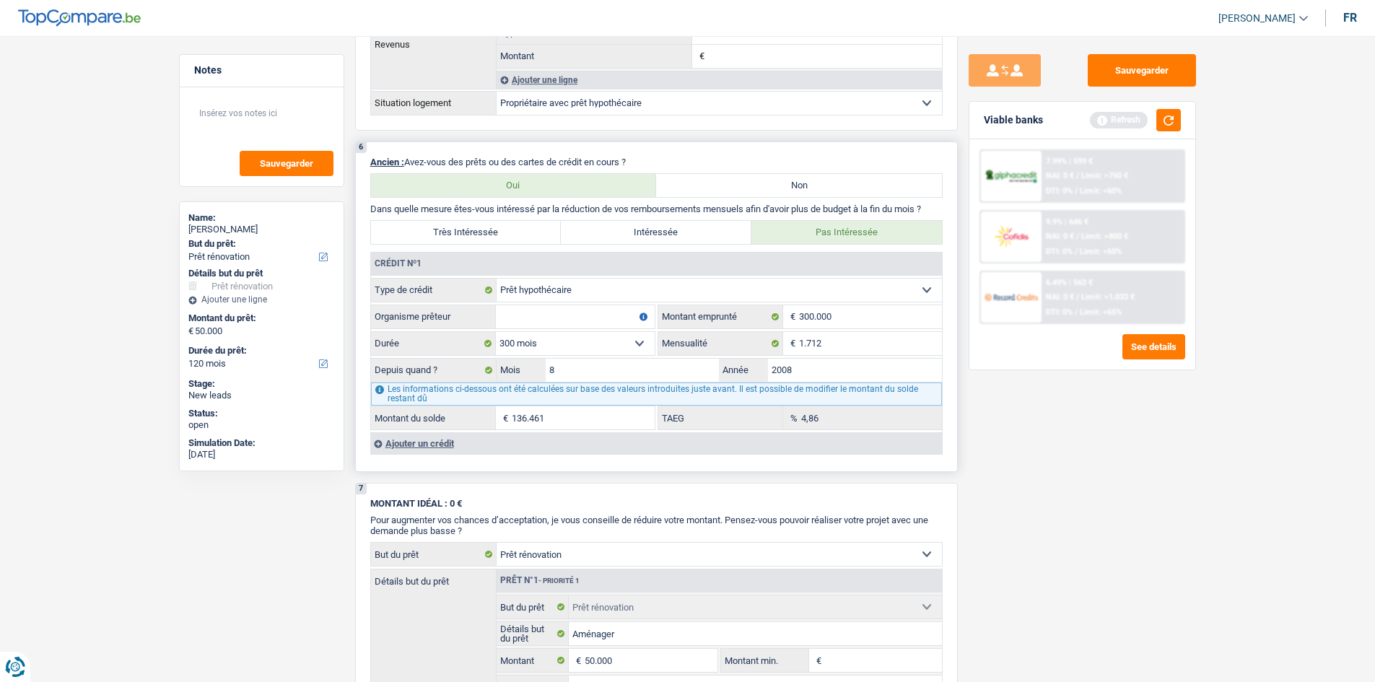
click at [559, 326] on input "Organisme prêteur" at bounding box center [575, 316] width 159 height 23
type input "BNP"
drag, startPoint x: 1131, startPoint y: 452, endPoint x: 1128, endPoint y: 434, distance: 18.4
click at [1133, 451] on div "Sauvegarder Viable banks Refresh 7.99% | 599 € NAI: 0 € / Limit: >750 € DTI: 0%…" at bounding box center [1082, 354] width 249 height 601
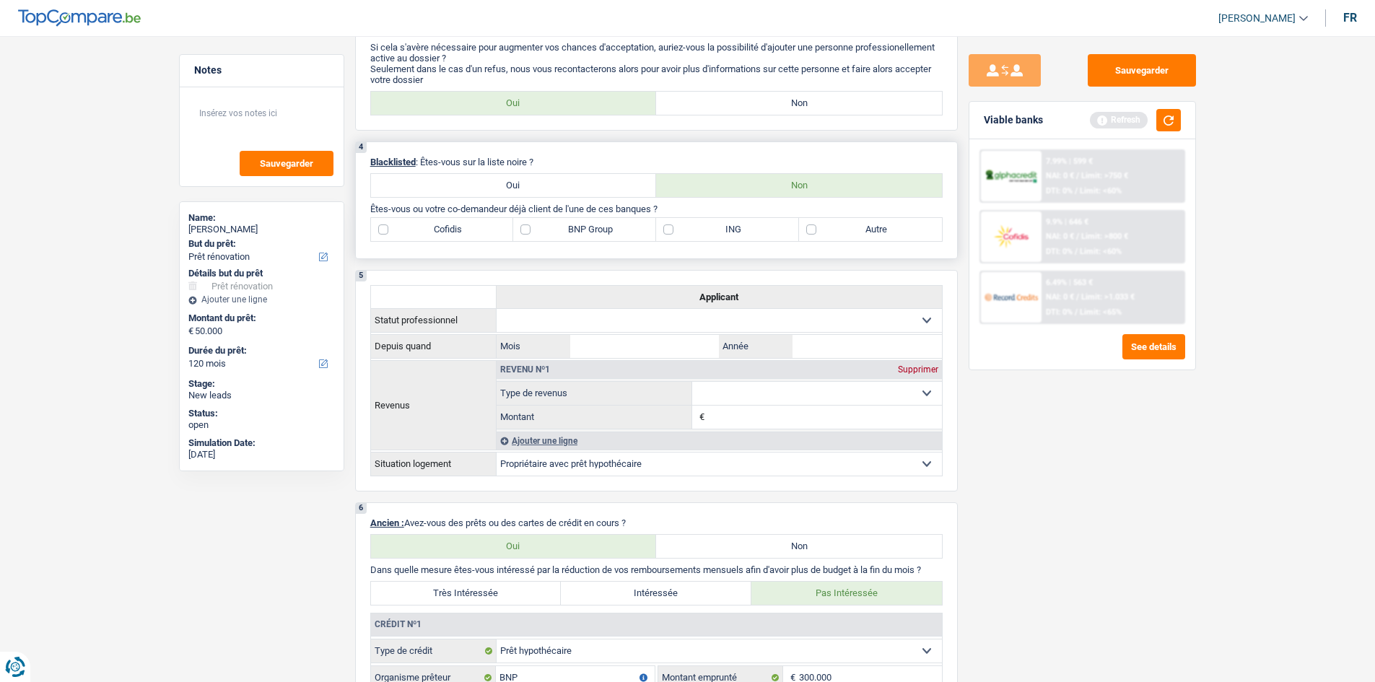
click at [552, 221] on label "BNP Group" at bounding box center [584, 229] width 143 height 23
click at [552, 221] on input "BNP Group" at bounding box center [584, 229] width 143 height 23
checkbox input "true"
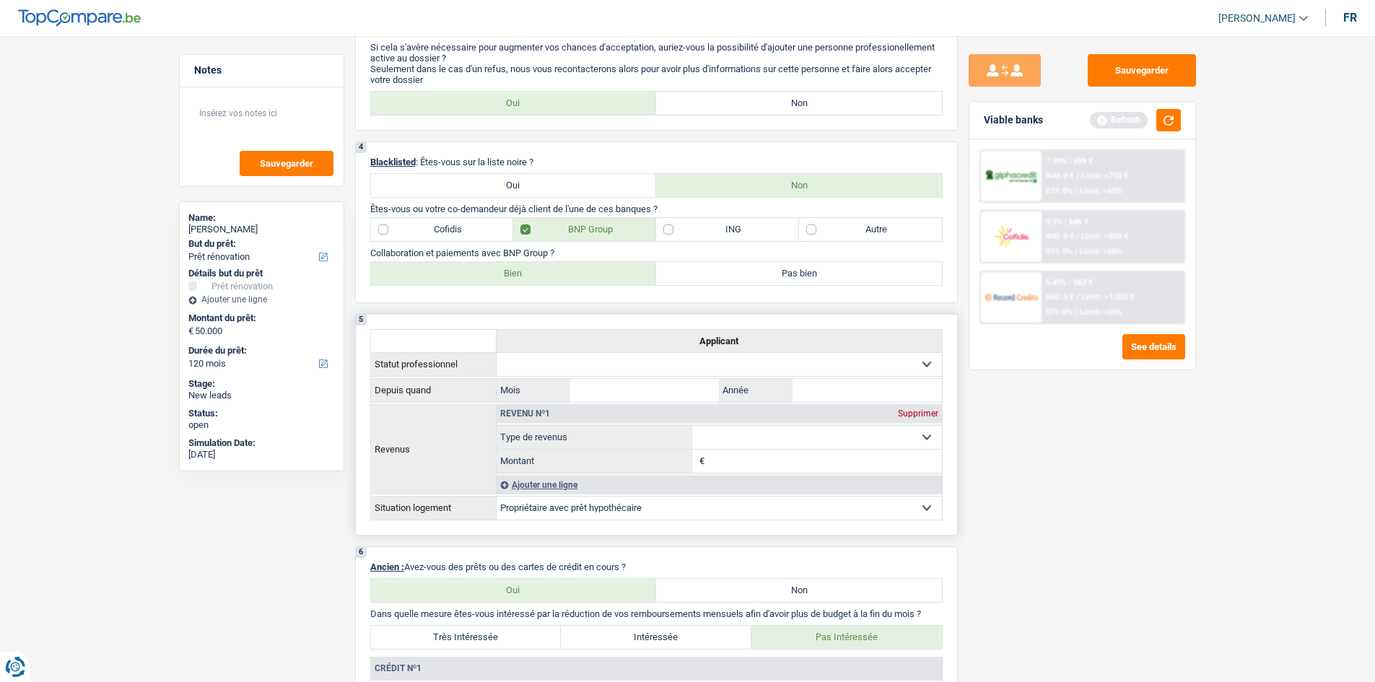
drag, startPoint x: 549, startPoint y: 282, endPoint x: 884, endPoint y: 388, distance: 352.3
click at [547, 281] on label "Bien" at bounding box center [514, 273] width 286 height 23
click at [547, 281] on input "Bien" at bounding box center [514, 273] width 286 height 23
radio input "true"
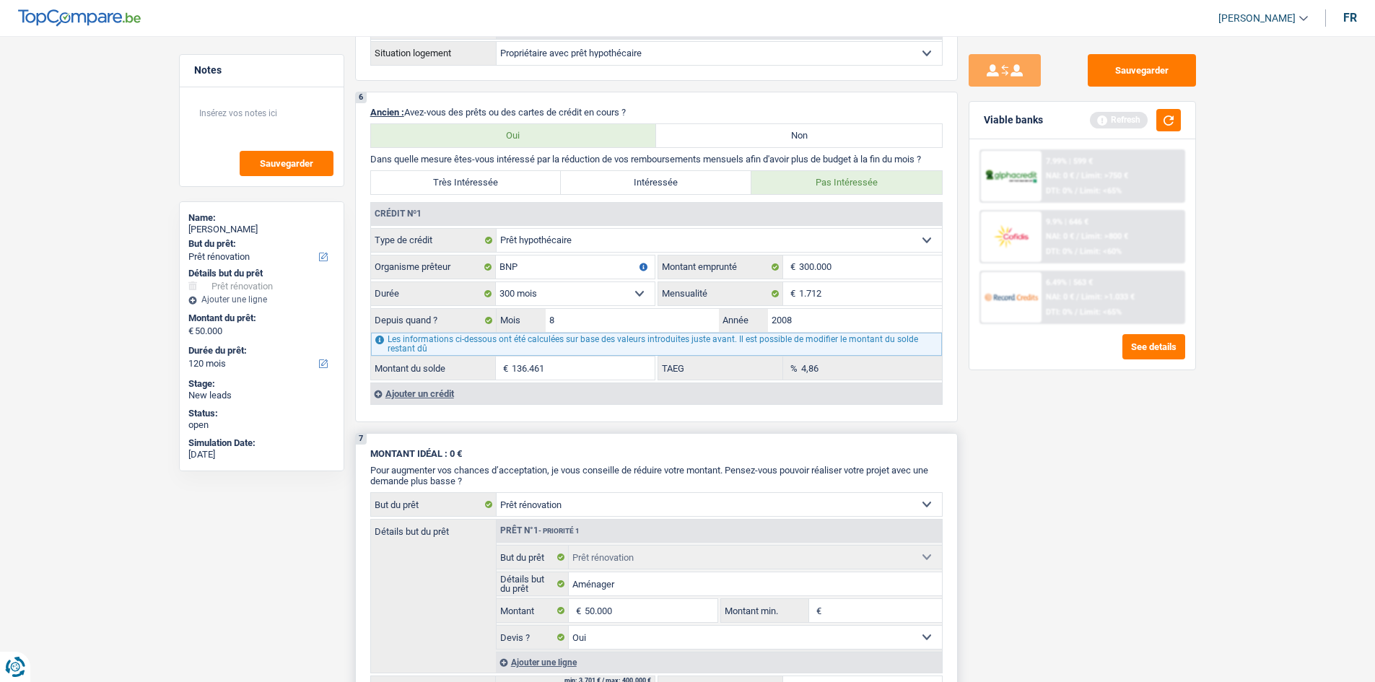
scroll to position [1083, 0]
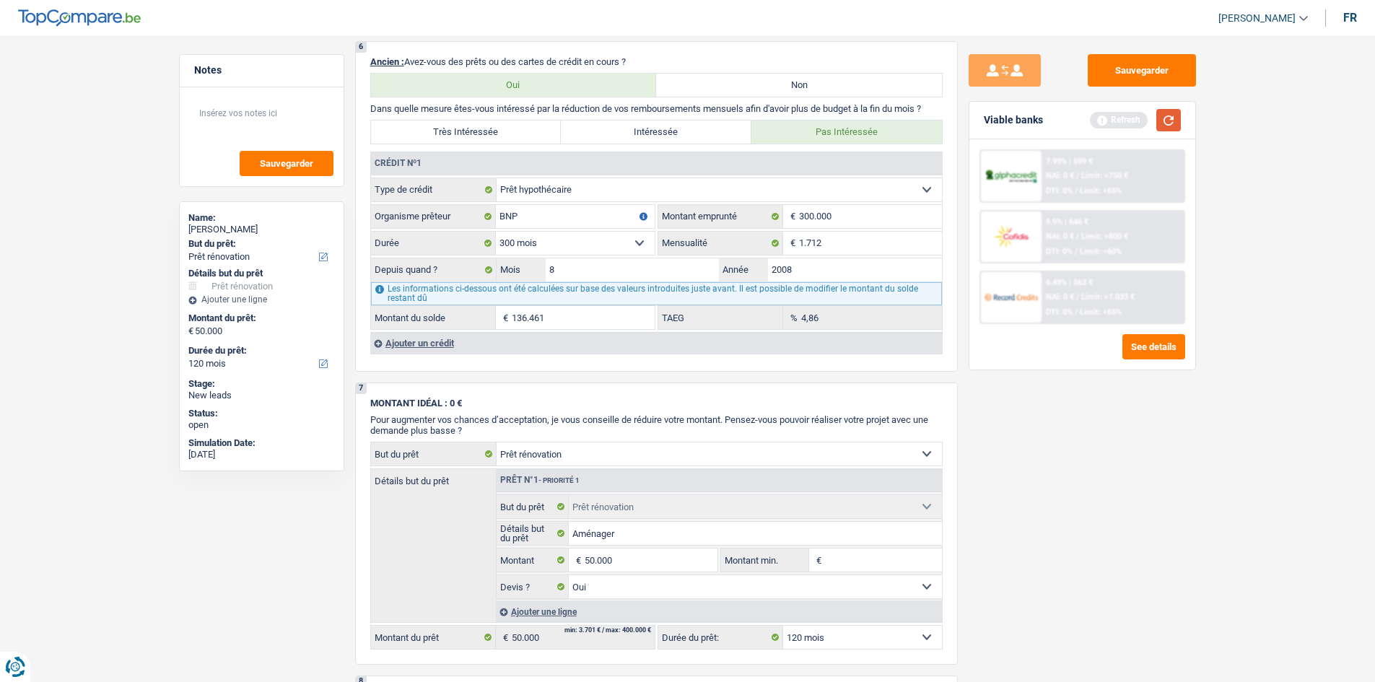
click at [1165, 129] on button "button" at bounding box center [1169, 120] width 25 height 22
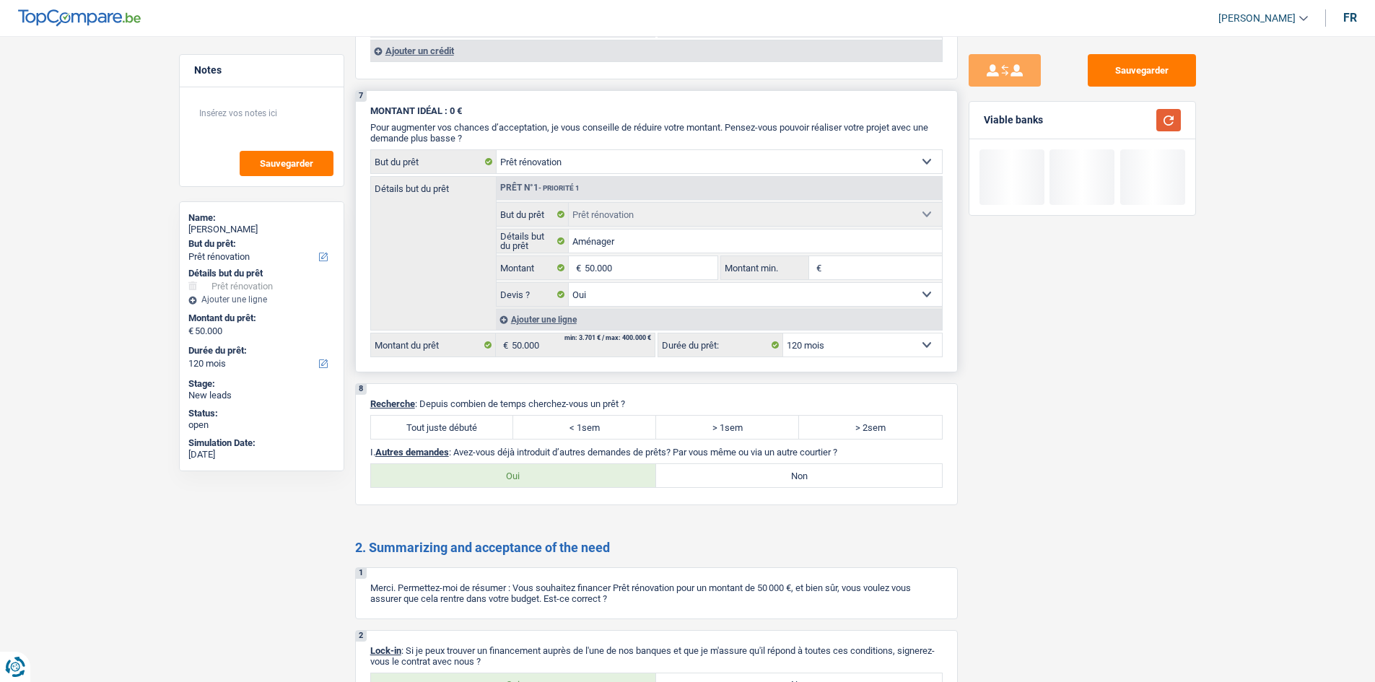
scroll to position [1444, 0]
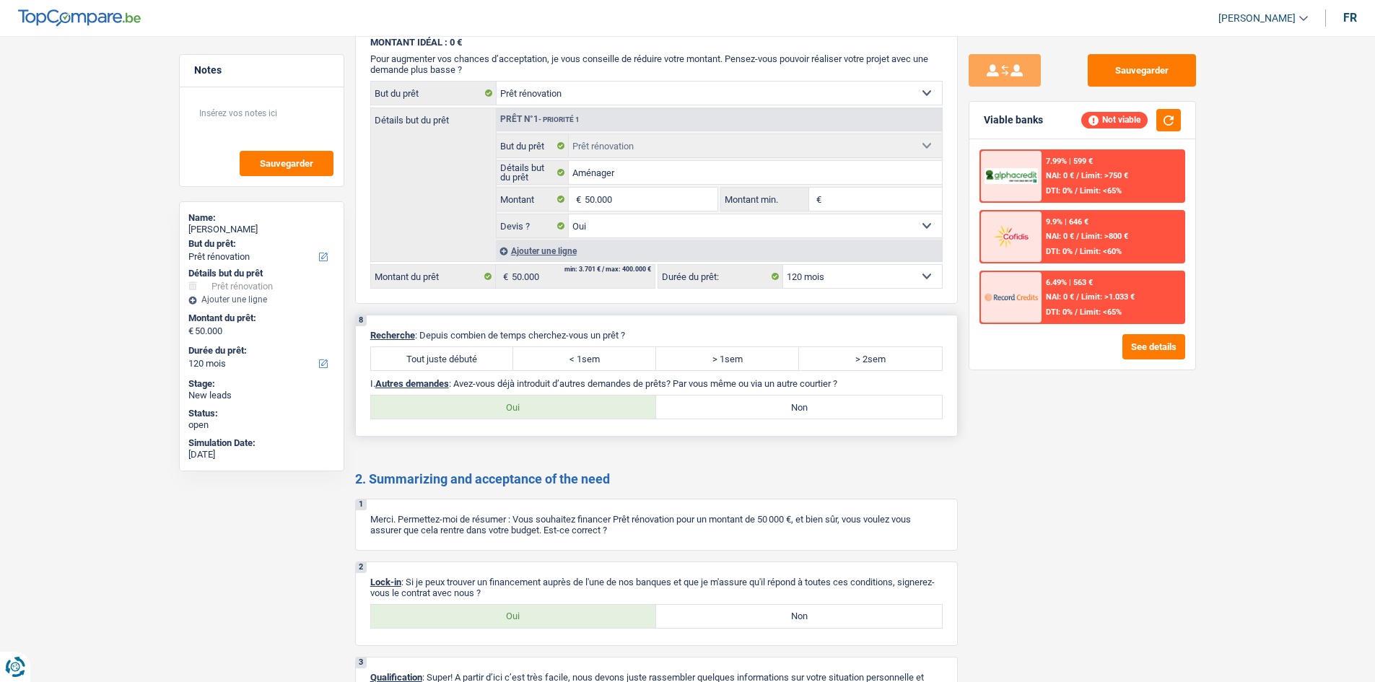
click at [623, 359] on label "< 1sem" at bounding box center [584, 358] width 143 height 23
click at [623, 359] on input "< 1sem" at bounding box center [584, 358] width 143 height 23
radio input "true"
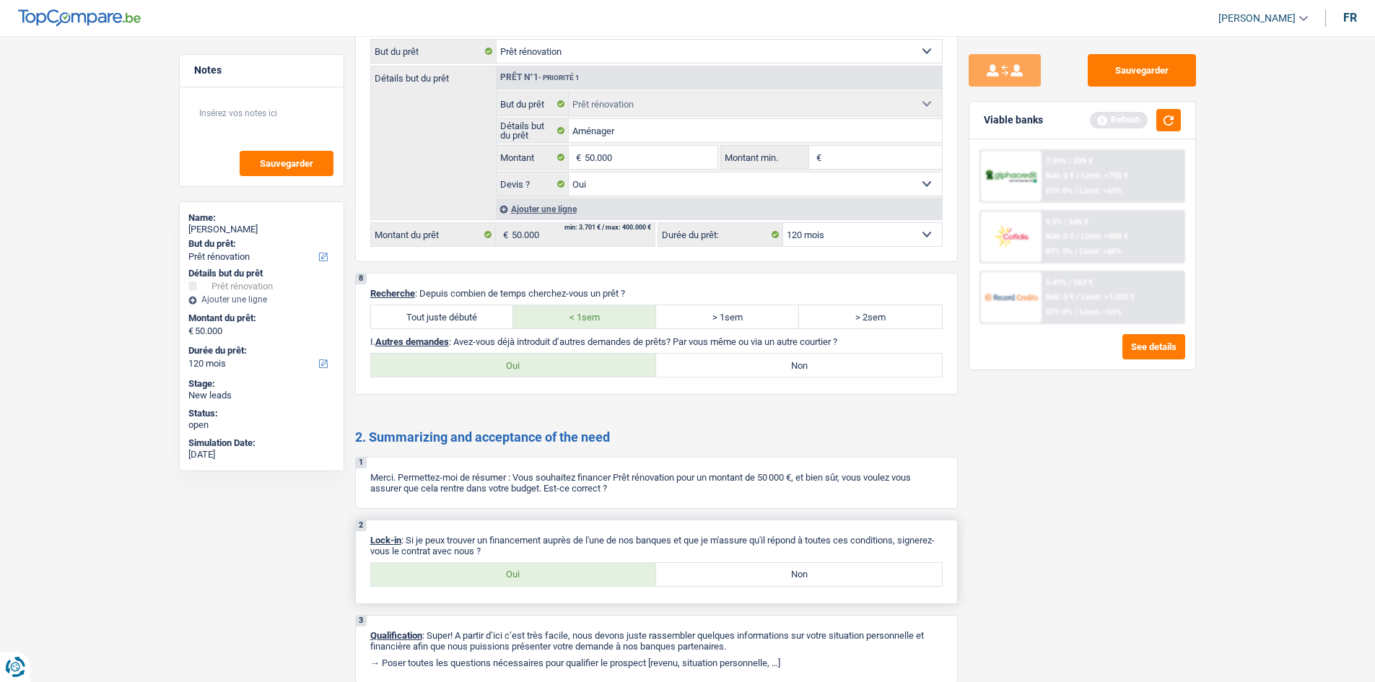
scroll to position [1541, 0]
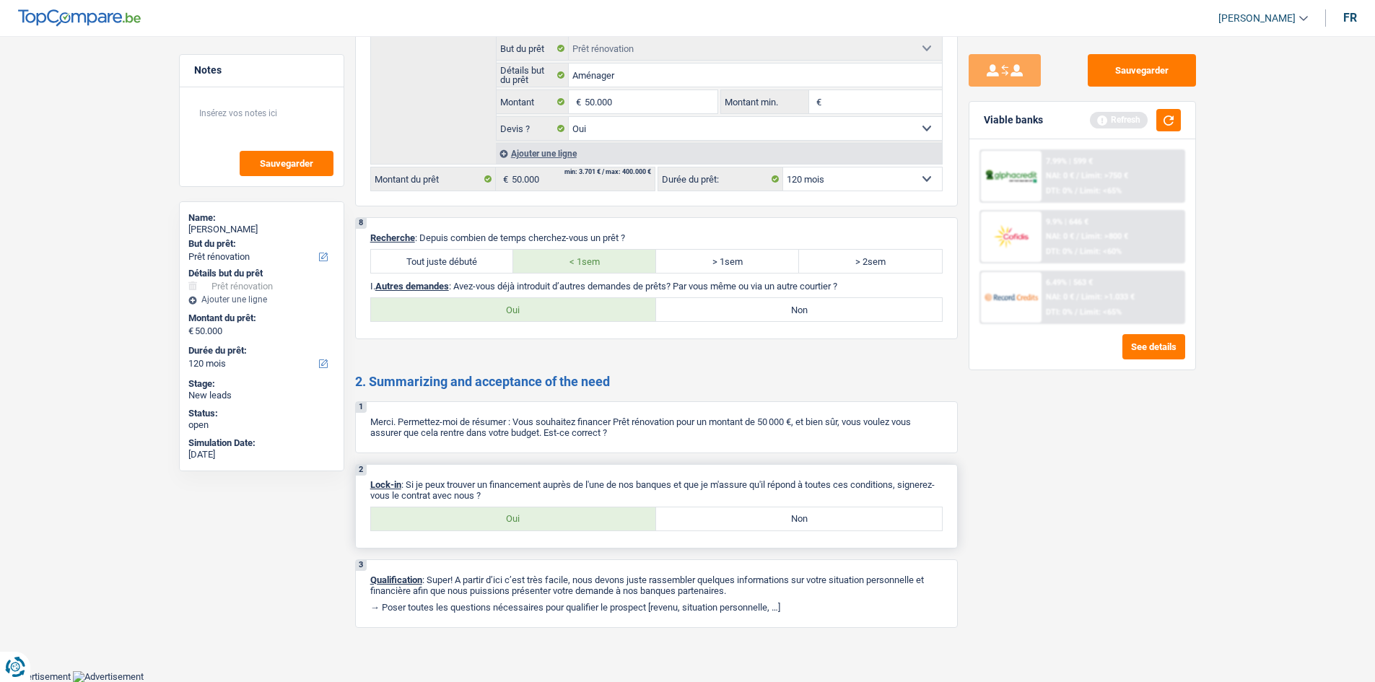
click at [508, 516] on label "Oui" at bounding box center [514, 519] width 286 height 23
click at [508, 516] on input "Oui" at bounding box center [514, 519] width 286 height 23
radio input "true"
click at [801, 312] on label "Non" at bounding box center [799, 309] width 286 height 23
click at [801, 312] on input "Non" at bounding box center [799, 309] width 286 height 23
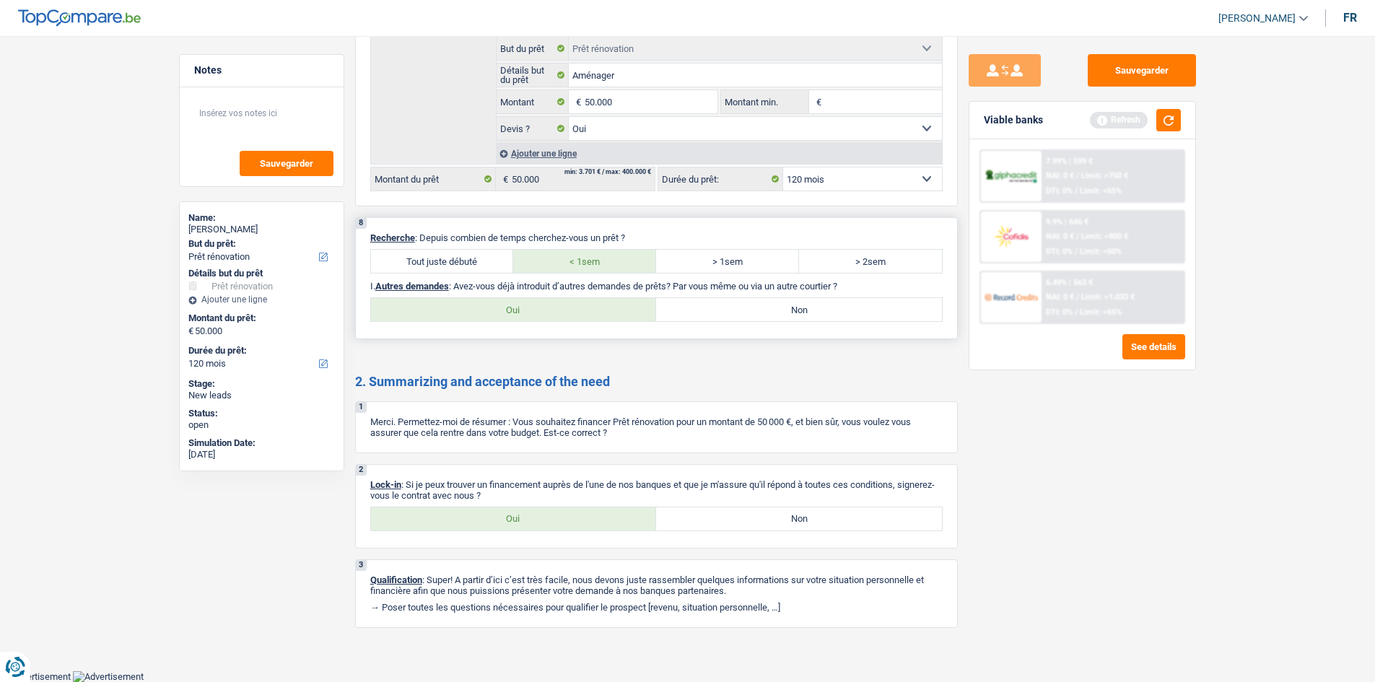
radio input "true"
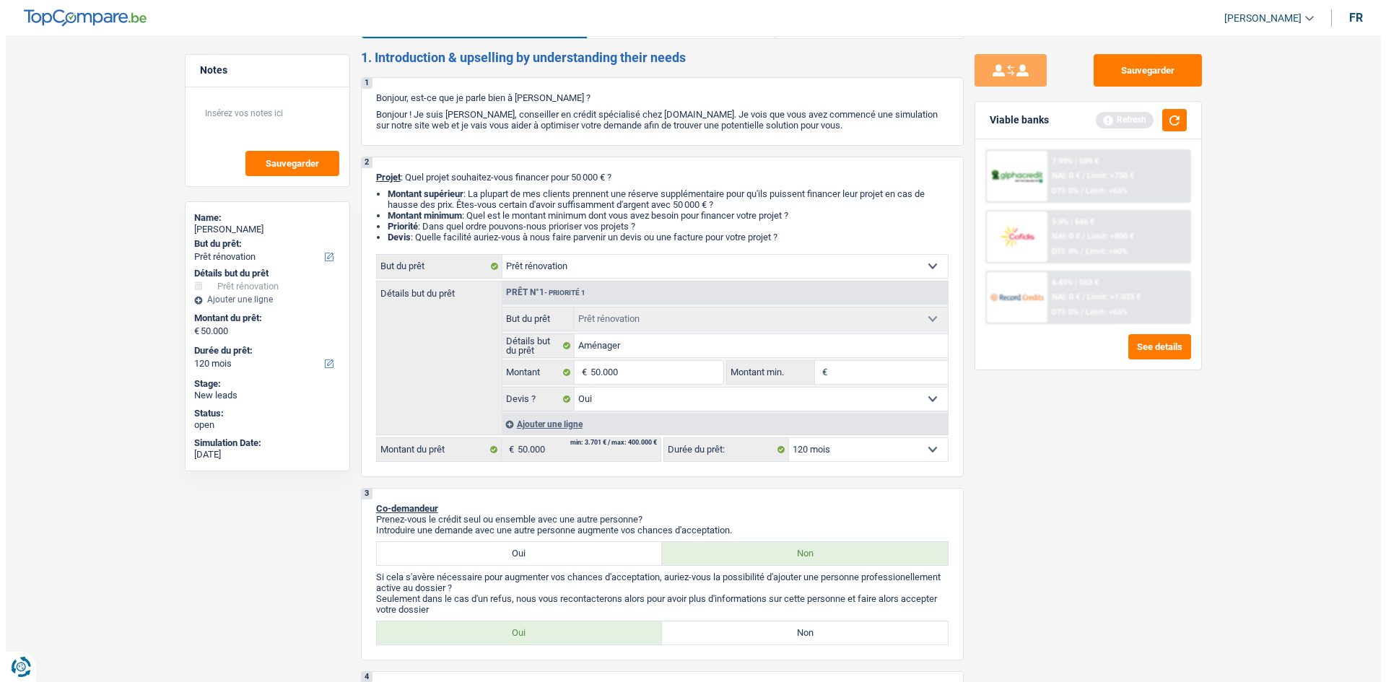
scroll to position [0, 0]
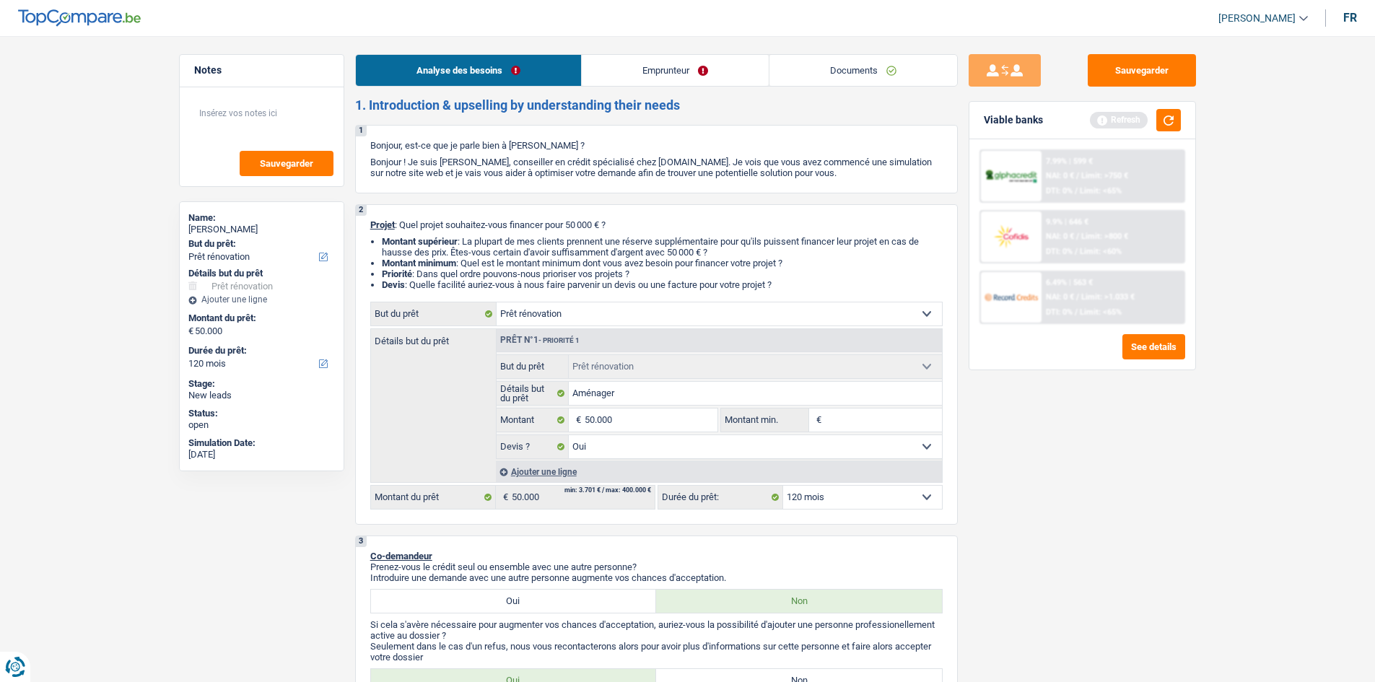
click at [618, 64] on link "Emprunteur" at bounding box center [675, 70] width 187 height 31
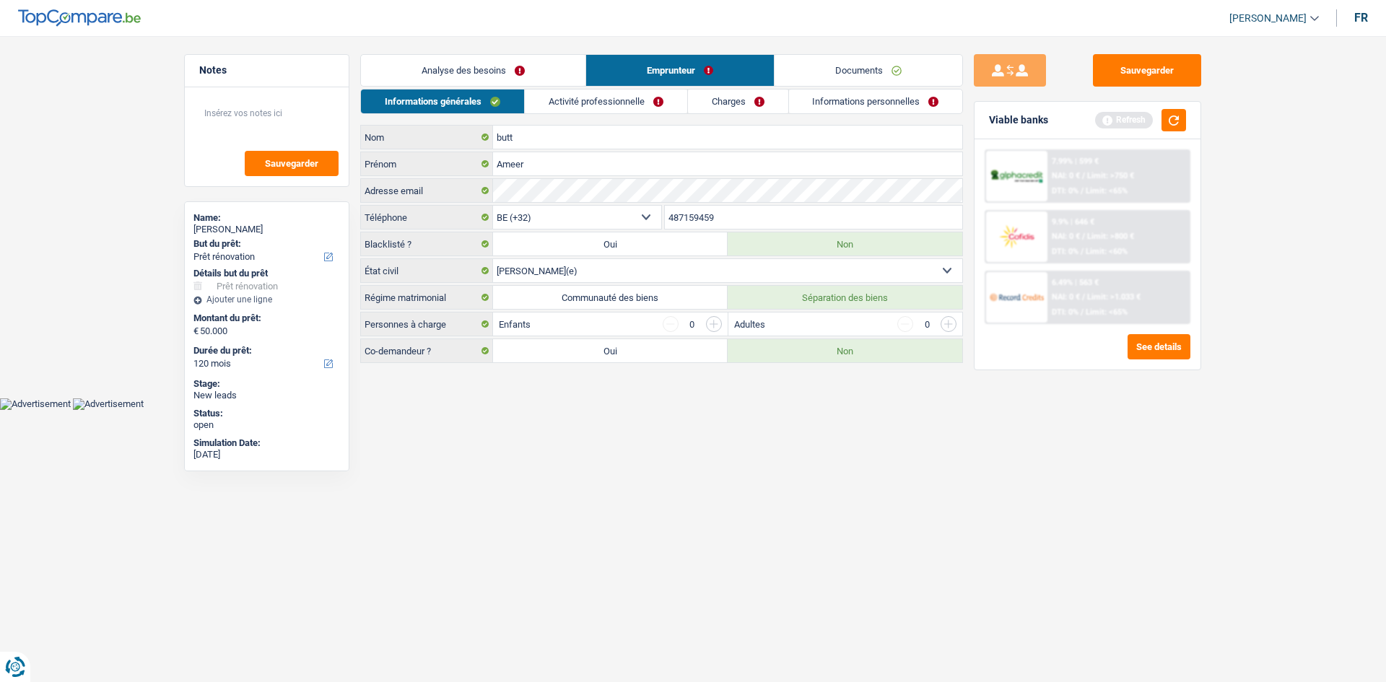
click at [584, 105] on link "Activité professionnelle" at bounding box center [606, 102] width 162 height 24
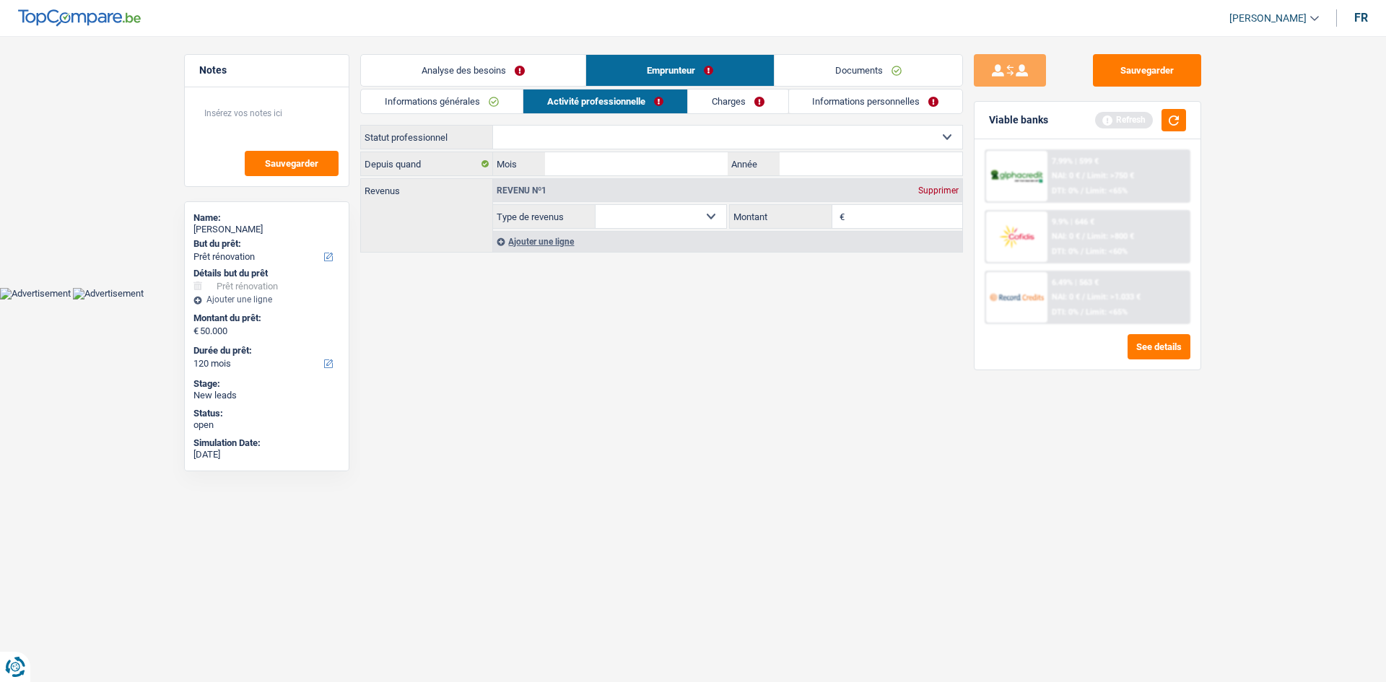
click at [588, 126] on select "Ouvrier Employé privé Employé public Invalide Indépendant Pensionné Chômeur Mut…" at bounding box center [727, 137] width 469 height 23
select select "independent"
click at [493, 126] on select "Ouvrier Employé privé Employé public Invalide Indépendant Pensionné Chômeur Mut…" at bounding box center [727, 137] width 469 height 23
select select "netSalary"
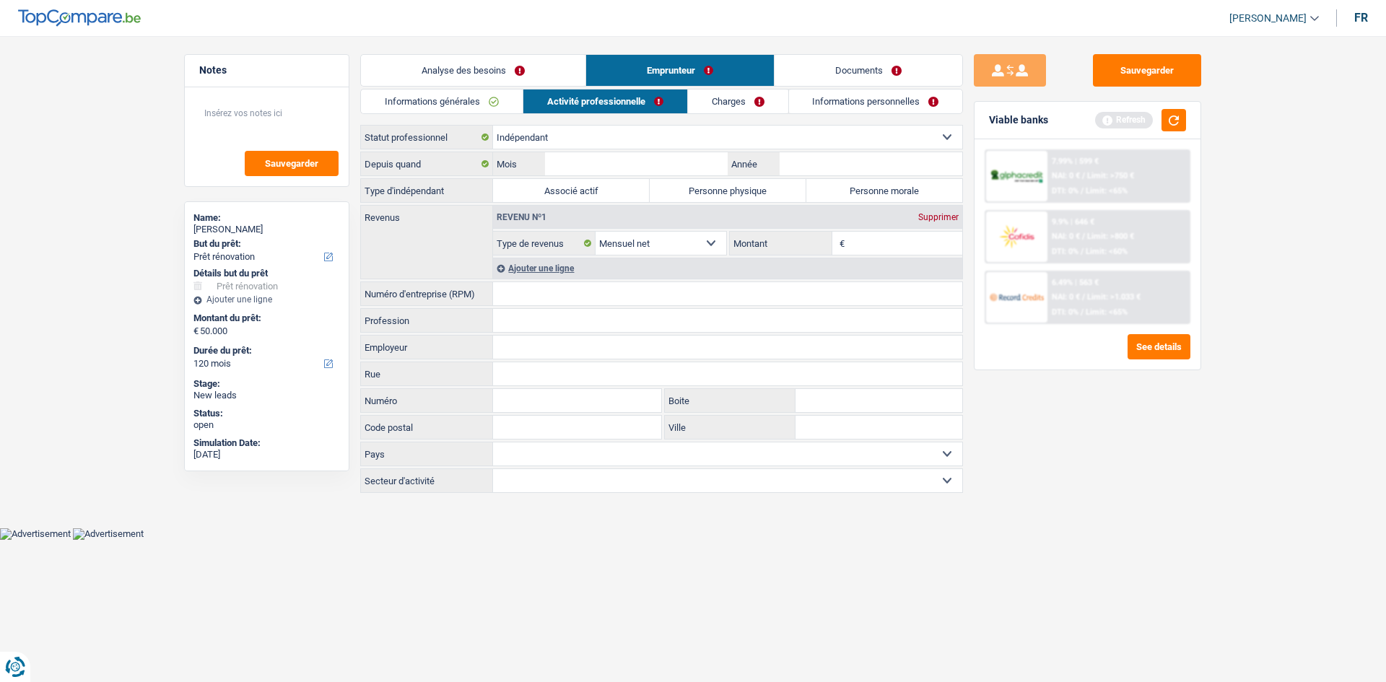
drag, startPoint x: 848, startPoint y: 151, endPoint x: 838, endPoint y: 149, distance: 9.6
click at [840, 149] on div "Ouvrier Employé privé Employé public Invalide Indépendant Pensionné Chômeur Mut…" at bounding box center [661, 310] width 603 height 370
click at [815, 161] on input "Année" at bounding box center [871, 163] width 183 height 23
type input "2005"
click at [619, 156] on input "Mois" at bounding box center [636, 163] width 183 height 23
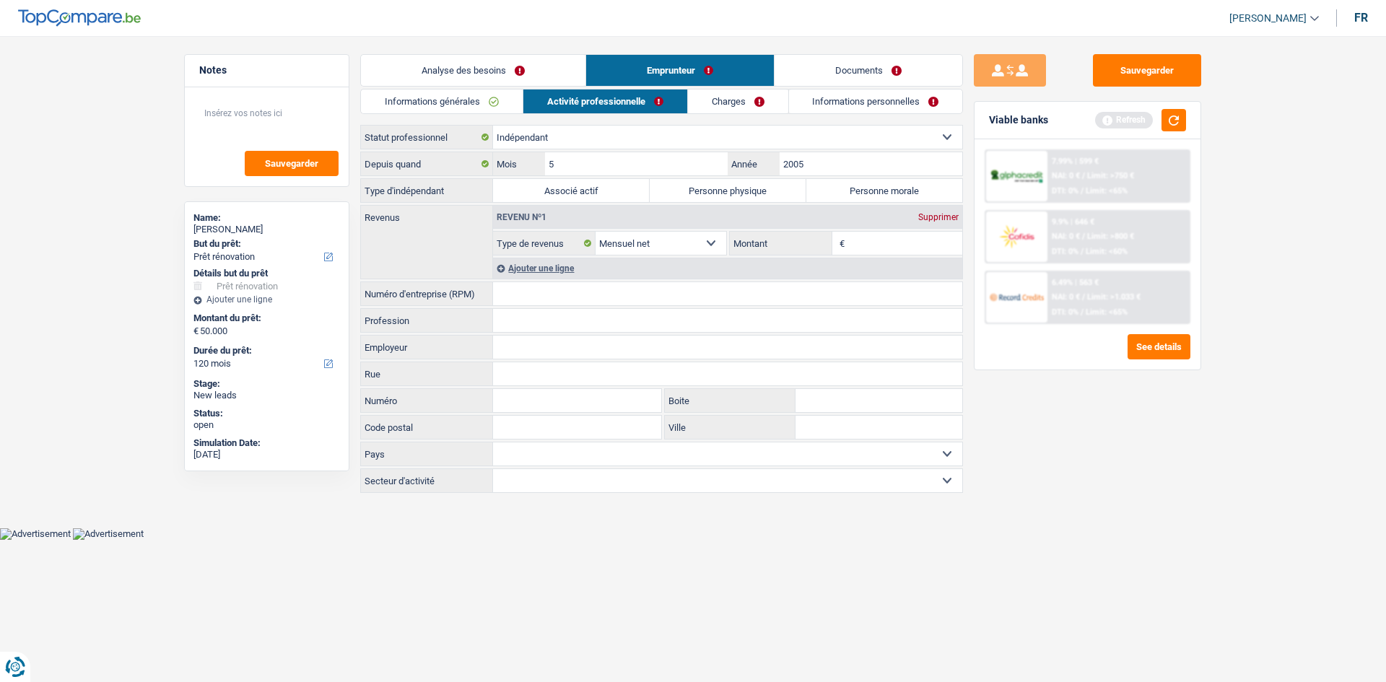
type input "5"
click at [1060, 387] on div "Sauvegarder Viable banks Refresh 7.99% | 599 € NAI: 0 € / Limit: >750 € DTI: 0%…" at bounding box center [1087, 354] width 249 height 601
click at [606, 285] on input "Numéro d'entreprise (RPM)" at bounding box center [727, 293] width 469 height 23
click at [526, 286] on input "Numéro d'entreprise (RPM)" at bounding box center [727, 293] width 469 height 23
drag, startPoint x: 580, startPoint y: 297, endPoint x: 479, endPoint y: 289, distance: 101.4
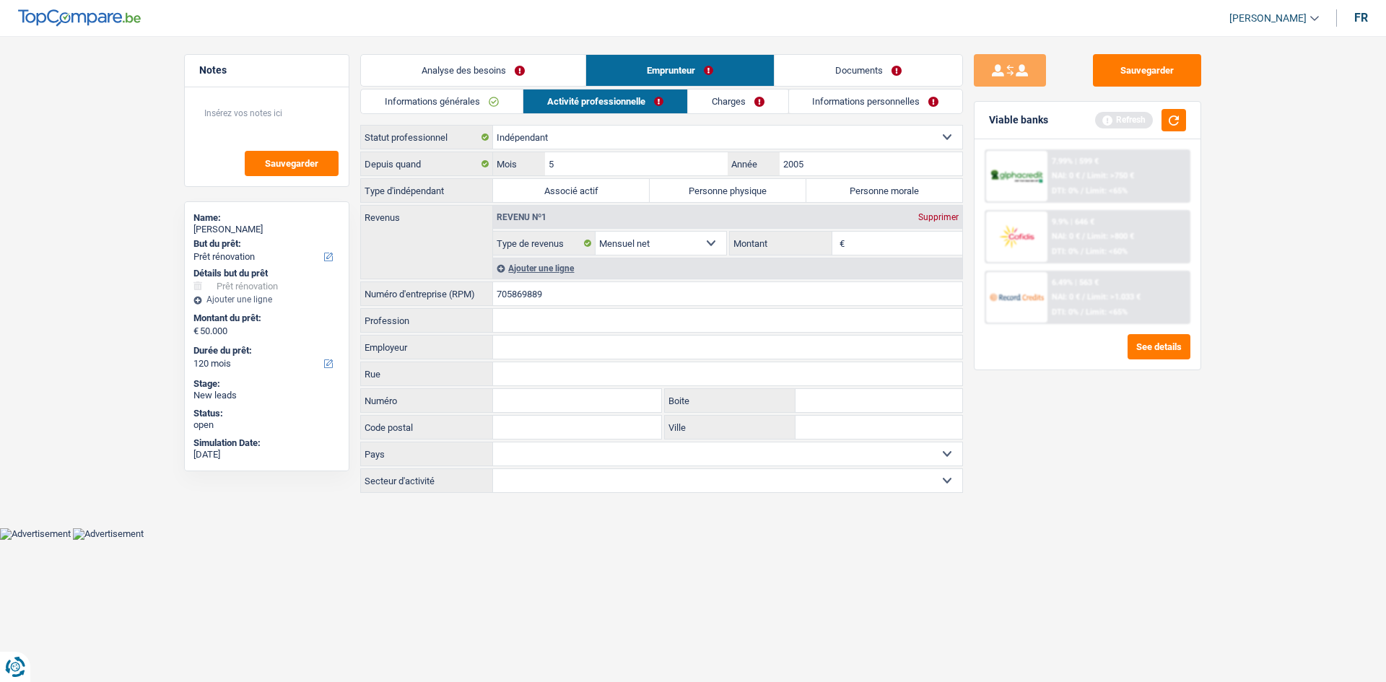
click at [479, 289] on div "705869889 Numéro d'entreprise (RPM)" at bounding box center [661, 293] width 601 height 23
type input "705869889"
click at [869, 179] on label "Personne morale" at bounding box center [884, 190] width 157 height 23
click at [869, 179] on input "Personne morale" at bounding box center [884, 190] width 157 height 23
radio input "true"
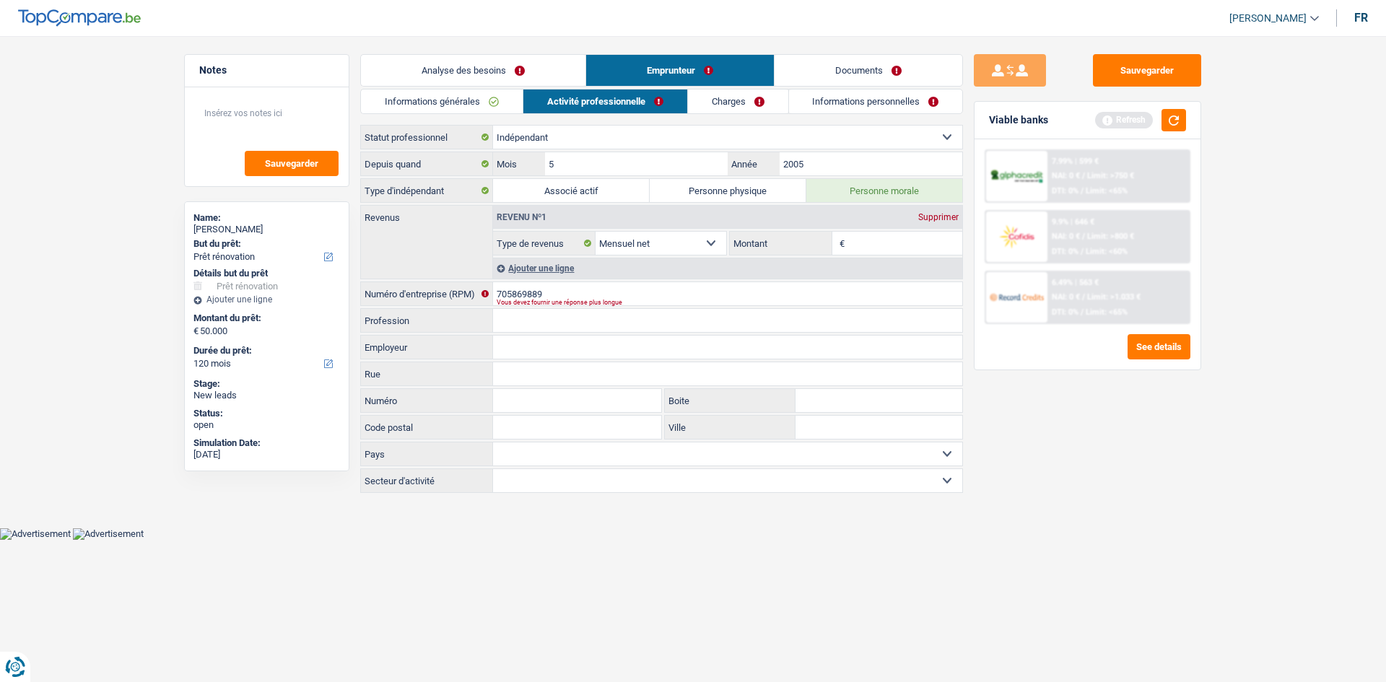
click at [861, 248] on input "Montant" at bounding box center [905, 243] width 115 height 23
click at [598, 297] on input "705869889" at bounding box center [727, 293] width 469 height 23
drag, startPoint x: 591, startPoint y: 287, endPoint x: 363, endPoint y: 305, distance: 228.1
click at [362, 300] on div "705869889 Numéro d'entreprise (RPM)" at bounding box center [661, 293] width 601 height 23
paste input "705869889"
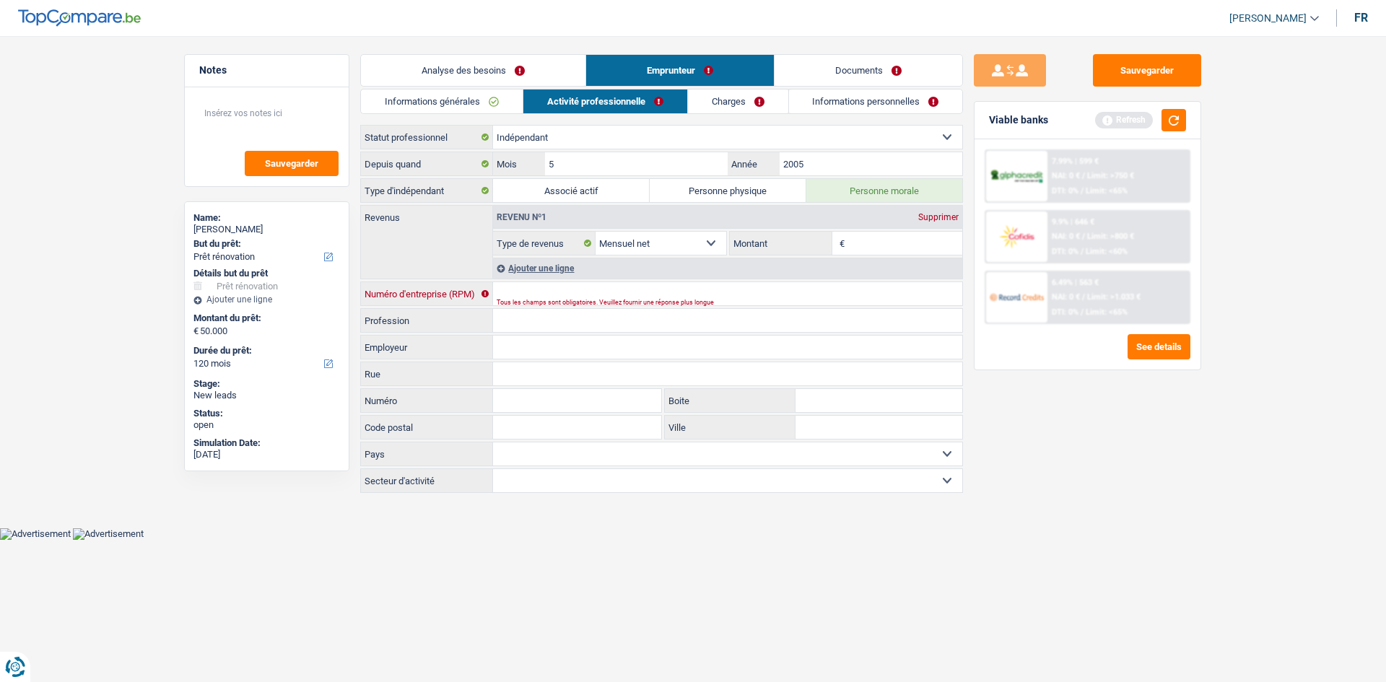
type input "705869889"
click at [1133, 449] on div "Sauvegarder Viable banks Refresh 7.99% | 599 € NAI: 0 € / Limit: >750 € DTI: 0%…" at bounding box center [1087, 354] width 249 height 601
drag, startPoint x: 884, startPoint y: 244, endPoint x: 897, endPoint y: 264, distance: 24.0
click at [884, 251] on input "Montant" at bounding box center [905, 243] width 115 height 23
type input "1.500"
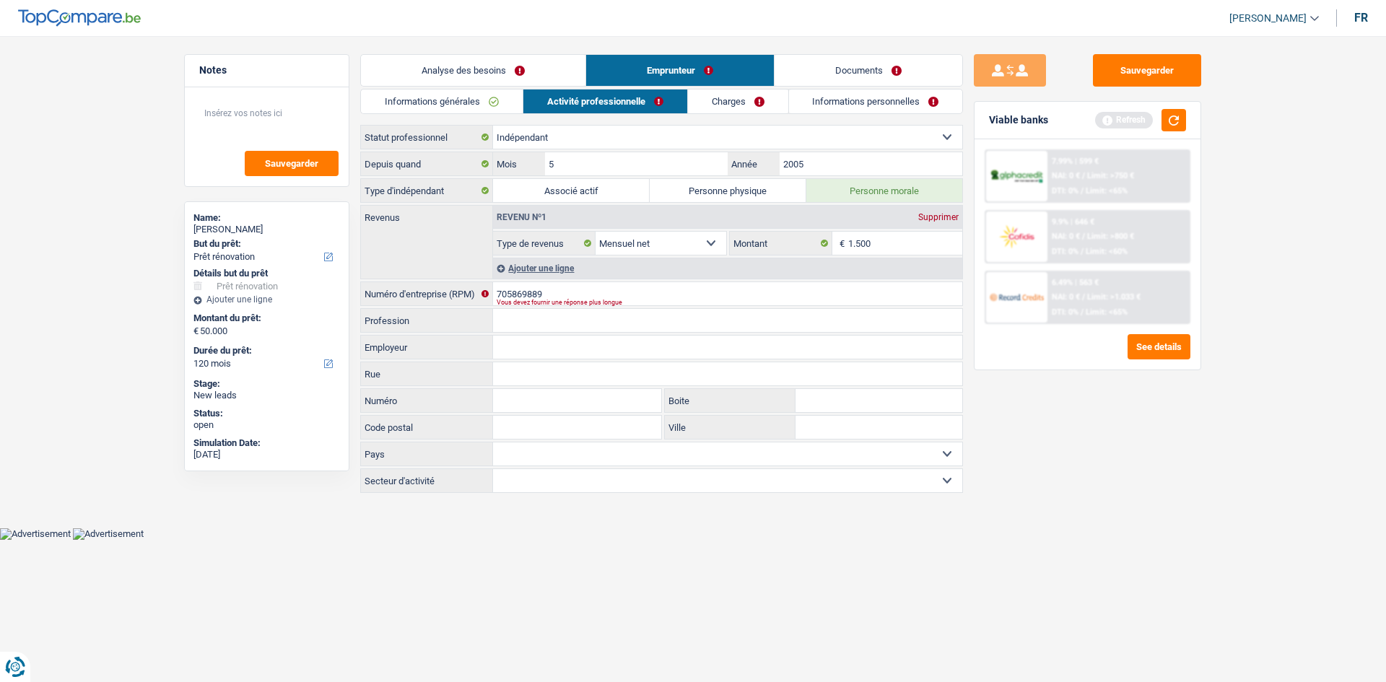
click at [1105, 467] on div "Sauvegarder Viable banks Refresh 7.99% | 599 € NAI: 0 € / Limit: >750 € DTI: 0%…" at bounding box center [1087, 354] width 249 height 601
click at [522, 264] on div "Ajouter une ligne" at bounding box center [727, 268] width 469 height 21
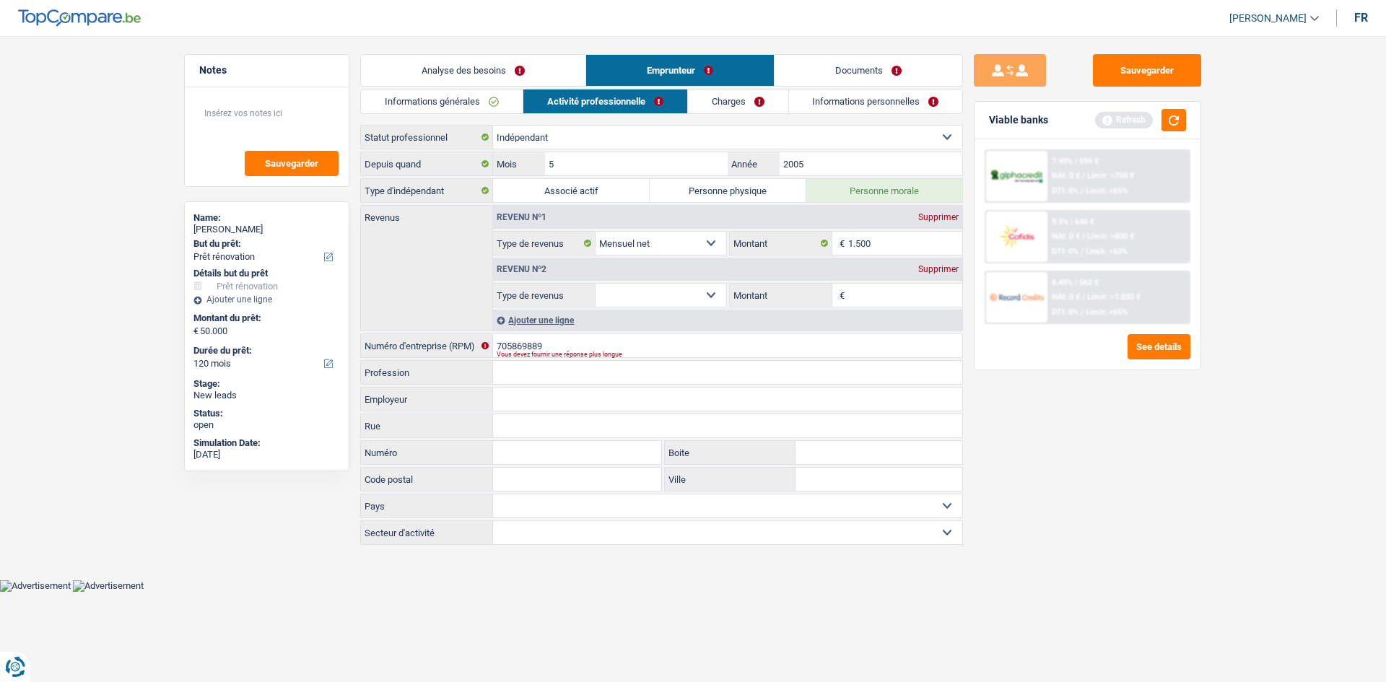
click at [668, 295] on select "Allocation d'handicap Allocations chômage Allocations familiales Chèques repas …" at bounding box center [661, 295] width 131 height 23
select select "rentalIncome"
click at [596, 284] on select "Allocation d'handicap Allocations chômage Allocations familiales Chèques repas …" at bounding box center [661, 295] width 131 height 23
click at [877, 303] on input "Montant" at bounding box center [905, 295] width 115 height 23
drag, startPoint x: 552, startPoint y: 347, endPoint x: 472, endPoint y: 341, distance: 79.6
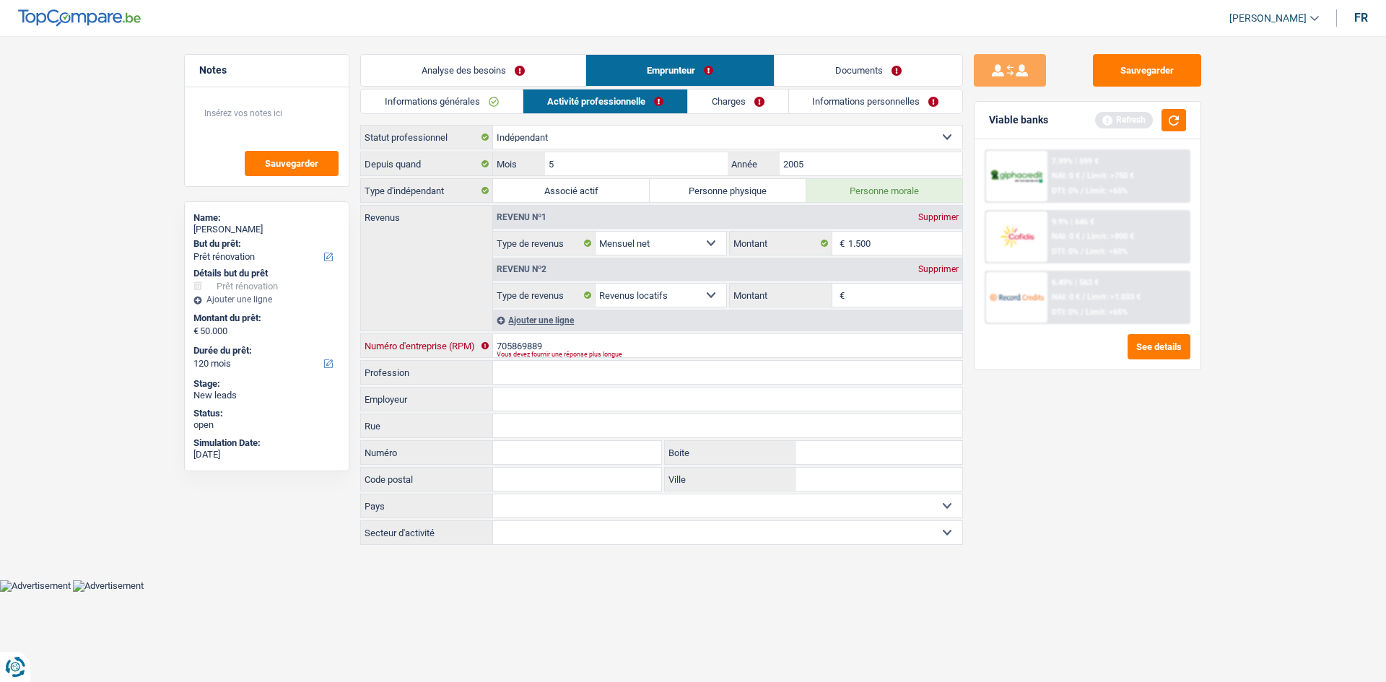
click at [472, 341] on div "705869889 Numéro d'entreprise (RPM)" at bounding box center [661, 345] width 601 height 23
click at [310, 119] on textarea at bounding box center [267, 118] width 144 height 43
paste textarea "705869889"
click at [1058, 474] on div "Sauvegarder Viable banks Refresh 7.99% | 599 € NAI: 0 € / Limit: >750 € DTI: 0%…" at bounding box center [1087, 354] width 249 height 601
drag, startPoint x: 622, startPoint y: 337, endPoint x: 378, endPoint y: 319, distance: 245.4
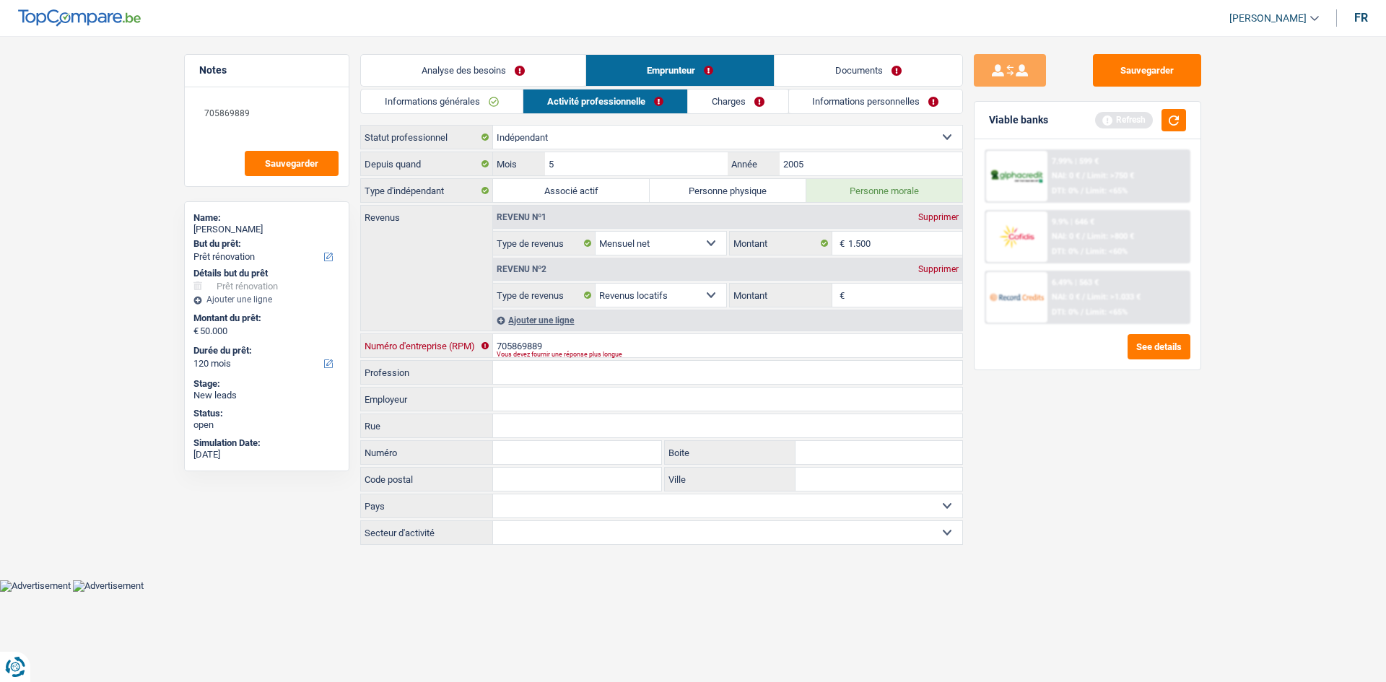
click at [385, 318] on div "Depuis quand 5 Mois / 2005 Année Type d'indépendant Associé actif Personne phys…" at bounding box center [661, 348] width 603 height 393
drag, startPoint x: 1095, startPoint y: 466, endPoint x: 1048, endPoint y: 471, distance: 47.9
click at [1095, 466] on div "Sauvegarder Viable banks Refresh 7.99% | 599 € NAI: 0 € / Limit: >750 € DTI: 0%…" at bounding box center [1087, 354] width 249 height 601
click at [199, 113] on textarea "705869889" at bounding box center [267, 118] width 144 height 43
type textarea "BE: 705869889"
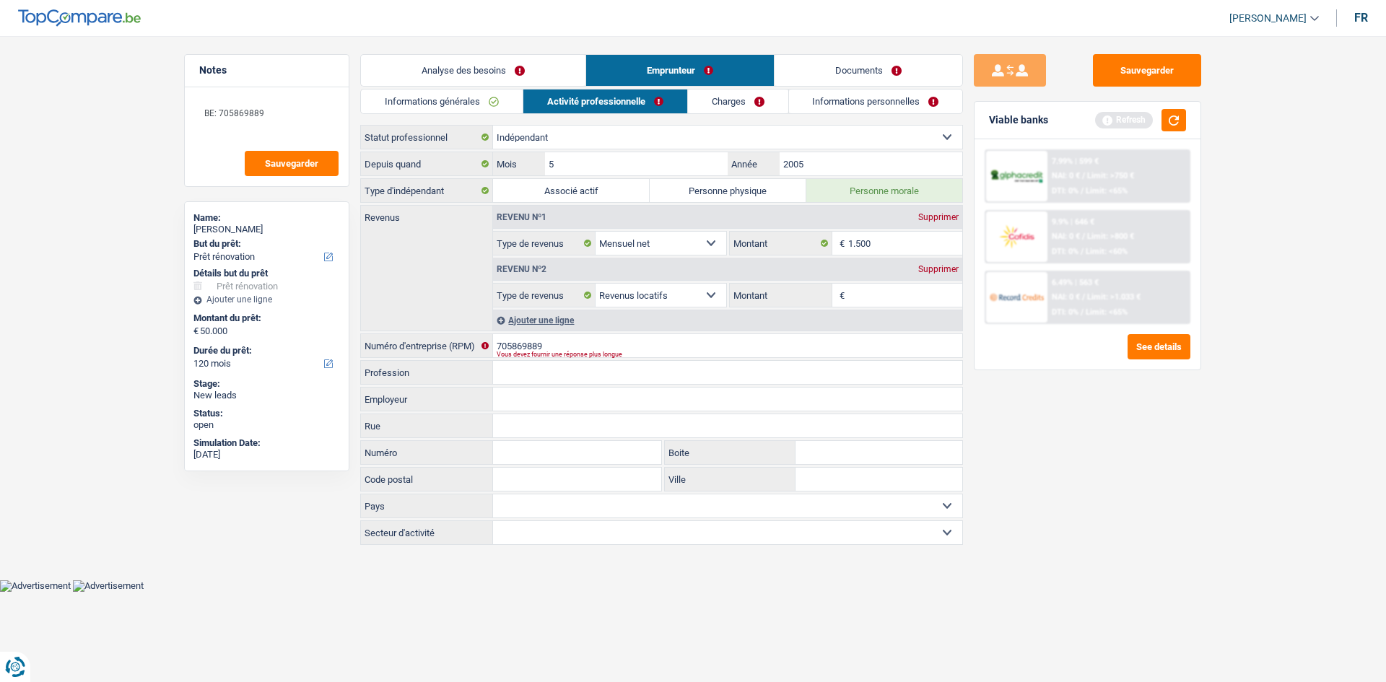
click at [1149, 422] on div "Sauvegarder Viable banks Refresh 7.99% | 599 € NAI: 0 € / Limit: >750 € DTI: 0%…" at bounding box center [1087, 354] width 249 height 601
click at [892, 69] on link "Documents" at bounding box center [869, 70] width 188 height 31
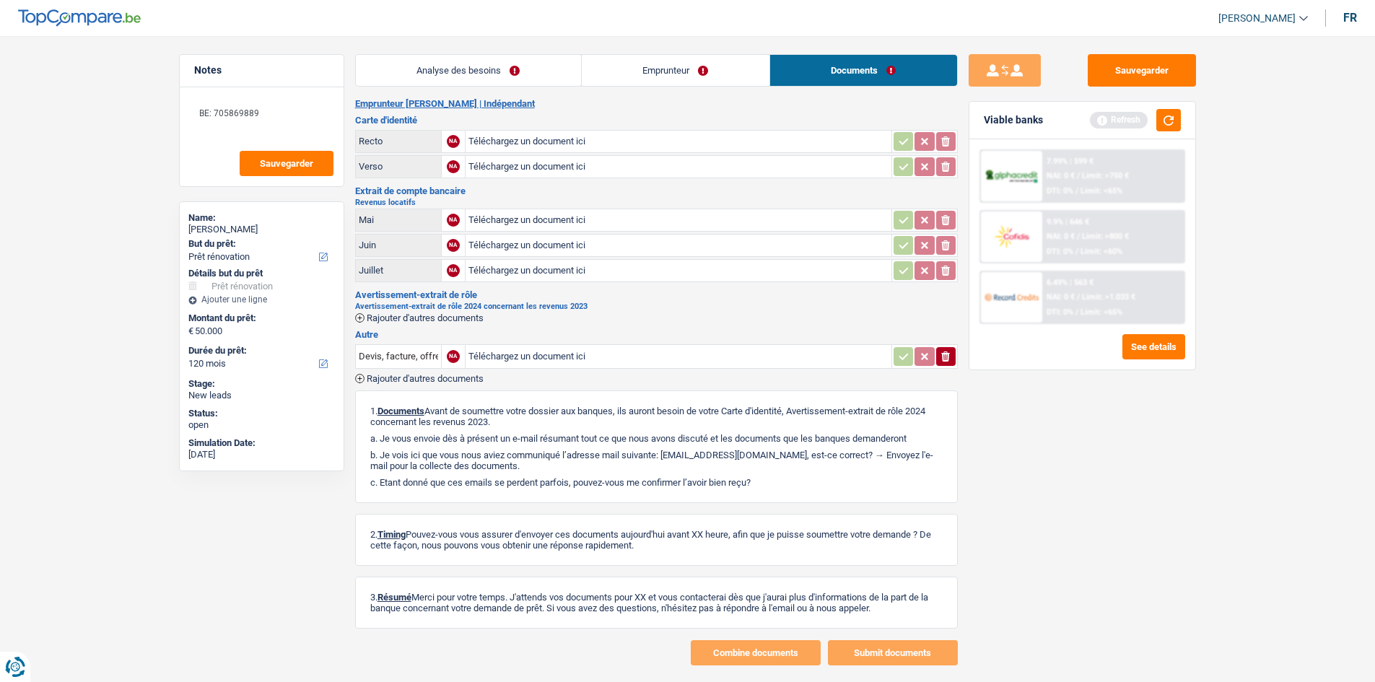
click at [698, 81] on link "Emprunteur" at bounding box center [676, 70] width 188 height 31
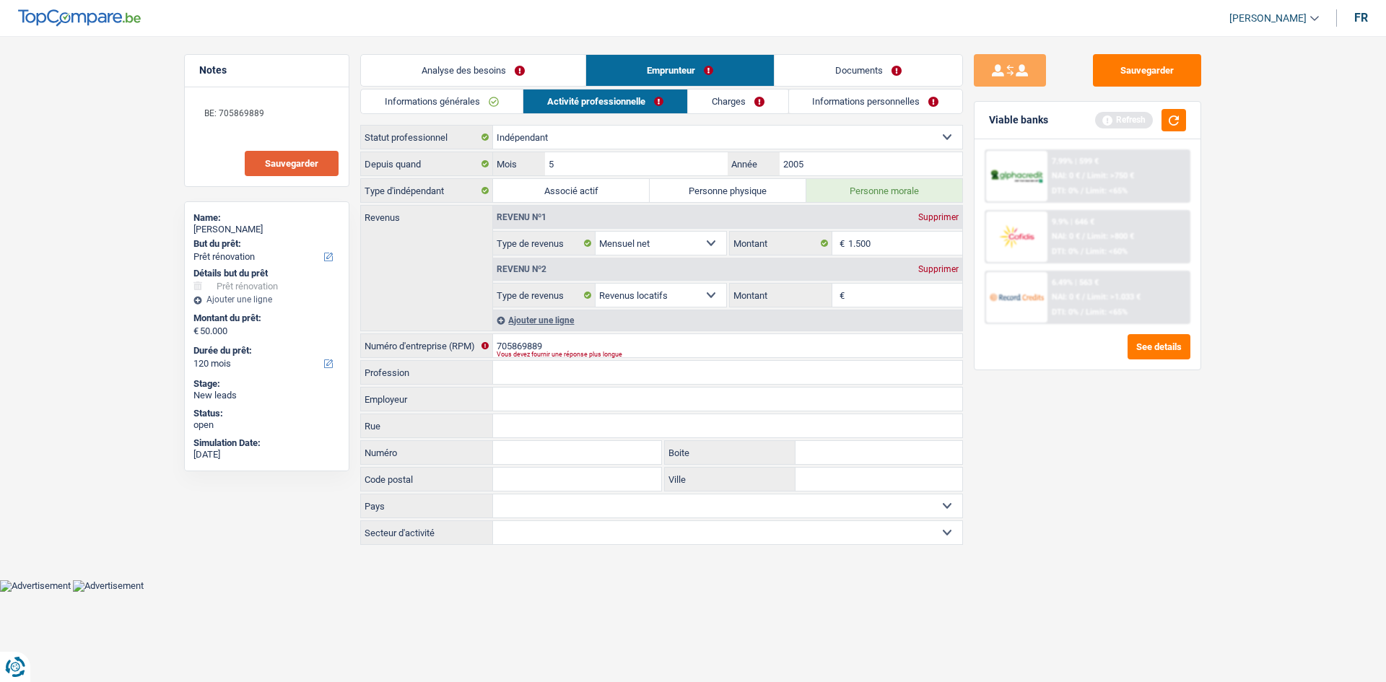
click at [321, 165] on button "Sauvegarder" at bounding box center [292, 163] width 94 height 25
click at [878, 282] on div "Revenu nº2 Supprimer Allocation d'handicap Allocations chômage Allocations fami…" at bounding box center [727, 282] width 469 height 52
click at [876, 303] on input "Montant" at bounding box center [905, 295] width 115 height 23
click at [558, 318] on div "Ajouter une ligne" at bounding box center [727, 320] width 469 height 21
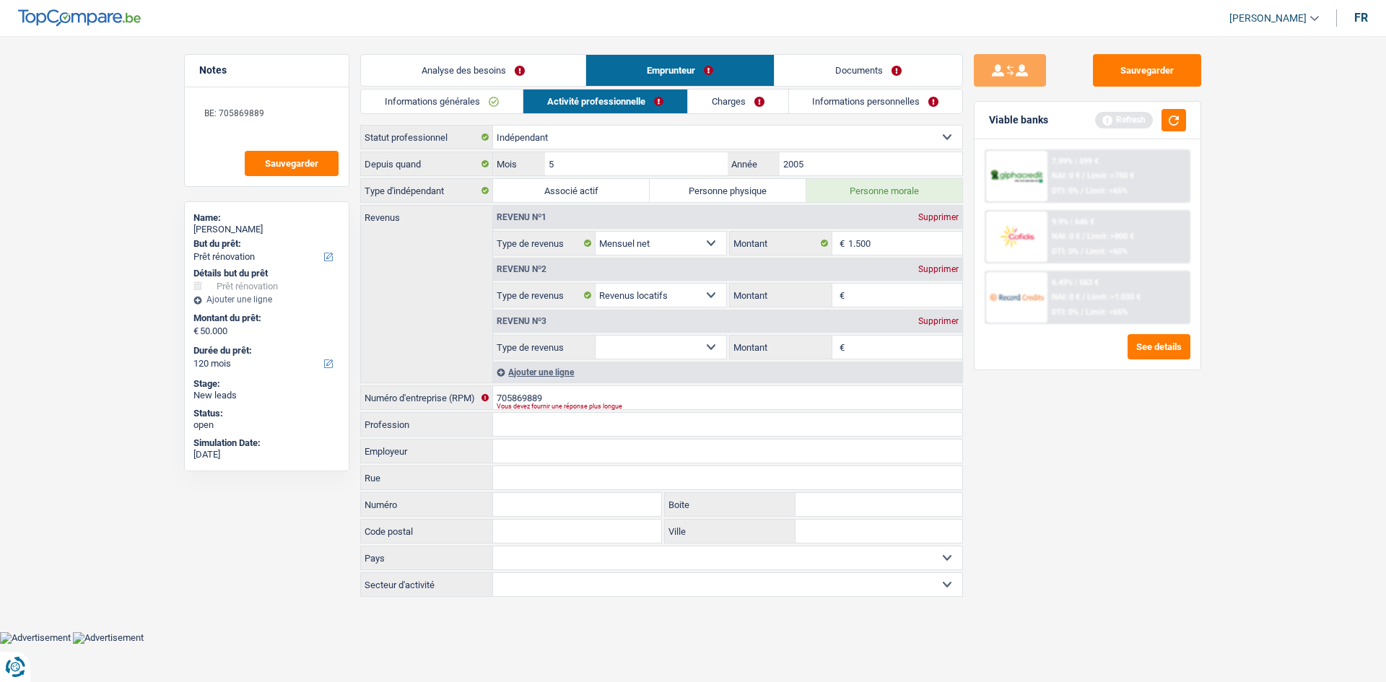
click at [545, 365] on div "Ajouter une ligne" at bounding box center [727, 372] width 469 height 21
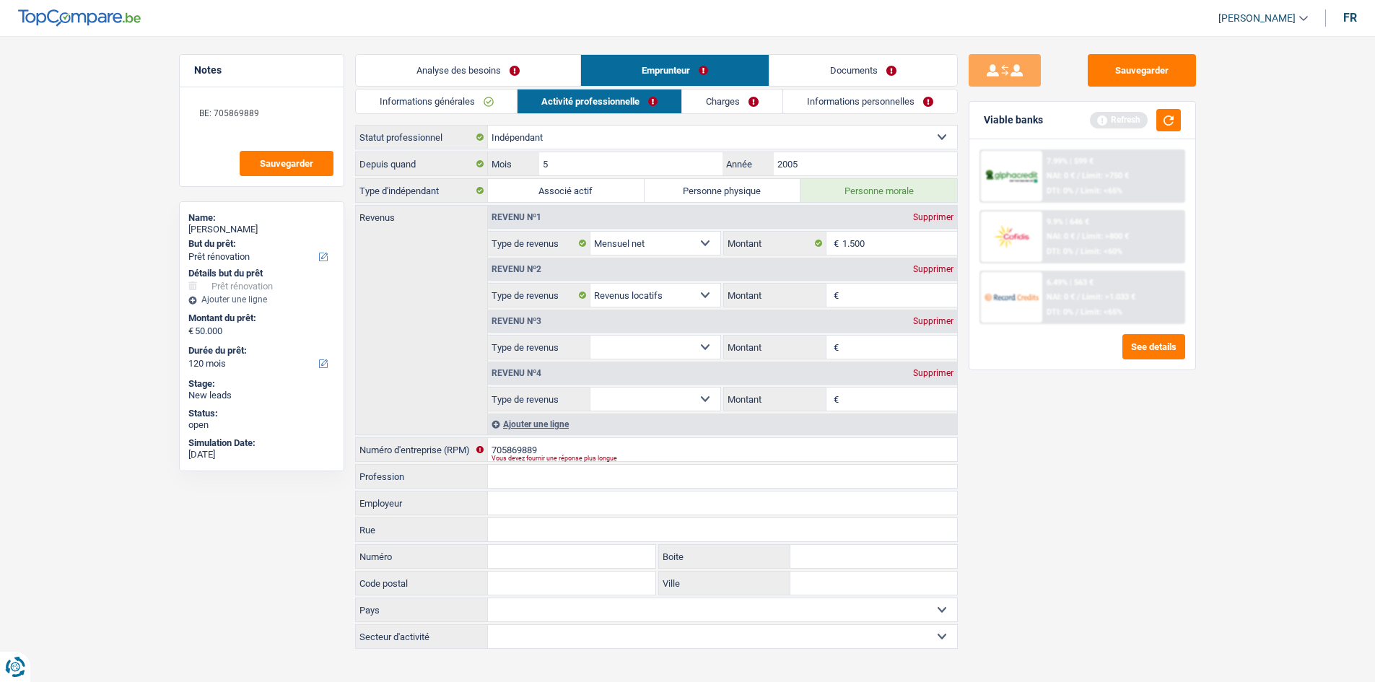
drag, startPoint x: 705, startPoint y: 337, endPoint x: 697, endPoint y: 340, distance: 8.5
click at [705, 338] on select "Allocation d'handicap Allocations chômage Allocations familiales Chèques repas …" at bounding box center [656, 347] width 131 height 23
select select "rentalIncome"
click at [591, 336] on select "Allocation d'handicap Allocations chômage Allocations familiales Chèques repas …" at bounding box center [656, 347] width 131 height 23
click at [882, 298] on input "Montant" at bounding box center [900, 295] width 115 height 23
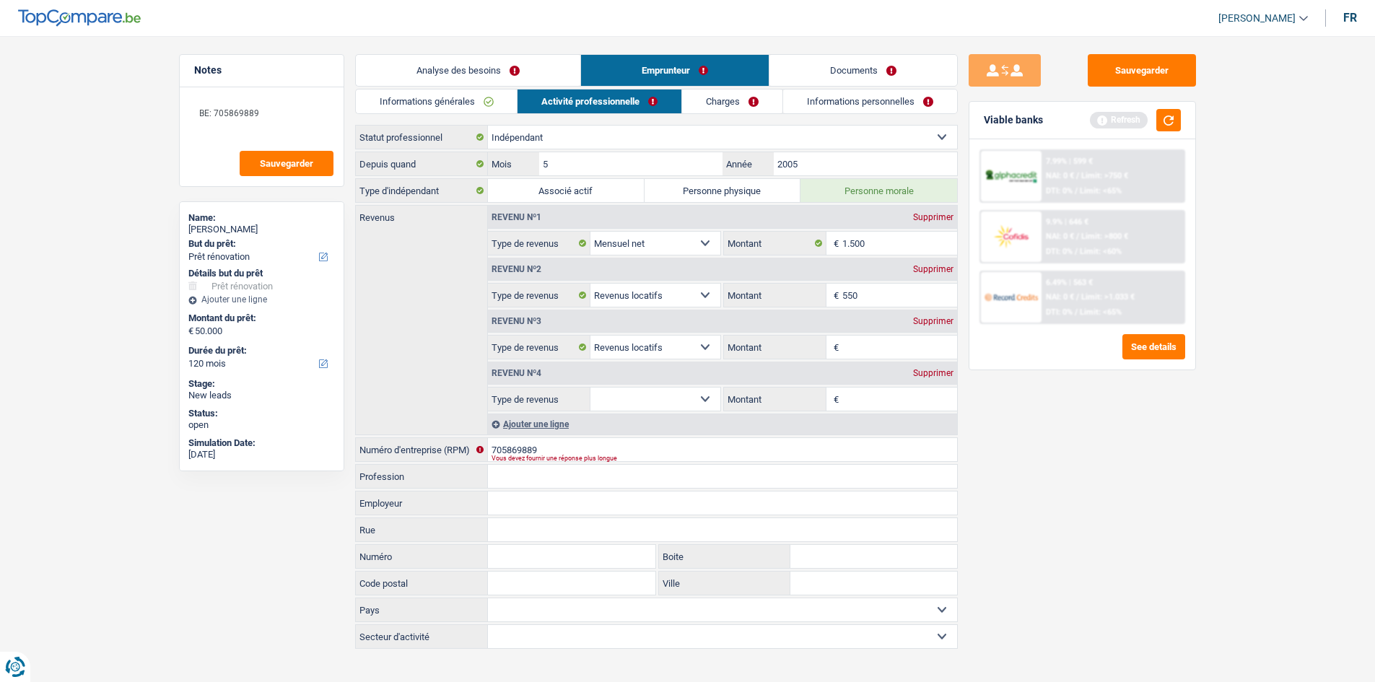
type input "550"
click at [853, 344] on input "Montant" at bounding box center [900, 347] width 115 height 23
type input "550"
click at [867, 404] on input "Montant" at bounding box center [900, 399] width 115 height 23
type input "750"
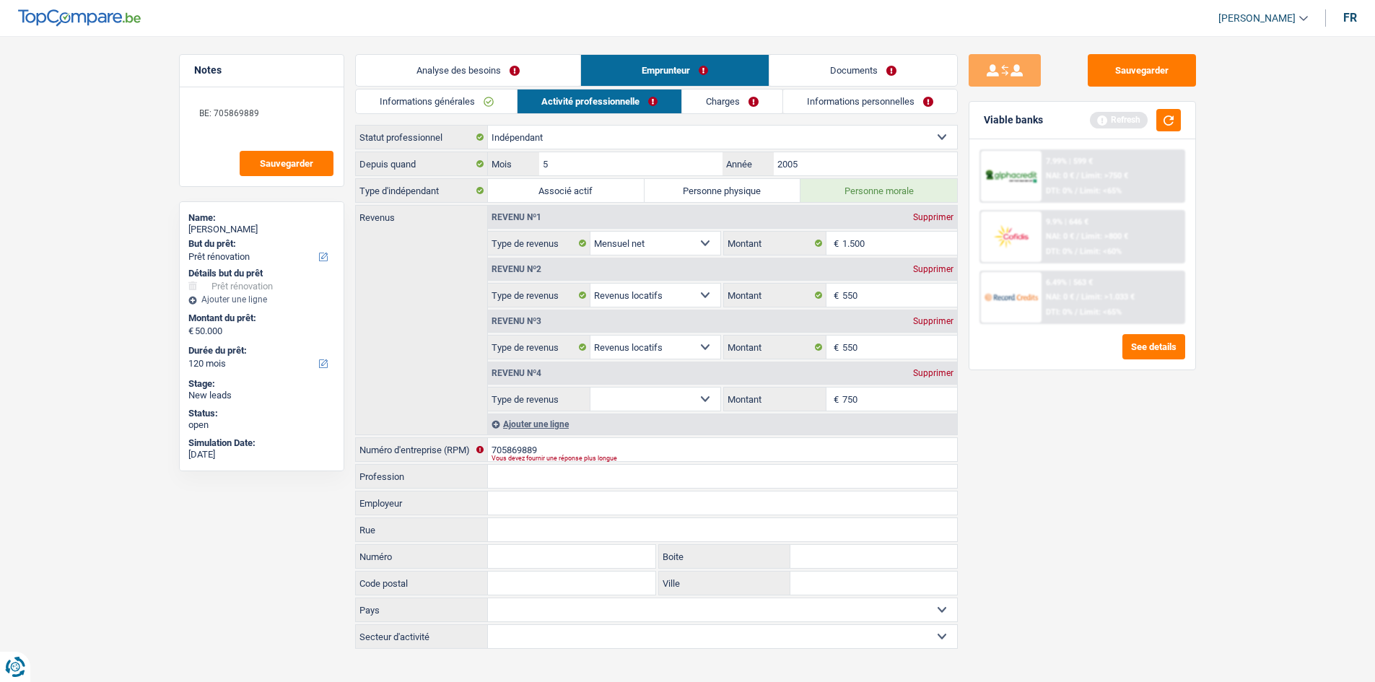
click at [1053, 471] on div "Sauvegarder Viable banks Refresh 7.99% | 599 € NAI: 0 € / Limit: >750 € DTI: 0%…" at bounding box center [1082, 354] width 249 height 601
click at [665, 388] on select "Allocation d'handicap Allocations chômage Allocations familiales Chèques repas …" at bounding box center [656, 399] width 131 height 23
select select "rentalIncome"
click at [591, 388] on select "Allocation d'handicap Allocations chômage Allocations familiales Chèques repas …" at bounding box center [656, 399] width 131 height 23
click at [608, 424] on div "Ajouter une ligne" at bounding box center [722, 424] width 469 height 21
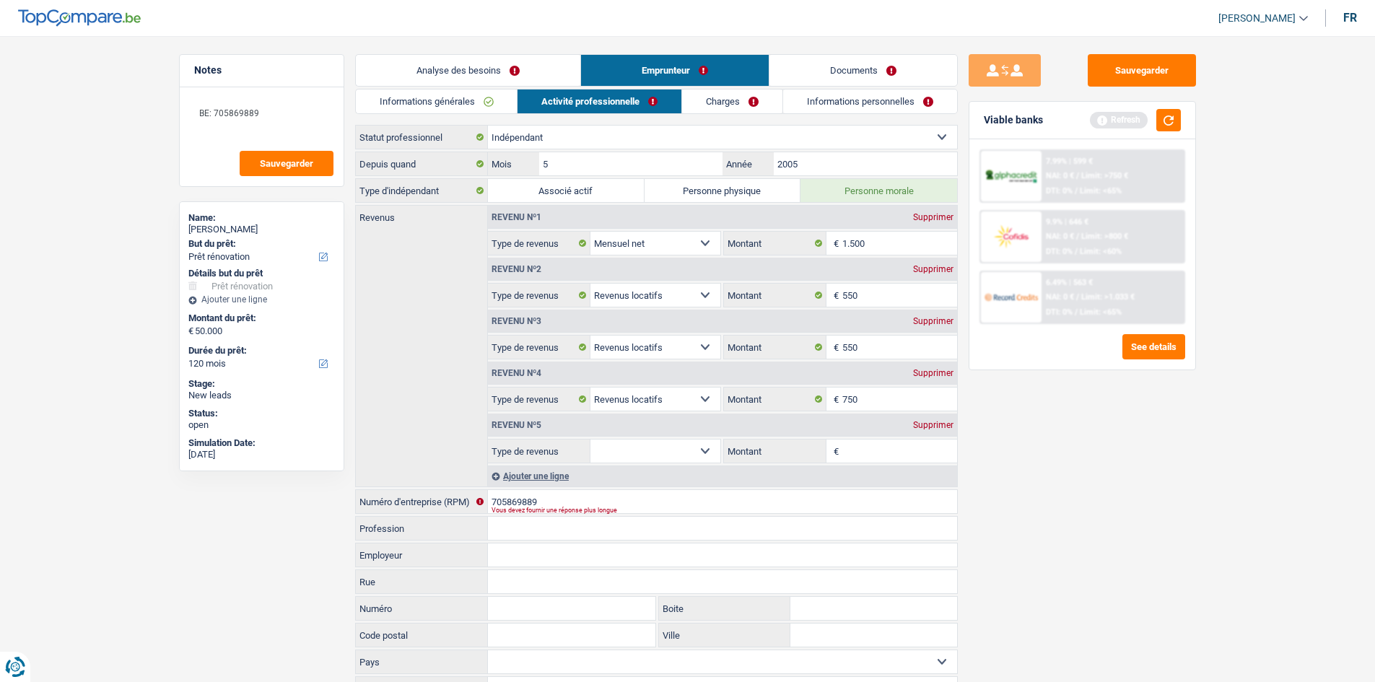
drag, startPoint x: 652, startPoint y: 441, endPoint x: 659, endPoint y: 442, distance: 7.3
click at [652, 441] on select "Allocation d'handicap Allocations chômage Allocations familiales Chèques repas …" at bounding box center [656, 451] width 131 height 23
select select "rentalIncome"
click at [591, 440] on select "Allocation d'handicap Allocations chômage Allocations familiales Chèques repas …" at bounding box center [656, 451] width 131 height 23
drag, startPoint x: 858, startPoint y: 446, endPoint x: 868, endPoint y: 450, distance: 10.7
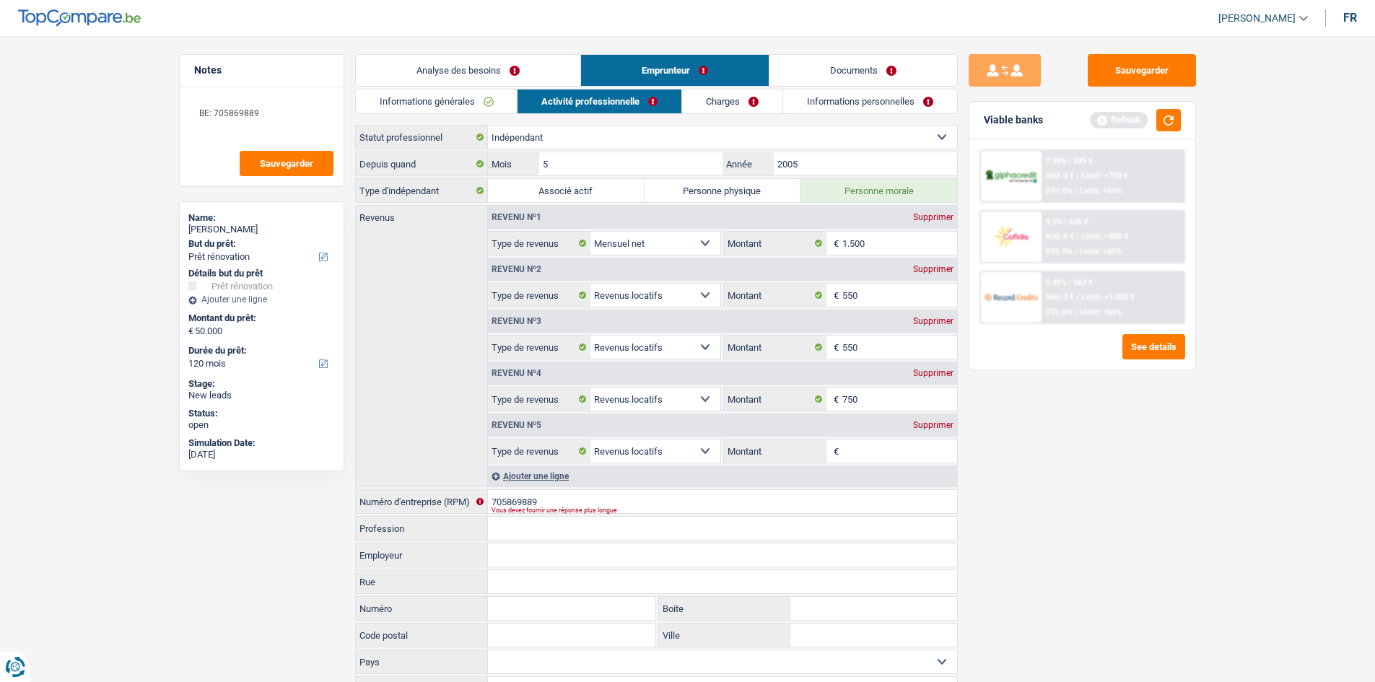
click at [858, 447] on input "Montant" at bounding box center [900, 451] width 115 height 23
click at [922, 432] on div "Revenu nº5 Supprimer" at bounding box center [722, 425] width 469 height 23
click at [933, 427] on div "Supprimer" at bounding box center [934, 425] width 48 height 9
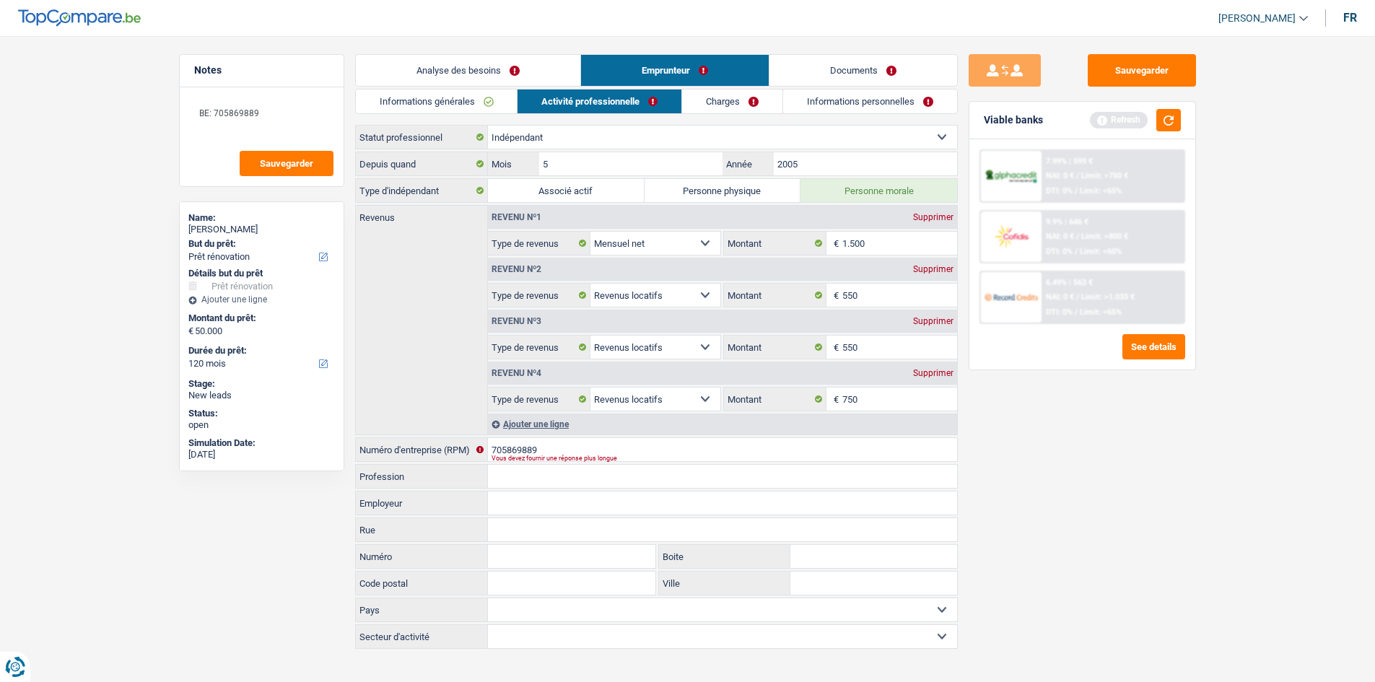
click at [1050, 425] on div "Sauvegarder Viable banks Refresh 7.99% | 599 € NAI: 0 € / Limit: >750 € DTI: 0%…" at bounding box center [1082, 354] width 249 height 601
click at [1170, 126] on button "button" at bounding box center [1169, 120] width 25 height 22
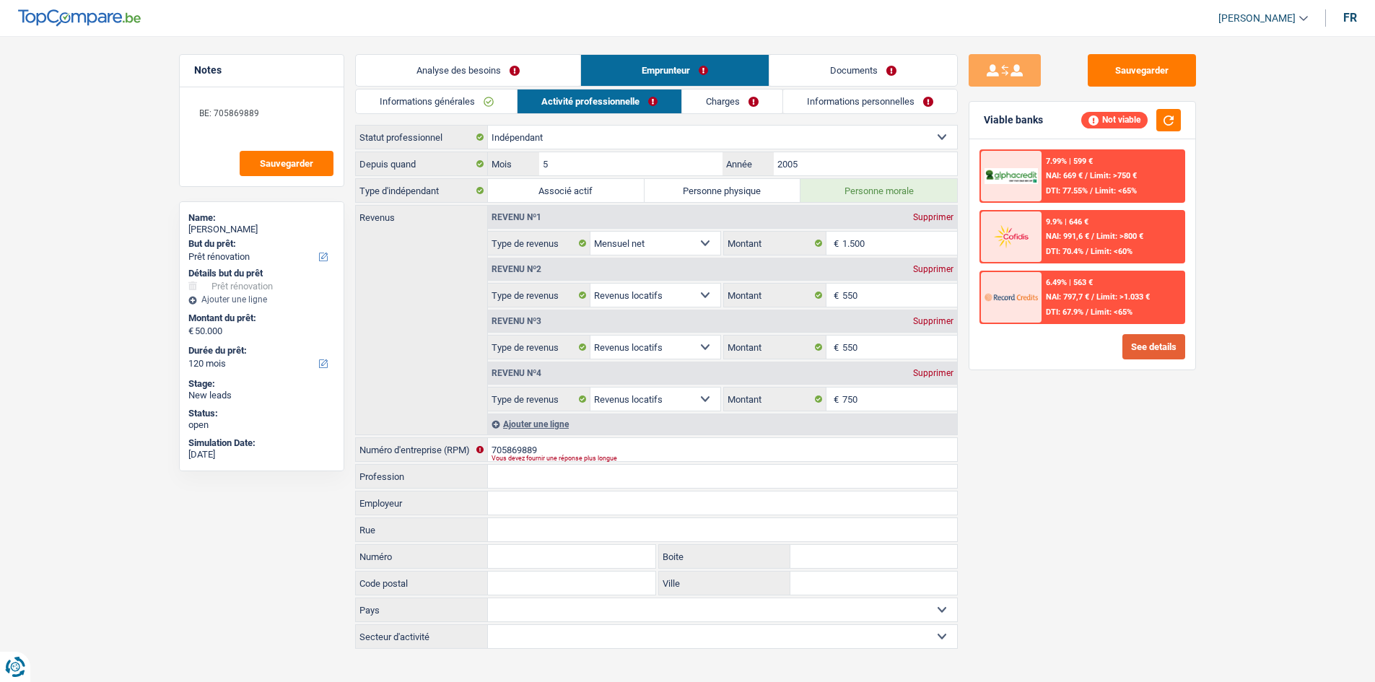
click at [1134, 356] on button "See details" at bounding box center [1154, 346] width 63 height 25
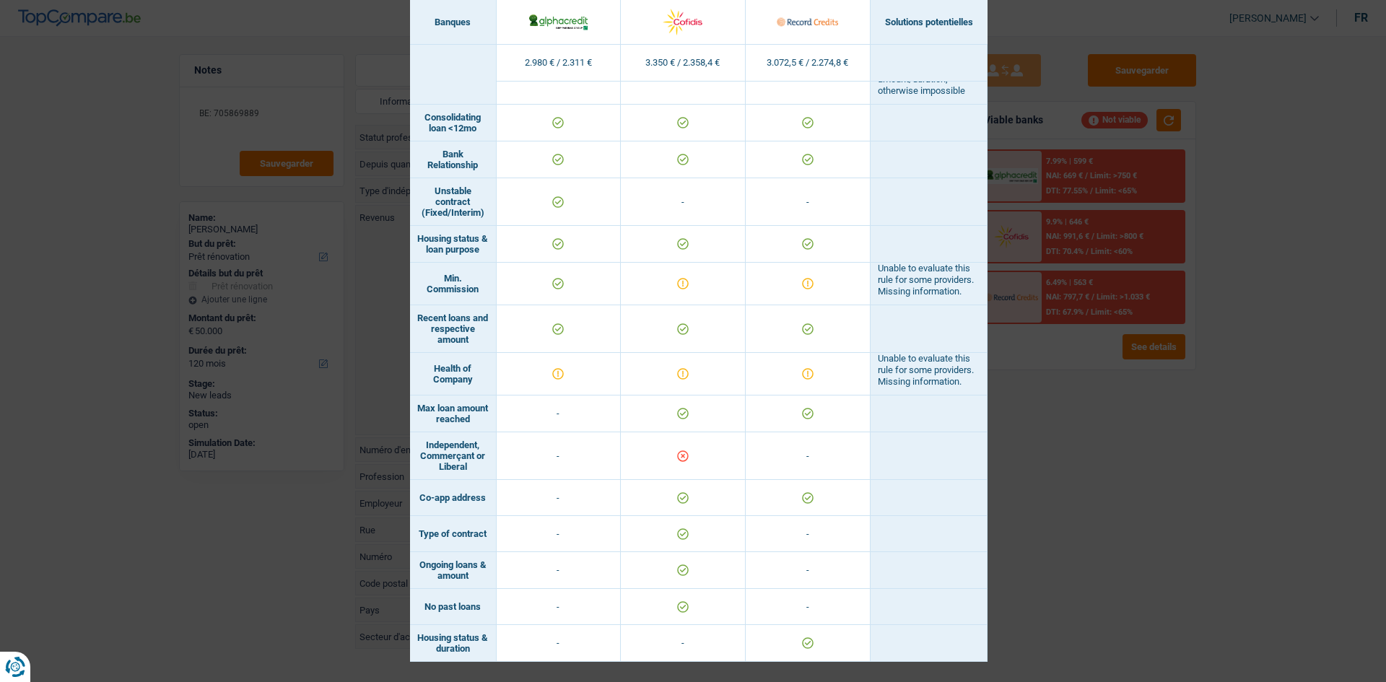
scroll to position [510, 0]
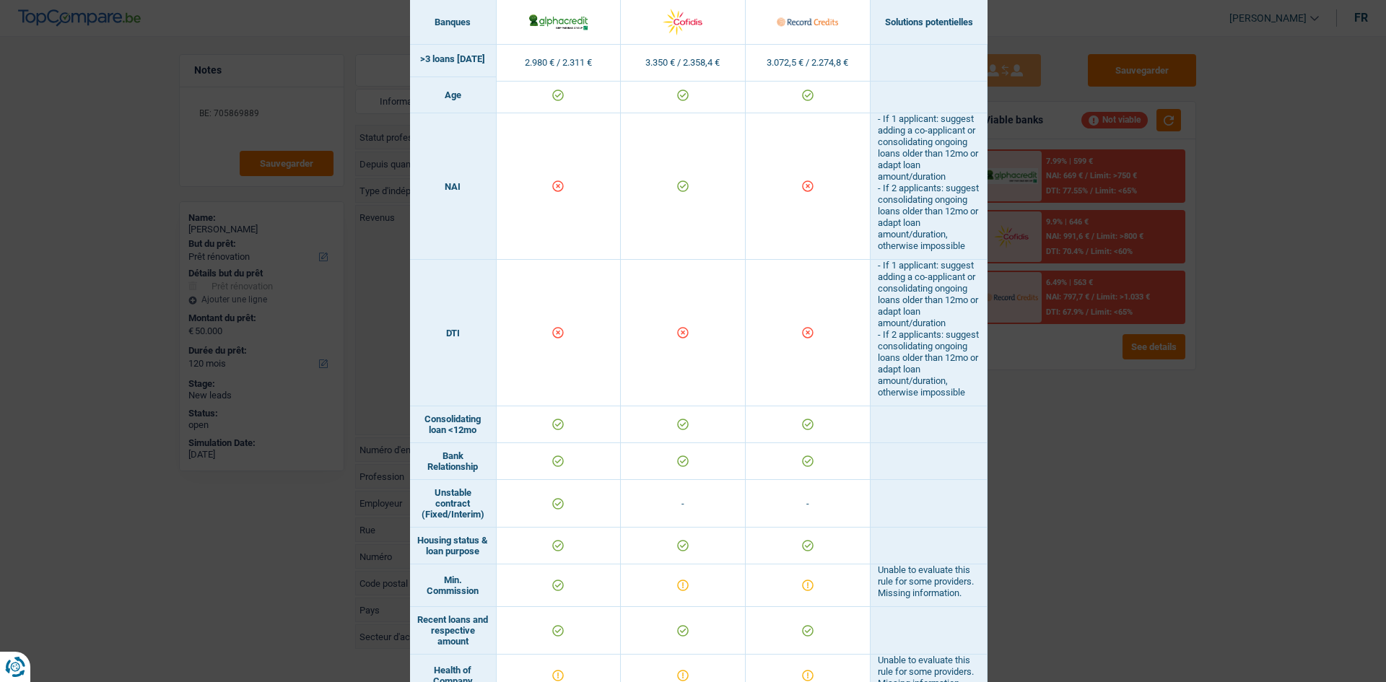
drag, startPoint x: 926, startPoint y: 371, endPoint x: 926, endPoint y: 358, distance: 13.0
click at [926, 366] on td "- If 1 applicant: suggest adding a co-applicant or consolidating ongoing loans …" at bounding box center [929, 333] width 117 height 147
click at [1102, 444] on div "Banks conditions × Banques Solutions potentielles Revenus / Charges 2.980 € / 2…" at bounding box center [693, 341] width 1386 height 682
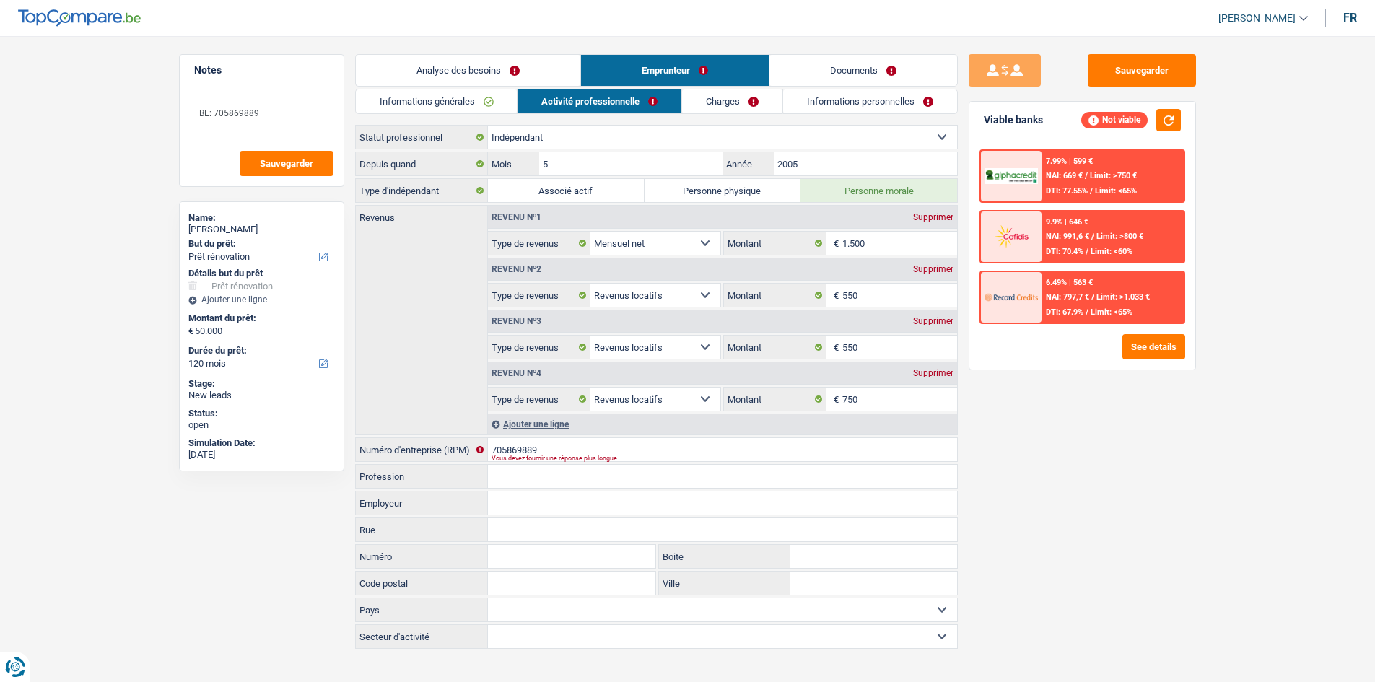
click at [760, 111] on link "Charges" at bounding box center [732, 102] width 100 height 24
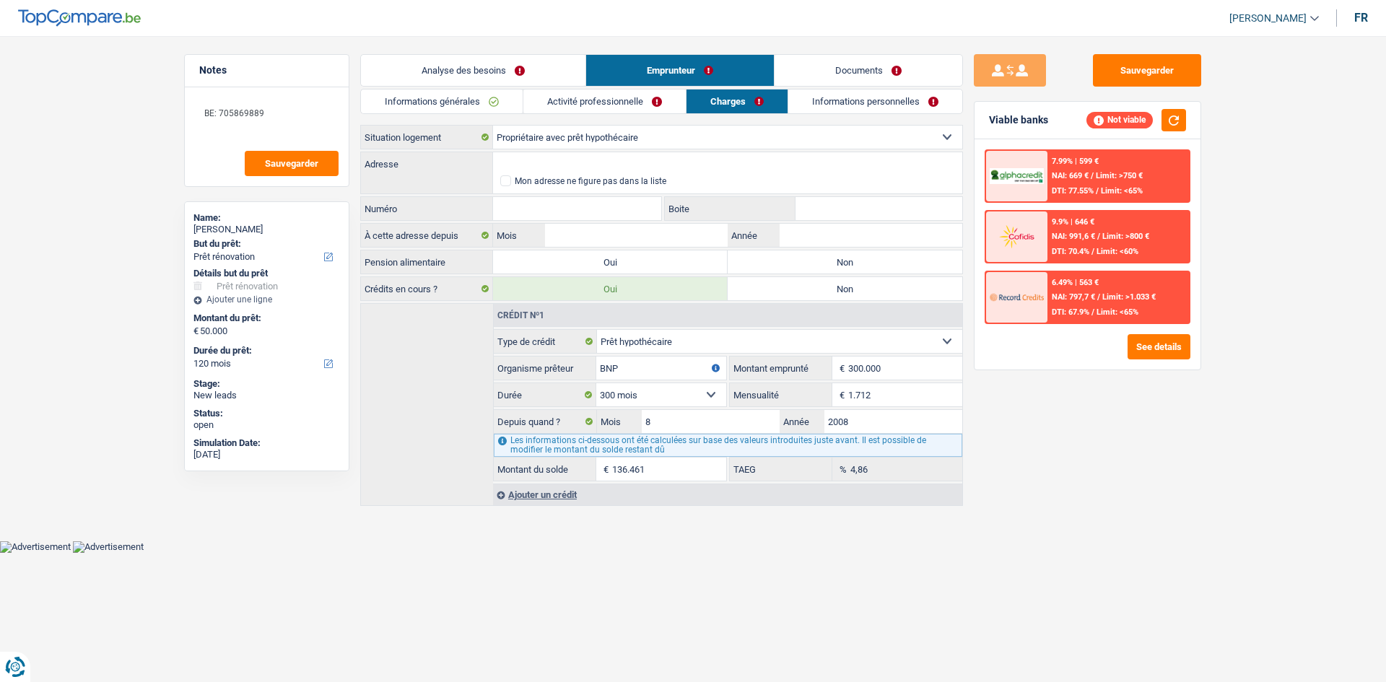
click at [830, 265] on label "Non" at bounding box center [845, 262] width 235 height 23
click at [830, 265] on input "Non" at bounding box center [845, 262] width 235 height 23
radio input "true"
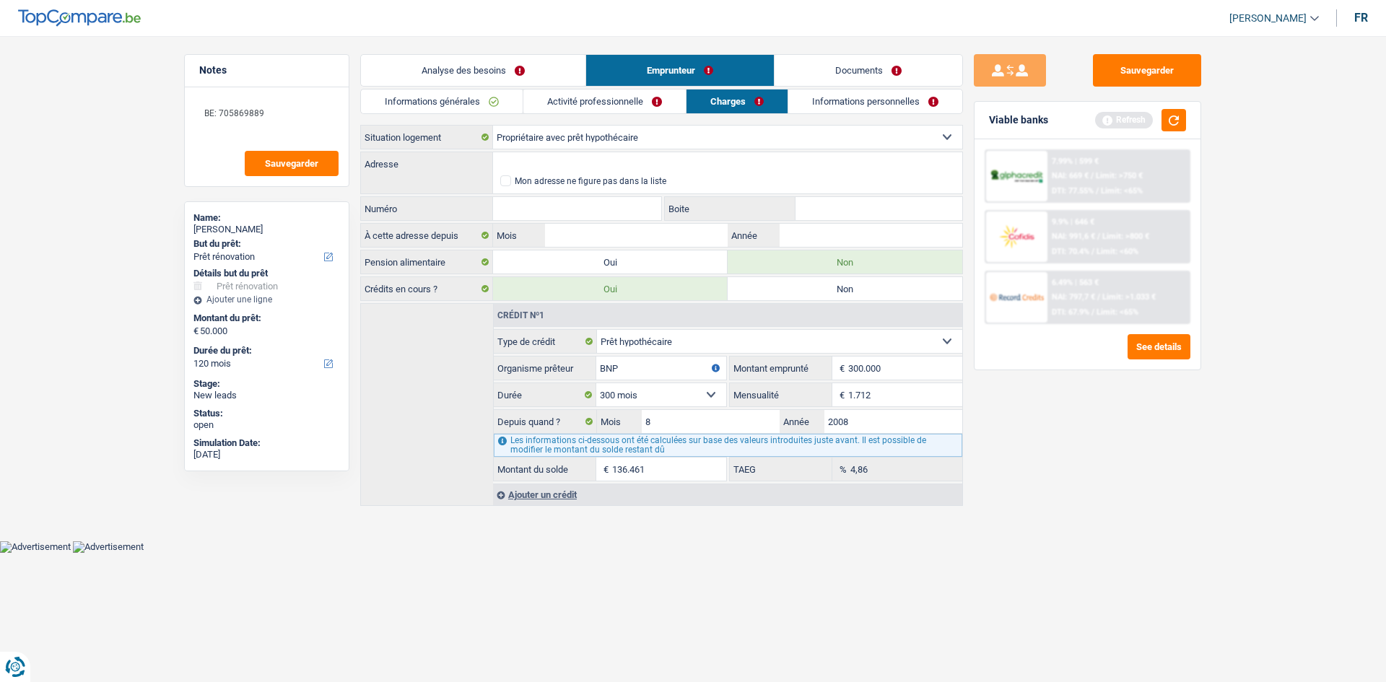
click at [1089, 492] on div "Sauvegarder Viable banks Refresh 7.99% | 599 € NAI: 669 € / Limit: >750 € DTI: …" at bounding box center [1087, 354] width 249 height 601
click at [865, 108] on link "Informations personnelles" at bounding box center [875, 102] width 174 height 24
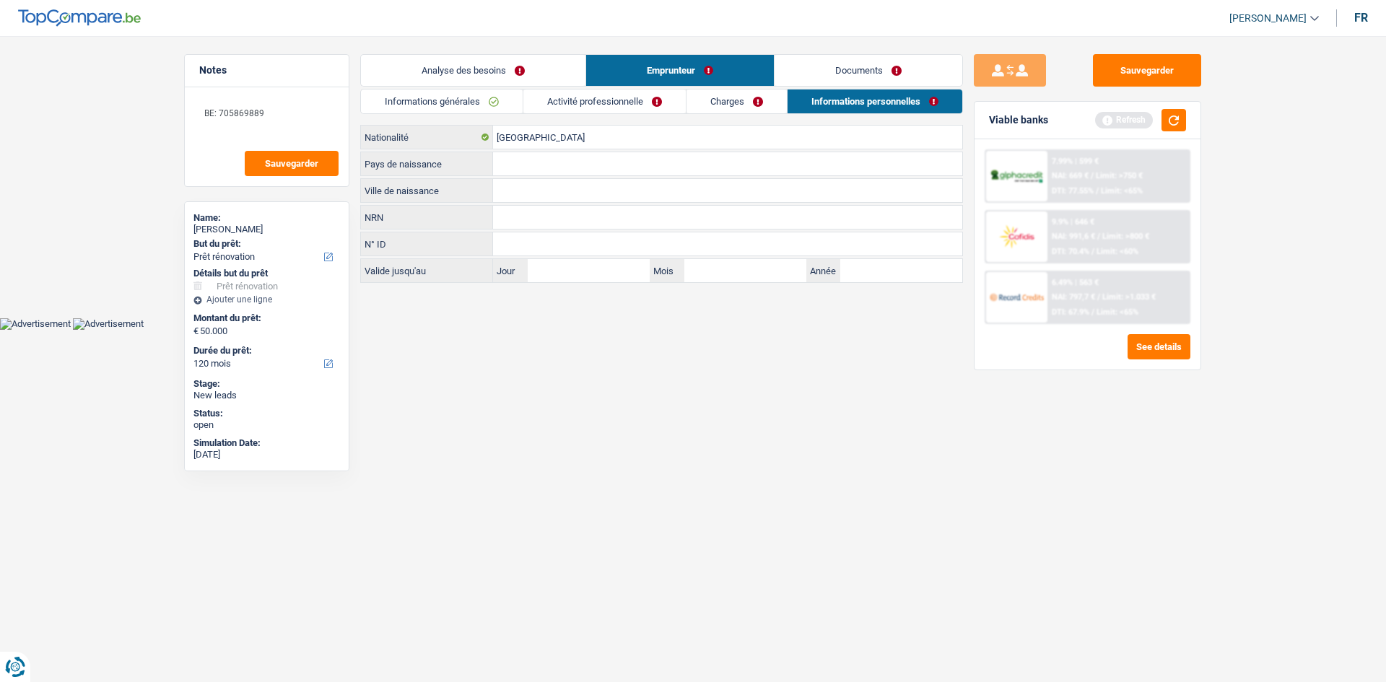
click at [742, 114] on div "Informations générales Activité professionnelle Charges Informations personnell…" at bounding box center [661, 186] width 603 height 194
click at [734, 96] on link "Charges" at bounding box center [737, 102] width 100 height 24
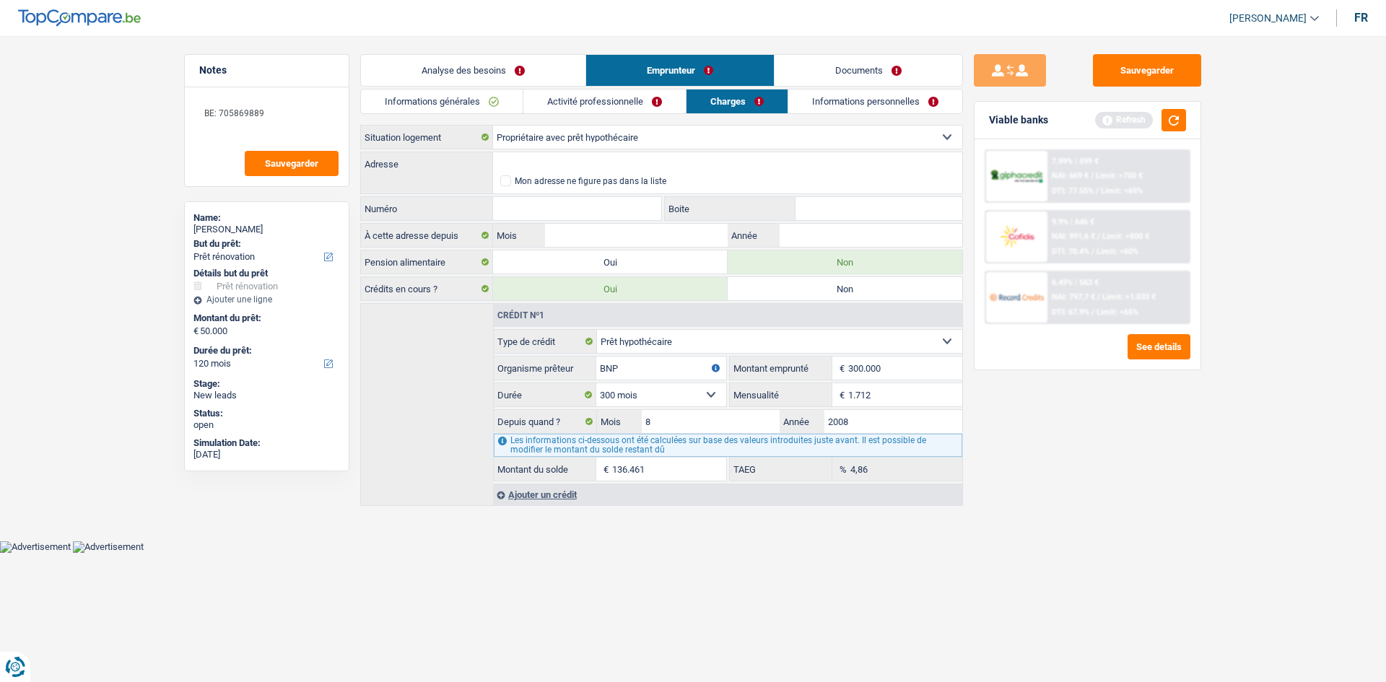
click at [663, 148] on select "Locataire Propriétaire avec prêt hypothécaire Propriétaire sans prêt hypothécai…" at bounding box center [727, 137] width 469 height 23
click at [1090, 495] on div "Sauvegarder Viable banks Refresh 7.99% | 599 € NAI: 669 € / Limit: >750 € DTI: …" at bounding box center [1087, 354] width 249 height 601
click at [634, 113] on li "Activité professionnelle" at bounding box center [604, 101] width 163 height 25
click at [601, 115] on div "Informations générales Activité professionnelle Charges Informations personnell…" at bounding box center [661, 297] width 603 height 417
click at [617, 105] on link "Activité professionnelle" at bounding box center [604, 102] width 162 height 24
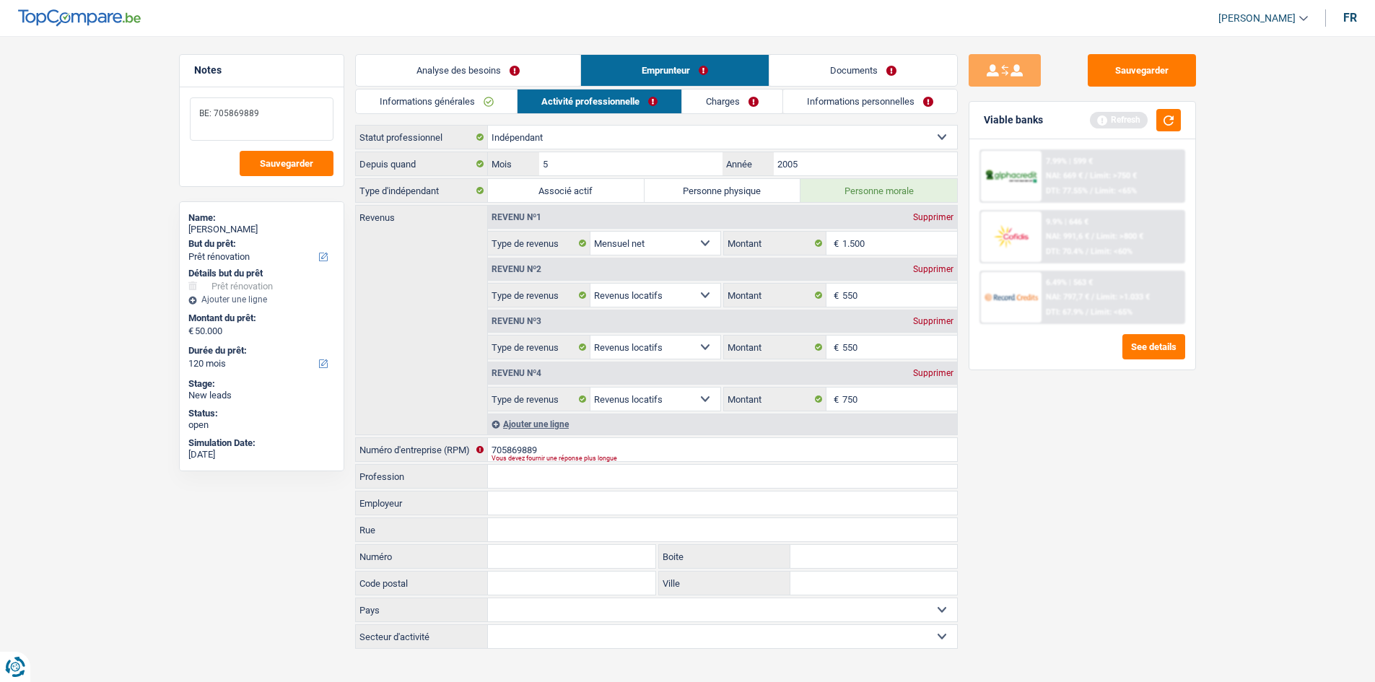
click at [285, 112] on textarea "BE: 705869889" at bounding box center [262, 118] width 144 height 43
type textarea "BE: 705869889"
click at [759, 95] on link "Charges" at bounding box center [732, 102] width 100 height 24
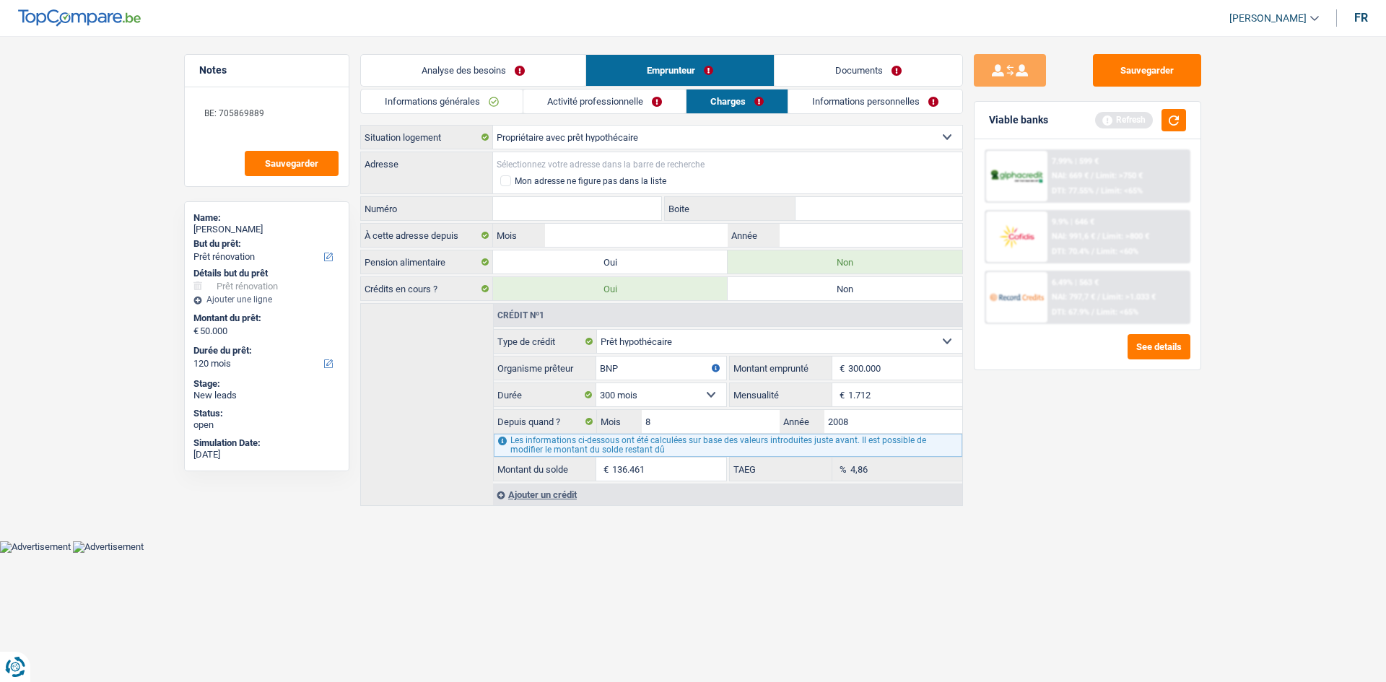
click at [684, 164] on input "Adresse" at bounding box center [727, 163] width 469 height 23
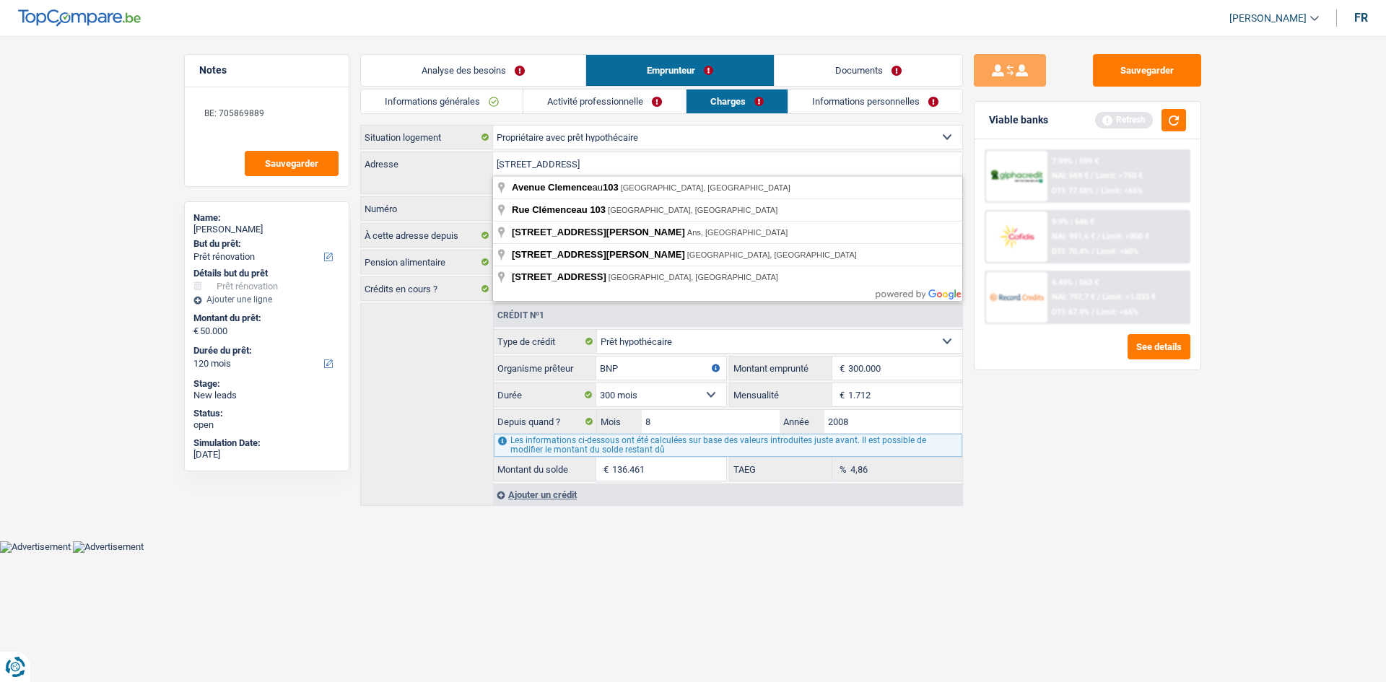
type input "[STREET_ADDRESS]"
type input "103"
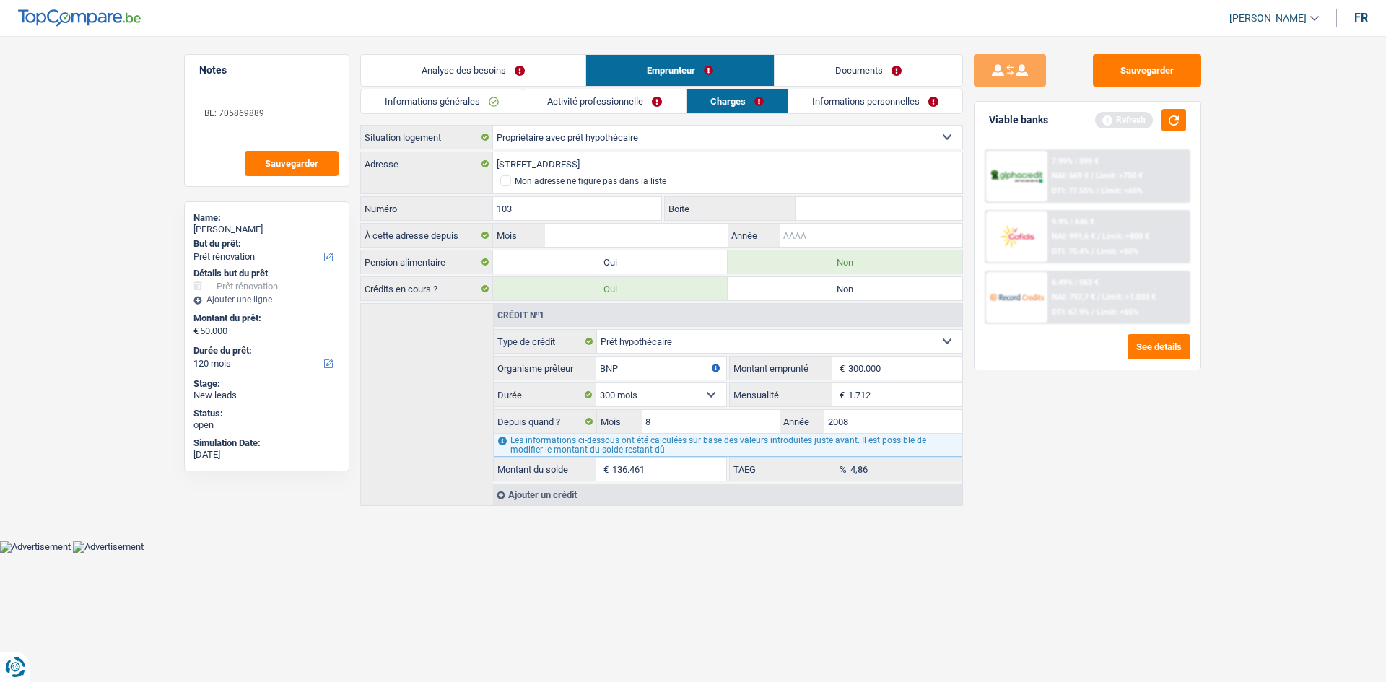
click at [869, 235] on input "Année" at bounding box center [871, 235] width 183 height 23
type input "0"
type input "2008"
drag, startPoint x: 649, startPoint y: 241, endPoint x: 665, endPoint y: 235, distance: 16.9
click at [649, 240] on input "Mois" at bounding box center [636, 235] width 183 height 23
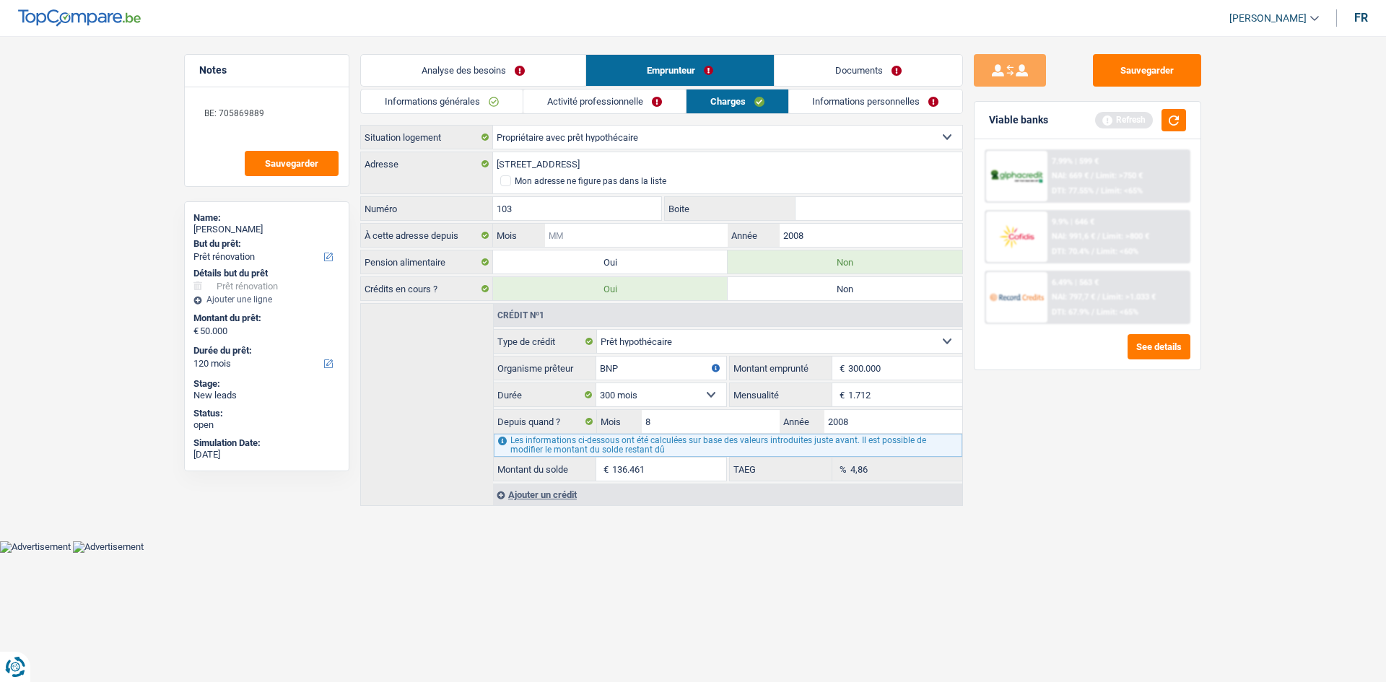
type input "8"
click at [869, 101] on link "Informations personnelles" at bounding box center [876, 102] width 174 height 24
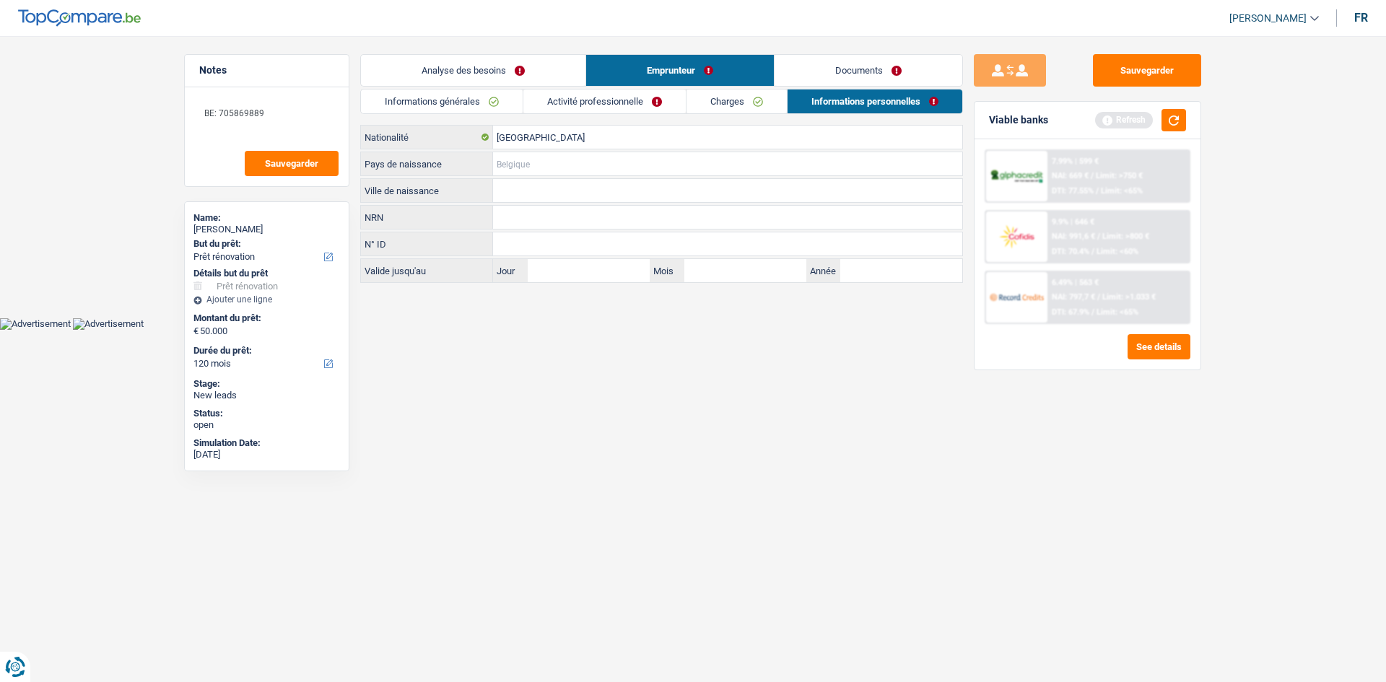
click at [610, 155] on input "Pays de naissance" at bounding box center [727, 163] width 469 height 23
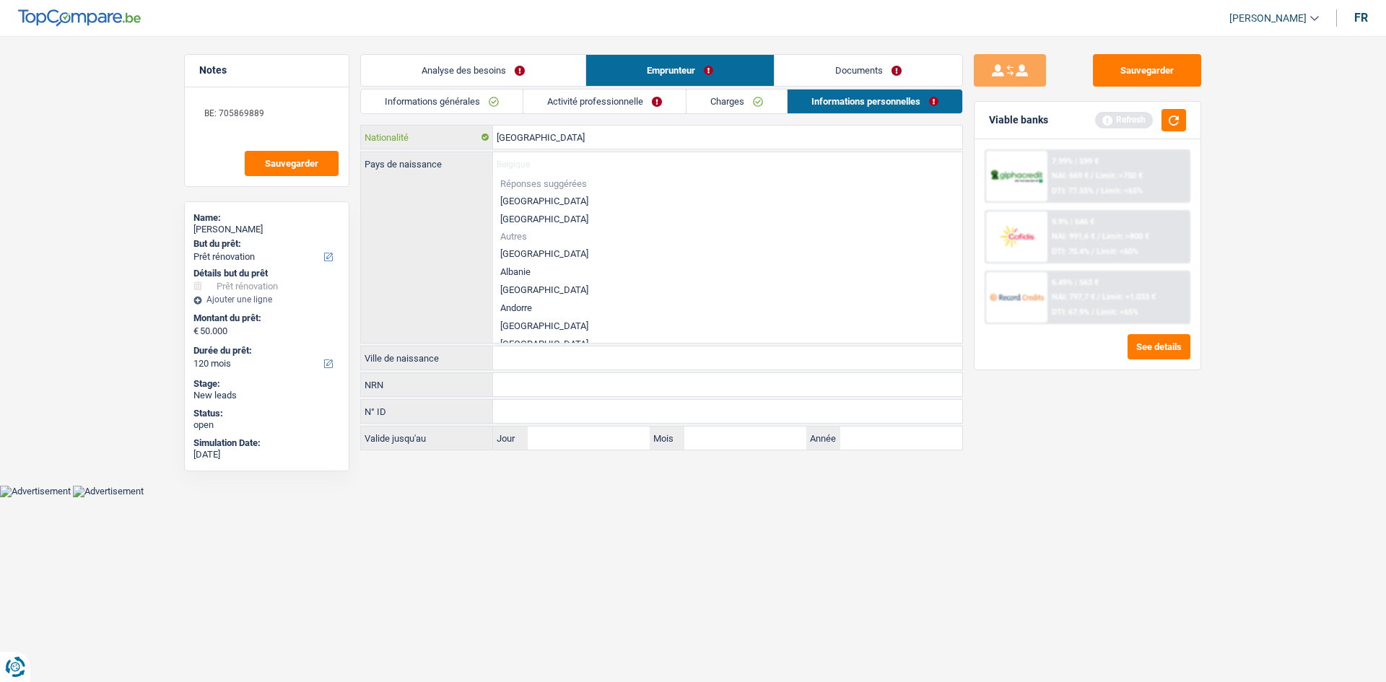
click at [565, 143] on input "[GEOGRAPHIC_DATA]" at bounding box center [727, 137] width 469 height 23
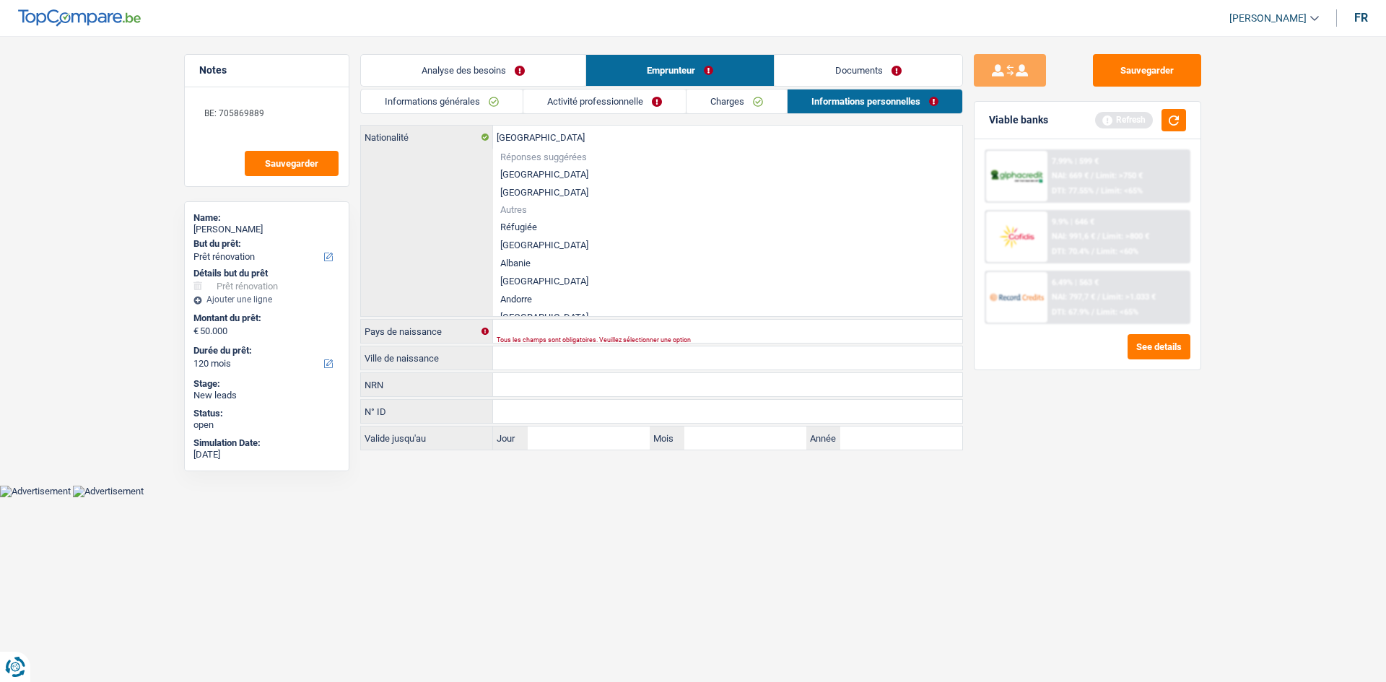
click at [547, 173] on li "[GEOGRAPHIC_DATA]" at bounding box center [727, 174] width 469 height 18
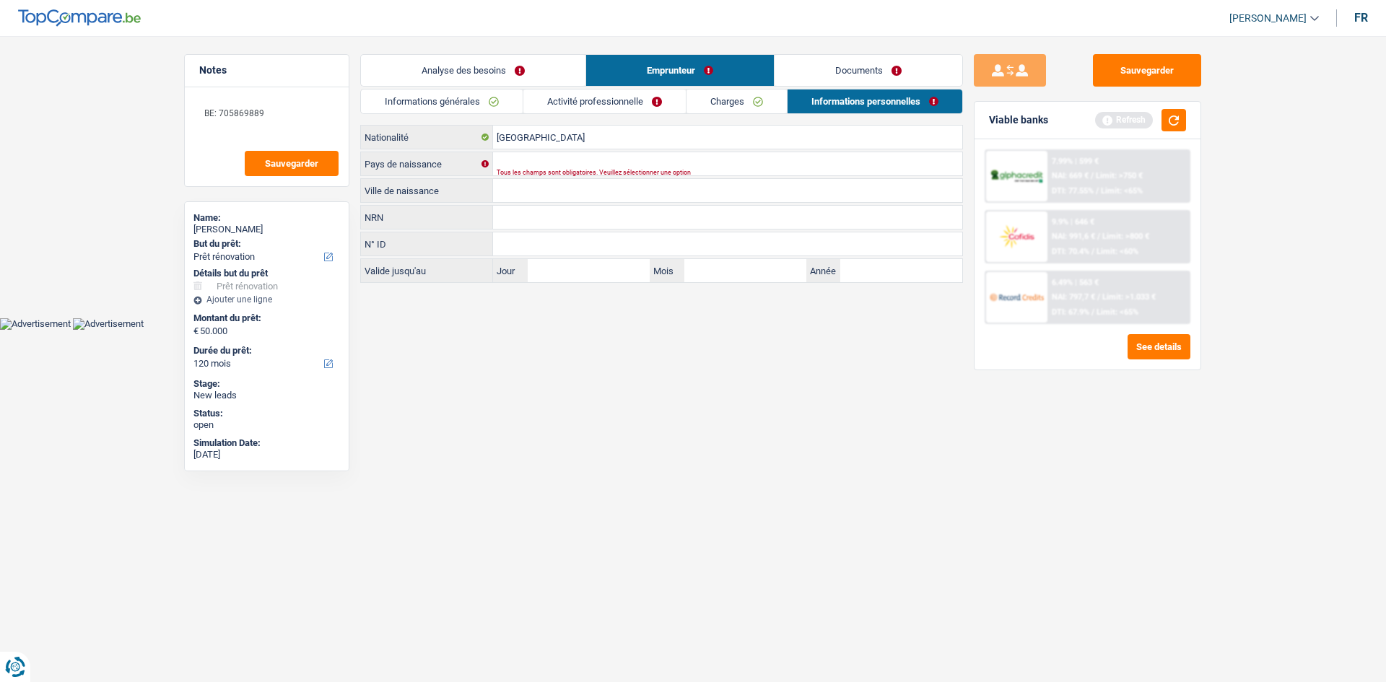
click at [568, 170] on div "Tous les champs sont obligatoires. Veuillez sélectionner une option" at bounding box center [705, 173] width 417 height 6
click at [575, 165] on input "Pays de naissance" at bounding box center [727, 163] width 469 height 23
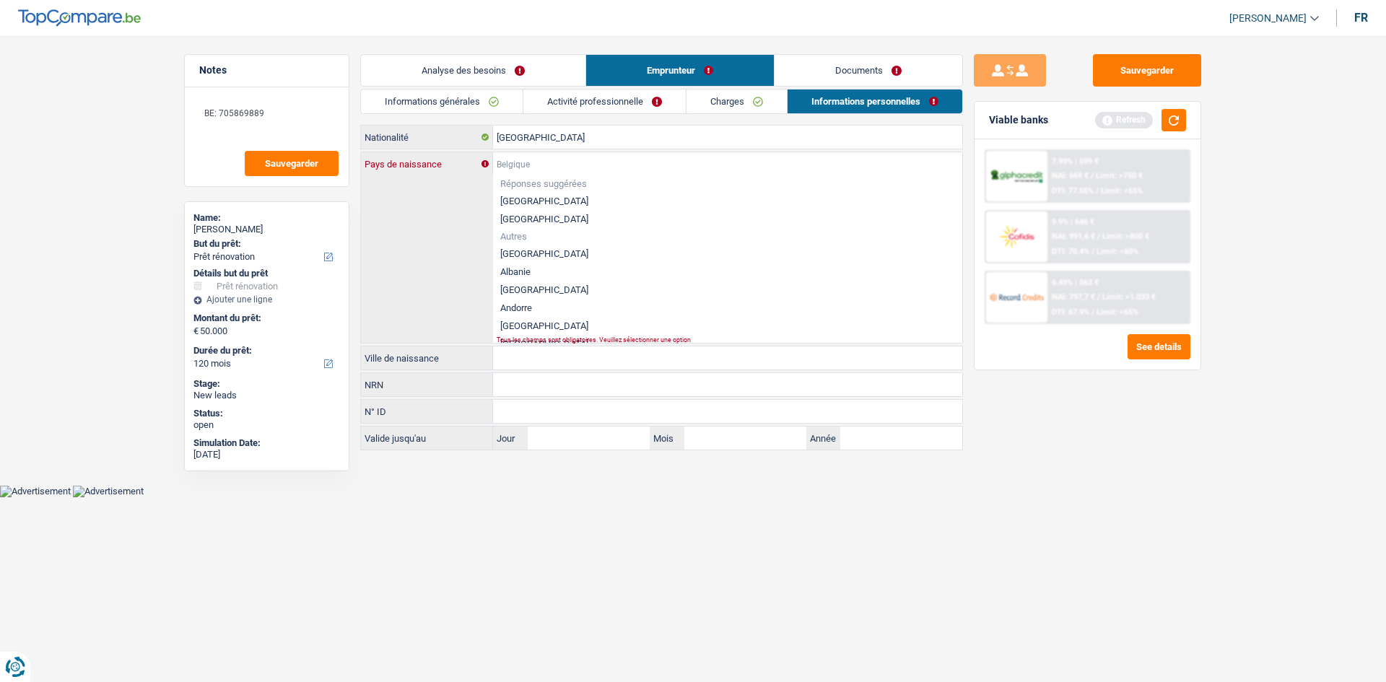
type input "B"
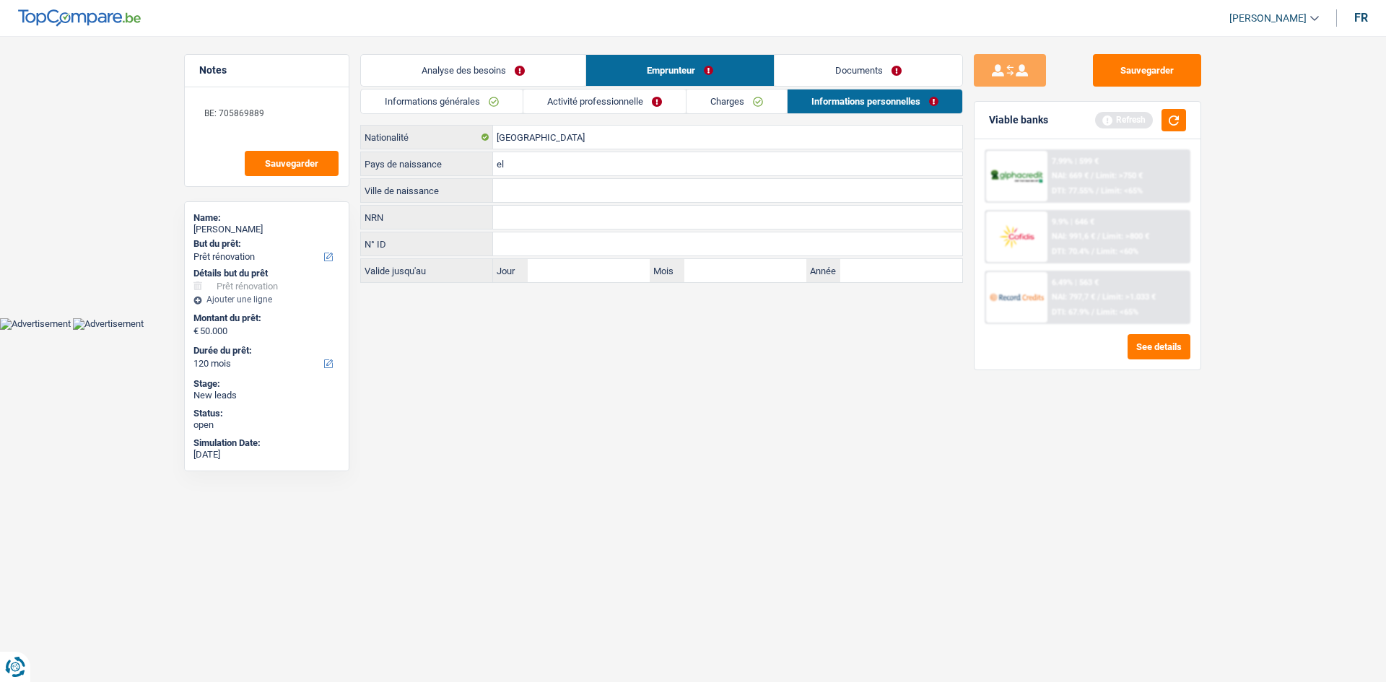
type input "e"
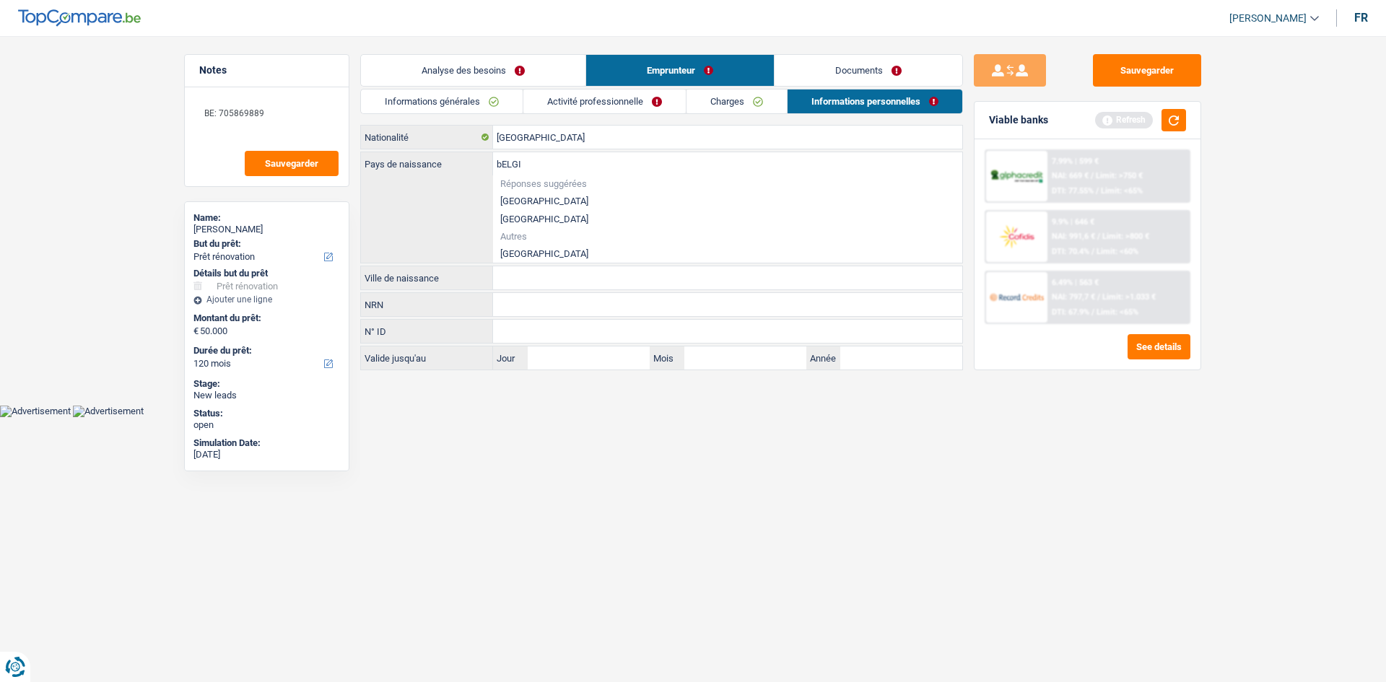
click at [530, 256] on div "bELGI Pays de naissance Réponses suggérées [GEOGRAPHIC_DATA] Luxembourg Autres …" at bounding box center [661, 207] width 601 height 110
click at [521, 248] on li "[GEOGRAPHIC_DATA]" at bounding box center [727, 254] width 469 height 18
type input "[GEOGRAPHIC_DATA]"
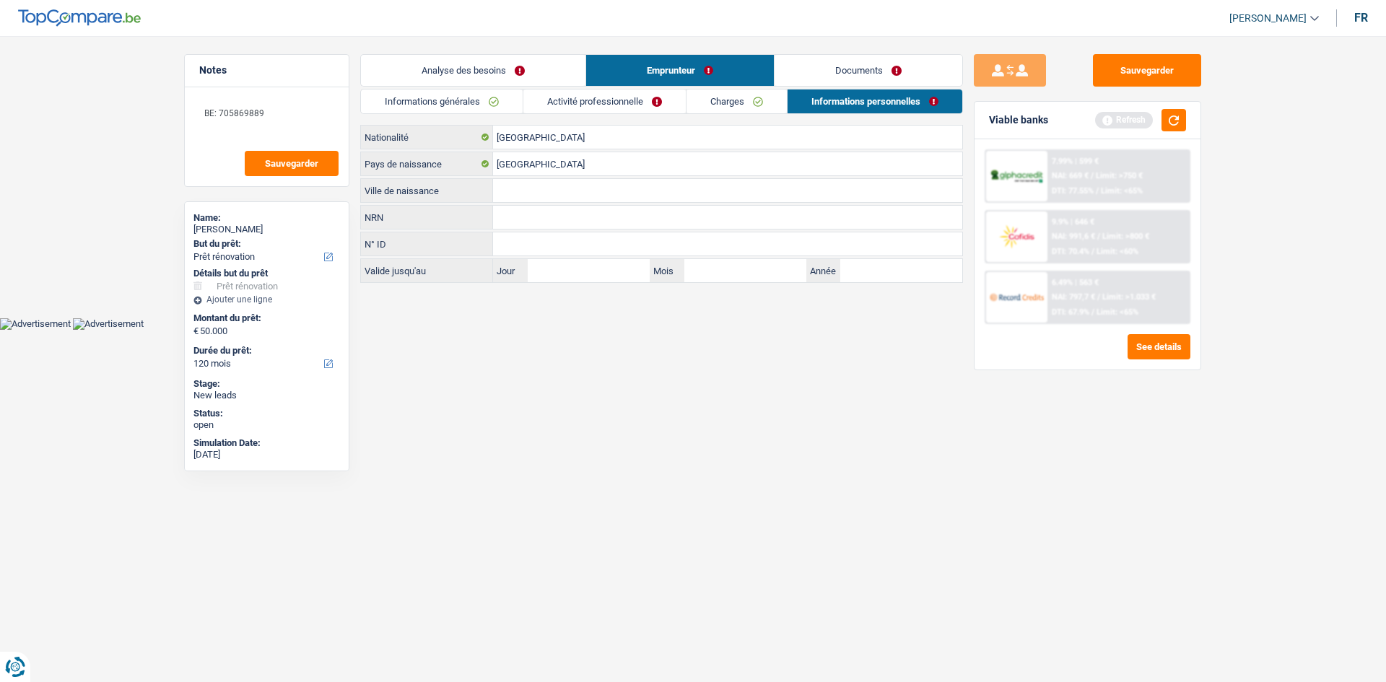
click at [531, 193] on input "Ville de naissance" at bounding box center [727, 190] width 469 height 23
type input "j"
type input "Jette"
click at [754, 330] on html "Vous avez le contrôle de vos données Nous utilisons des cookies, tout comme nos…" at bounding box center [693, 165] width 1386 height 330
click at [906, 90] on link "Informations personnelles" at bounding box center [875, 102] width 175 height 24
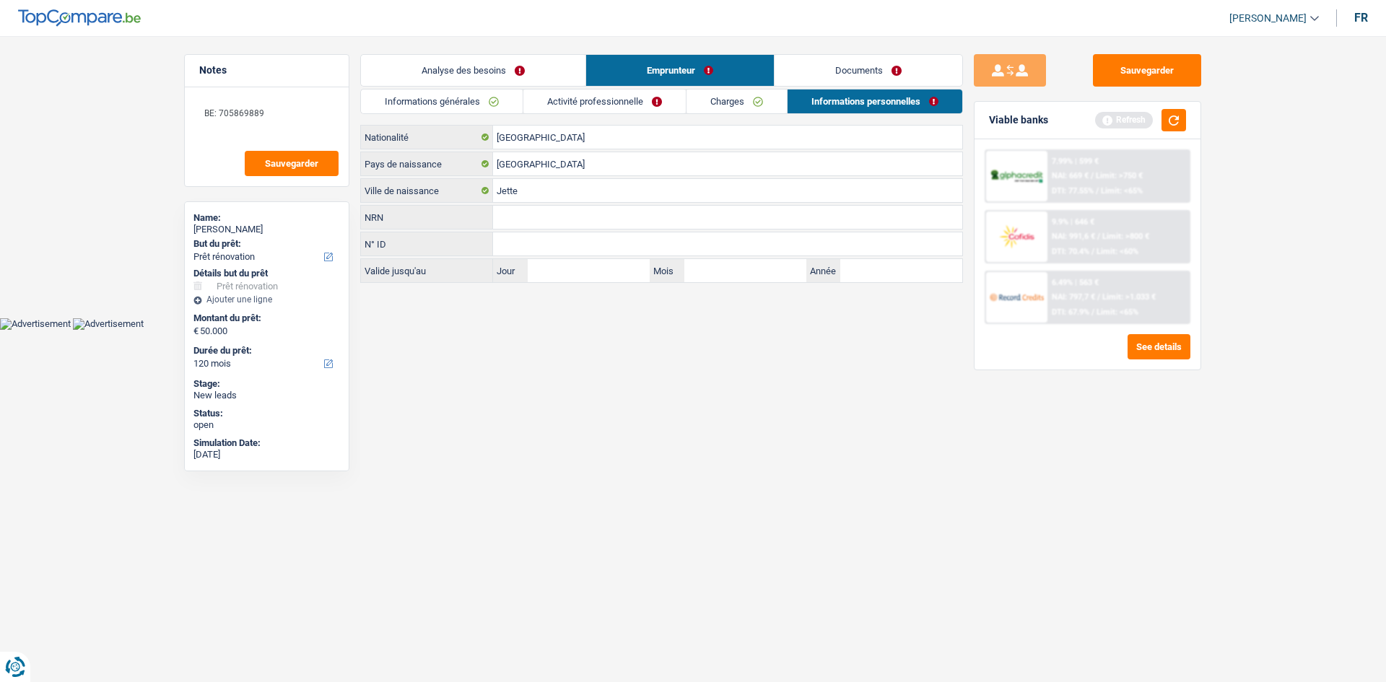
click at [1158, 118] on div "Refresh" at bounding box center [1140, 120] width 91 height 22
drag, startPoint x: 1172, startPoint y: 120, endPoint x: 982, endPoint y: 152, distance: 193.3
click at [1173, 120] on button "button" at bounding box center [1174, 120] width 25 height 22
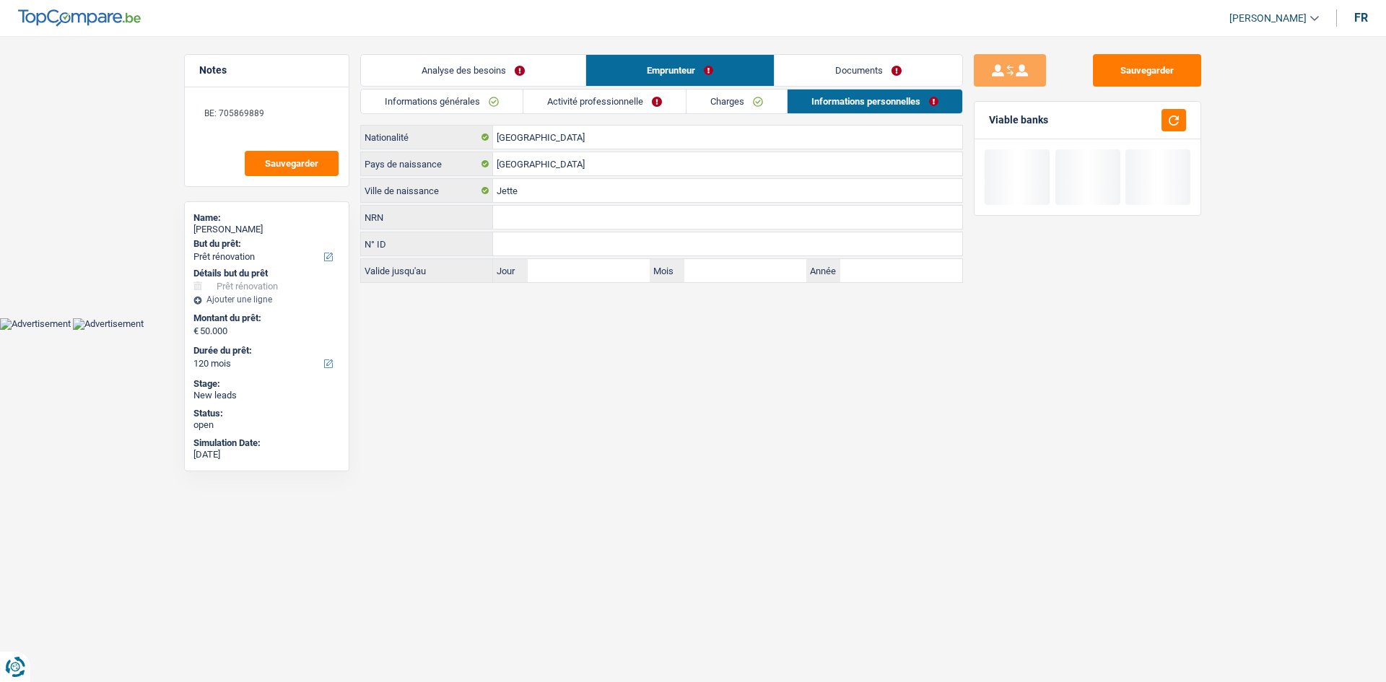
click at [695, 109] on link "Charges" at bounding box center [737, 102] width 100 height 24
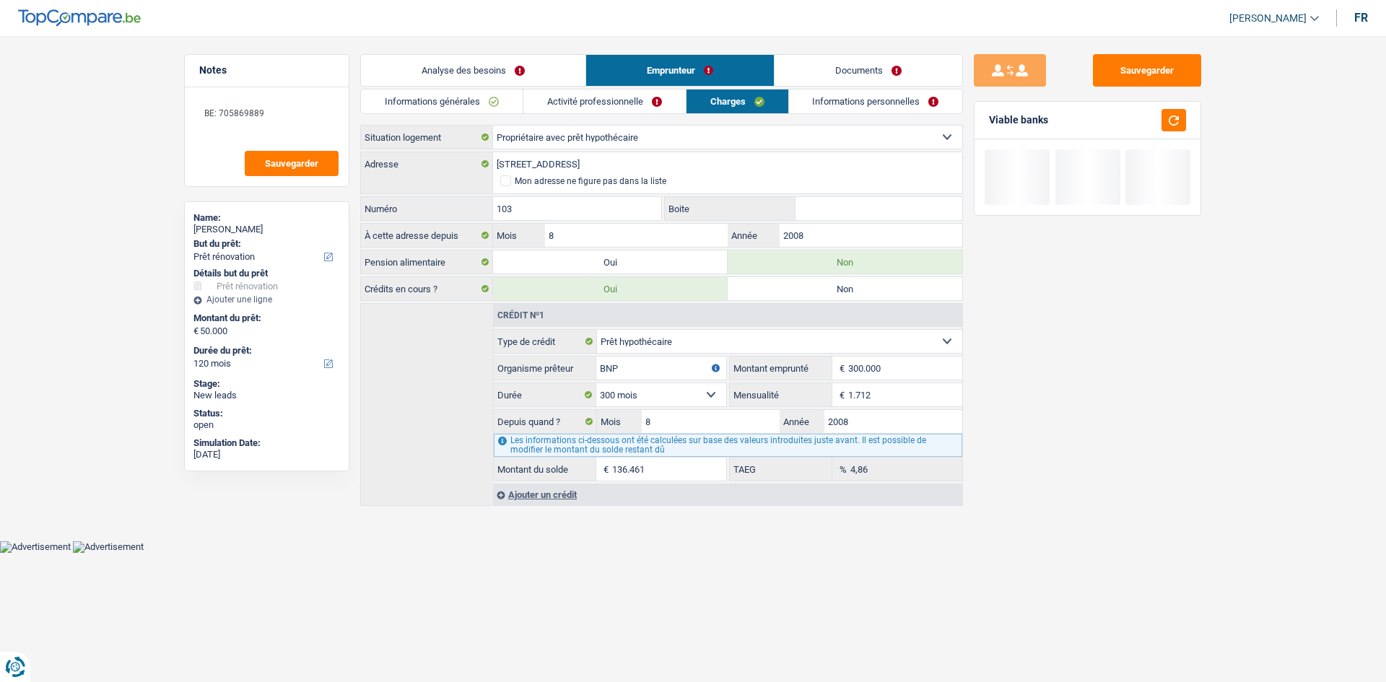
click at [625, 105] on link "Activité professionnelle" at bounding box center [604, 102] width 162 height 24
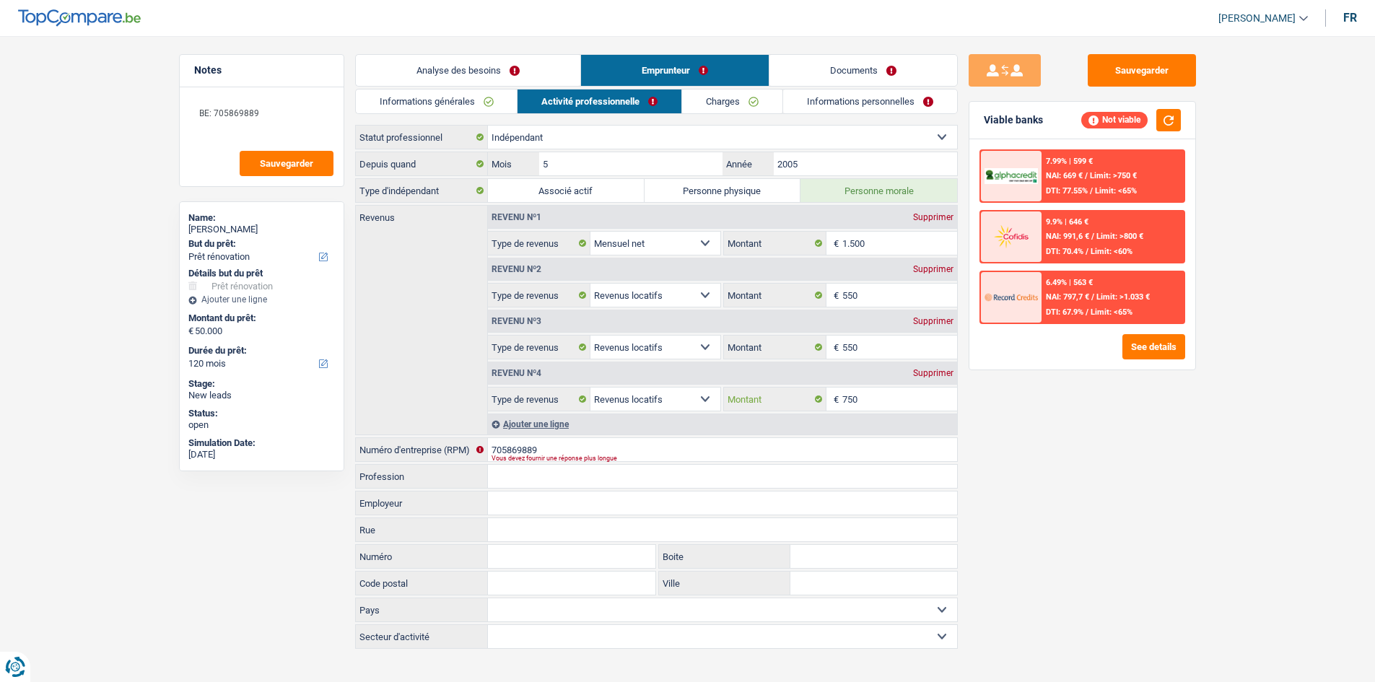
click at [882, 401] on input "750" at bounding box center [900, 399] width 115 height 23
click at [889, 282] on div "Revenu nº2 Supprimer Allocation d'handicap Allocations chômage Allocations fami…" at bounding box center [722, 282] width 469 height 52
click at [887, 286] on input "550" at bounding box center [900, 295] width 115 height 23
click at [1156, 341] on button "See details" at bounding box center [1154, 346] width 63 height 25
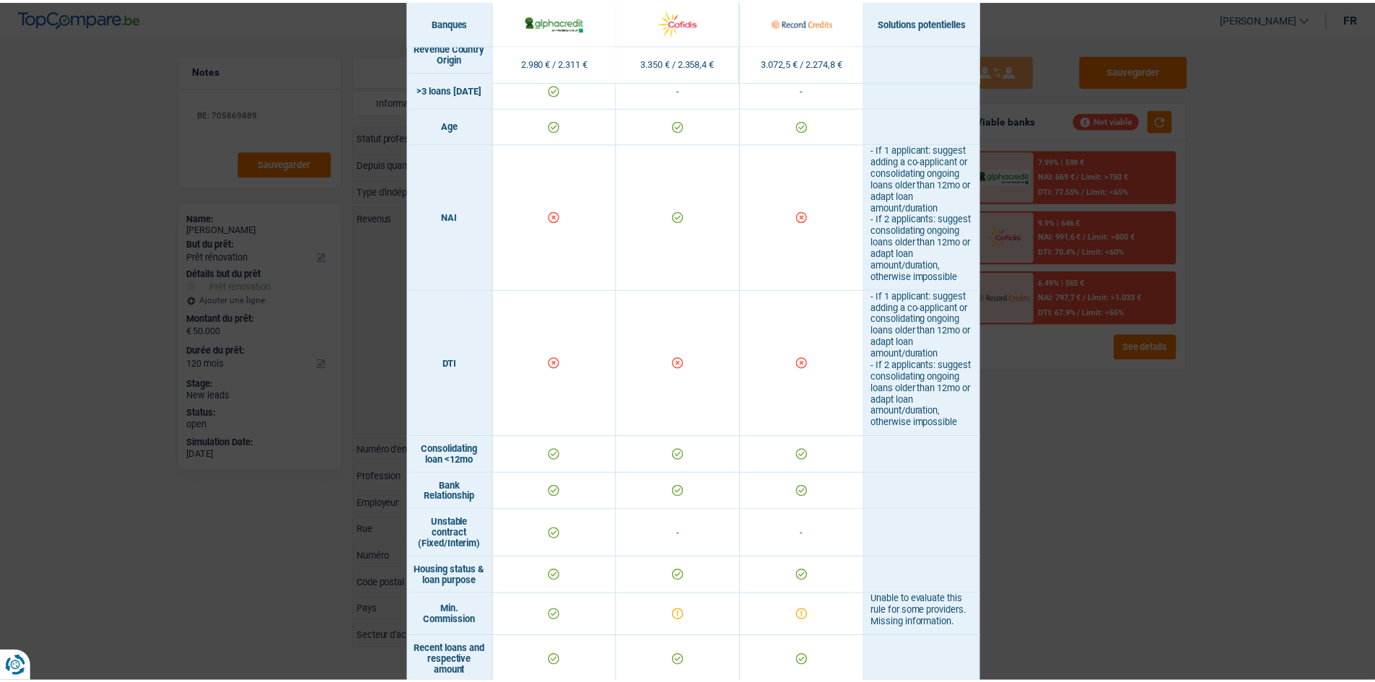
scroll to position [853, 0]
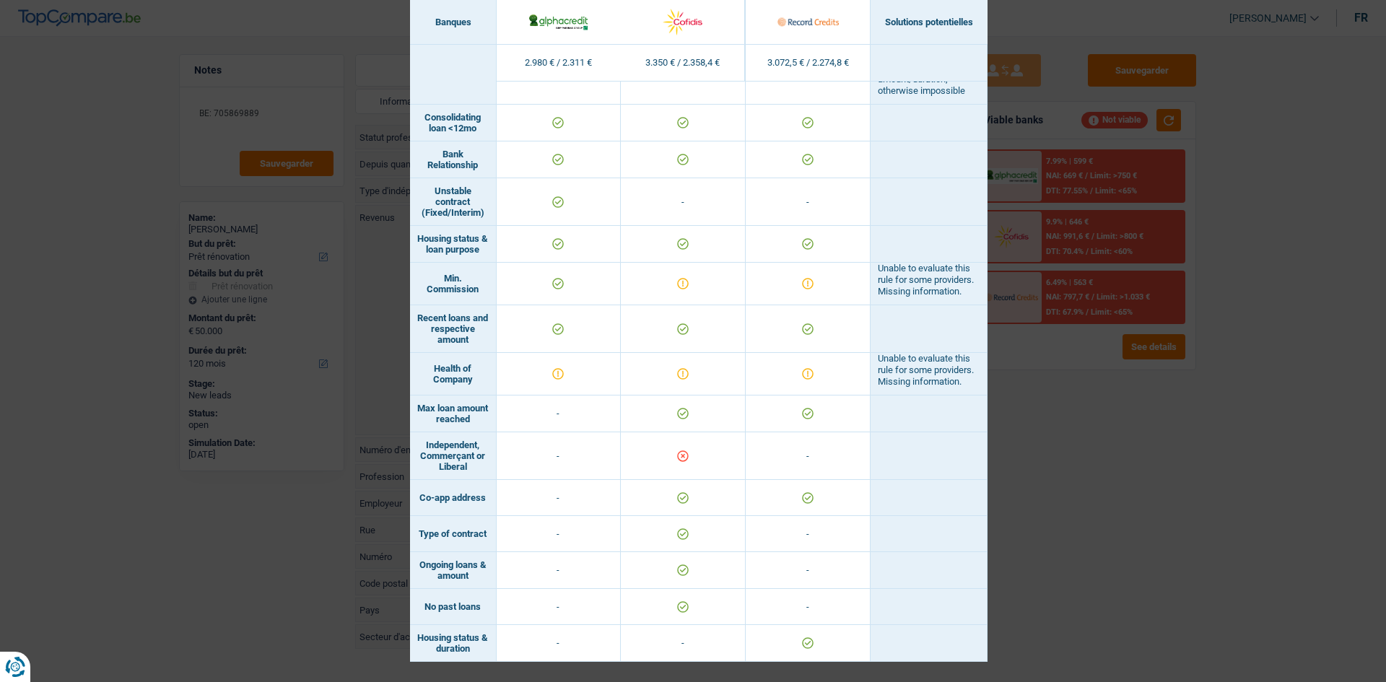
click at [1138, 512] on div "Banks conditions × Banques Solutions potentielles Revenus / Charges 2.980 € / 2…" at bounding box center [693, 341] width 1386 height 682
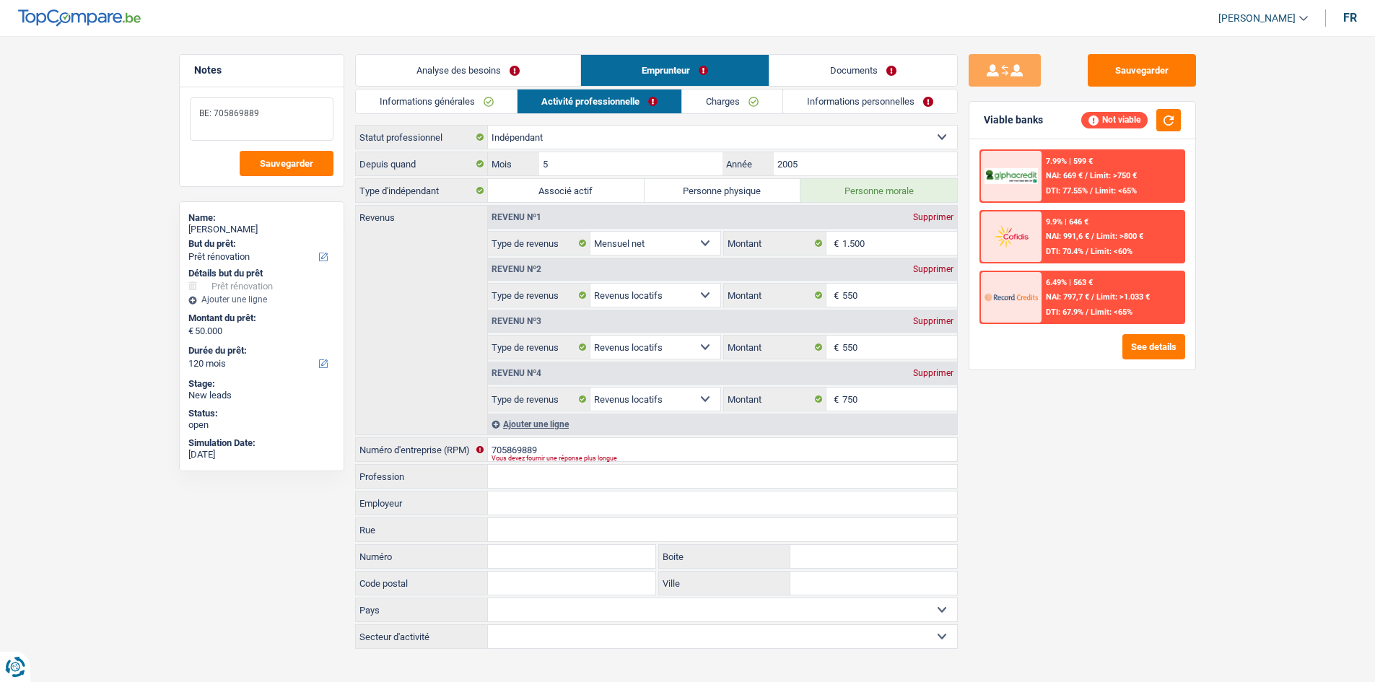
click at [305, 129] on textarea "BE: 705869889" at bounding box center [262, 118] width 144 height 43
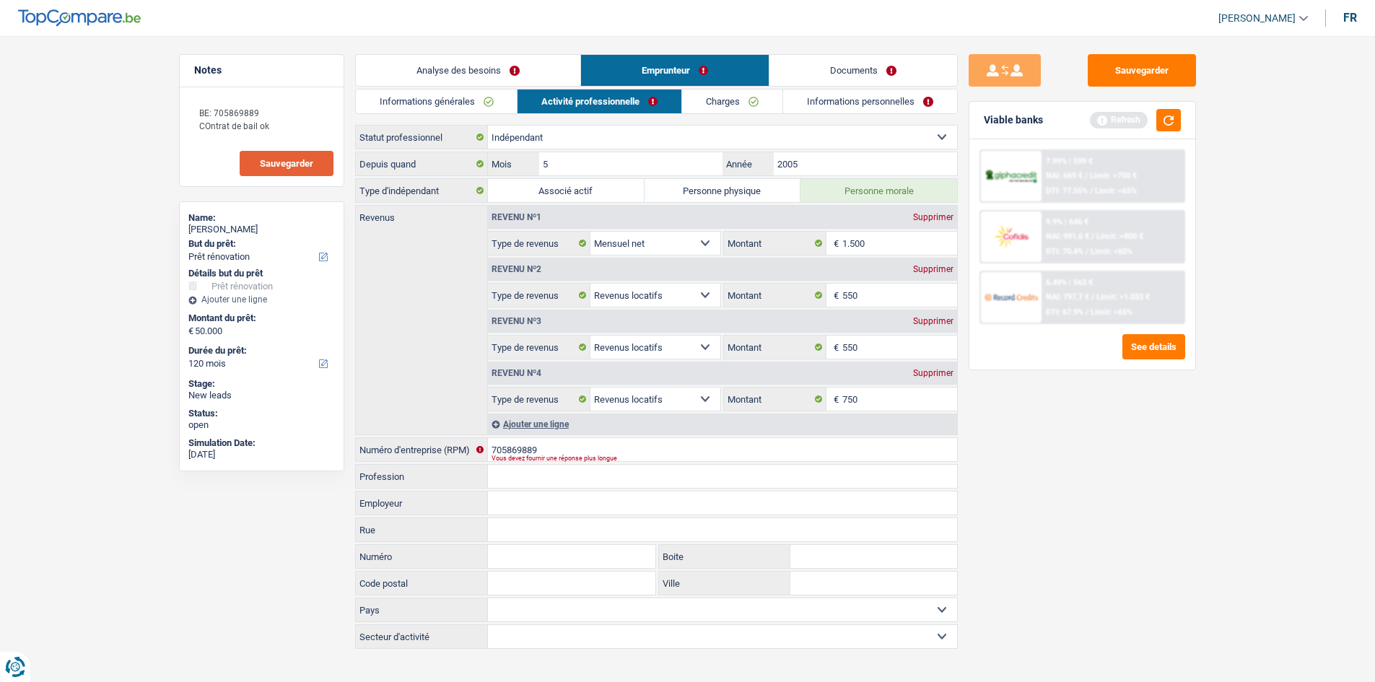
click at [284, 161] on span "Sauvegarder" at bounding box center [286, 163] width 53 height 9
click at [508, 87] on div "Analyse des besoins Emprunteur Documents 1. Introduction & upselling by underst…" at bounding box center [656, 352] width 603 height 597
click at [458, 105] on link "Informations générales" at bounding box center [437, 102] width 162 height 24
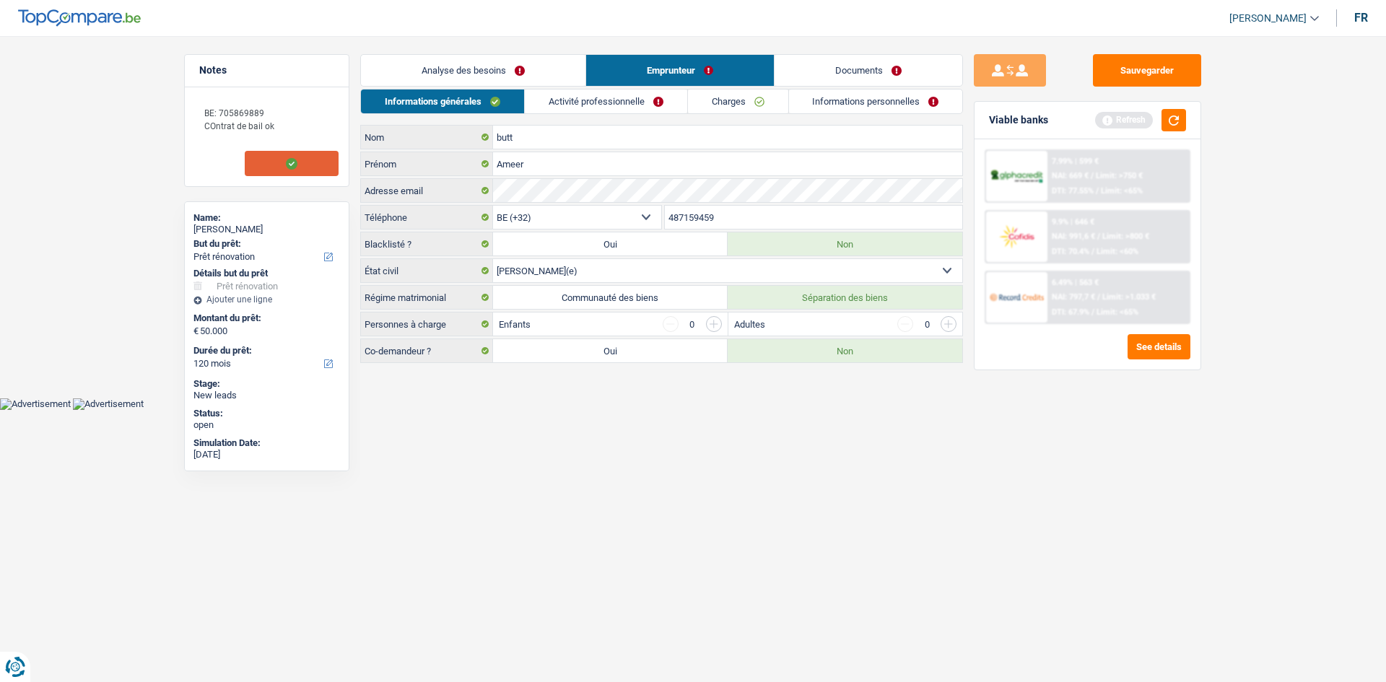
click at [487, 65] on link "Analyse des besoins" at bounding box center [473, 70] width 225 height 31
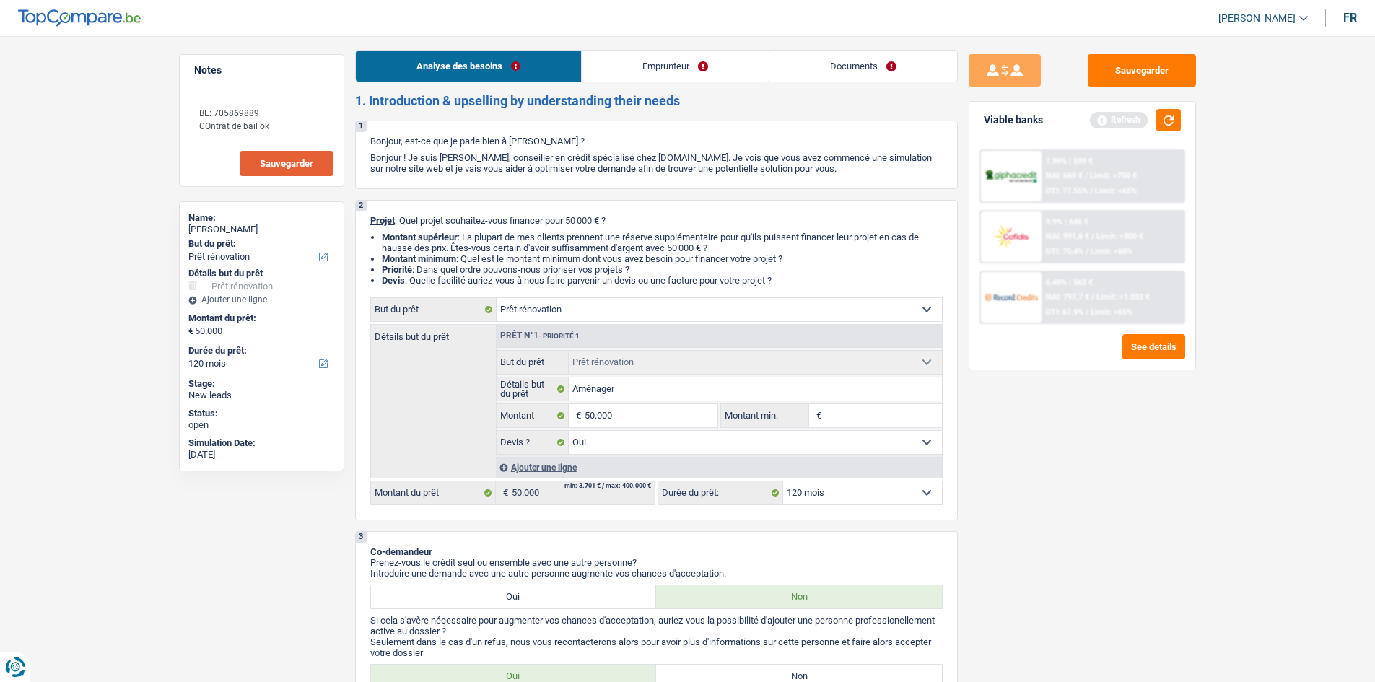
scroll to position [0, 0]
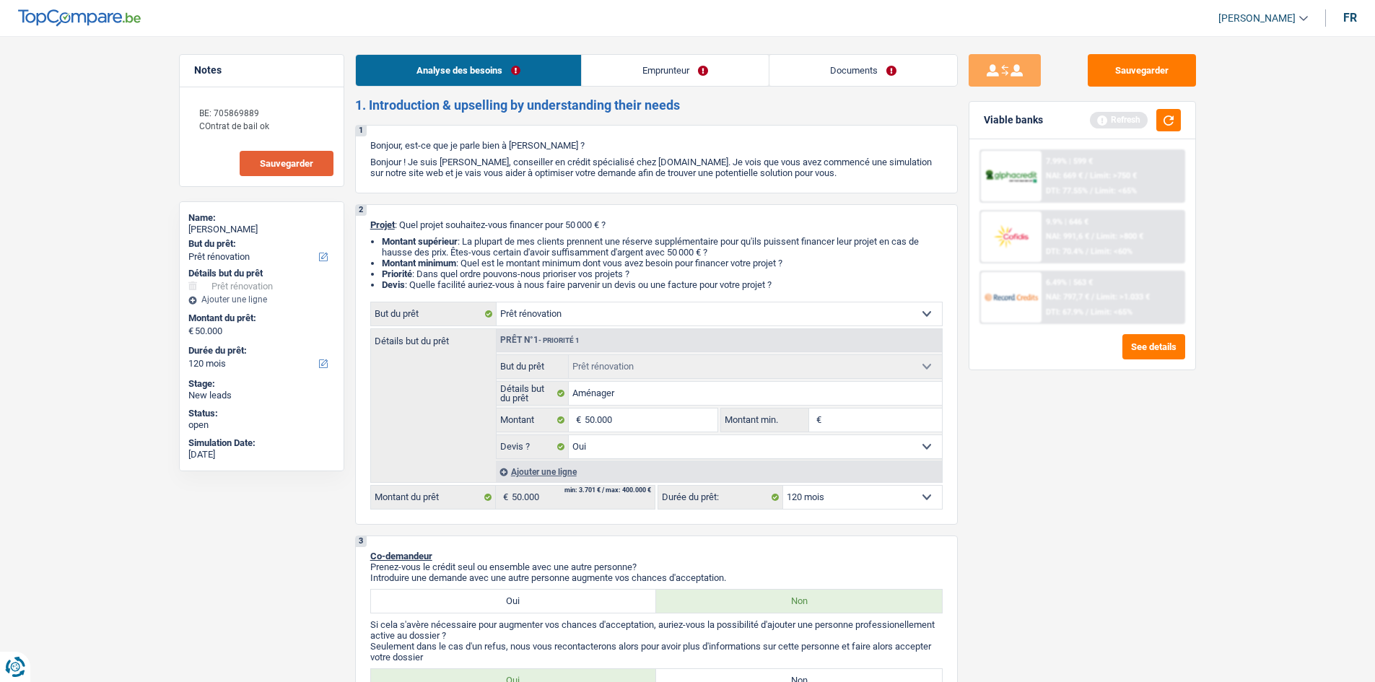
click at [645, 62] on link "Emprunteur" at bounding box center [675, 70] width 187 height 31
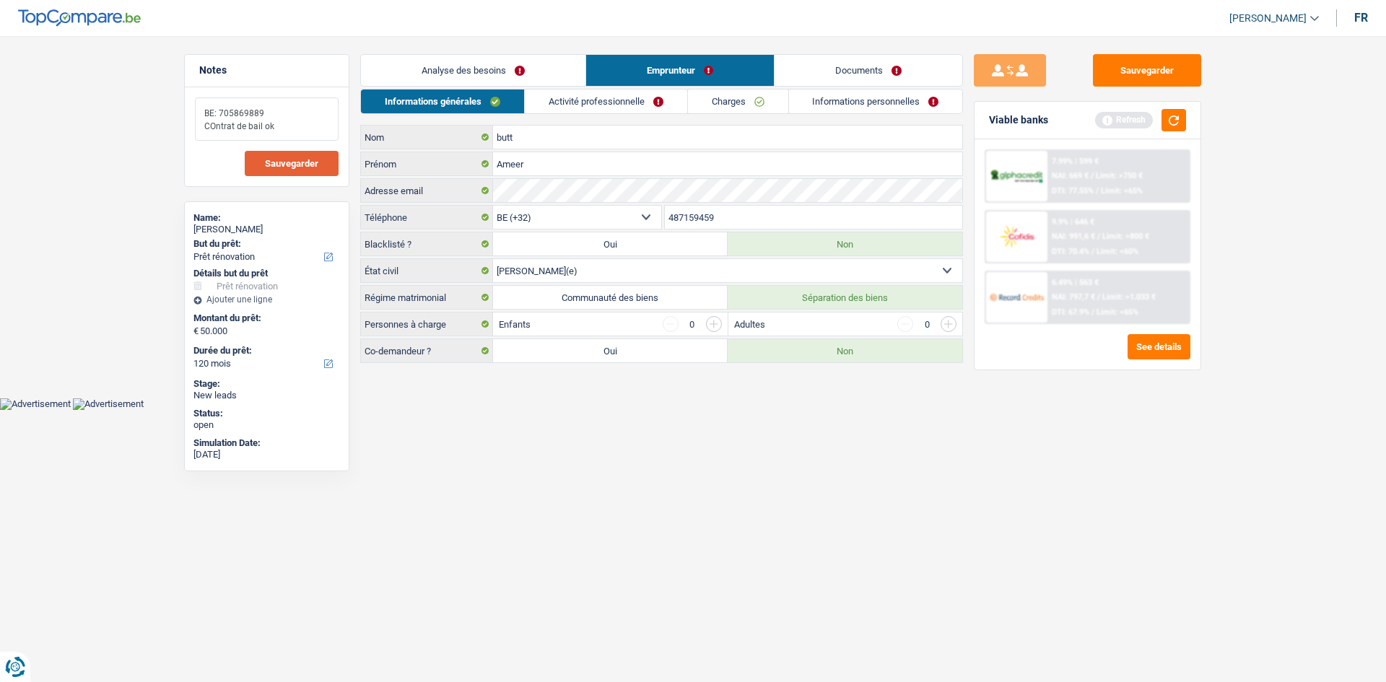
click at [253, 123] on textarea "BE: 705869889 COntrat de bail ok" at bounding box center [267, 118] width 144 height 43
drag, startPoint x: 264, startPoint y: 123, endPoint x: 283, endPoint y: 128, distance: 20.1
click at [267, 123] on textarea "BE: 705869889 COntrat de bail ok" at bounding box center [267, 118] width 144 height 43
click at [265, 126] on textarea "BE: 705869889 COntrat de bail ok" at bounding box center [267, 118] width 144 height 43
click at [623, 90] on link "Activité professionnelle" at bounding box center [606, 102] width 162 height 24
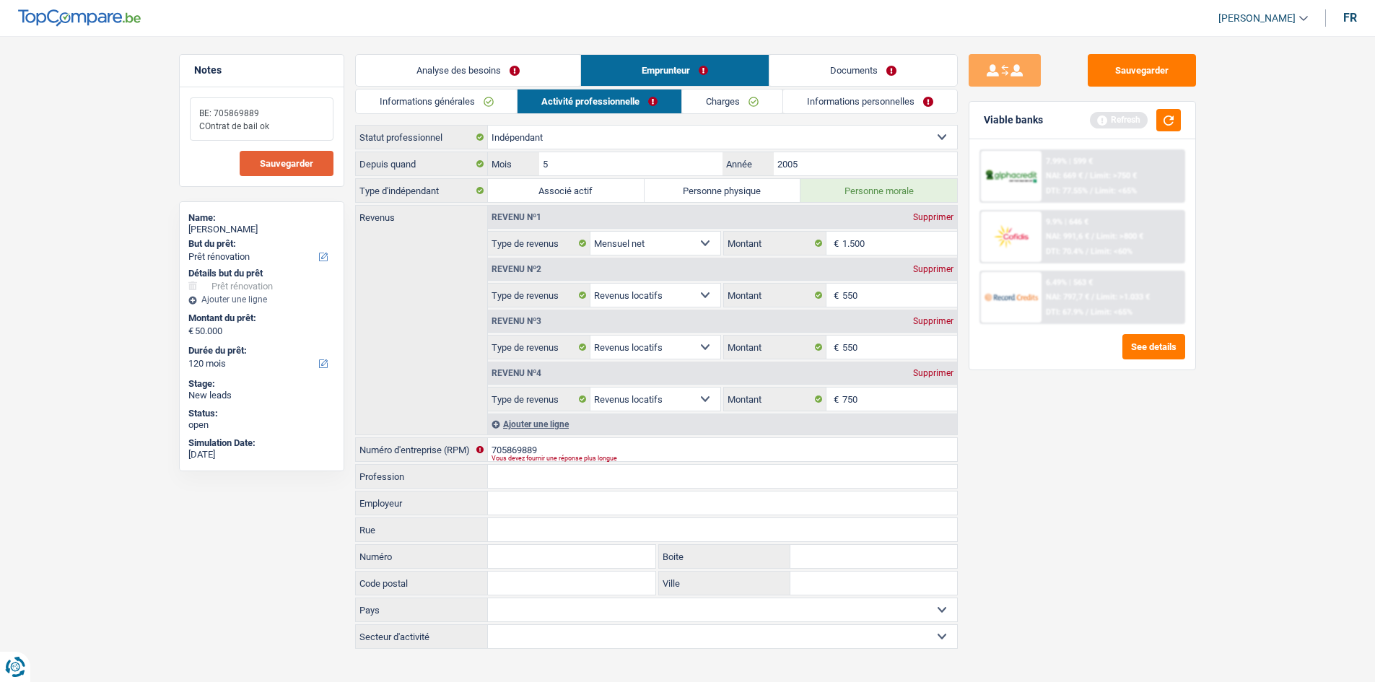
click at [257, 126] on textarea "BE: 705869889 COntrat de bail ok" at bounding box center [262, 118] width 144 height 43
type textarea "BE: 705869889 COntrat de bail d'un des 3/ ok"
drag, startPoint x: 303, startPoint y: 160, endPoint x: 858, endPoint y: 294, distance: 571.7
click at [303, 161] on span "Sauvegarder" at bounding box center [286, 163] width 53 height 9
drag, startPoint x: 770, startPoint y: 101, endPoint x: 778, endPoint y: 101, distance: 8.7
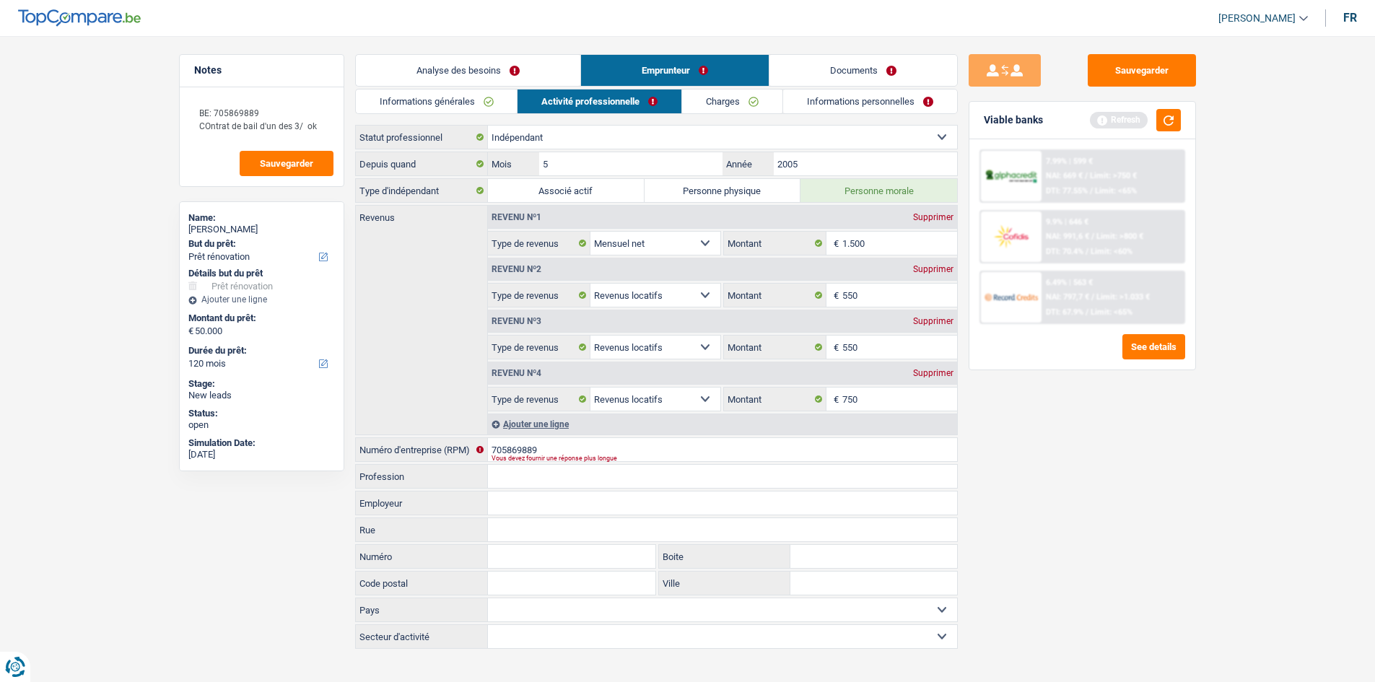
click at [770, 101] on link "Charges" at bounding box center [732, 102] width 100 height 24
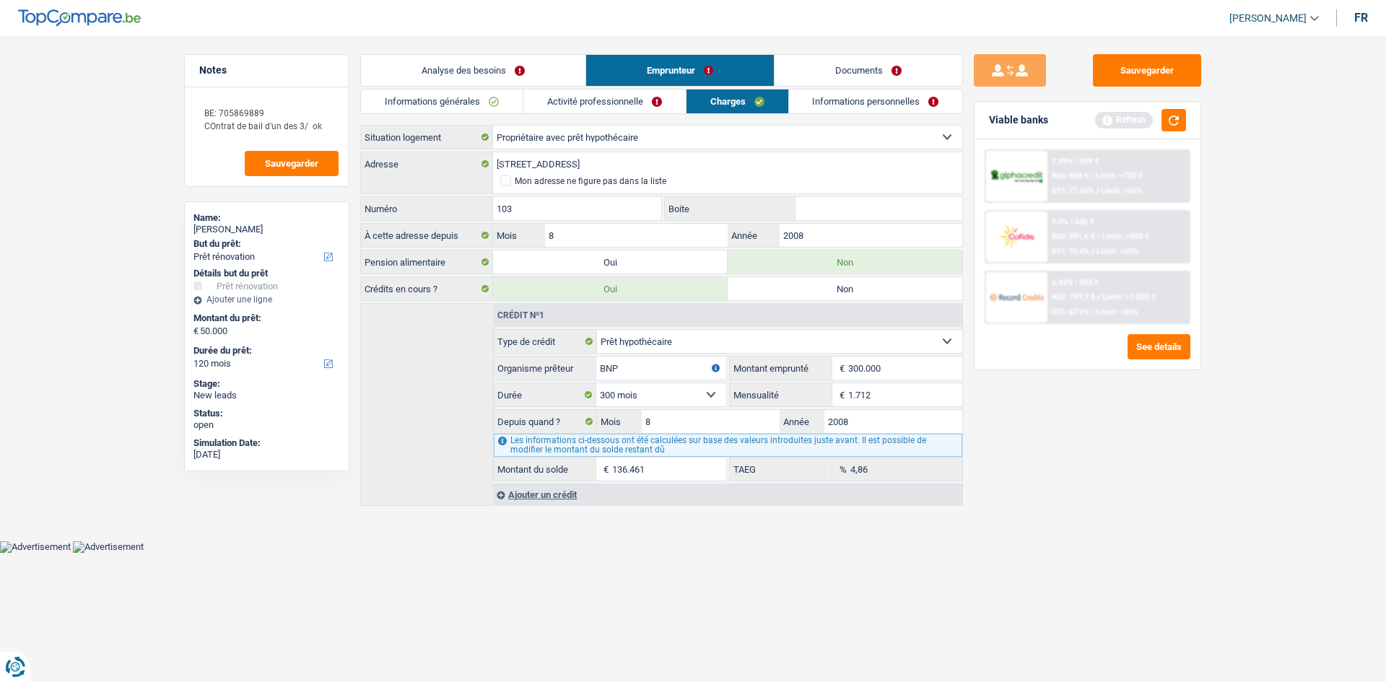
click at [811, 94] on link "Informations personnelles" at bounding box center [876, 102] width 174 height 24
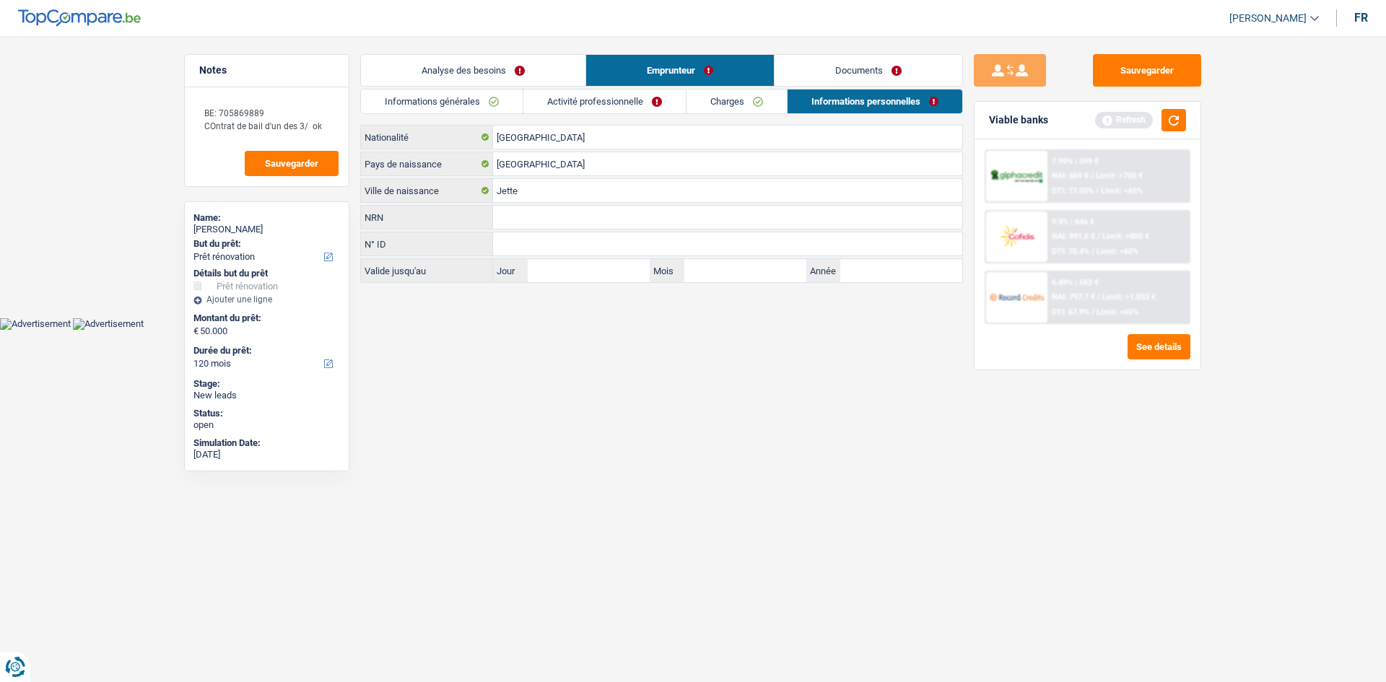
click at [609, 90] on link "Activité professionnelle" at bounding box center [604, 102] width 162 height 24
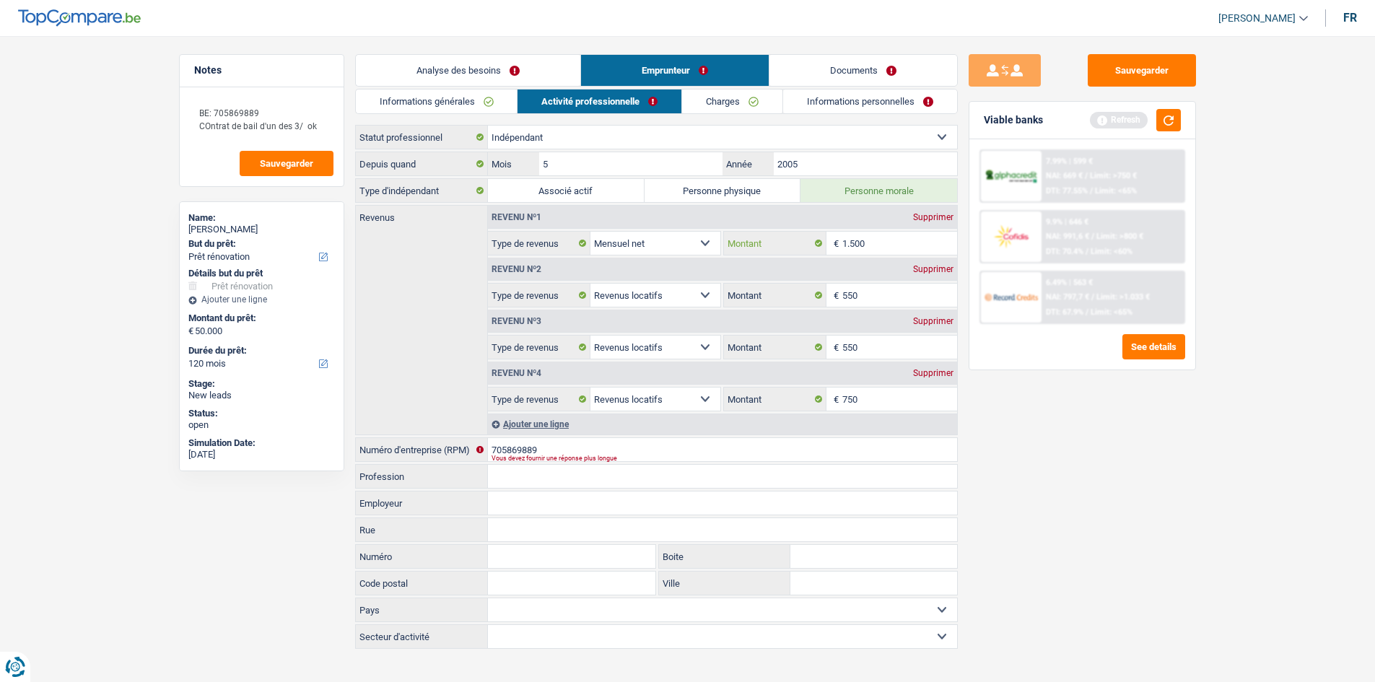
click at [902, 248] on input "1.500" at bounding box center [900, 243] width 115 height 23
type input "1"
type input "2.500"
click at [1094, 466] on div "Sauvegarder Viable banks Refresh 7.99% | 599 € NAI: 669 € / Limit: >750 € DTI: …" at bounding box center [1082, 354] width 249 height 601
click at [1170, 116] on button "button" at bounding box center [1169, 120] width 25 height 22
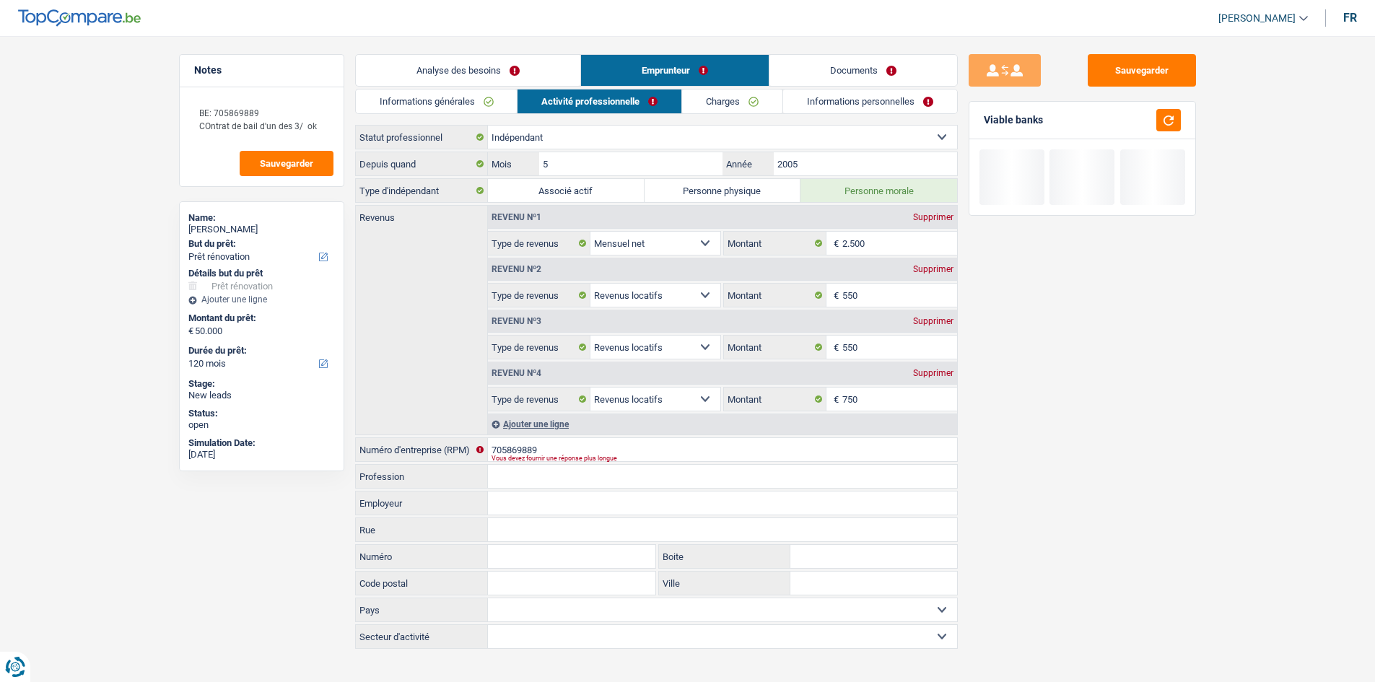
click at [857, 97] on link "Informations personnelles" at bounding box center [870, 102] width 174 height 24
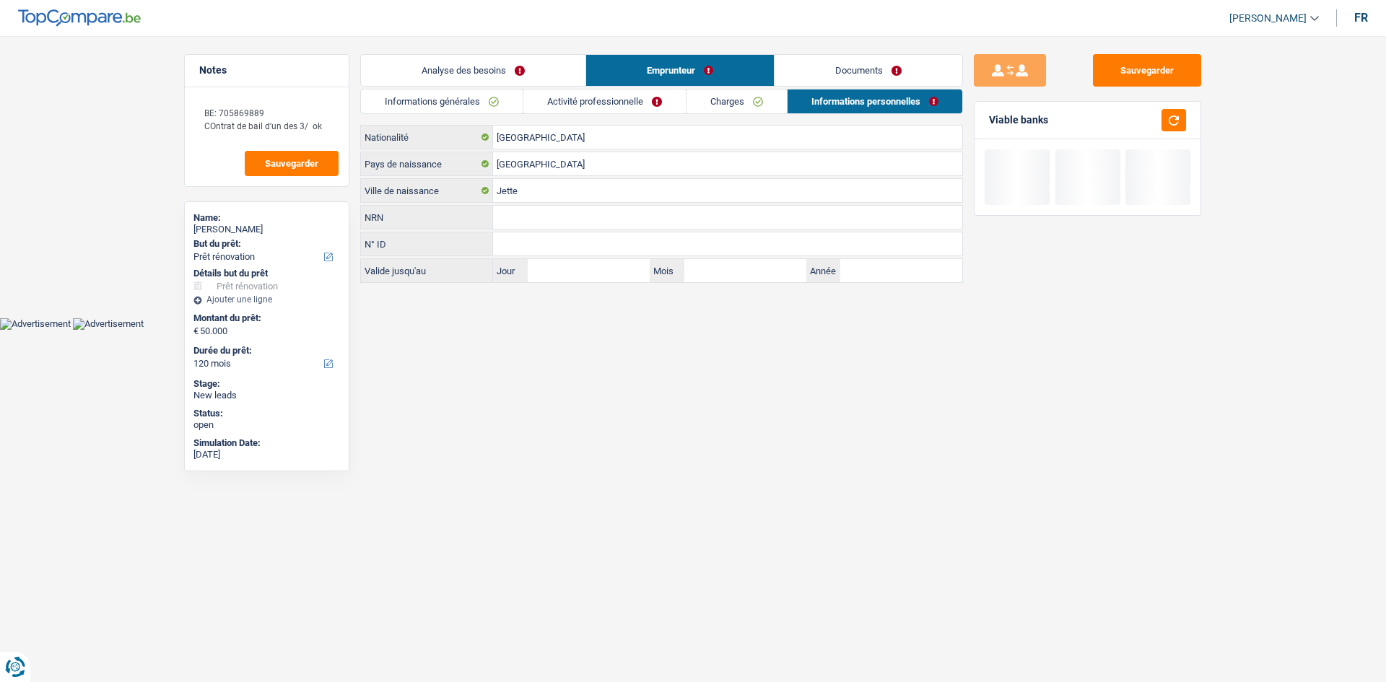
click at [736, 110] on link "Charges" at bounding box center [737, 102] width 100 height 24
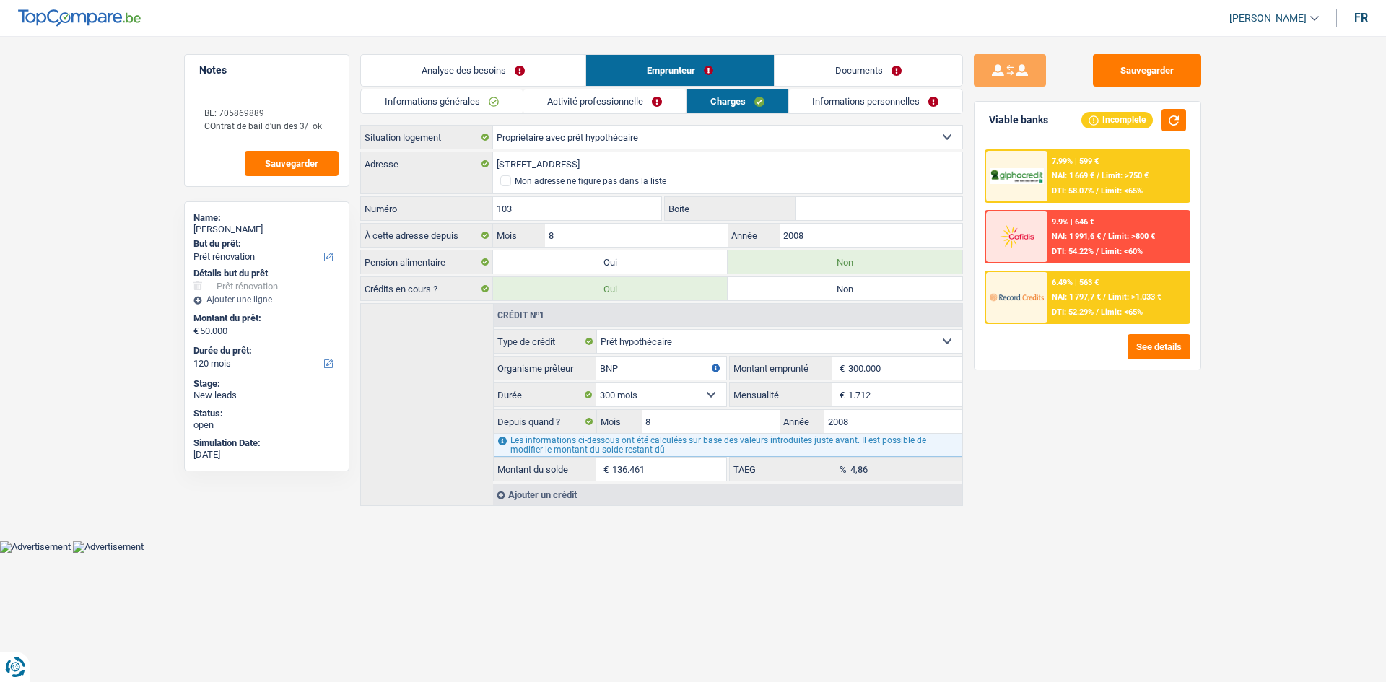
click at [583, 101] on link "Activité professionnelle" at bounding box center [604, 102] width 162 height 24
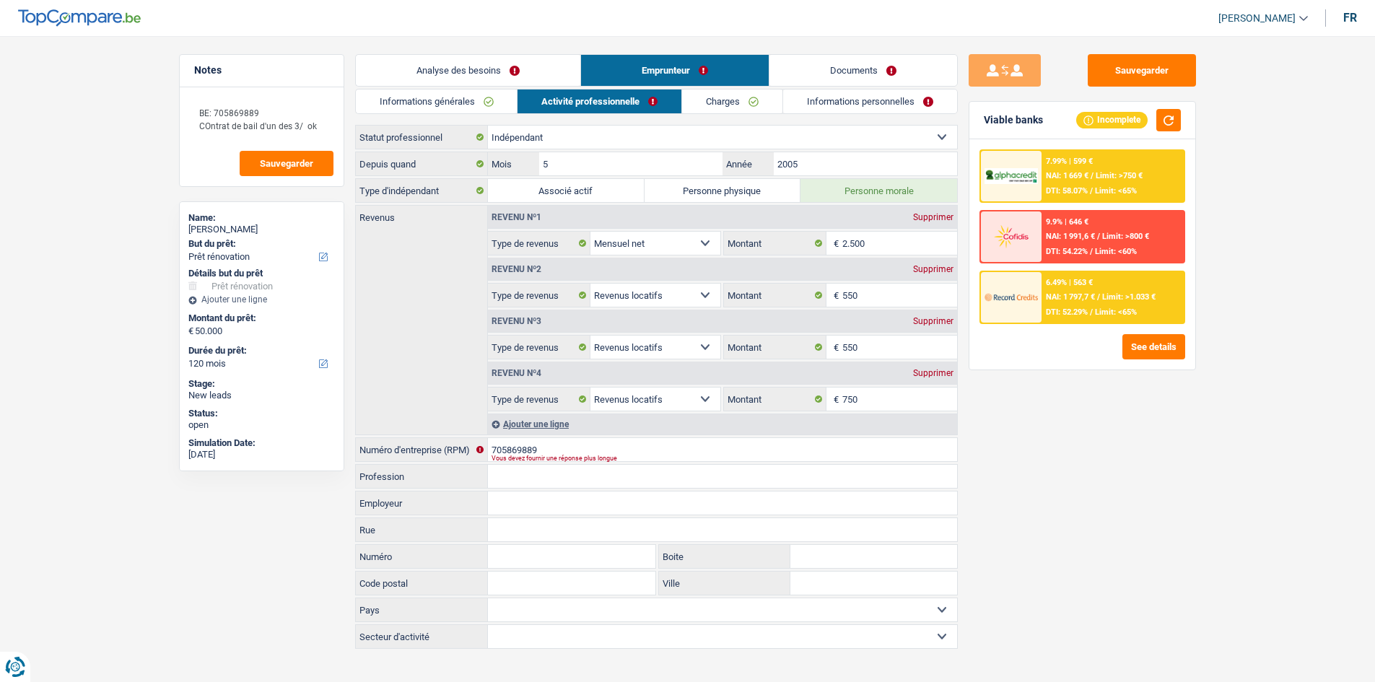
click at [455, 98] on link "Informations générales" at bounding box center [437, 102] width 162 height 24
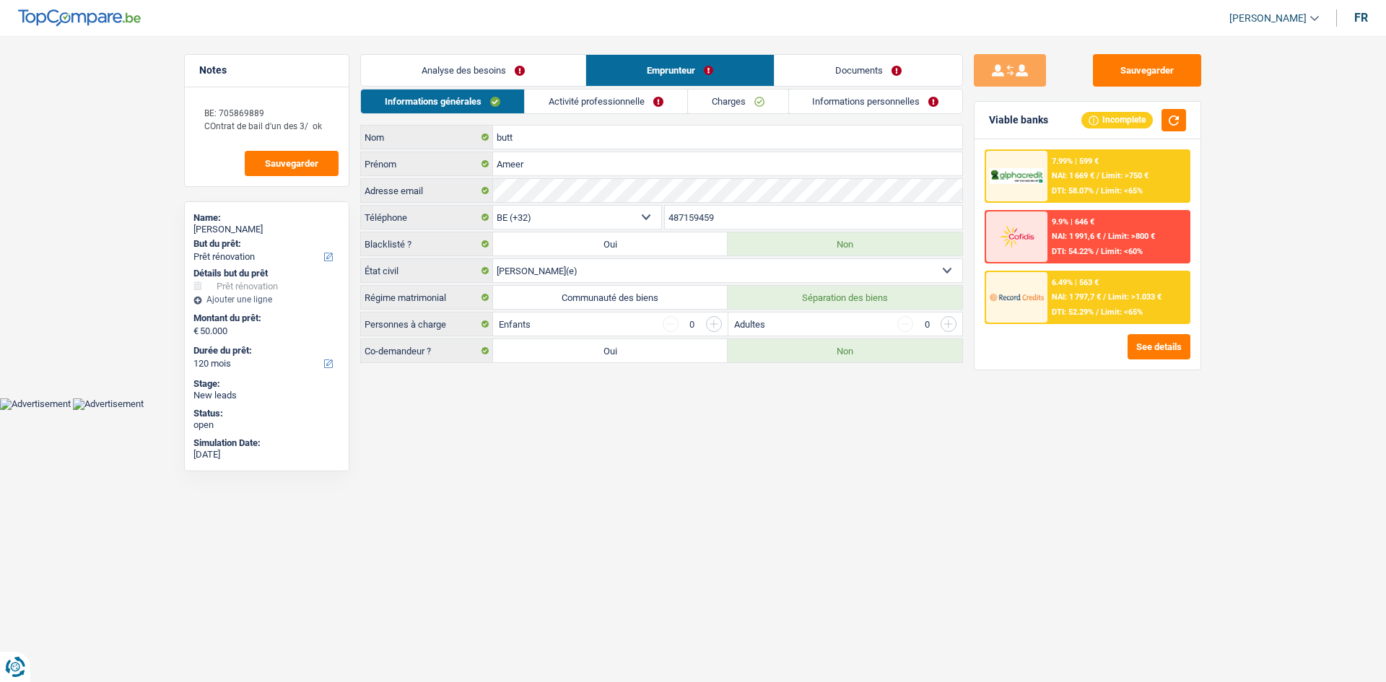
click at [508, 70] on link "Analyse des besoins" at bounding box center [473, 70] width 225 height 31
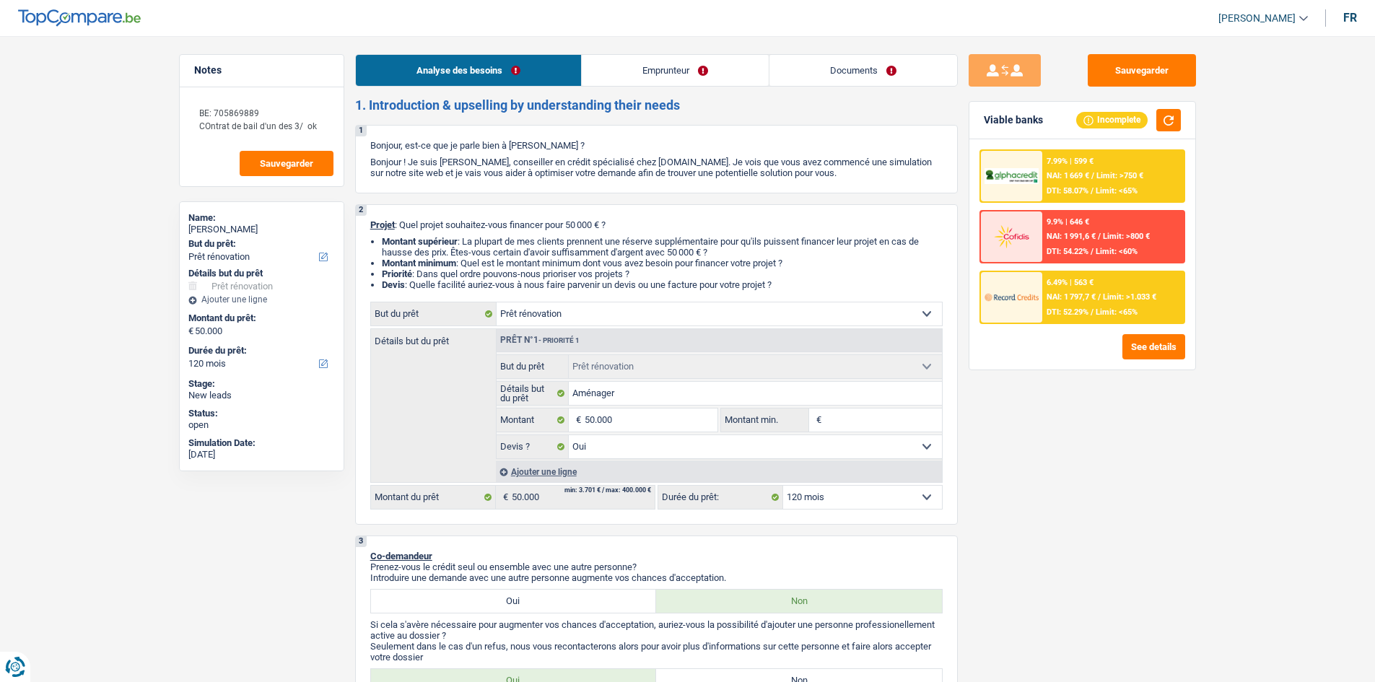
click at [681, 73] on link "Emprunteur" at bounding box center [675, 70] width 187 height 31
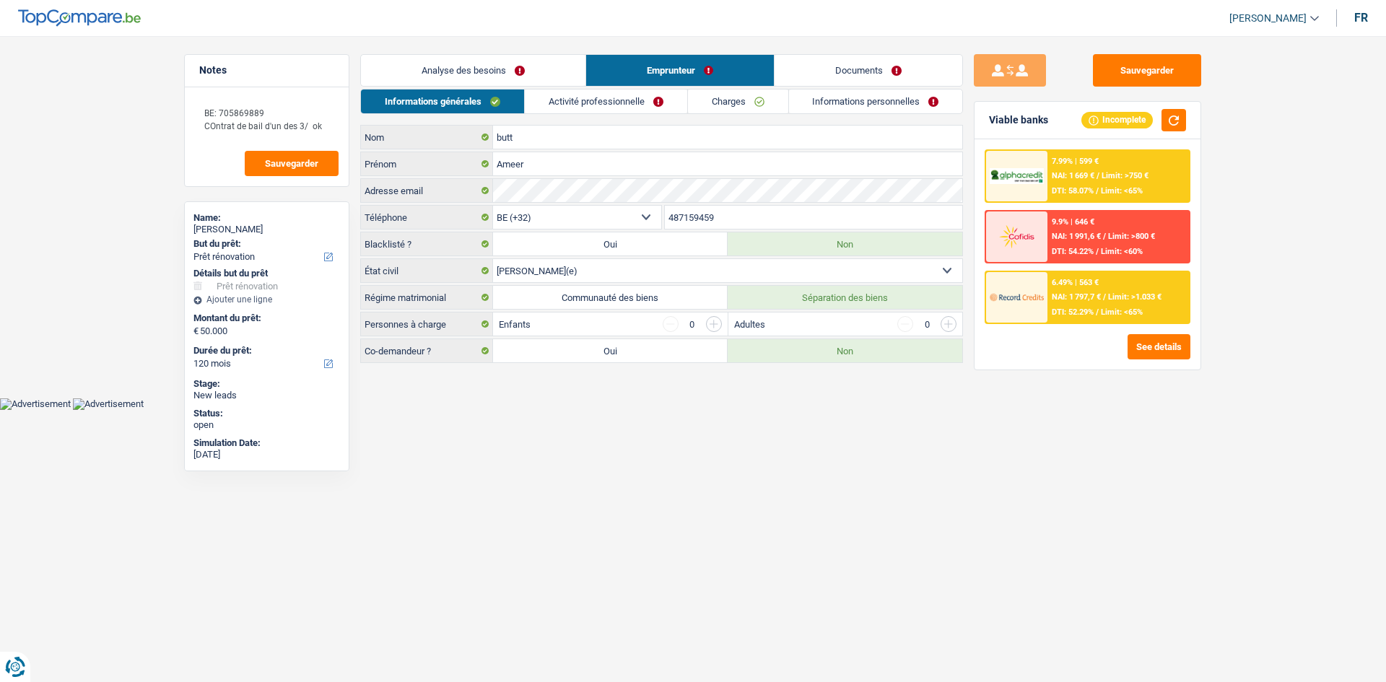
click at [597, 107] on link "Activité professionnelle" at bounding box center [606, 102] width 162 height 24
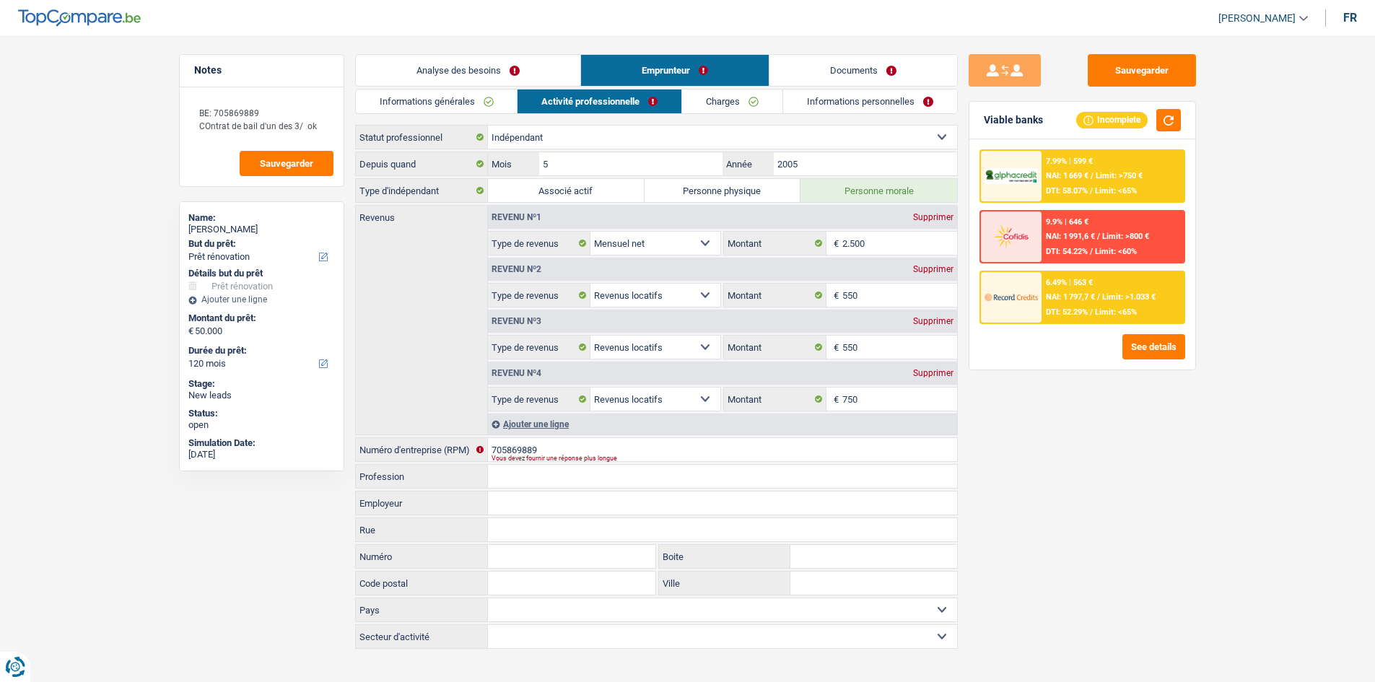
click at [824, 99] on link "Informations personnelles" at bounding box center [870, 102] width 174 height 24
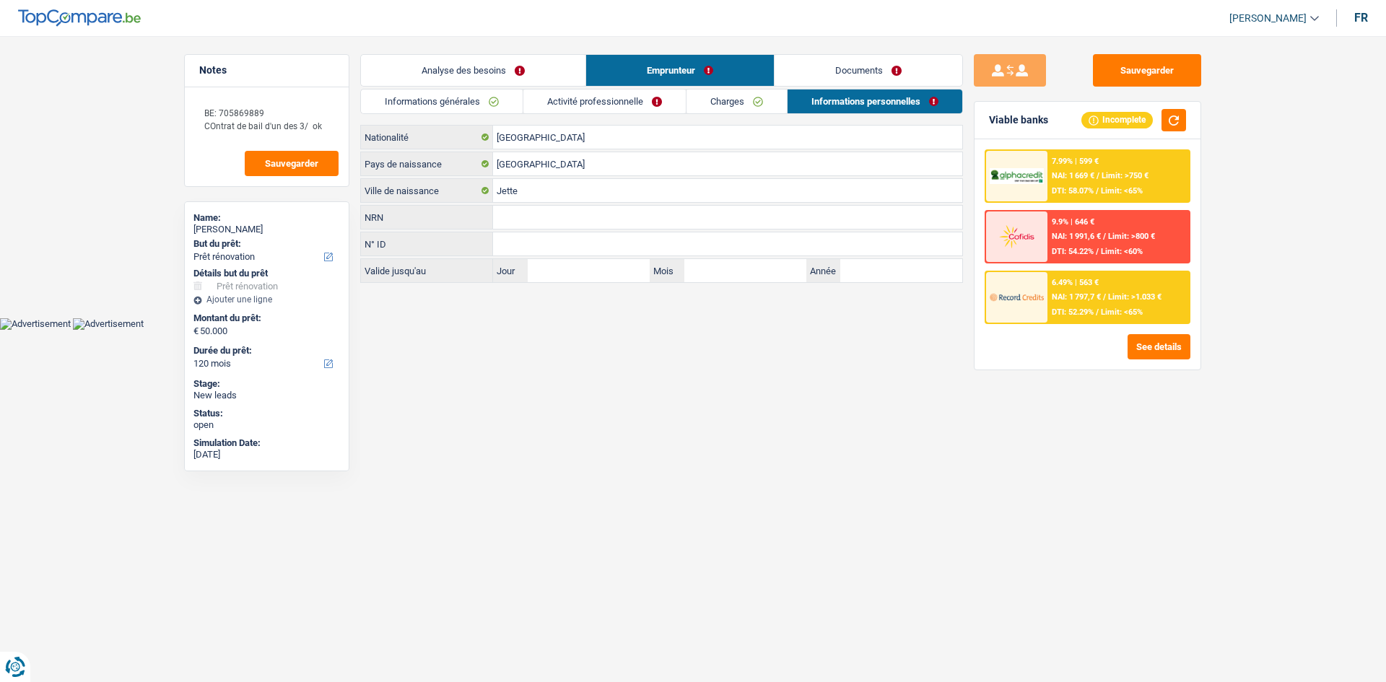
click at [850, 71] on link "Documents" at bounding box center [869, 70] width 188 height 31
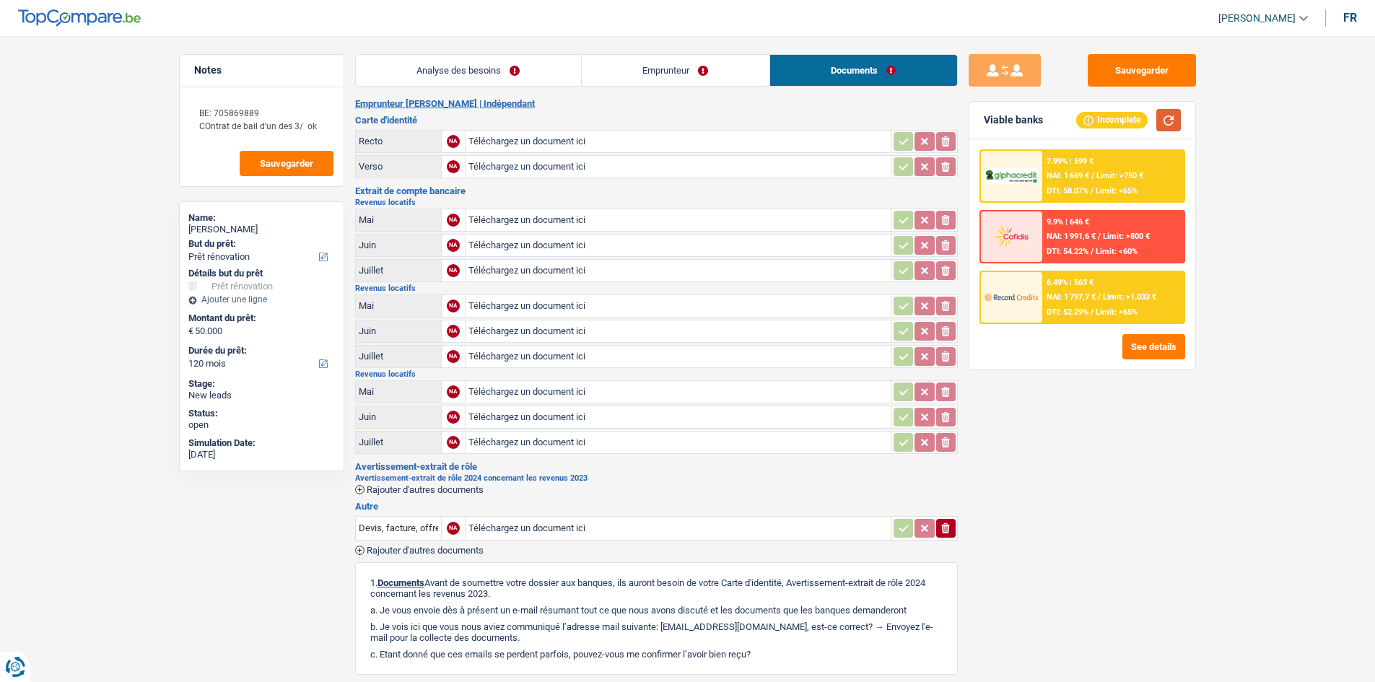
click at [1172, 118] on button "button" at bounding box center [1169, 120] width 25 height 22
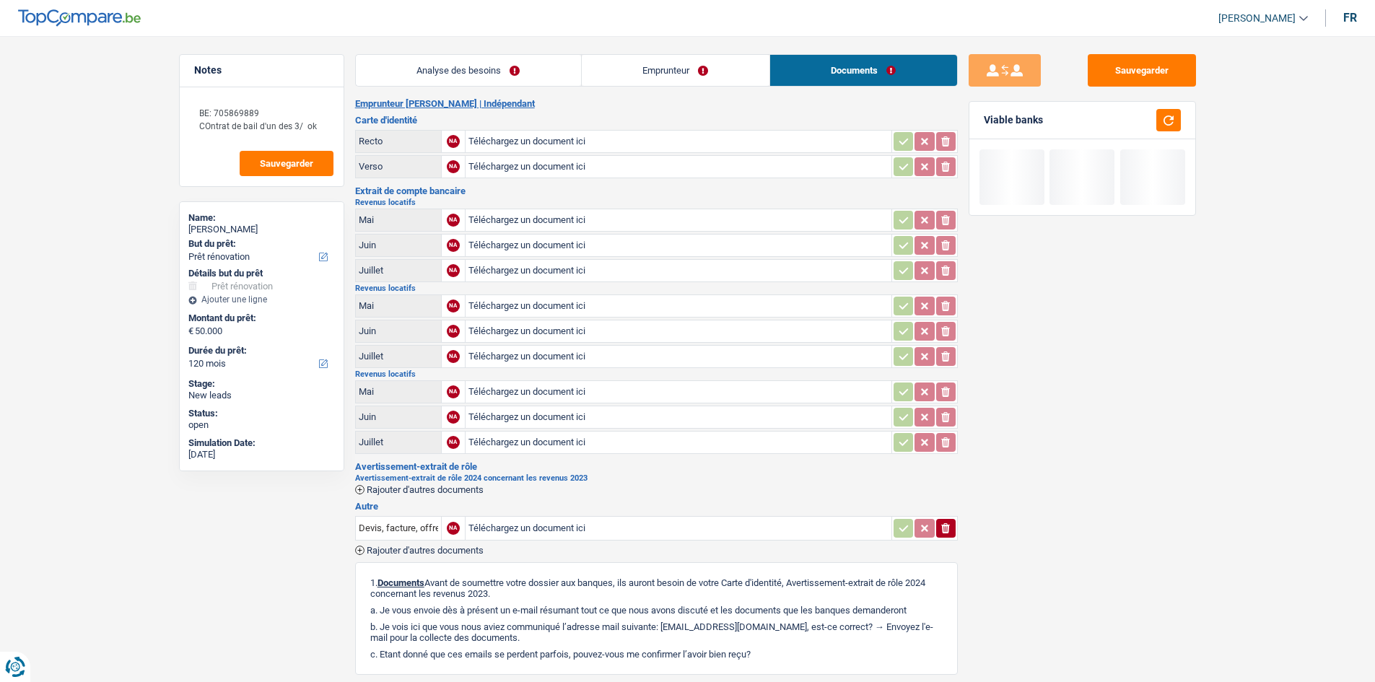
click at [565, 81] on link "Analyse des besoins" at bounding box center [468, 70] width 225 height 31
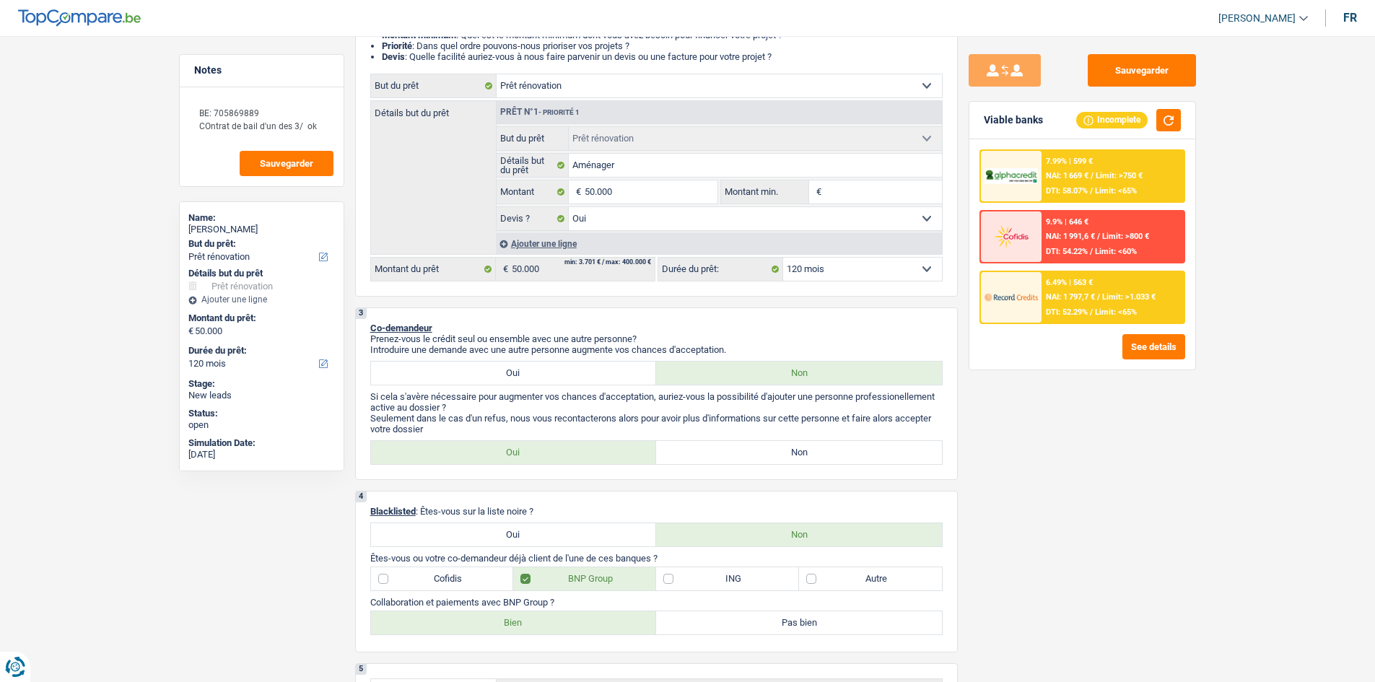
scroll to position [165, 0]
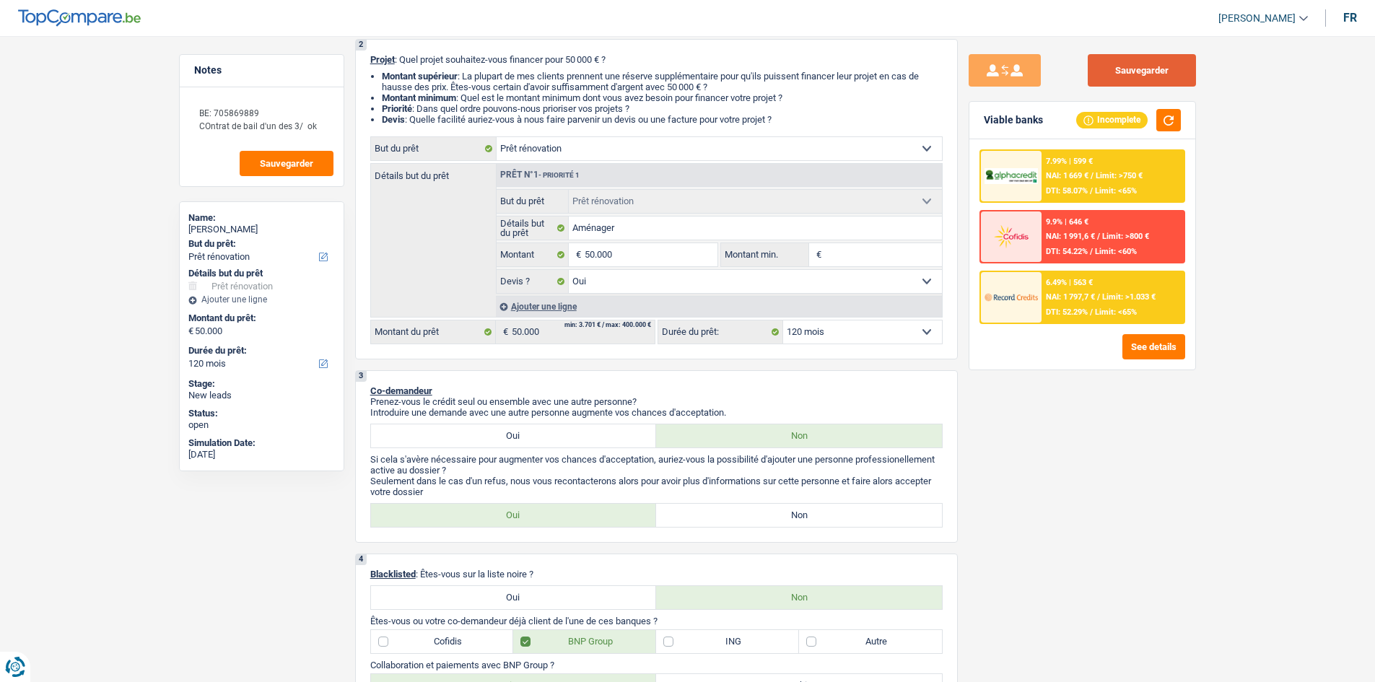
click at [1170, 58] on button "Sauvegarder" at bounding box center [1142, 70] width 108 height 32
click at [1102, 297] on div "NAI: 1 797,7 € / Limit: >1.033 €" at bounding box center [1101, 296] width 110 height 9
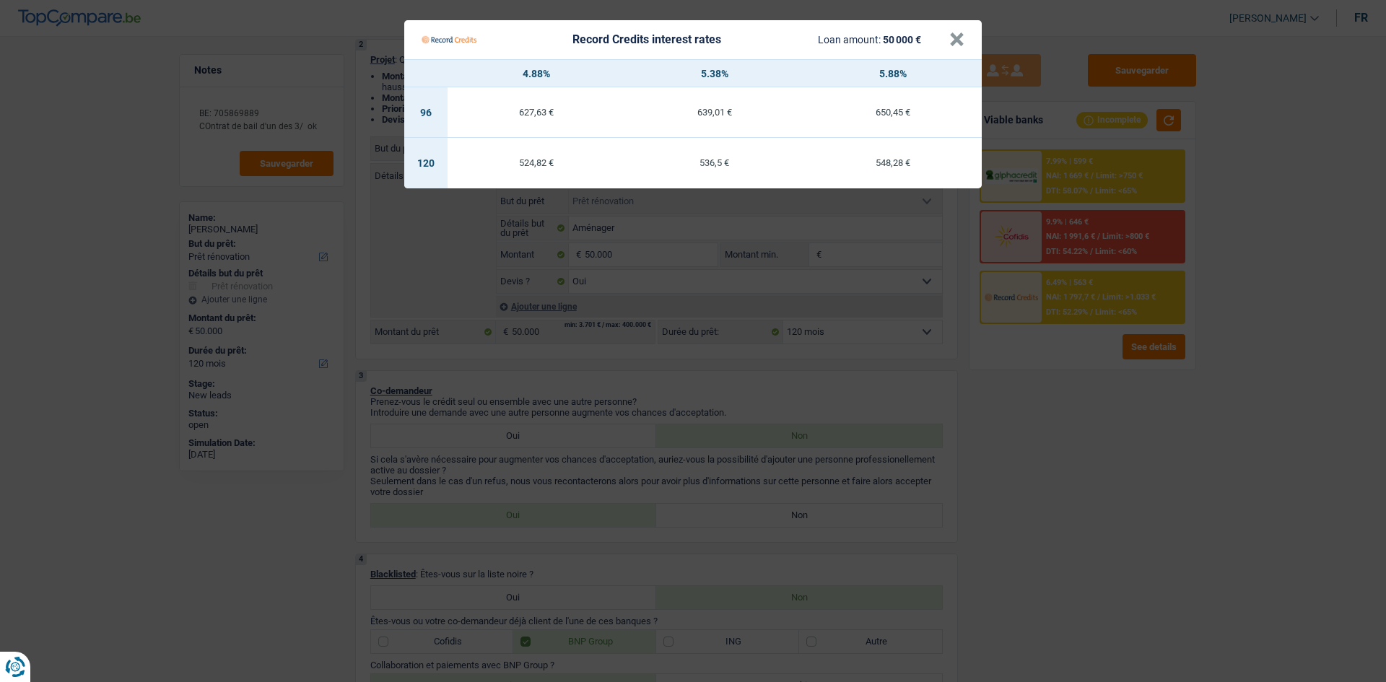
click at [1085, 455] on Credits "Record Credits interest rates Loan amount: 50 000 € × 4.88% 5.38% 5.88% 96 627,…" at bounding box center [693, 341] width 1386 height 682
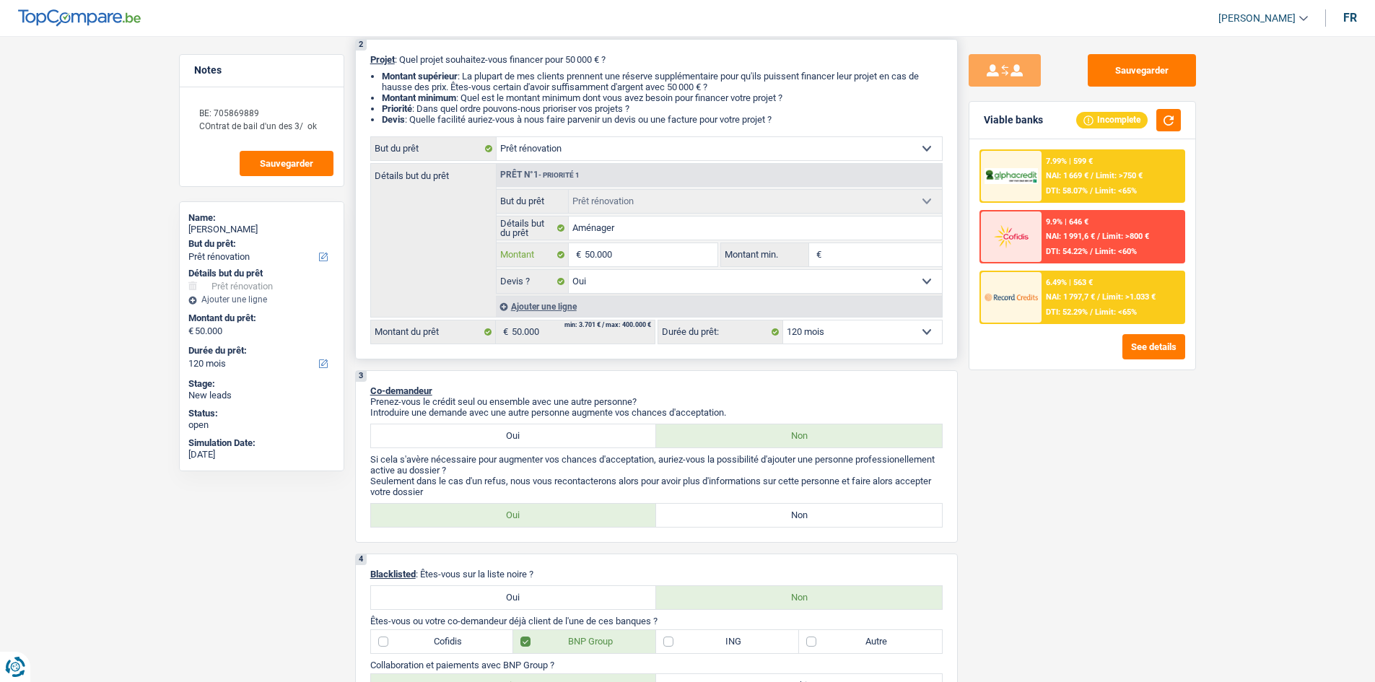
click at [651, 258] on input "50.000" at bounding box center [651, 254] width 132 height 23
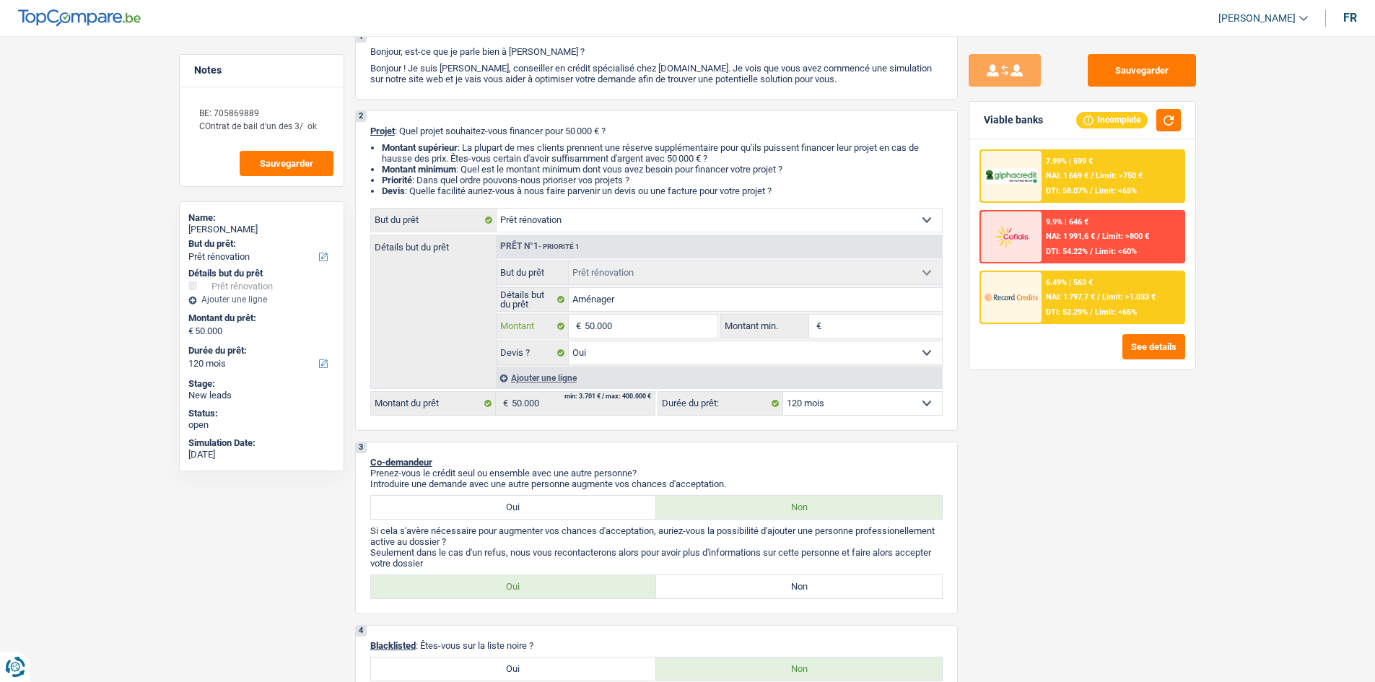
scroll to position [93, 0]
click at [1089, 495] on div "Sauvegarder Viable banks Incomplete 7.99% | 599 € NAI: 1 669 € / Limit: >750 € …" at bounding box center [1082, 354] width 249 height 601
click at [658, 288] on fieldset "Aménager Détails but du prêt Tous les champs sont obligatoires. Veuillez fourni…" at bounding box center [719, 300] width 445 height 25
click at [692, 298] on input "Aménager" at bounding box center [755, 300] width 373 height 23
type input "Aménager p"
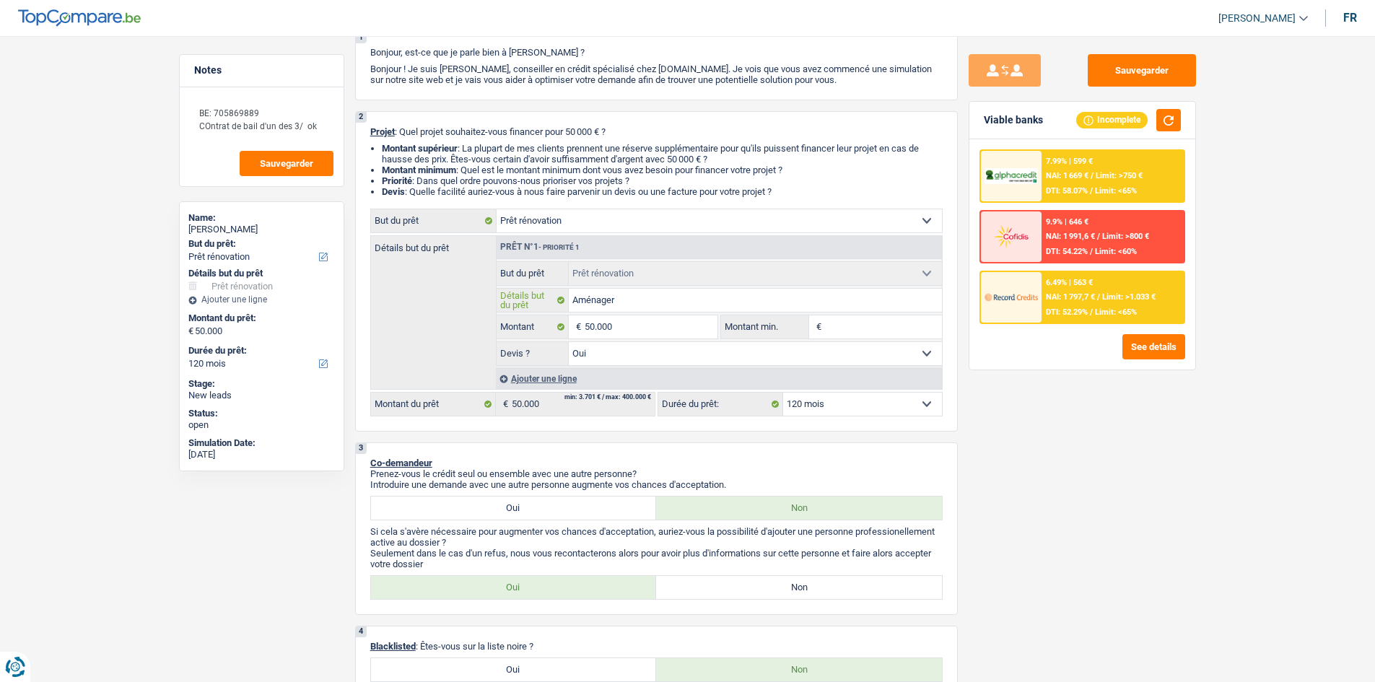
type input "Aménager p"
type input "Aménager po"
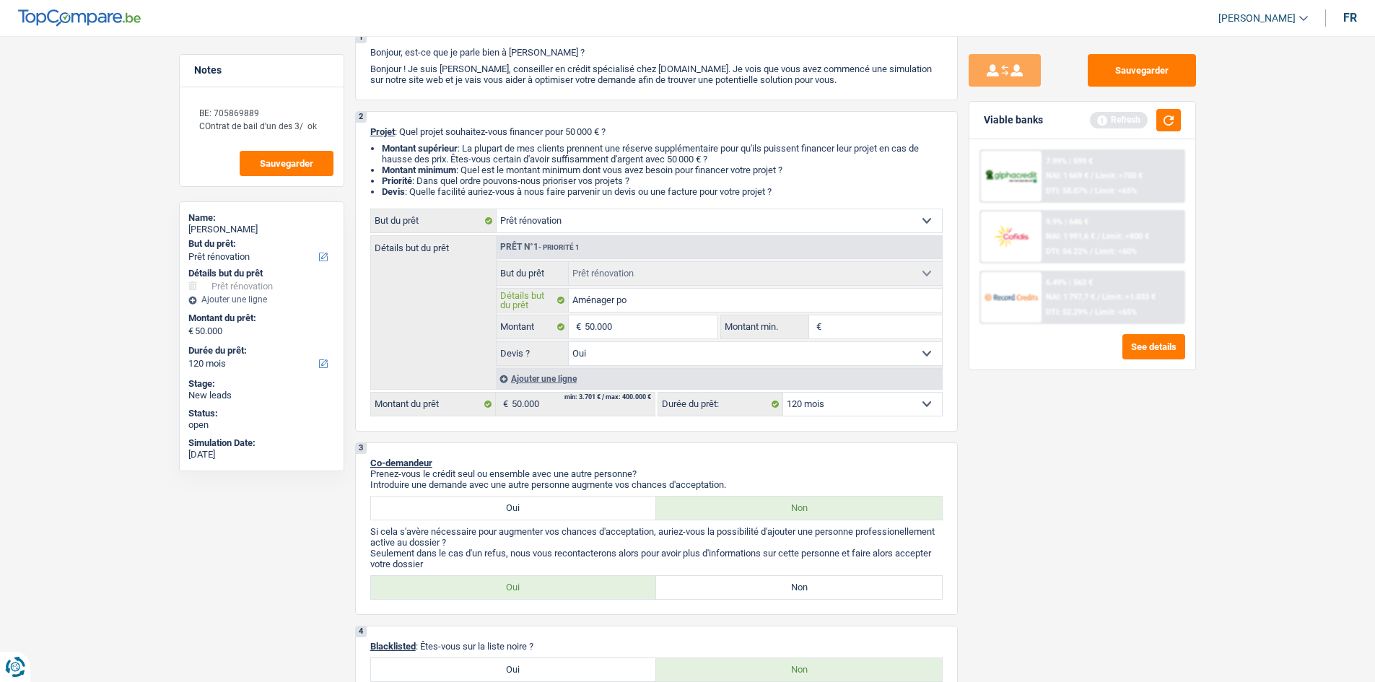
type input "Aménager pou"
type input "Aménager pour"
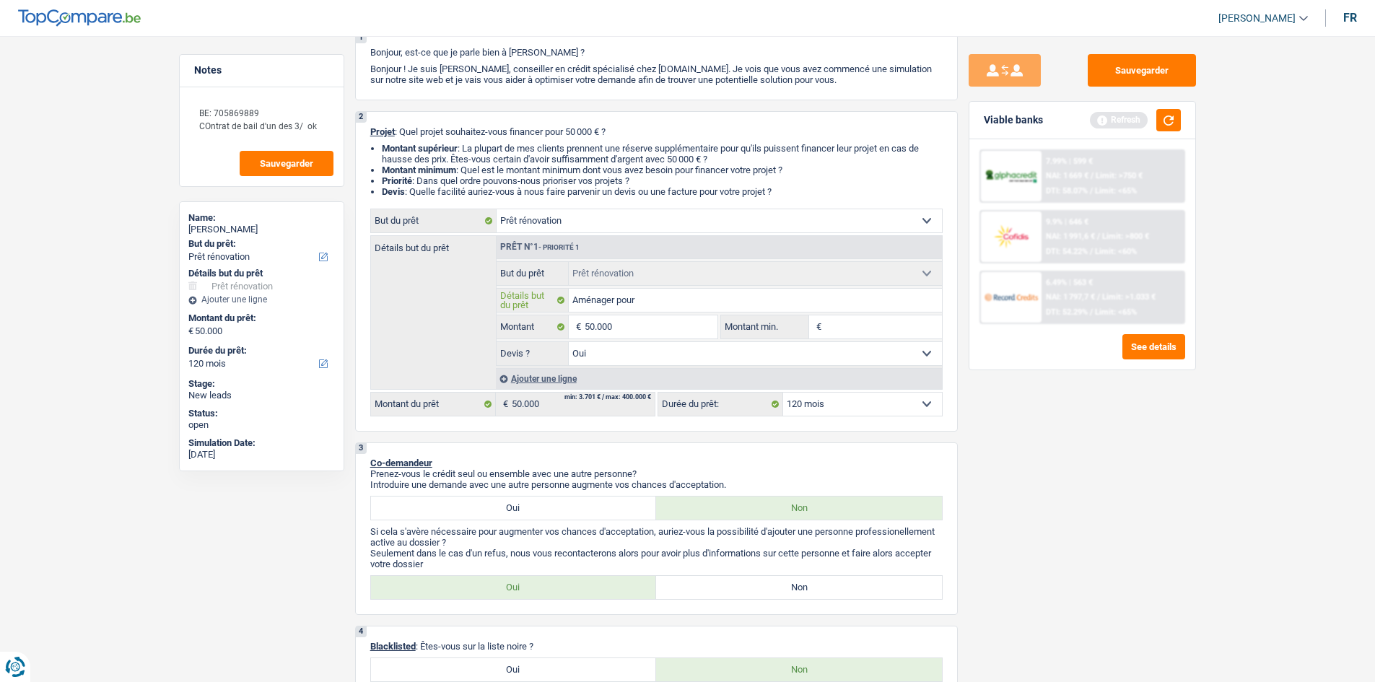
type input "Aménager pour"
type input "Aménager pour f"
type input "Aménager pour fa"
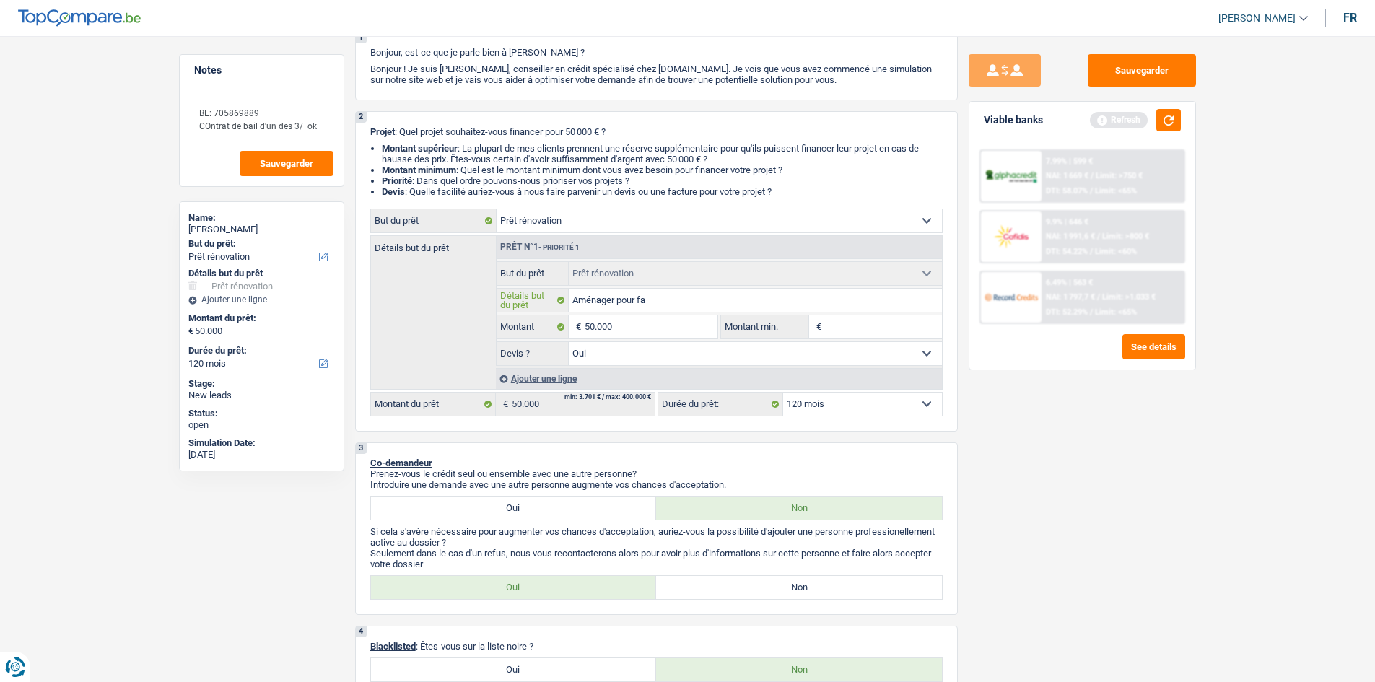
type input "Aménager pour fai"
type input "Aménager pour fair"
type input "Aménager pour faire"
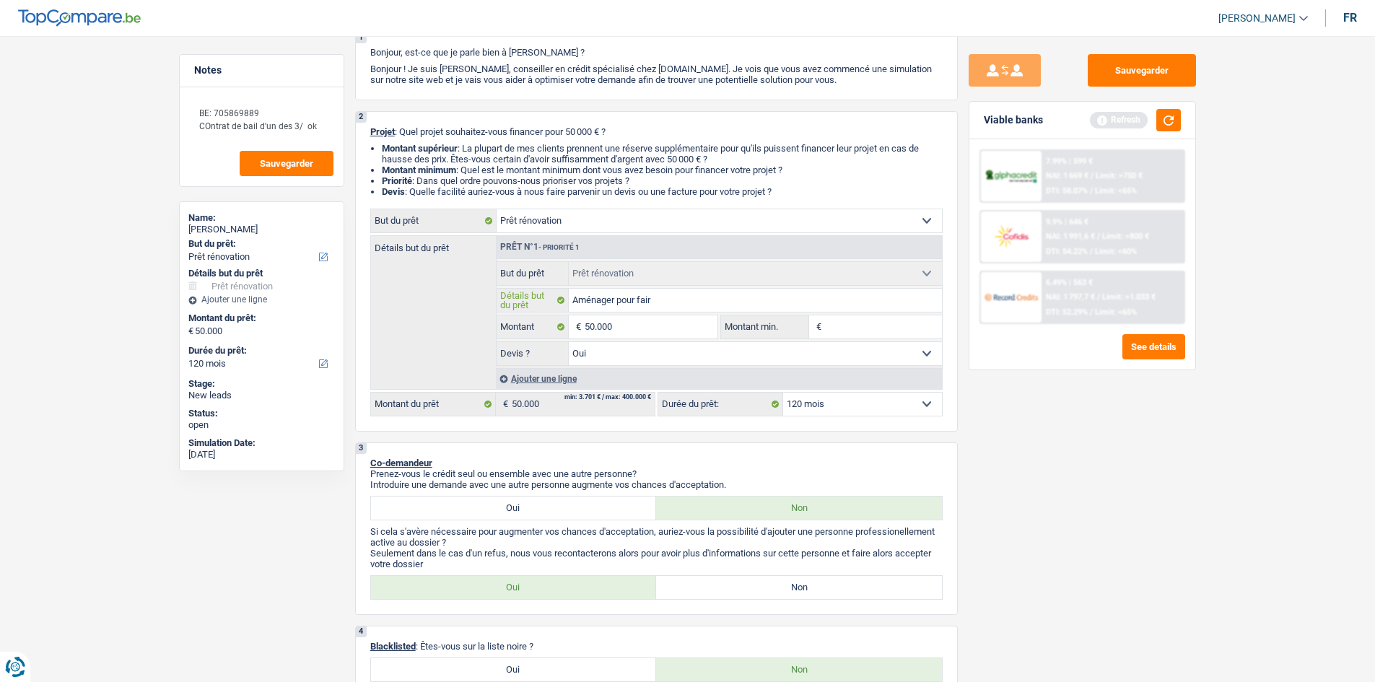
type input "Aménager pour faire"
type input "Aménager pour faire l"
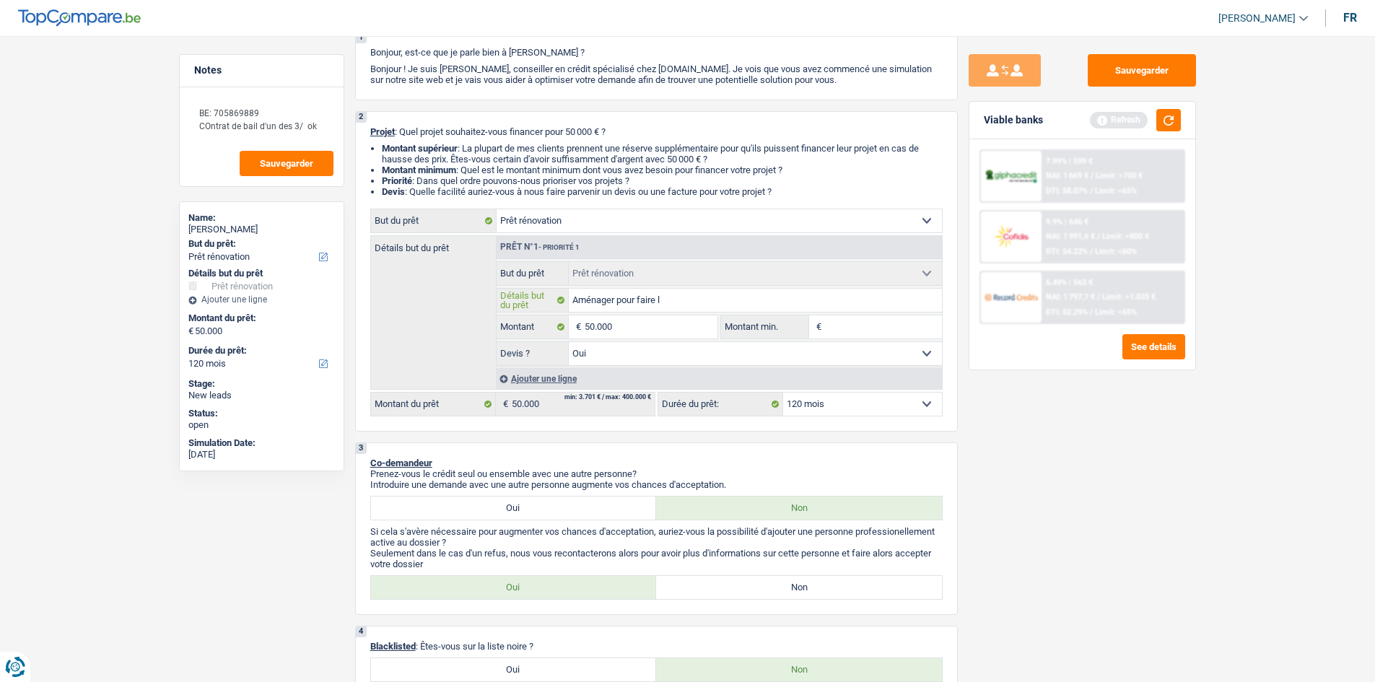
type input "Aménager pour faire lo"
type input "Aménager pour faire lou"
type input "Aménager pour faire loue"
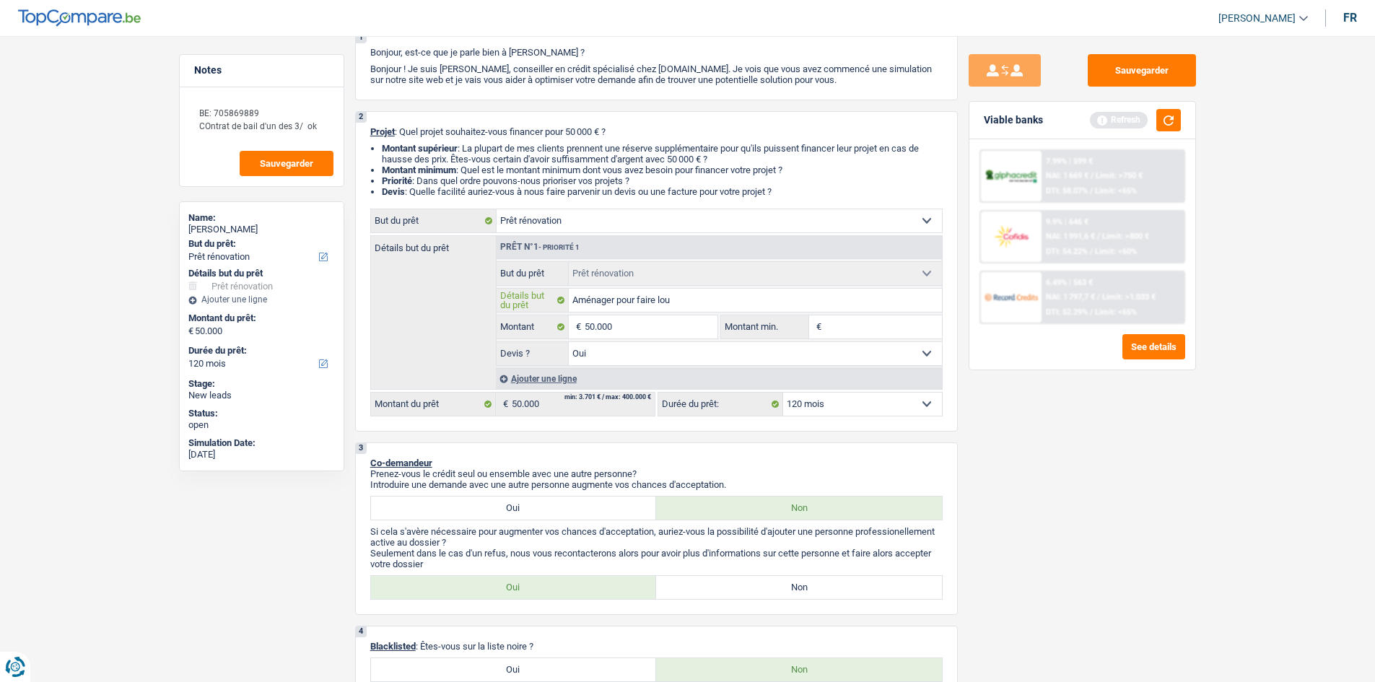
type input "Aménager pour faire loue"
type input "Aménager pour faire louer"
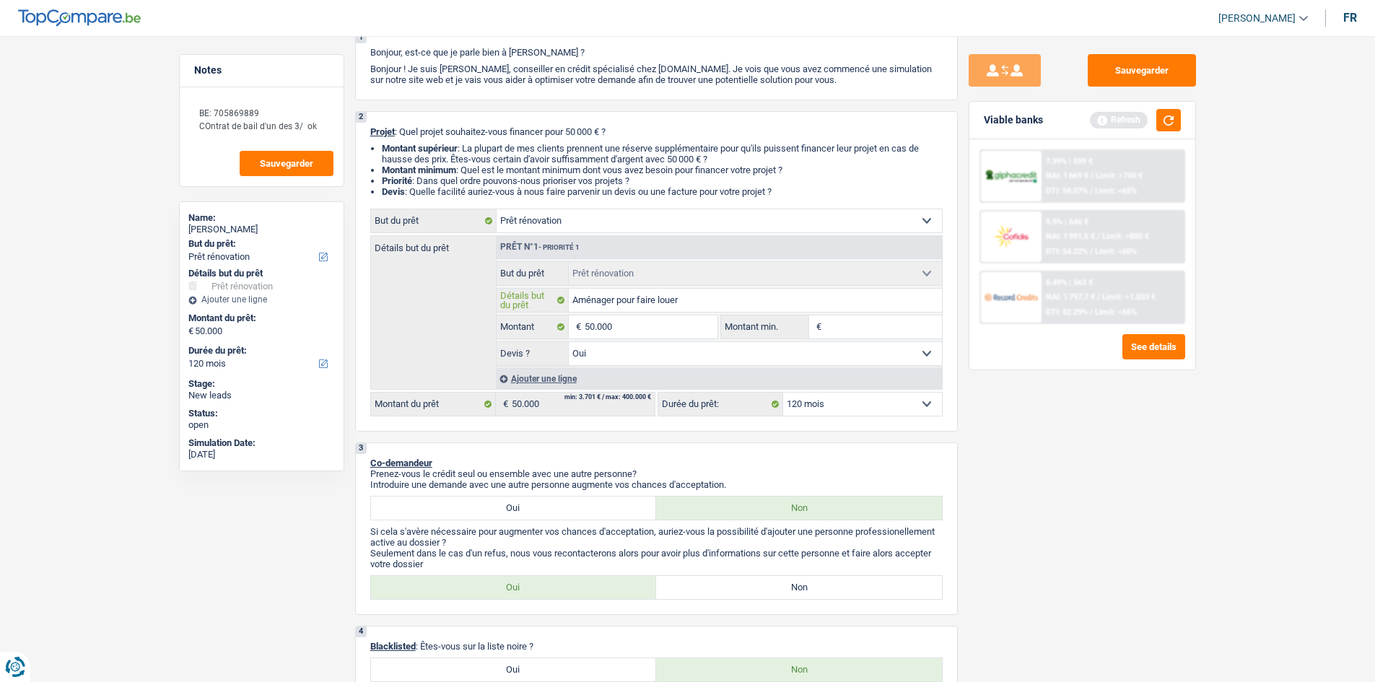
type input "Aménager pour faire louer"
click at [1184, 517] on div "Sauvegarder Viable banks Refresh 7.99% | 599 € NAI: 1 669 € / Limit: >750 € DTI…" at bounding box center [1082, 354] width 249 height 601
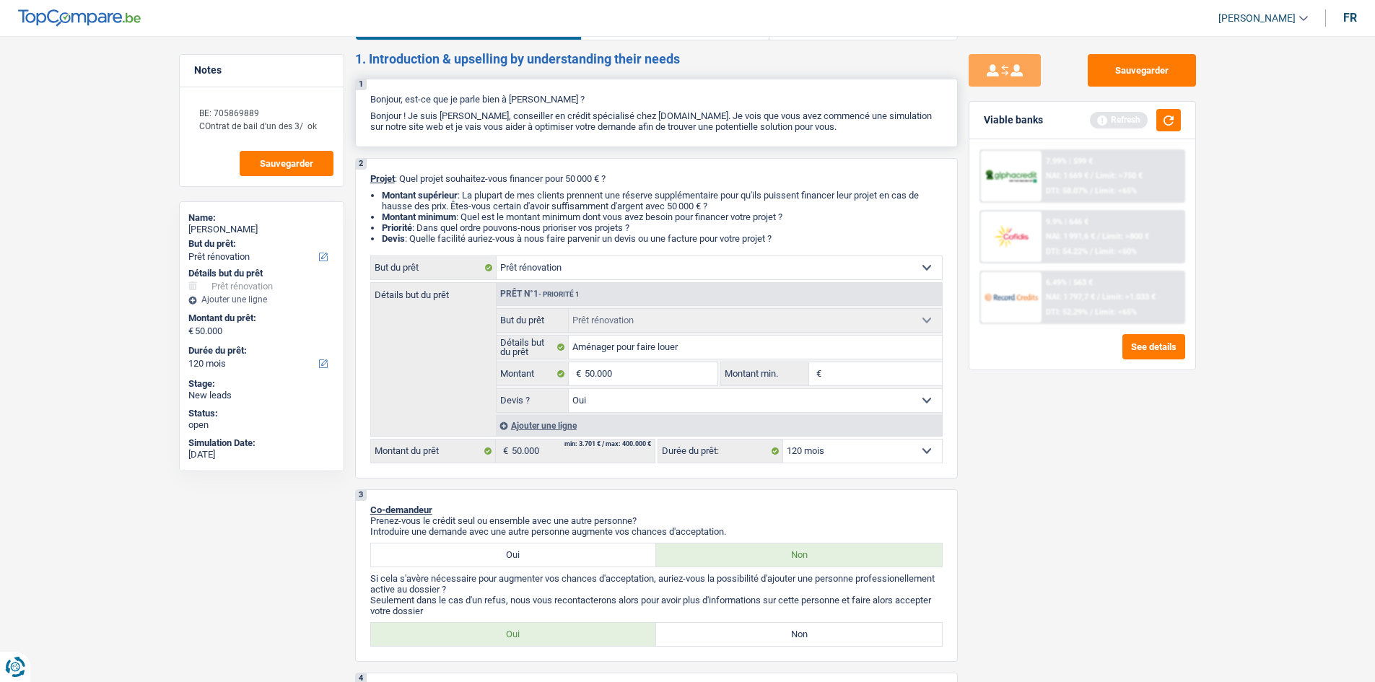
scroll to position [0, 0]
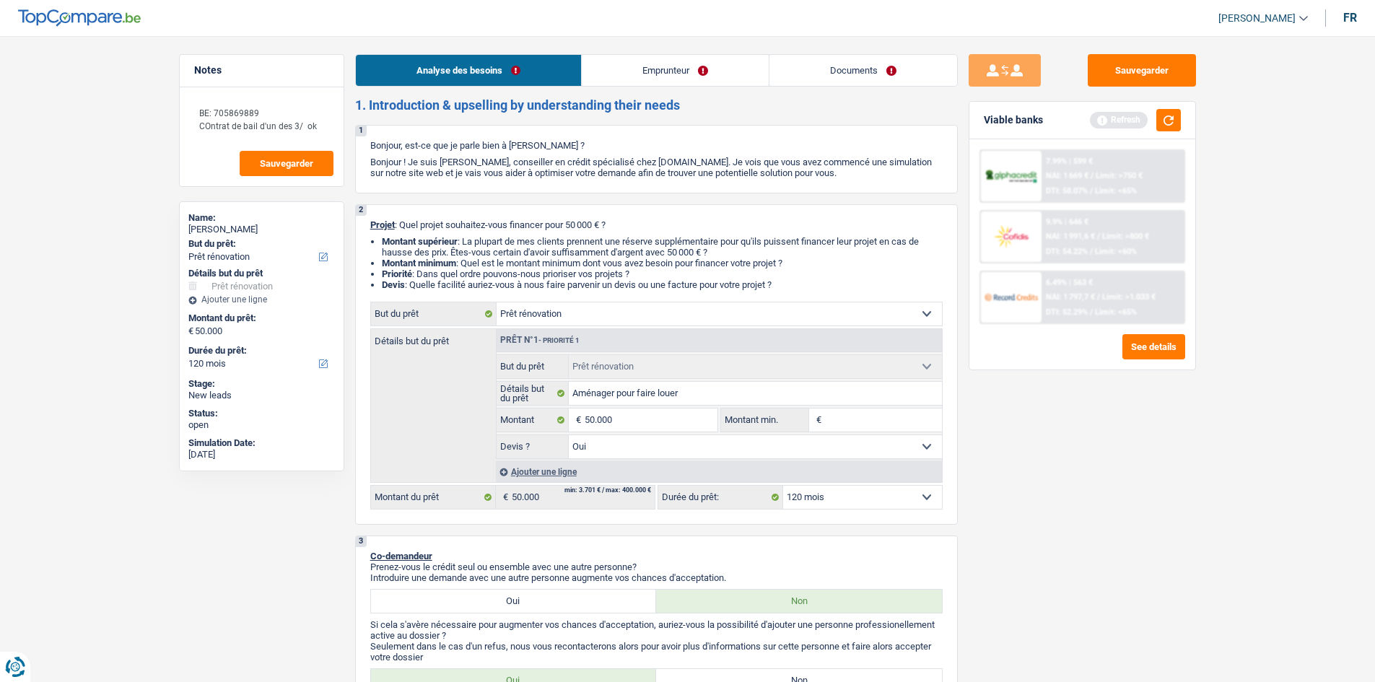
click at [873, 77] on link "Documents" at bounding box center [864, 70] width 188 height 31
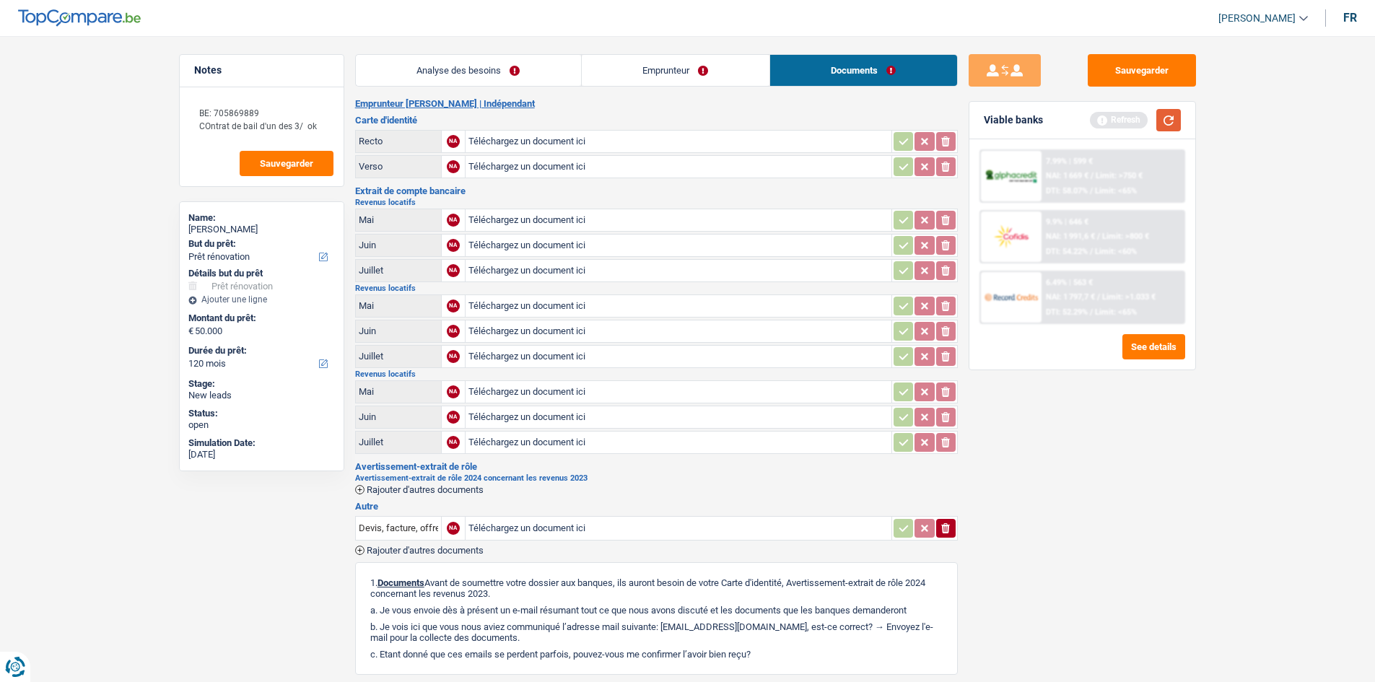
click at [1173, 126] on button "button" at bounding box center [1169, 120] width 25 height 22
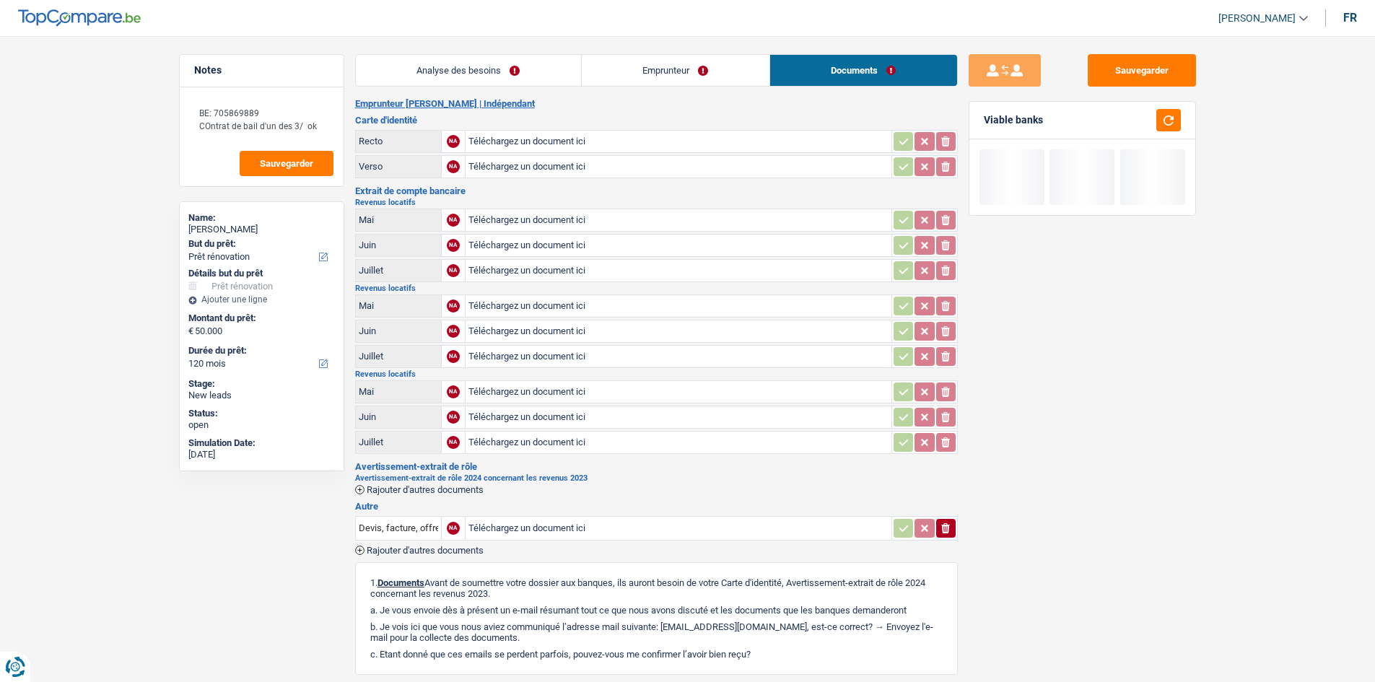
click at [696, 63] on link "Emprunteur" at bounding box center [676, 70] width 188 height 31
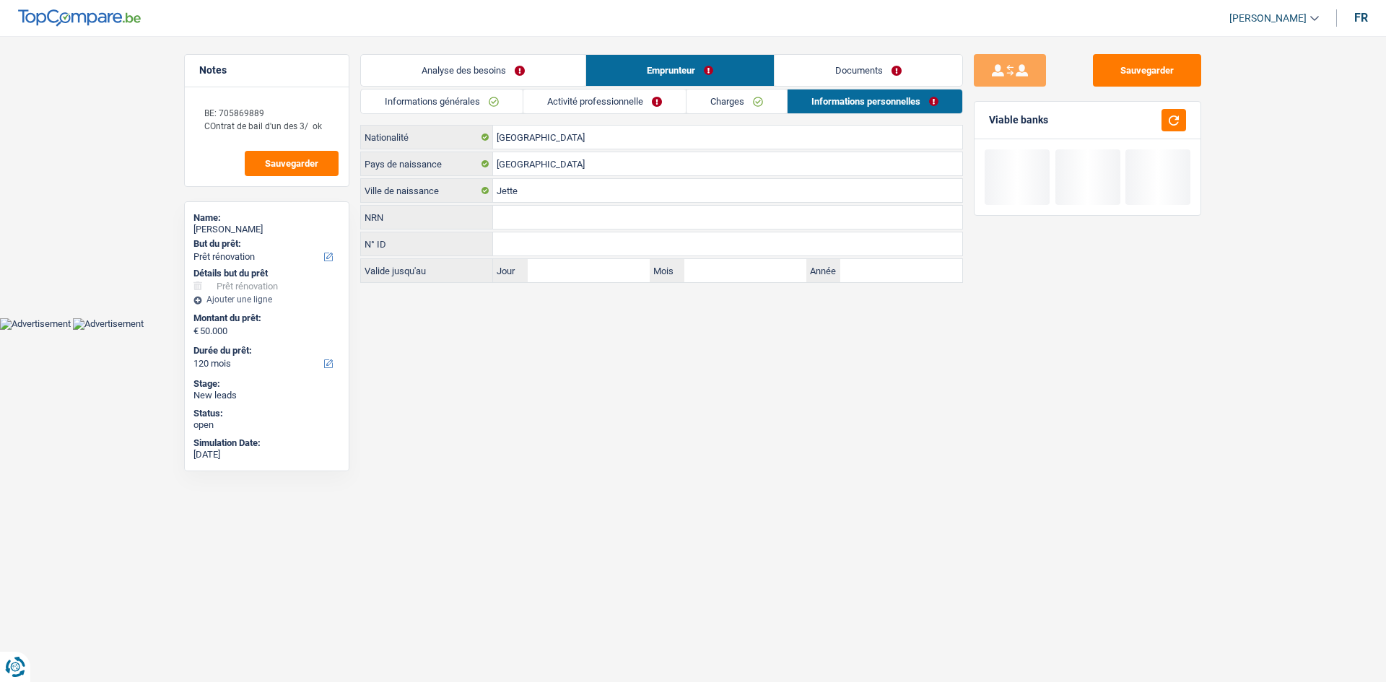
click at [718, 99] on link "Charges" at bounding box center [737, 102] width 100 height 24
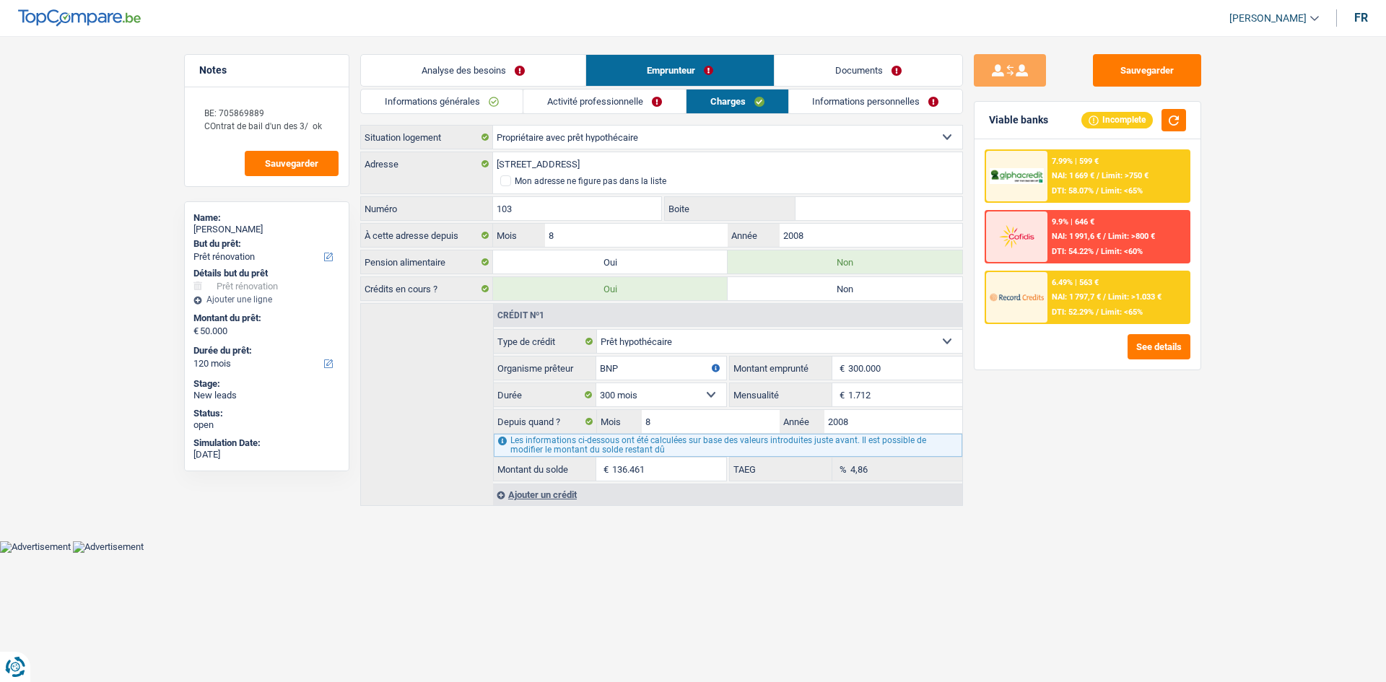
click at [640, 108] on link "Activité professionnelle" at bounding box center [604, 102] width 162 height 24
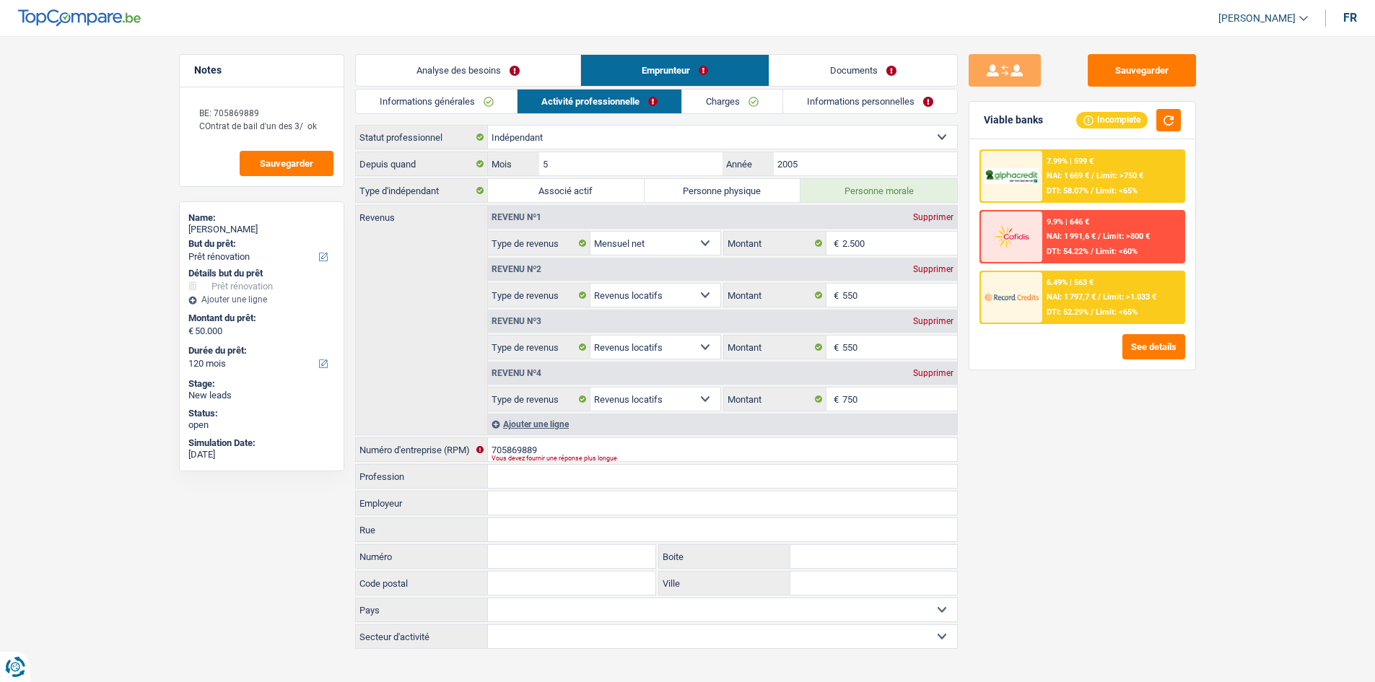
click at [451, 102] on link "Informations générales" at bounding box center [437, 102] width 162 height 24
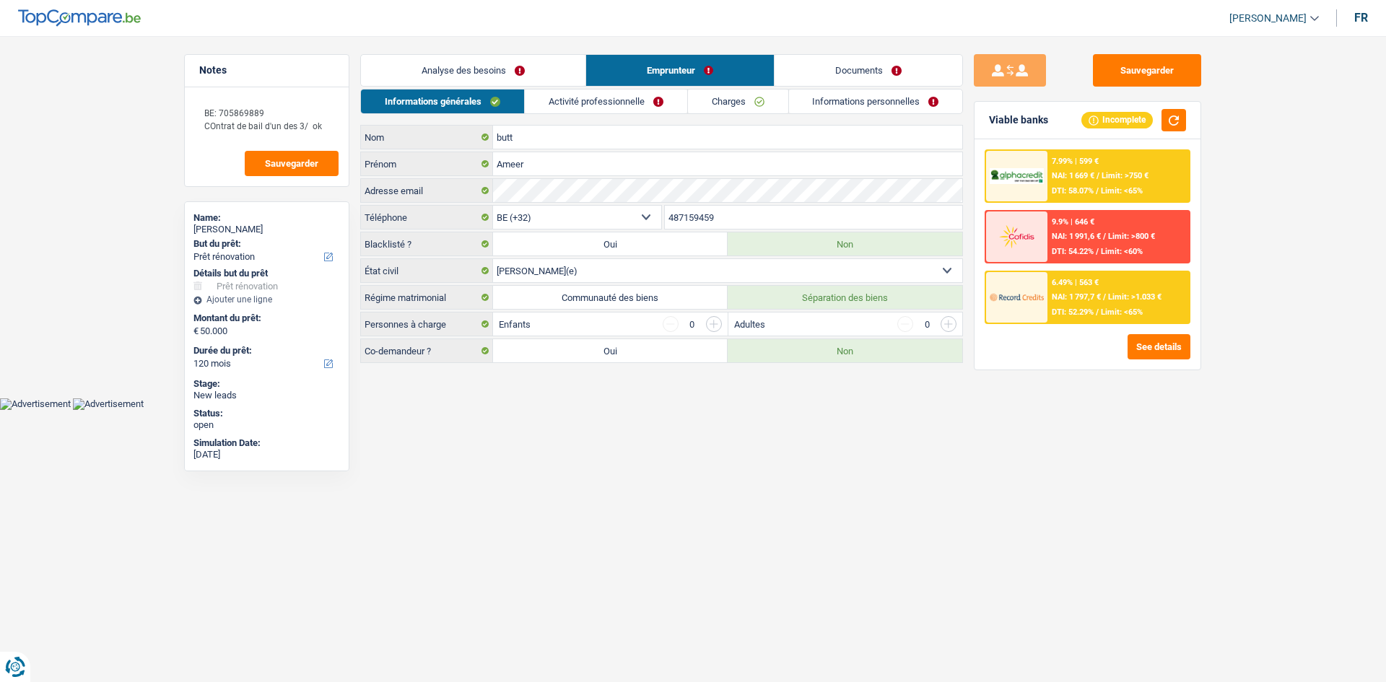
click at [876, 58] on link "Documents" at bounding box center [869, 70] width 188 height 31
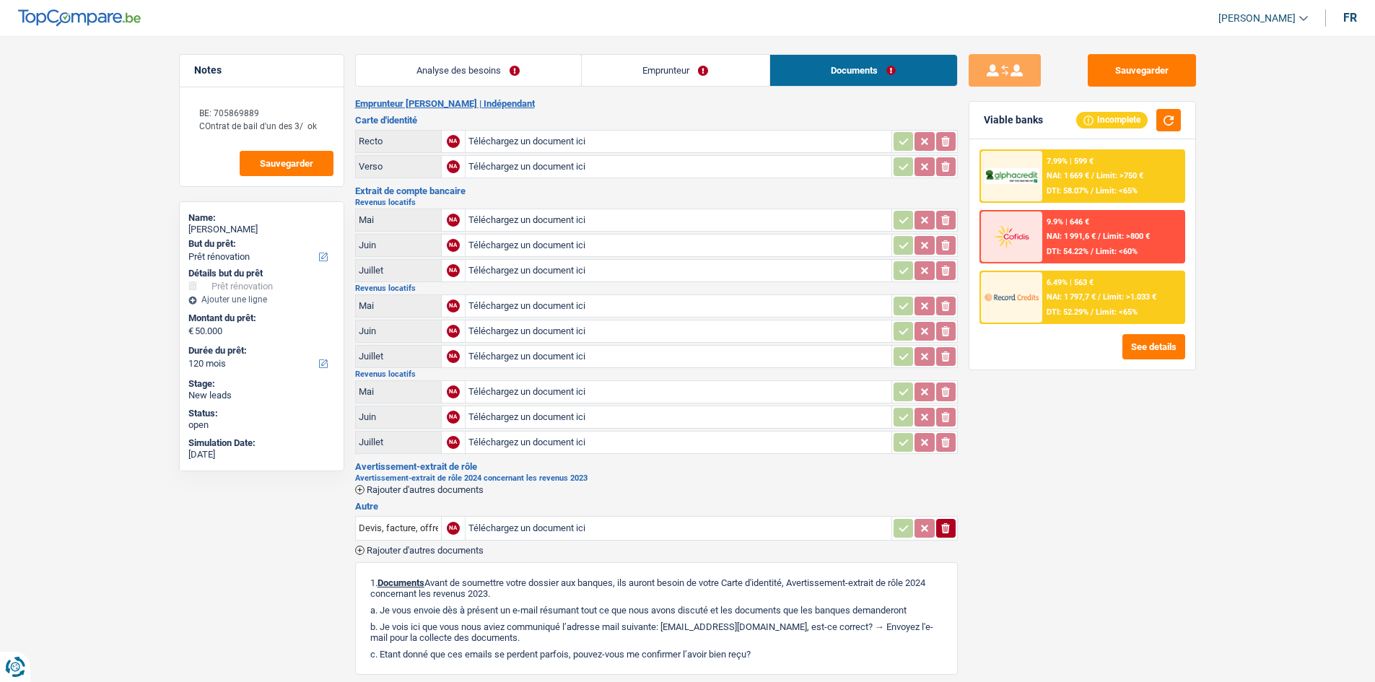
click at [810, 101] on h2 "Emprunteur [PERSON_NAME] | Indépendant" at bounding box center [656, 104] width 603 height 12
click at [750, 81] on link "Emprunteur" at bounding box center [676, 70] width 188 height 31
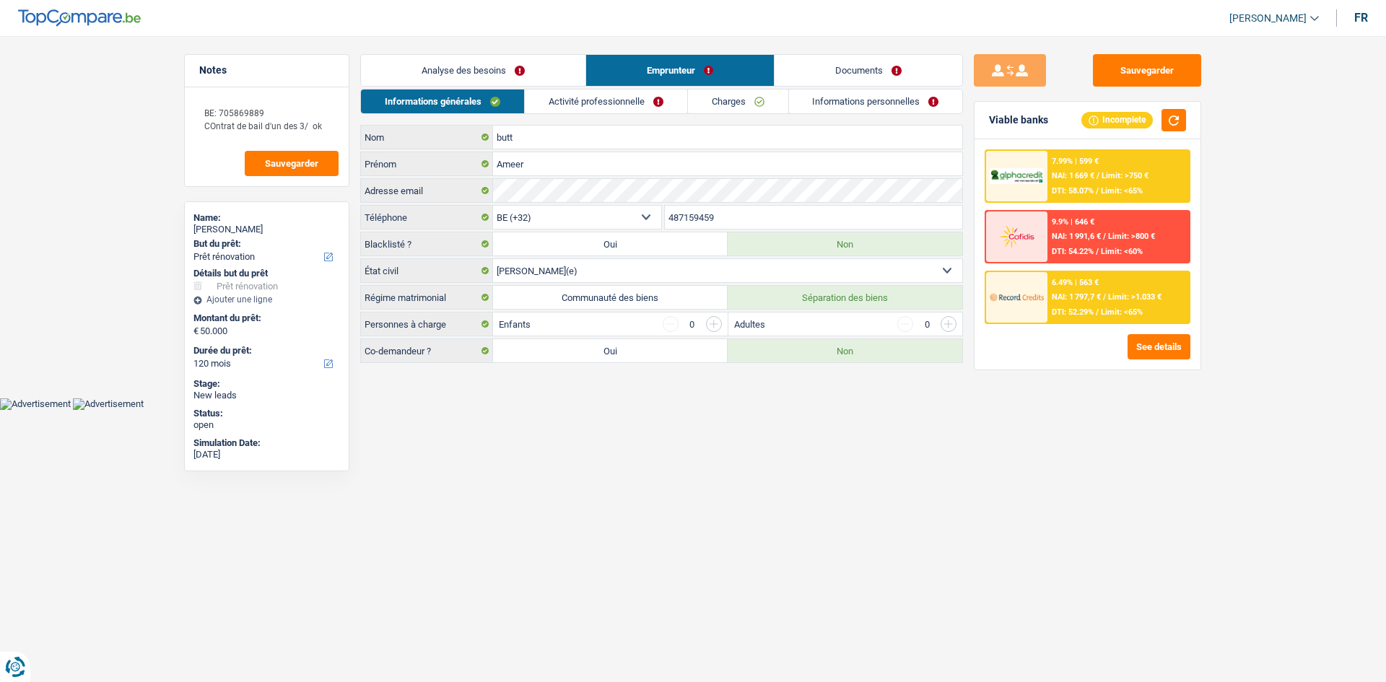
click at [882, 104] on link "Informations personnelles" at bounding box center [876, 102] width 174 height 24
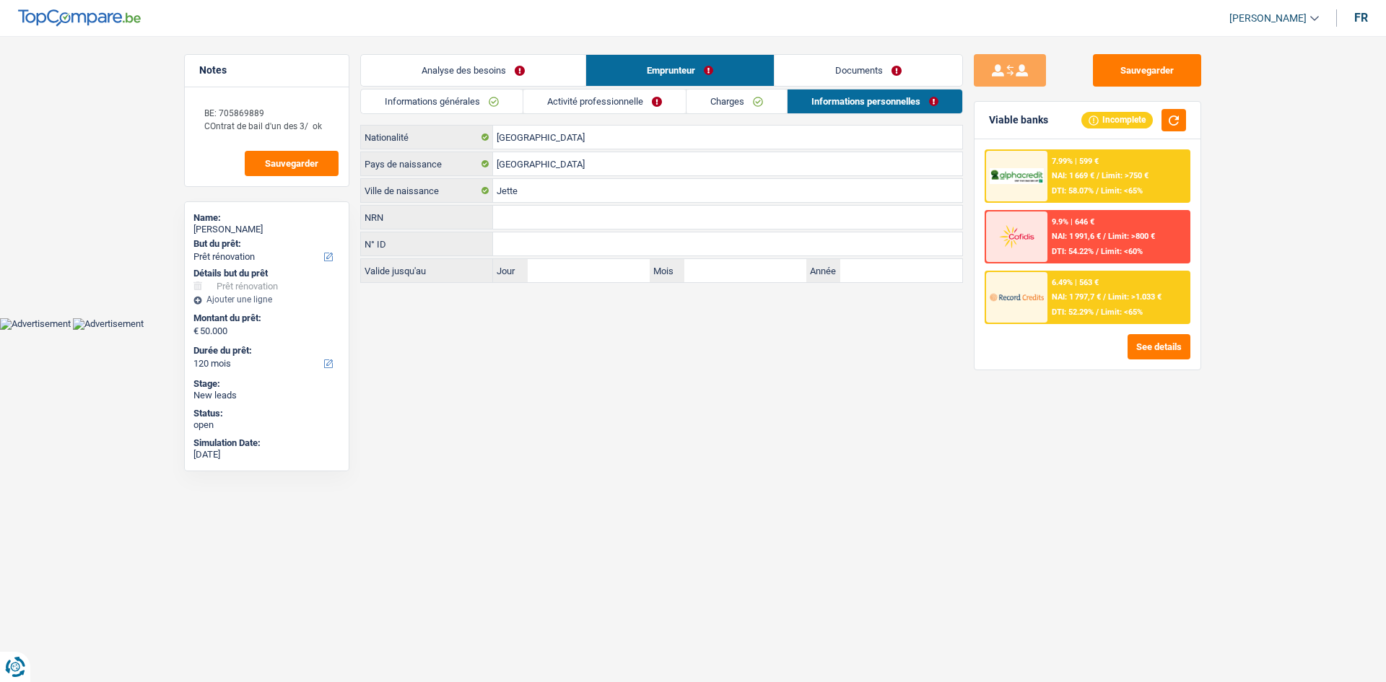
click at [876, 70] on link "Documents" at bounding box center [869, 70] width 188 height 31
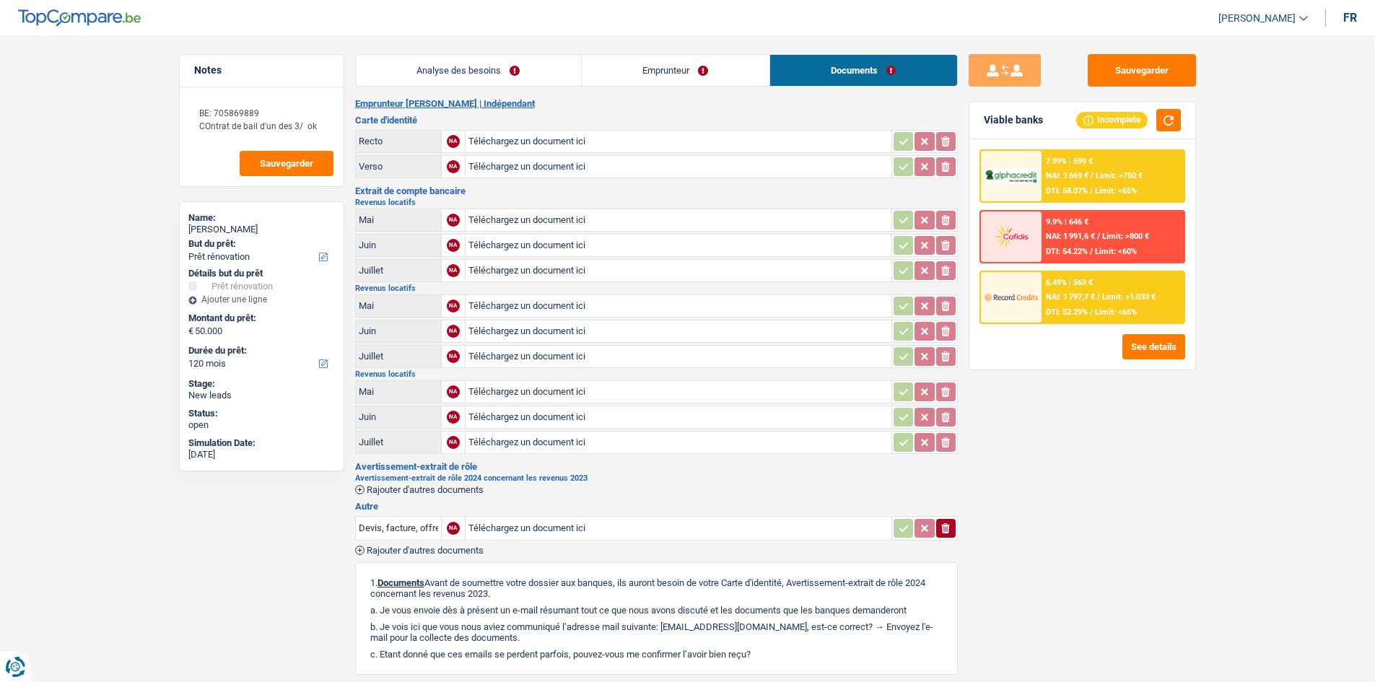
click at [643, 77] on link "Emprunteur" at bounding box center [676, 70] width 188 height 31
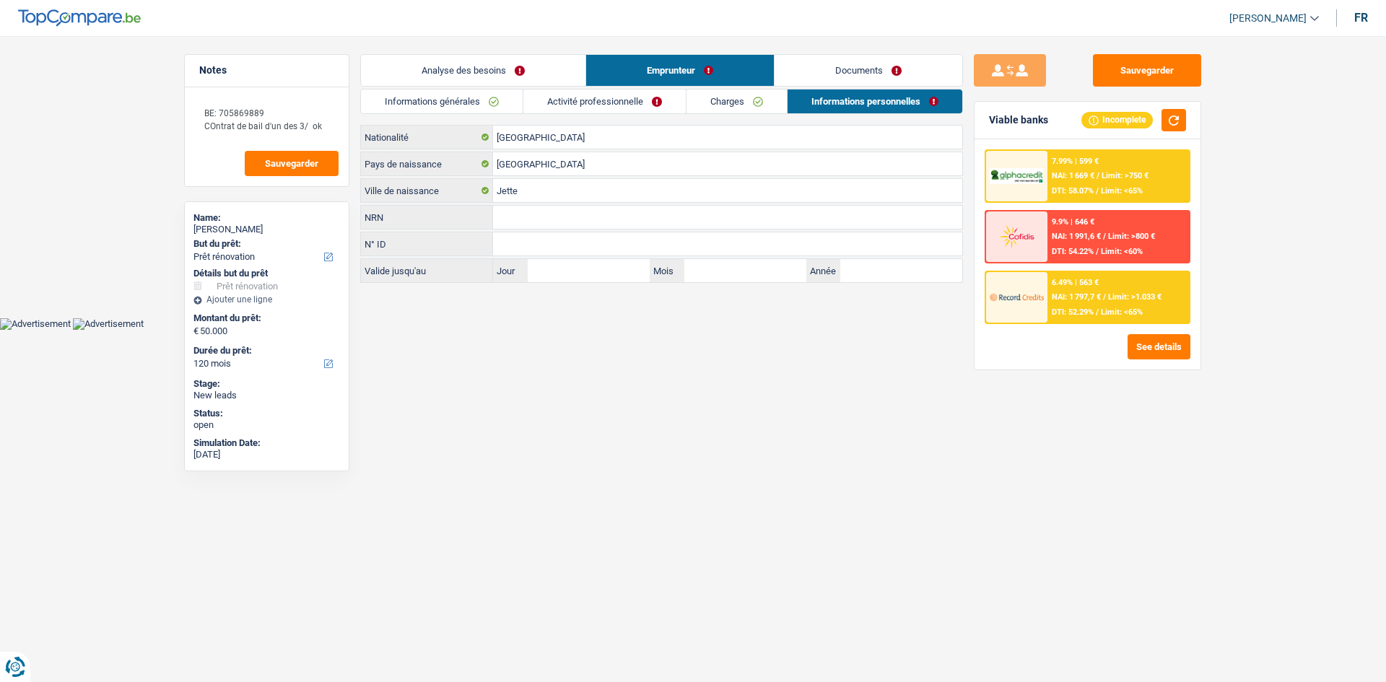
click at [753, 111] on link "Charges" at bounding box center [737, 102] width 100 height 24
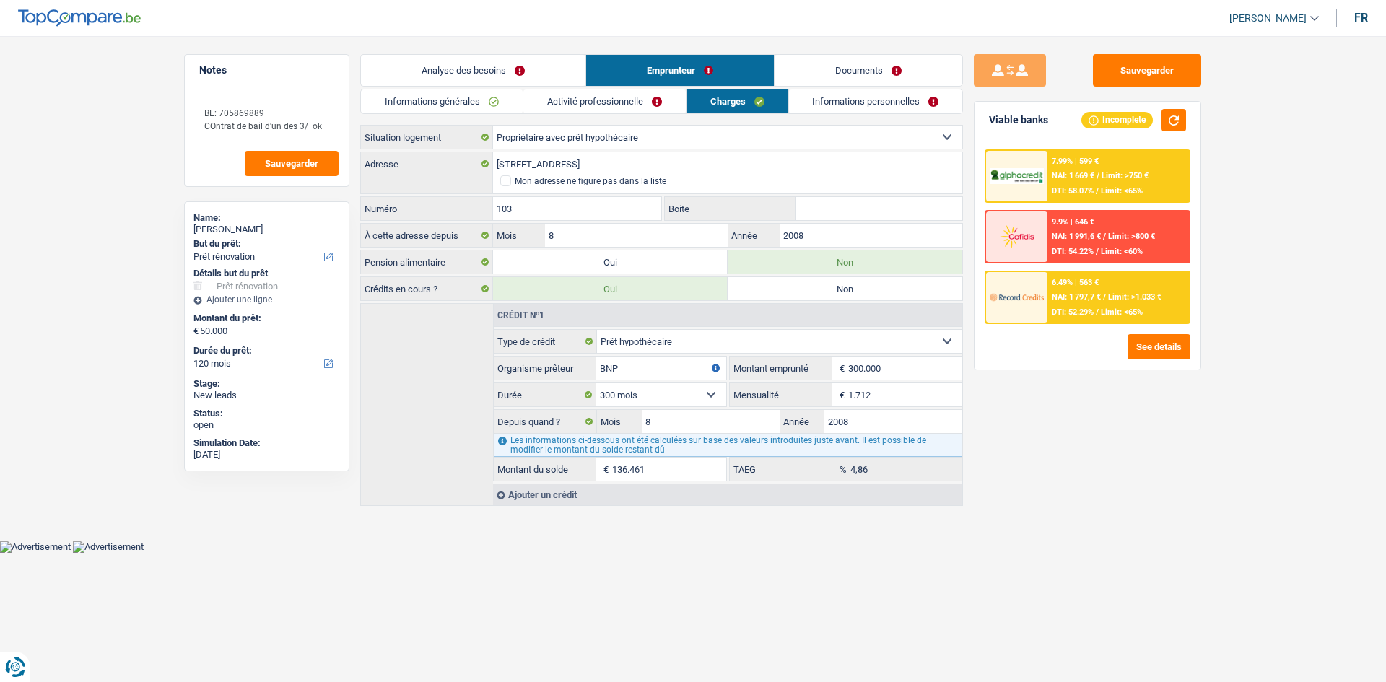
click at [610, 111] on link "Activité professionnelle" at bounding box center [604, 102] width 162 height 24
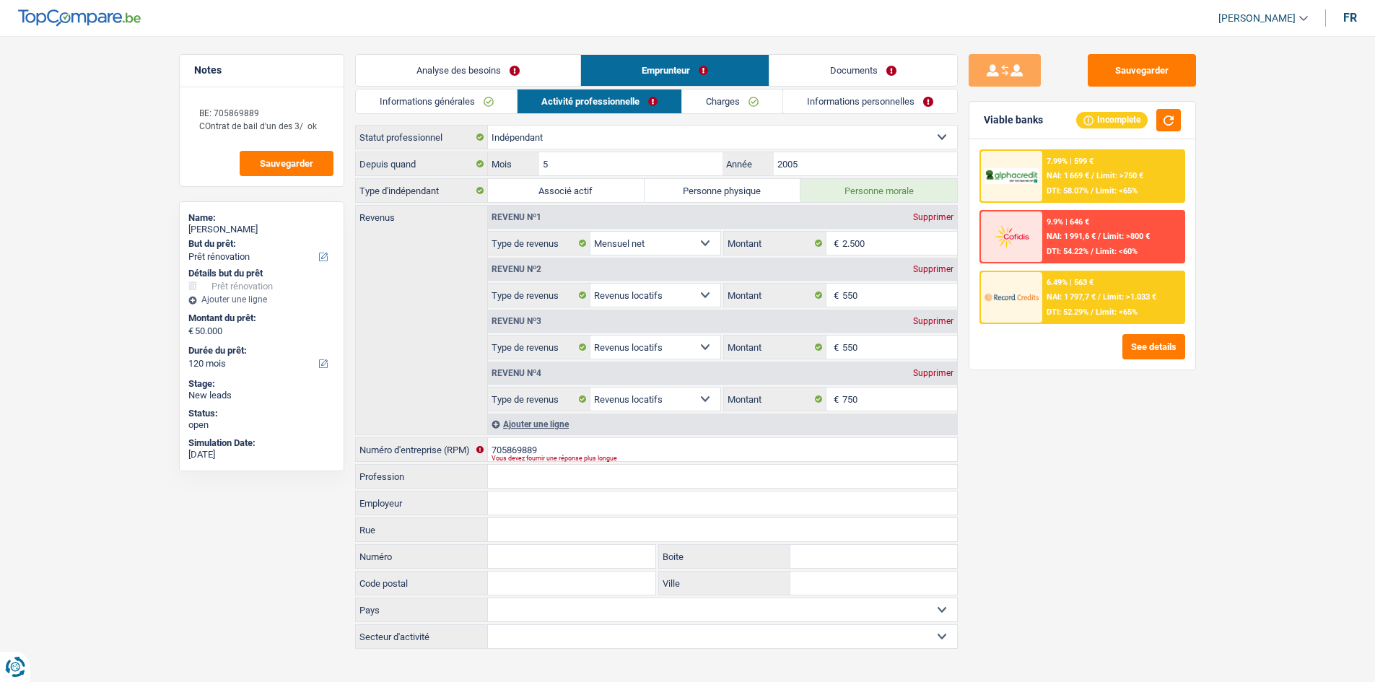
click at [485, 108] on link "Informations générales" at bounding box center [437, 102] width 162 height 24
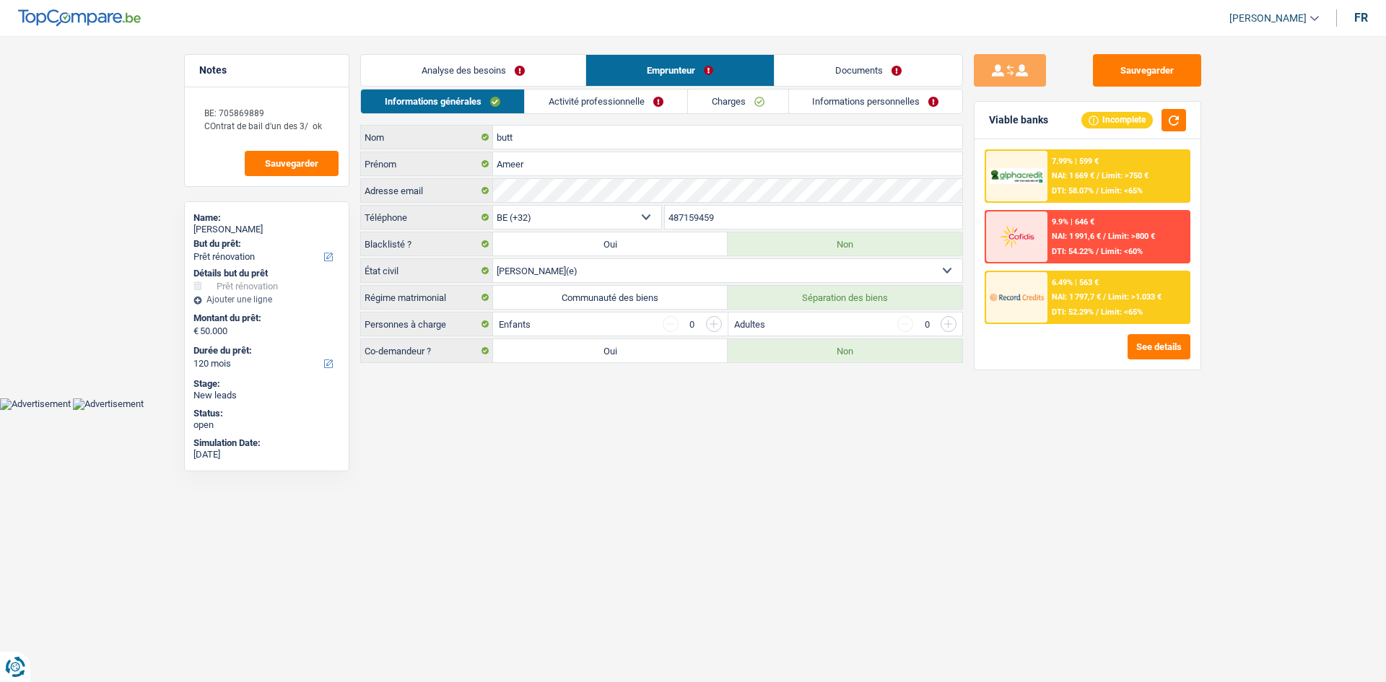
click at [510, 70] on link "Analyse des besoins" at bounding box center [473, 70] width 225 height 31
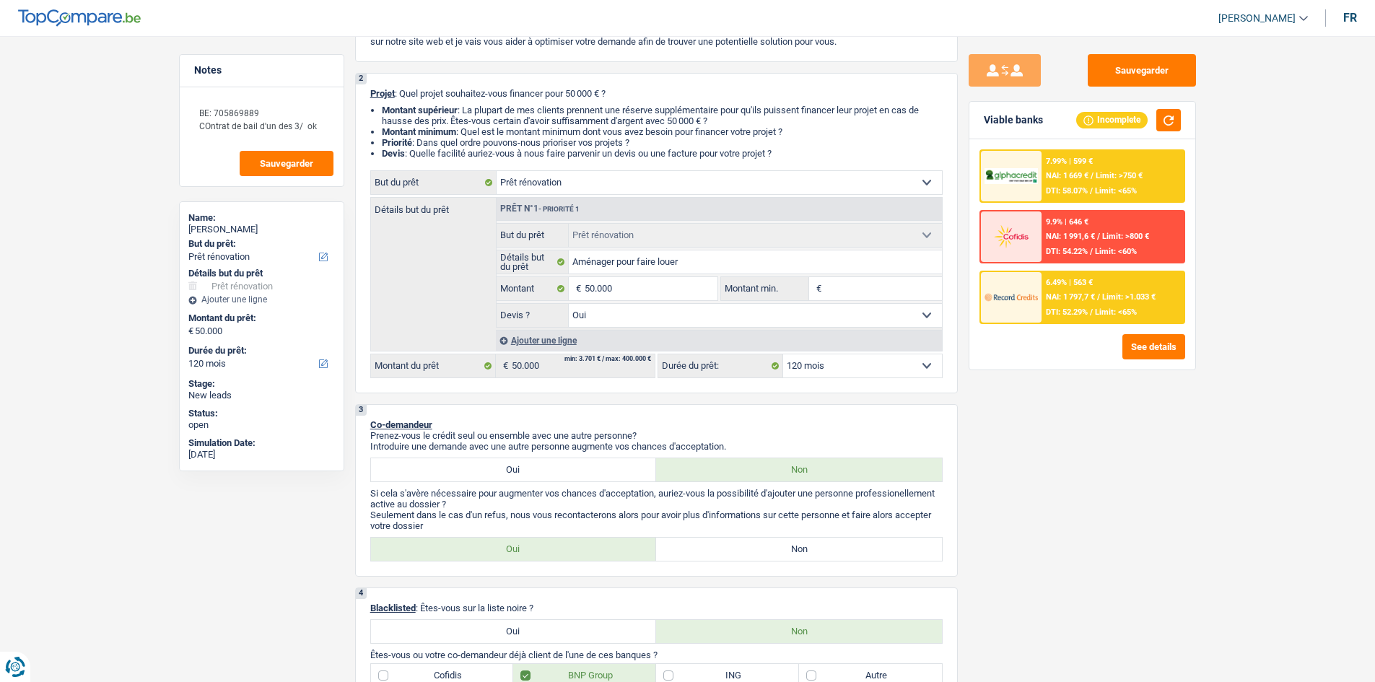
scroll to position [289, 0]
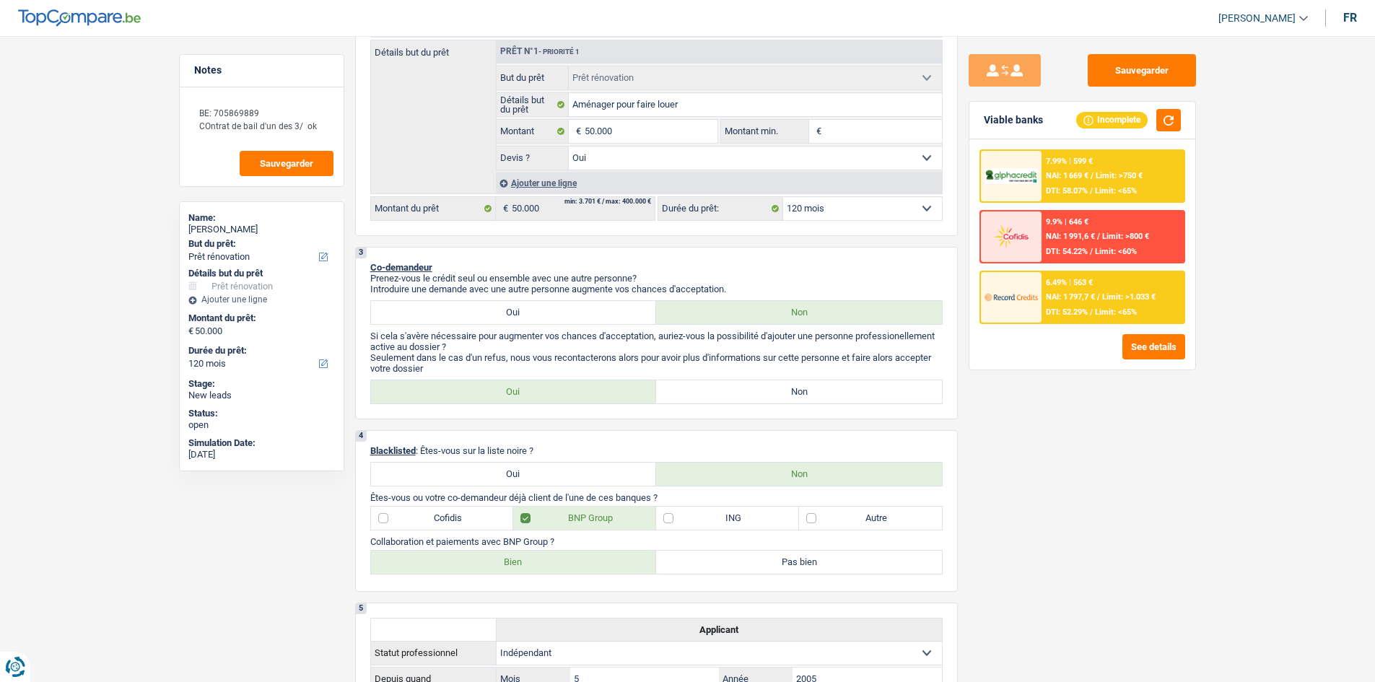
click at [1063, 305] on div "6.49% | 563 € NAI: 1 797,7 € / Limit: >1.033 € DTI: 52.29% / Limit: <65%" at bounding box center [1113, 297] width 142 height 51
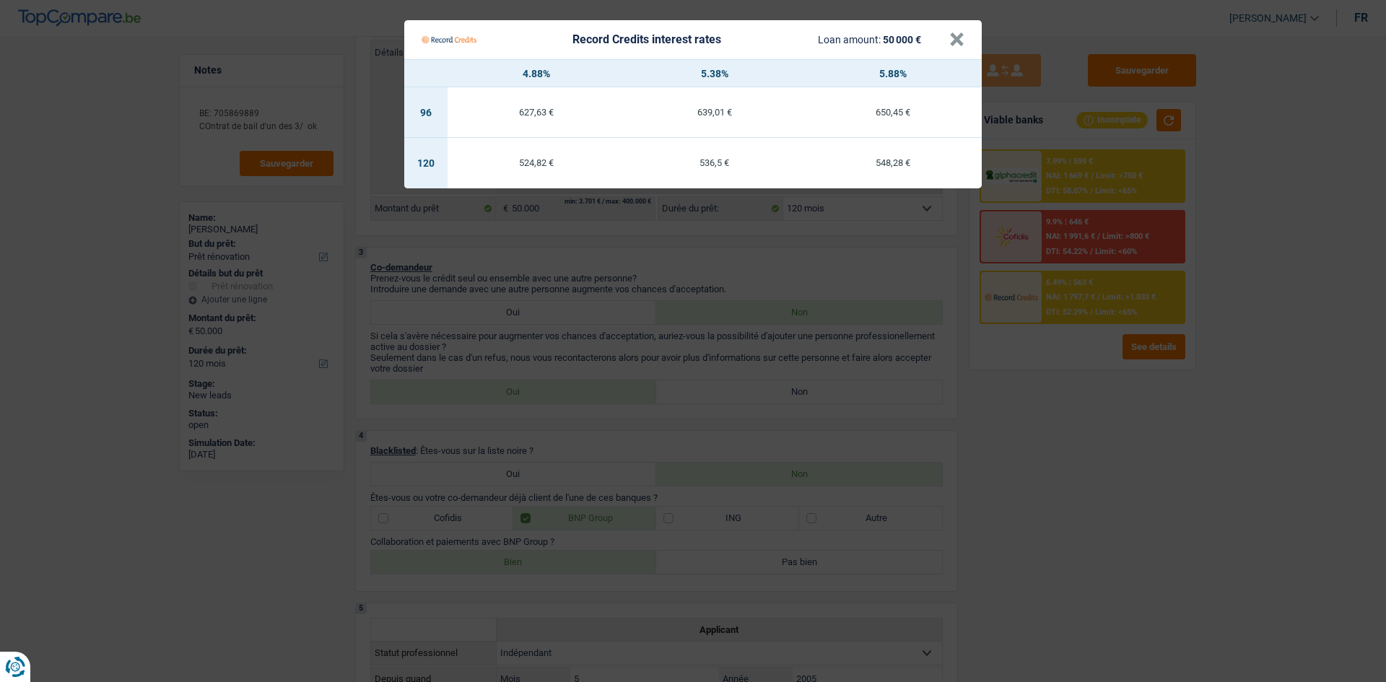
click at [1061, 482] on Credits "Record Credits interest rates Loan amount: 50 000 € × 4.88% 5.38% 5.88% 96 627,…" at bounding box center [693, 341] width 1386 height 682
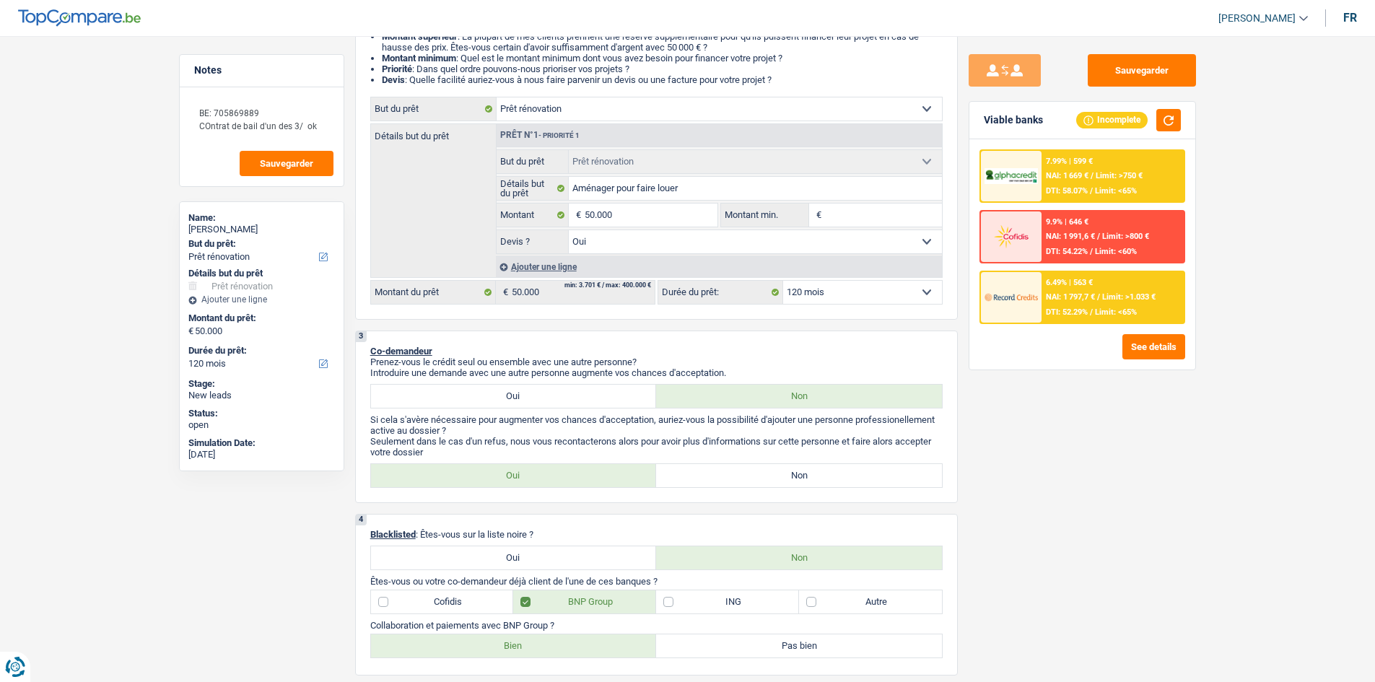
scroll to position [72, 0]
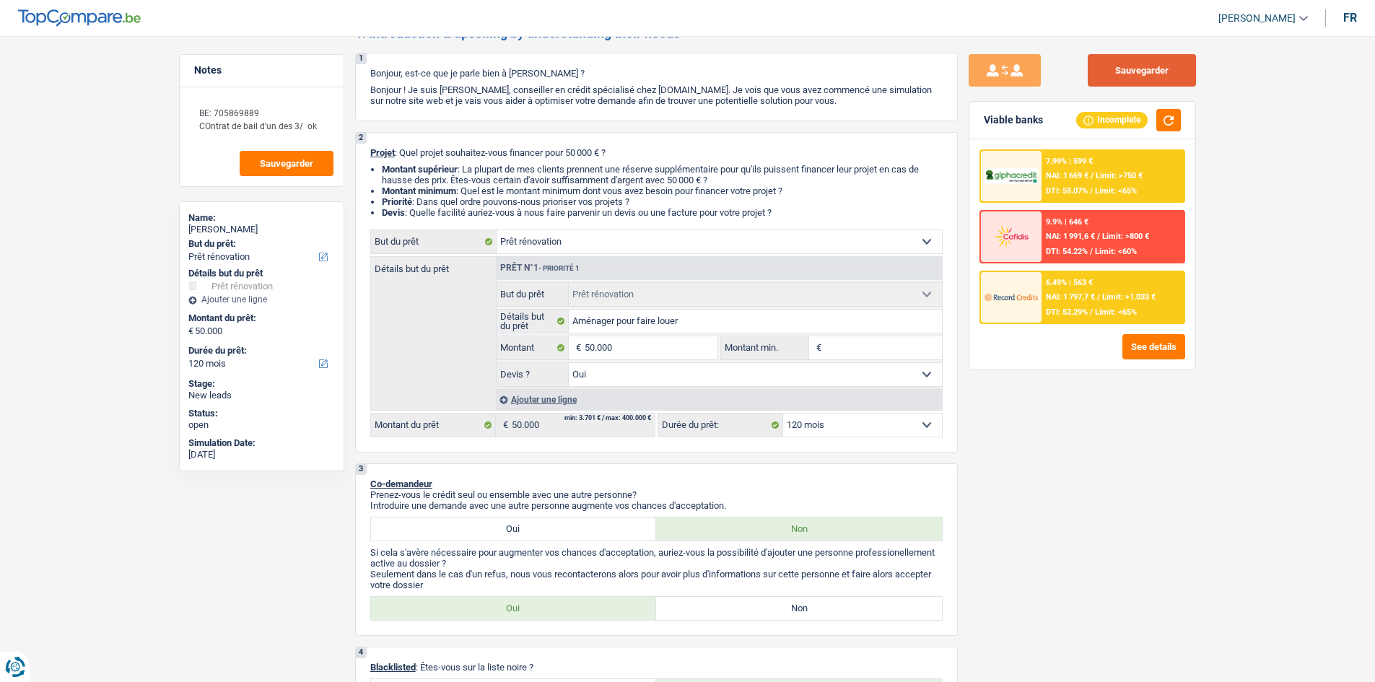
click at [1175, 69] on button "Sauvegarder" at bounding box center [1142, 70] width 108 height 32
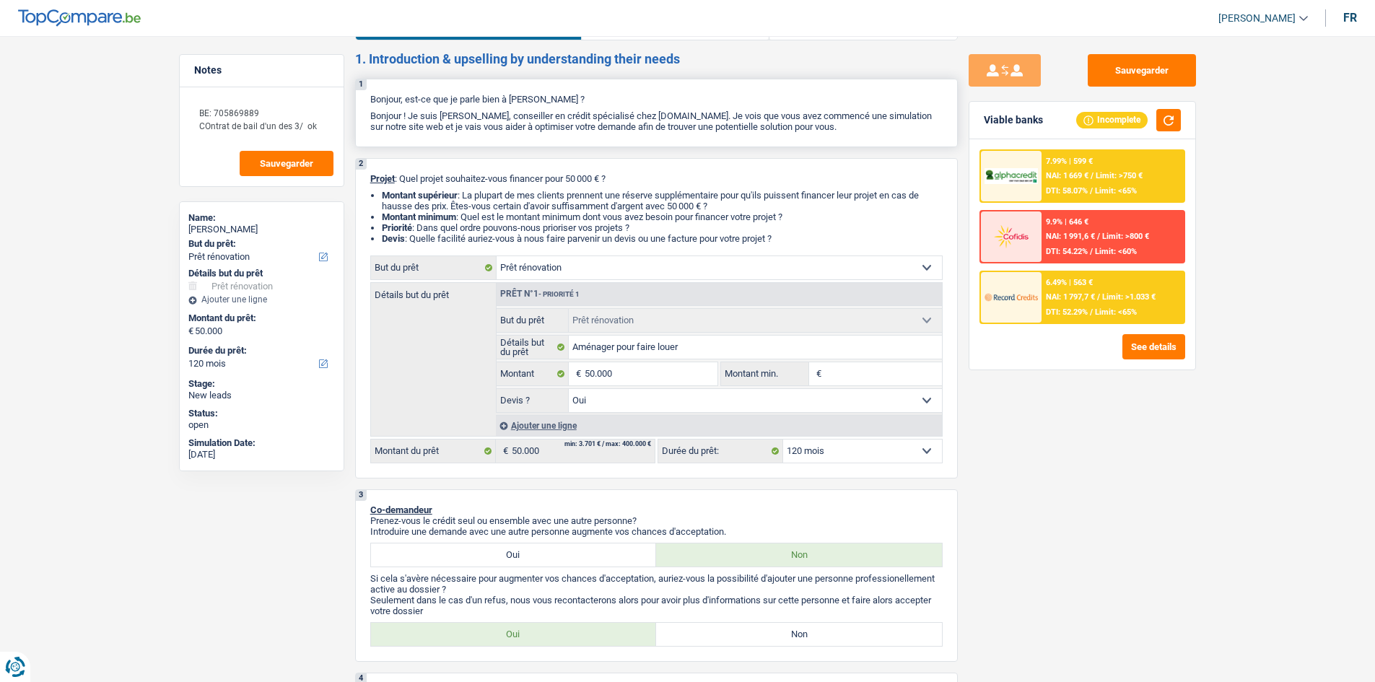
scroll to position [0, 0]
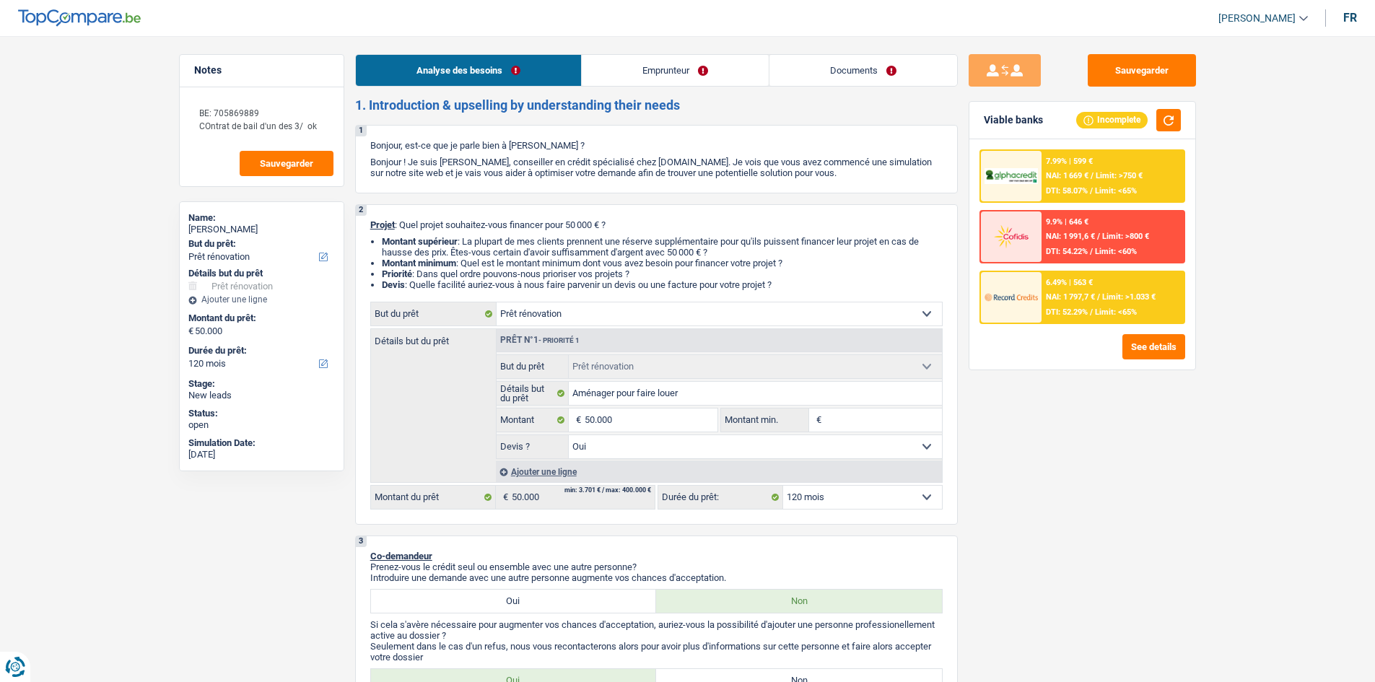
click at [871, 73] on link "Documents" at bounding box center [864, 70] width 188 height 31
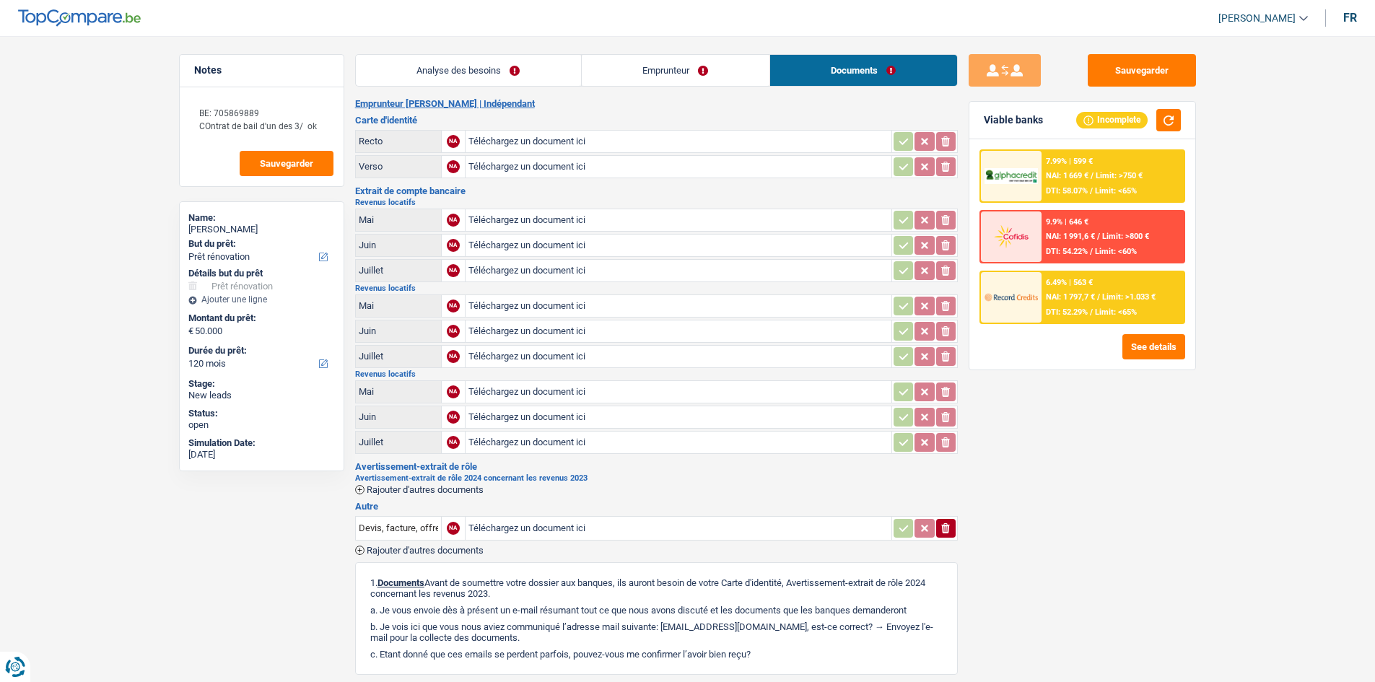
click at [704, 86] on li "Emprunteur" at bounding box center [675, 70] width 188 height 32
click at [687, 73] on link "Emprunteur" at bounding box center [676, 70] width 188 height 31
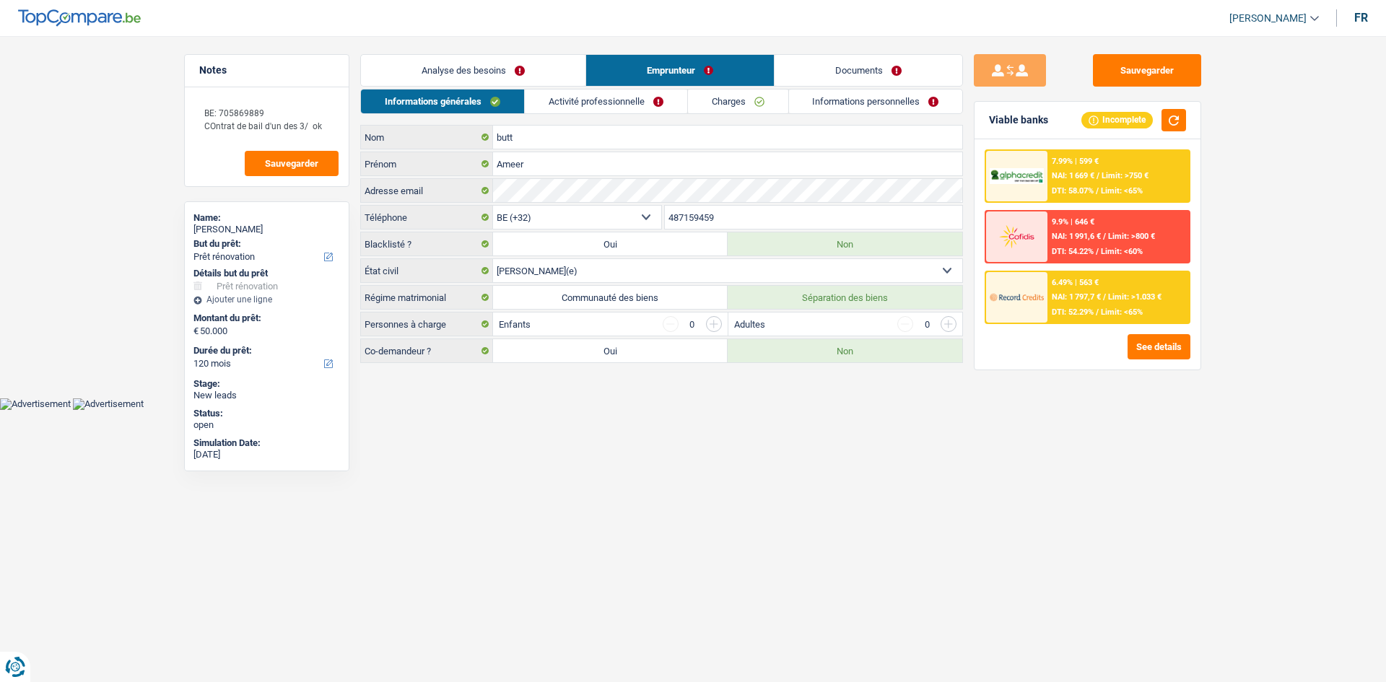
click at [666, 87] on div "Analyse des besoins Emprunteur Documents 1. Introduction & upselling by underst…" at bounding box center [661, 208] width 603 height 309
click at [656, 92] on link "Activité professionnelle" at bounding box center [606, 102] width 162 height 24
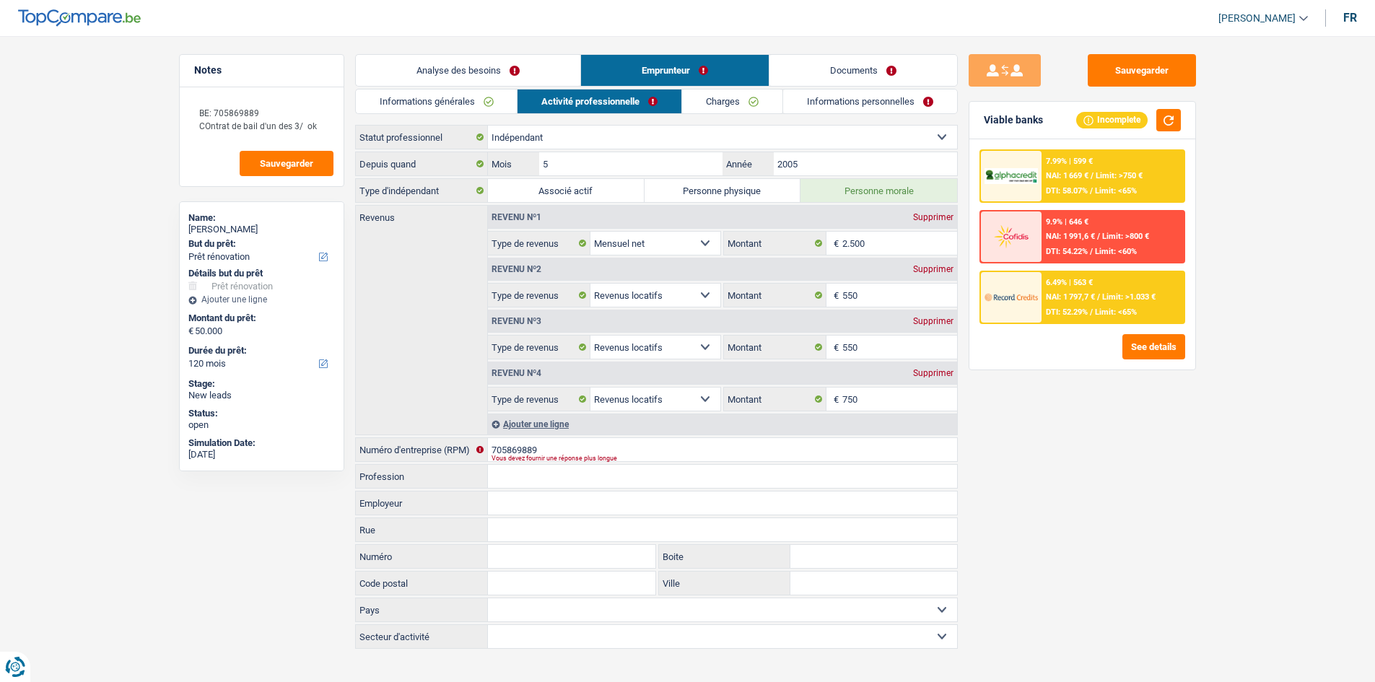
click at [512, 58] on link "Analyse des besoins" at bounding box center [468, 70] width 225 height 31
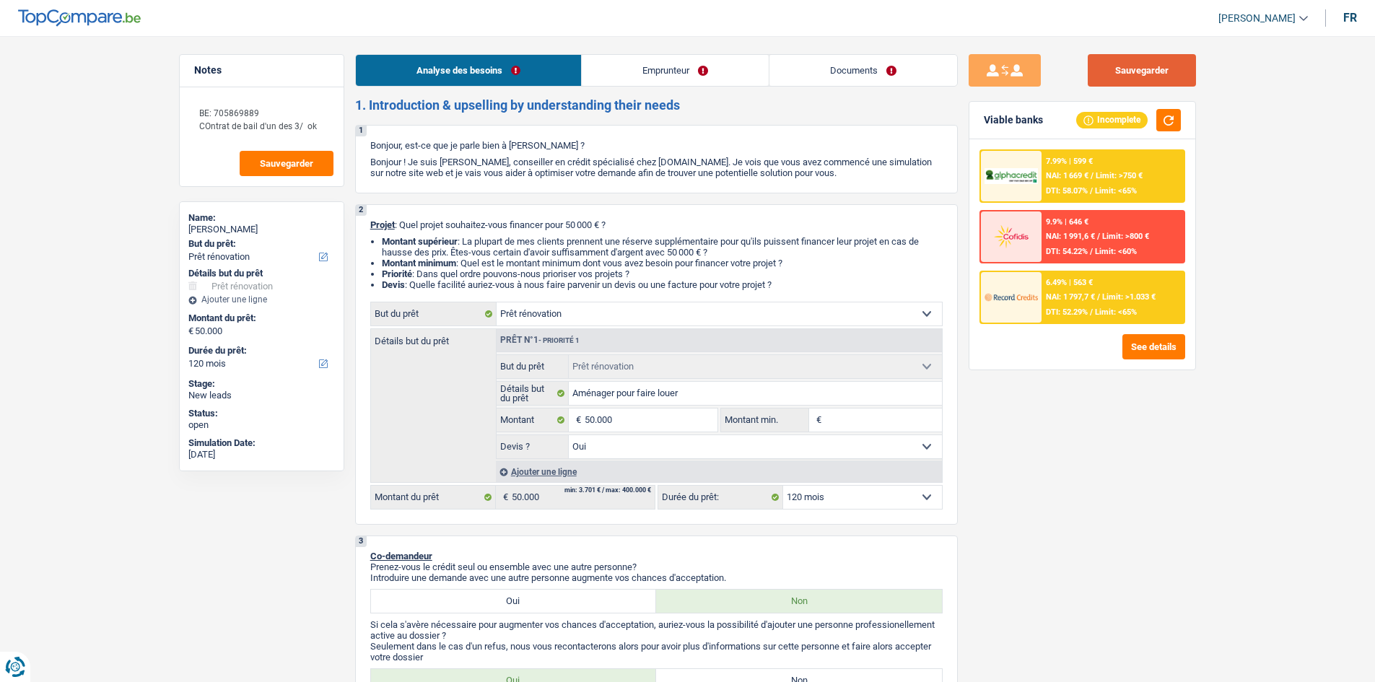
click at [1143, 74] on button "Sauvegarder" at bounding box center [1142, 70] width 108 height 32
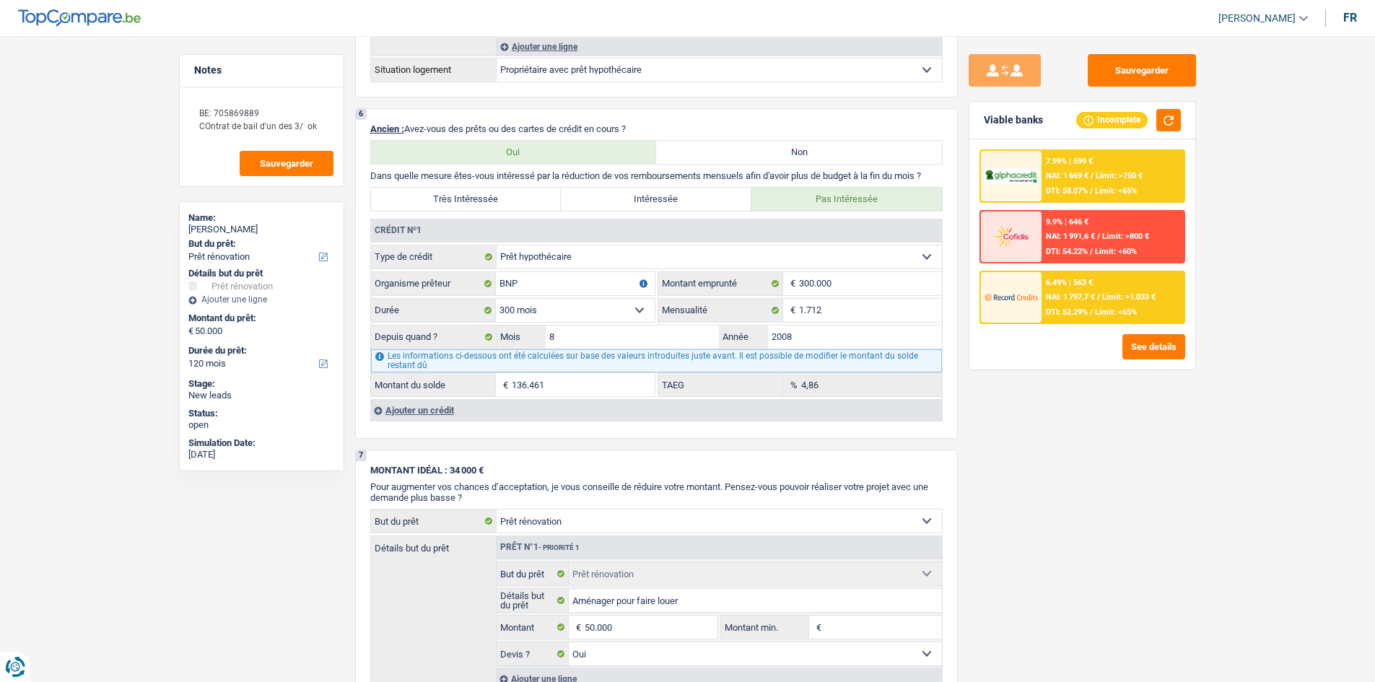
scroll to position [1300, 0]
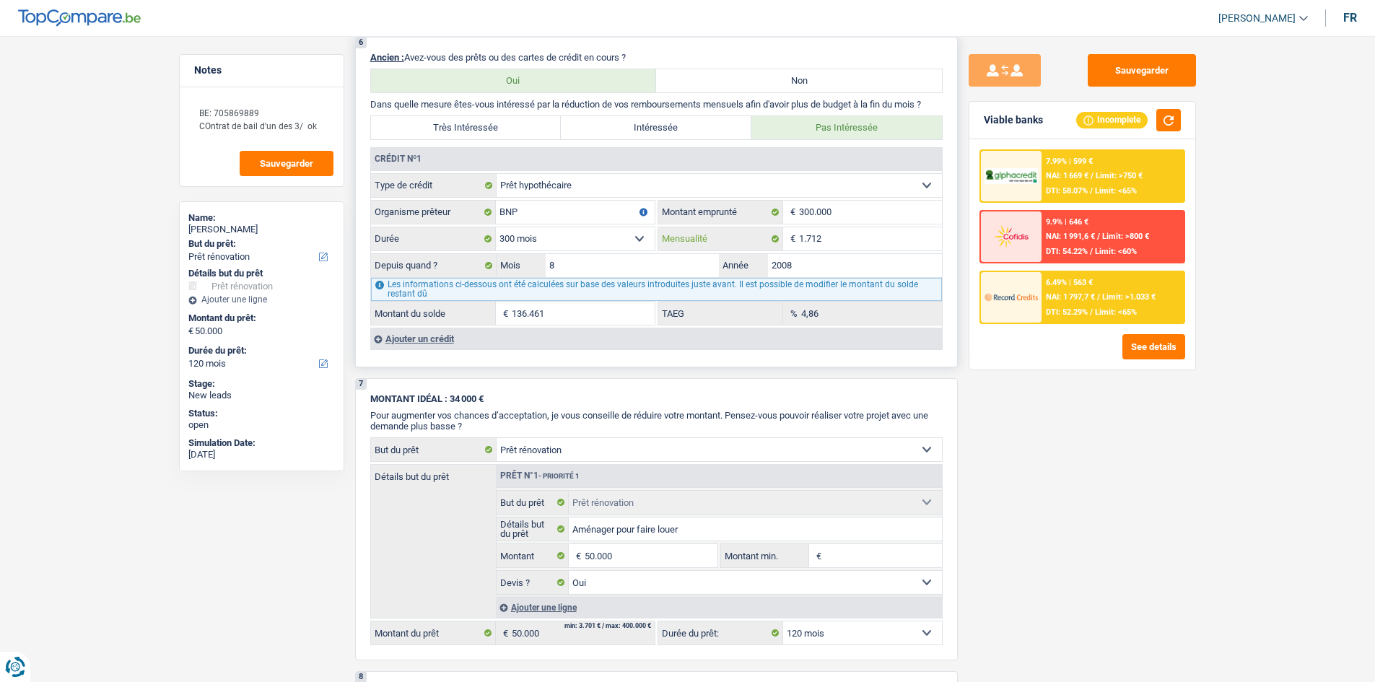
drag, startPoint x: 856, startPoint y: 249, endPoint x: 867, endPoint y: 279, distance: 32.4
click at [856, 280] on fieldset "Carte ou ouverture de crédit Prêt hypothécaire Vente à tempérament Prêt à tempé…" at bounding box center [656, 249] width 571 height 152
click at [840, 282] on div "Les informations ci-dessous ont été calculées sur base des valeurs introduites …" at bounding box center [656, 289] width 571 height 23
click at [832, 275] on input "2008" at bounding box center [855, 265] width 174 height 23
click at [844, 247] on input "1.712" at bounding box center [870, 238] width 143 height 23
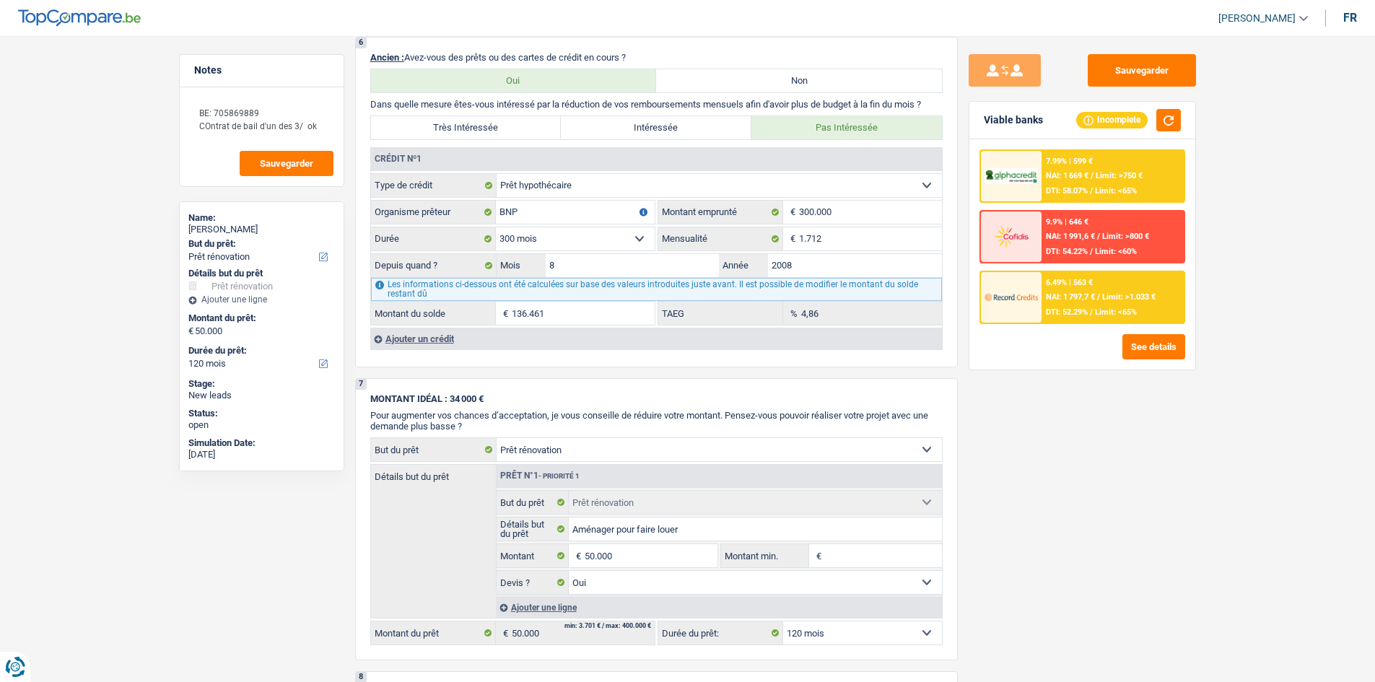
click at [1024, 517] on div "Sauvegarder Viable banks Incomplete 7.99% | 599 € NAI: 1 669 € / Limit: >750 € …" at bounding box center [1082, 354] width 249 height 601
click at [771, 313] on div "4,86 % TAEG" at bounding box center [800, 313] width 284 height 23
click at [1061, 435] on div "Sauvegarder Viable banks Incomplete 7.99% | 599 € NAI: 1 669 € / Limit: >750 € …" at bounding box center [1082, 354] width 249 height 601
click at [755, 312] on div "4,86 % TAEG" at bounding box center [800, 313] width 284 height 23
click at [985, 415] on div "Sauvegarder Viable banks Incomplete 7.99% | 599 € NAI: 1 669 € / Limit: >750 € …" at bounding box center [1082, 354] width 249 height 601
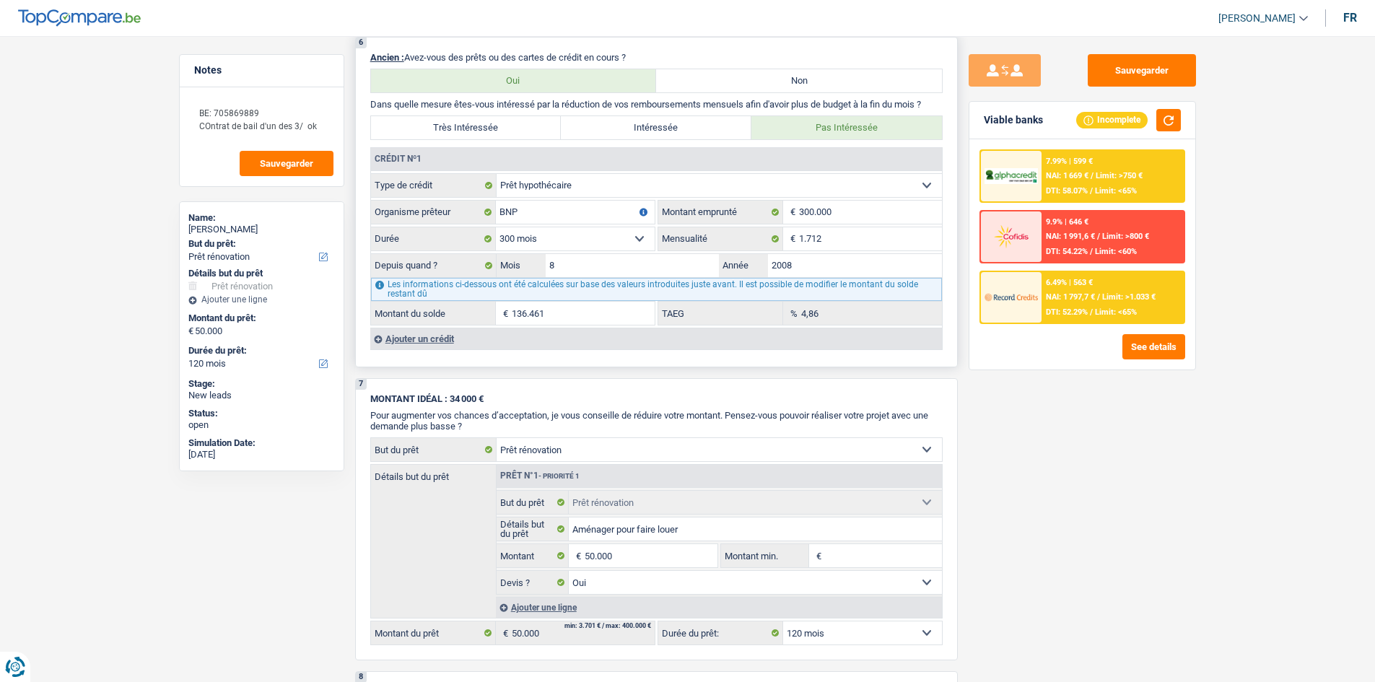
click at [798, 318] on div "4,86 % TAEG" at bounding box center [800, 313] width 284 height 23
click at [1108, 484] on div "Sauvegarder Viable banks Incomplete 7.99% | 599 € NAI: 1 669 € / Limit: >750 € …" at bounding box center [1082, 354] width 249 height 601
click at [766, 284] on fieldset "Carte ou ouverture de crédit Prêt hypothécaire Vente à tempérament Prêt à tempé…" at bounding box center [656, 249] width 571 height 152
drag, startPoint x: 1069, startPoint y: 467, endPoint x: 1076, endPoint y: 464, distance: 7.8
click at [1070, 468] on div "Sauvegarder Viable banks Incomplete 7.99% | 599 € NAI: 1 669 € / Limit: >750 € …" at bounding box center [1082, 354] width 249 height 601
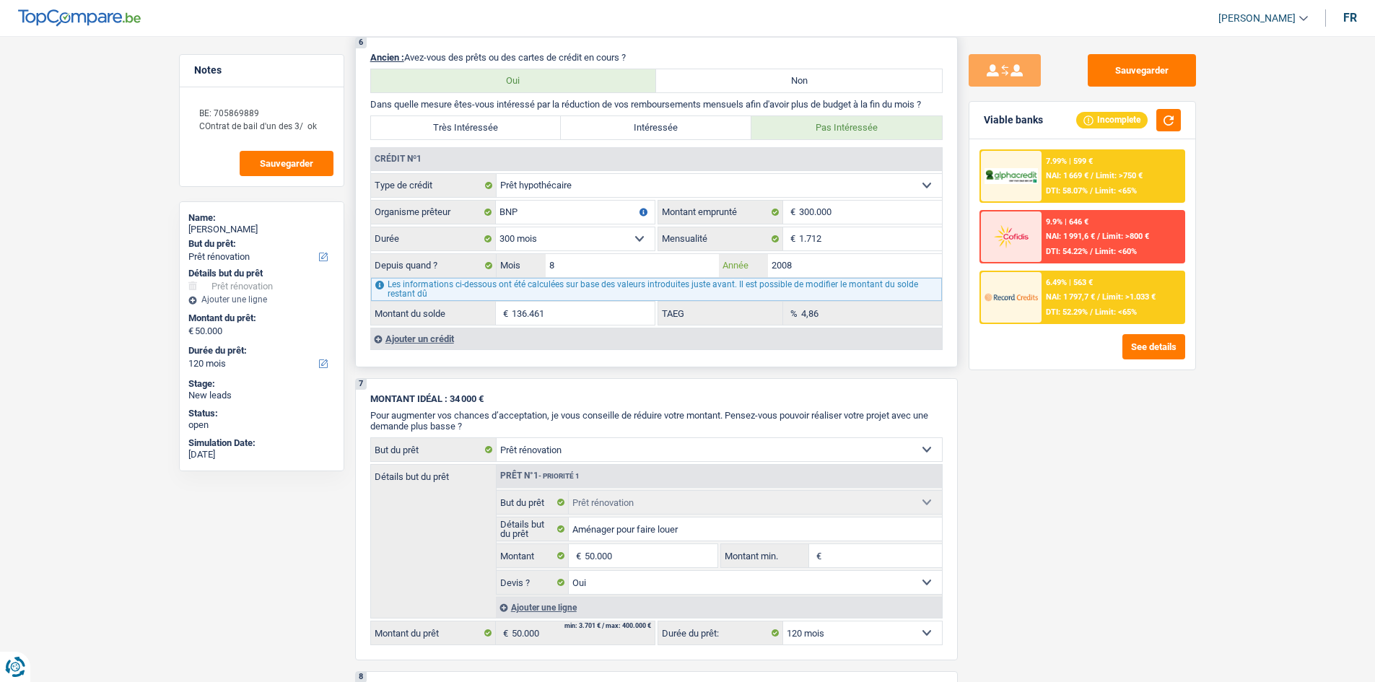
click at [799, 261] on input "2008" at bounding box center [855, 265] width 174 height 23
click at [599, 240] on select "120 mois 132 mois 144 mois 180 mois 240 mois 300 mois 360 mois 420 mois Sélecti…" at bounding box center [575, 238] width 159 height 23
click at [1000, 420] on div "Sauvegarder Viable banks Incomplete 7.99% | 599 € NAI: 1 669 € / Limit: >750 € …" at bounding box center [1082, 354] width 249 height 601
click at [785, 286] on fieldset "Carte ou ouverture de crédit Prêt hypothécaire Vente à tempérament Prêt à tempé…" at bounding box center [656, 249] width 571 height 152
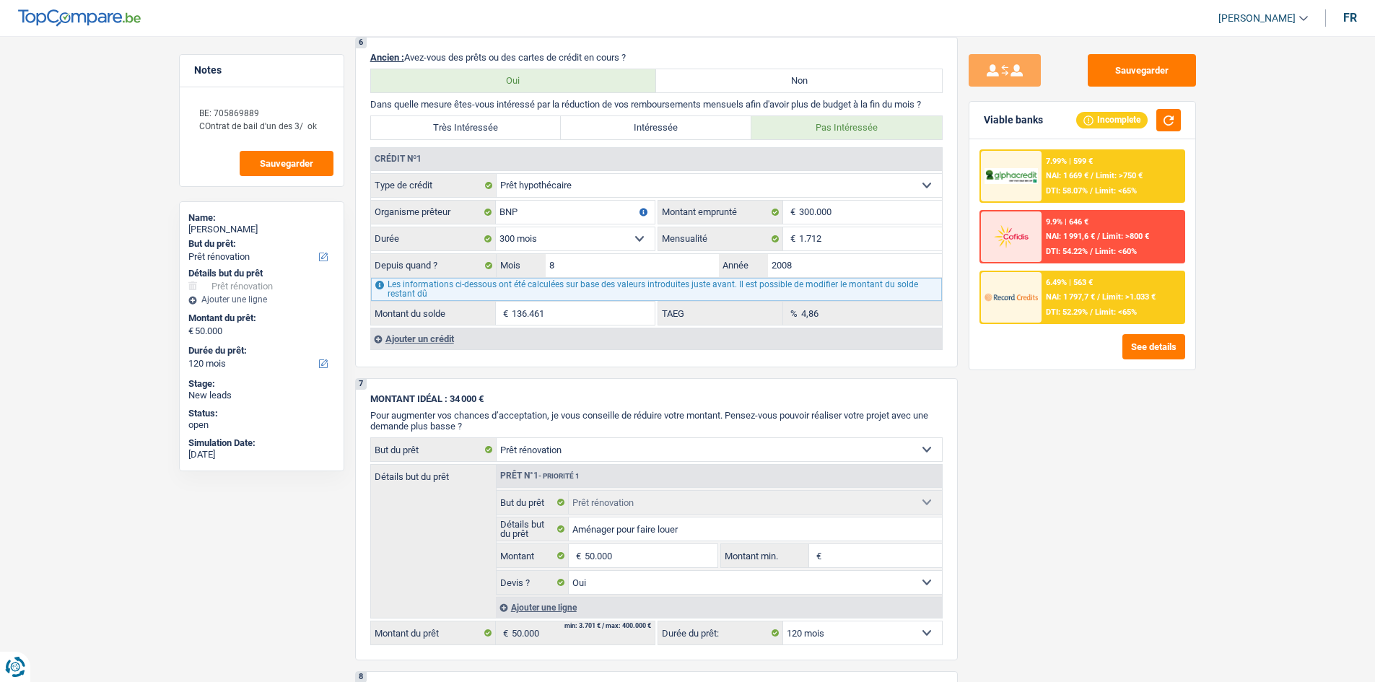
drag, startPoint x: 1002, startPoint y: 388, endPoint x: 1019, endPoint y: 384, distance: 17.2
click at [1001, 388] on div "Sauvegarder Viable banks Incomplete 7.99% | 599 € NAI: 1 669 € / Limit: >750 € …" at bounding box center [1082, 354] width 249 height 601
click at [775, 304] on div "4,86 % TAEG" at bounding box center [800, 313] width 284 height 23
drag, startPoint x: 1149, startPoint y: 482, endPoint x: 1029, endPoint y: 413, distance: 138.1
click at [1127, 489] on div "Sauvegarder Viable banks Incomplete 7.99% | 599 € NAI: 1 669 € / Limit: >750 € …" at bounding box center [1082, 354] width 249 height 601
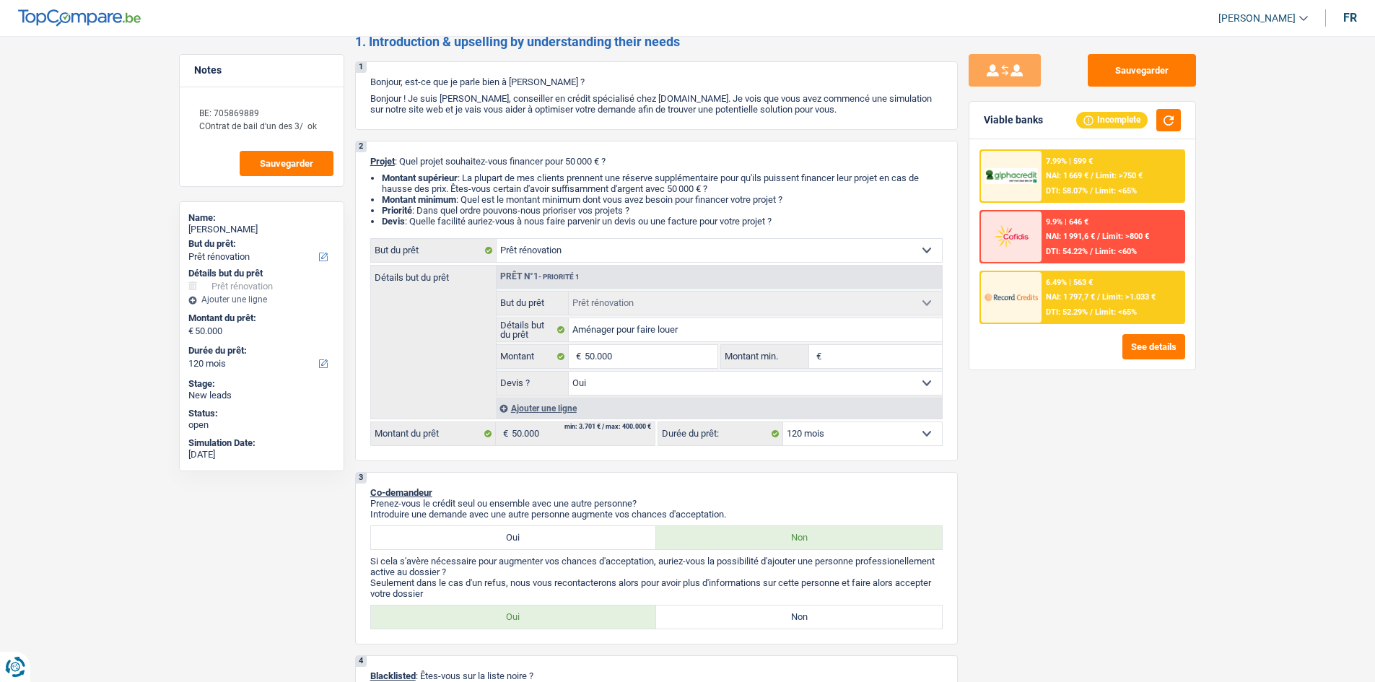
scroll to position [0, 0]
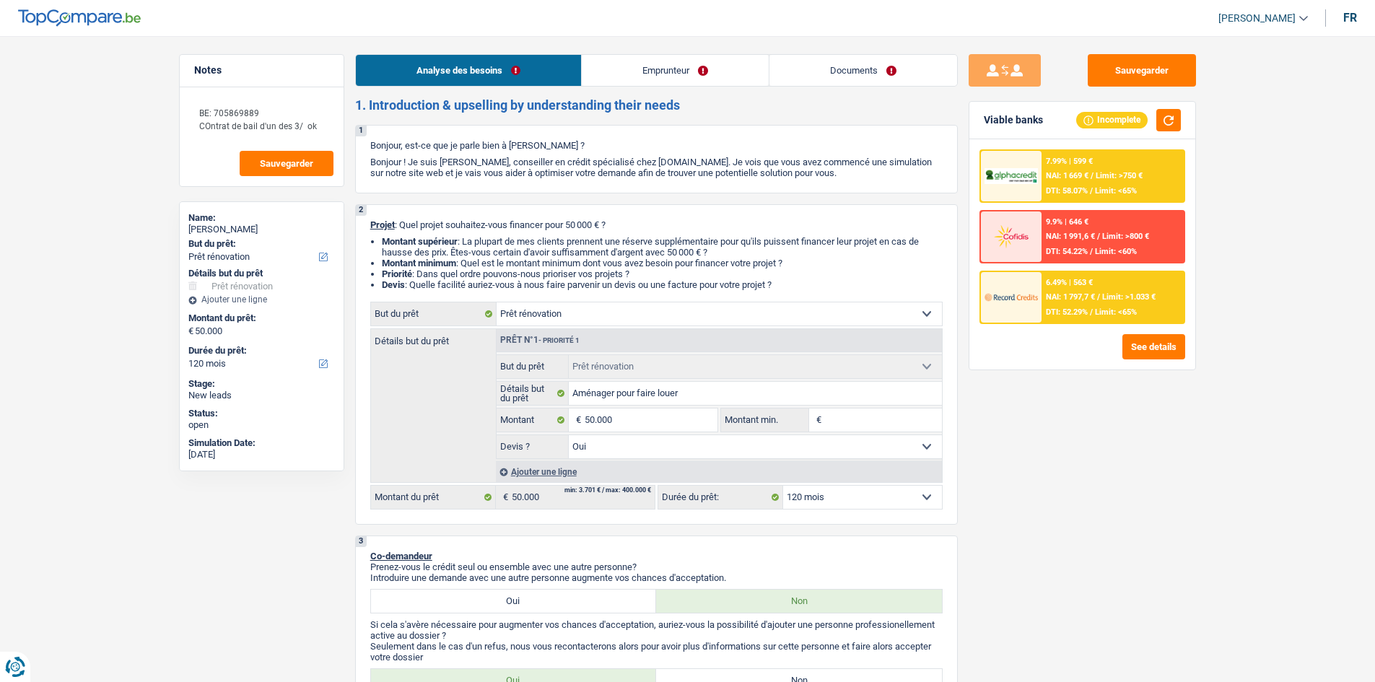
click at [660, 61] on link "Emprunteur" at bounding box center [675, 70] width 187 height 31
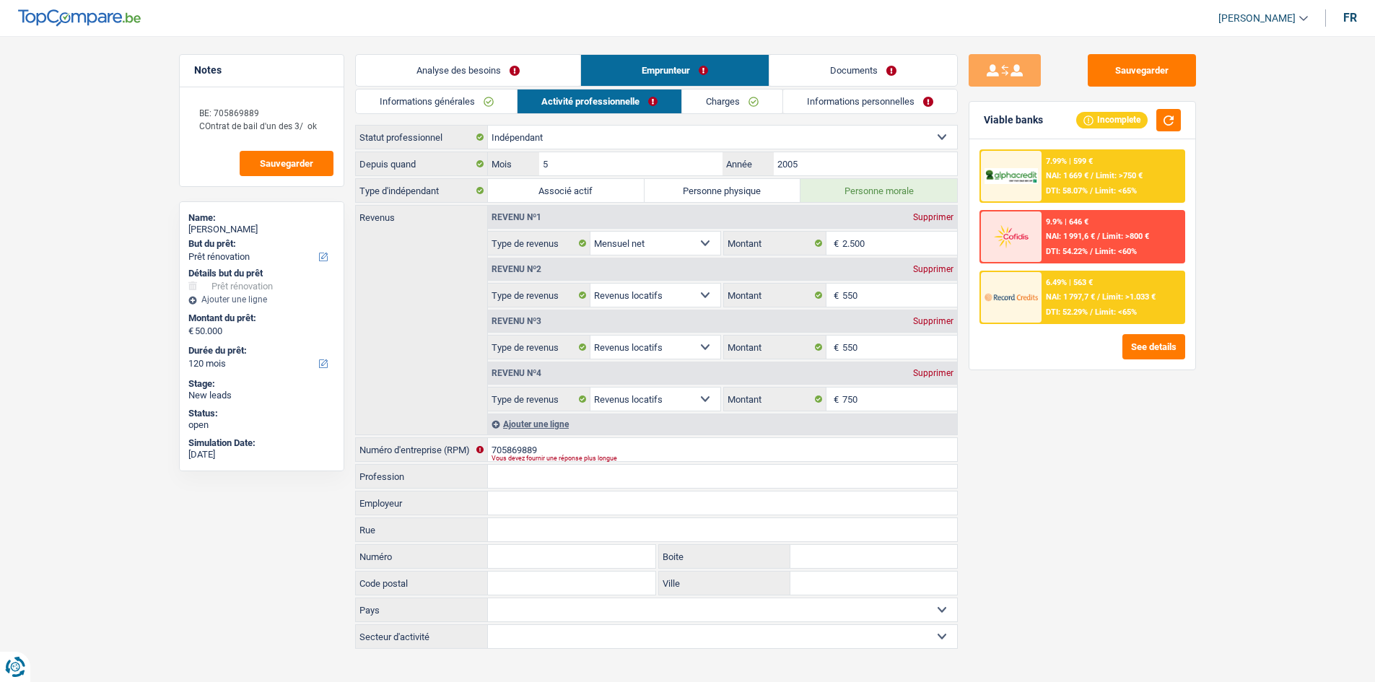
click at [710, 97] on link "Charges" at bounding box center [732, 102] width 100 height 24
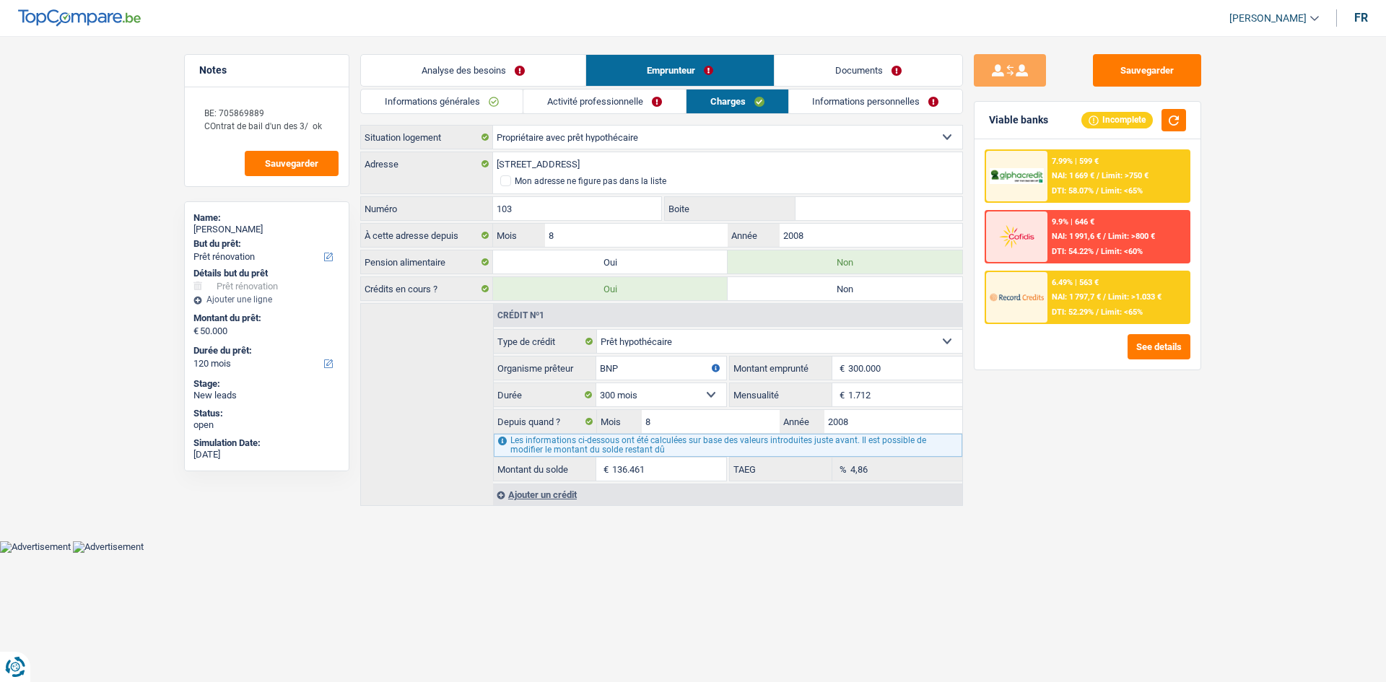
click at [825, 100] on link "Informations personnelles" at bounding box center [876, 102] width 174 height 24
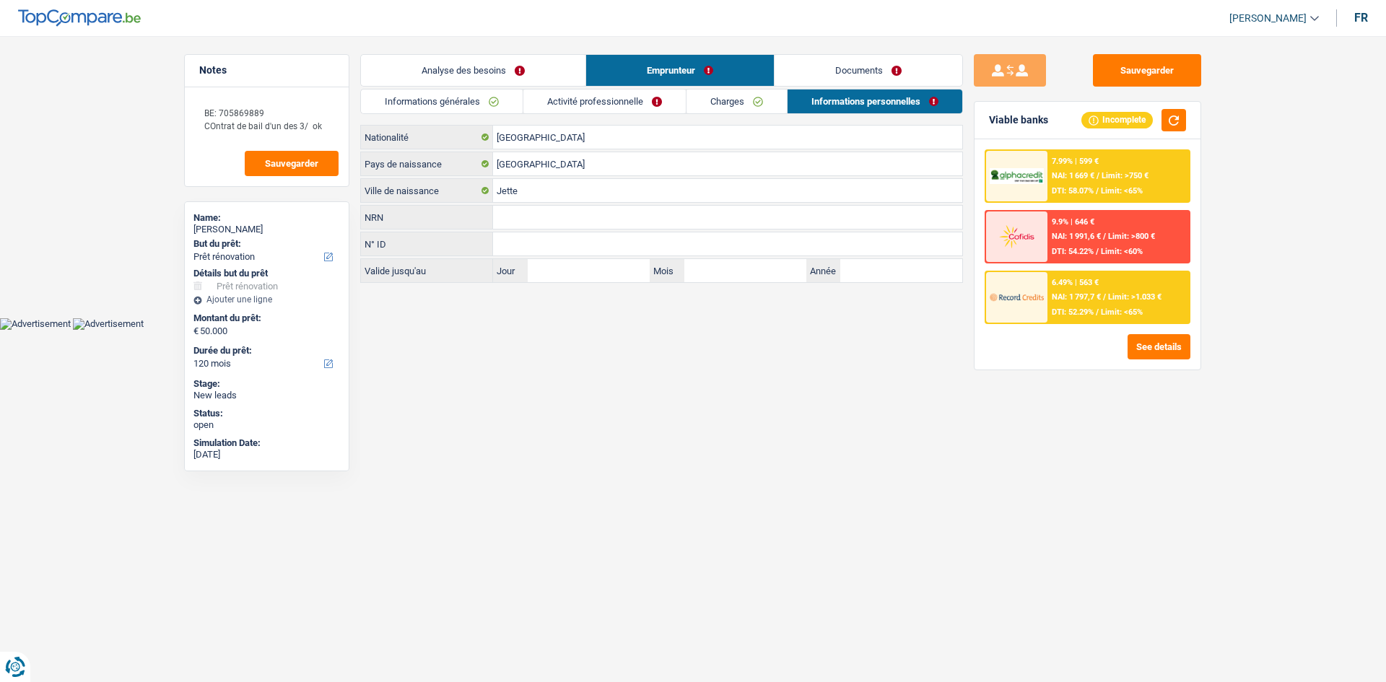
click at [847, 66] on link "Documents" at bounding box center [869, 70] width 188 height 31
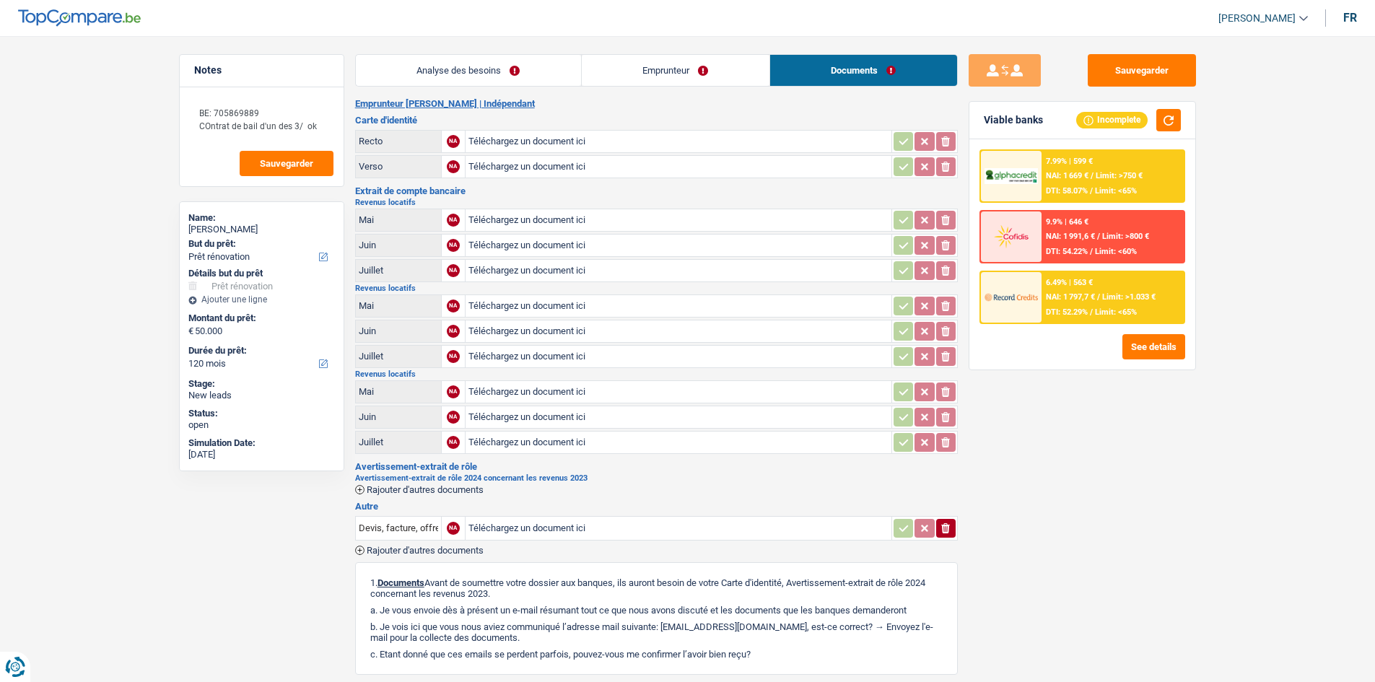
click at [712, 57] on link "Emprunteur" at bounding box center [676, 70] width 188 height 31
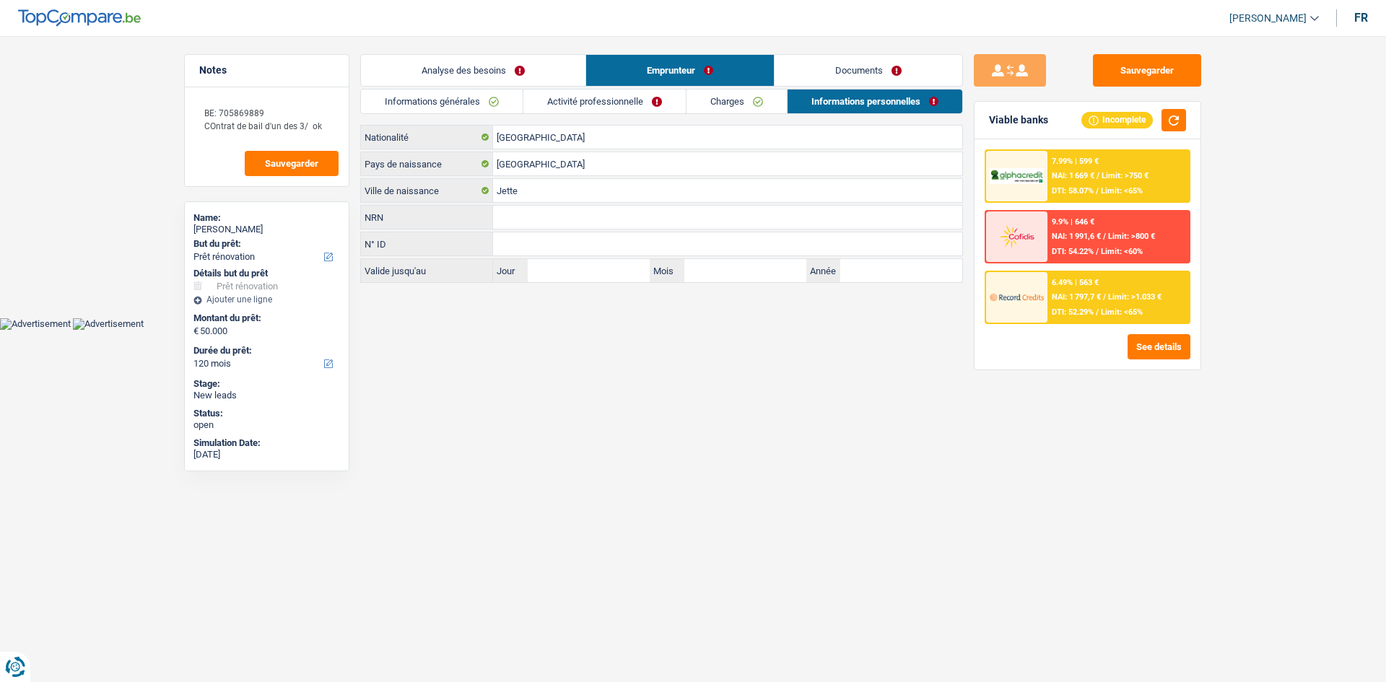
click at [762, 102] on link "Charges" at bounding box center [737, 102] width 100 height 24
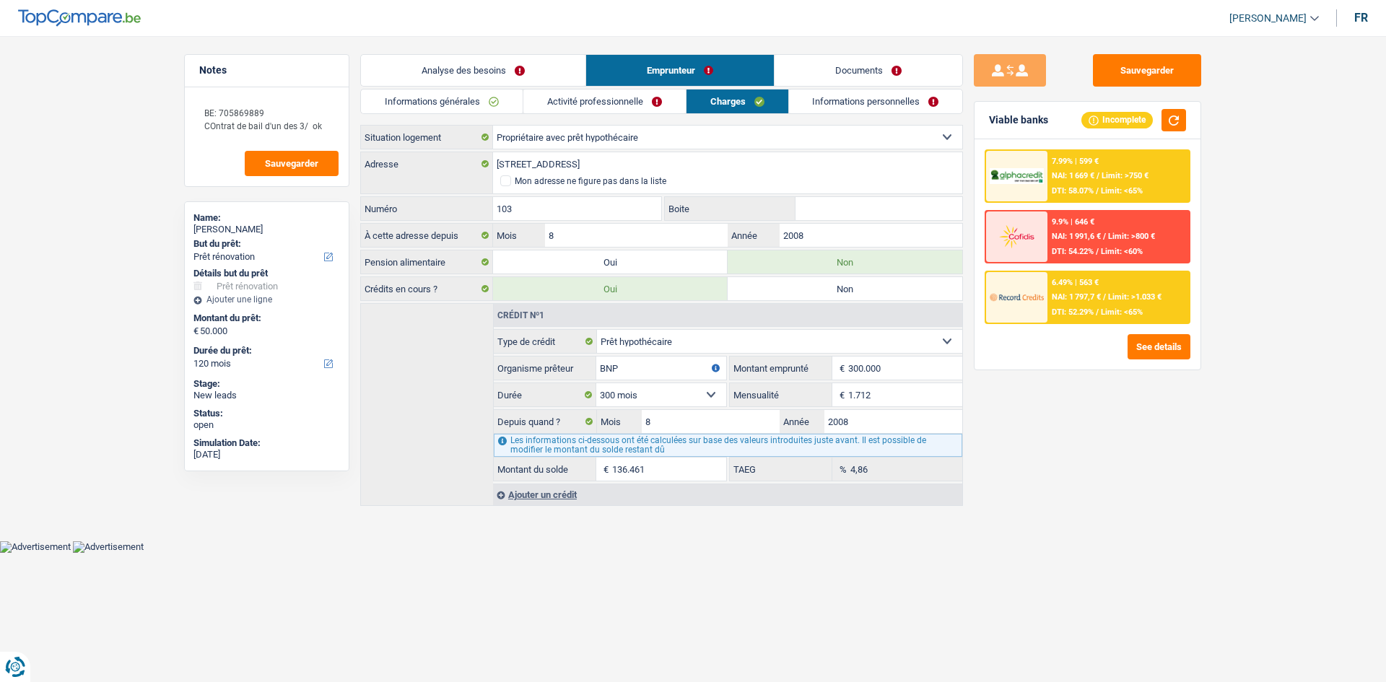
click at [645, 99] on link "Activité professionnelle" at bounding box center [604, 102] width 162 height 24
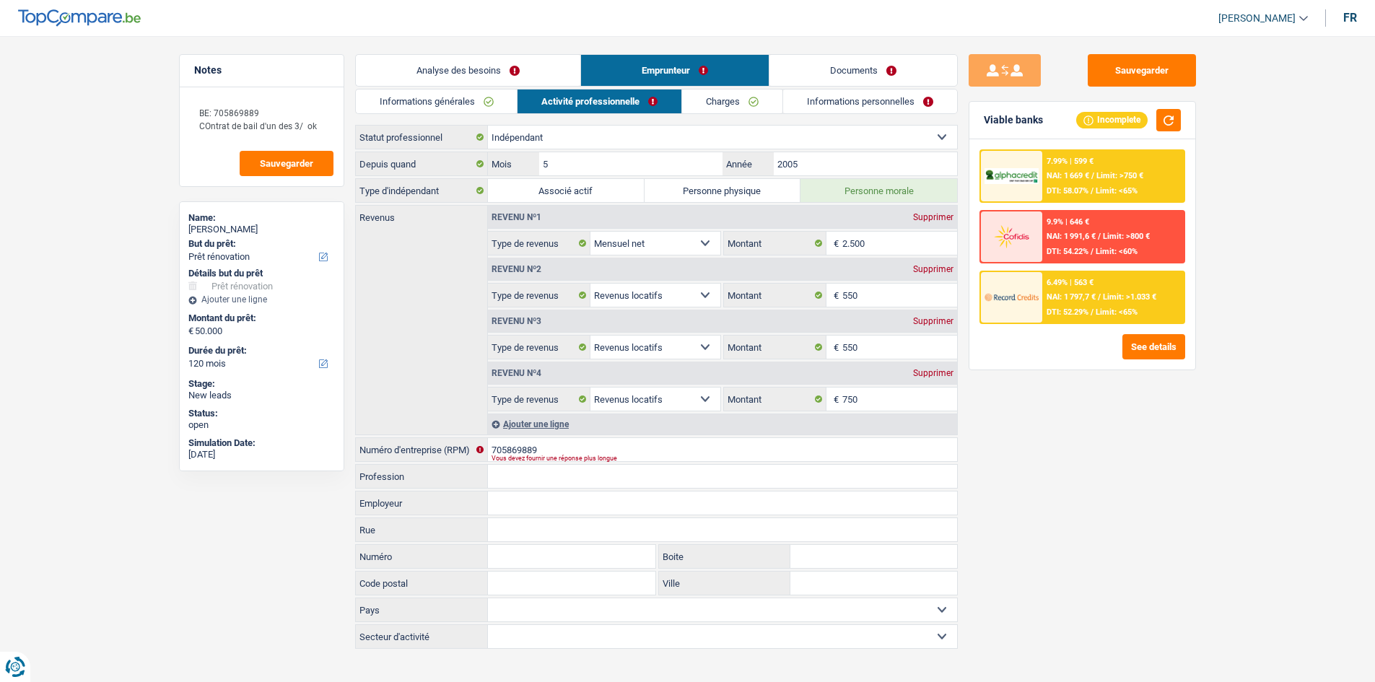
click at [464, 90] on link "Informations générales" at bounding box center [437, 102] width 162 height 24
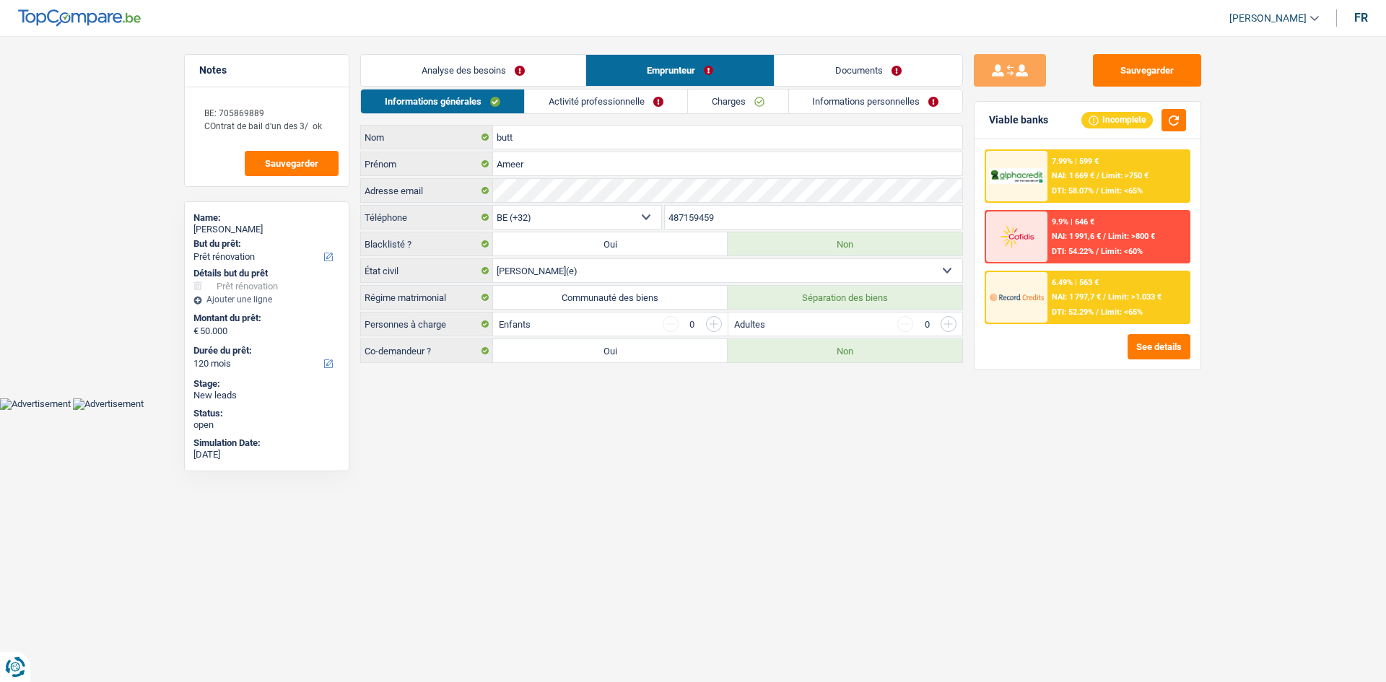
click at [526, 51] on main "Notes BE: 705869889 COntrat de bail d'un des 3/ ok Sauvegarder Name: [PERSON_NA…" at bounding box center [693, 210] width 1386 height 376
click at [532, 68] on link "Analyse des besoins" at bounding box center [473, 70] width 225 height 31
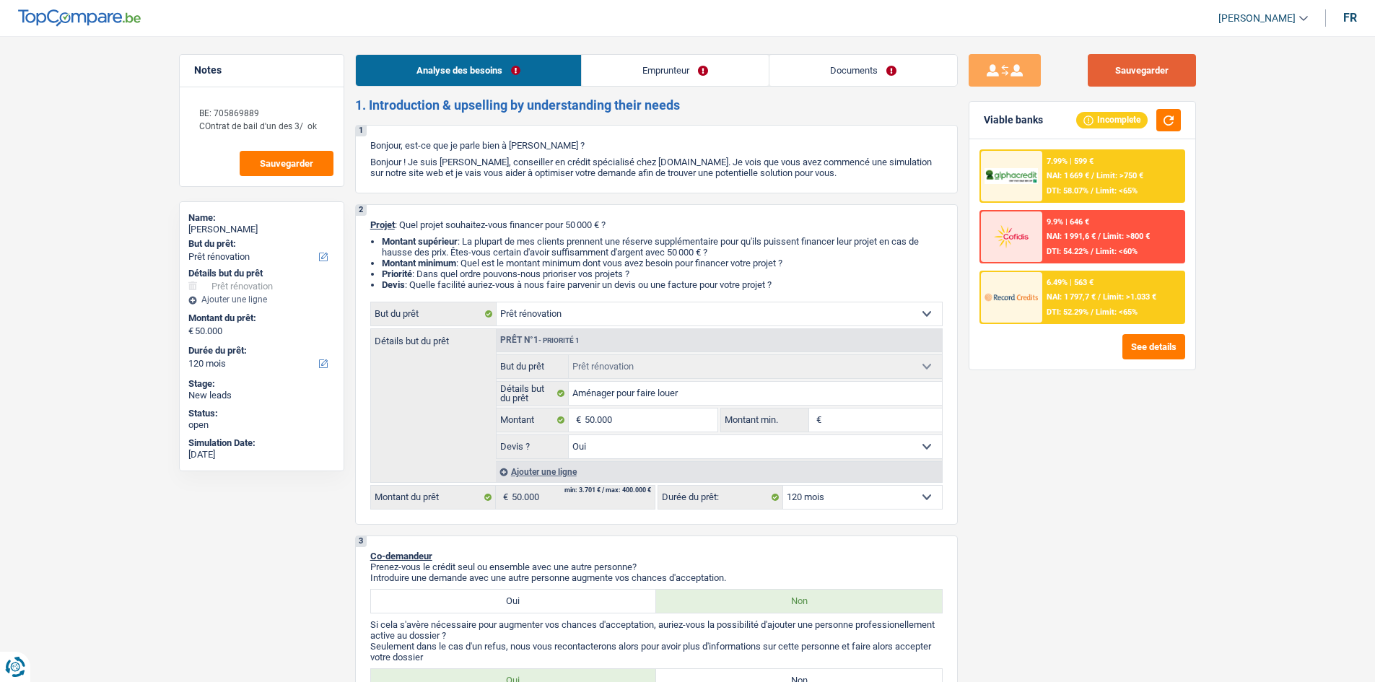
drag, startPoint x: 1157, startPoint y: 60, endPoint x: 1171, endPoint y: 178, distance: 118.6
click at [1155, 60] on button "Sauvegarder" at bounding box center [1142, 70] width 108 height 32
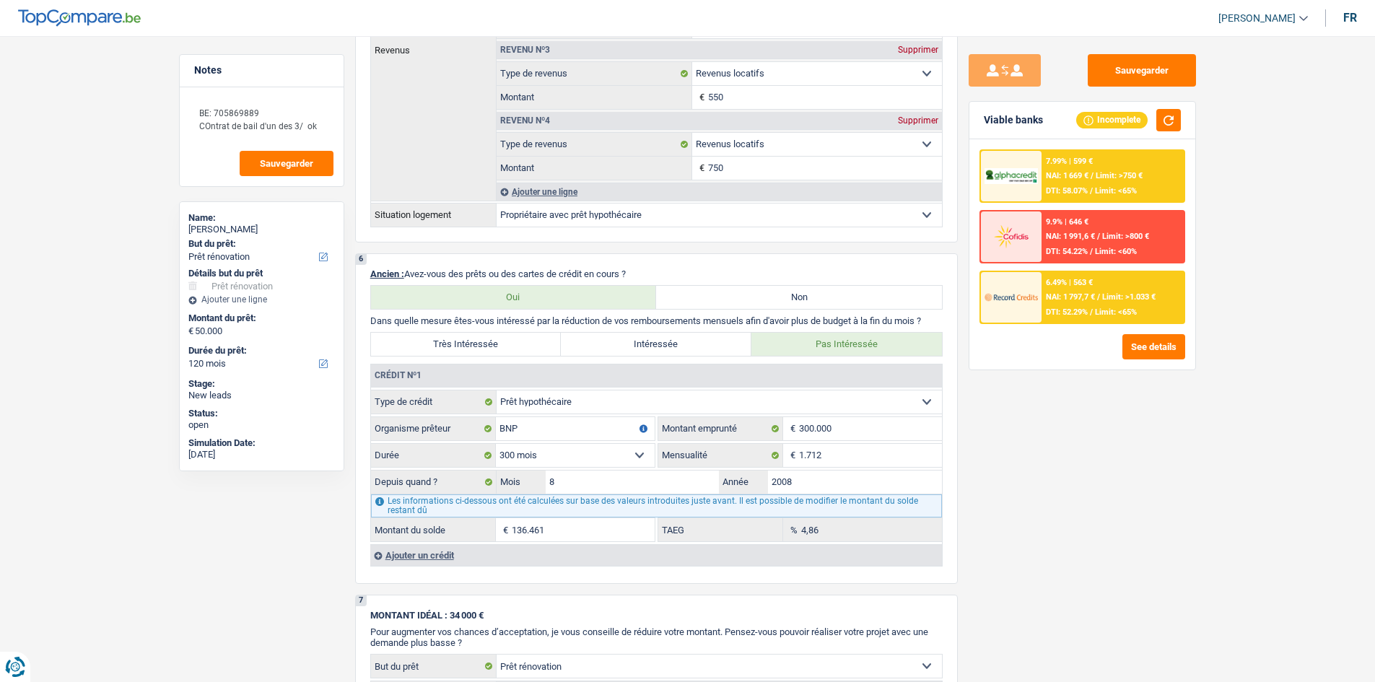
scroll to position [1155, 0]
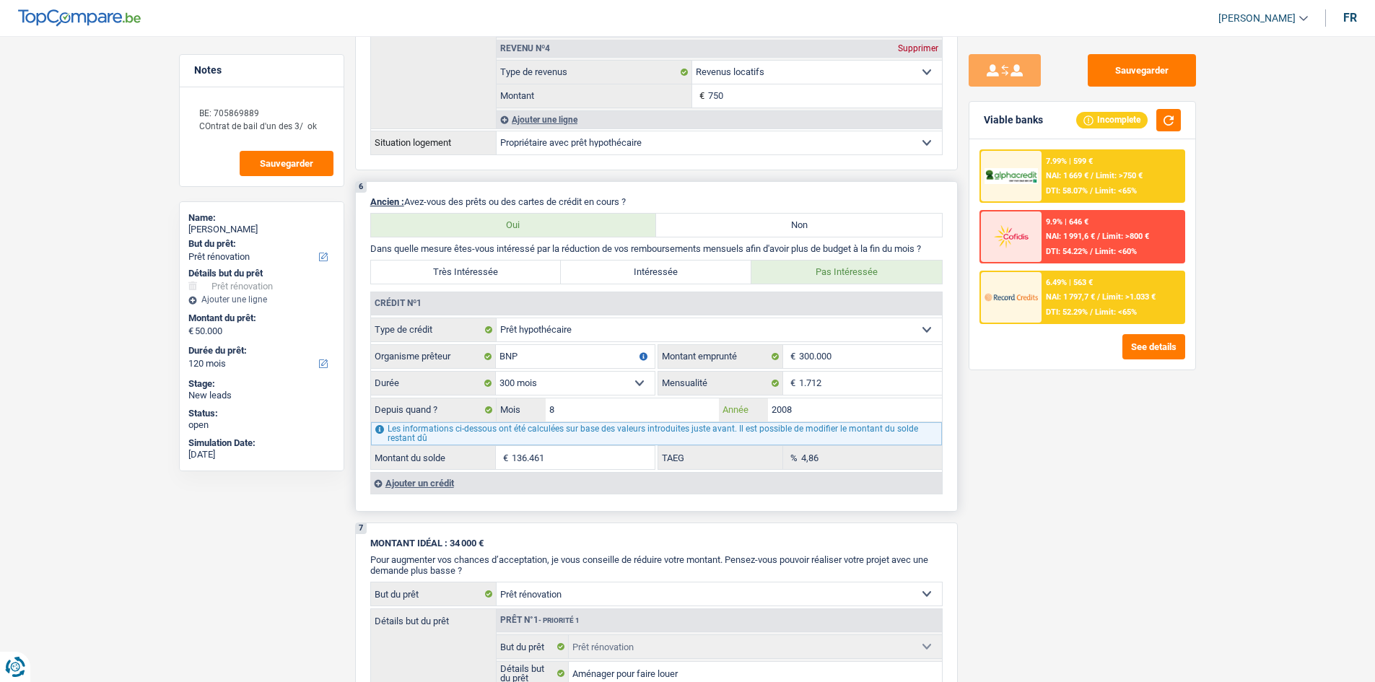
click at [870, 400] on input "2008" at bounding box center [855, 410] width 174 height 23
click at [888, 391] on input "1.712" at bounding box center [870, 383] width 143 height 23
click at [1119, 367] on div "7.99% | 599 € NAI: 1 669 € / Limit: >750 € DTI: 58.07% / Limit: <65% 9.9% | 646…" at bounding box center [1083, 254] width 226 height 230
click at [872, 388] on input "1.712" at bounding box center [870, 383] width 143 height 23
drag, startPoint x: 982, startPoint y: 433, endPoint x: 1097, endPoint y: 450, distance: 116.7
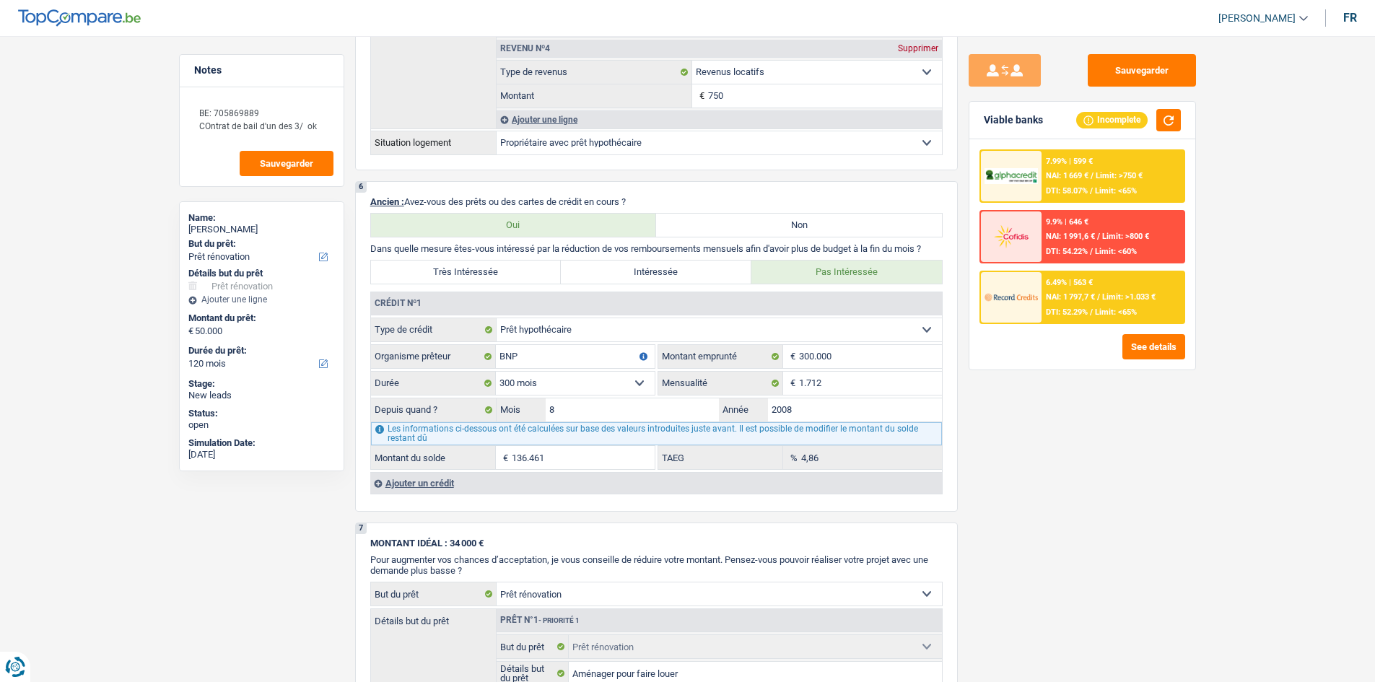
click at [982, 432] on div "Sauvegarder Viable banks Incomplete 7.99% | 599 € NAI: 1 669 € / Limit: >750 € …" at bounding box center [1082, 354] width 249 height 601
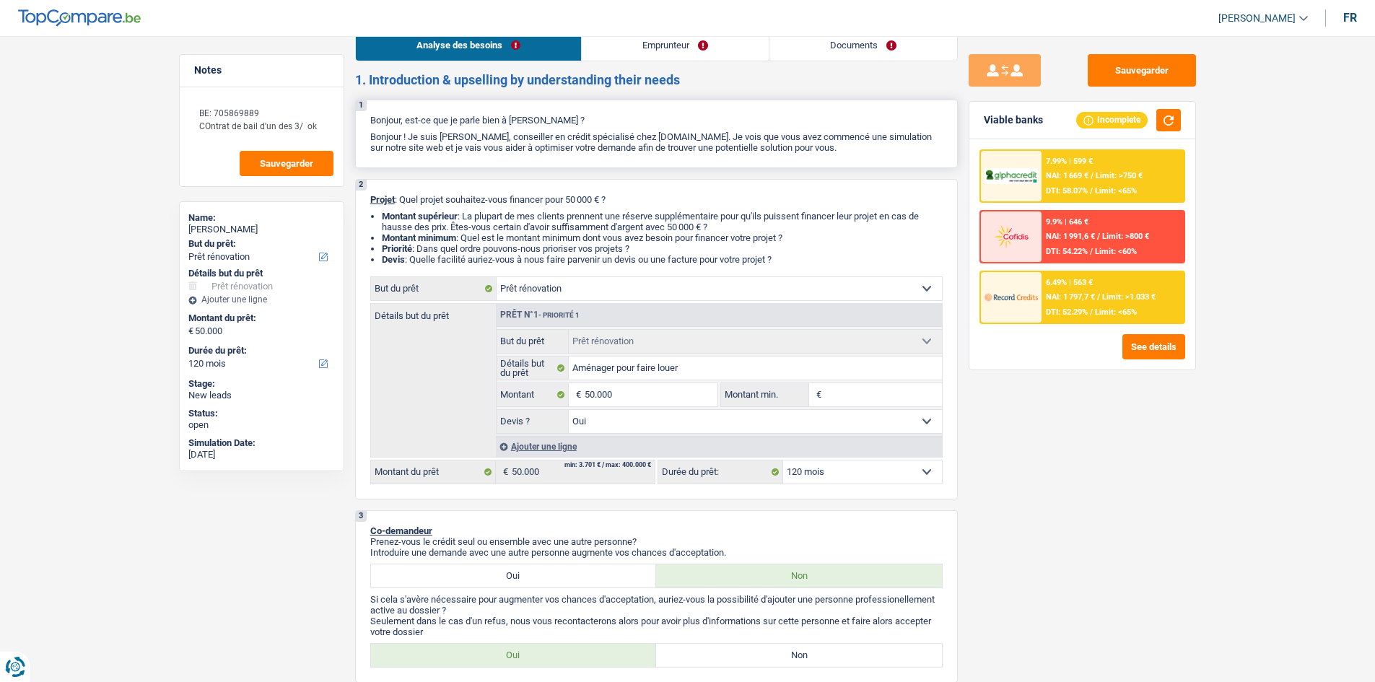
scroll to position [0, 0]
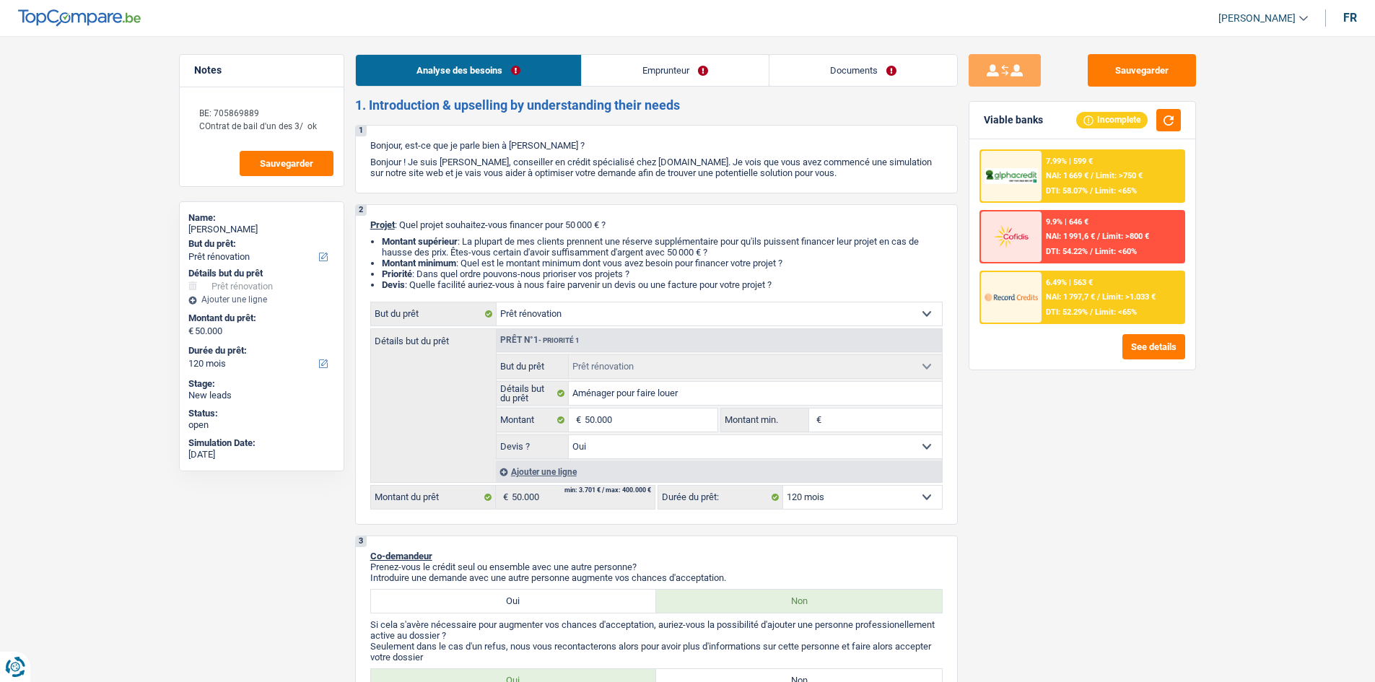
click at [666, 71] on link "Emprunteur" at bounding box center [675, 70] width 187 height 31
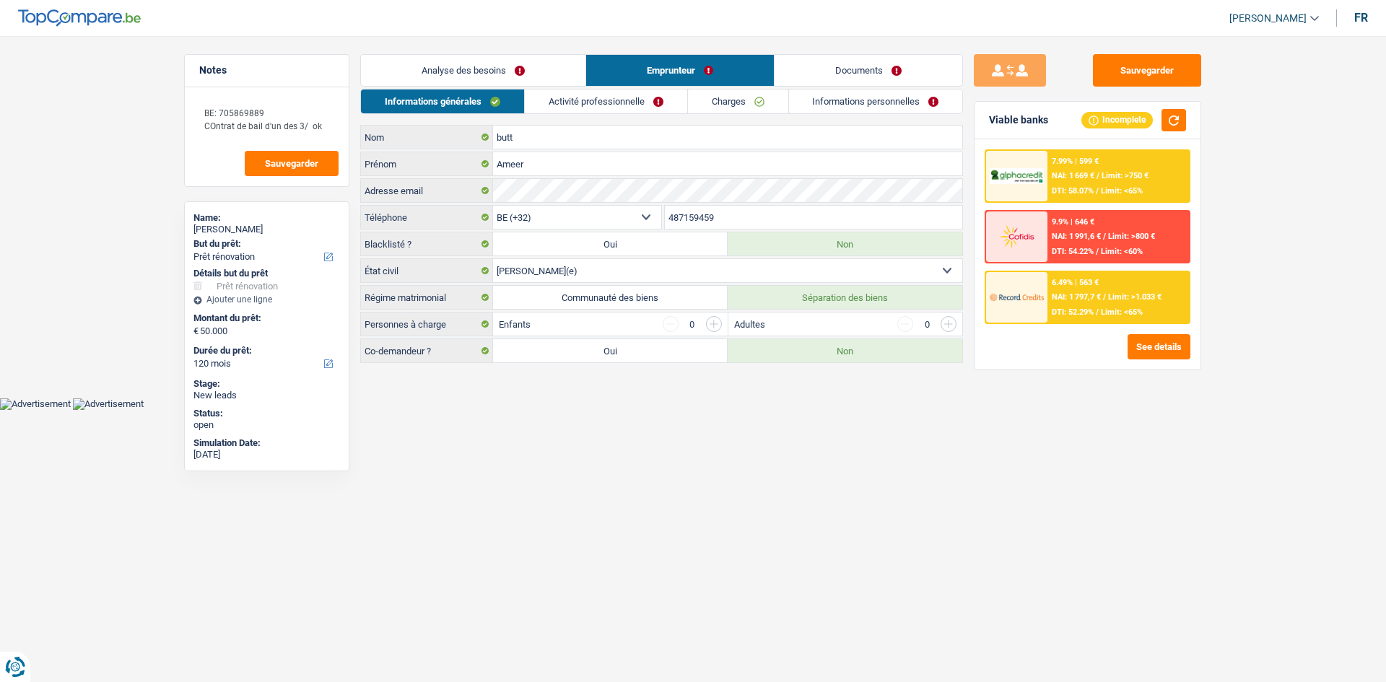
click at [668, 93] on link "Activité professionnelle" at bounding box center [606, 102] width 162 height 24
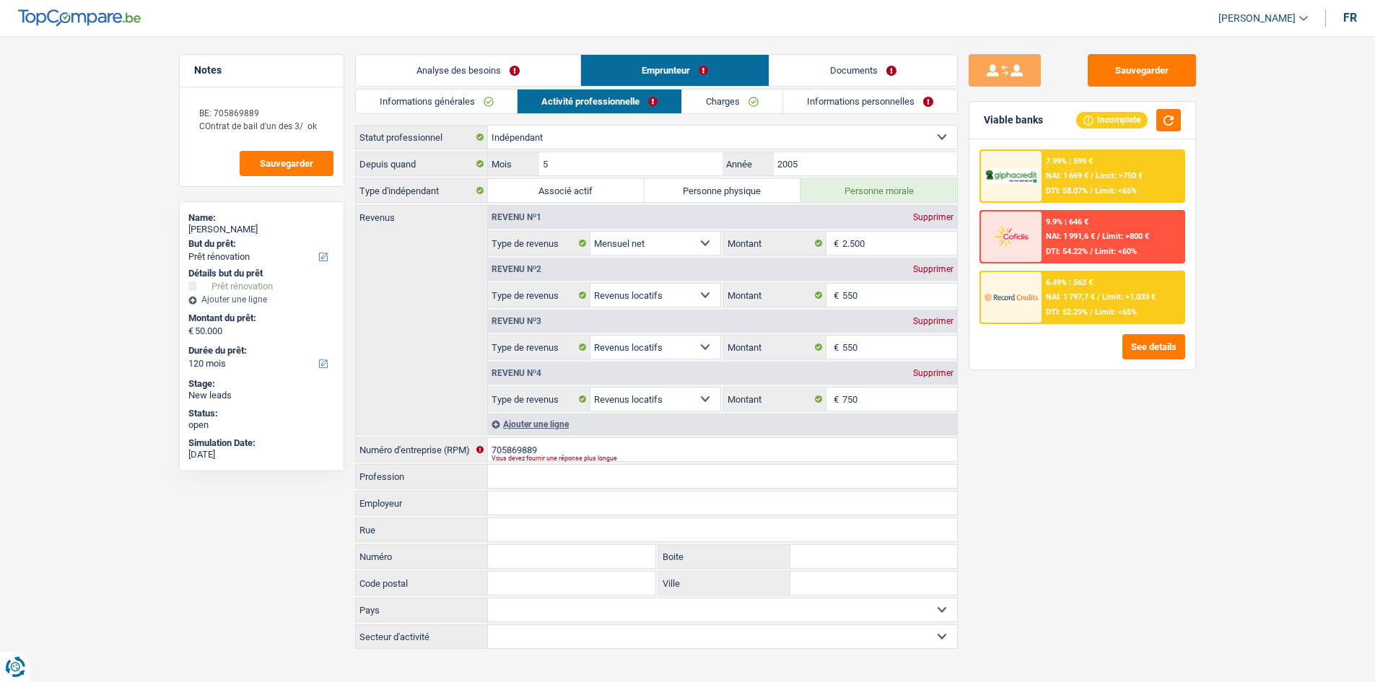
click at [752, 108] on link "Charges" at bounding box center [732, 102] width 100 height 24
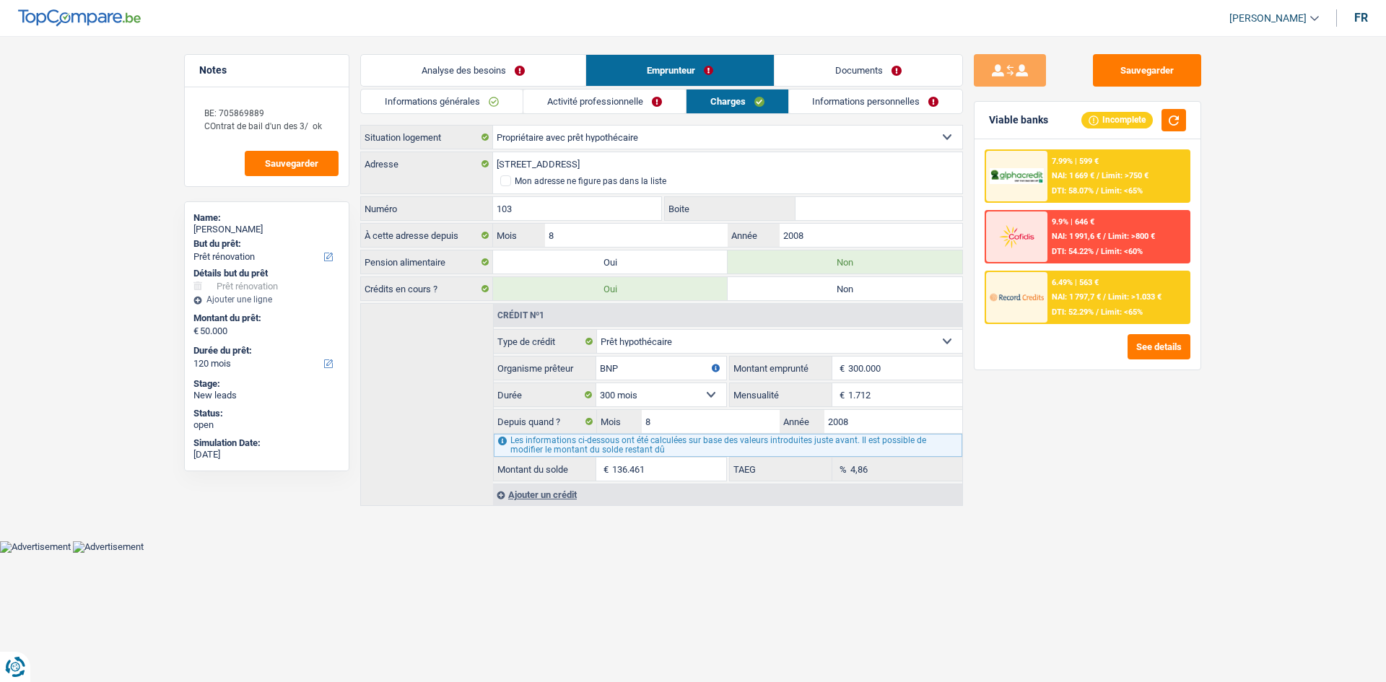
click at [858, 100] on link "Informations personnelles" at bounding box center [876, 102] width 174 height 24
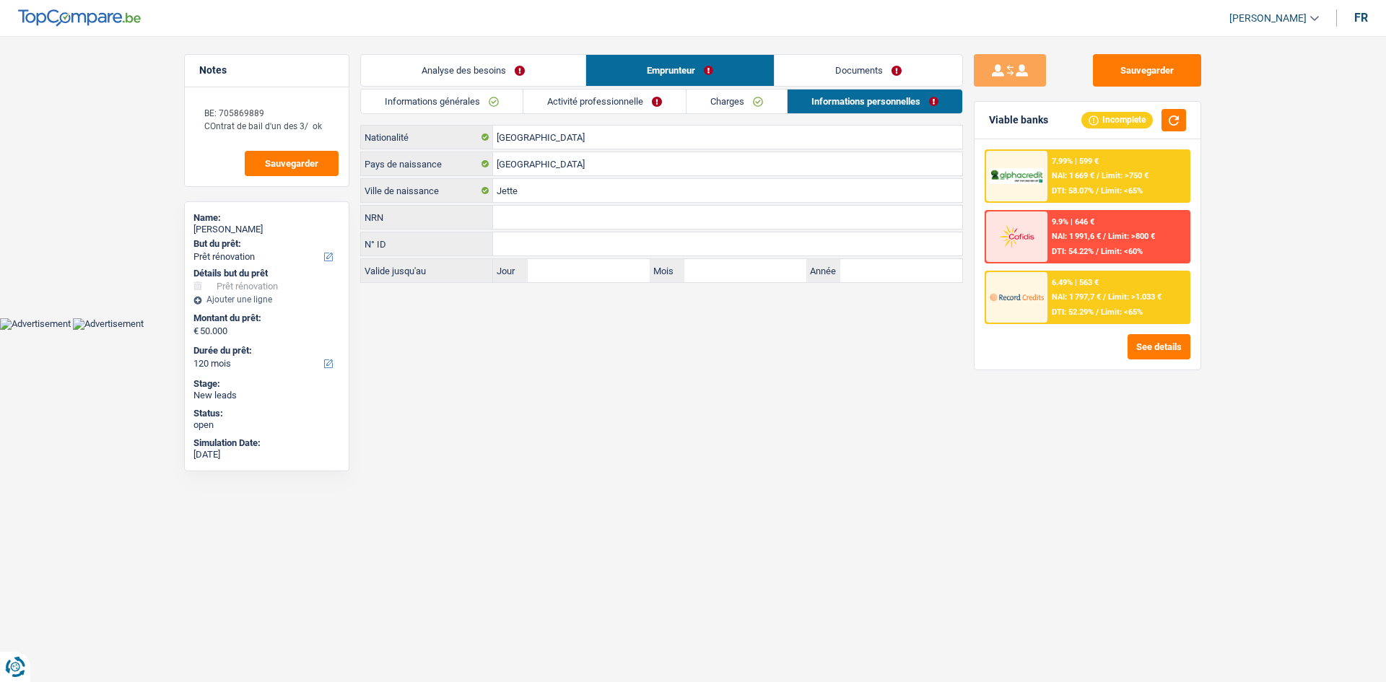
click at [740, 97] on link "Charges" at bounding box center [737, 102] width 100 height 24
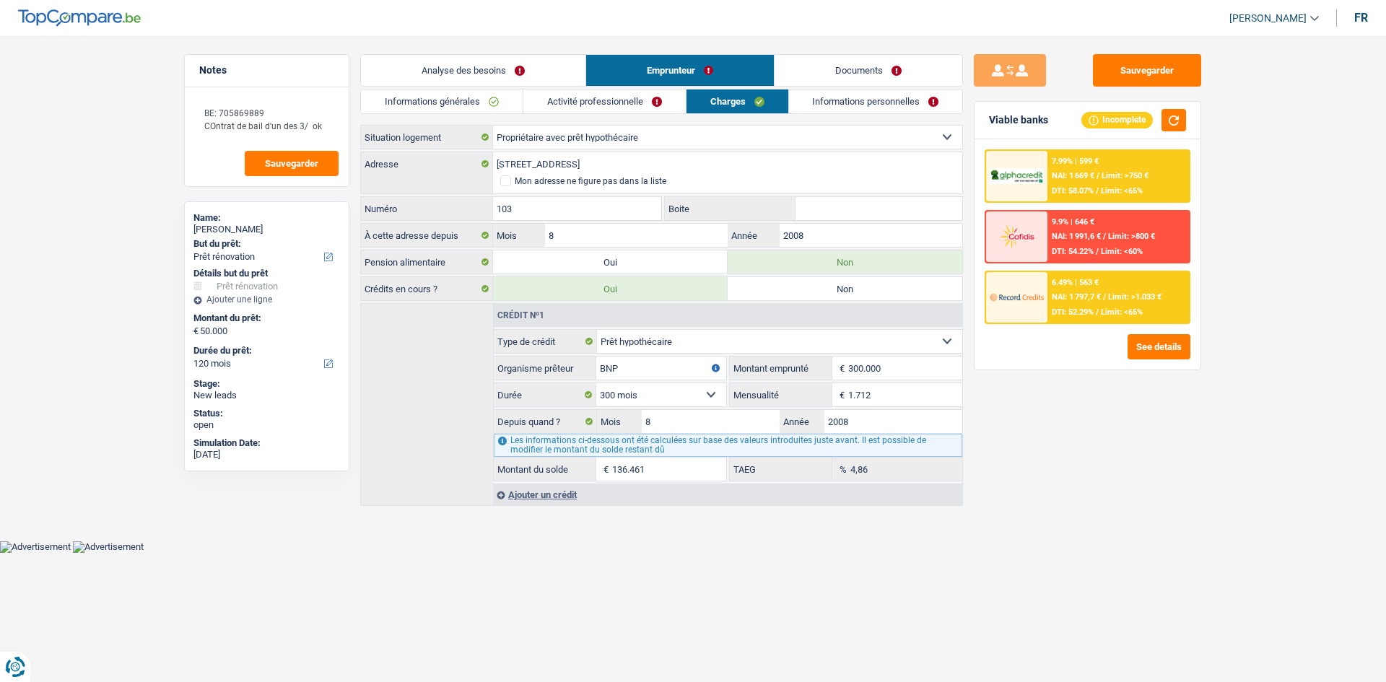
click at [865, 93] on link "Informations personnelles" at bounding box center [876, 102] width 174 height 24
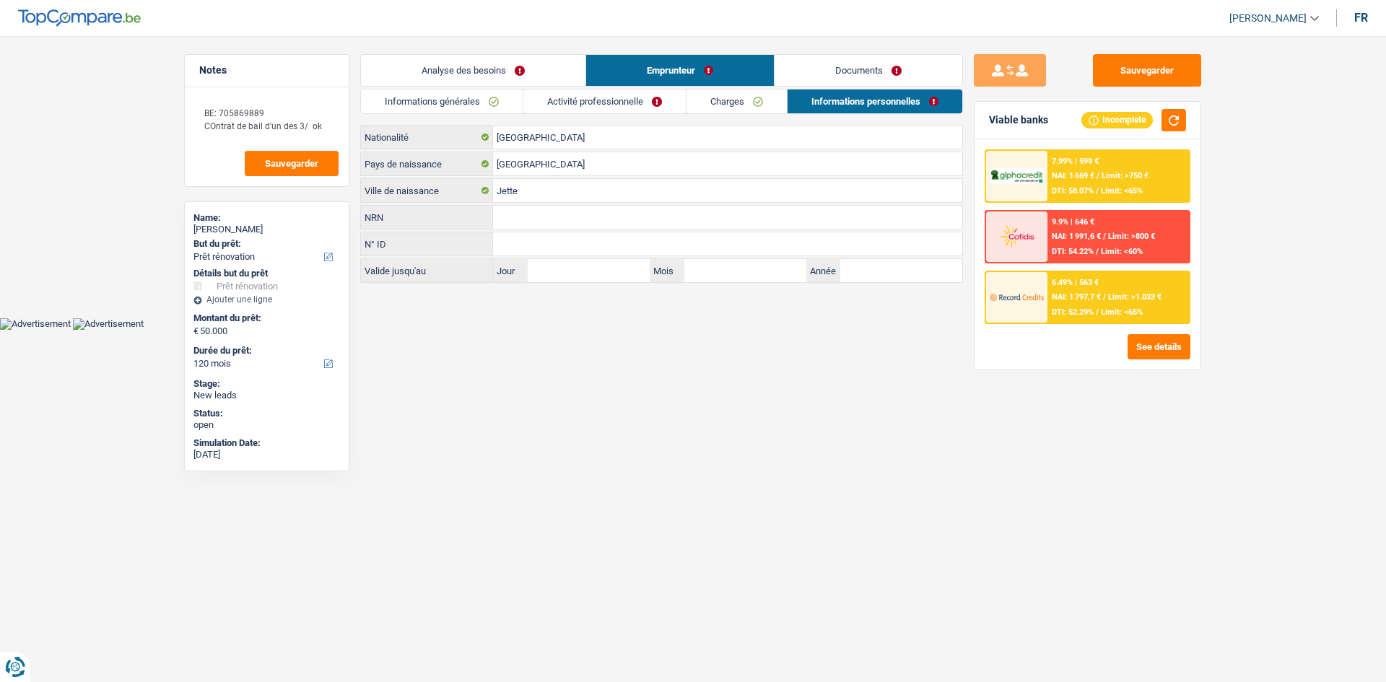
click at [710, 89] on li "Charges" at bounding box center [736, 101] width 101 height 25
click at [716, 90] on link "Charges" at bounding box center [737, 102] width 100 height 24
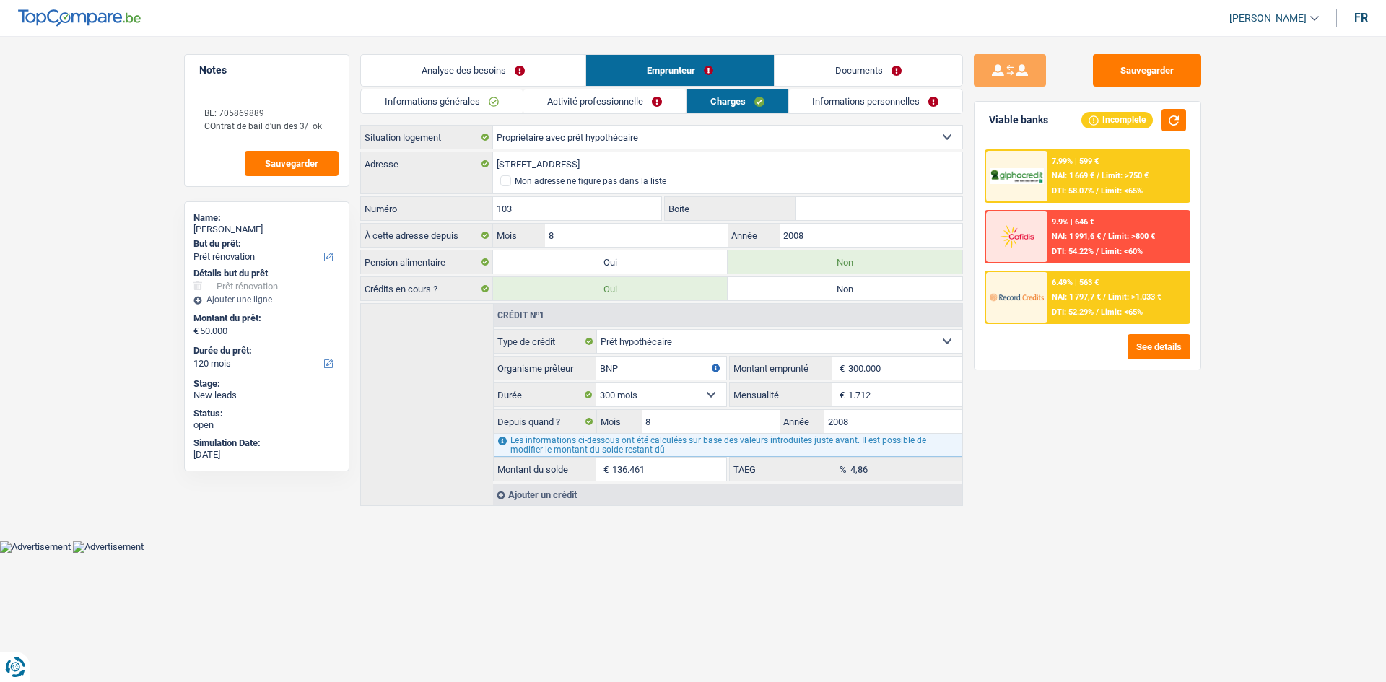
click at [653, 93] on link "Activité professionnelle" at bounding box center [604, 102] width 162 height 24
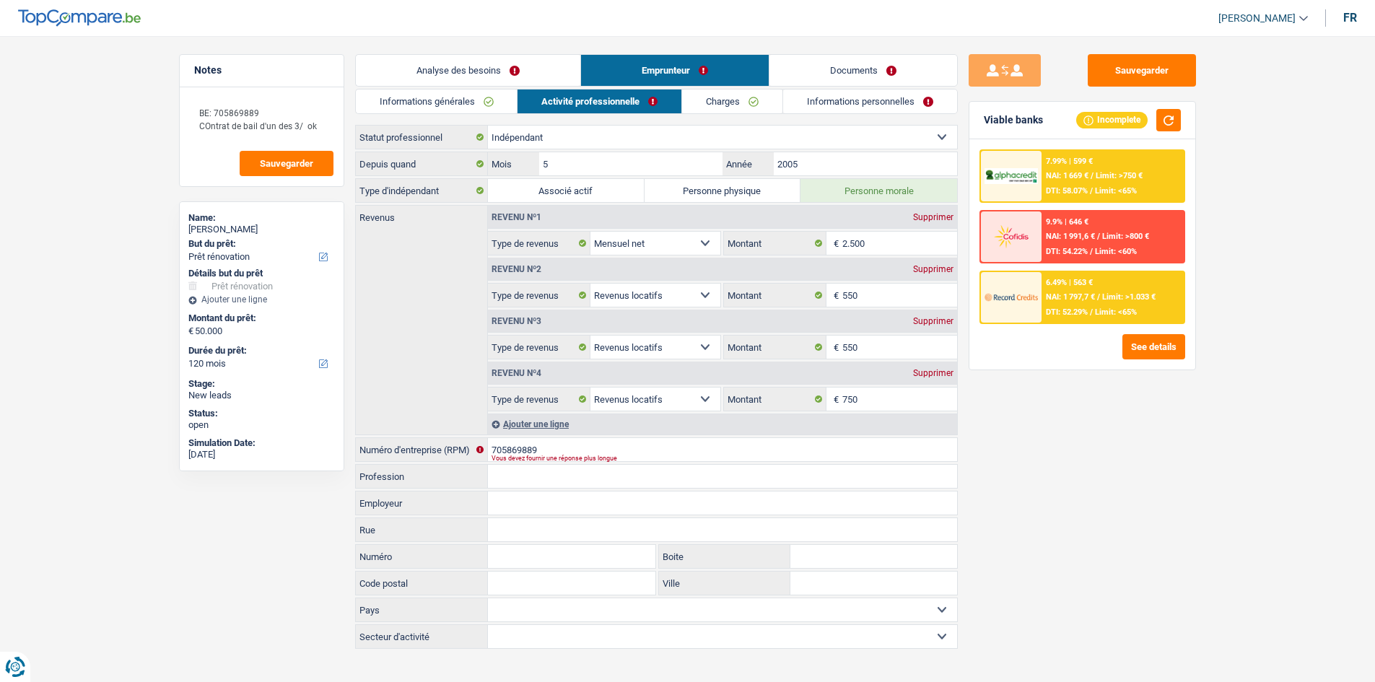
click at [457, 95] on link "Informations générales" at bounding box center [437, 102] width 162 height 24
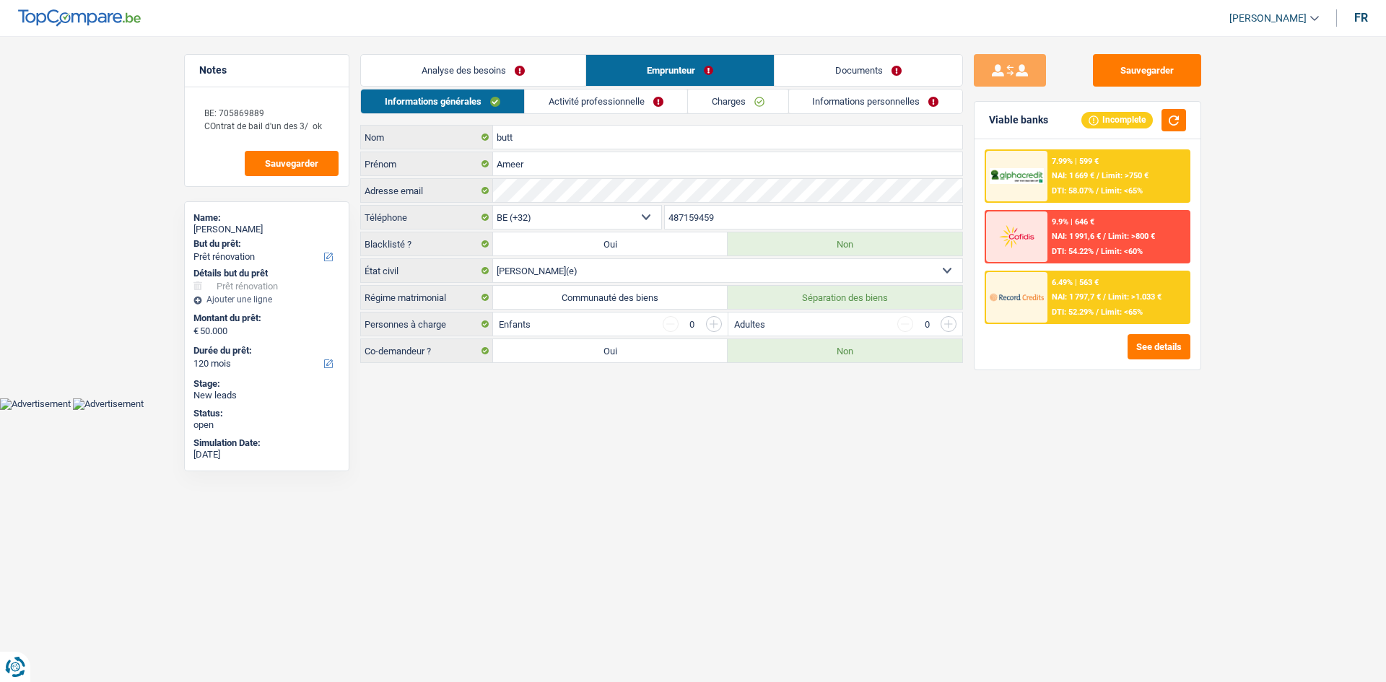
click at [485, 64] on link "Analyse des besoins" at bounding box center [473, 70] width 225 height 31
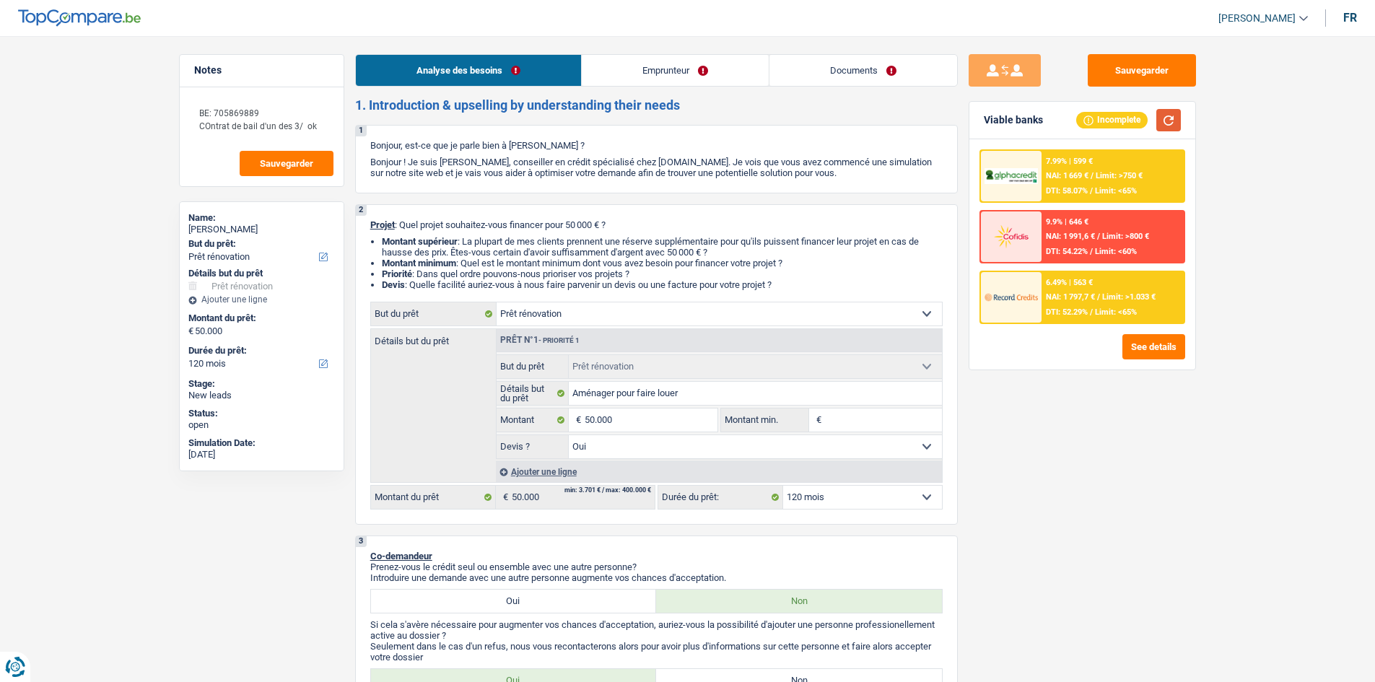
click at [1157, 123] on button "button" at bounding box center [1169, 120] width 25 height 22
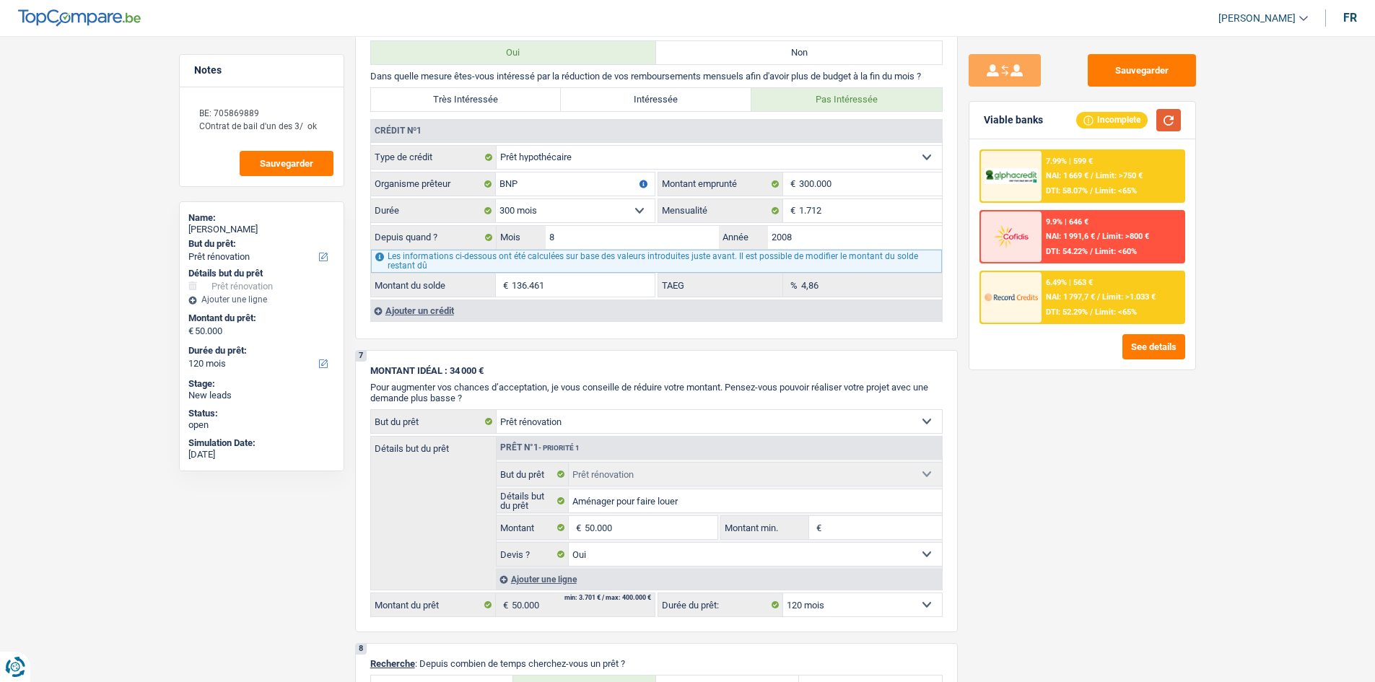
scroll to position [1320, 0]
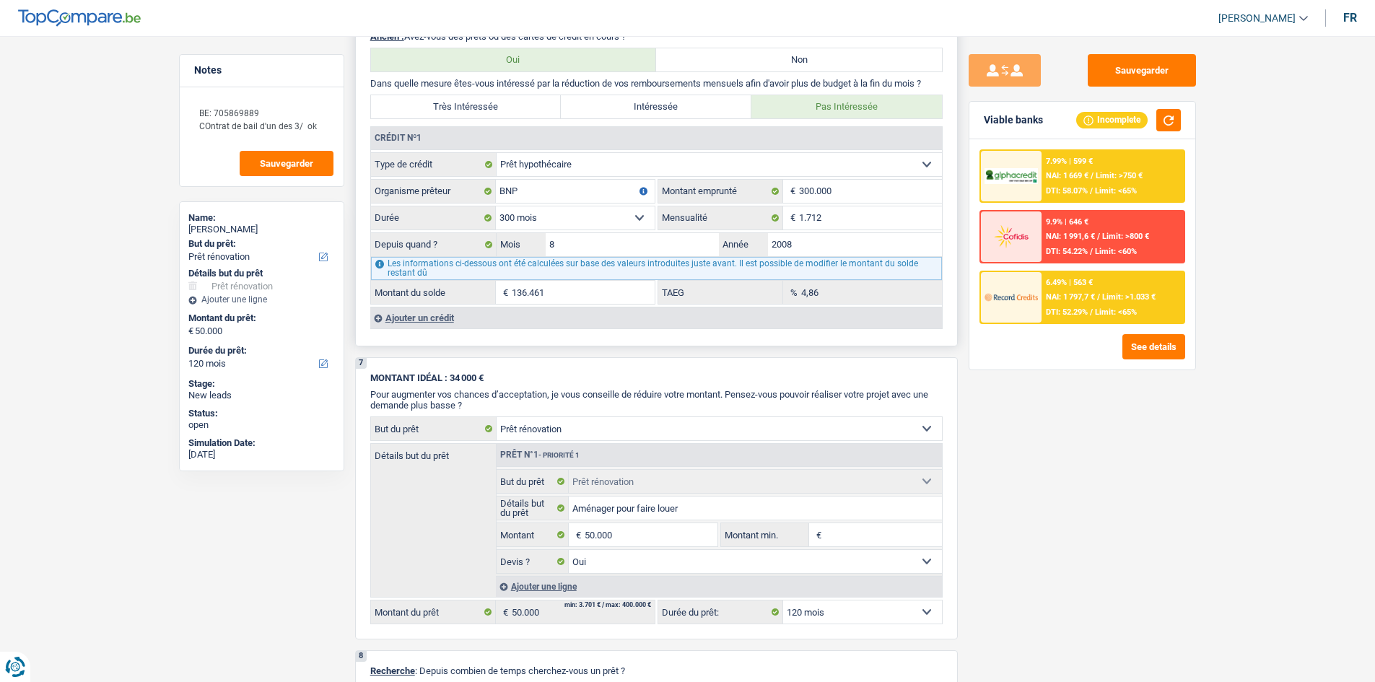
click at [705, 266] on fieldset "Carte ou ouverture de crédit Prêt hypothécaire Vente à tempérament Prêt à tempé…" at bounding box center [656, 228] width 571 height 152
click at [1098, 458] on div "Sauvegarder Viable banks Incomplete 7.99% | 599 € NAI: 1 669 € / Limit: >750 € …" at bounding box center [1082, 354] width 249 height 601
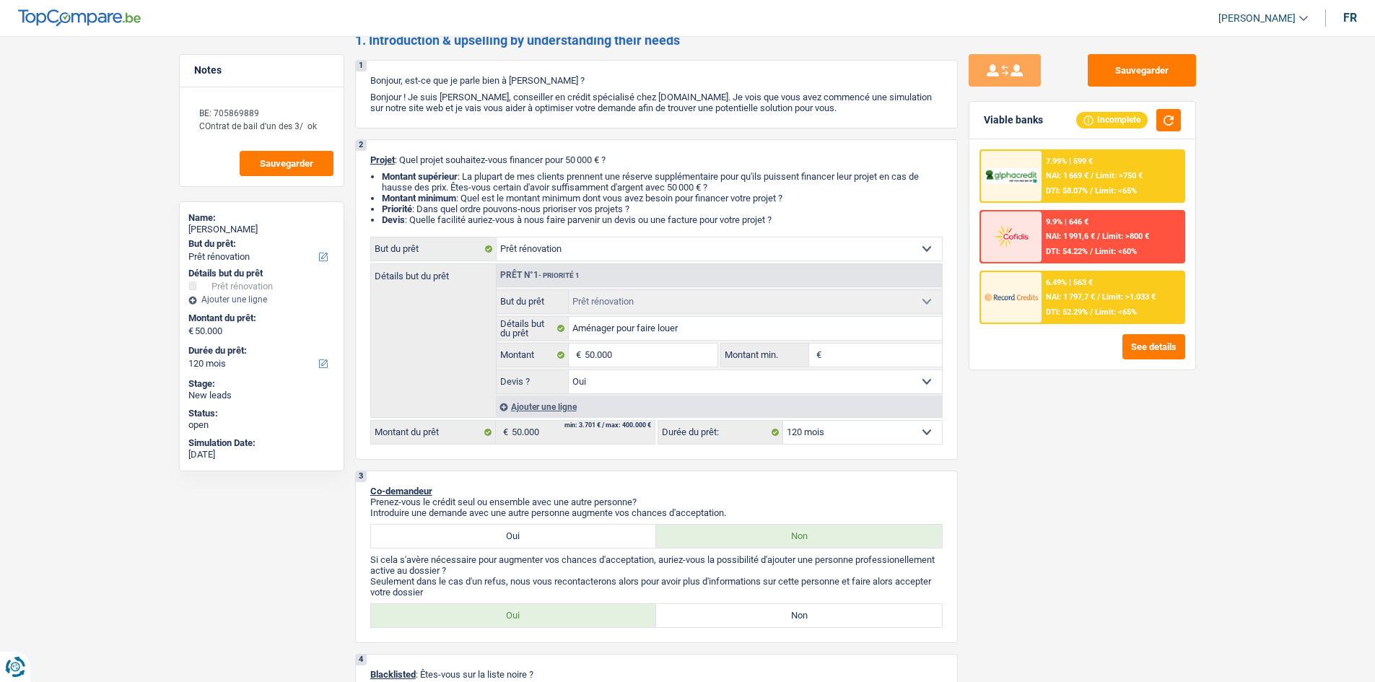
scroll to position [0, 0]
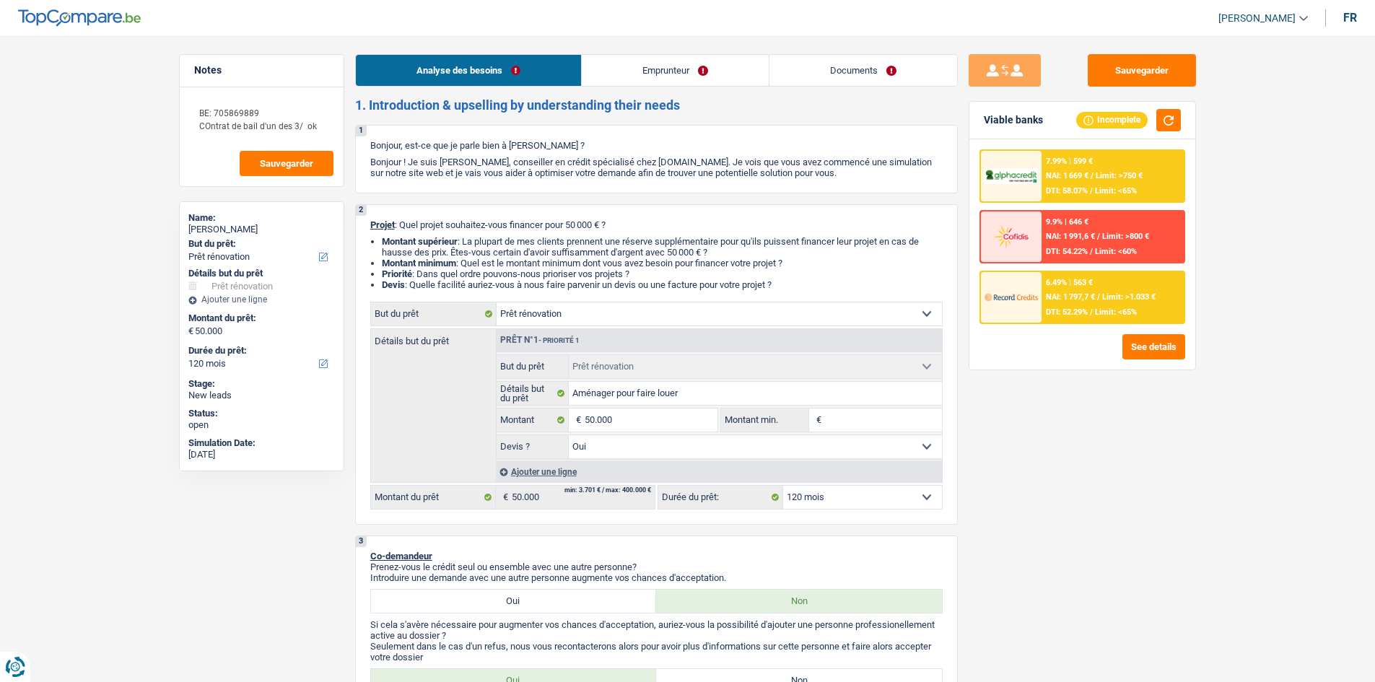
click at [663, 61] on link "Emprunteur" at bounding box center [675, 70] width 187 height 31
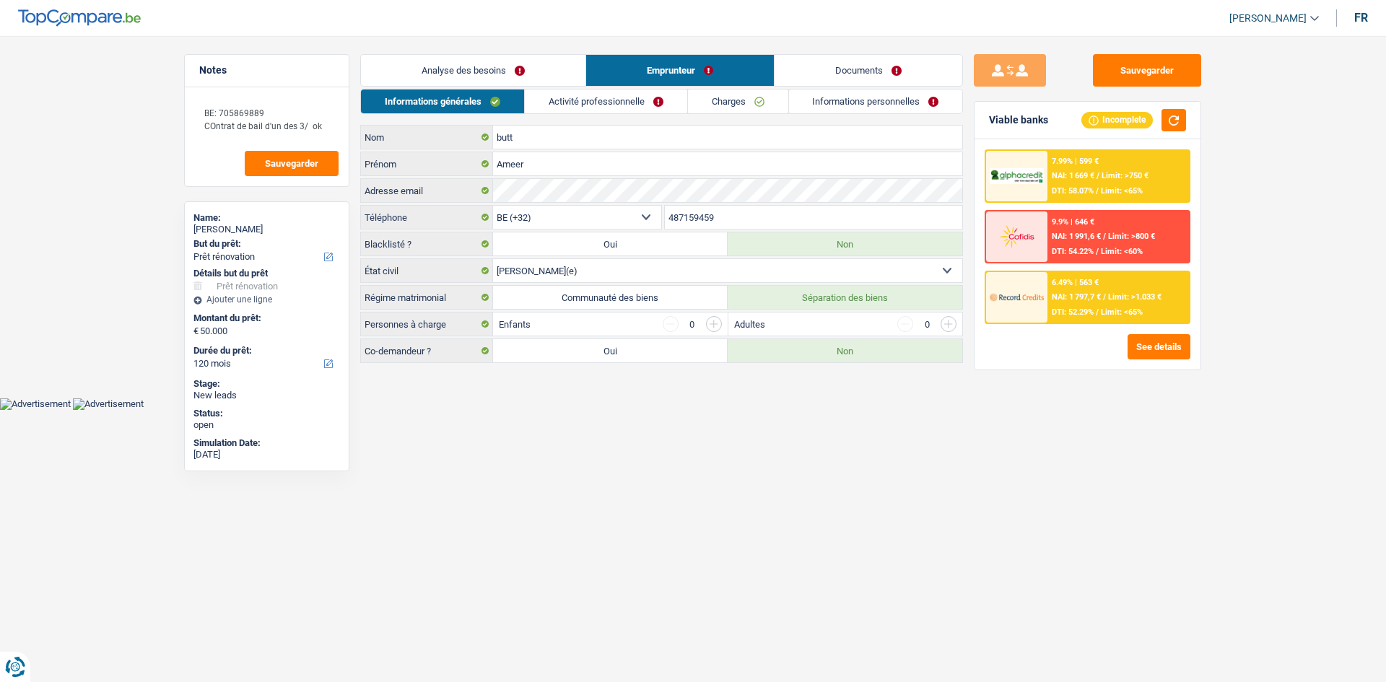
click at [620, 105] on link "Activité professionnelle" at bounding box center [606, 102] width 162 height 24
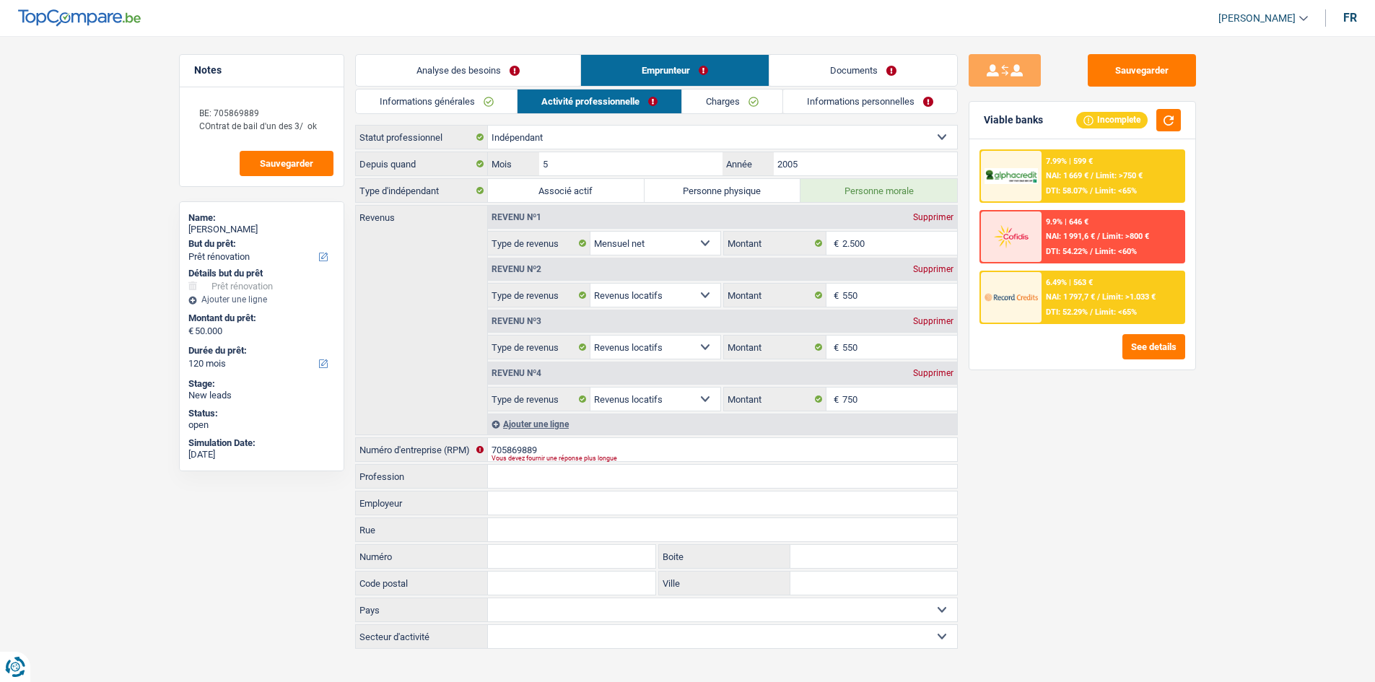
click at [531, 69] on link "Analyse des besoins" at bounding box center [468, 70] width 225 height 31
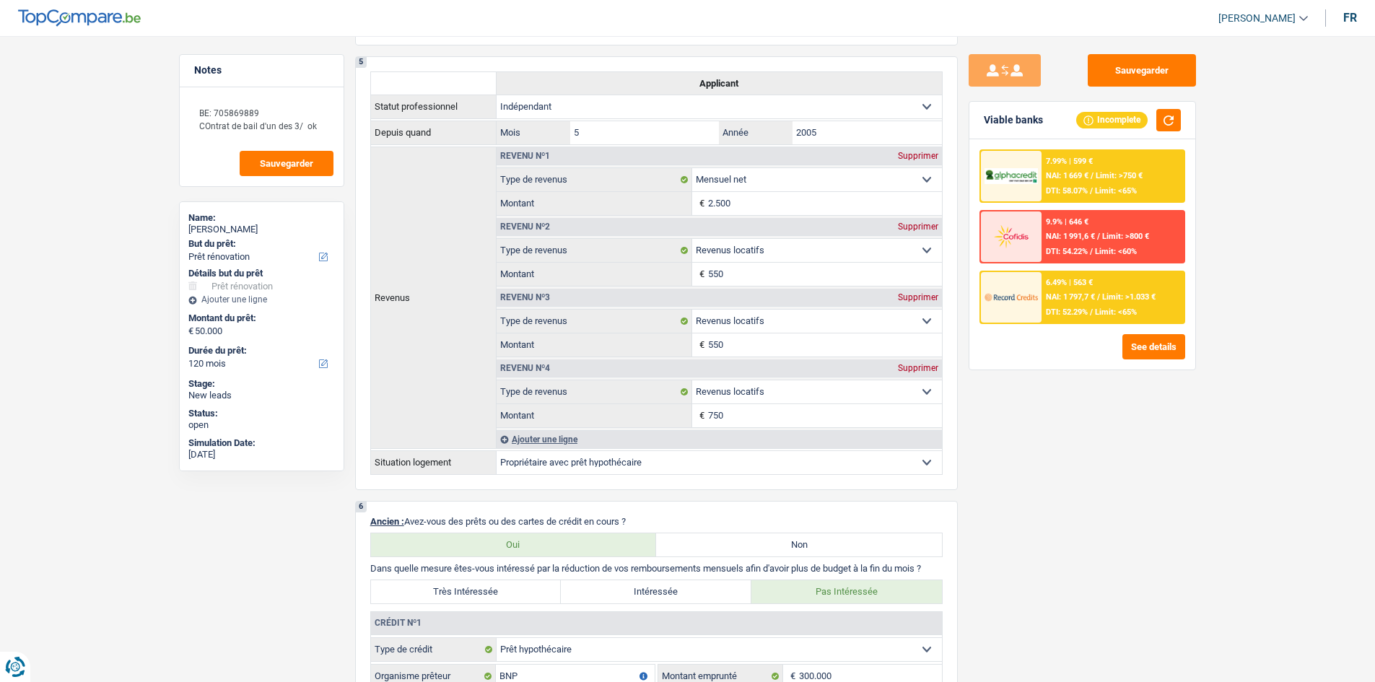
scroll to position [1083, 0]
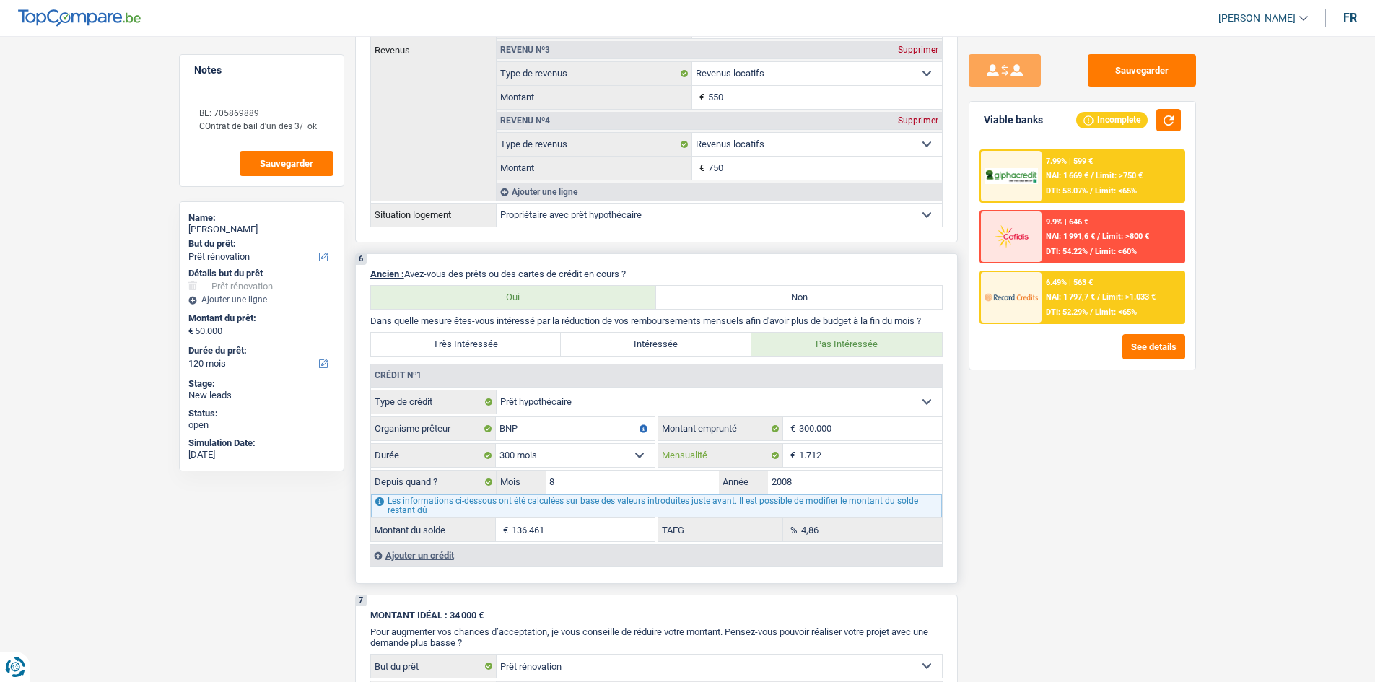
click at [865, 457] on input "1.712" at bounding box center [870, 455] width 143 height 23
click at [1181, 560] on div "Sauvegarder Viable banks Incomplete 7.99% | 599 € NAI: 1 669 € / Limit: >750 € …" at bounding box center [1082, 354] width 249 height 601
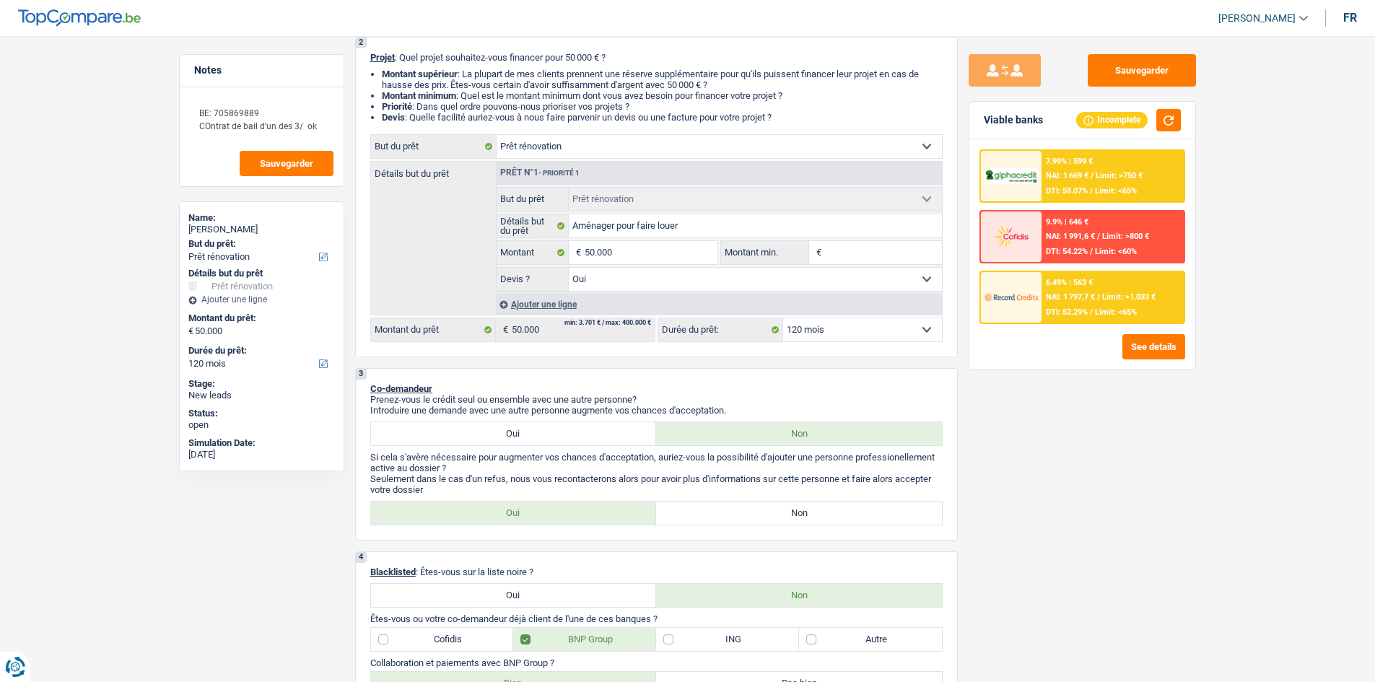
scroll to position [0, 0]
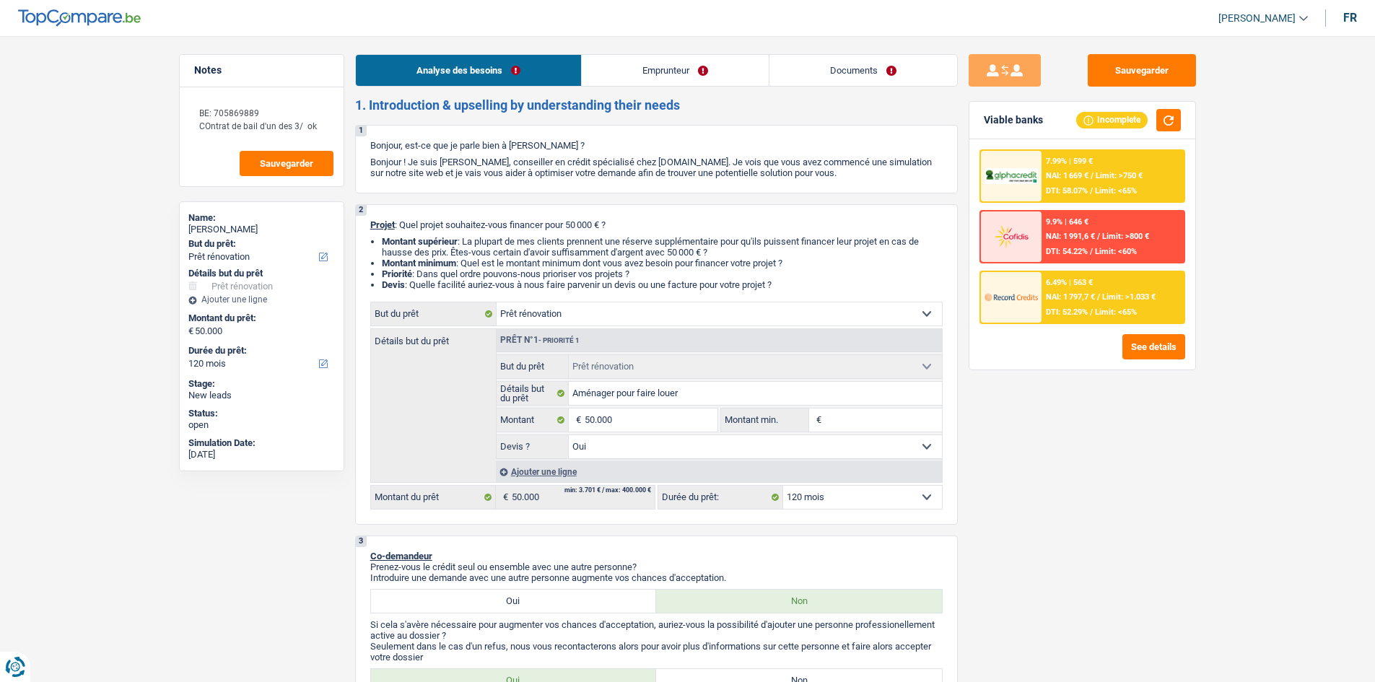
click at [887, 72] on link "Documents" at bounding box center [864, 70] width 188 height 31
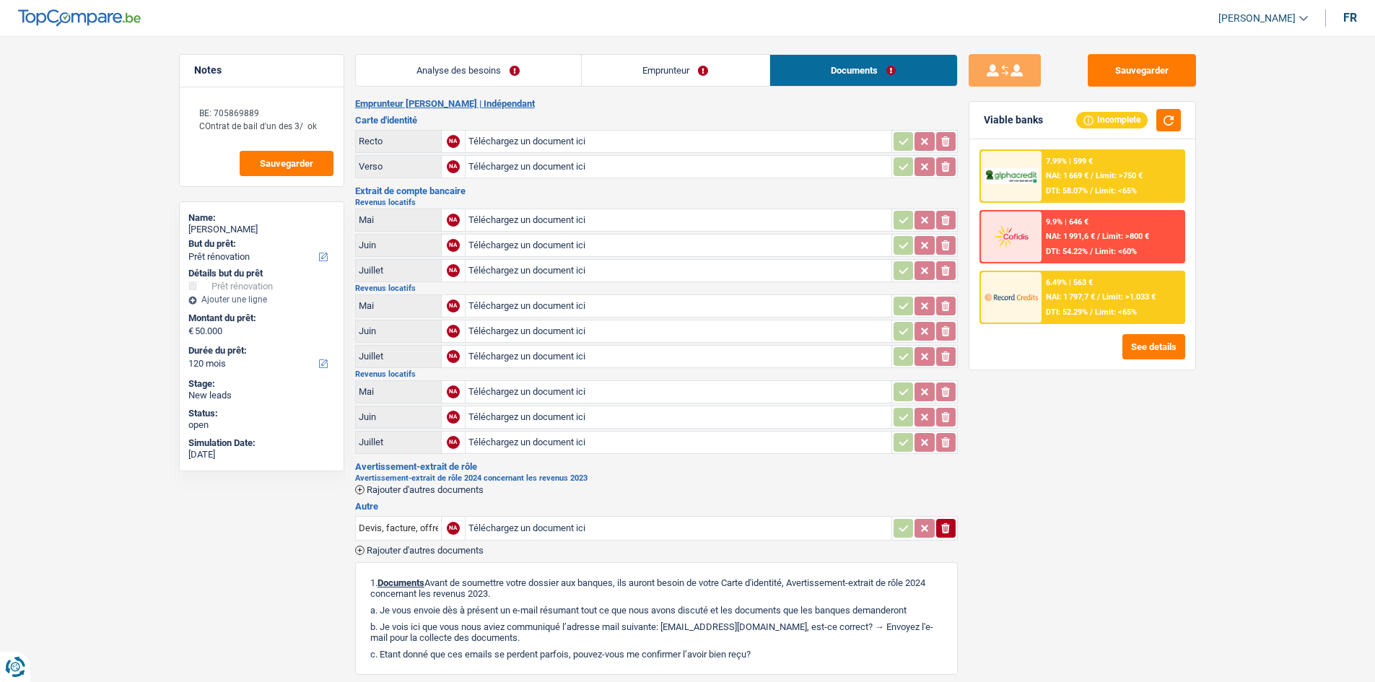
click at [661, 60] on link "Emprunteur" at bounding box center [676, 70] width 188 height 31
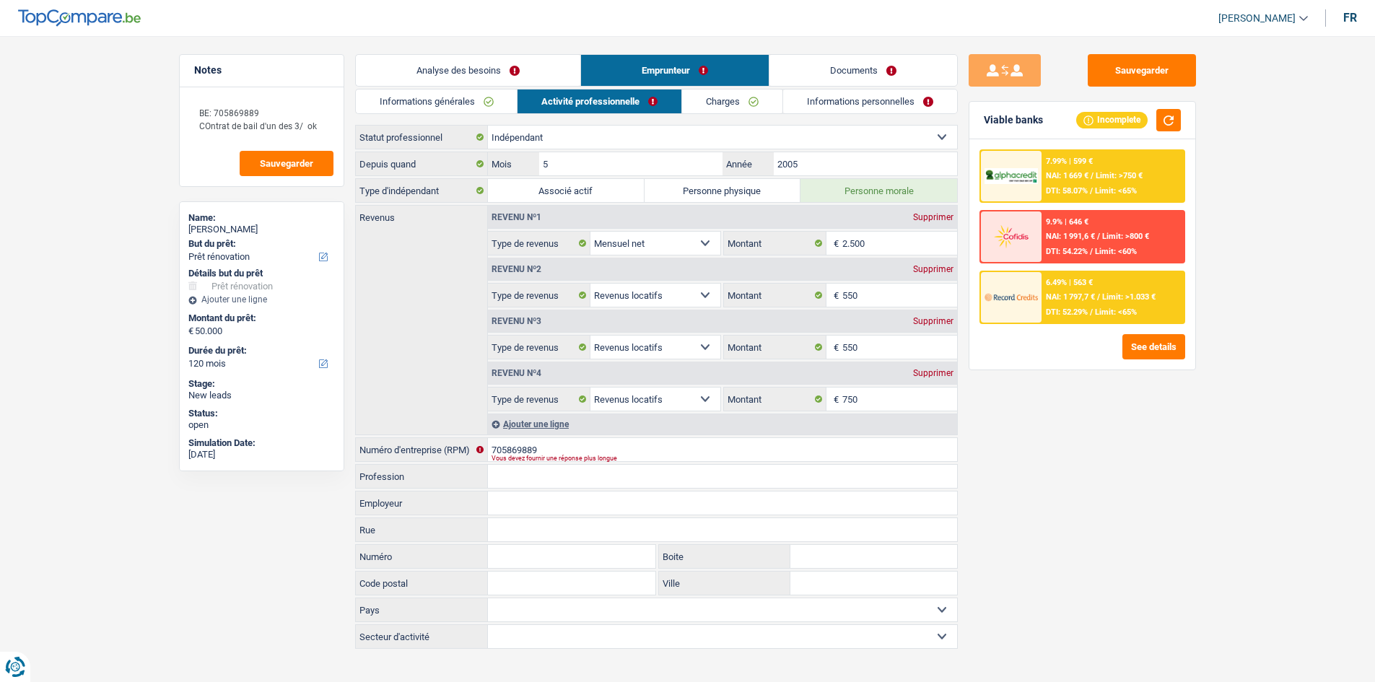
click at [730, 100] on link "Charges" at bounding box center [732, 102] width 100 height 24
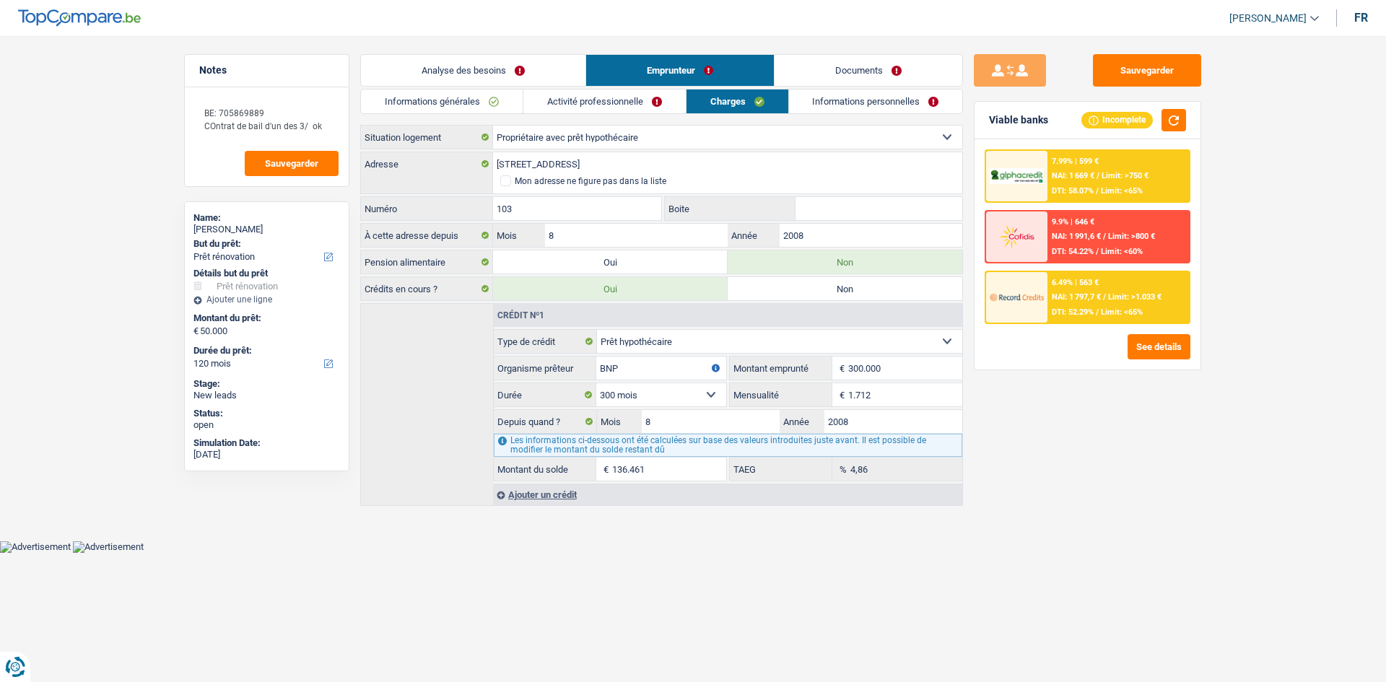
click at [832, 103] on link "Informations personnelles" at bounding box center [876, 102] width 174 height 24
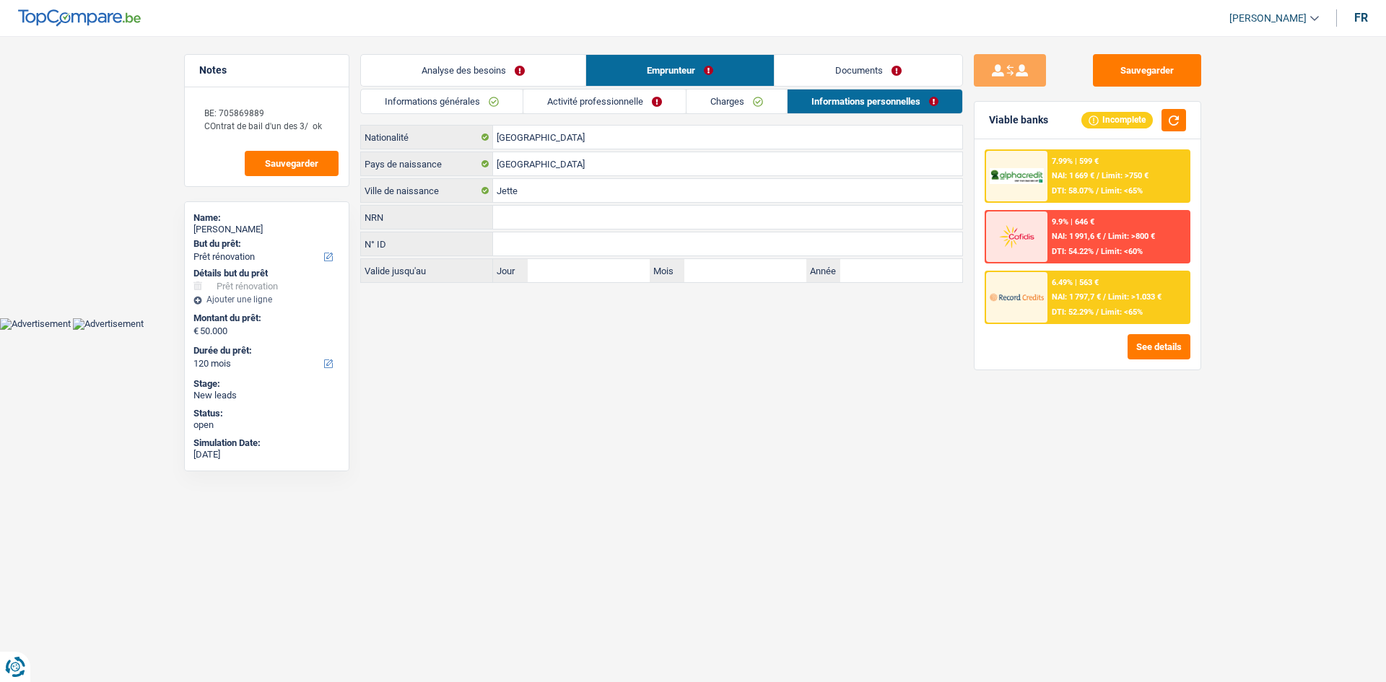
click at [442, 60] on link "Analyse des besoins" at bounding box center [473, 70] width 225 height 31
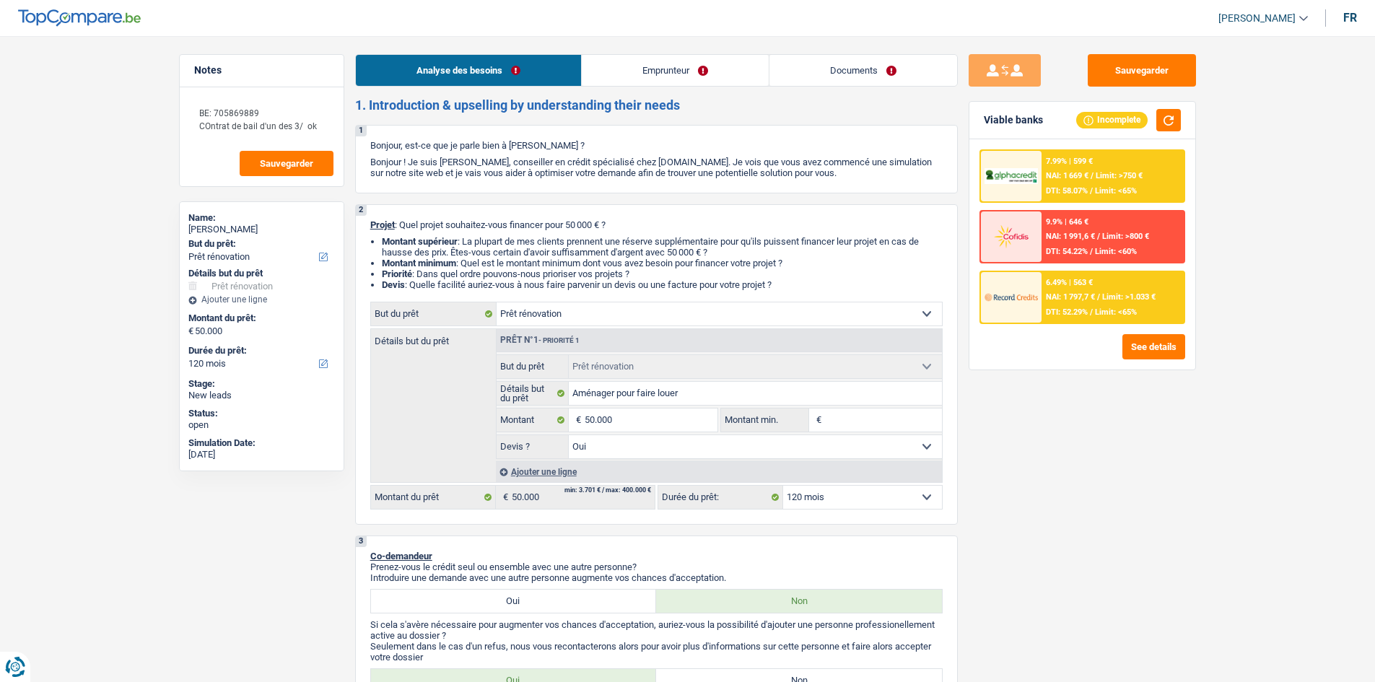
click at [1035, 466] on div "Sauvegarder Viable banks Incomplete 7.99% | 599 € NAI: 1 669 € / Limit: >750 € …" at bounding box center [1082, 354] width 249 height 601
click at [853, 67] on link "Documents" at bounding box center [864, 70] width 188 height 31
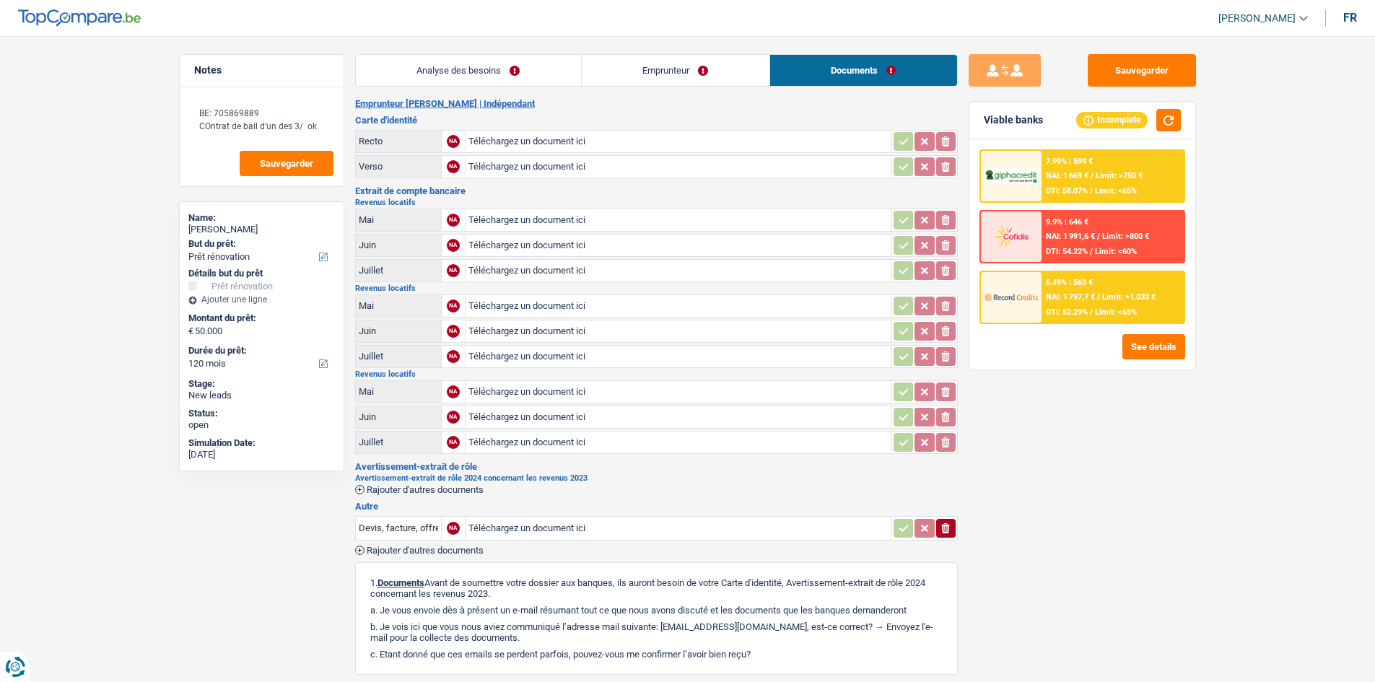
click at [419, 67] on link "Analyse des besoins" at bounding box center [468, 70] width 225 height 31
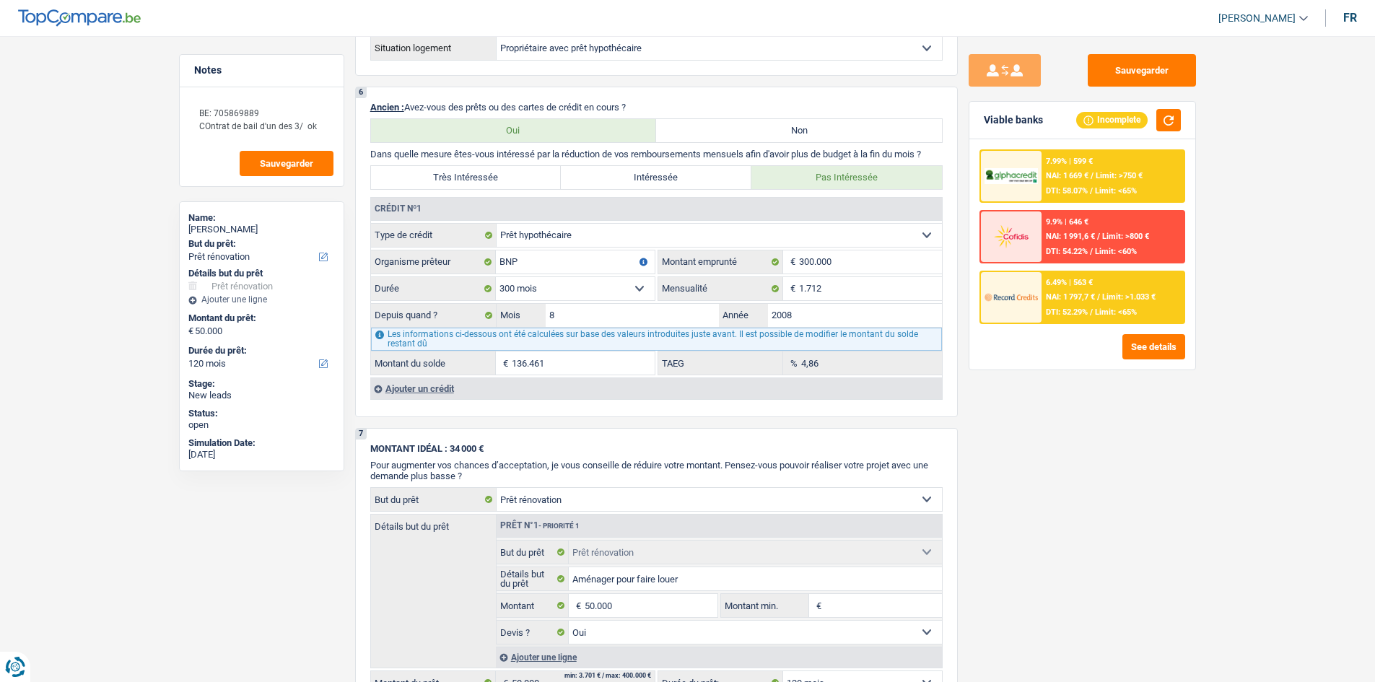
scroll to position [1516, 0]
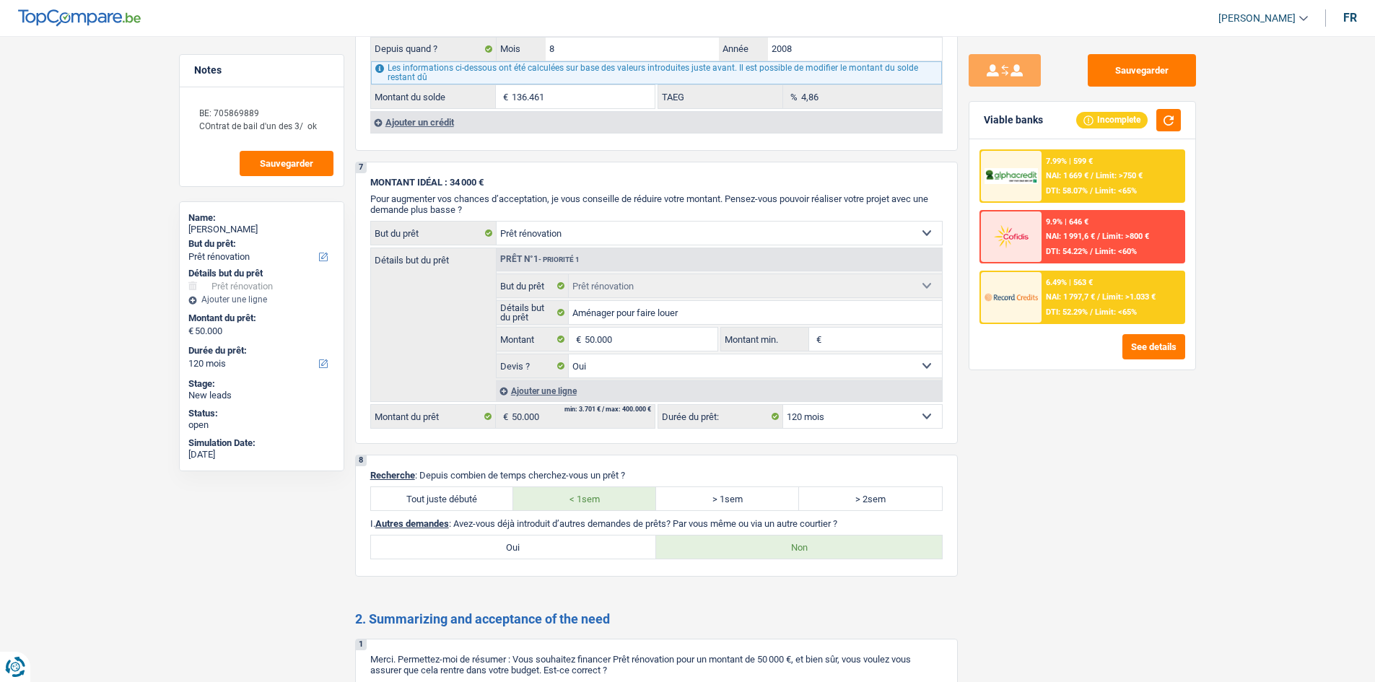
click at [1041, 304] on div at bounding box center [1011, 297] width 61 height 51
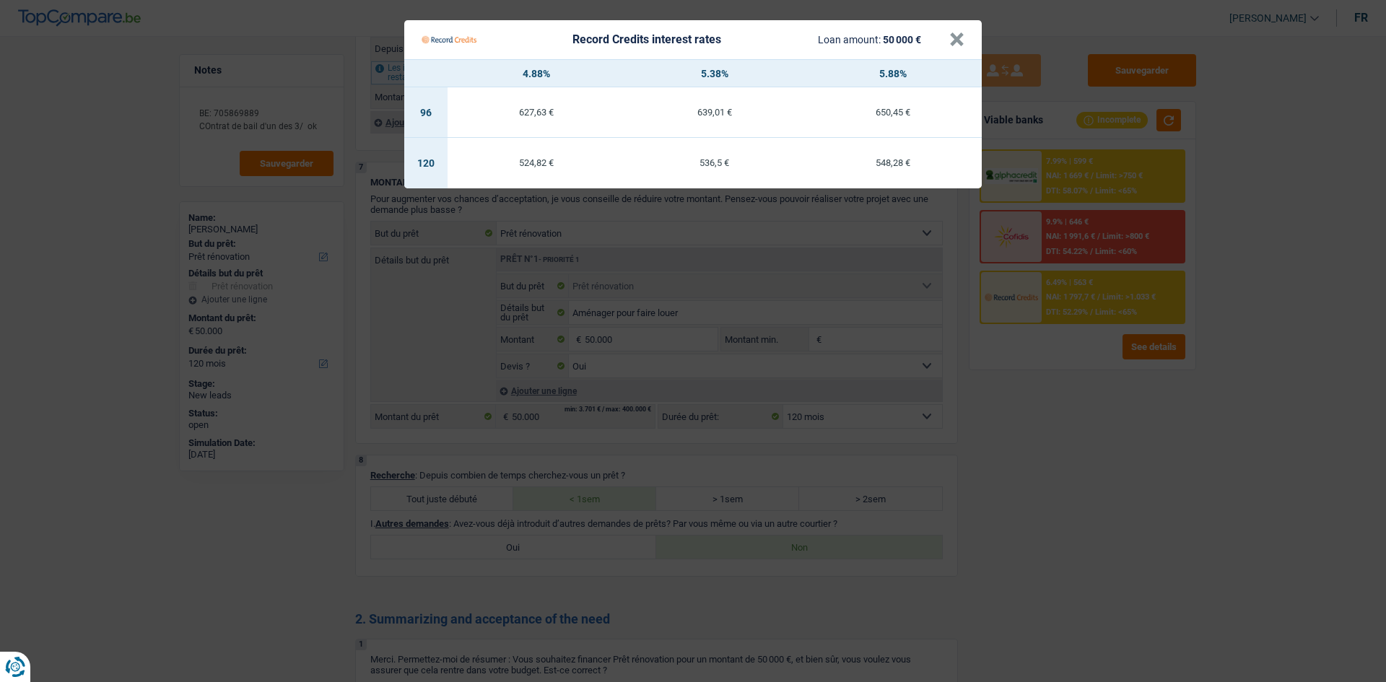
click at [1101, 542] on Credits "Record Credits interest rates Loan amount: 50 000 € × 4.88% 5.38% 5.88% 96 627,…" at bounding box center [693, 341] width 1386 height 682
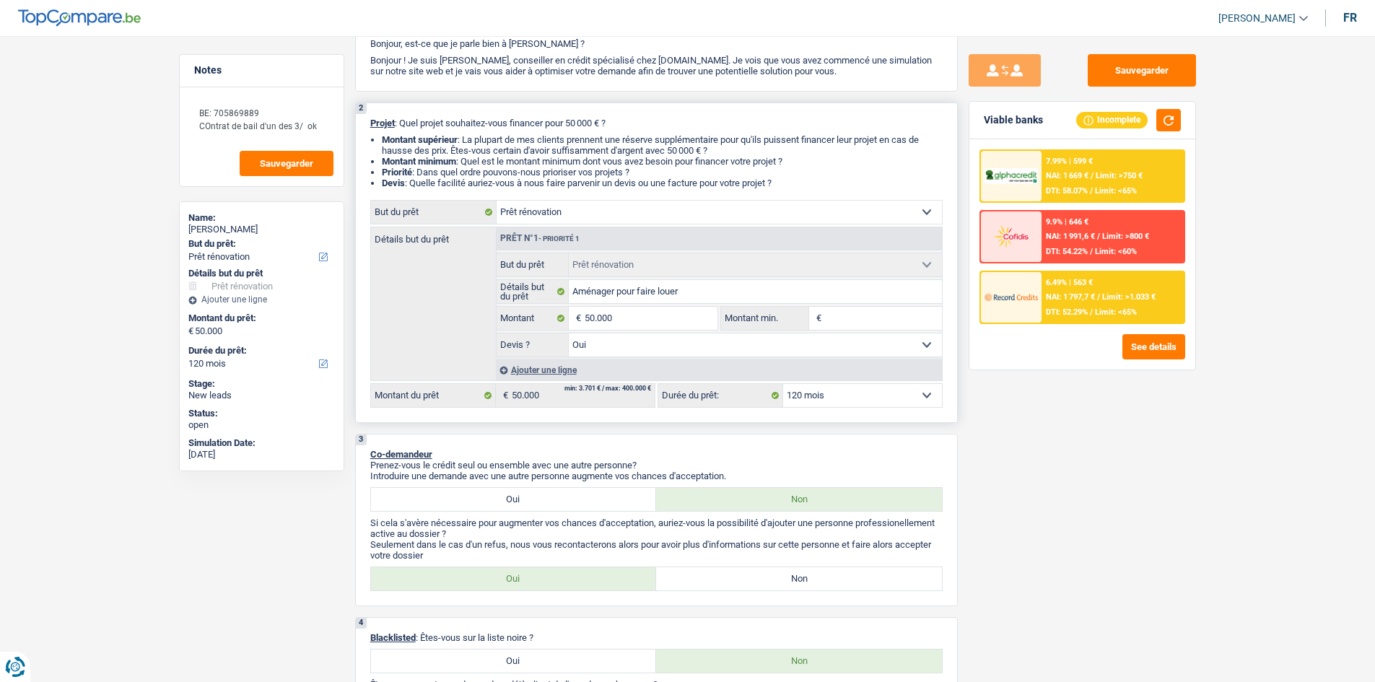
scroll to position [0, 0]
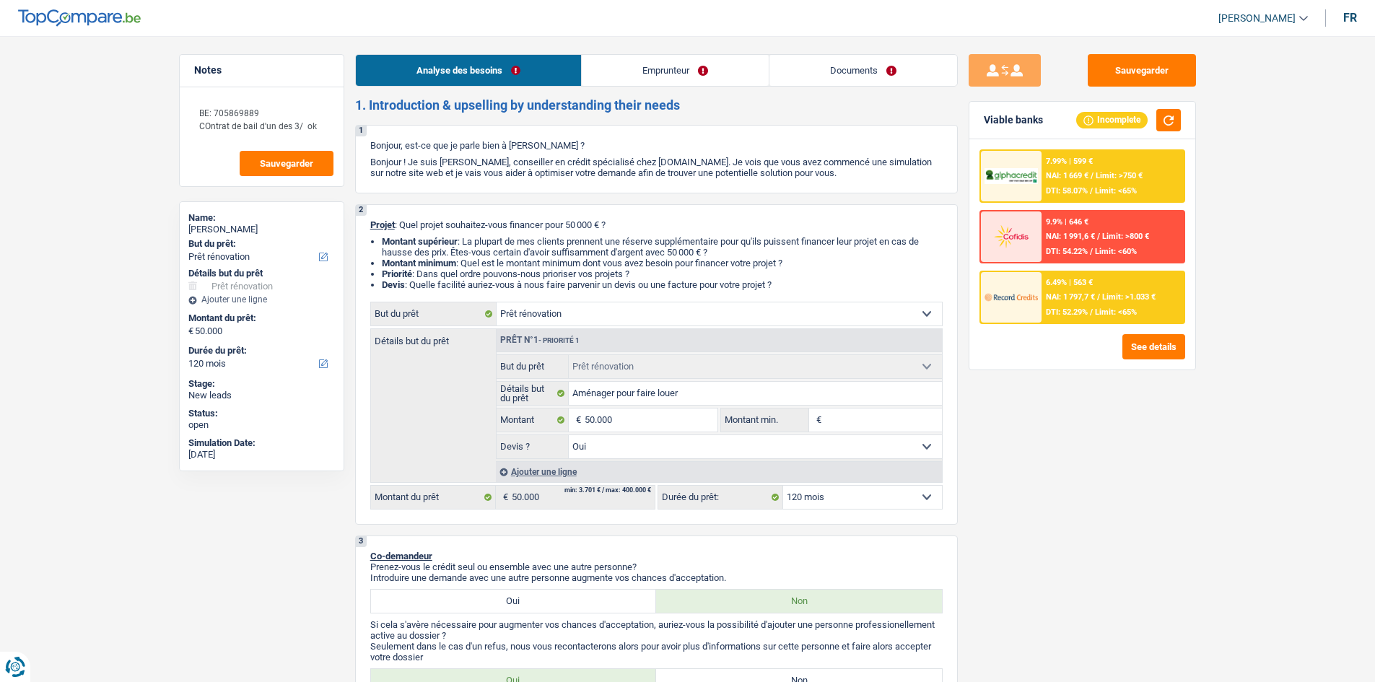
click at [807, 69] on link "Documents" at bounding box center [864, 70] width 188 height 31
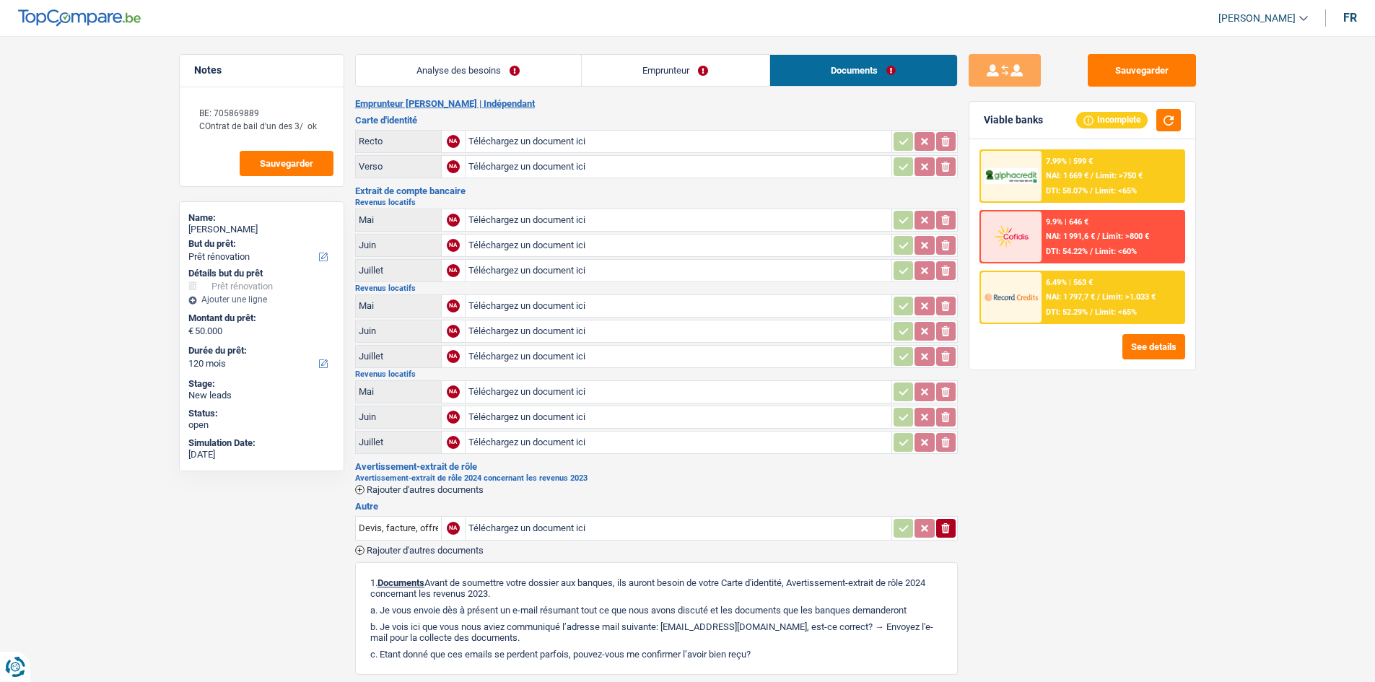
click at [662, 69] on link "Emprunteur" at bounding box center [676, 70] width 188 height 31
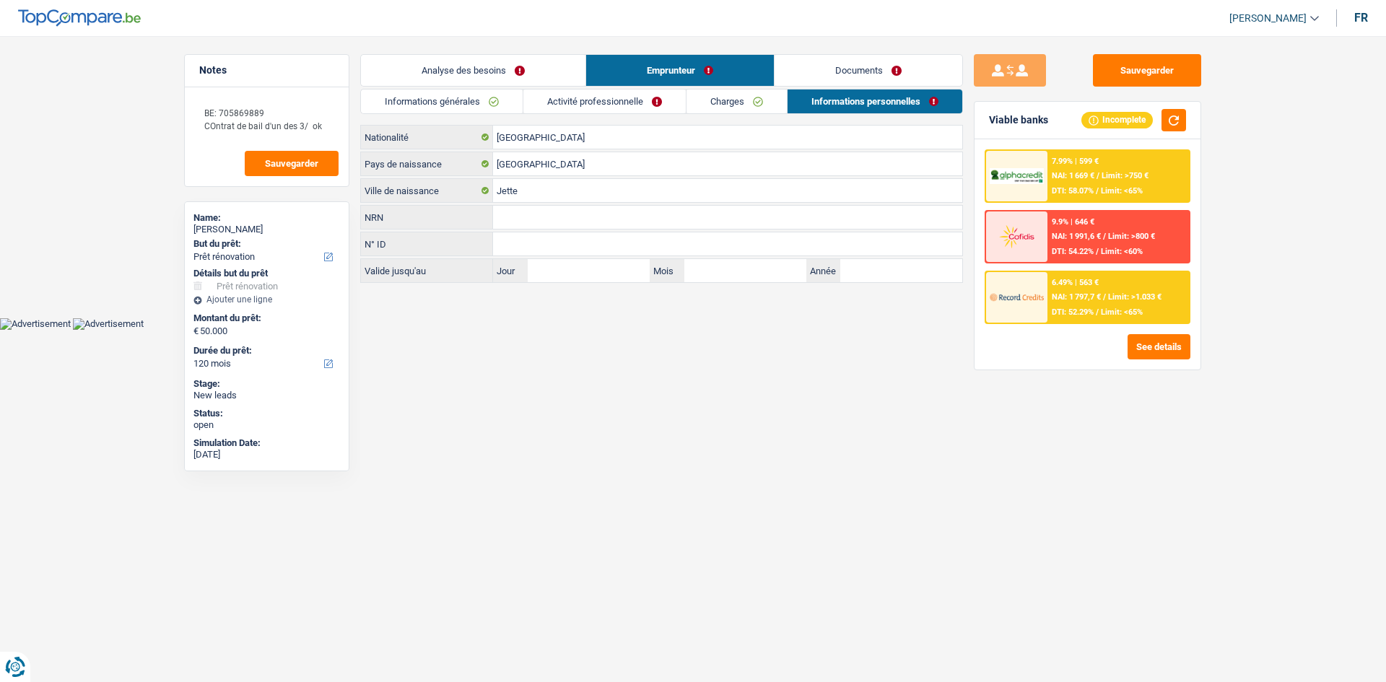
click at [757, 96] on link "Charges" at bounding box center [737, 102] width 100 height 24
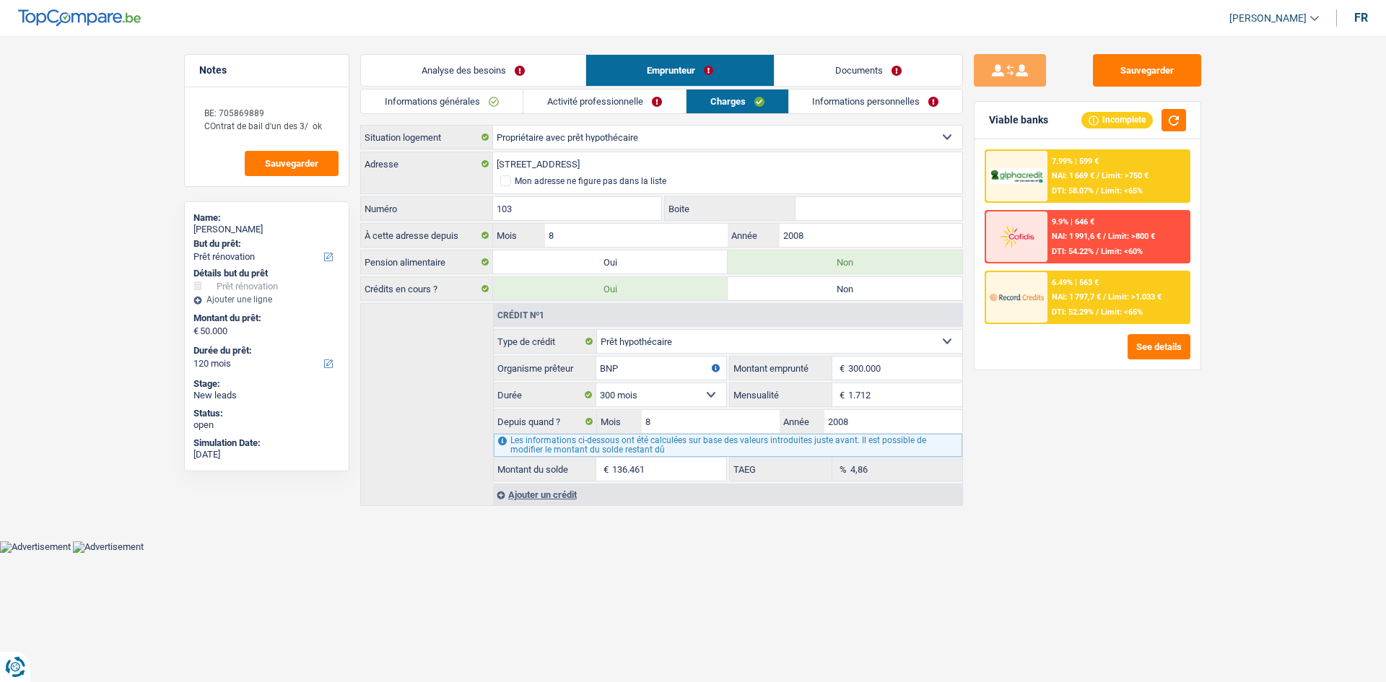
click at [614, 106] on link "Activité professionnelle" at bounding box center [604, 102] width 162 height 24
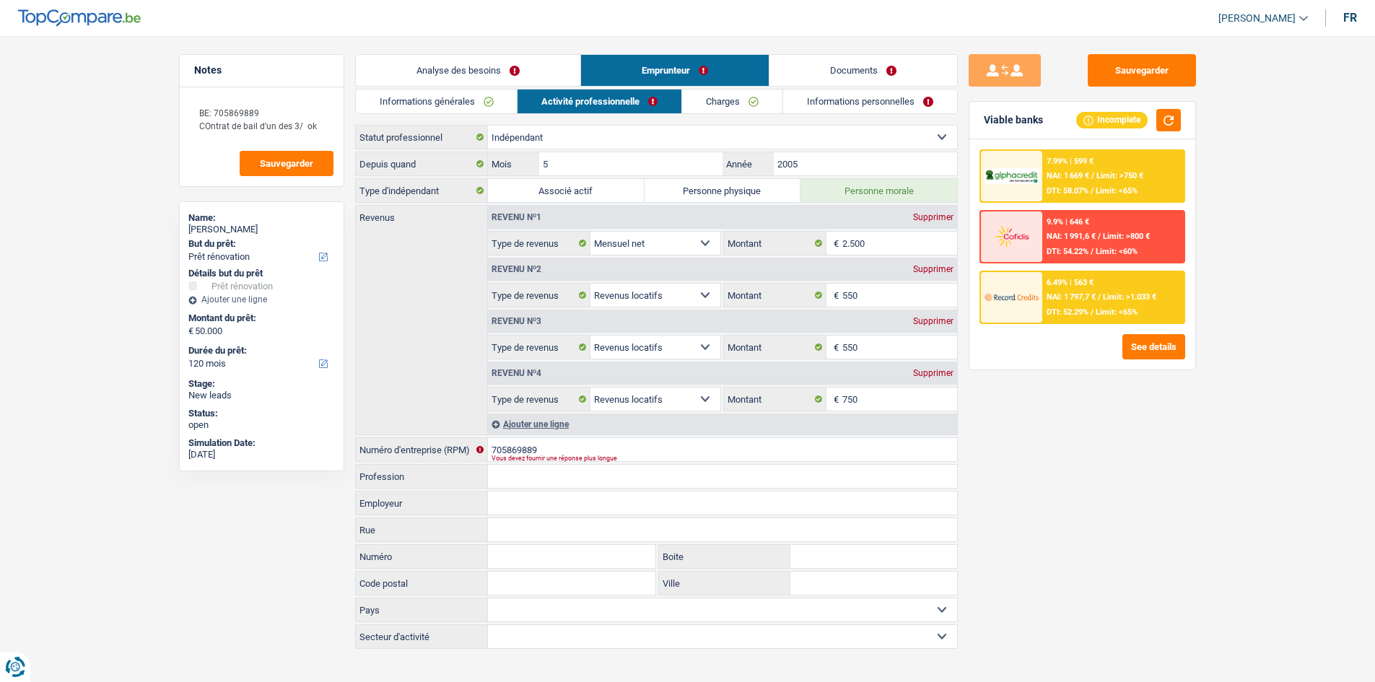
click at [470, 100] on link "Informations générales" at bounding box center [437, 102] width 162 height 24
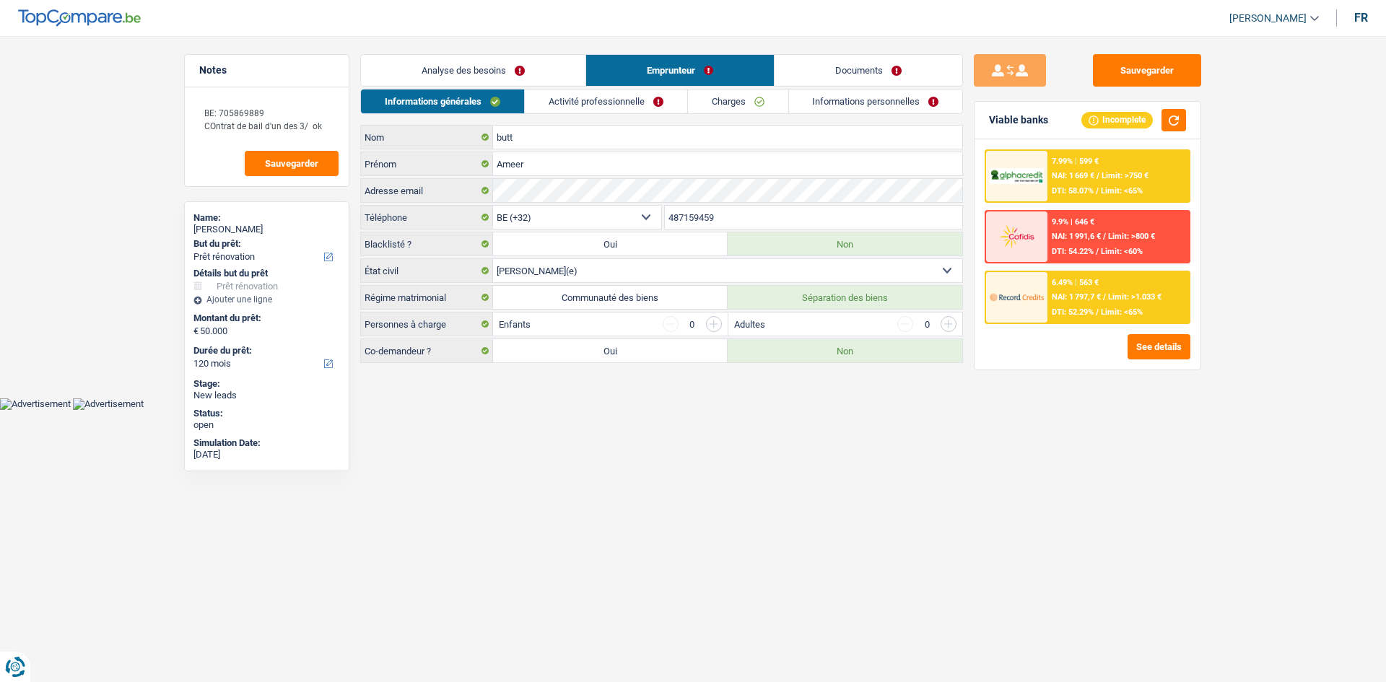
click at [498, 60] on link "Analyse des besoins" at bounding box center [473, 70] width 225 height 31
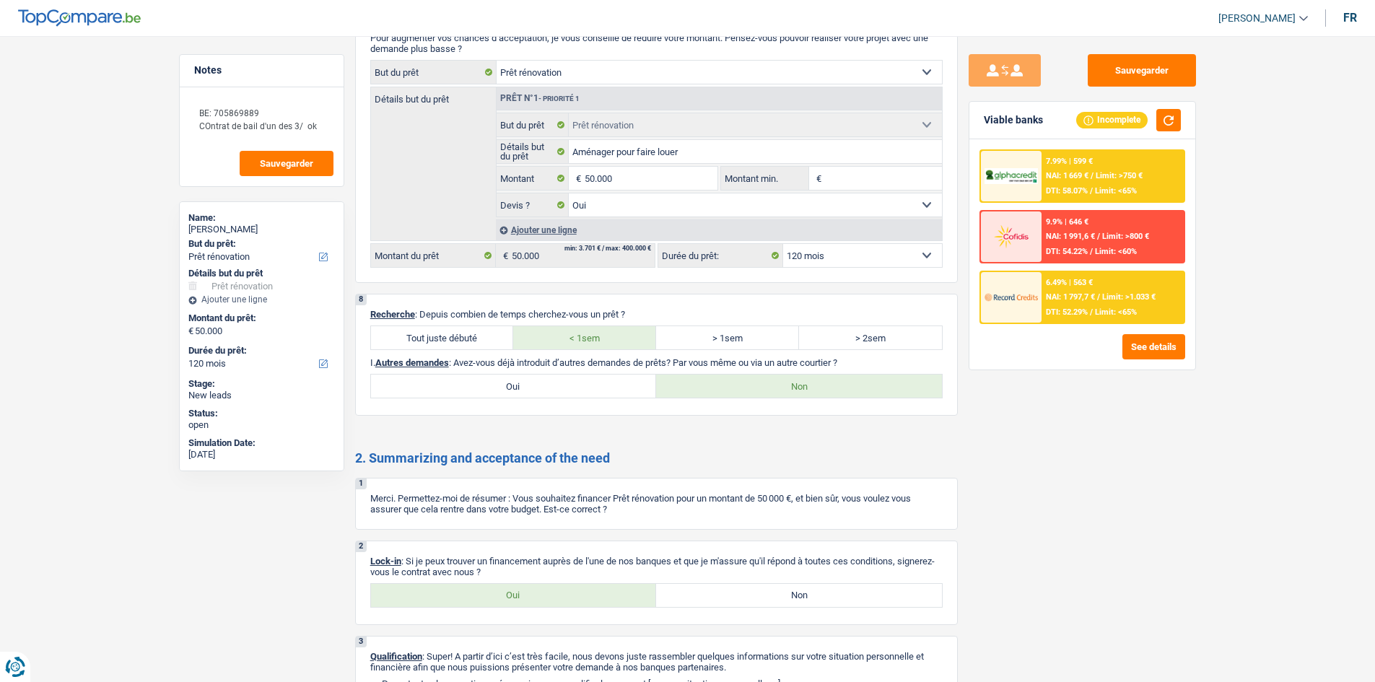
scroll to position [1754, 0]
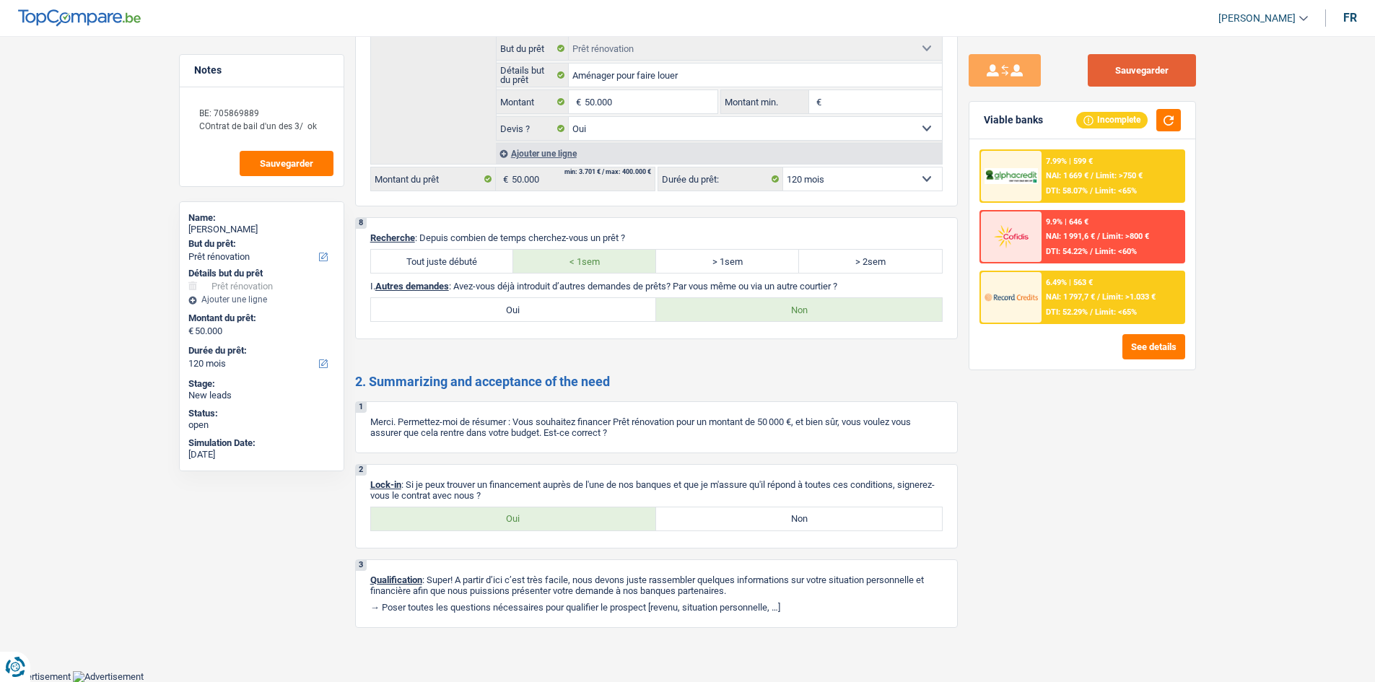
click at [1128, 74] on button "Sauvegarder" at bounding box center [1142, 70] width 108 height 32
